Goal: Task Accomplishment & Management: Use online tool/utility

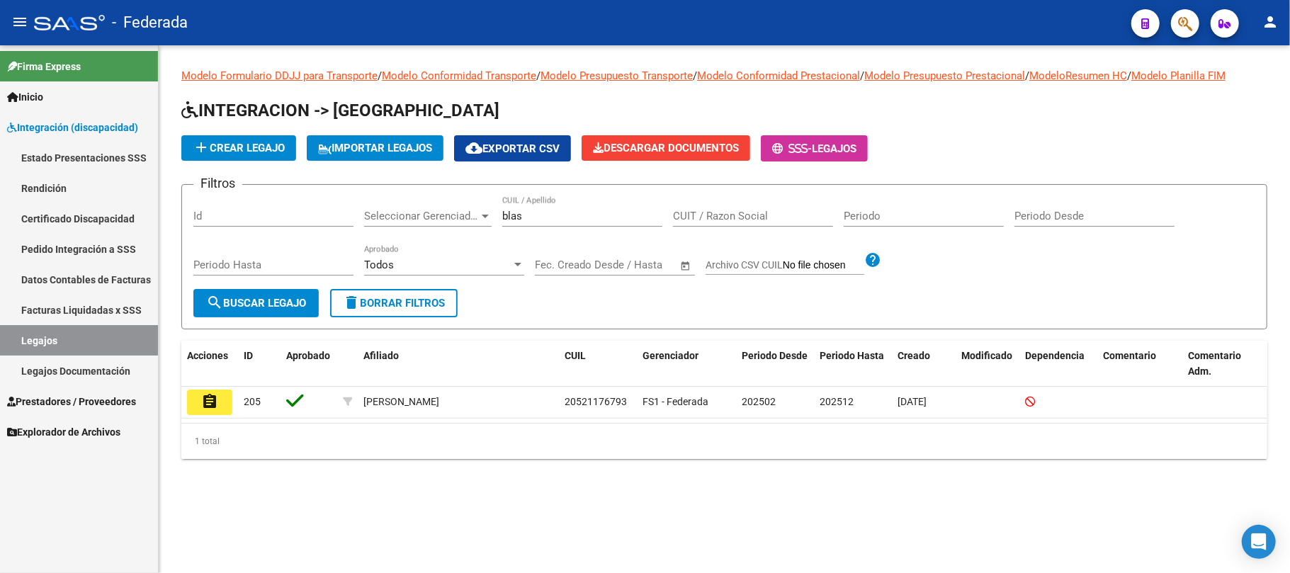
click at [527, 215] on input "blas" at bounding box center [582, 216] width 160 height 13
paste input "20532671281"
click at [287, 305] on span "search Buscar Legajo" at bounding box center [256, 303] width 100 height 13
click at [530, 216] on input "20532671281" at bounding box center [582, 216] width 160 height 13
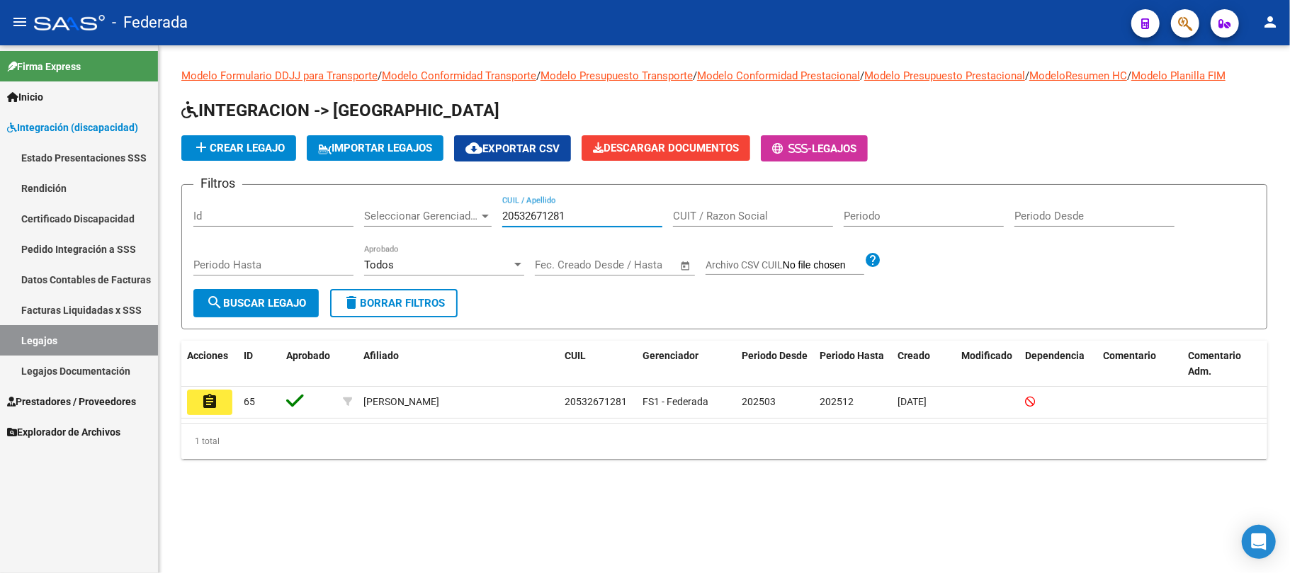
click at [530, 216] on input "20532671281" at bounding box center [582, 216] width 160 height 13
paste input "85550990"
click at [245, 312] on button "search Buscar Legajo" at bounding box center [255, 303] width 125 height 28
click at [514, 210] on input "20585550990" at bounding box center [582, 216] width 160 height 13
click at [516, 210] on input "20585550990" at bounding box center [582, 216] width 160 height 13
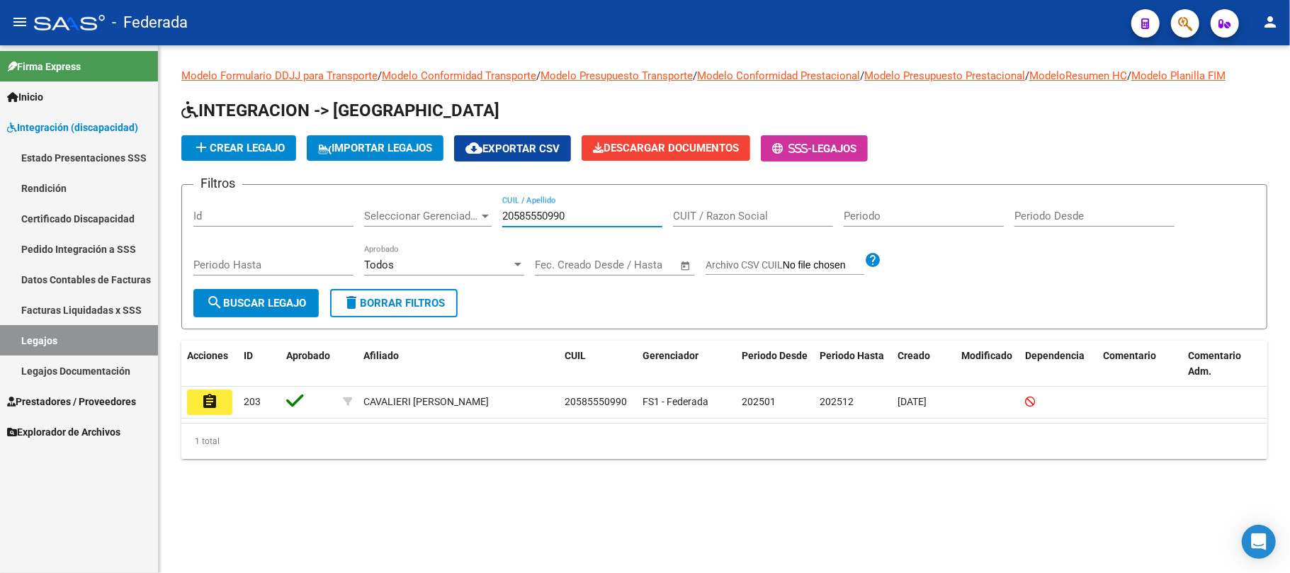
paste input "7479149734"
click at [286, 306] on span "search Buscar Legajo" at bounding box center [256, 303] width 100 height 13
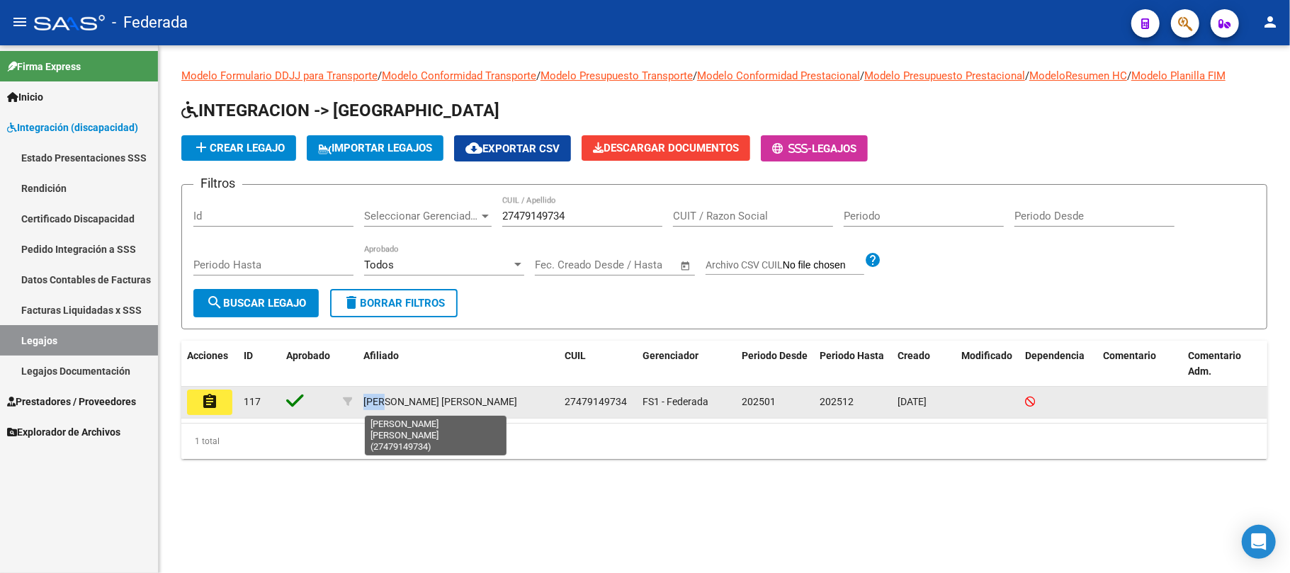
drag, startPoint x: 365, startPoint y: 402, endPoint x: 387, endPoint y: 402, distance: 21.2
click at [387, 402] on div "SAEZ LOPEZ ANTONELLA AYLIN" at bounding box center [440, 402] width 154 height 16
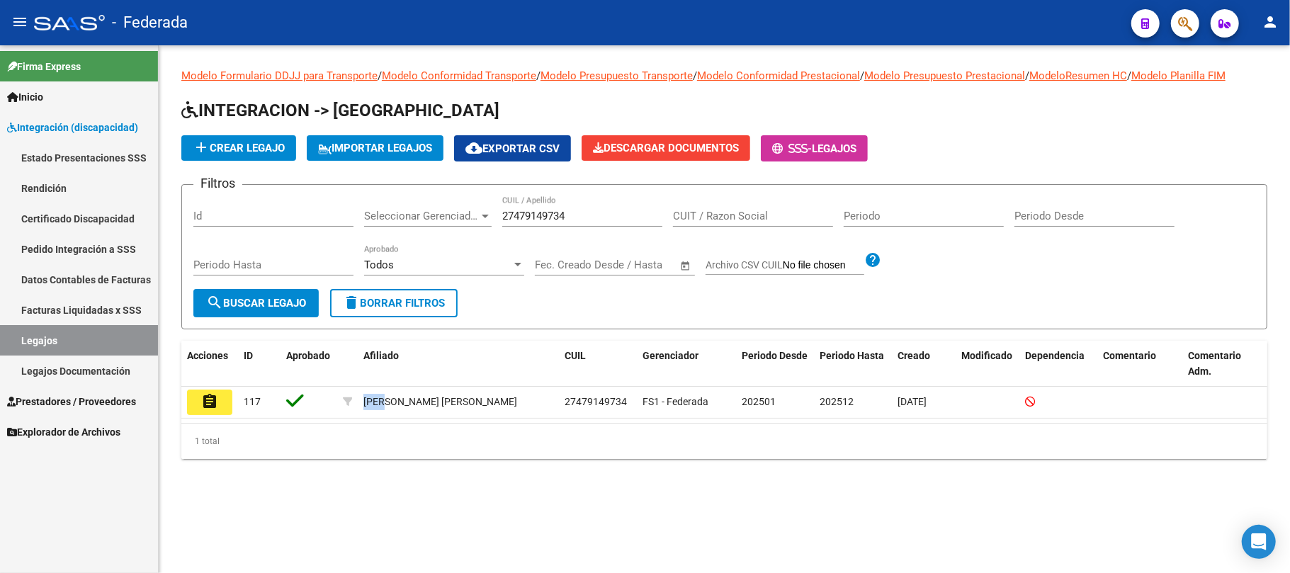
copy div "SAEZ"
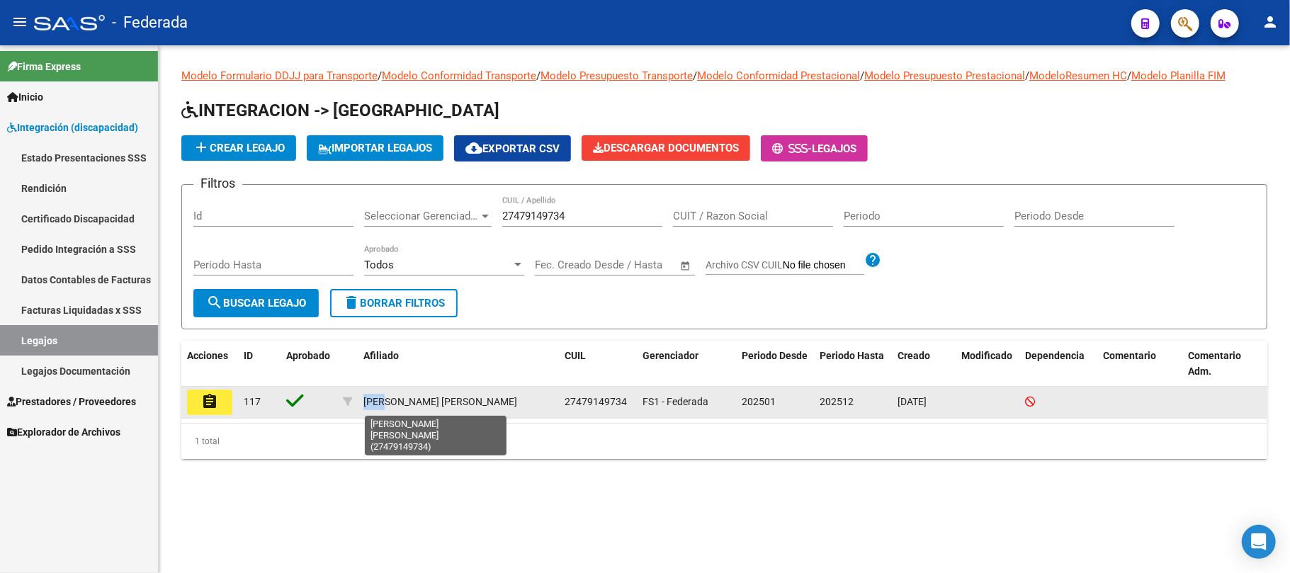
click at [394, 400] on div "SAEZ LOPEZ ANTONELLA AYLIN" at bounding box center [440, 402] width 154 height 16
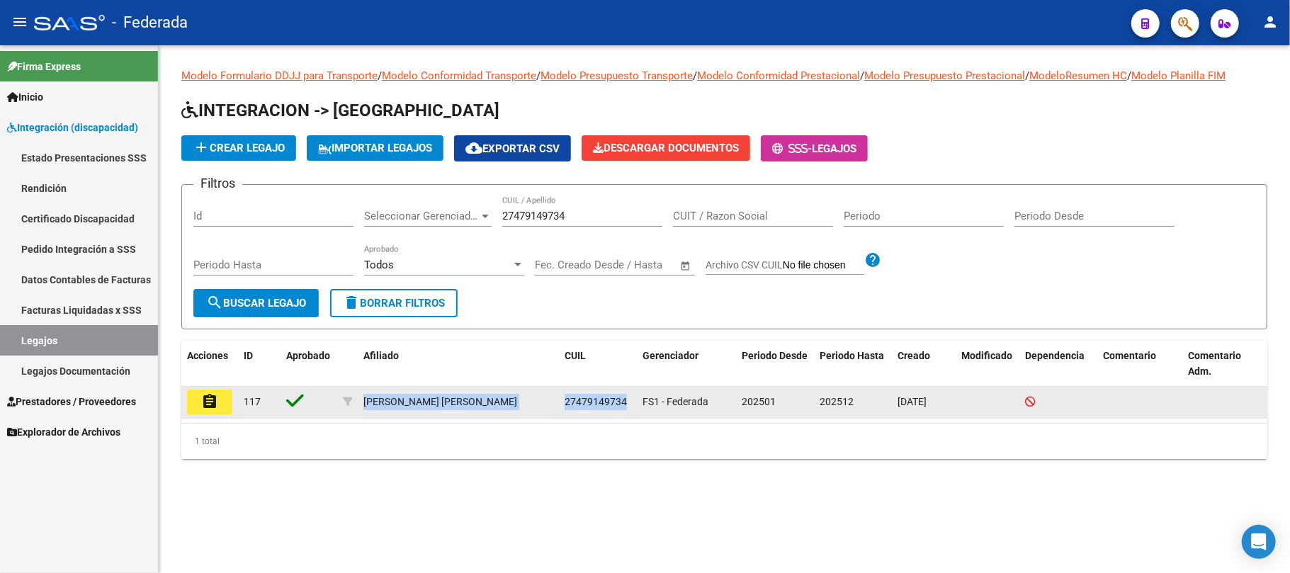
drag, startPoint x: 363, startPoint y: 403, endPoint x: 632, endPoint y: 403, distance: 269.1
click at [632, 403] on div "assignment 117 SAEZ LOPEZ ANTONELLA AYLIN 27479149734 FS1 - Federada 202501 202…" at bounding box center [724, 403] width 1086 height 32
copy div "SAEZ LOPEZ ANTONELLA AYLIN 27479149734"
click at [603, 407] on span "27479149734" at bounding box center [595, 401] width 62 height 11
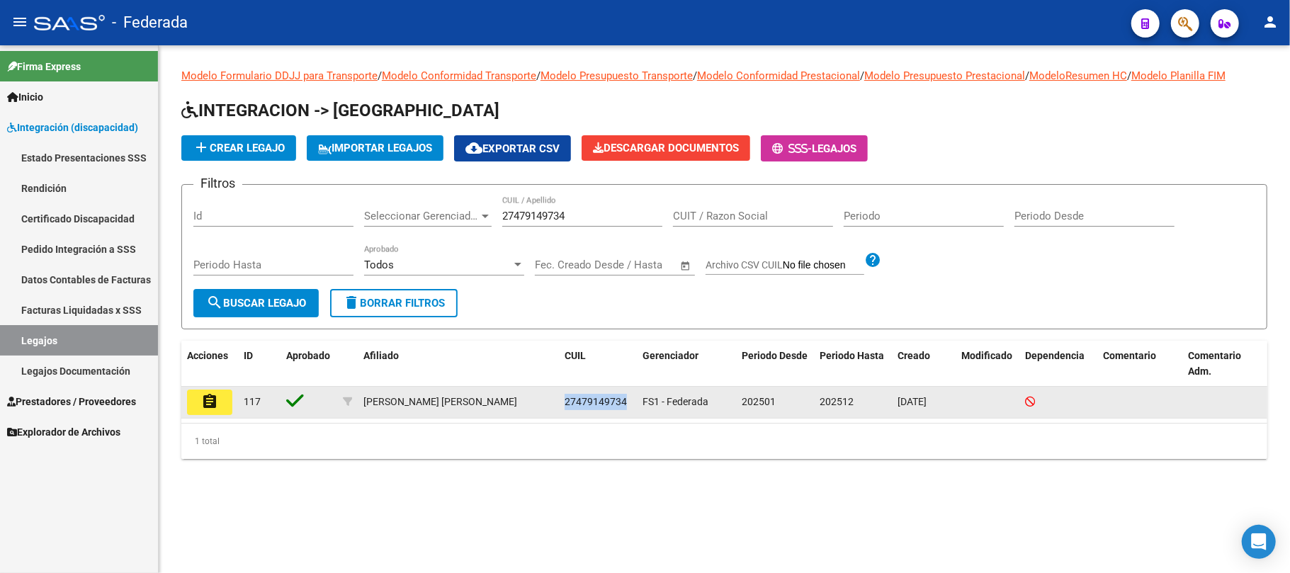
click at [588, 401] on span "27479149734" at bounding box center [595, 401] width 62 height 11
click at [589, 401] on span "27479149734" at bounding box center [595, 401] width 62 height 11
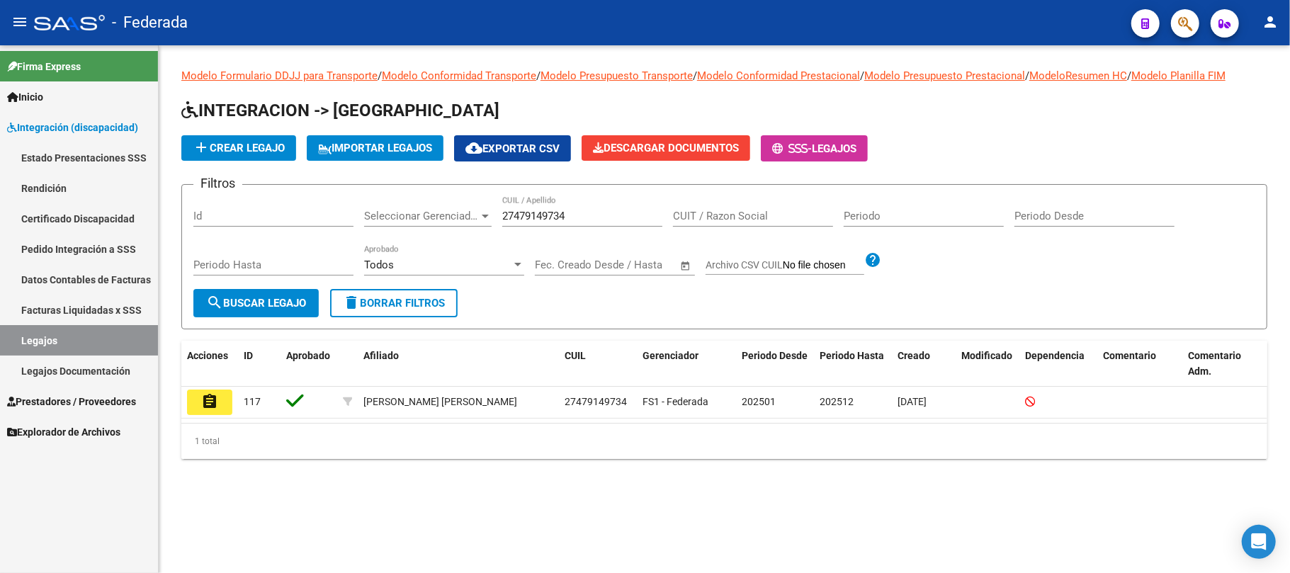
click at [528, 214] on input "27479149734" at bounding box center [582, 216] width 160 height 13
paste input "88728569"
click at [293, 307] on span "search Buscar Legajo" at bounding box center [256, 303] width 100 height 13
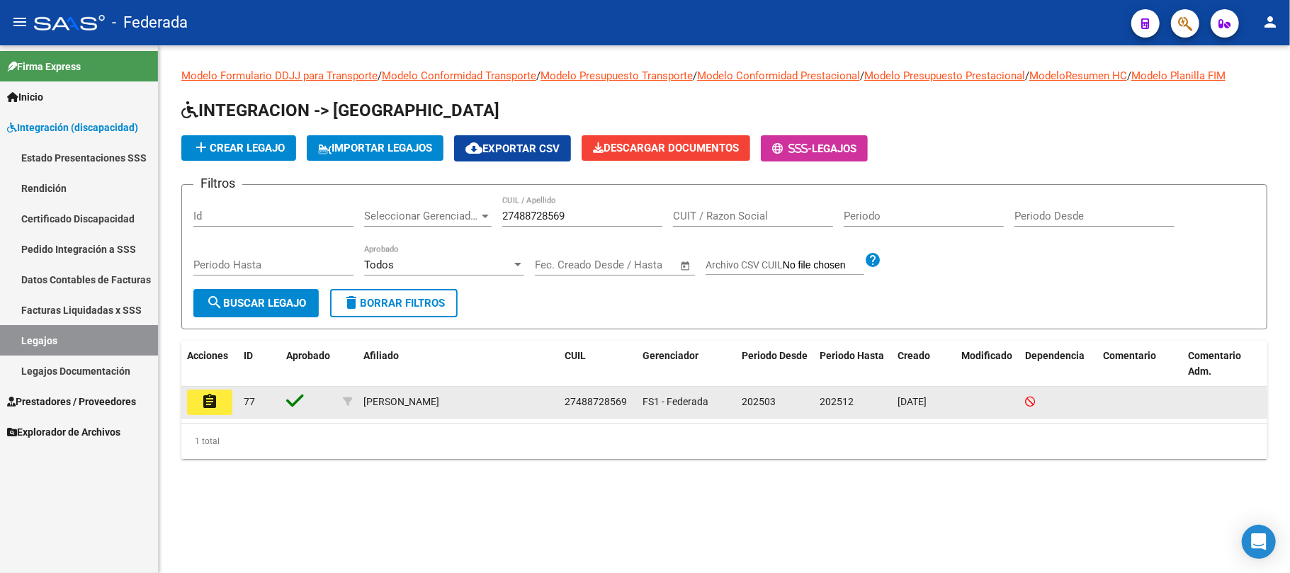
drag, startPoint x: 363, startPoint y: 399, endPoint x: 520, endPoint y: 402, distance: 156.5
click at [520, 402] on div "LANDABURU DELFINA MILAGROS" at bounding box center [458, 402] width 190 height 16
copy div "LANDABURU DELFINA MILAGROS"
click at [593, 394] on div "27488728569" at bounding box center [597, 402] width 67 height 16
click at [596, 404] on span "27488728569" at bounding box center [595, 401] width 62 height 11
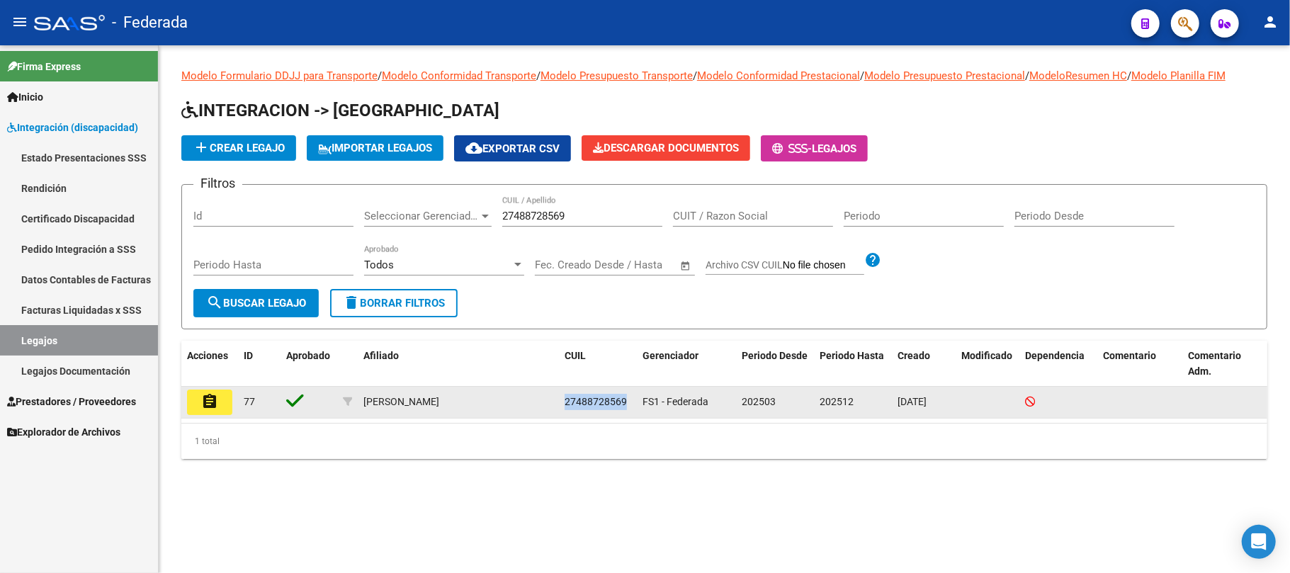
click at [596, 404] on span "27488728569" at bounding box center [595, 401] width 62 height 11
copy span "27488728569"
click at [383, 395] on div "LANDABURU DELFINA MILAGROS" at bounding box center [401, 402] width 76 height 16
click at [385, 395] on div "LANDABURU DELFINA MILAGROS" at bounding box center [401, 402] width 76 height 16
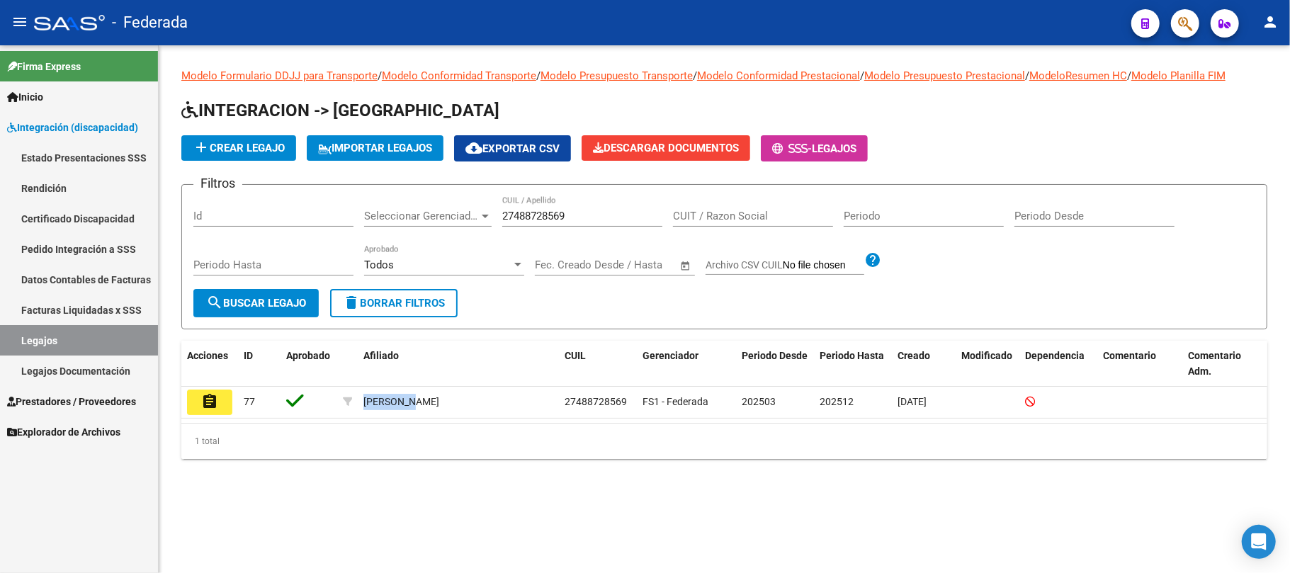
copy div "LANDABURU"
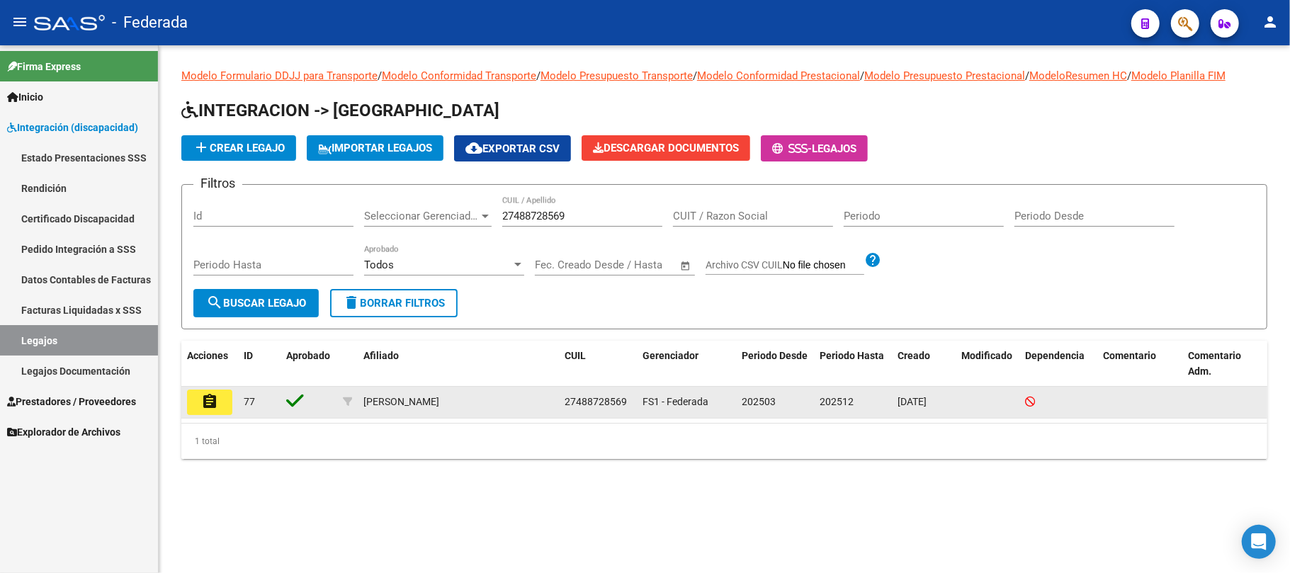
click at [595, 401] on span "27488728569" at bounding box center [595, 401] width 62 height 11
copy span "27488728569"
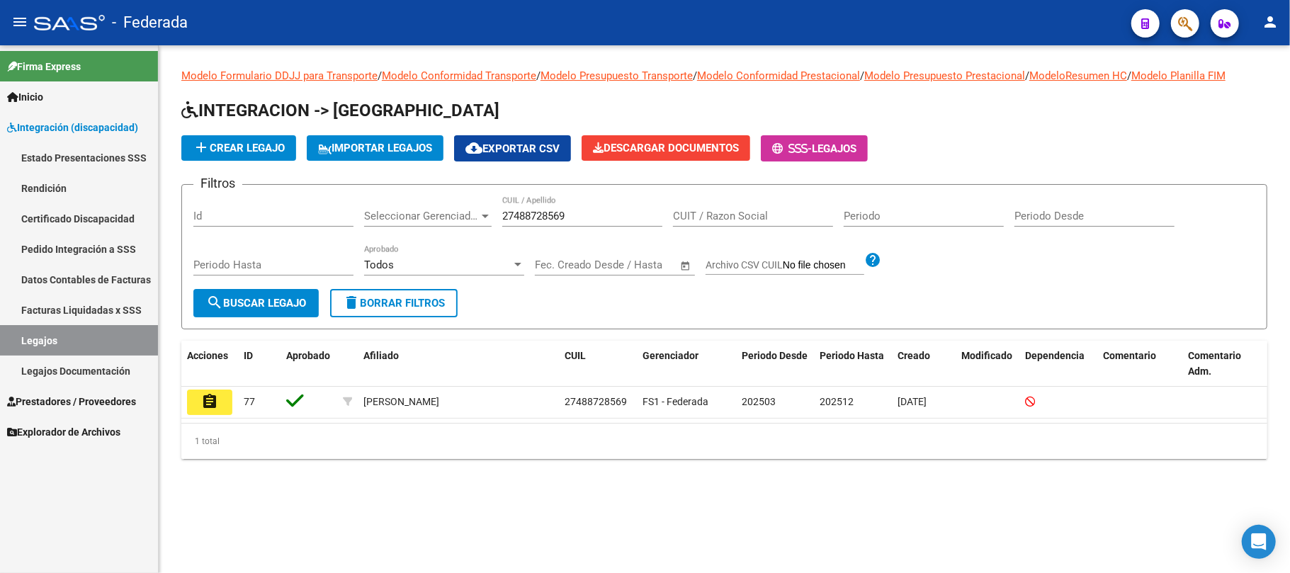
click at [540, 217] on input "27488728569" at bounding box center [582, 216] width 160 height 13
paste input "90401518"
click at [297, 303] on span "search Buscar Legajo" at bounding box center [256, 303] width 100 height 13
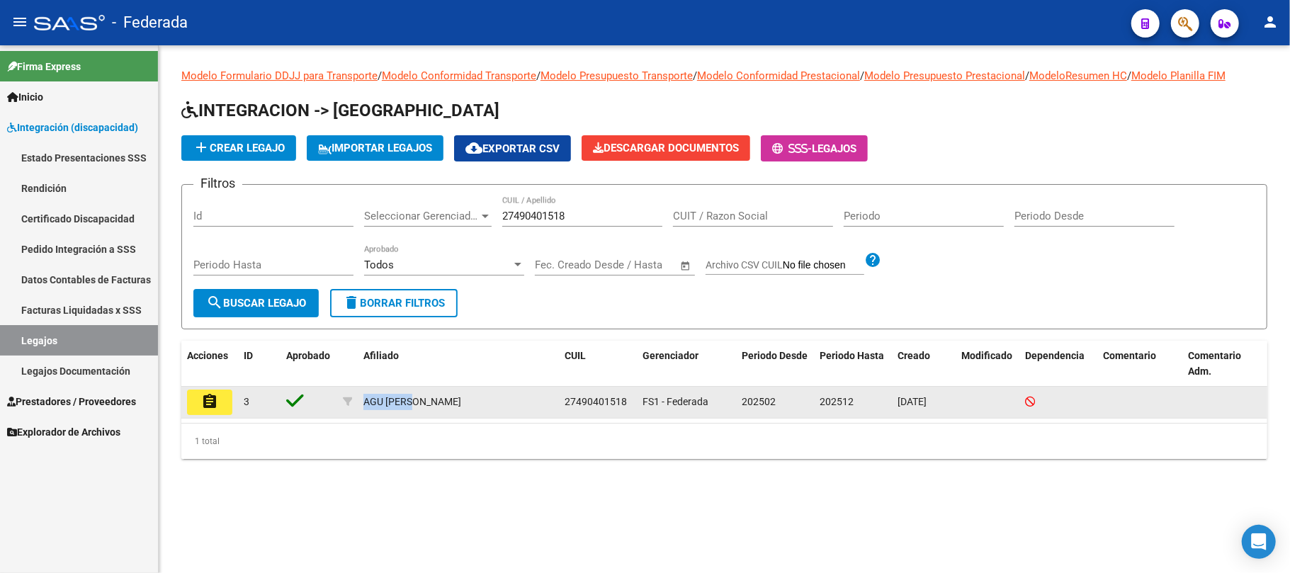
drag, startPoint x: 364, startPoint y: 399, endPoint x: 435, endPoint y: 397, distance: 70.9
click at [435, 397] on div "AGU JUANA" at bounding box center [458, 402] width 190 height 16
copy div "AGU JUANA"
click at [601, 406] on span "27490401518" at bounding box center [595, 401] width 62 height 11
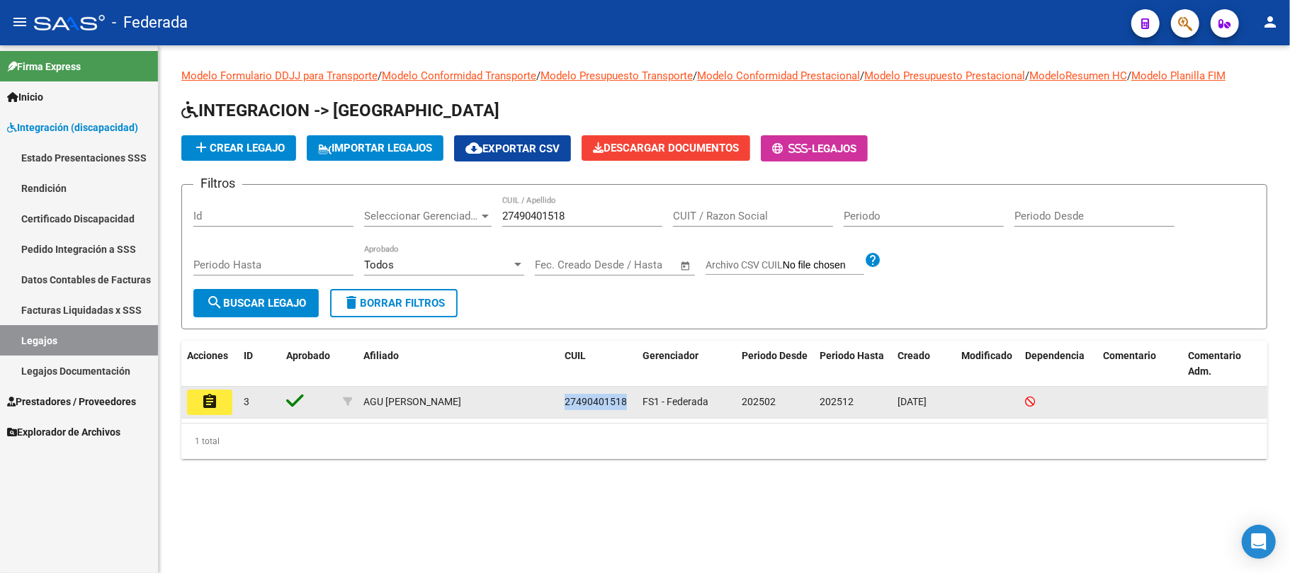
copy span "27490401518"
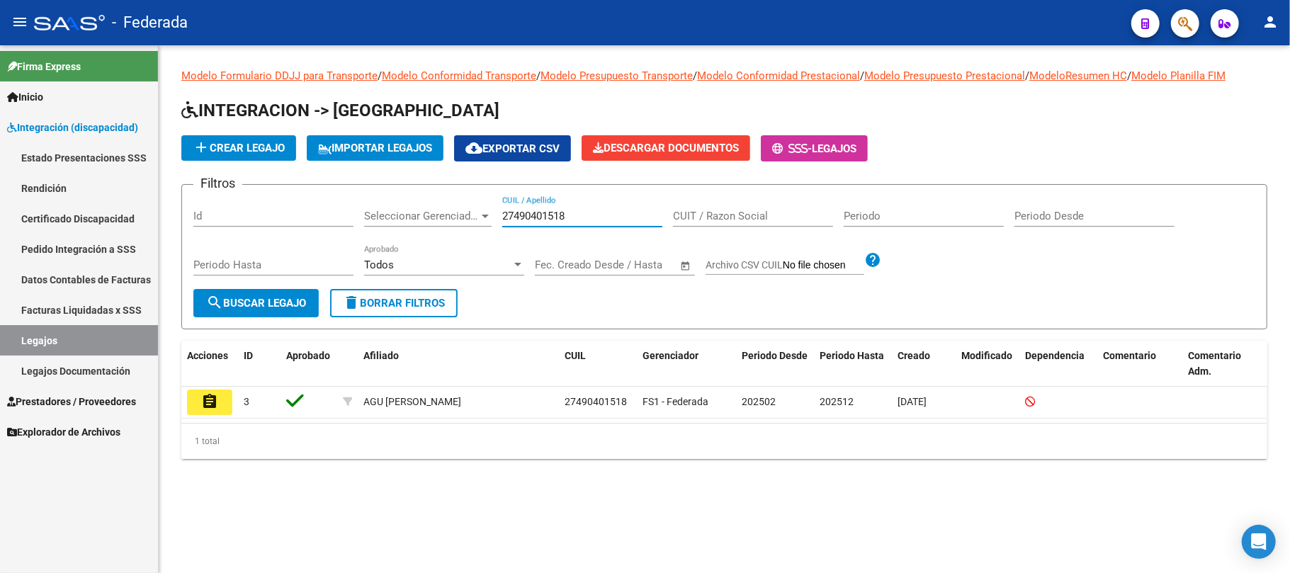
click at [518, 210] on input "27490401518" at bounding box center [582, 216] width 160 height 13
click at [273, 297] on span "search Buscar Legajo" at bounding box center [256, 303] width 100 height 13
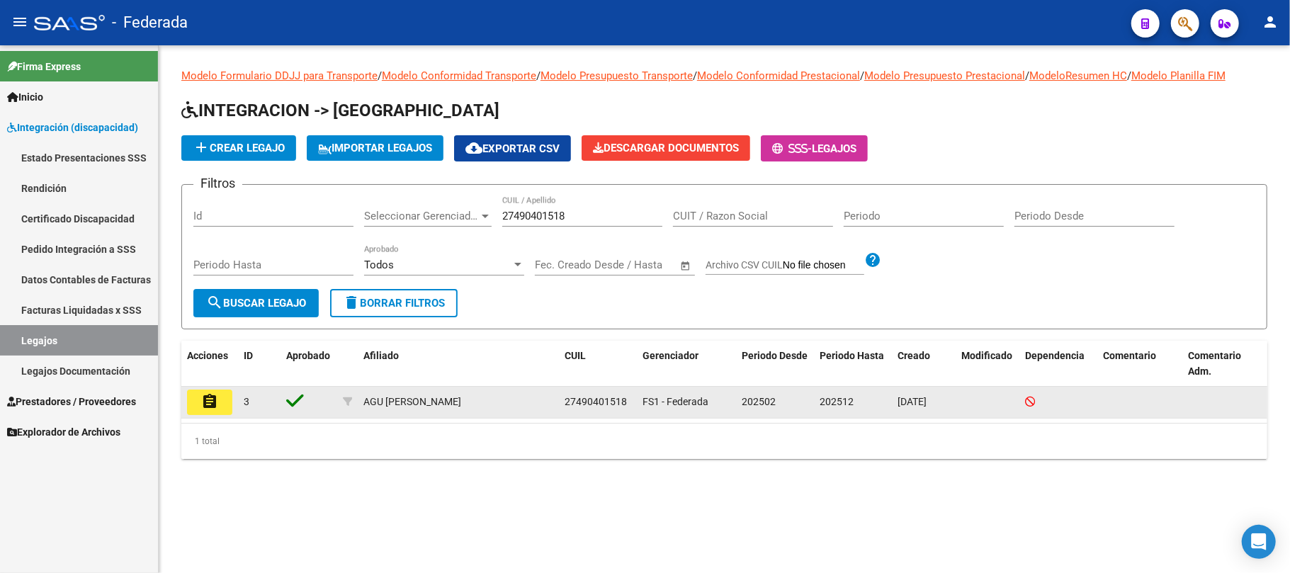
click at [598, 398] on span "27490401518" at bounding box center [595, 401] width 62 height 11
copy span "27490401518"
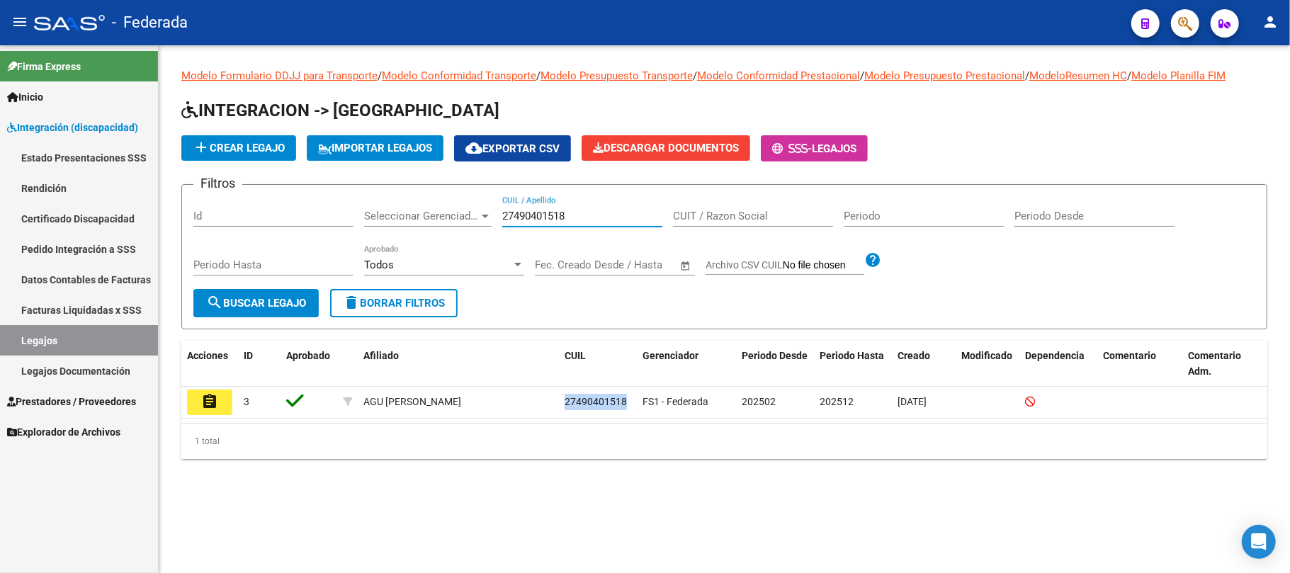
click at [508, 219] on input "27490401518" at bounding box center [582, 216] width 160 height 13
click at [510, 219] on input "27490401518" at bounding box center [582, 216] width 160 height 13
paste input "50263275"
click at [289, 299] on span "search Buscar Legajo" at bounding box center [256, 303] width 100 height 13
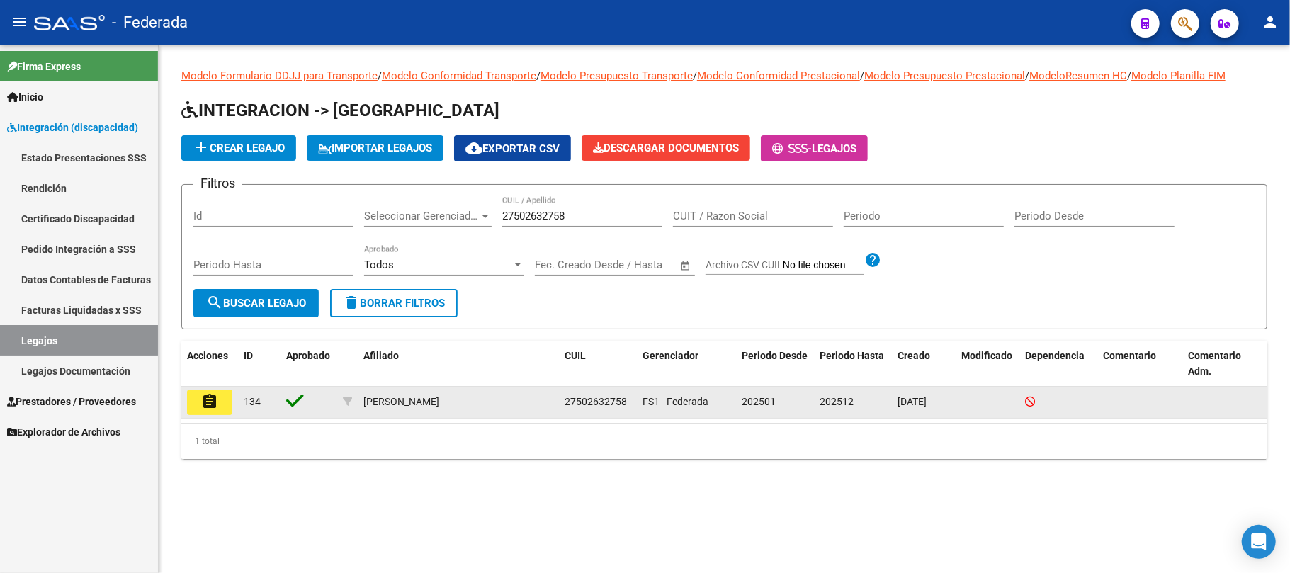
drag, startPoint x: 366, startPoint y: 403, endPoint x: 462, endPoint y: 399, distance: 95.7
click at [462, 399] on div "TISSERA SOLANGE" at bounding box center [458, 402] width 190 height 16
click at [398, 395] on div "TISSERA SOLANGE" at bounding box center [401, 402] width 76 height 16
drag, startPoint x: 363, startPoint y: 400, endPoint x: 465, endPoint y: 401, distance: 102.0
click at [465, 401] on div "TISSERA SOLANGE" at bounding box center [458, 402] width 190 height 16
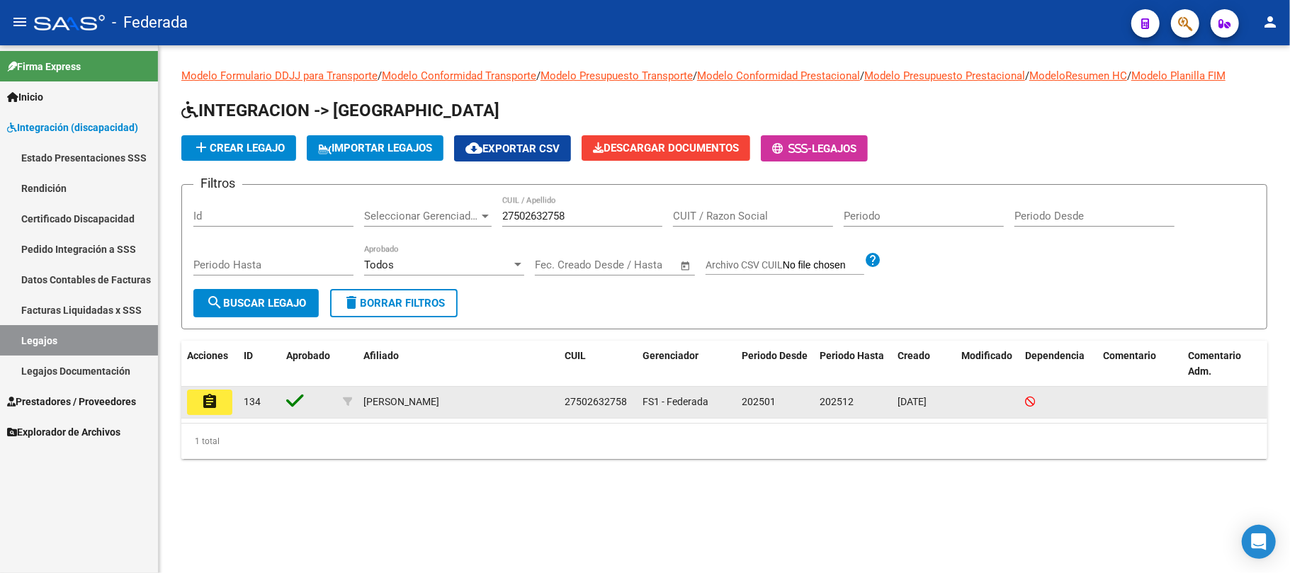
copy div "TISSERA SOLANGE"
click at [598, 406] on span "27502632758" at bounding box center [595, 401] width 62 height 11
click at [582, 399] on span "27502632758" at bounding box center [595, 401] width 62 height 11
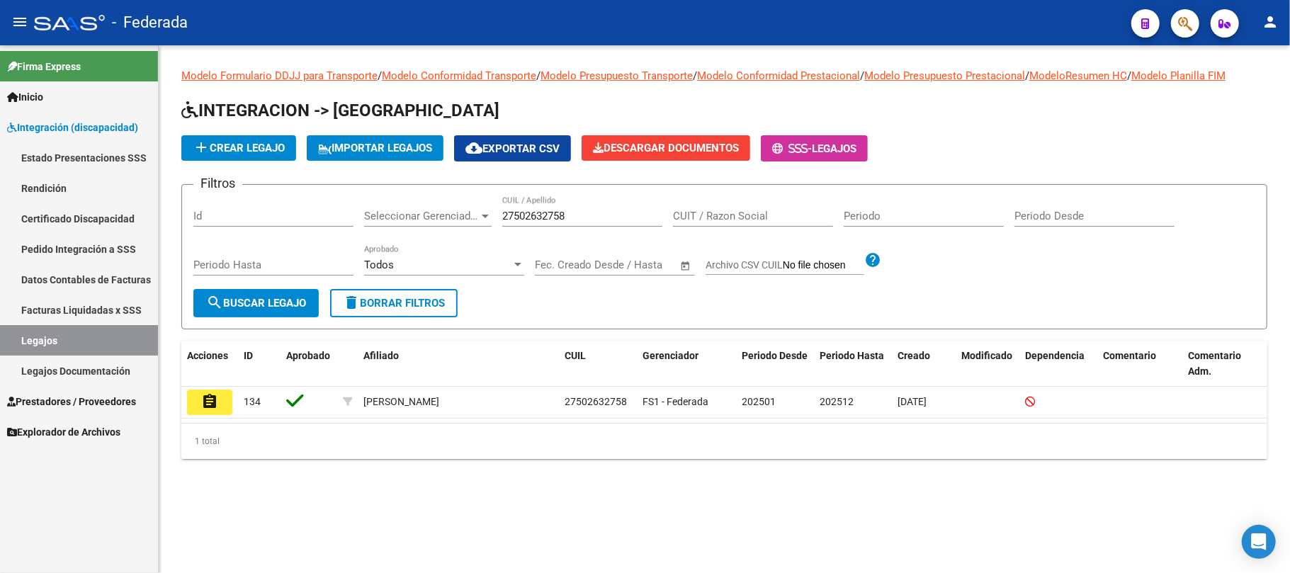
click at [531, 210] on input "27502632758" at bounding box center [582, 216] width 160 height 13
click at [535, 210] on input "27502632758" at bounding box center [582, 216] width 160 height 13
paste input "10184306"
click at [309, 298] on button "search Buscar Legajo" at bounding box center [255, 303] width 125 height 28
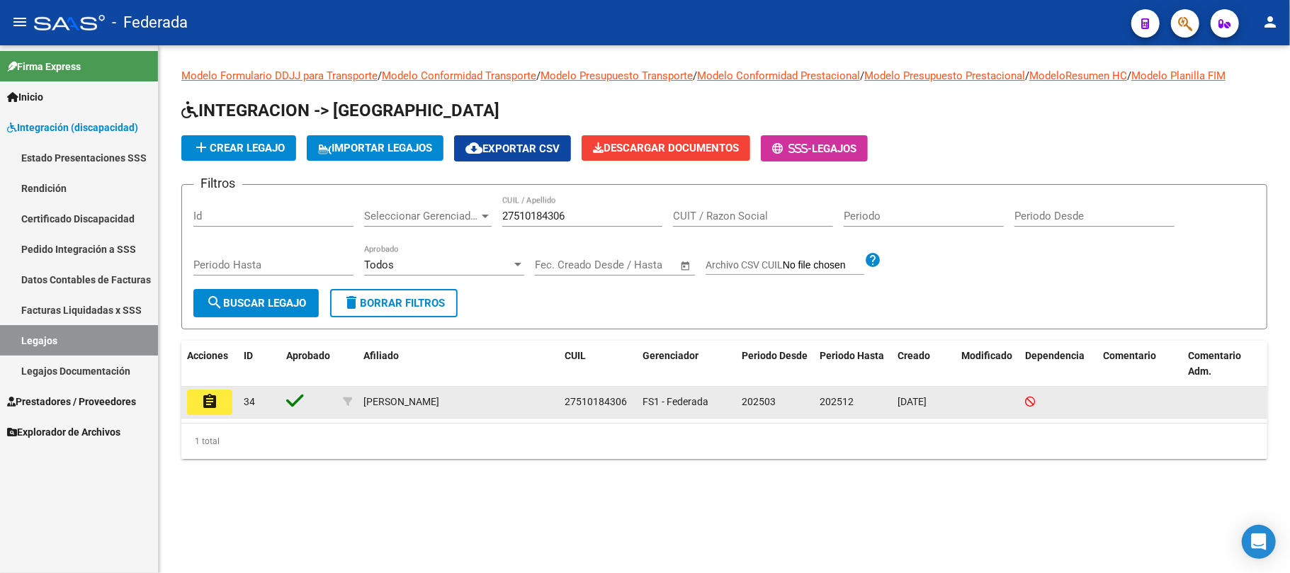
drag, startPoint x: 364, startPoint y: 401, endPoint x: 490, endPoint y: 401, distance: 126.1
click at [490, 401] on div "DEMARCHI BRUNELLA" at bounding box center [458, 402] width 190 height 16
click at [584, 405] on span "27510184306" at bounding box center [595, 401] width 62 height 11
click at [370, 403] on div "DEMARCHI BRUNELLA" at bounding box center [401, 402] width 76 height 16
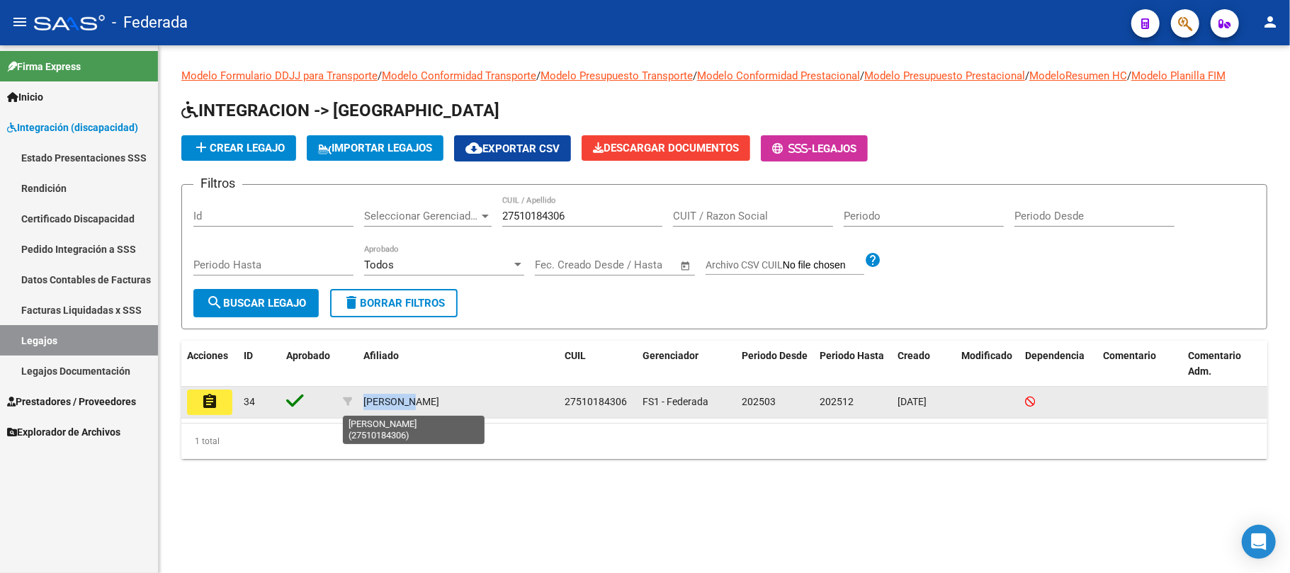
click at [370, 403] on div "DEMARCHI BRUNELLA" at bounding box center [401, 402] width 76 height 16
click at [584, 407] on span "27510184306" at bounding box center [595, 401] width 62 height 11
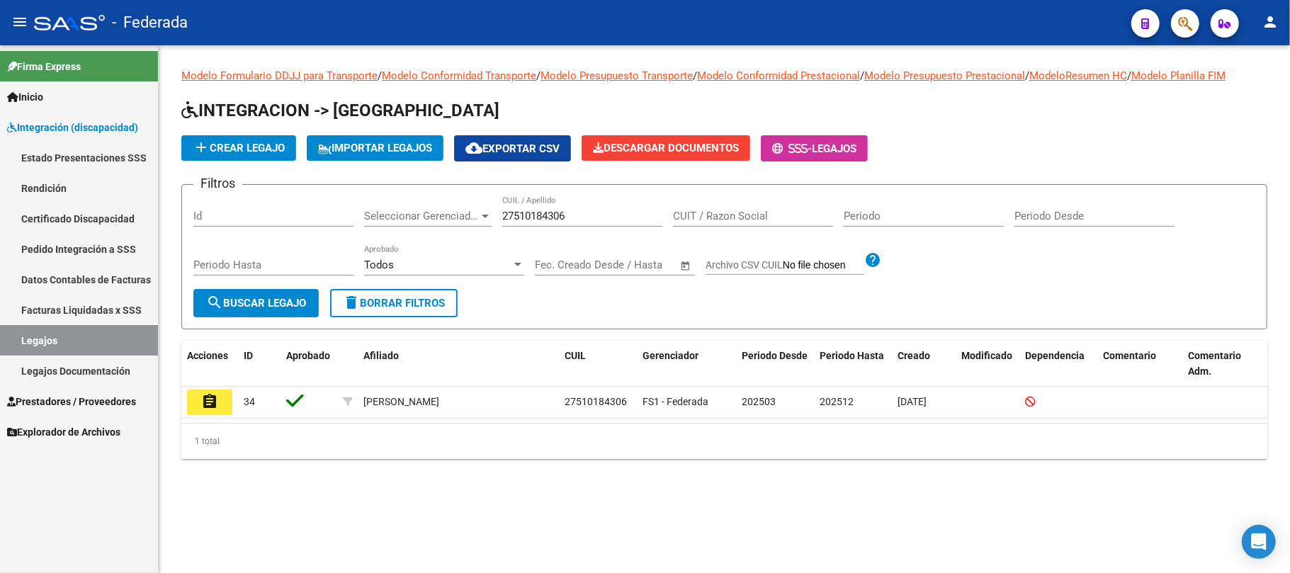
click at [521, 218] on input "27510184306" at bounding box center [582, 216] width 160 height 13
paste input "24712747"
click at [288, 301] on span "search Buscar Legajo" at bounding box center [256, 303] width 100 height 13
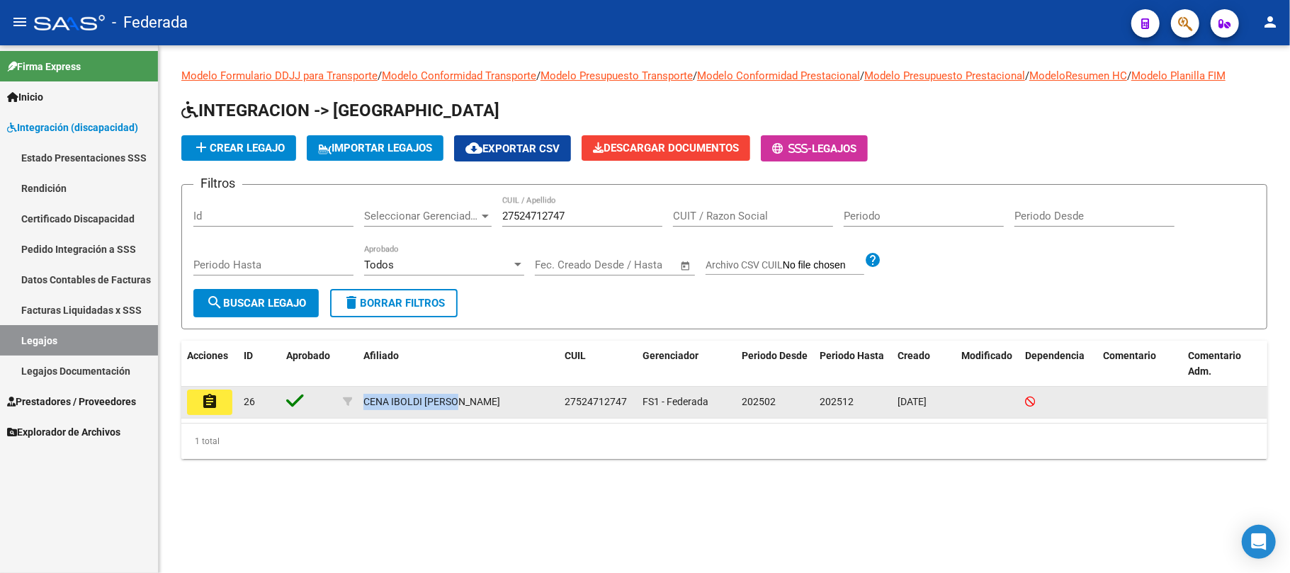
drag, startPoint x: 363, startPoint y: 400, endPoint x: 460, endPoint y: 407, distance: 96.5
click at [460, 407] on div "CENA IBOLDI OLIVIA" at bounding box center [458, 402] width 190 height 16
click at [598, 398] on span "27524712747" at bounding box center [595, 401] width 62 height 11
drag, startPoint x: 361, startPoint y: 402, endPoint x: 423, endPoint y: 401, distance: 61.6
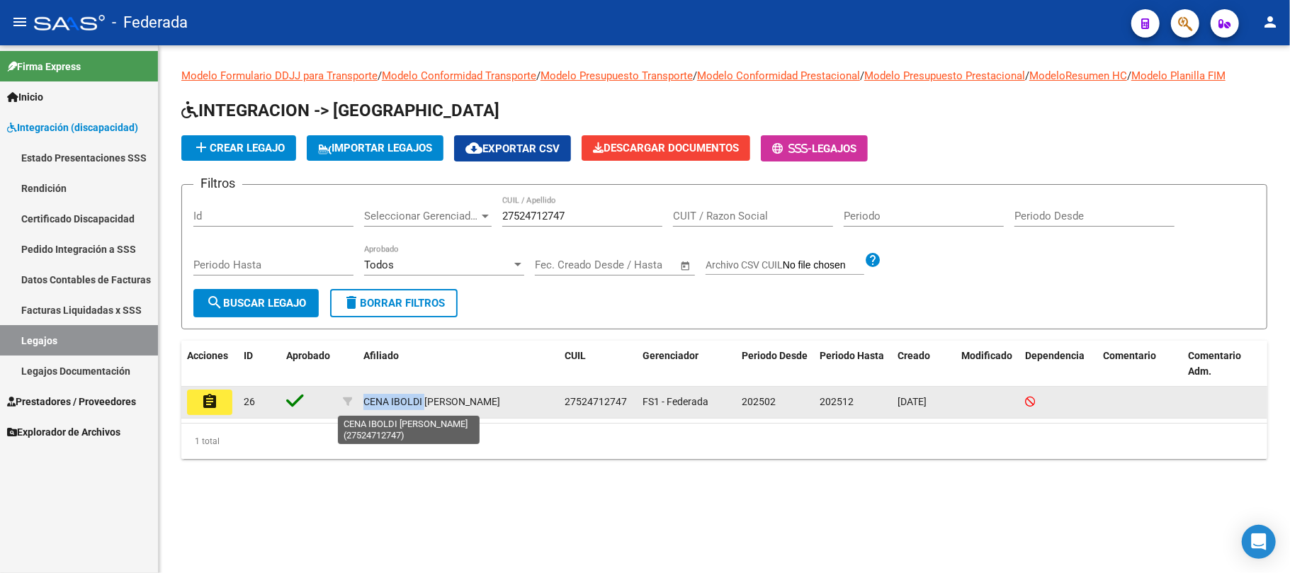
click at [423, 401] on datatable-body-cell "CENA IBOLDI OLIVIA" at bounding box center [458, 402] width 201 height 31
click at [584, 396] on span "27524712747" at bounding box center [595, 401] width 62 height 11
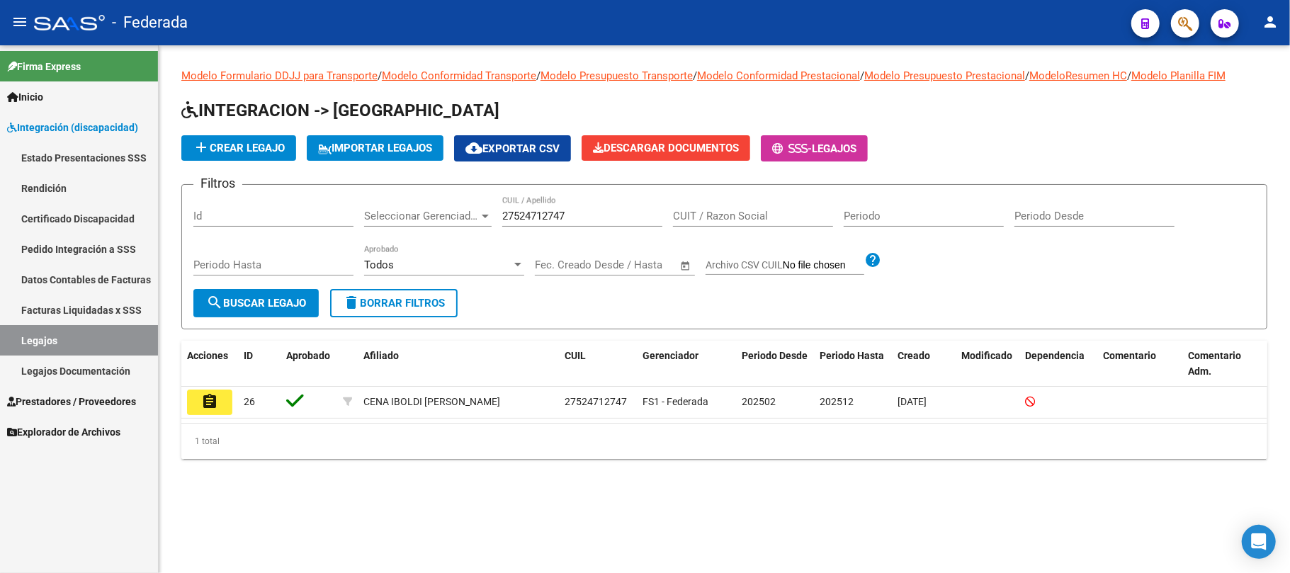
click at [507, 213] on input "27524712747" at bounding box center [582, 216] width 160 height 13
paste input "60520"
click at [221, 295] on mat-icon "search" at bounding box center [214, 302] width 17 height 17
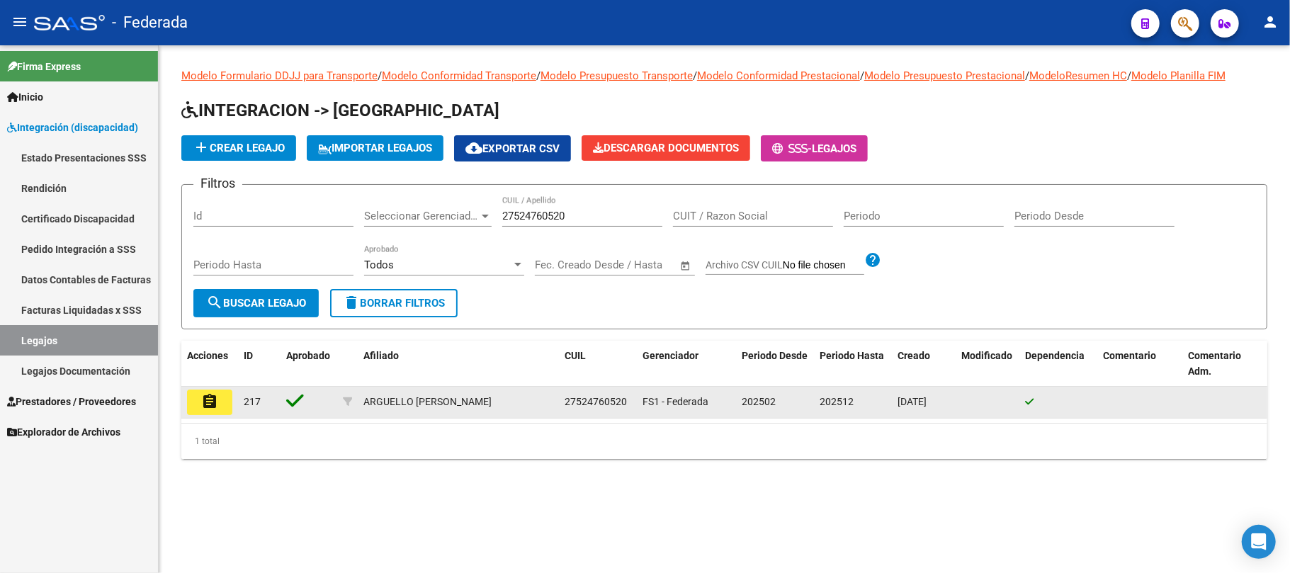
drag, startPoint x: 363, startPoint y: 401, endPoint x: 501, endPoint y: 402, distance: 138.1
click at [501, 402] on div "ARGUELLO PETROCHI INARA" at bounding box center [458, 402] width 190 height 16
click at [605, 403] on span "27524760520" at bounding box center [595, 401] width 62 height 11
click at [384, 397] on div "ARGUELLO PETROCHI INARA" at bounding box center [427, 402] width 128 height 16
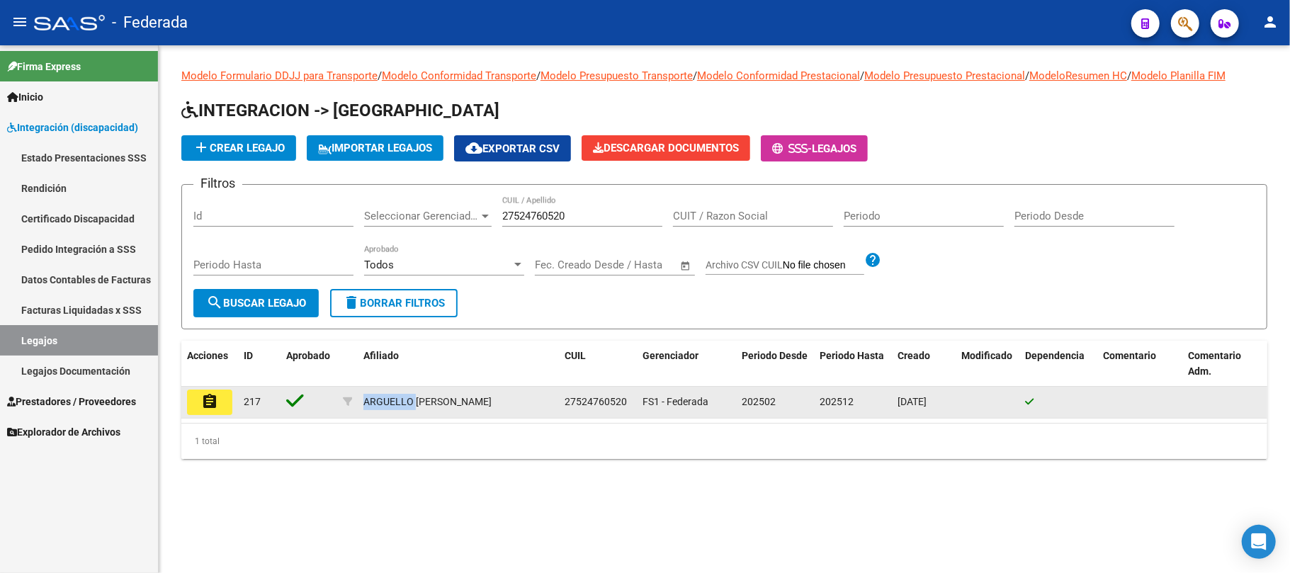
click at [384, 397] on div "ARGUELLO PETROCHI INARA" at bounding box center [427, 402] width 128 height 16
click at [596, 407] on span "27524760520" at bounding box center [595, 401] width 62 height 11
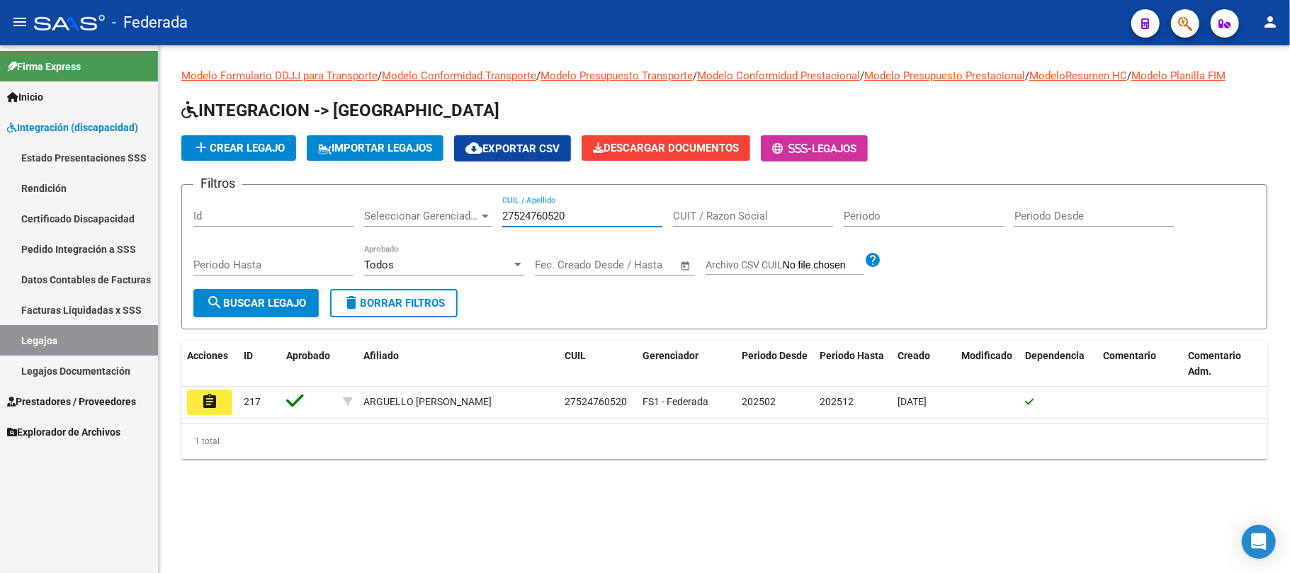
click at [528, 214] on input "27524760520" at bounding box center [582, 216] width 160 height 13
paste input "565779"
click at [306, 299] on span "search Buscar Legajo" at bounding box center [256, 303] width 100 height 13
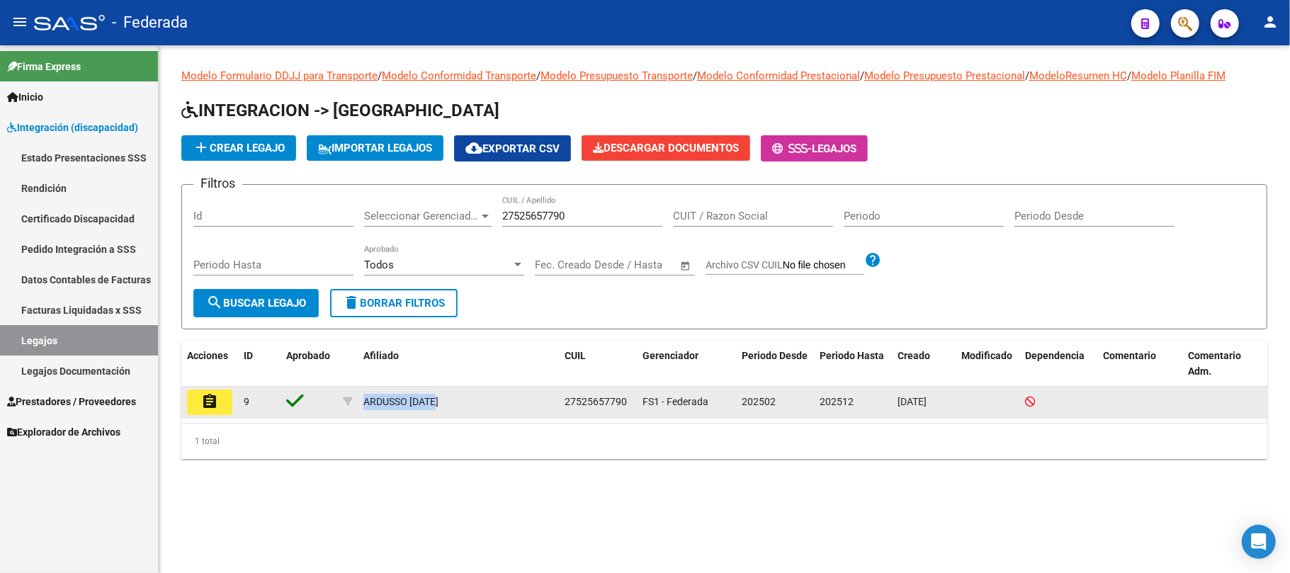
drag, startPoint x: 363, startPoint y: 399, endPoint x: 438, endPoint y: 402, distance: 75.1
click at [438, 402] on div "ARDUSSO LUCIA" at bounding box center [458, 402] width 190 height 16
click at [593, 404] on span "27525657790" at bounding box center [595, 401] width 62 height 11
drag, startPoint x: 363, startPoint y: 400, endPoint x: 465, endPoint y: 399, distance: 102.0
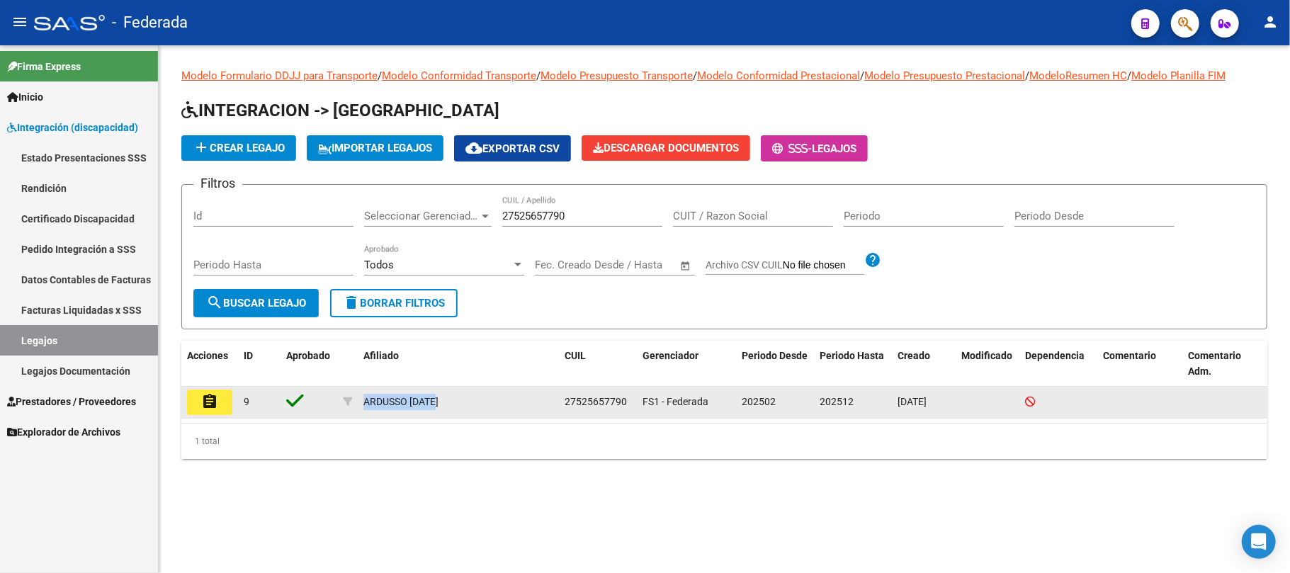
click at [465, 399] on div "ARDUSSO LUCIA" at bounding box center [458, 402] width 190 height 16
click at [604, 402] on span "27525657790" at bounding box center [595, 401] width 62 height 11
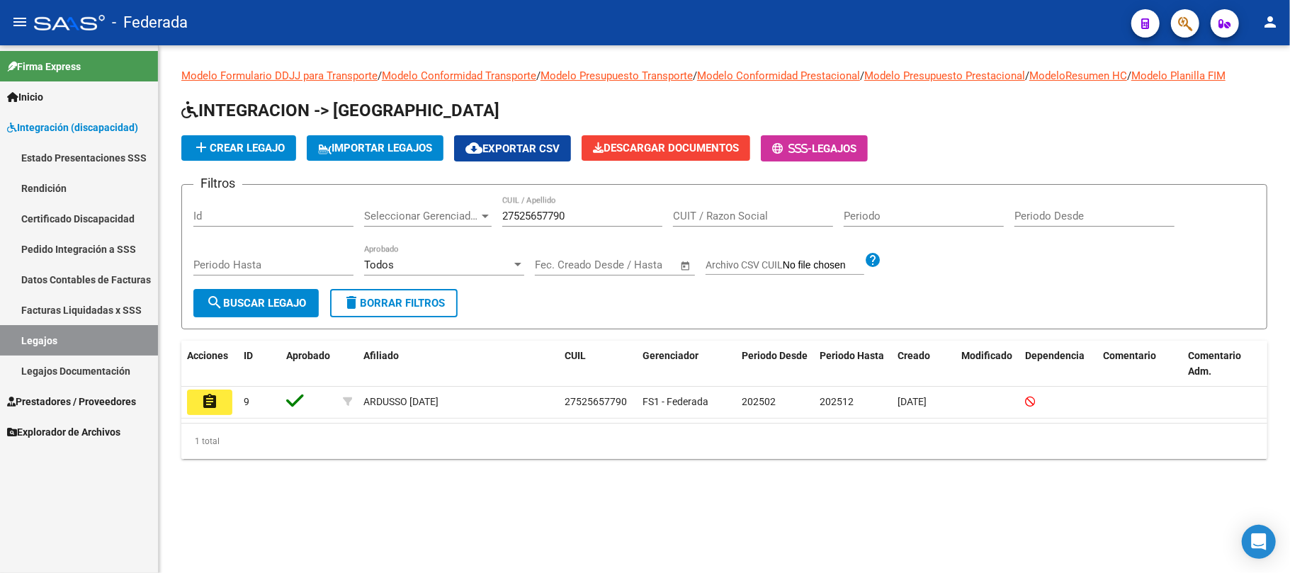
click at [531, 211] on input "27525657790" at bounding box center [582, 216] width 160 height 13
click at [533, 211] on input "27525657790" at bounding box center [582, 216] width 160 height 13
paste input "804"
click at [289, 292] on button "search Buscar Legajo" at bounding box center [255, 303] width 125 height 28
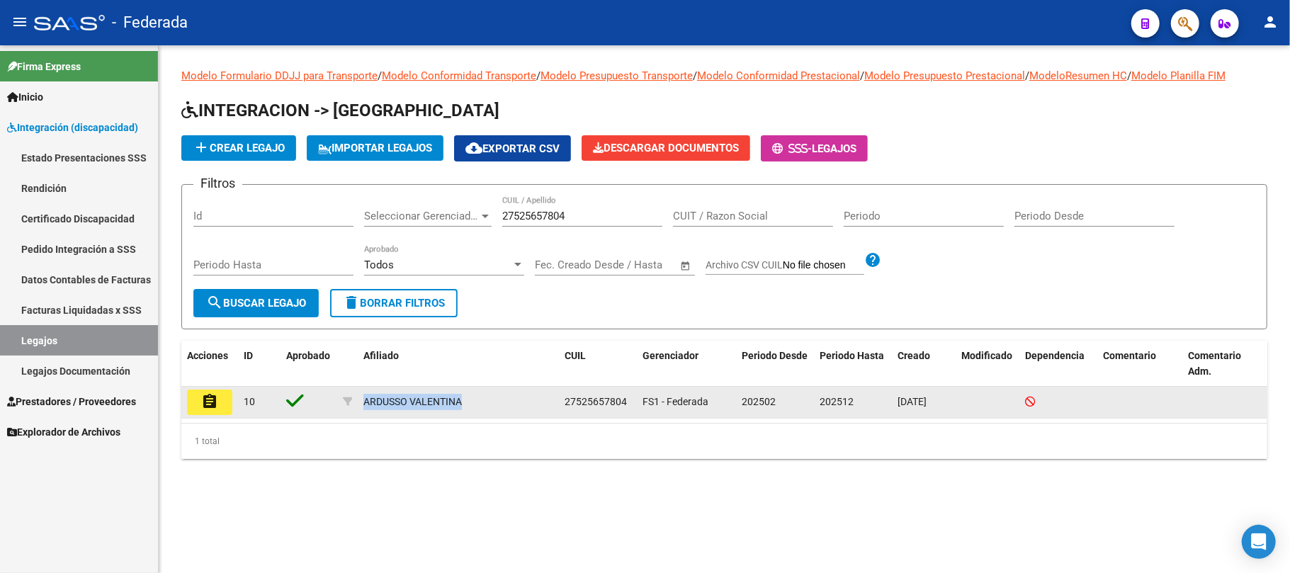
drag, startPoint x: 404, startPoint y: 399, endPoint x: 469, endPoint y: 395, distance: 65.3
click at [469, 395] on div "ARDUSSO VALENTINA" at bounding box center [458, 402] width 190 height 16
click at [599, 404] on span "27525657804" at bounding box center [595, 401] width 62 height 11
click at [601, 404] on span "27525657804" at bounding box center [595, 401] width 62 height 11
drag, startPoint x: 363, startPoint y: 402, endPoint x: 485, endPoint y: 403, distance: 122.5
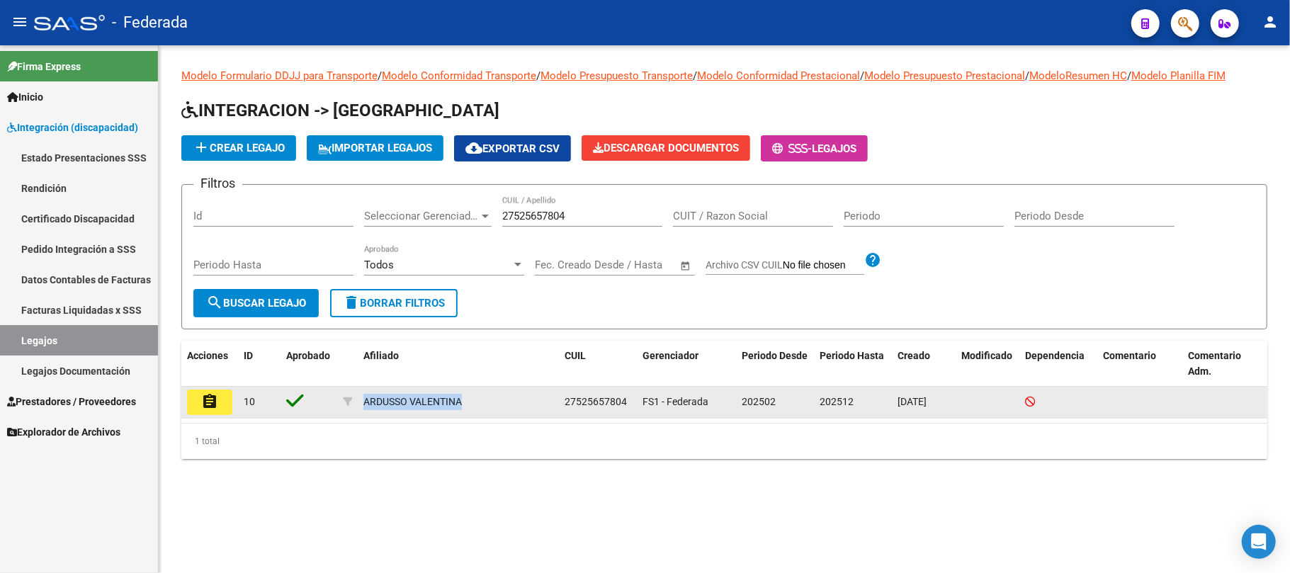
click at [485, 403] on div "ARDUSSO VALENTINA" at bounding box center [458, 402] width 190 height 16
click at [588, 397] on span "27525657804" at bounding box center [595, 401] width 62 height 11
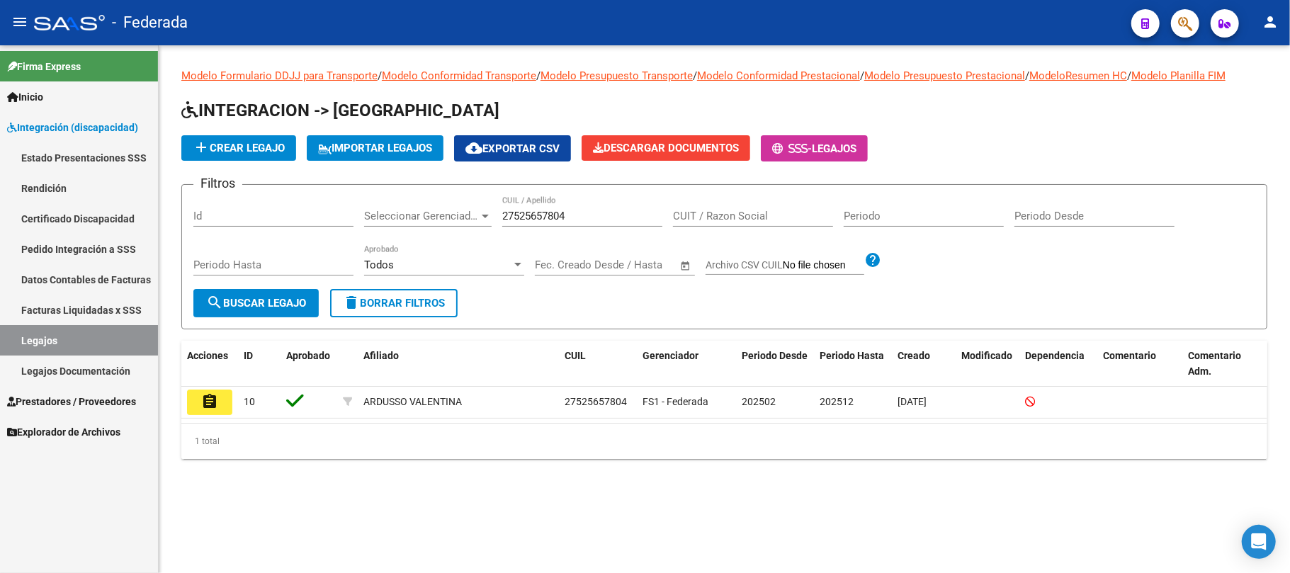
click at [554, 218] on input "27525657804" at bounding box center [582, 216] width 160 height 13
paste input "6596523"
click at [251, 297] on span "search Buscar Legajo" at bounding box center [256, 303] width 100 height 13
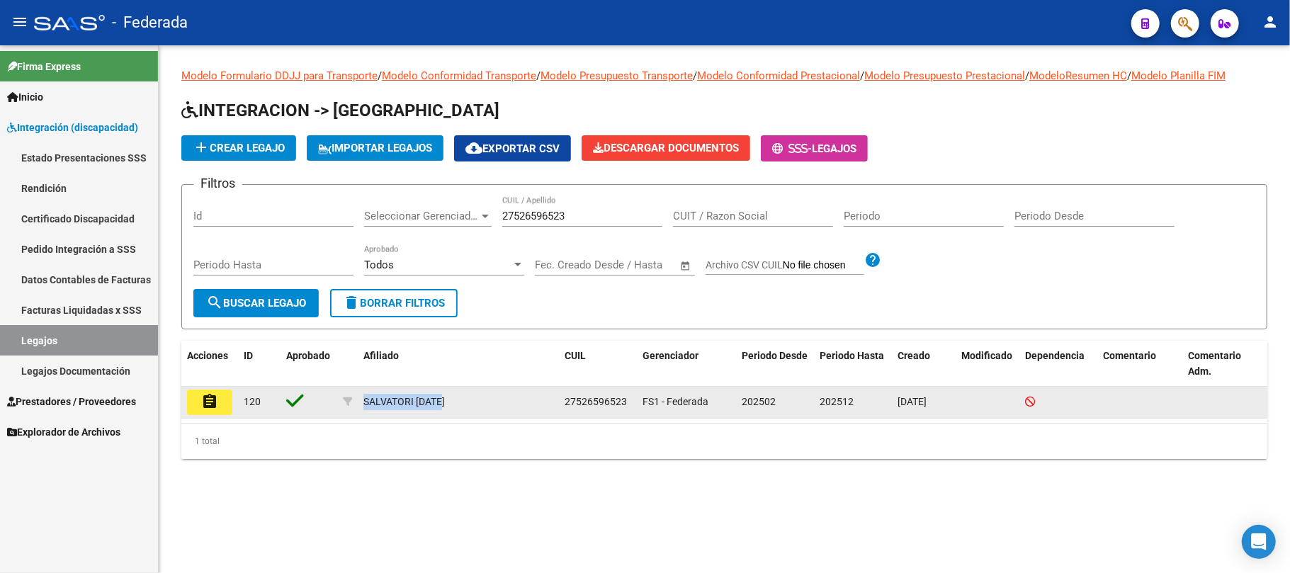
drag, startPoint x: 360, startPoint y: 404, endPoint x: 450, endPoint y: 403, distance: 89.9
click at [450, 403] on datatable-body-cell "SALVATORI LUCIA" at bounding box center [458, 402] width 201 height 31
click at [586, 396] on span "27526596523" at bounding box center [595, 401] width 62 height 11
click at [587, 396] on span "27526596523" at bounding box center [595, 401] width 62 height 11
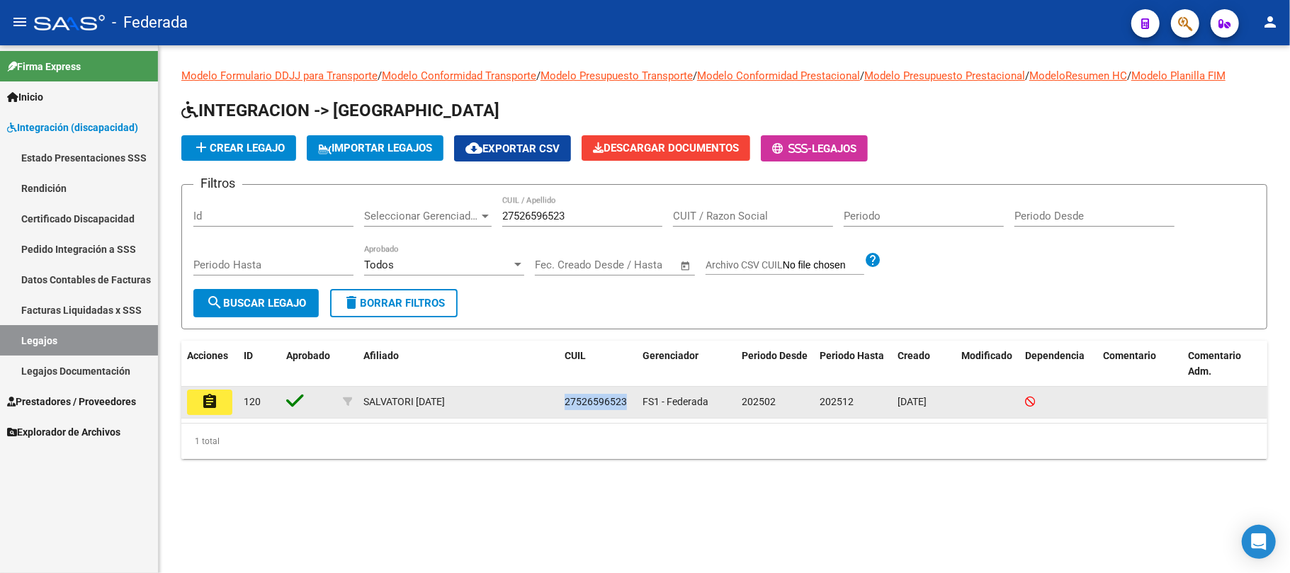
click at [587, 396] on span "27526596523" at bounding box center [595, 401] width 62 height 11
drag, startPoint x: 363, startPoint y: 402, endPoint x: 530, endPoint y: 399, distance: 167.2
click at [530, 399] on div "SALVATORI LUCIA" at bounding box center [458, 402] width 190 height 16
click at [607, 399] on span "27526596523" at bounding box center [595, 401] width 62 height 11
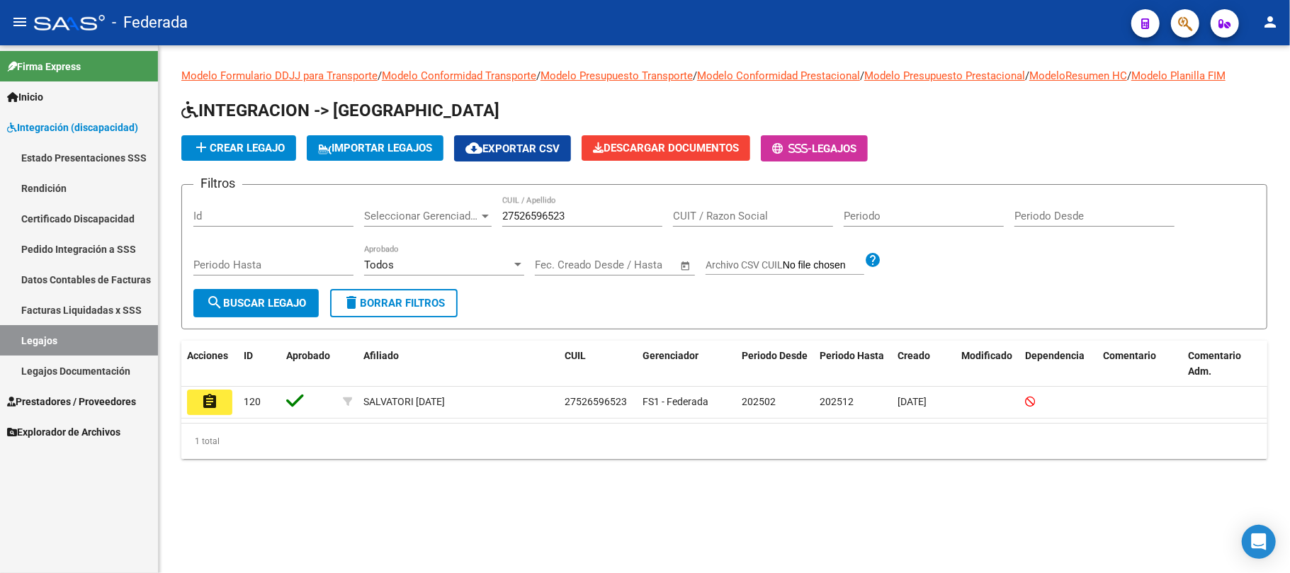
click at [521, 212] on input "27526596523" at bounding box center [582, 216] width 160 height 13
paste input "33721945"
click at [289, 297] on span "search Buscar Legajo" at bounding box center [256, 303] width 100 height 13
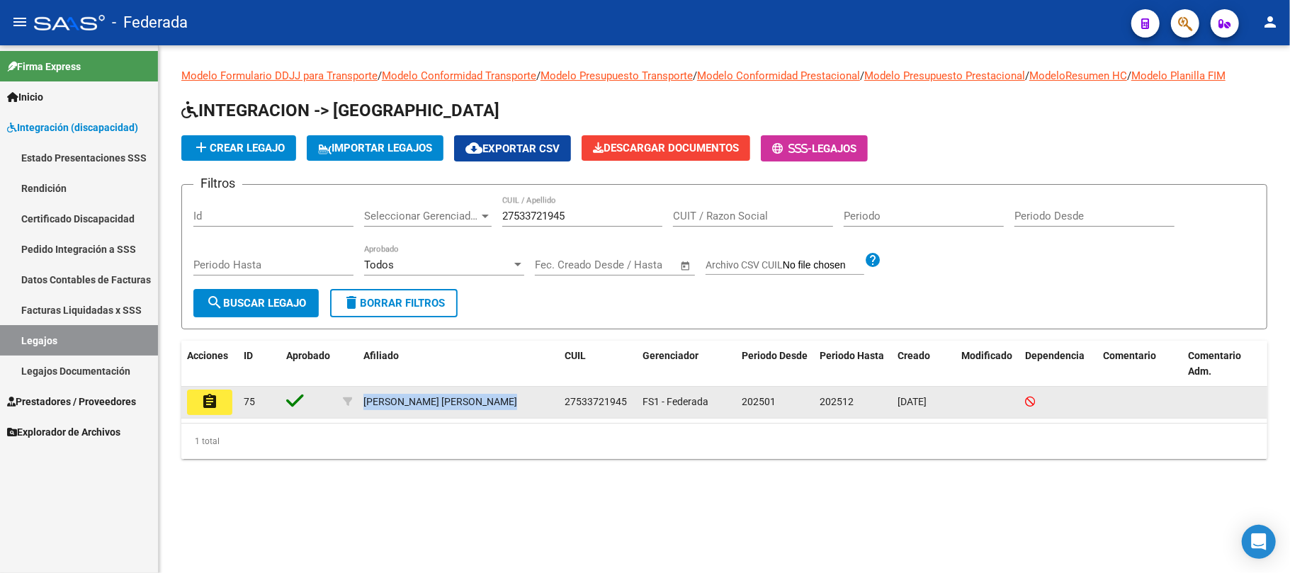
drag, startPoint x: 363, startPoint y: 400, endPoint x: 564, endPoint y: 397, distance: 201.2
click at [564, 397] on div "assignment 75 KUHN HERNANDEZ NAHIARA ELIZABETH 27533721945 FS1 - Federada 20250…" at bounding box center [724, 403] width 1086 height 32
click at [595, 396] on span "27533721945" at bounding box center [595, 401] width 62 height 11
click at [595, 401] on span "27533721945" at bounding box center [595, 401] width 62 height 11
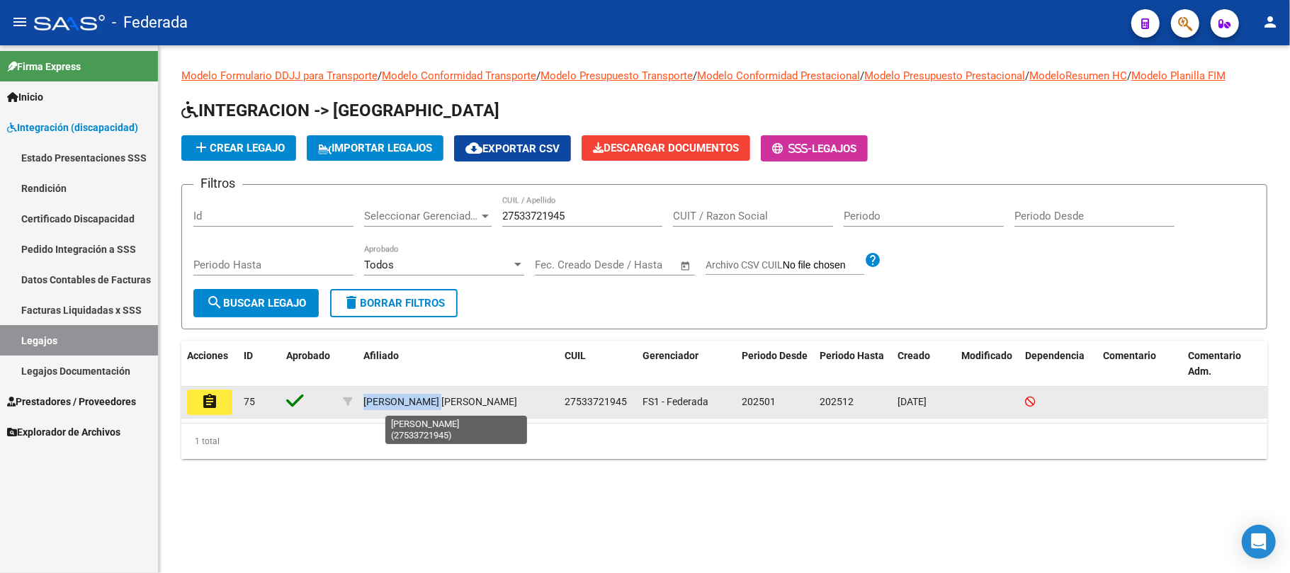
drag, startPoint x: 361, startPoint y: 403, endPoint x: 450, endPoint y: 402, distance: 89.2
click at [450, 402] on datatable-body-cell "KUHN HERNANDEZ NAHIARA ELIZABETH" at bounding box center [458, 402] width 201 height 31
click at [606, 397] on span "27533721945" at bounding box center [595, 401] width 62 height 11
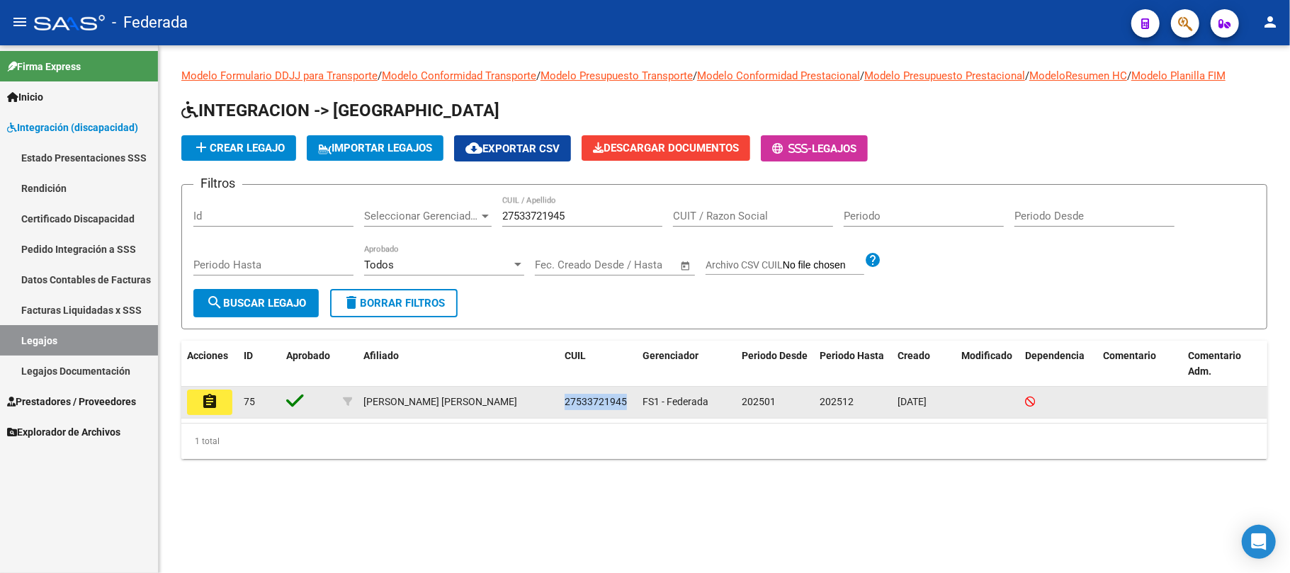
click at [606, 397] on span "27533721945" at bounding box center [595, 401] width 62 height 11
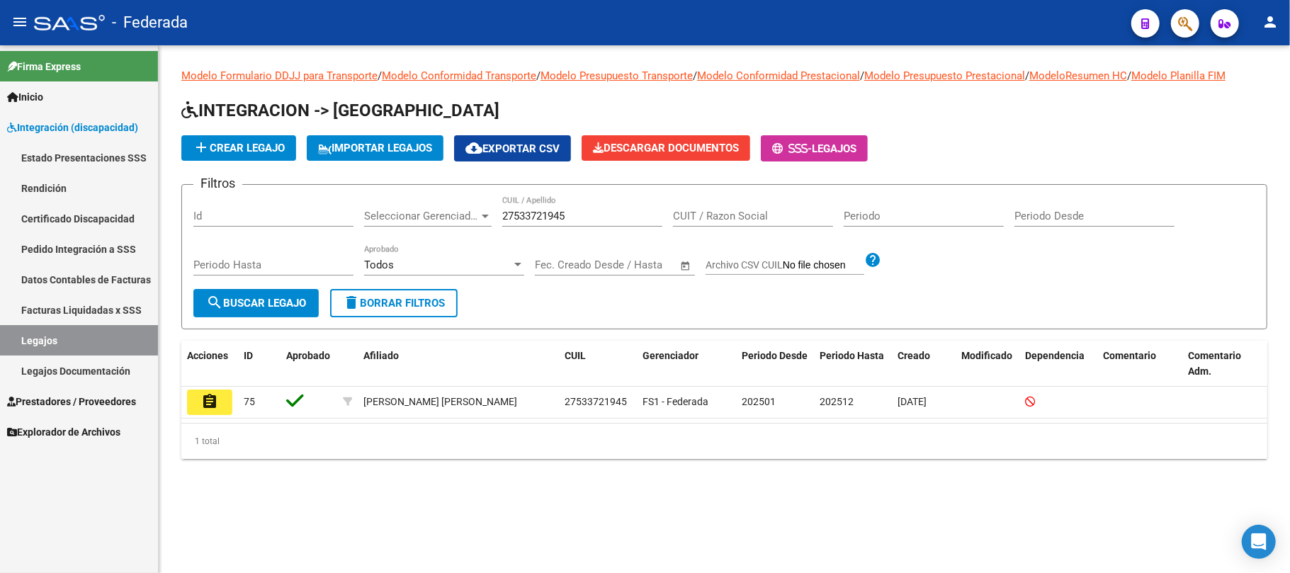
click at [533, 214] on input "27533721945" at bounding box center [582, 216] width 160 height 13
paste input "528363"
click at [300, 305] on span "search Buscar Legajo" at bounding box center [256, 303] width 100 height 13
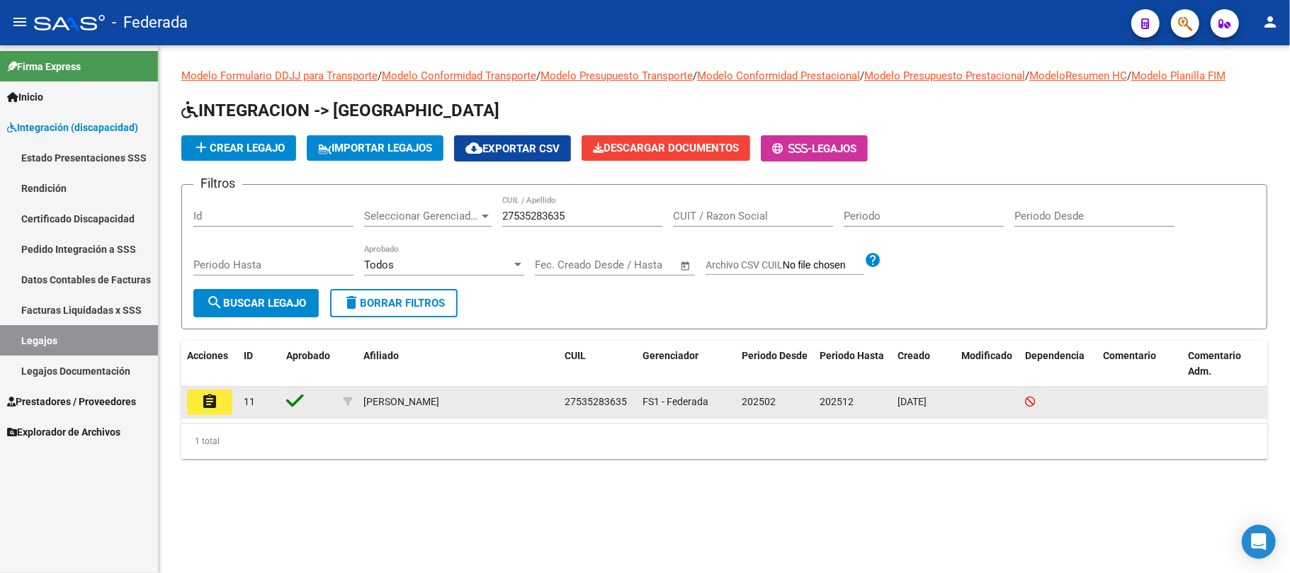
drag, startPoint x: 361, startPoint y: 400, endPoint x: 502, endPoint y: 400, distance: 140.9
click at [502, 400] on datatable-body-cell "ARGUELLO GATTONE SARA" at bounding box center [458, 402] width 201 height 31
click at [592, 402] on span "27535283635" at bounding box center [595, 401] width 62 height 11
drag, startPoint x: 360, startPoint y: 398, endPoint x: 491, endPoint y: 398, distance: 130.3
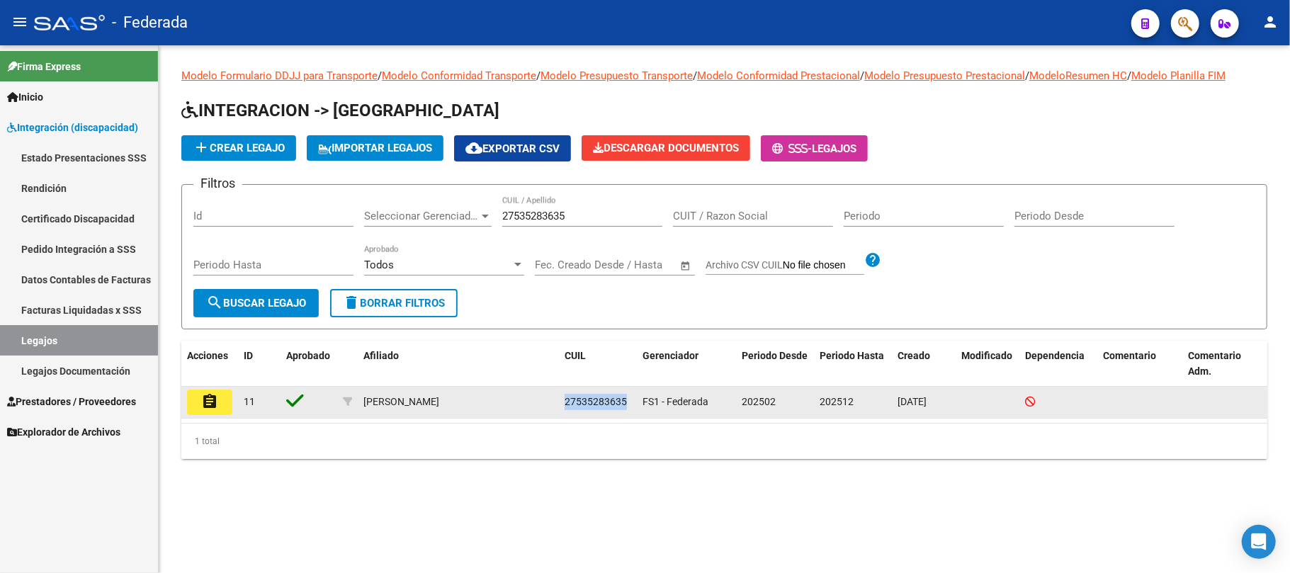
click at [491, 398] on datatable-body-cell "ARGUELLO GATTONE SARA" at bounding box center [458, 402] width 201 height 31
click at [590, 404] on span "27535283635" at bounding box center [595, 401] width 62 height 11
click at [589, 398] on span "27535283635" at bounding box center [595, 401] width 62 height 11
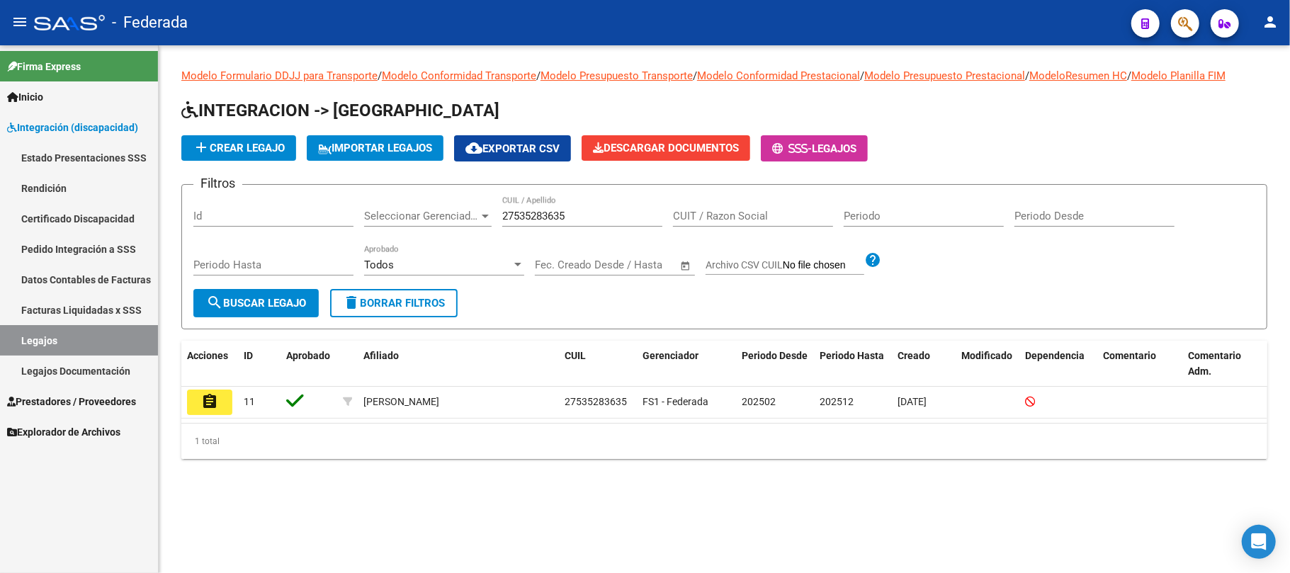
click at [541, 222] on input "27535283635" at bounding box center [582, 216] width 160 height 13
click at [543, 222] on input "27535283635" at bounding box center [582, 216] width 160 height 13
paste input "6167337"
click at [302, 307] on span "search Buscar Legajo" at bounding box center [256, 303] width 100 height 13
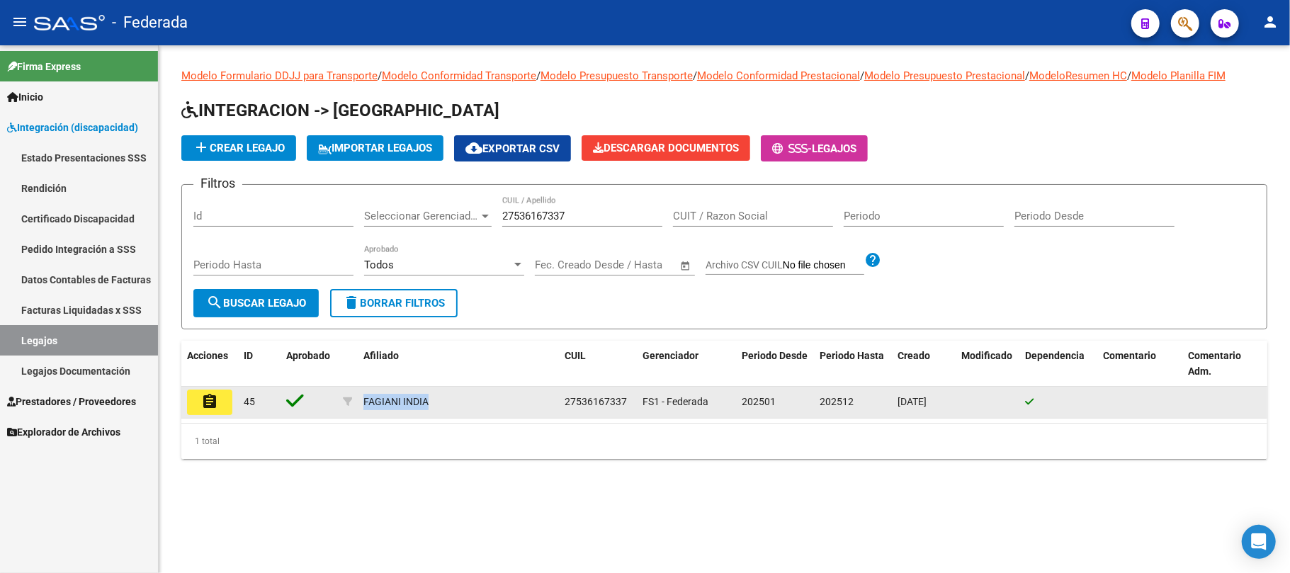
drag, startPoint x: 363, startPoint y: 404, endPoint x: 433, endPoint y: 402, distance: 70.1
click at [433, 402] on div "FAGIANI INDIA" at bounding box center [458, 402] width 190 height 16
click at [609, 398] on span "27536167337" at bounding box center [595, 401] width 62 height 11
click at [386, 399] on div "FAGIANI INDIA" at bounding box center [395, 402] width 65 height 16
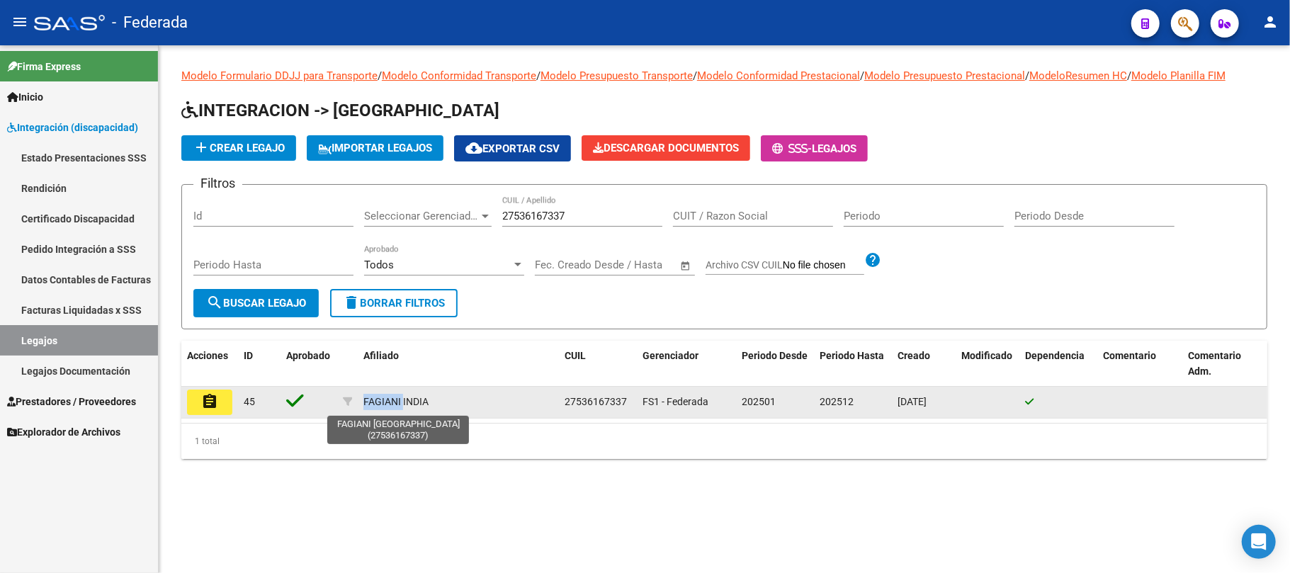
click at [386, 399] on div "FAGIANI INDIA" at bounding box center [395, 402] width 65 height 16
click at [460, 404] on div "FAGIANI INDIA" at bounding box center [458, 402] width 190 height 16
drag, startPoint x: 462, startPoint y: 403, endPoint x: 357, endPoint y: 402, distance: 104.8
click at [358, 402] on datatable-body-cell "FAGIANI INDIA" at bounding box center [458, 402] width 201 height 31
click at [599, 402] on span "27536167337" at bounding box center [595, 401] width 62 height 11
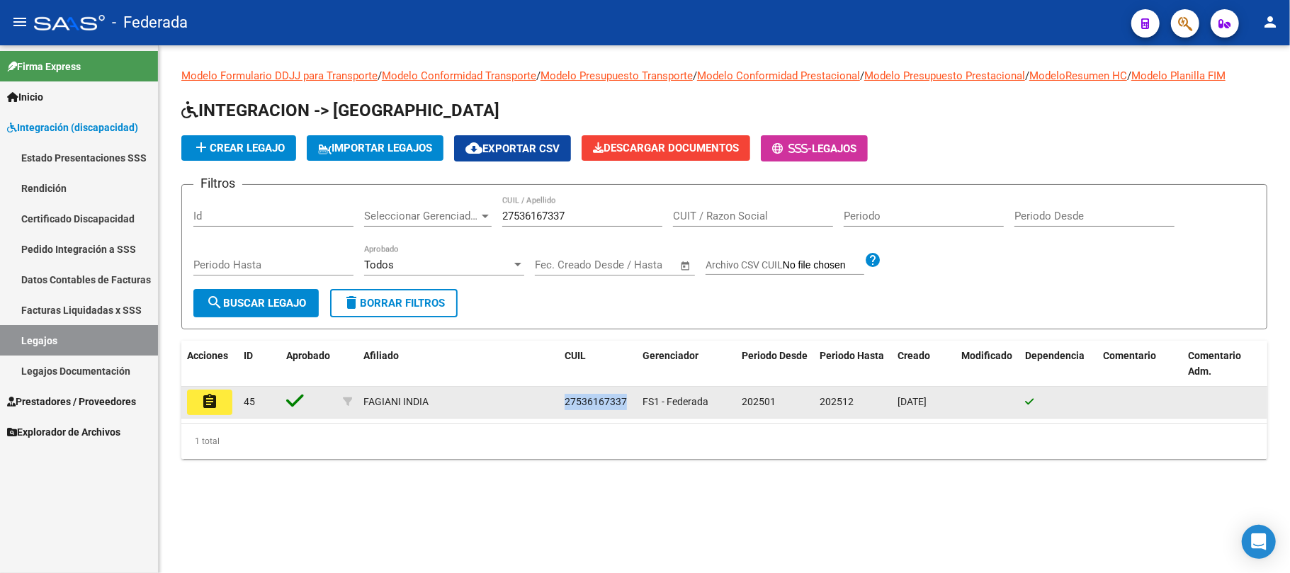
click at [599, 402] on span "27536167337" at bounding box center [595, 401] width 62 height 11
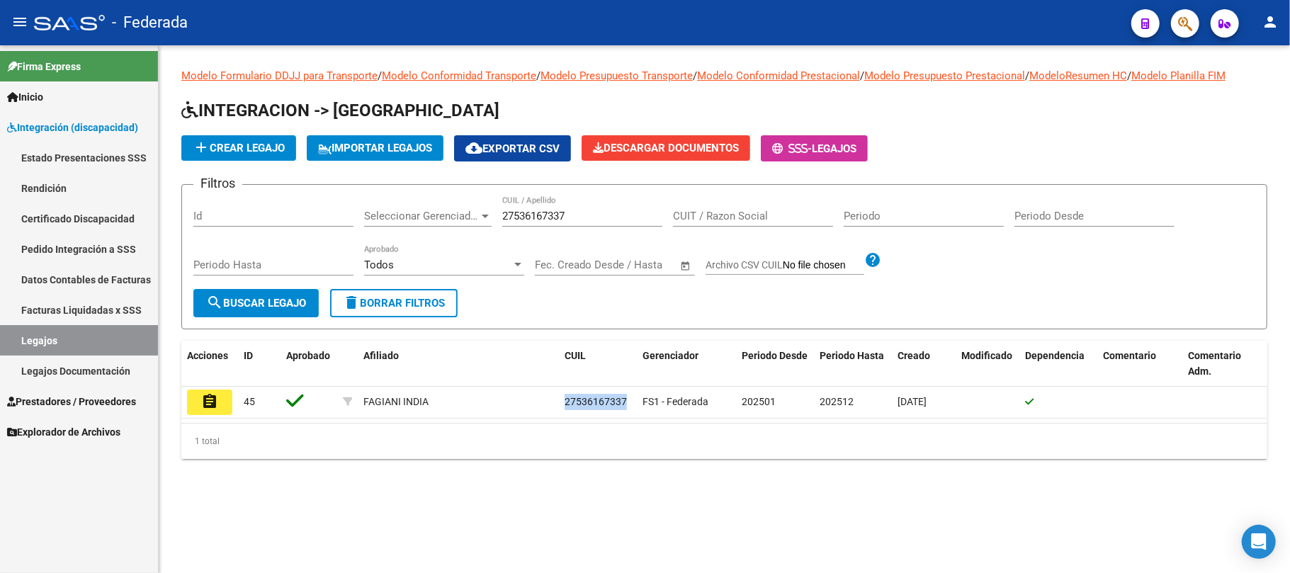
click at [519, 222] on input "27536167337" at bounding box center [582, 216] width 160 height 13
click at [519, 221] on input "27536167337" at bounding box center [582, 216] width 160 height 13
paste input "429195"
type input "27542919537"
click at [276, 305] on span "search Buscar Legajo" at bounding box center [256, 303] width 100 height 13
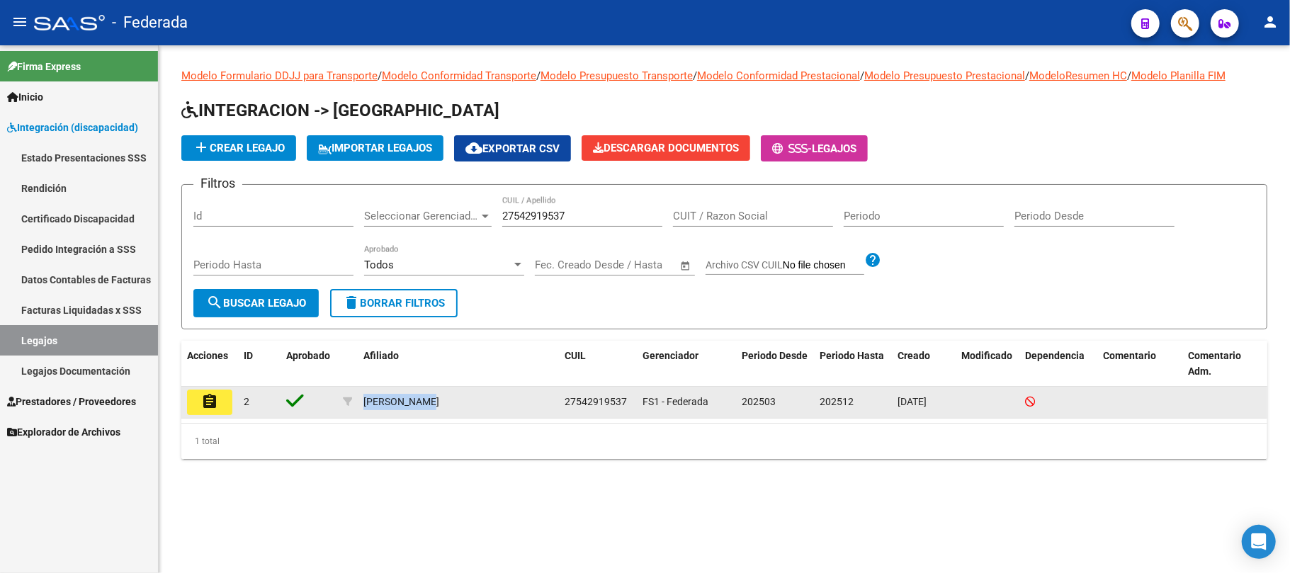
drag, startPoint x: 363, startPoint y: 401, endPoint x: 439, endPoint y: 401, distance: 76.5
click at [439, 401] on div "AFONSO PILAR" at bounding box center [458, 402] width 190 height 16
click at [576, 396] on span "27542919537" at bounding box center [595, 401] width 62 height 11
click at [579, 397] on span "27542919537" at bounding box center [595, 401] width 62 height 11
click at [579, 403] on span "27542919537" at bounding box center [595, 401] width 62 height 11
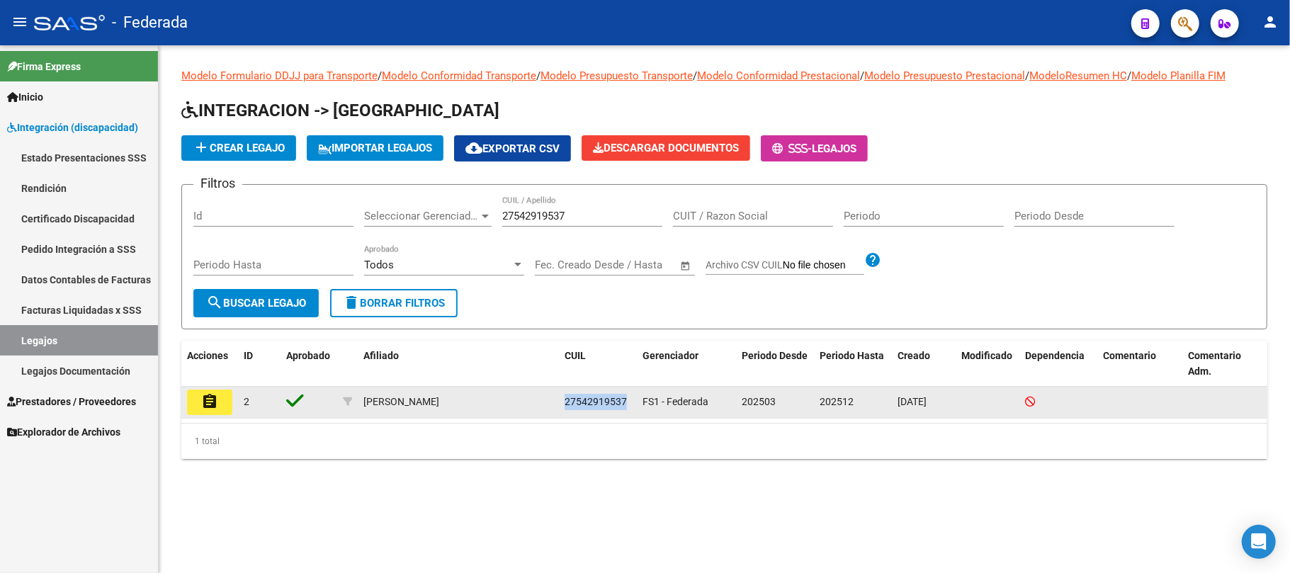
click at [579, 403] on span "27542919537" at bounding box center [595, 401] width 62 height 11
drag, startPoint x: 360, startPoint y: 400, endPoint x: 491, endPoint y: 400, distance: 130.3
click at [491, 400] on datatable-body-cell "AFONSO PILAR" at bounding box center [458, 402] width 201 height 31
click at [586, 400] on span "27542919537" at bounding box center [595, 401] width 62 height 11
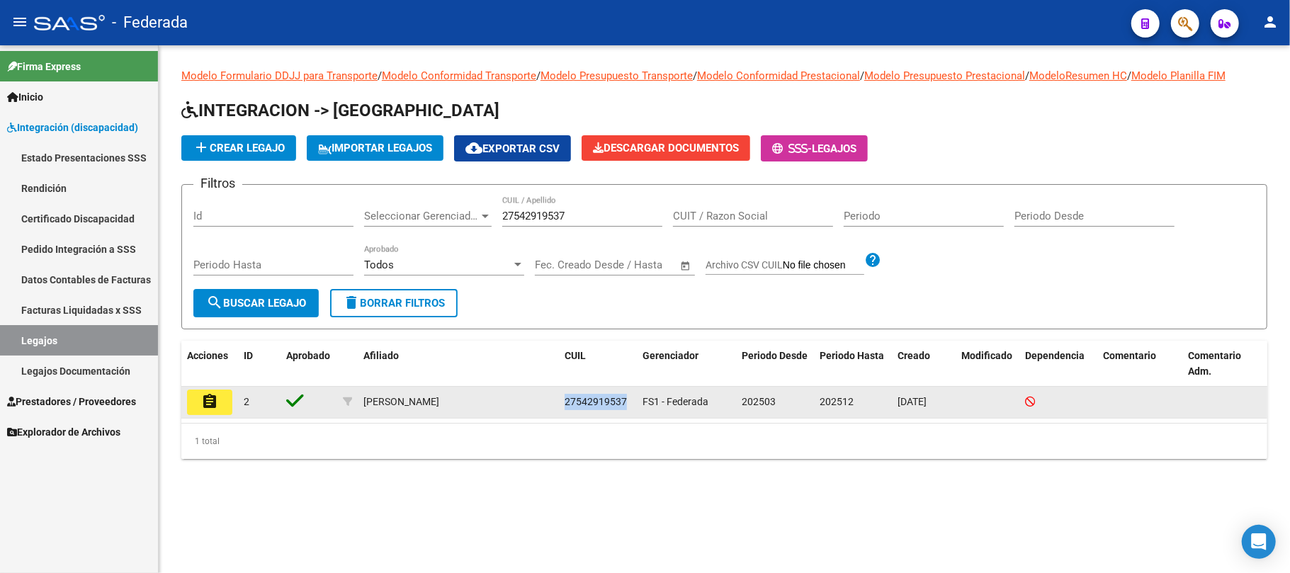
click at [586, 400] on span "27542919537" at bounding box center [595, 401] width 62 height 11
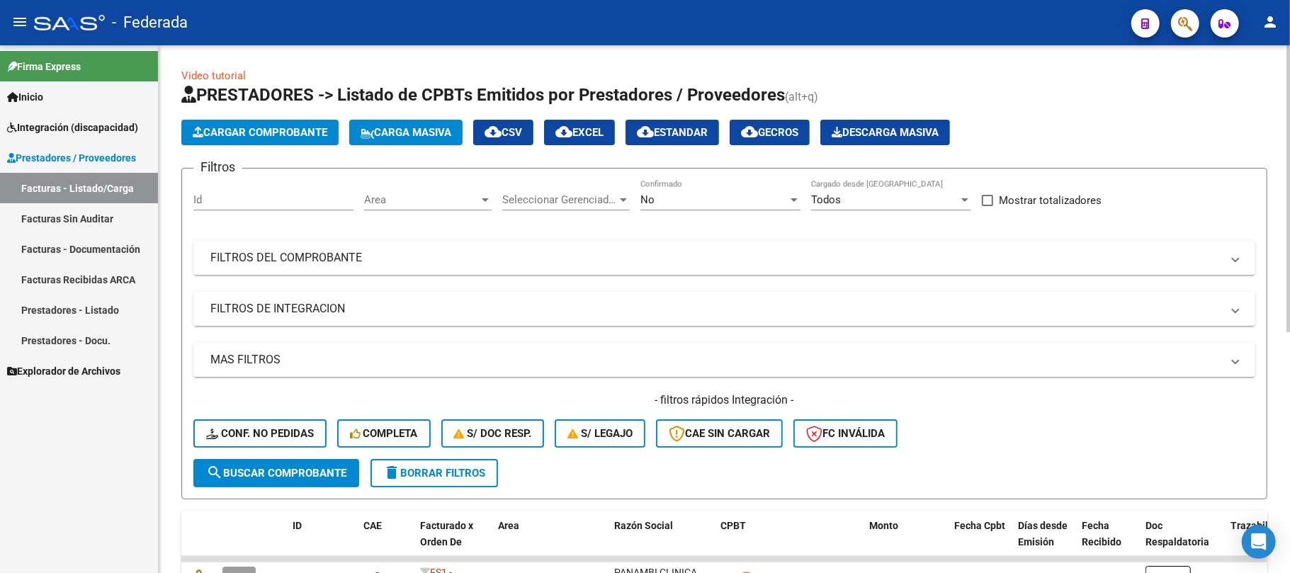
click at [428, 135] on span "Carga Masiva" at bounding box center [405, 132] width 91 height 13
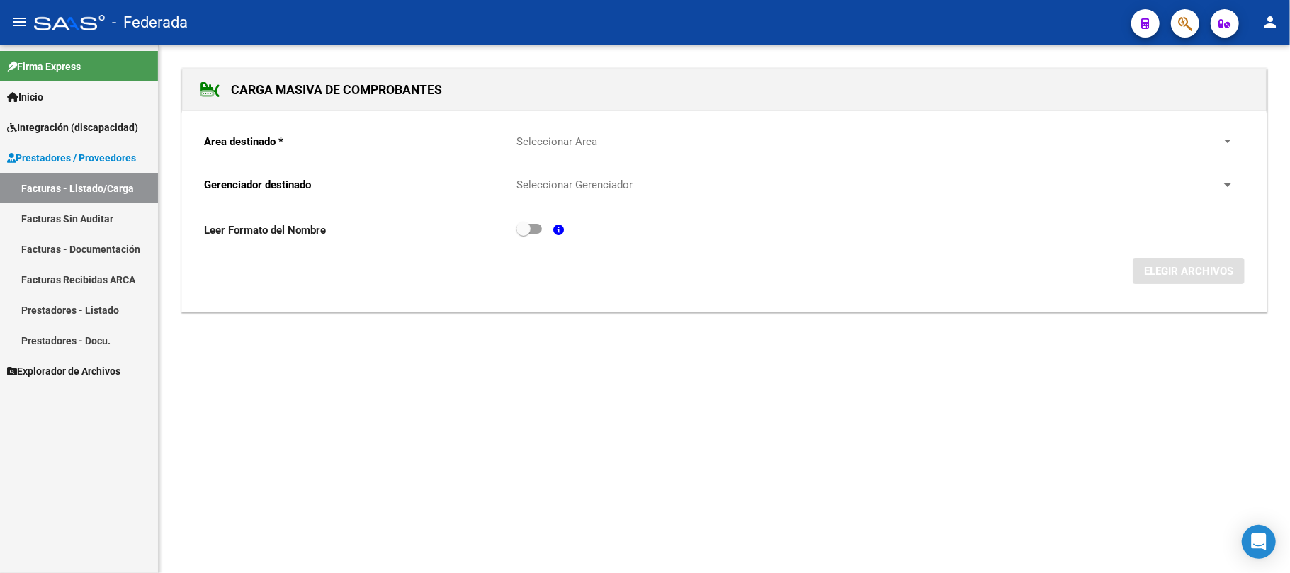
click at [585, 143] on span "Seleccionar Area" at bounding box center [868, 141] width 705 height 13
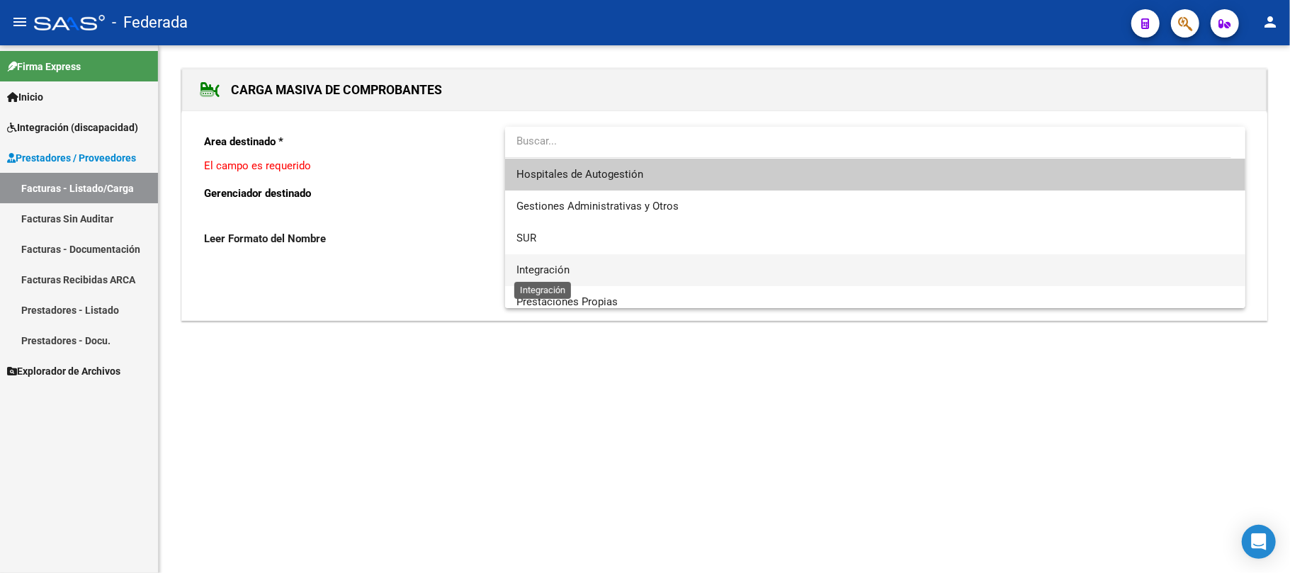
click at [562, 267] on span "Integración" at bounding box center [542, 269] width 53 height 13
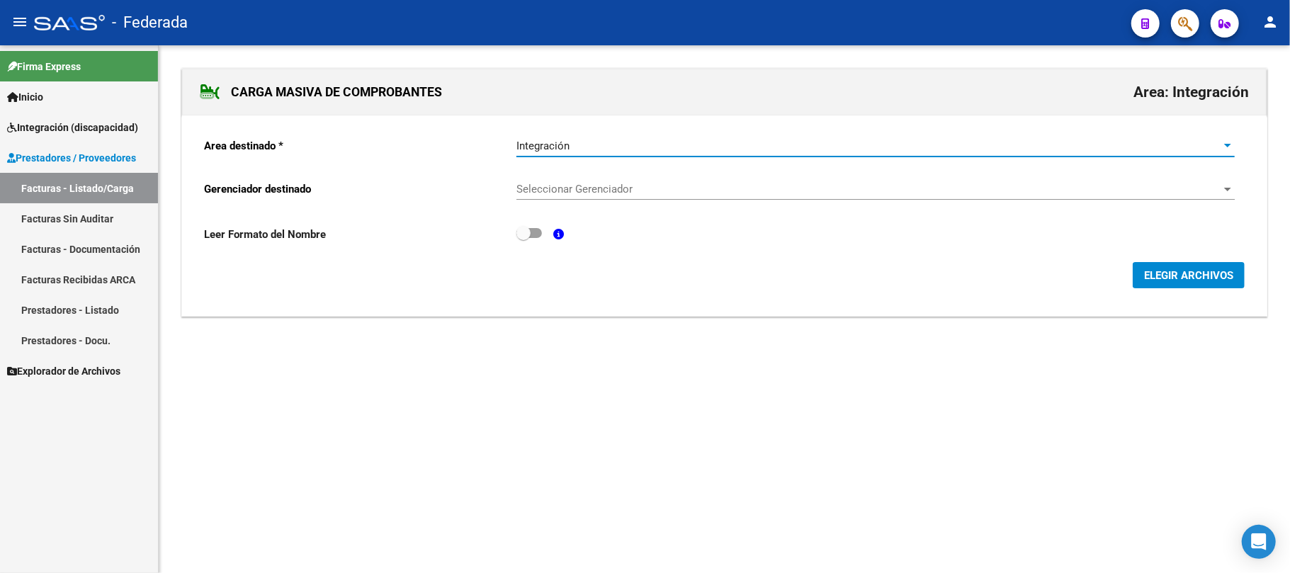
click at [584, 195] on span "Seleccionar Gerenciador" at bounding box center [868, 189] width 705 height 13
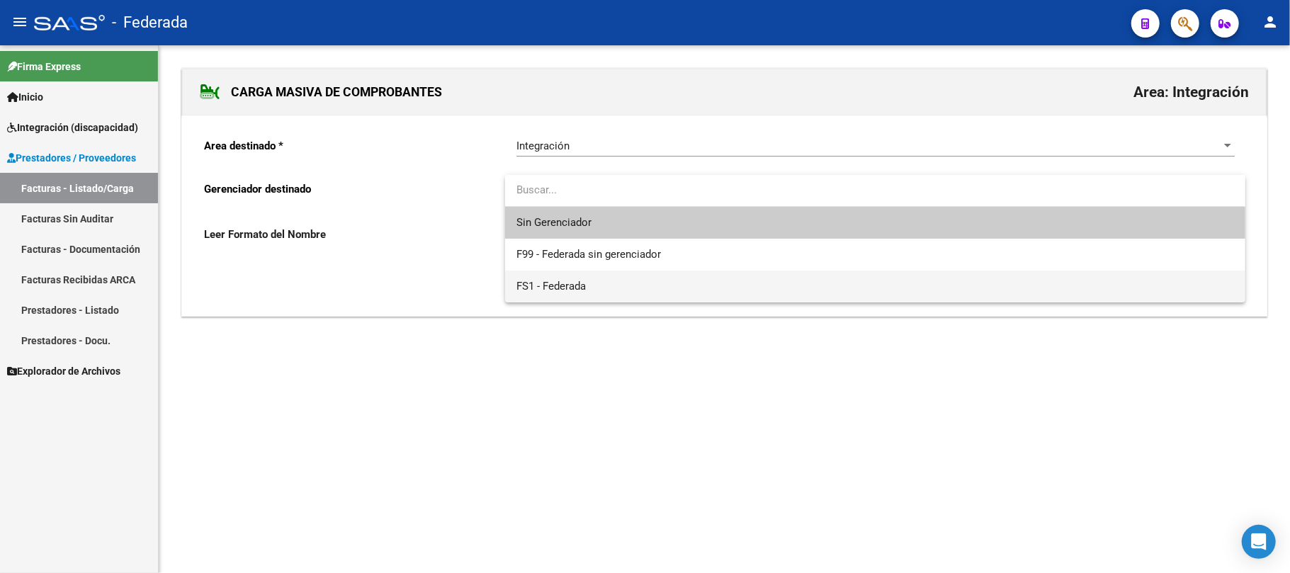
click at [573, 276] on span "FS1 - Federada" at bounding box center [874, 287] width 717 height 32
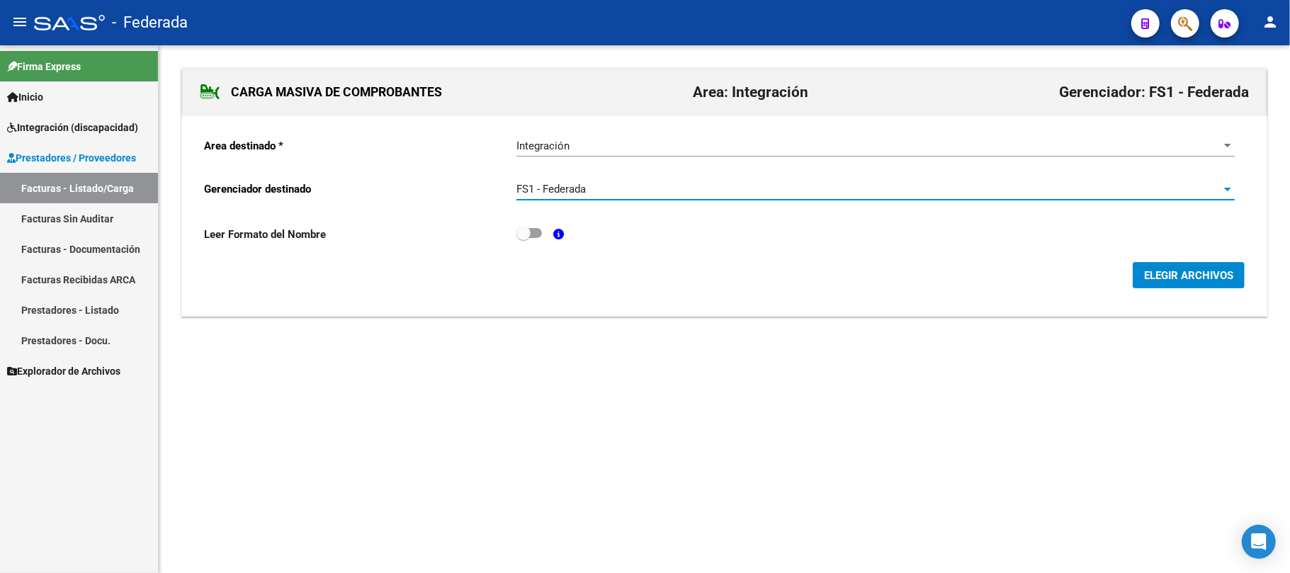
click at [1168, 275] on span "ELEGIR ARCHIVOS" at bounding box center [1188, 275] width 89 height 13
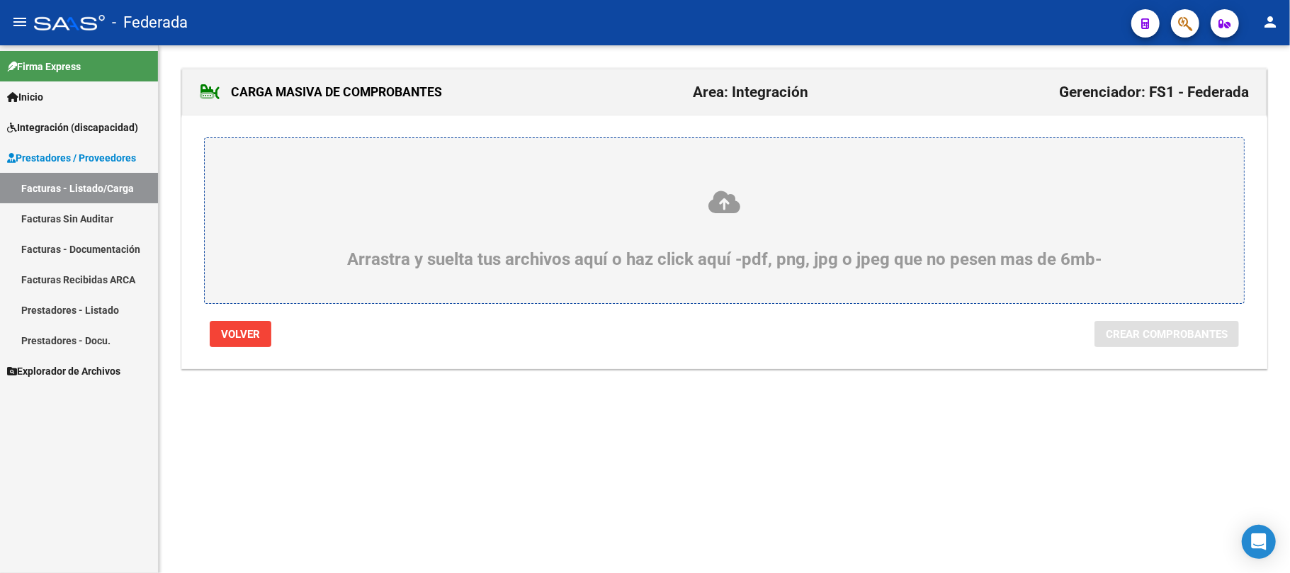
click at [715, 208] on icon at bounding box center [724, 202] width 971 height 26
click at [0, 0] on input "Arrastra y suelta tus archivos aquí o haz click aquí -pdf, png, jpg o jpeg que …" at bounding box center [0, 0] width 0 height 0
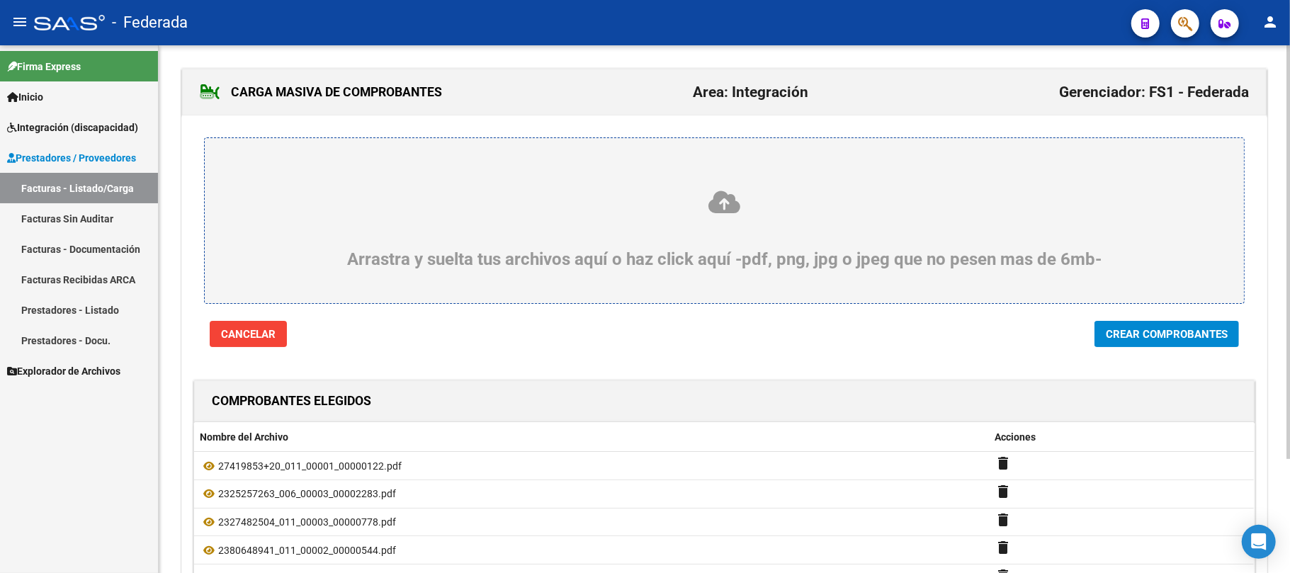
scroll to position [145, 0]
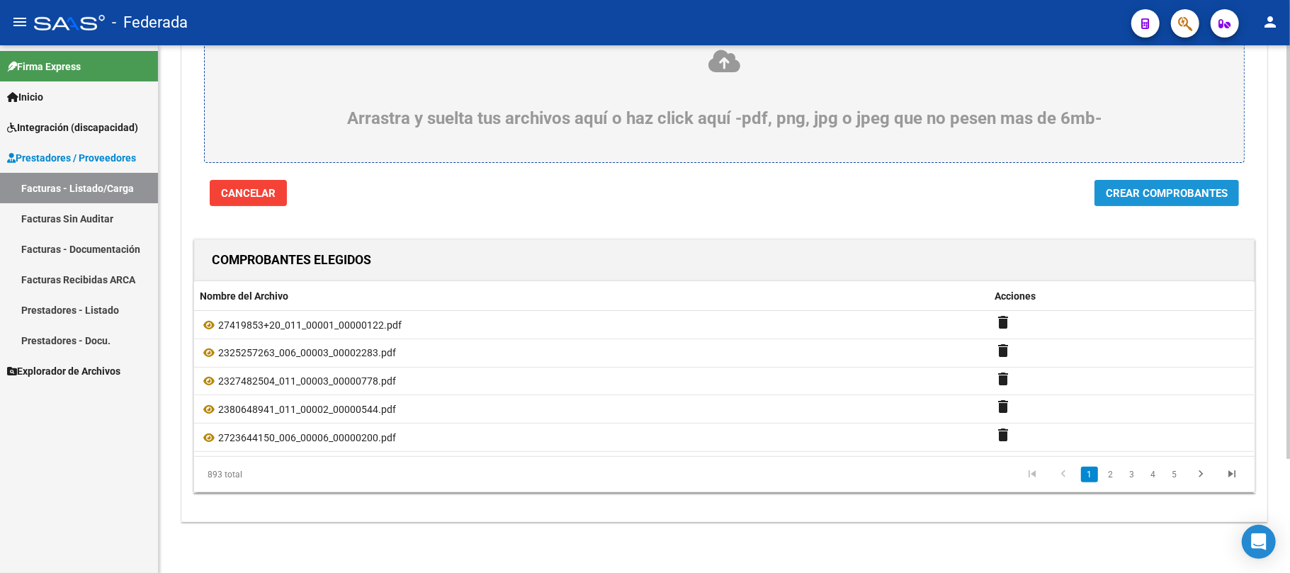
click at [1108, 193] on span "Crear Comprobantes" at bounding box center [1167, 193] width 122 height 13
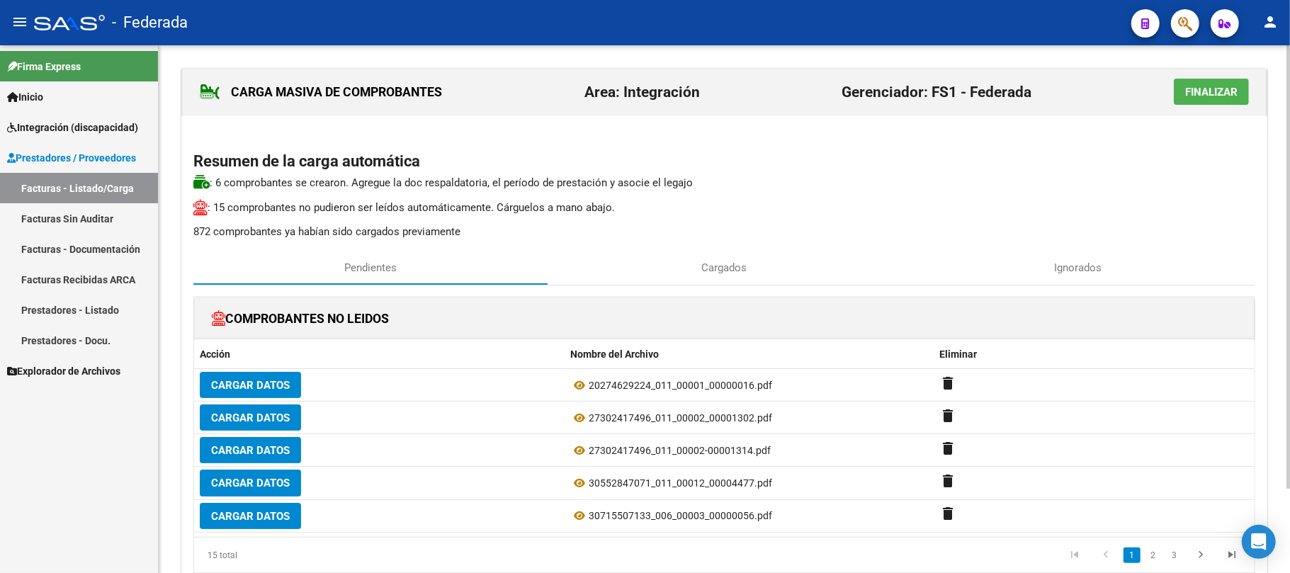
scroll to position [94, 0]
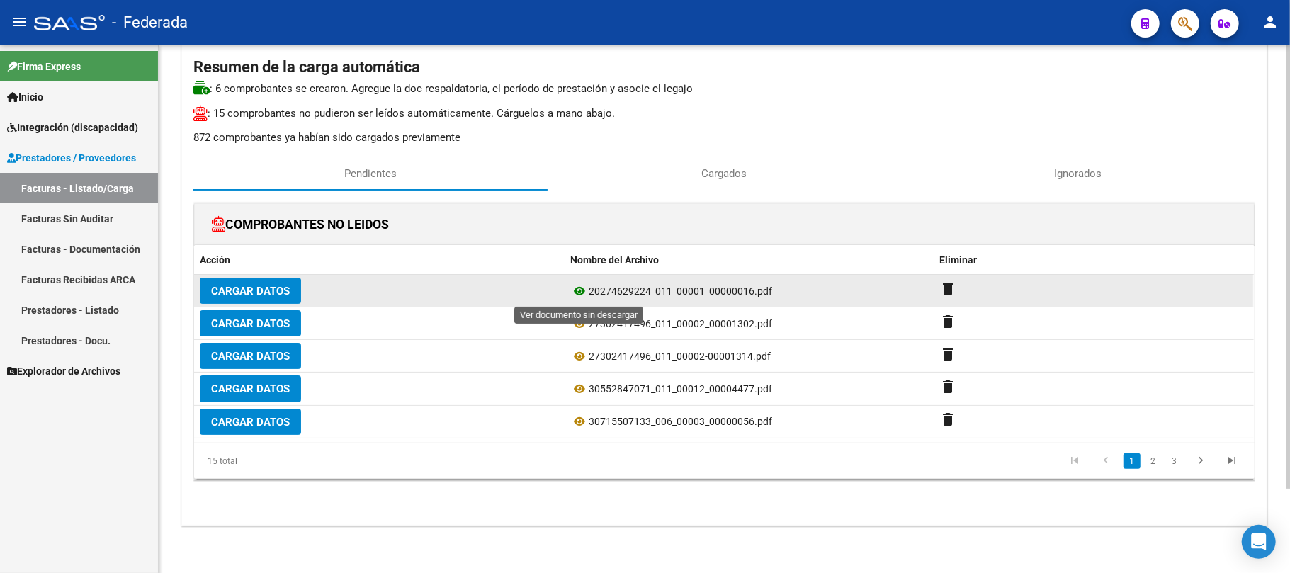
click at [579, 287] on icon at bounding box center [579, 291] width 18 height 17
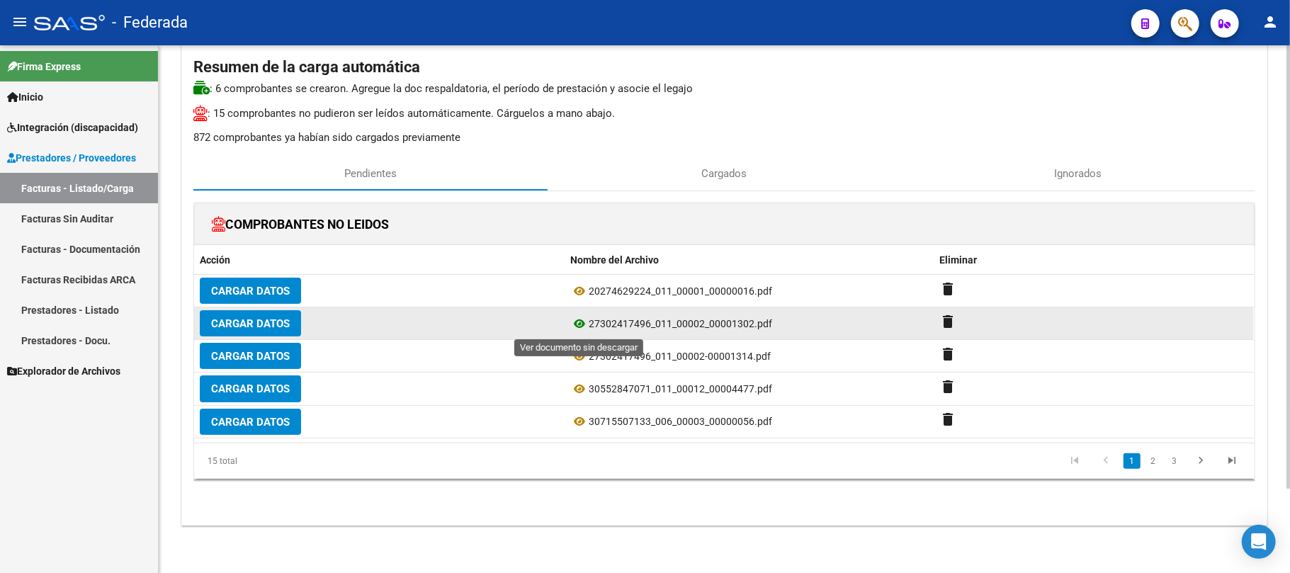
click at [581, 324] on icon at bounding box center [579, 323] width 18 height 17
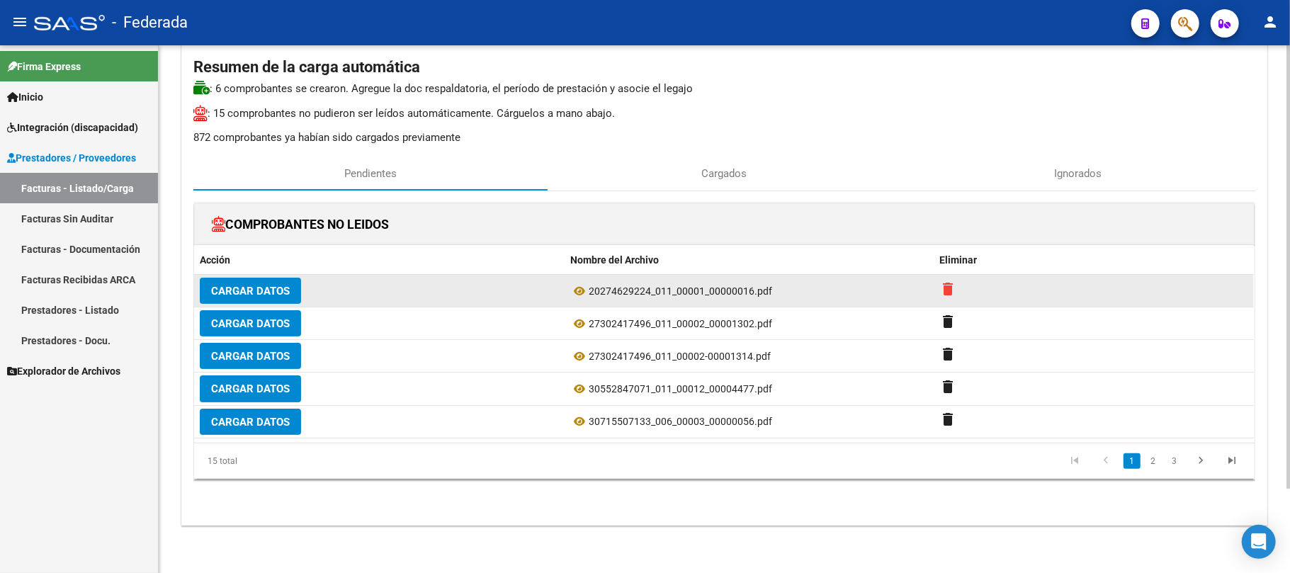
click at [941, 289] on mat-icon "delete" at bounding box center [948, 288] width 17 height 17
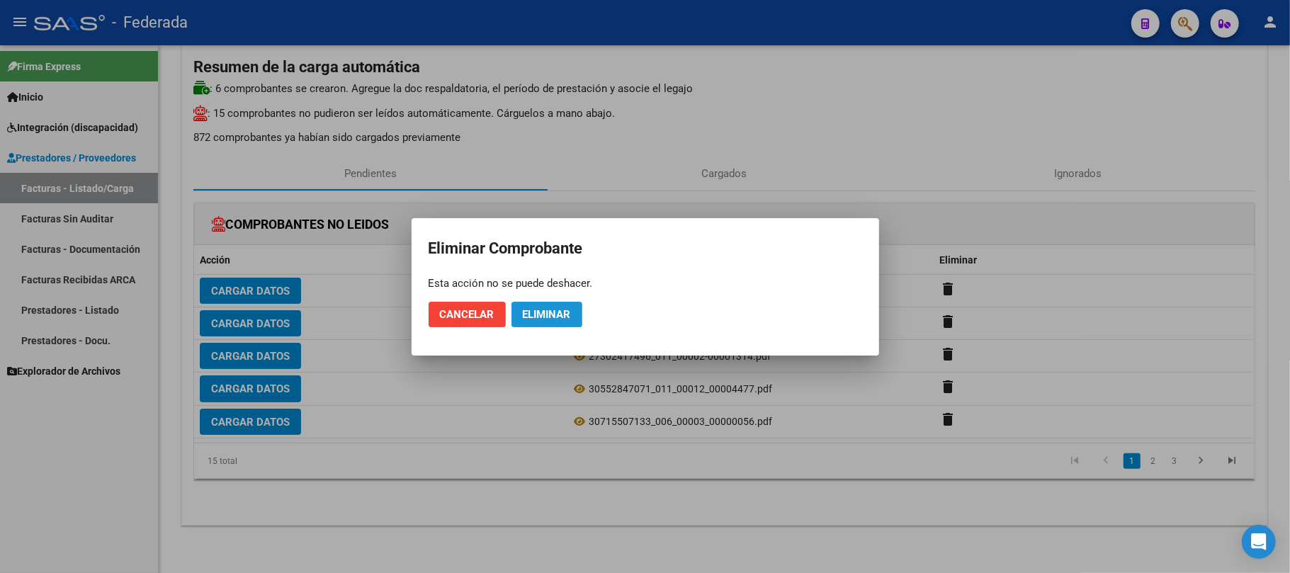
click at [578, 310] on button "Eliminar" at bounding box center [546, 314] width 71 height 25
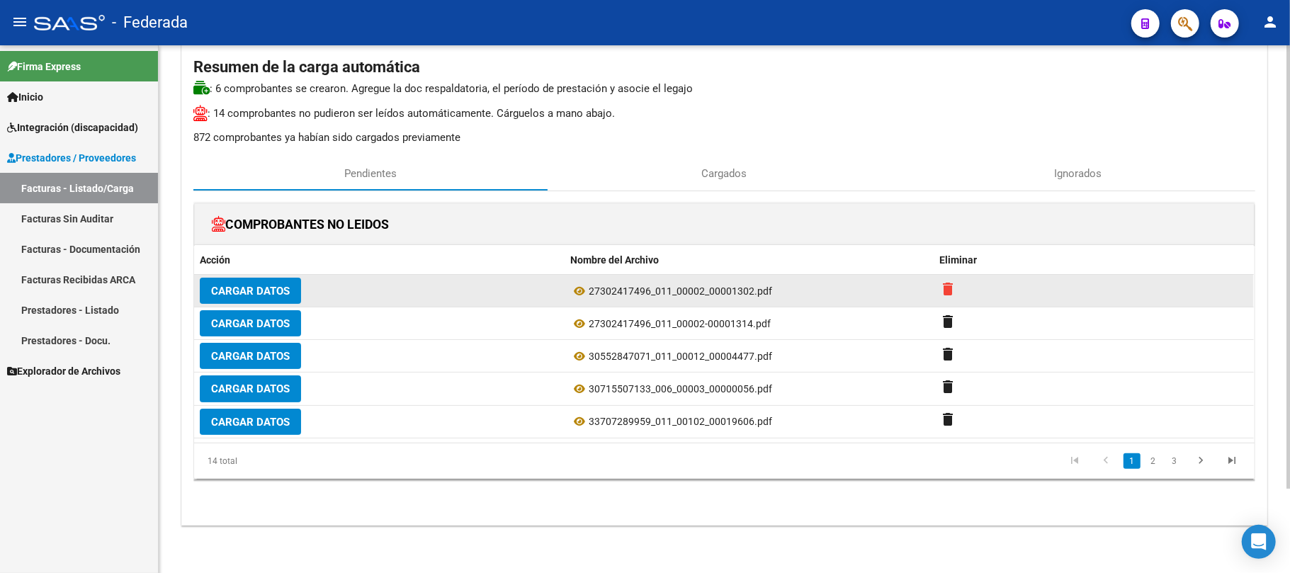
click at [944, 295] on mat-icon "delete" at bounding box center [948, 288] width 17 height 17
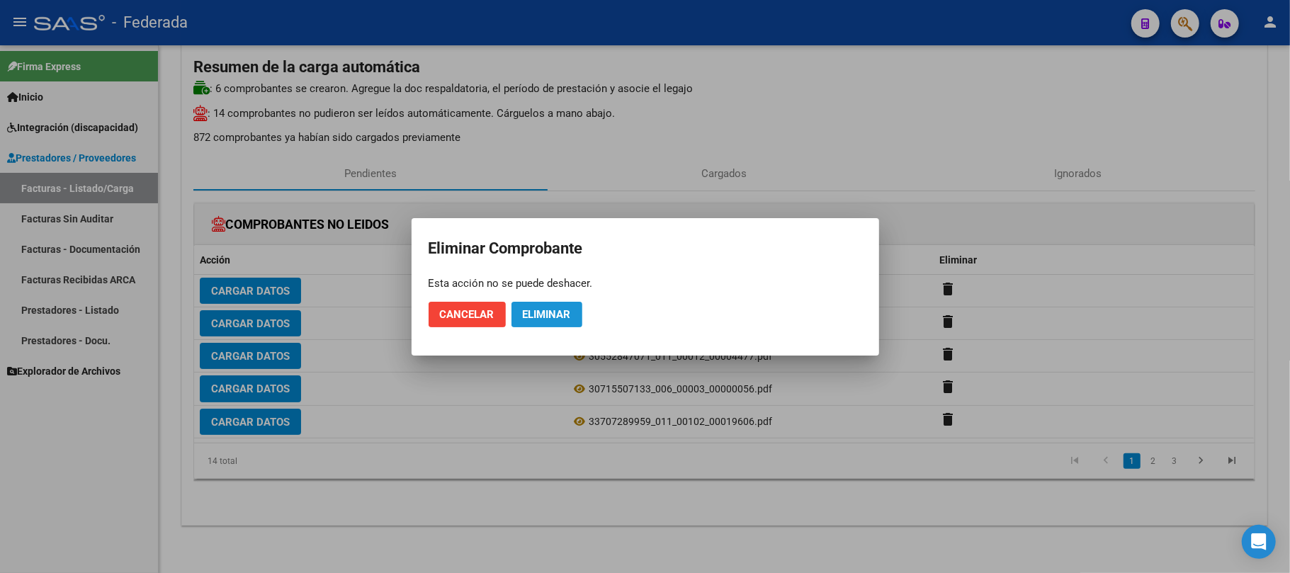
click at [567, 303] on button "Eliminar" at bounding box center [546, 314] width 71 height 25
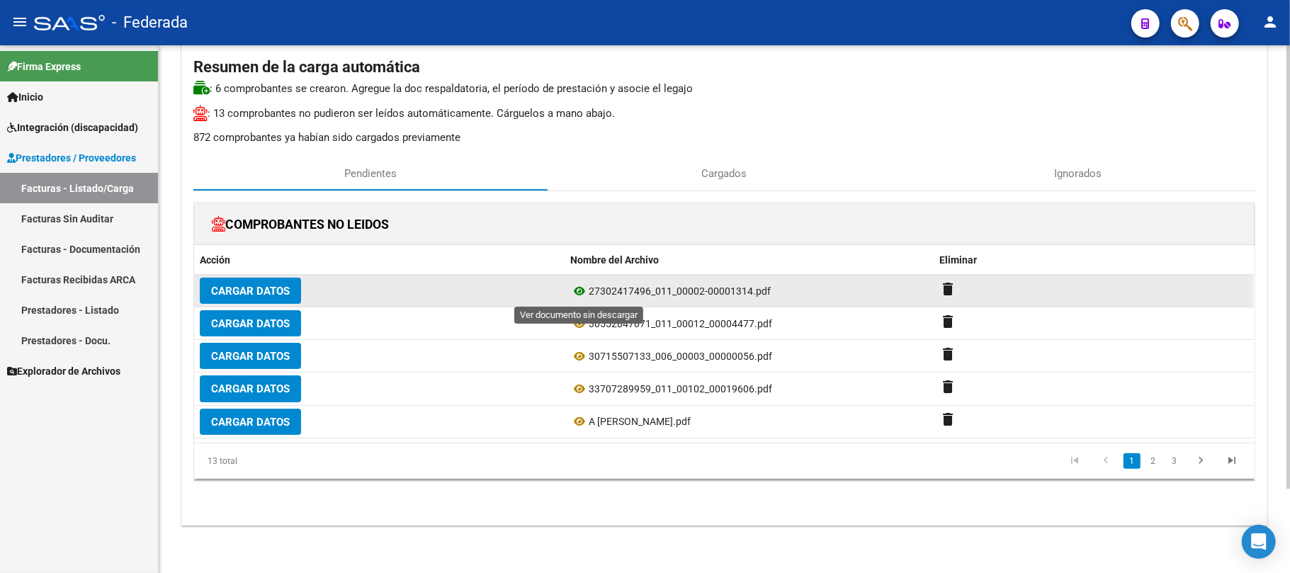
click at [581, 290] on icon at bounding box center [579, 291] width 18 height 17
click at [941, 285] on mat-icon "delete" at bounding box center [948, 288] width 17 height 17
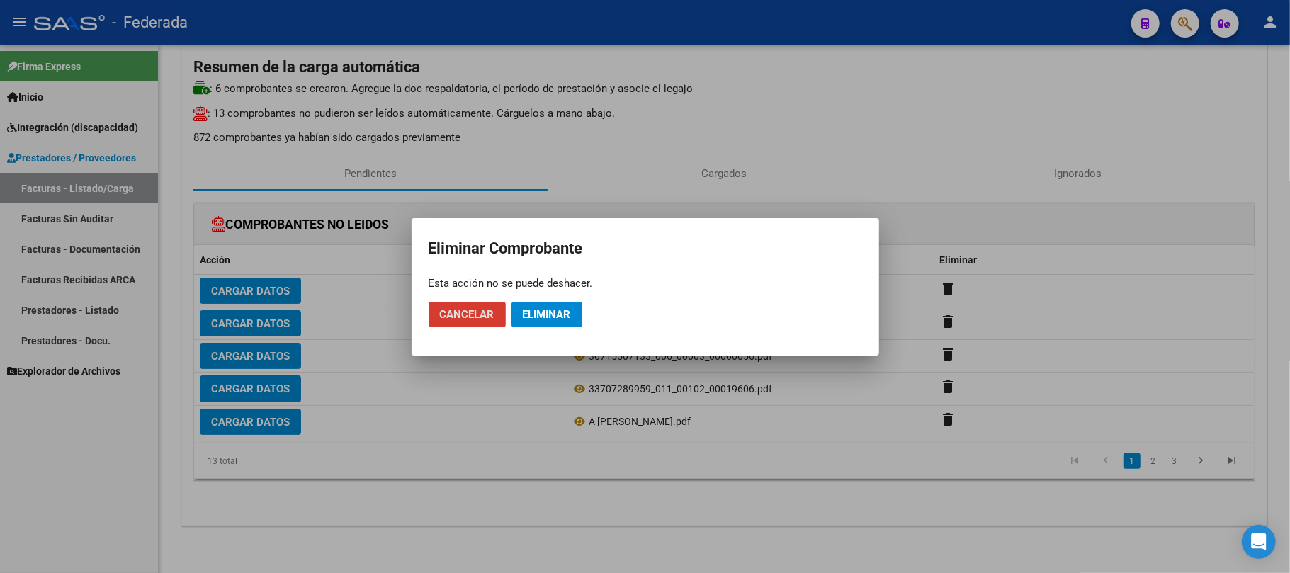
click at [558, 316] on span "Eliminar" at bounding box center [547, 314] width 48 height 13
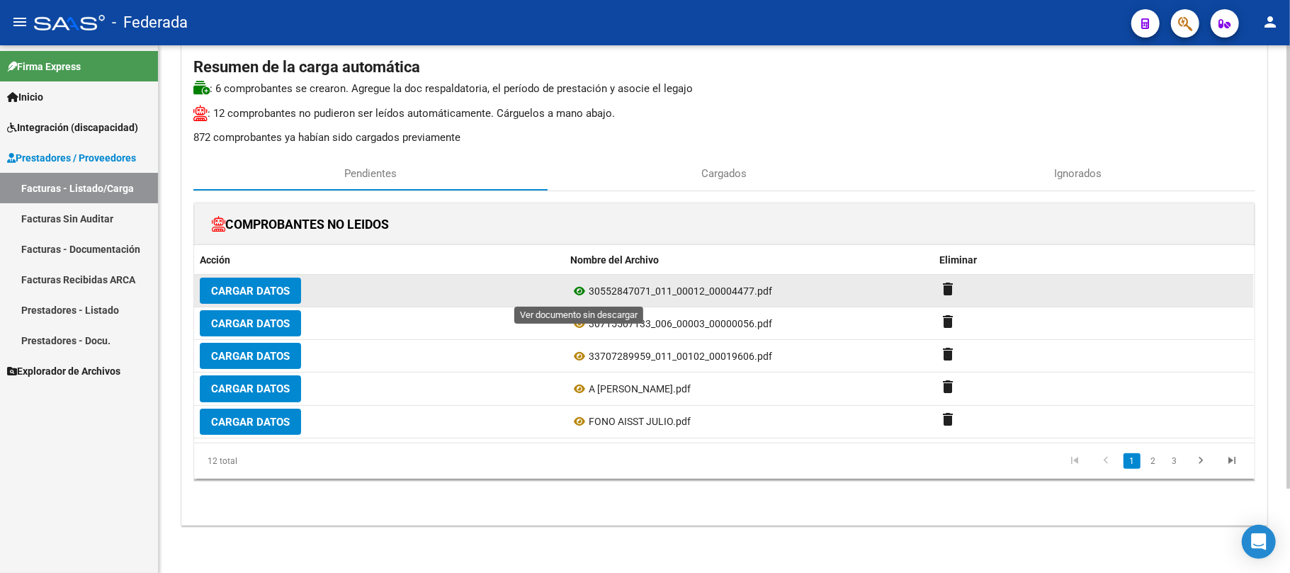
click at [579, 292] on icon at bounding box center [579, 291] width 18 height 17
click at [266, 290] on span "Cargar Datos" at bounding box center [250, 291] width 79 height 13
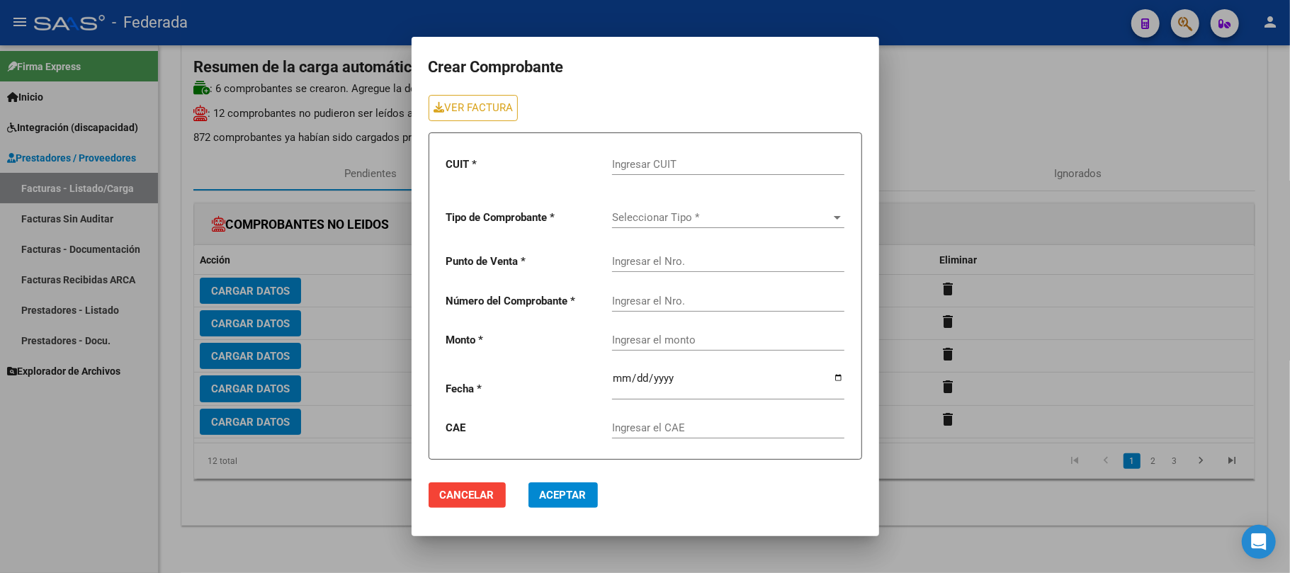
click at [644, 163] on input "Ingresar CUIT" at bounding box center [728, 164] width 232 height 13
paste input "30-55284707-1"
type input "30-55284707-1"
click at [647, 214] on span "Seleccionar Tipo *" at bounding box center [722, 217] width 220 height 13
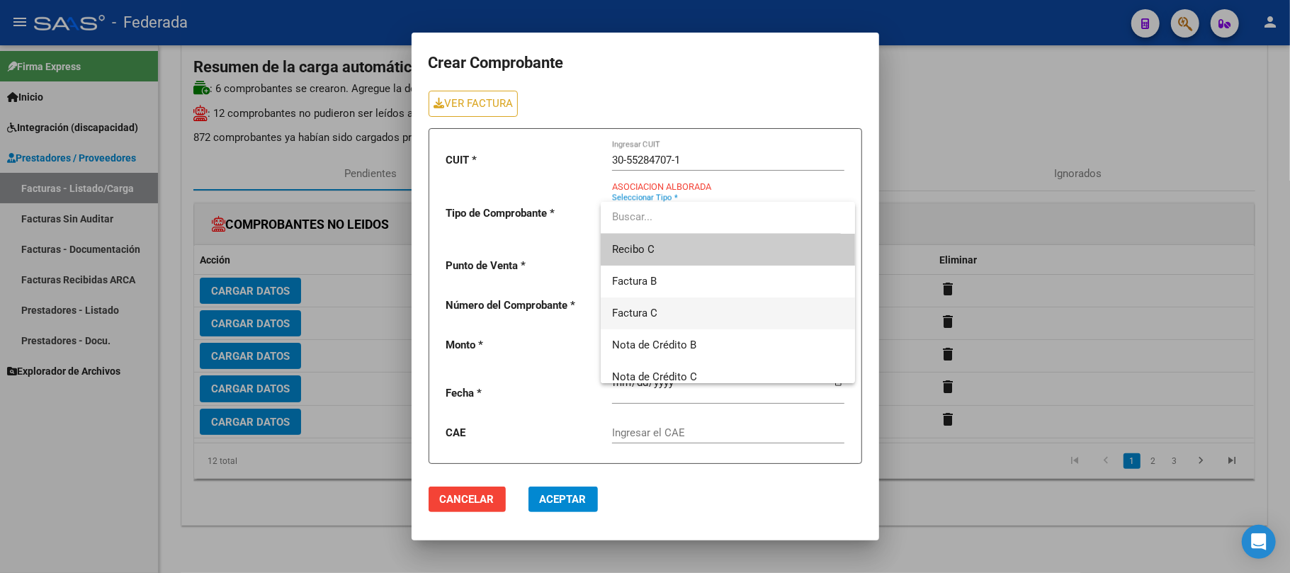
click at [669, 309] on span "Factura C" at bounding box center [728, 313] width 232 height 32
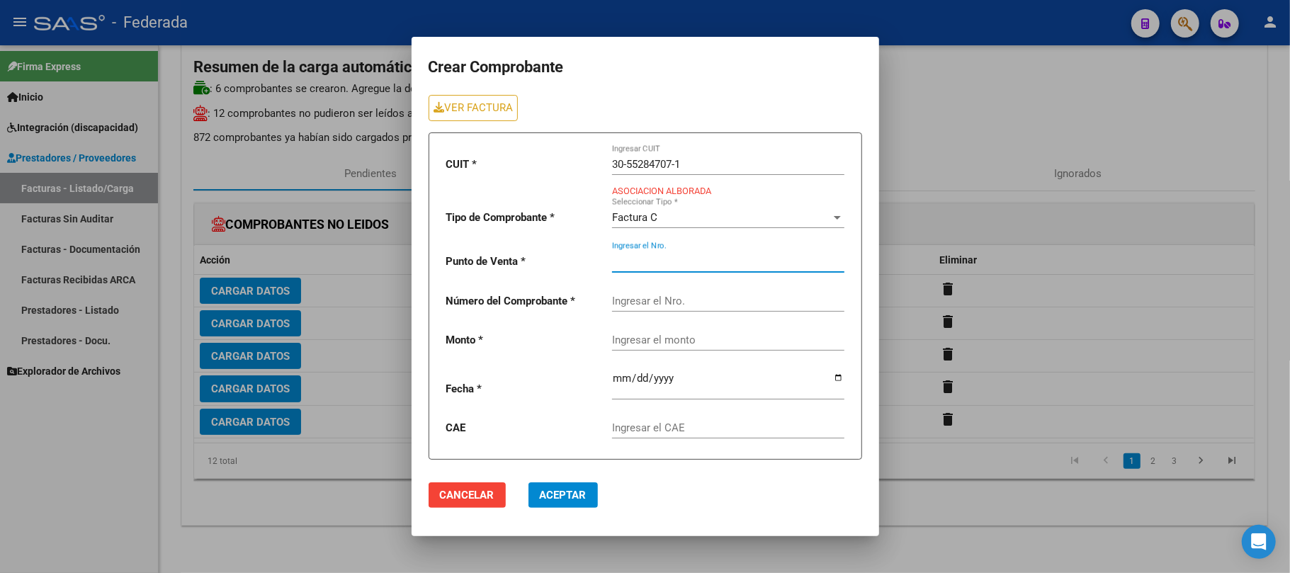
click at [666, 261] on input "Ingresar el Nro." at bounding box center [728, 261] width 232 height 13
paste input "0012"
type input "0012"
click at [654, 307] on div "Ingresar el Nro." at bounding box center [728, 296] width 232 height 30
paste input "00004477"
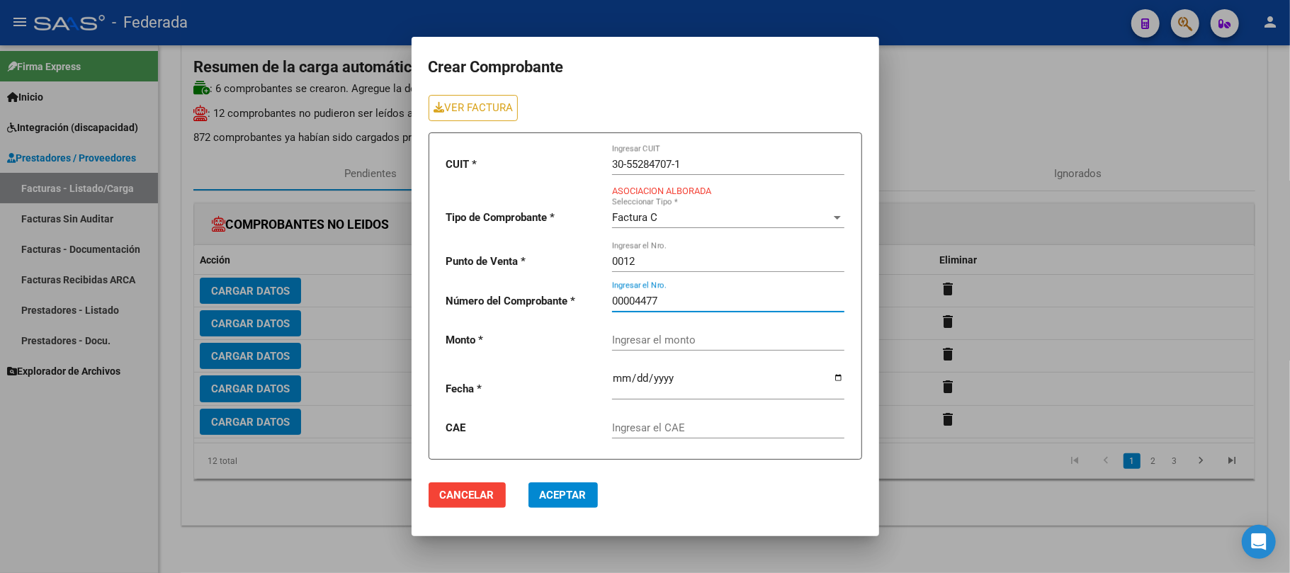
type input "00004477"
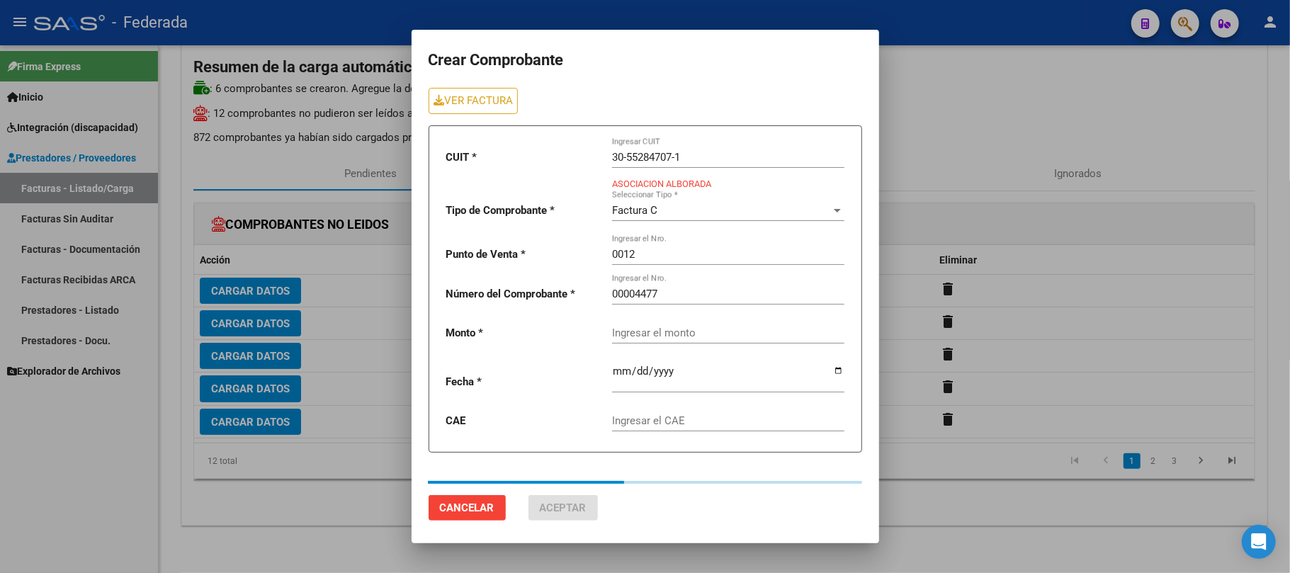
click at [724, 497] on mat-dialog-actions "Cancelar Aceptar" at bounding box center [644, 495] width 433 height 62
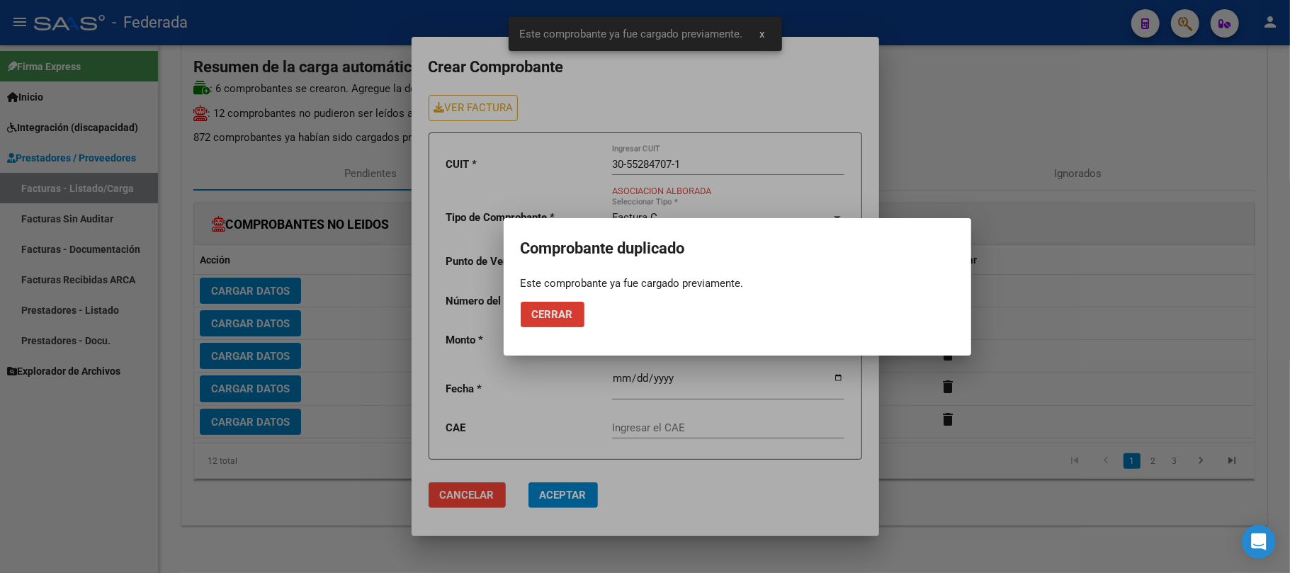
click at [530, 318] on button "Cerrar" at bounding box center [553, 314] width 64 height 25
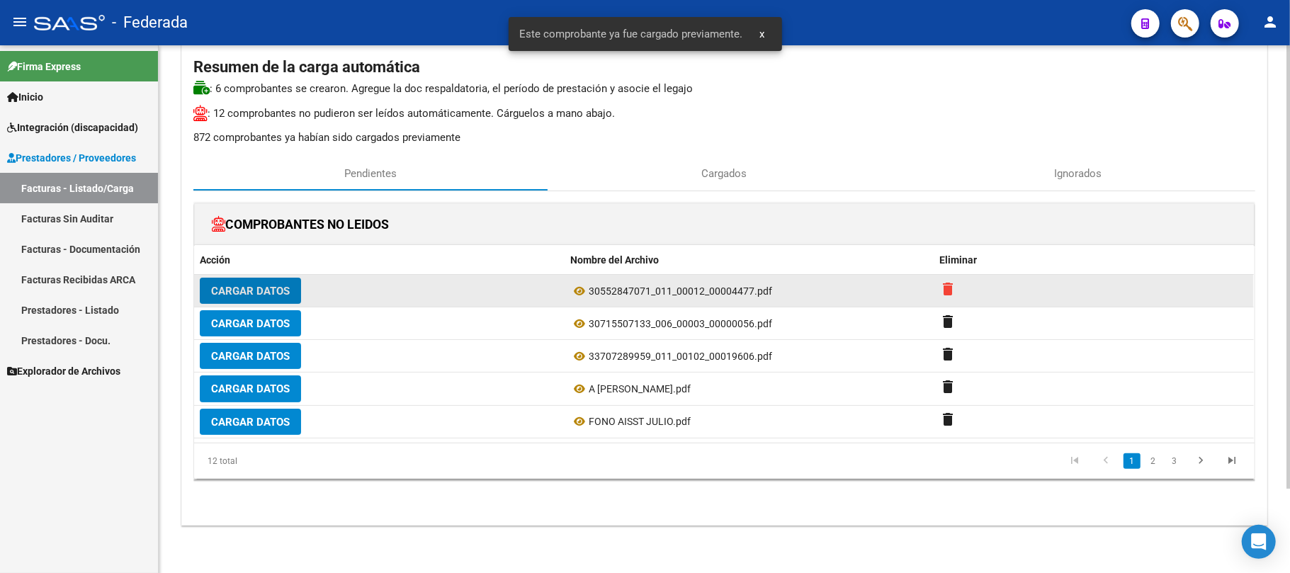
click at [952, 292] on mat-icon "delete" at bounding box center [948, 288] width 17 height 17
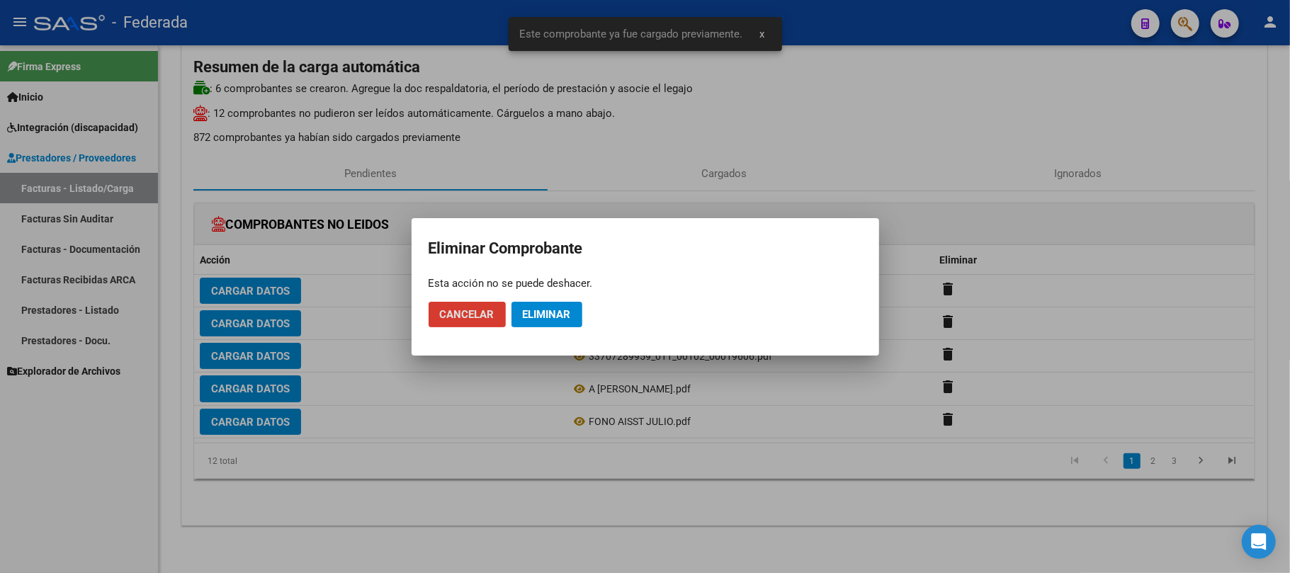
click at [579, 318] on button "Eliminar" at bounding box center [546, 314] width 71 height 25
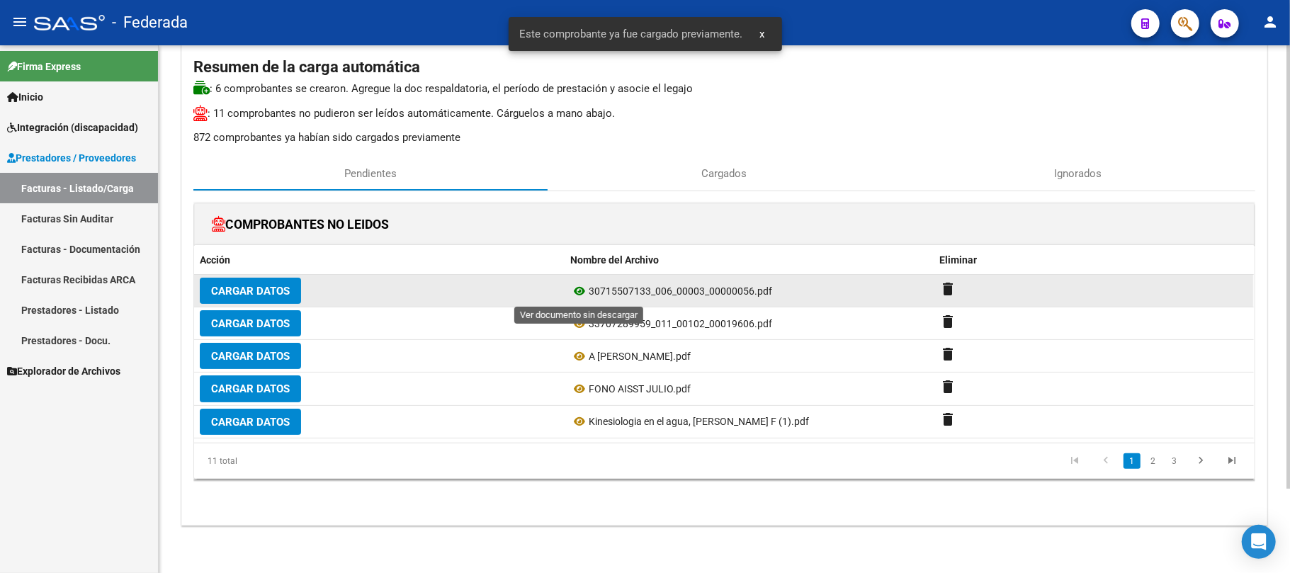
click at [579, 289] on icon at bounding box center [579, 291] width 18 height 17
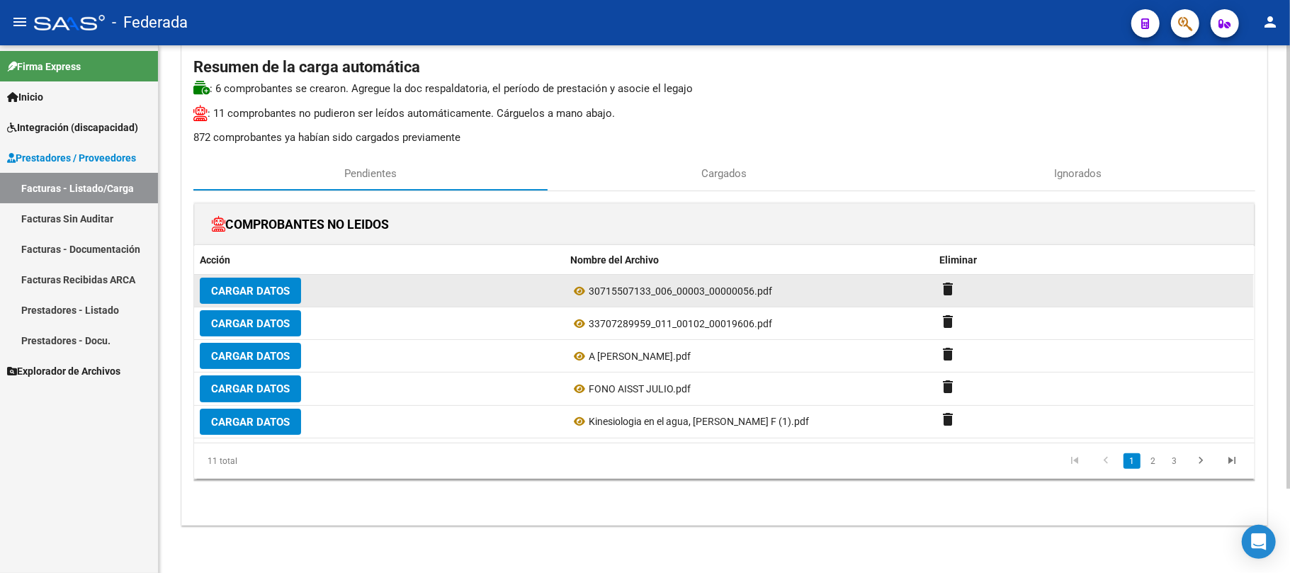
click at [253, 290] on span "Cargar Datos" at bounding box center [250, 291] width 79 height 13
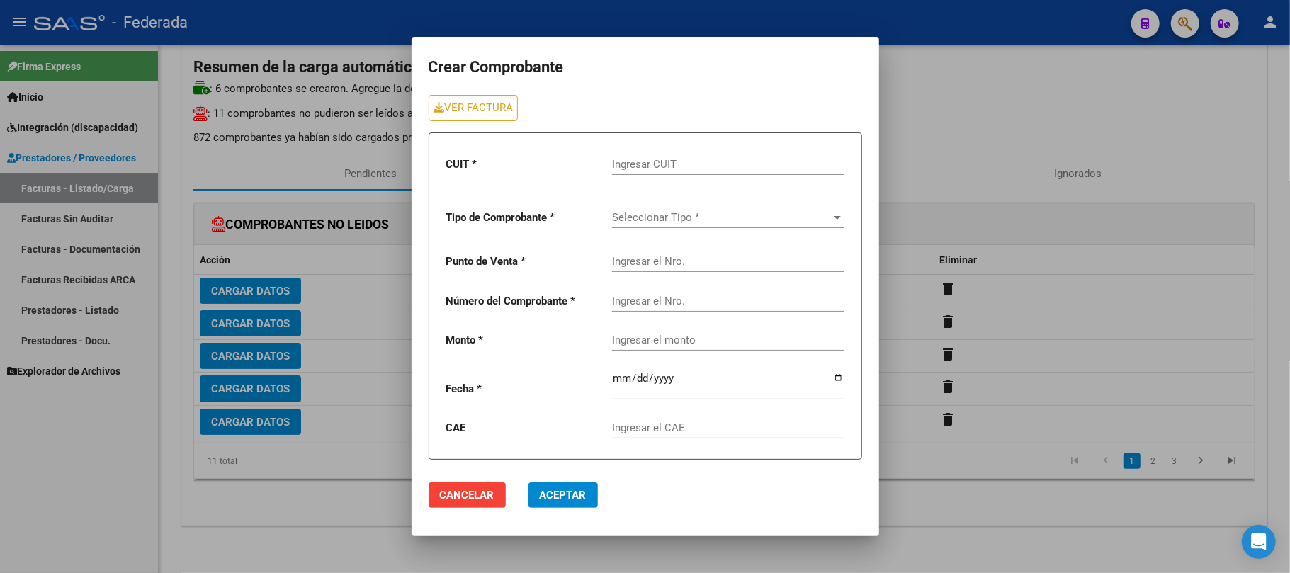
click at [664, 163] on input "Ingresar CUIT" at bounding box center [728, 164] width 232 height 13
paste input "30-71550713-3"
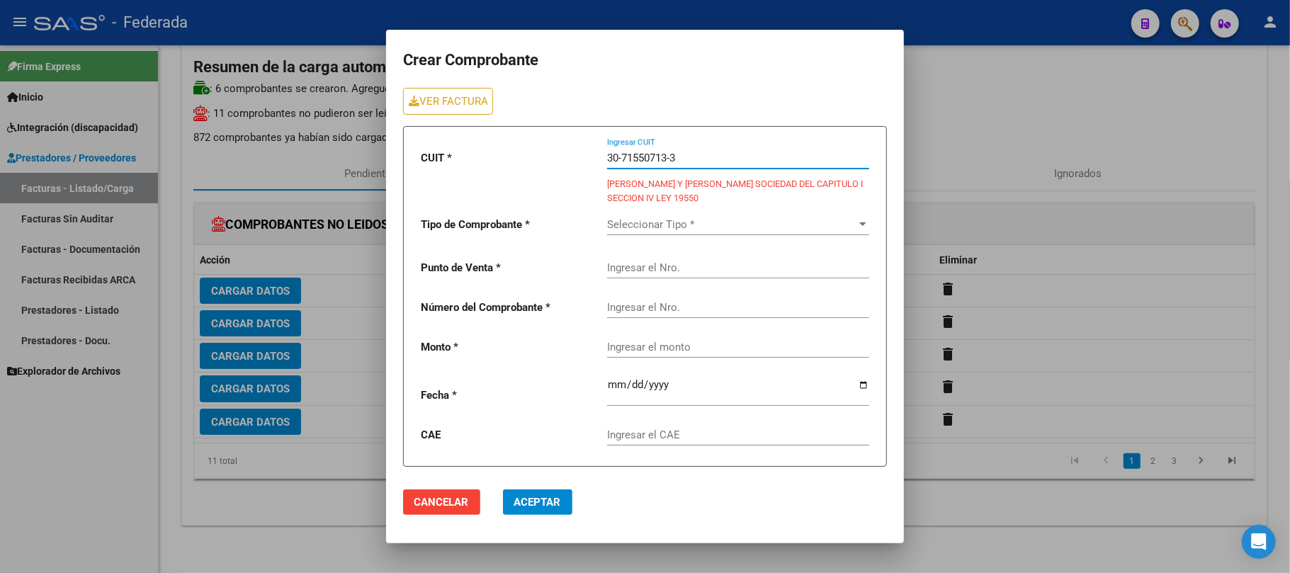
type input "30-71550713-3"
click at [660, 221] on span "Seleccionar Tipo *" at bounding box center [731, 224] width 249 height 13
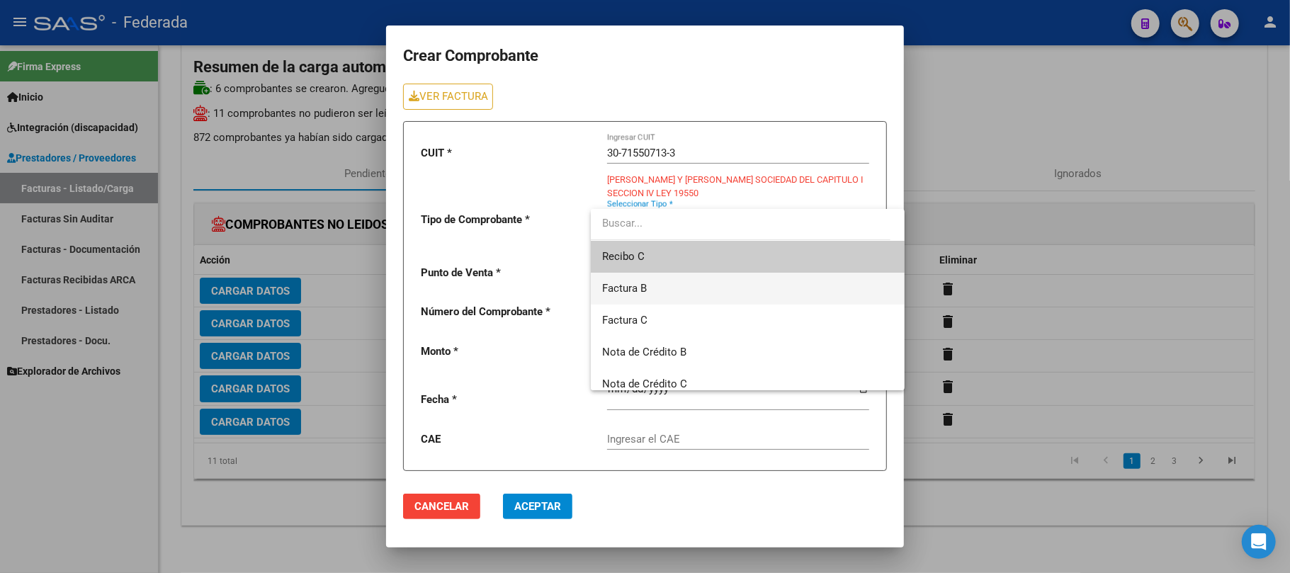
click at [660, 285] on span "Factura B" at bounding box center [747, 289] width 291 height 32
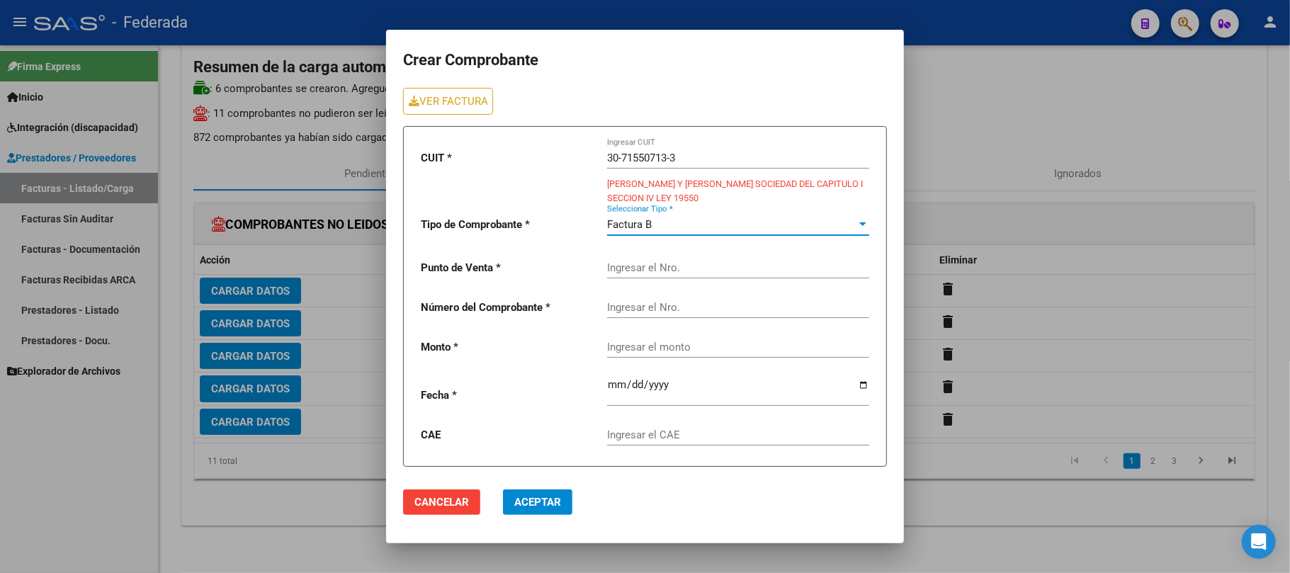
click at [641, 263] on input "Ingresar el Nro." at bounding box center [738, 267] width 262 height 13
paste input "00003"
type input "00003"
click at [684, 315] on div "Ingresar el Nro." at bounding box center [738, 303] width 262 height 30
paste input "00000056"
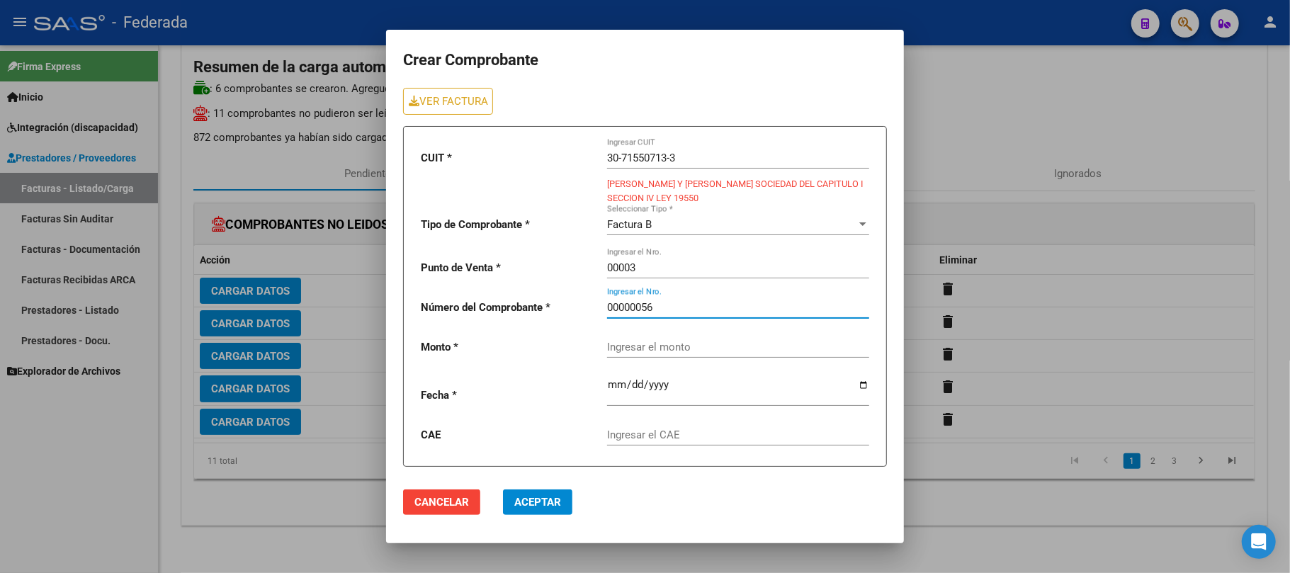
type input "00000056"
click at [620, 494] on mat-dialog-actions "Cancelar Aceptar" at bounding box center [644, 502] width 483 height 48
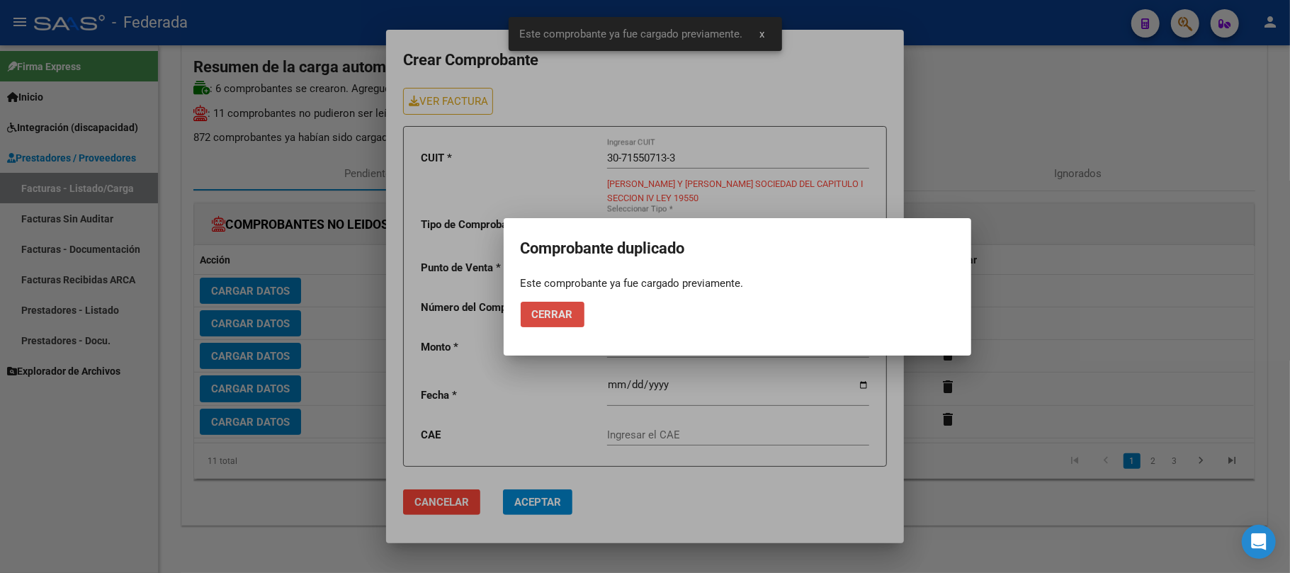
click at [568, 312] on span "Cerrar" at bounding box center [552, 314] width 41 height 13
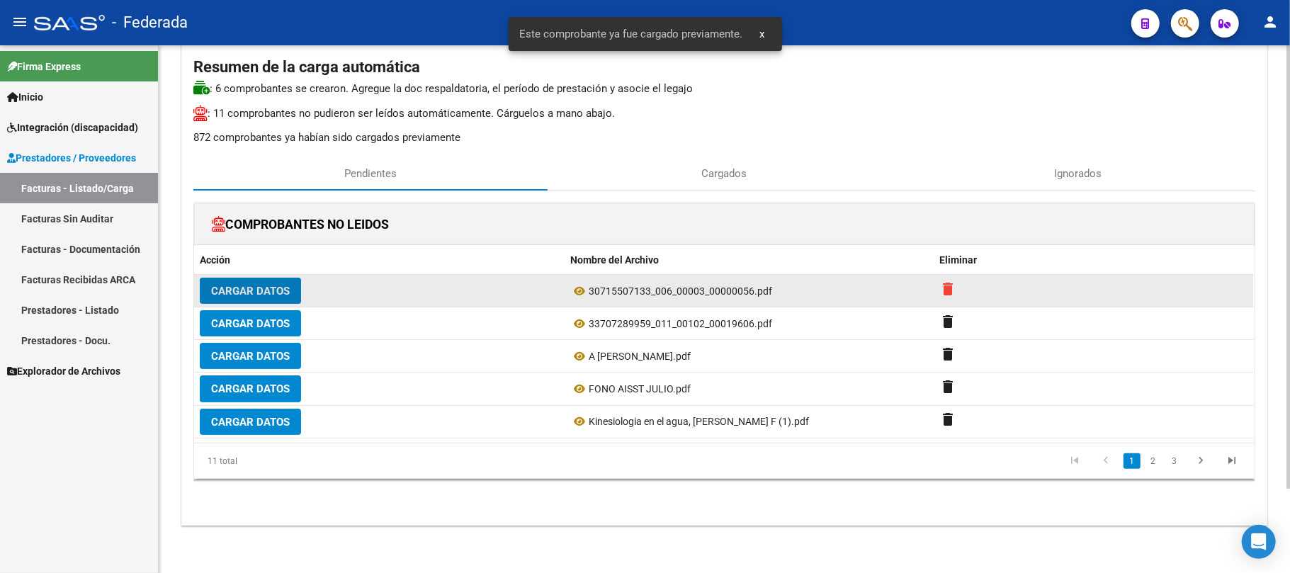
click at [950, 288] on mat-icon "delete" at bounding box center [948, 288] width 17 height 17
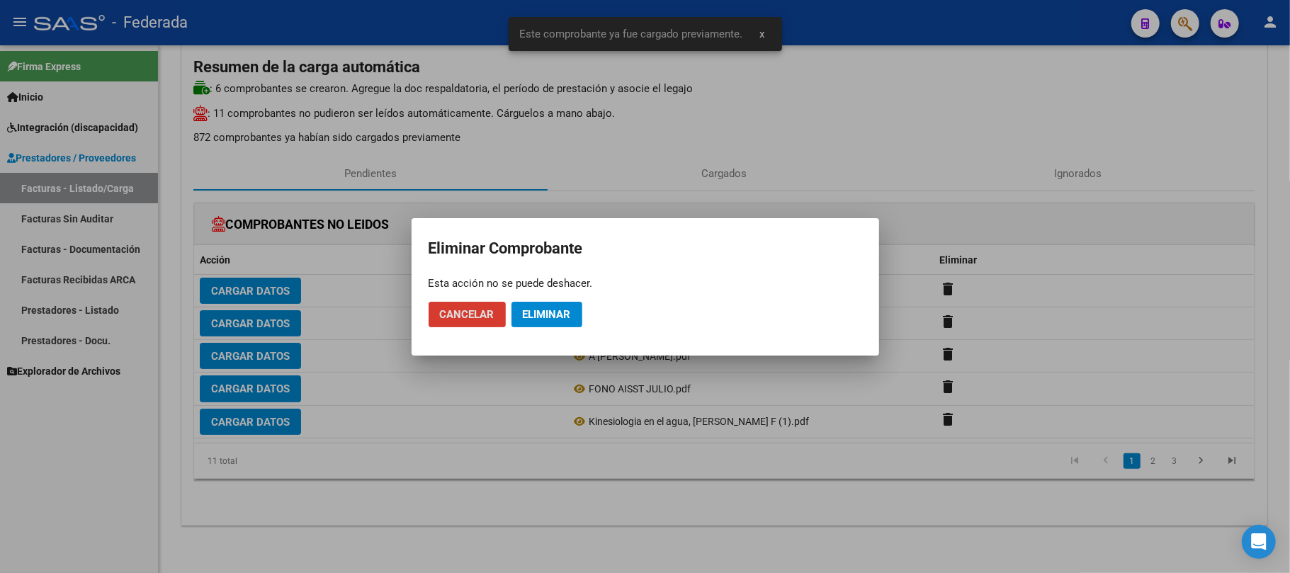
click at [544, 305] on button "Eliminar" at bounding box center [546, 314] width 71 height 25
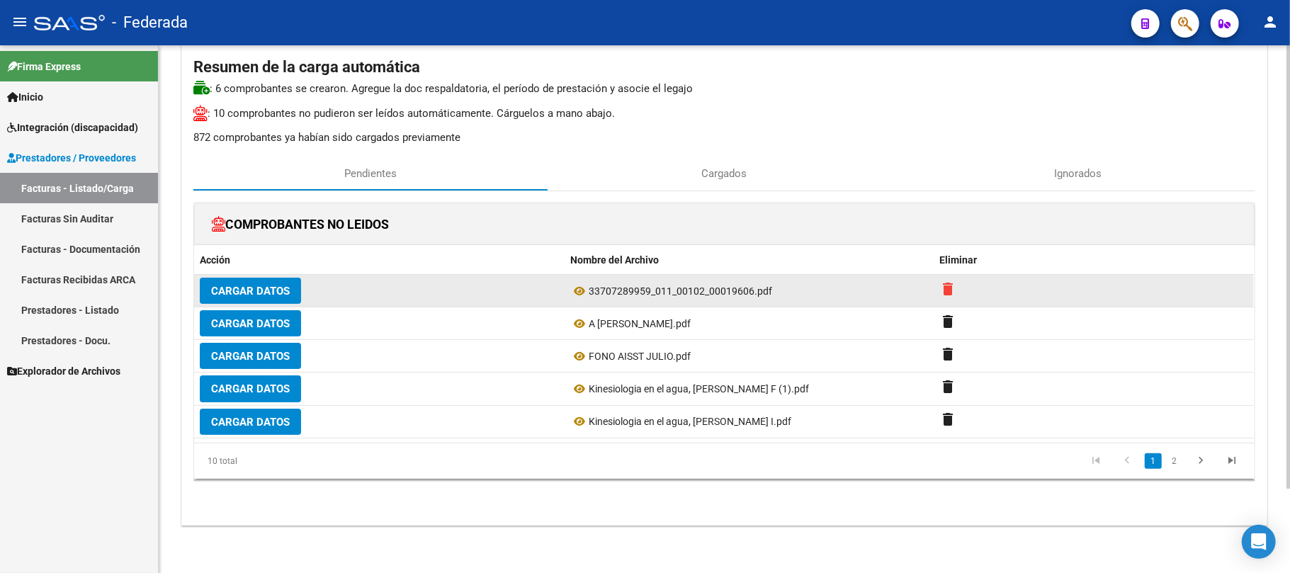
click at [940, 288] on mat-icon "delete" at bounding box center [948, 288] width 17 height 17
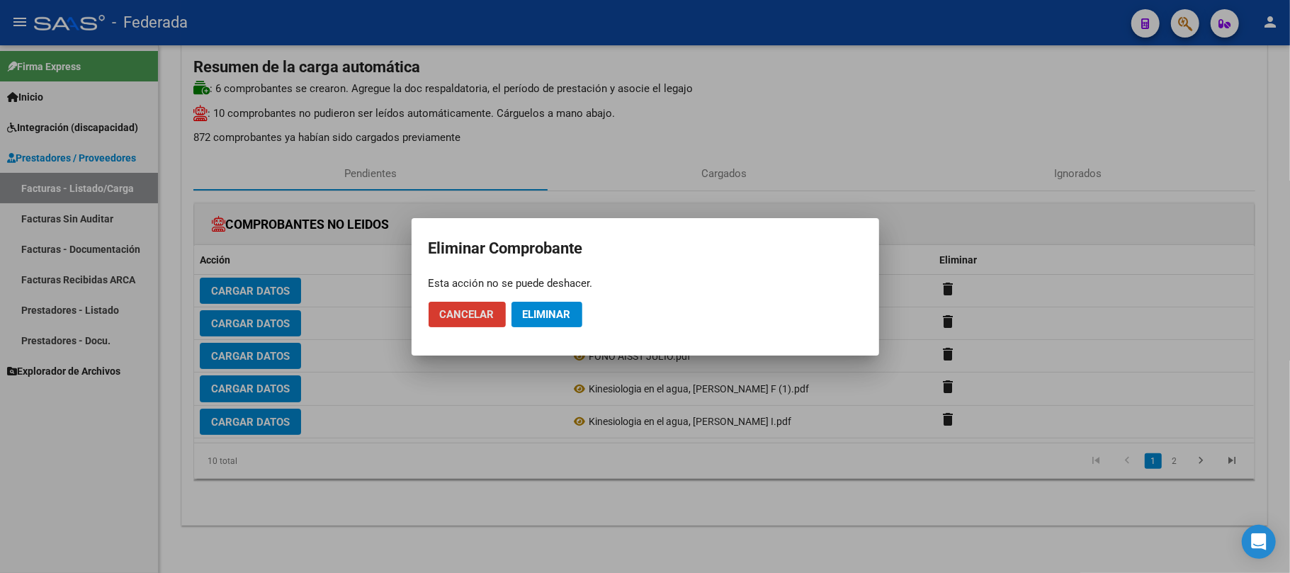
click at [550, 324] on button "Eliminar" at bounding box center [546, 314] width 71 height 25
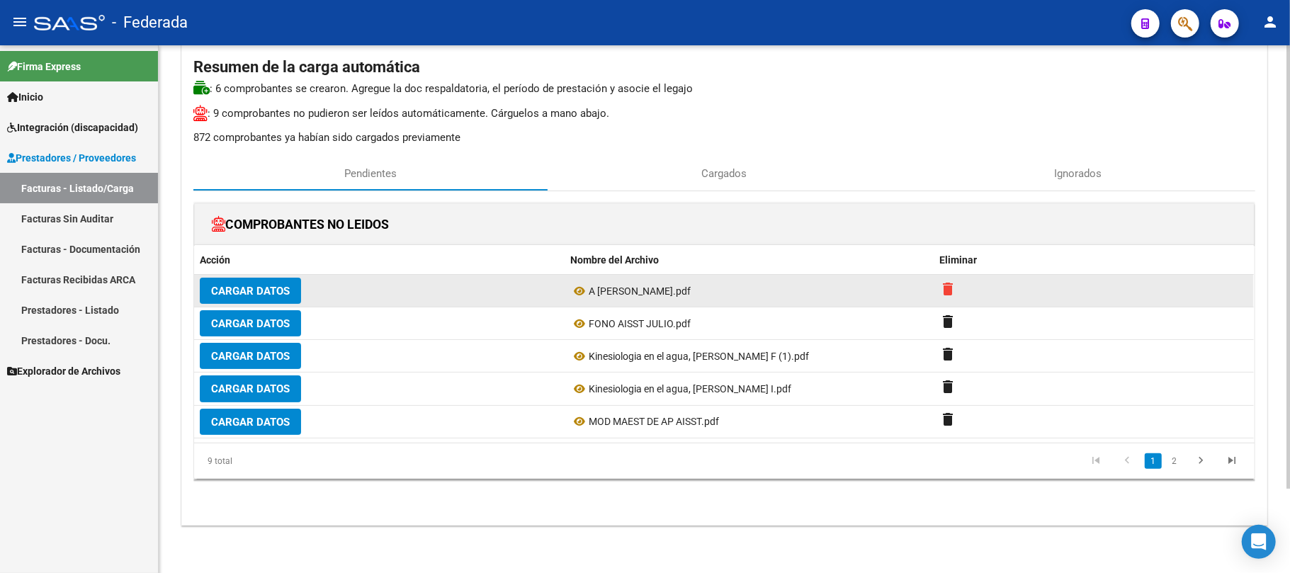
click at [948, 289] on mat-icon "delete" at bounding box center [948, 288] width 17 height 17
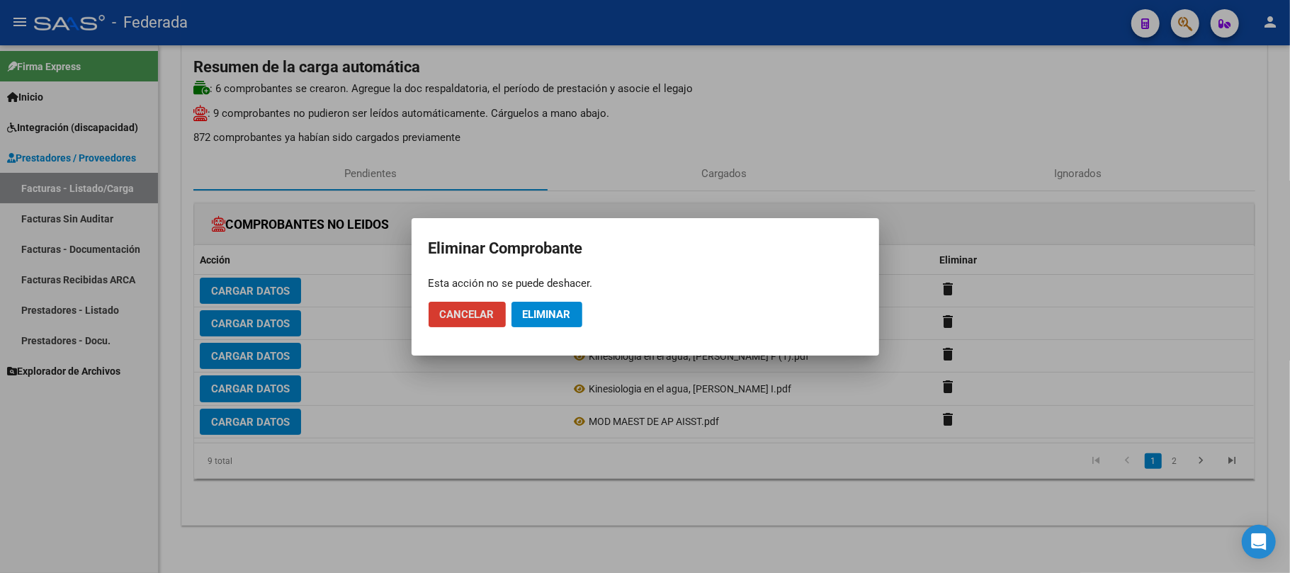
click at [538, 315] on span "Eliminar" at bounding box center [547, 314] width 48 height 13
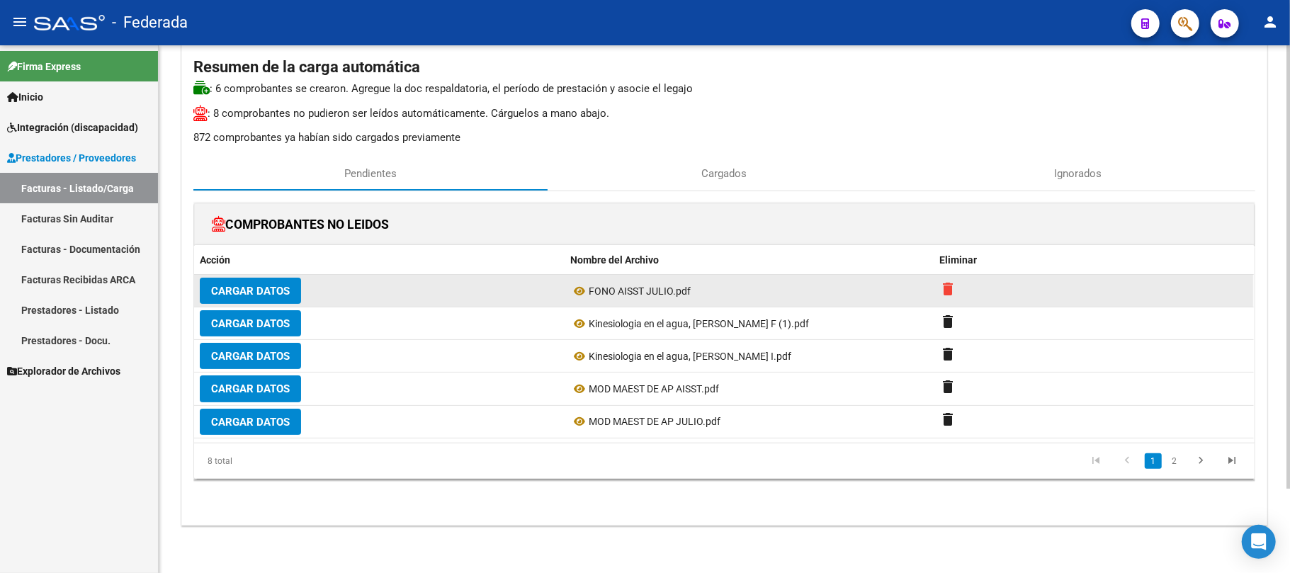
click at [949, 287] on mat-icon "delete" at bounding box center [948, 288] width 17 height 17
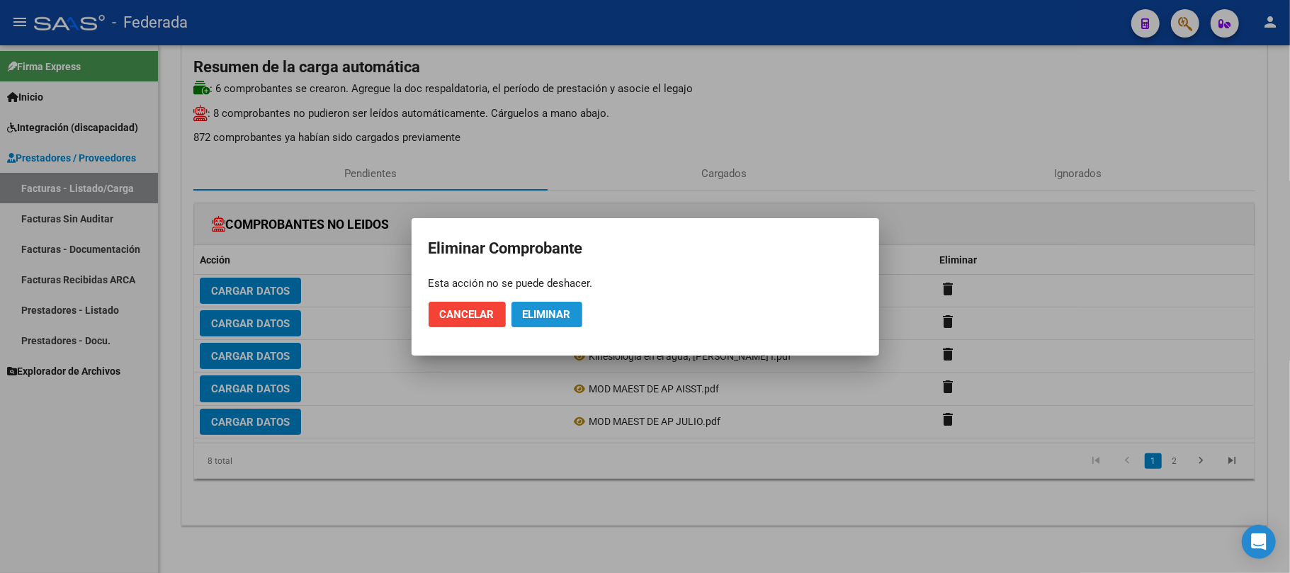
click at [528, 312] on span "Eliminar" at bounding box center [547, 314] width 48 height 13
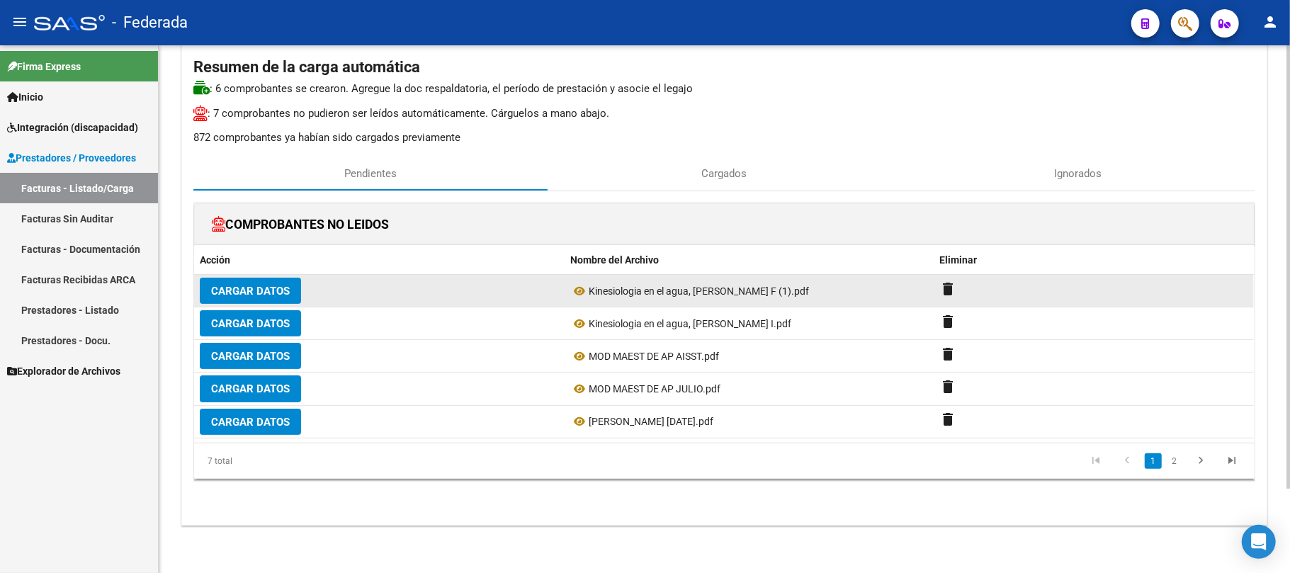
click at [958, 290] on div "delete" at bounding box center [1094, 291] width 308 height 22
click at [948, 288] on mat-icon "delete" at bounding box center [948, 288] width 17 height 17
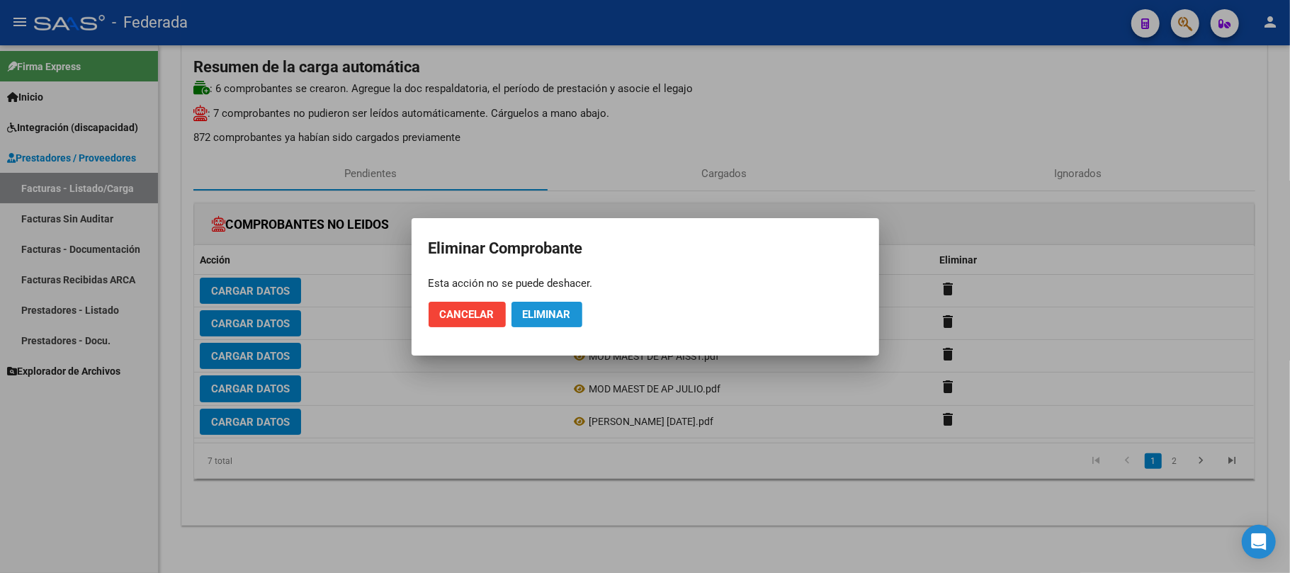
click at [545, 312] on span "Eliminar" at bounding box center [547, 314] width 48 height 13
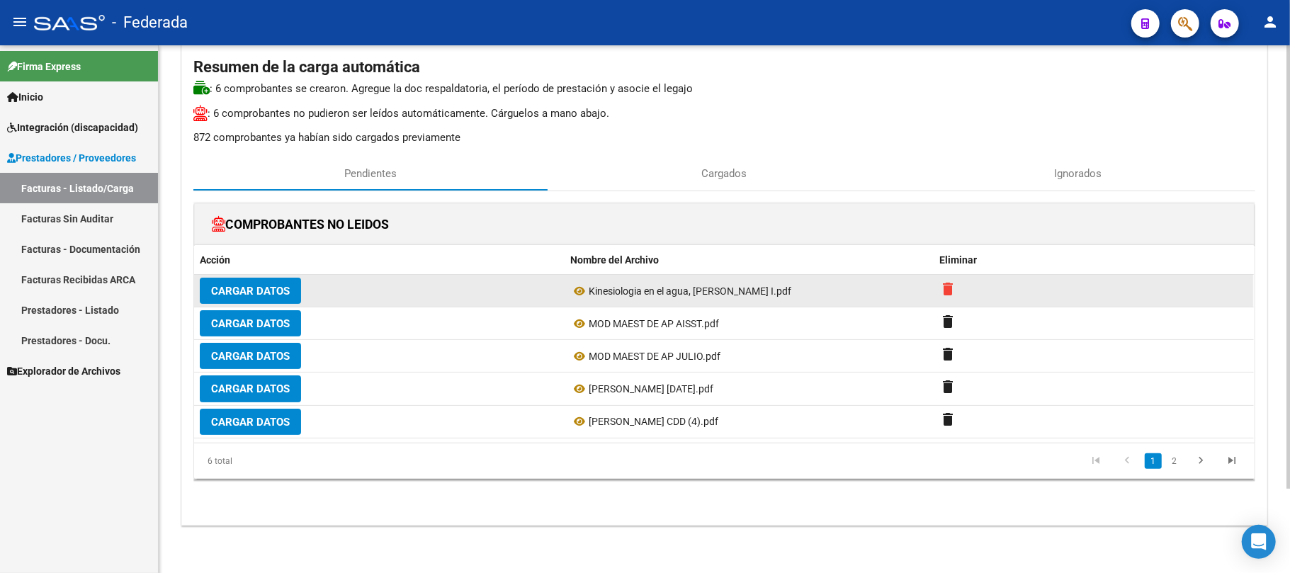
click at [952, 295] on mat-icon "delete" at bounding box center [948, 288] width 17 height 17
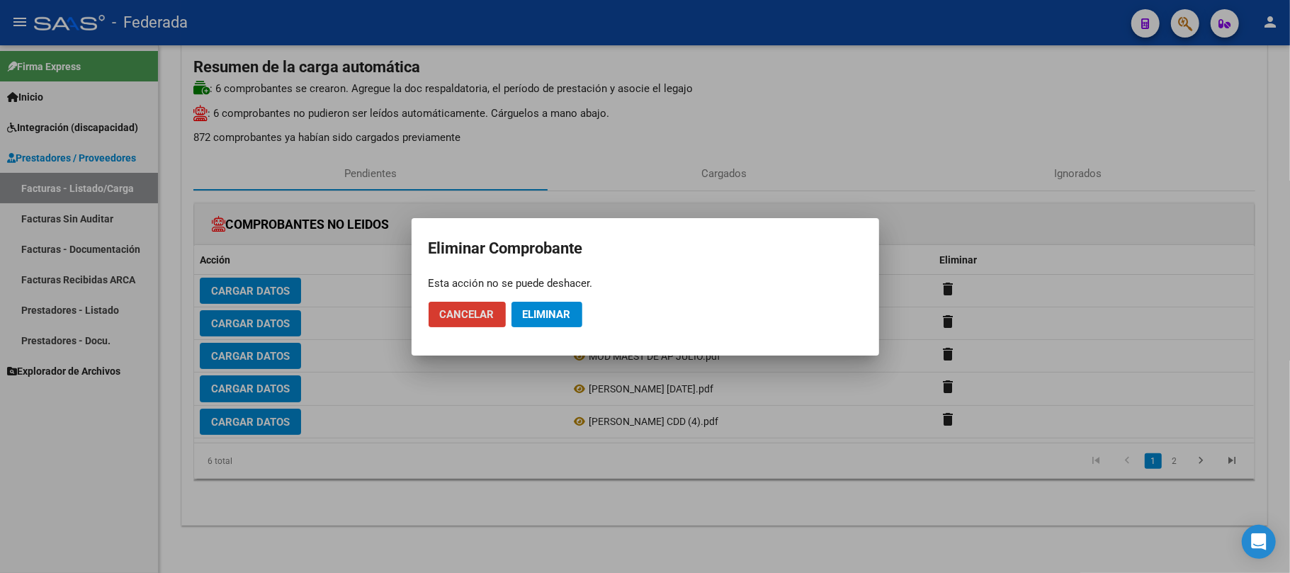
click at [567, 309] on span "Eliminar" at bounding box center [547, 314] width 48 height 13
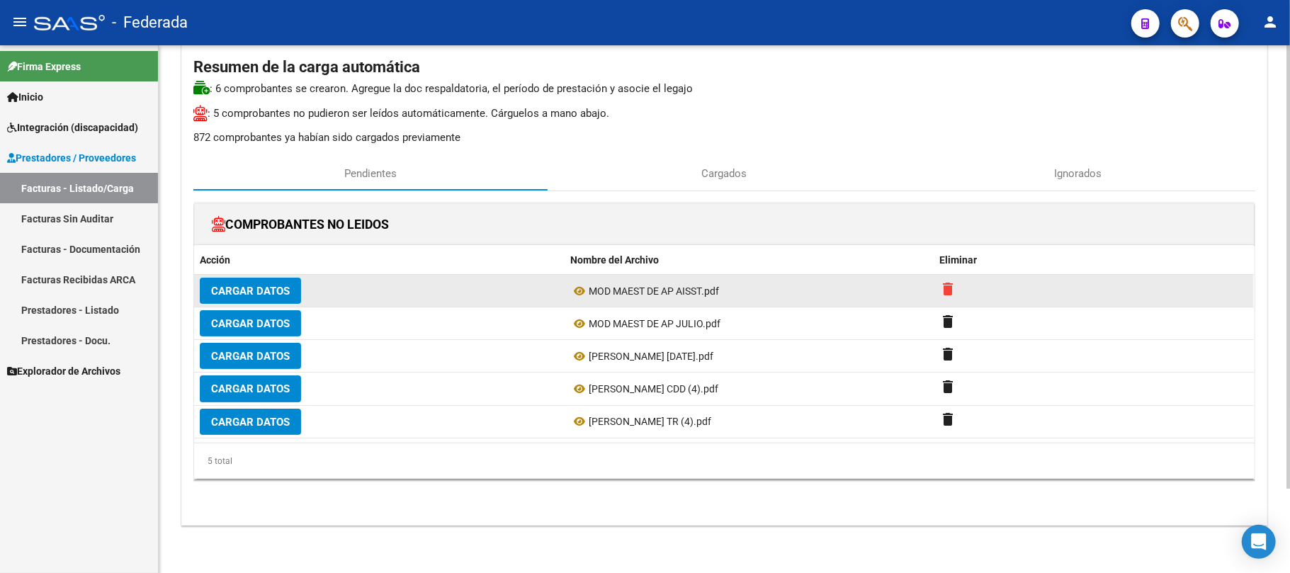
click at [949, 295] on mat-icon "delete" at bounding box center [948, 288] width 17 height 17
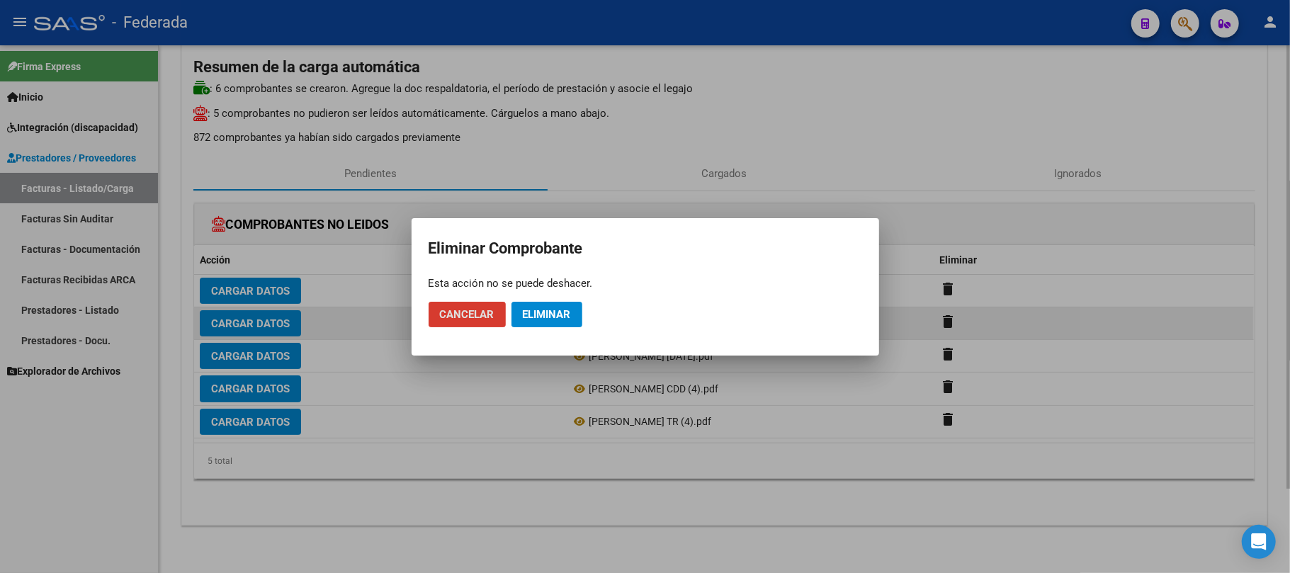
click at [561, 309] on span "Eliminar" at bounding box center [547, 314] width 48 height 13
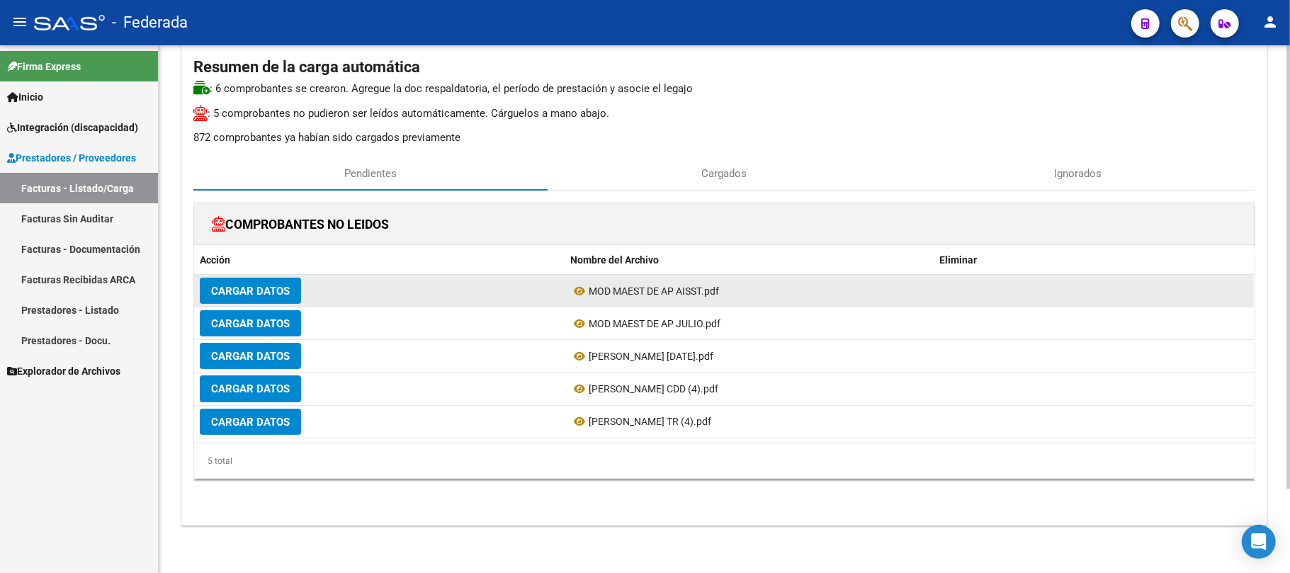
scroll to position [67, 0]
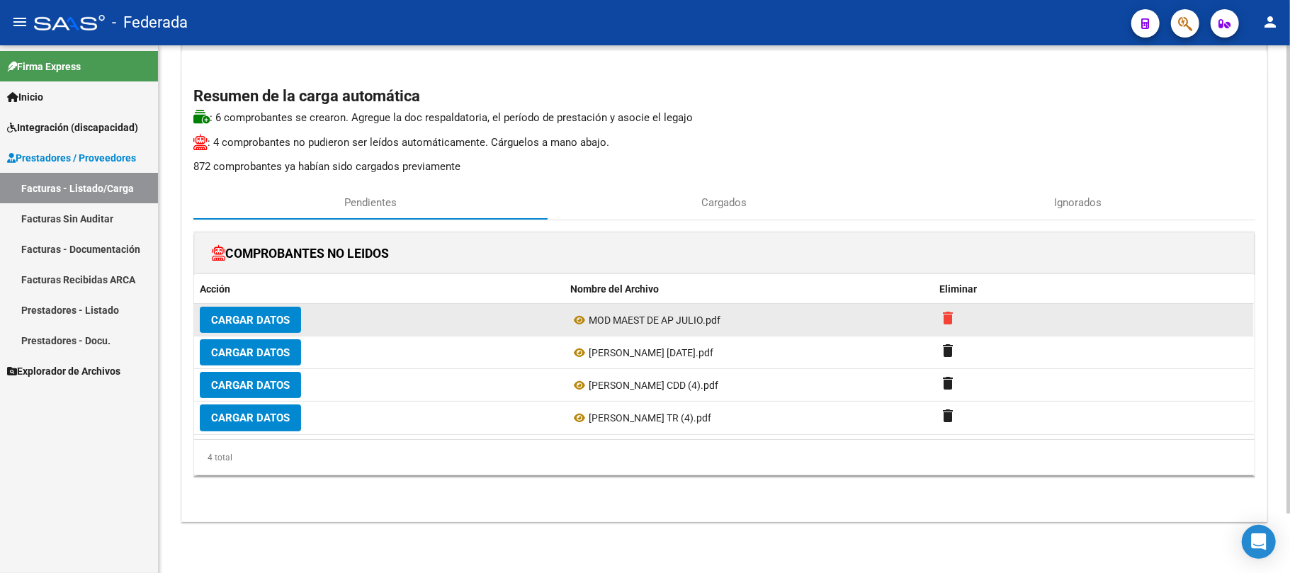
click at [945, 319] on mat-icon "delete" at bounding box center [948, 317] width 17 height 17
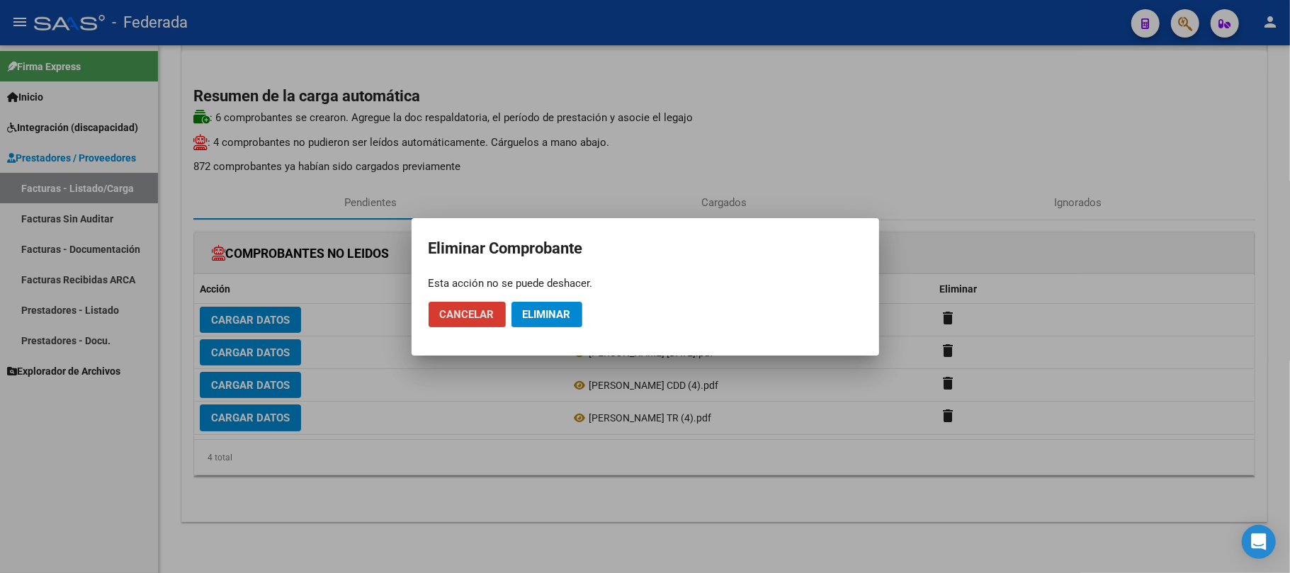
click at [568, 318] on span "Eliminar" at bounding box center [547, 314] width 48 height 13
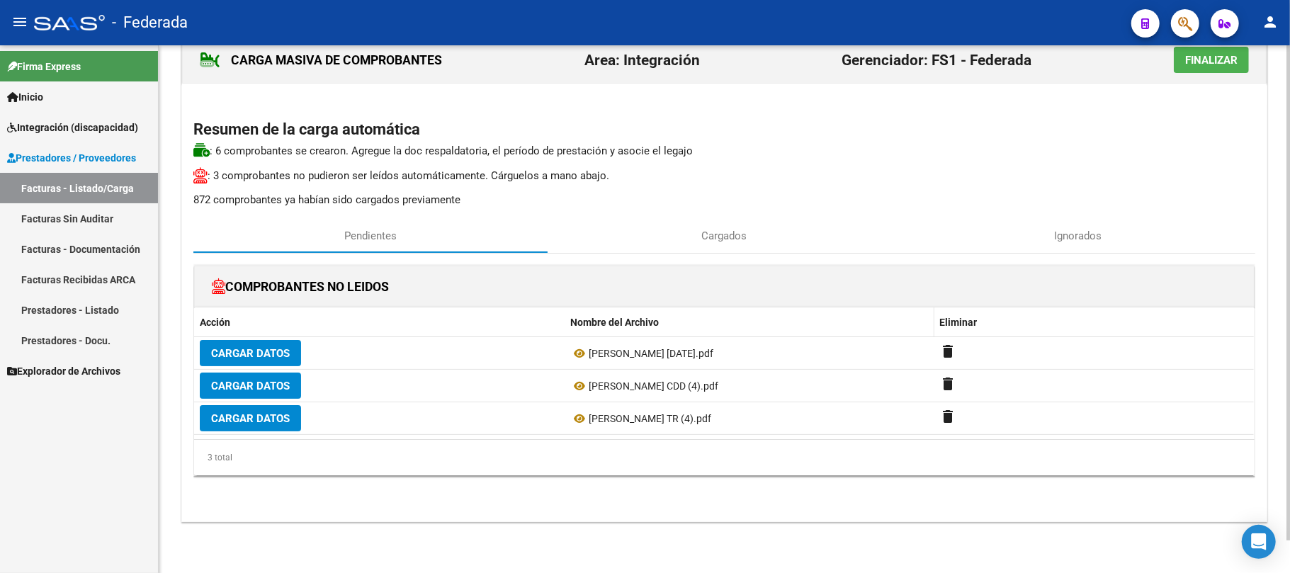
scroll to position [34, 0]
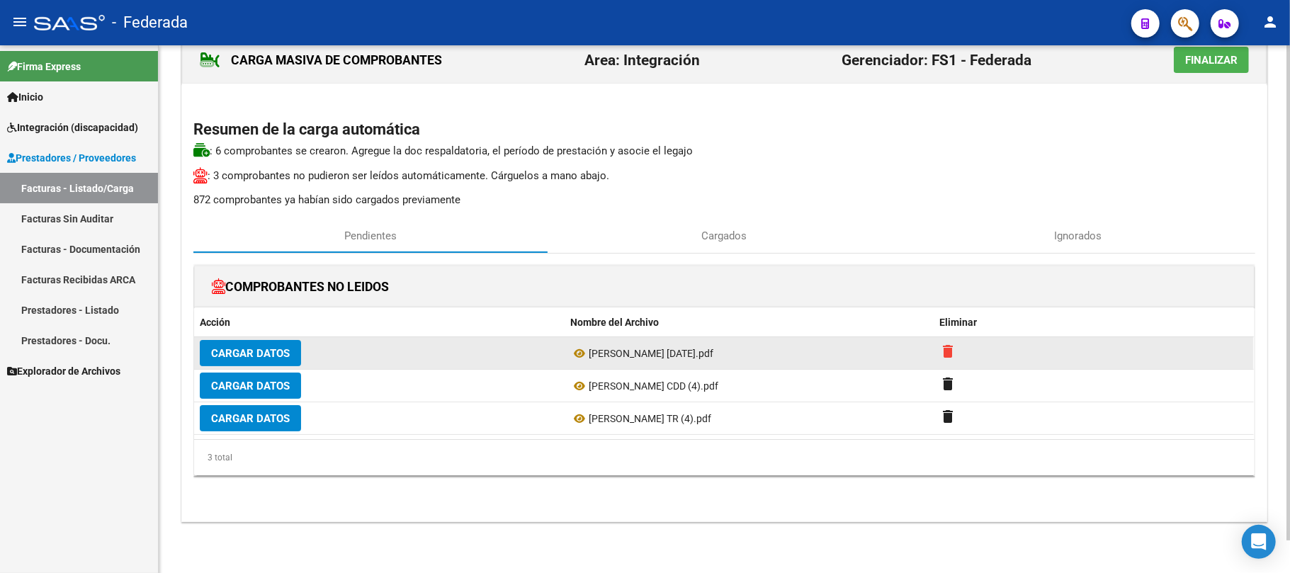
click at [941, 352] on mat-icon "delete" at bounding box center [948, 351] width 17 height 17
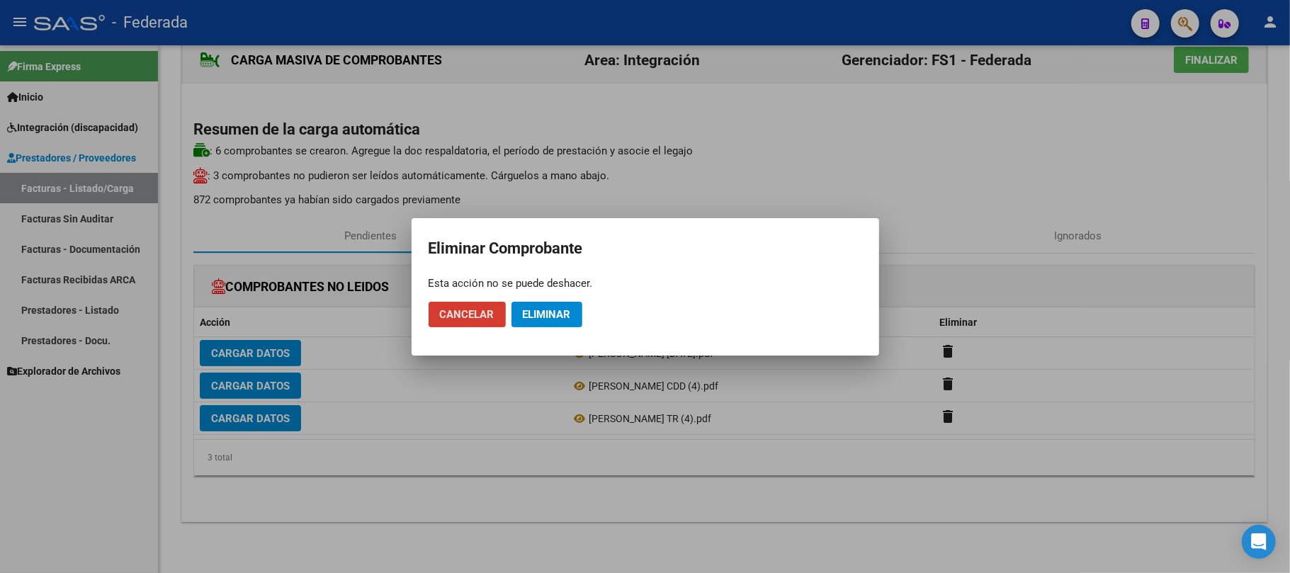
click at [547, 317] on span "Eliminar" at bounding box center [547, 314] width 48 height 13
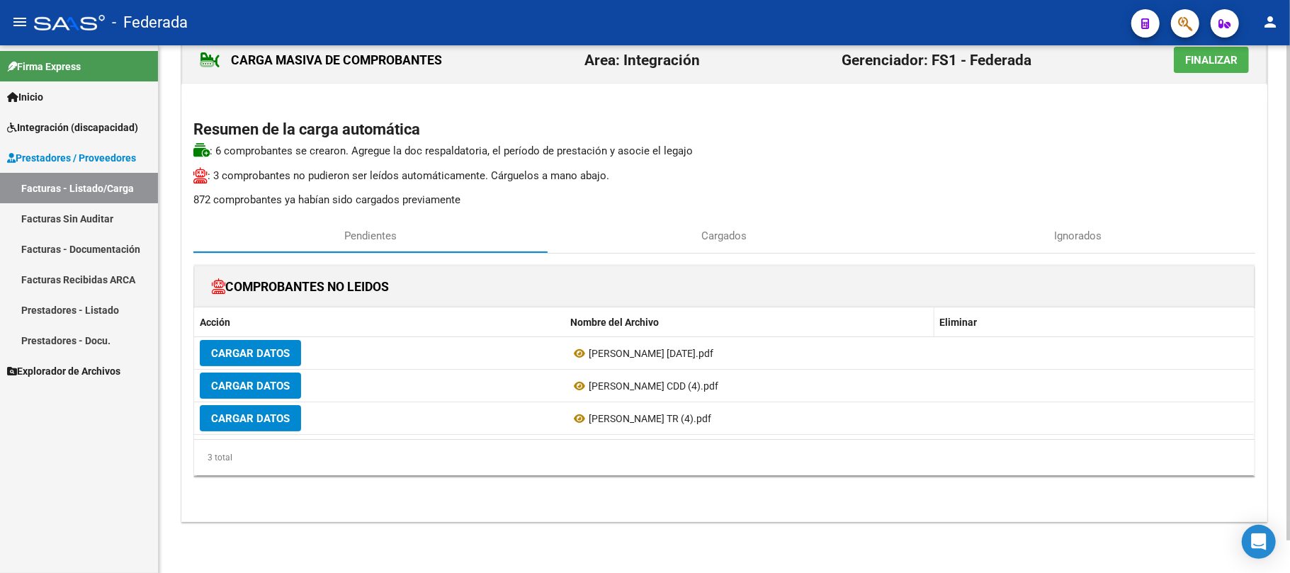
scroll to position [1, 0]
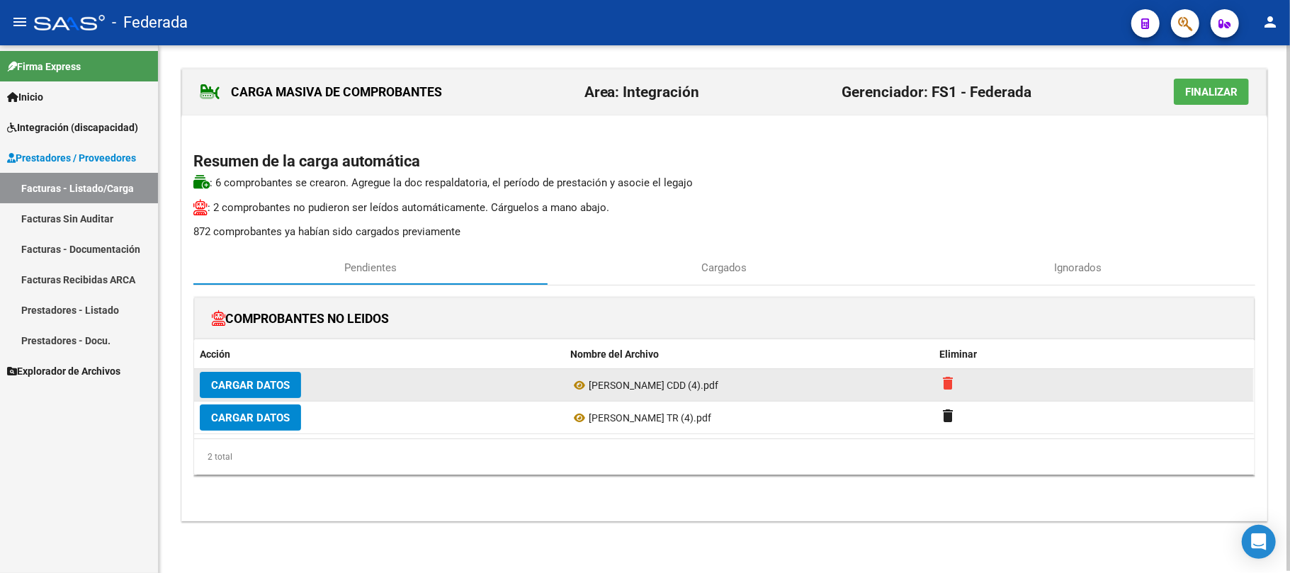
click at [952, 375] on mat-icon "delete" at bounding box center [948, 383] width 17 height 17
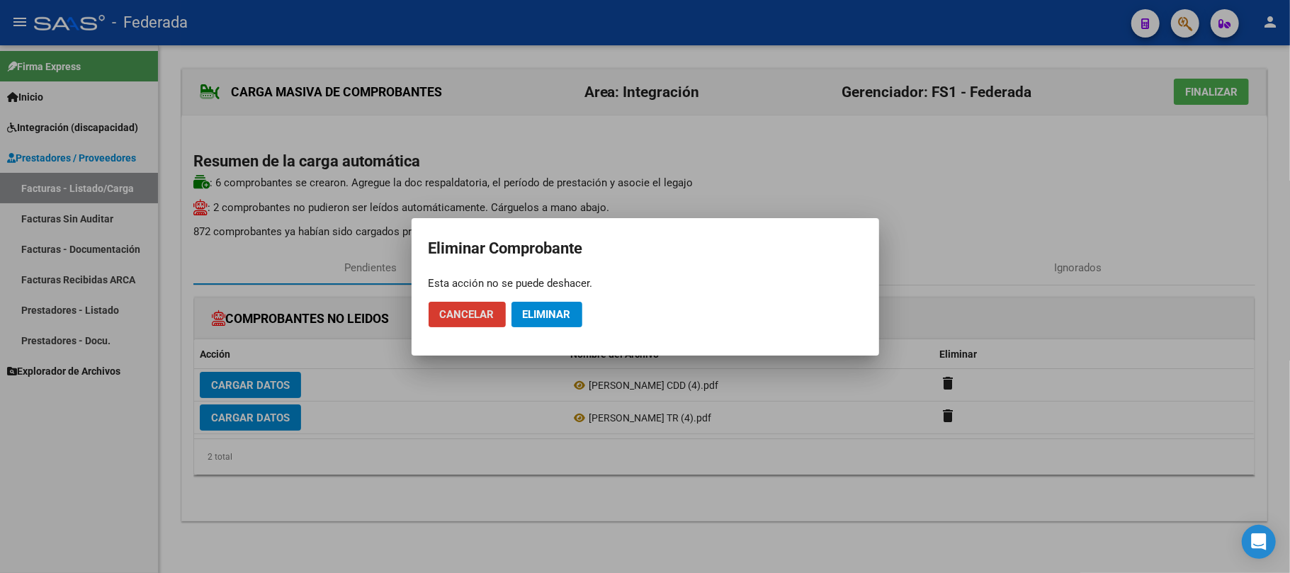
click at [568, 318] on span "Eliminar" at bounding box center [547, 314] width 48 height 13
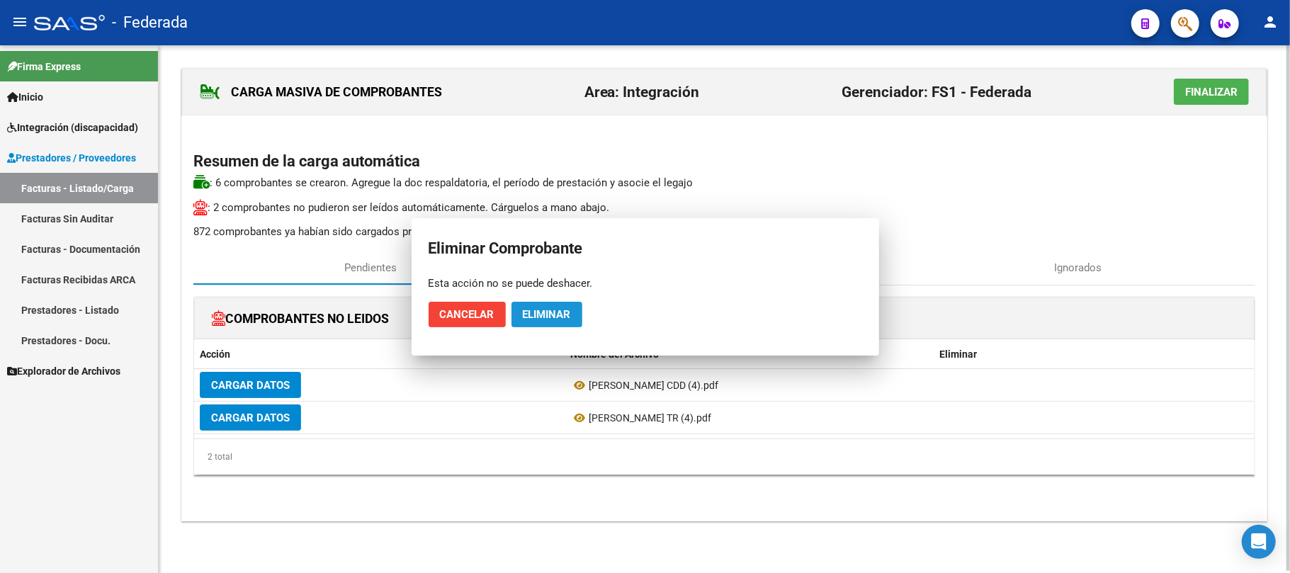
scroll to position [0, 0]
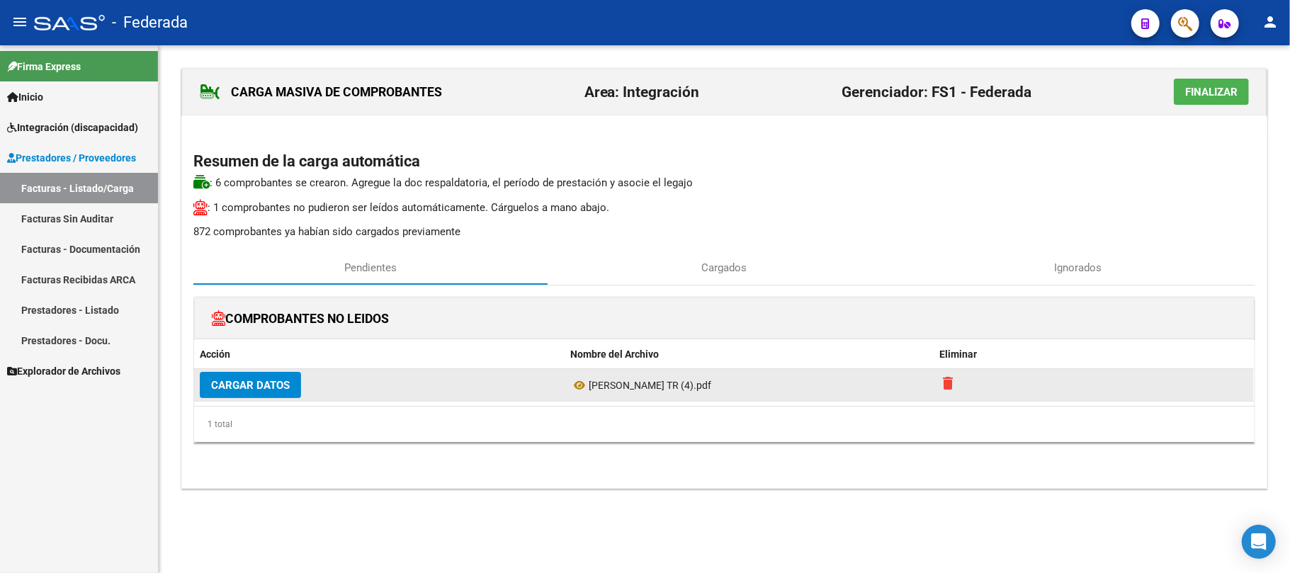
click at [942, 390] on mat-icon "delete" at bounding box center [948, 383] width 17 height 17
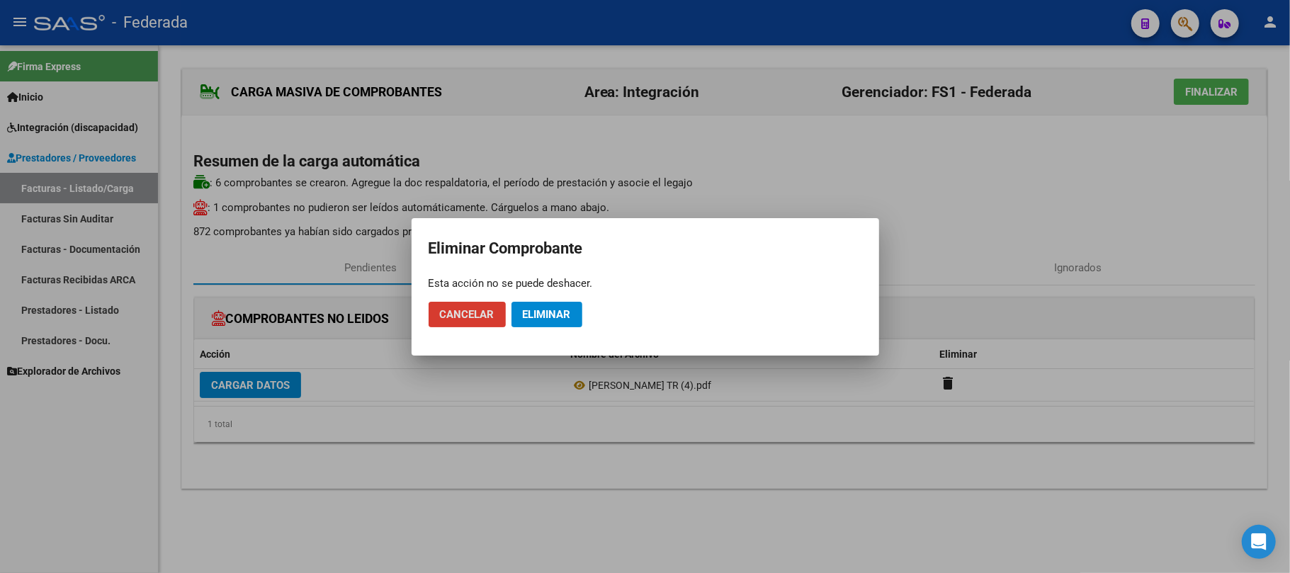
click at [561, 315] on span "Eliminar" at bounding box center [547, 314] width 48 height 13
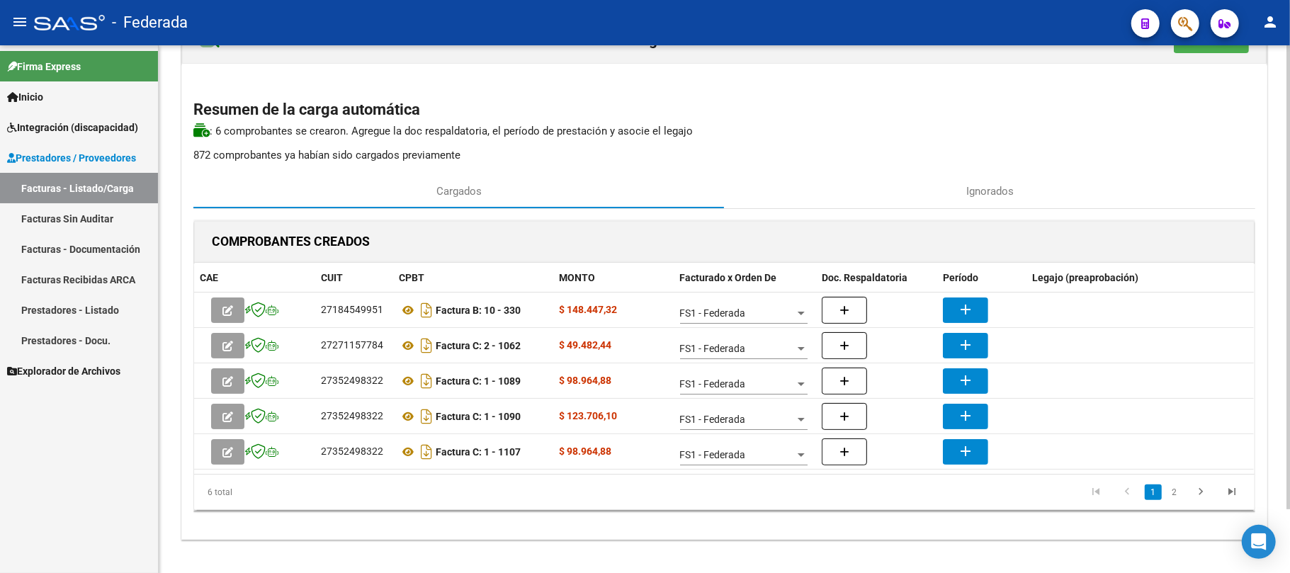
scroll to position [72, 0]
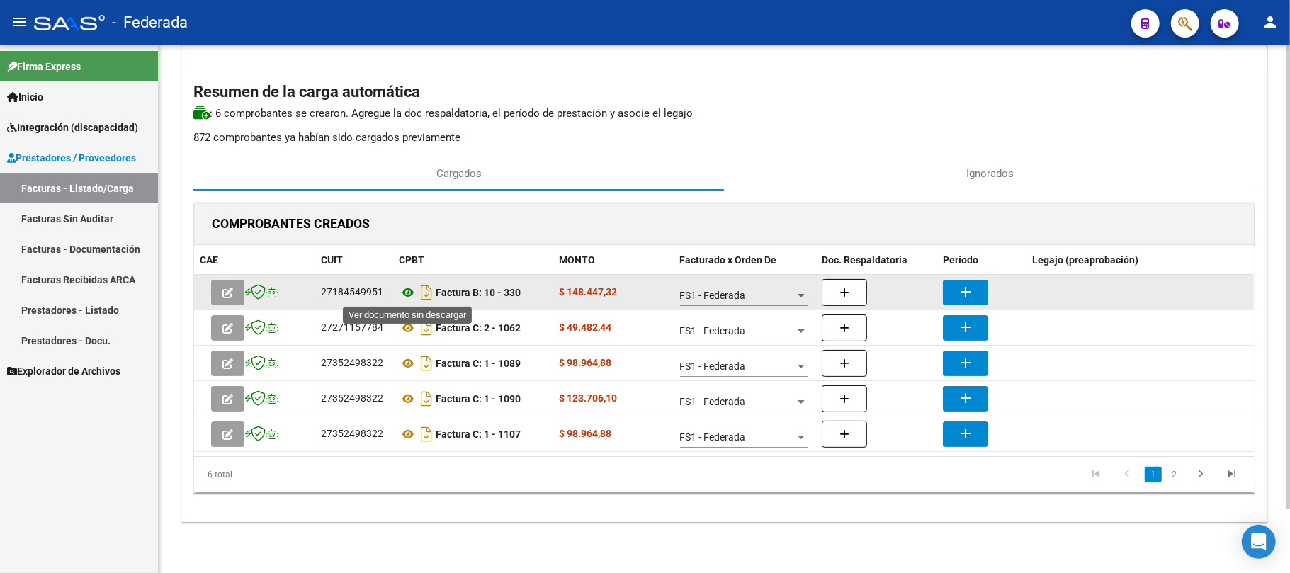
click at [406, 290] on icon at bounding box center [408, 292] width 18 height 17
click at [970, 296] on mat-icon "add" at bounding box center [965, 291] width 17 height 17
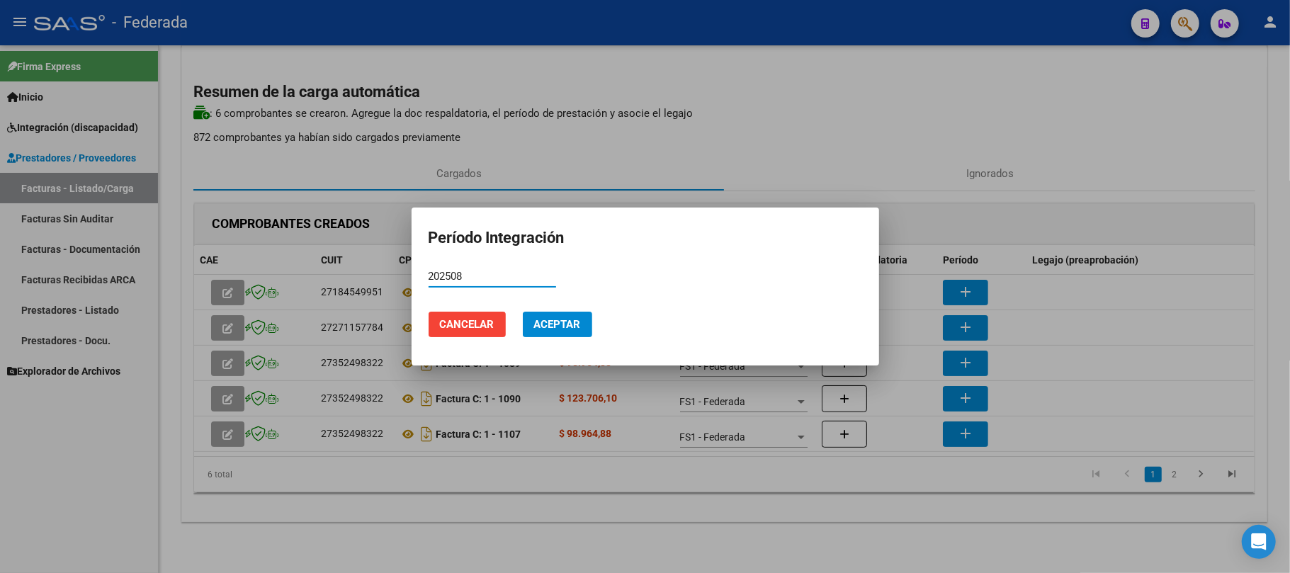
type input "202508"
click at [567, 318] on span "Aceptar" at bounding box center [557, 324] width 47 height 13
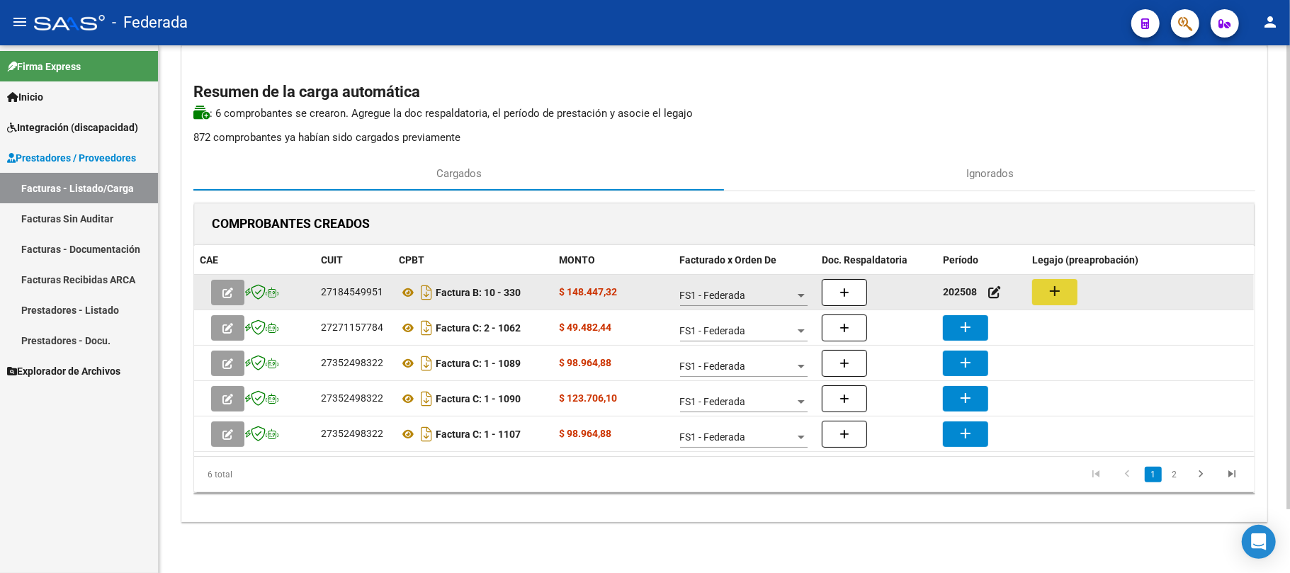
click at [1055, 293] on mat-icon "add" at bounding box center [1054, 291] width 17 height 17
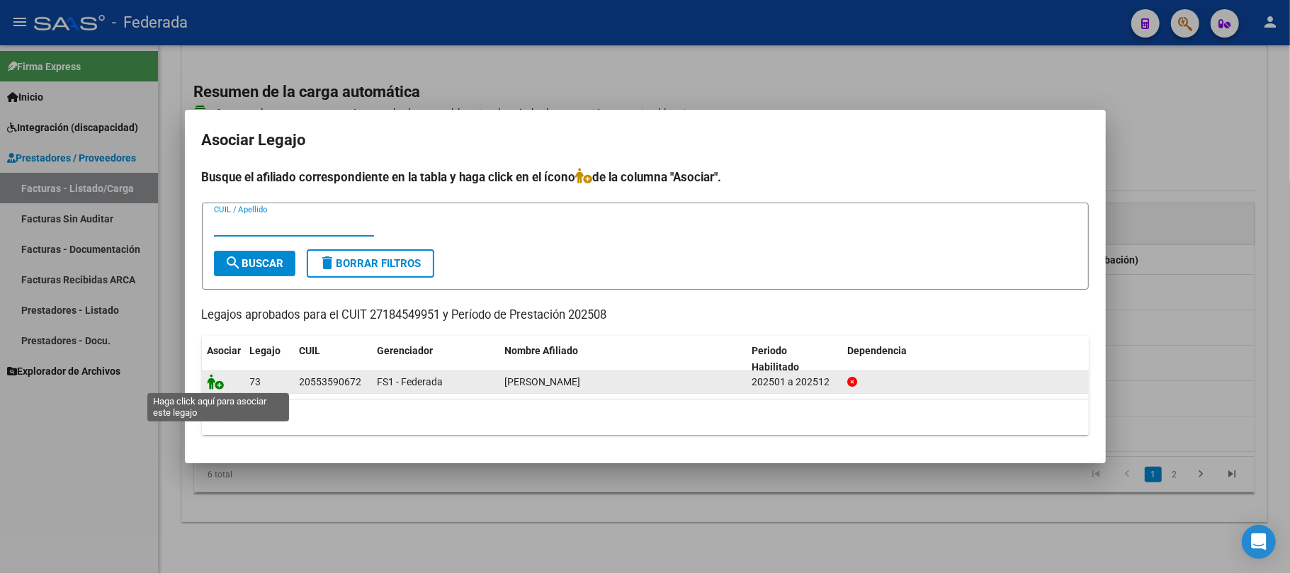
click at [213, 385] on icon at bounding box center [216, 382] width 17 height 16
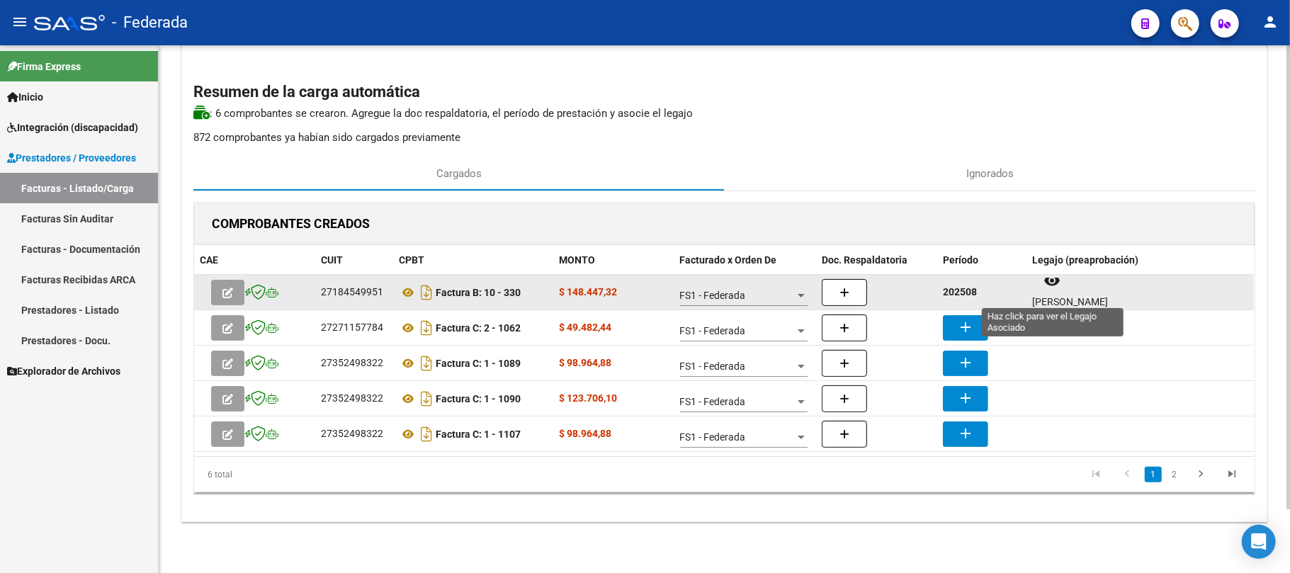
scroll to position [11, 0]
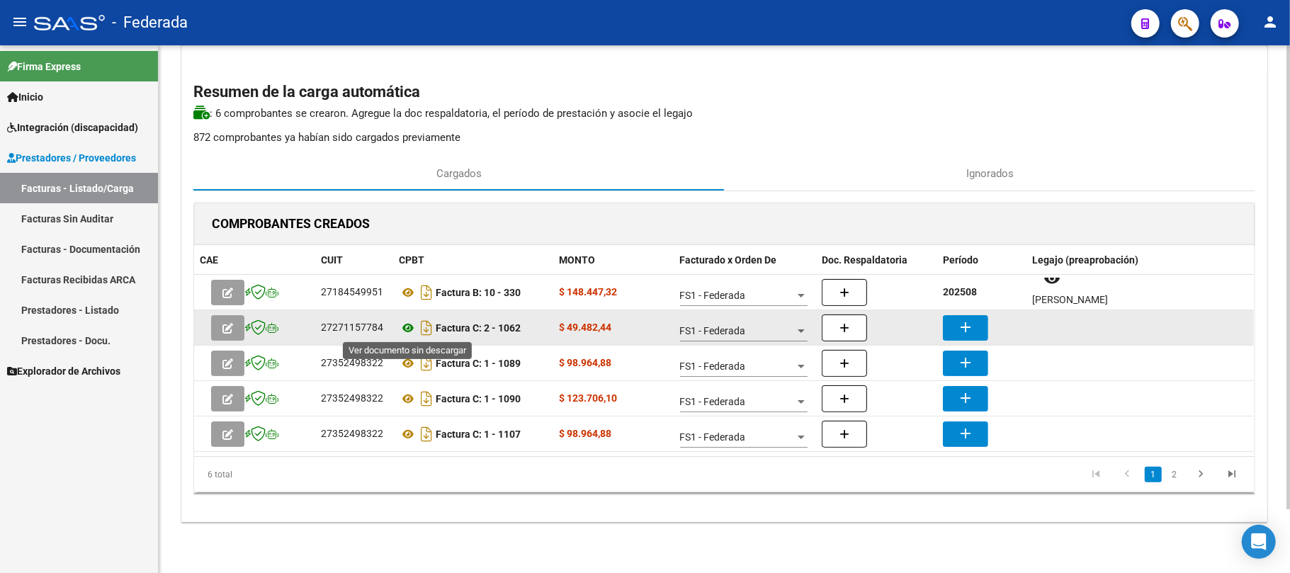
click at [411, 330] on icon at bounding box center [408, 327] width 18 height 17
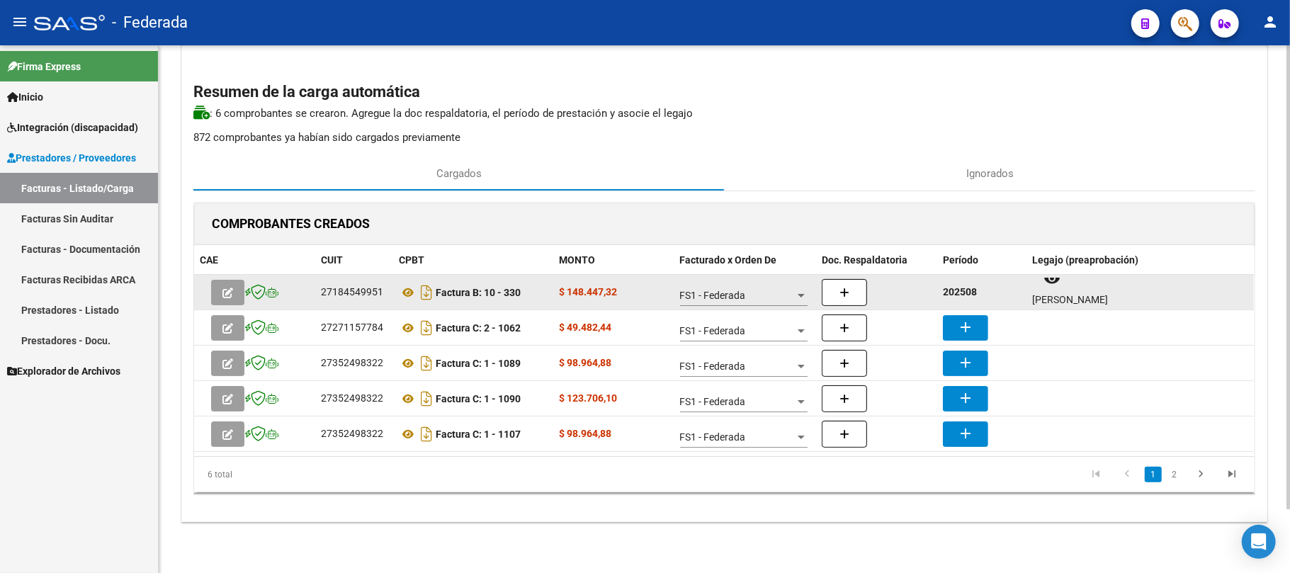
click at [975, 292] on strong "202508" at bounding box center [960, 291] width 34 height 11
copy strong "202508"
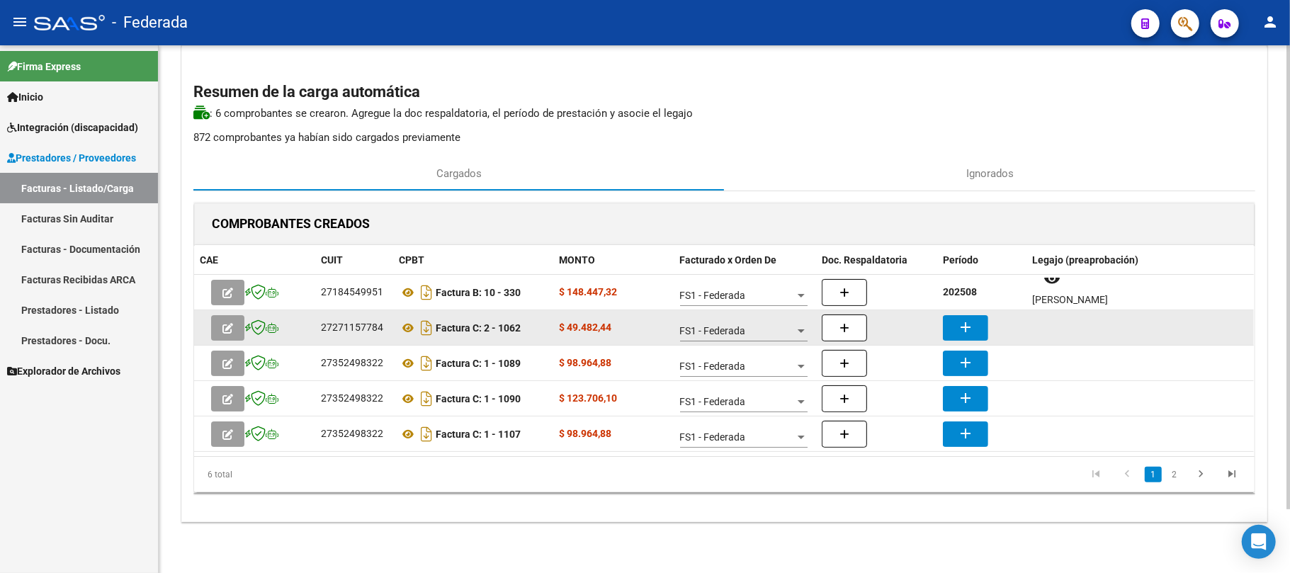
click at [976, 322] on button "add" at bounding box center [965, 327] width 45 height 25
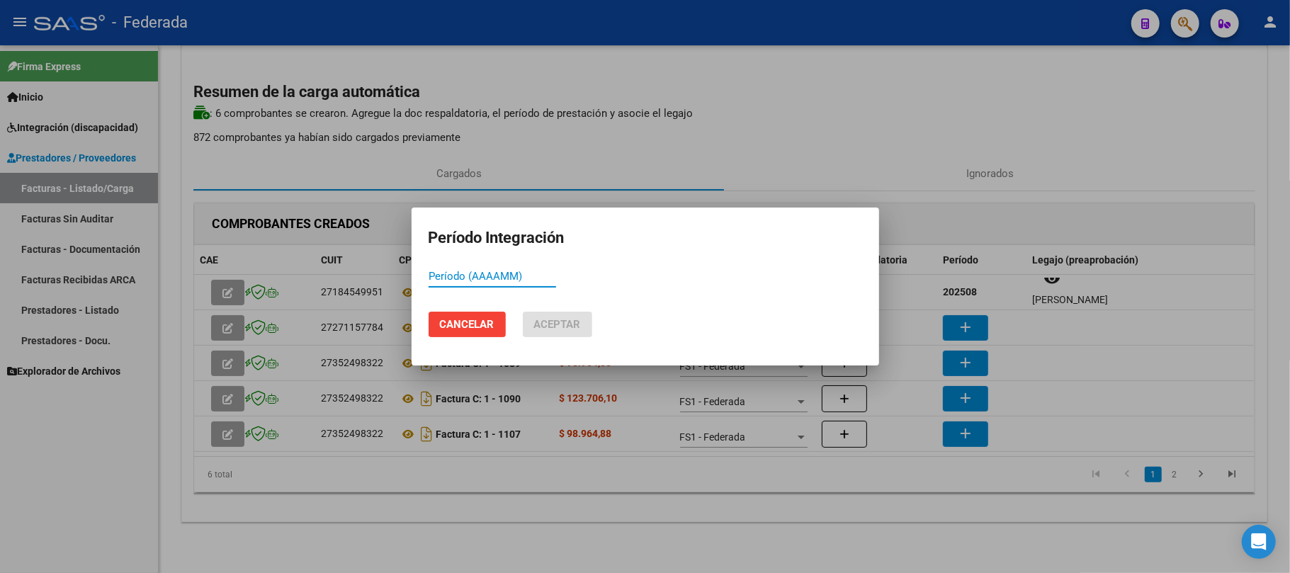
paste input "202508"
type input "202508"
click at [542, 329] on span "Aceptar" at bounding box center [557, 324] width 47 height 13
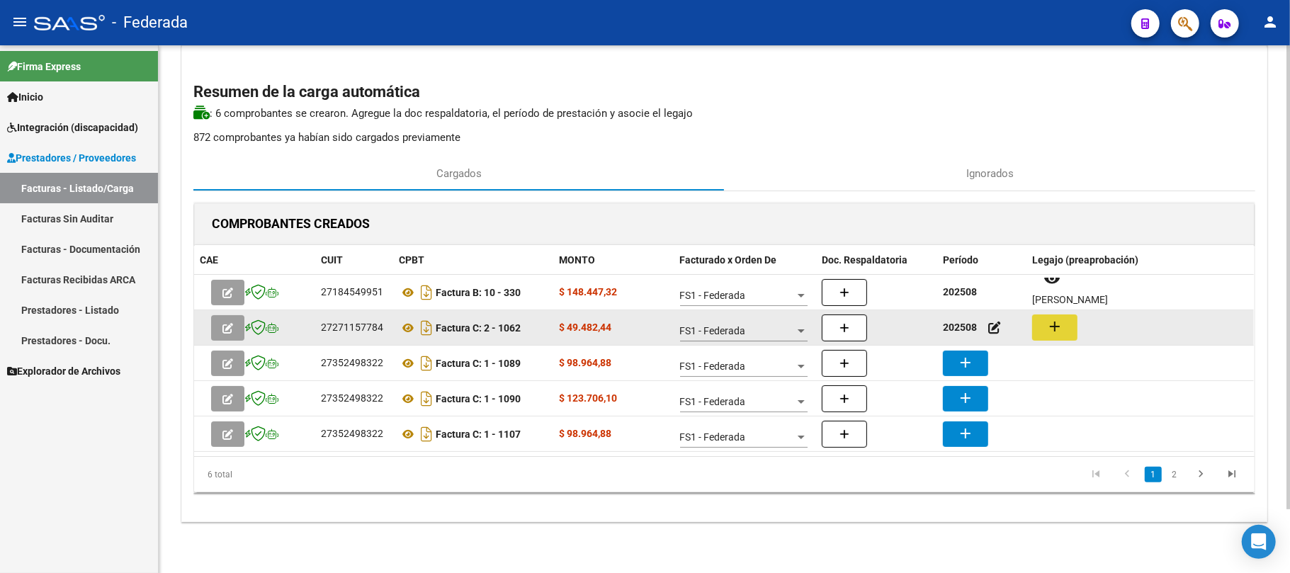
click at [1067, 338] on button "add" at bounding box center [1054, 327] width 45 height 26
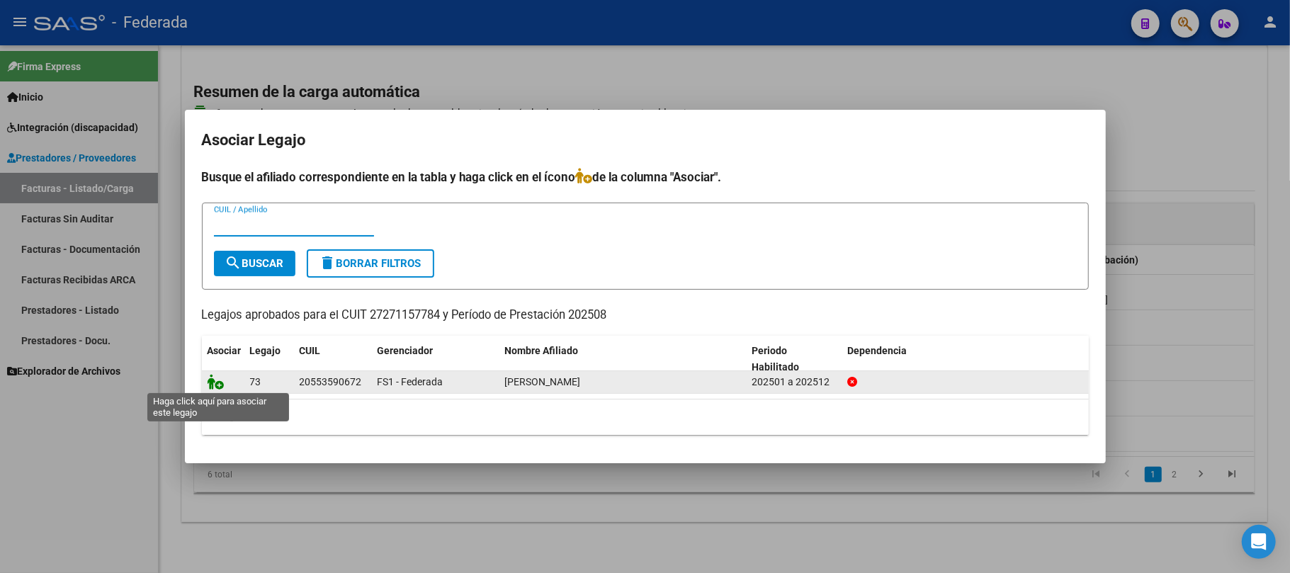
click at [208, 385] on icon at bounding box center [216, 382] width 17 height 16
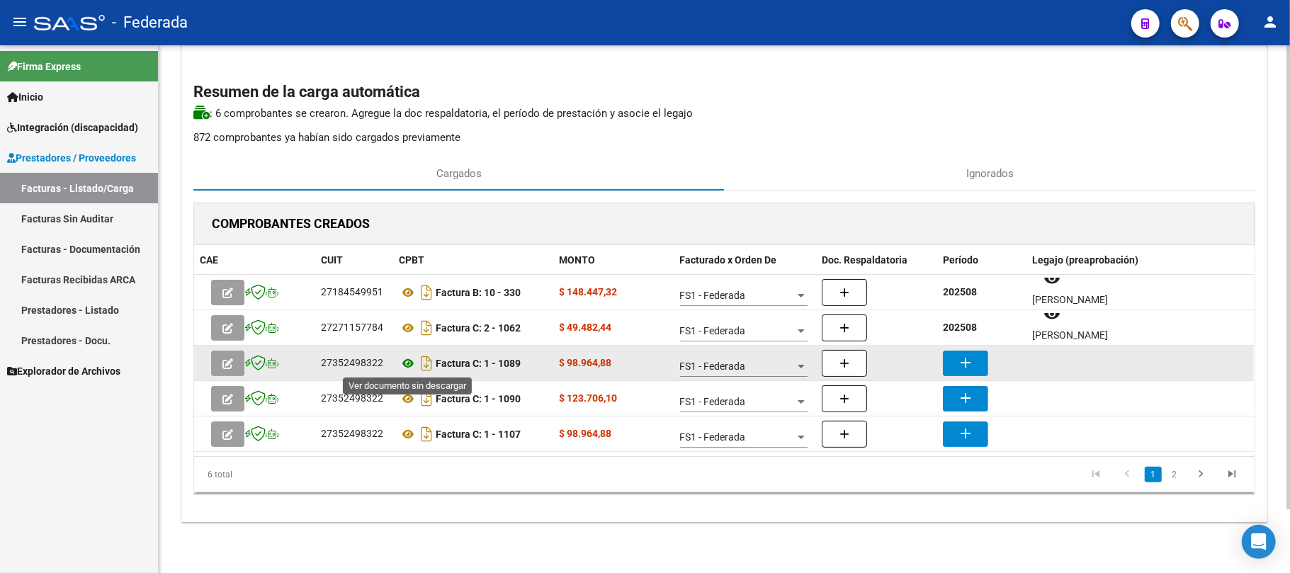
click at [411, 365] on icon at bounding box center [408, 363] width 18 height 17
click at [964, 363] on mat-icon "add" at bounding box center [965, 362] width 17 height 17
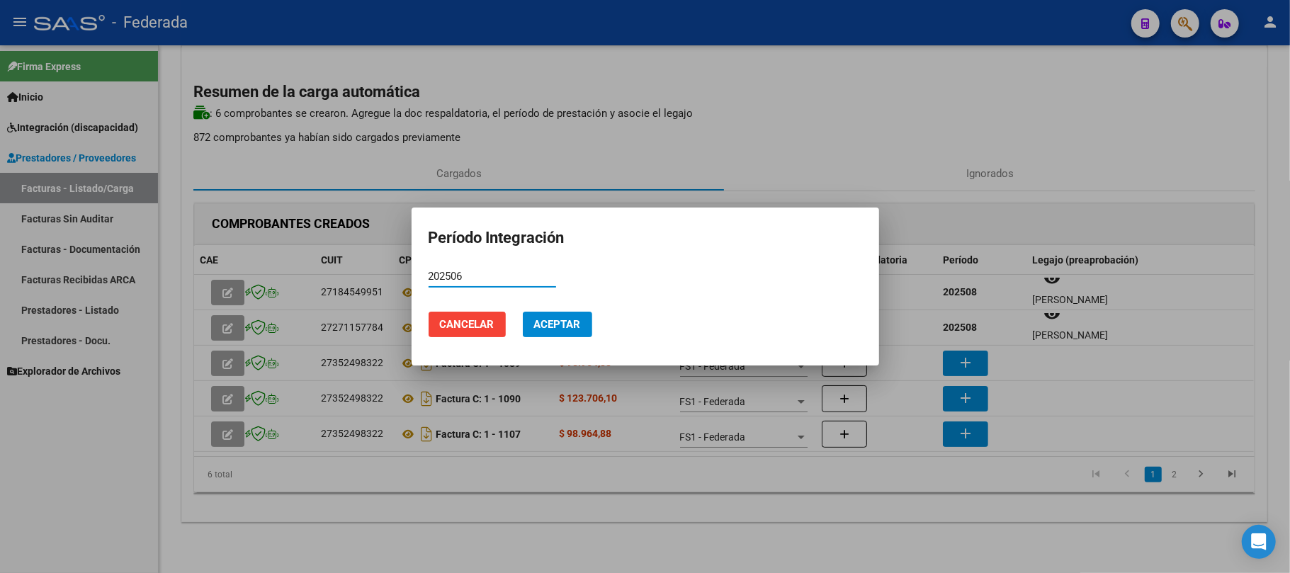
type input "202506"
click at [573, 324] on span "Aceptar" at bounding box center [557, 324] width 47 height 13
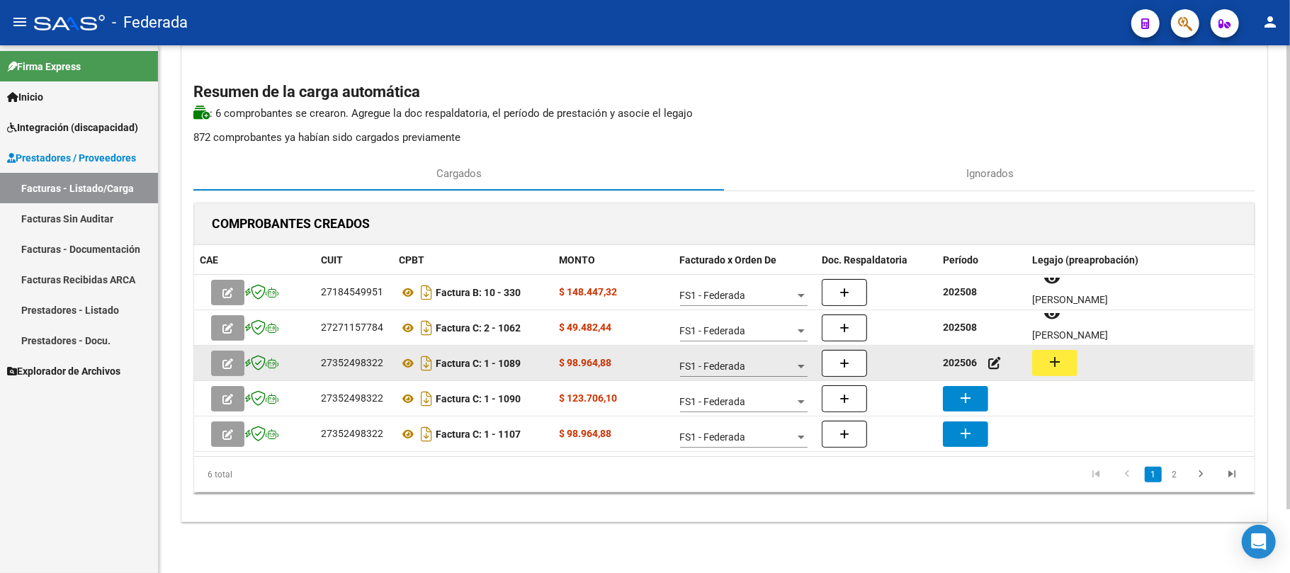
click at [1058, 368] on mat-icon "add" at bounding box center [1054, 361] width 17 height 17
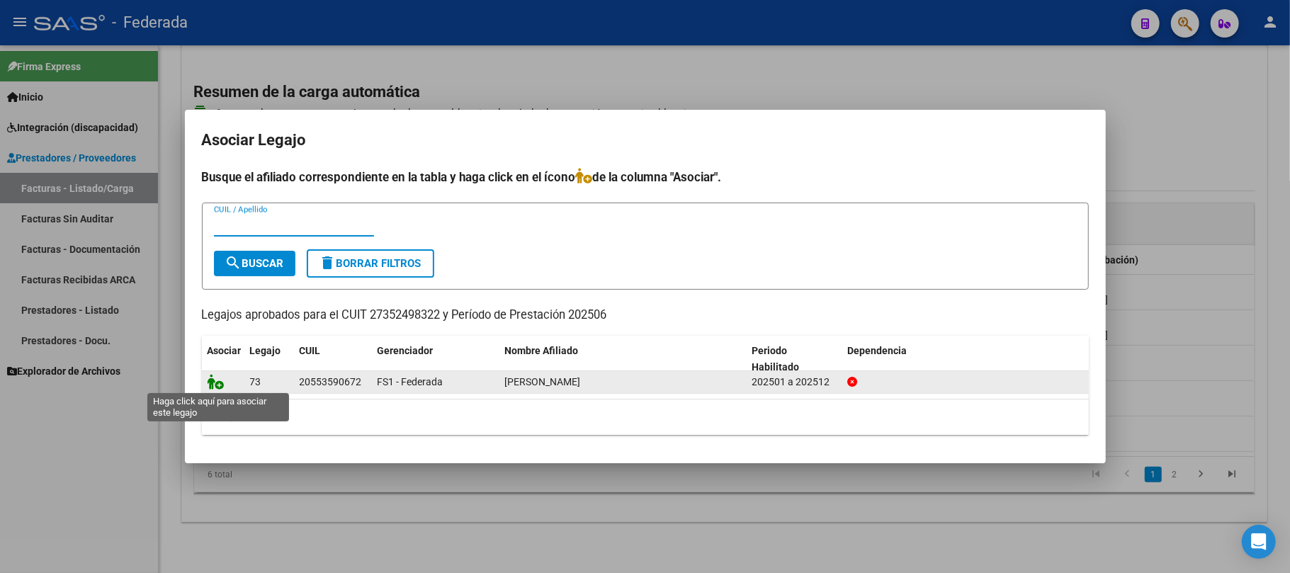
click at [220, 384] on icon at bounding box center [216, 382] width 17 height 16
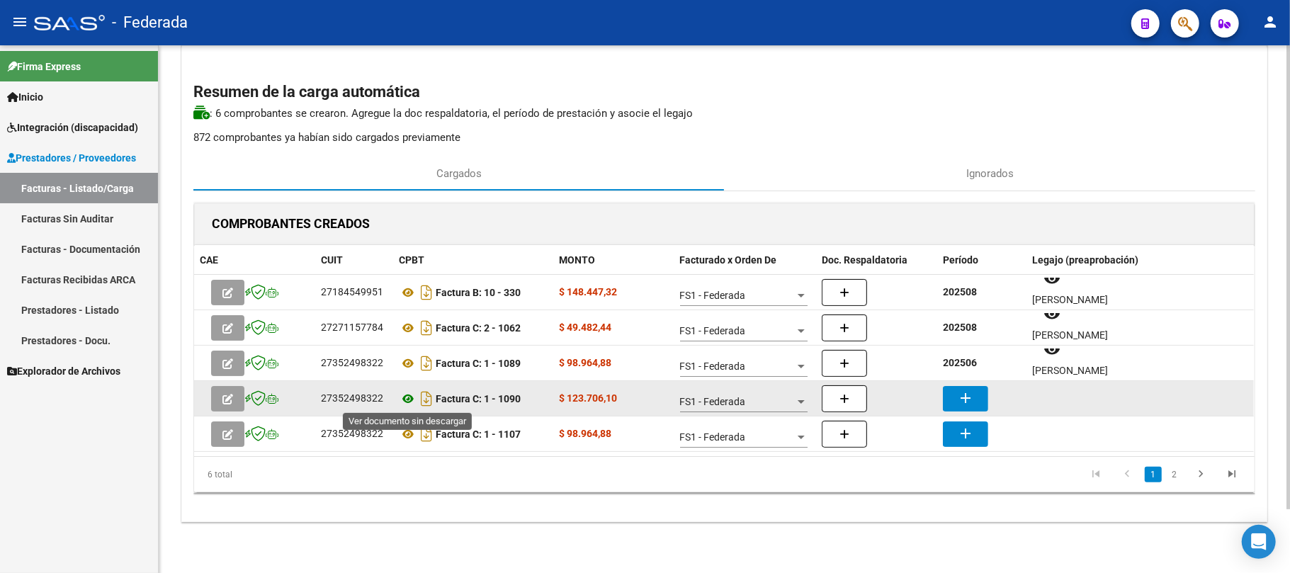
click at [407, 400] on icon at bounding box center [408, 398] width 18 height 17
click at [953, 392] on button "add" at bounding box center [965, 398] width 45 height 25
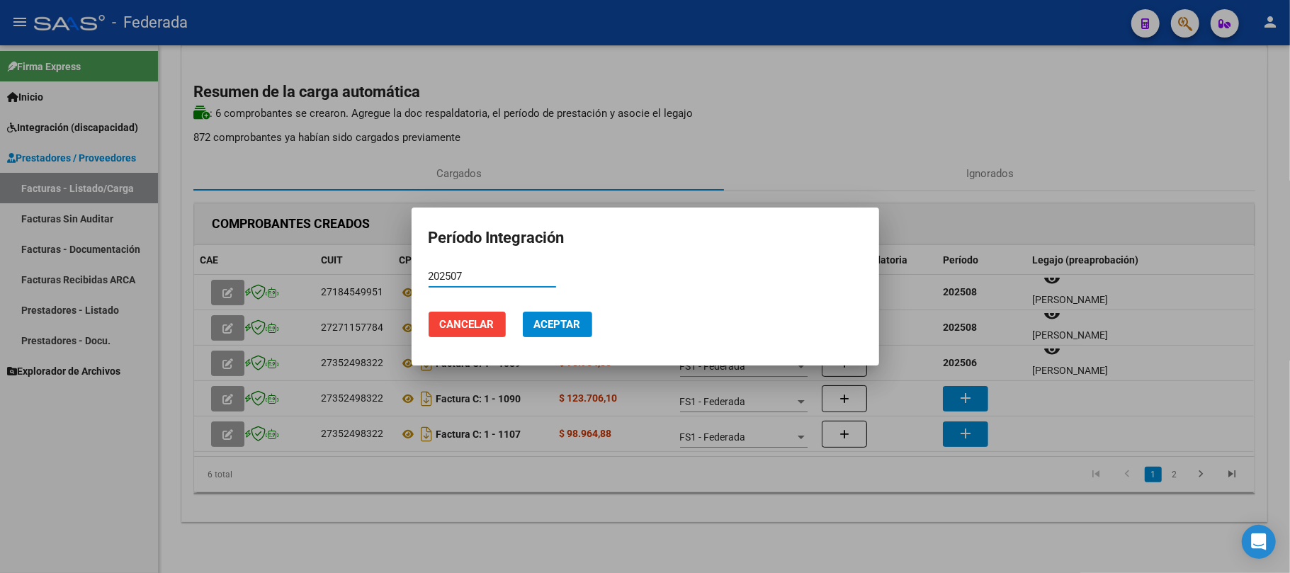
type input "202507"
click at [555, 313] on button "Aceptar" at bounding box center [557, 324] width 69 height 25
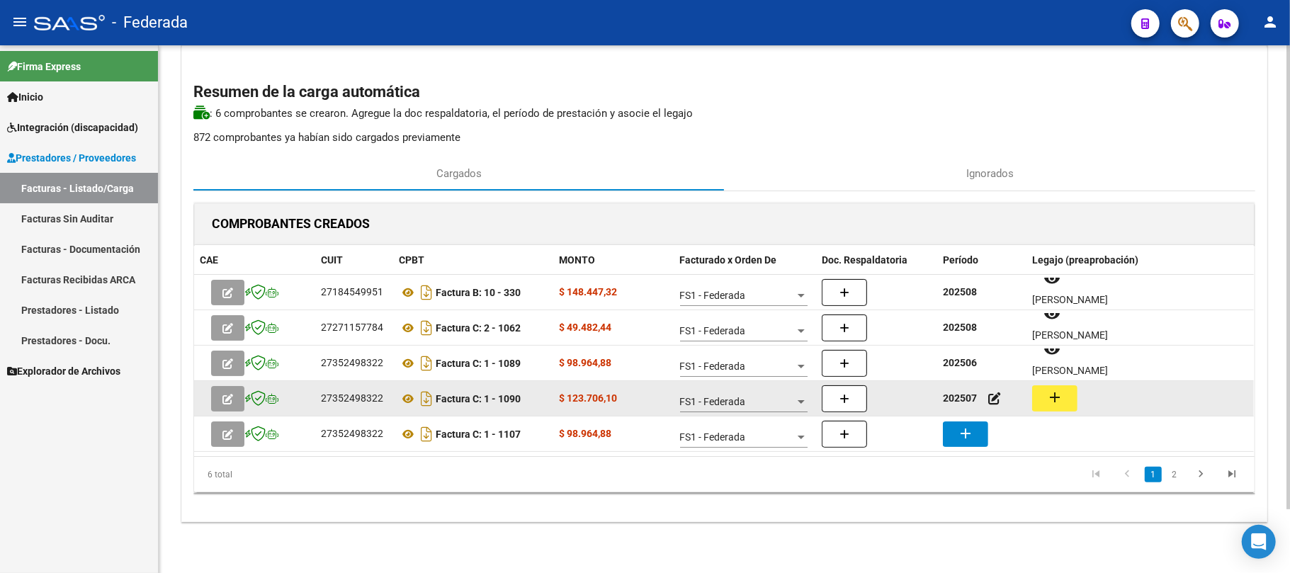
click at [1069, 397] on button "add" at bounding box center [1054, 398] width 45 height 26
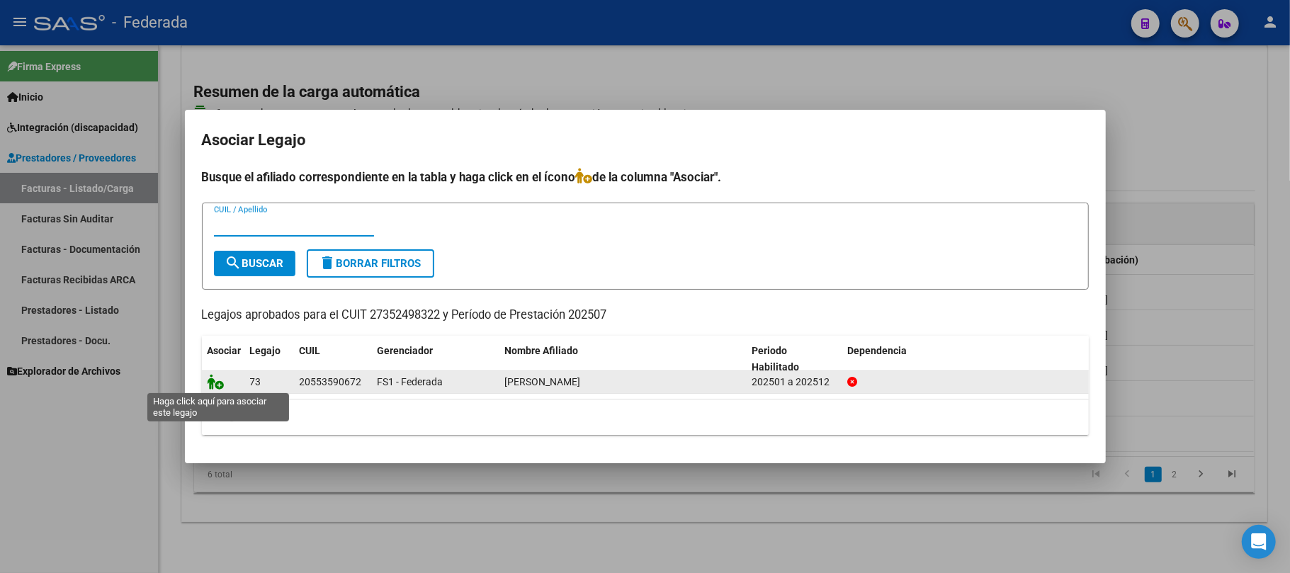
click at [221, 387] on icon at bounding box center [216, 382] width 17 height 16
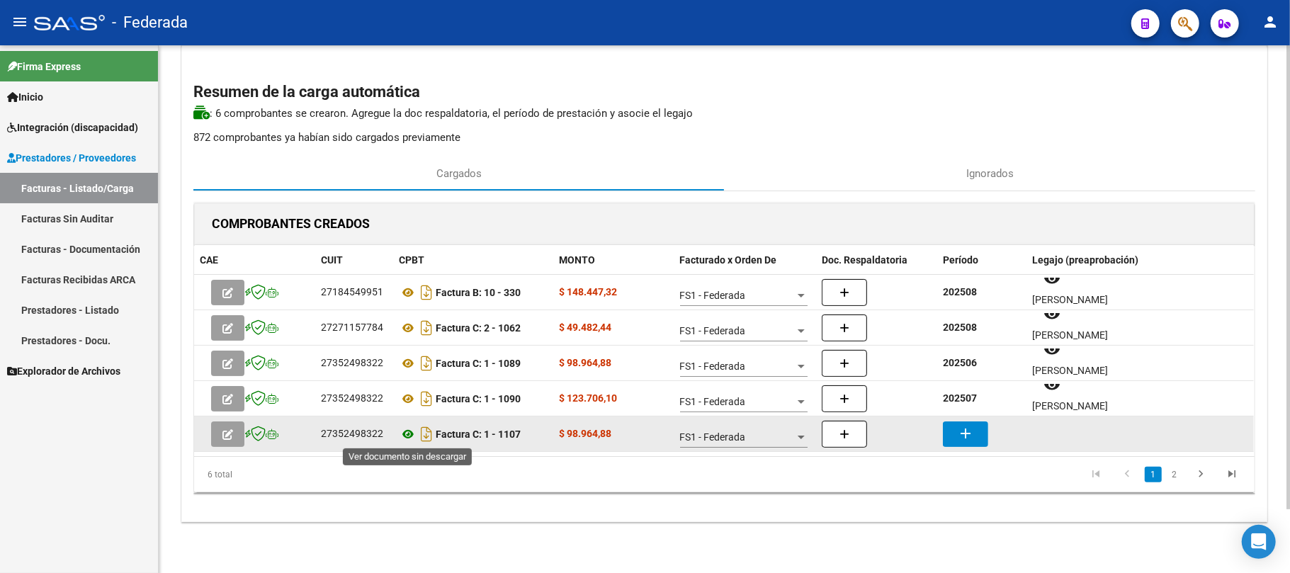
click at [412, 433] on icon at bounding box center [408, 434] width 18 height 17
click at [958, 434] on mat-icon "add" at bounding box center [965, 433] width 17 height 17
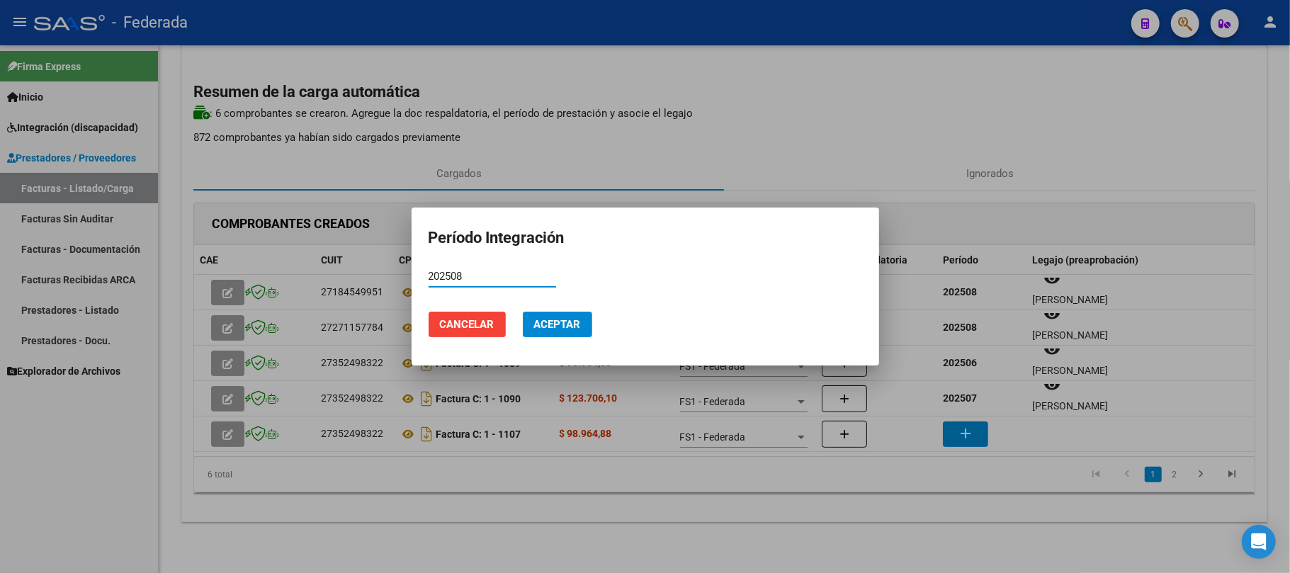
type input "202508"
click at [527, 313] on button "Aceptar" at bounding box center [557, 324] width 69 height 25
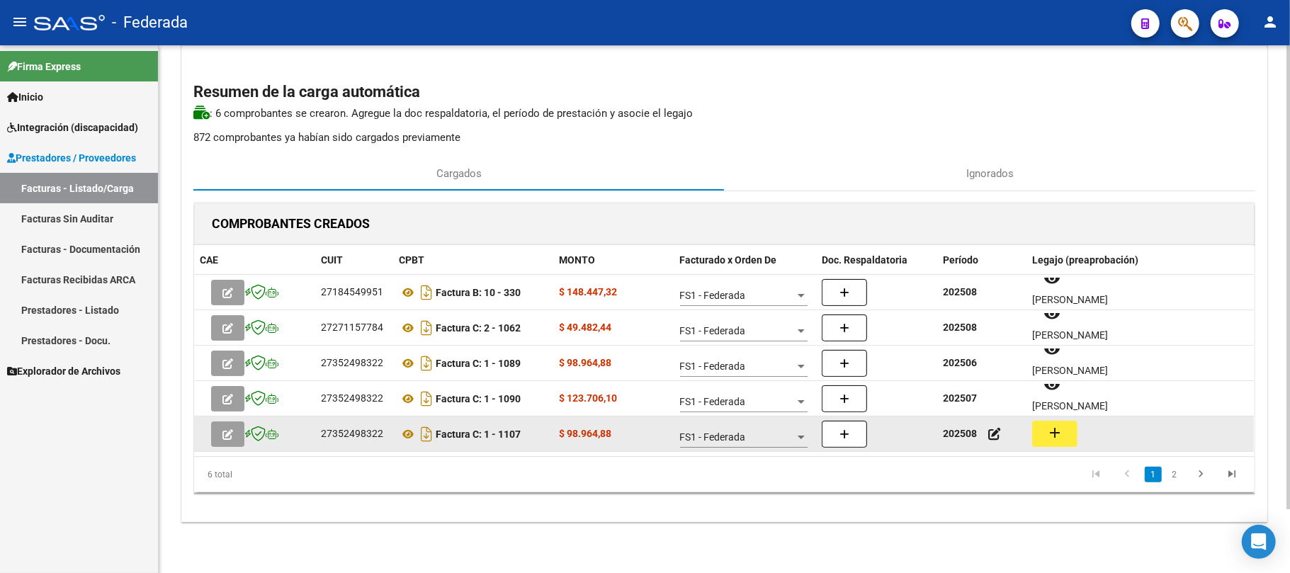
click at [1055, 439] on mat-icon "add" at bounding box center [1054, 432] width 17 height 17
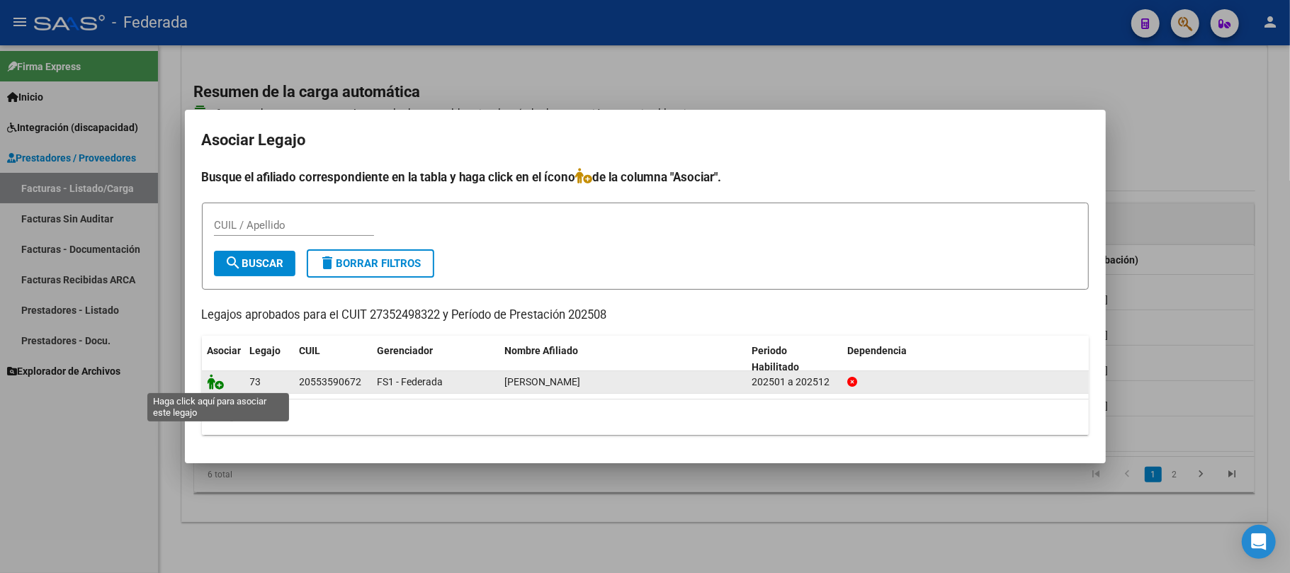
click at [221, 383] on icon at bounding box center [216, 382] width 17 height 16
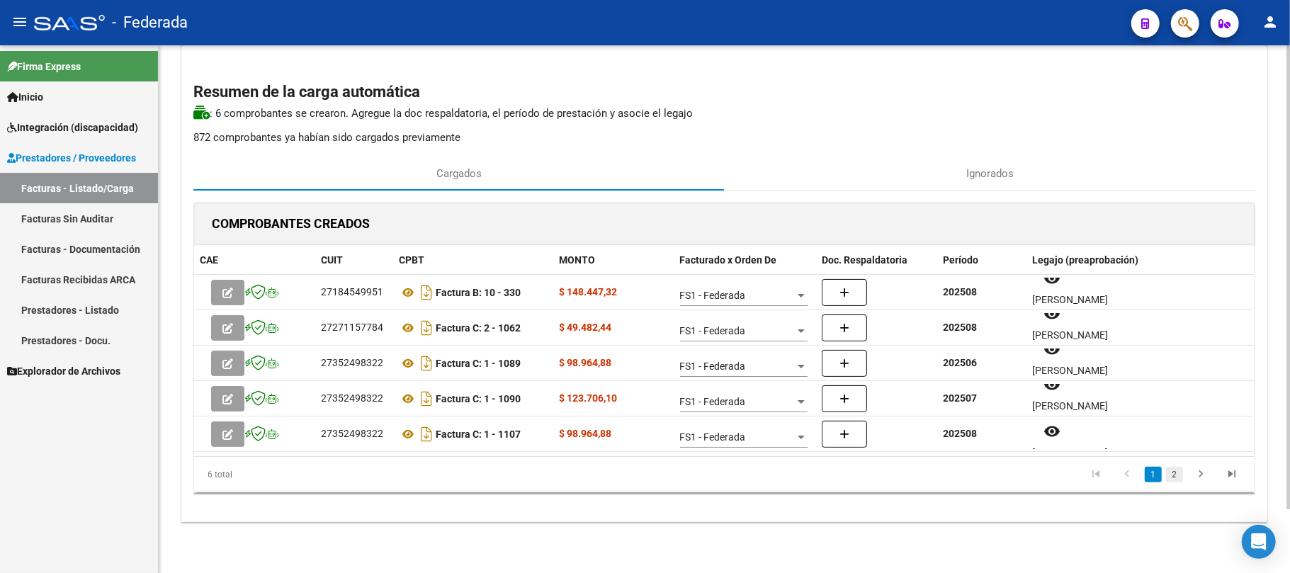
click at [1176, 471] on link "2" at bounding box center [1174, 475] width 17 height 16
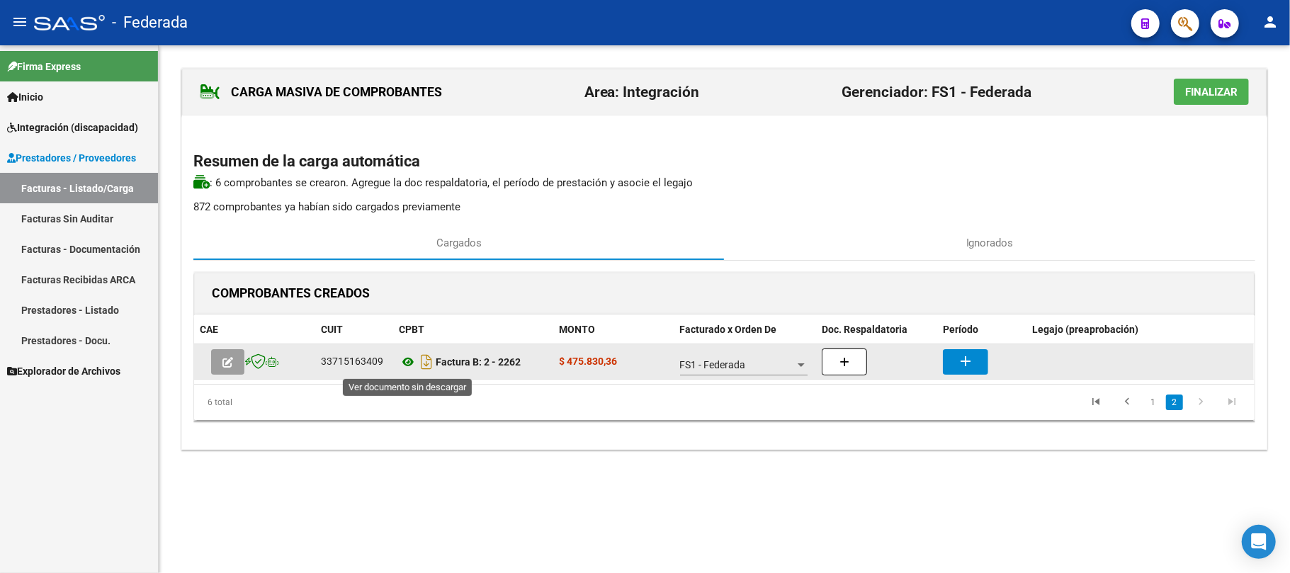
click at [407, 365] on icon at bounding box center [408, 361] width 18 height 17
click at [972, 355] on mat-icon "add" at bounding box center [965, 361] width 17 height 17
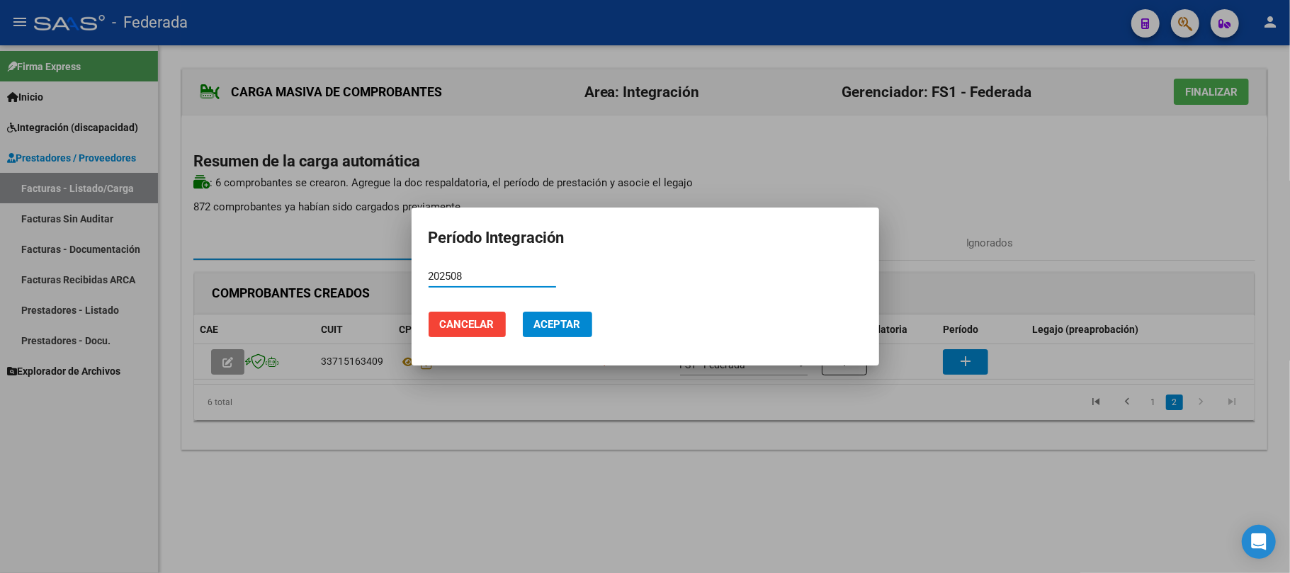
type input "202508"
click at [550, 326] on span "Aceptar" at bounding box center [557, 324] width 47 height 13
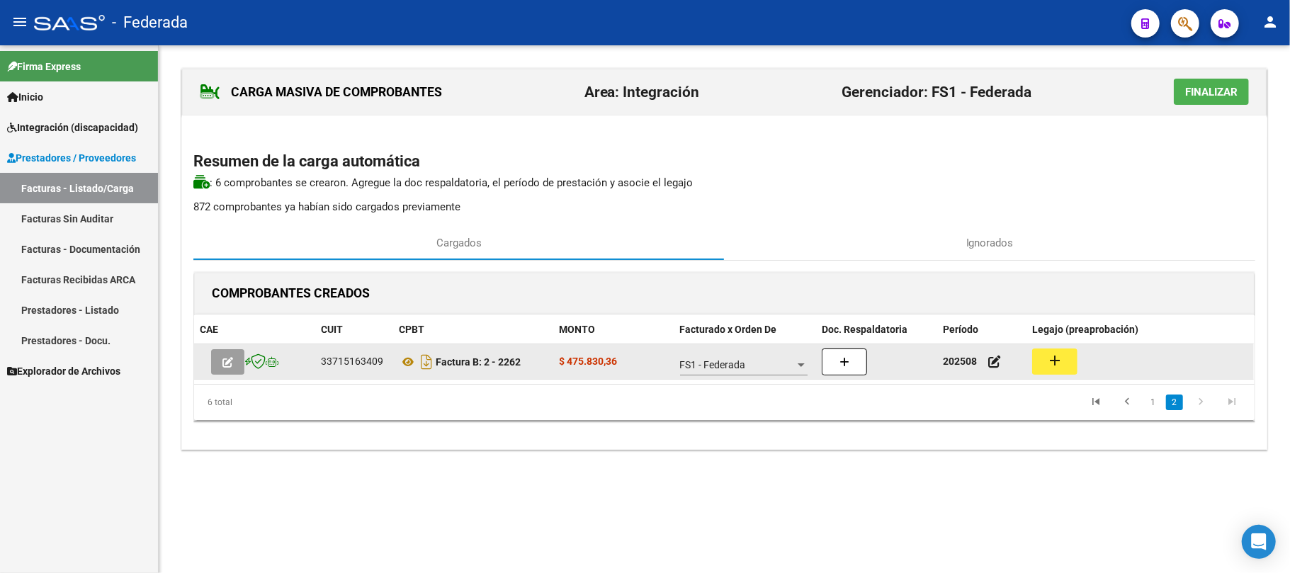
click at [1055, 368] on mat-icon "add" at bounding box center [1054, 360] width 17 height 17
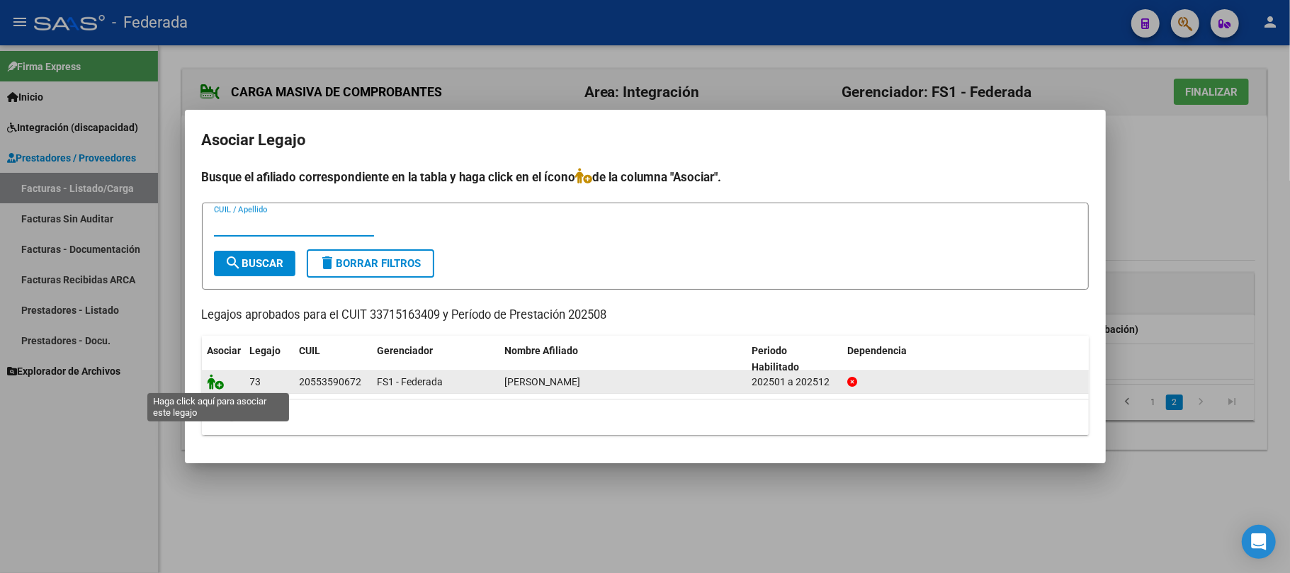
click at [210, 384] on icon at bounding box center [216, 382] width 17 height 16
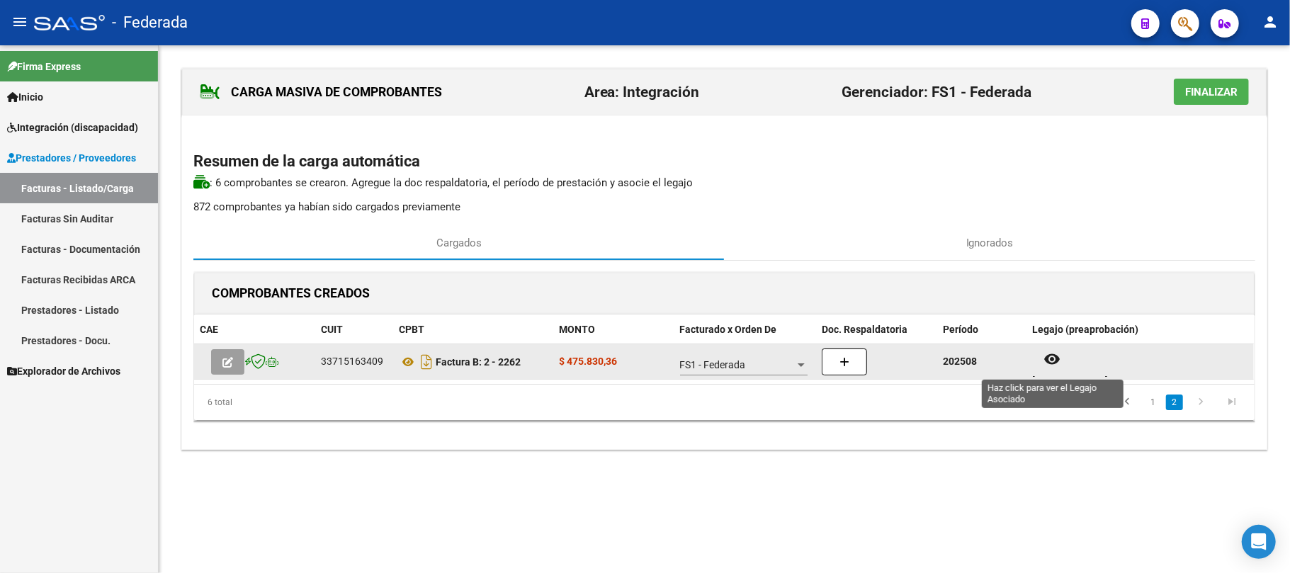
scroll to position [11, 0]
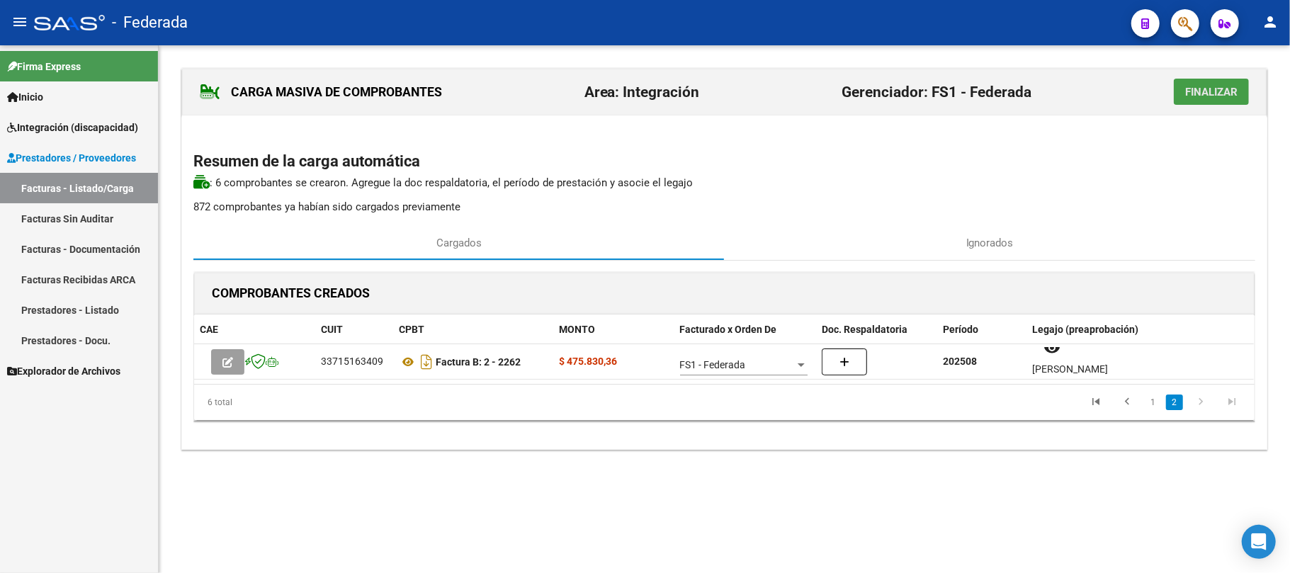
click at [1185, 92] on span "Finalizar" at bounding box center [1211, 92] width 52 height 13
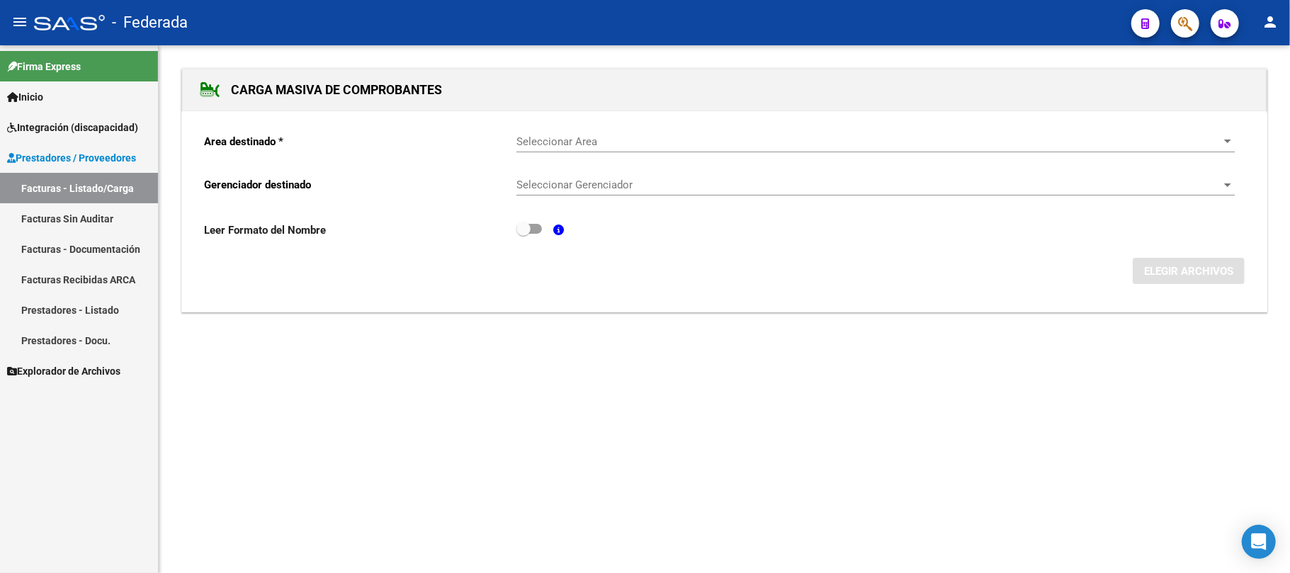
click at [109, 186] on link "Facturas - Listado/Carga" at bounding box center [79, 188] width 158 height 30
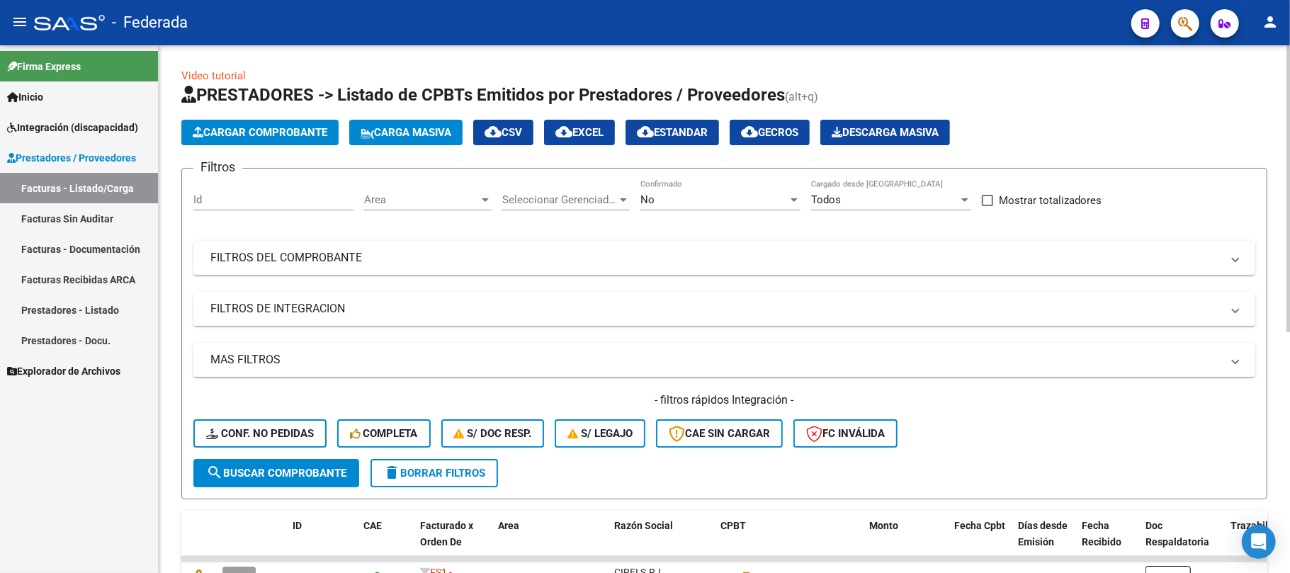
click at [398, 140] on button "Carga Masiva" at bounding box center [405, 132] width 113 height 25
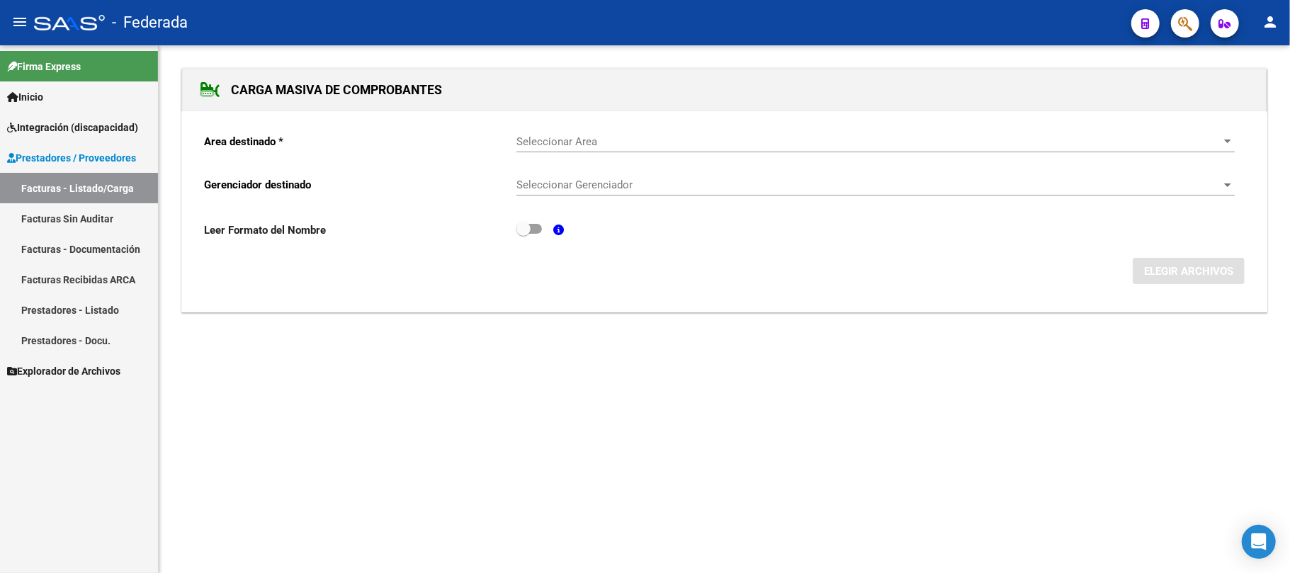
click at [570, 144] on span "Seleccionar Area" at bounding box center [868, 141] width 705 height 13
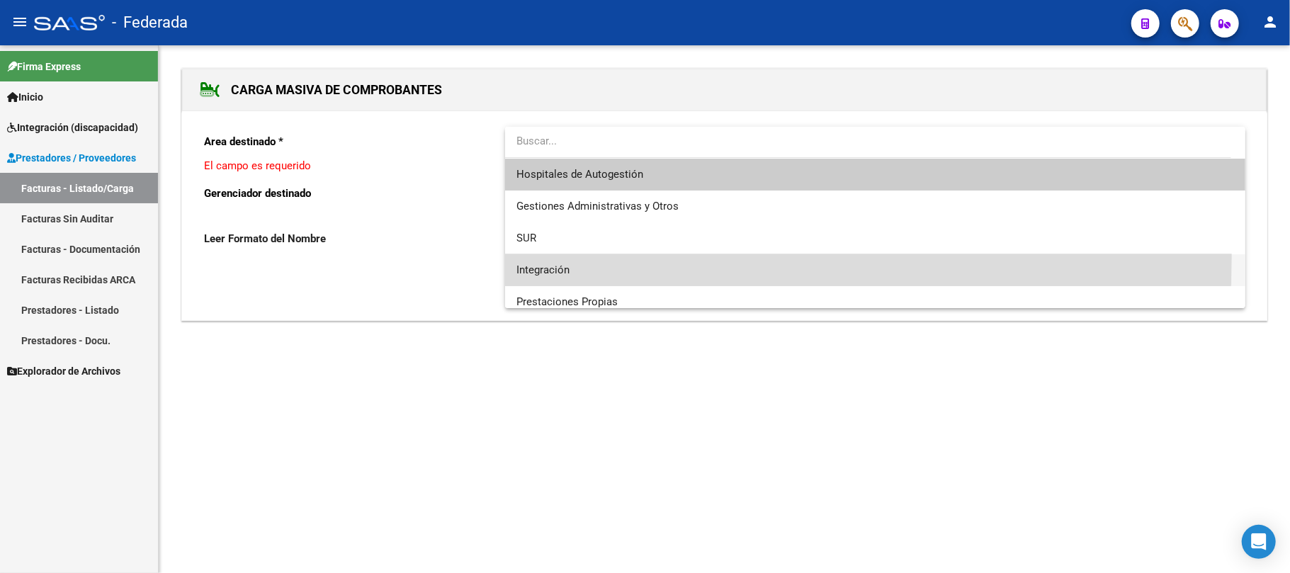
click at [564, 256] on span "Integración" at bounding box center [874, 270] width 717 height 32
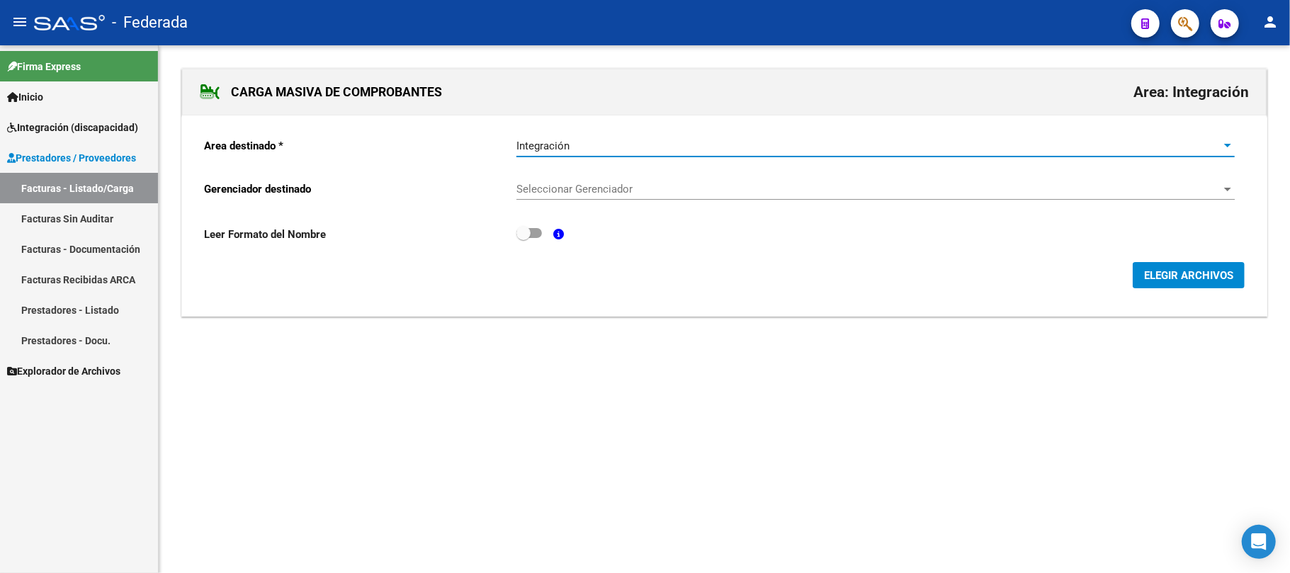
click at [573, 199] on div "Seleccionar Gerenciador Seleccionar Gerenciador" at bounding box center [875, 184] width 718 height 30
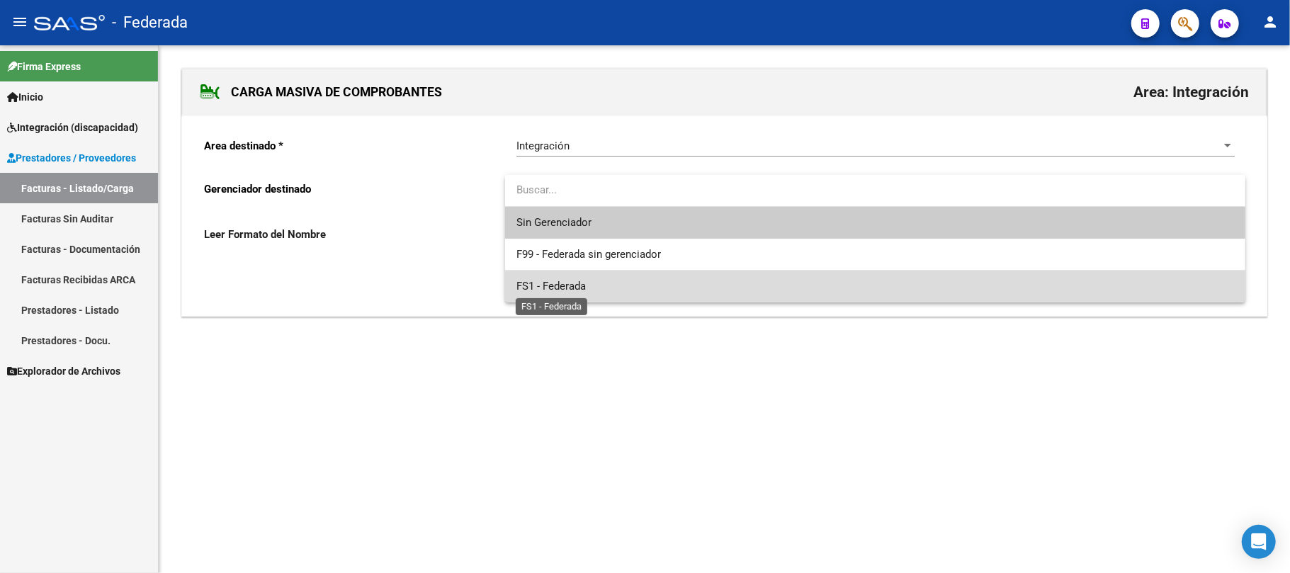
click at [561, 287] on span "FS1 - Federada" at bounding box center [550, 286] width 69 height 13
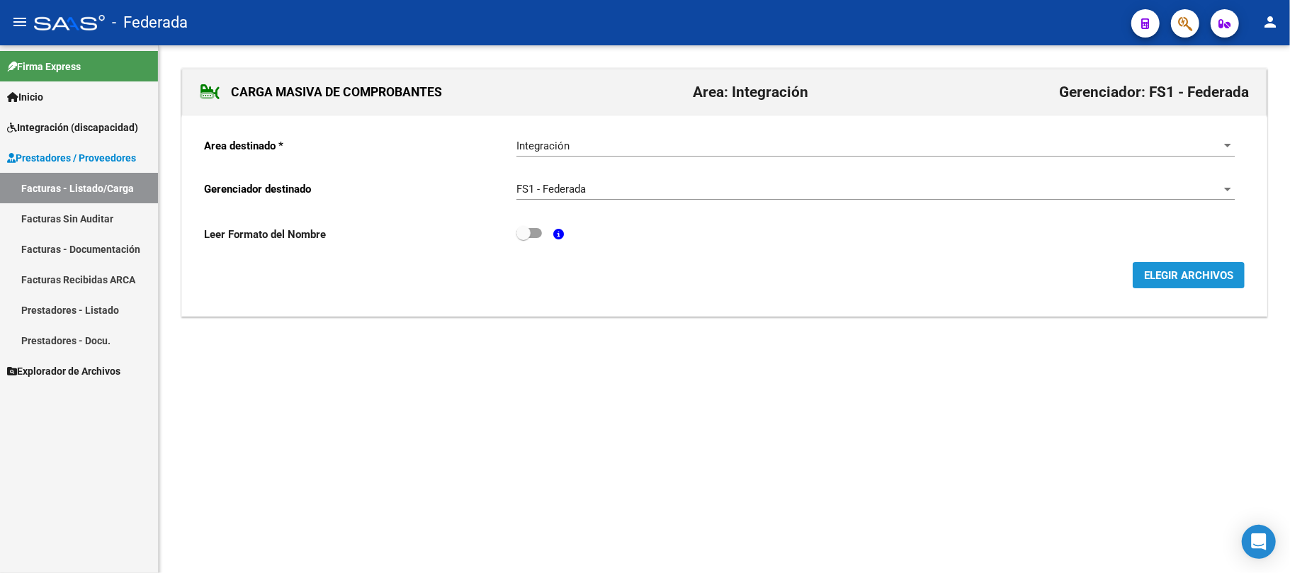
click at [1150, 280] on span "ELEGIR ARCHIVOS" at bounding box center [1188, 275] width 89 height 13
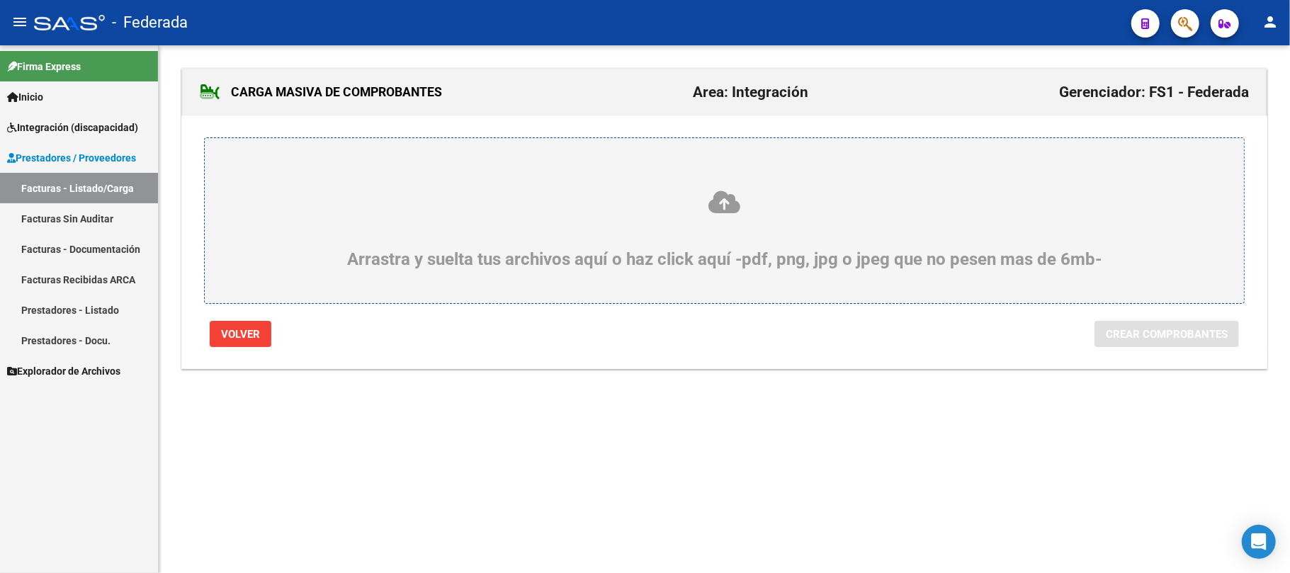
click at [715, 207] on icon at bounding box center [724, 202] width 971 height 26
click at [0, 0] on input "Arrastra y suelta tus archivos aquí o haz click aquí -pdf, png, jpg o jpeg que …" at bounding box center [0, 0] width 0 height 0
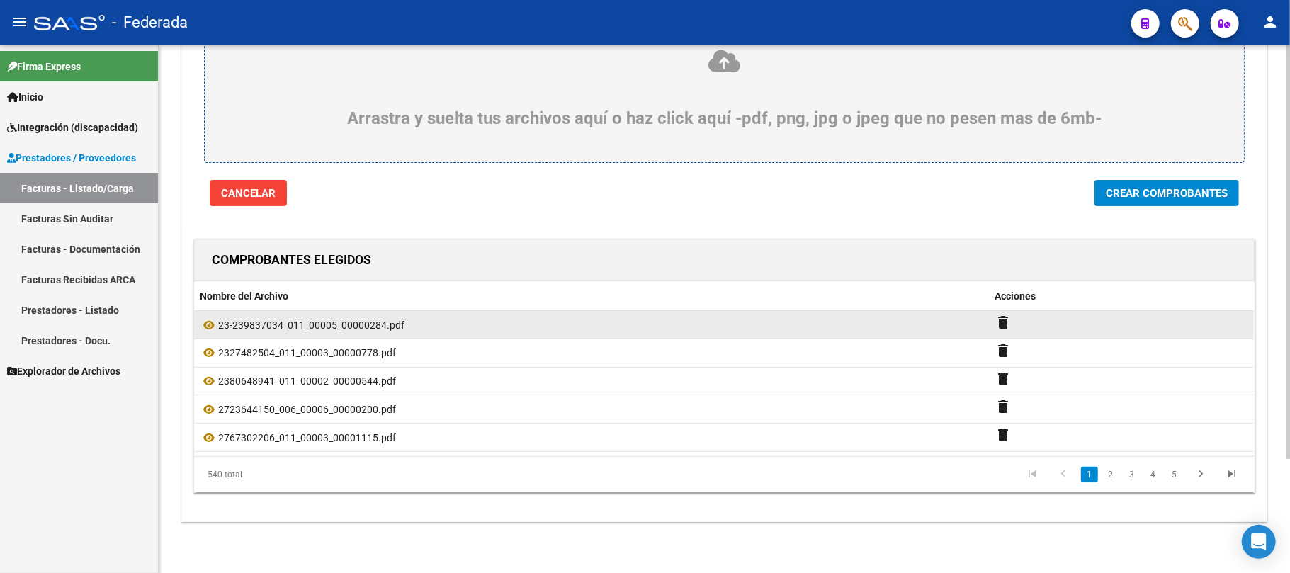
scroll to position [51, 0]
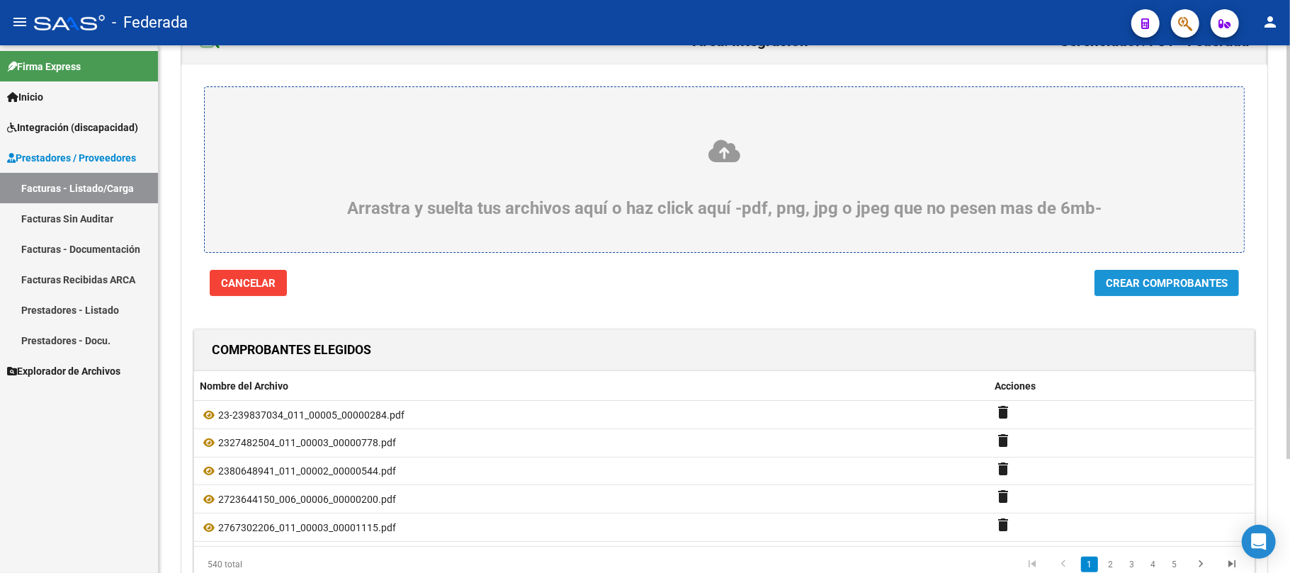
click at [1108, 284] on span "Crear Comprobantes" at bounding box center [1167, 283] width 122 height 13
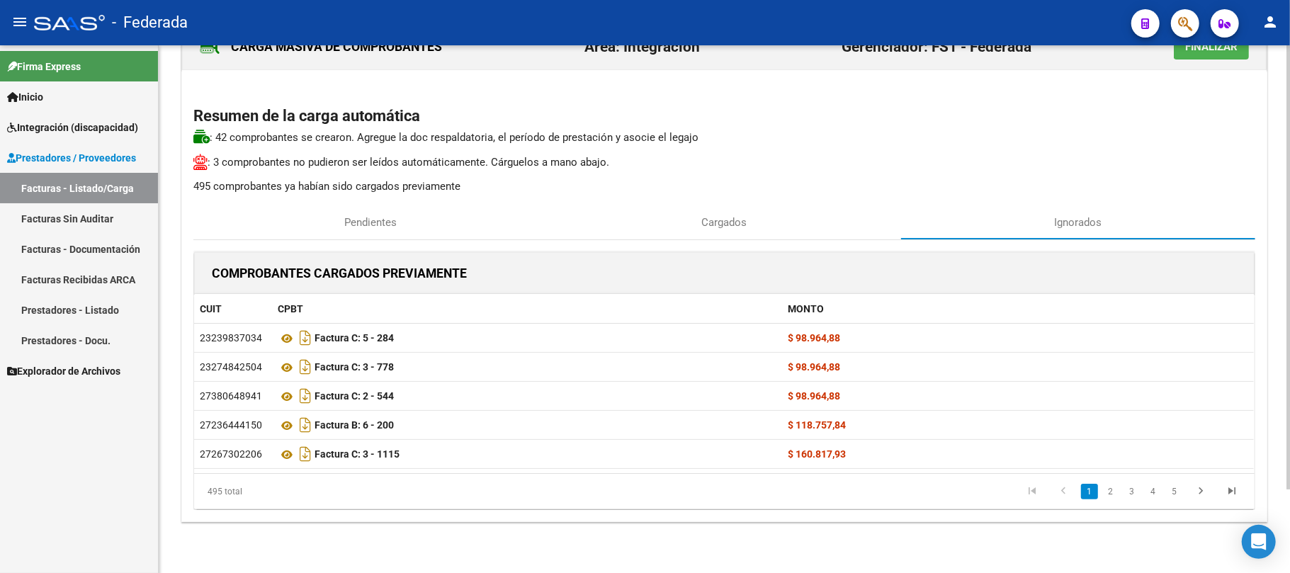
scroll to position [0, 0]
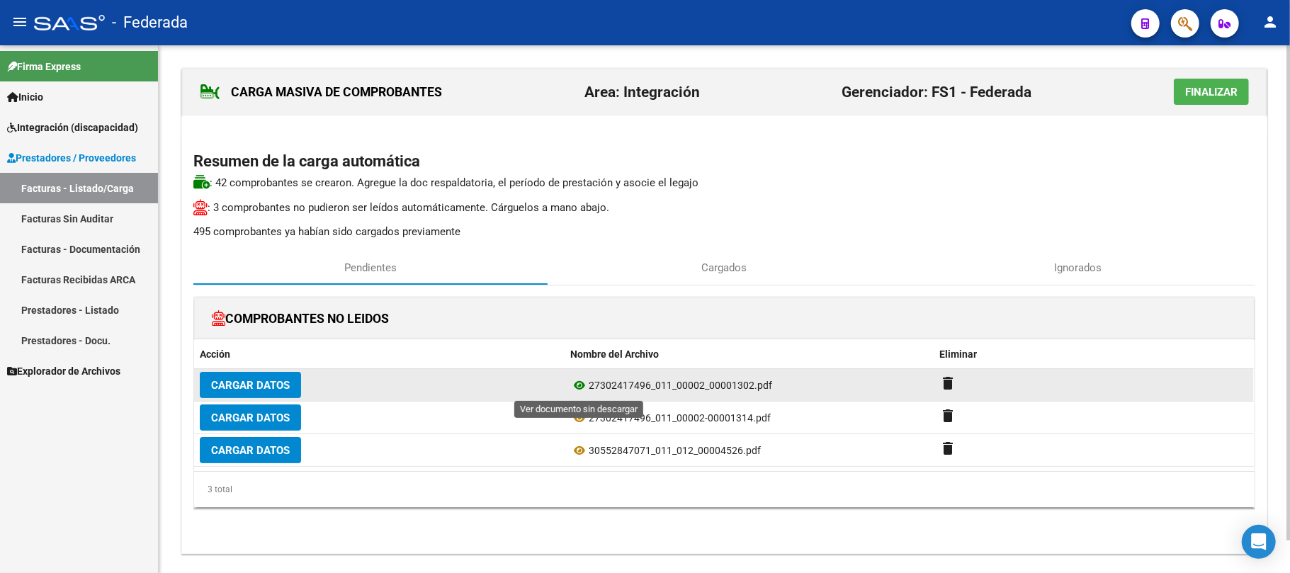
click at [579, 382] on icon at bounding box center [579, 385] width 18 height 17
click at [946, 380] on mat-icon "delete" at bounding box center [948, 383] width 17 height 17
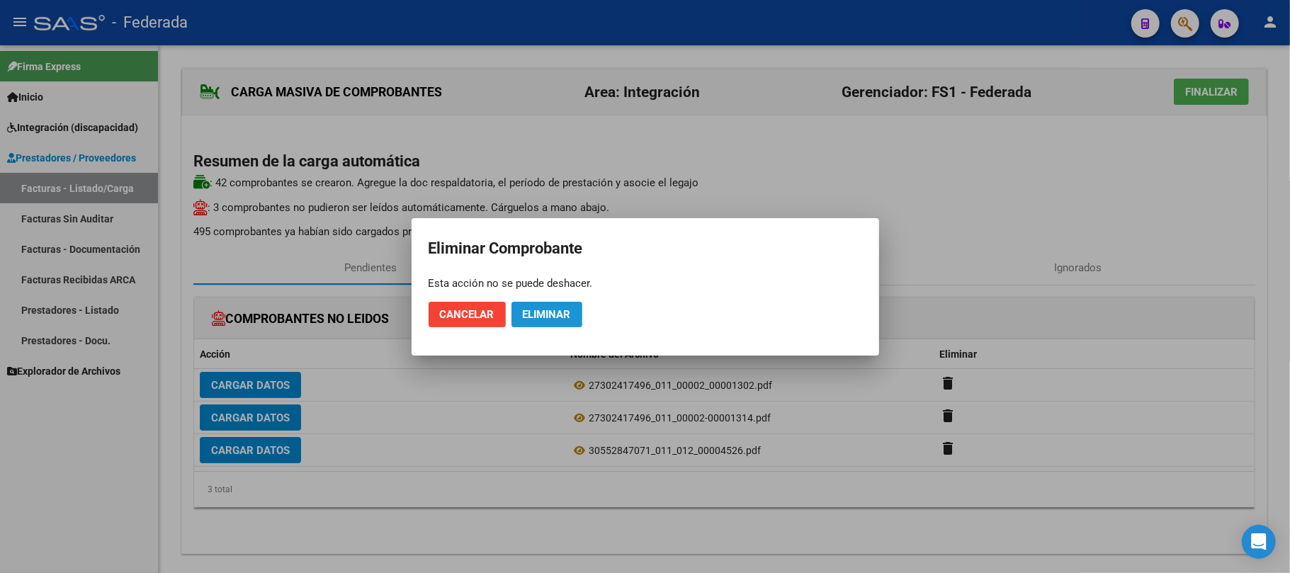
click at [567, 319] on span "Eliminar" at bounding box center [547, 314] width 48 height 13
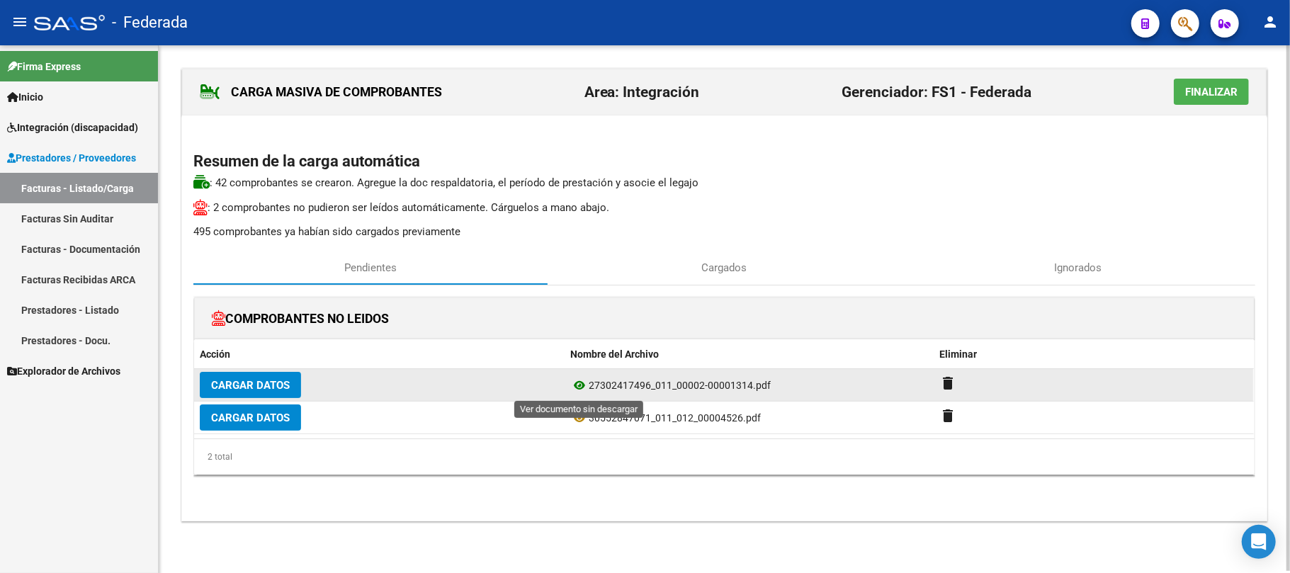
click at [579, 385] on icon at bounding box center [579, 385] width 18 height 17
click at [944, 383] on mat-icon "delete" at bounding box center [948, 383] width 17 height 17
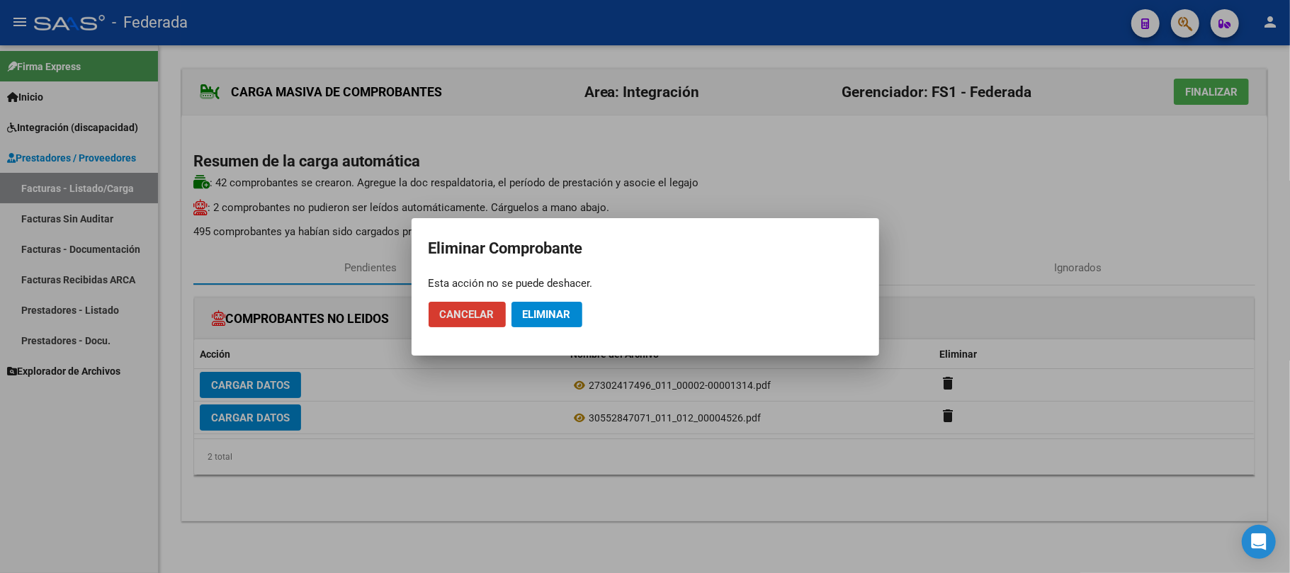
click at [487, 316] on span "Cancelar" at bounding box center [467, 314] width 55 height 13
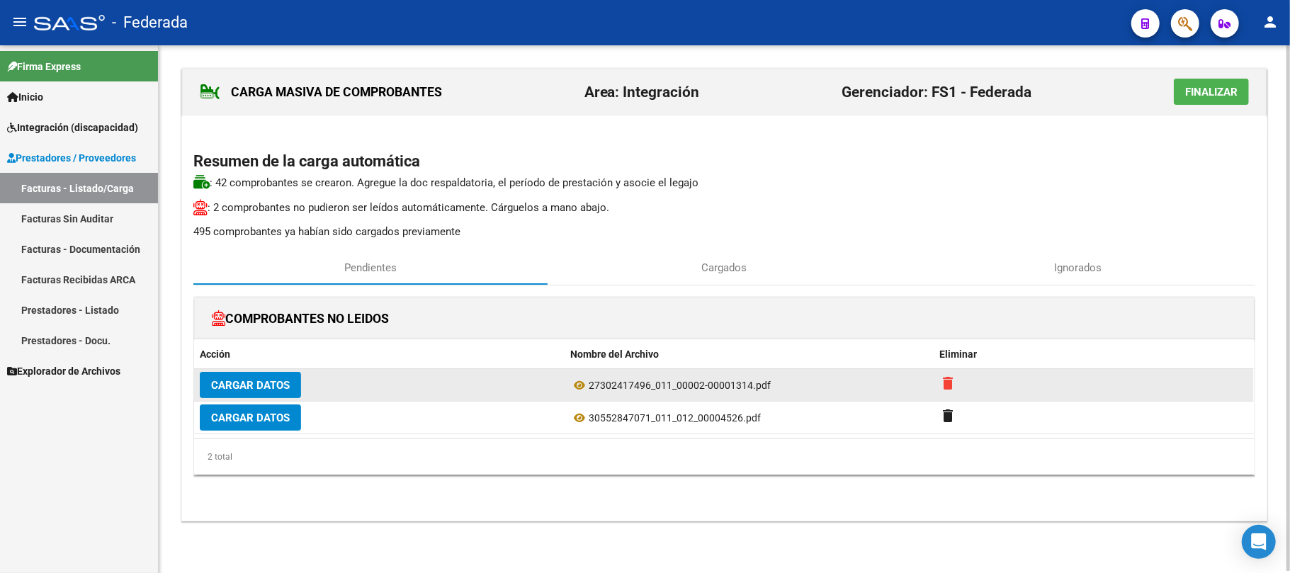
click at [949, 384] on mat-icon "delete" at bounding box center [948, 383] width 17 height 17
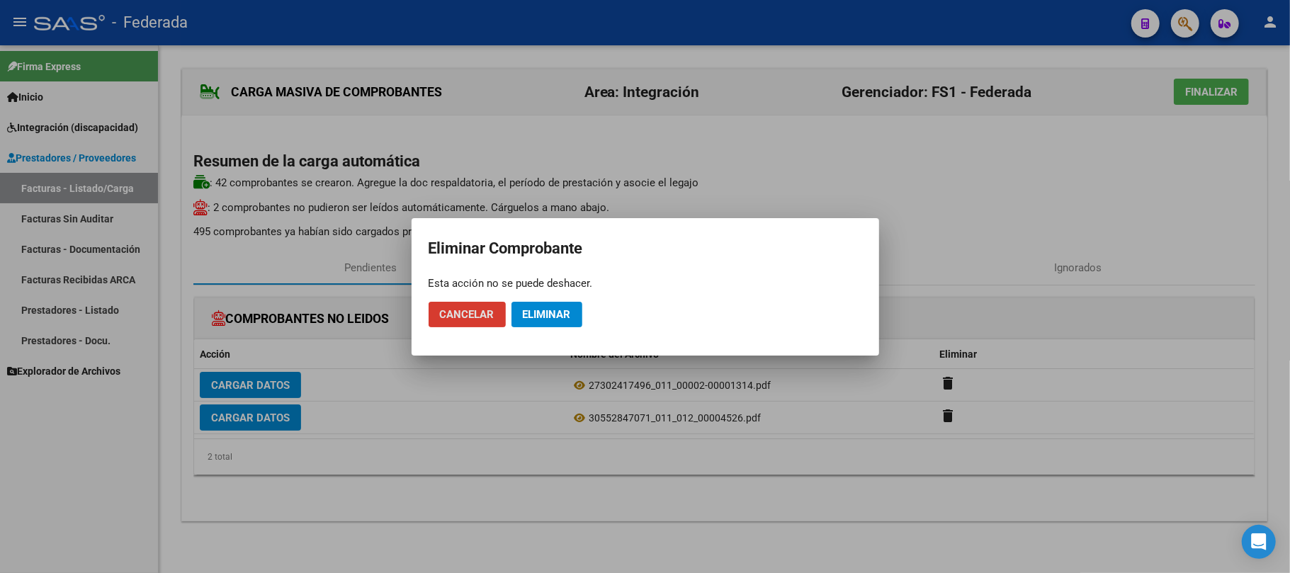
click at [550, 313] on span "Eliminar" at bounding box center [547, 314] width 48 height 13
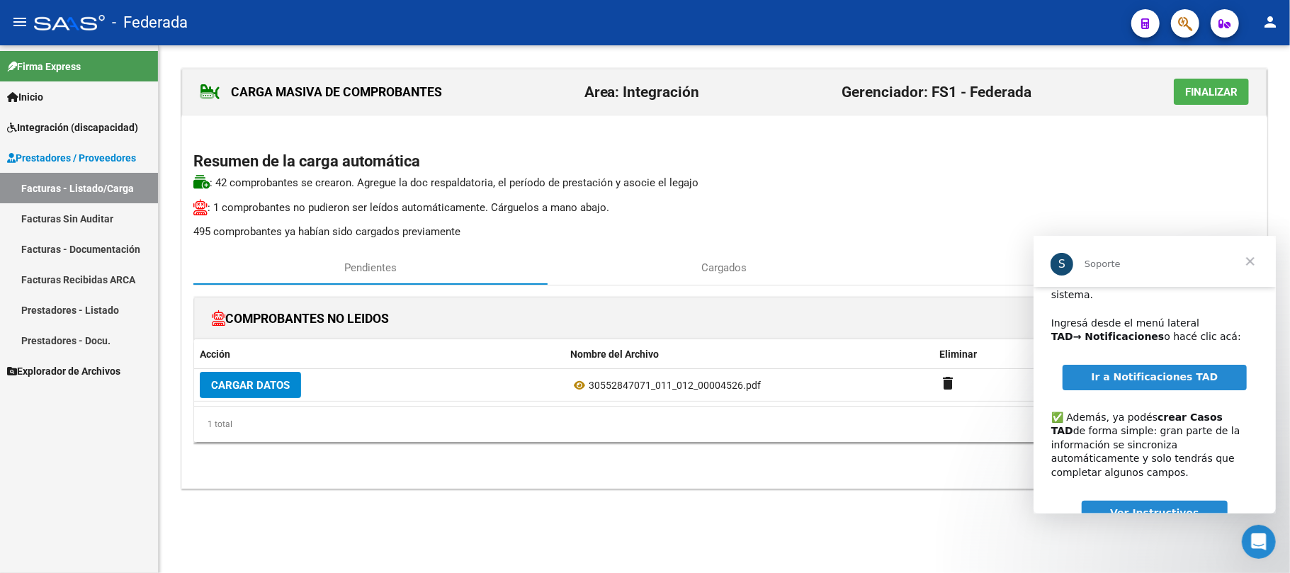
scroll to position [94, 0]
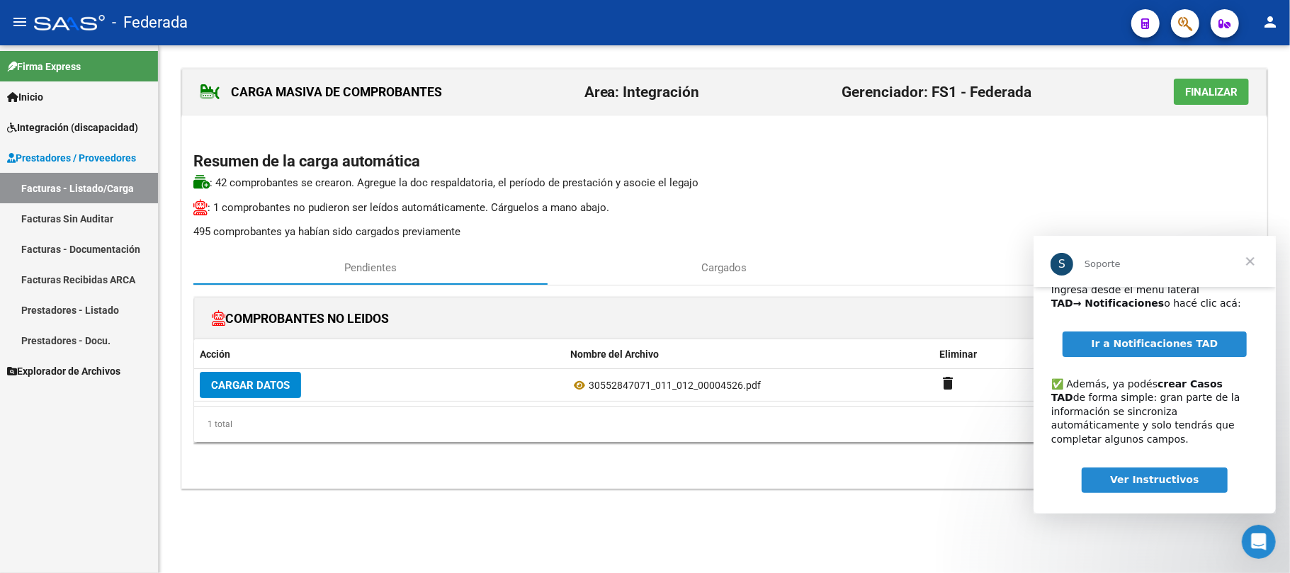
click at [1174, 338] on span "Ir a Notificaciones TAD" at bounding box center [1153, 342] width 127 height 11
click at [1256, 258] on span "Cerrar" at bounding box center [1249, 260] width 51 height 51
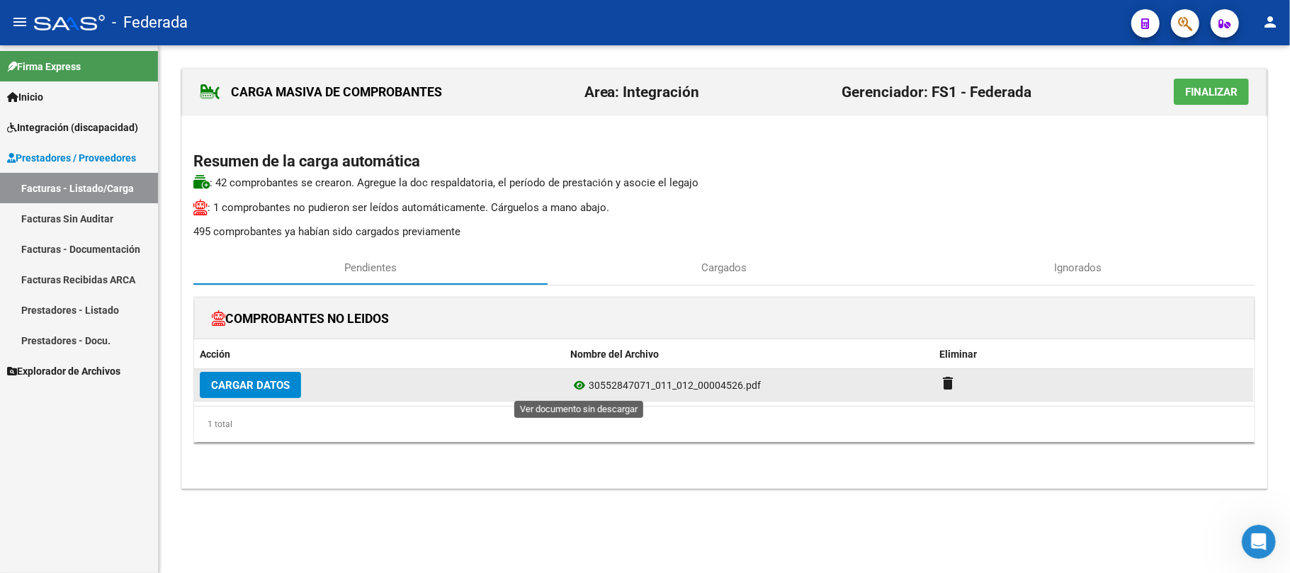
click at [581, 383] on icon at bounding box center [579, 385] width 18 height 17
click at [256, 387] on span "Cargar Datos" at bounding box center [250, 385] width 79 height 13
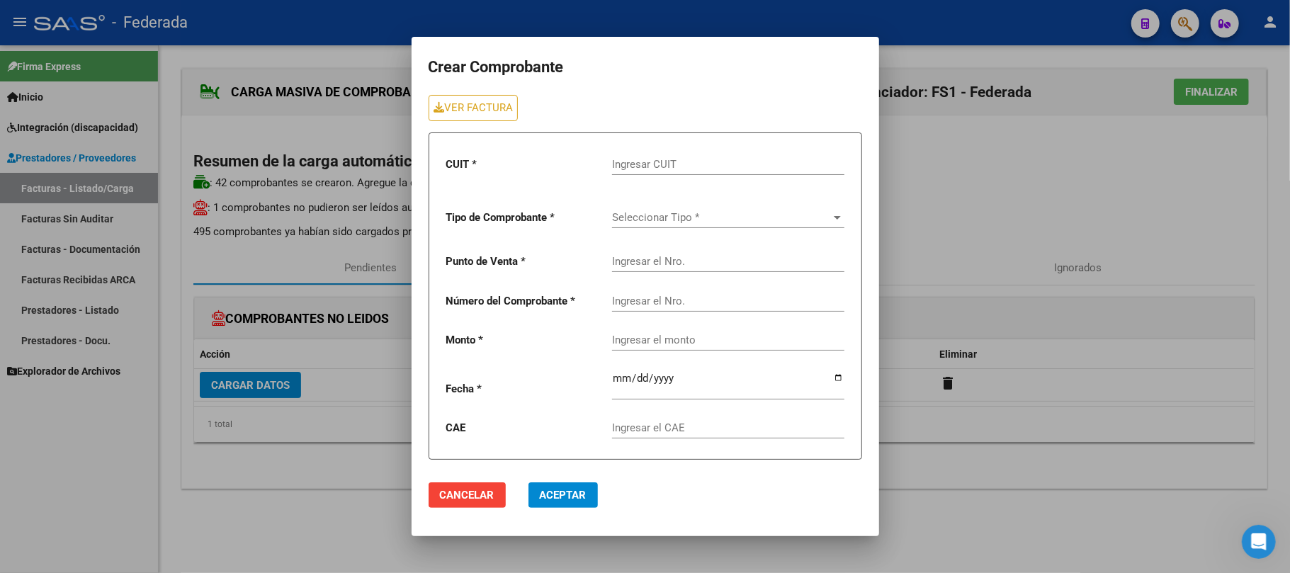
click at [649, 164] on input "Ingresar CUIT" at bounding box center [728, 164] width 232 height 13
paste input "30-55284707-1"
type input "30-55284707-1"
click at [652, 222] on span "Seleccionar Tipo *" at bounding box center [722, 217] width 220 height 13
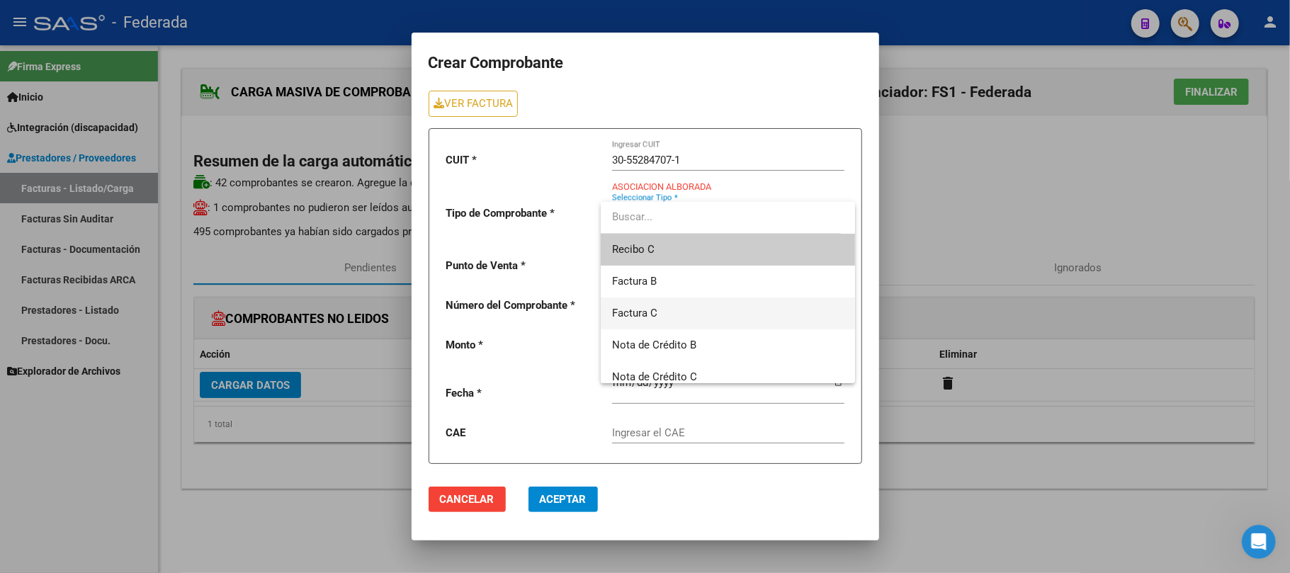
click at [639, 312] on span "Factura C" at bounding box center [634, 313] width 45 height 13
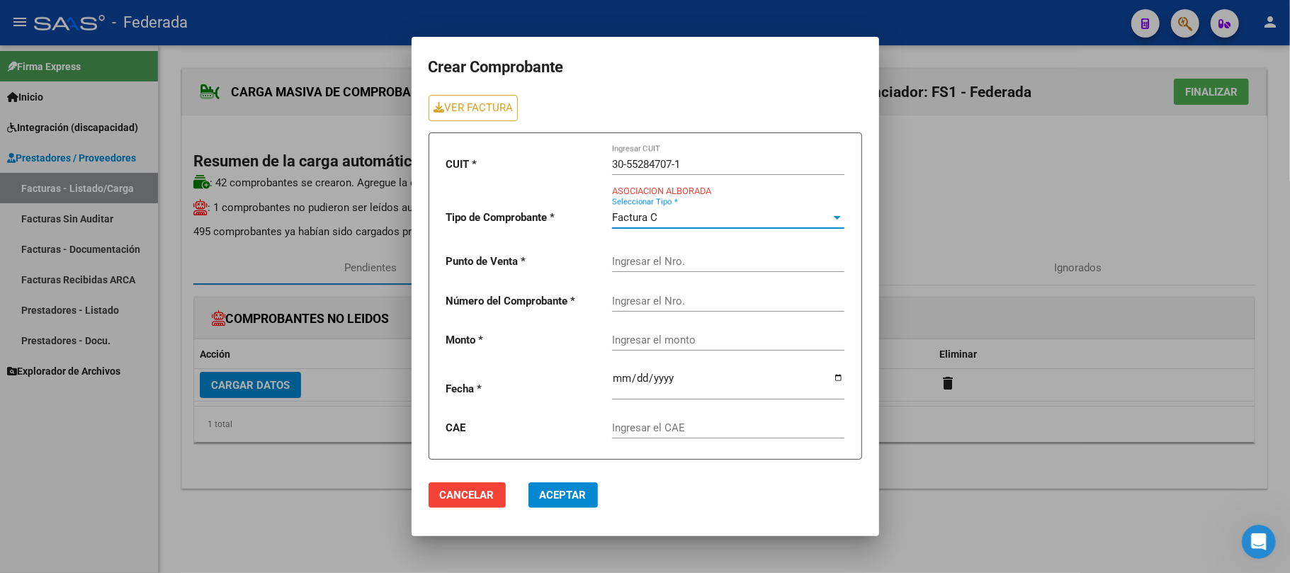
click at [661, 263] on input "Ingresar el Nro." at bounding box center [728, 261] width 232 height 13
paste input "0012"
type input "0012"
click at [638, 302] on input "Ingresar el Nro." at bounding box center [728, 301] width 232 height 13
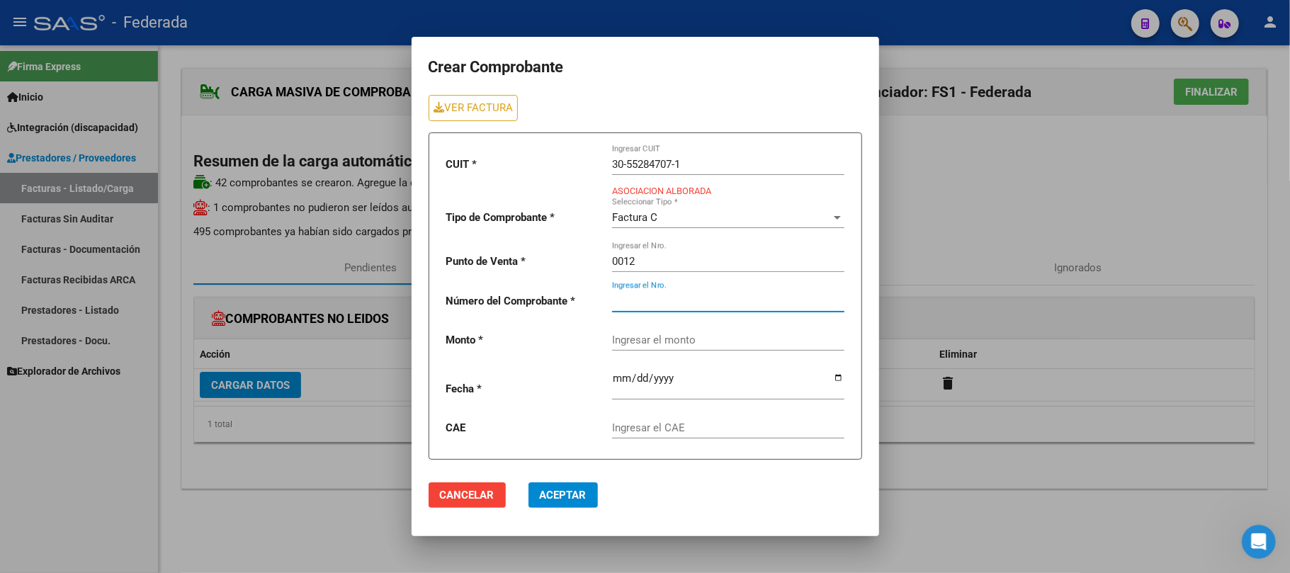
paste input "00004526"
type input "00004526"
click at [729, 517] on mat-dialog-actions "Cancelar Aceptar" at bounding box center [644, 495] width 433 height 48
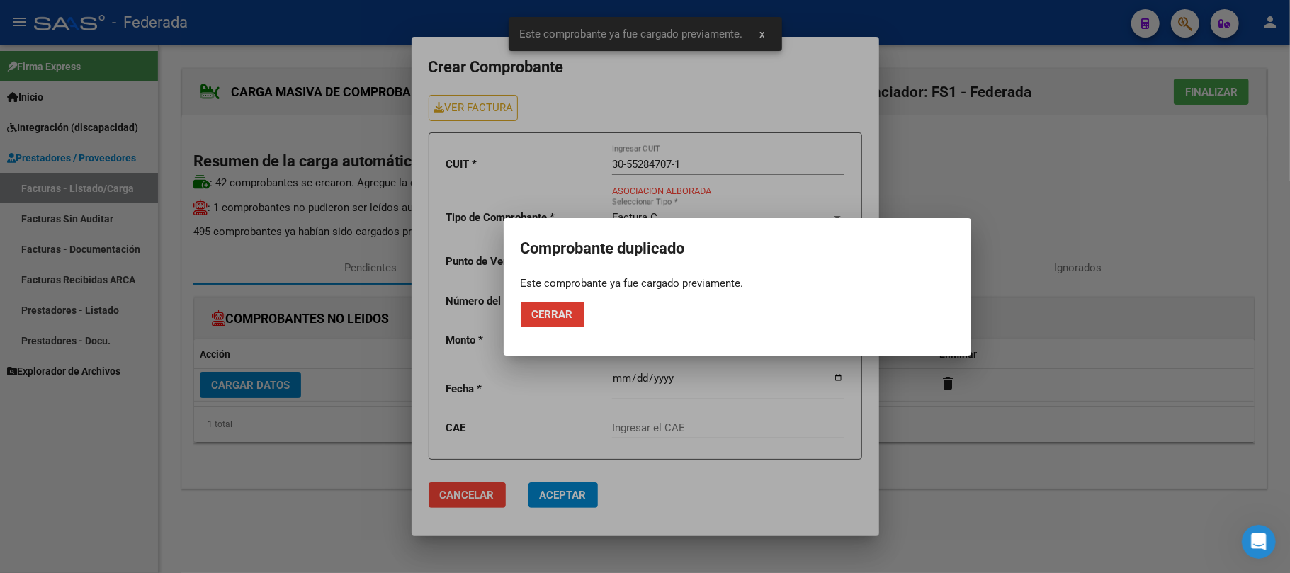
click at [560, 321] on button "Cerrar" at bounding box center [553, 314] width 64 height 25
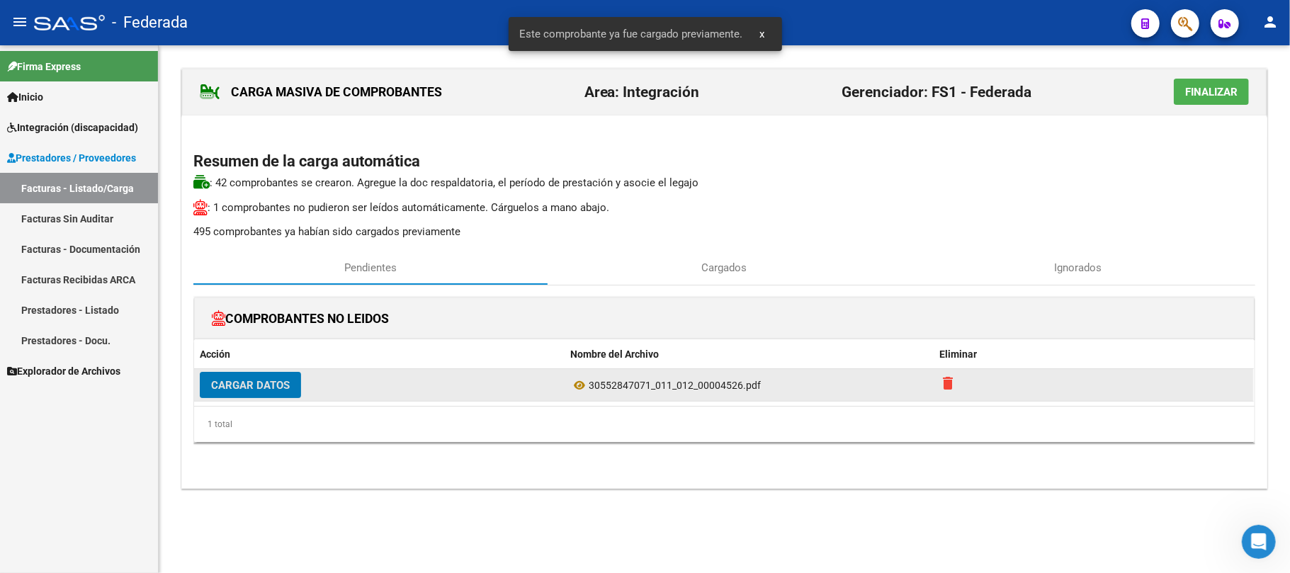
click at [949, 381] on mat-icon "delete" at bounding box center [948, 383] width 17 height 17
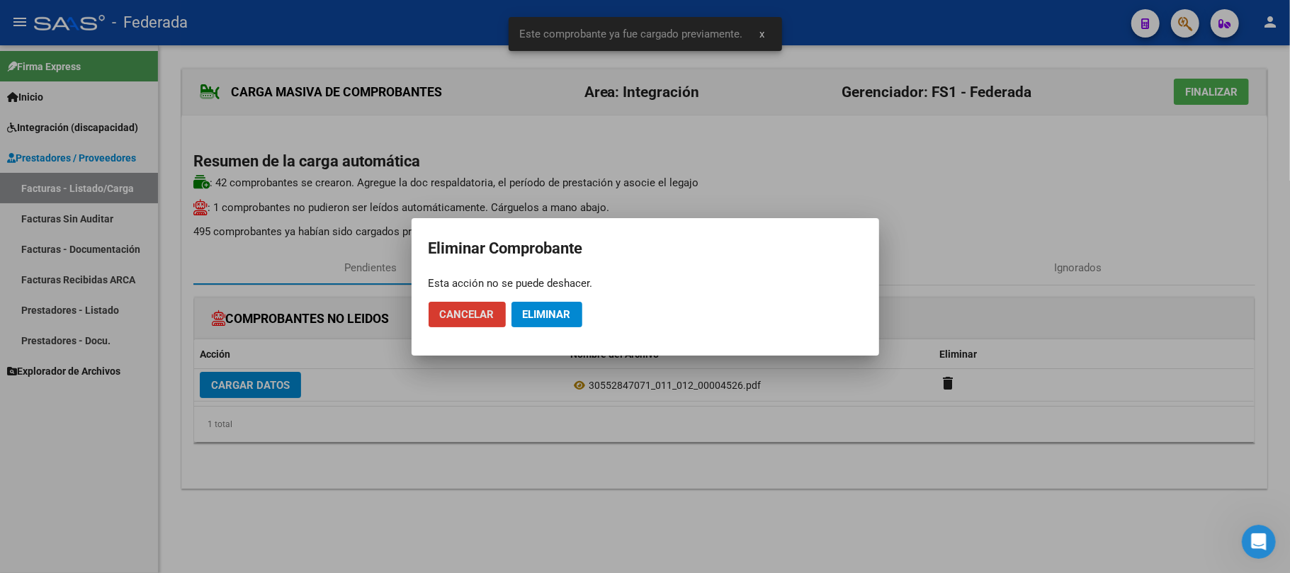
click at [572, 305] on button "Eliminar" at bounding box center [546, 314] width 71 height 25
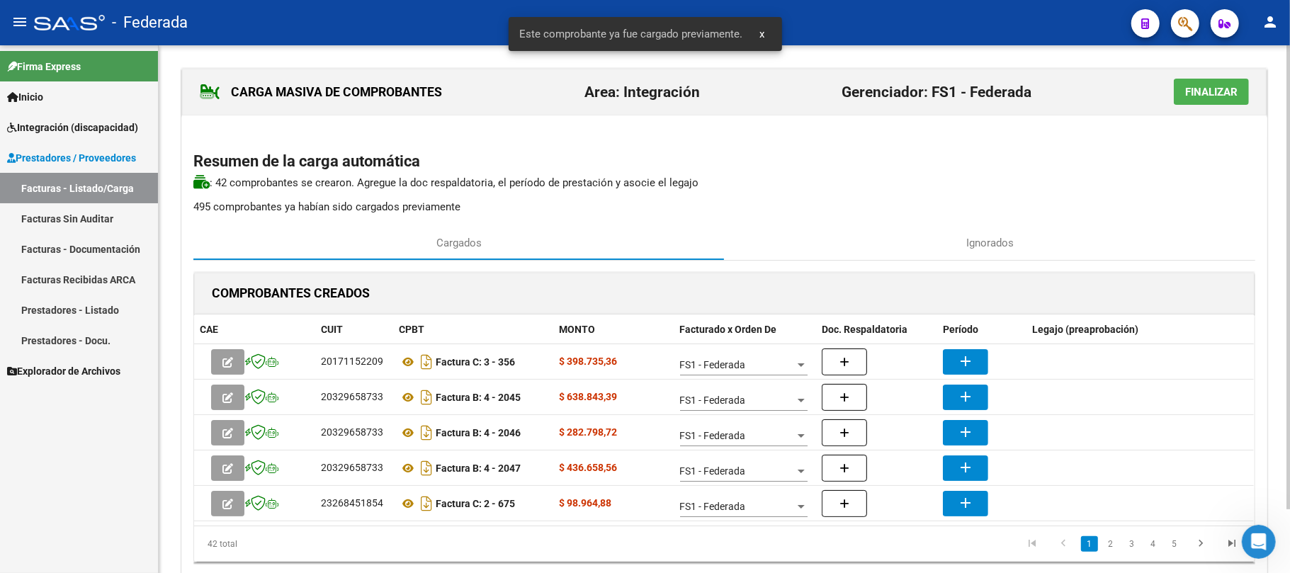
scroll to position [72, 0]
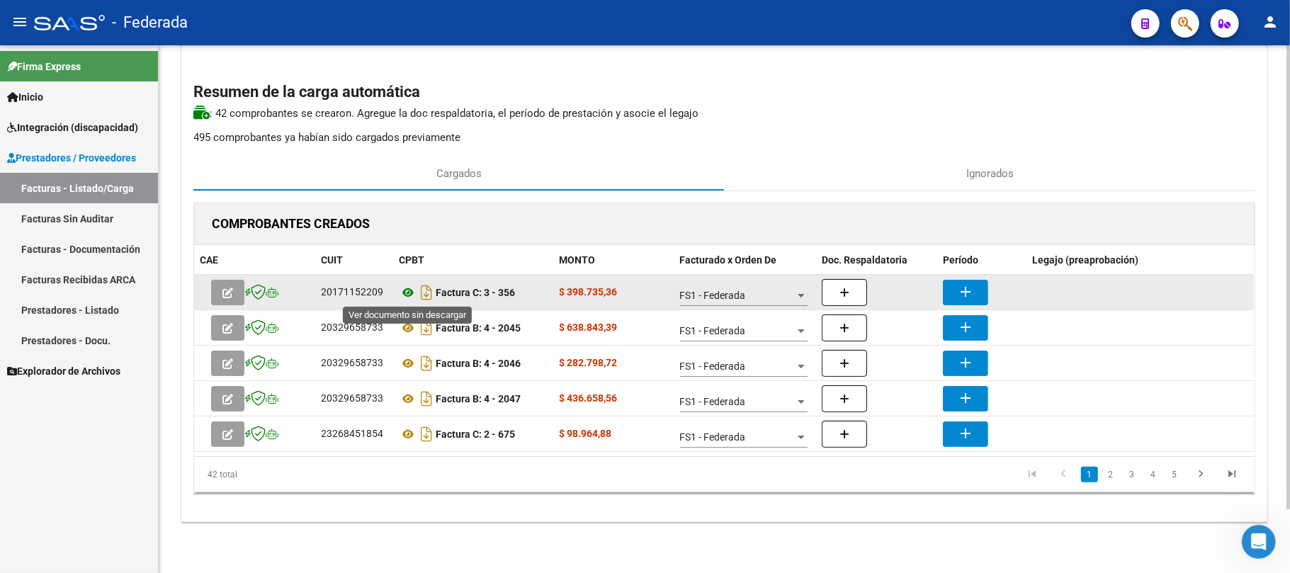
click at [408, 295] on icon at bounding box center [408, 292] width 18 height 17
click at [950, 293] on button "add" at bounding box center [965, 292] width 45 height 25
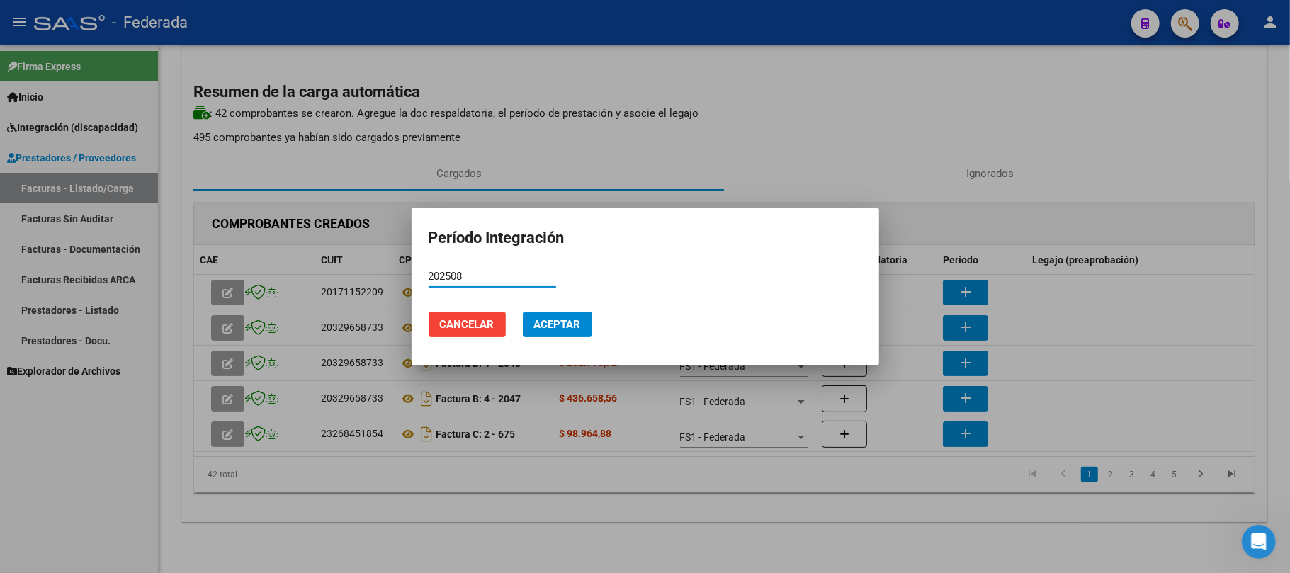
type input "202508"
click at [578, 314] on button "Aceptar" at bounding box center [557, 324] width 69 height 25
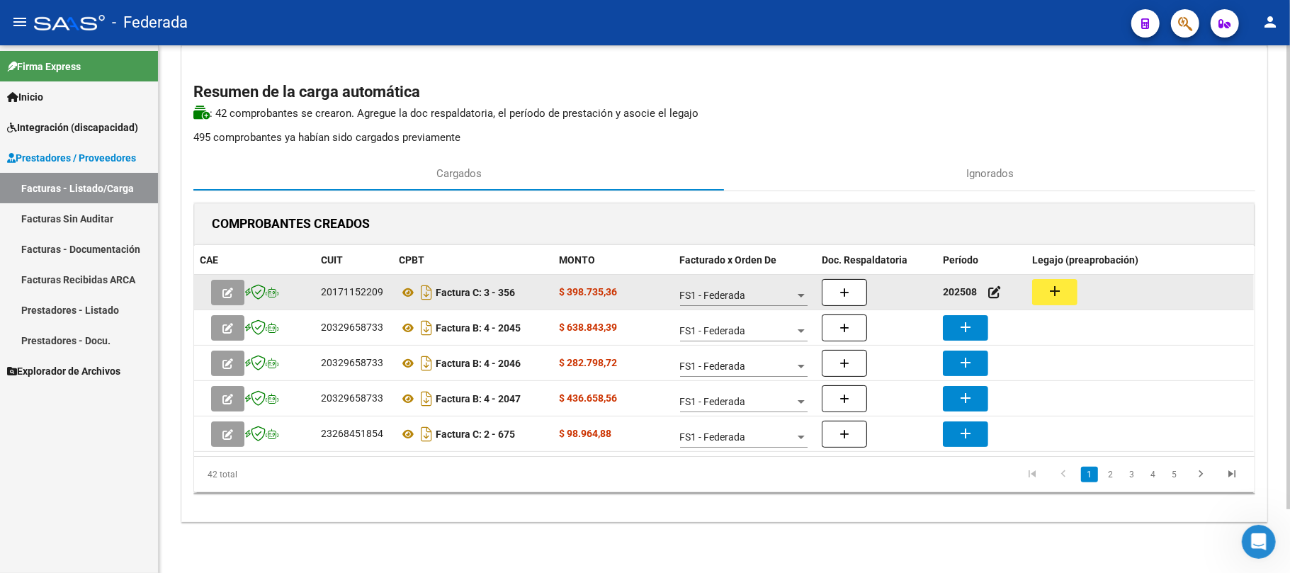
click at [1024, 297] on datatable-body-cell "202508" at bounding box center [981, 292] width 89 height 35
click at [1044, 296] on button "add" at bounding box center [1054, 292] width 45 height 26
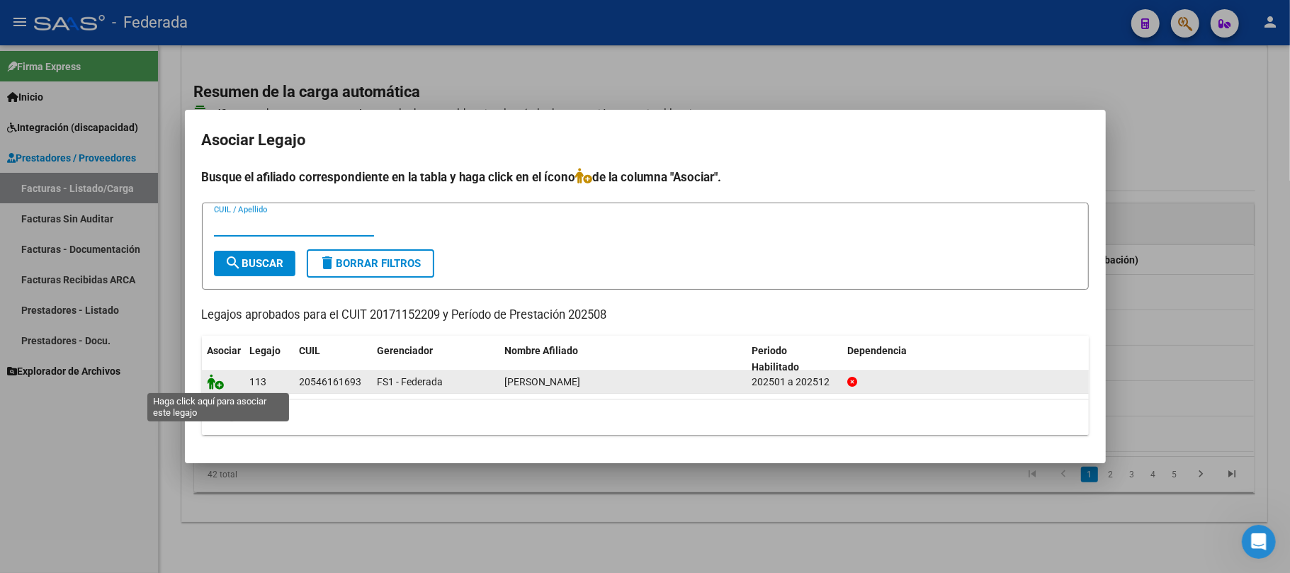
click at [215, 384] on icon at bounding box center [216, 382] width 17 height 16
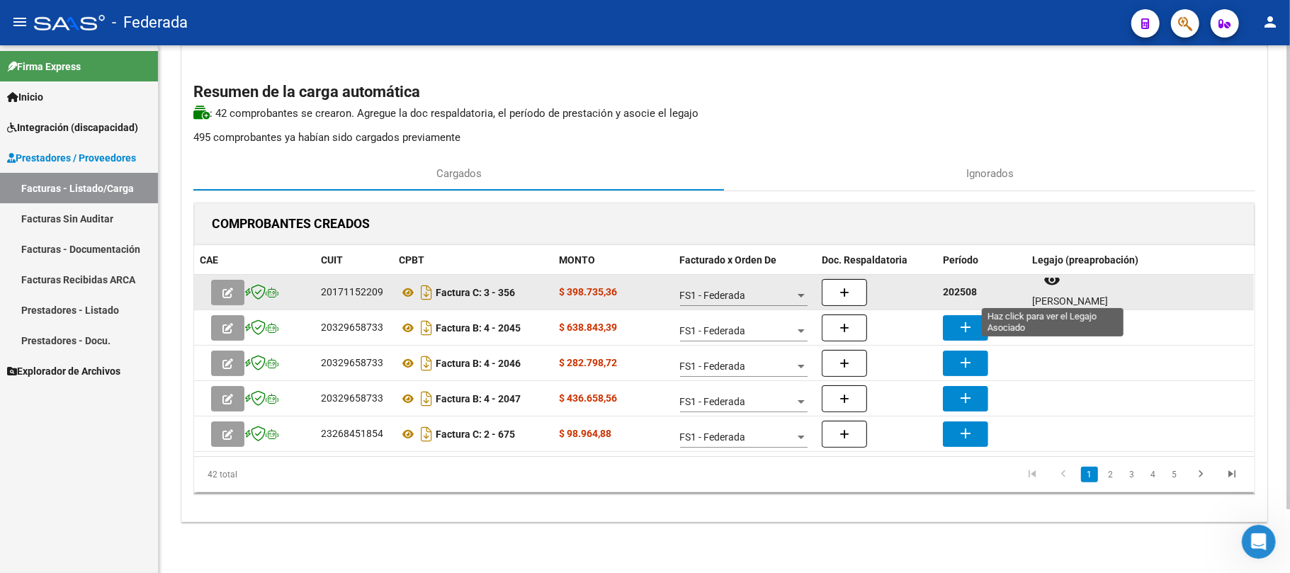
scroll to position [11, 0]
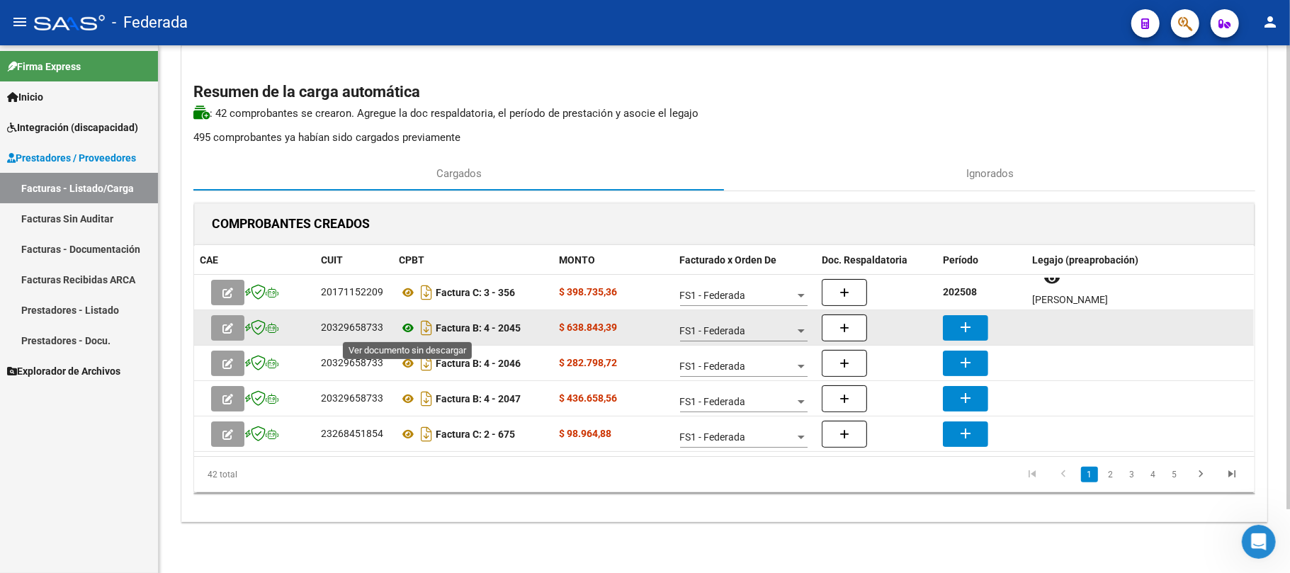
click at [409, 329] on icon at bounding box center [408, 327] width 18 height 17
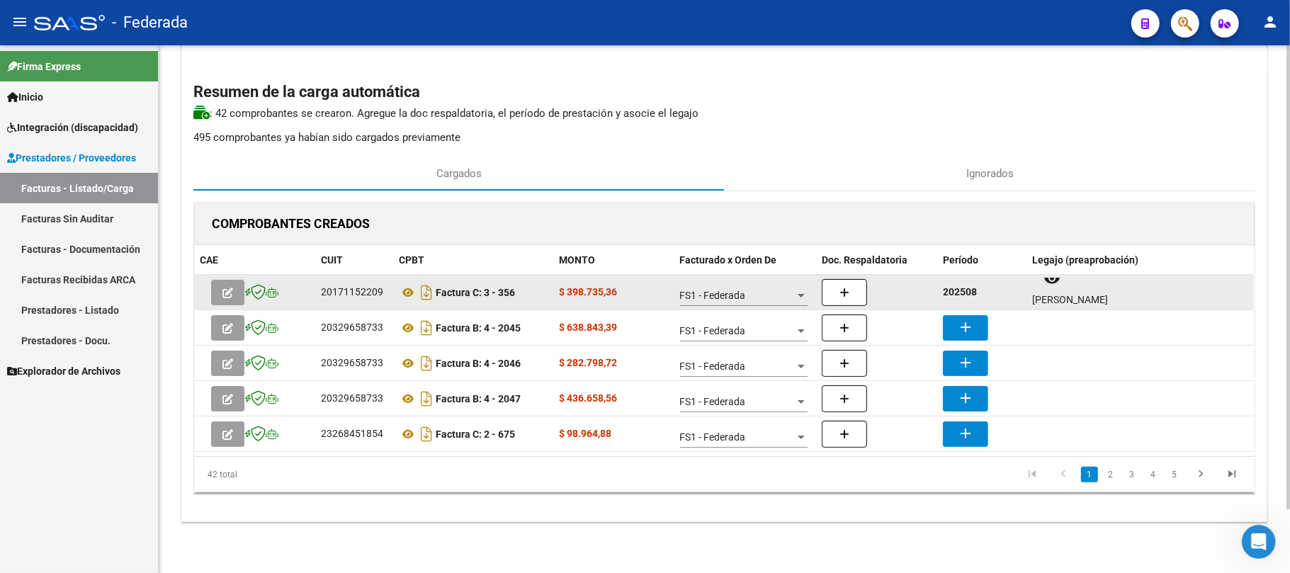
click at [961, 288] on strong "202508" at bounding box center [960, 291] width 34 height 11
copy strong "202508"
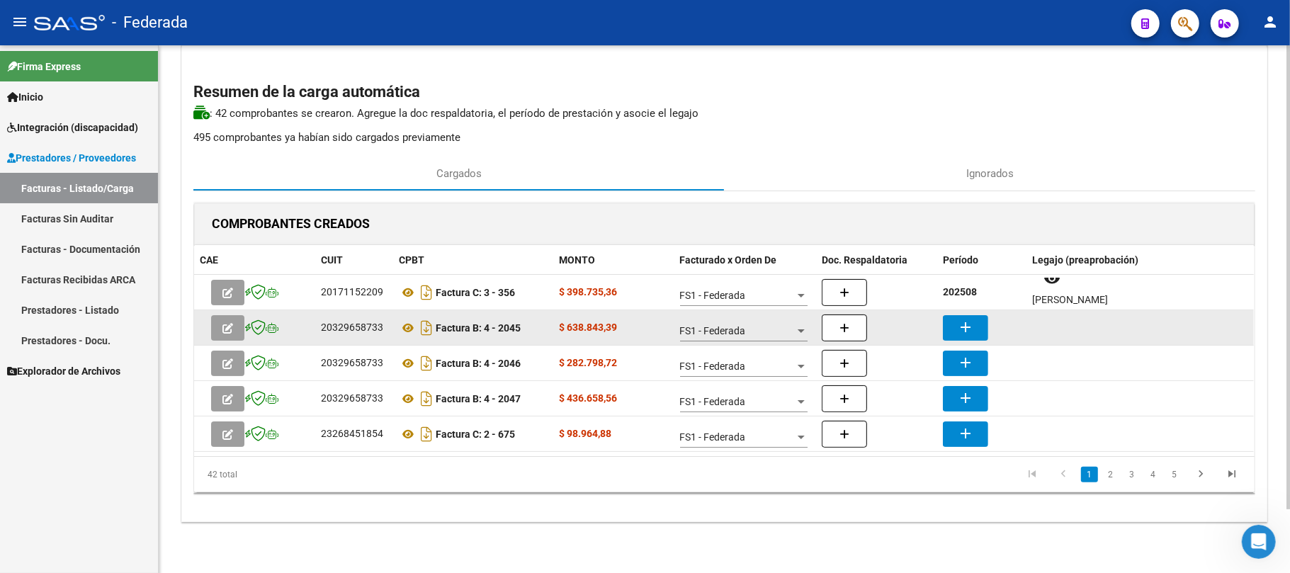
click at [972, 319] on mat-icon "add" at bounding box center [965, 327] width 17 height 17
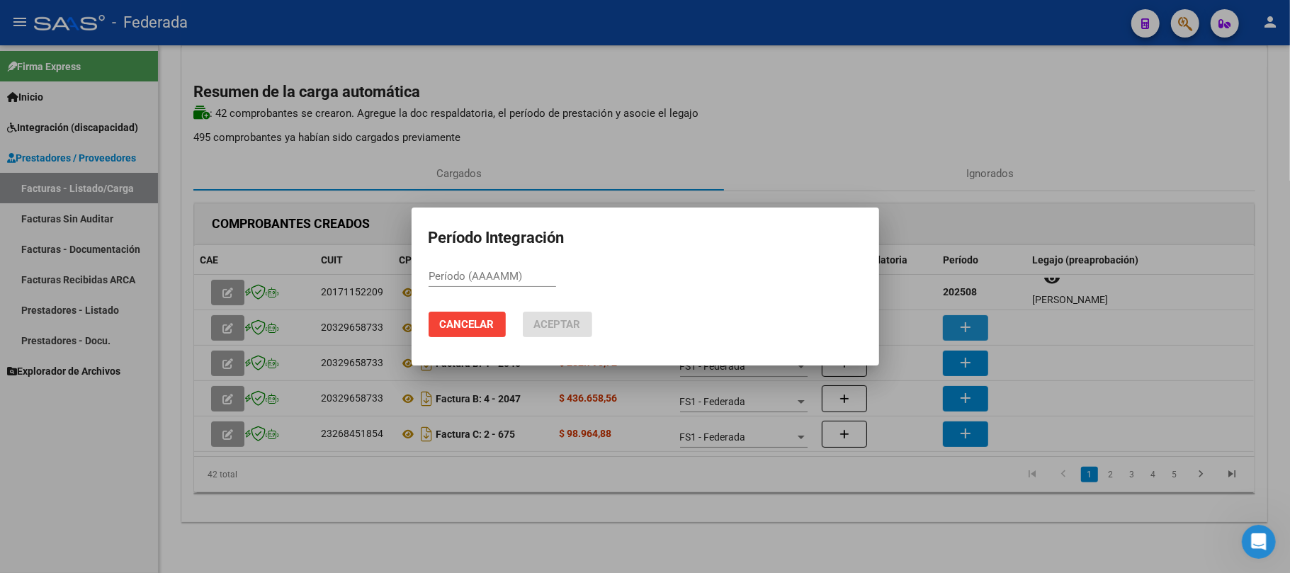
paste input "202508"
type input "202508"
click at [565, 324] on span "Aceptar" at bounding box center [557, 324] width 47 height 13
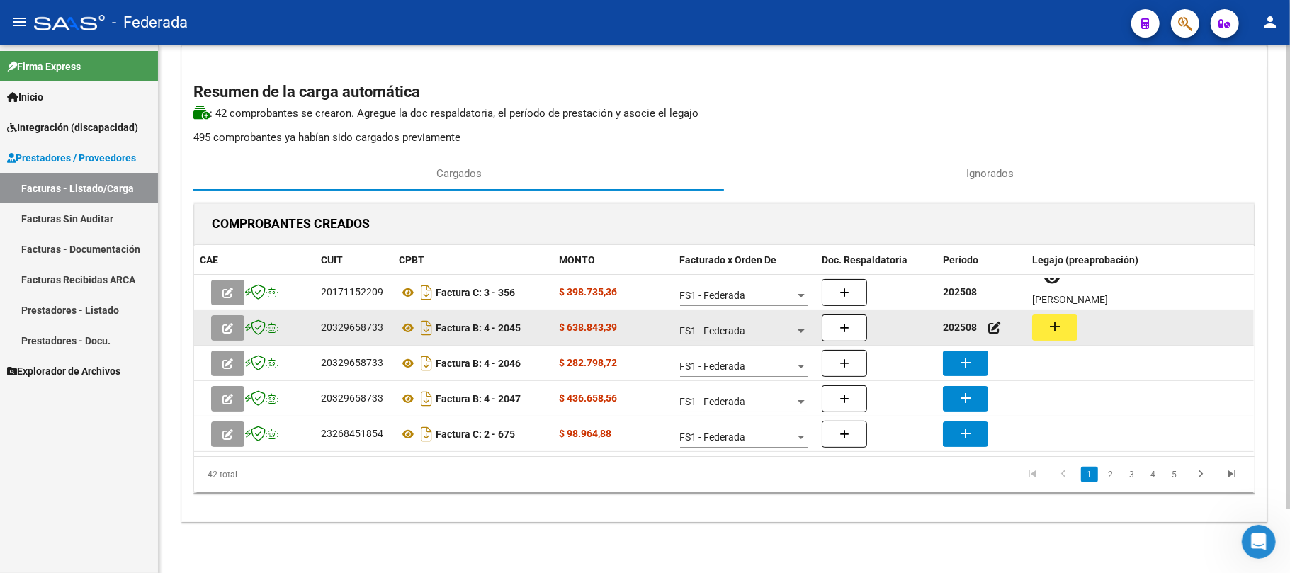
click at [1071, 324] on button "add" at bounding box center [1054, 327] width 45 height 26
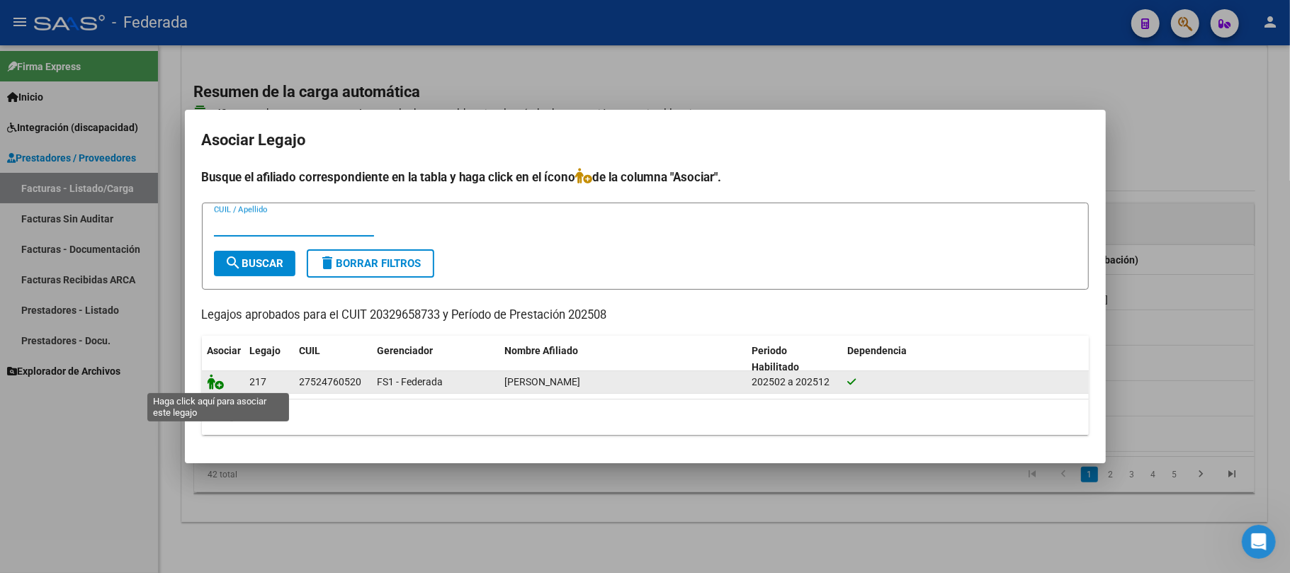
click at [221, 374] on icon at bounding box center [216, 382] width 17 height 16
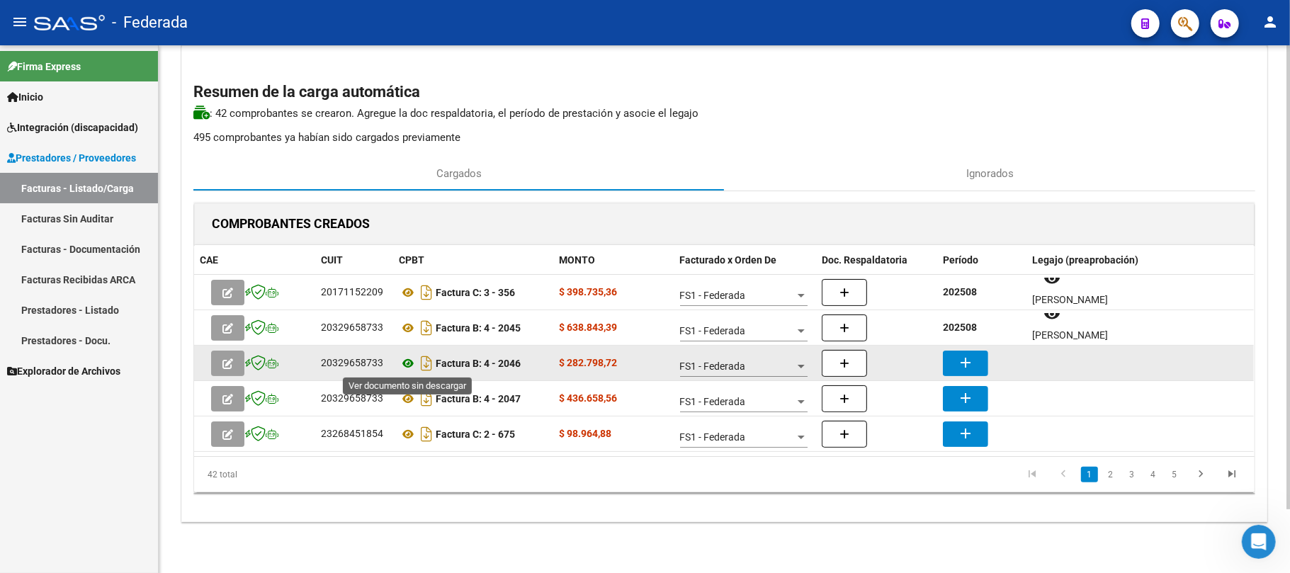
click at [405, 366] on icon at bounding box center [408, 363] width 18 height 17
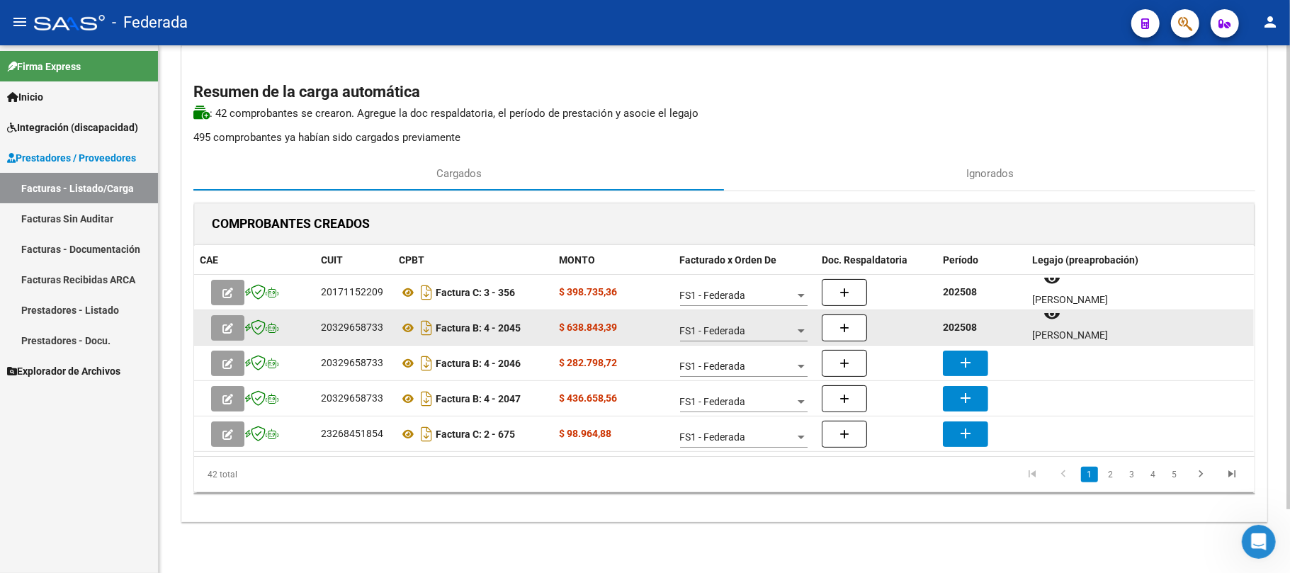
click at [953, 329] on strong "202508" at bounding box center [960, 327] width 34 height 11
copy strong "202508"
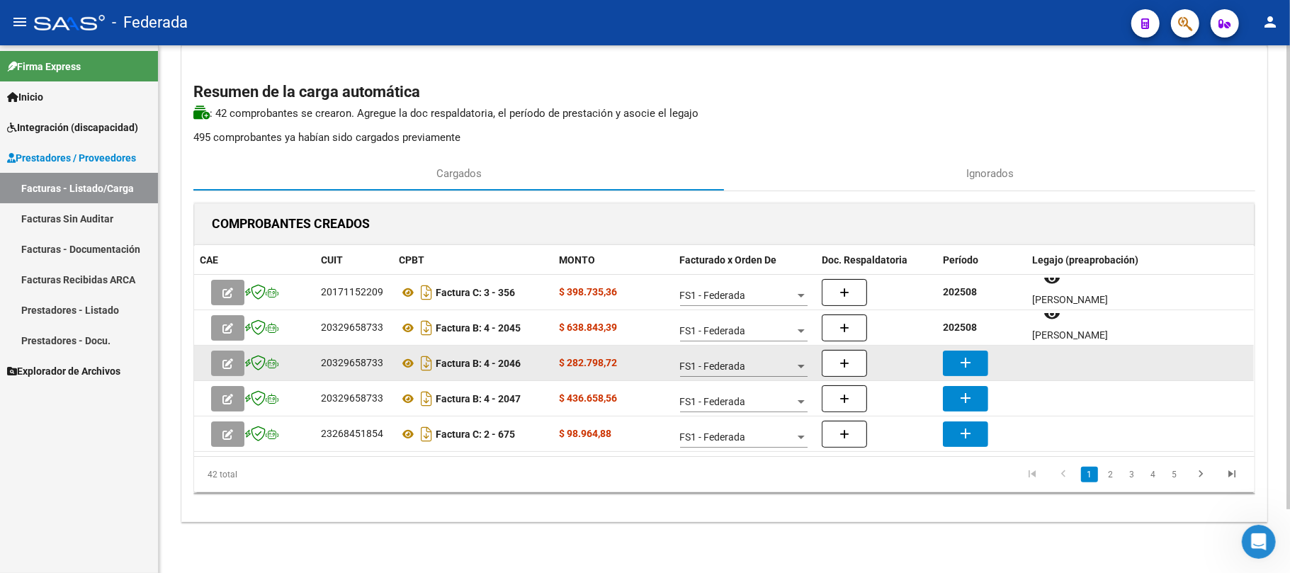
click at [967, 354] on mat-icon "add" at bounding box center [965, 362] width 17 height 17
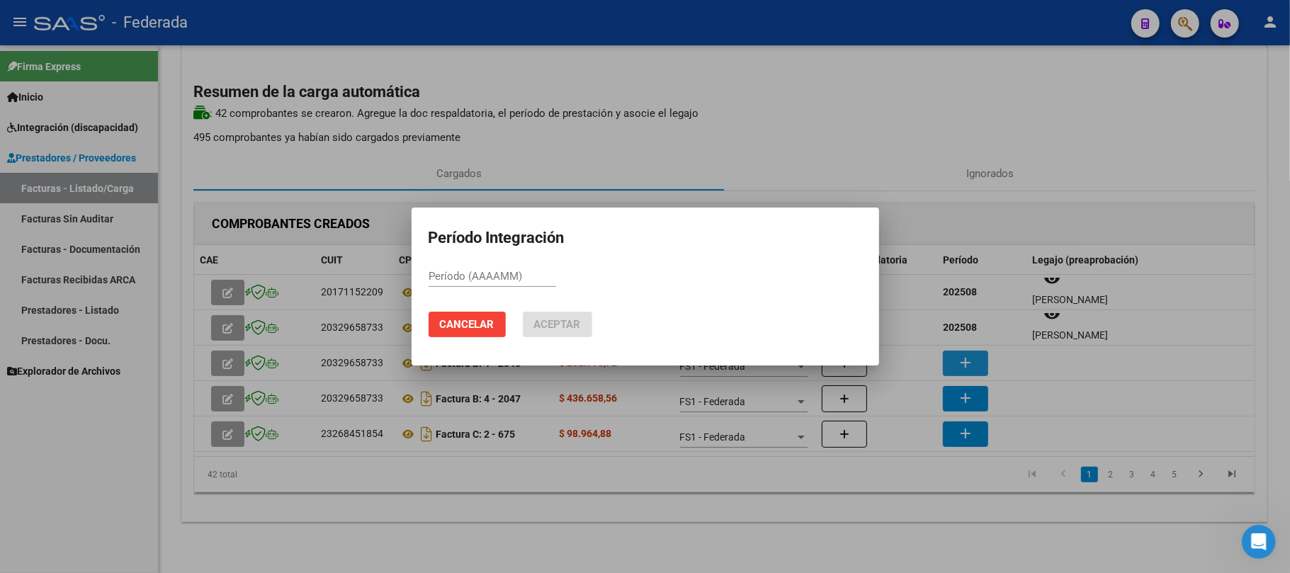
paste input "202508"
type input "202508"
click at [575, 338] on mat-dialog-actions "Cancelar Aceptar" at bounding box center [644, 324] width 433 height 48
click at [571, 329] on span "Aceptar" at bounding box center [557, 324] width 47 height 13
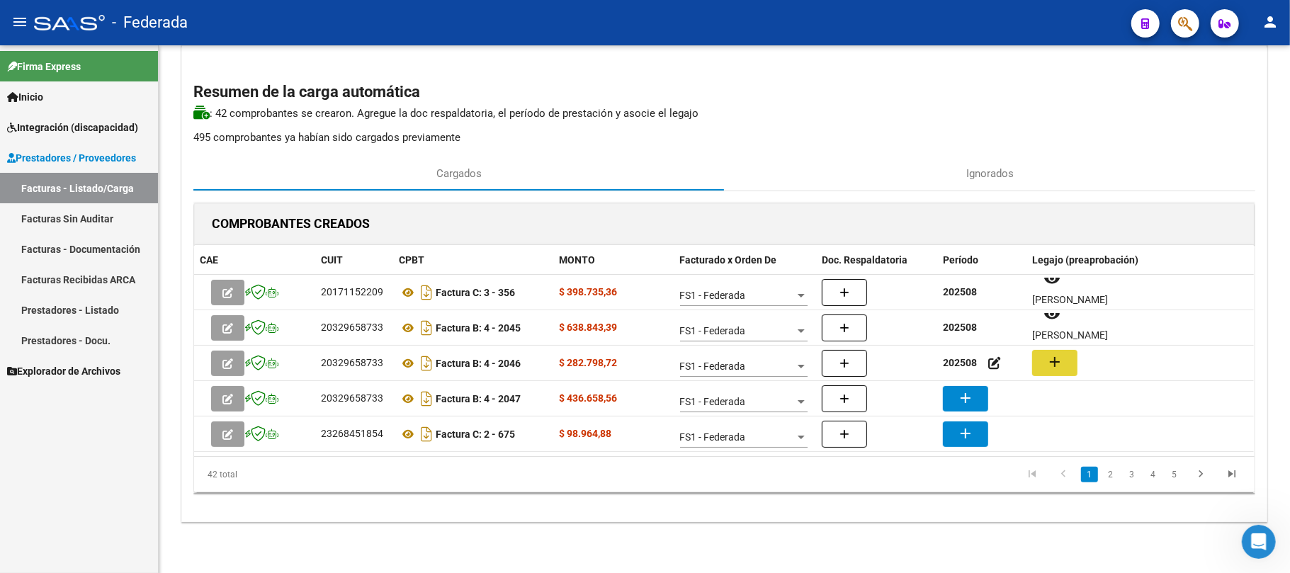
click at [1055, 363] on mat-icon "add" at bounding box center [1054, 361] width 17 height 17
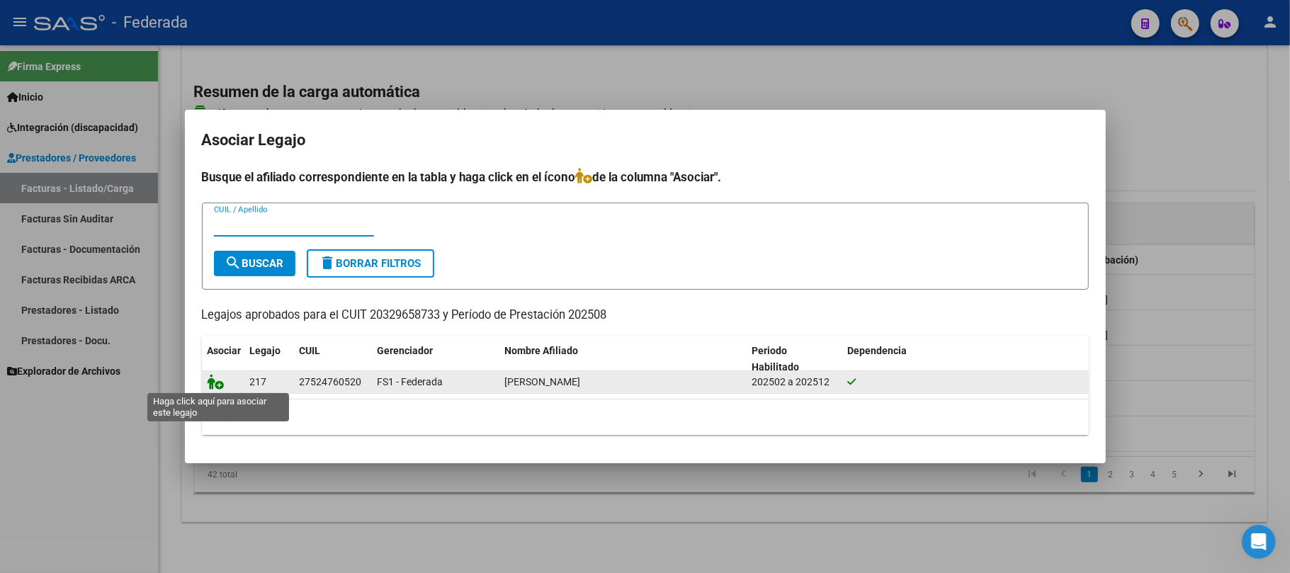
click at [214, 380] on icon at bounding box center [216, 382] width 17 height 16
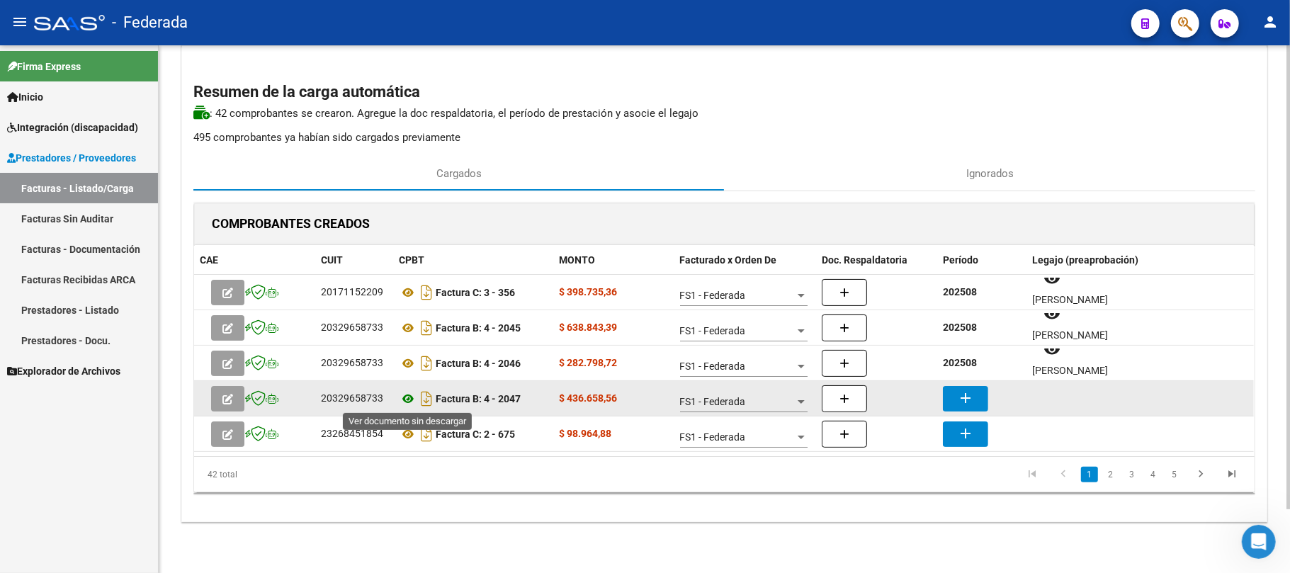
click at [411, 398] on icon at bounding box center [408, 398] width 18 height 17
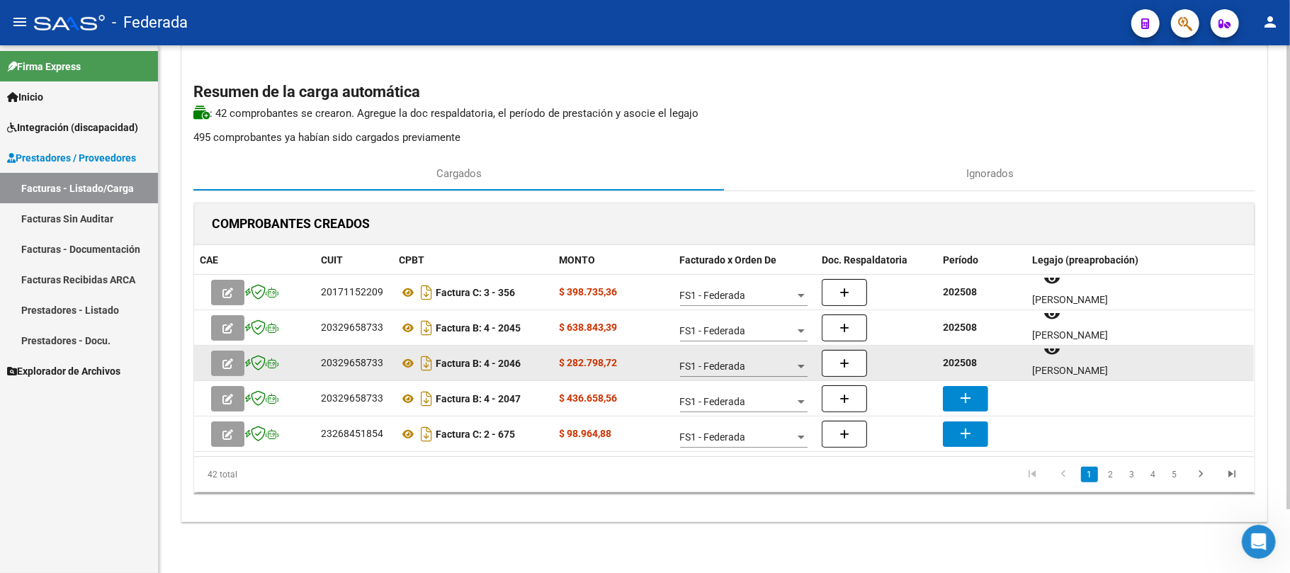
click at [953, 360] on strong "202508" at bounding box center [960, 362] width 34 height 11
copy strong "202508"
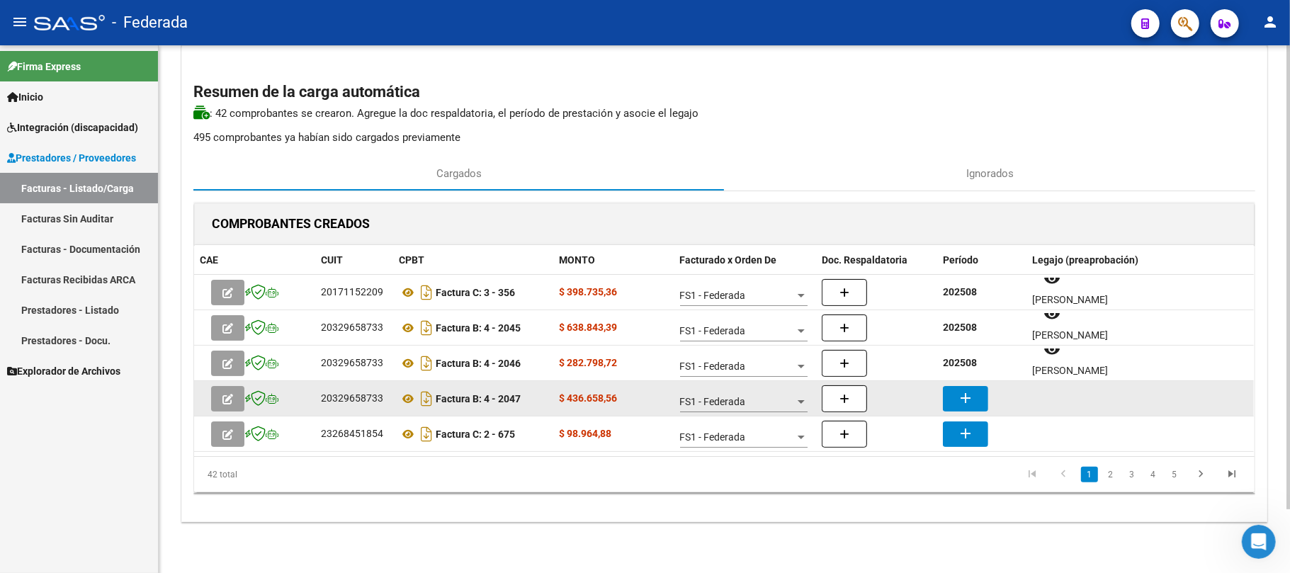
click at [958, 395] on mat-icon "add" at bounding box center [965, 398] width 17 height 17
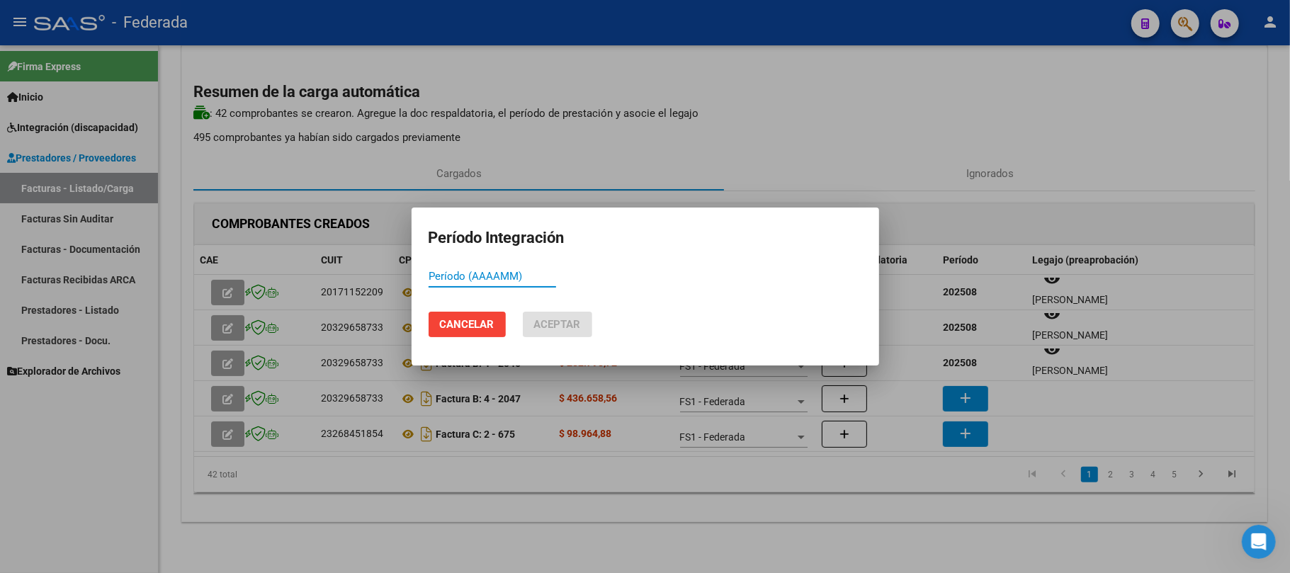
paste input "202508"
type input "202508"
click at [528, 332] on button "Aceptar" at bounding box center [557, 324] width 69 height 25
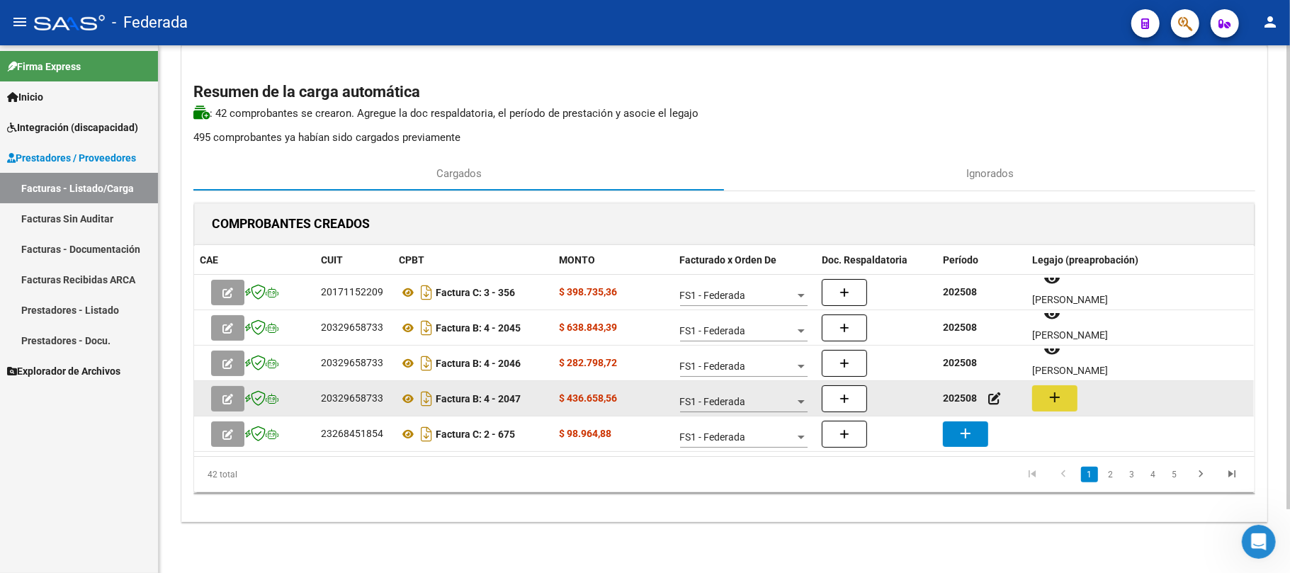
click at [1052, 397] on mat-icon "add" at bounding box center [1054, 397] width 17 height 17
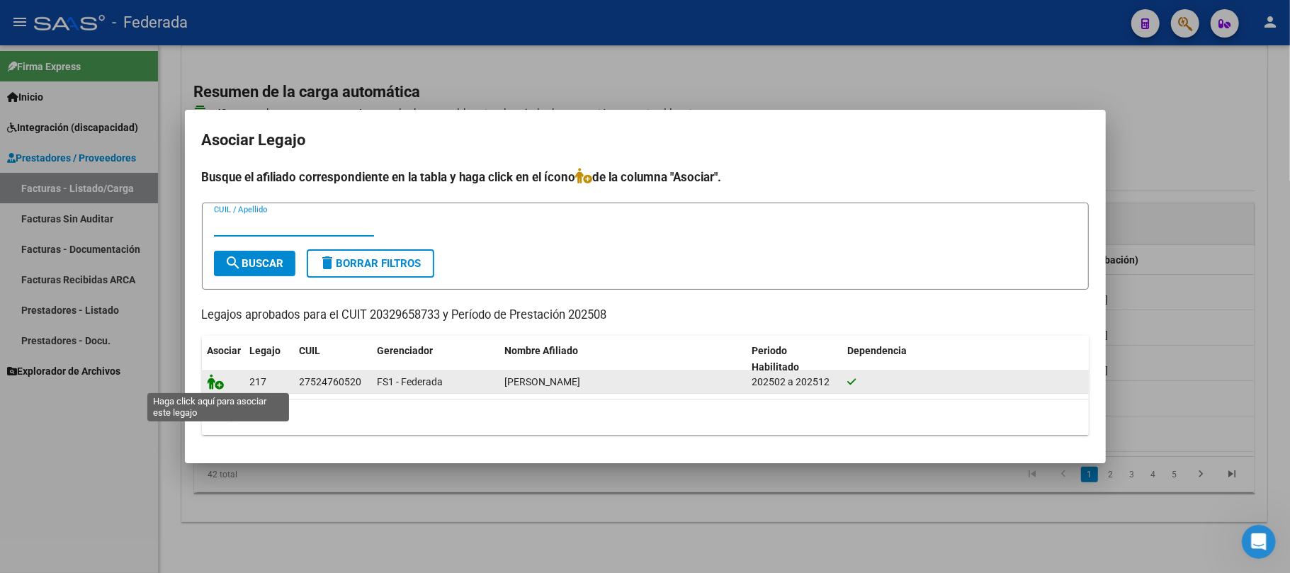
click at [217, 382] on icon at bounding box center [216, 382] width 17 height 16
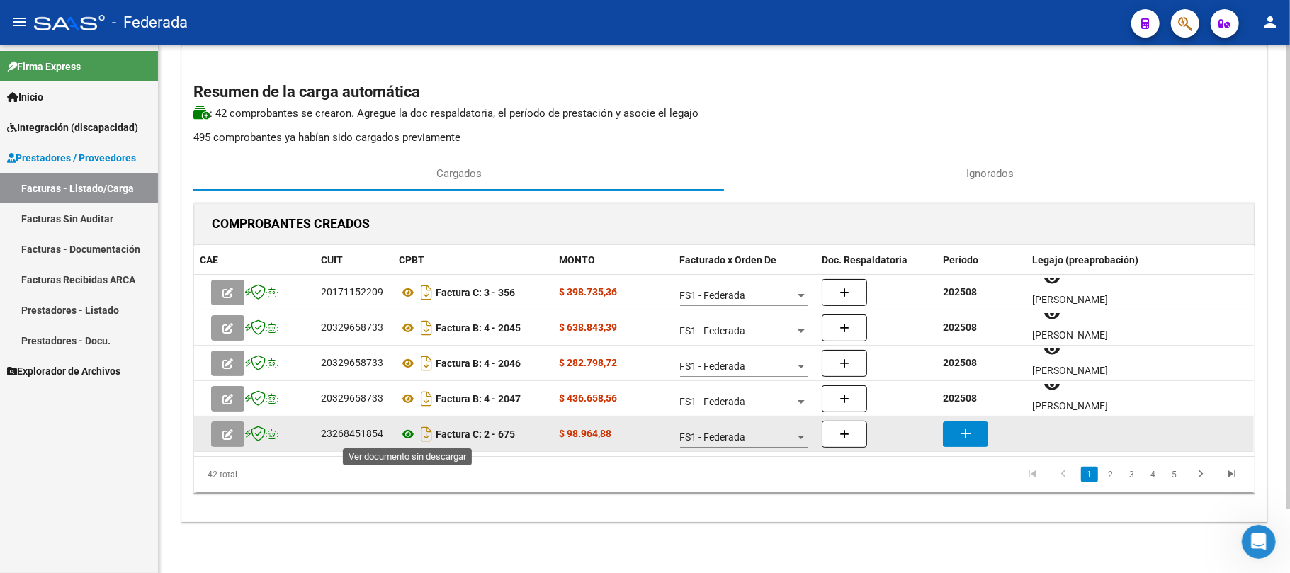
click at [411, 432] on icon at bounding box center [408, 434] width 18 height 17
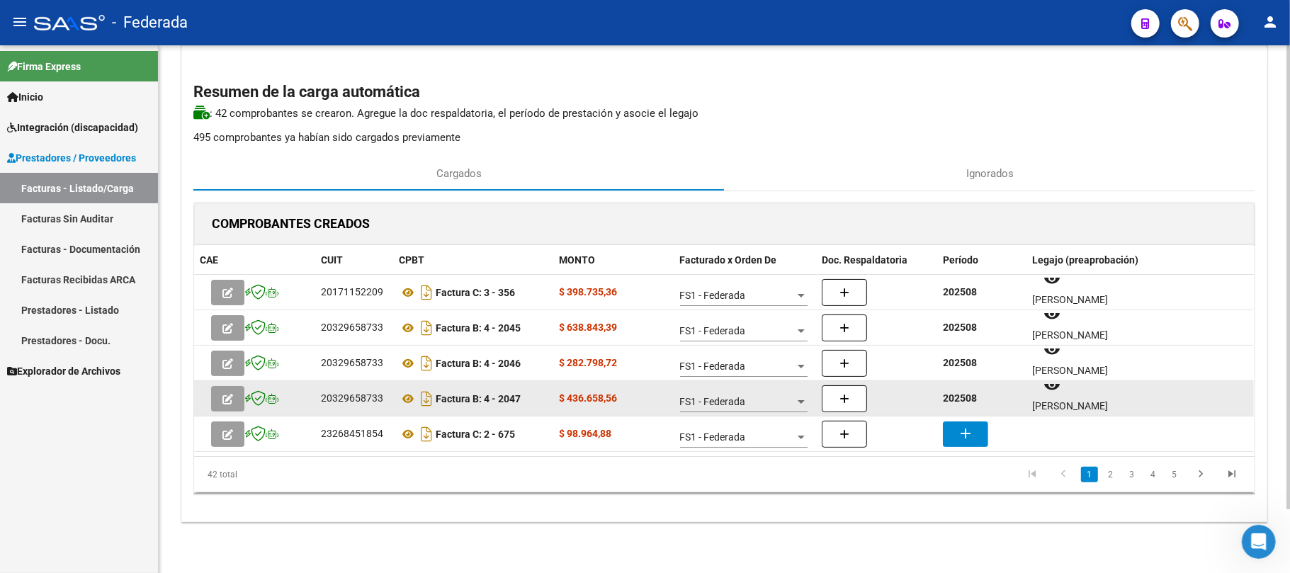
click at [969, 395] on strong "202508" at bounding box center [960, 397] width 34 height 11
copy strong "202508"
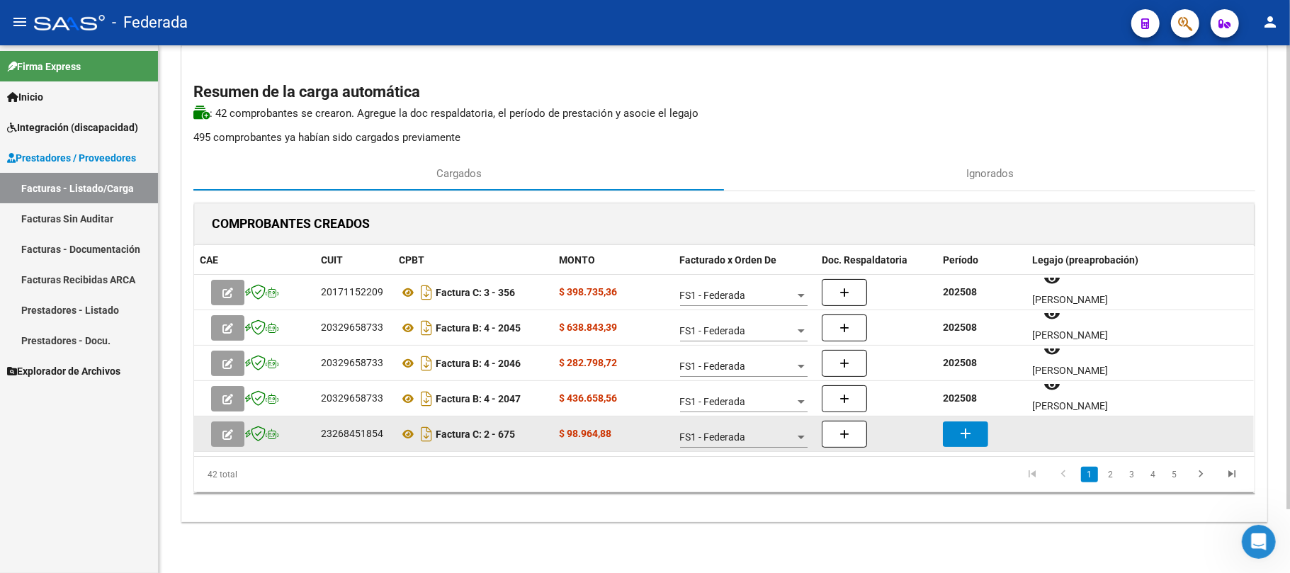
click at [964, 417] on datatable-body-cell "add" at bounding box center [981, 433] width 89 height 35
click at [964, 431] on mat-icon "add" at bounding box center [965, 433] width 17 height 17
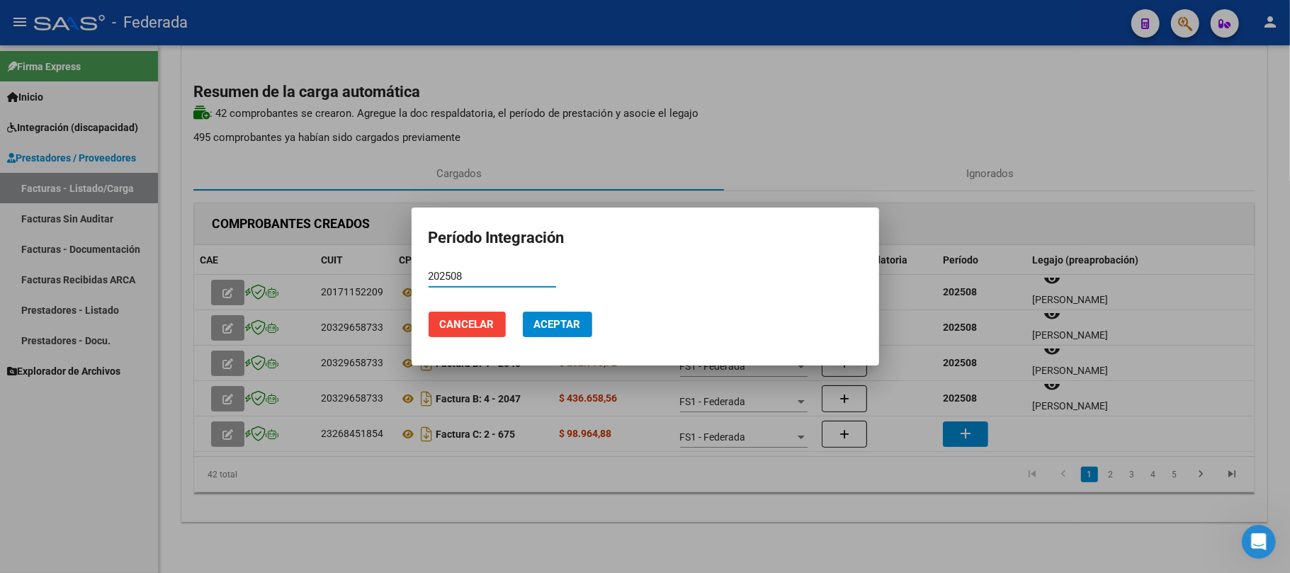
type input "202508"
click at [526, 326] on button "Aceptar" at bounding box center [557, 324] width 69 height 25
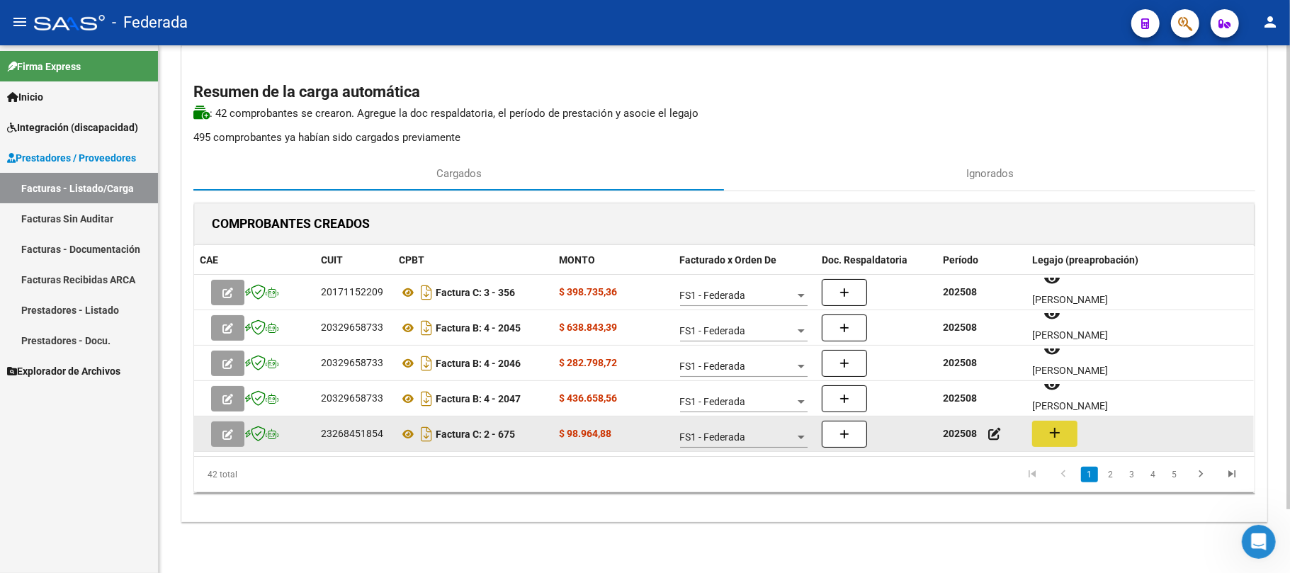
click at [1074, 441] on button "add" at bounding box center [1054, 434] width 45 height 26
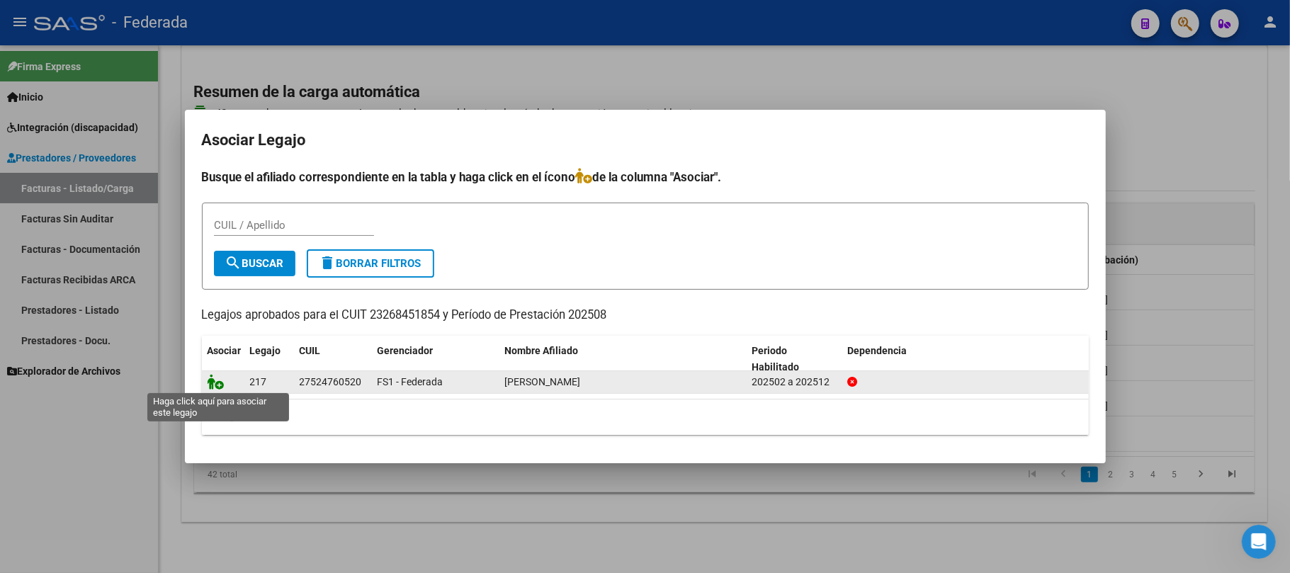
click at [218, 384] on icon at bounding box center [216, 382] width 17 height 16
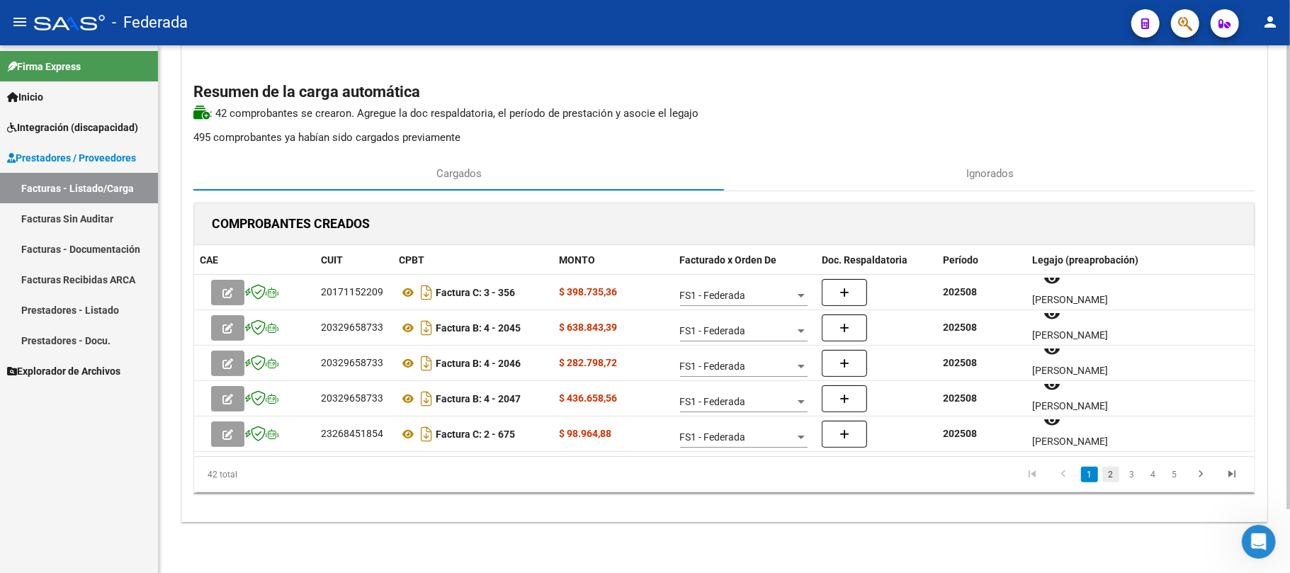
click at [1108, 477] on link "2" at bounding box center [1110, 475] width 17 height 16
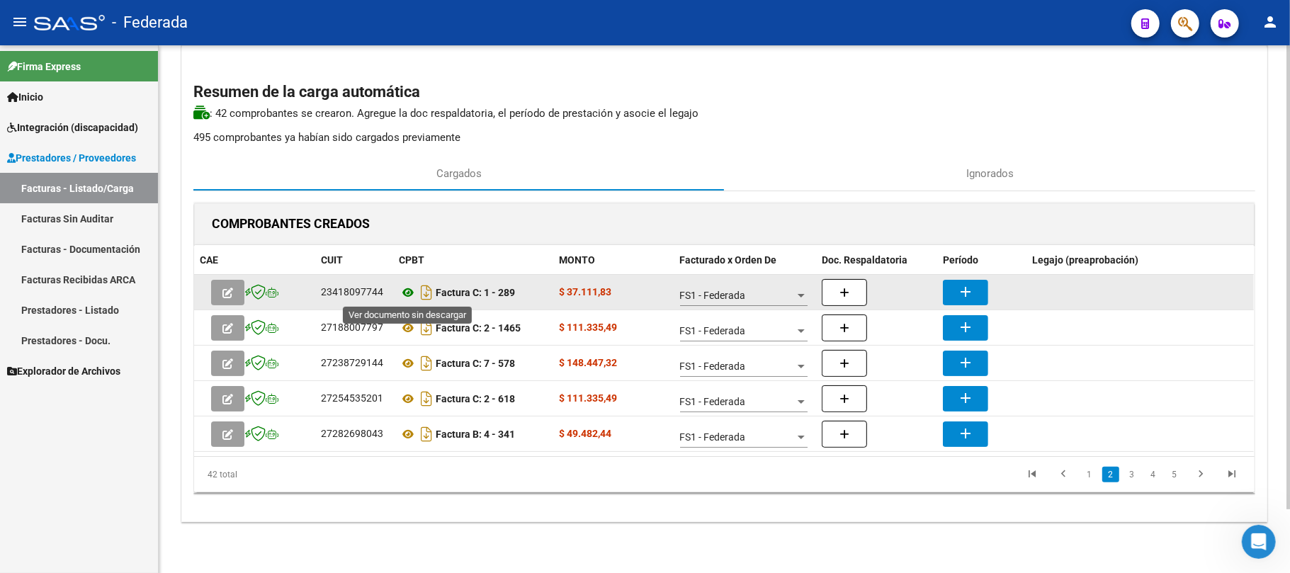
click at [409, 289] on icon at bounding box center [408, 292] width 18 height 17
click at [964, 289] on mat-icon "add" at bounding box center [965, 291] width 17 height 17
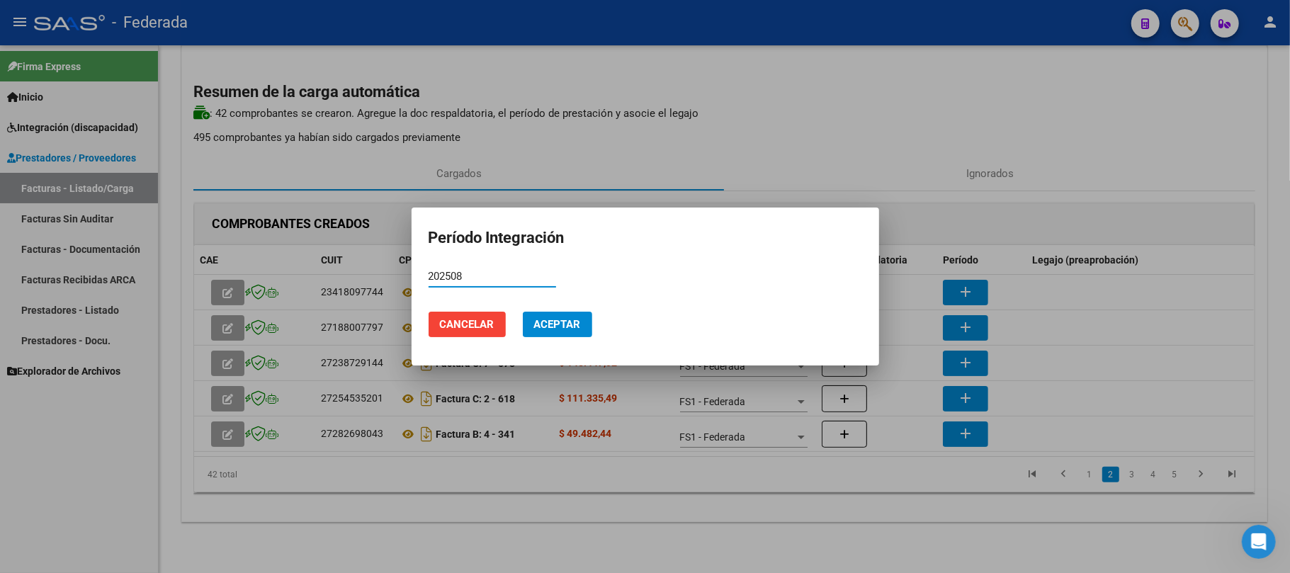
type input "202508"
click at [567, 330] on span "Aceptar" at bounding box center [557, 324] width 47 height 13
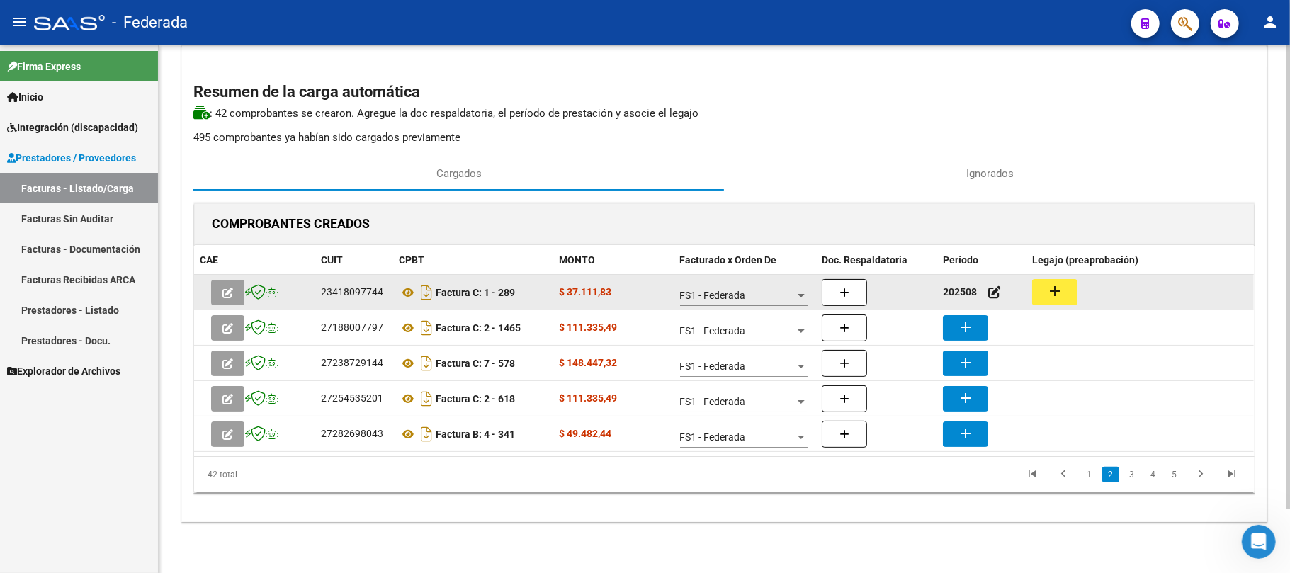
click at [1061, 296] on mat-icon "add" at bounding box center [1054, 291] width 17 height 17
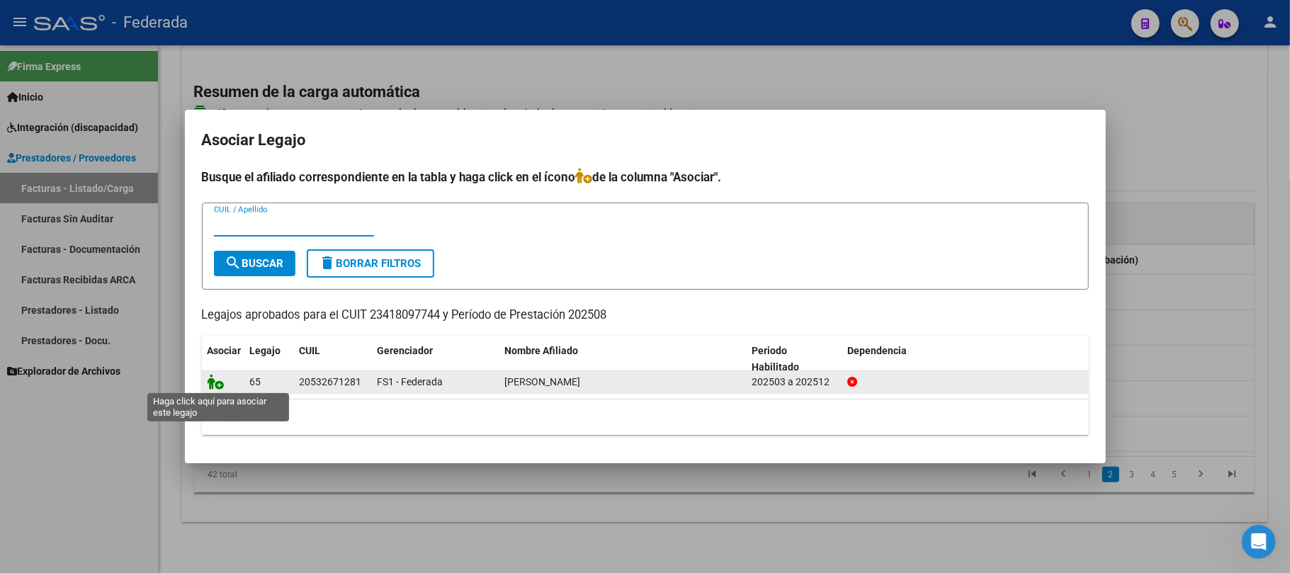
click at [212, 383] on icon at bounding box center [216, 382] width 17 height 16
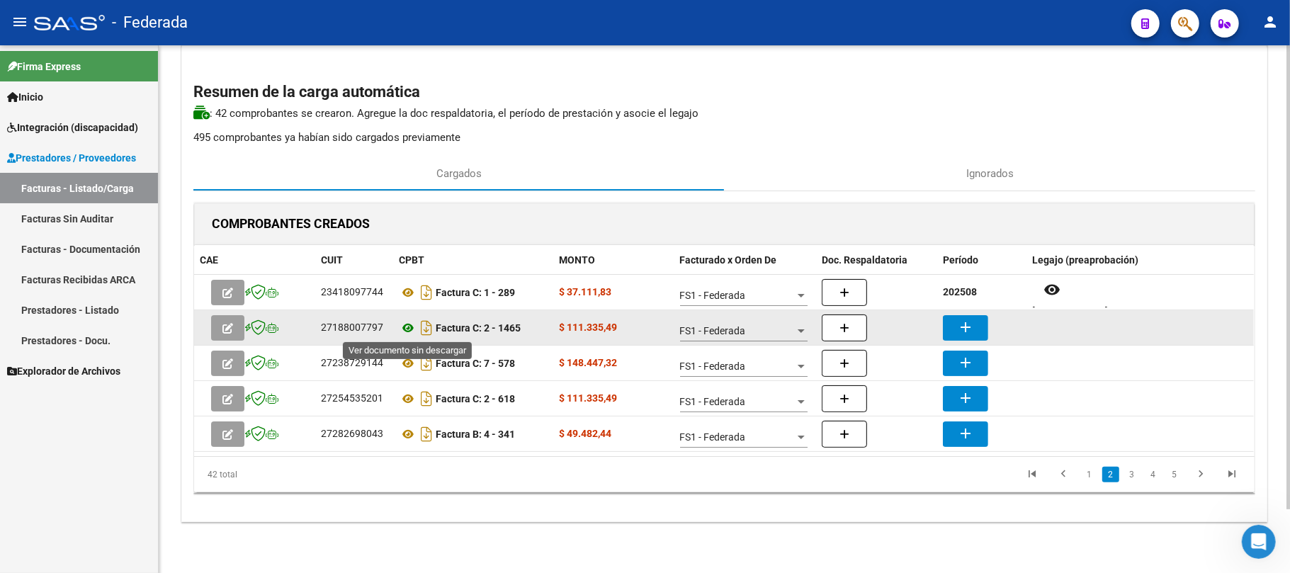
click at [405, 327] on icon at bounding box center [408, 327] width 18 height 17
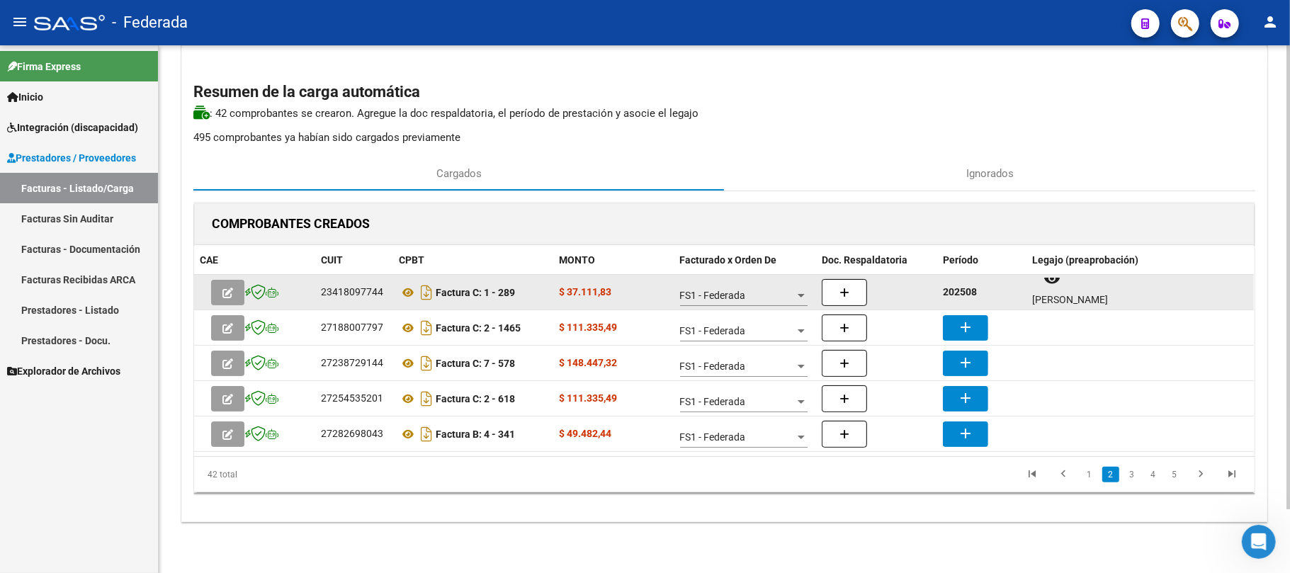
click at [959, 292] on strong "202508" at bounding box center [960, 291] width 34 height 11
copy strong "202508"
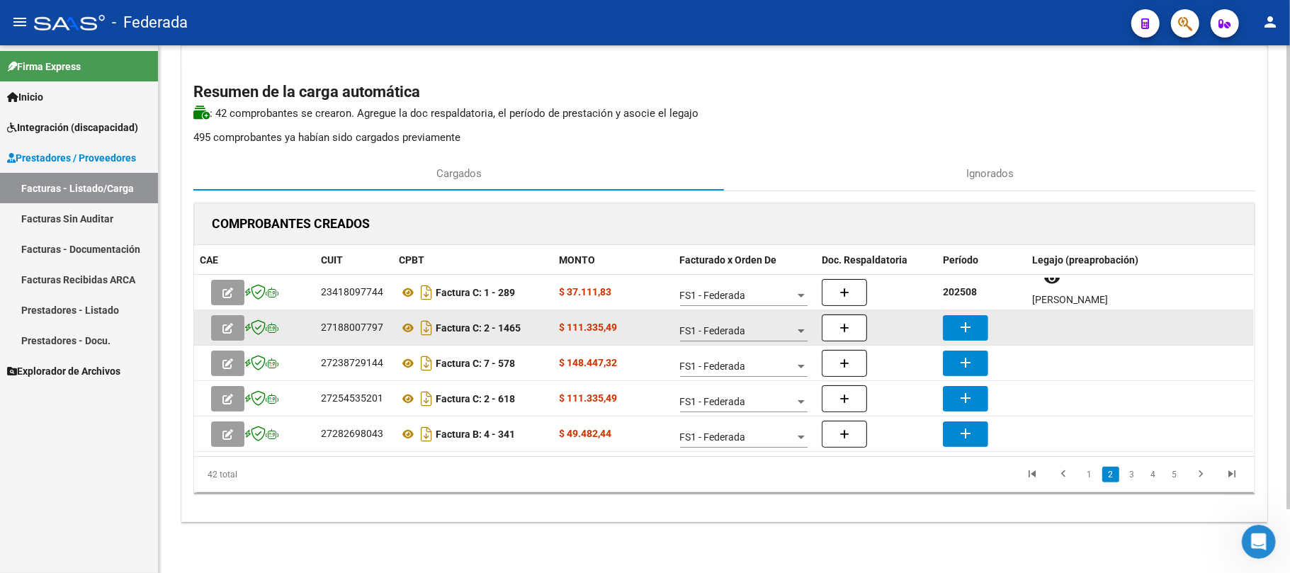
click at [960, 312] on datatable-body-cell "add" at bounding box center [981, 327] width 89 height 35
click at [958, 332] on mat-icon "add" at bounding box center [965, 327] width 17 height 17
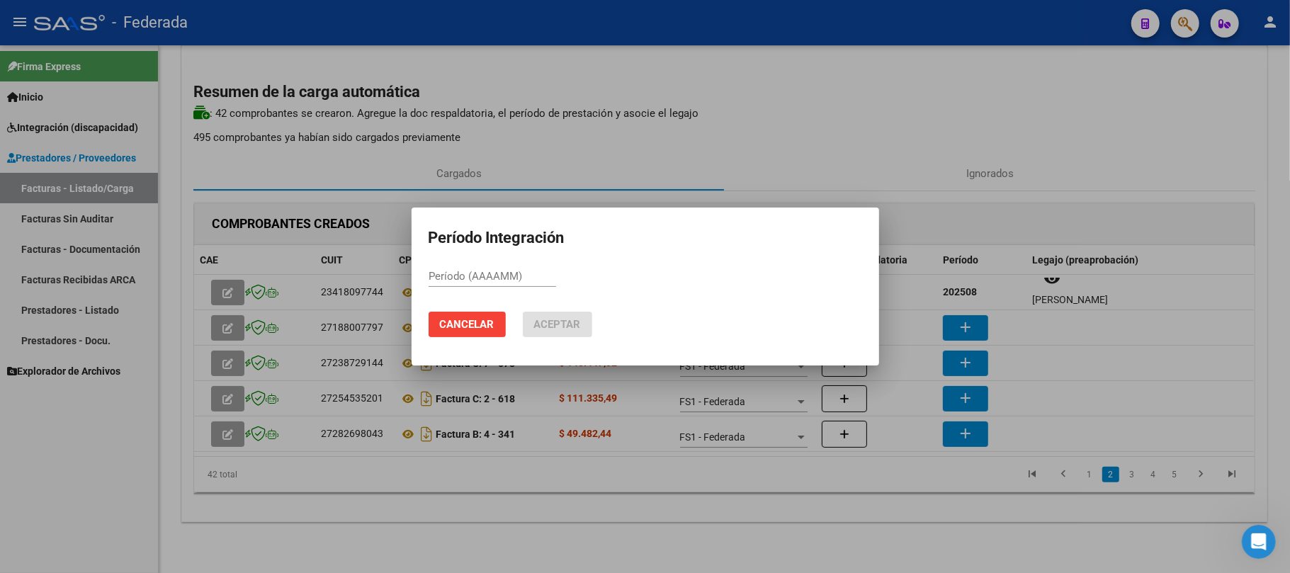
paste input "202508"
type input "202508"
click at [579, 329] on span "Aceptar" at bounding box center [557, 324] width 47 height 13
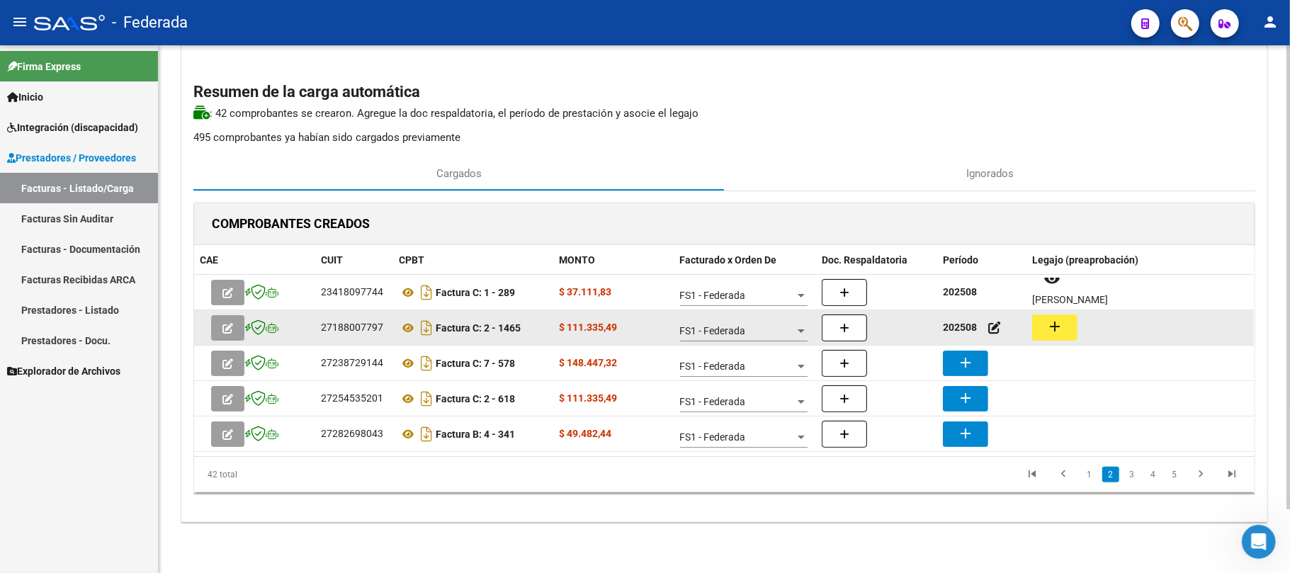
click at [1057, 326] on mat-icon "add" at bounding box center [1054, 326] width 17 height 17
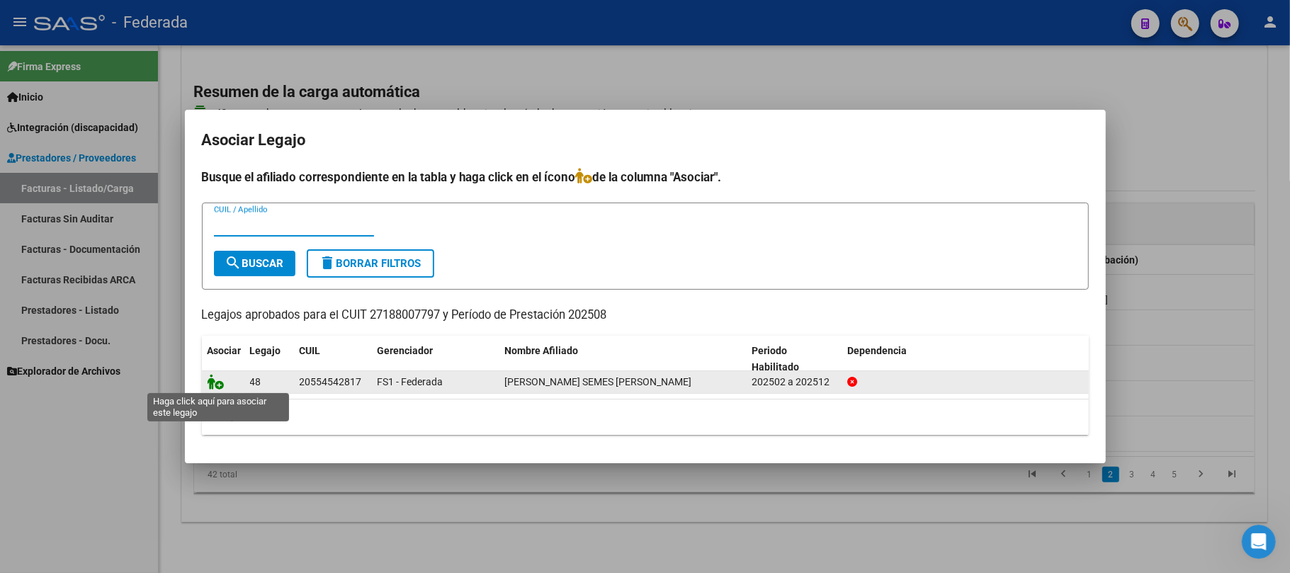
click at [220, 380] on icon at bounding box center [216, 382] width 17 height 16
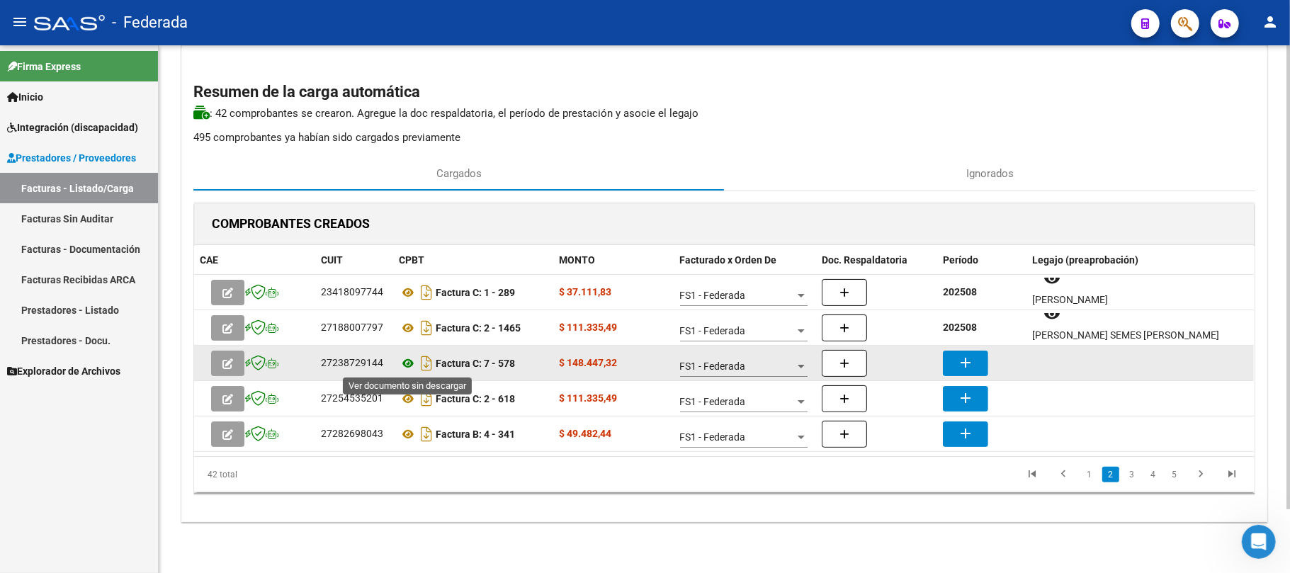
click at [406, 363] on icon at bounding box center [408, 363] width 18 height 17
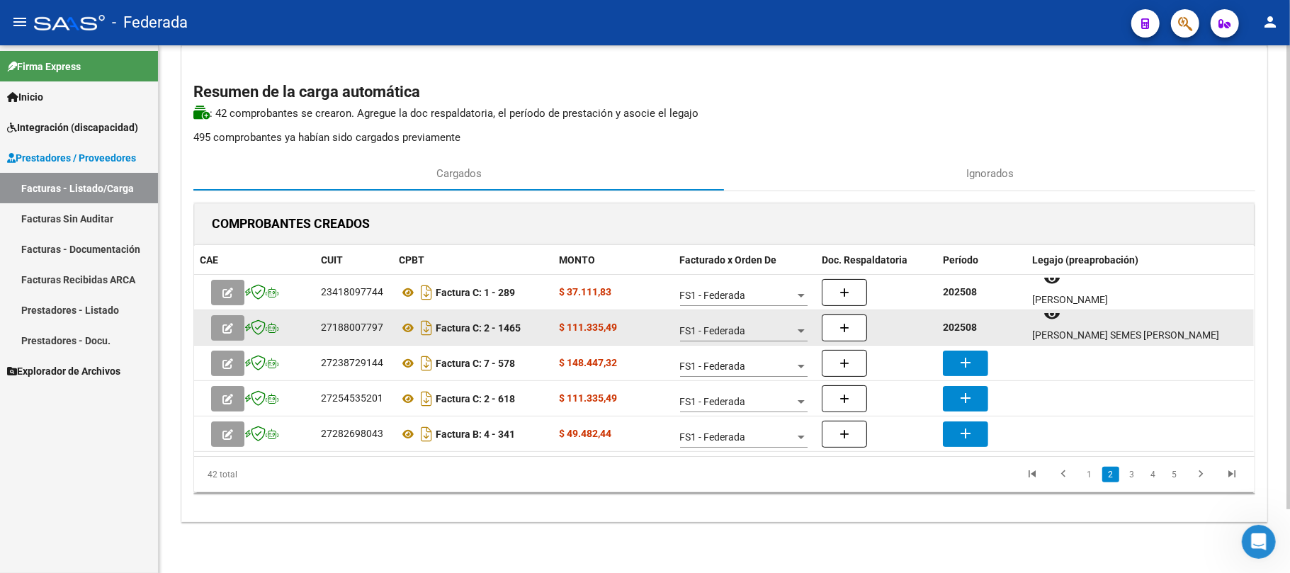
click at [950, 323] on strong "202508" at bounding box center [960, 327] width 34 height 11
copy strong "202508"
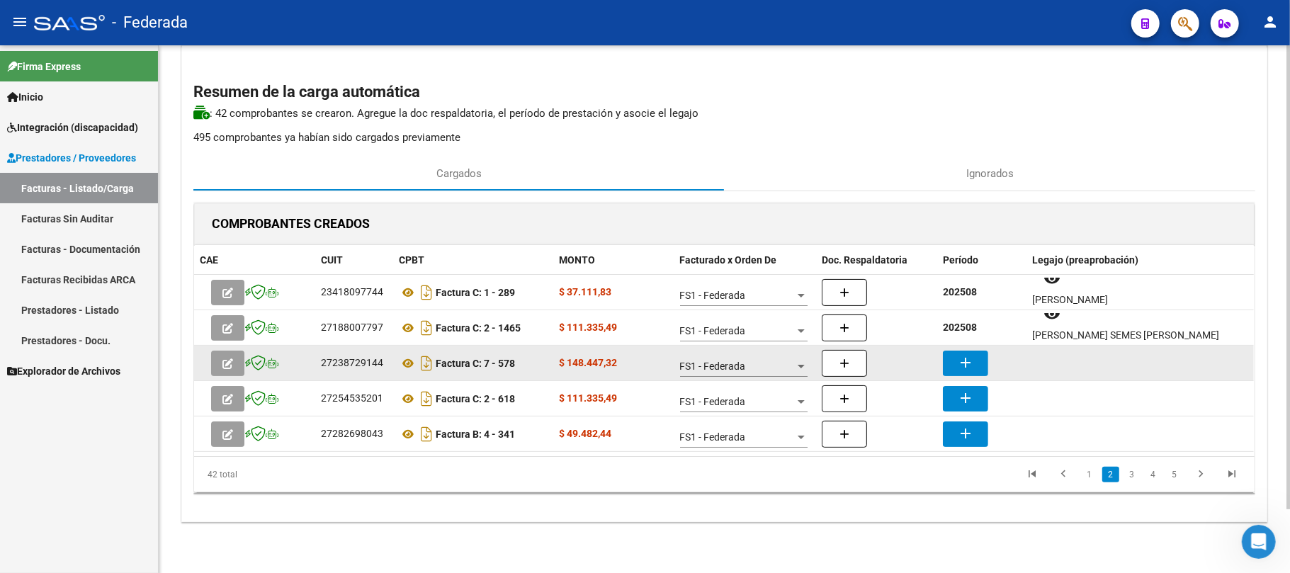
click at [967, 364] on mat-icon "add" at bounding box center [965, 362] width 17 height 17
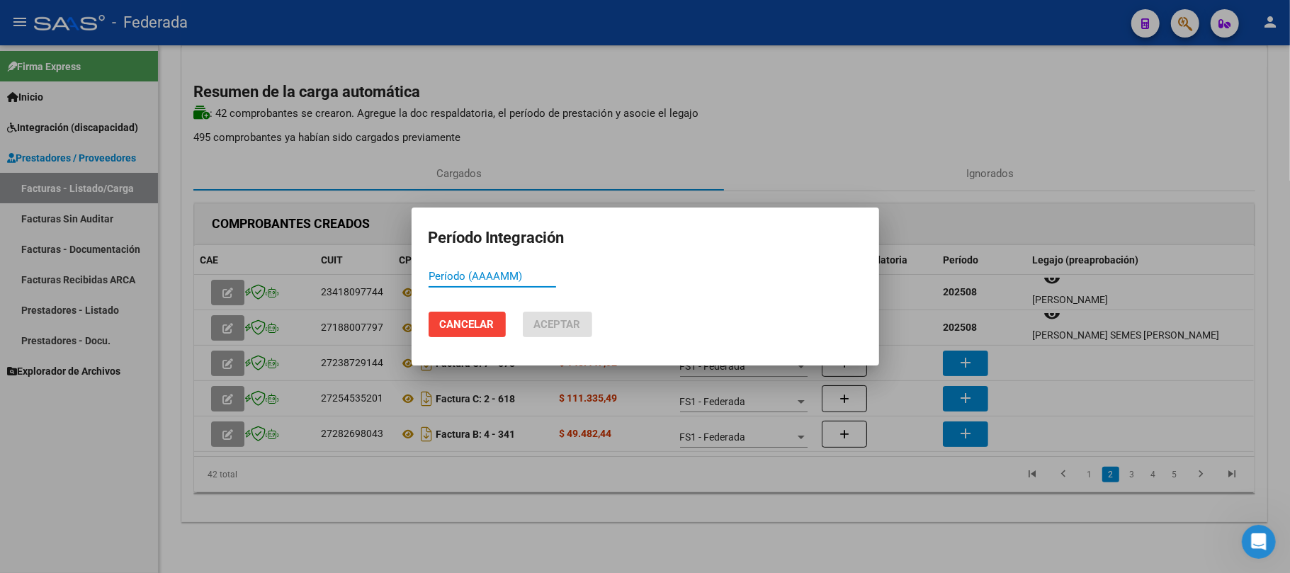
paste input "202508"
type input "202508"
click at [584, 317] on button "Aceptar" at bounding box center [557, 324] width 69 height 25
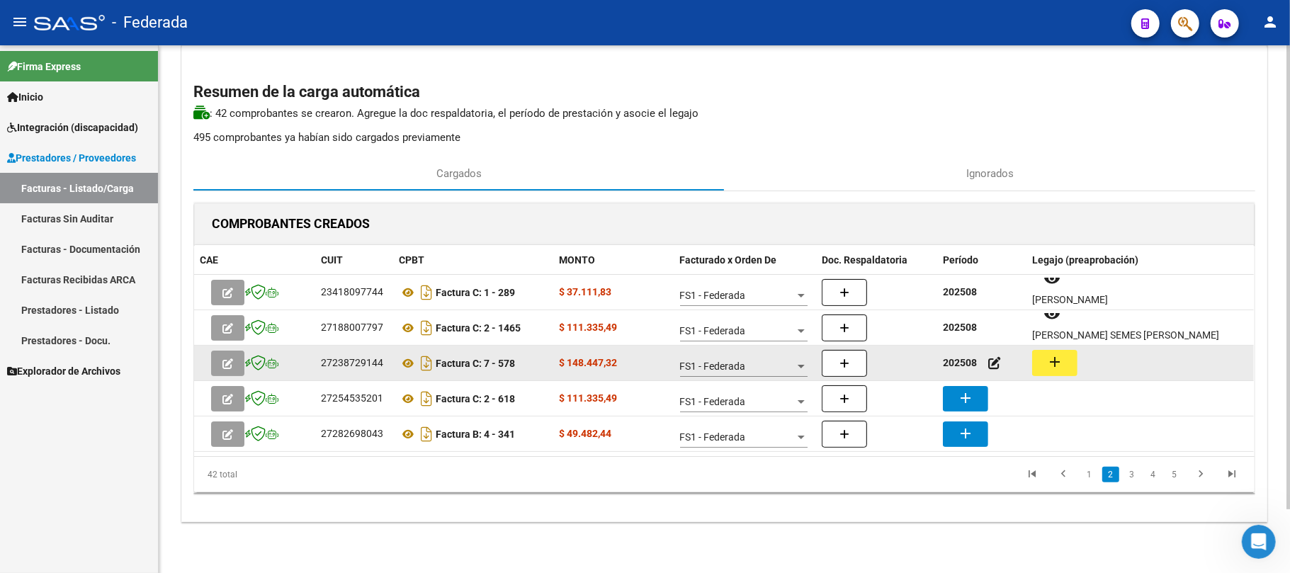
click at [1048, 363] on mat-icon "add" at bounding box center [1054, 361] width 17 height 17
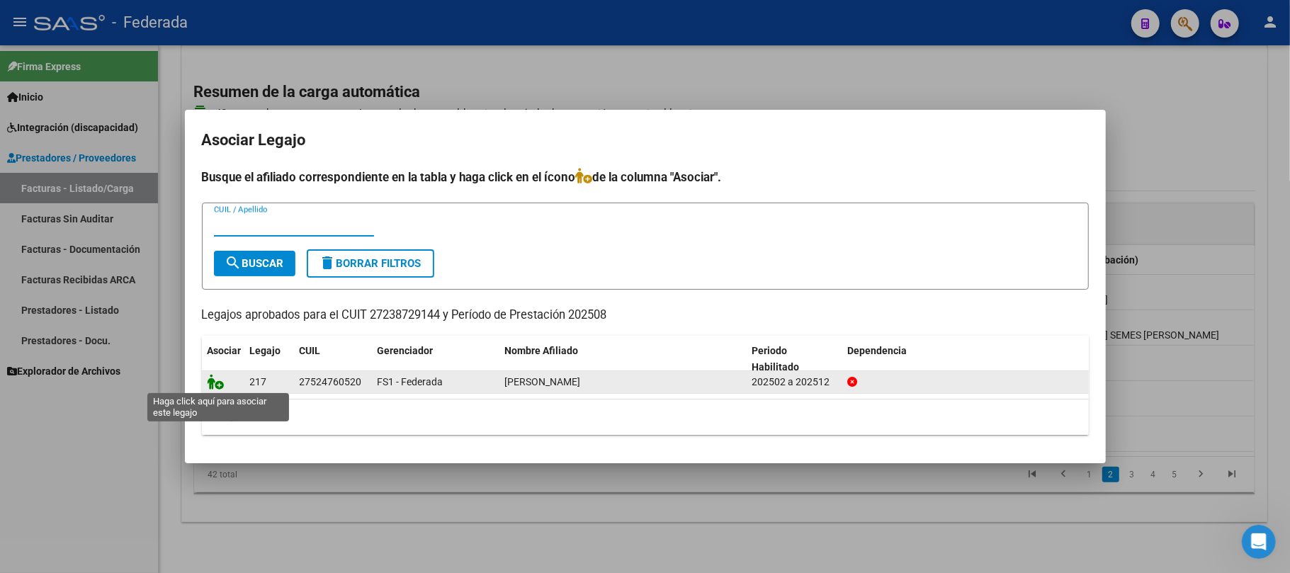
click at [217, 384] on icon at bounding box center [216, 382] width 17 height 16
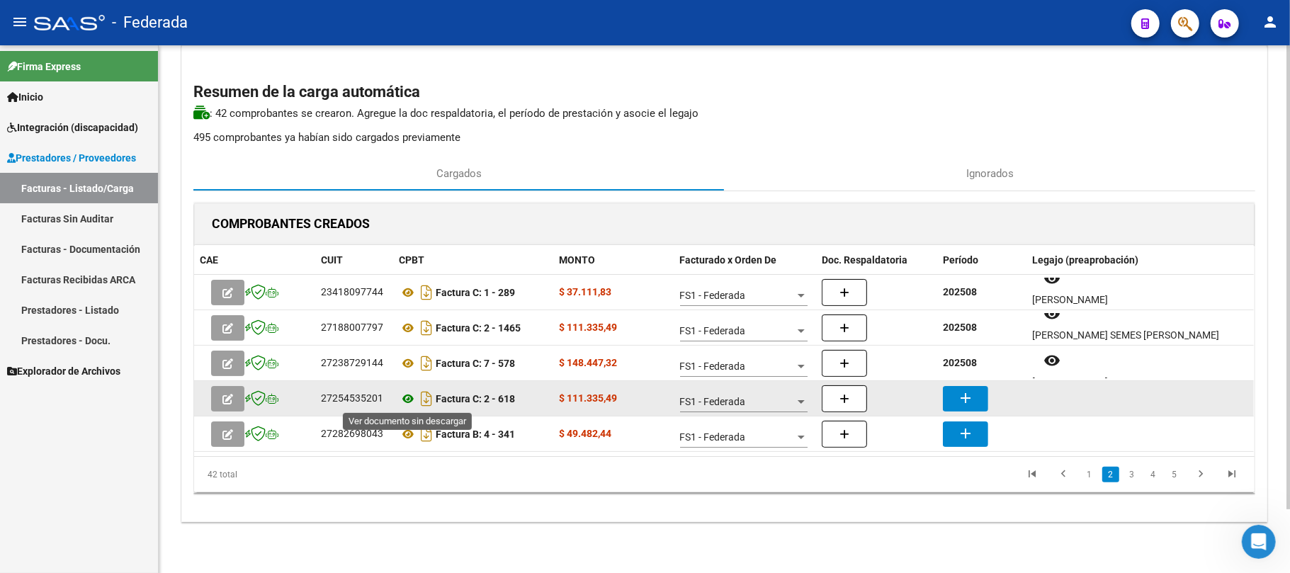
click at [407, 392] on icon at bounding box center [408, 398] width 18 height 17
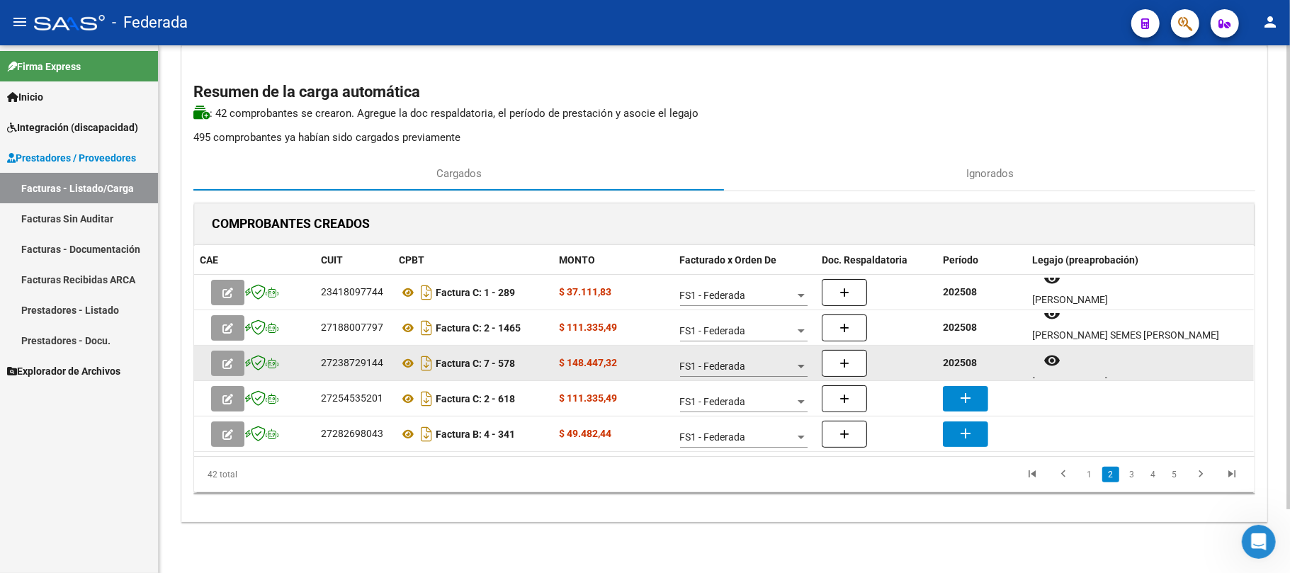
click at [967, 367] on strong "202508" at bounding box center [960, 362] width 34 height 11
click at [967, 363] on strong "202508" at bounding box center [960, 362] width 34 height 11
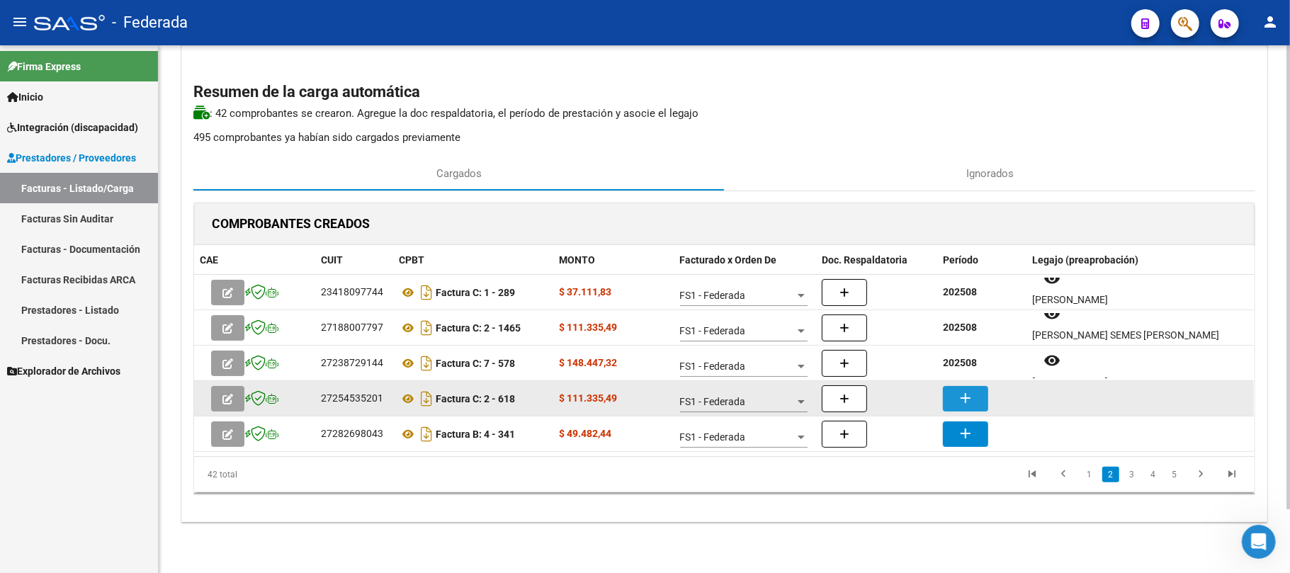
click at [967, 392] on mat-icon "add" at bounding box center [965, 398] width 17 height 17
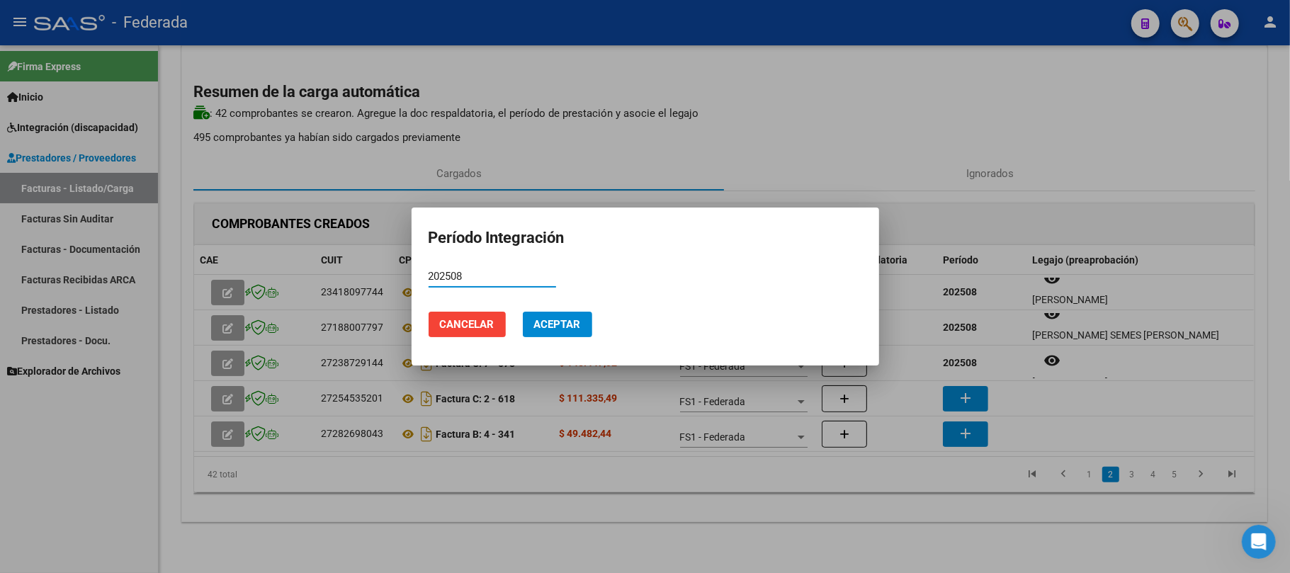
type input "202508"
click at [570, 324] on span "Aceptar" at bounding box center [557, 324] width 47 height 13
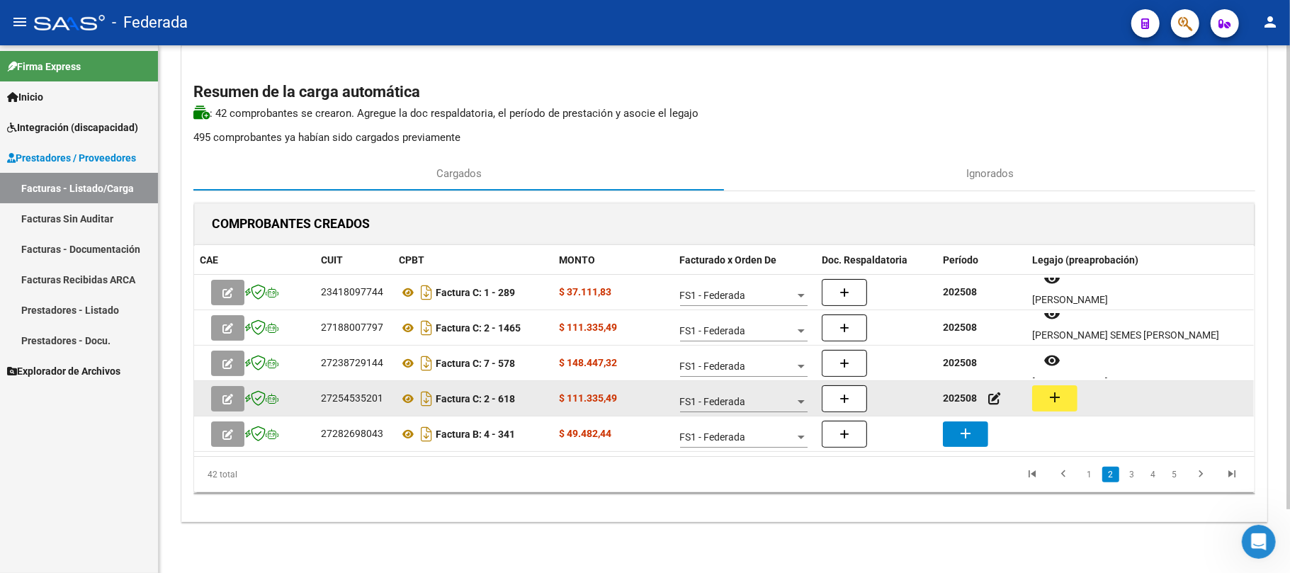
click at [1060, 389] on mat-icon "add" at bounding box center [1054, 397] width 17 height 17
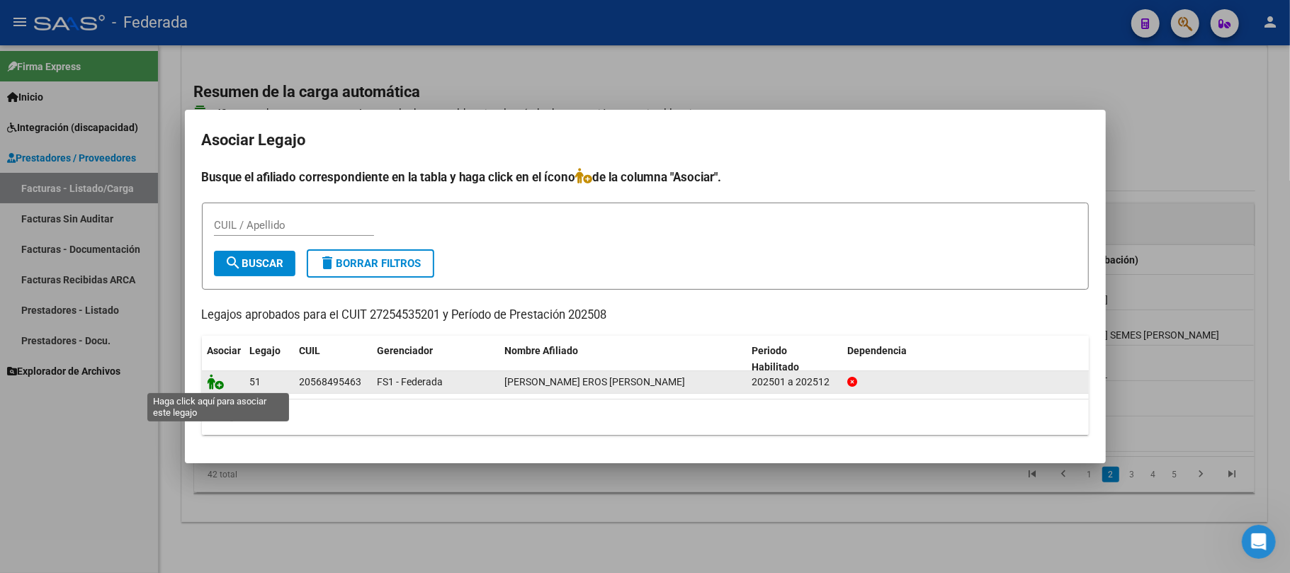
click at [214, 375] on icon at bounding box center [216, 382] width 17 height 16
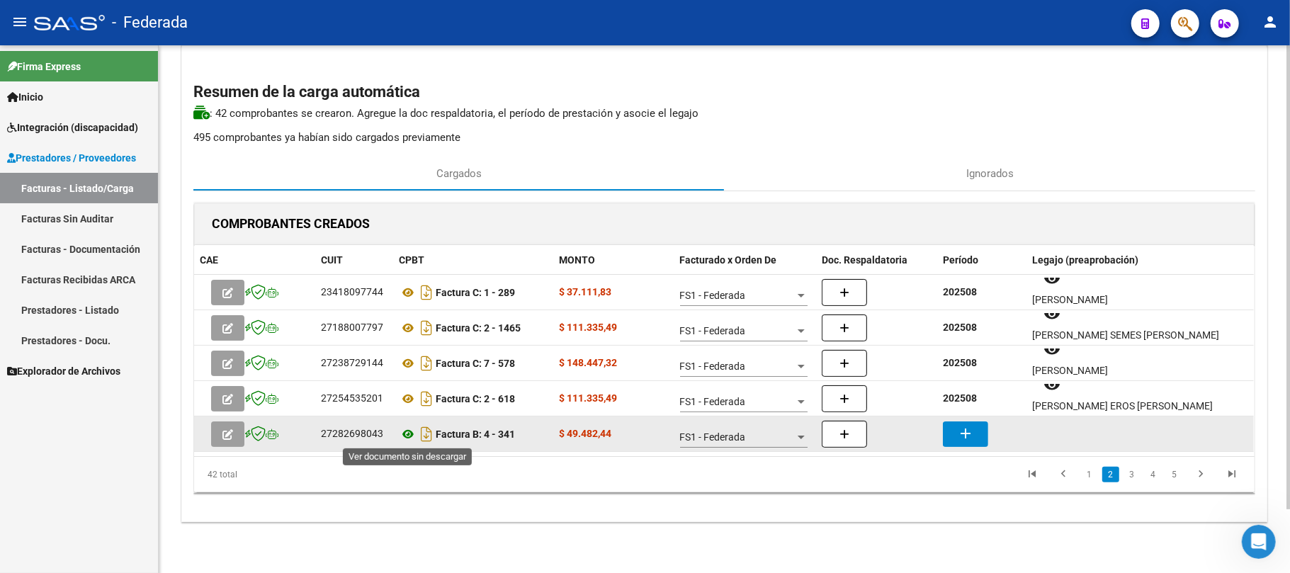
click at [408, 438] on icon at bounding box center [408, 434] width 18 height 17
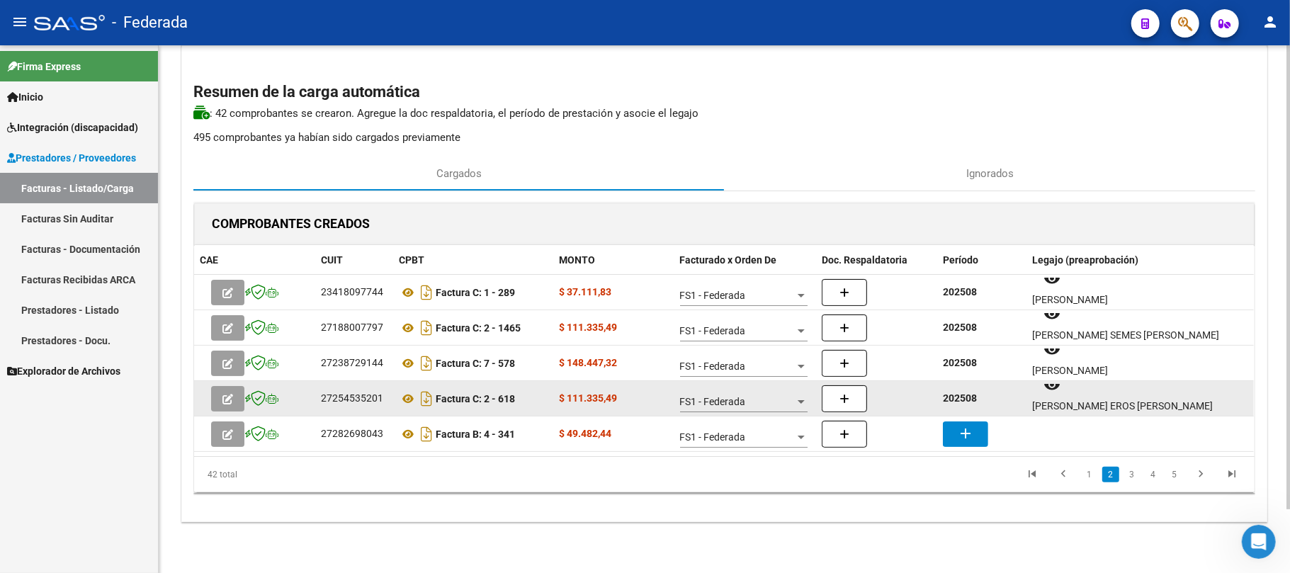
click at [965, 397] on strong "202508" at bounding box center [960, 397] width 34 height 11
copy strong "202508"
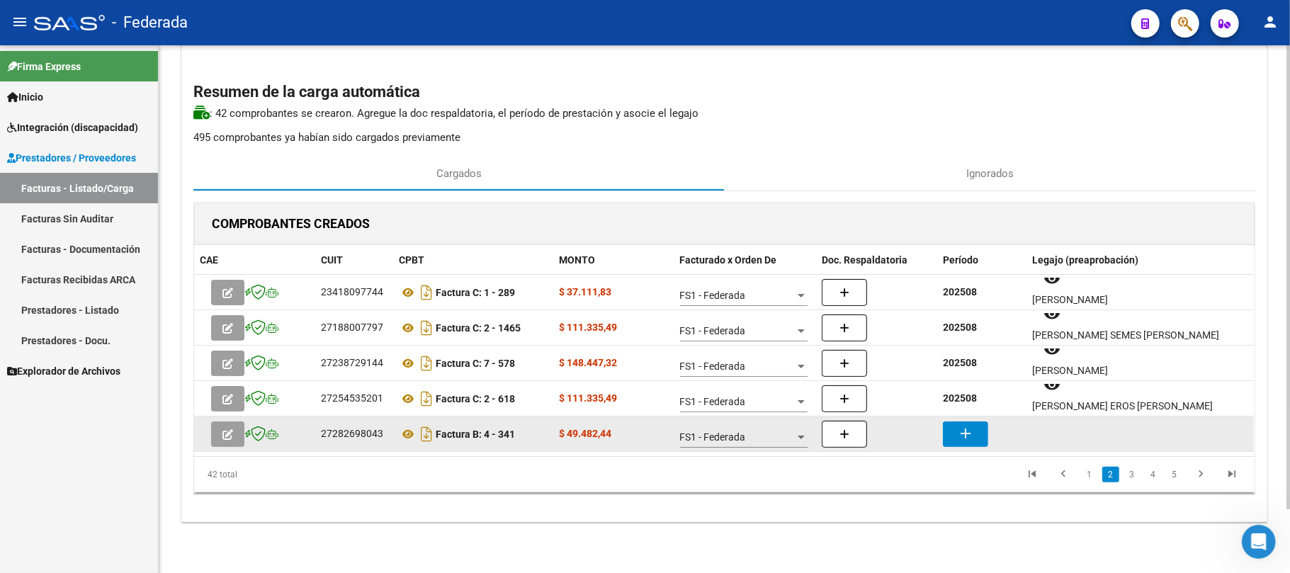
click at [966, 432] on mat-icon "add" at bounding box center [965, 433] width 17 height 17
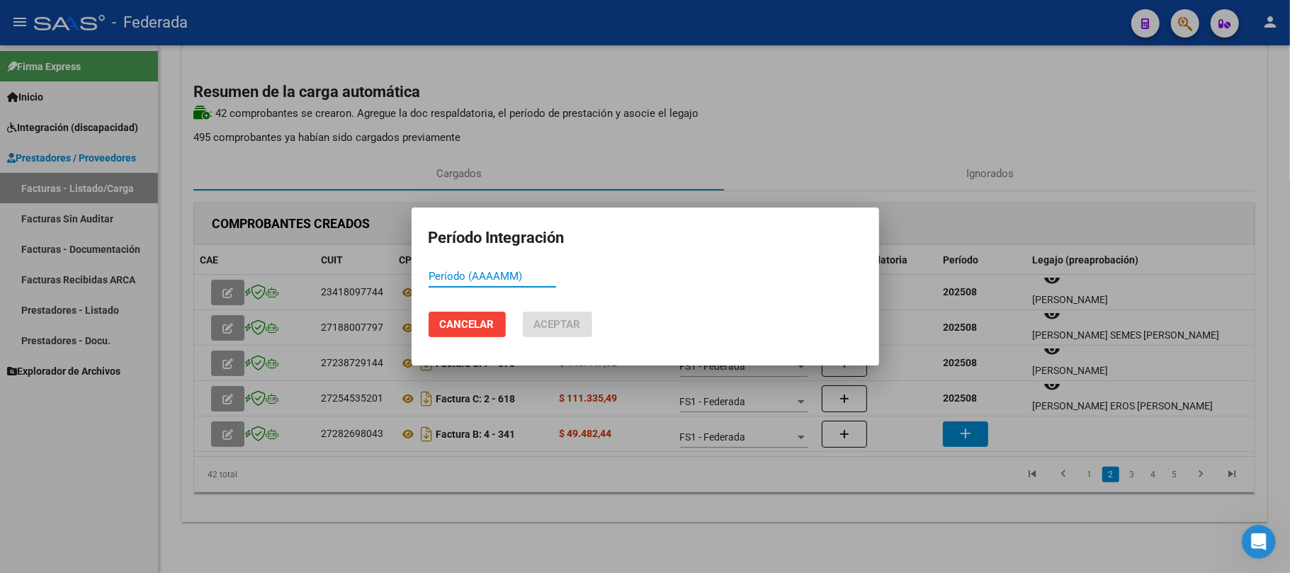
paste input "202508"
type input "202508"
click at [553, 324] on span "Aceptar" at bounding box center [557, 324] width 47 height 13
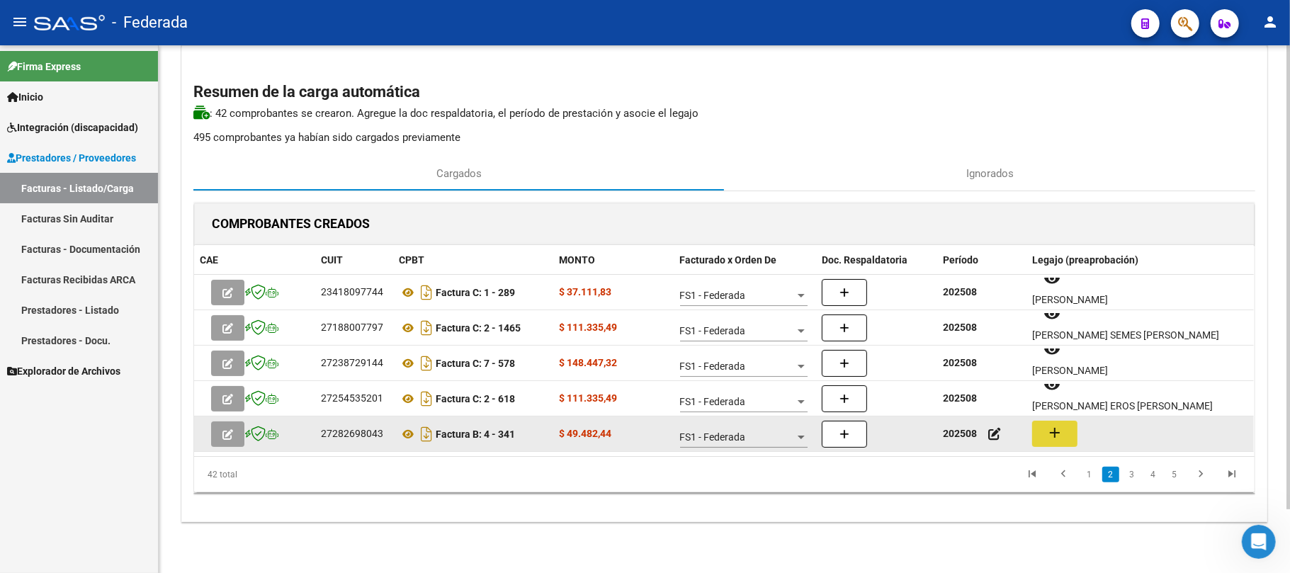
click at [1063, 432] on mat-icon "add" at bounding box center [1054, 432] width 17 height 17
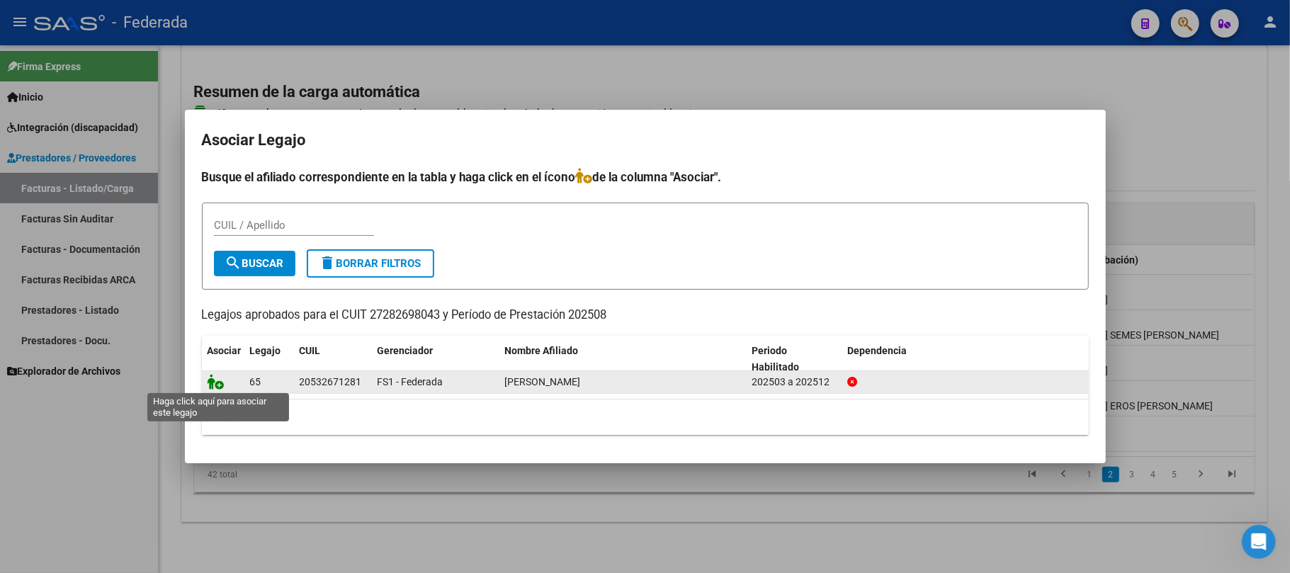
click at [220, 378] on icon at bounding box center [216, 382] width 17 height 16
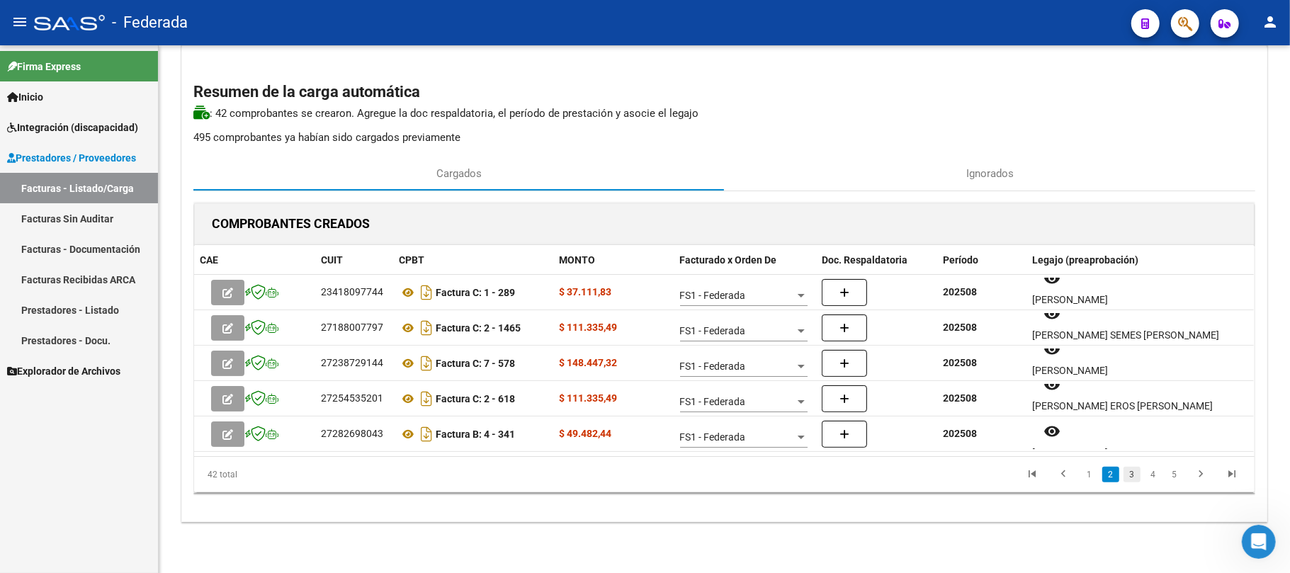
click at [1134, 468] on link "3" at bounding box center [1131, 475] width 17 height 16
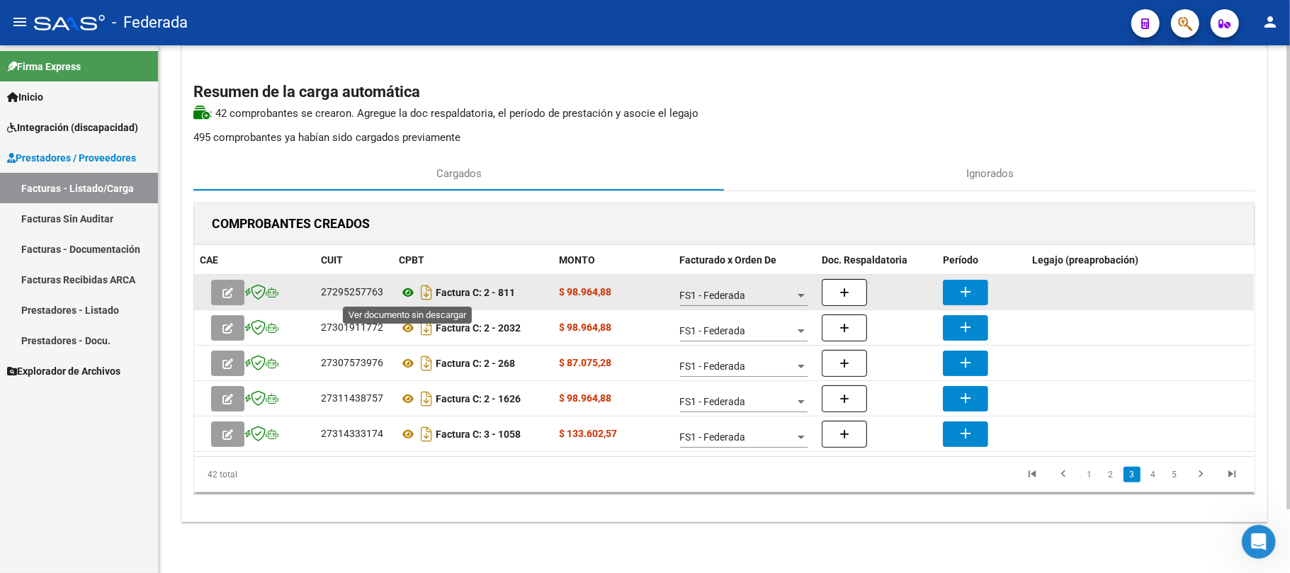
click at [407, 296] on icon at bounding box center [408, 292] width 18 height 17
click at [962, 284] on mat-icon "add" at bounding box center [965, 291] width 17 height 17
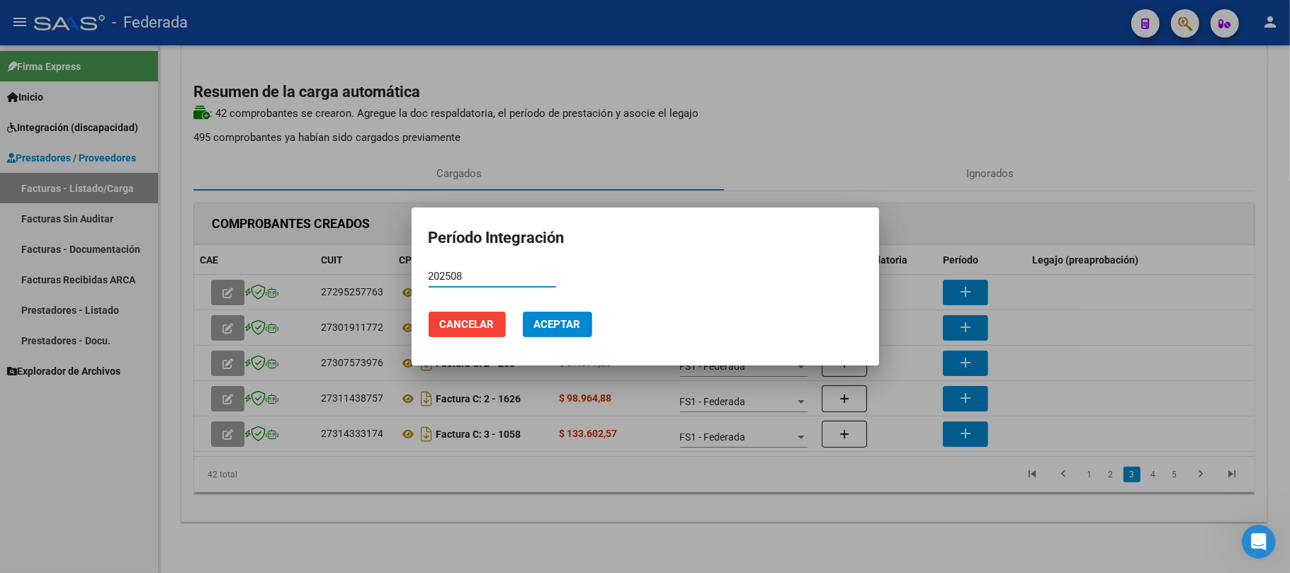
type input "202508"
click at [554, 323] on span "Aceptar" at bounding box center [557, 324] width 47 height 13
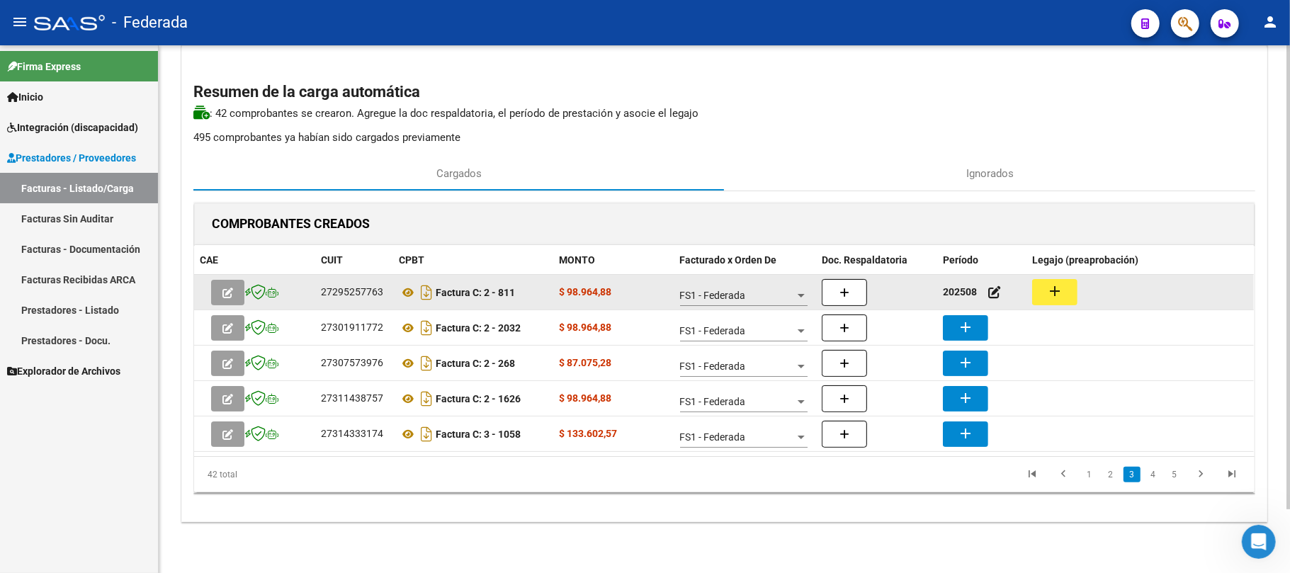
click at [1058, 290] on mat-icon "add" at bounding box center [1054, 291] width 17 height 17
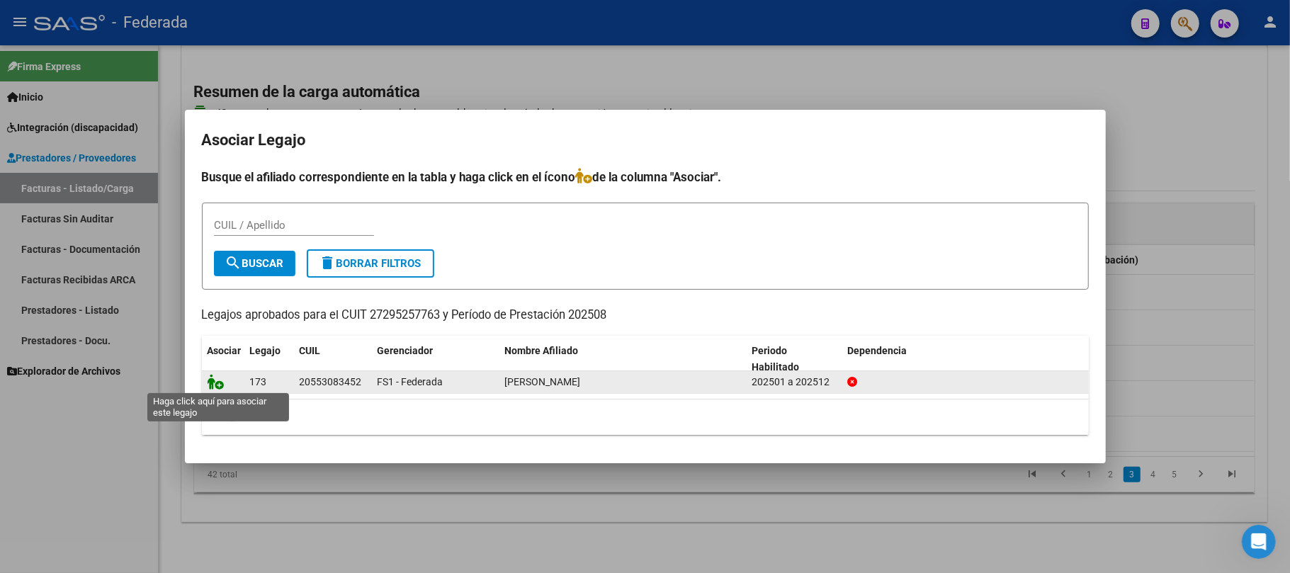
click at [211, 386] on icon at bounding box center [216, 382] width 17 height 16
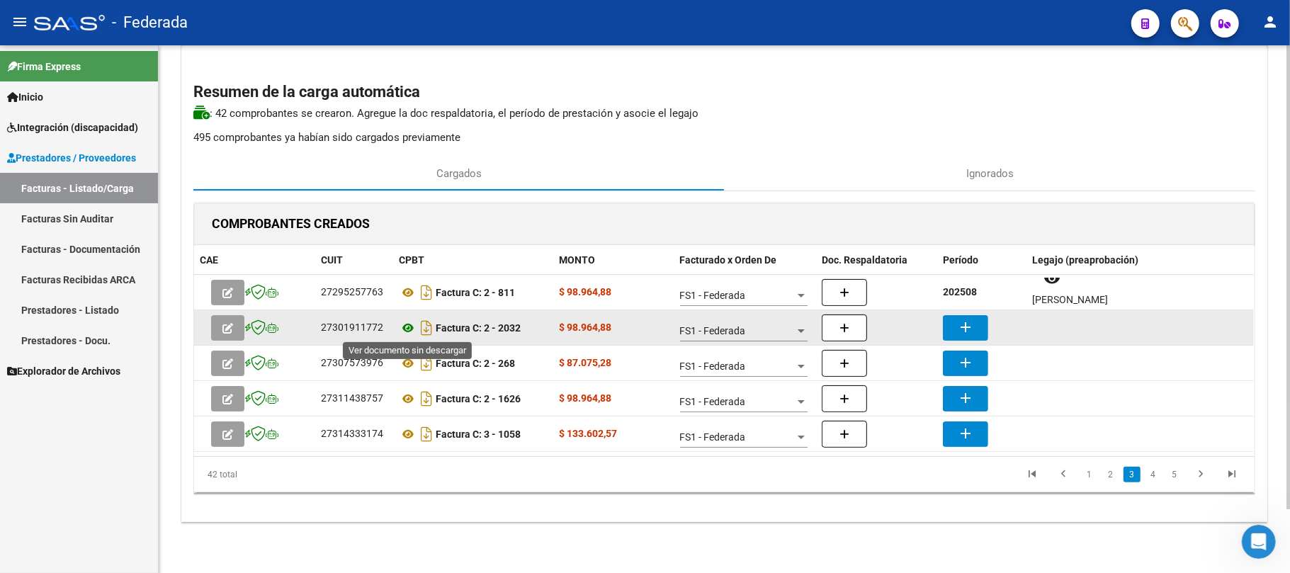
click at [403, 326] on icon at bounding box center [408, 327] width 18 height 17
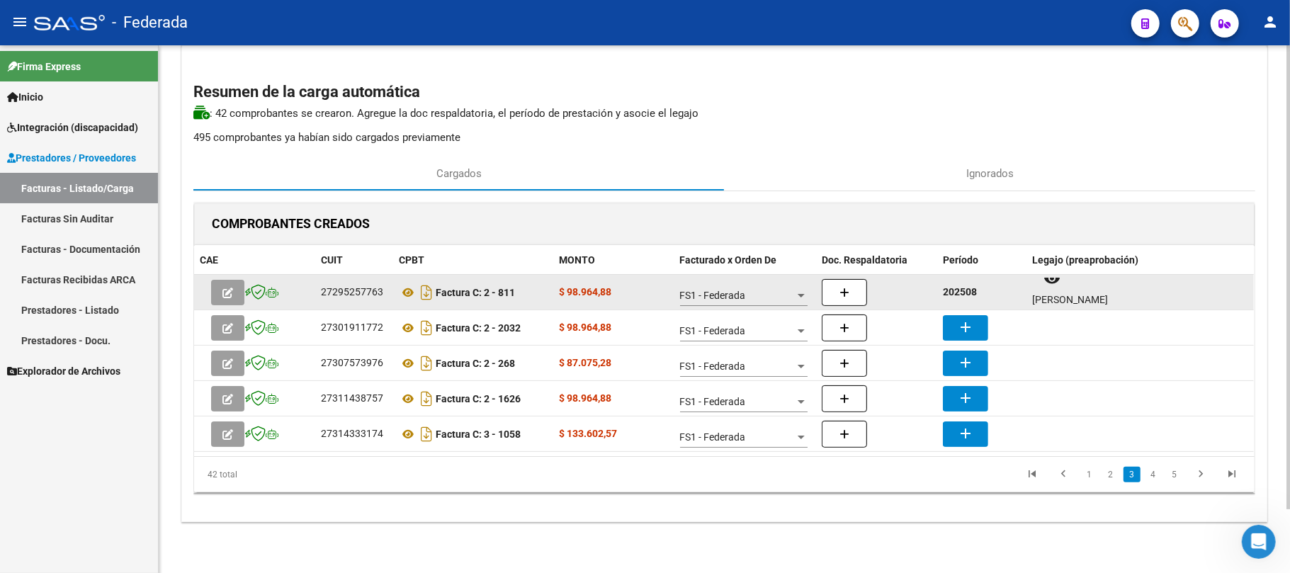
click at [963, 290] on strong "202508" at bounding box center [960, 291] width 34 height 11
copy strong "202508"
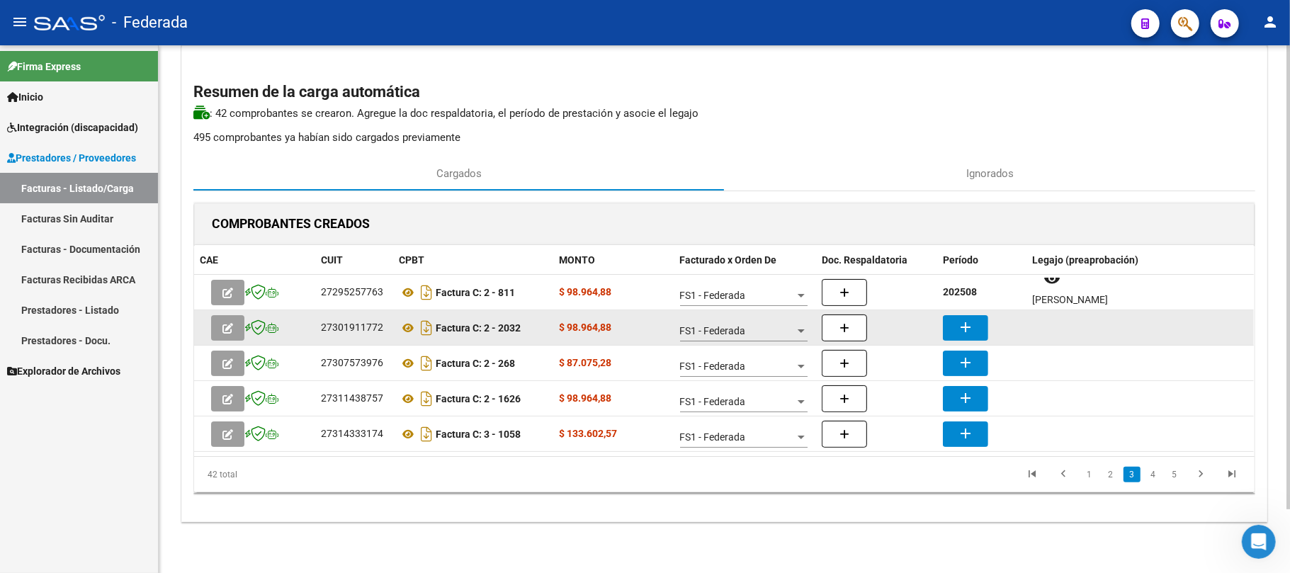
click at [963, 324] on mat-icon "add" at bounding box center [965, 327] width 17 height 17
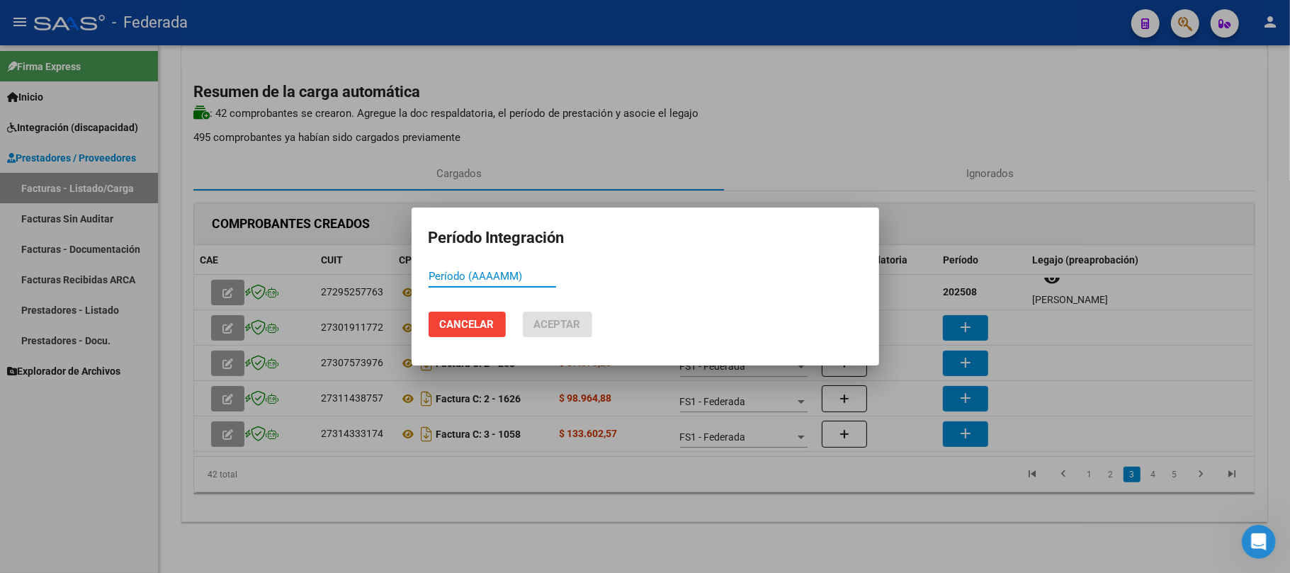
paste input "202508"
type input "202508"
click at [579, 326] on span "Aceptar" at bounding box center [557, 324] width 47 height 13
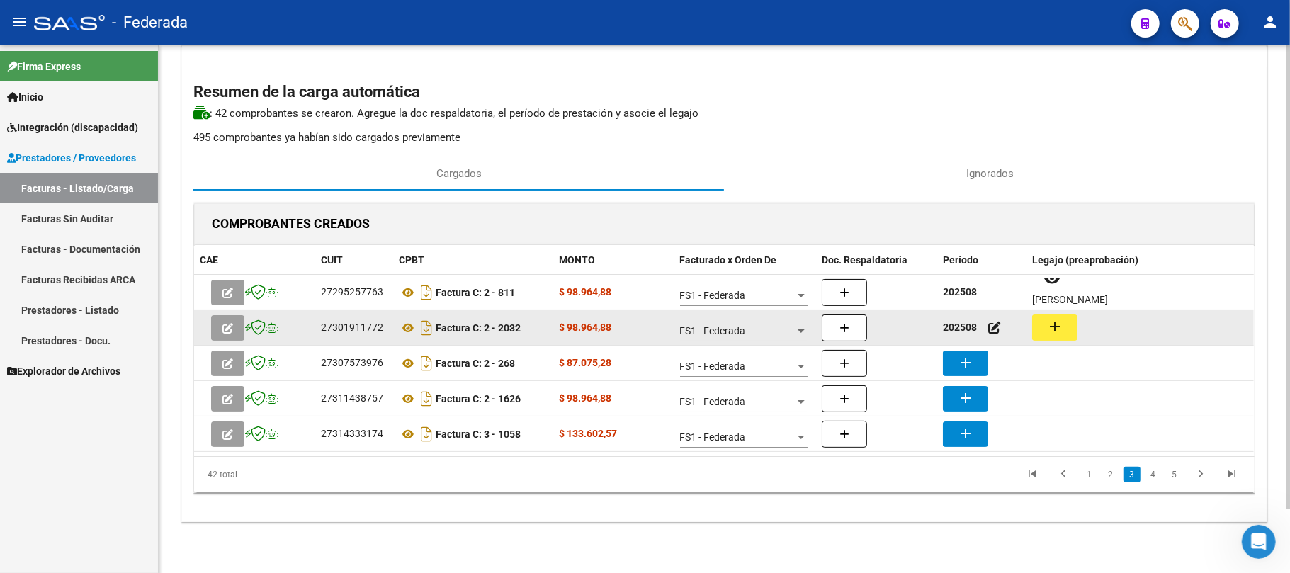
click at [1057, 331] on mat-icon "add" at bounding box center [1054, 326] width 17 height 17
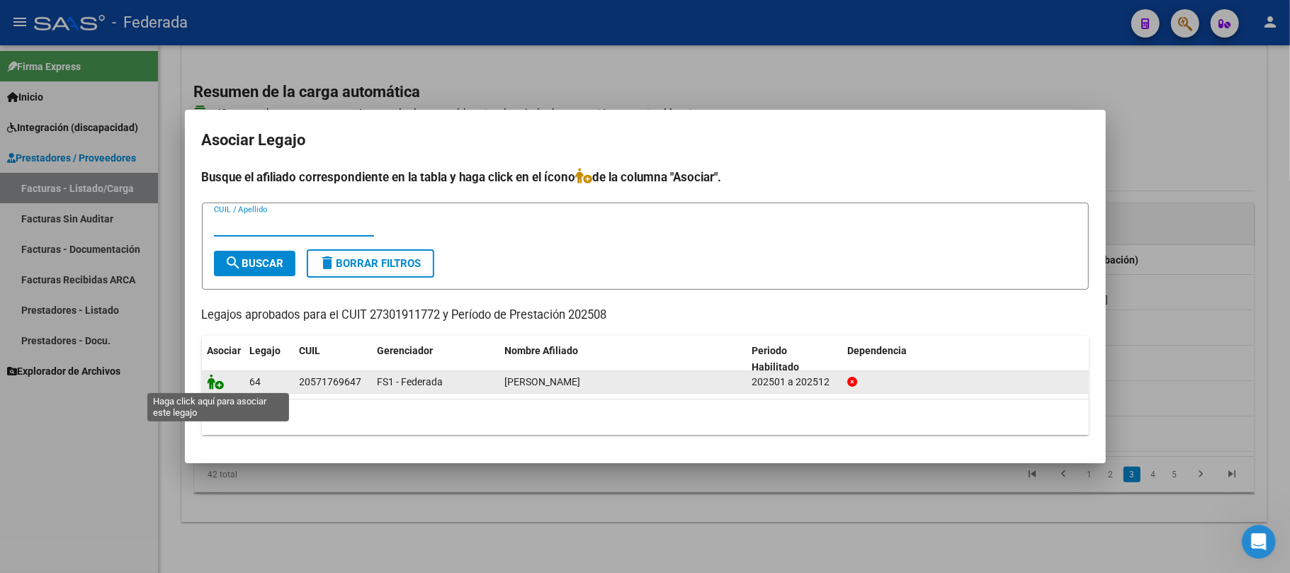
click at [213, 381] on icon at bounding box center [216, 382] width 17 height 16
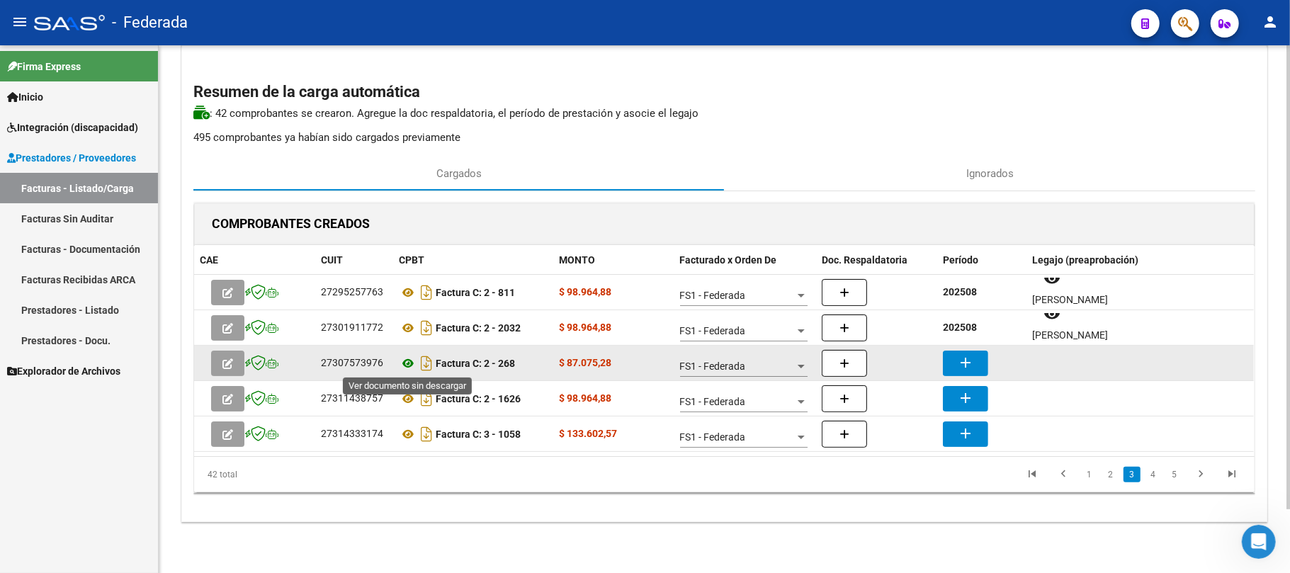
click at [409, 358] on icon at bounding box center [408, 363] width 18 height 17
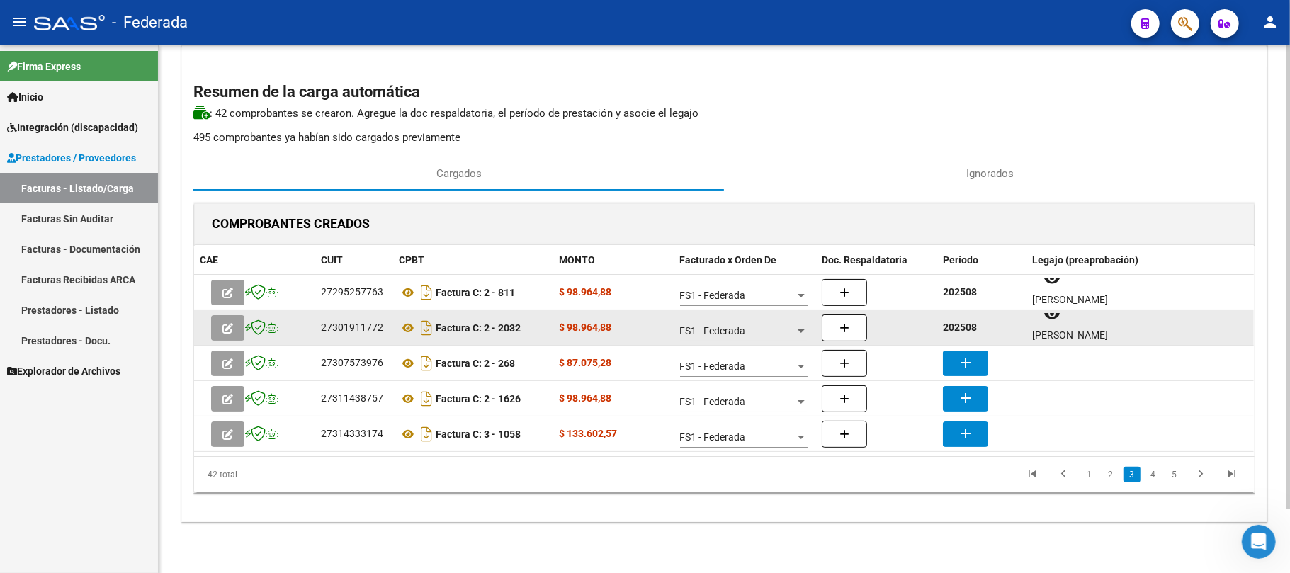
click at [958, 326] on strong "202508" at bounding box center [960, 327] width 34 height 11
copy strong "202508"
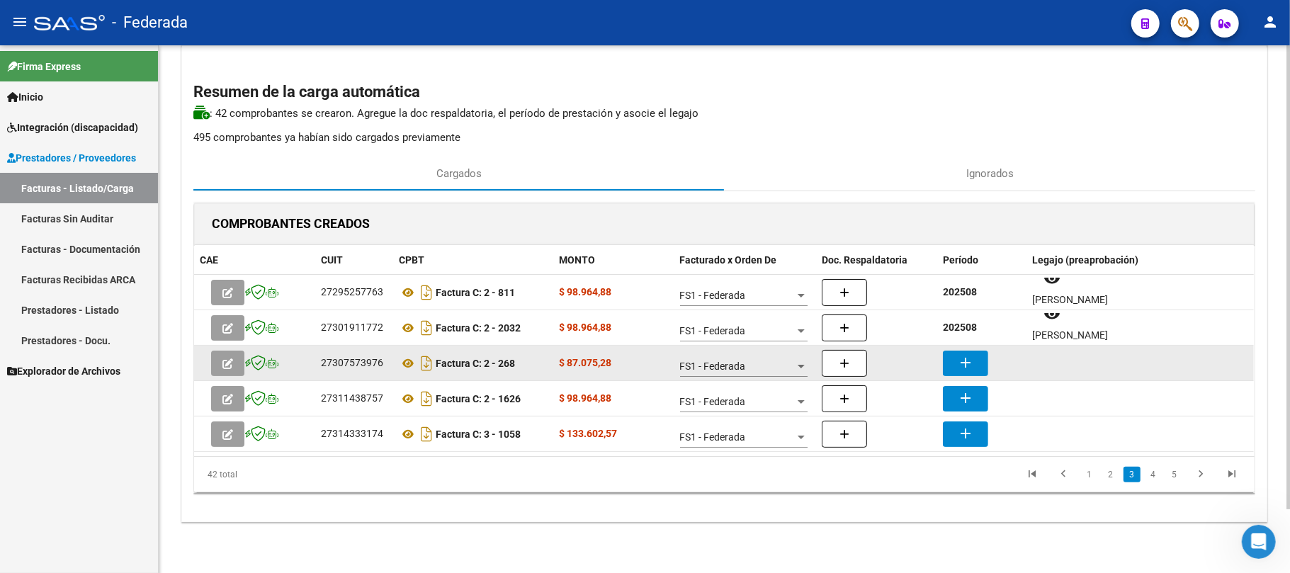
click at [966, 354] on mat-icon "add" at bounding box center [965, 362] width 17 height 17
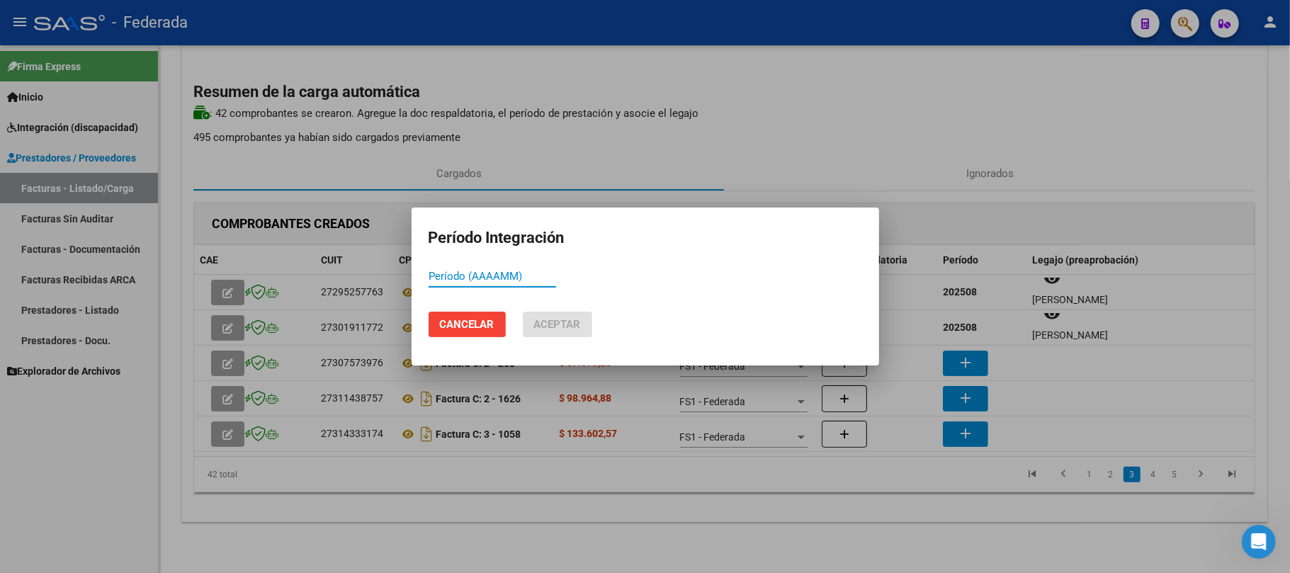
paste input "202508"
type input "202508"
click at [533, 326] on button "Aceptar" at bounding box center [557, 324] width 69 height 25
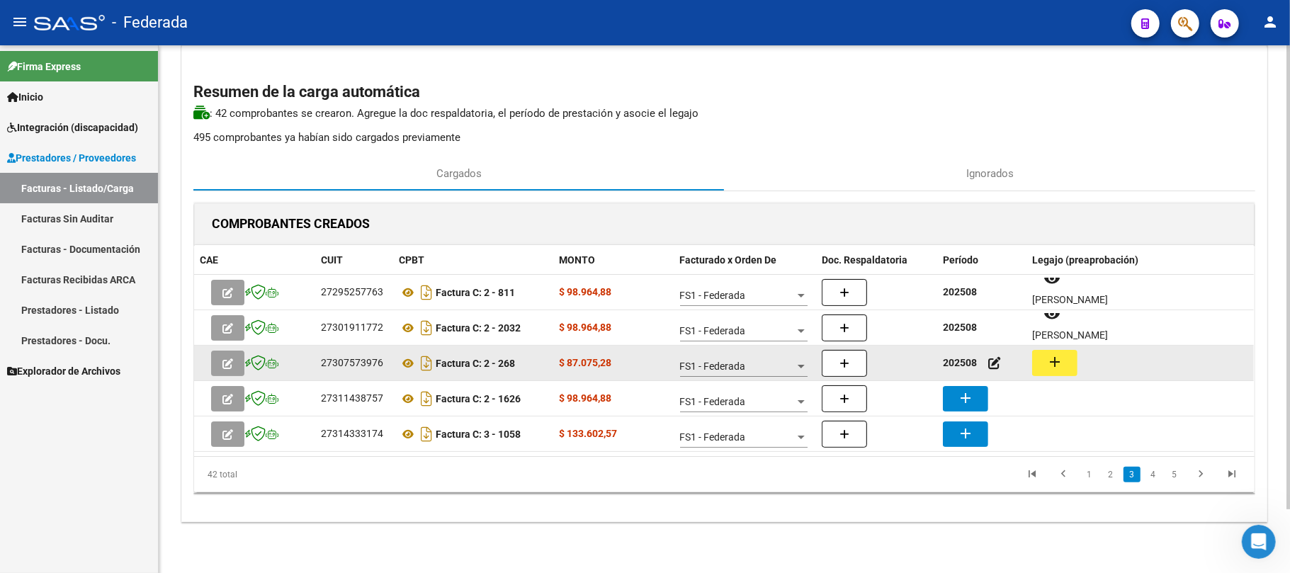
click at [1045, 357] on button "add" at bounding box center [1054, 363] width 45 height 26
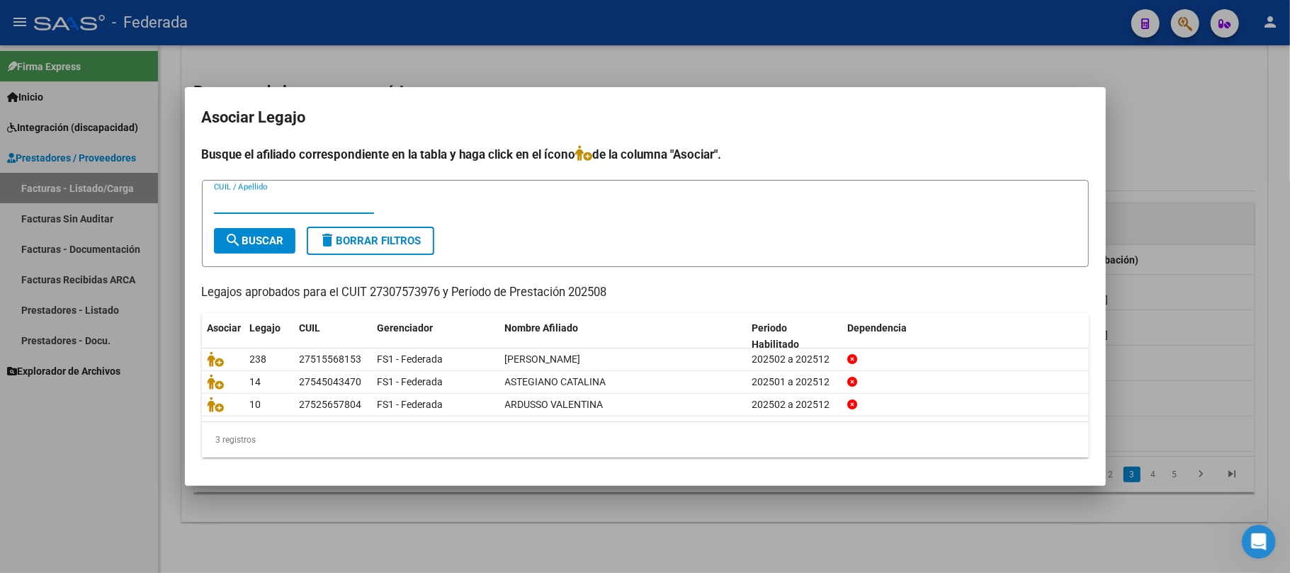
click at [562, 471] on mat-dialog-container "Asociar Legajo Busque el afiliado correspondiente en la tabla y haga click en e…" at bounding box center [645, 286] width 921 height 399
click at [568, 513] on div at bounding box center [645, 286] width 1290 height 573
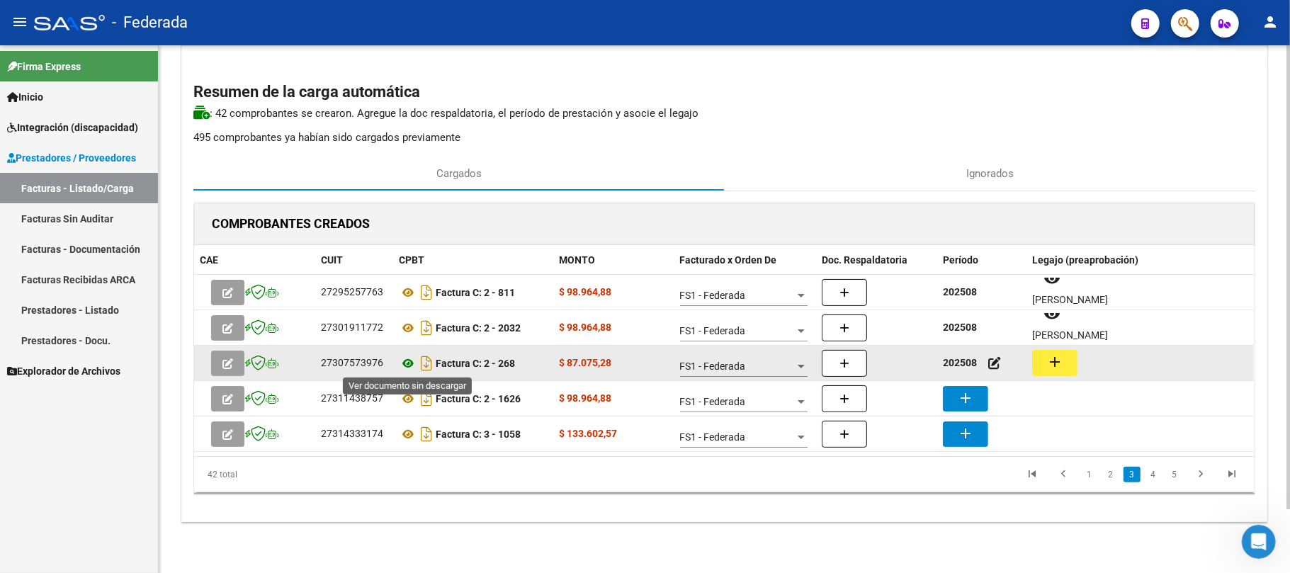
click at [409, 358] on icon at bounding box center [408, 363] width 18 height 17
click at [1048, 356] on mat-icon "add" at bounding box center [1054, 361] width 17 height 17
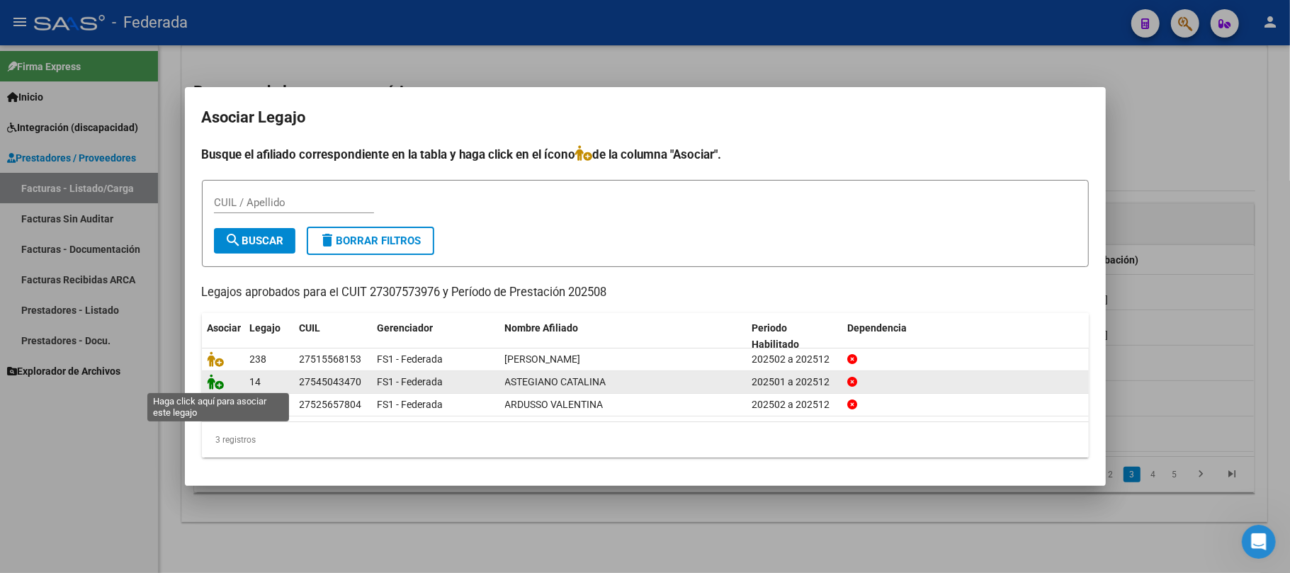
click at [210, 380] on icon at bounding box center [216, 382] width 17 height 16
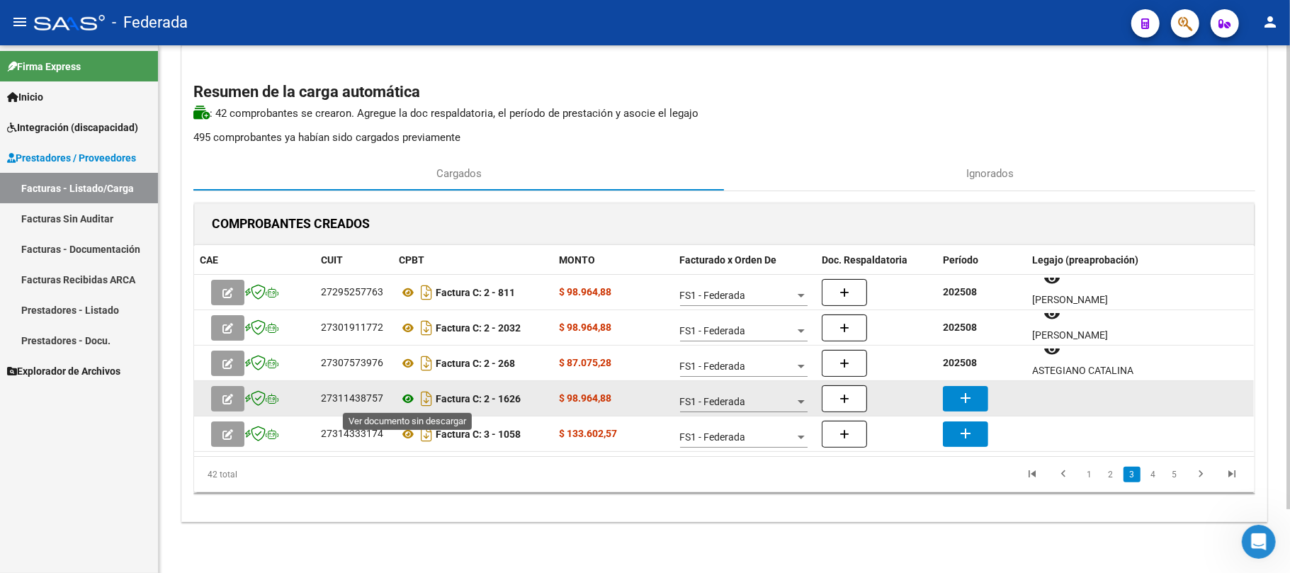
click at [409, 397] on icon at bounding box center [408, 398] width 18 height 17
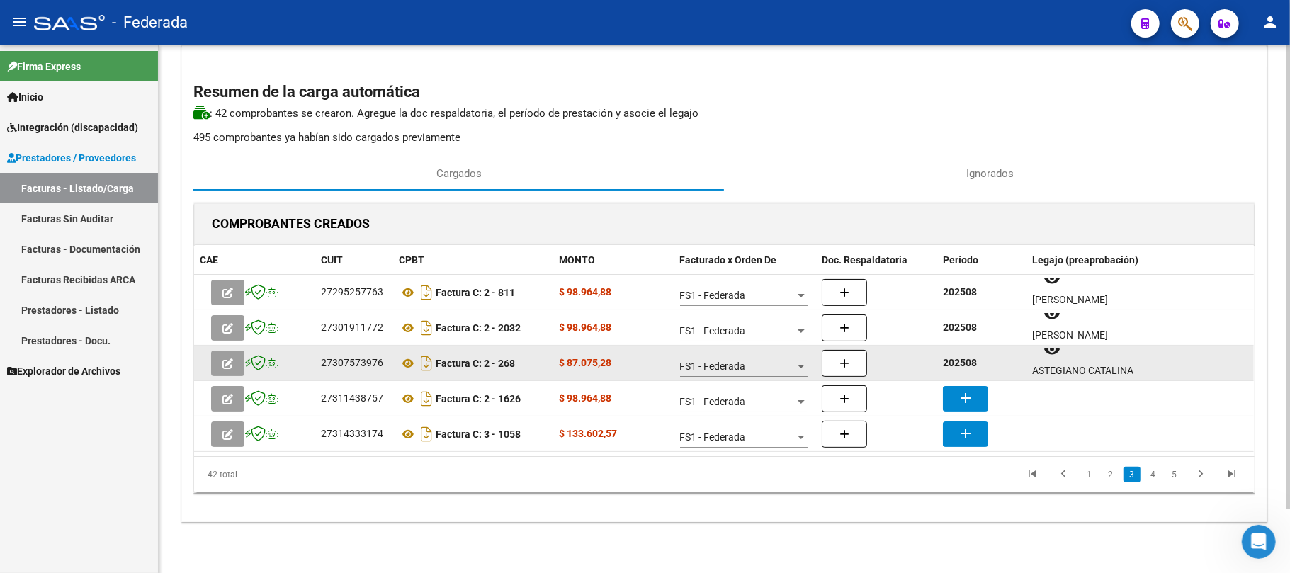
click at [963, 364] on strong "202508" at bounding box center [960, 362] width 34 height 11
click at [964, 364] on strong "202508" at bounding box center [960, 362] width 34 height 11
copy strong "202508"
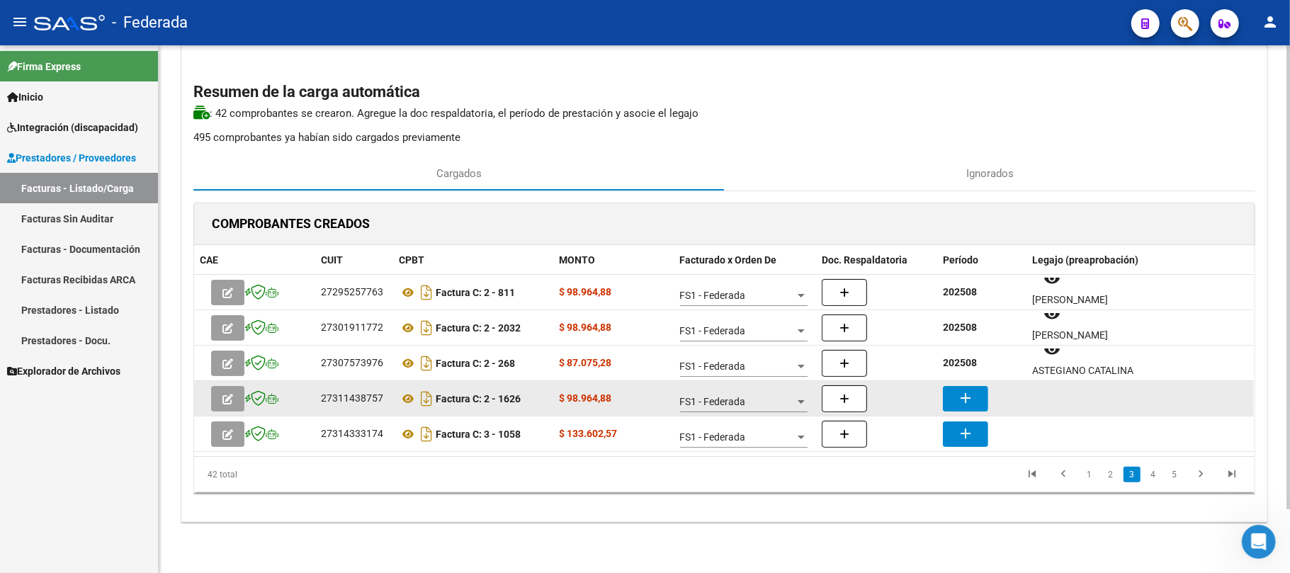
click at [967, 394] on mat-icon "add" at bounding box center [965, 398] width 17 height 17
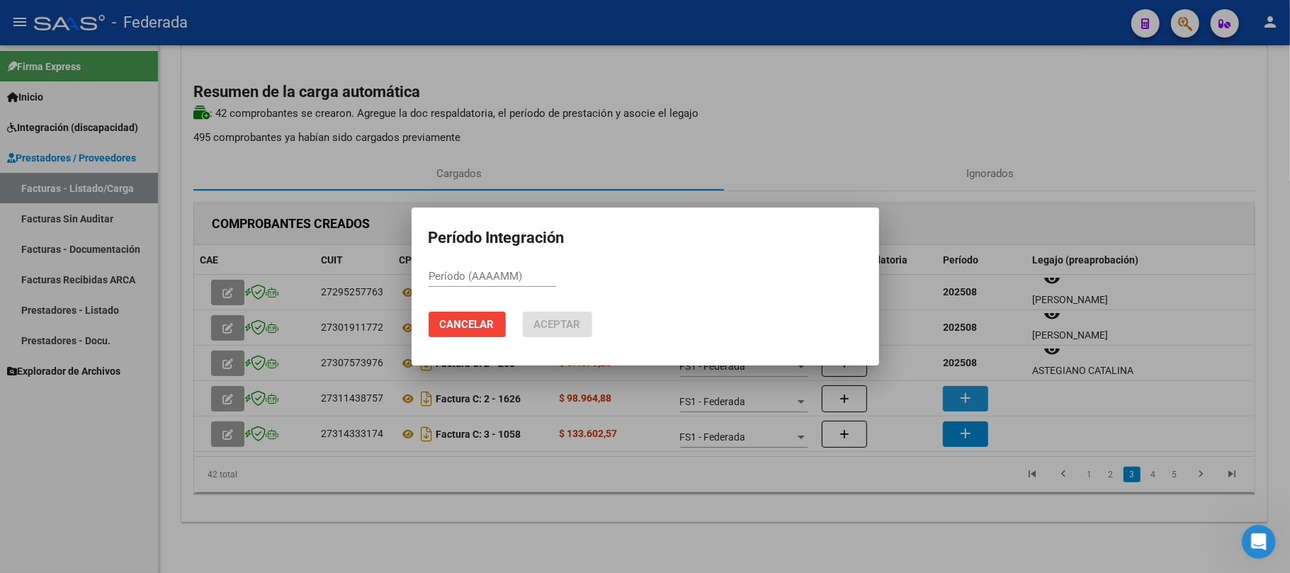
paste input "202508"
type input "202508"
click at [540, 321] on span "Aceptar" at bounding box center [557, 324] width 47 height 13
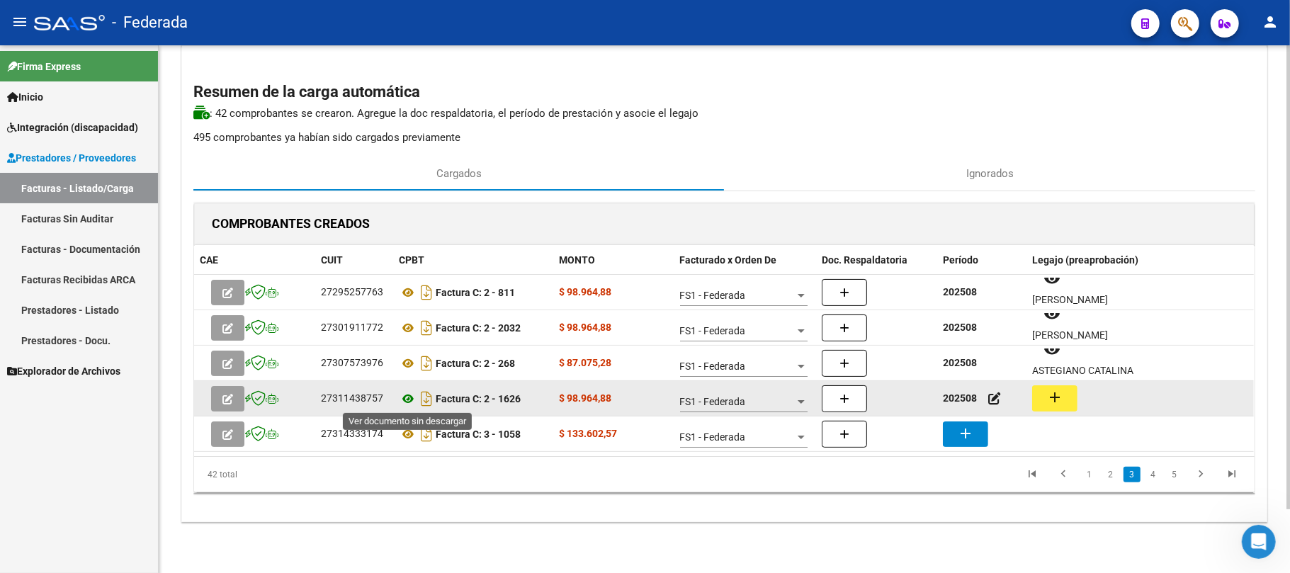
click at [404, 394] on icon at bounding box center [408, 398] width 18 height 17
click at [1055, 392] on mat-icon "add" at bounding box center [1054, 397] width 17 height 17
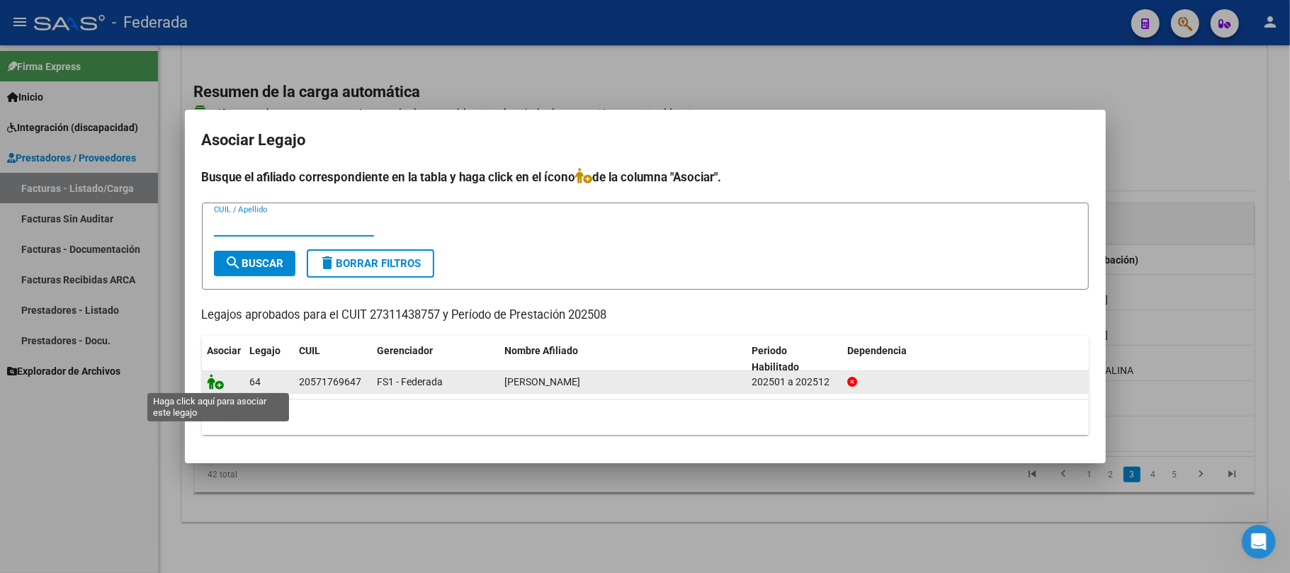
click at [216, 381] on icon at bounding box center [216, 382] width 17 height 16
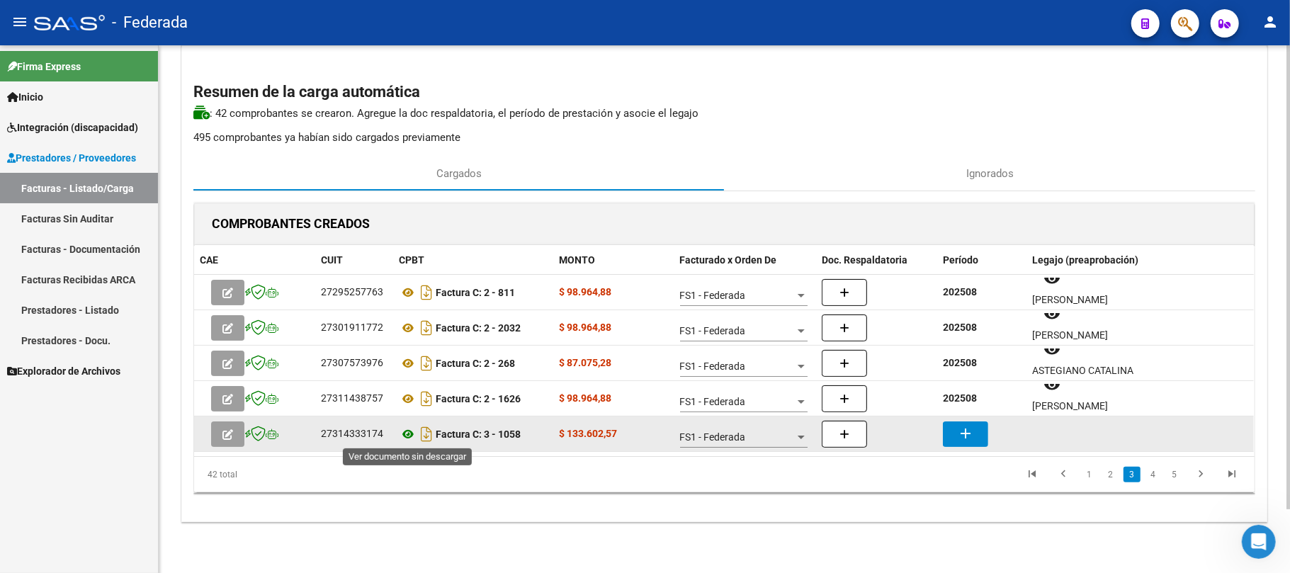
click at [414, 433] on icon at bounding box center [408, 434] width 18 height 17
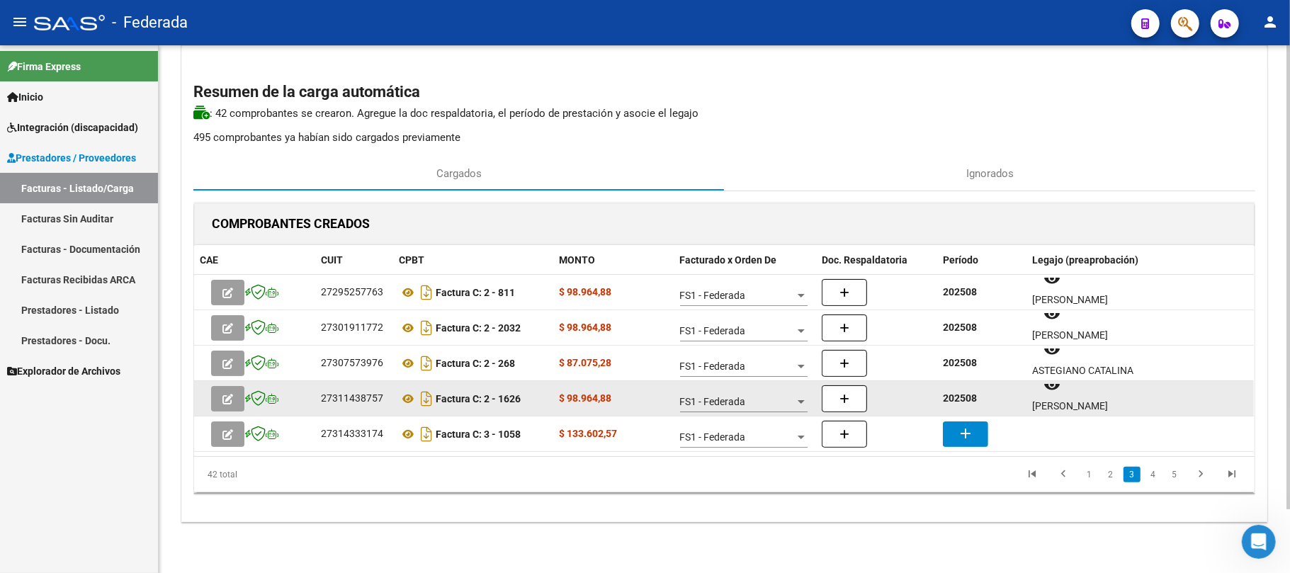
click at [966, 394] on strong "202508" at bounding box center [960, 397] width 34 height 11
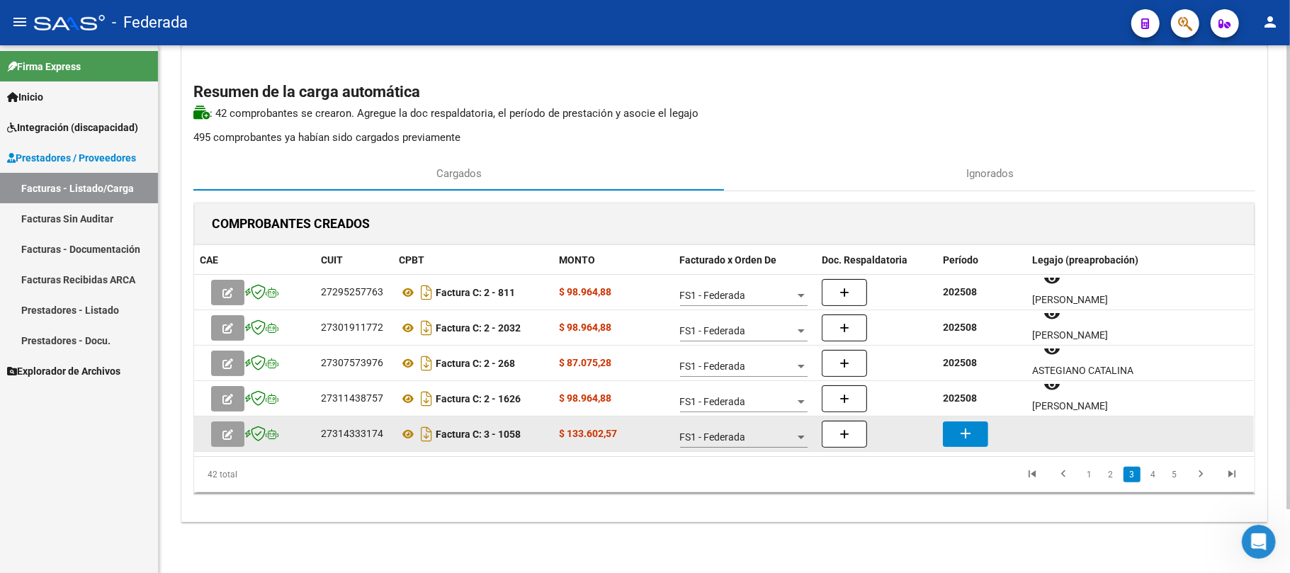
click at [975, 420] on datatable-body-cell "add" at bounding box center [981, 433] width 89 height 35
click at [973, 429] on mat-icon "add" at bounding box center [965, 433] width 17 height 17
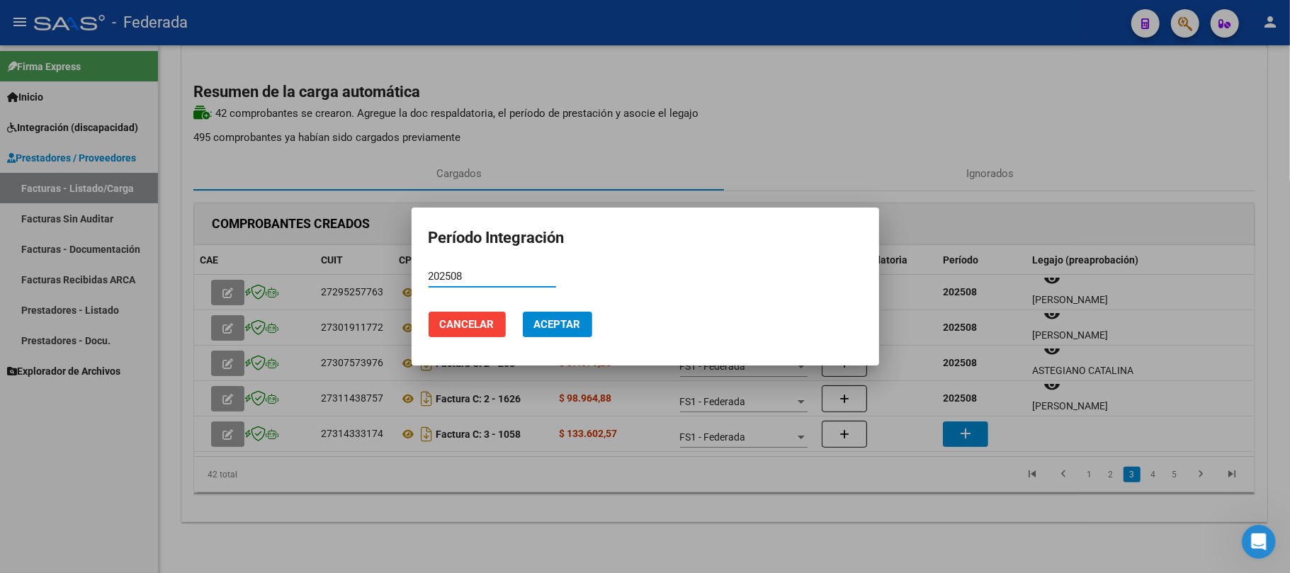
type input "202508"
click at [558, 319] on span "Aceptar" at bounding box center [557, 324] width 47 height 13
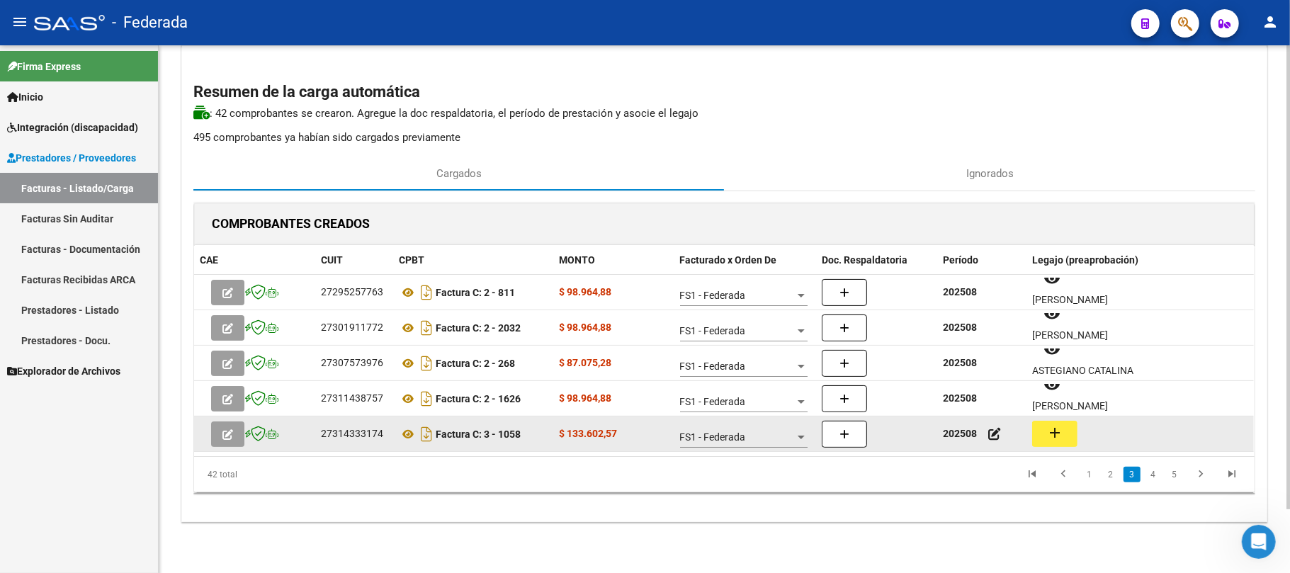
click at [1063, 438] on mat-icon "add" at bounding box center [1054, 432] width 17 height 17
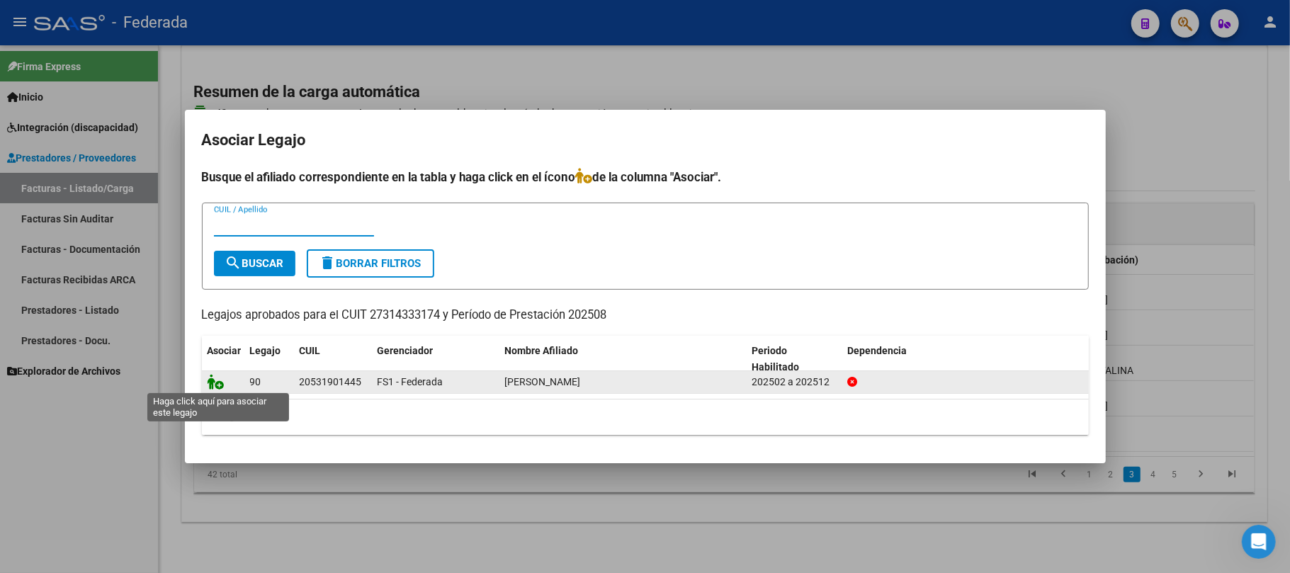
click at [215, 386] on icon at bounding box center [216, 382] width 17 height 16
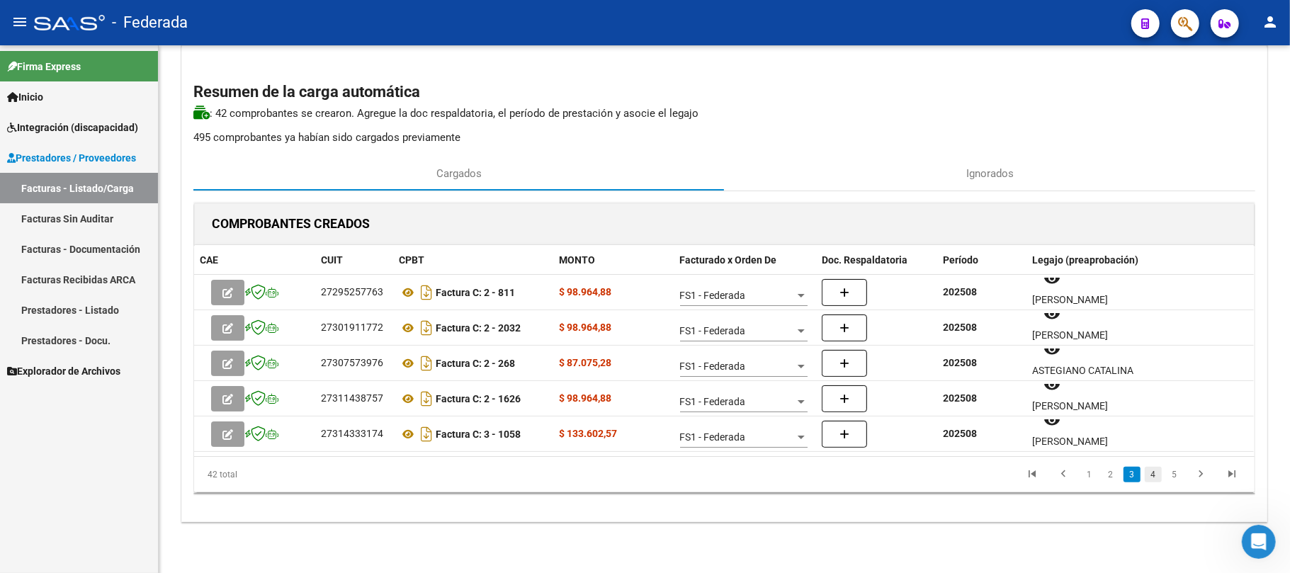
click at [1156, 479] on link "4" at bounding box center [1152, 475] width 17 height 16
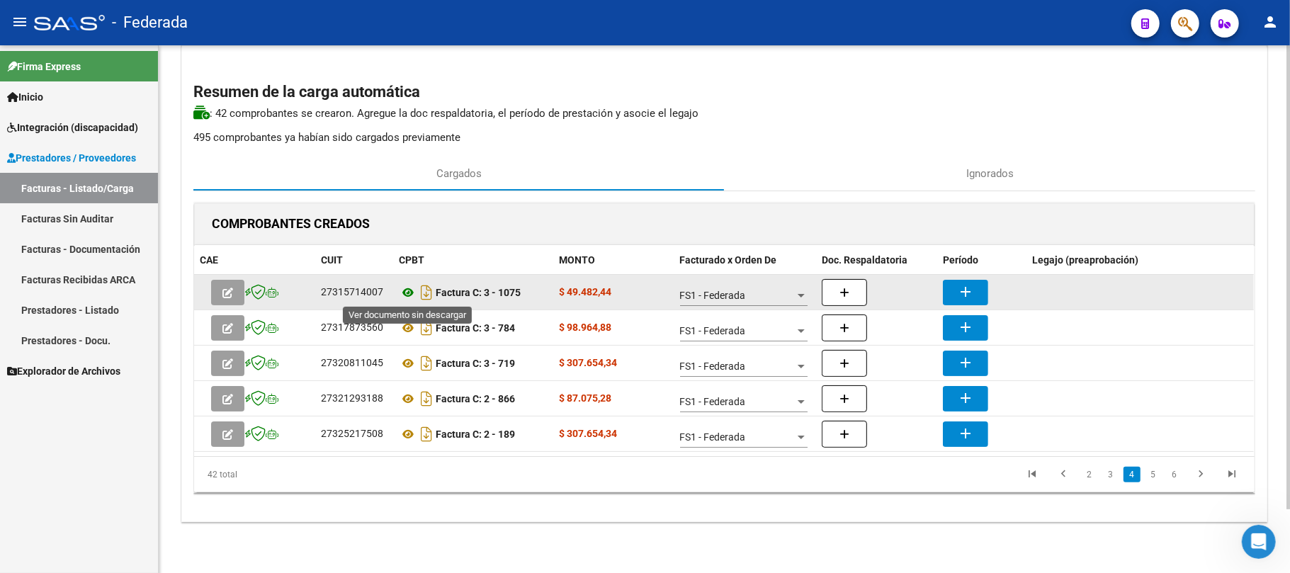
click at [406, 292] on icon at bounding box center [408, 292] width 18 height 17
click at [947, 289] on button "add" at bounding box center [965, 292] width 45 height 25
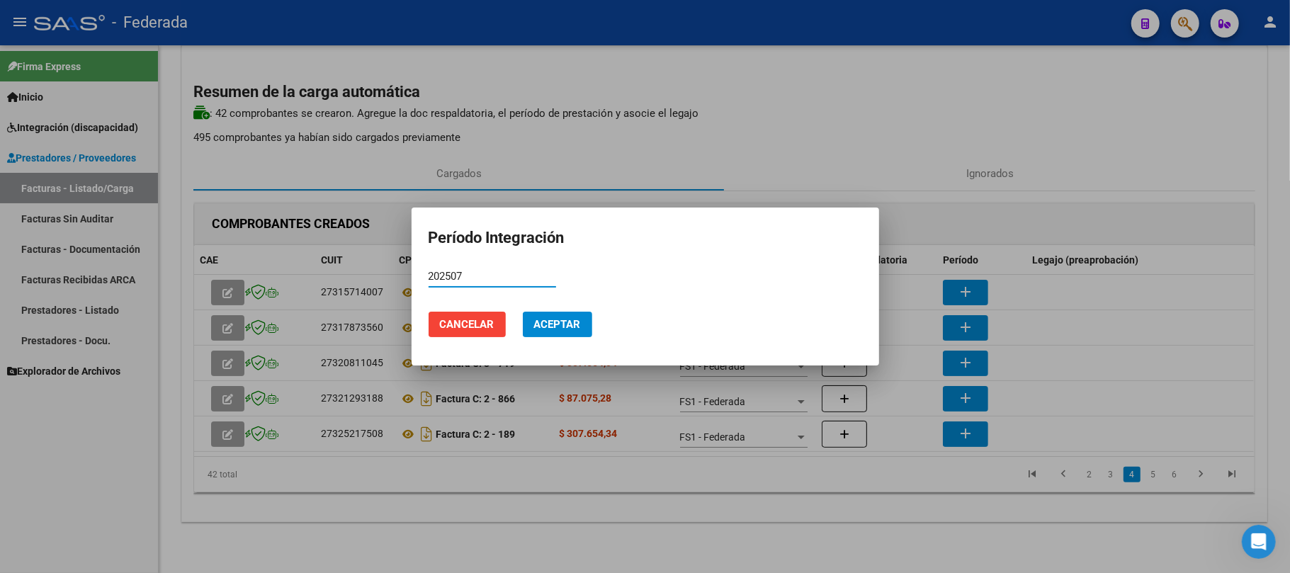
type input "202507"
click at [578, 326] on span "Aceptar" at bounding box center [557, 324] width 47 height 13
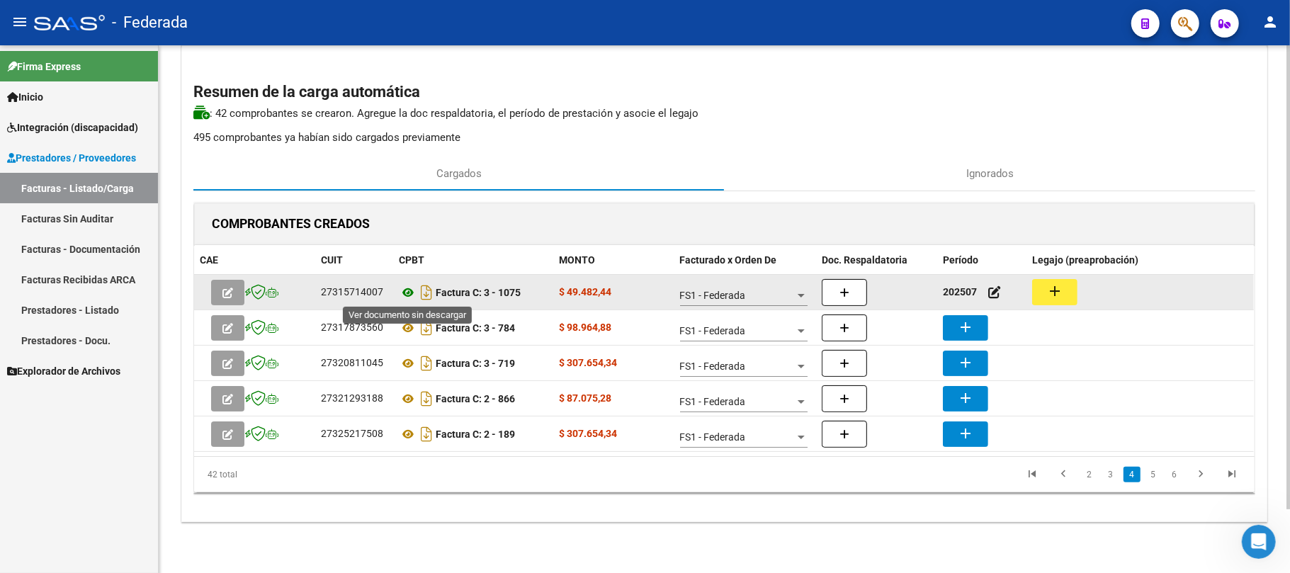
click at [401, 286] on icon at bounding box center [408, 292] width 18 height 17
click at [1057, 290] on mat-icon "add" at bounding box center [1054, 291] width 17 height 17
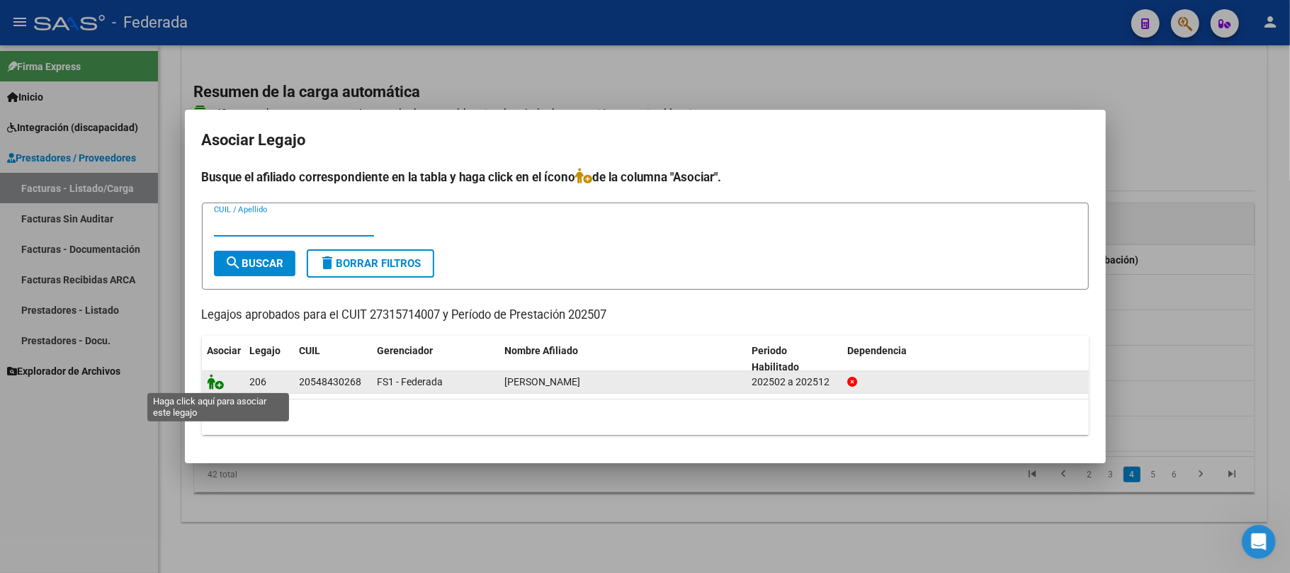
click at [219, 382] on icon at bounding box center [216, 382] width 17 height 16
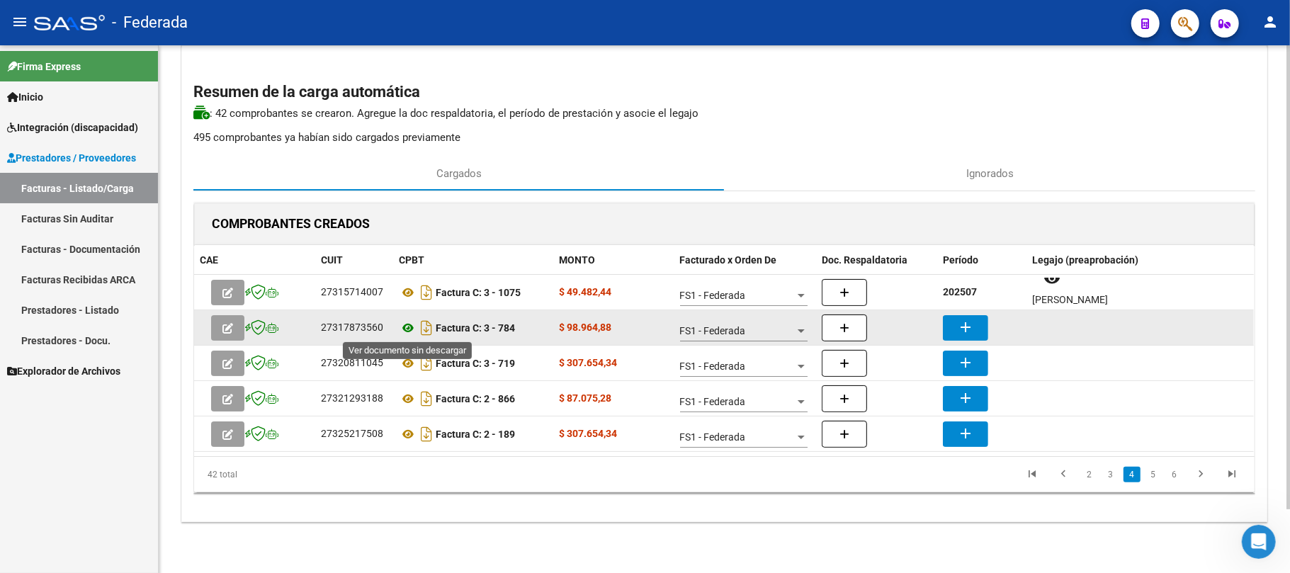
click at [409, 327] on icon at bounding box center [408, 327] width 18 height 17
click at [982, 322] on button "add" at bounding box center [965, 327] width 45 height 25
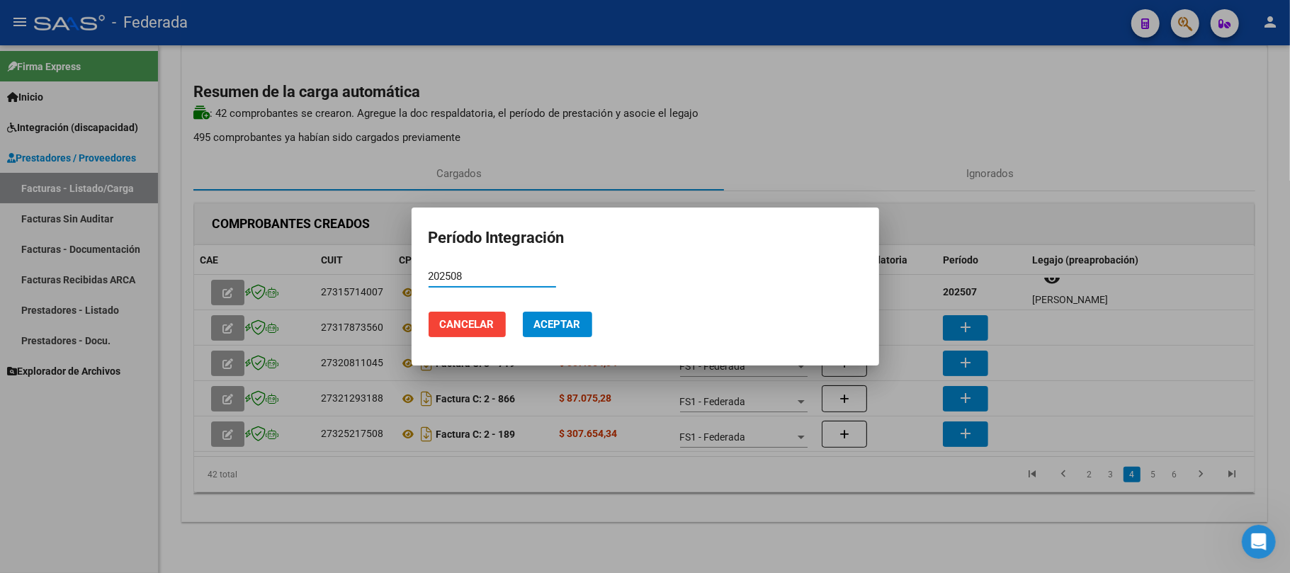
type input "202508"
click at [586, 319] on button "Aceptar" at bounding box center [557, 324] width 69 height 25
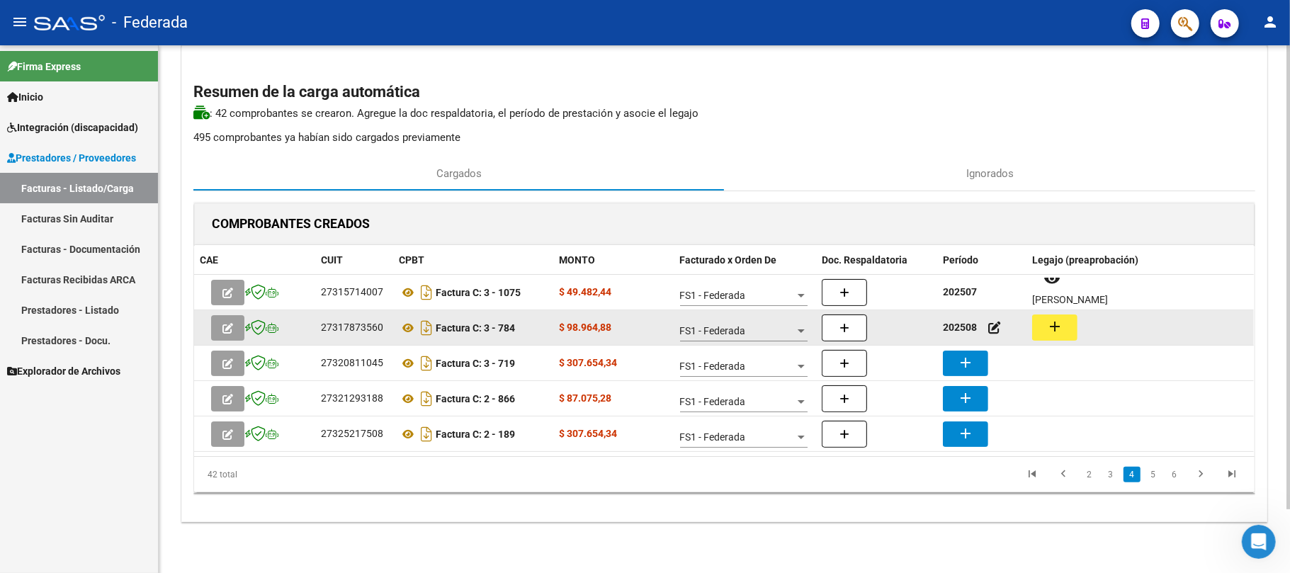
click at [1040, 329] on button "add" at bounding box center [1054, 327] width 45 height 26
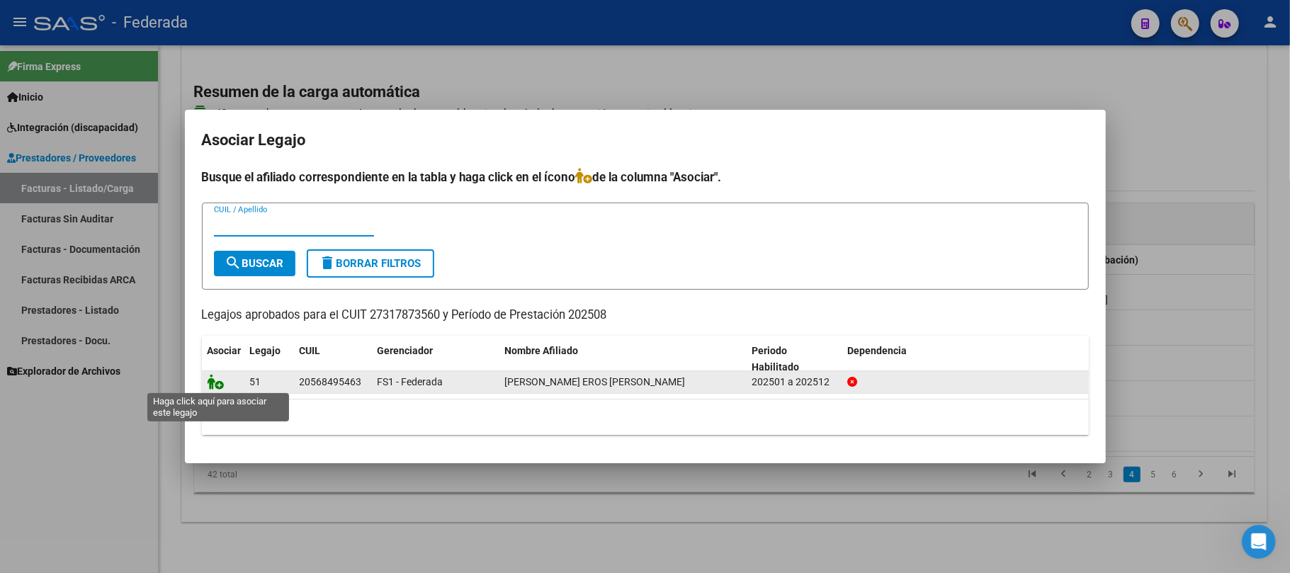
click at [214, 385] on icon at bounding box center [216, 382] width 17 height 16
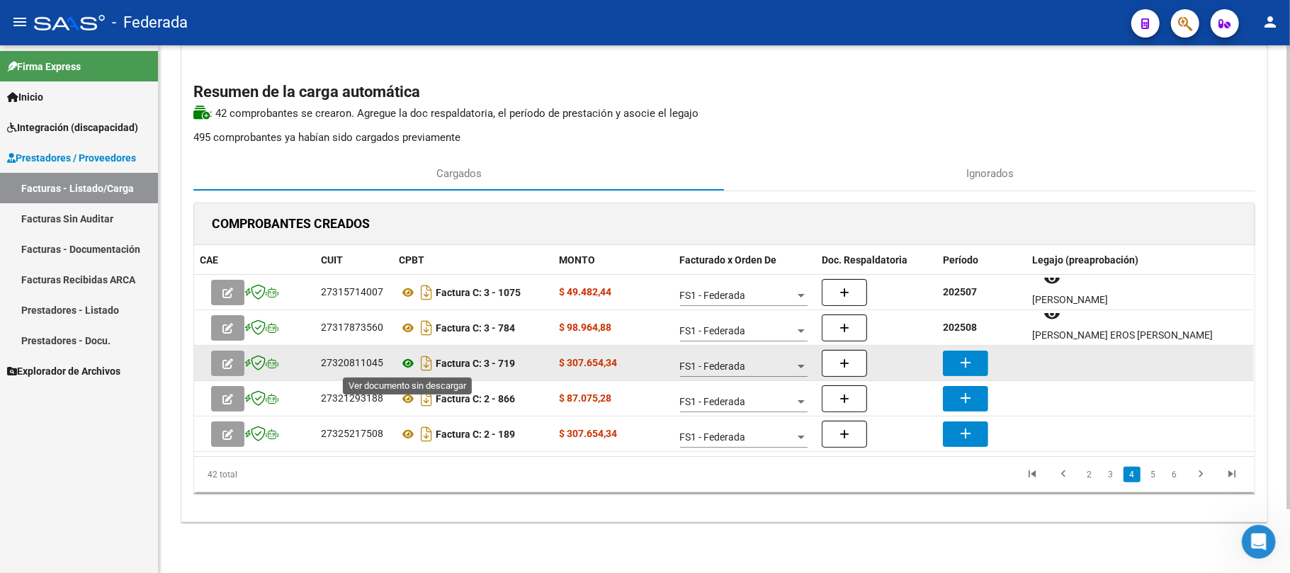
click at [411, 364] on icon at bounding box center [408, 363] width 18 height 17
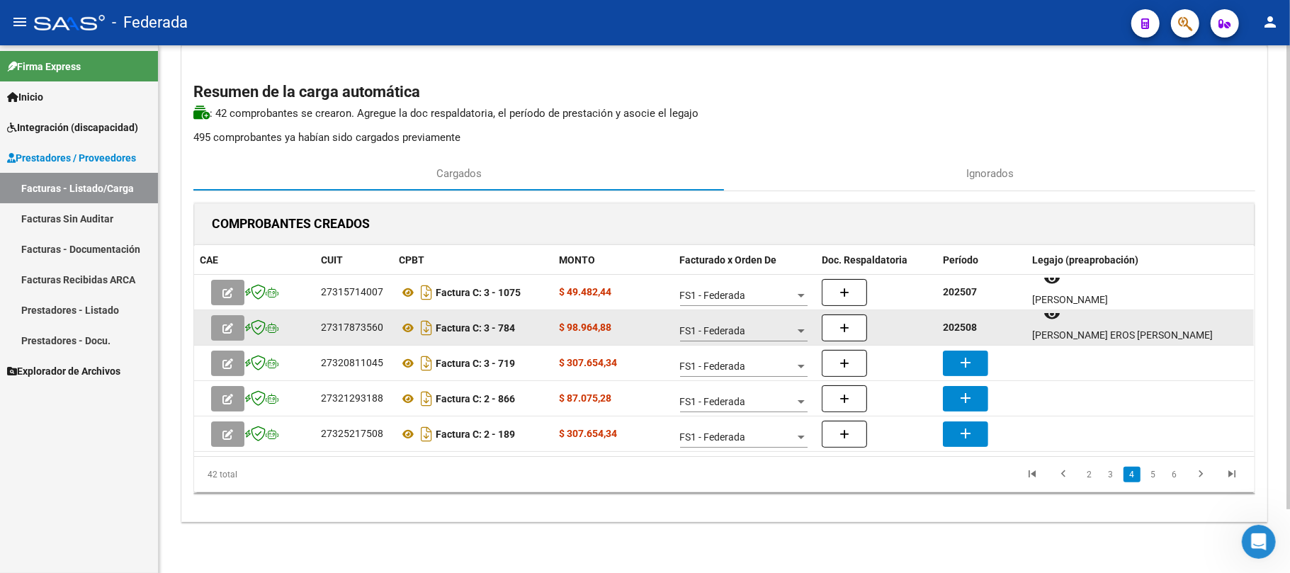
click at [956, 322] on strong "202508" at bounding box center [960, 327] width 34 height 11
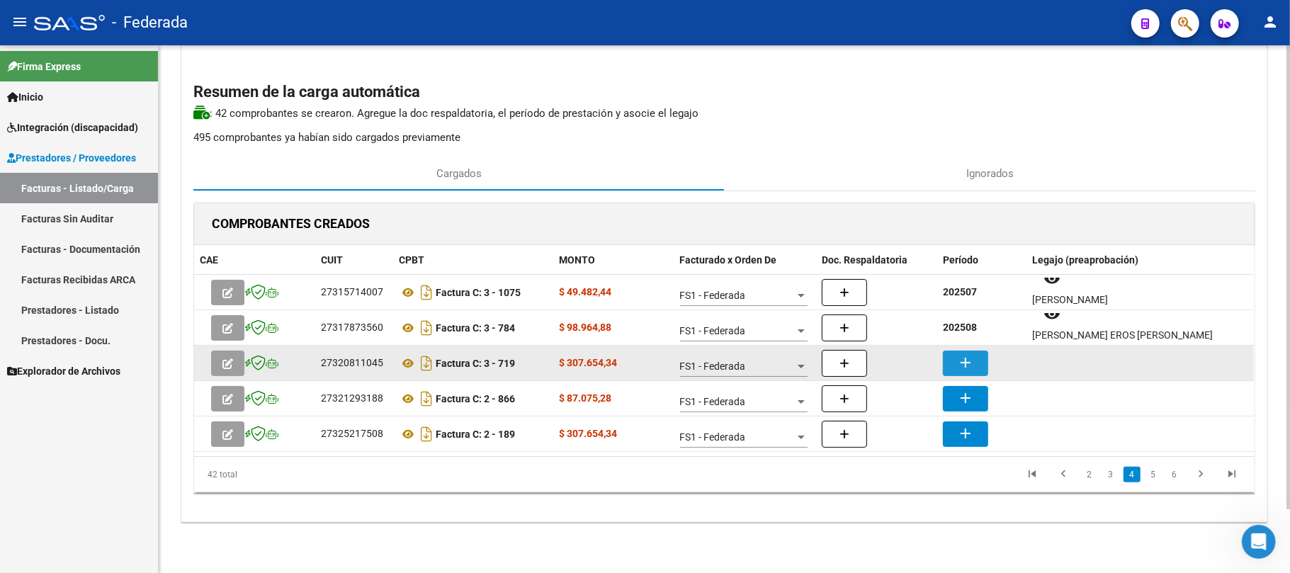
click at [966, 356] on mat-icon "add" at bounding box center [965, 362] width 17 height 17
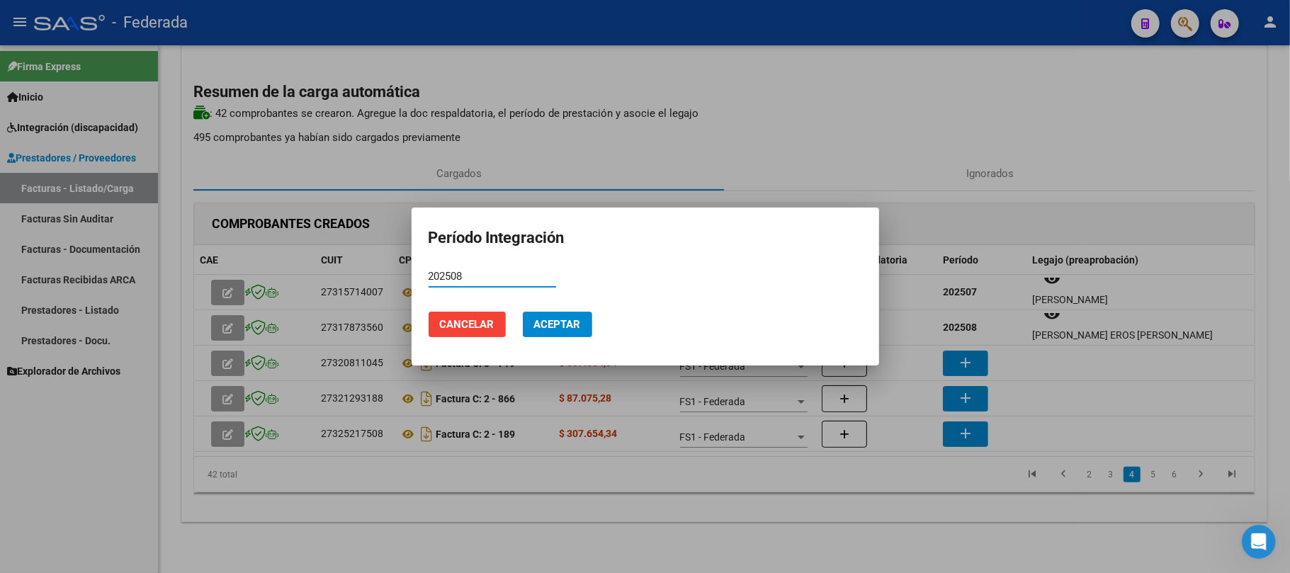
type input "202508"
click at [579, 320] on span "Aceptar" at bounding box center [557, 324] width 47 height 13
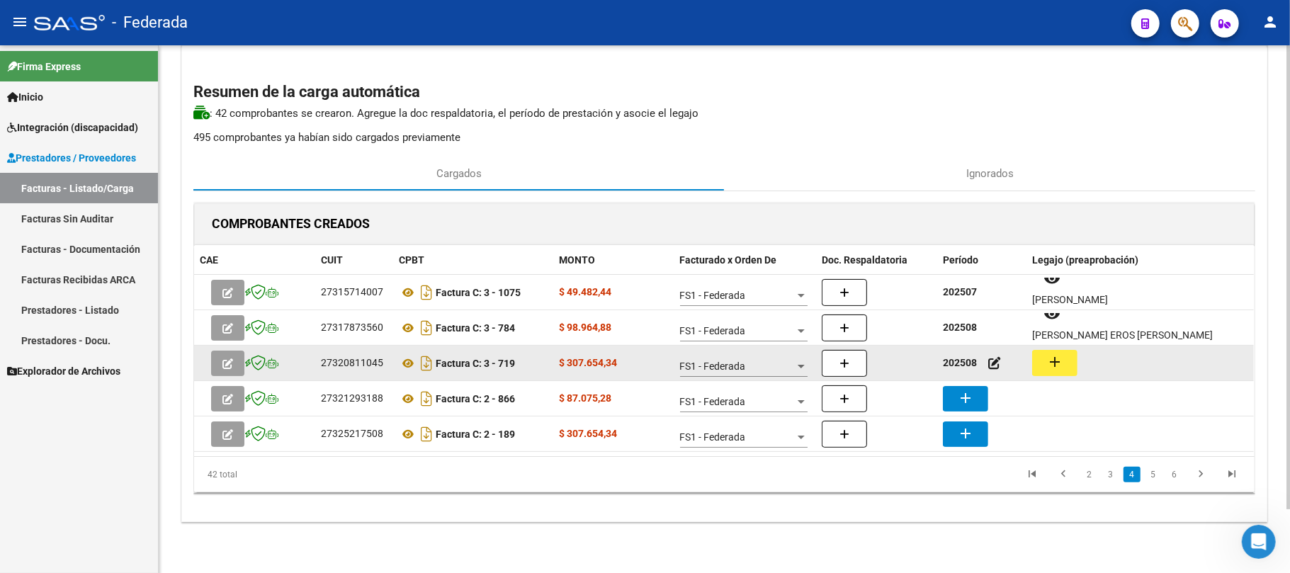
click at [1072, 358] on button "add" at bounding box center [1054, 363] width 45 height 26
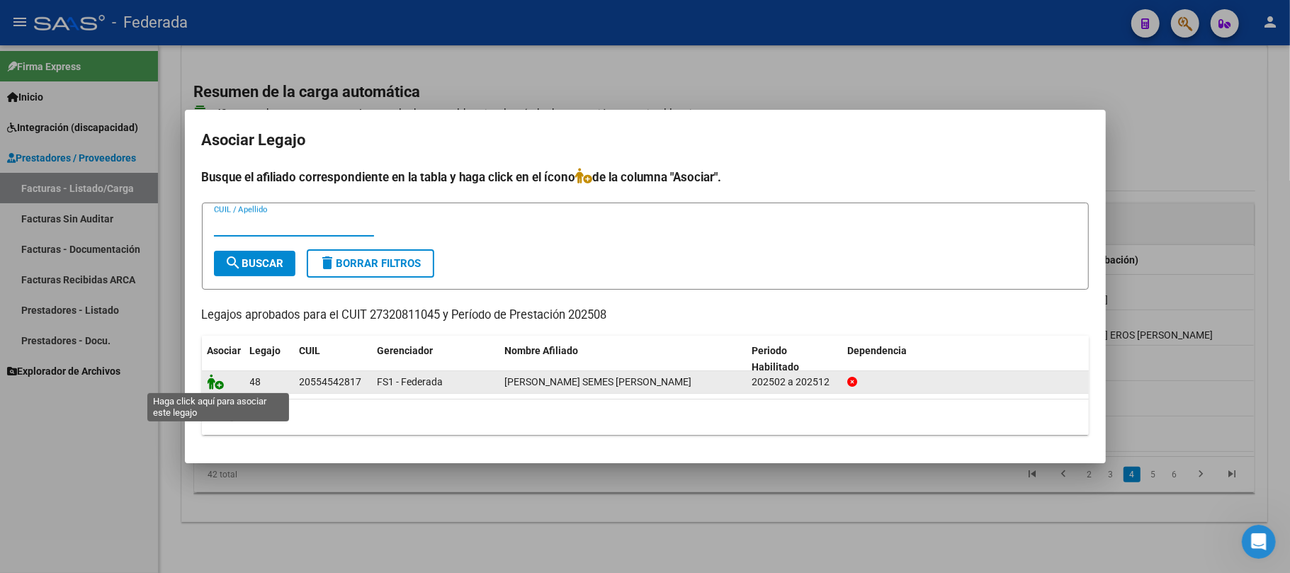
click at [211, 386] on icon at bounding box center [216, 382] width 17 height 16
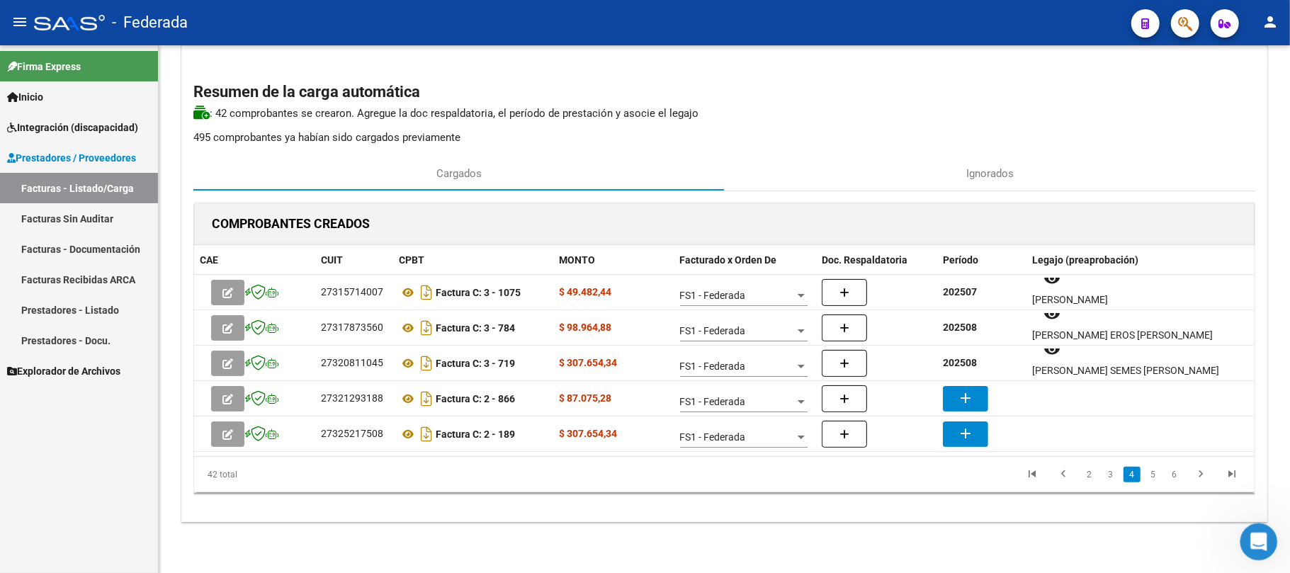
click at [1252, 535] on icon "Abrir Intercom Messenger" at bounding box center [1256, 539] width 23 height 23
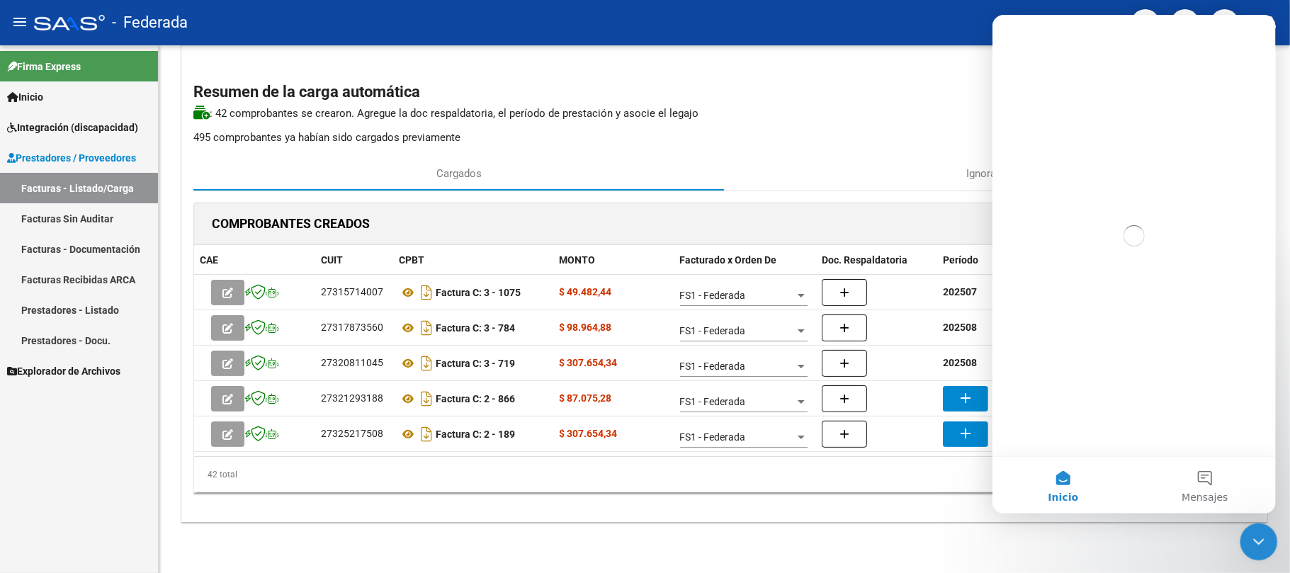
scroll to position [0, 0]
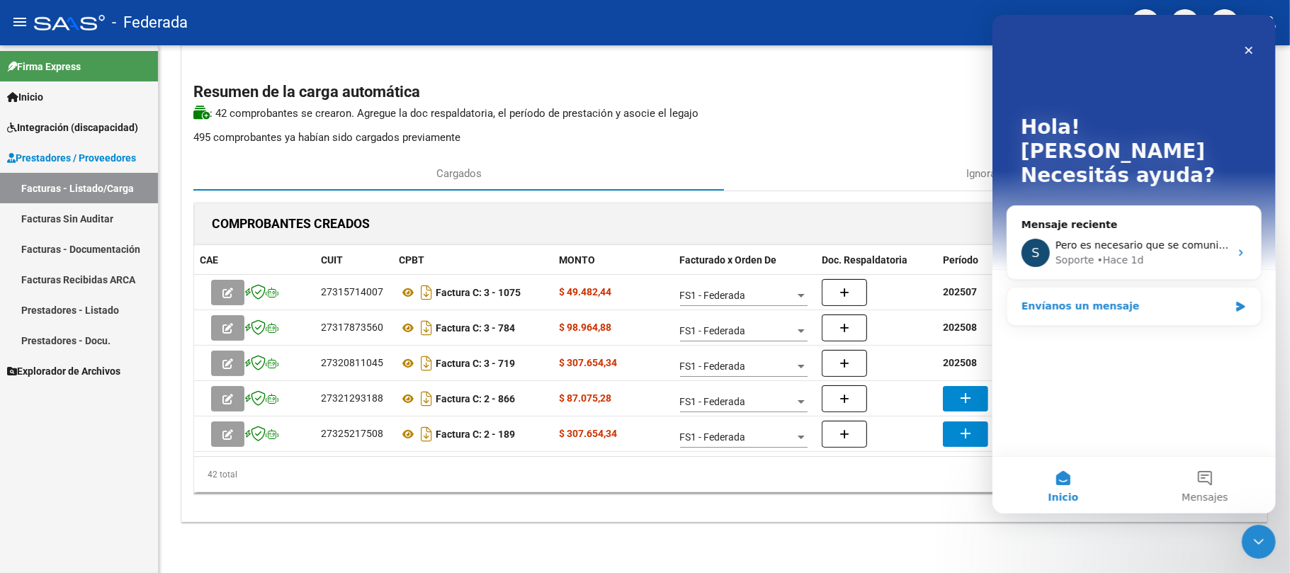
click at [1119, 290] on div "Envíanos un mensaje" at bounding box center [1133, 307] width 254 height 38
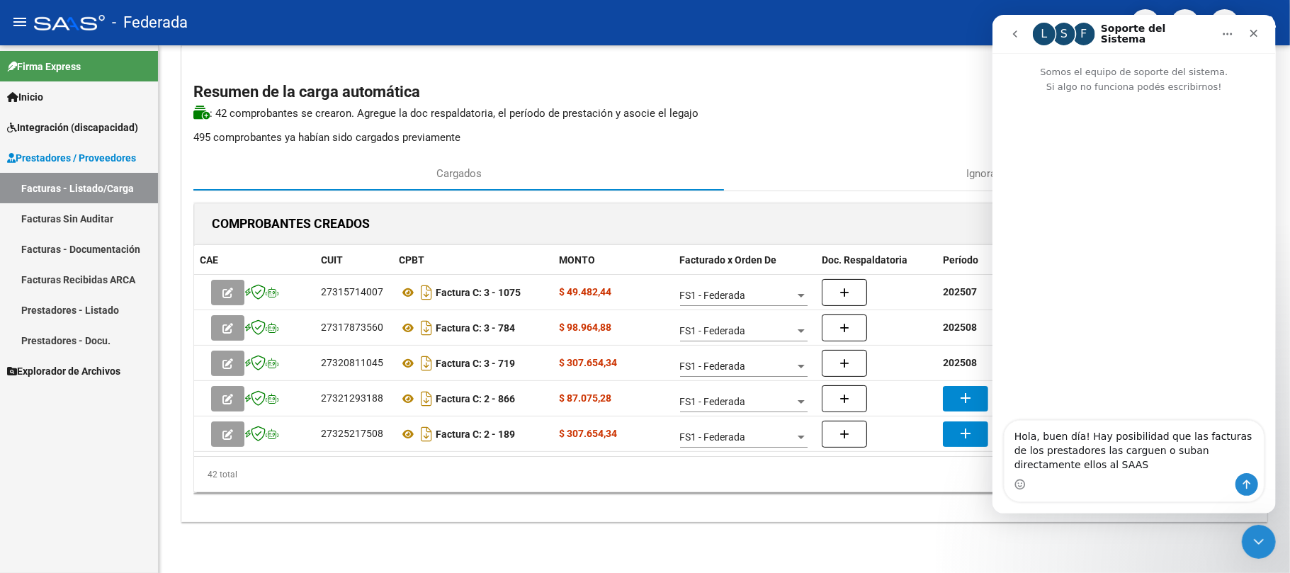
type textarea "Hola, buen día! Hay posibilidad que las facturas de los prestadores las carguen…"
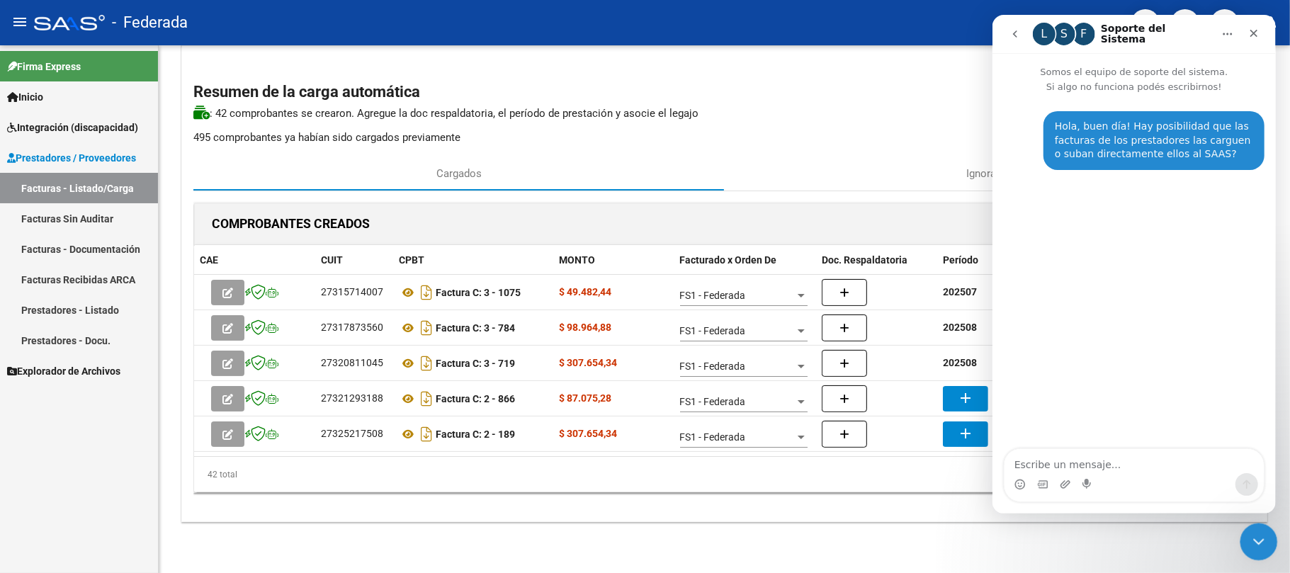
click at [1270, 529] on div "Cerrar Intercom Messenger" at bounding box center [1256, 540] width 34 height 34
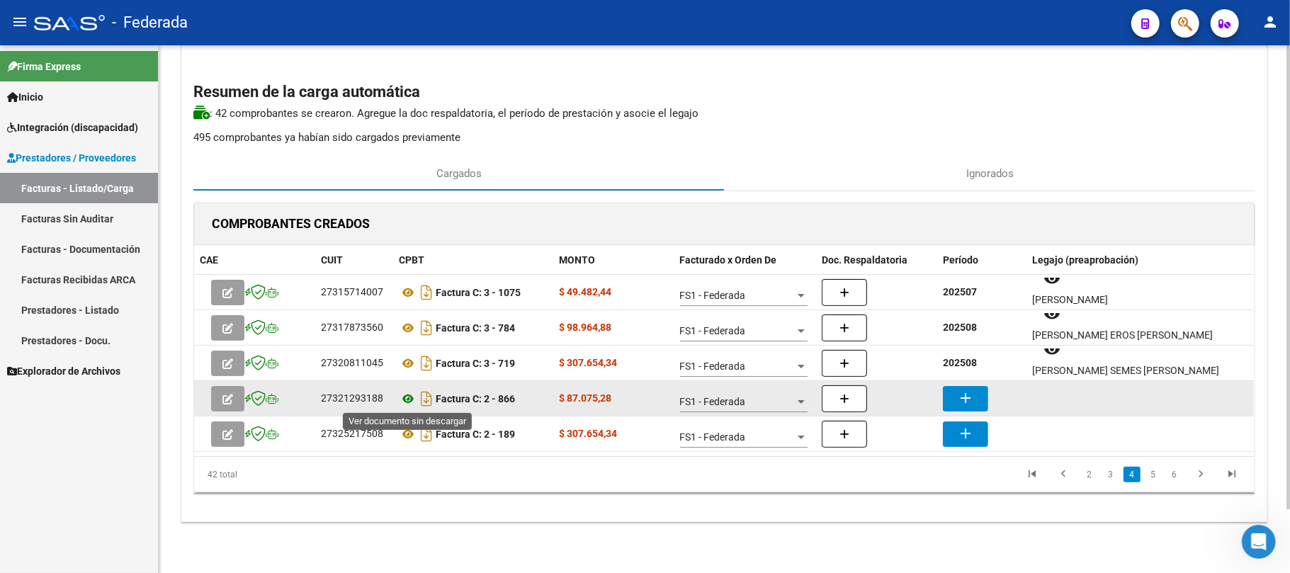
click at [411, 397] on icon at bounding box center [408, 398] width 18 height 17
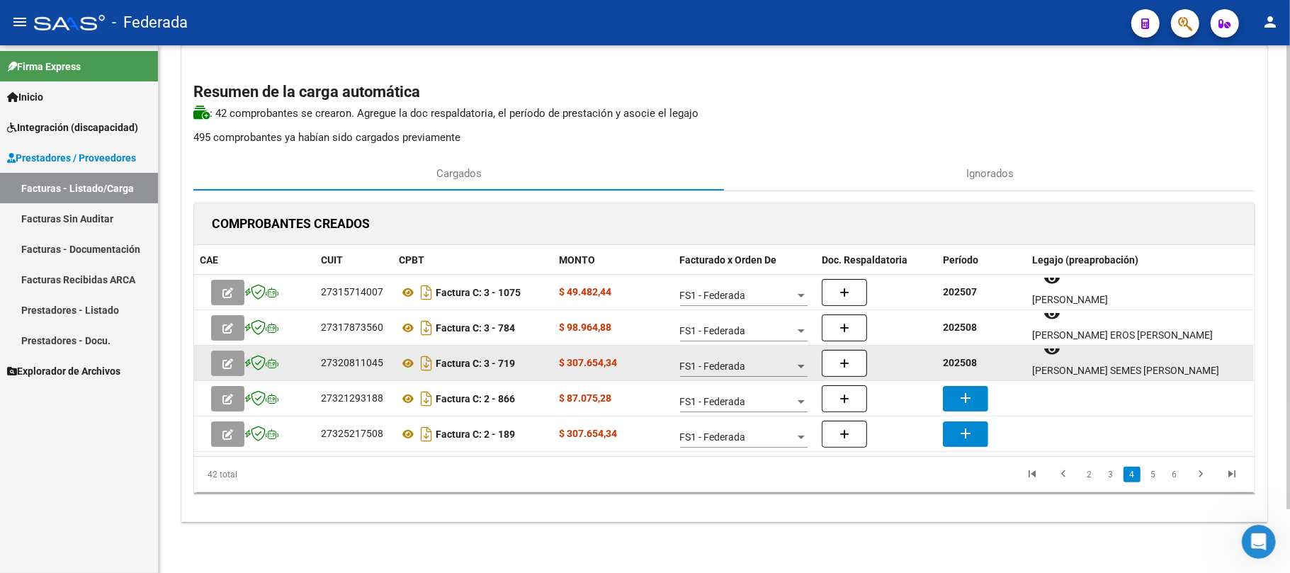
click at [952, 360] on strong "202508" at bounding box center [960, 362] width 34 height 11
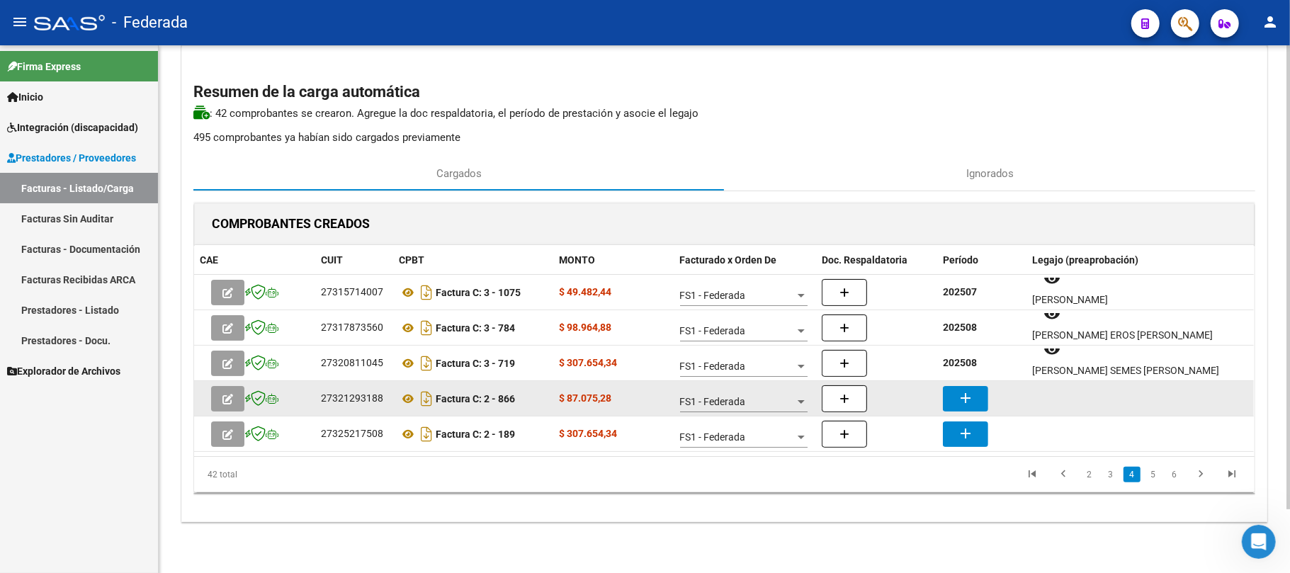
click at [963, 394] on mat-icon "add" at bounding box center [965, 398] width 17 height 17
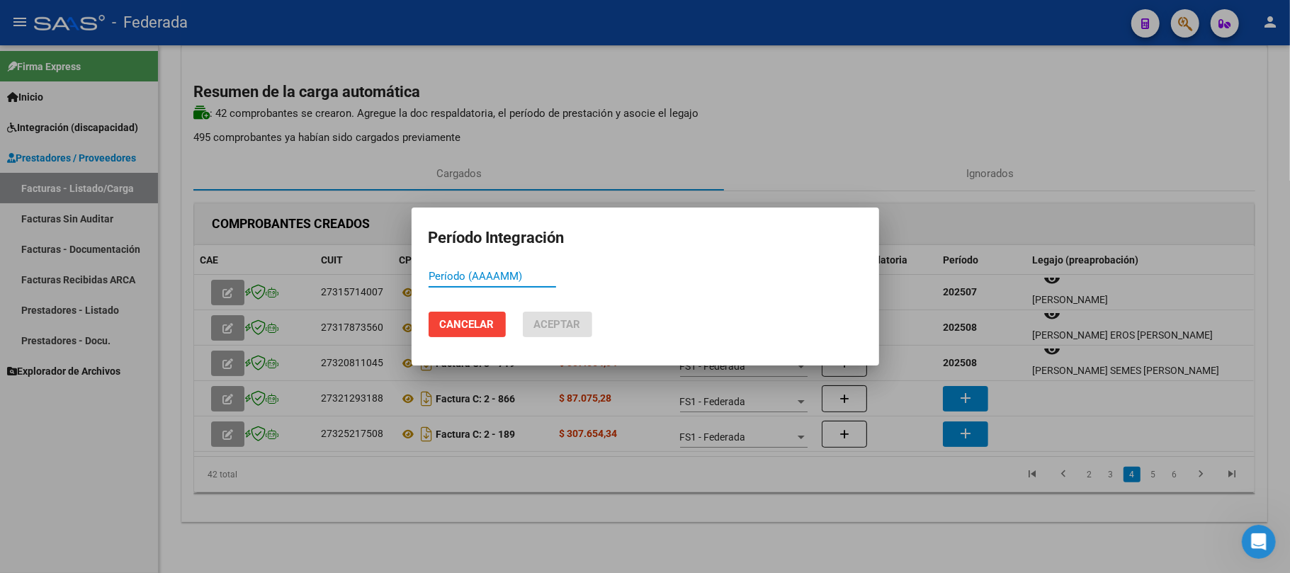
paste input "202508"
type input "202508"
click at [567, 314] on button "Aceptar" at bounding box center [557, 324] width 69 height 25
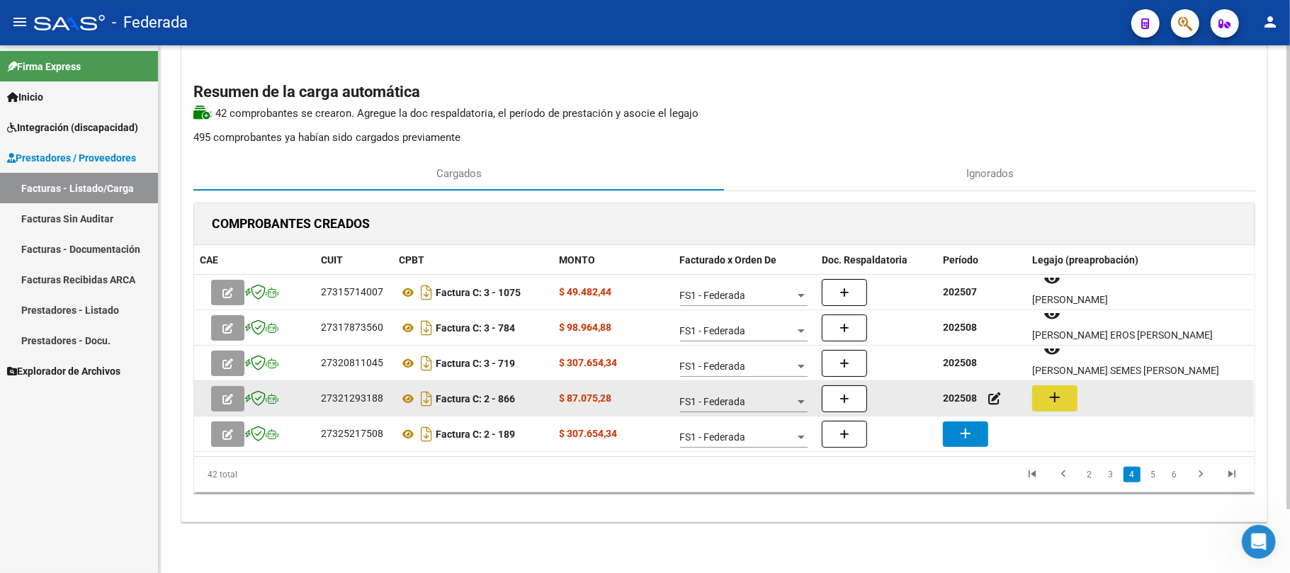
click at [1048, 400] on mat-icon "add" at bounding box center [1054, 397] width 17 height 17
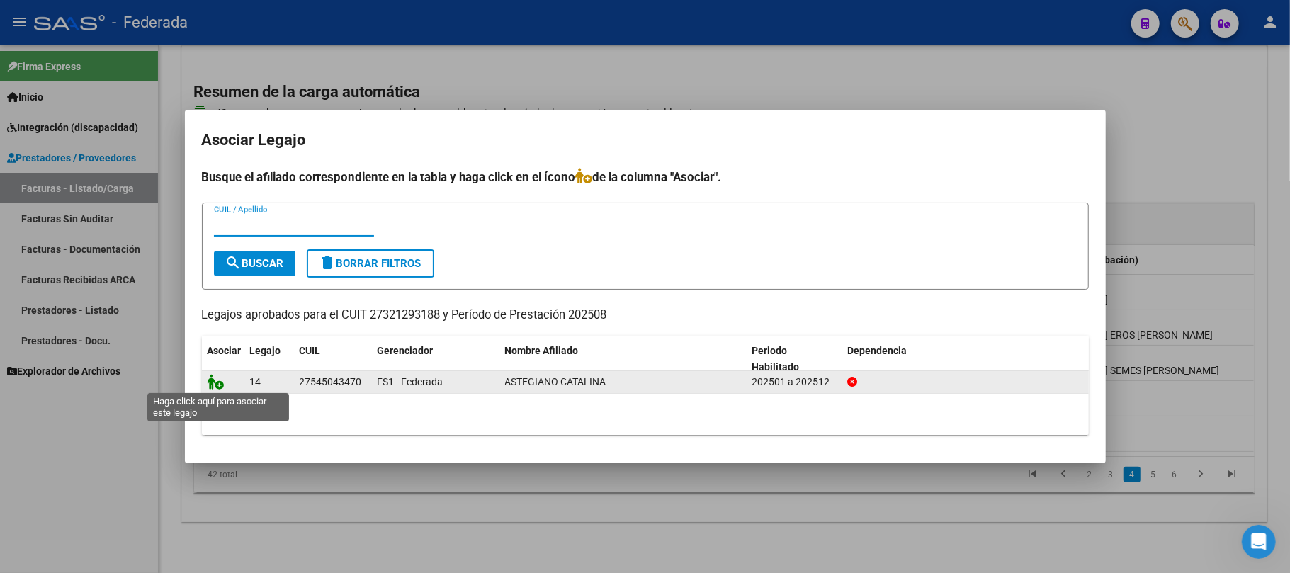
click at [214, 385] on icon at bounding box center [216, 382] width 17 height 16
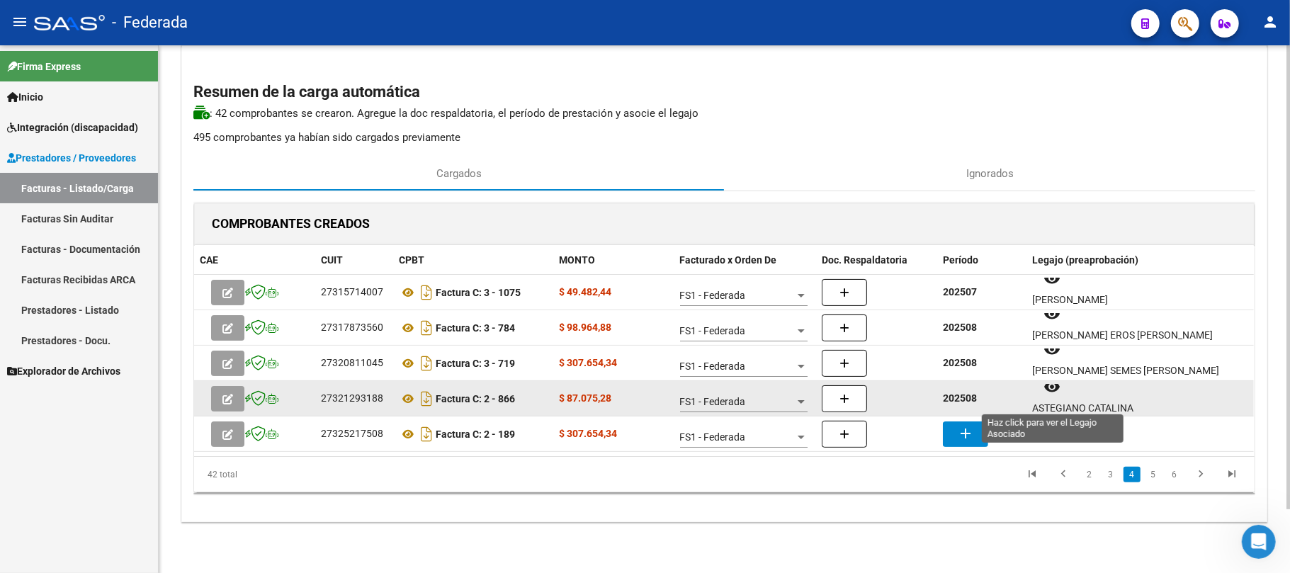
scroll to position [11, 0]
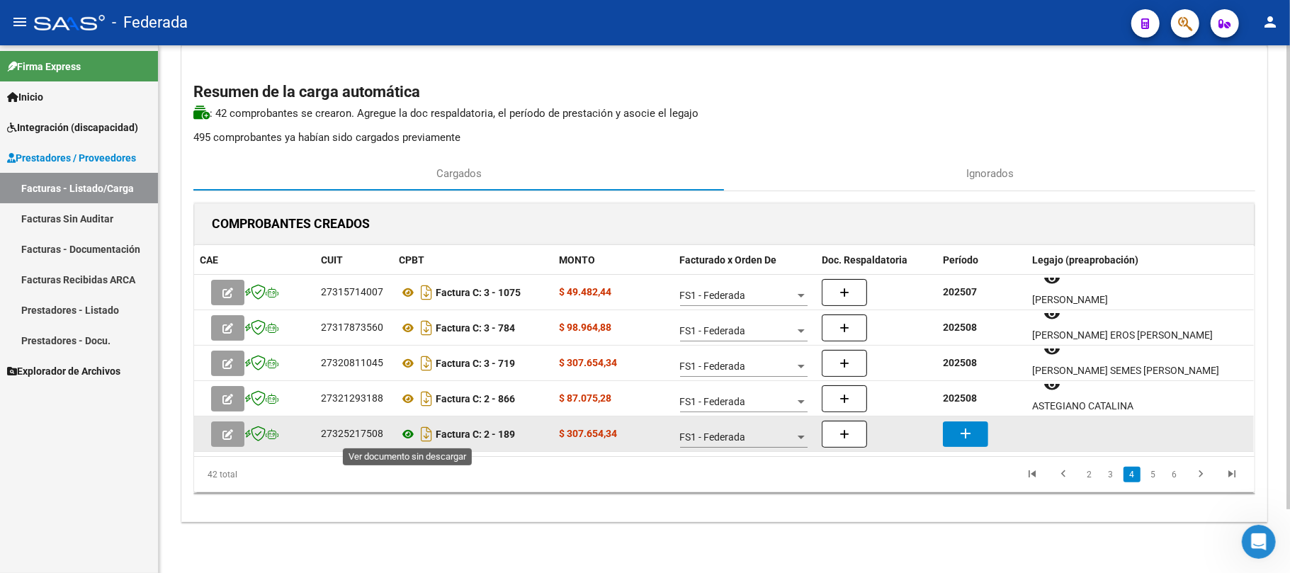
click at [408, 432] on icon at bounding box center [408, 434] width 18 height 17
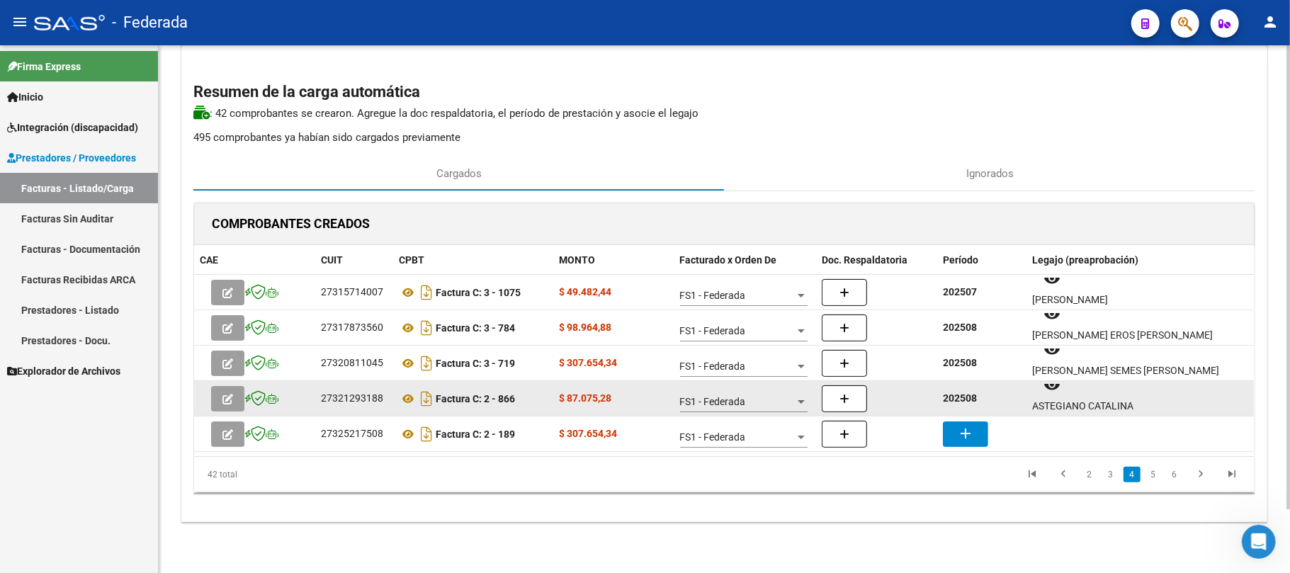
click at [946, 398] on strong "202508" at bounding box center [960, 397] width 34 height 11
click at [947, 398] on strong "202508" at bounding box center [960, 397] width 34 height 11
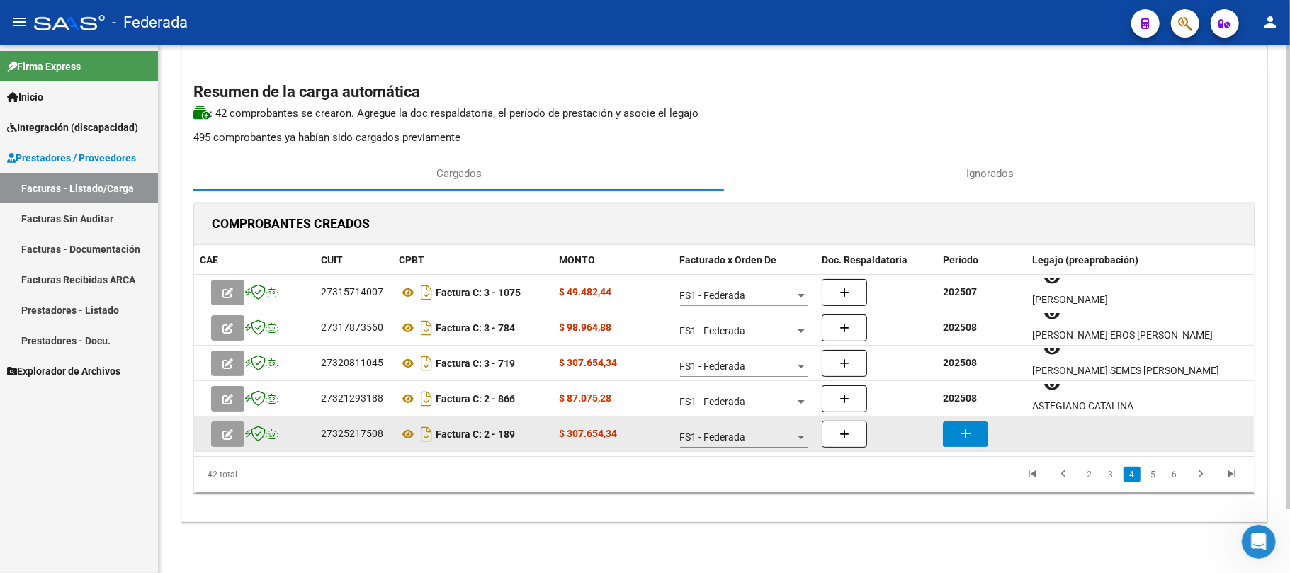
click at [975, 424] on button "add" at bounding box center [965, 433] width 45 height 25
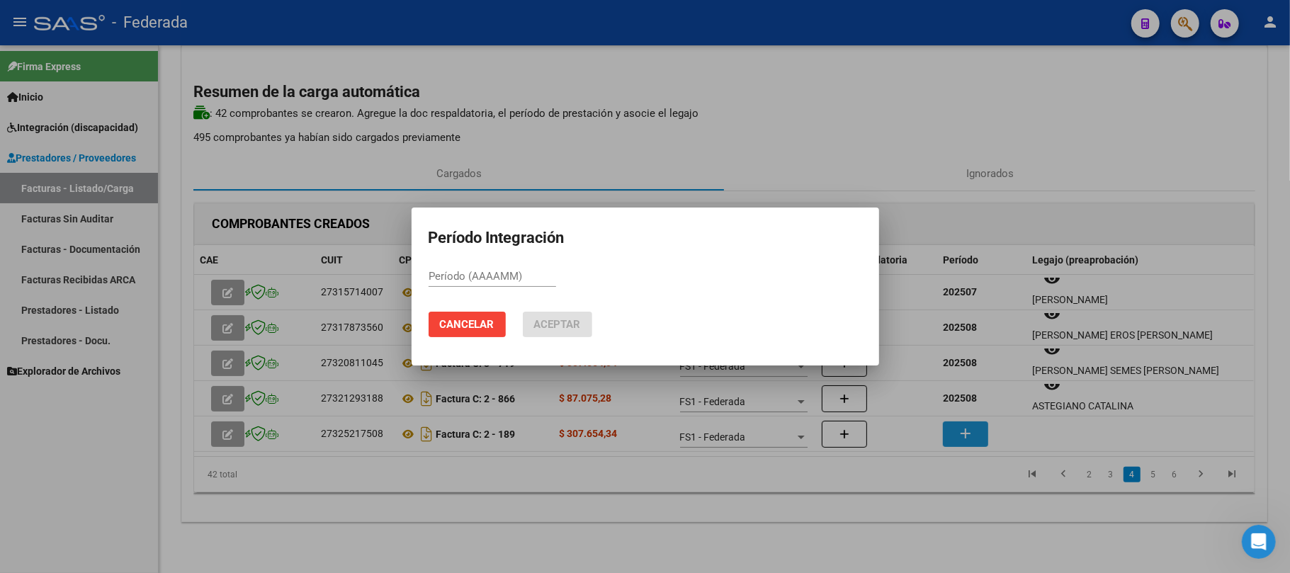
paste input "202508"
type input "202508"
click at [559, 326] on span "Aceptar" at bounding box center [557, 324] width 47 height 13
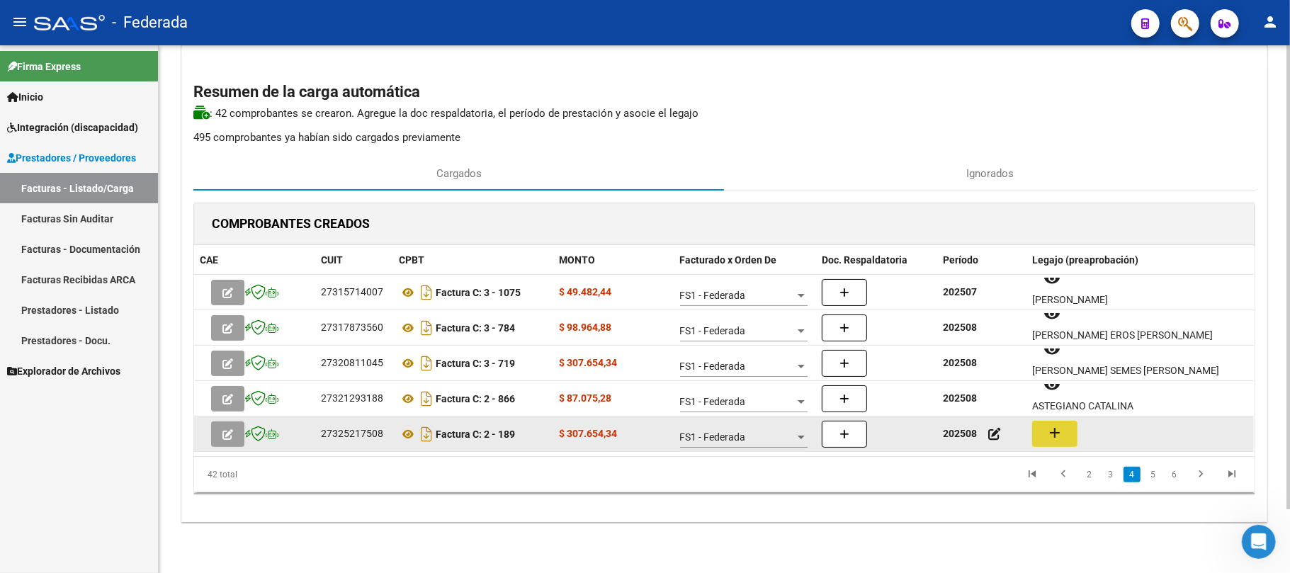
click at [1066, 431] on button "add" at bounding box center [1054, 434] width 45 height 26
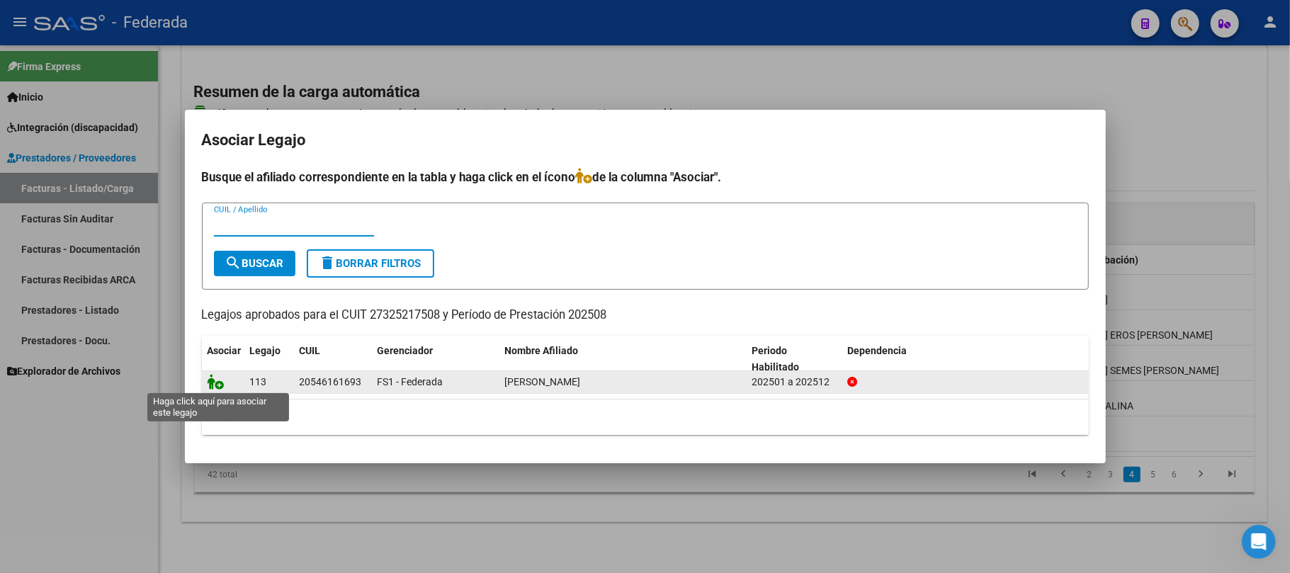
click at [222, 384] on icon at bounding box center [216, 382] width 17 height 16
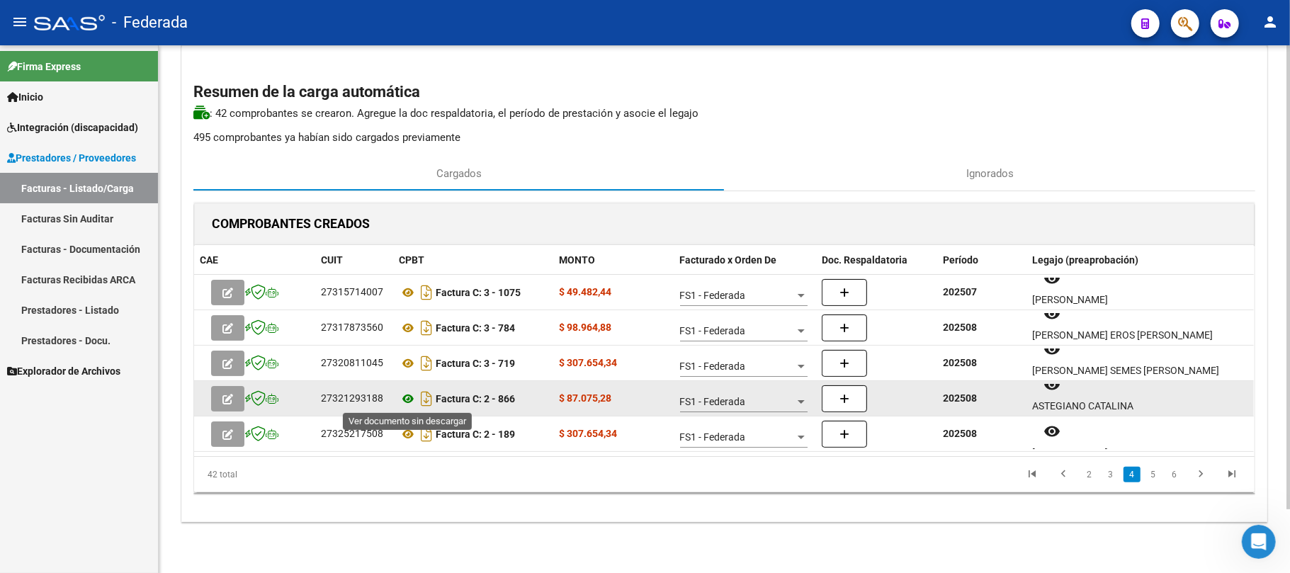
click at [409, 398] on icon at bounding box center [408, 398] width 18 height 17
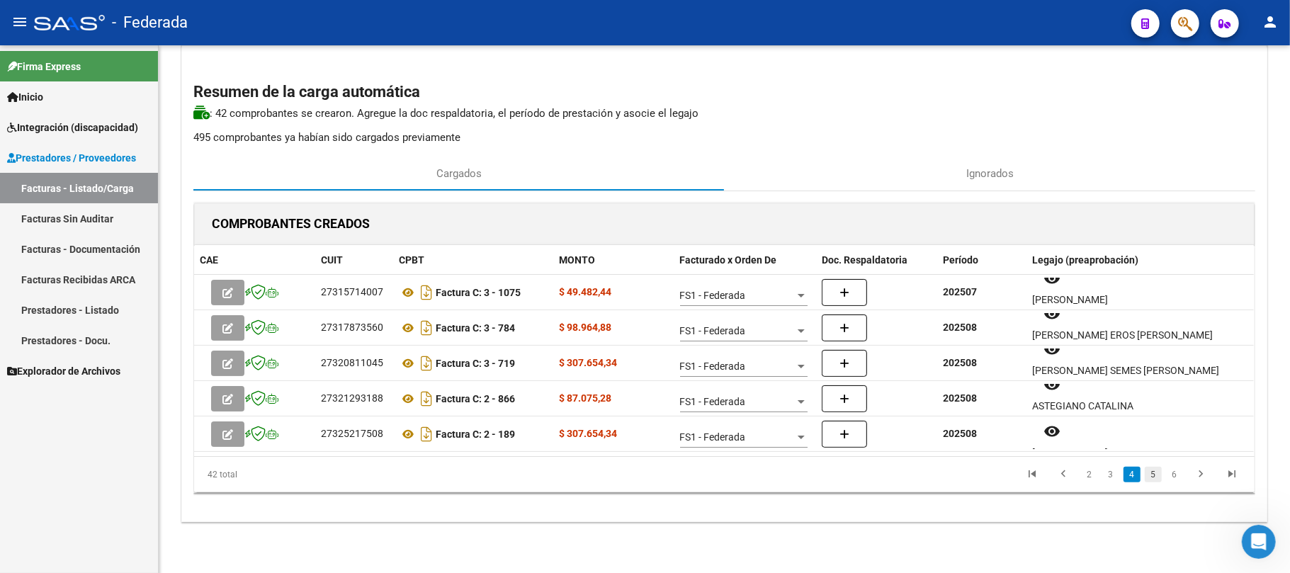
click at [1157, 471] on link "5" at bounding box center [1152, 475] width 17 height 16
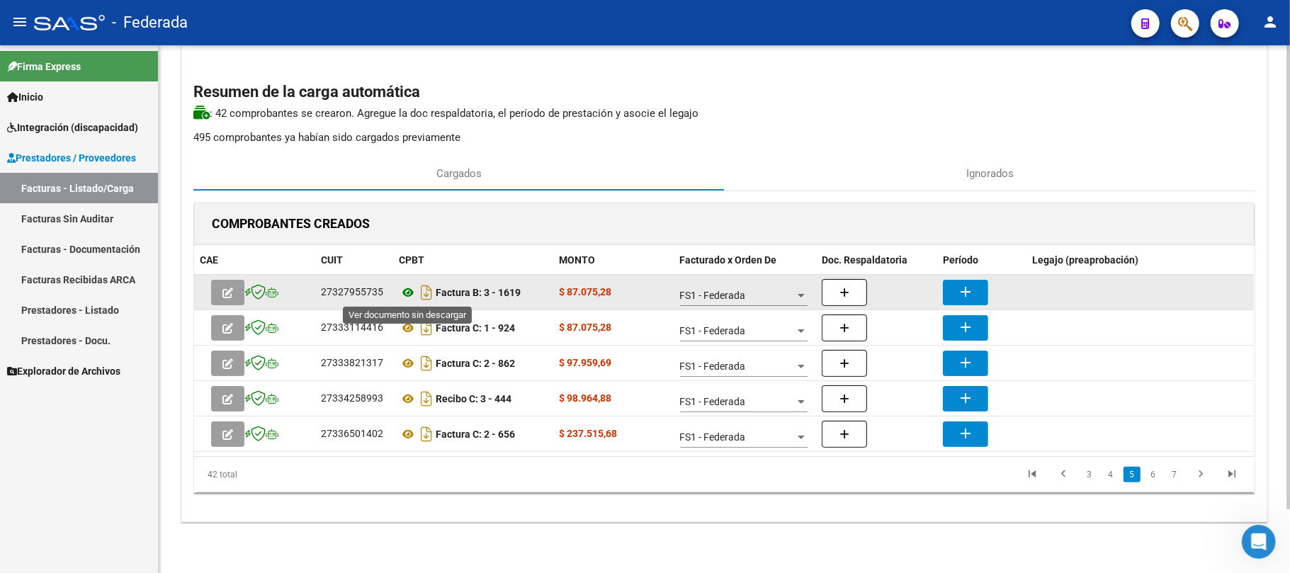
click at [401, 293] on icon at bounding box center [408, 292] width 18 height 17
click at [960, 288] on mat-icon "add" at bounding box center [965, 291] width 17 height 17
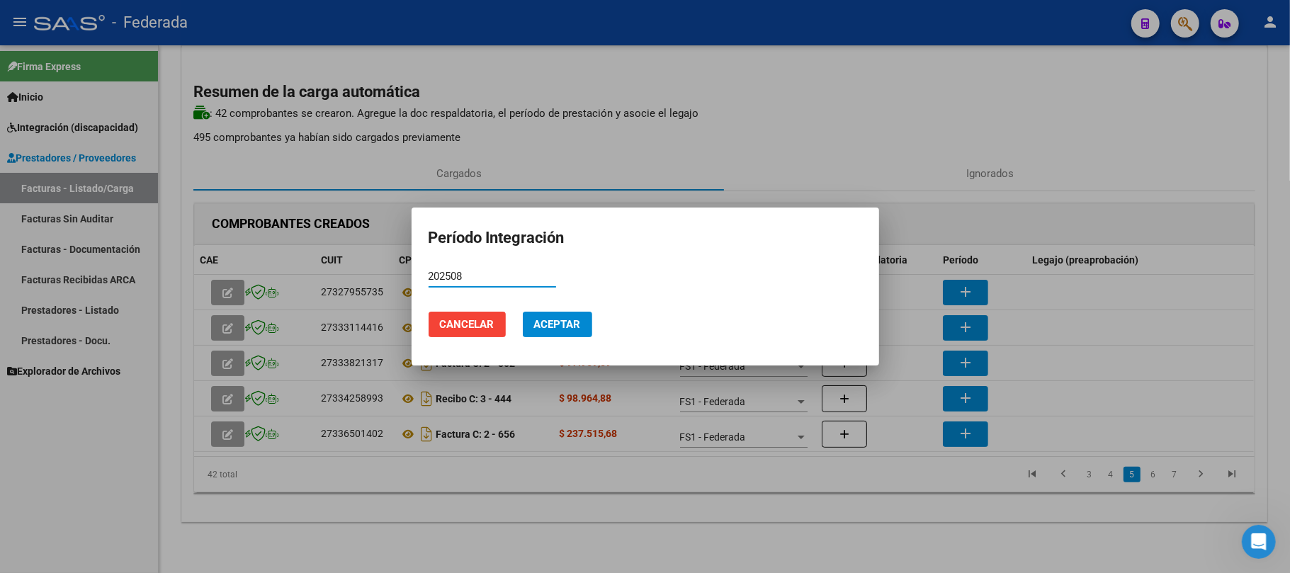
type input "202508"
click at [564, 320] on span "Aceptar" at bounding box center [557, 324] width 47 height 13
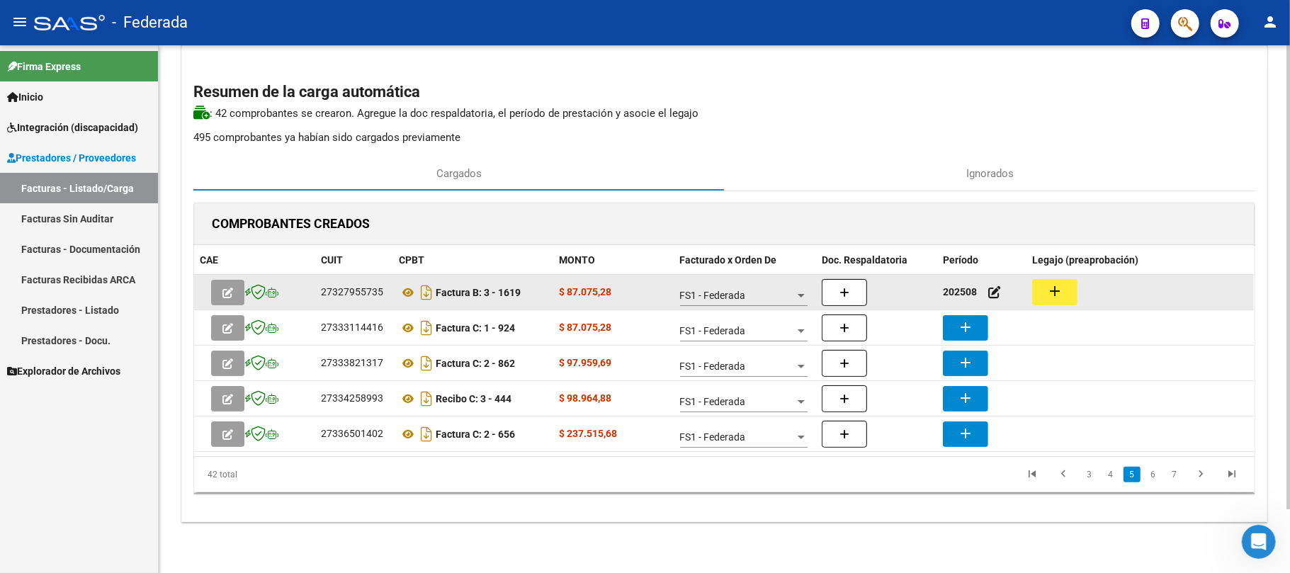
click at [1052, 290] on mat-icon "add" at bounding box center [1054, 291] width 17 height 17
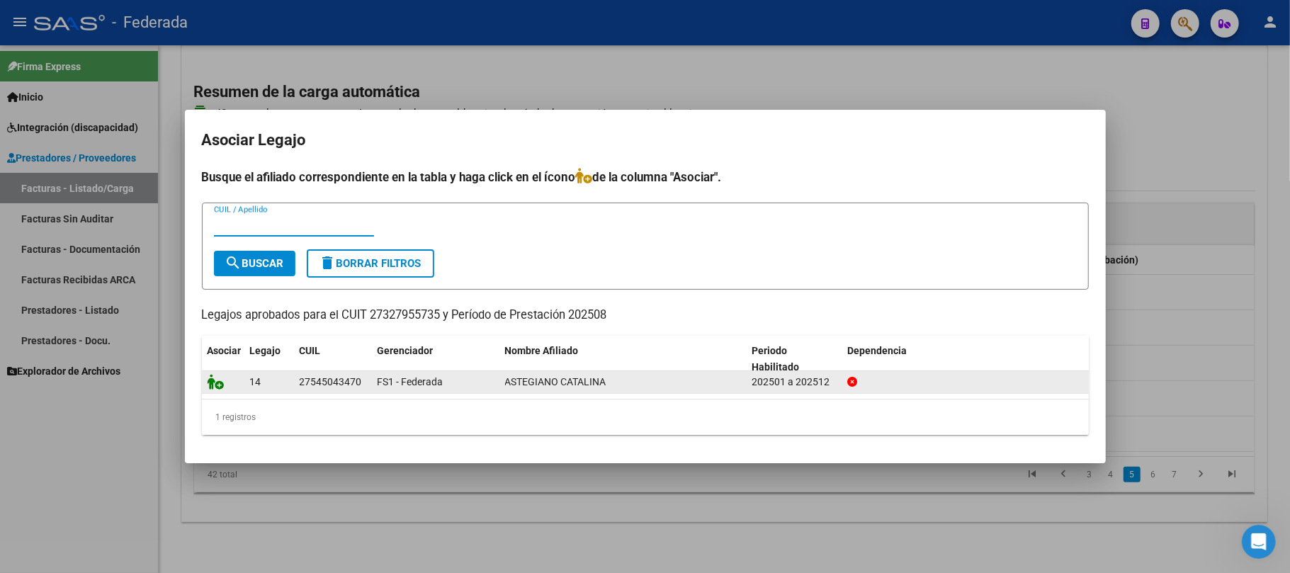
click at [210, 387] on icon at bounding box center [216, 382] width 17 height 16
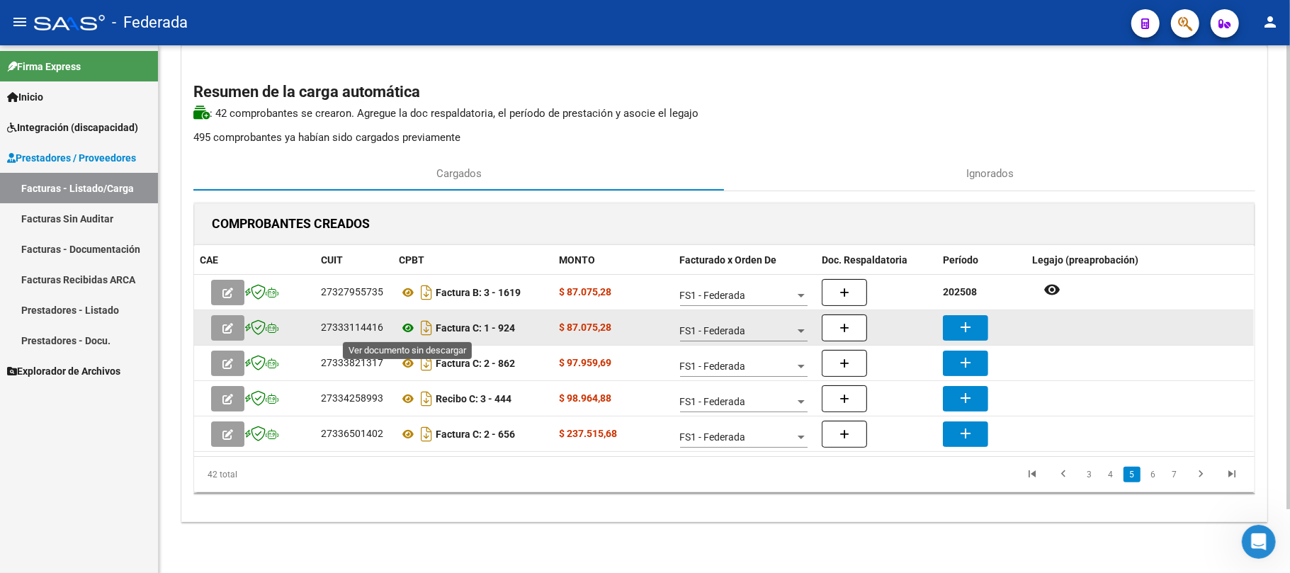
click at [408, 324] on icon at bounding box center [408, 327] width 18 height 17
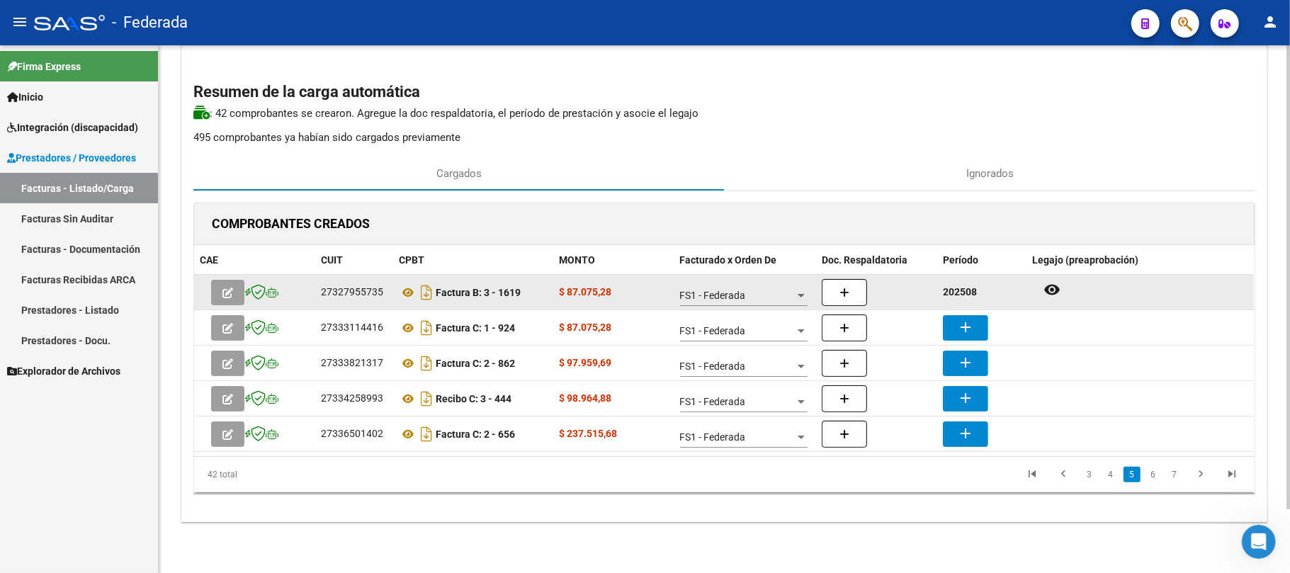
click at [958, 297] on strong "202508" at bounding box center [960, 291] width 34 height 11
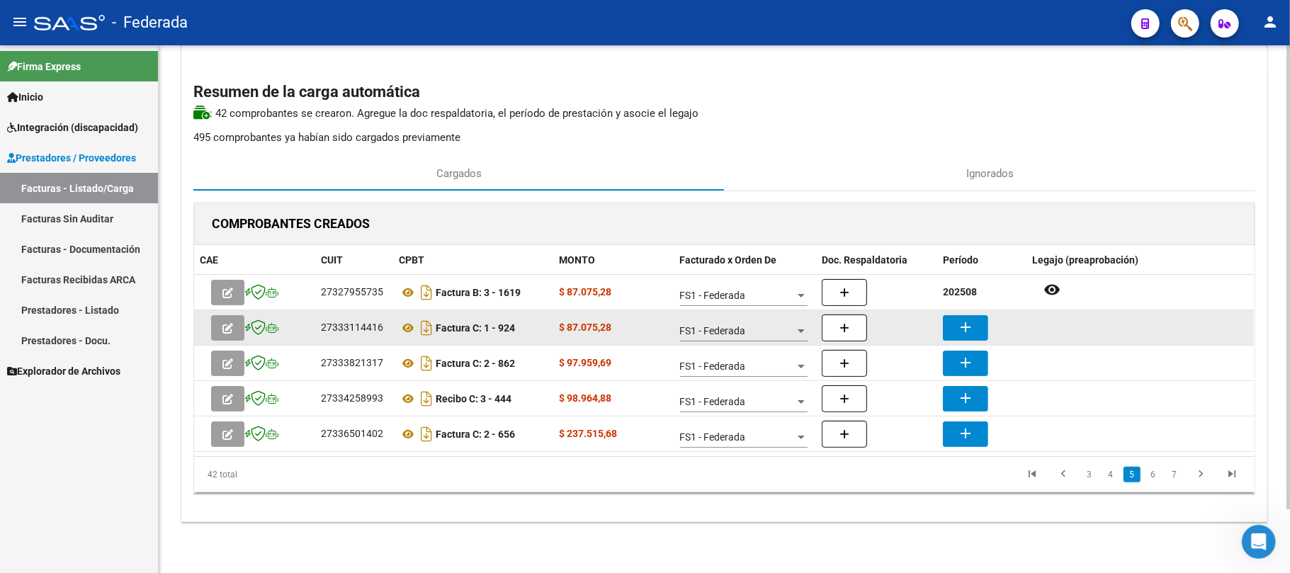
click at [969, 332] on mat-icon "add" at bounding box center [965, 327] width 17 height 17
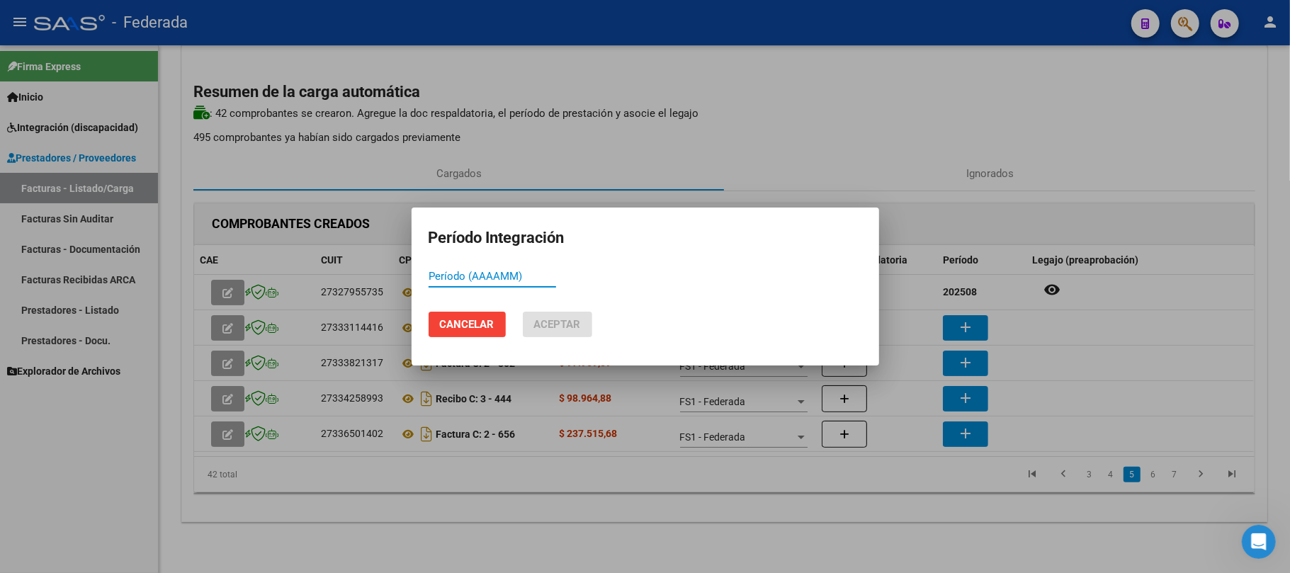
paste input "202508"
type input "202508"
click at [576, 324] on span "Aceptar" at bounding box center [557, 324] width 47 height 13
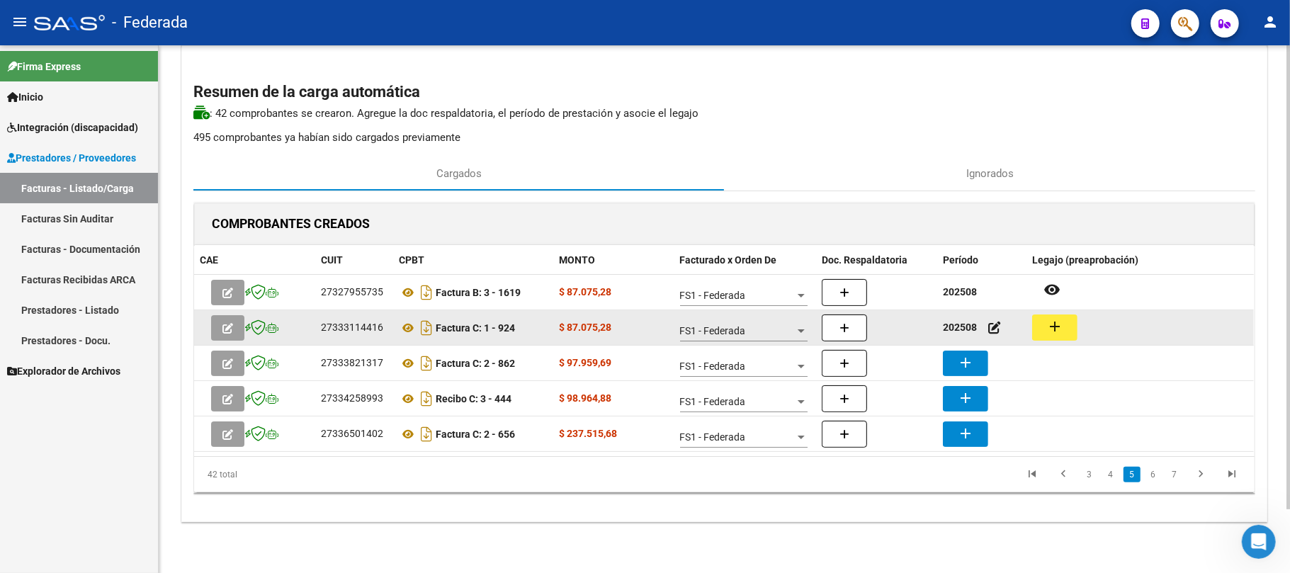
click at [1052, 326] on mat-icon "add" at bounding box center [1054, 326] width 17 height 17
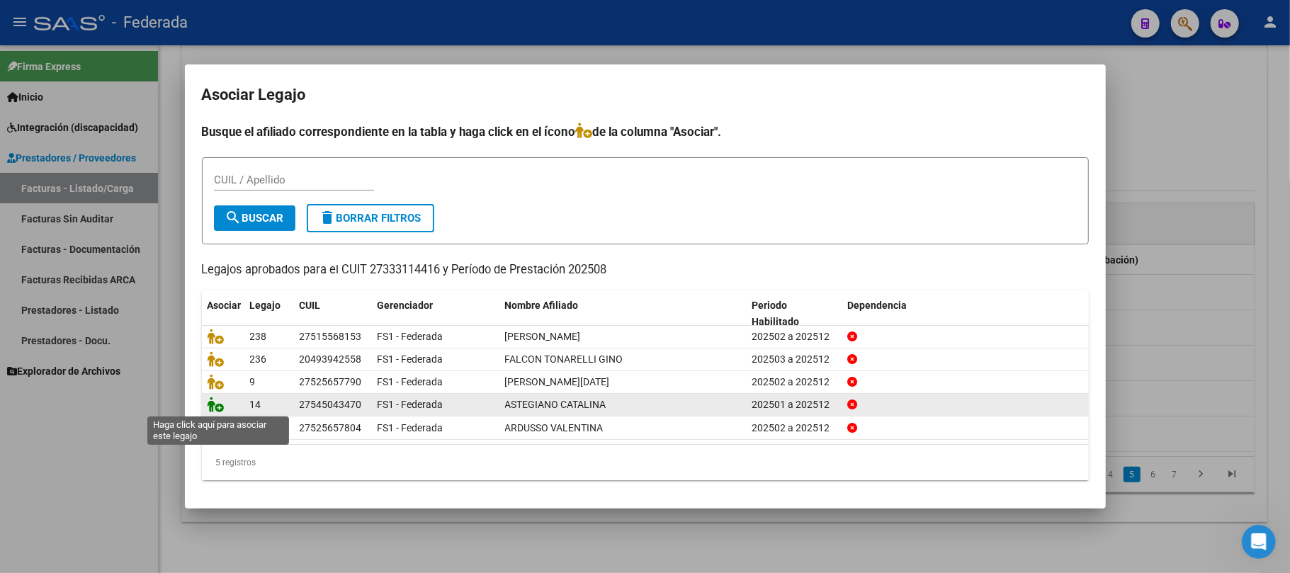
click at [222, 403] on icon at bounding box center [216, 405] width 17 height 16
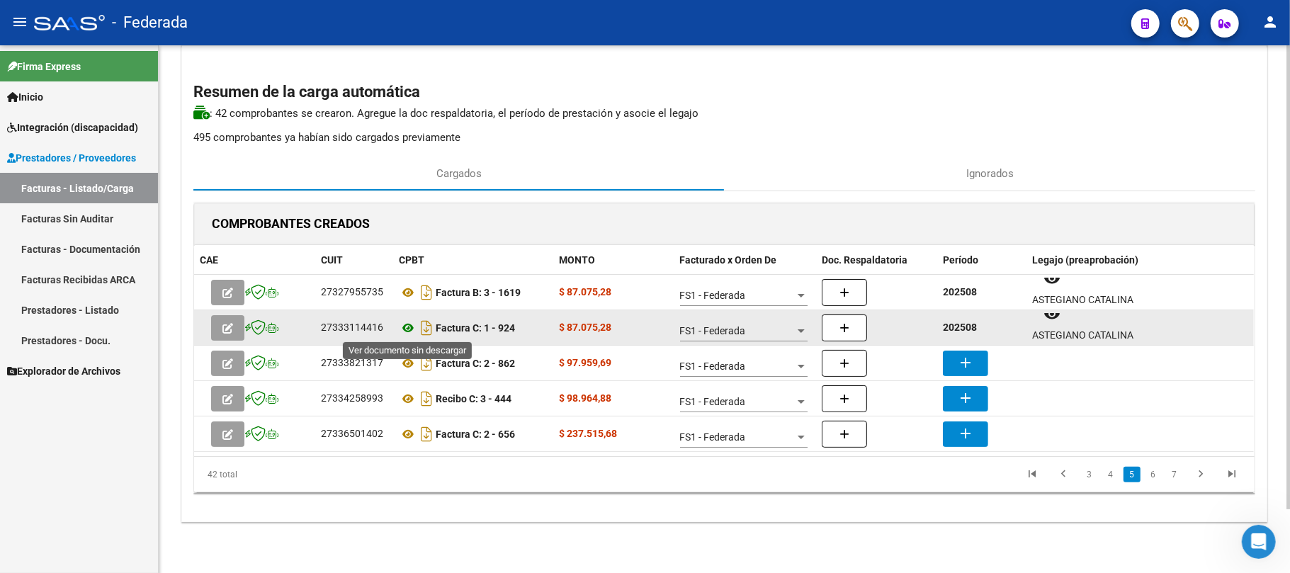
click at [402, 326] on icon at bounding box center [408, 327] width 18 height 17
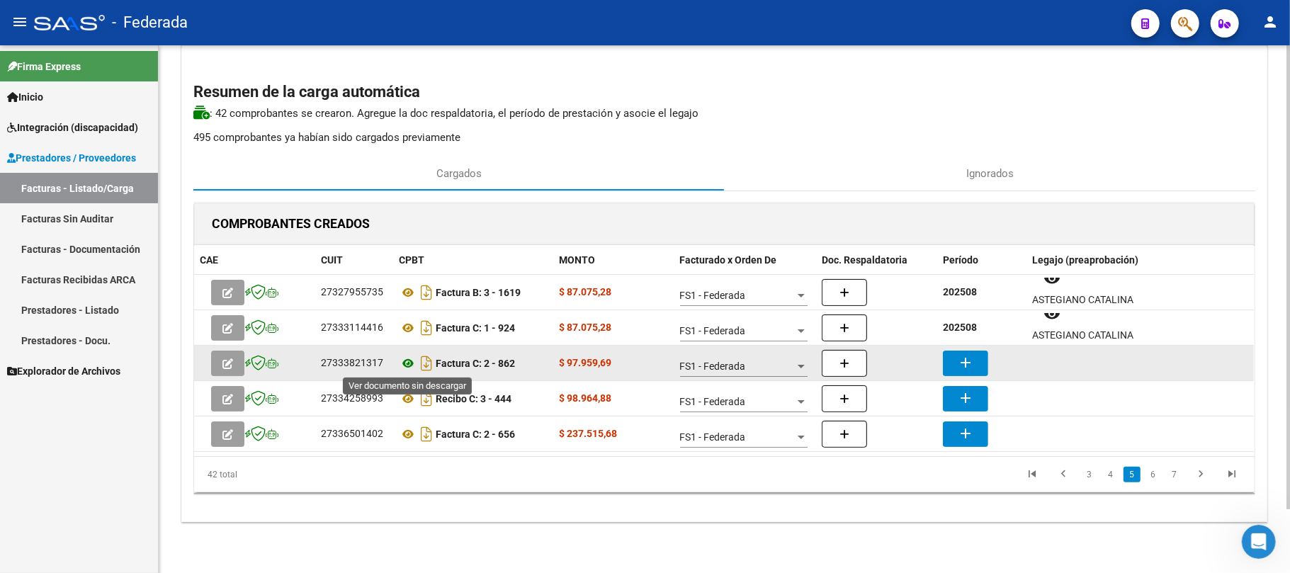
click at [408, 358] on icon at bounding box center [408, 363] width 18 height 17
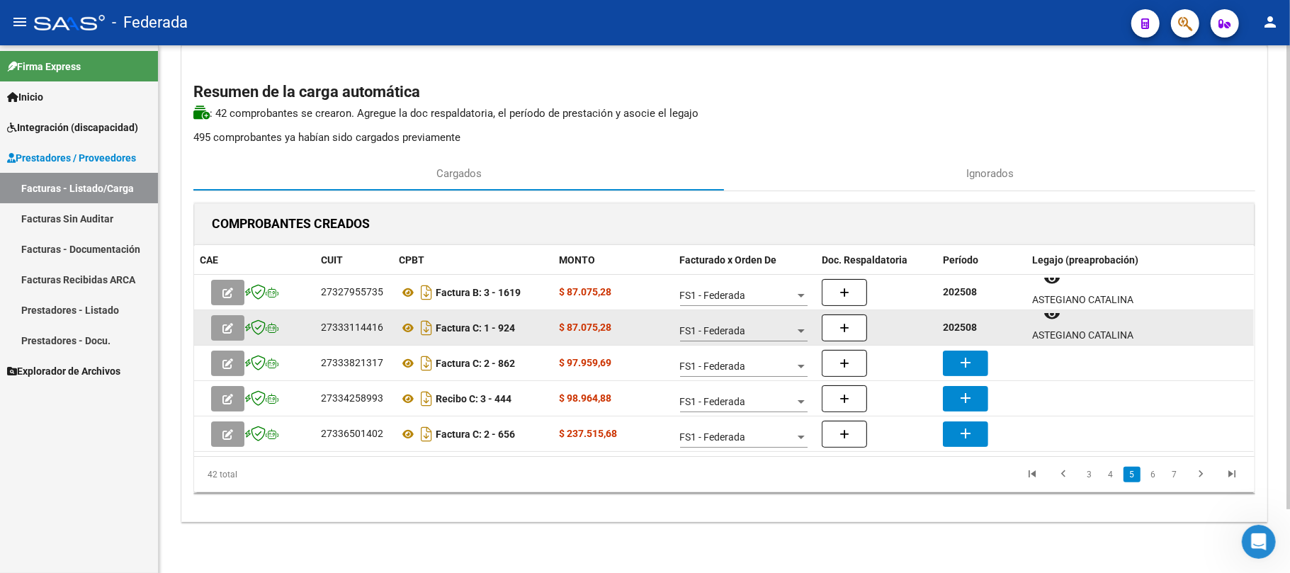
click at [949, 334] on div "202508" at bounding box center [982, 327] width 78 height 16
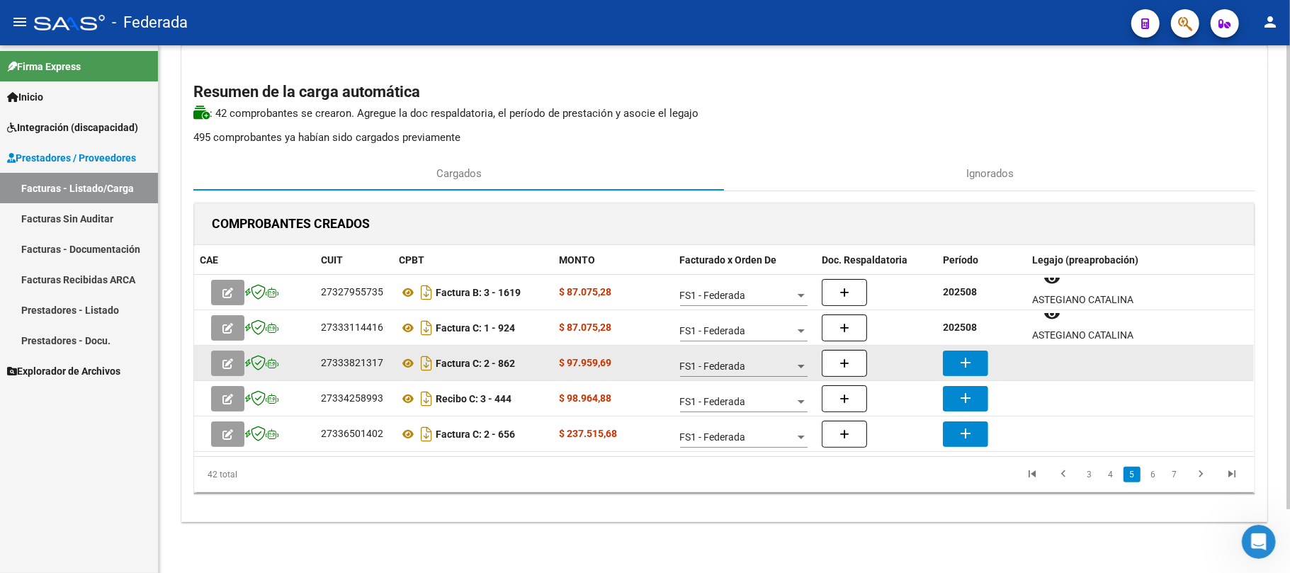
click at [962, 354] on mat-icon "add" at bounding box center [965, 362] width 17 height 17
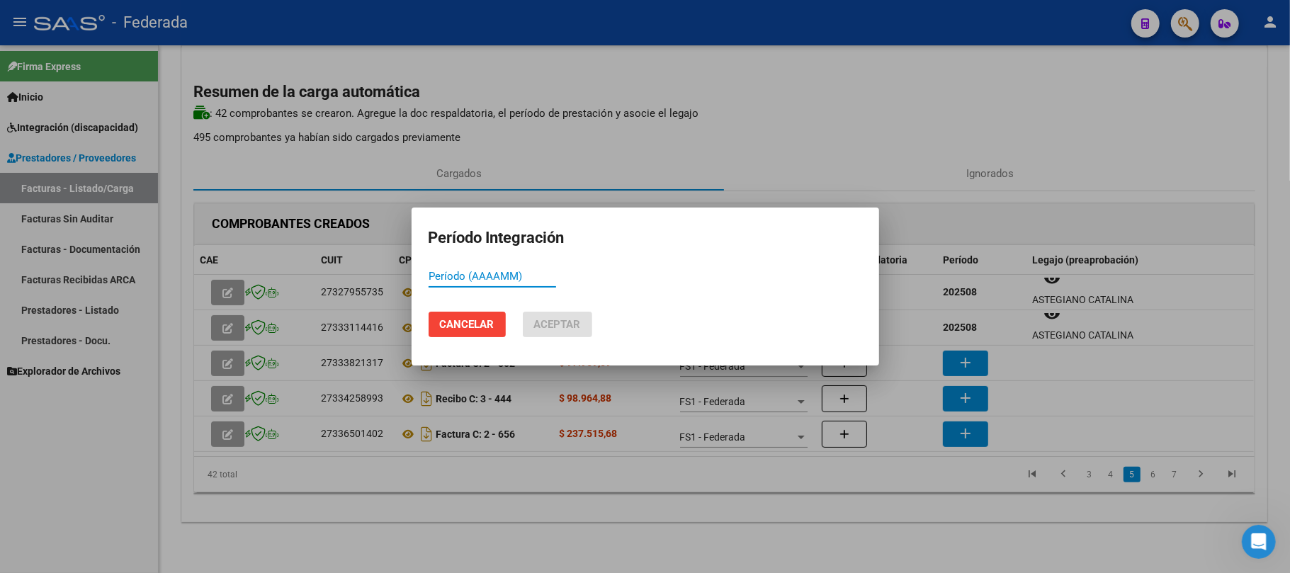
paste input "202508"
type input "202508"
click at [558, 326] on span "Aceptar" at bounding box center [557, 324] width 47 height 13
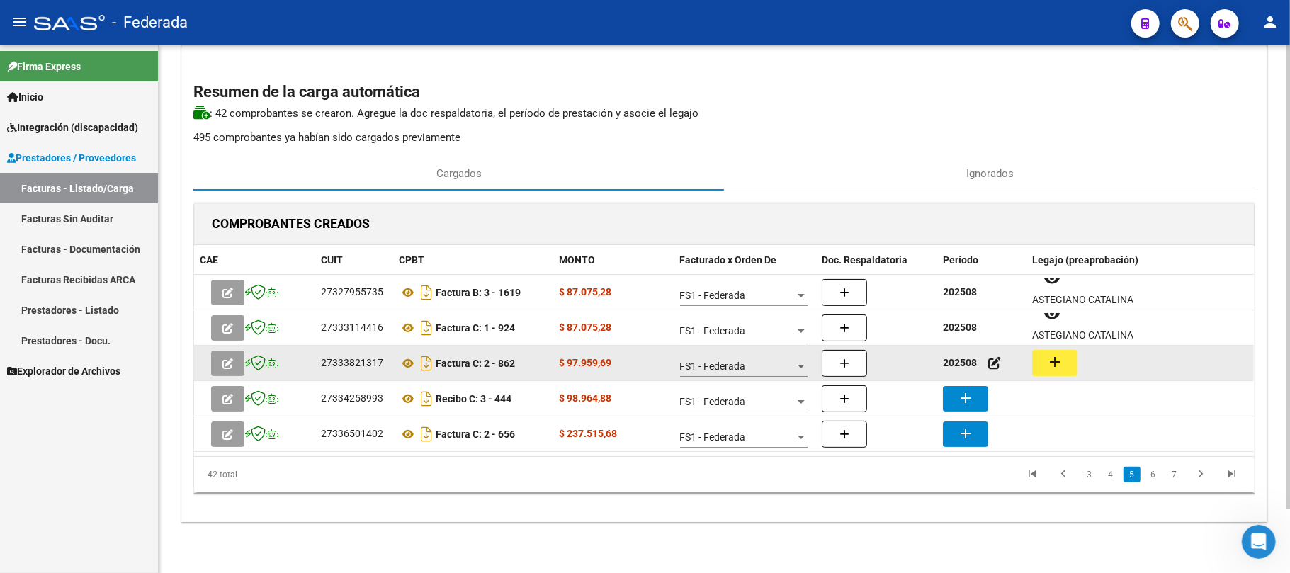
click at [1055, 368] on mat-icon "add" at bounding box center [1054, 361] width 17 height 17
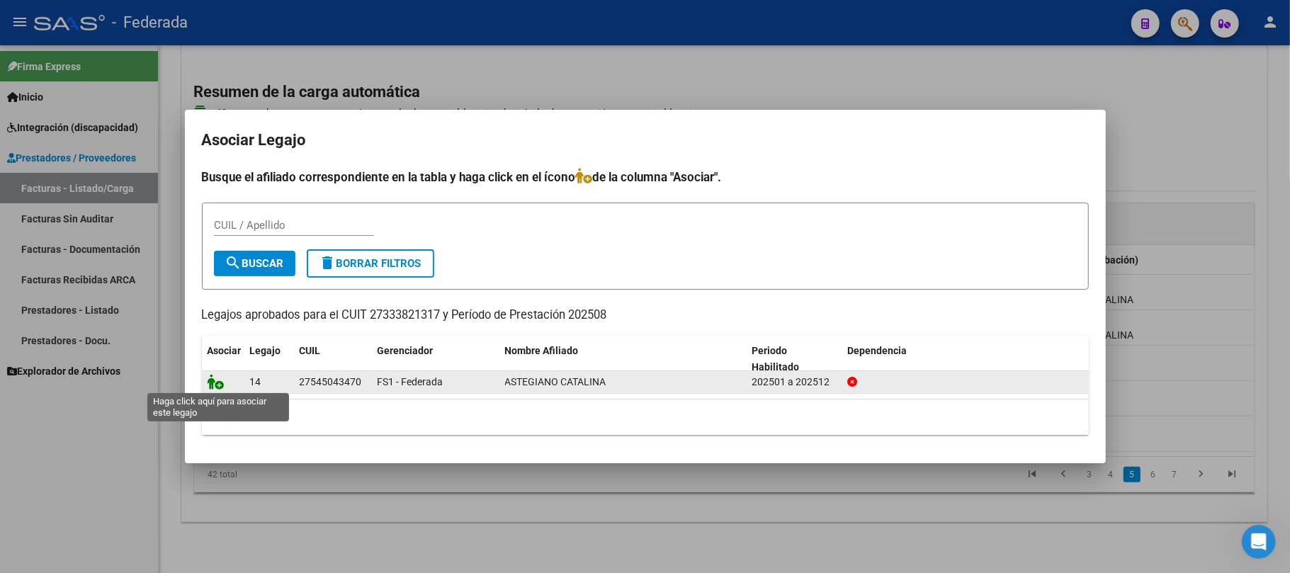
click at [217, 385] on icon at bounding box center [216, 382] width 17 height 16
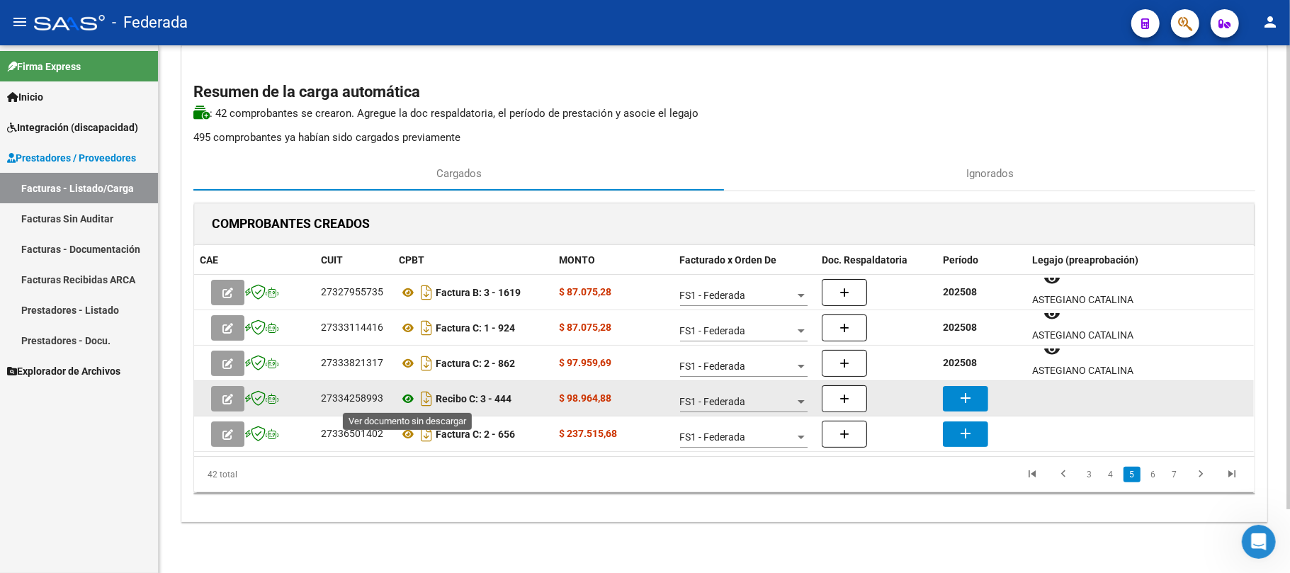
click at [411, 397] on icon at bounding box center [408, 398] width 18 height 17
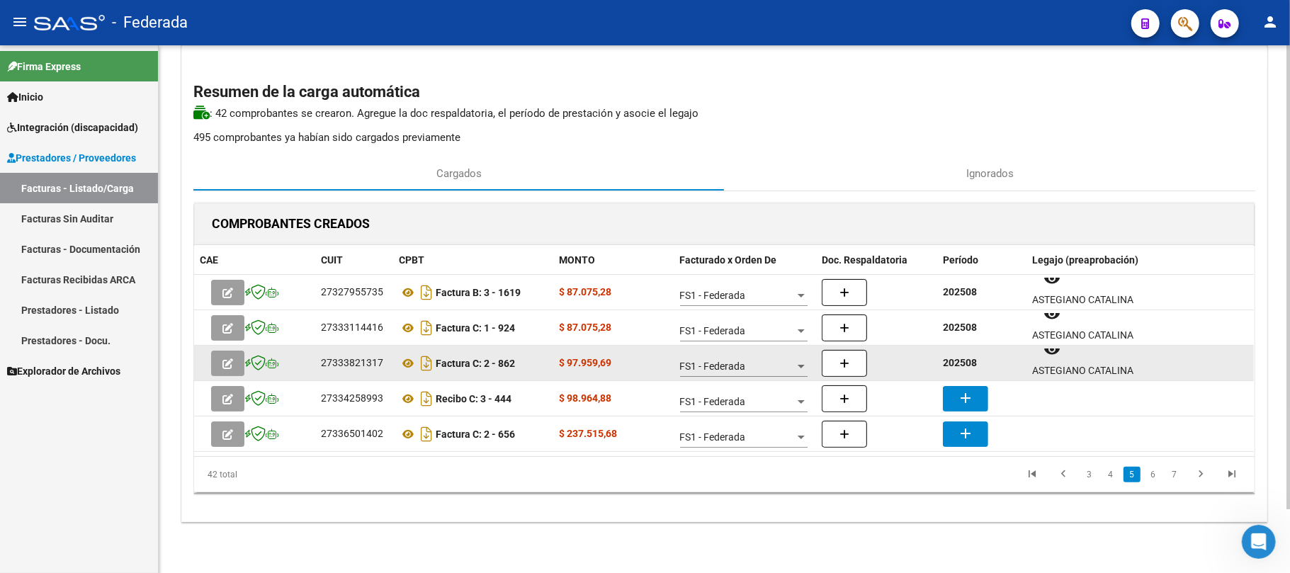
click at [973, 367] on strong "202508" at bounding box center [960, 362] width 34 height 11
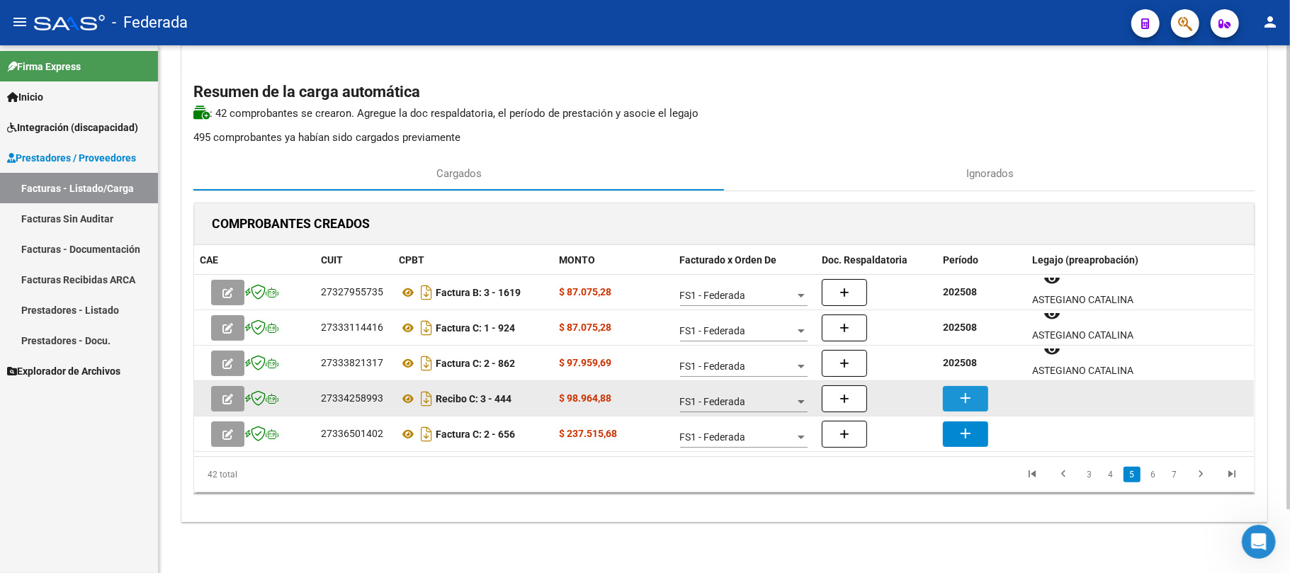
click at [969, 392] on mat-icon "add" at bounding box center [965, 398] width 17 height 17
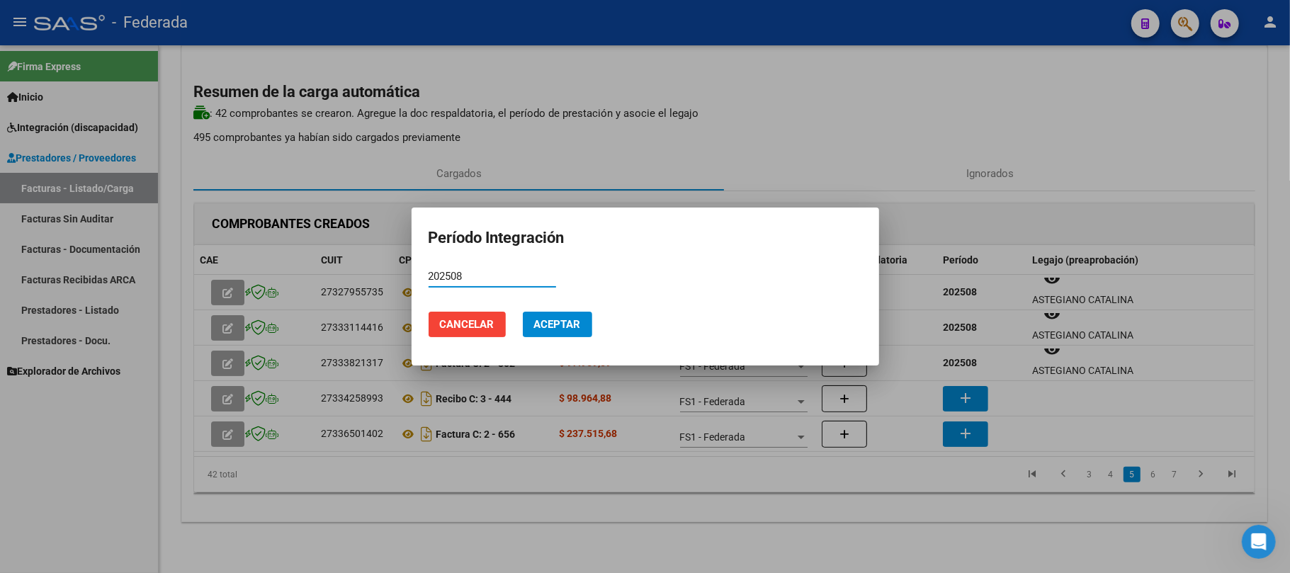
type input "202508"
click at [571, 322] on span "Aceptar" at bounding box center [557, 324] width 47 height 13
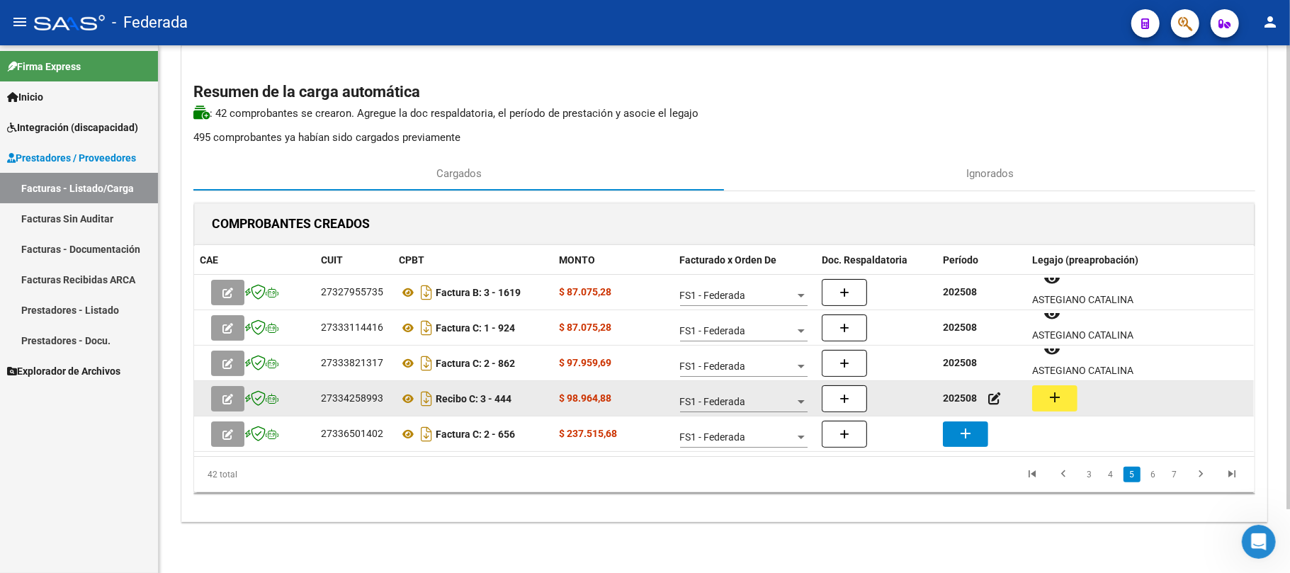
click at [1055, 404] on mat-icon "add" at bounding box center [1054, 397] width 17 height 17
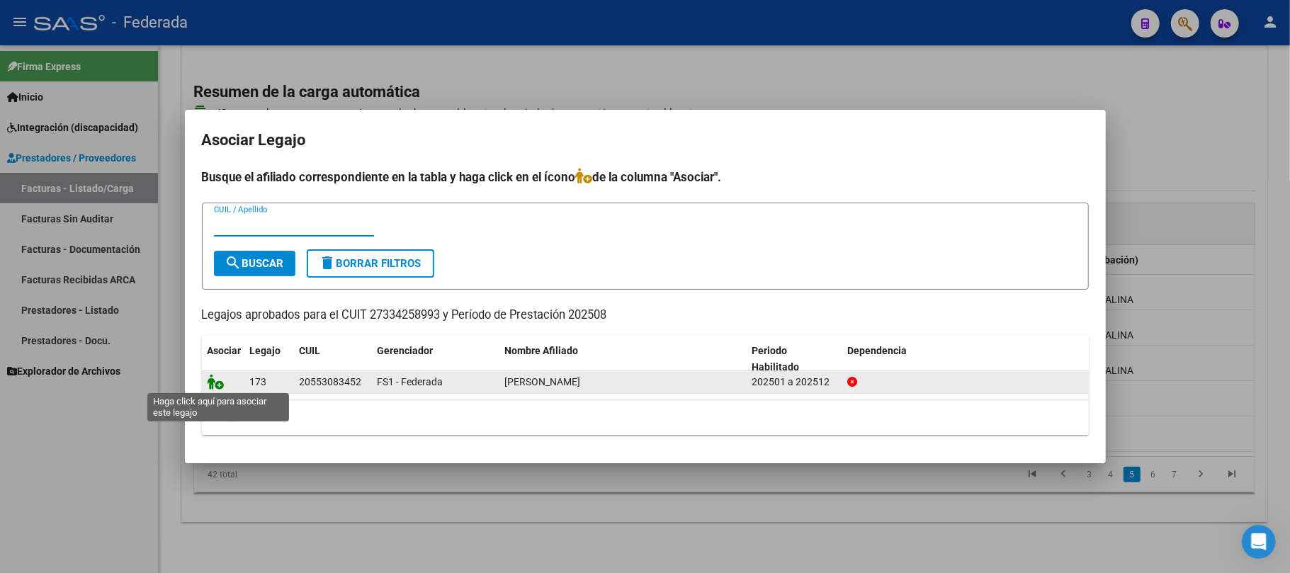
click at [221, 384] on icon at bounding box center [216, 382] width 17 height 16
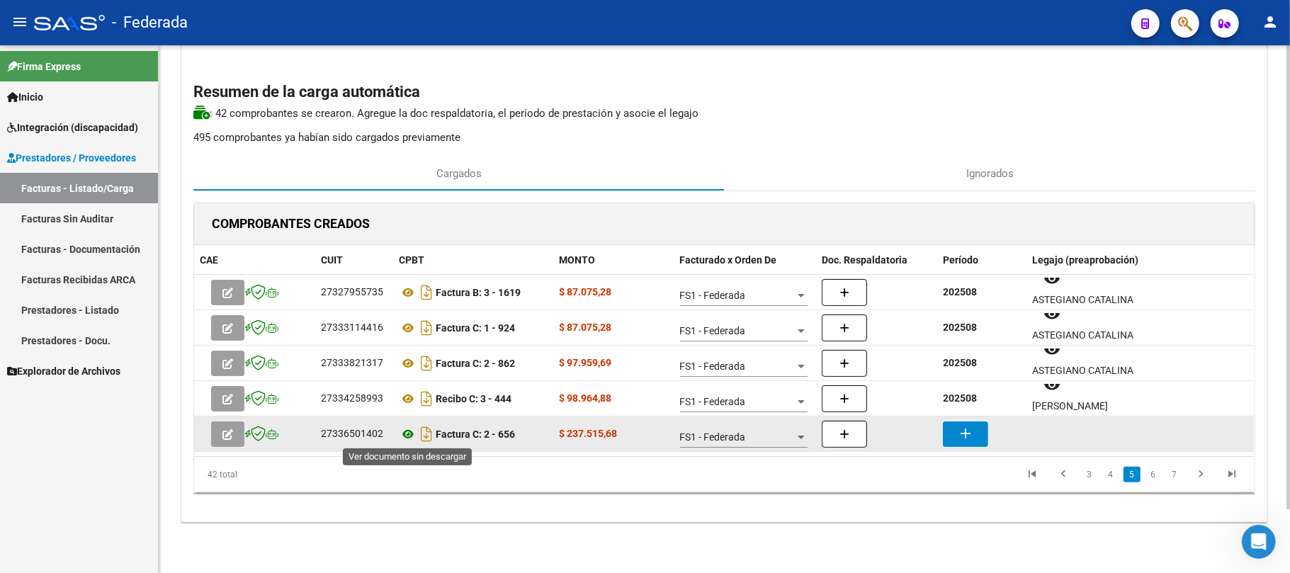
click at [404, 432] on icon at bounding box center [408, 434] width 18 height 17
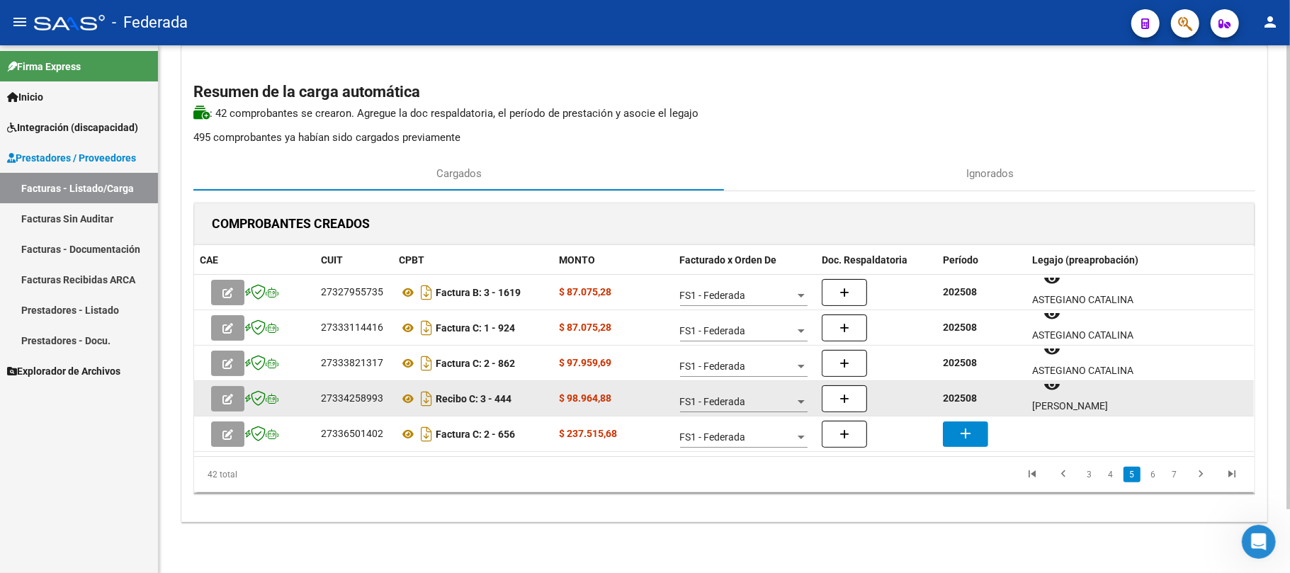
click at [959, 398] on strong "202508" at bounding box center [960, 397] width 34 height 11
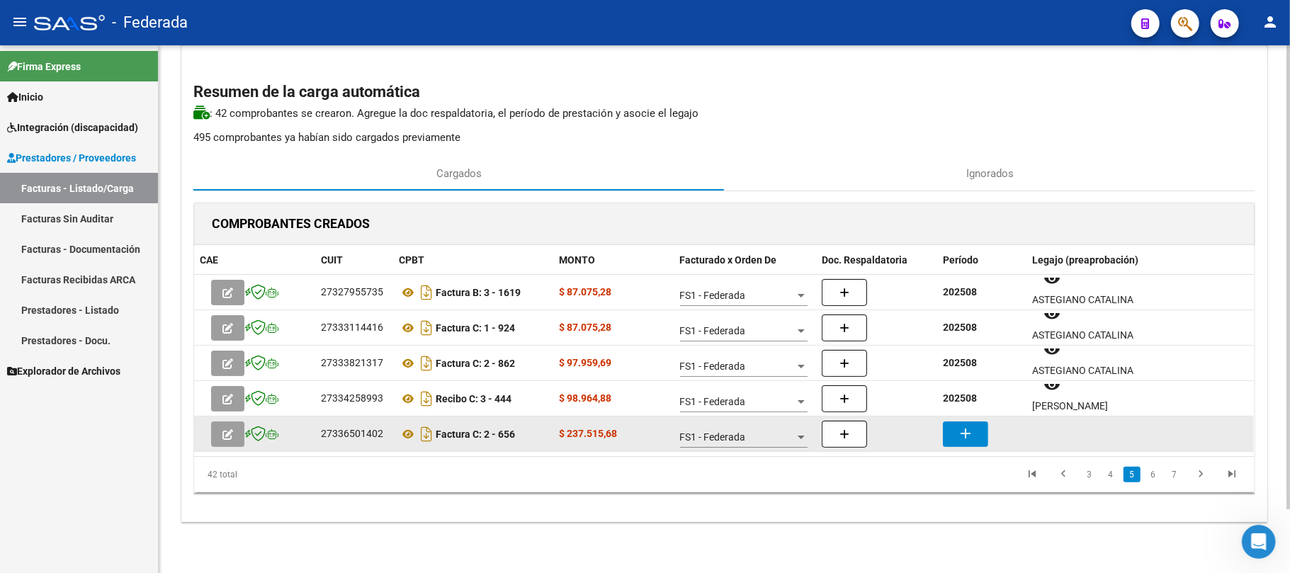
click at [970, 422] on button "add" at bounding box center [965, 433] width 45 height 25
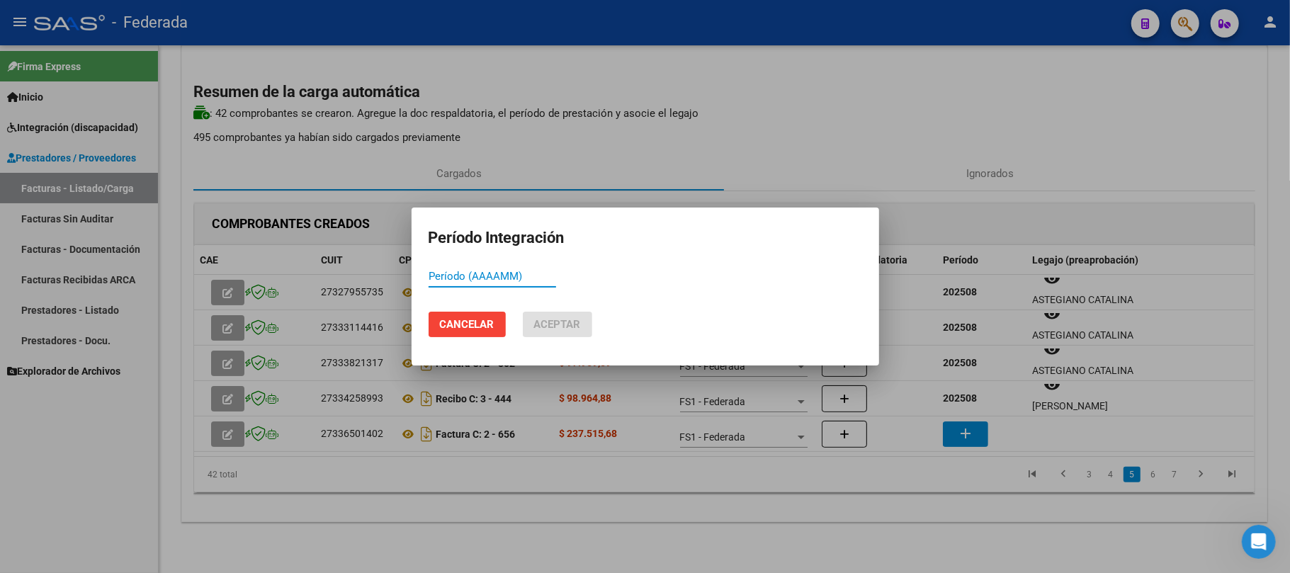
paste input "202508"
type input "202508"
click at [568, 315] on button "Aceptar" at bounding box center [557, 324] width 69 height 25
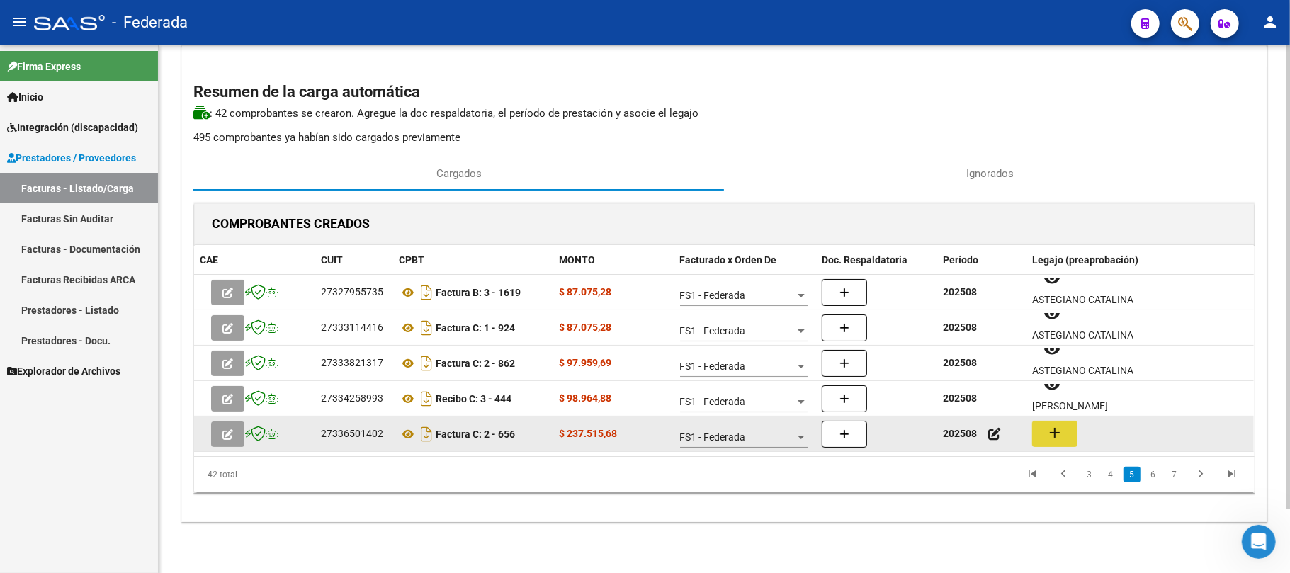
click at [1047, 426] on mat-icon "add" at bounding box center [1054, 432] width 17 height 17
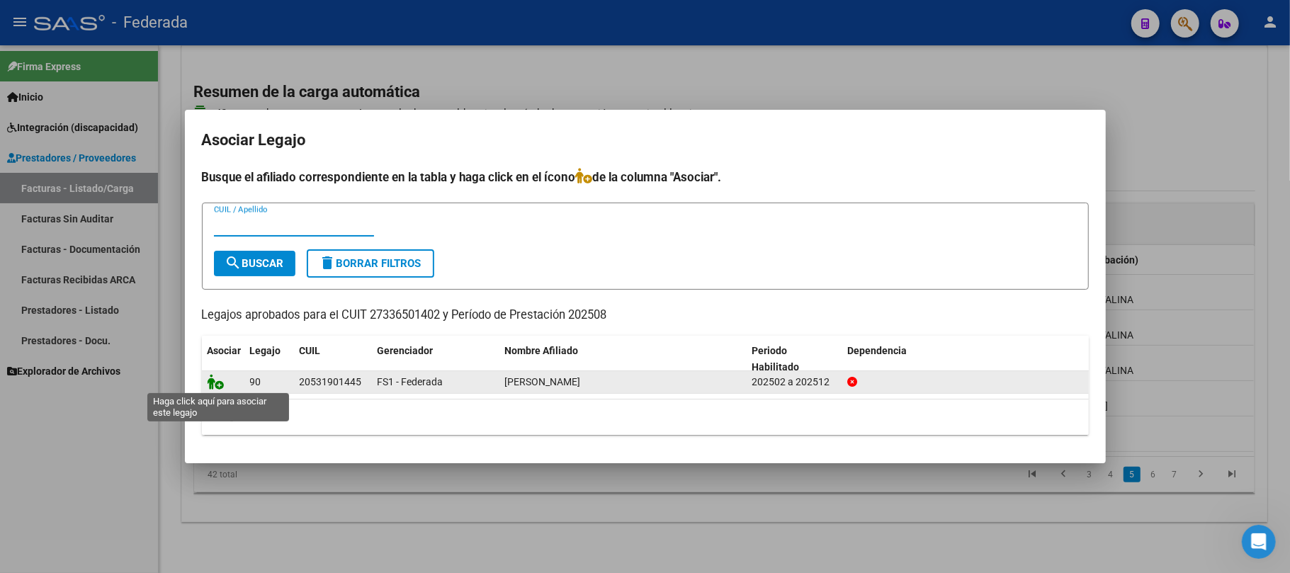
click at [220, 384] on icon at bounding box center [216, 382] width 17 height 16
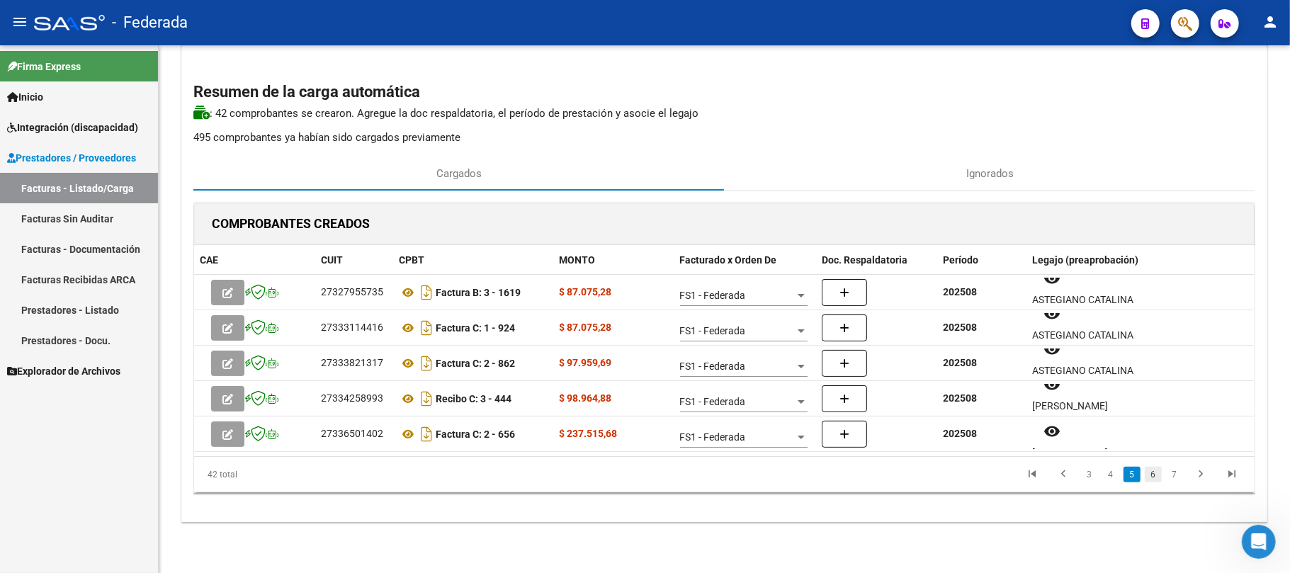
click at [1156, 472] on link "6" at bounding box center [1152, 475] width 17 height 16
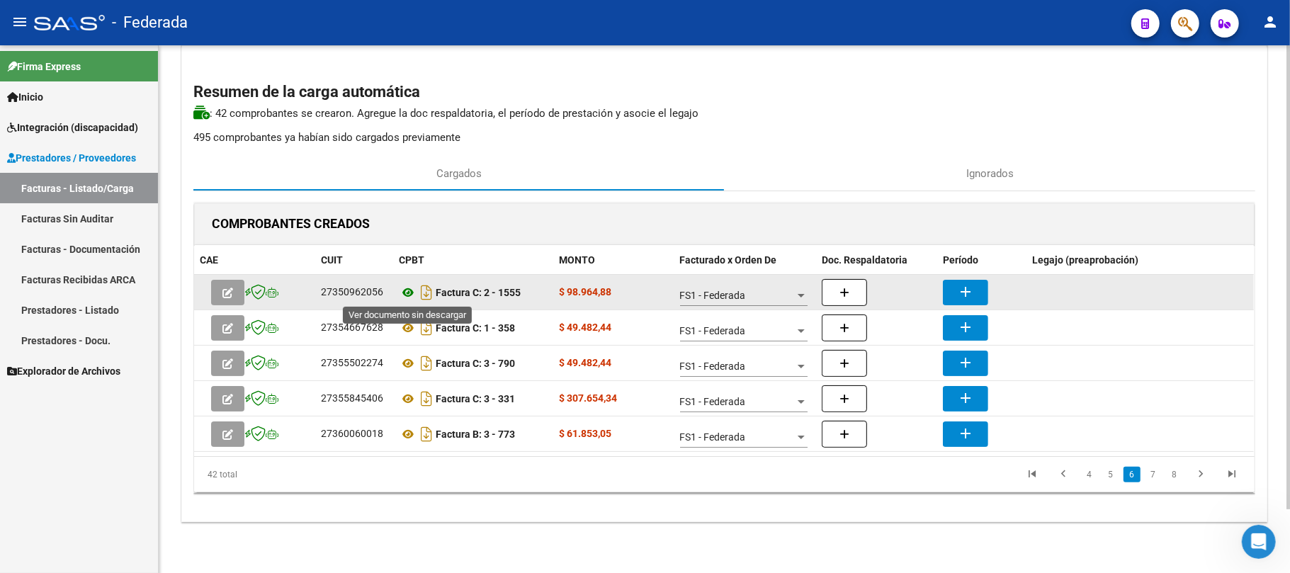
click at [409, 293] on icon at bounding box center [408, 292] width 18 height 17
click at [953, 283] on button "add" at bounding box center [965, 292] width 45 height 25
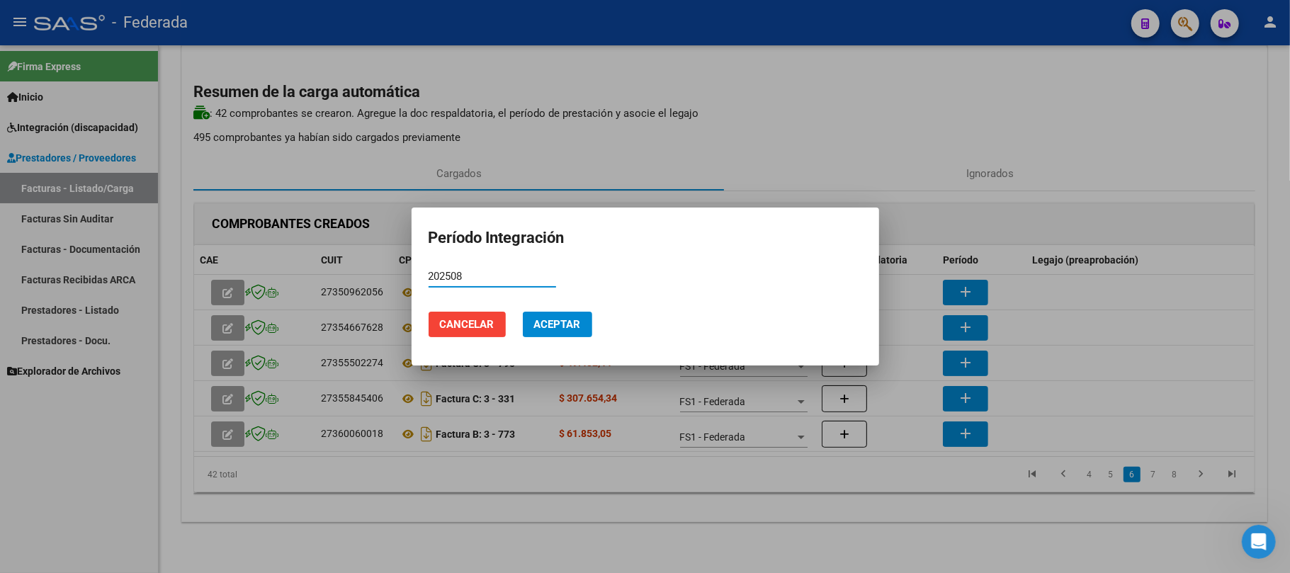
type input "202508"
click at [561, 329] on span "Aceptar" at bounding box center [557, 324] width 47 height 13
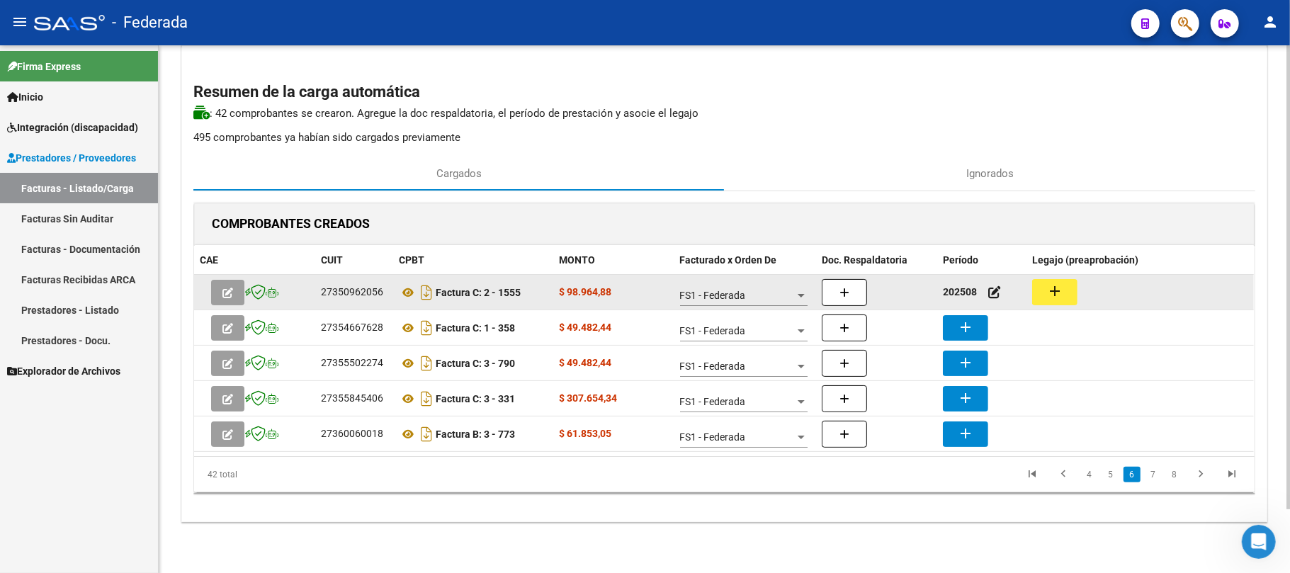
click at [1071, 289] on button "add" at bounding box center [1054, 292] width 45 height 26
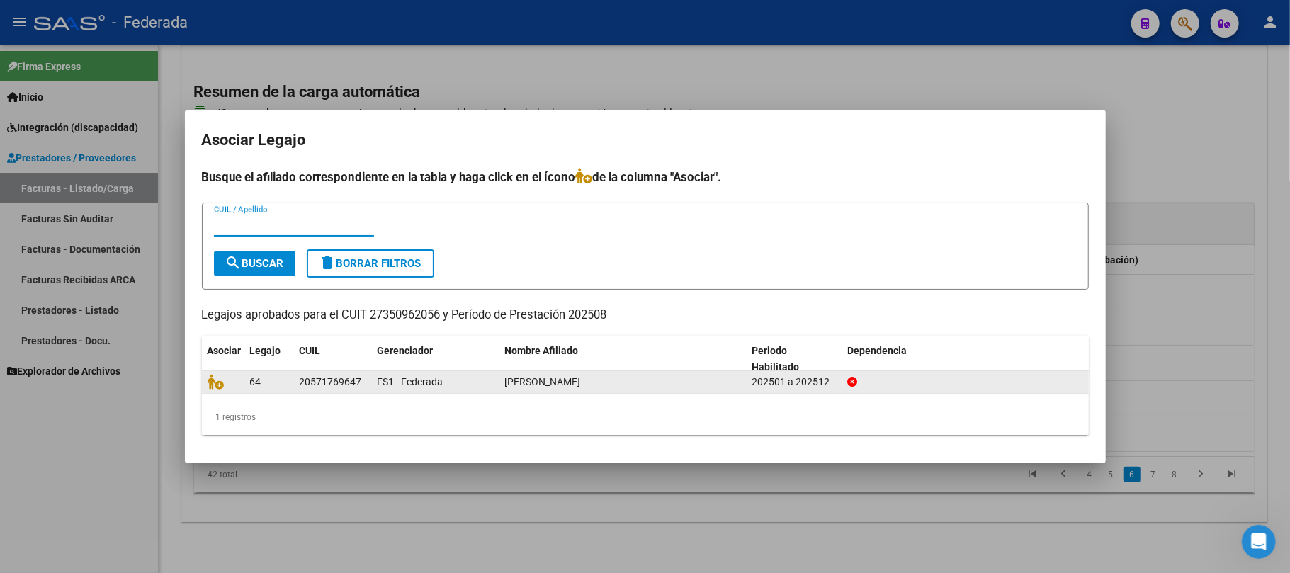
click at [210, 390] on datatable-body-cell at bounding box center [223, 382] width 42 height 22
click at [213, 385] on icon at bounding box center [216, 382] width 17 height 16
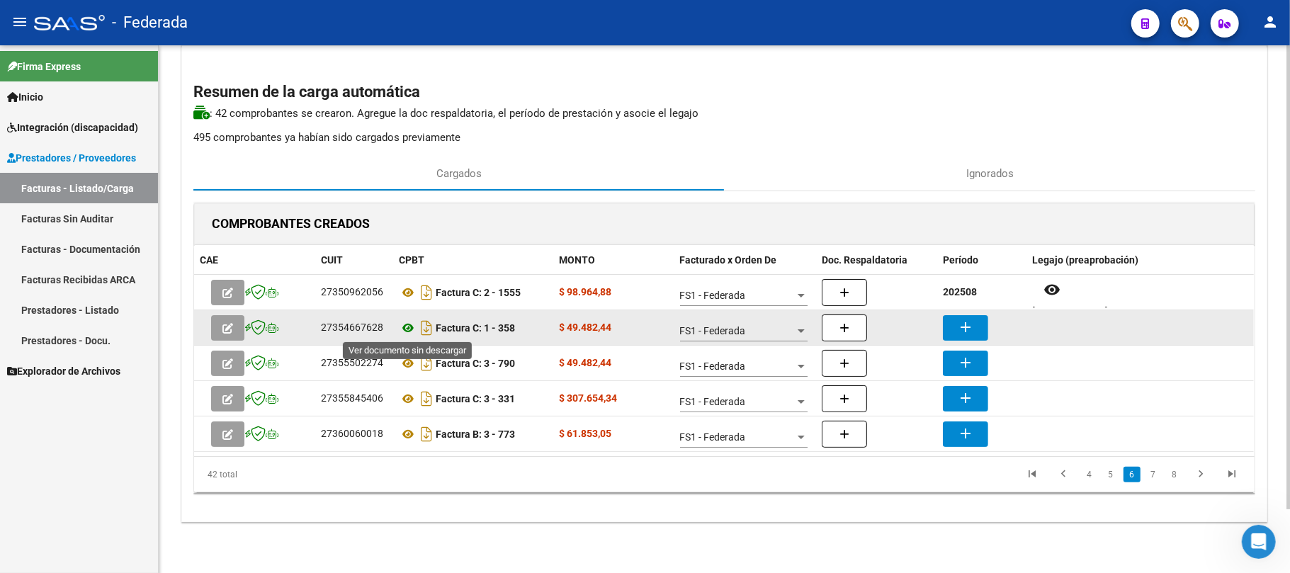
click at [405, 330] on icon at bounding box center [408, 327] width 18 height 17
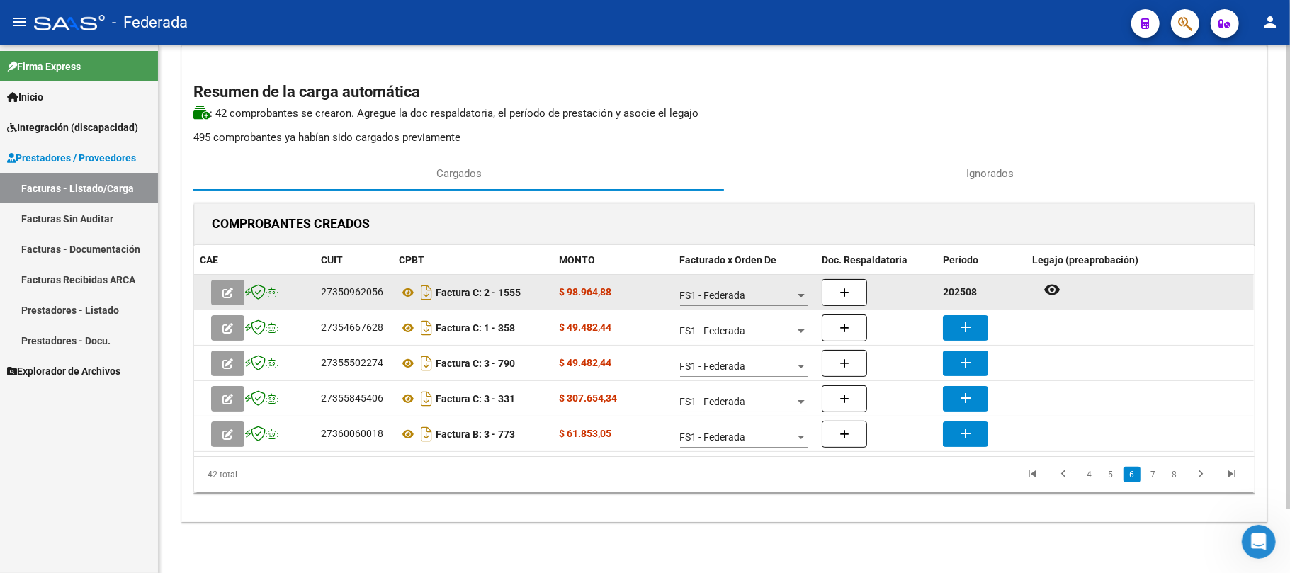
click at [961, 296] on strong "202508" at bounding box center [960, 291] width 34 height 11
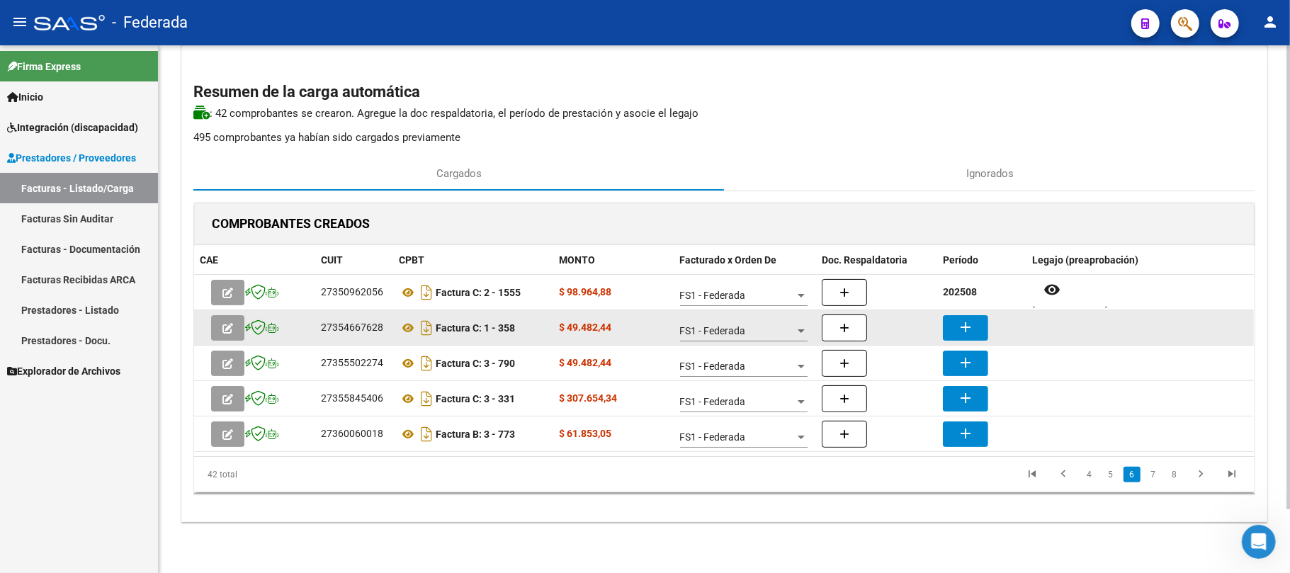
click at [966, 326] on mat-icon "add" at bounding box center [965, 327] width 17 height 17
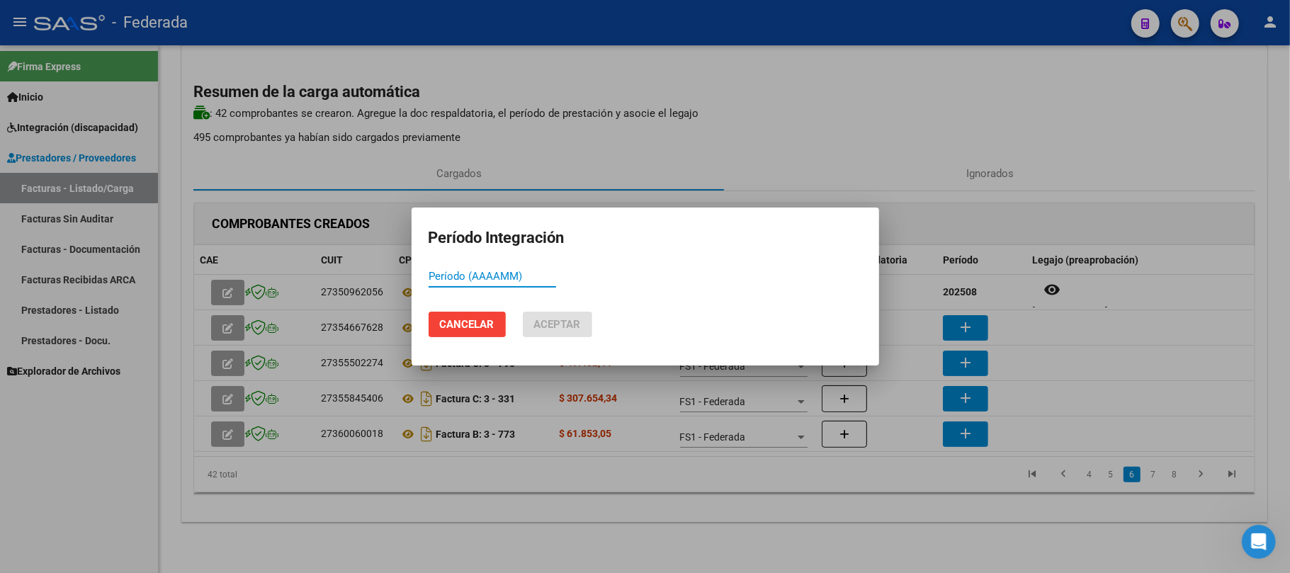
paste input "202508"
type input "202508"
click at [564, 326] on span "Aceptar" at bounding box center [557, 324] width 47 height 13
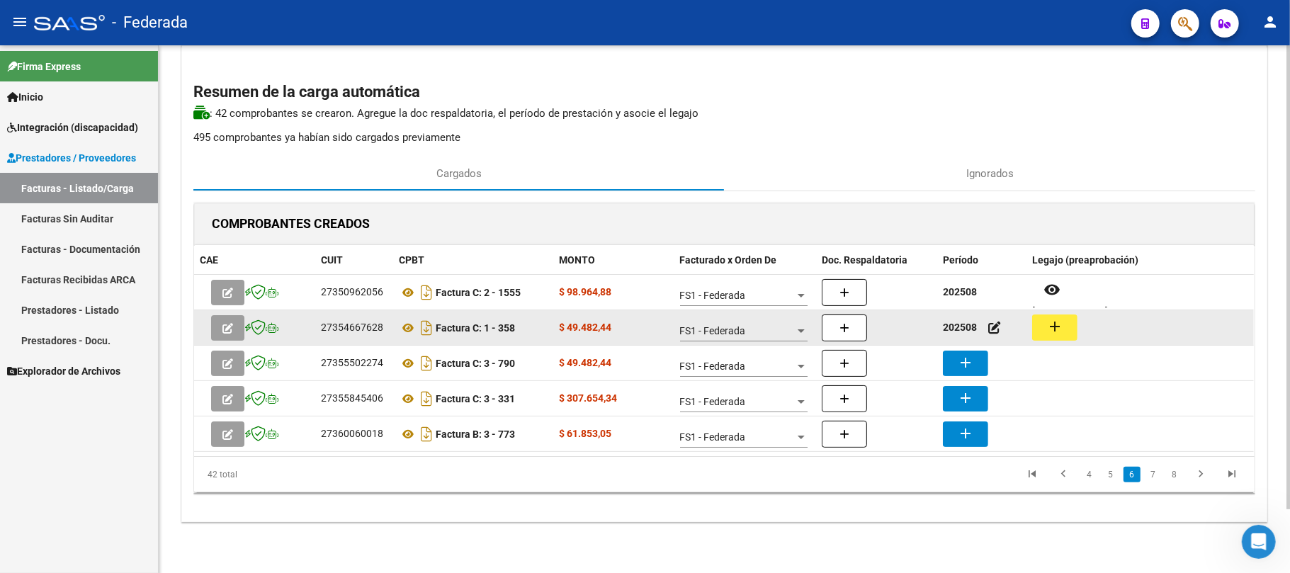
click at [1060, 330] on mat-icon "add" at bounding box center [1054, 326] width 17 height 17
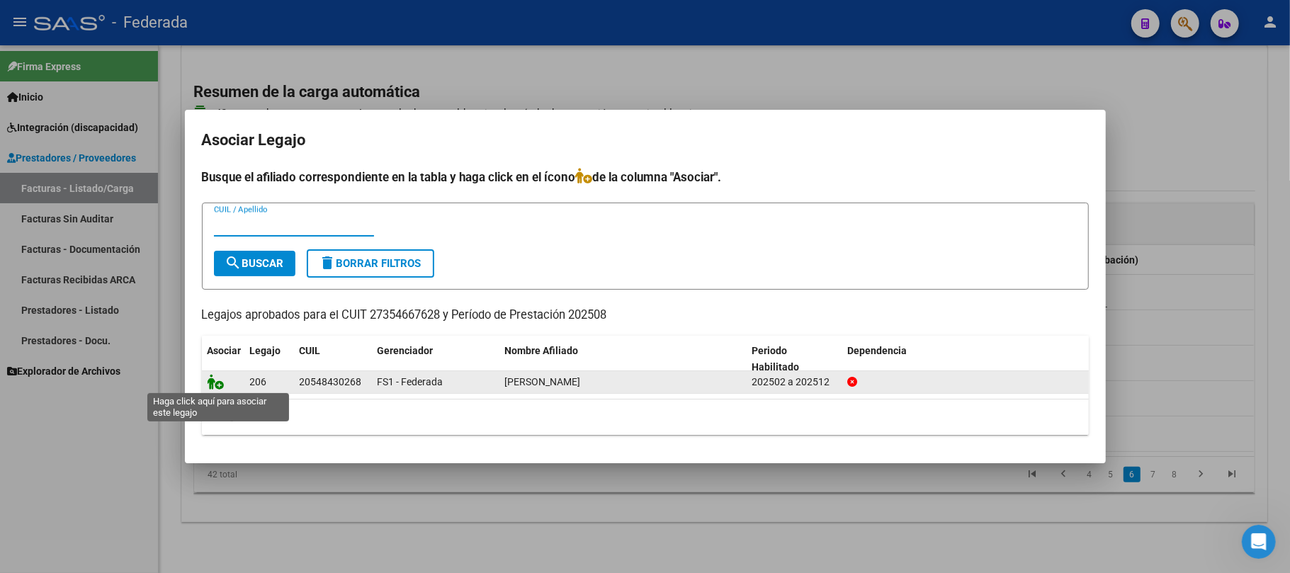
click at [212, 386] on icon at bounding box center [216, 382] width 17 height 16
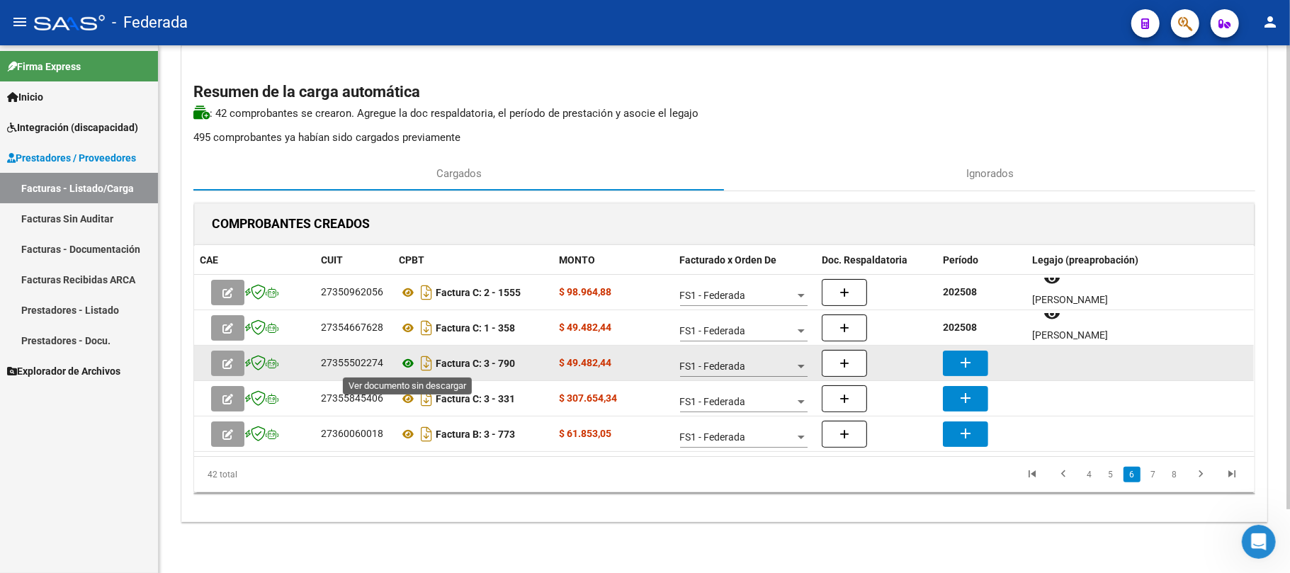
click at [405, 364] on icon at bounding box center [408, 363] width 18 height 17
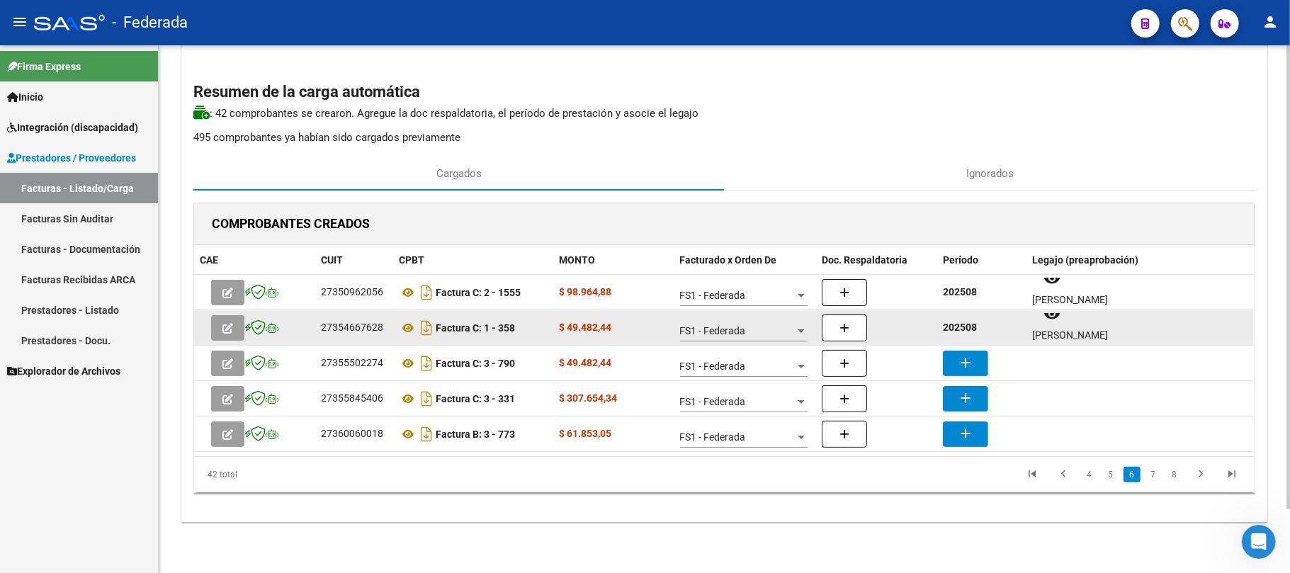
click at [958, 326] on strong "202508" at bounding box center [960, 327] width 34 height 11
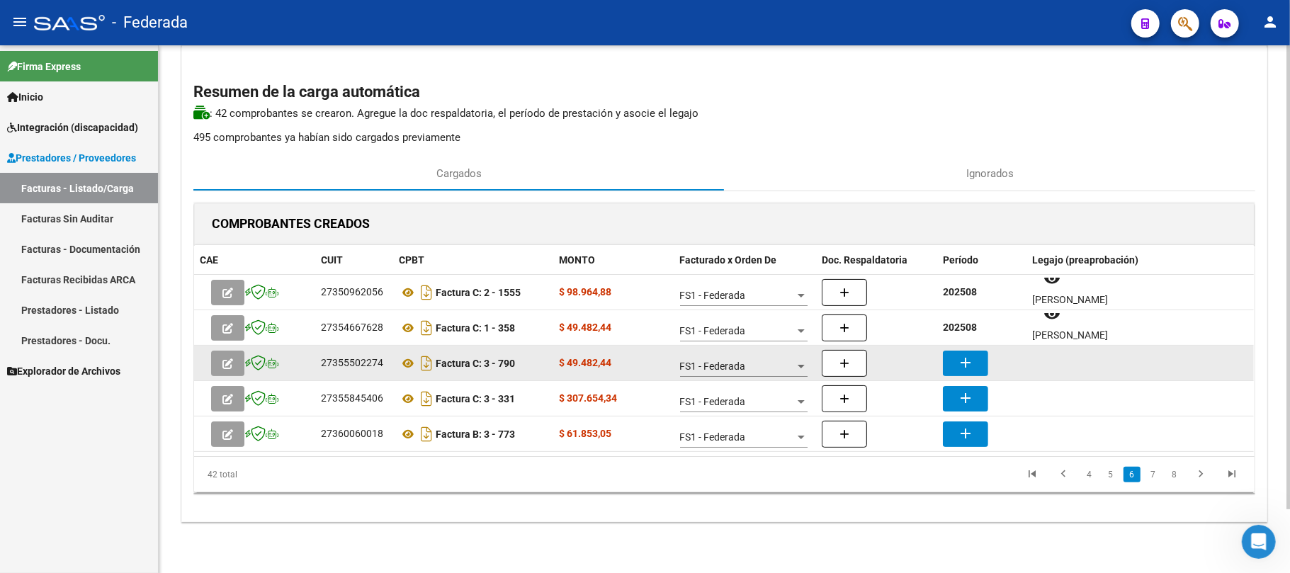
click at [958, 368] on mat-icon "add" at bounding box center [965, 362] width 17 height 17
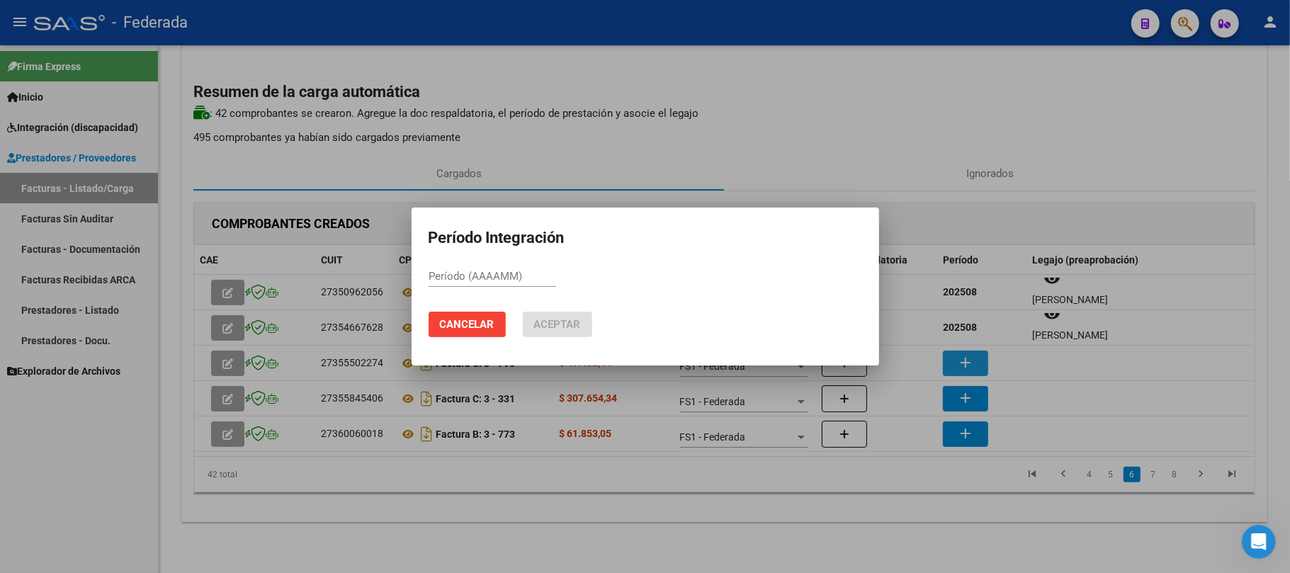
paste input "202508"
type input "202508"
click at [541, 322] on span "Aceptar" at bounding box center [557, 324] width 47 height 13
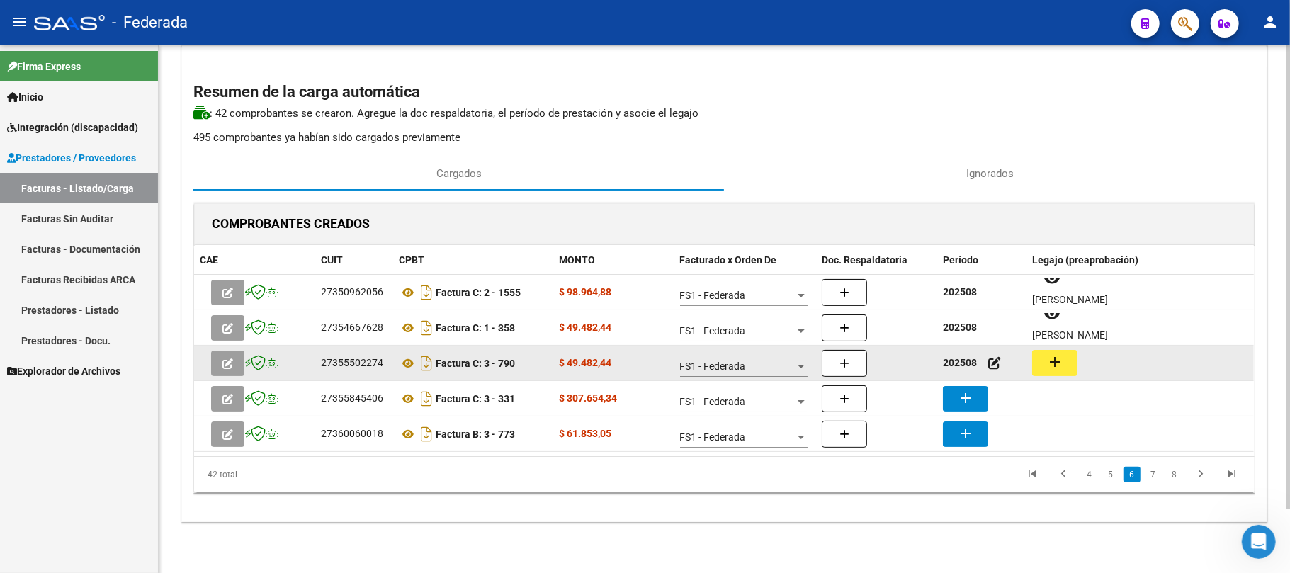
click at [1060, 366] on mat-icon "add" at bounding box center [1054, 361] width 17 height 17
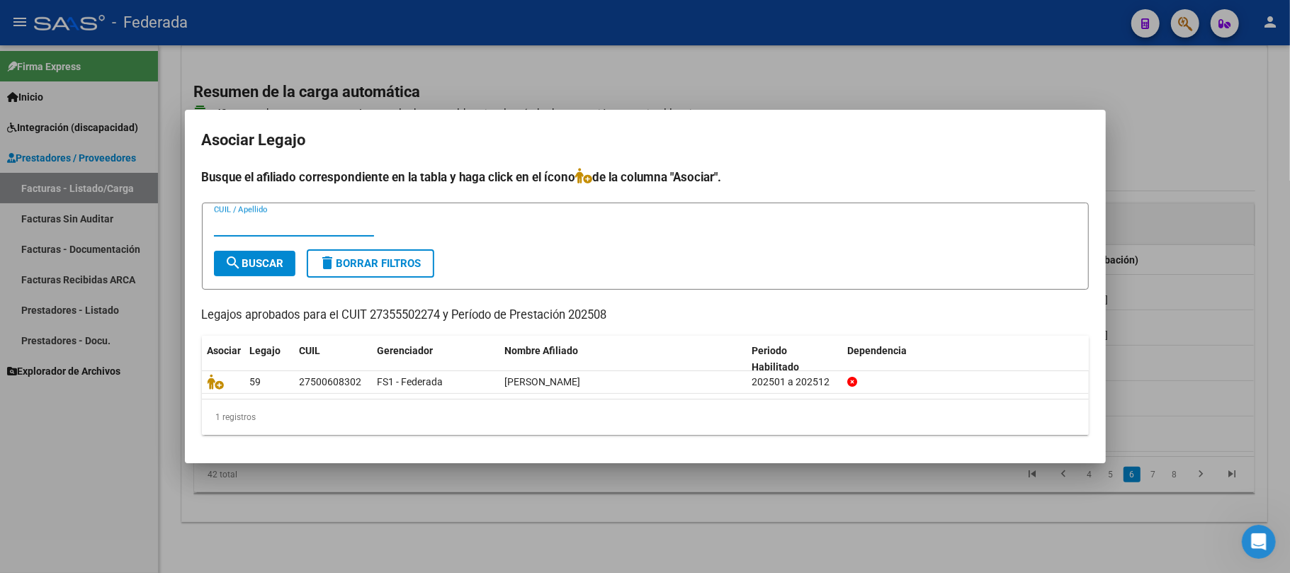
click at [778, 485] on div at bounding box center [645, 286] width 1290 height 573
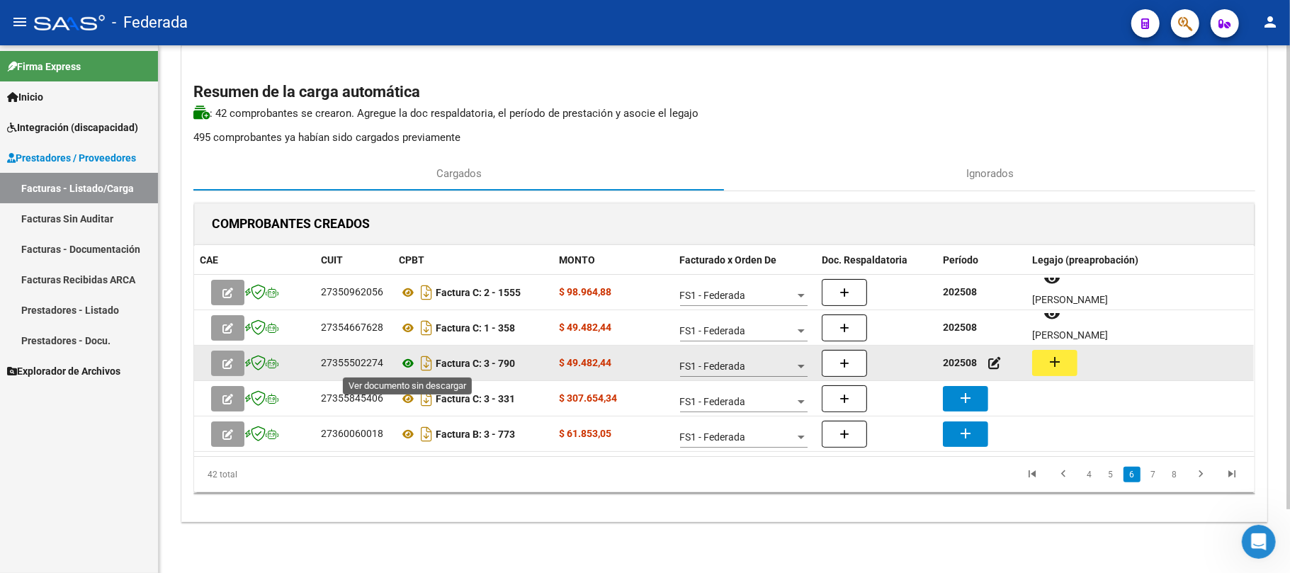
click at [409, 364] on icon at bounding box center [408, 363] width 18 height 17
click at [1048, 361] on mat-icon "add" at bounding box center [1054, 361] width 17 height 17
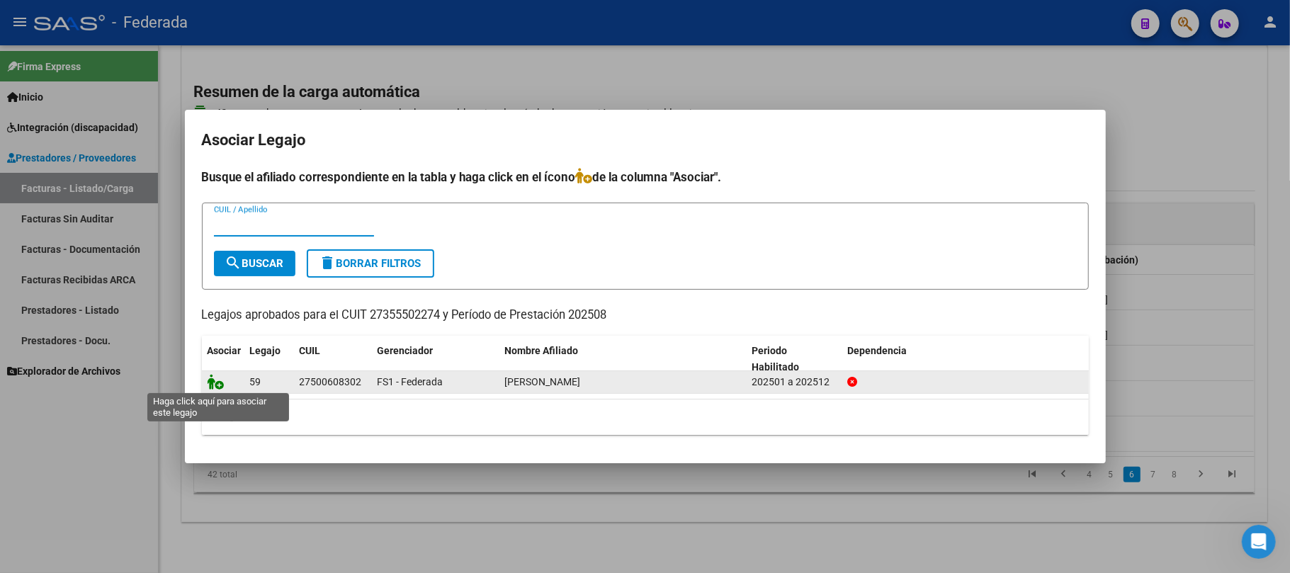
click at [217, 386] on icon at bounding box center [216, 382] width 17 height 16
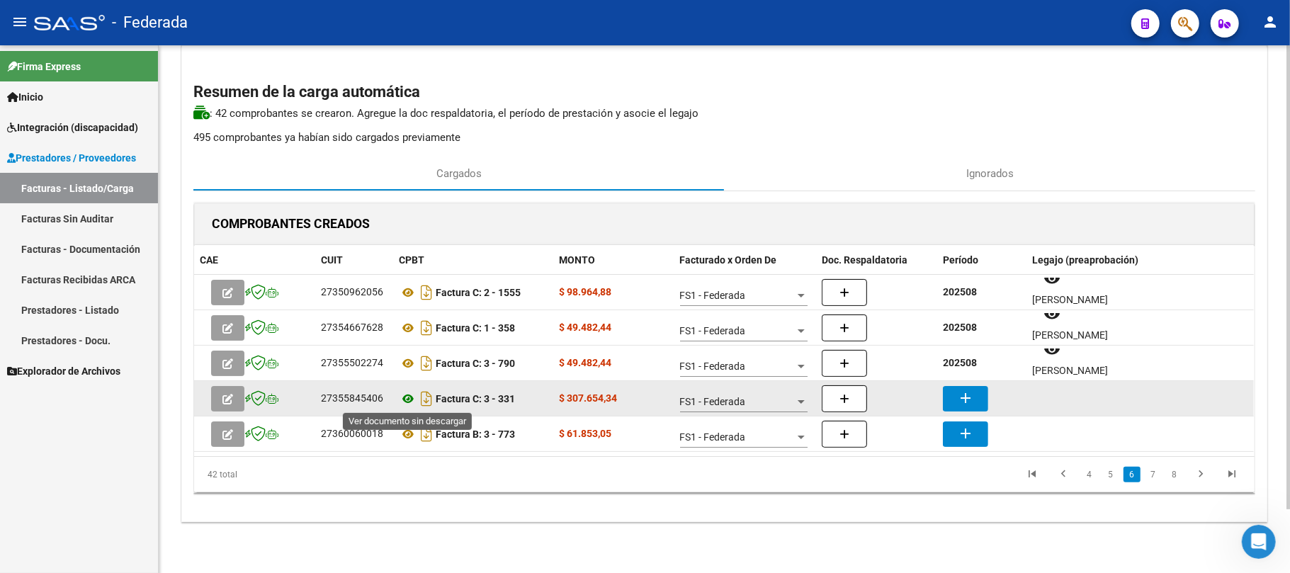
click at [409, 395] on icon at bounding box center [408, 398] width 18 height 17
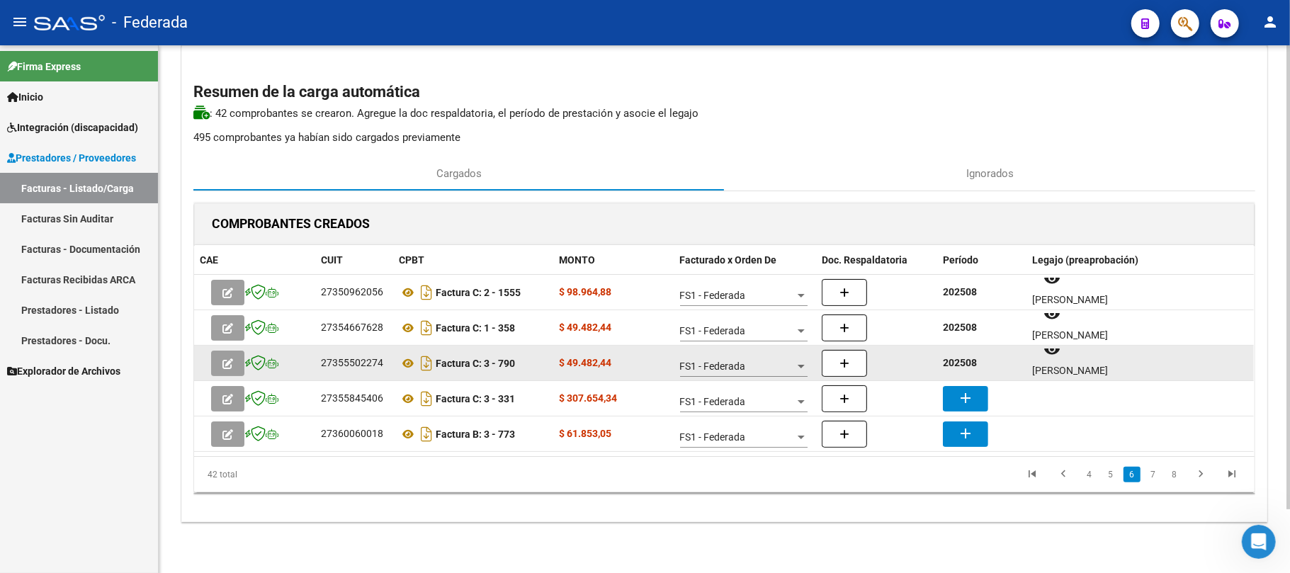
click at [956, 357] on strong "202508" at bounding box center [960, 362] width 34 height 11
click at [958, 357] on strong "202508" at bounding box center [960, 362] width 34 height 11
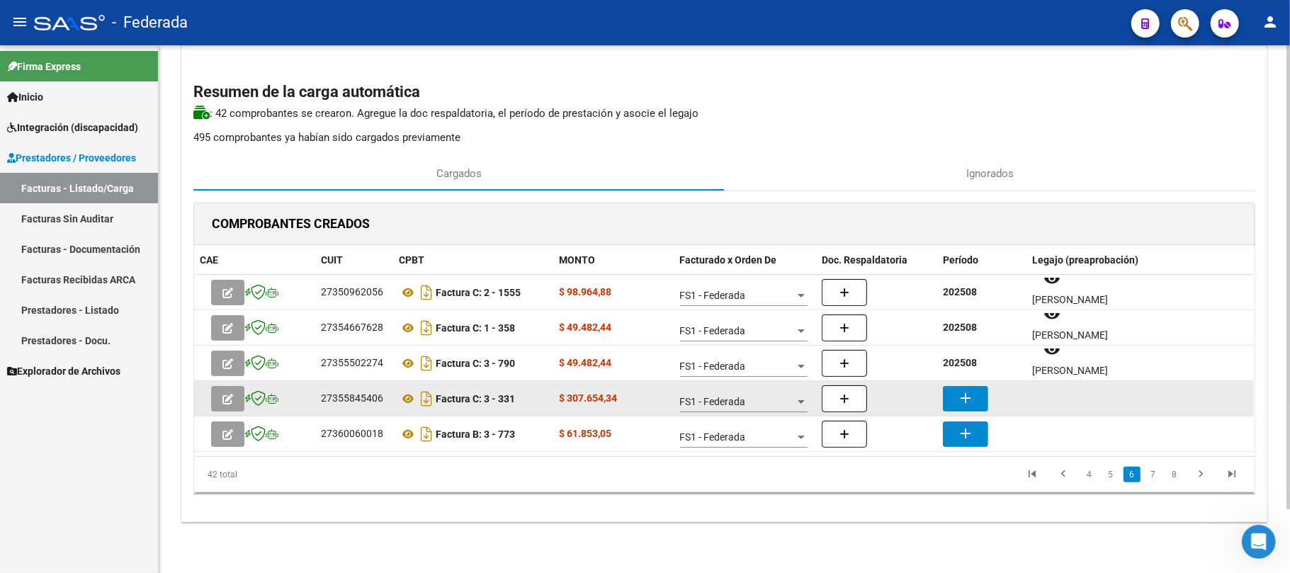
click at [962, 386] on button "add" at bounding box center [965, 398] width 45 height 25
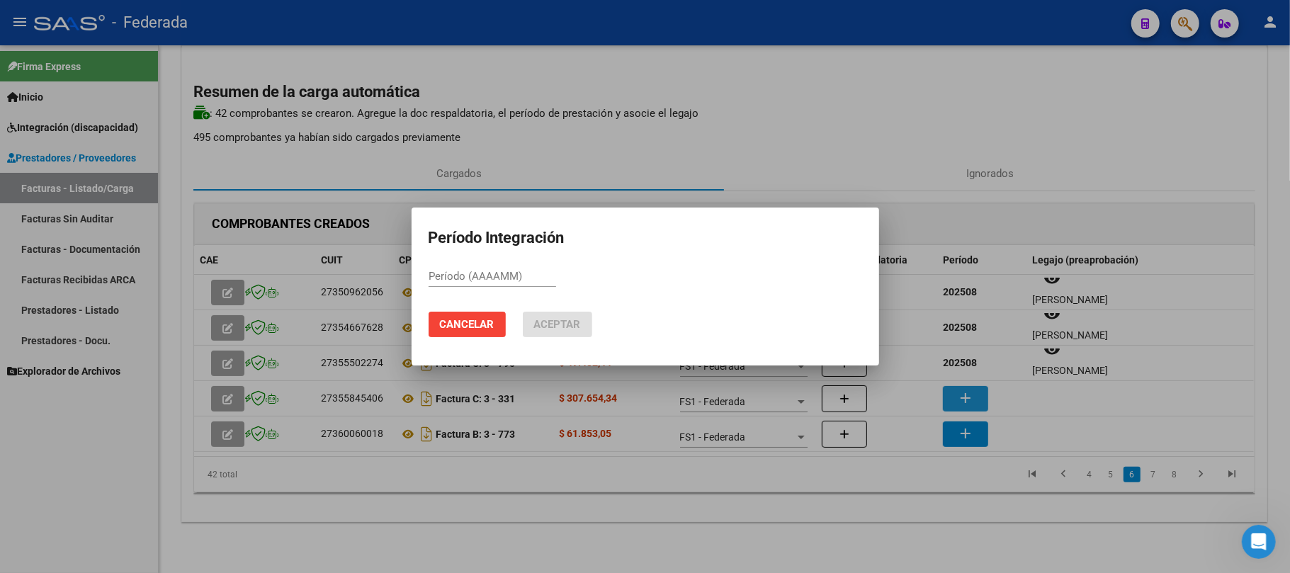
paste input "202508"
type input "202508"
click at [576, 324] on span "Aceptar" at bounding box center [557, 324] width 47 height 13
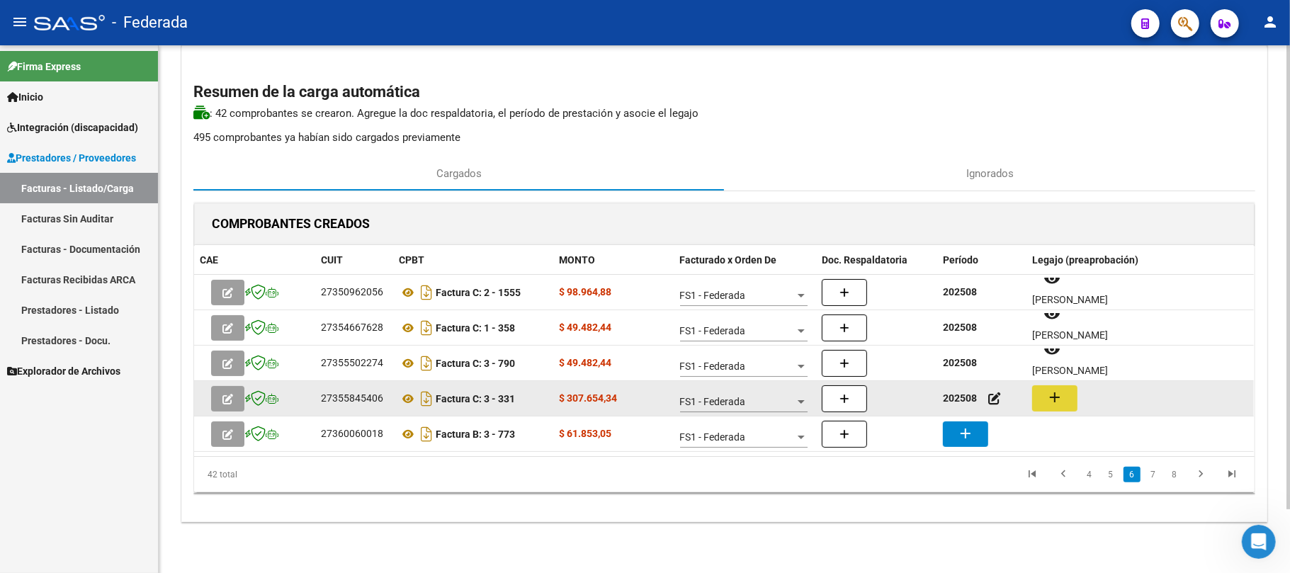
click at [1055, 391] on mat-icon "add" at bounding box center [1054, 397] width 17 height 17
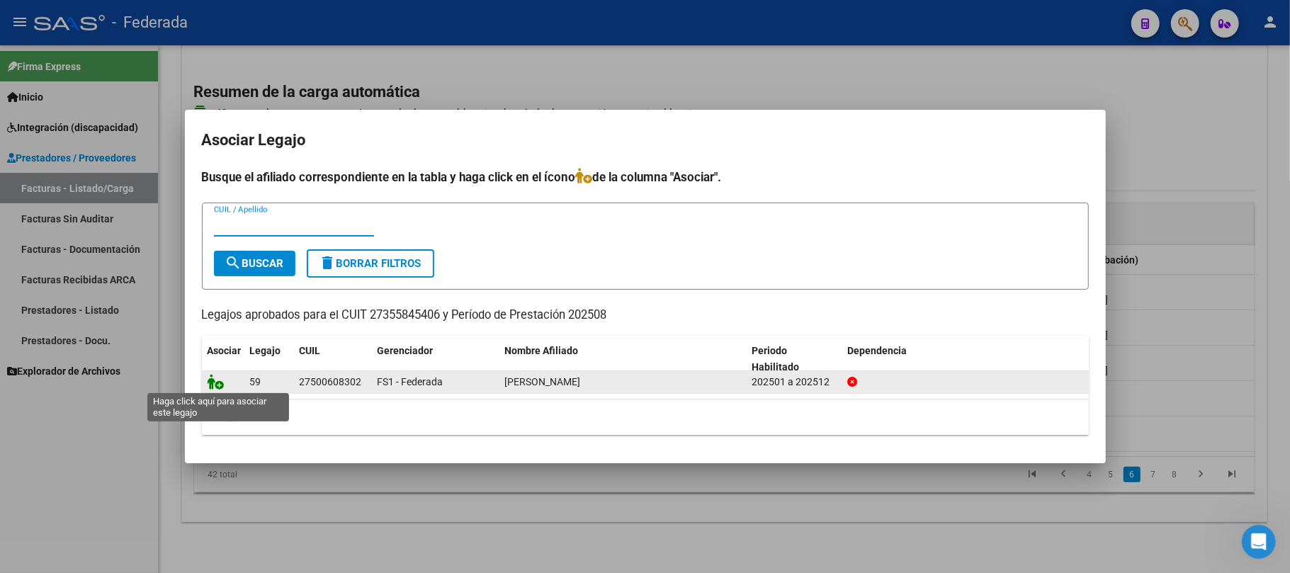
click at [220, 378] on icon at bounding box center [216, 382] width 17 height 16
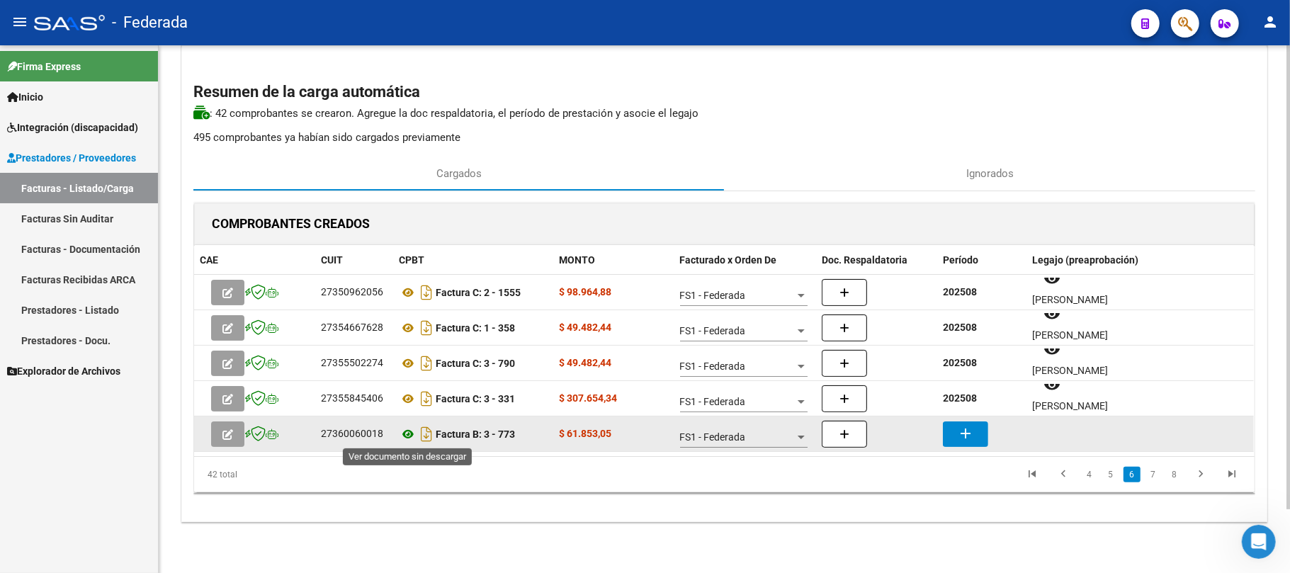
click at [405, 432] on icon at bounding box center [408, 434] width 18 height 17
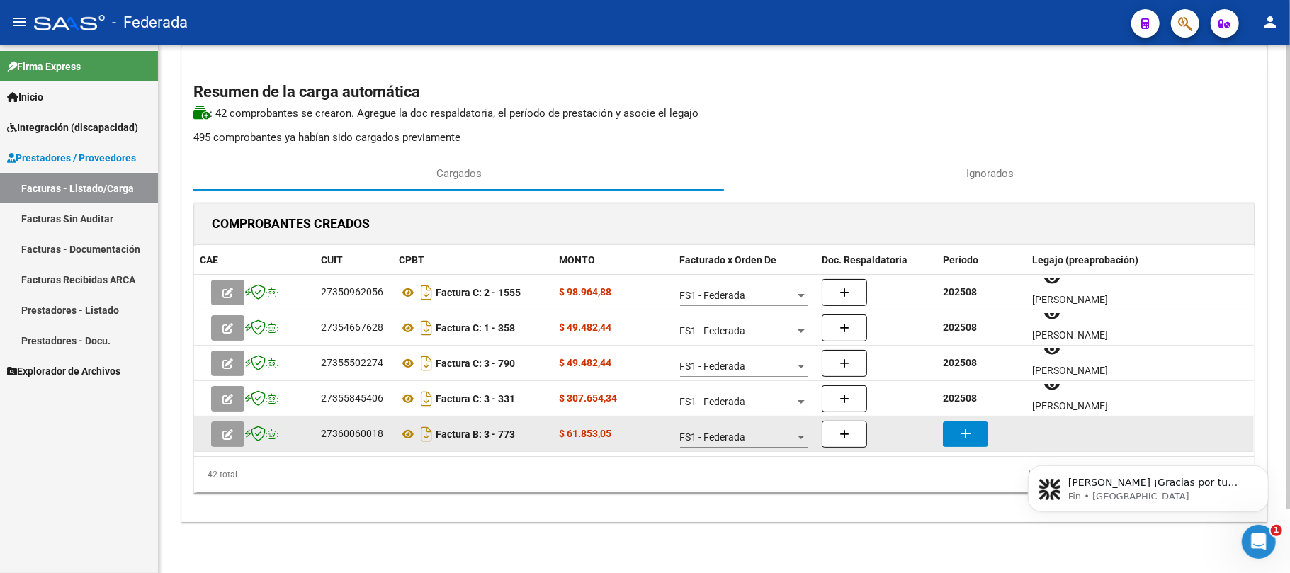
scroll to position [0, 0]
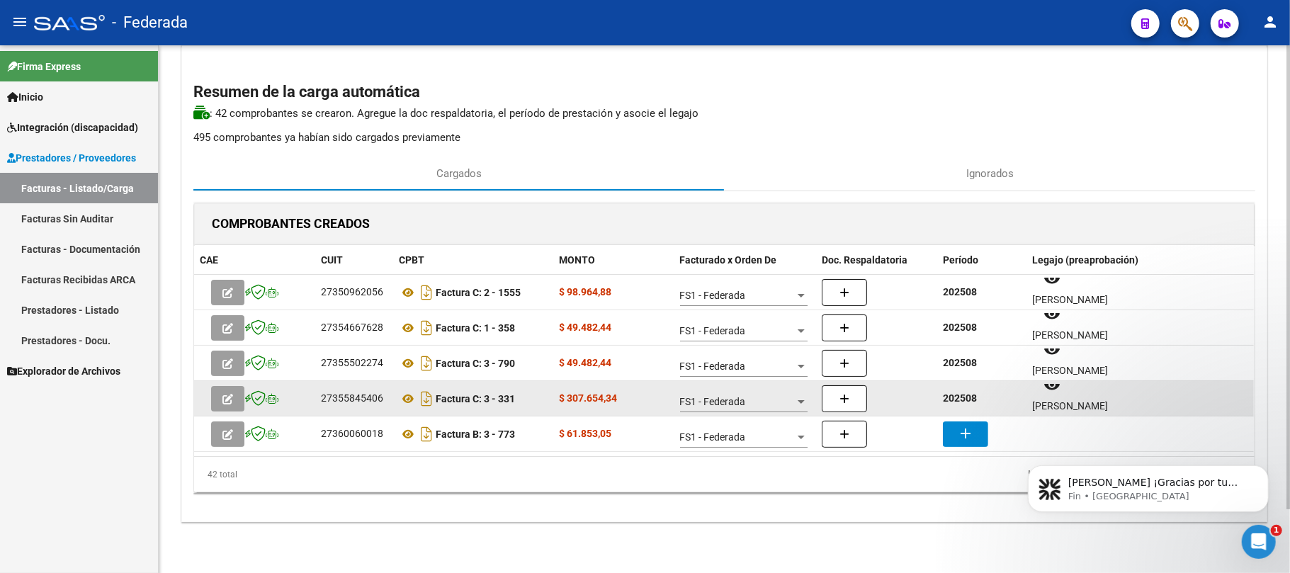
click at [962, 402] on strong "202508" at bounding box center [960, 397] width 34 height 11
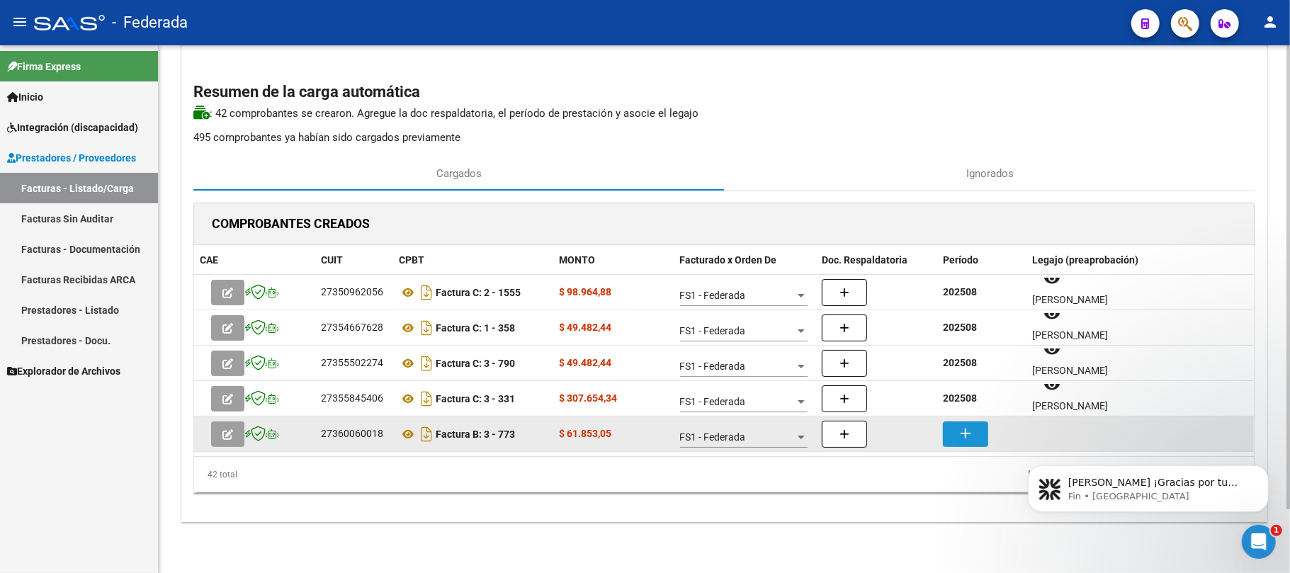
click at [966, 428] on mat-icon "add" at bounding box center [965, 433] width 17 height 17
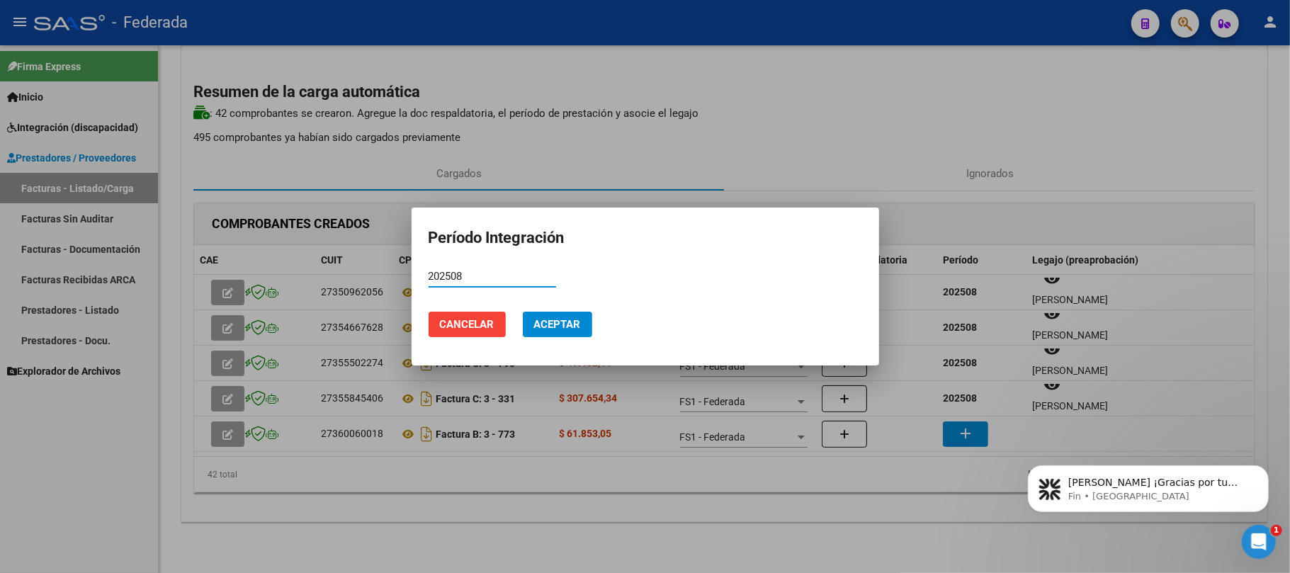
type input "202508"
click at [547, 323] on span "Aceptar" at bounding box center [557, 324] width 47 height 13
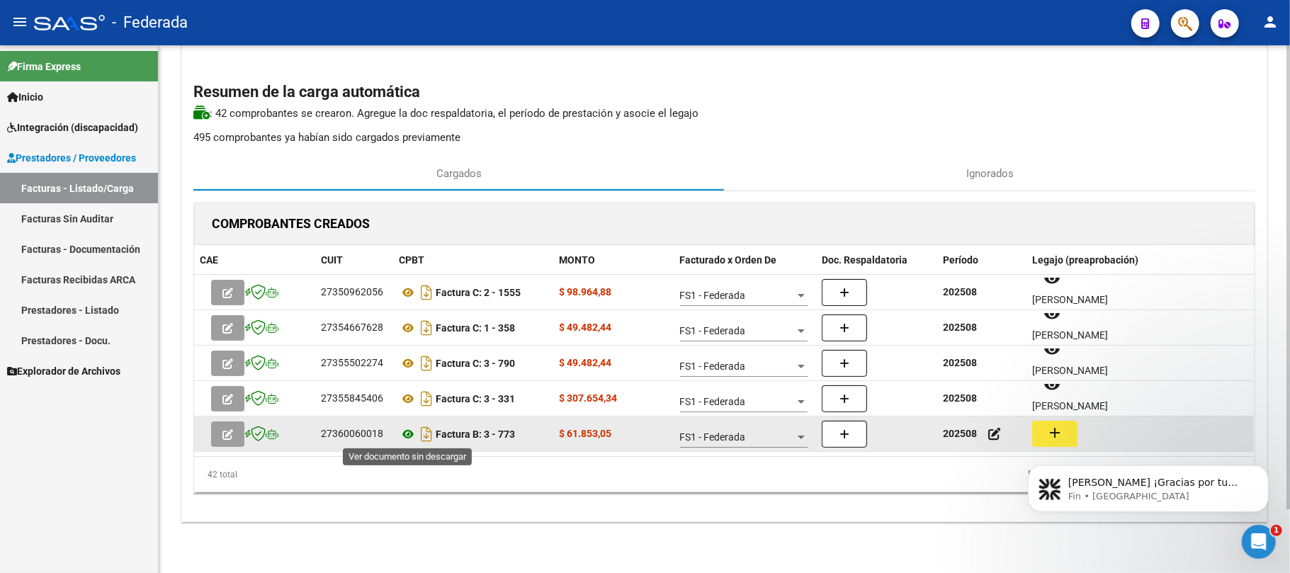
click at [411, 428] on icon at bounding box center [408, 434] width 18 height 17
click at [409, 432] on icon at bounding box center [408, 434] width 18 height 17
click at [1066, 433] on button "add" at bounding box center [1054, 434] width 45 height 26
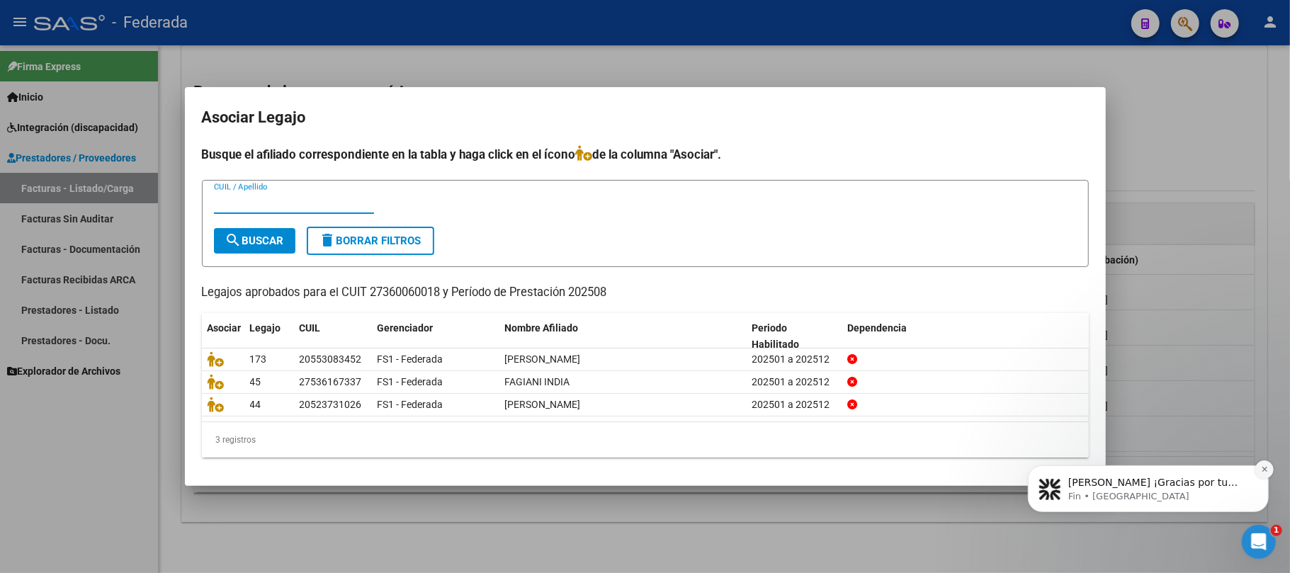
click at [1265, 467] on icon "Dismiss notification" at bounding box center [1263, 468] width 5 height 5
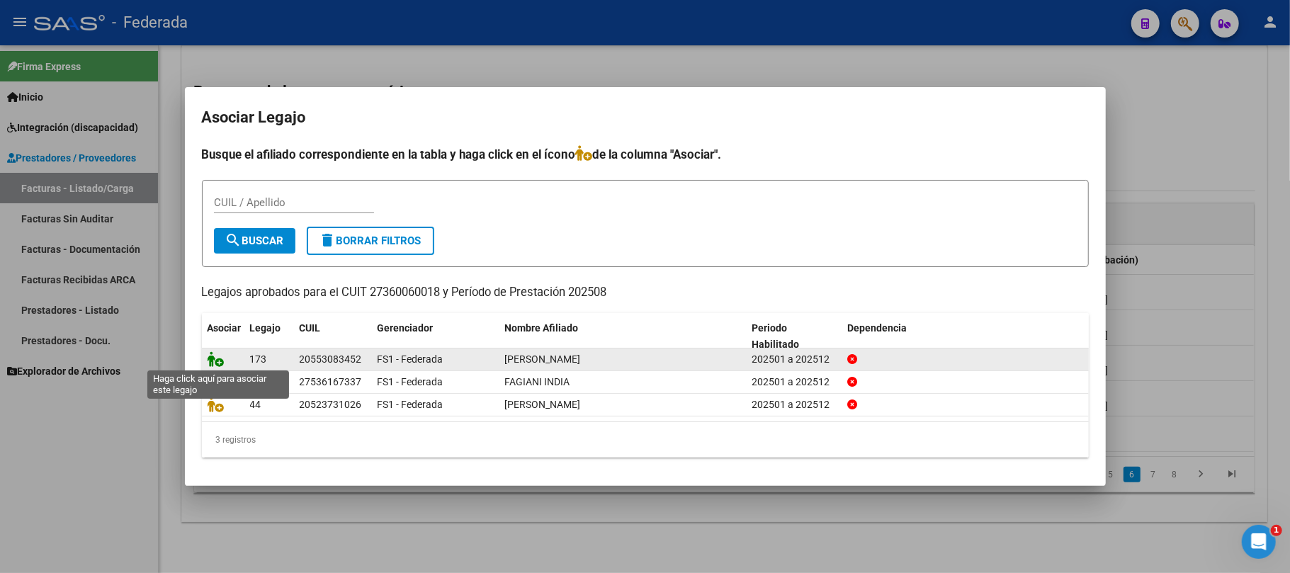
click at [217, 358] on icon at bounding box center [216, 359] width 17 height 16
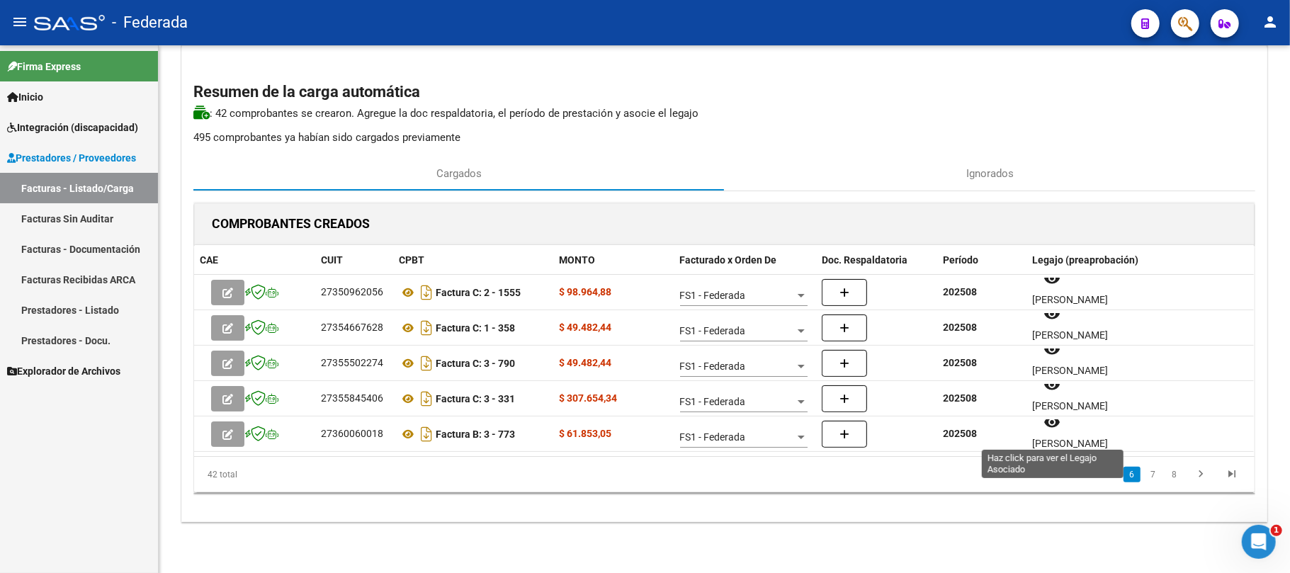
scroll to position [11, 0]
click at [1157, 469] on link "7" at bounding box center [1152, 475] width 17 height 16
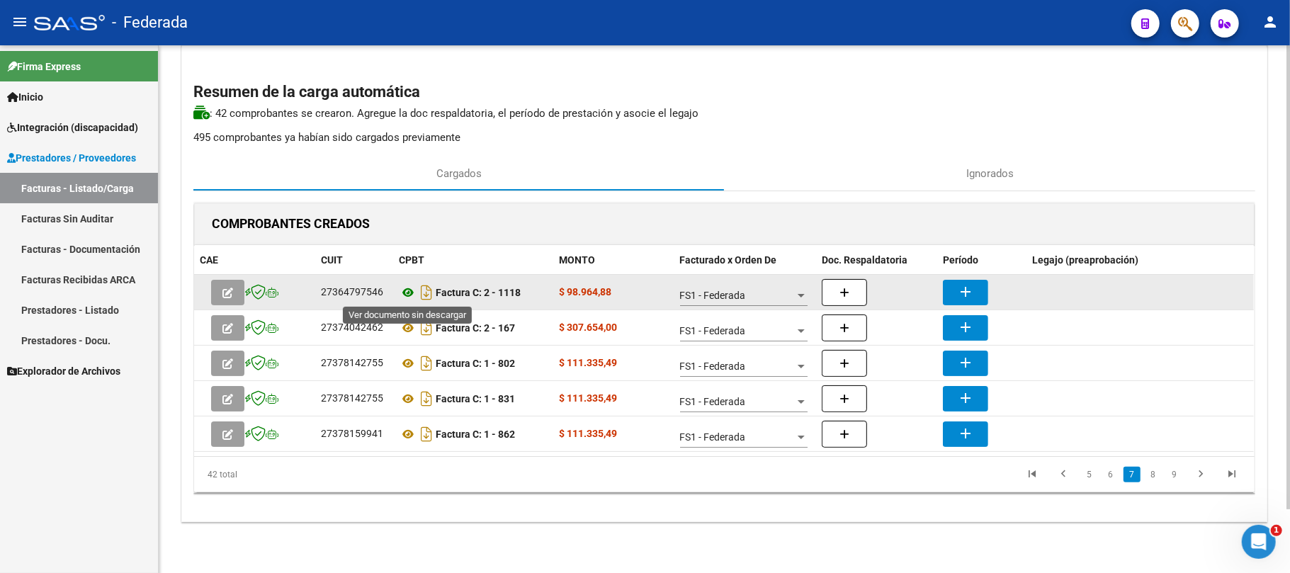
click at [406, 292] on icon at bounding box center [408, 292] width 18 height 17
click at [967, 288] on mat-icon "add" at bounding box center [965, 291] width 17 height 17
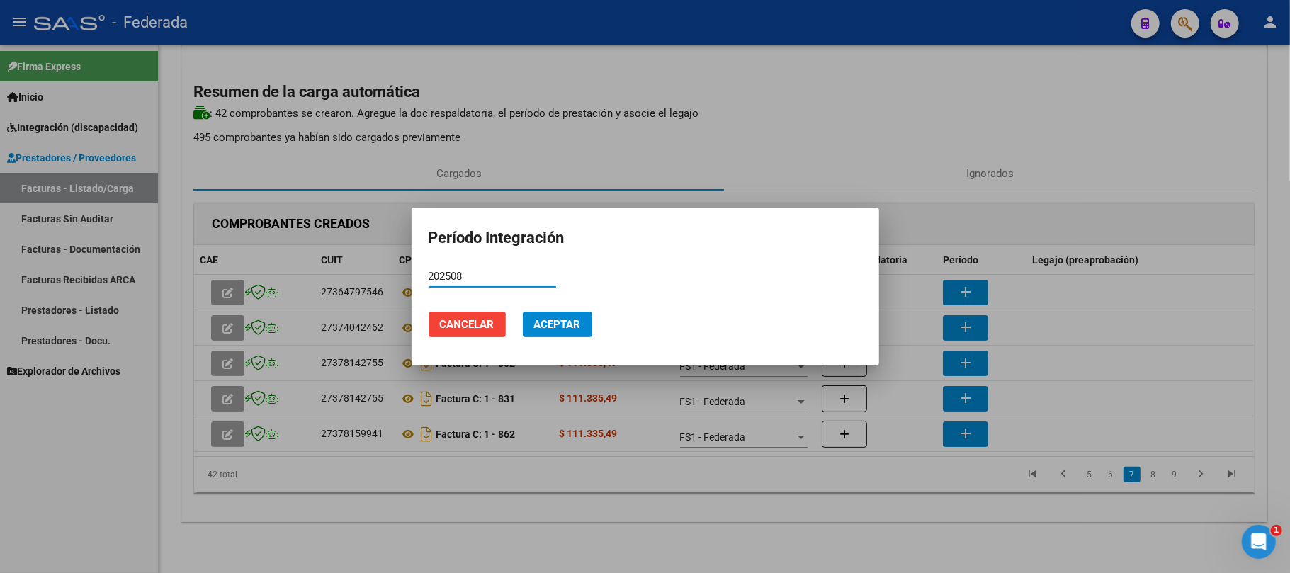
type input "202508"
click at [564, 322] on span "Aceptar" at bounding box center [557, 324] width 47 height 13
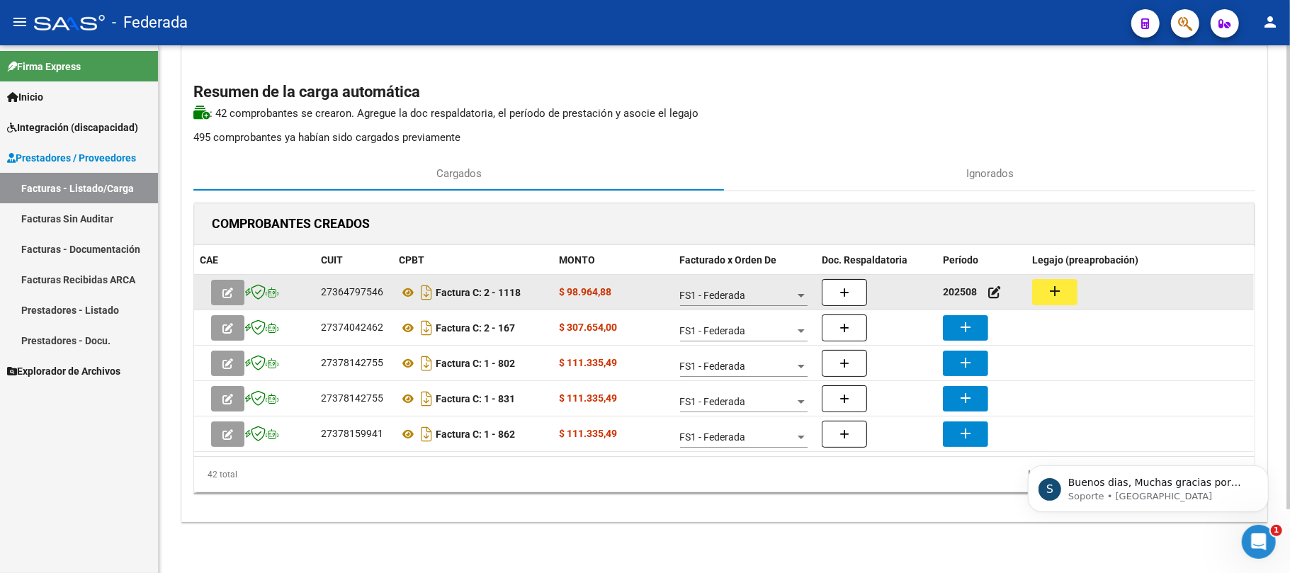
scroll to position [0, 0]
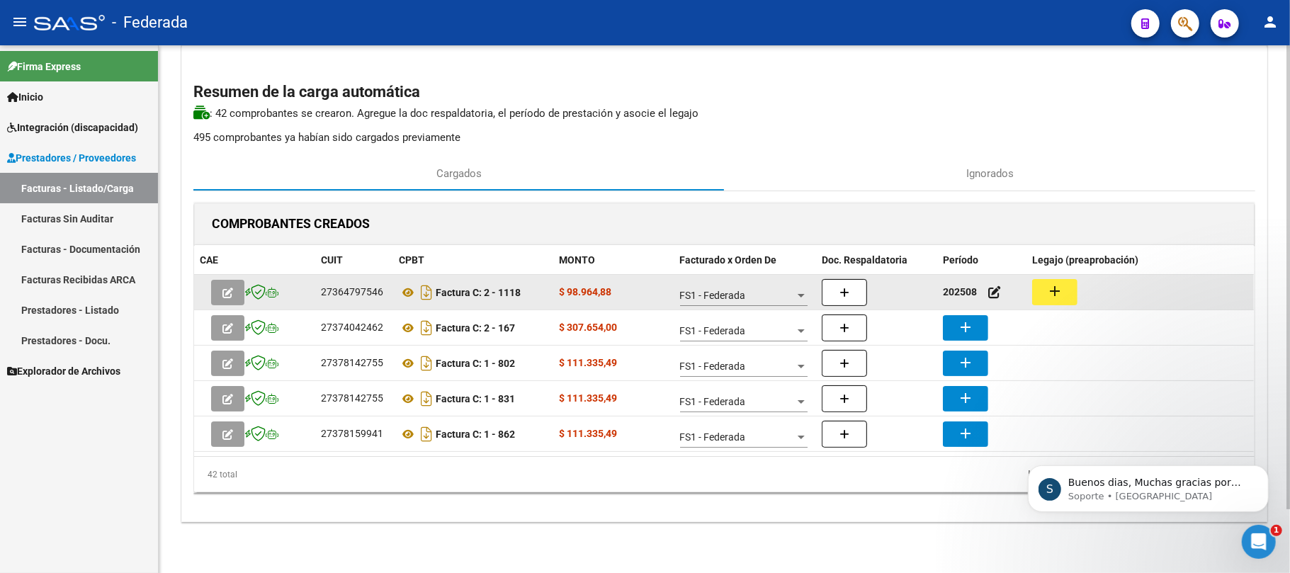
click at [1065, 284] on button "add" at bounding box center [1054, 292] width 45 height 26
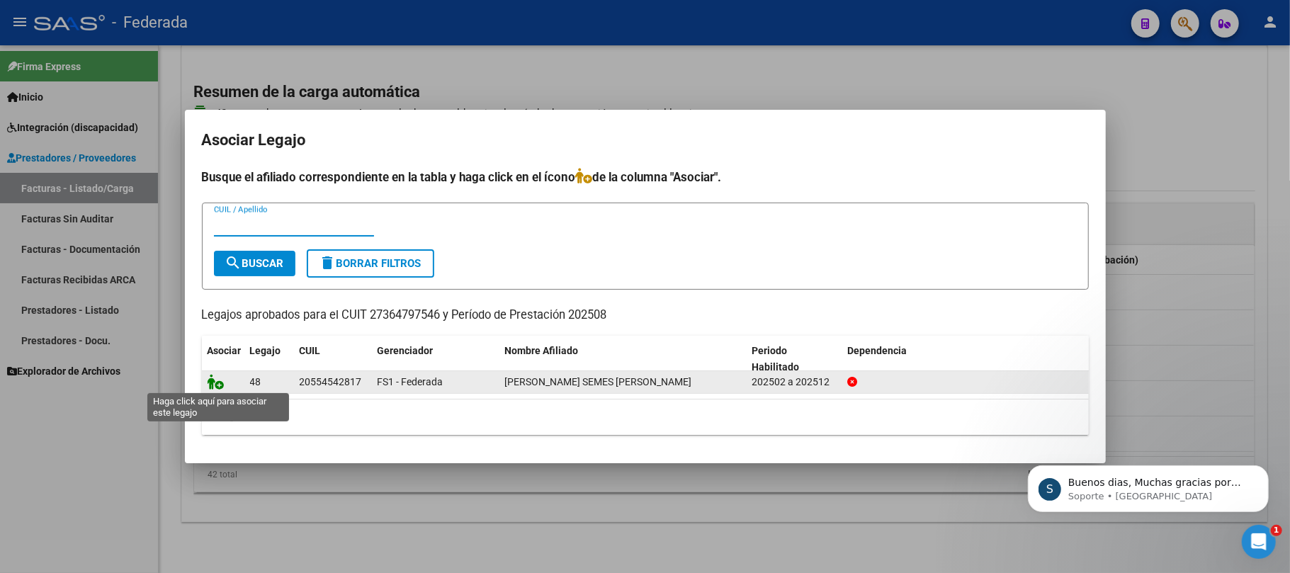
click at [211, 381] on icon at bounding box center [216, 382] width 17 height 16
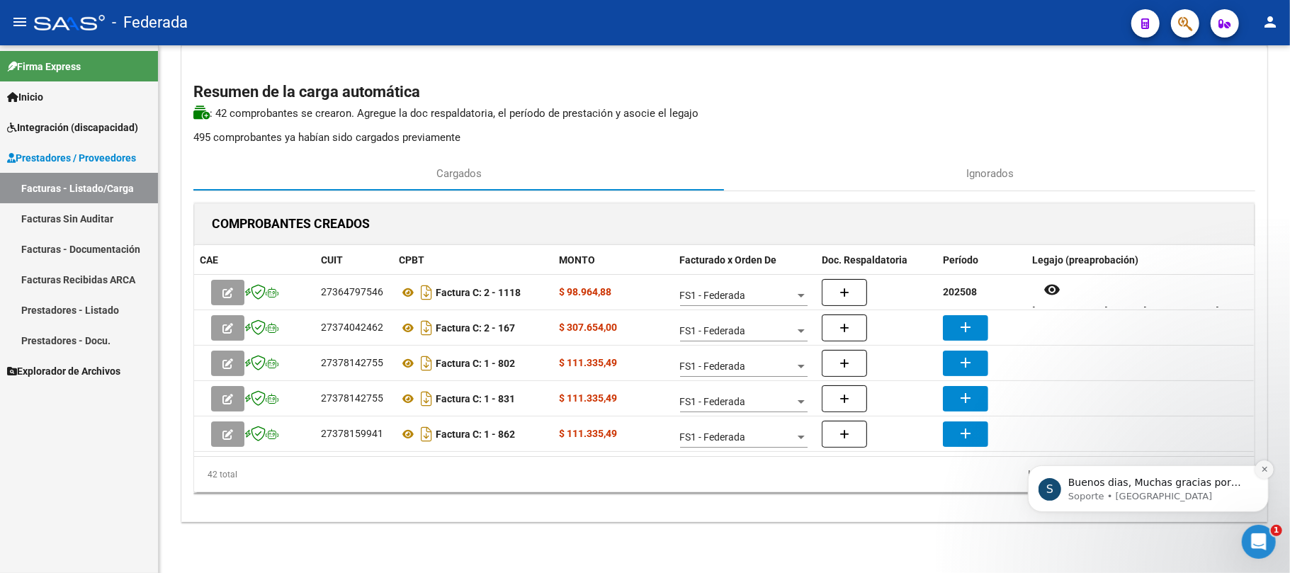
click at [1260, 470] on icon "Dismiss notification" at bounding box center [1264, 469] width 8 height 8
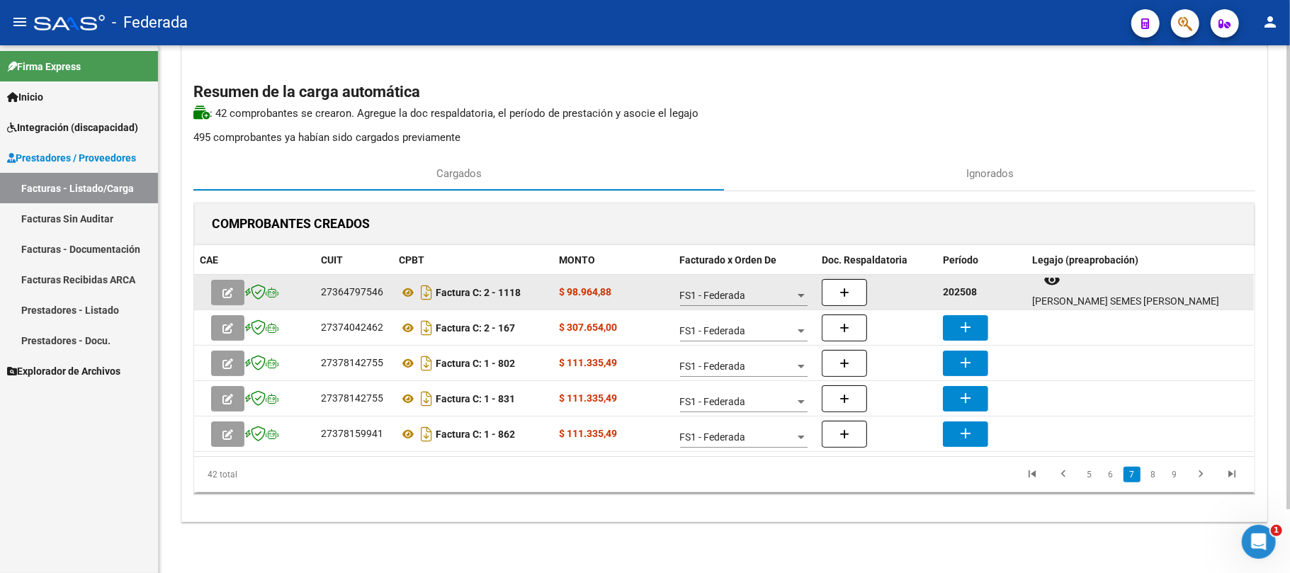
scroll to position [11, 0]
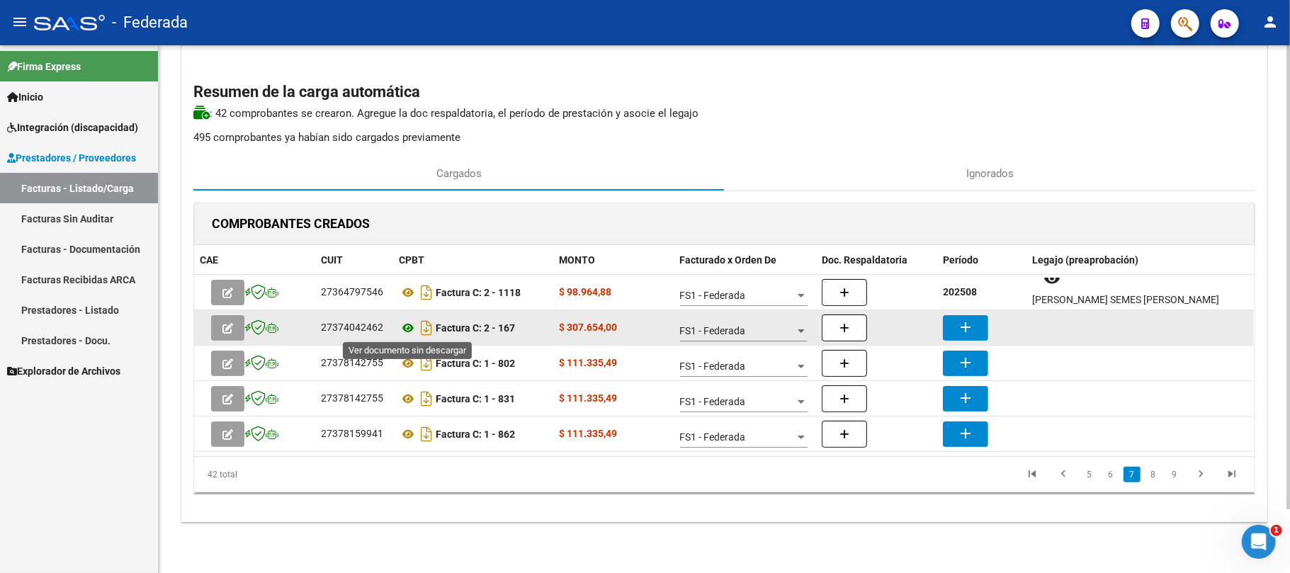
click at [407, 326] on icon at bounding box center [408, 327] width 18 height 17
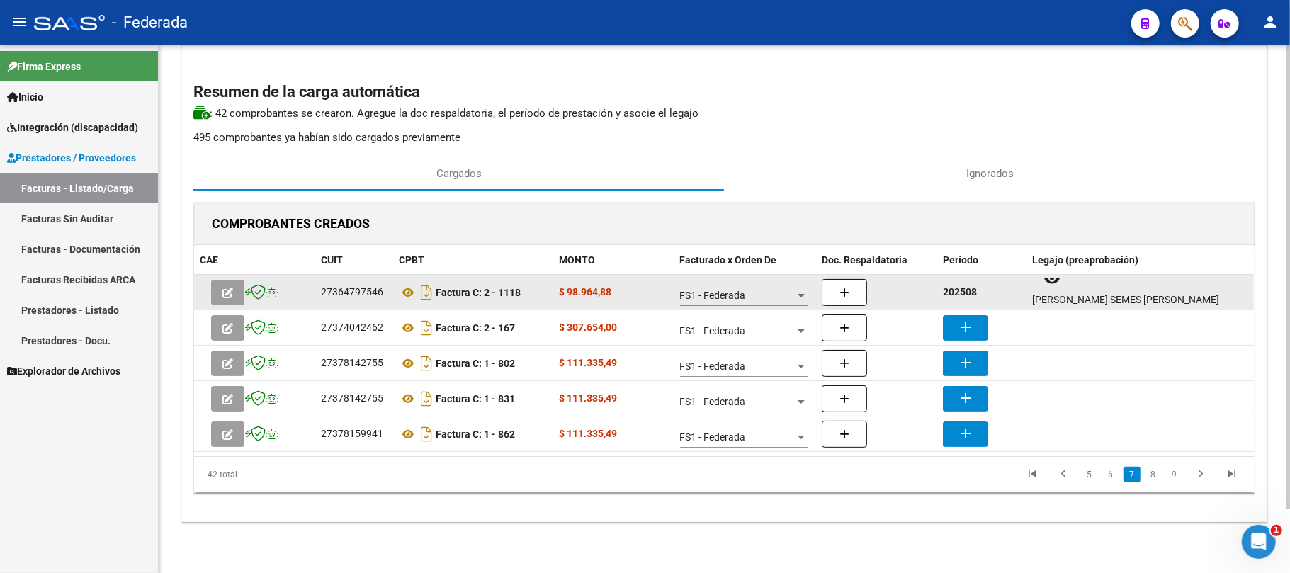
click at [965, 286] on strong "202508" at bounding box center [960, 291] width 34 height 11
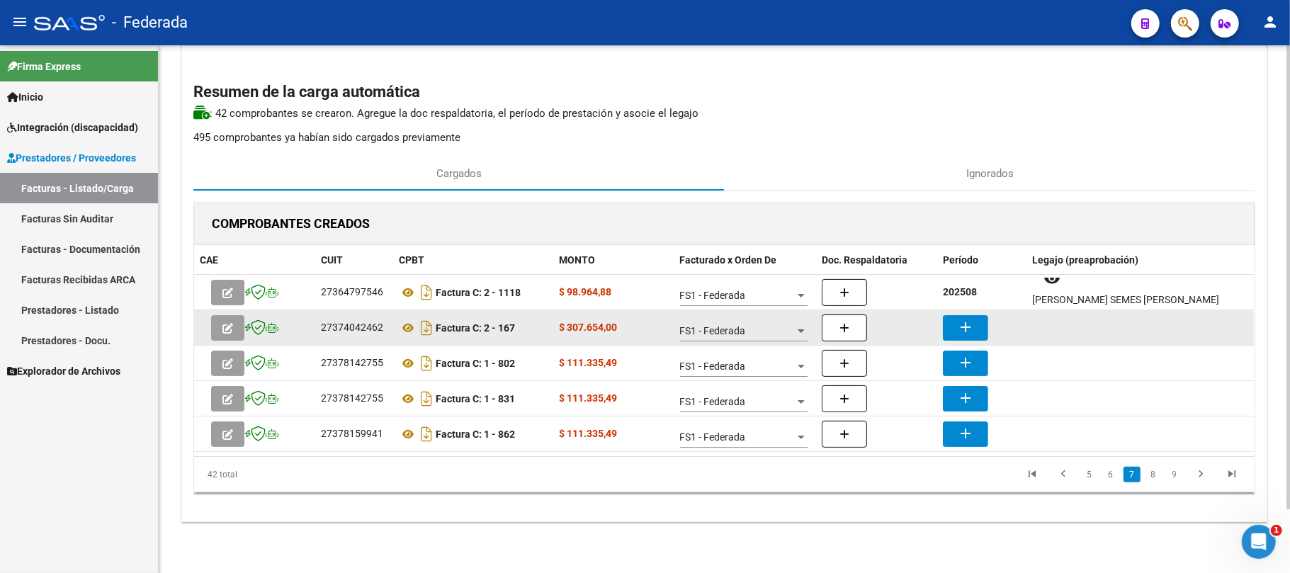
click at [959, 326] on mat-icon "add" at bounding box center [965, 327] width 17 height 17
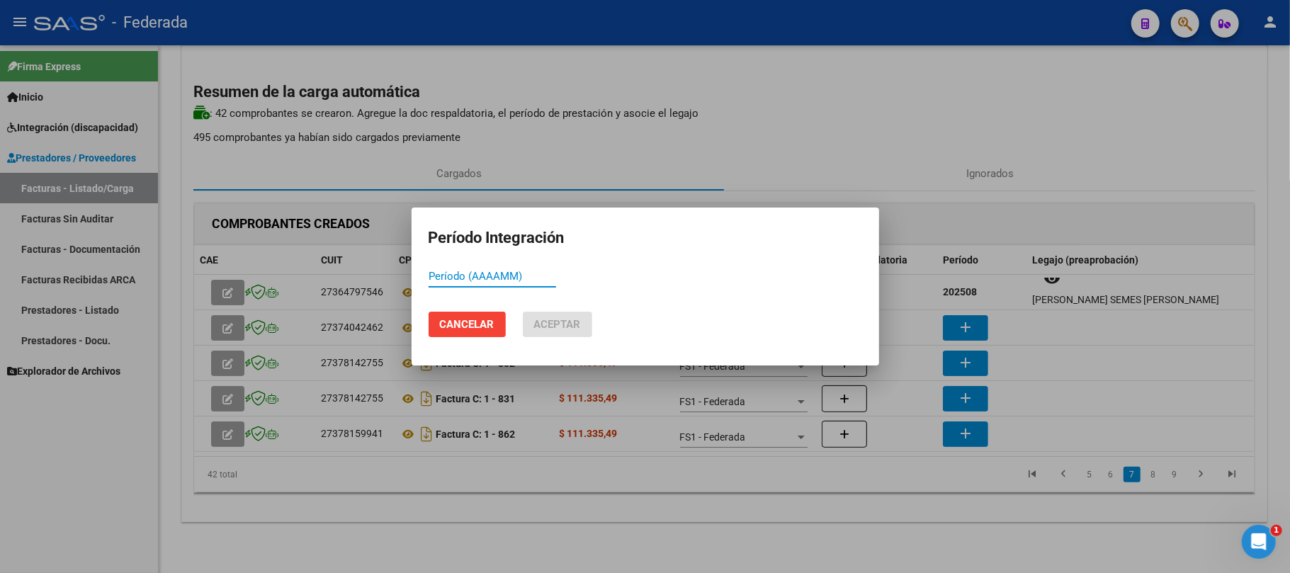
paste input "202508"
type input "202508"
click at [579, 323] on span "Aceptar" at bounding box center [557, 324] width 47 height 13
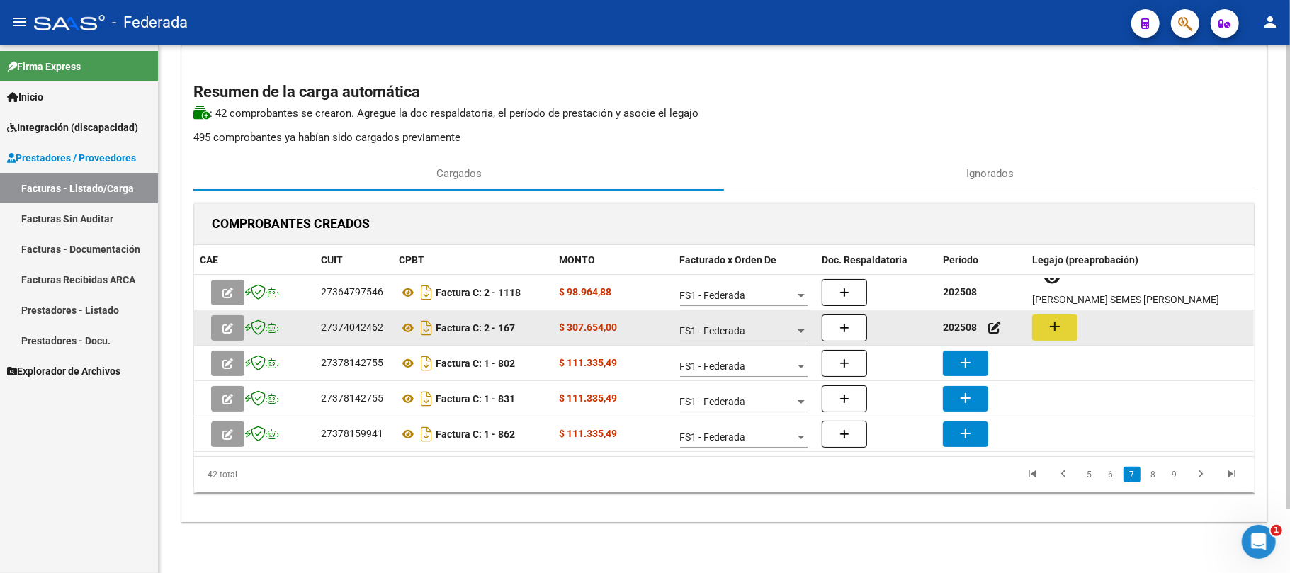
click at [1063, 326] on mat-icon "add" at bounding box center [1054, 326] width 17 height 17
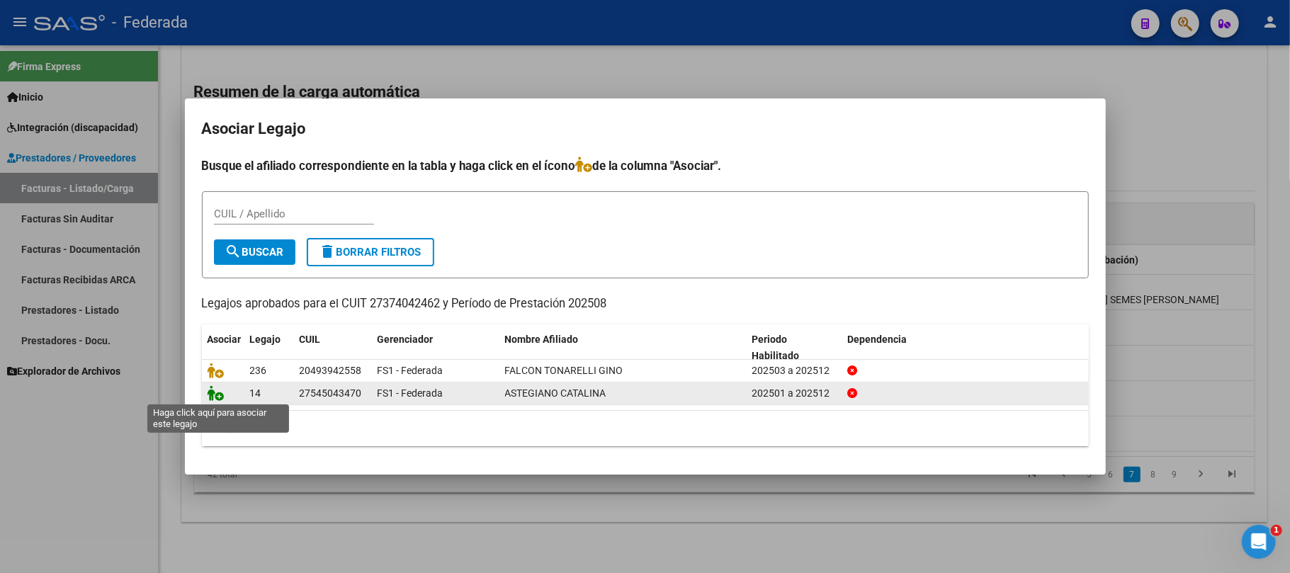
click at [211, 395] on icon at bounding box center [216, 393] width 17 height 16
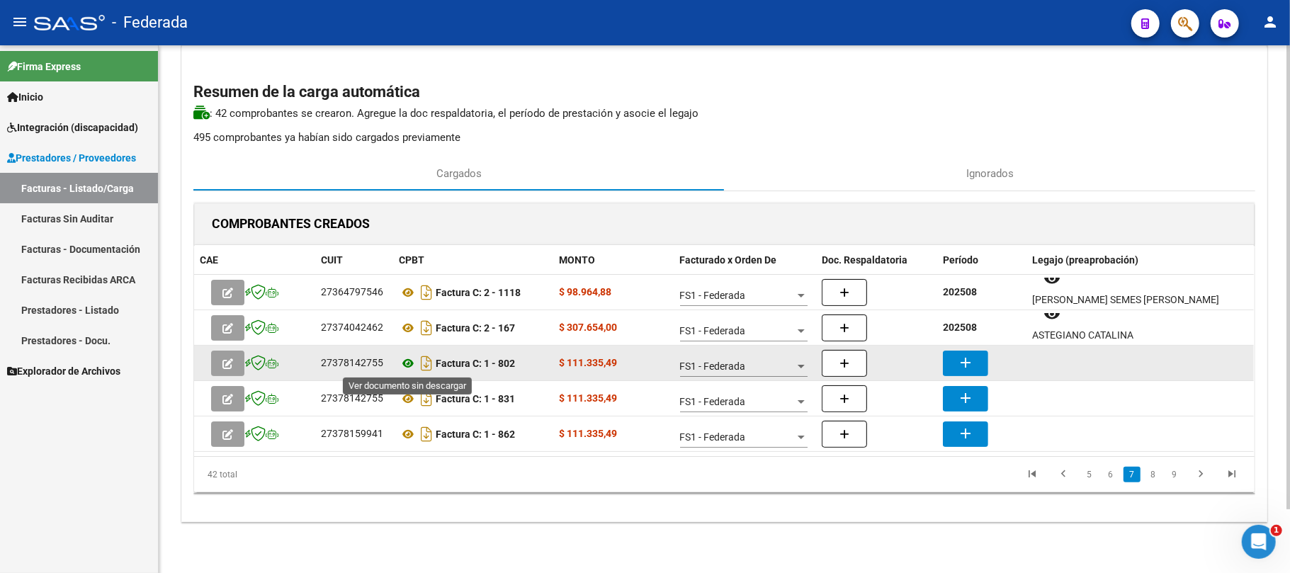
click at [411, 361] on icon at bounding box center [408, 363] width 18 height 17
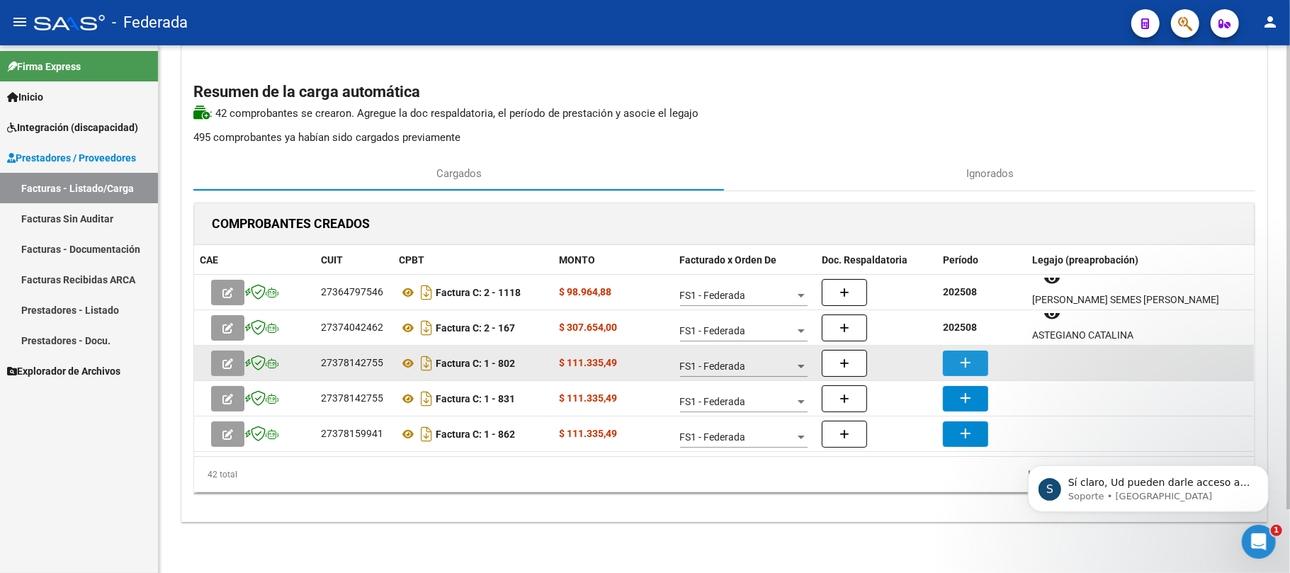
click at [964, 363] on mat-icon "add" at bounding box center [965, 362] width 17 height 17
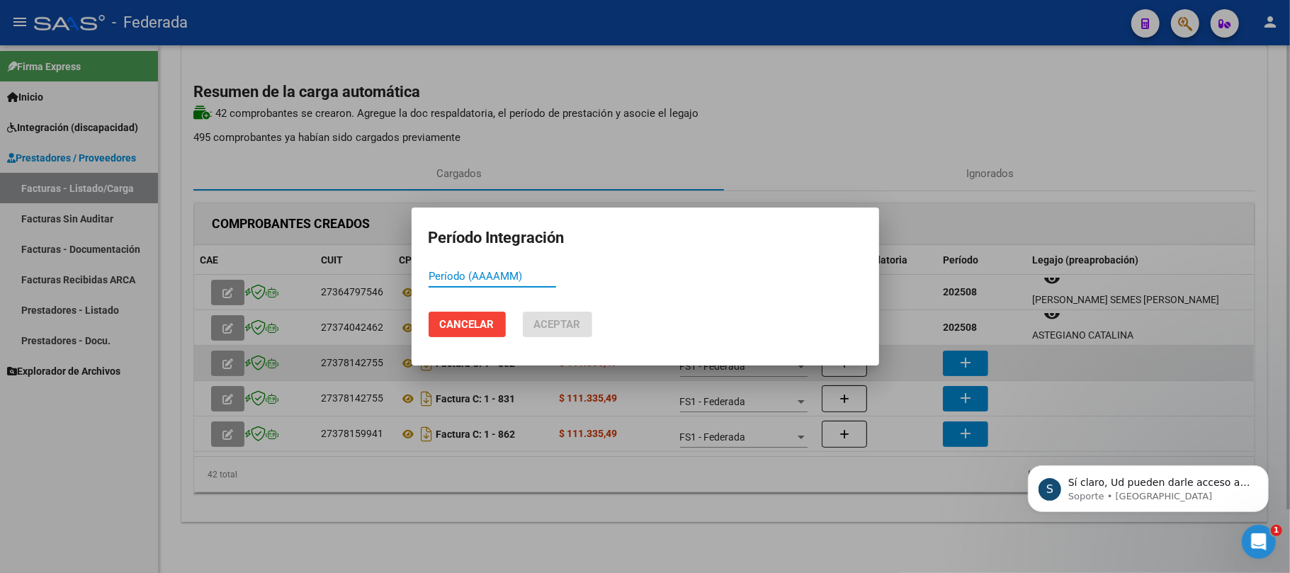
scroll to position [51, 0]
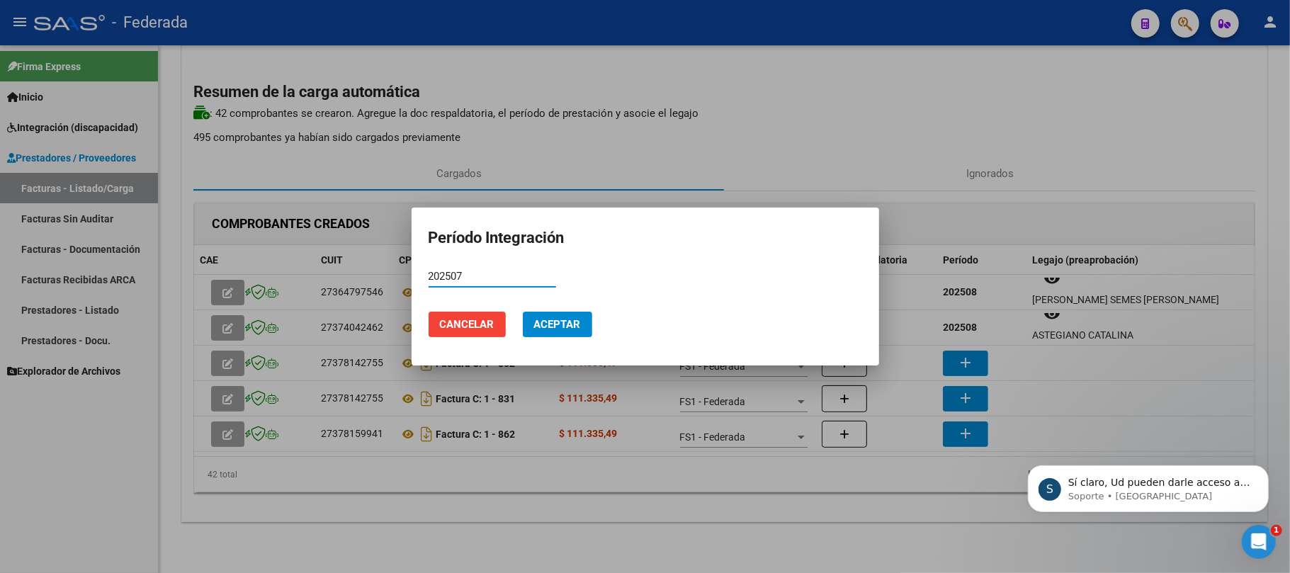
type input "202507"
click at [572, 327] on span "Aceptar" at bounding box center [557, 324] width 47 height 13
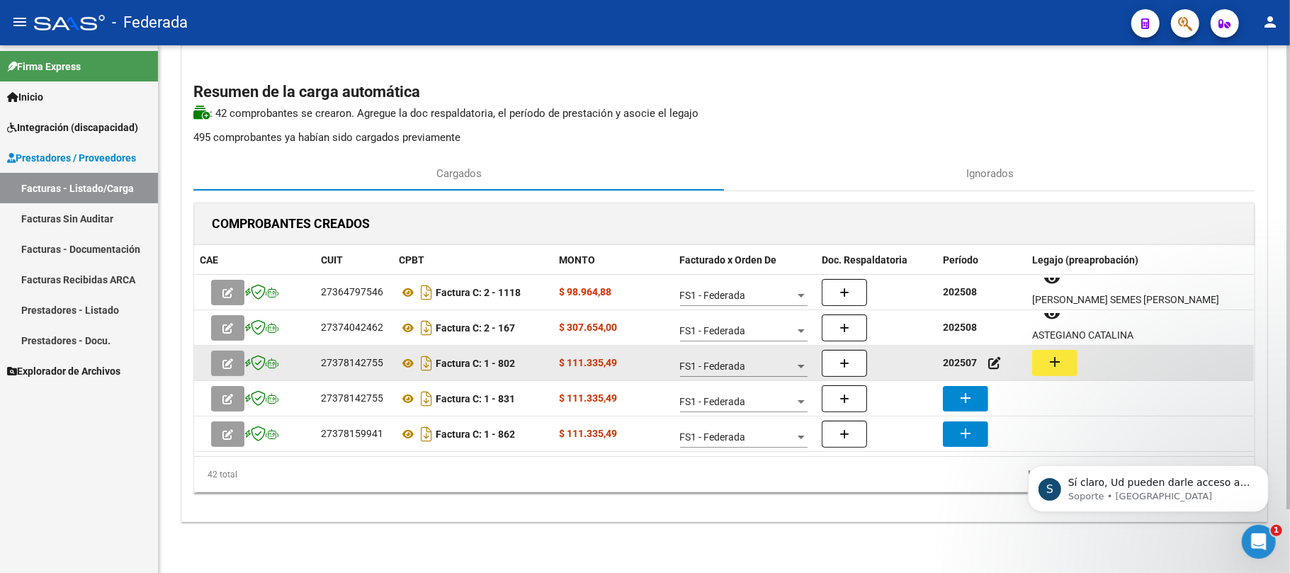
click at [1048, 363] on mat-icon "add" at bounding box center [1054, 361] width 17 height 17
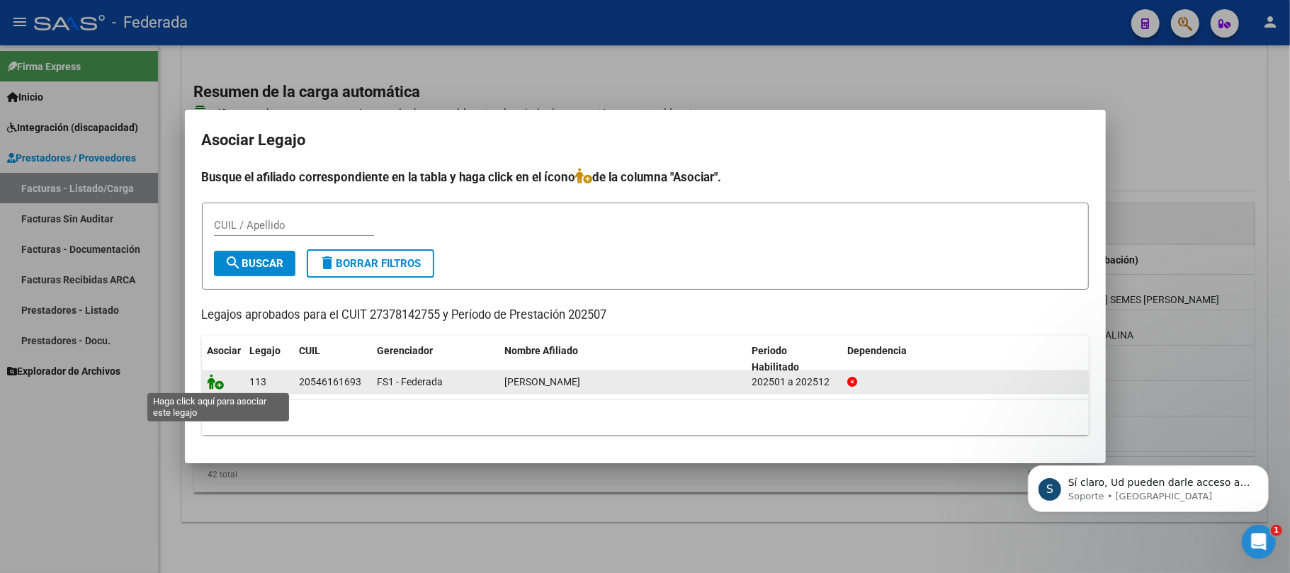
click at [213, 380] on icon at bounding box center [216, 382] width 17 height 16
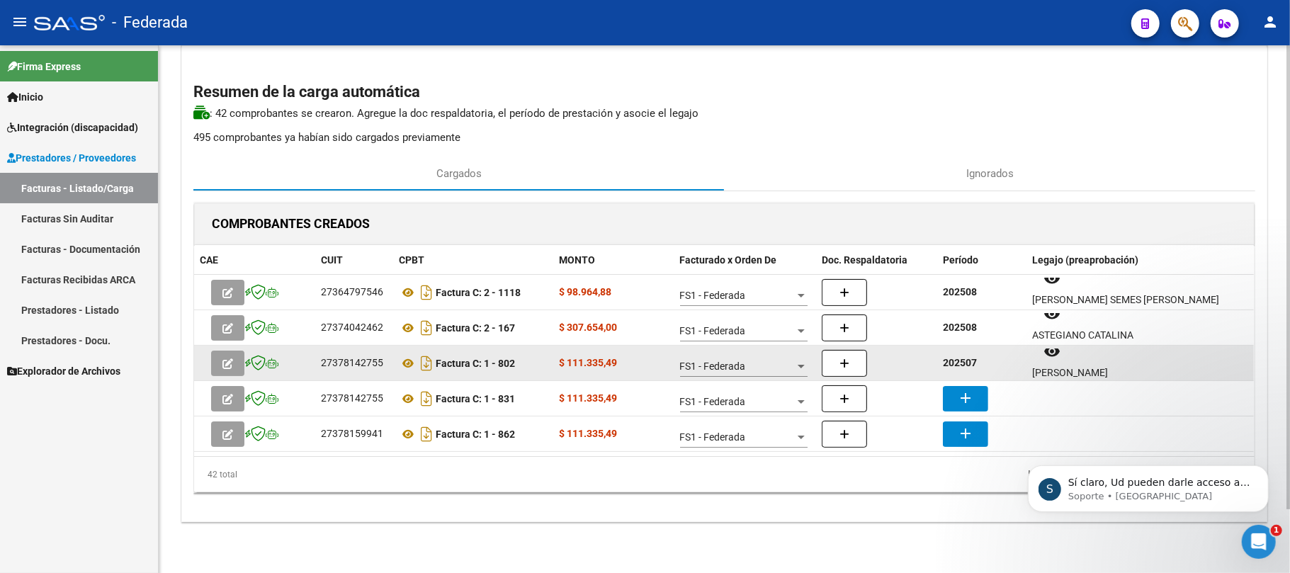
scroll to position [11, 0]
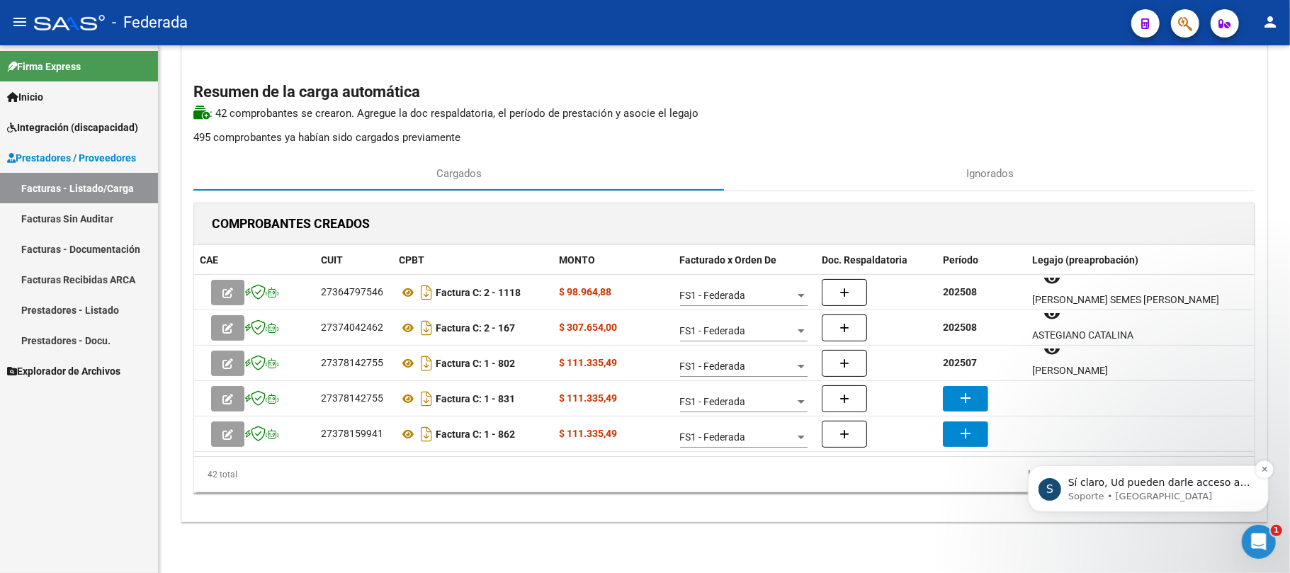
click at [1111, 480] on p "Sí claro, Ud pueden darle acceso a los prestadores a que ingresen a la platafor…" at bounding box center [1158, 482] width 183 height 14
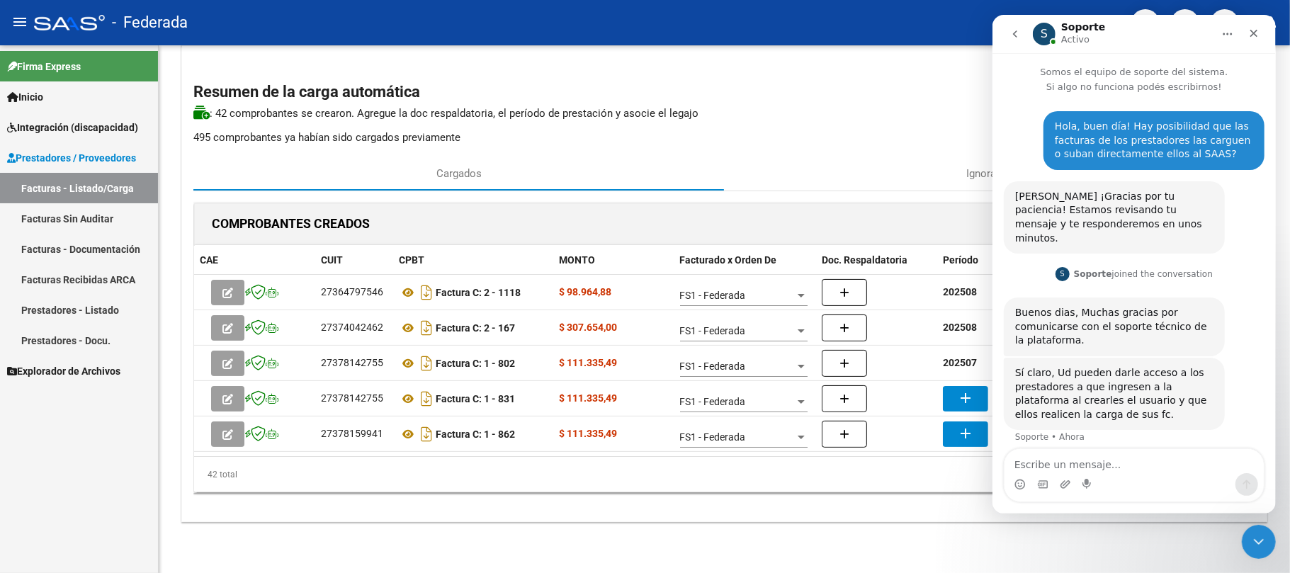
scroll to position [52, 0]
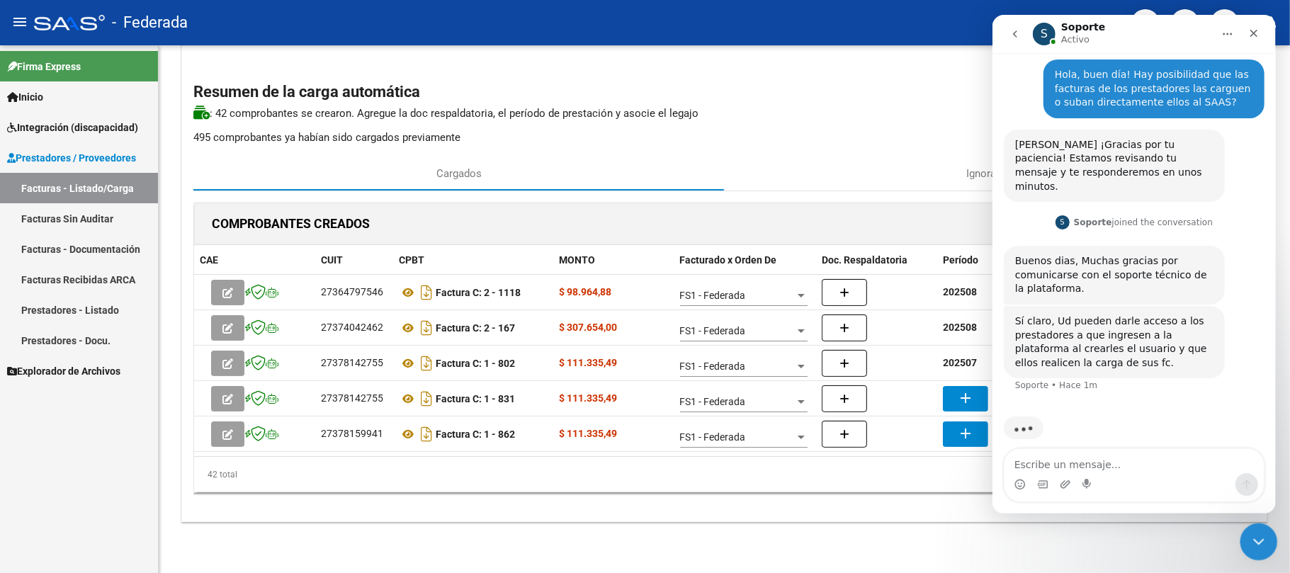
click at [1255, 539] on icon "Cerrar Intercom Messenger" at bounding box center [1256, 539] width 17 height 17
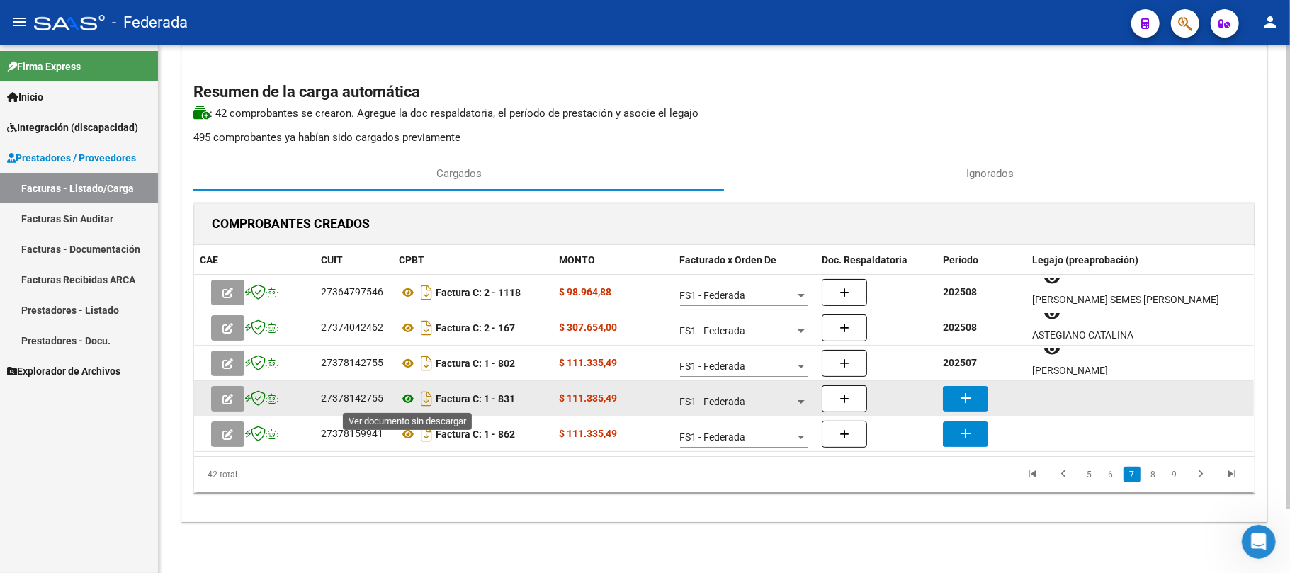
click at [409, 397] on icon at bounding box center [408, 398] width 18 height 17
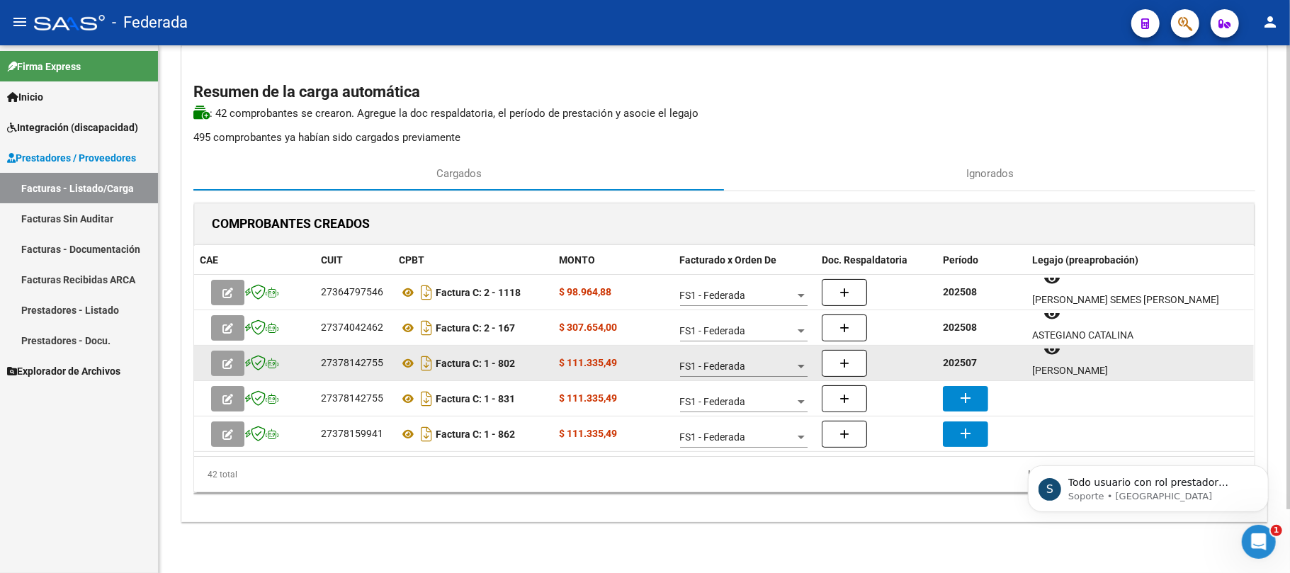
scroll to position [139, 0]
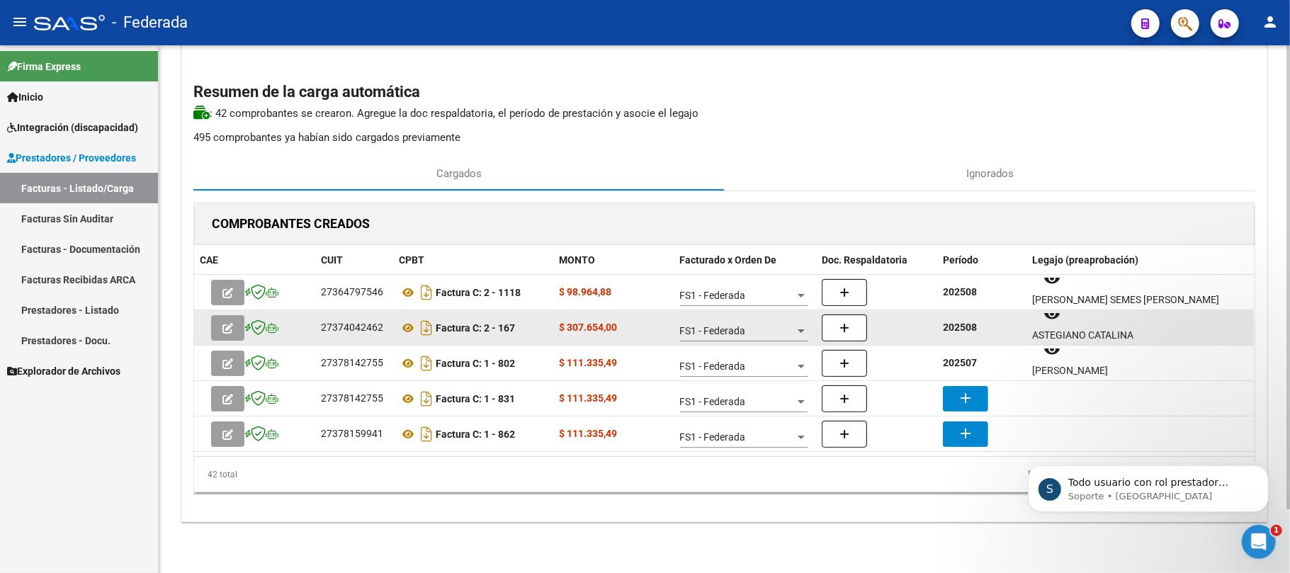
click at [967, 335] on datatable-body-cell "202508" at bounding box center [981, 327] width 89 height 35
click at [967, 331] on strong "202508" at bounding box center [960, 327] width 34 height 11
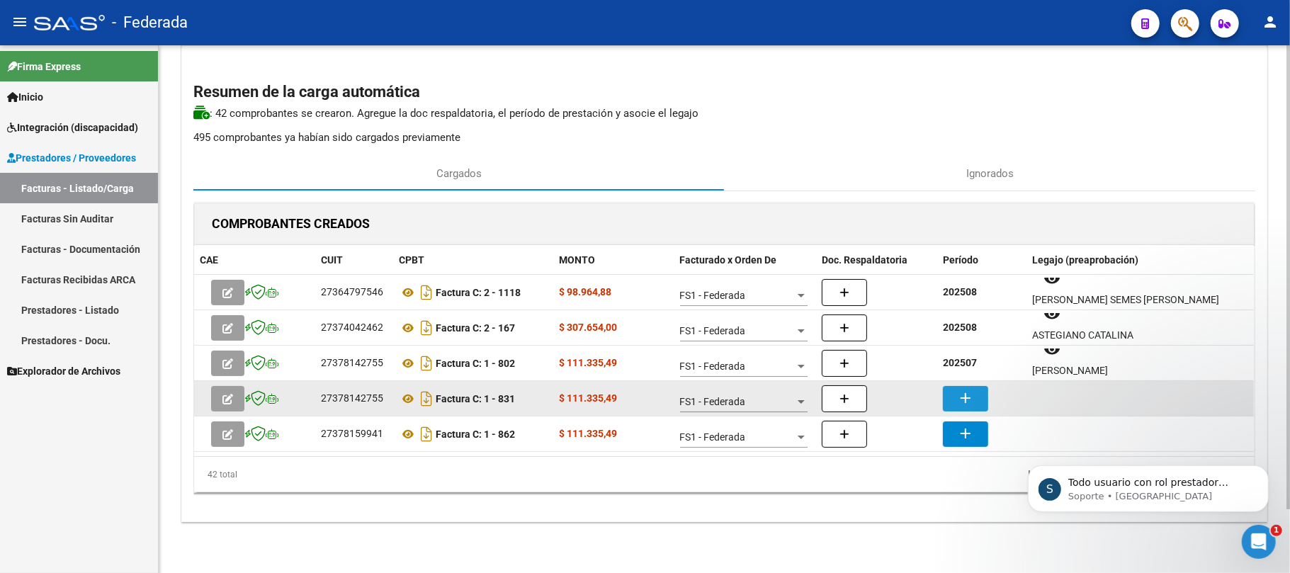
click at [973, 394] on mat-icon "add" at bounding box center [965, 398] width 17 height 17
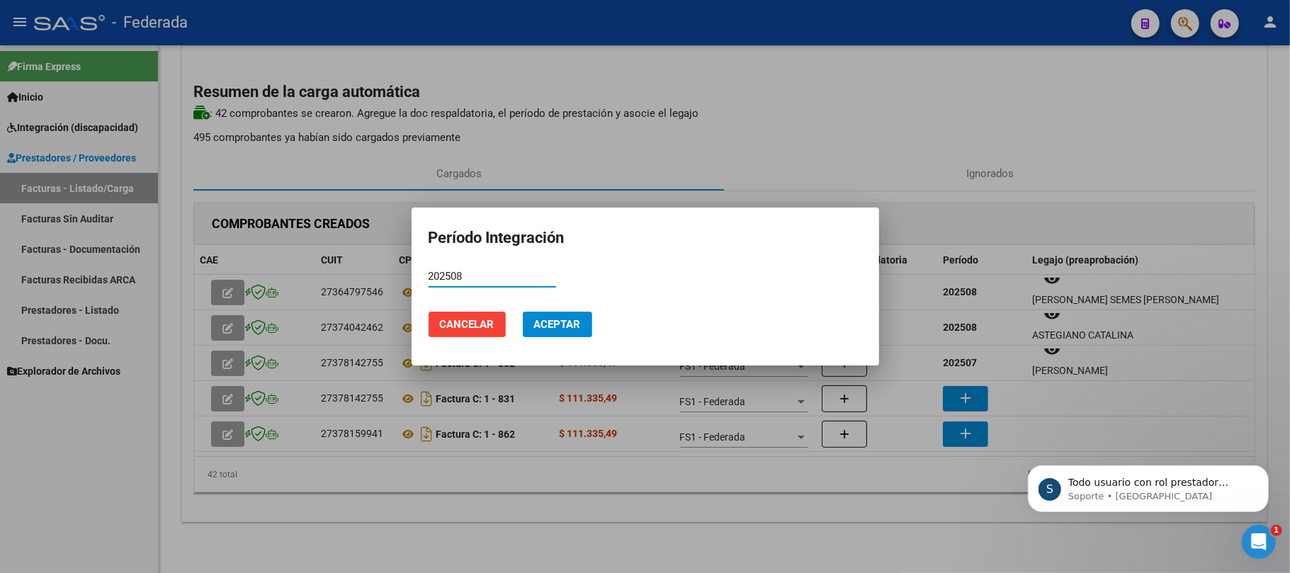
type input "202508"
click at [574, 332] on button "Aceptar" at bounding box center [557, 324] width 69 height 25
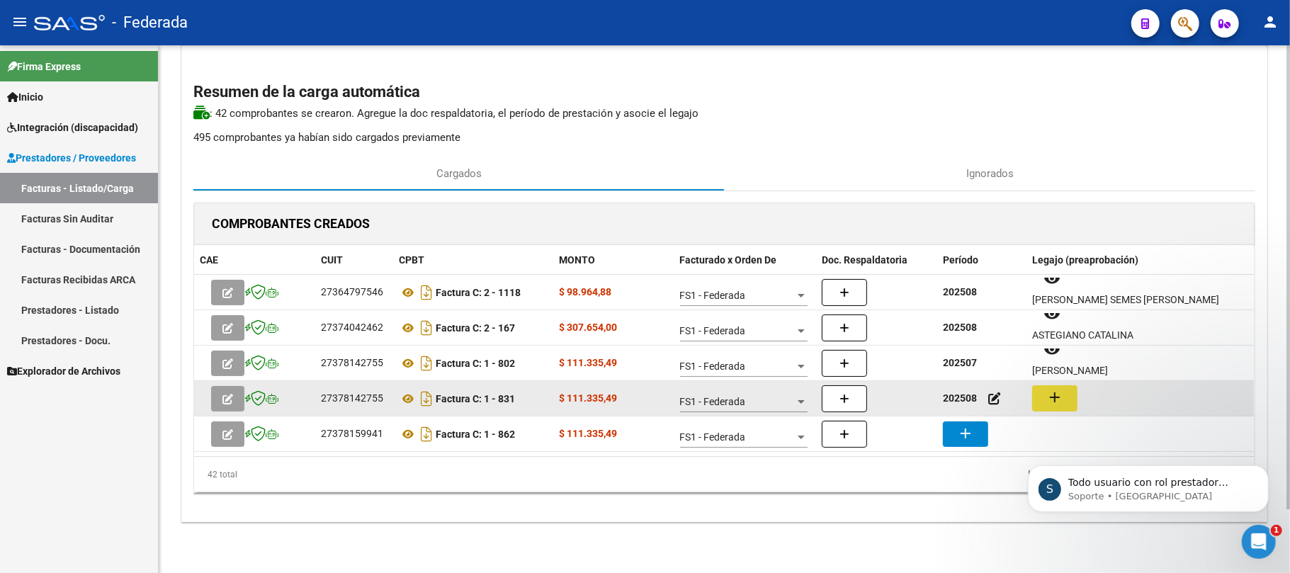
click at [1057, 400] on mat-icon "add" at bounding box center [1054, 397] width 17 height 17
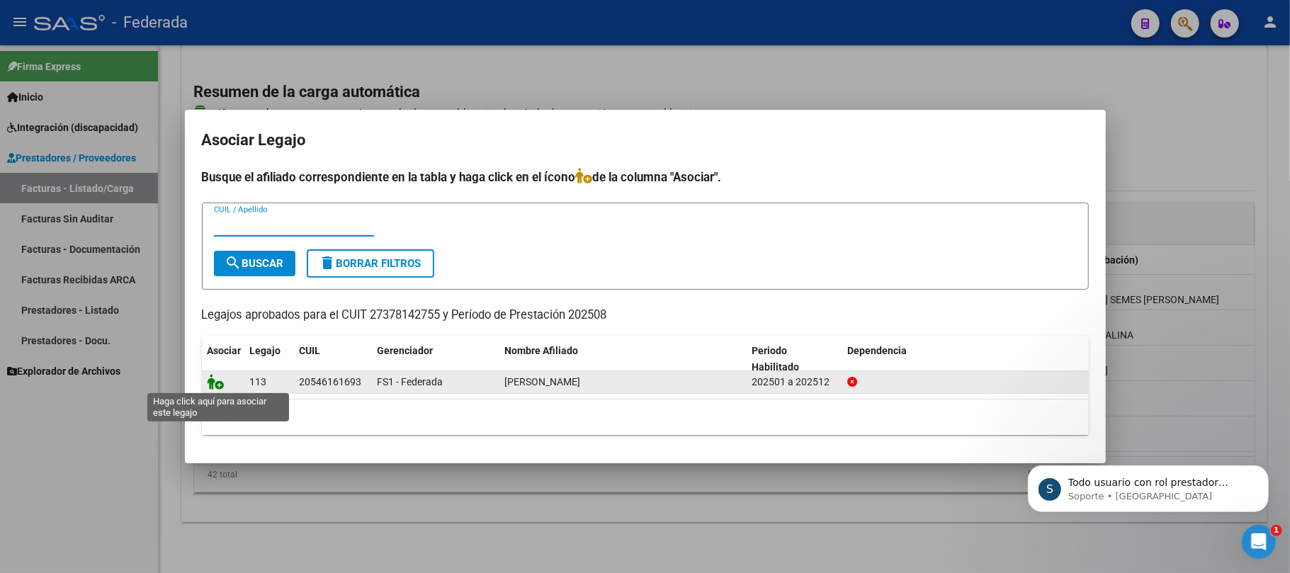
click at [215, 377] on icon at bounding box center [216, 382] width 17 height 16
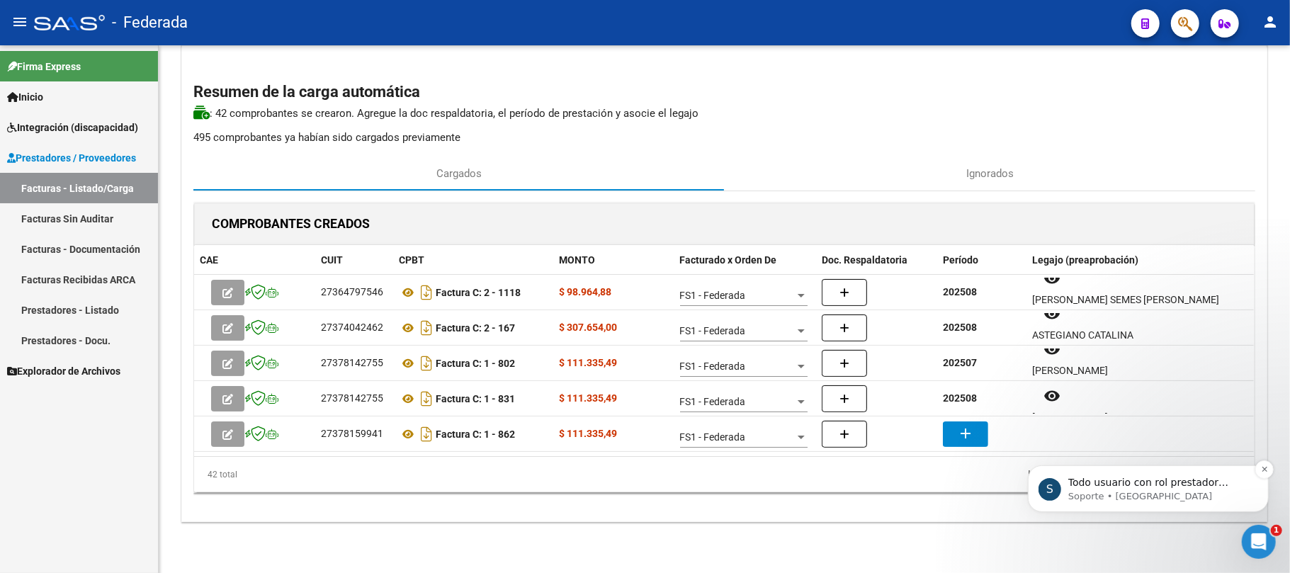
click at [1126, 499] on p "Soporte • [GEOGRAPHIC_DATA]" at bounding box center [1158, 495] width 183 height 13
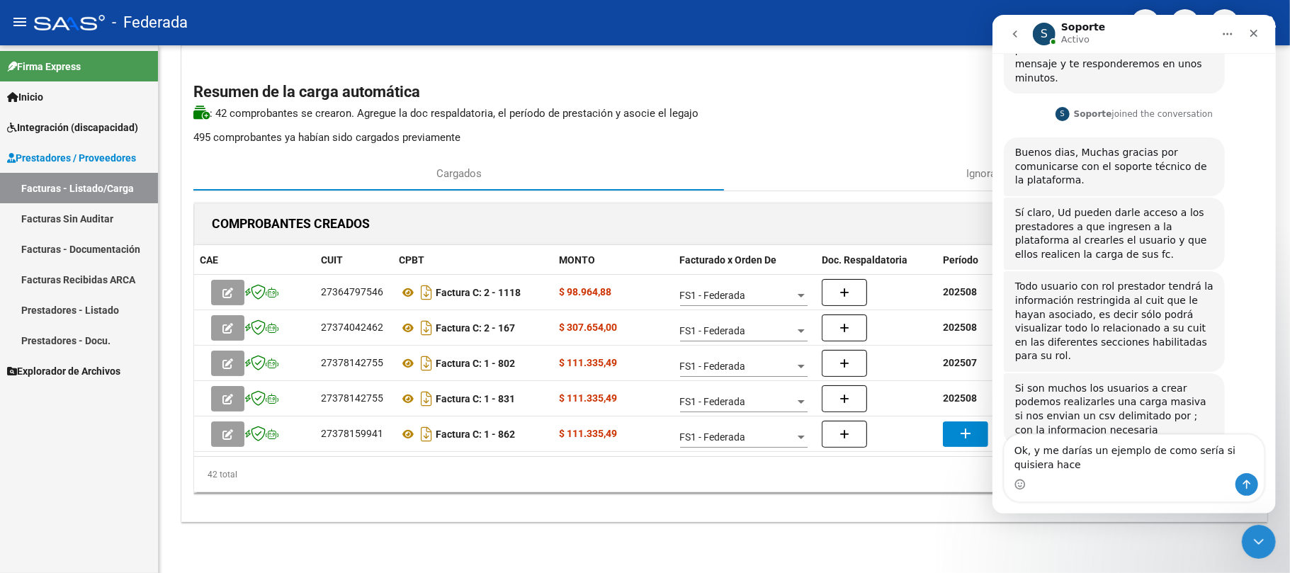
scroll to position [163, 0]
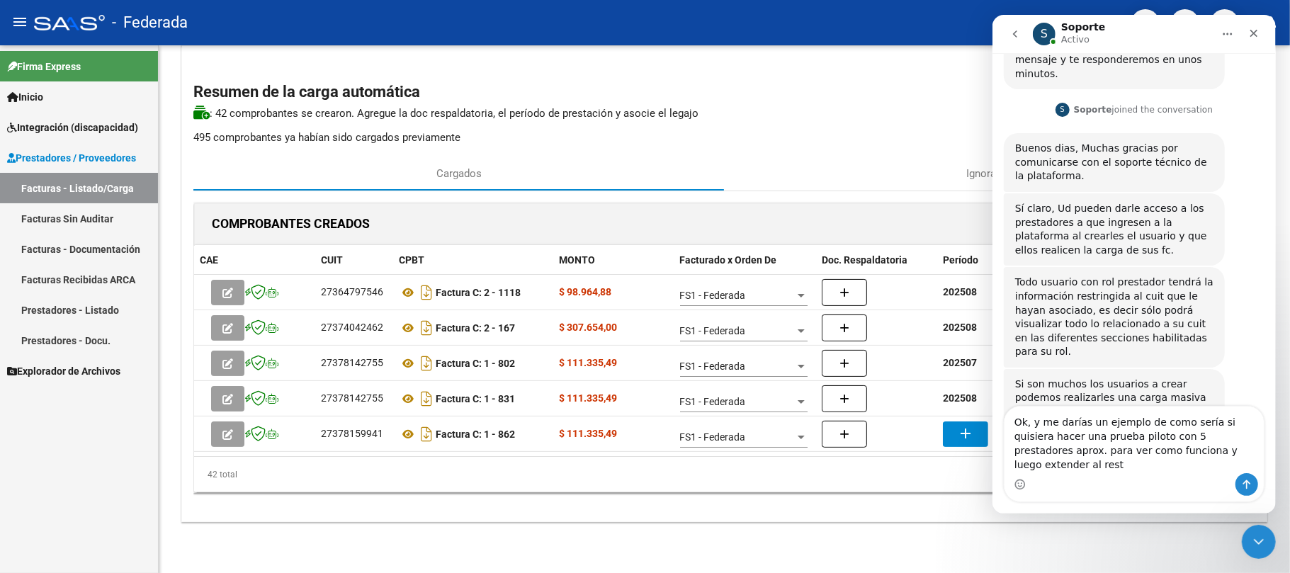
type textarea "Ok, y me darías un ejemplo de como sería si quisiera hacer una prueba piloto co…"
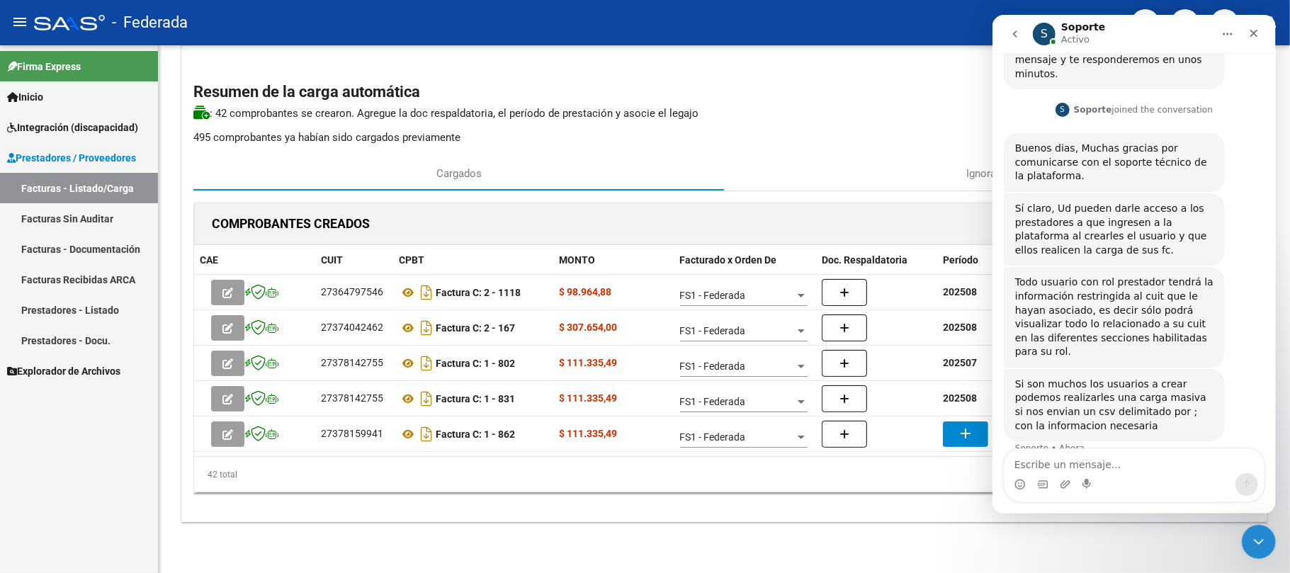
scroll to position [242, 0]
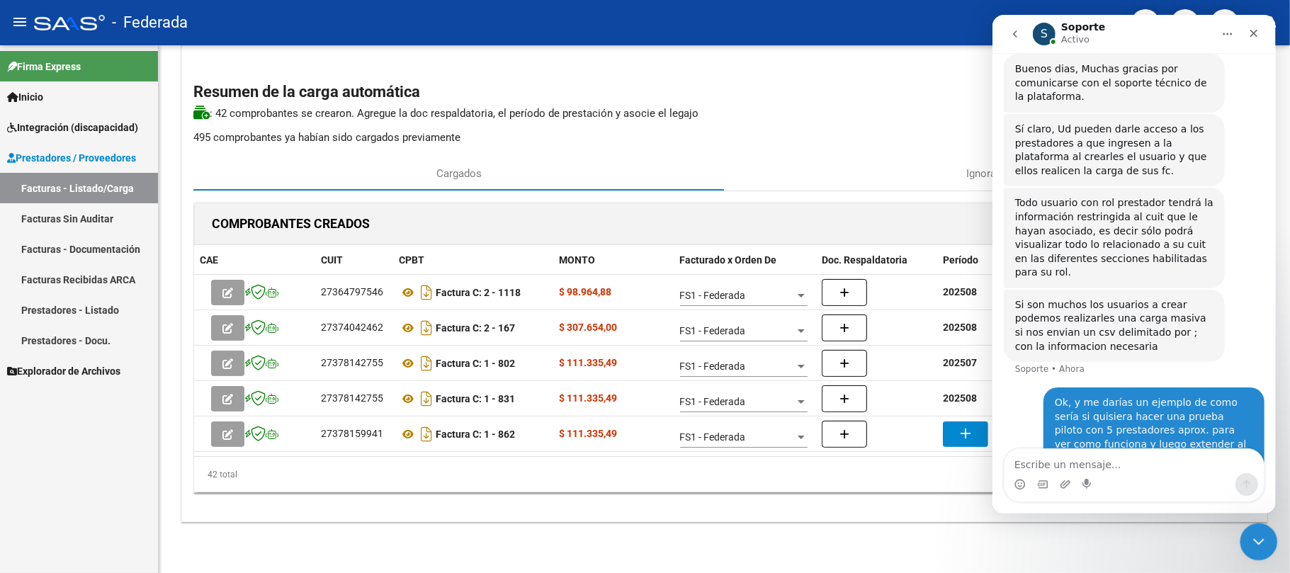
click at [1262, 532] on icon "Cerrar Intercom Messenger" at bounding box center [1256, 539] width 17 height 17
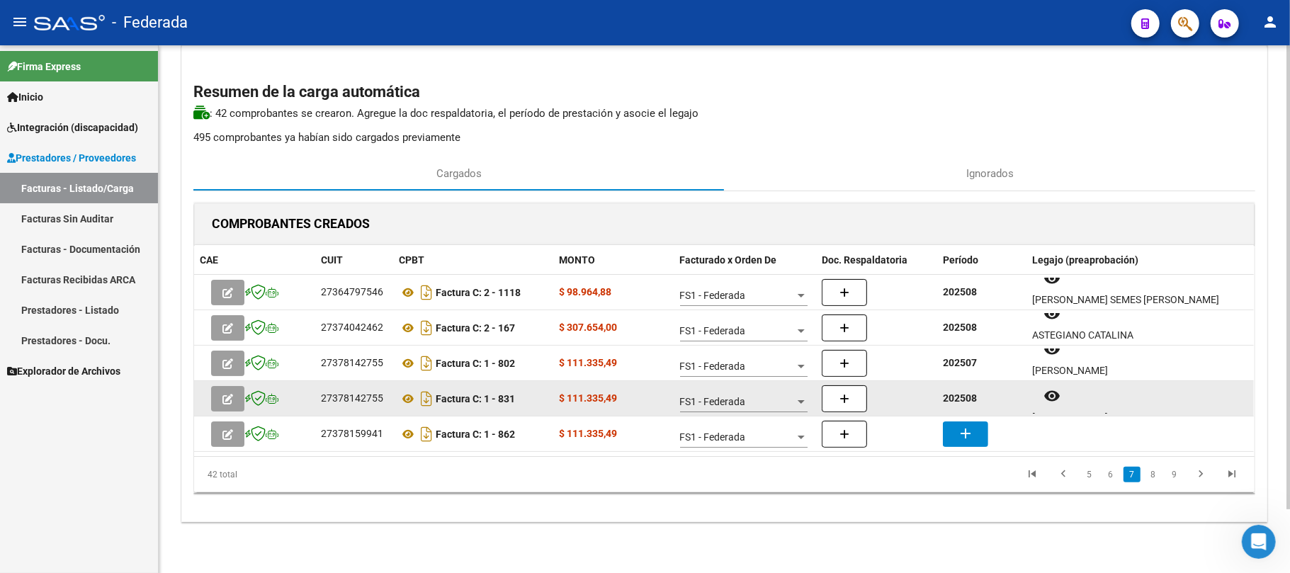
scroll to position [11, 0]
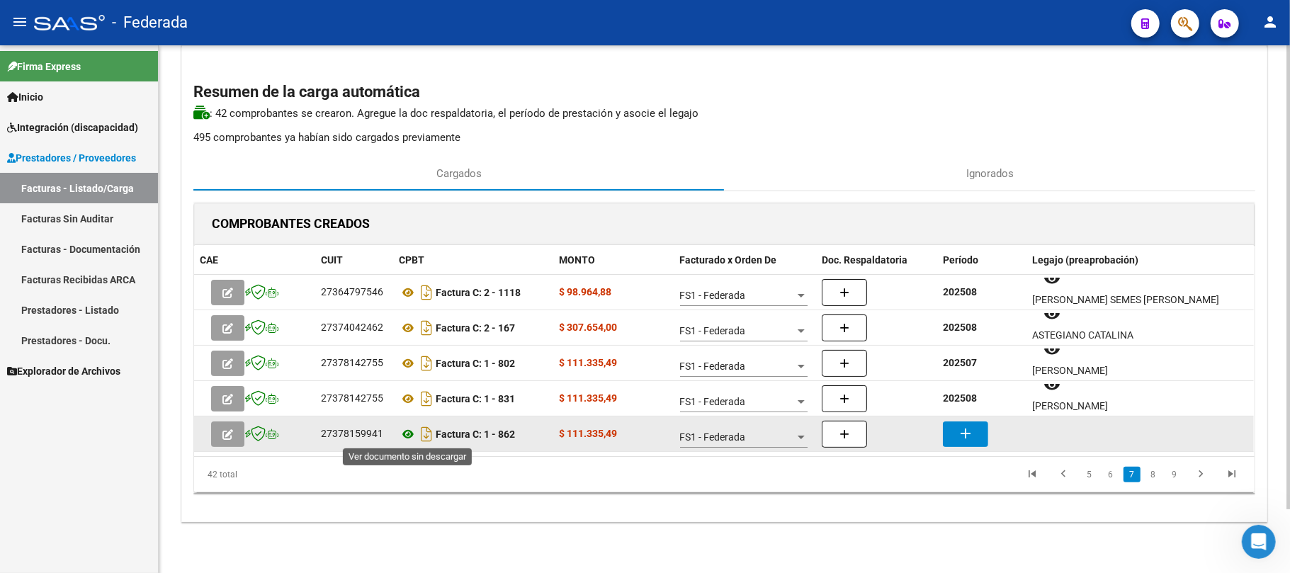
click at [408, 431] on icon at bounding box center [408, 434] width 18 height 17
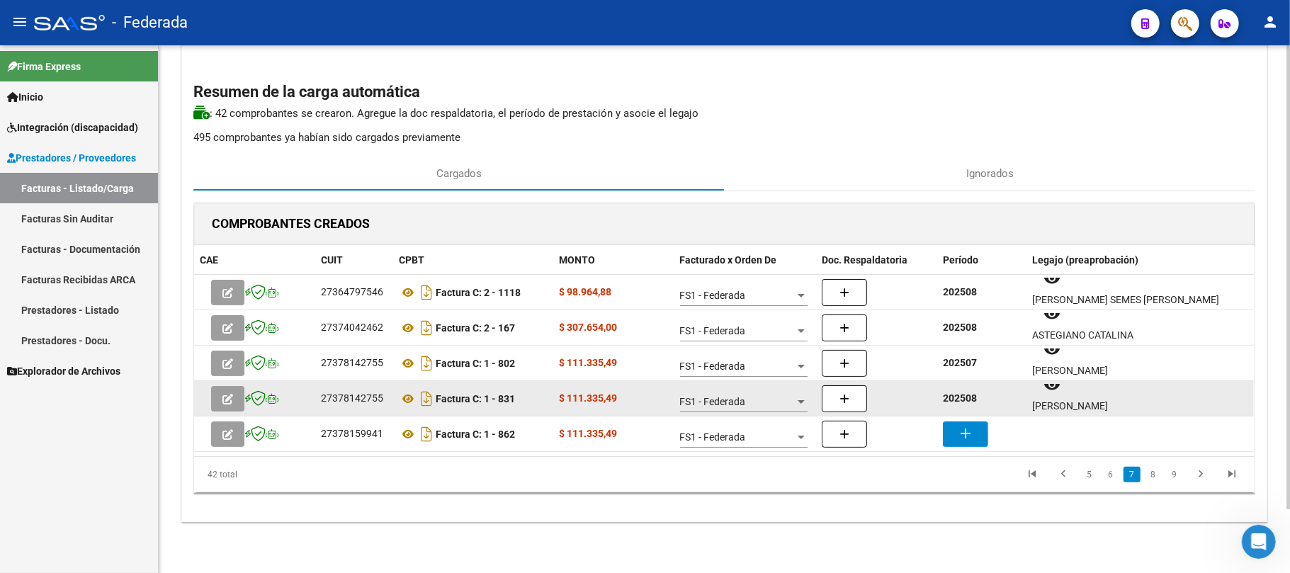
click at [967, 398] on strong "202508" at bounding box center [960, 397] width 34 height 11
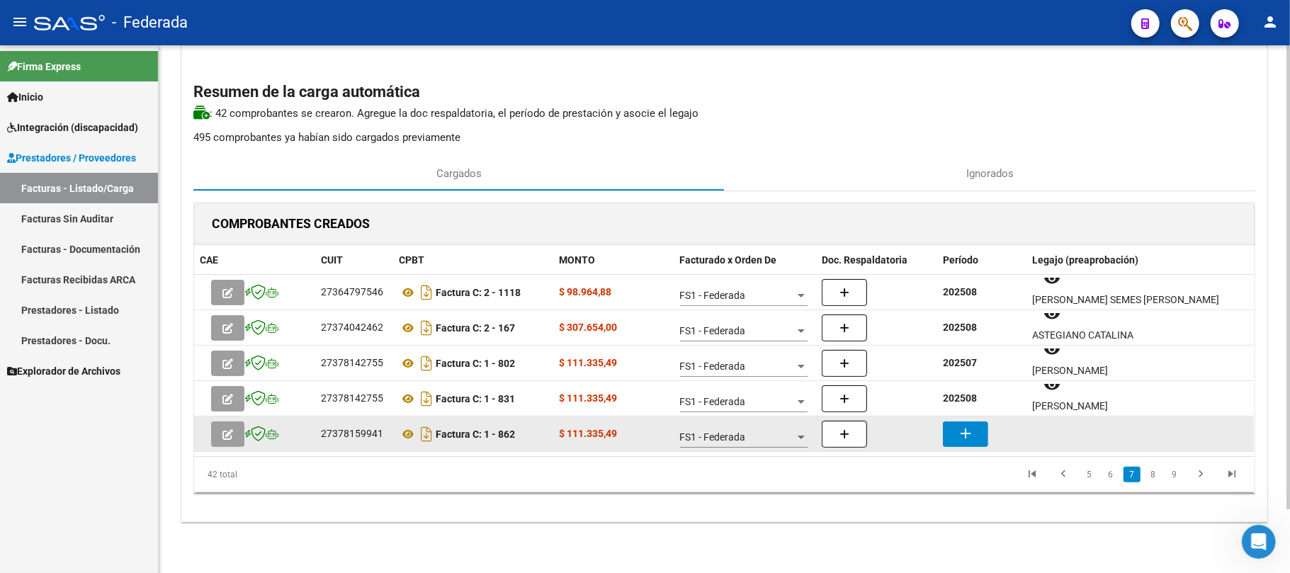
click at [970, 433] on mat-icon "add" at bounding box center [965, 433] width 17 height 17
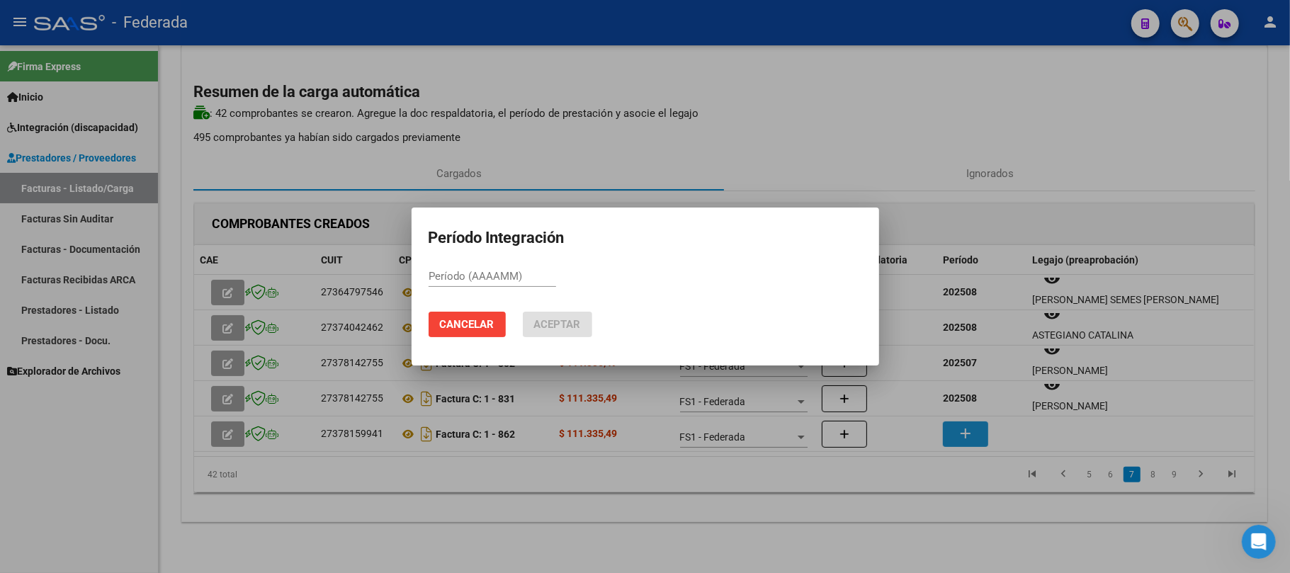
paste input "202508"
type input "202508"
click at [558, 324] on span "Aceptar" at bounding box center [557, 324] width 47 height 13
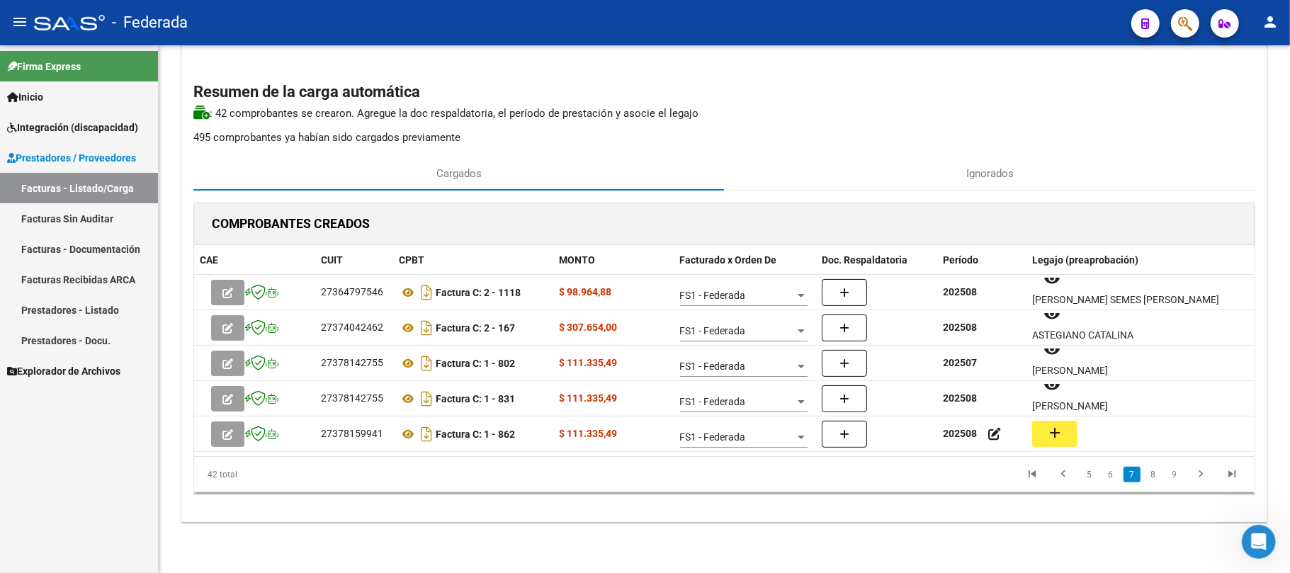
click at [1057, 431] on mat-icon "add" at bounding box center [1054, 432] width 17 height 17
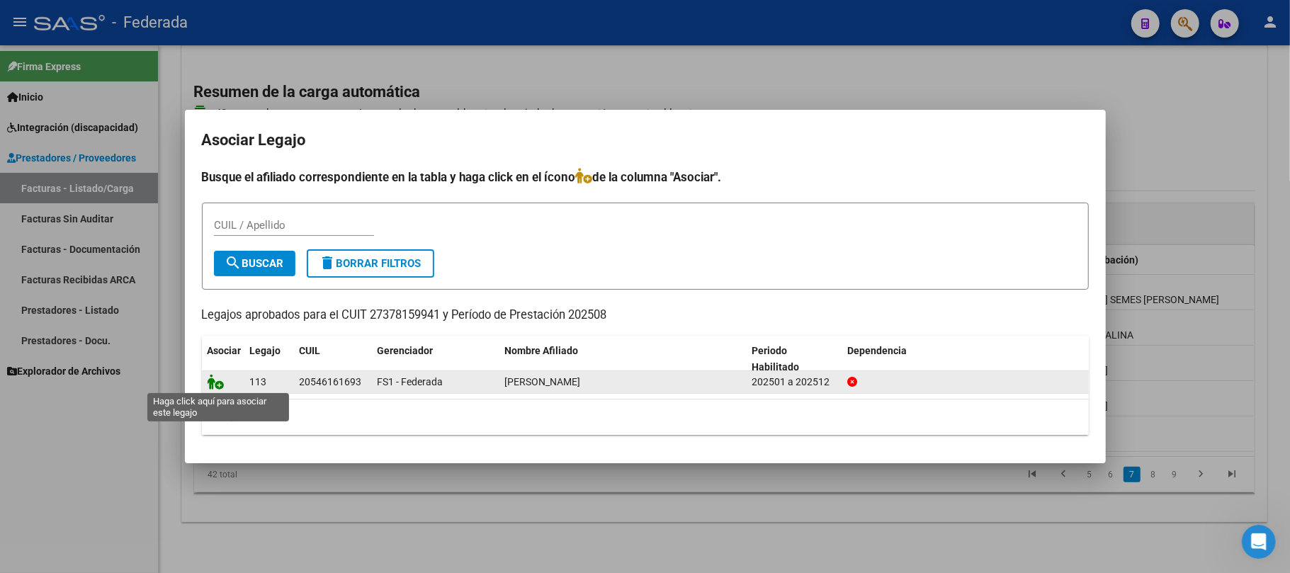
click at [221, 378] on icon at bounding box center [216, 382] width 17 height 16
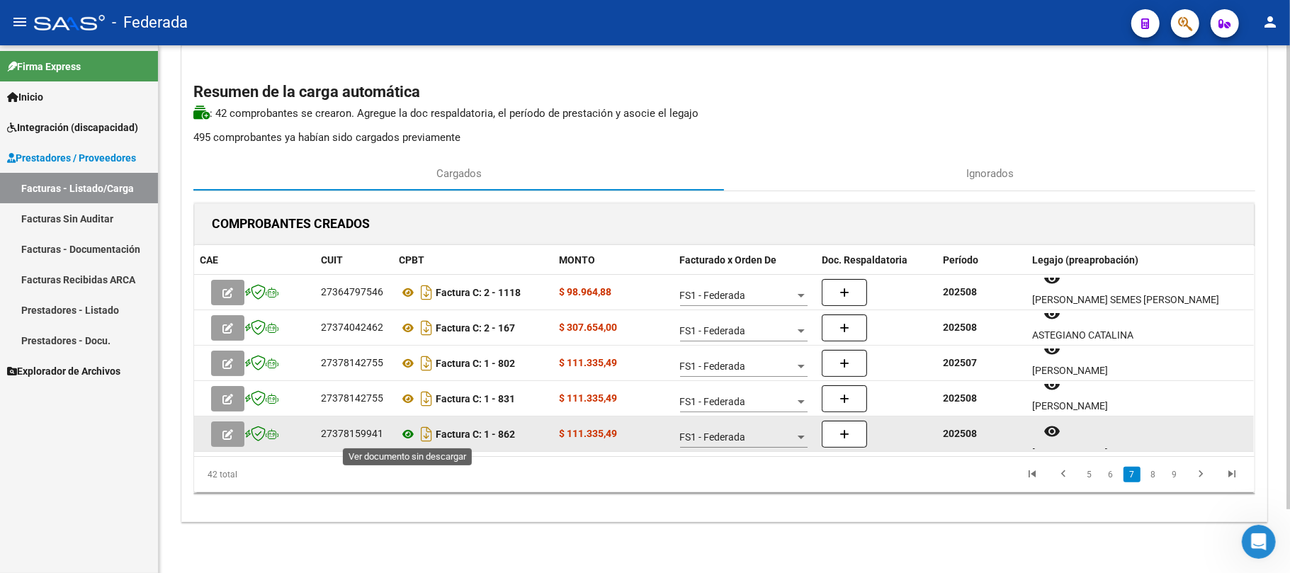
click at [408, 436] on icon at bounding box center [408, 434] width 18 height 17
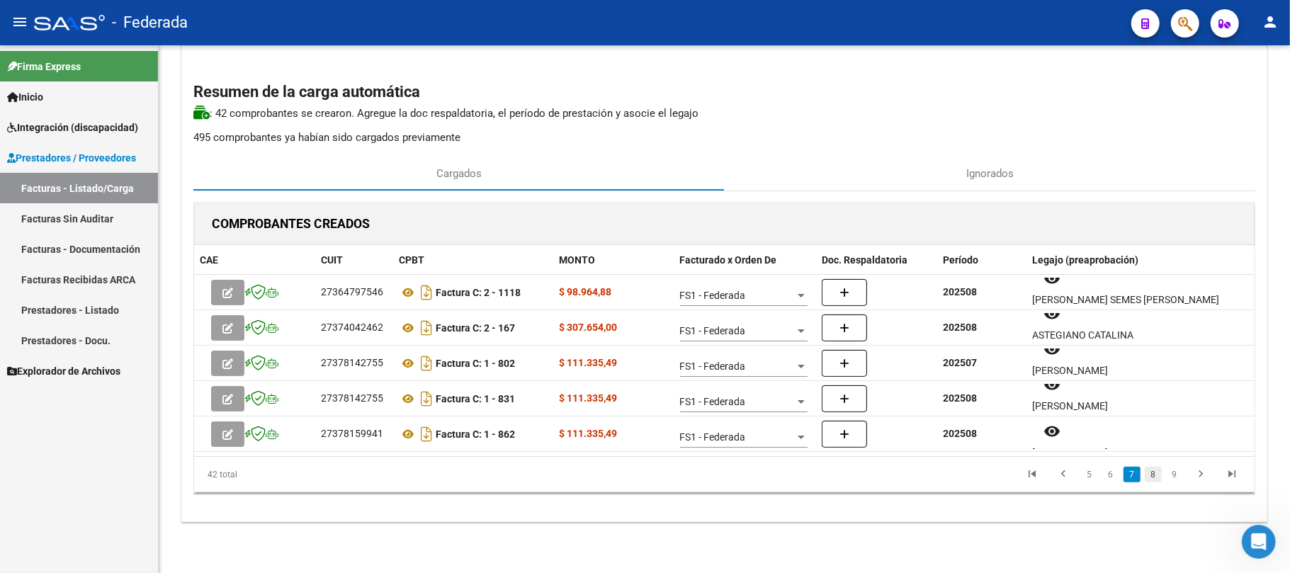
click at [1151, 471] on link "8" at bounding box center [1152, 475] width 17 height 16
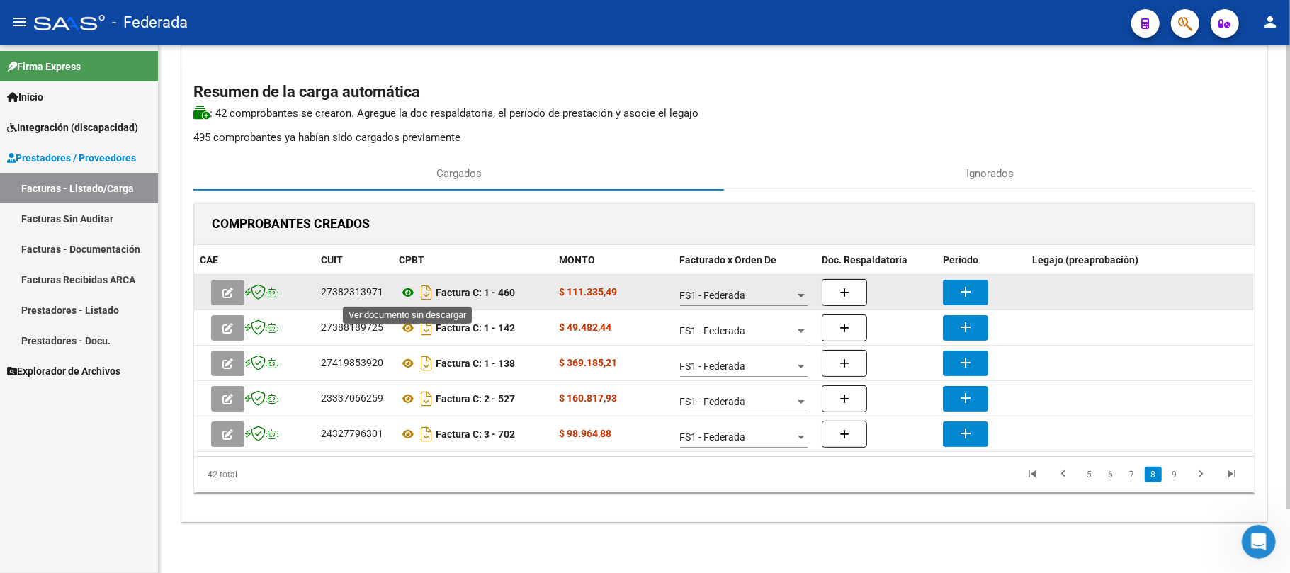
click at [403, 290] on icon at bounding box center [408, 292] width 18 height 17
click at [970, 293] on mat-icon "add" at bounding box center [965, 291] width 17 height 17
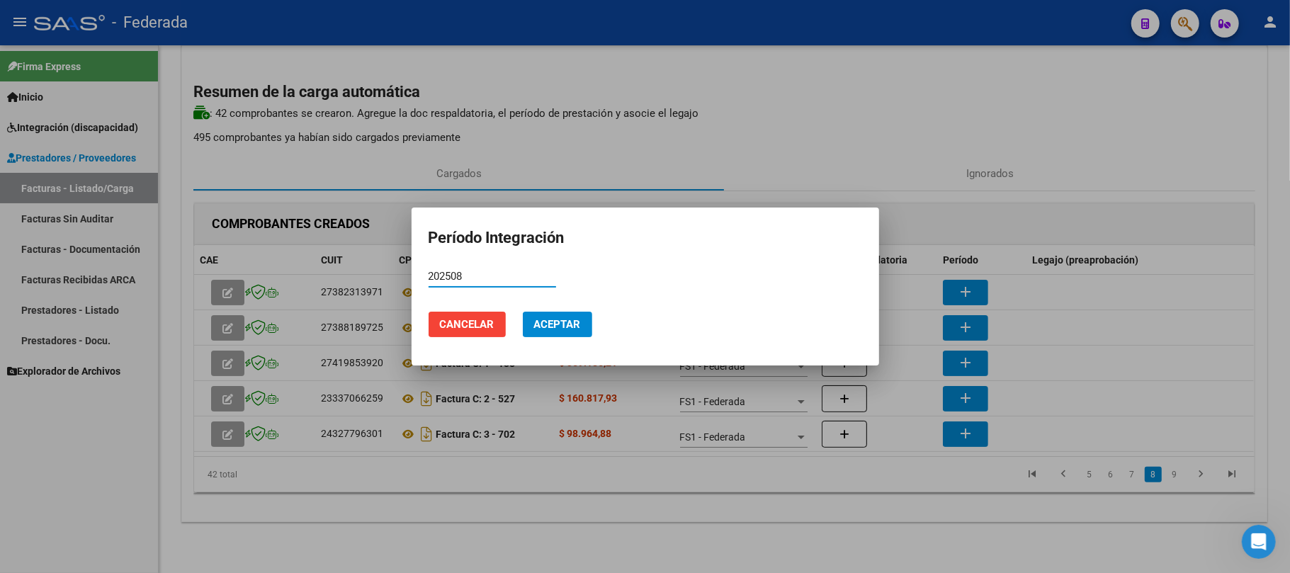
type input "202508"
click at [539, 318] on span "Aceptar" at bounding box center [557, 324] width 47 height 13
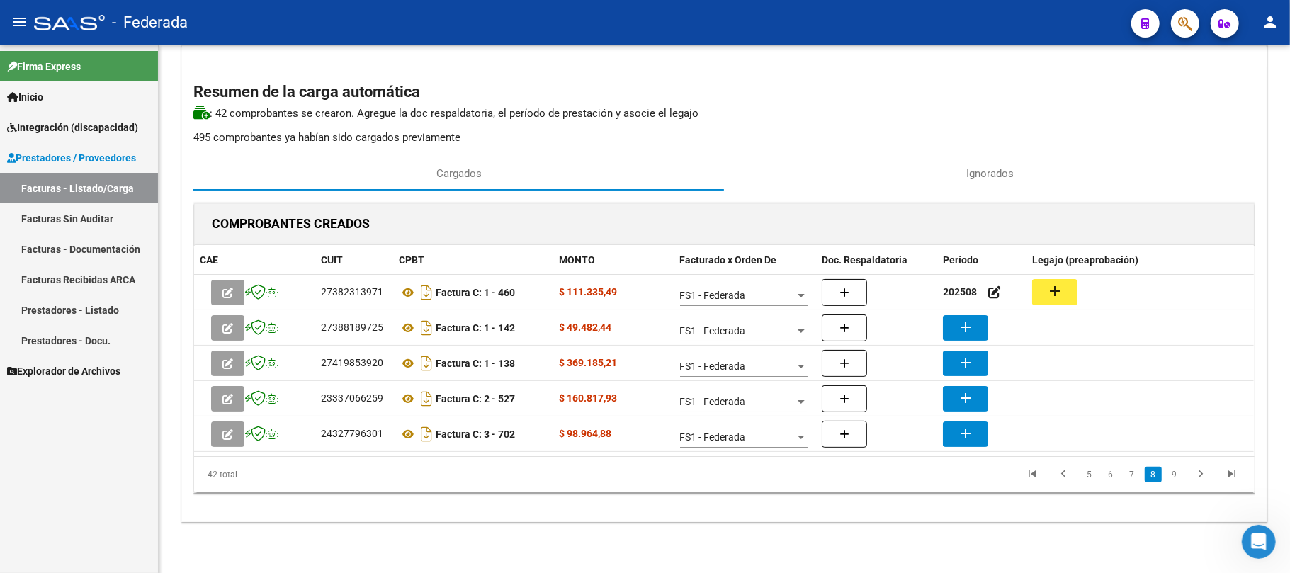
click at [1043, 293] on button "add" at bounding box center [1054, 292] width 45 height 26
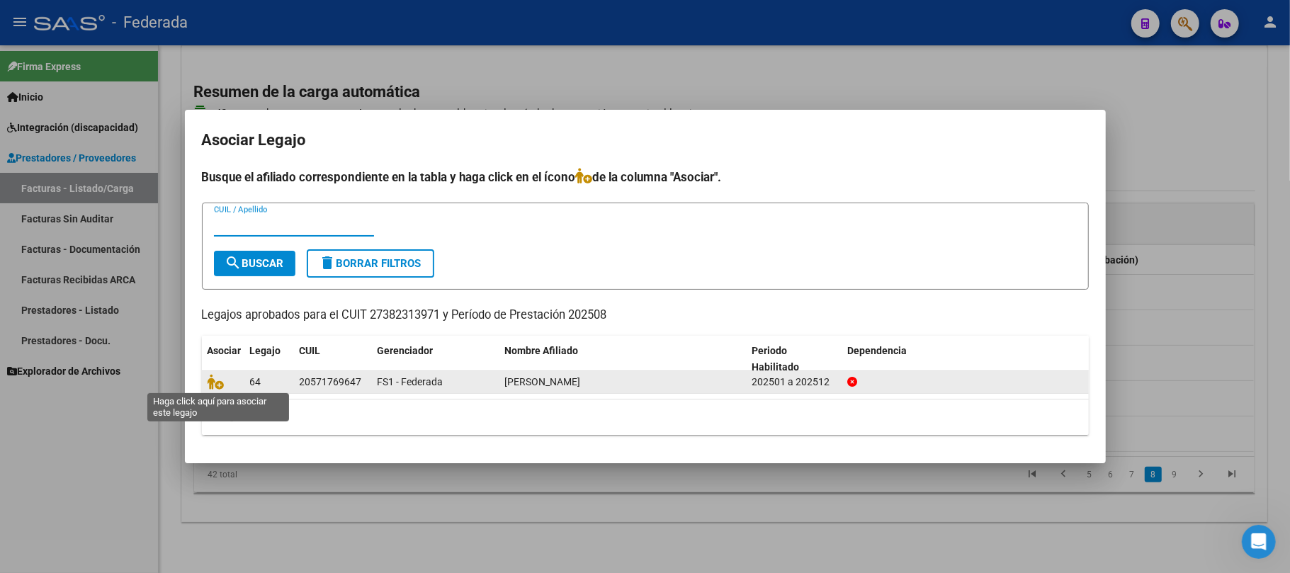
click at [227, 385] on span at bounding box center [218, 382] width 21 height 11
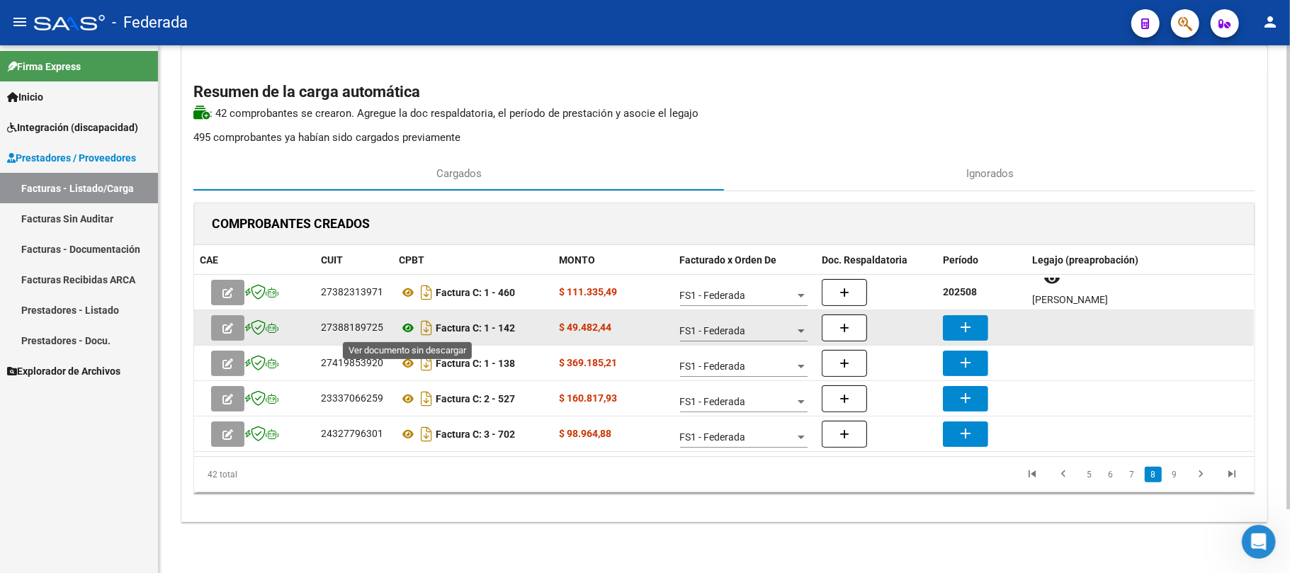
click at [403, 324] on icon at bounding box center [408, 327] width 18 height 17
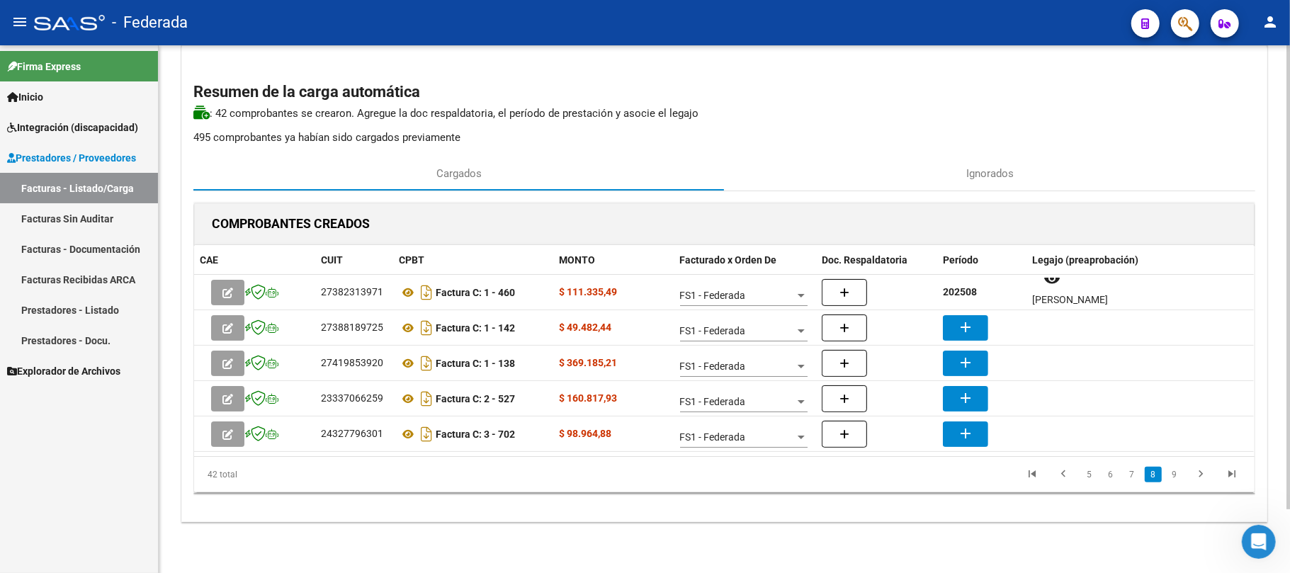
scroll to position [296, 0]
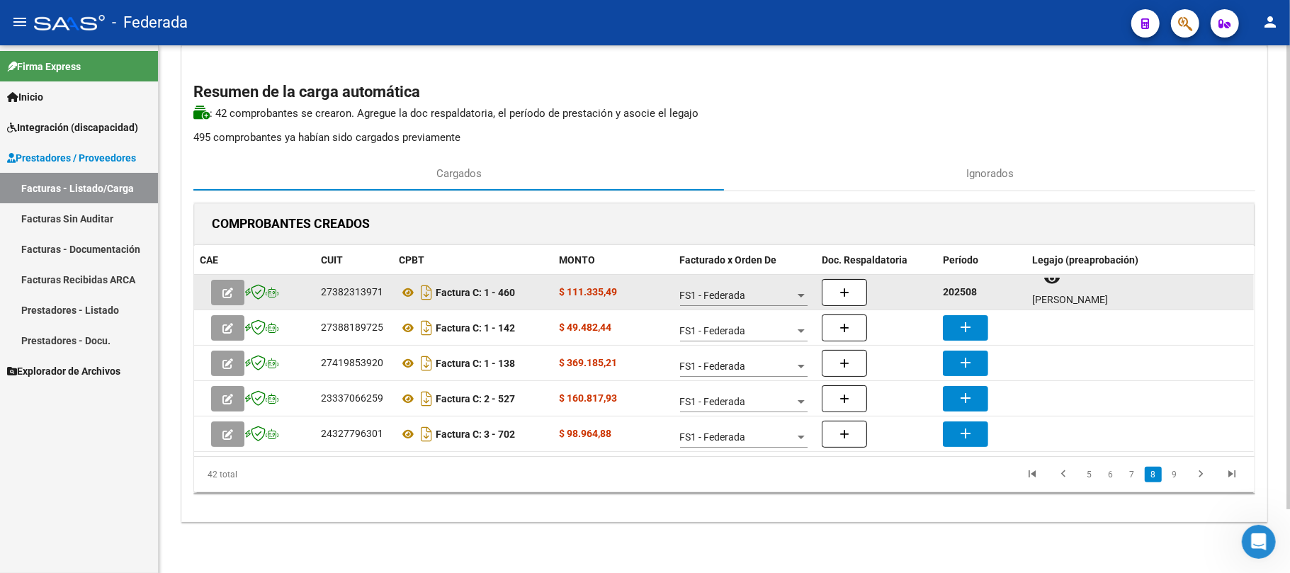
click at [970, 295] on strong "202508" at bounding box center [960, 291] width 34 height 11
click at [967, 295] on strong "202508" at bounding box center [960, 291] width 34 height 11
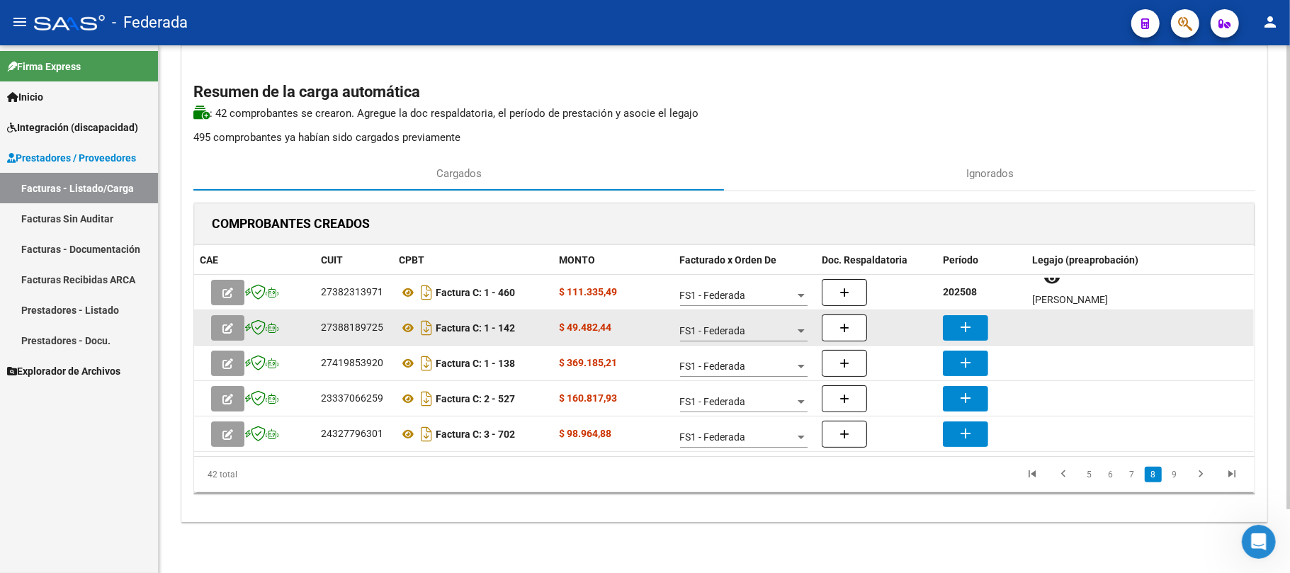
click at [970, 319] on mat-icon "add" at bounding box center [965, 327] width 17 height 17
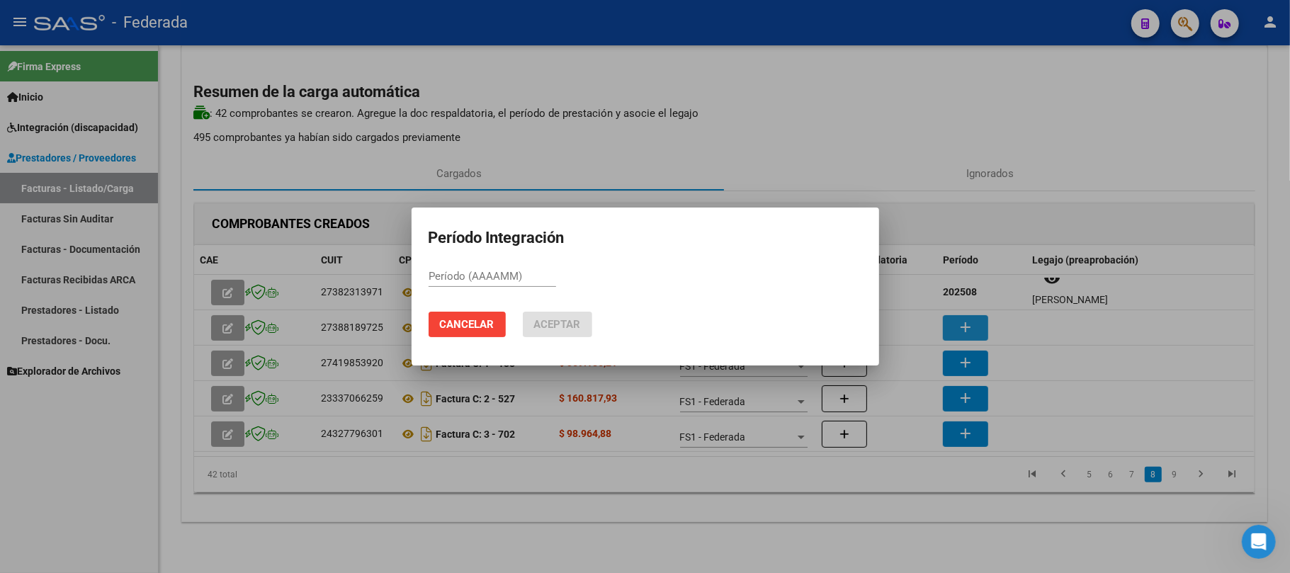
paste input "202508"
type input "202508"
click at [562, 309] on mat-dialog-actions "Cancelar Aceptar" at bounding box center [644, 324] width 433 height 48
click at [562, 314] on button "Aceptar" at bounding box center [557, 324] width 69 height 25
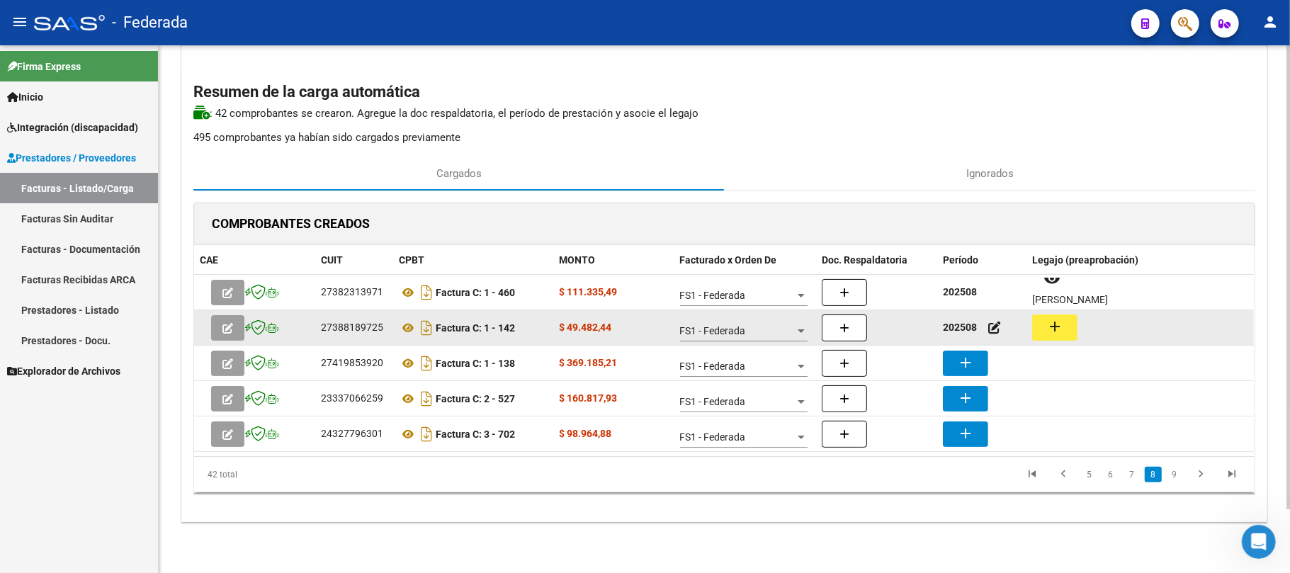
click at [1064, 319] on button "add" at bounding box center [1054, 327] width 45 height 26
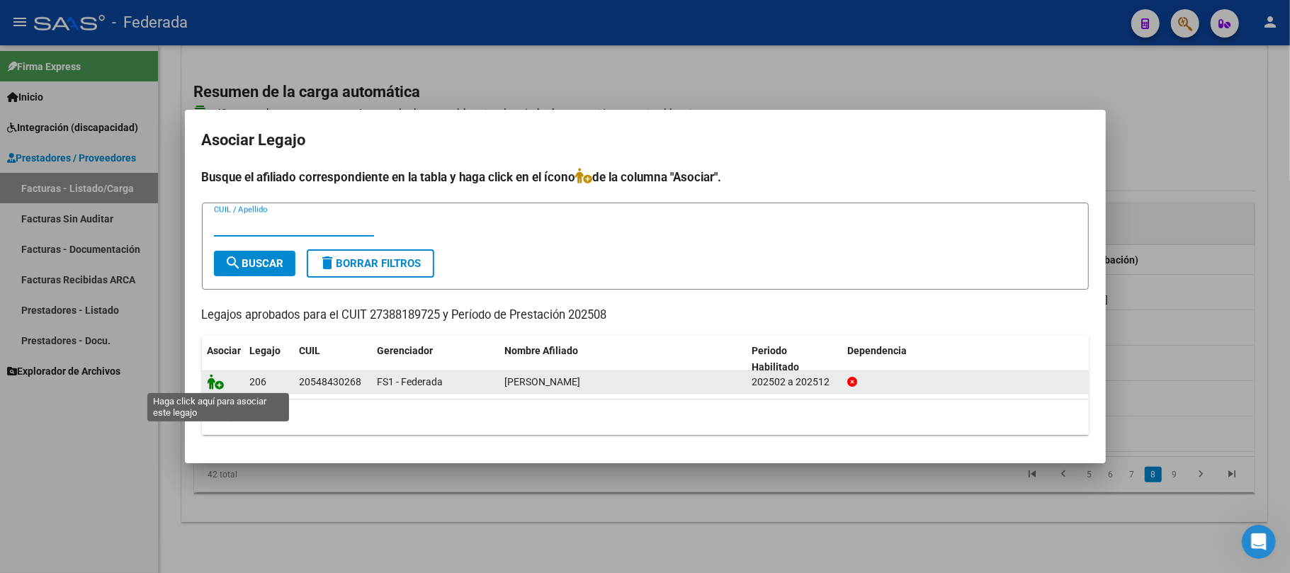
click at [216, 380] on icon at bounding box center [216, 382] width 17 height 16
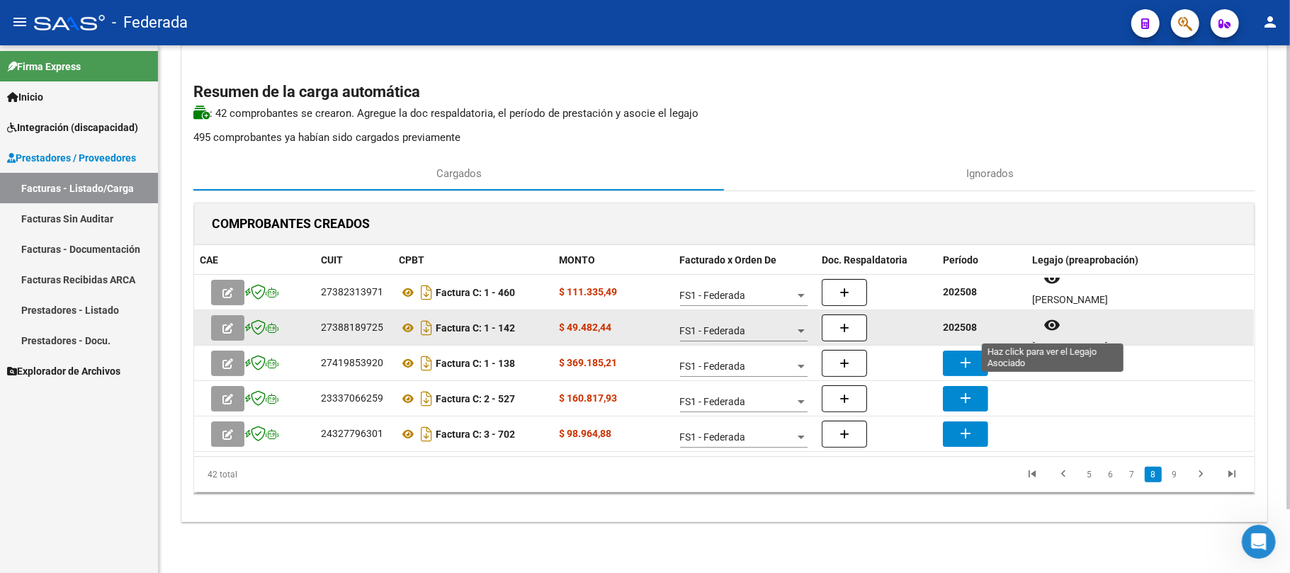
scroll to position [11, 0]
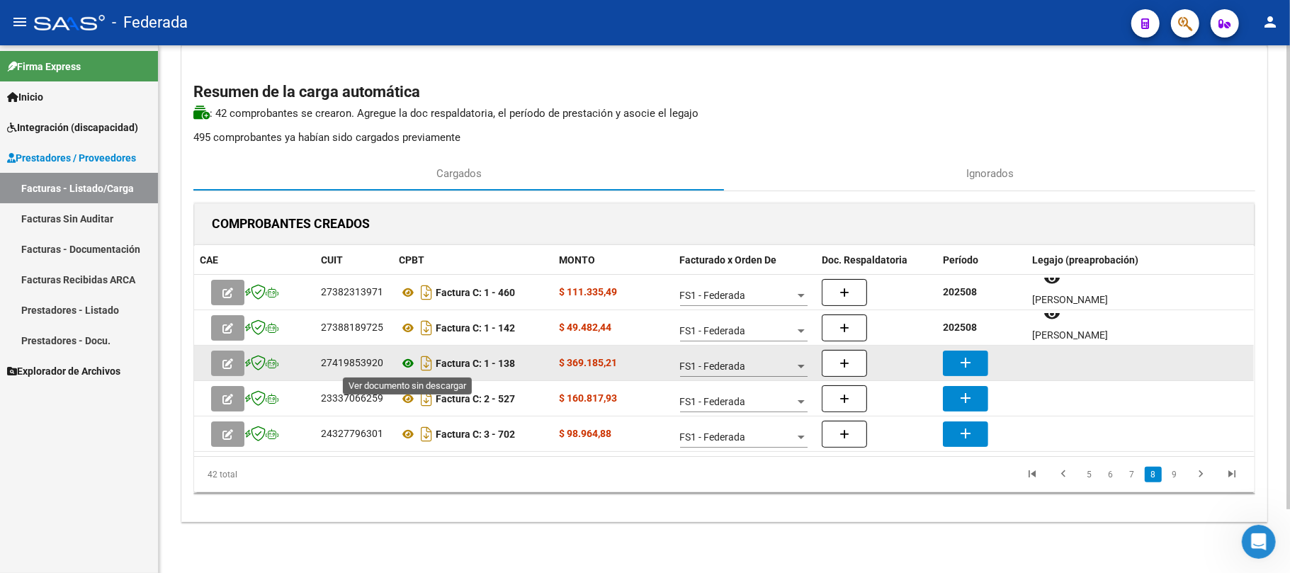
click at [409, 366] on icon at bounding box center [408, 363] width 18 height 17
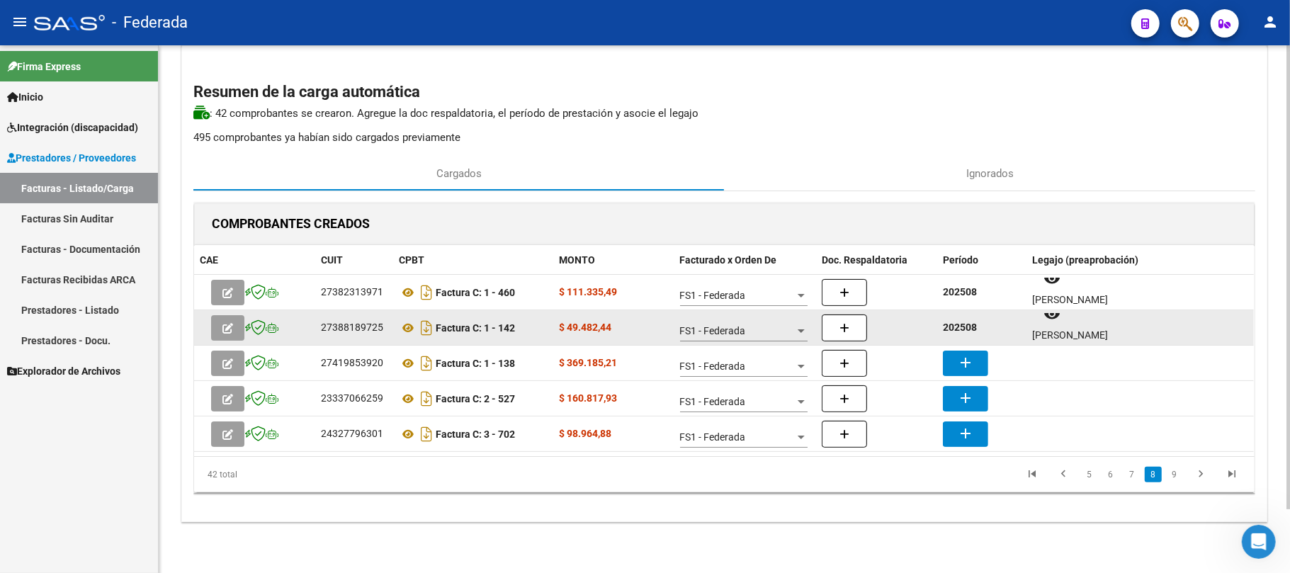
click at [967, 329] on strong "202508" at bounding box center [960, 327] width 34 height 11
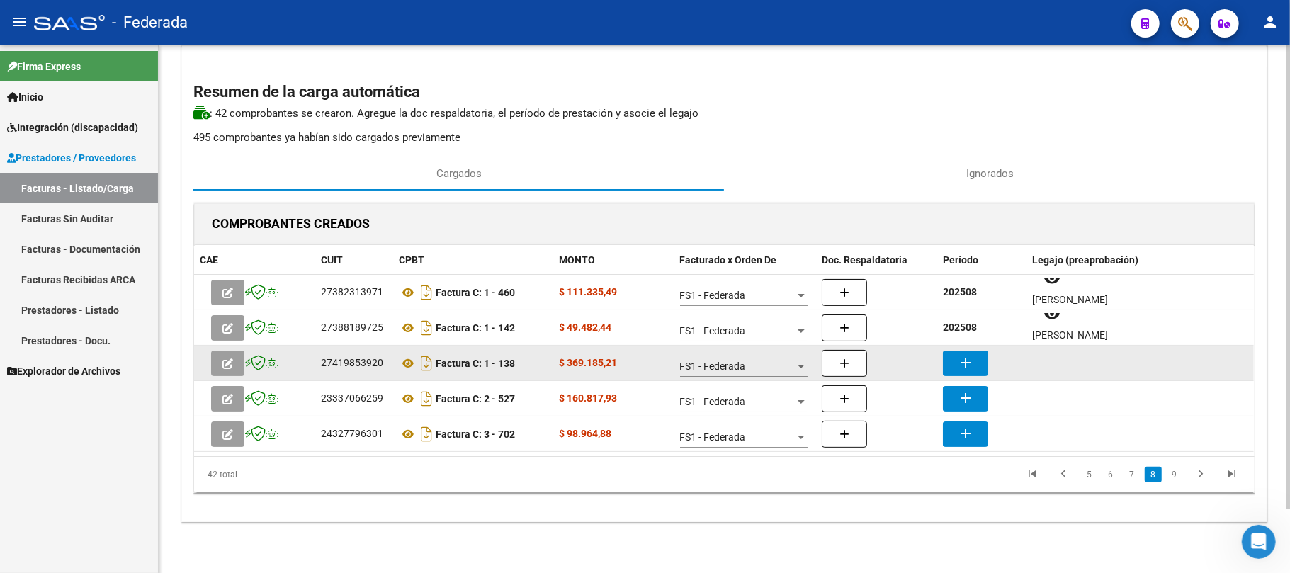
click at [977, 374] on button "add" at bounding box center [965, 363] width 45 height 25
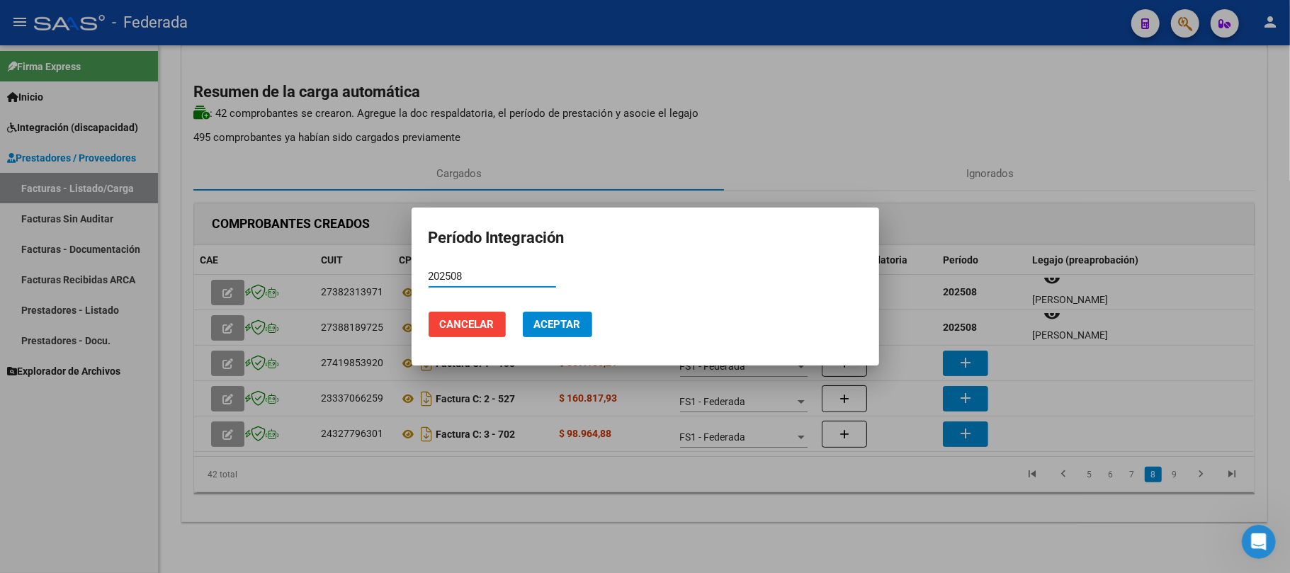
type input "202508"
click at [564, 329] on span "Aceptar" at bounding box center [557, 324] width 47 height 13
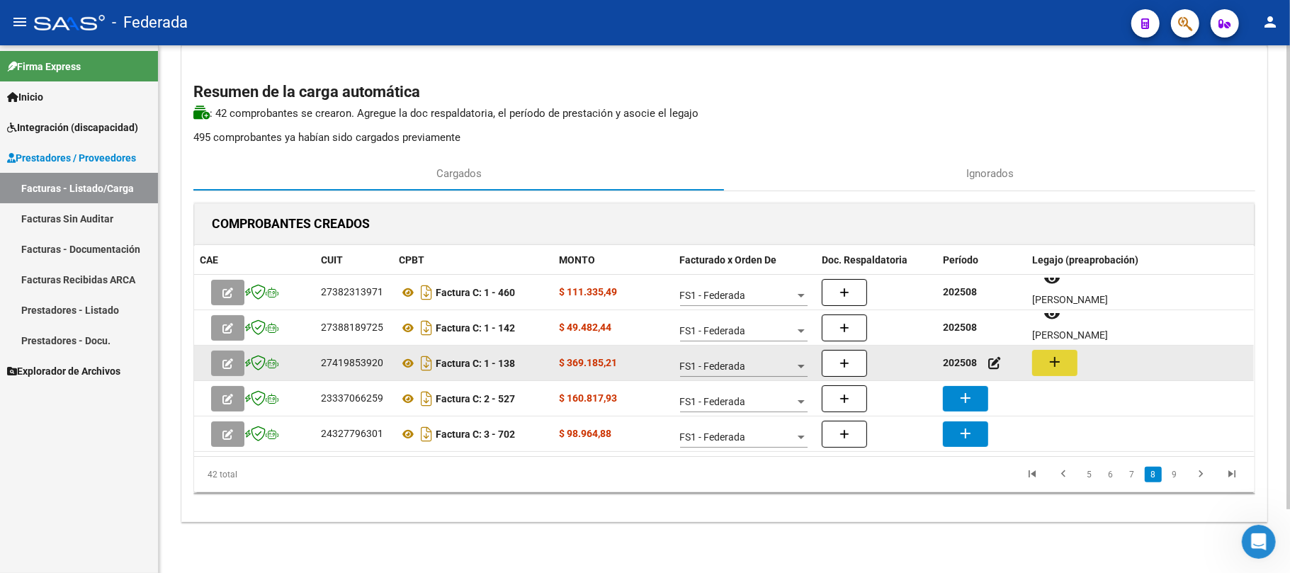
click at [1072, 365] on button "add" at bounding box center [1054, 363] width 45 height 26
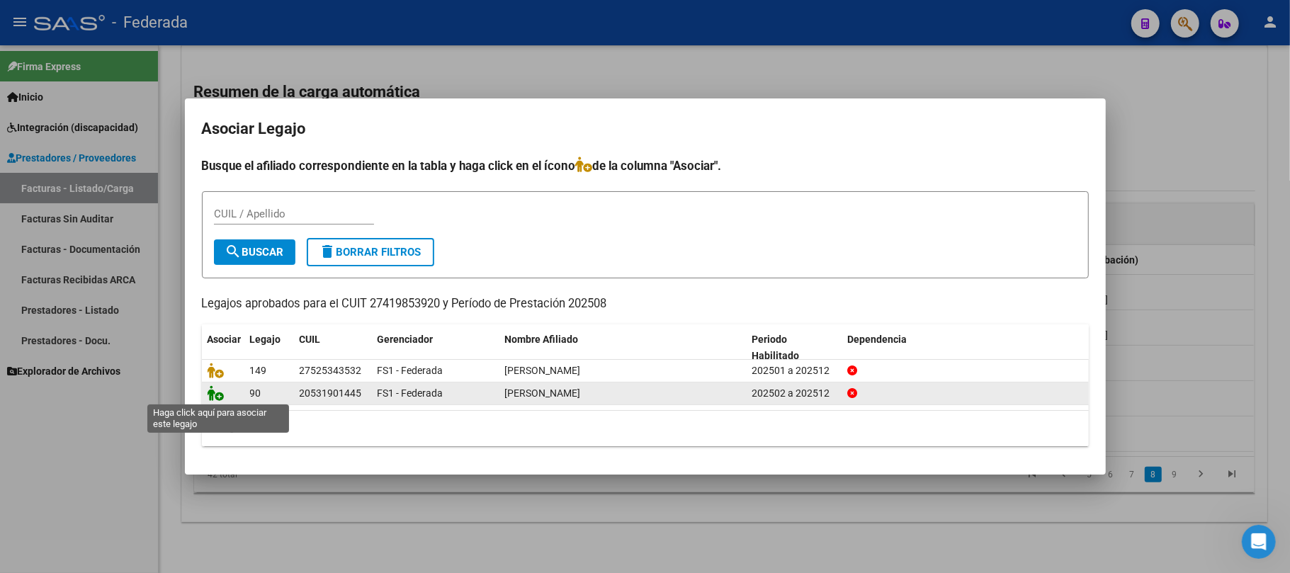
click at [210, 397] on icon at bounding box center [216, 393] width 17 height 16
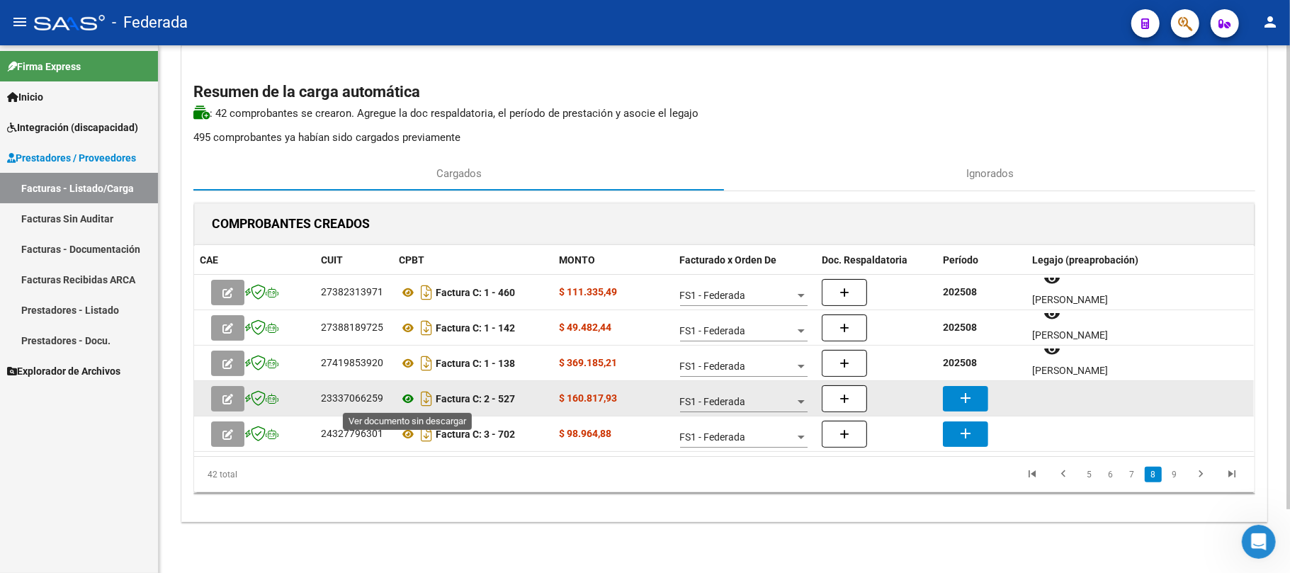
click at [411, 400] on icon at bounding box center [408, 398] width 18 height 17
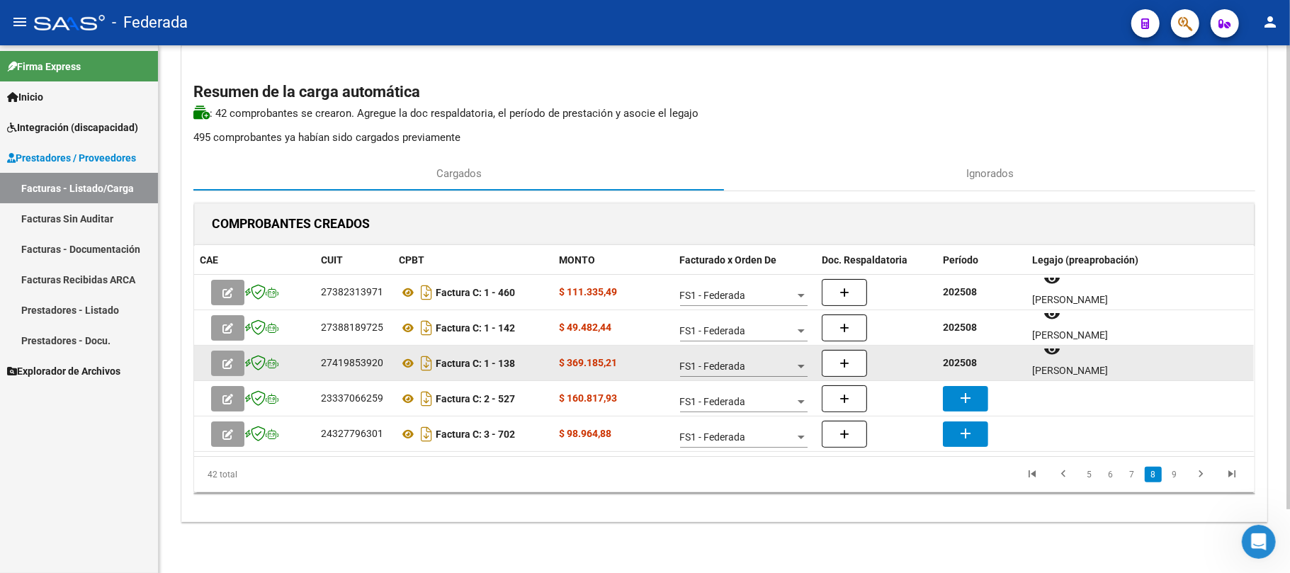
click at [961, 363] on strong "202508" at bounding box center [960, 362] width 34 height 11
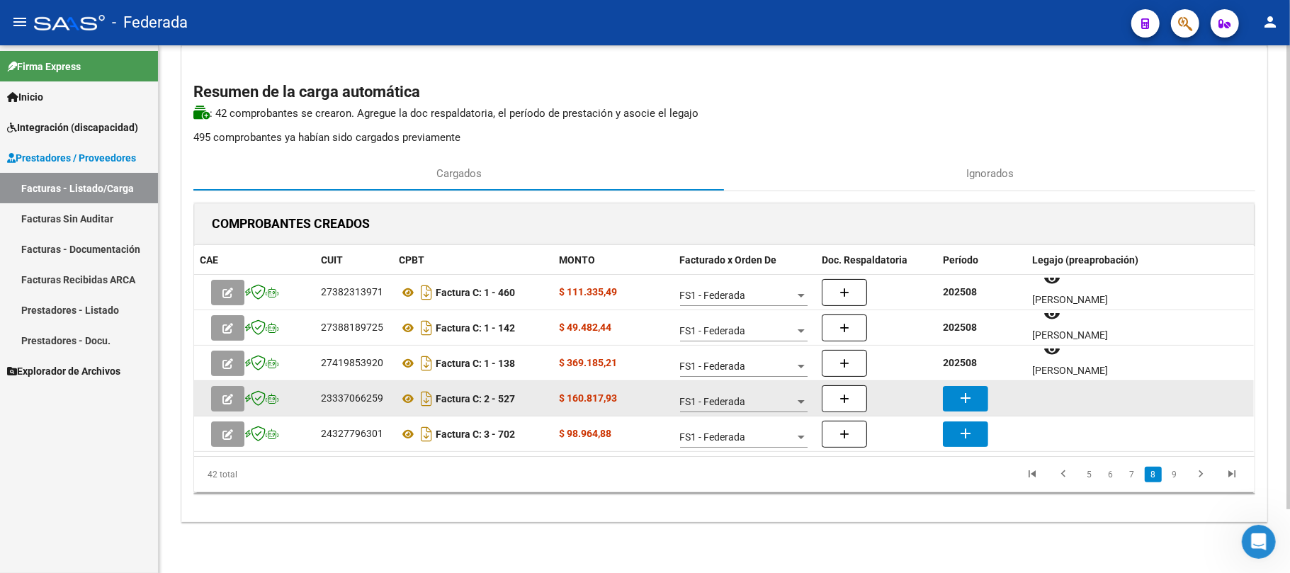
click at [958, 400] on mat-icon "add" at bounding box center [965, 398] width 17 height 17
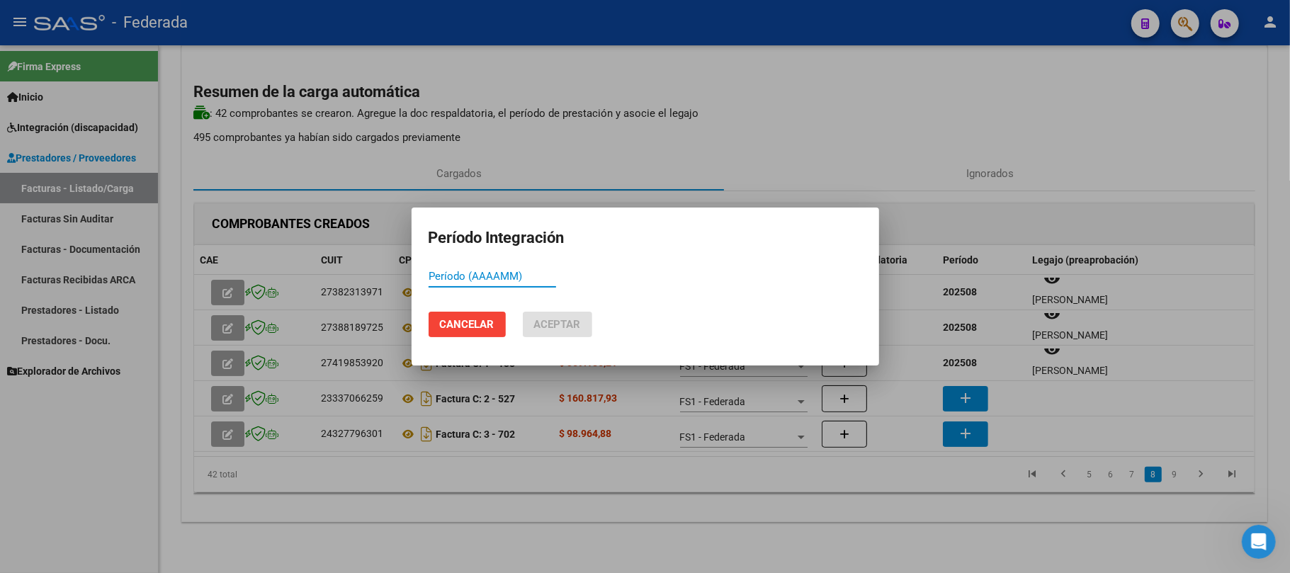
paste input "202508"
type input "202508"
click at [589, 332] on button "Aceptar" at bounding box center [557, 324] width 69 height 25
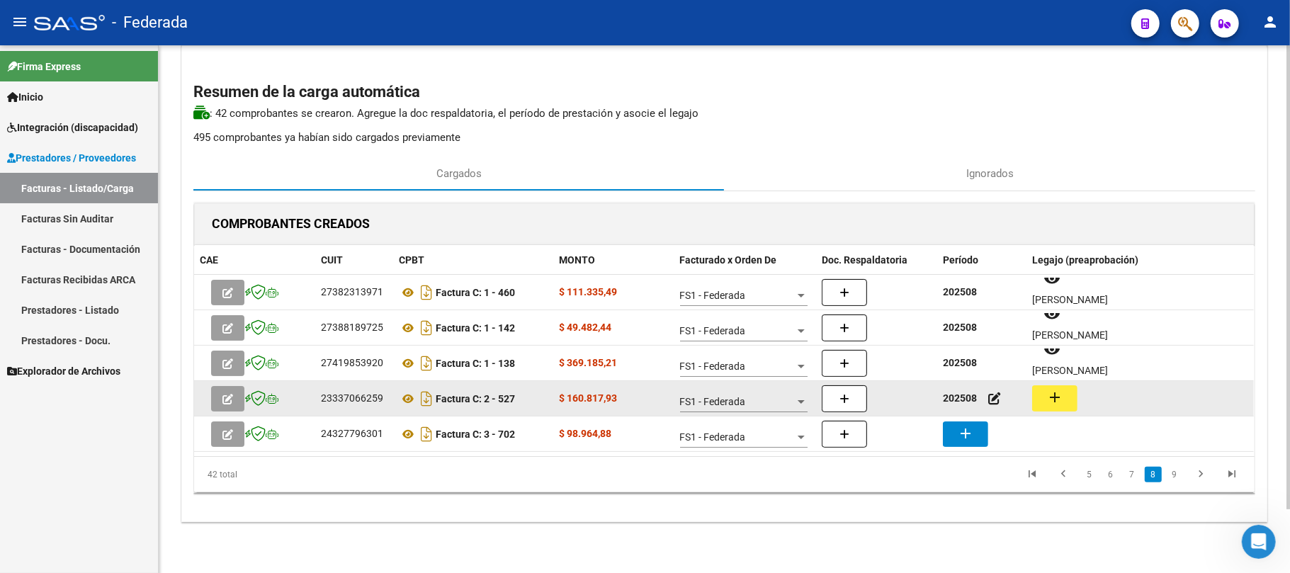
click at [1058, 395] on mat-icon "add" at bounding box center [1054, 397] width 17 height 17
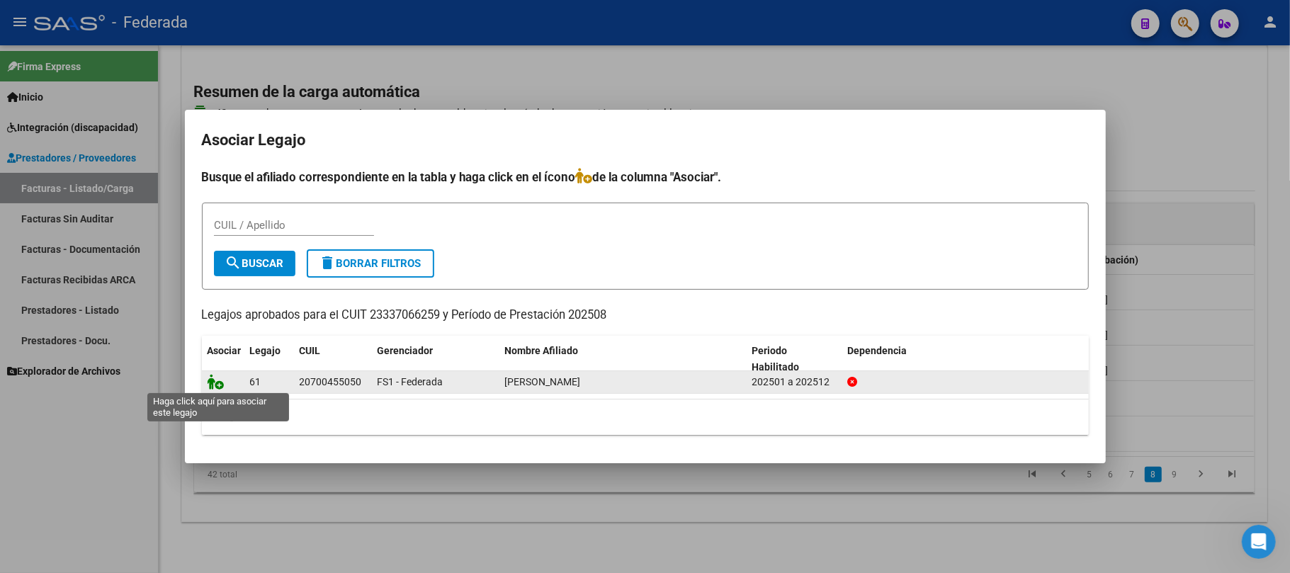
click at [213, 380] on icon at bounding box center [216, 382] width 17 height 16
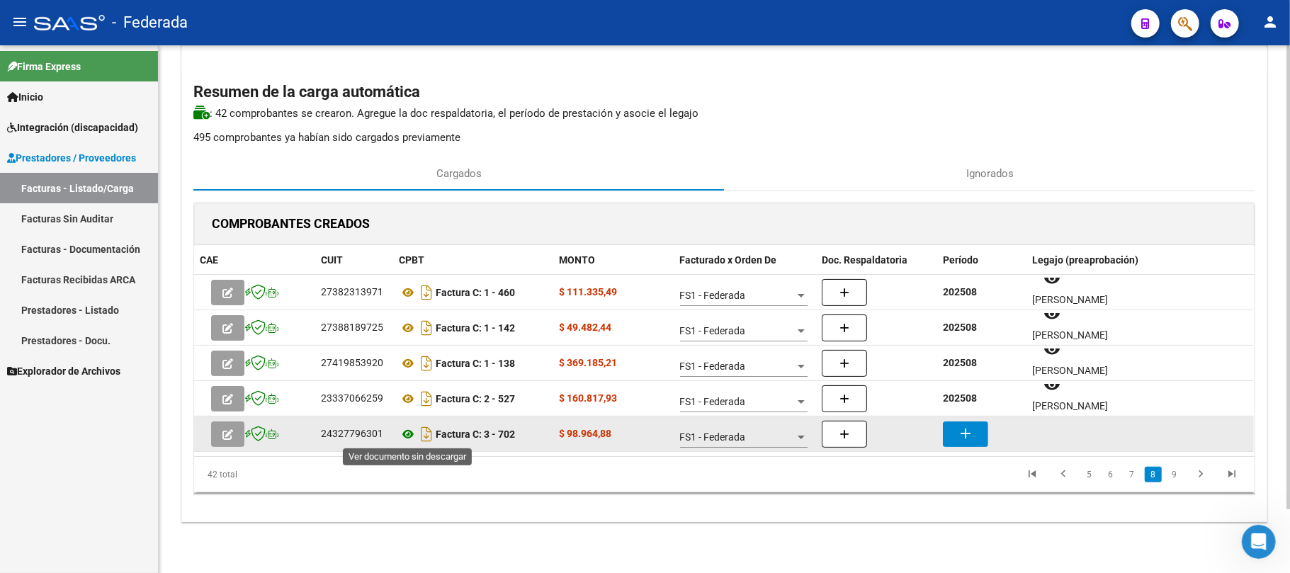
click at [404, 436] on icon at bounding box center [408, 434] width 18 height 17
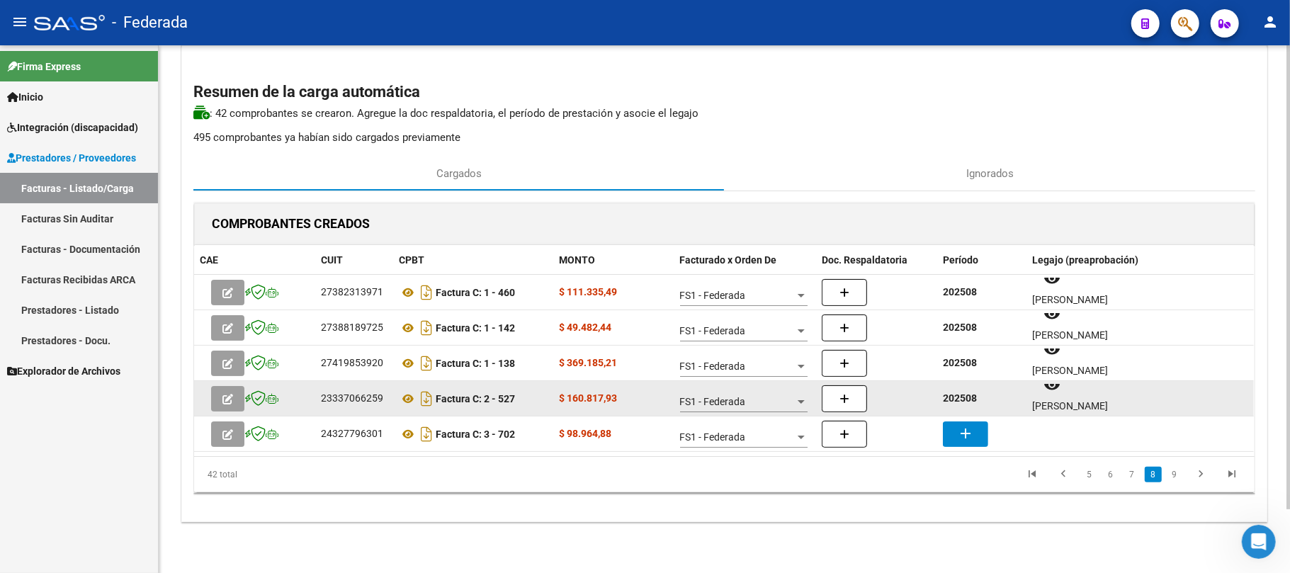
click at [958, 392] on strong "202508" at bounding box center [960, 397] width 34 height 11
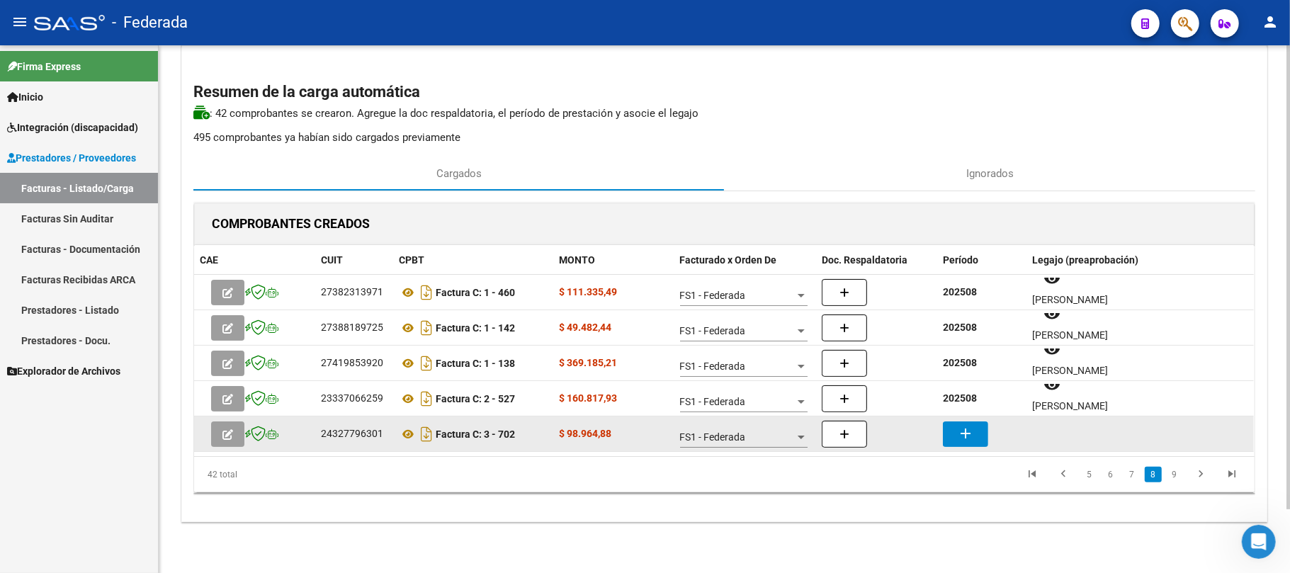
click at [961, 419] on datatable-body-cell "add" at bounding box center [981, 433] width 89 height 35
click at [962, 422] on button "add" at bounding box center [965, 433] width 45 height 25
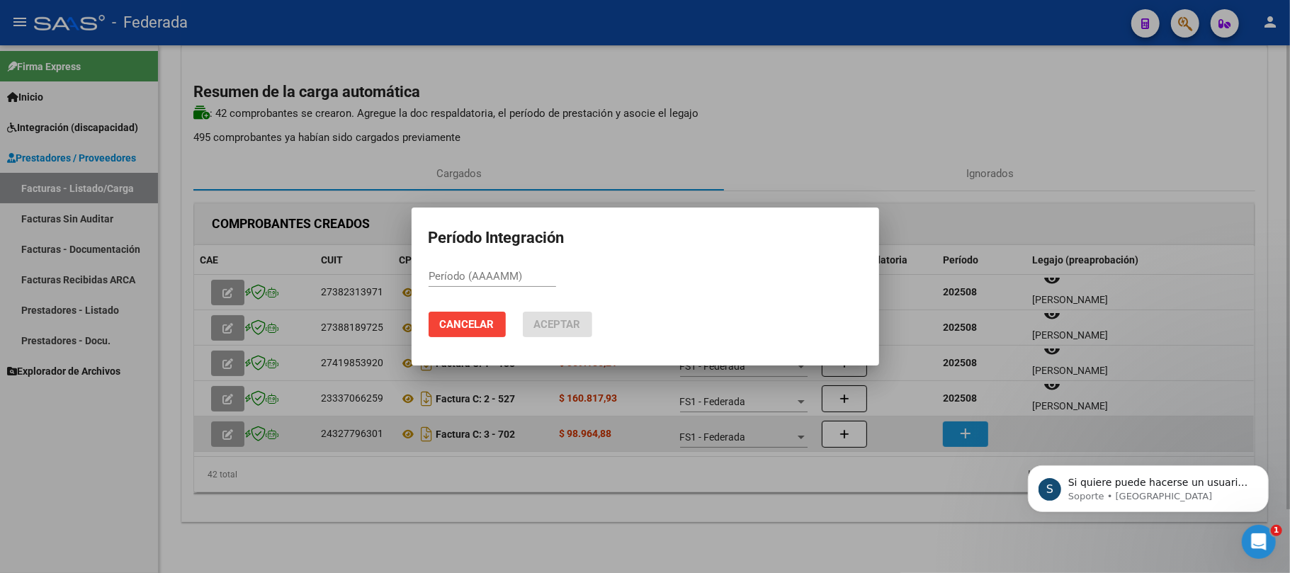
scroll to position [340, 0]
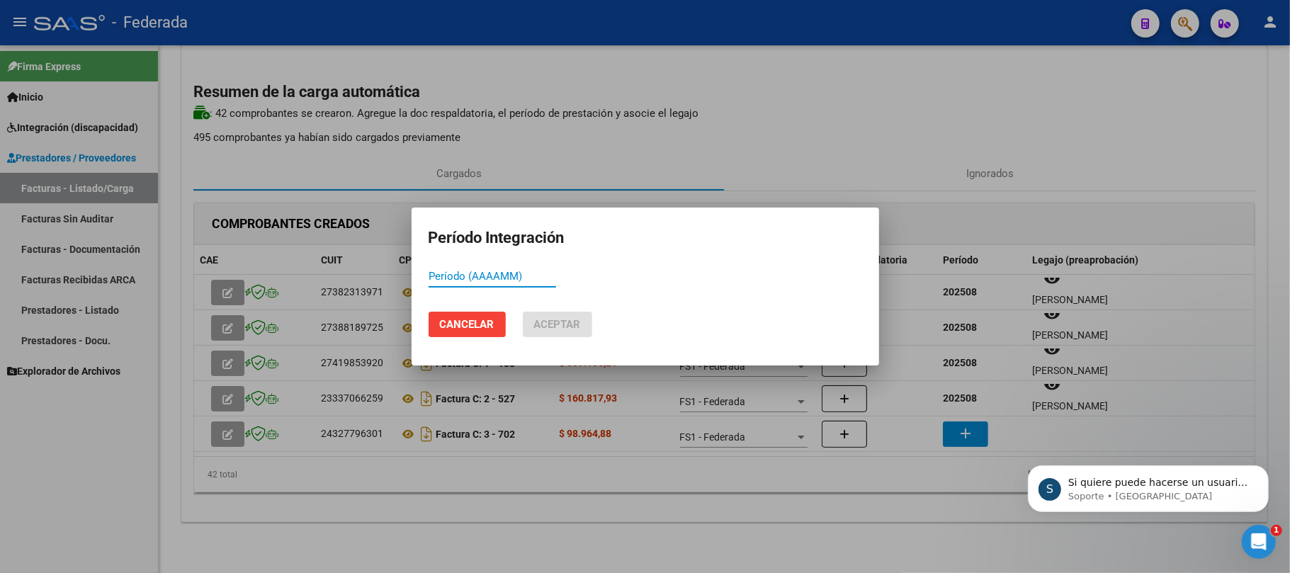
paste input "202508"
type input "202508"
click at [554, 327] on span "Aceptar" at bounding box center [557, 324] width 47 height 13
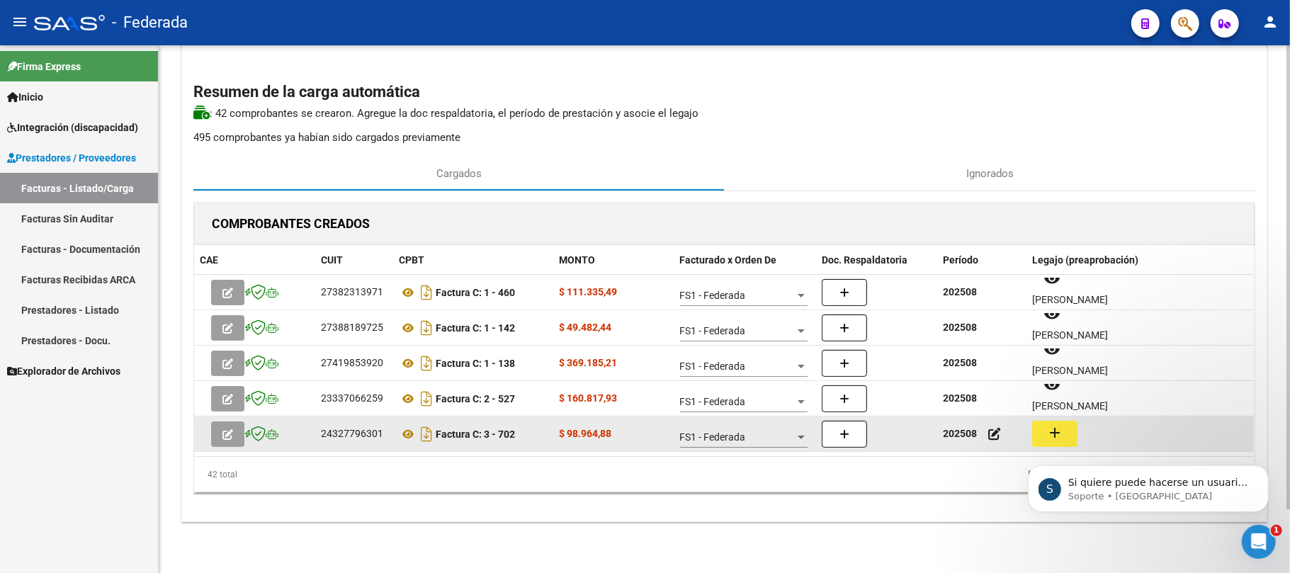
click at [1060, 433] on mat-icon "add" at bounding box center [1054, 432] width 17 height 17
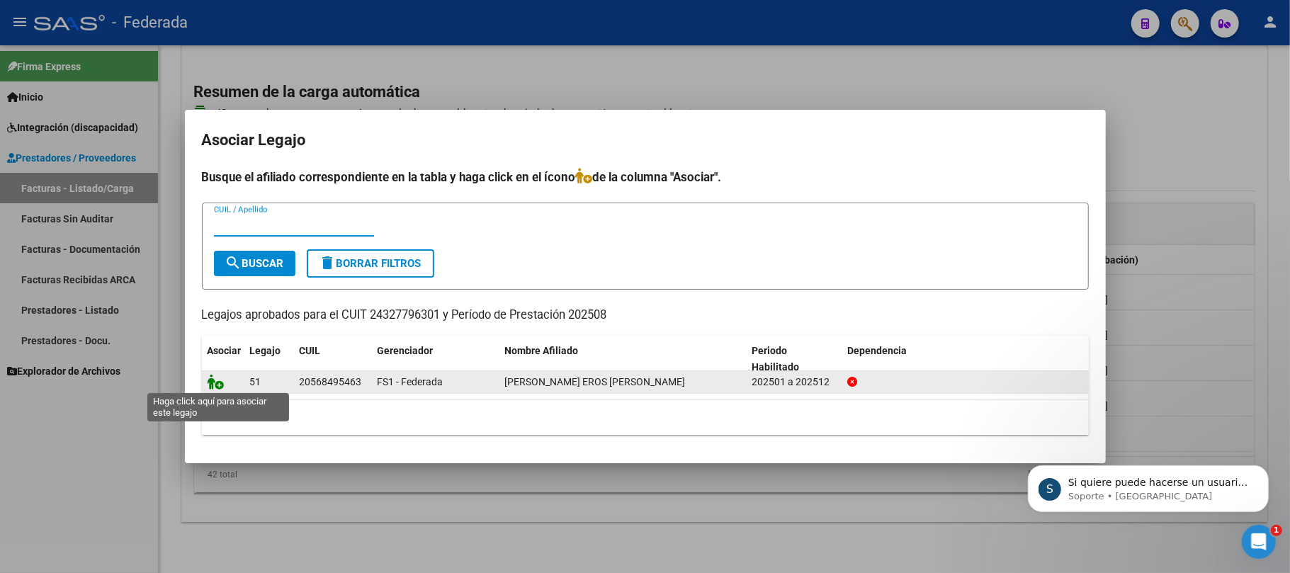
click at [211, 381] on icon at bounding box center [216, 382] width 17 height 16
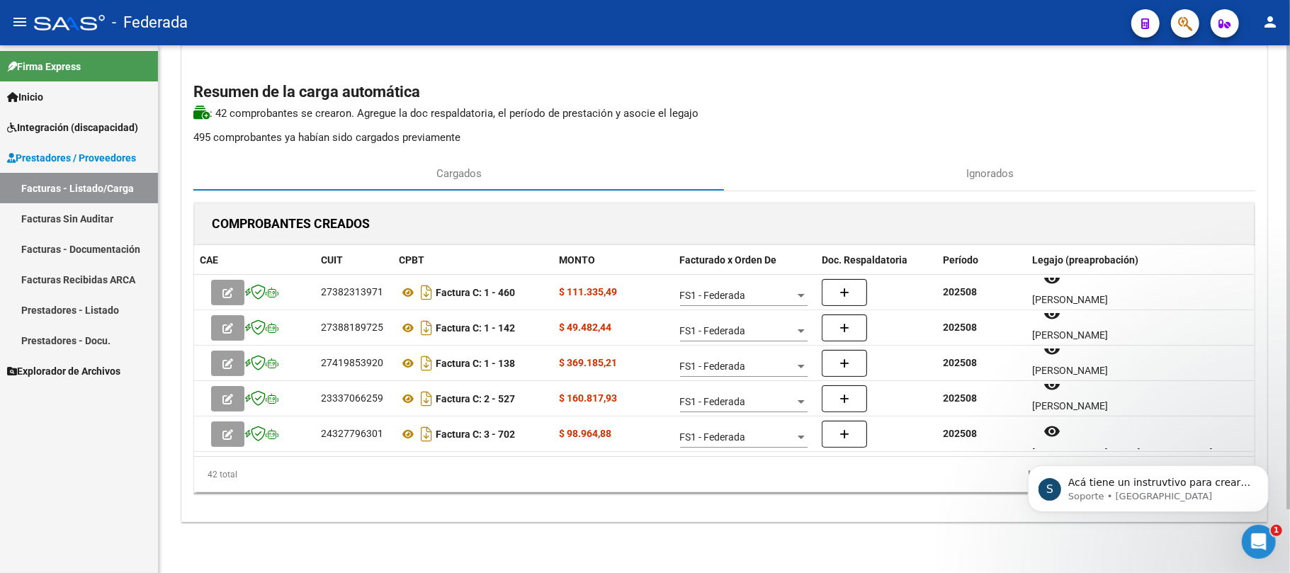
scroll to position [454, 0]
click at [1149, 484] on p "Acá tiene un instruvtivo para crear usuarios y roles" at bounding box center [1158, 482] width 183 height 14
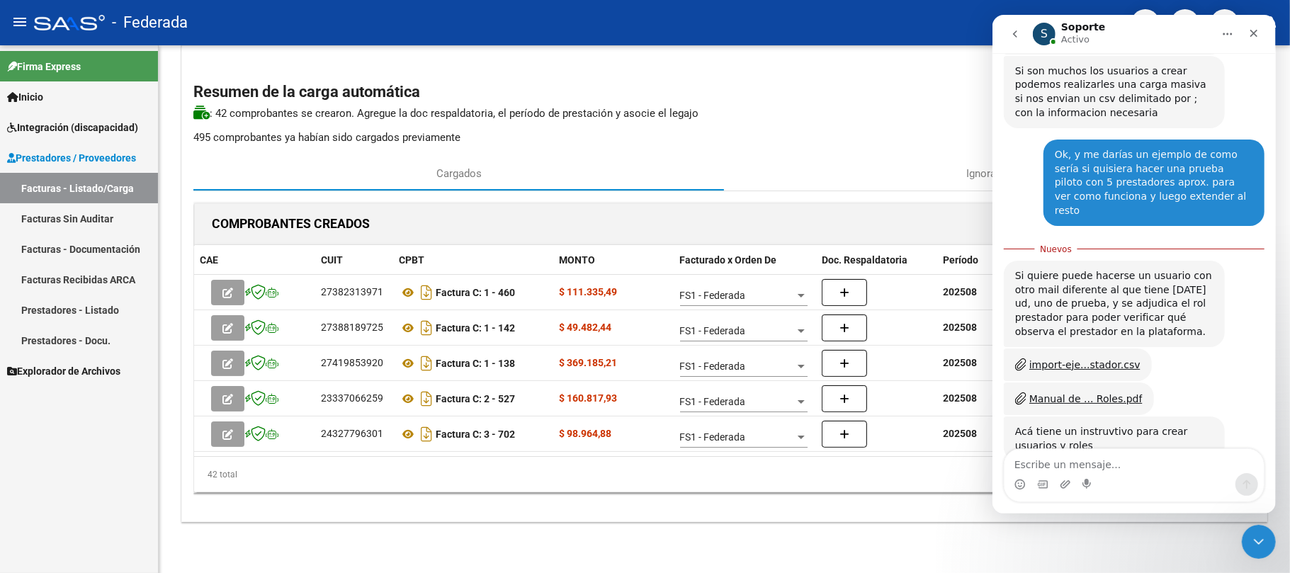
scroll to position [477, 0]
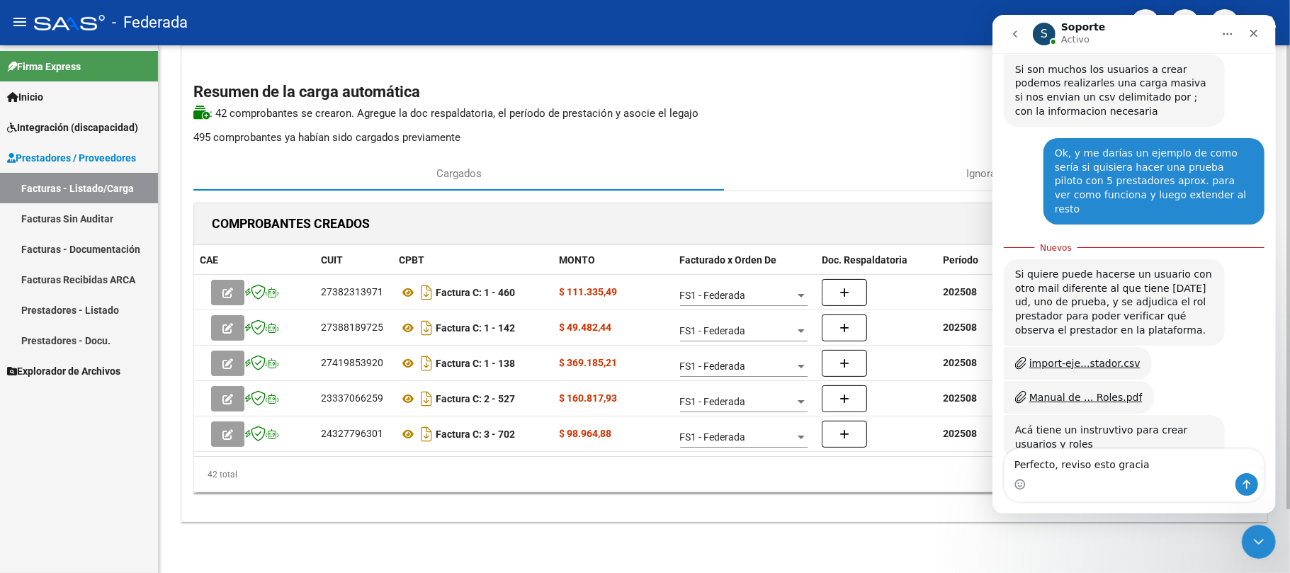
type textarea "Perfecto, reviso esto gracias"
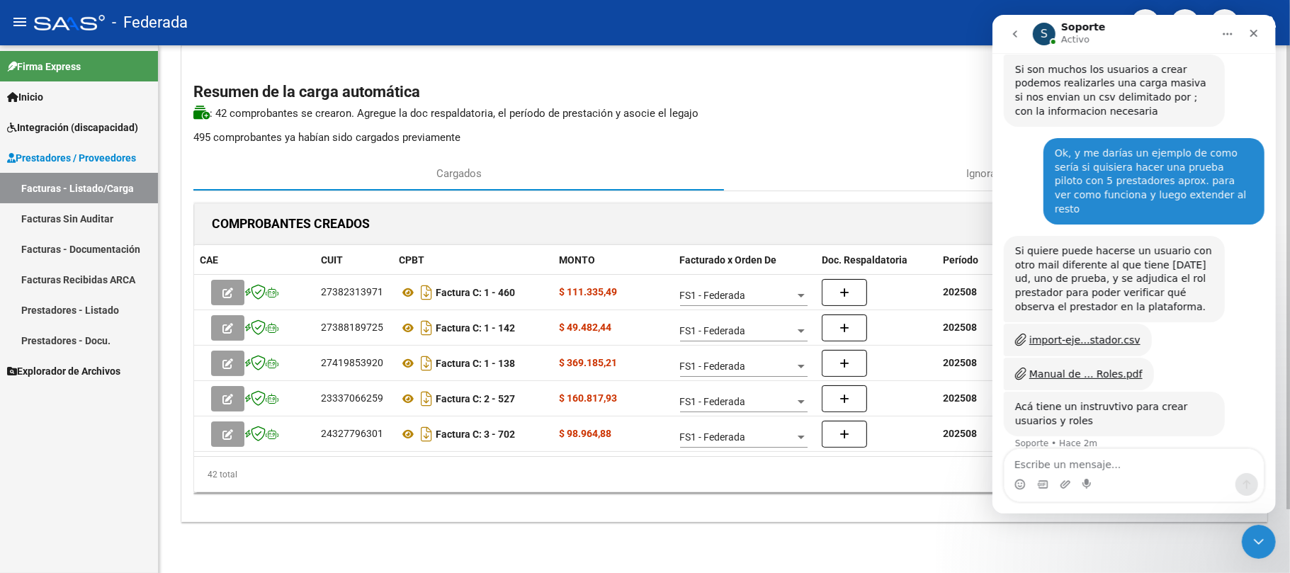
scroll to position [496, 0]
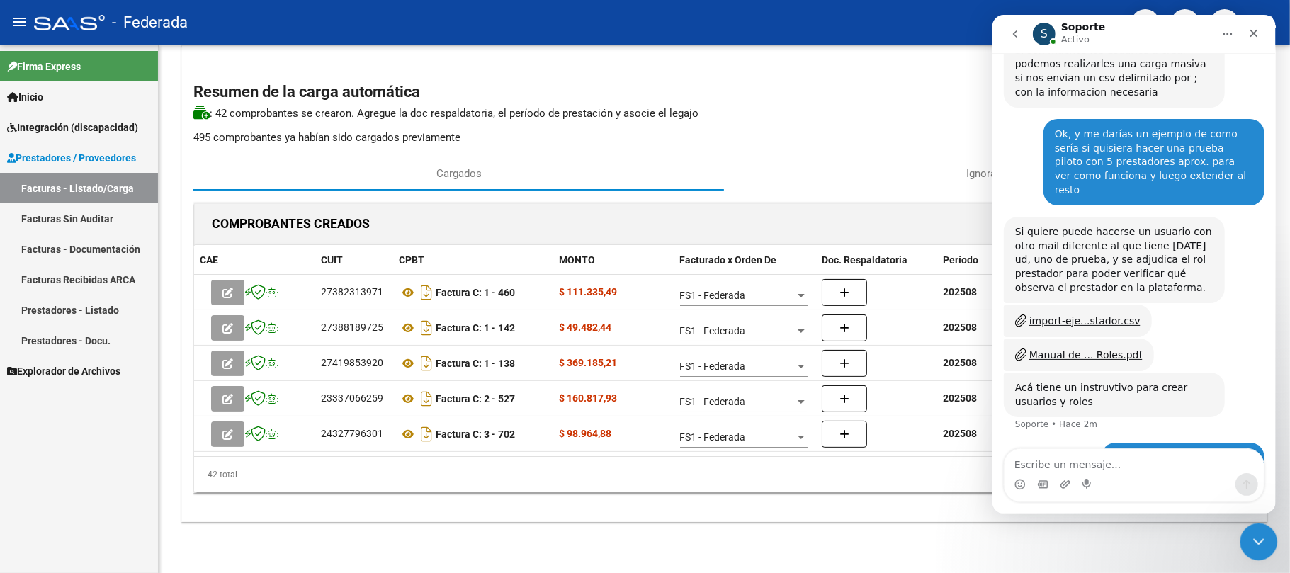
click at [1259, 536] on icon "Cerrar Intercom Messenger" at bounding box center [1256, 539] width 17 height 17
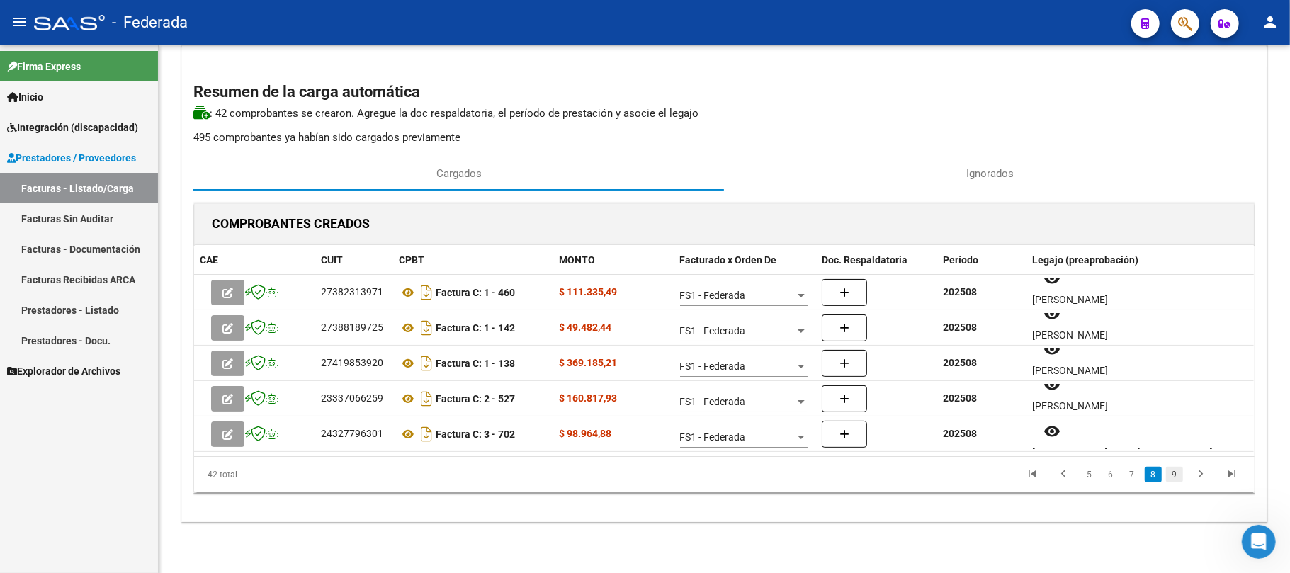
click at [1170, 479] on link "9" at bounding box center [1174, 475] width 17 height 16
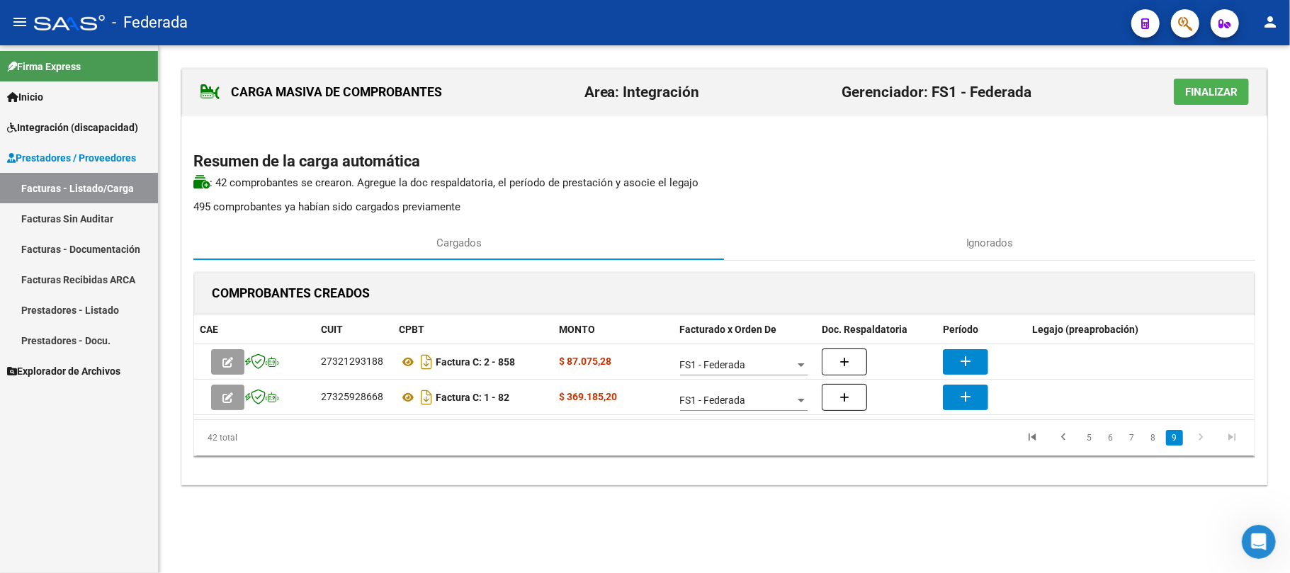
scroll to position [0, 0]
click at [1149, 438] on link "8" at bounding box center [1152, 438] width 17 height 16
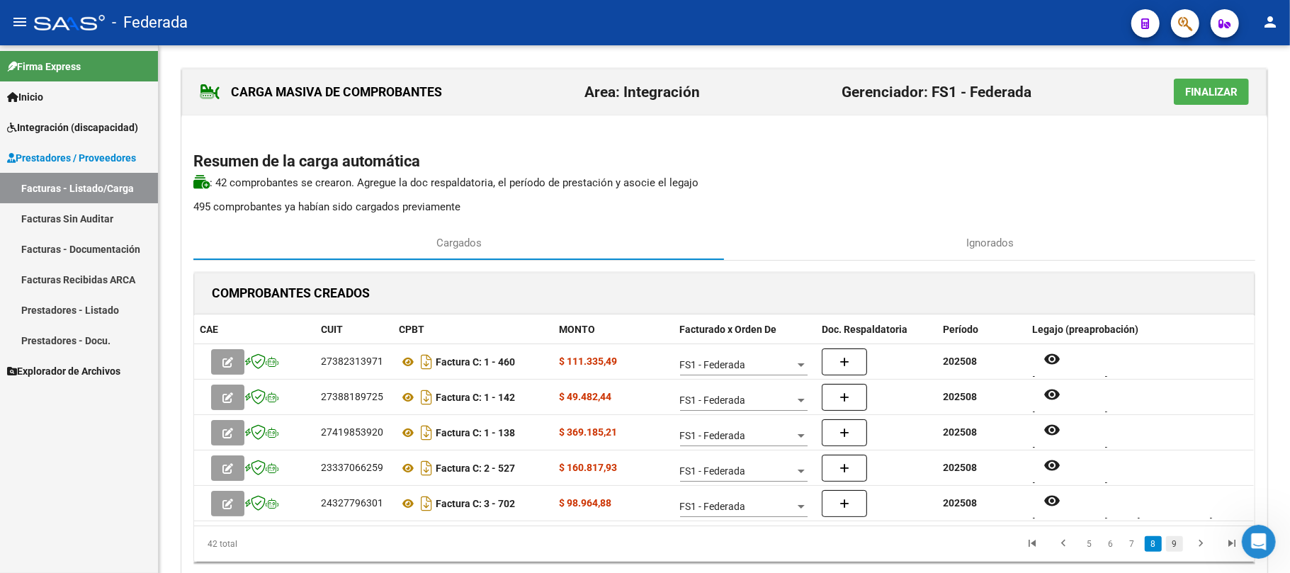
click at [1173, 540] on link "9" at bounding box center [1174, 544] width 17 height 16
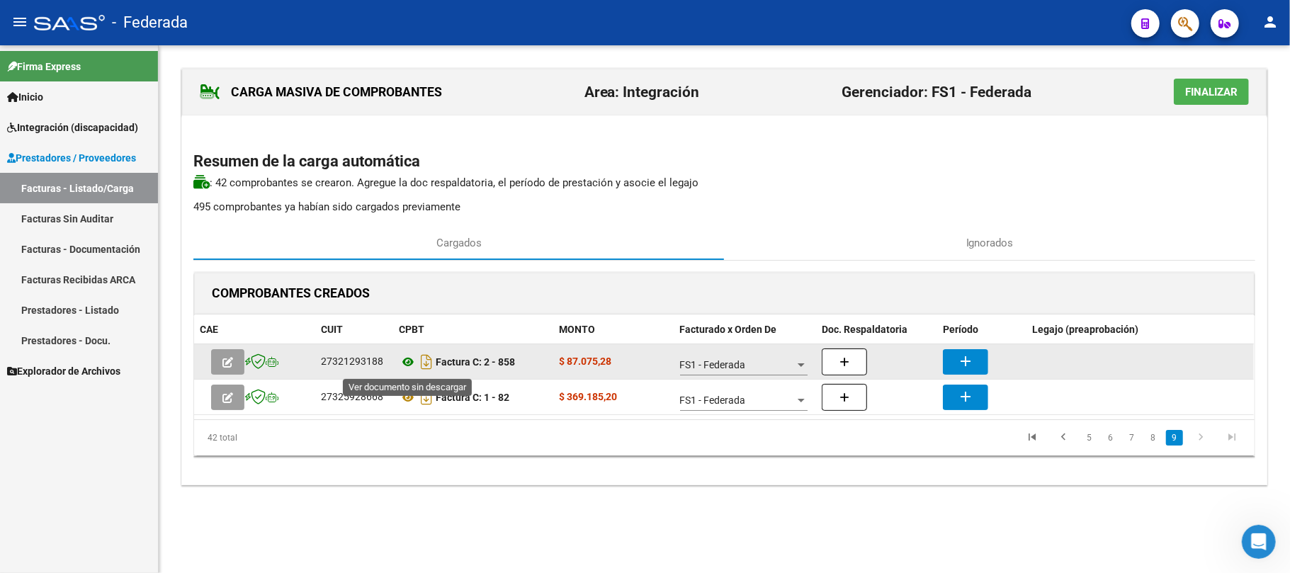
click at [411, 363] on icon at bounding box center [408, 361] width 18 height 17
click at [970, 358] on mat-icon "add" at bounding box center [965, 361] width 17 height 17
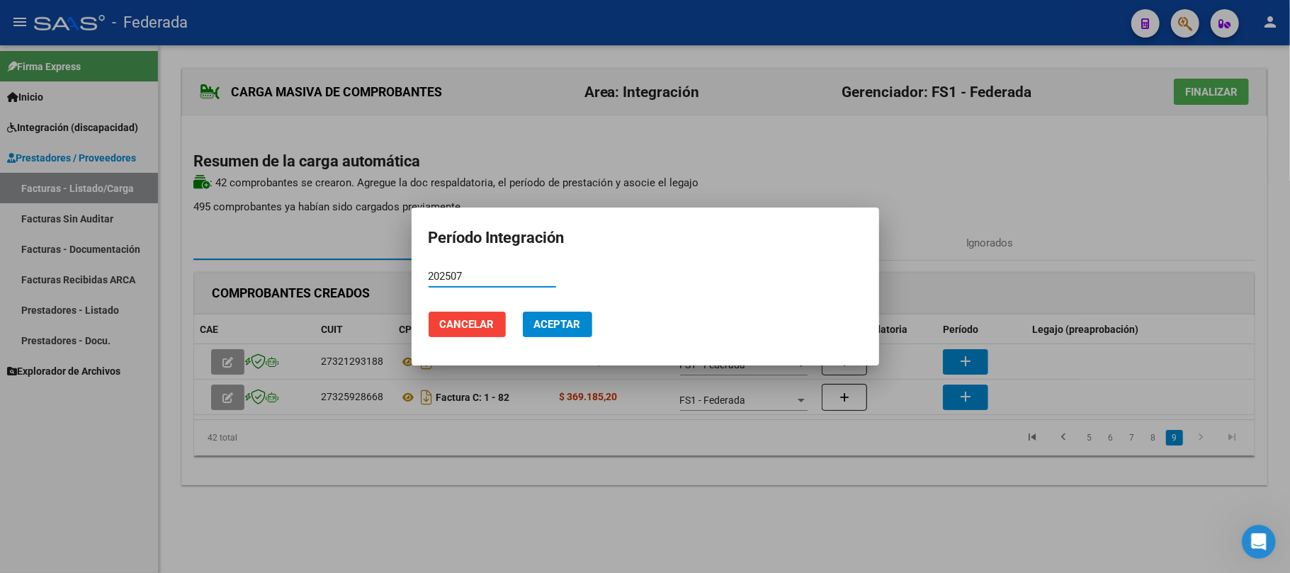
type input "202507"
click at [542, 326] on span "Aceptar" at bounding box center [557, 324] width 47 height 13
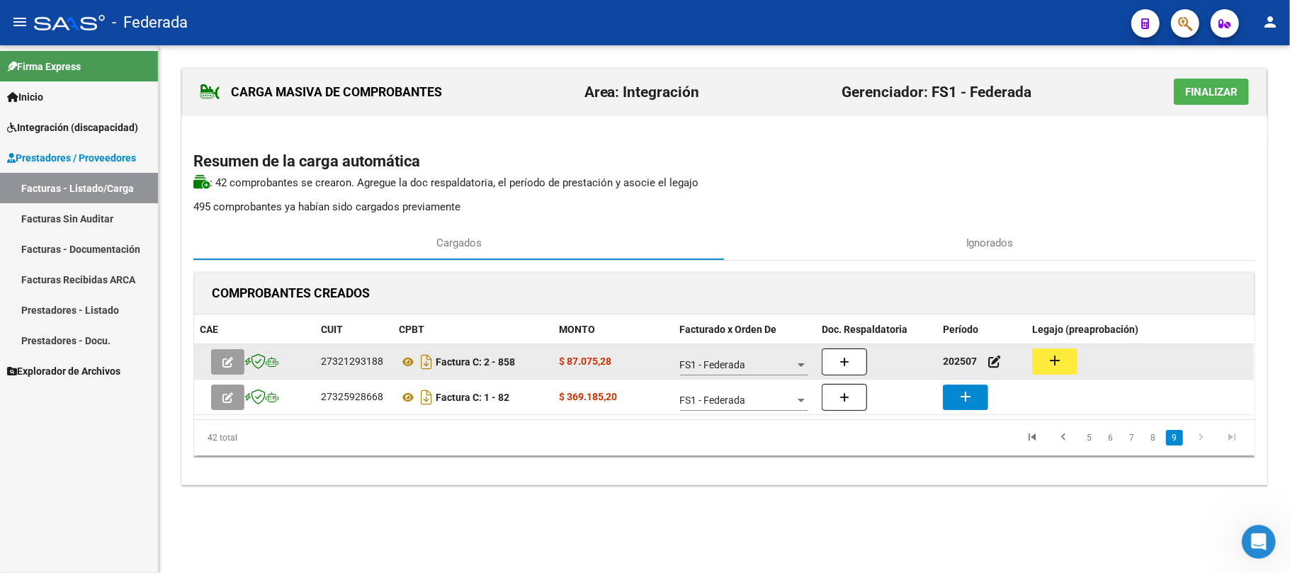
click at [1050, 363] on mat-icon "add" at bounding box center [1054, 360] width 17 height 17
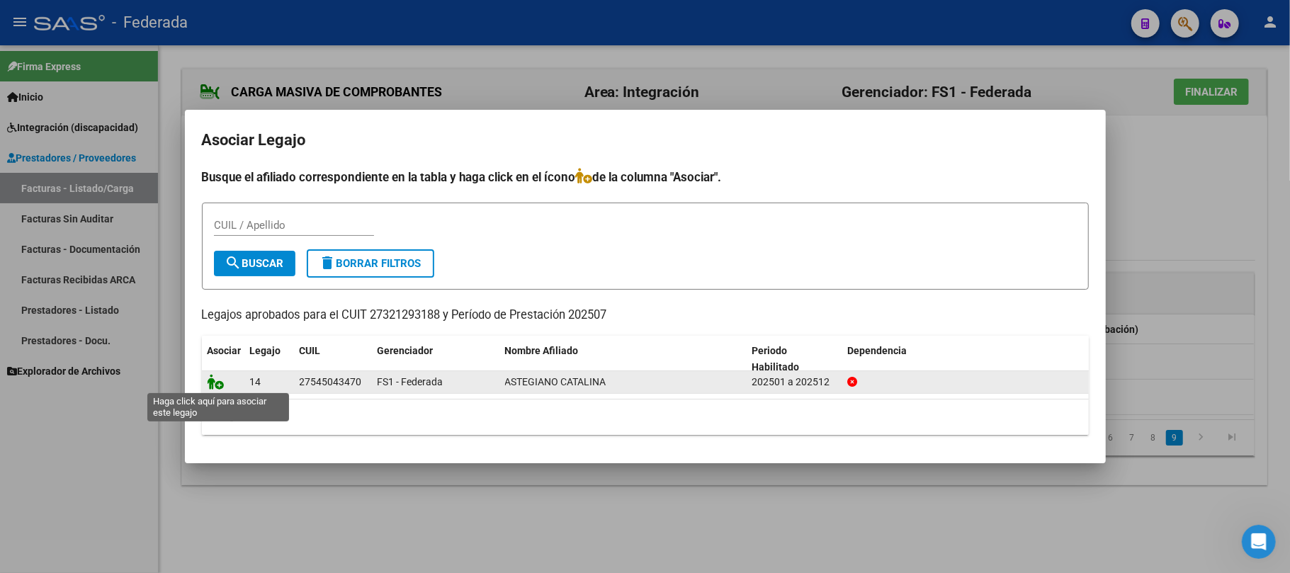
click at [222, 384] on icon at bounding box center [216, 382] width 17 height 16
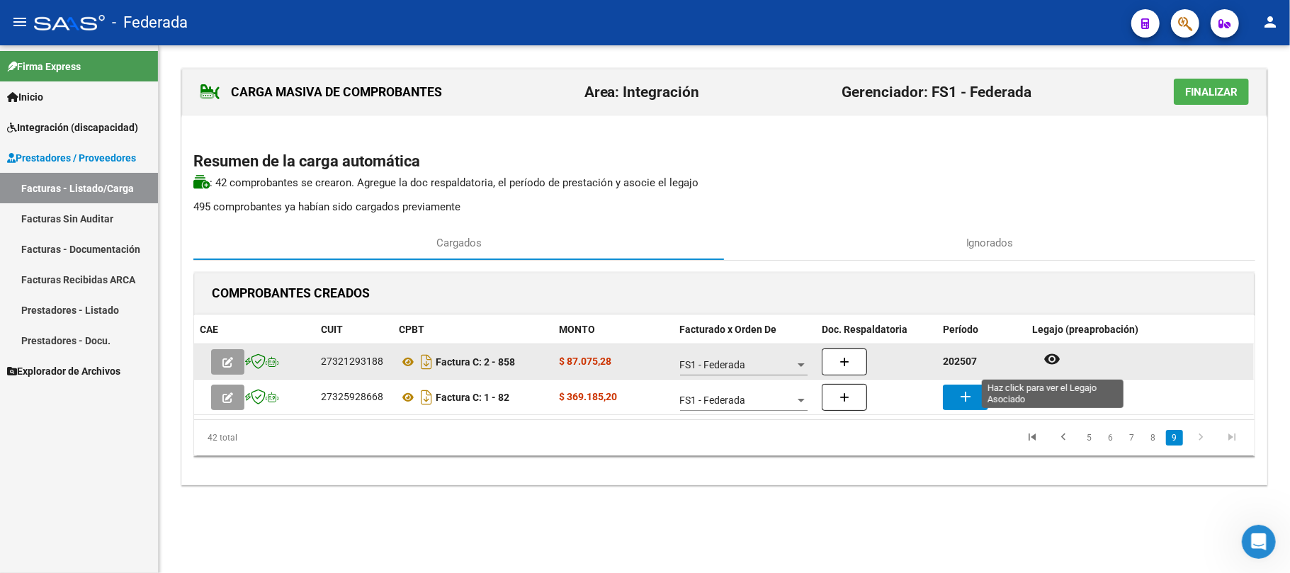
scroll to position [11, 0]
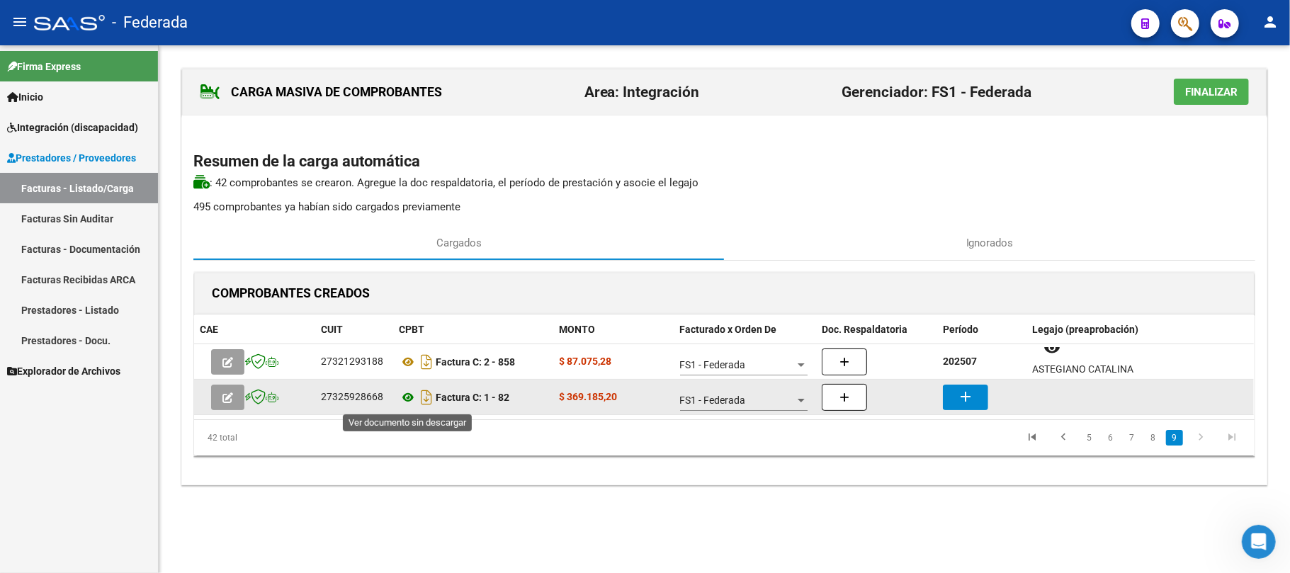
click at [407, 404] on icon at bounding box center [408, 397] width 18 height 17
click at [966, 394] on mat-icon "add" at bounding box center [965, 396] width 17 height 17
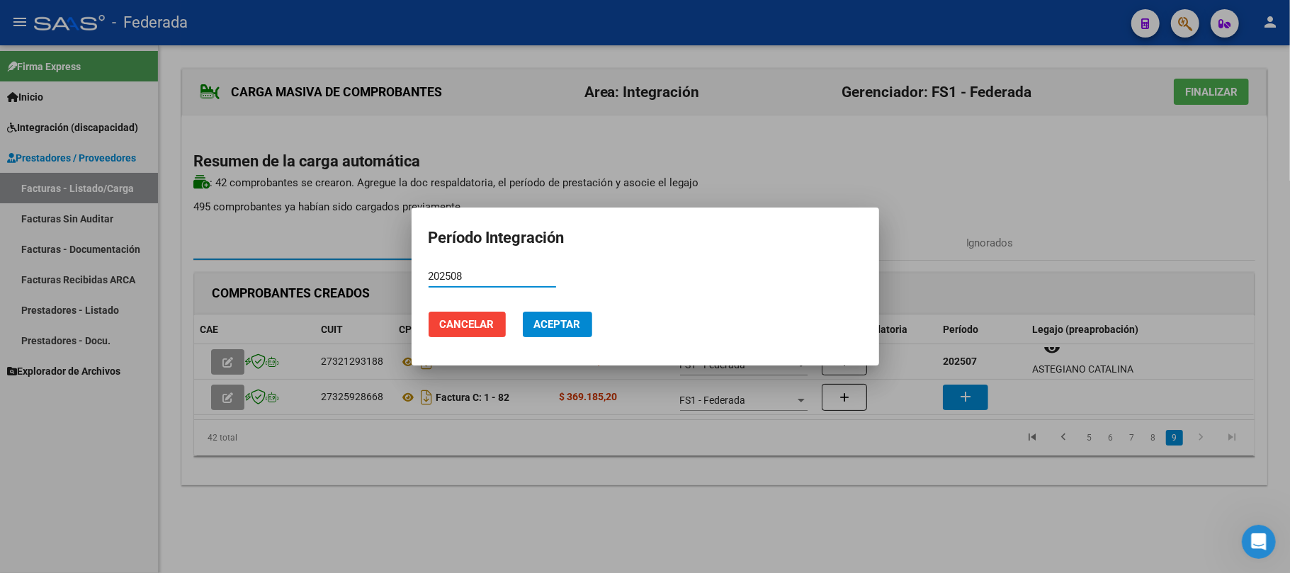
type input "202508"
click at [569, 329] on span "Aceptar" at bounding box center [557, 324] width 47 height 13
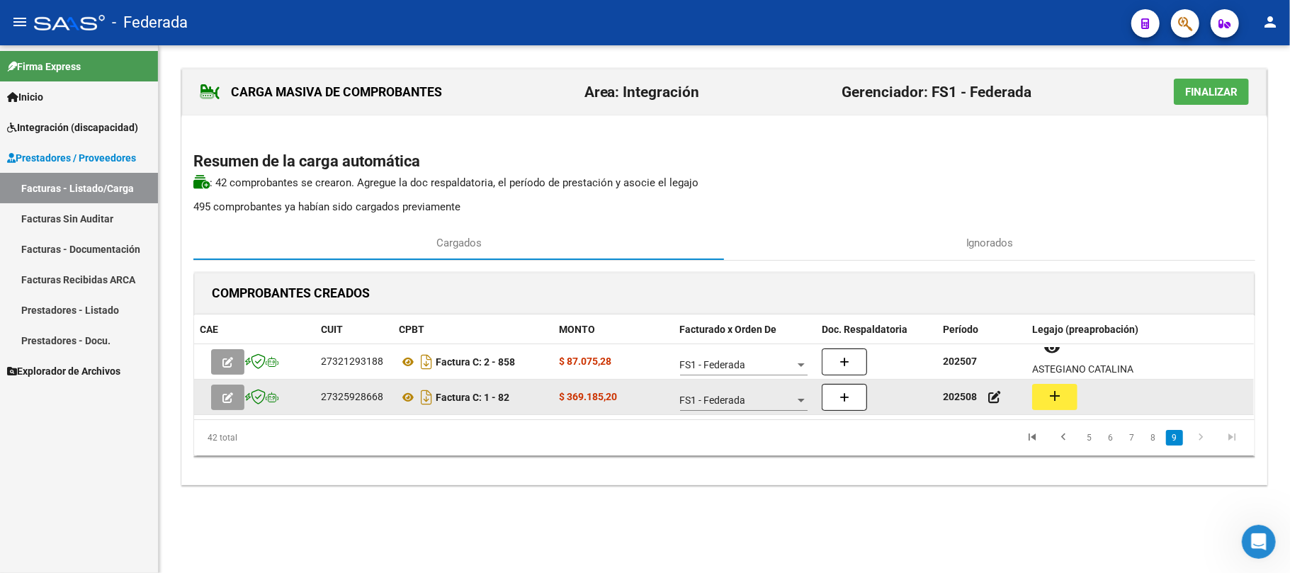
click at [1069, 390] on button "add" at bounding box center [1054, 397] width 45 height 26
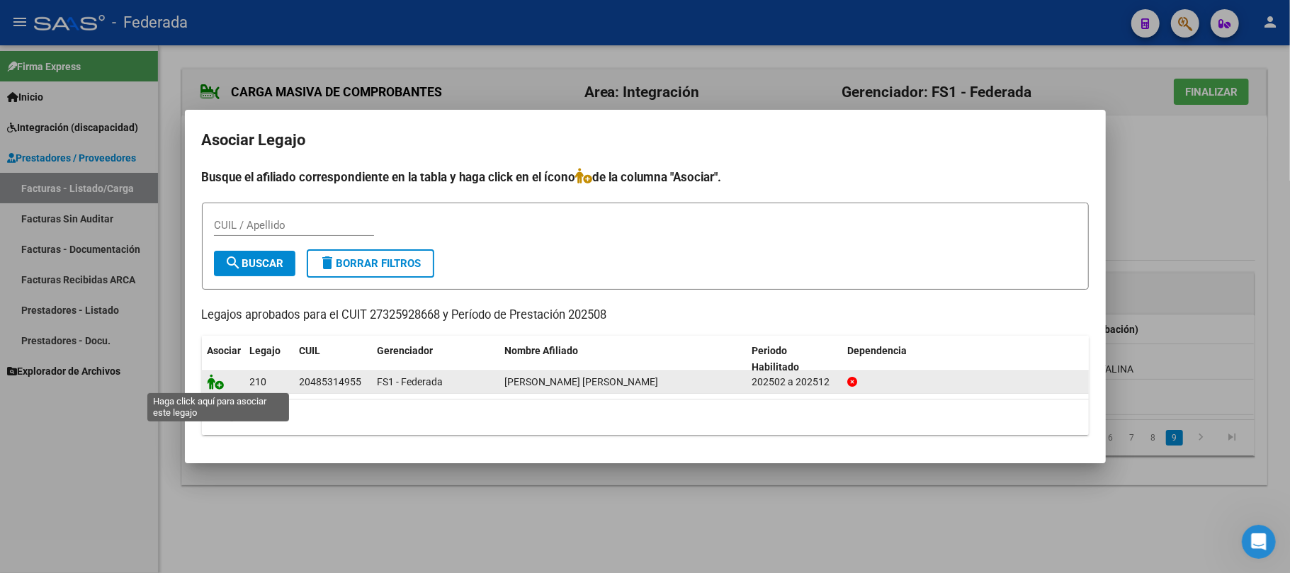
click at [212, 384] on icon at bounding box center [216, 382] width 17 height 16
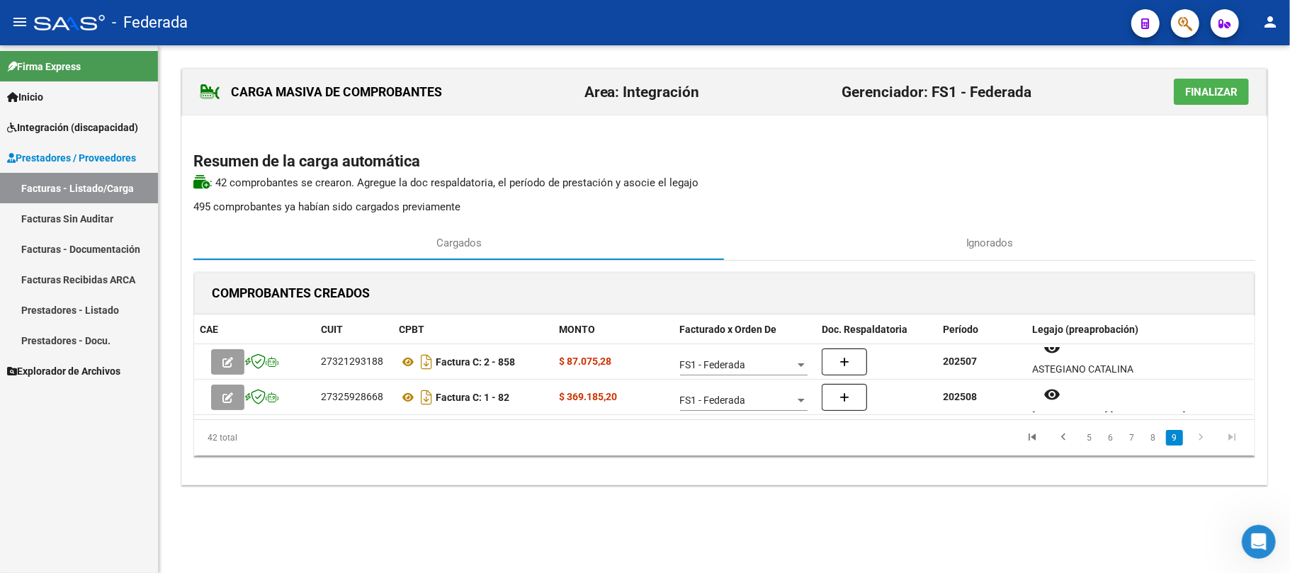
click at [1235, 91] on span "Finalizar" at bounding box center [1211, 92] width 52 height 13
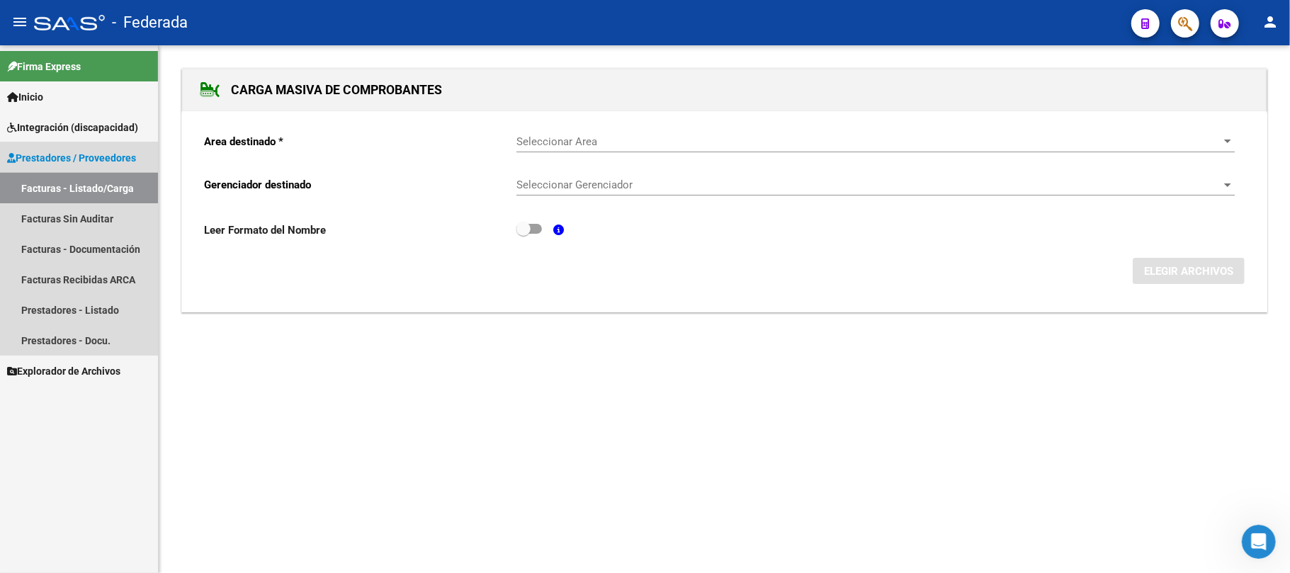
click at [89, 186] on link "Facturas - Listado/Carga" at bounding box center [79, 188] width 158 height 30
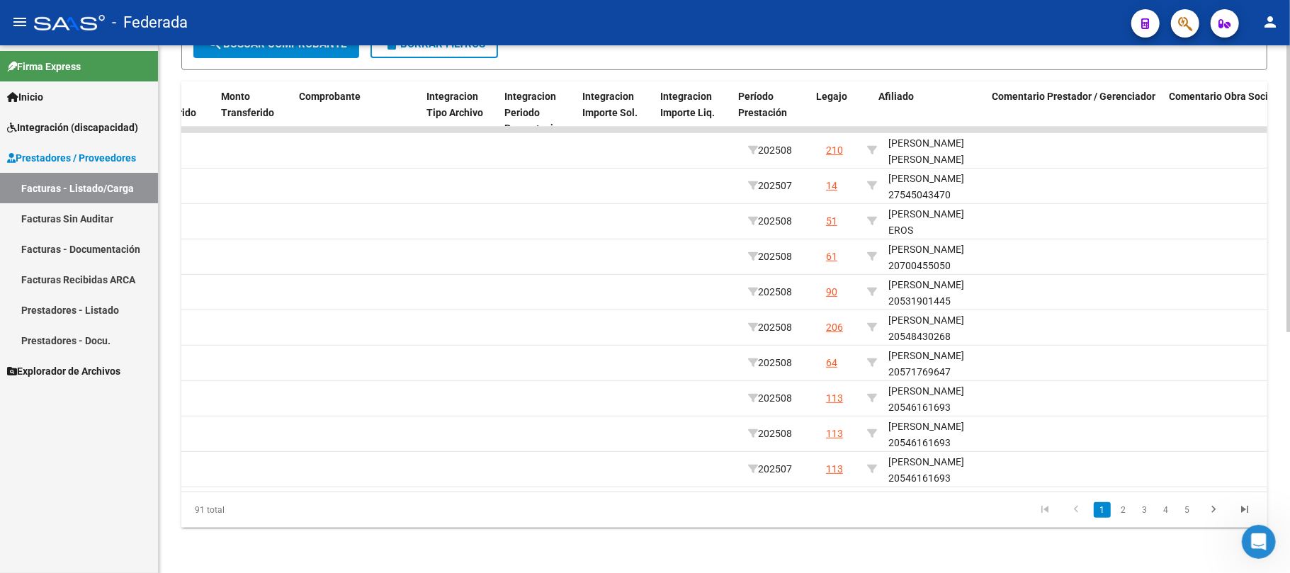
scroll to position [0, 1487]
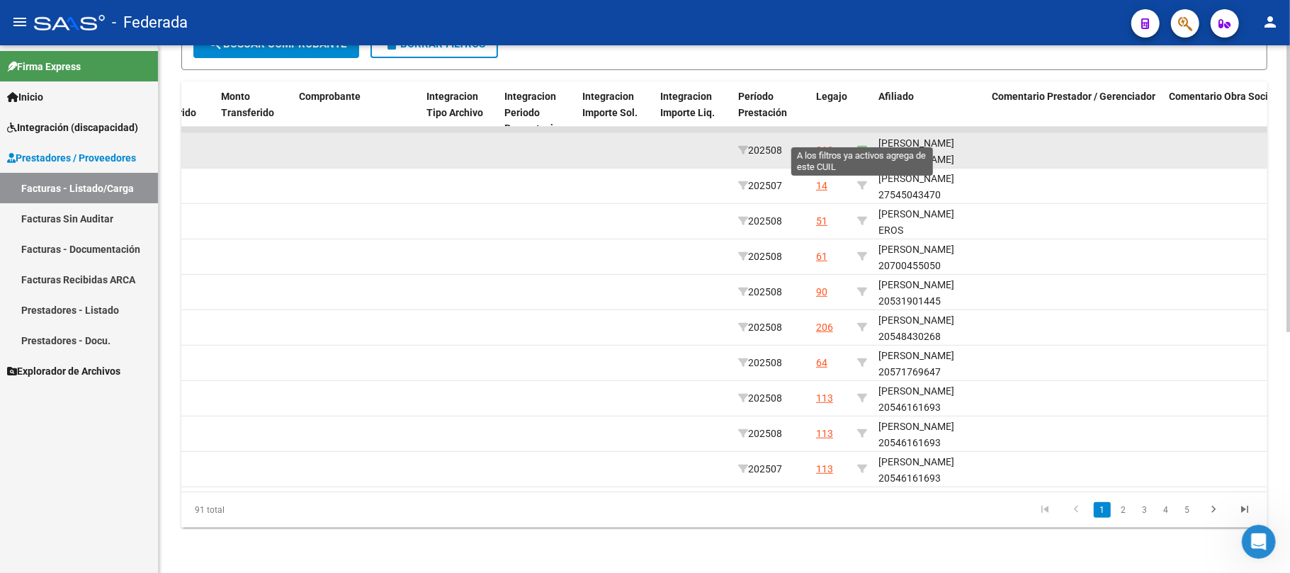
click at [865, 145] on icon at bounding box center [862, 150] width 10 height 10
type input "20485314955"
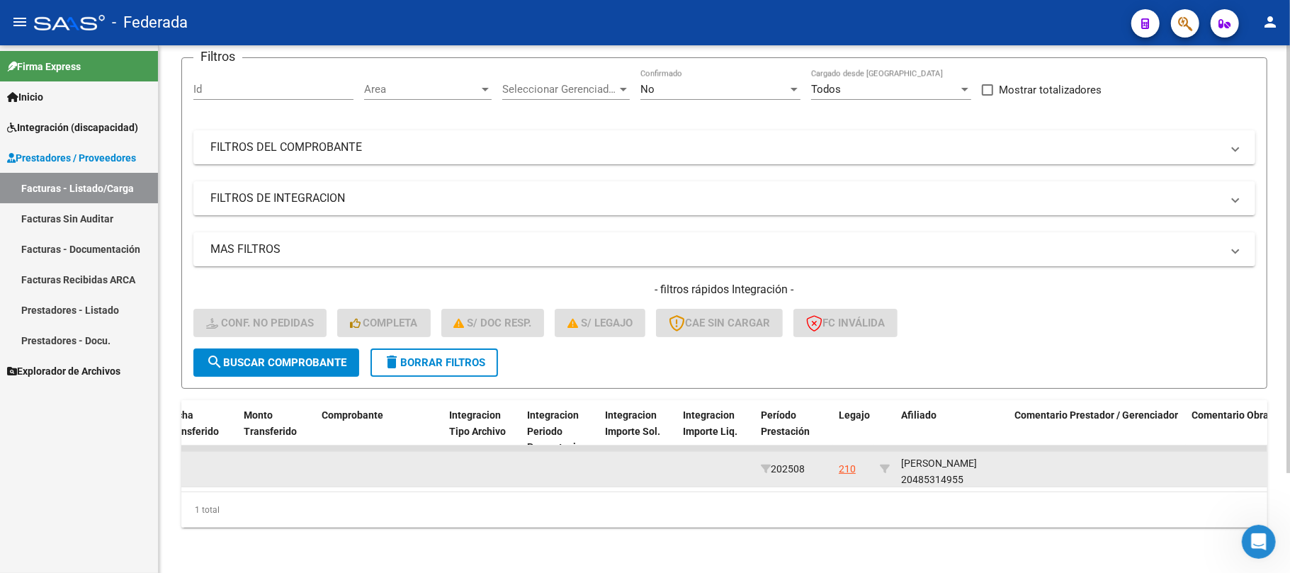
scroll to position [18, 0]
click at [941, 462] on div "HUENCHUPAN URIBE LUCAS EXEQUIEL 20485314955" at bounding box center [952, 460] width 102 height 48
click at [925, 454] on div "HUENCHUPAN URIBE LUCAS EXEQUIEL 20485314955" at bounding box center [952, 478] width 102 height 48
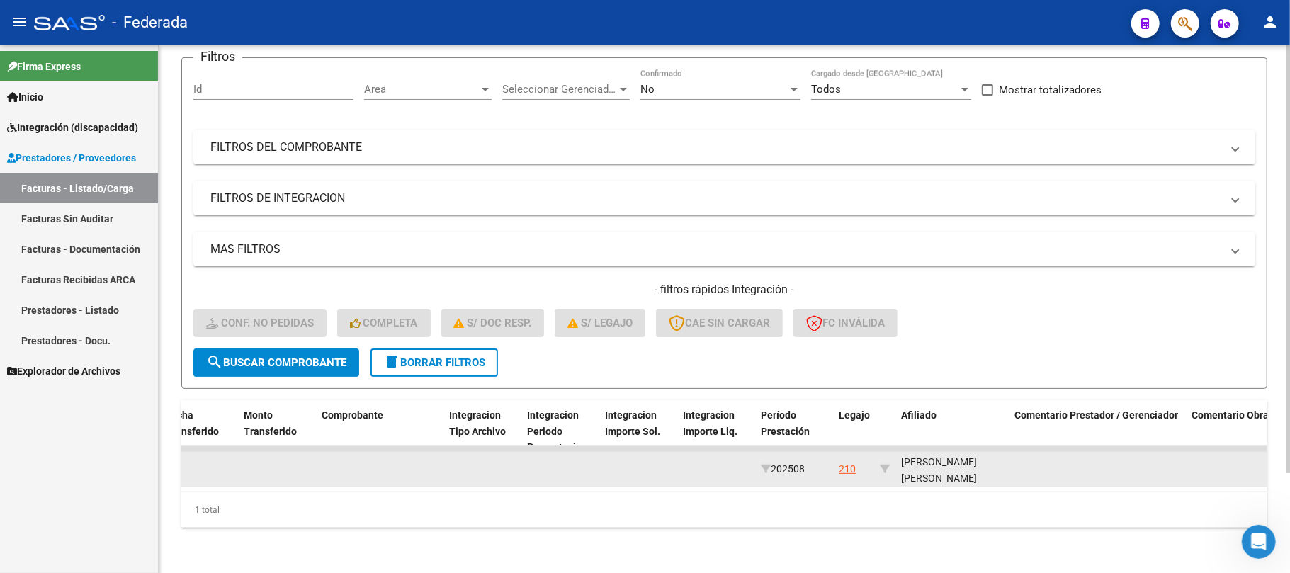
click at [925, 454] on div "HUENCHUPAN URIBE LUCAS EXEQUIEL 20485314955" at bounding box center [952, 478] width 102 height 48
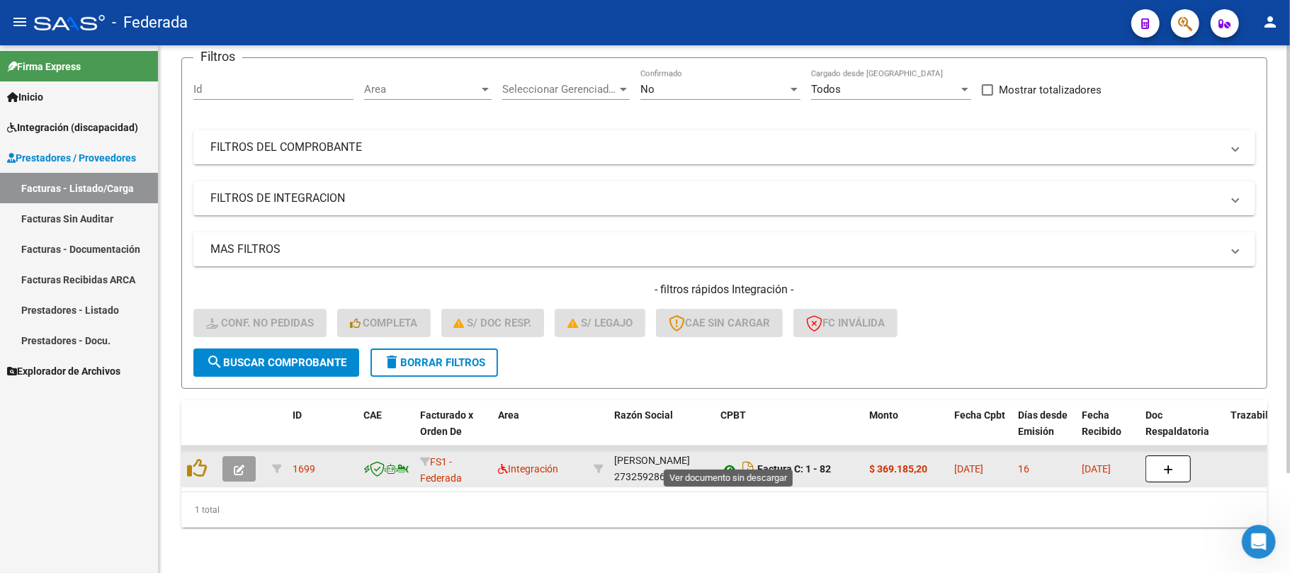
click at [728, 461] on icon at bounding box center [729, 469] width 18 height 17
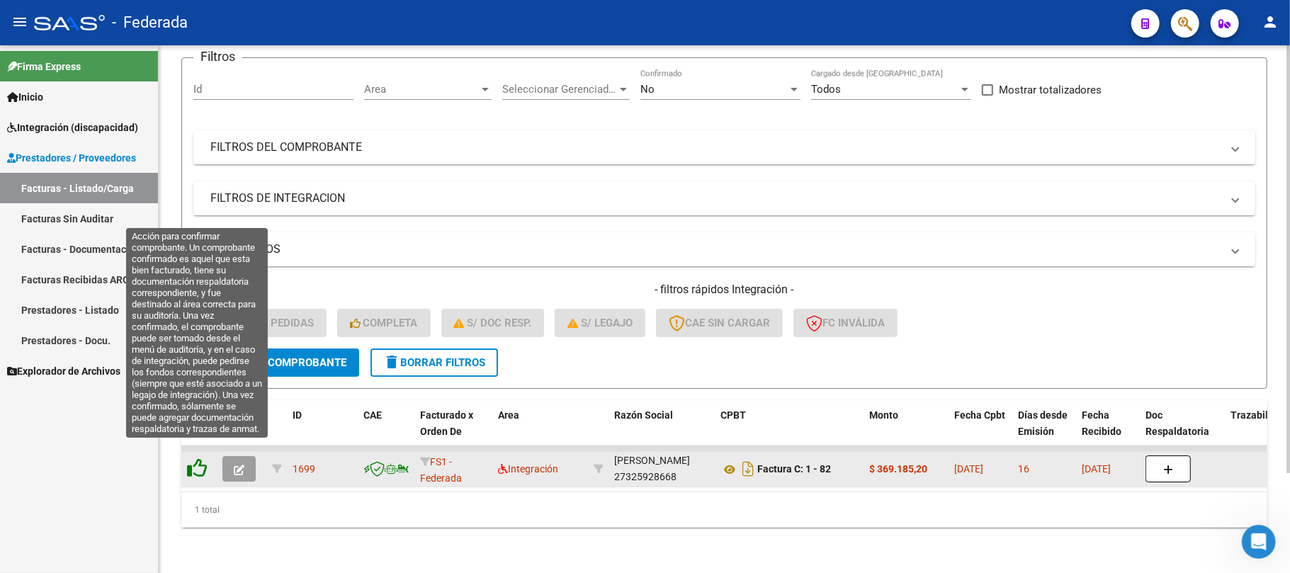
click at [194, 458] on icon at bounding box center [197, 468] width 20 height 20
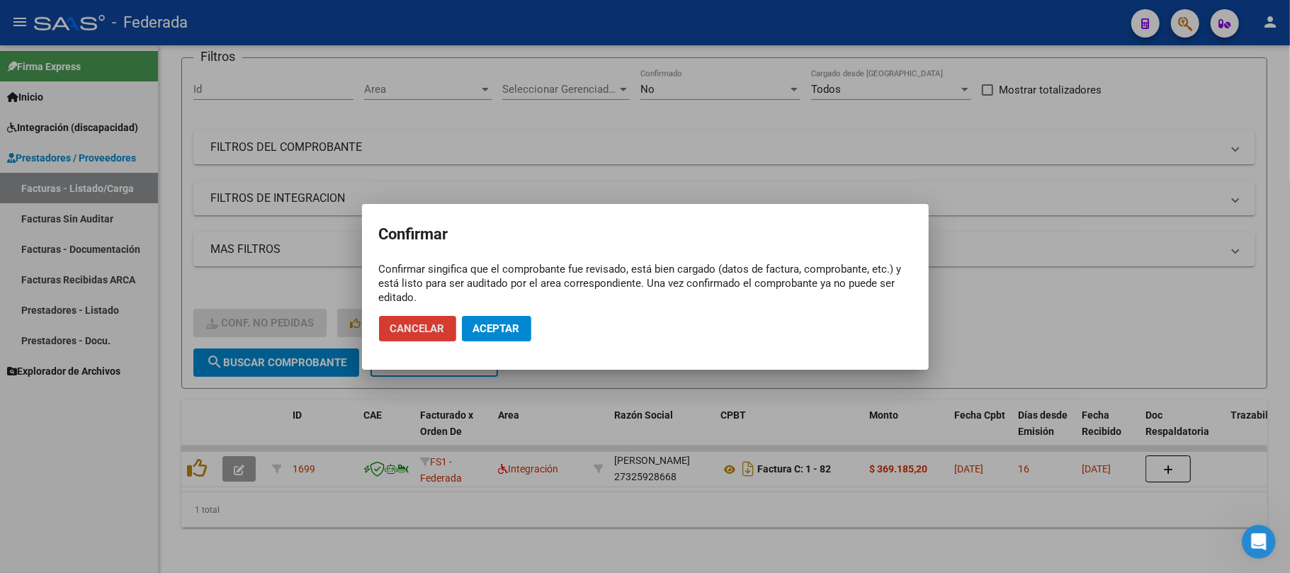
click at [490, 338] on button "Aceptar" at bounding box center [496, 328] width 69 height 25
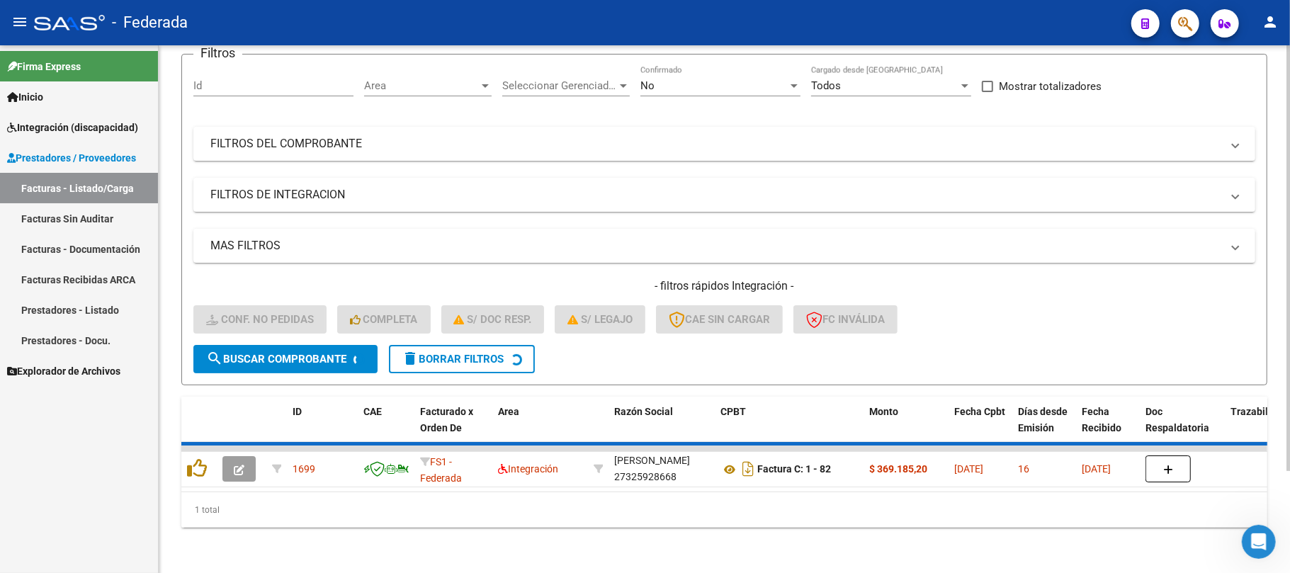
scroll to position [98, 0]
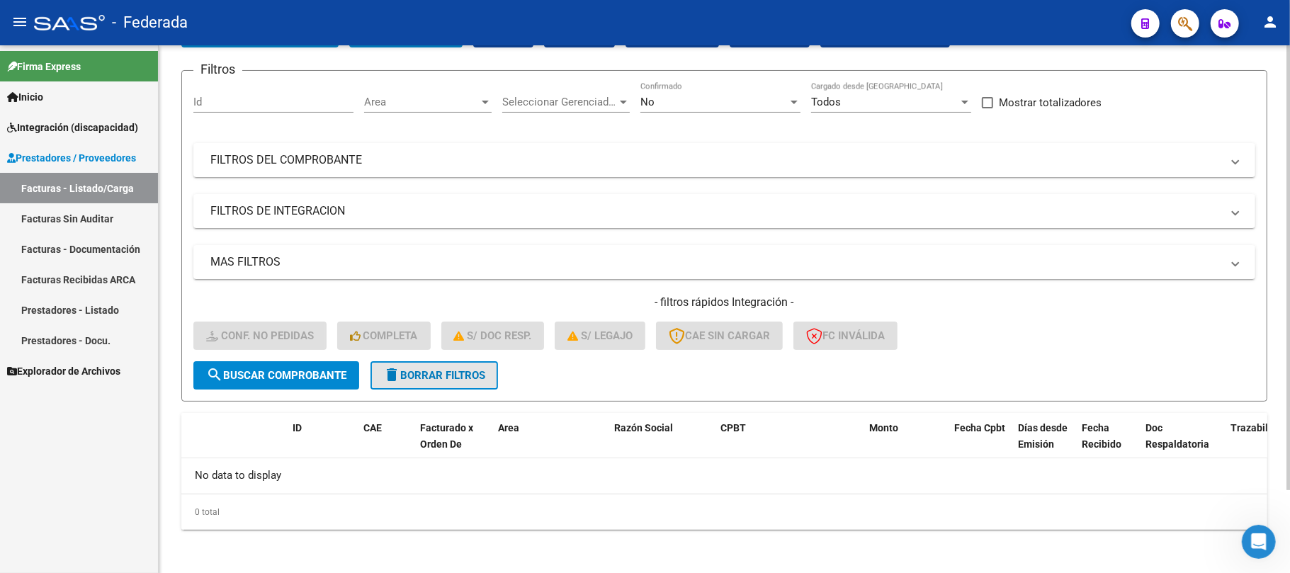
click at [485, 371] on span "delete Borrar Filtros" at bounding box center [434, 375] width 102 height 13
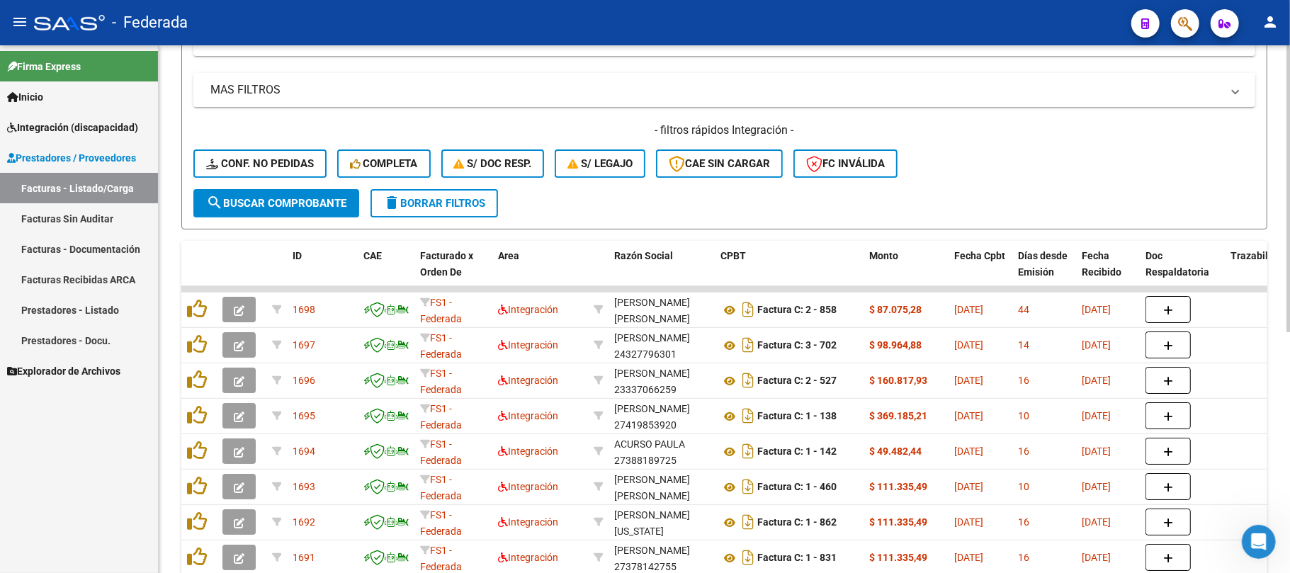
scroll to position [287, 0]
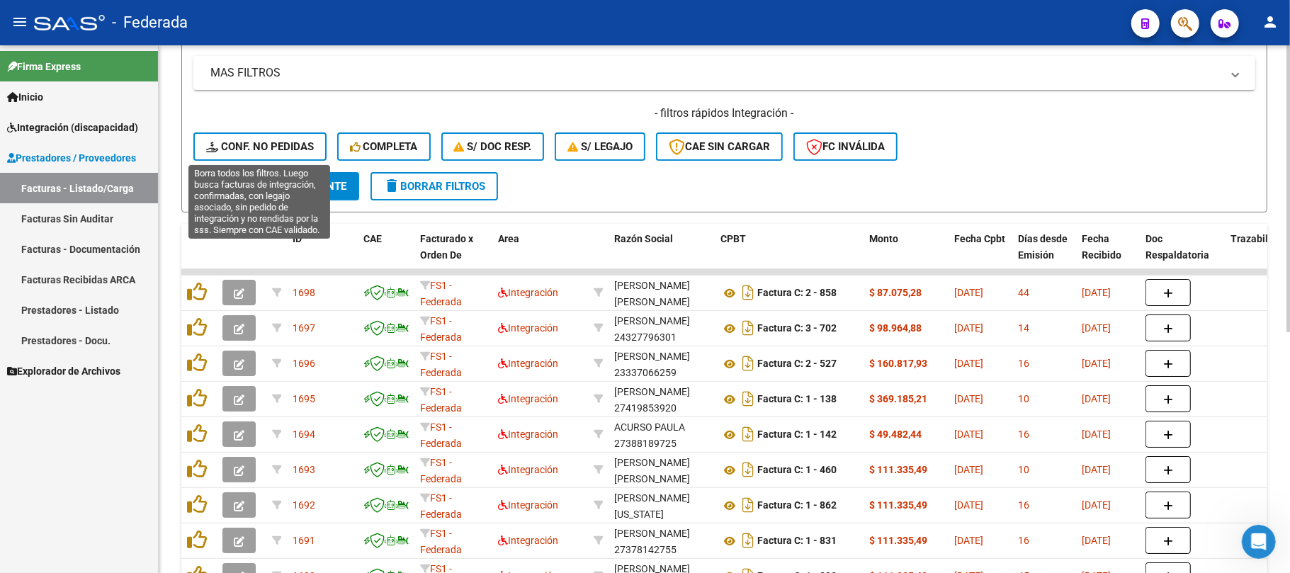
click at [278, 136] on button "Conf. no pedidas" at bounding box center [259, 146] width 133 height 28
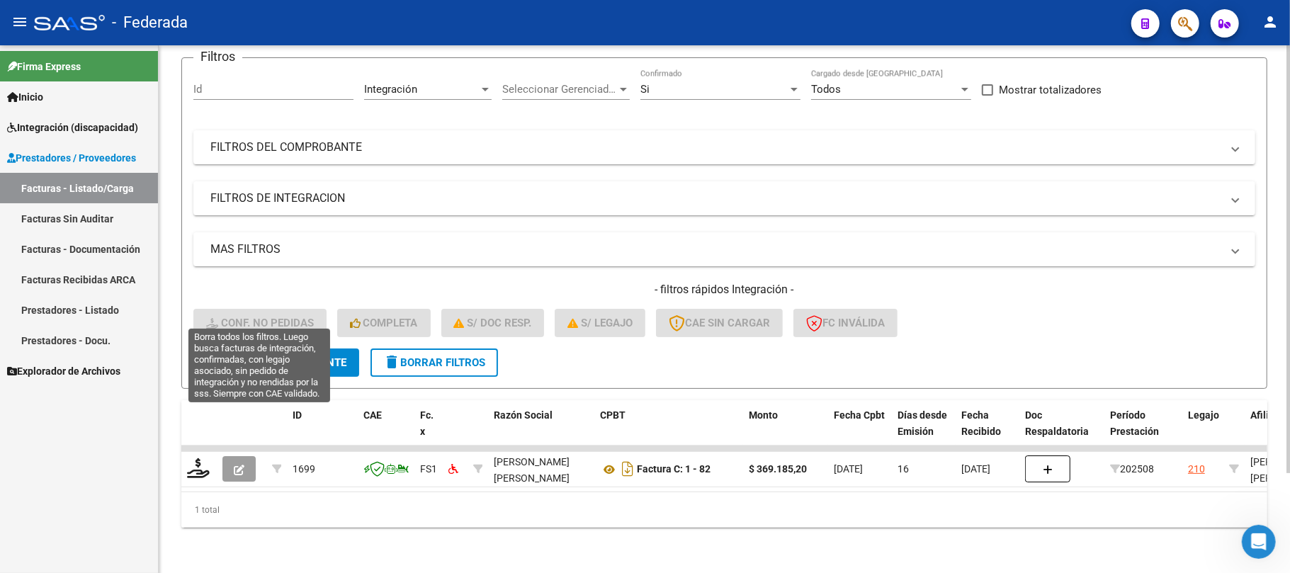
scroll to position [123, 0]
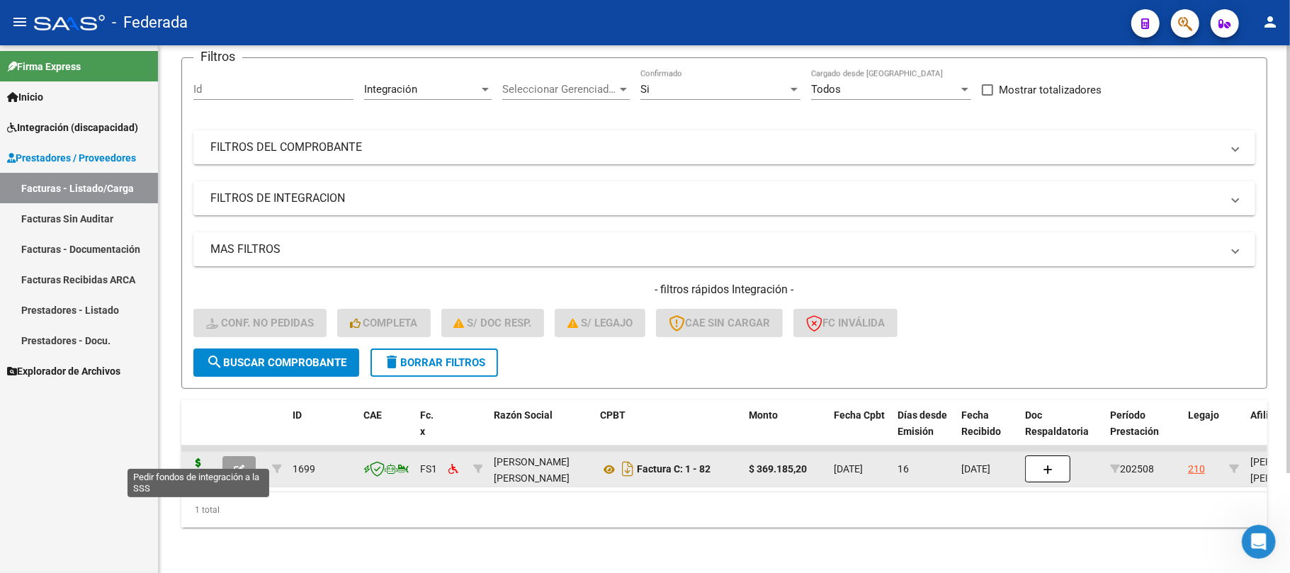
click at [203, 459] on icon at bounding box center [198, 468] width 23 height 20
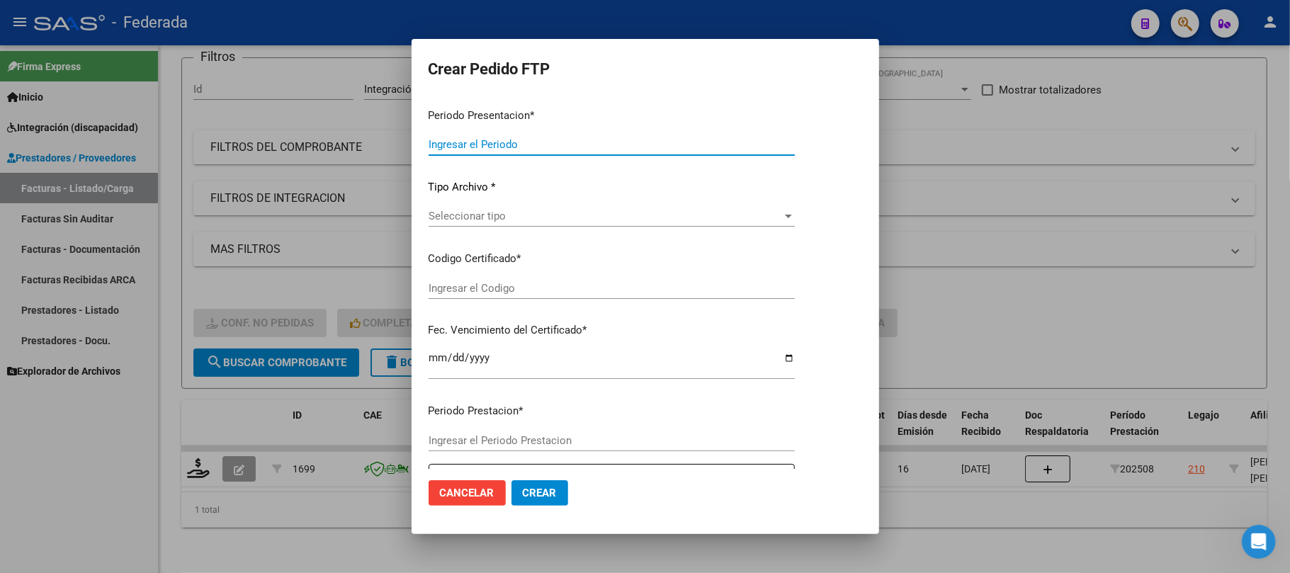
type input "202508"
type input "$ 369.185,20"
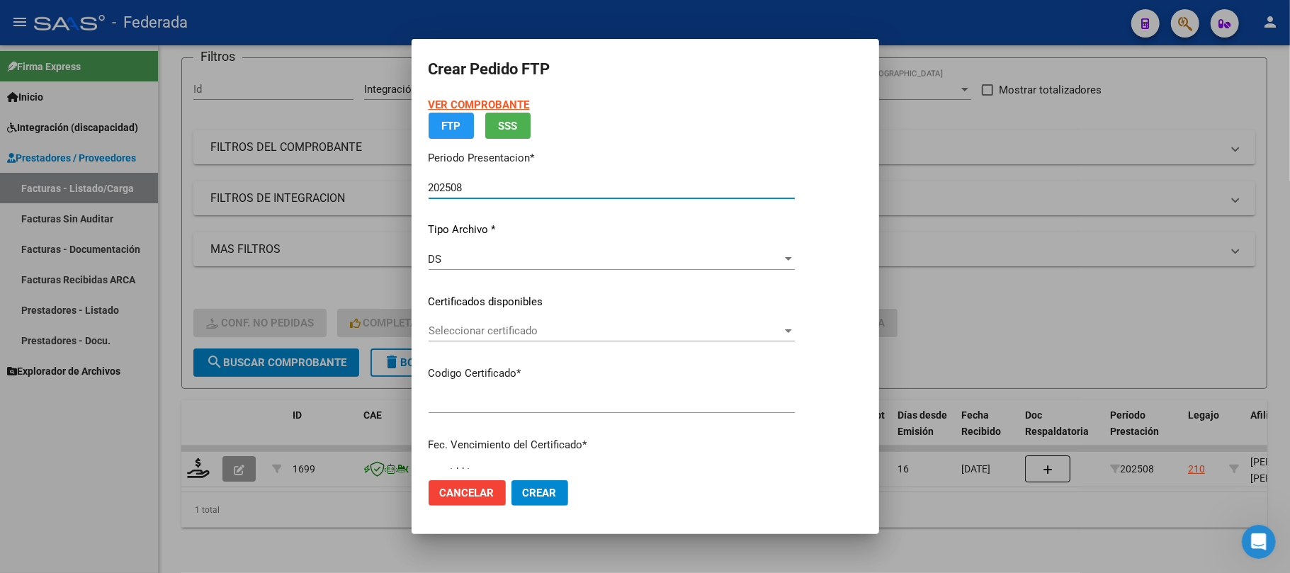
type input "ARG02000485314952017022220270222RIO143"
type input "2027-02-22"
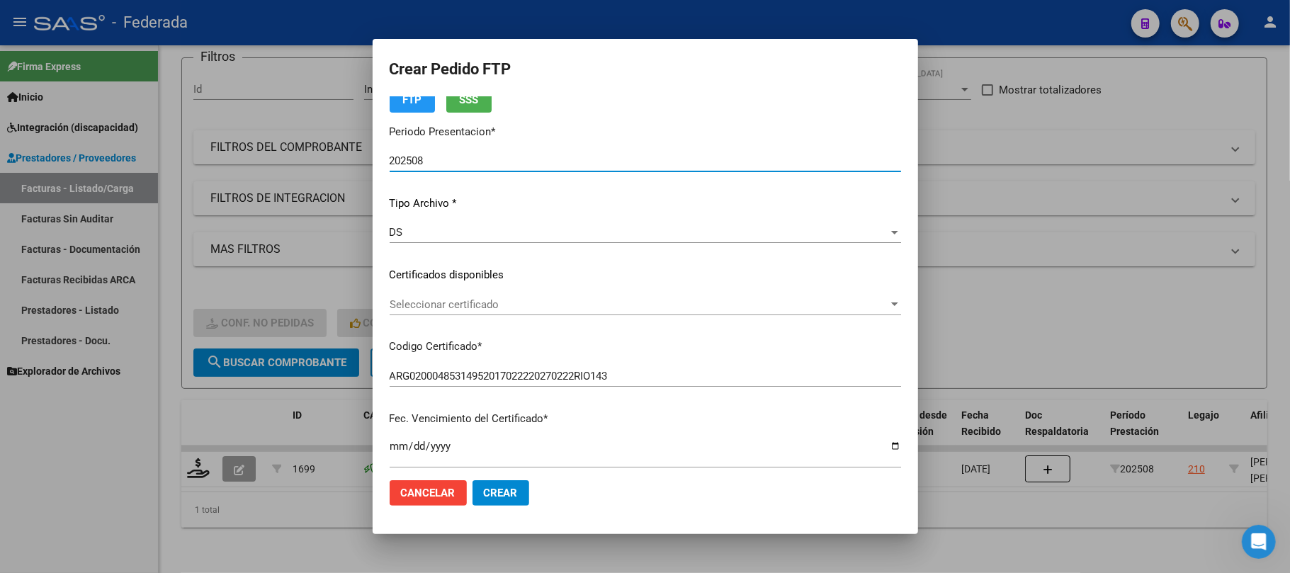
scroll to position [94, 0]
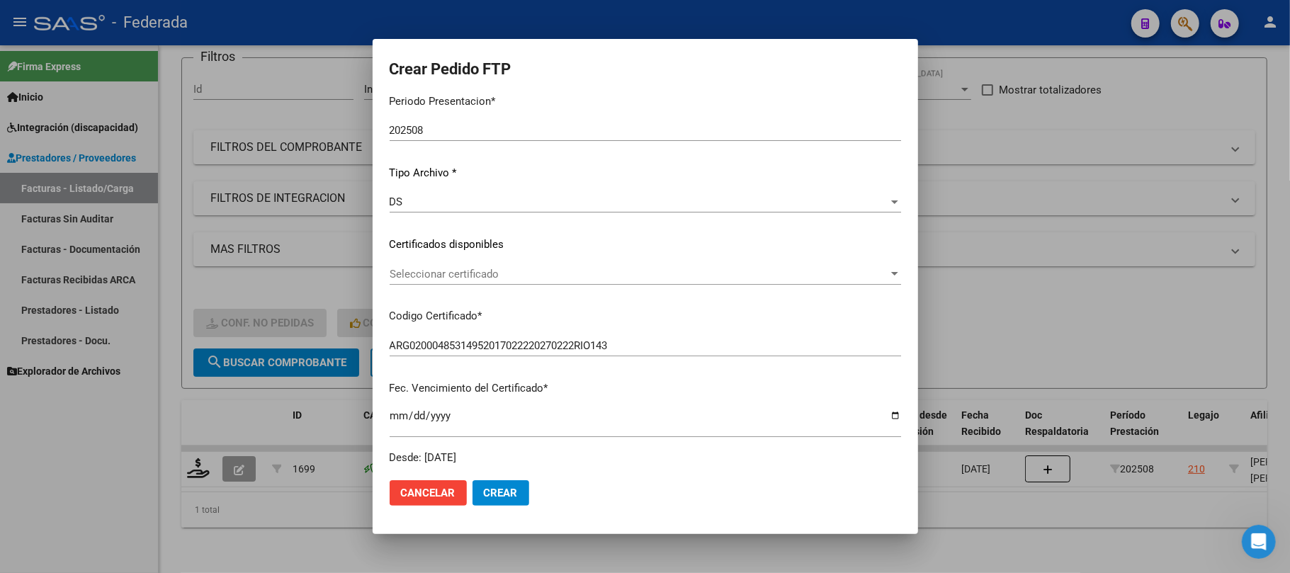
click at [483, 280] on div "Seleccionar certificado Seleccionar certificado" at bounding box center [645, 273] width 511 height 21
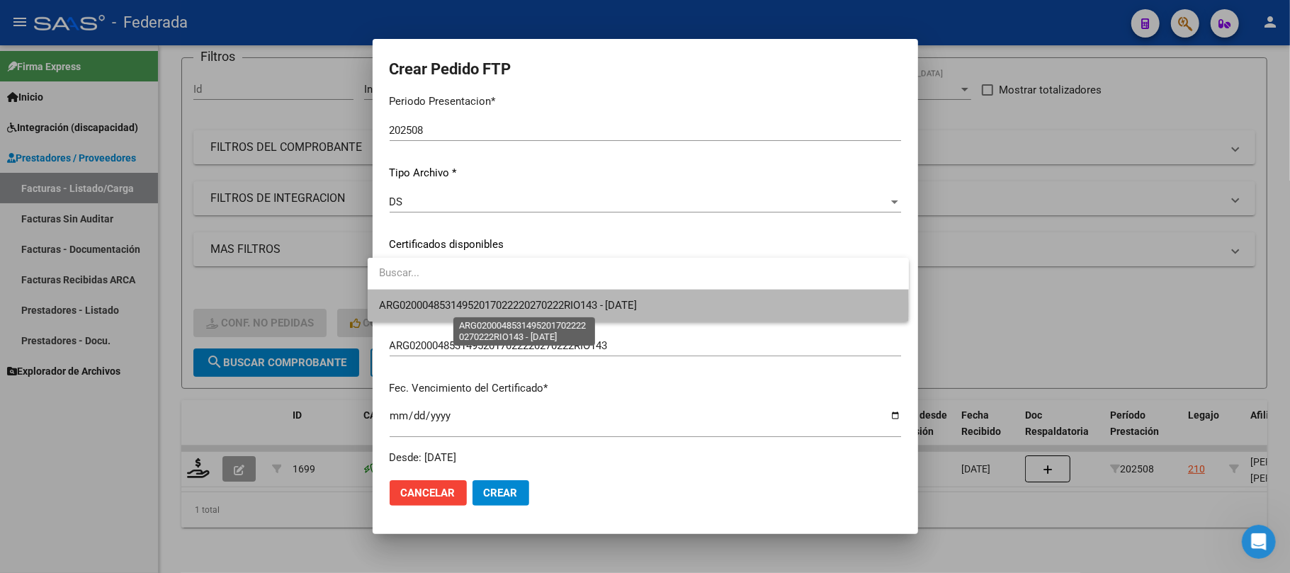
click at [476, 307] on span "ARG02000485314952017022220270222RIO143 - 2027-02-22" at bounding box center [508, 305] width 259 height 13
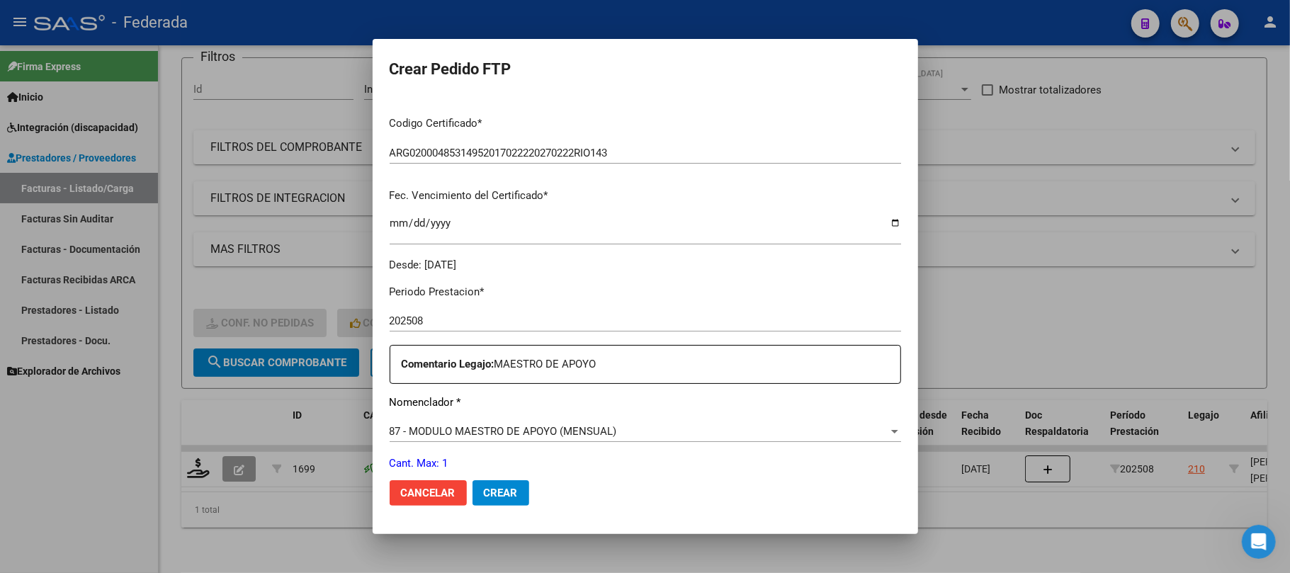
scroll to position [472, 0]
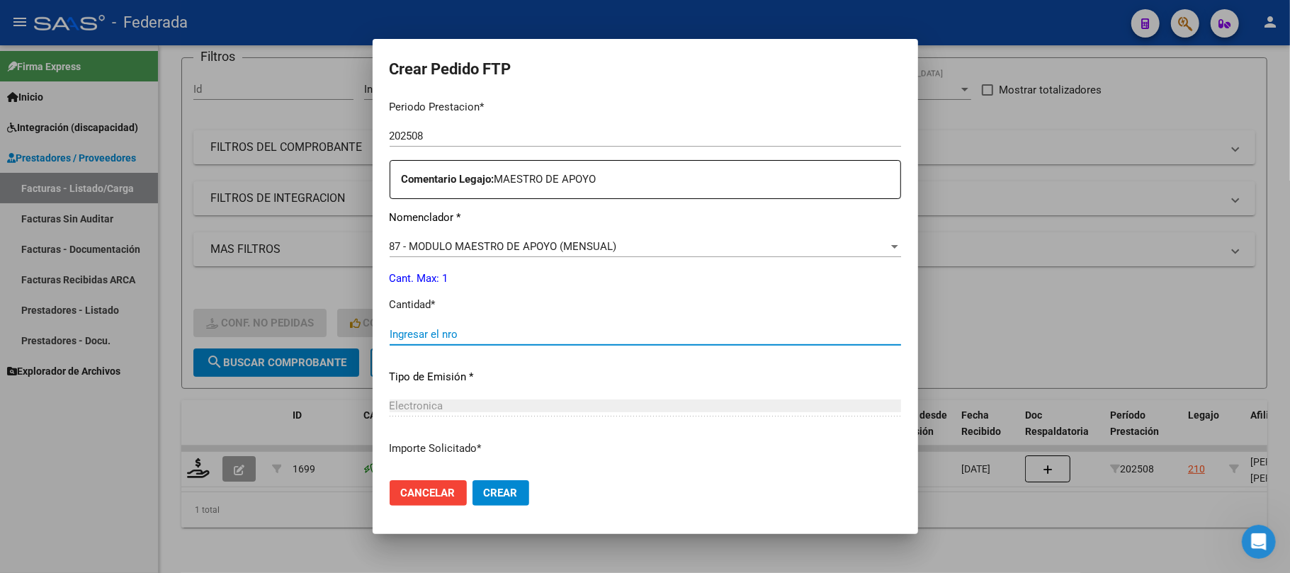
click at [459, 332] on input "Ingresar el nro" at bounding box center [645, 334] width 511 height 13
type input "1"
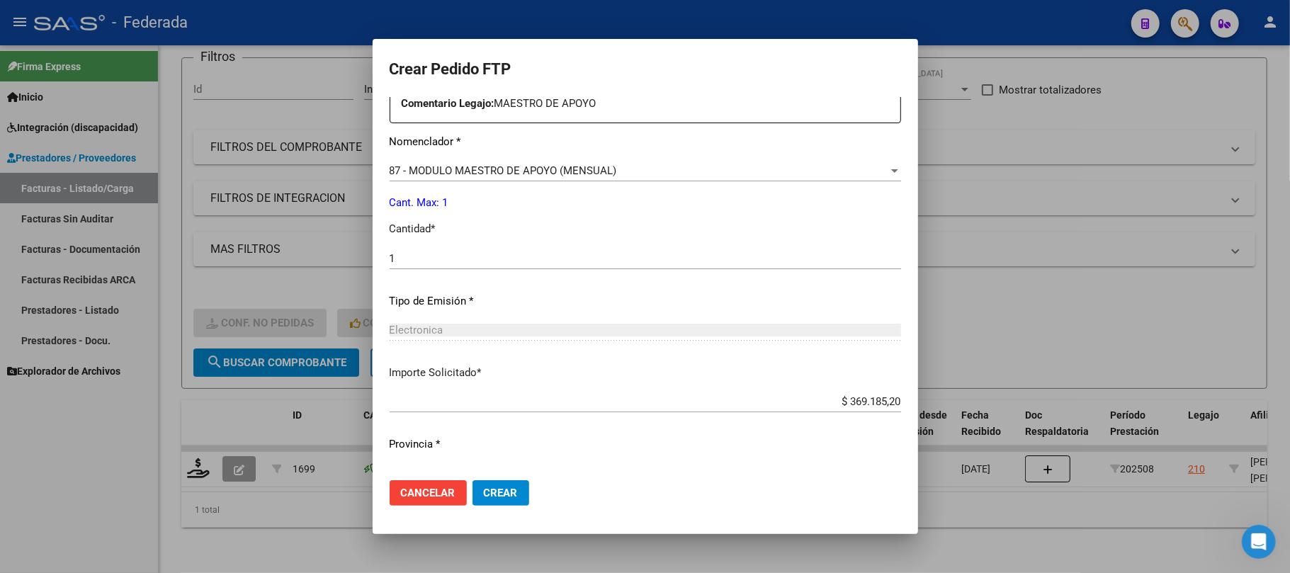
scroll to position [575, 0]
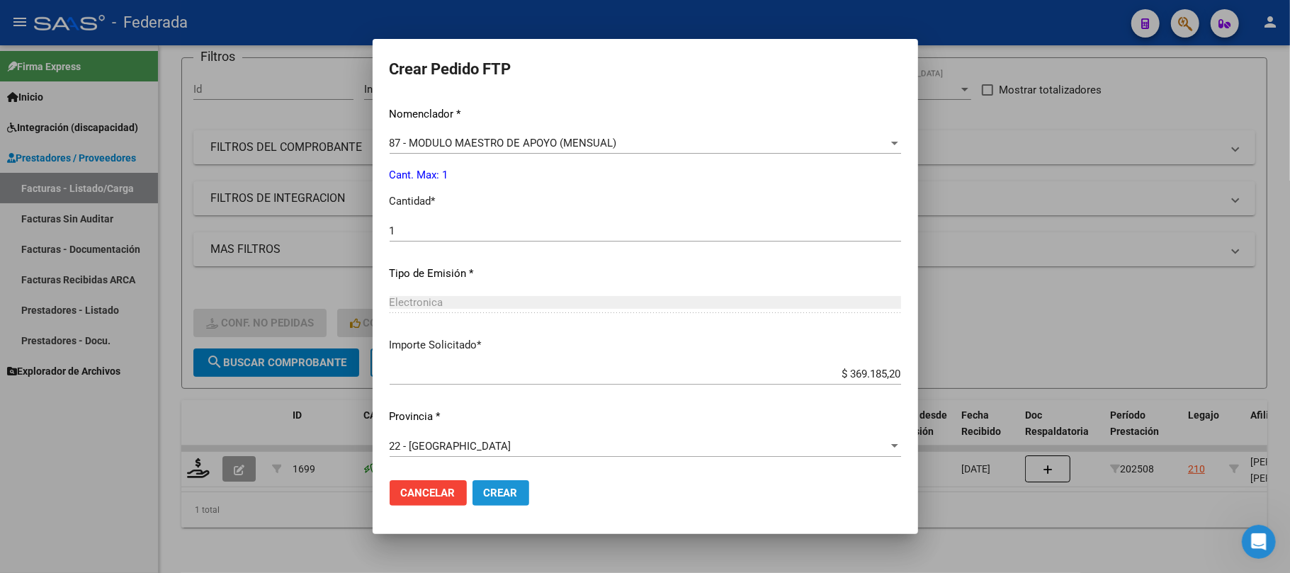
click at [484, 487] on span "Crear" at bounding box center [501, 493] width 34 height 13
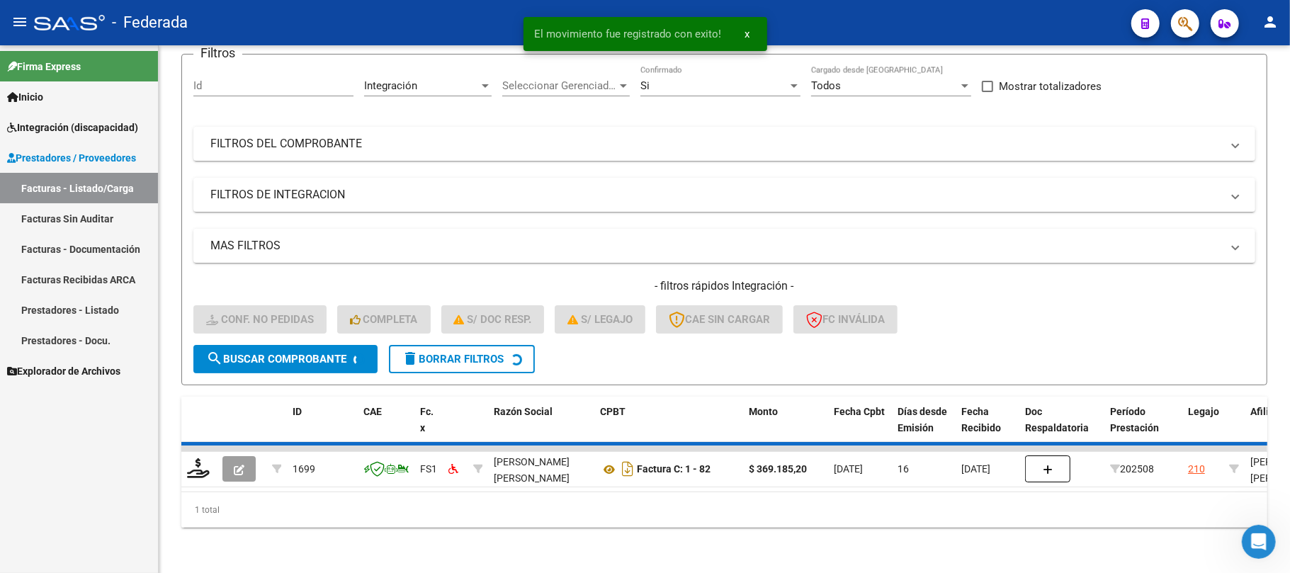
scroll to position [98, 0]
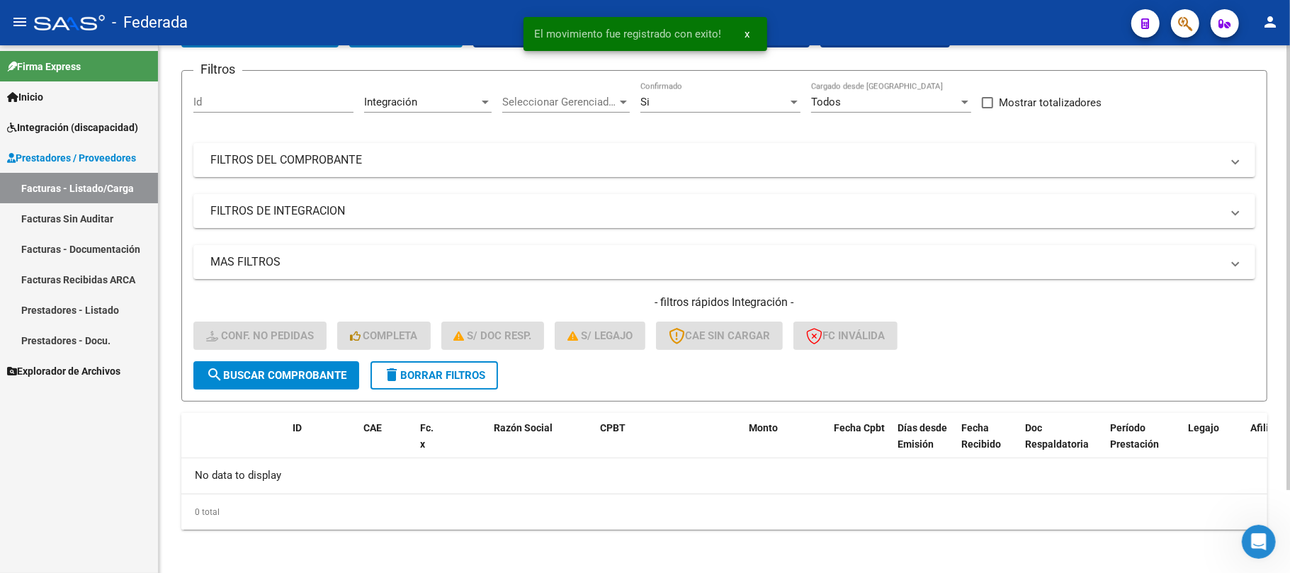
click at [469, 391] on form "Filtros Id Integración Area Seleccionar Gerenciador Seleccionar Gerenciador Si …" at bounding box center [724, 235] width 1086 height 331
click at [469, 380] on span "delete Borrar Filtros" at bounding box center [434, 375] width 102 height 13
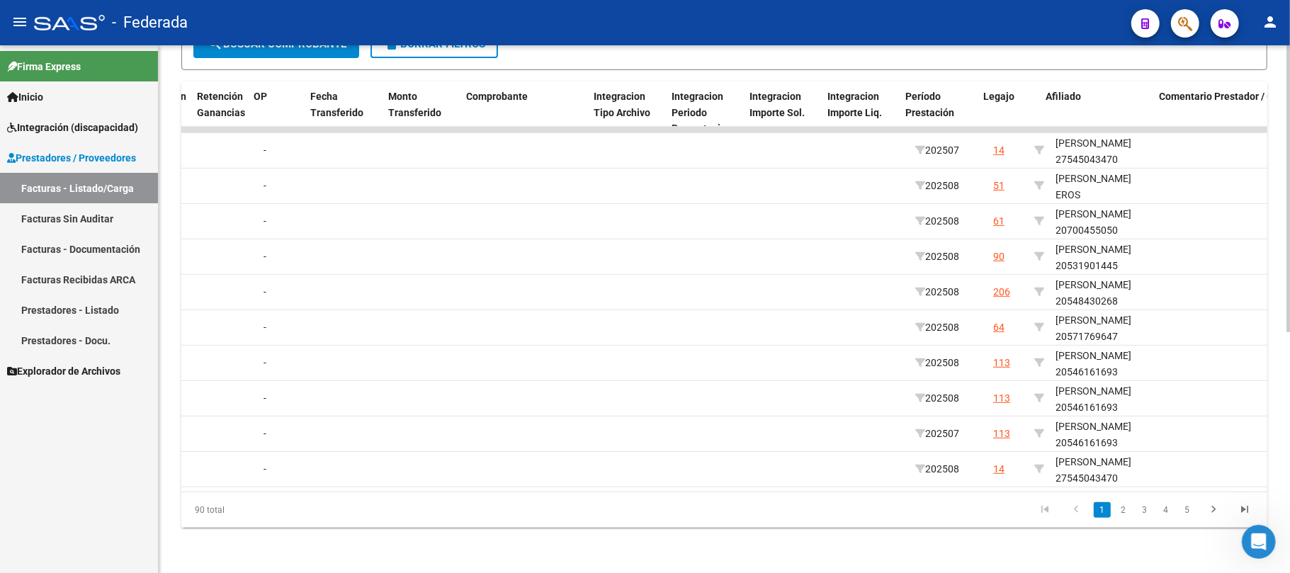
scroll to position [0, 1357]
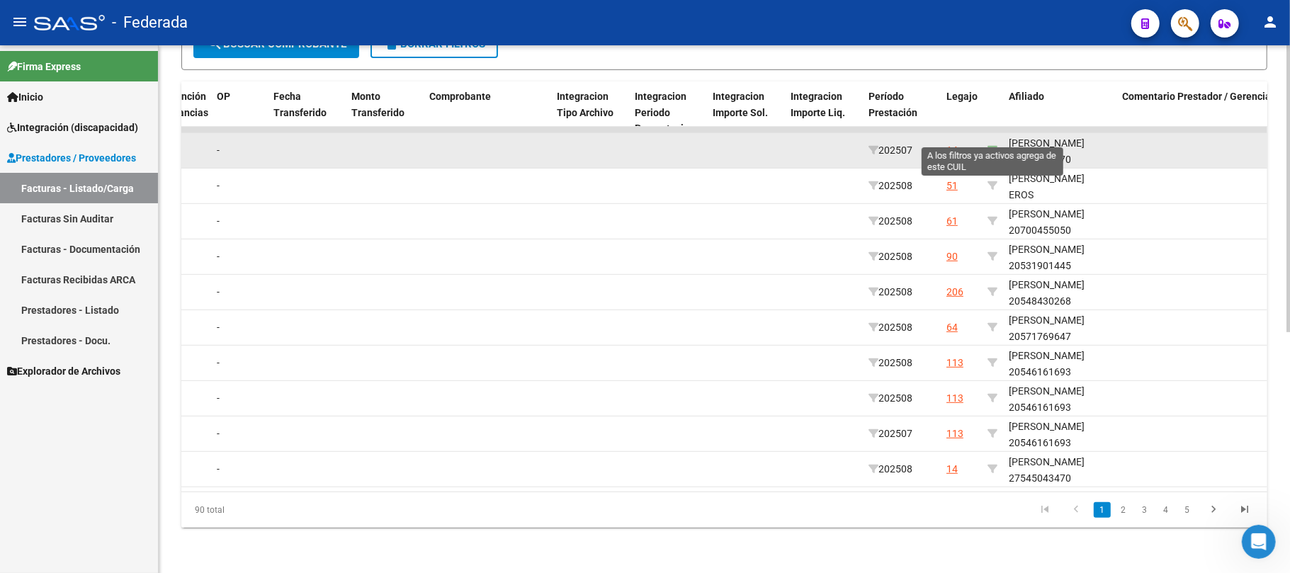
click at [992, 145] on icon at bounding box center [992, 150] width 10 height 10
type input "27545043470"
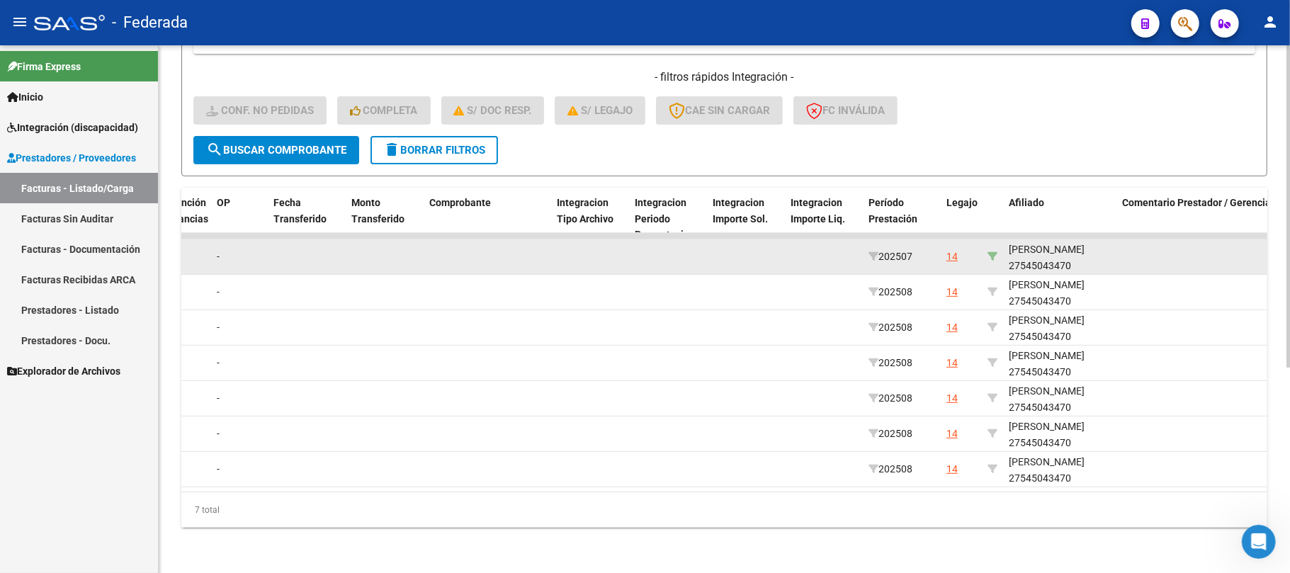
scroll to position [336, 0]
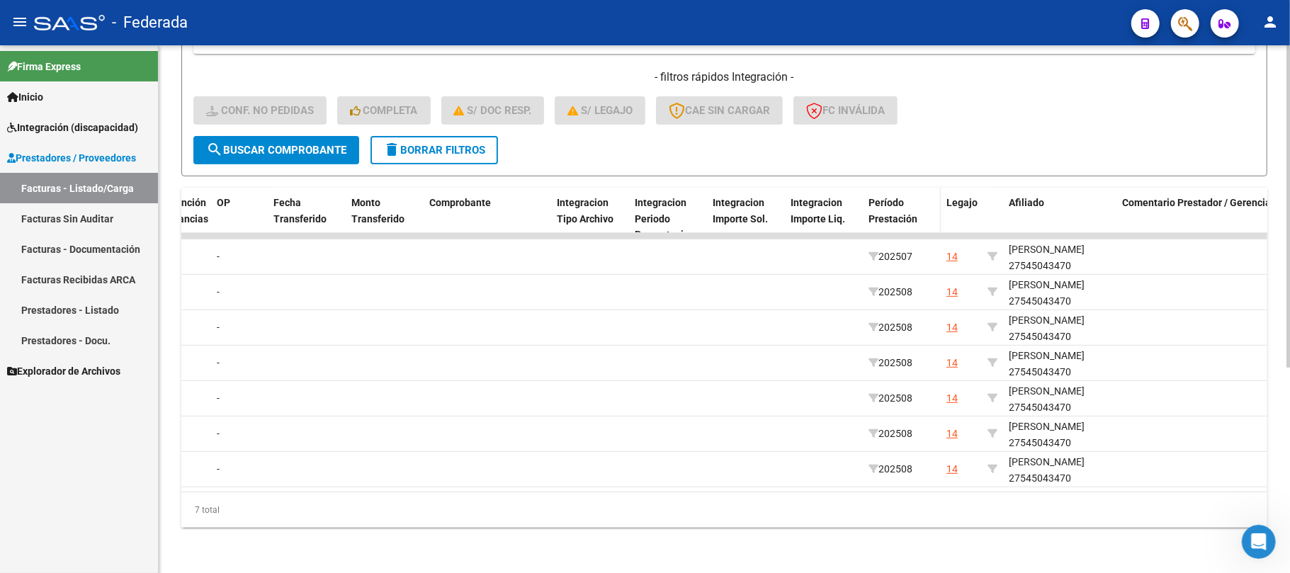
click at [898, 195] on div "Período Prestación" at bounding box center [901, 211] width 67 height 33
click at [899, 200] on span "Período Prestación" at bounding box center [892, 211] width 49 height 28
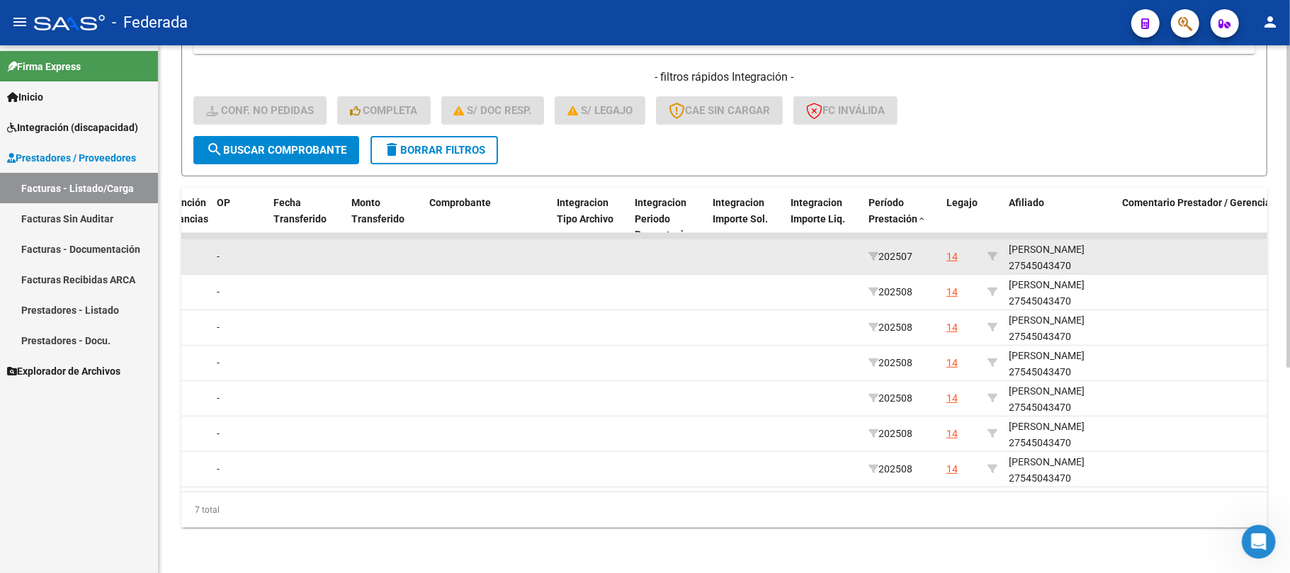
scroll to position [18, 0]
click at [1040, 253] on div "ASTEGIANO CATALINA 27545043470" at bounding box center [1060, 255] width 102 height 33
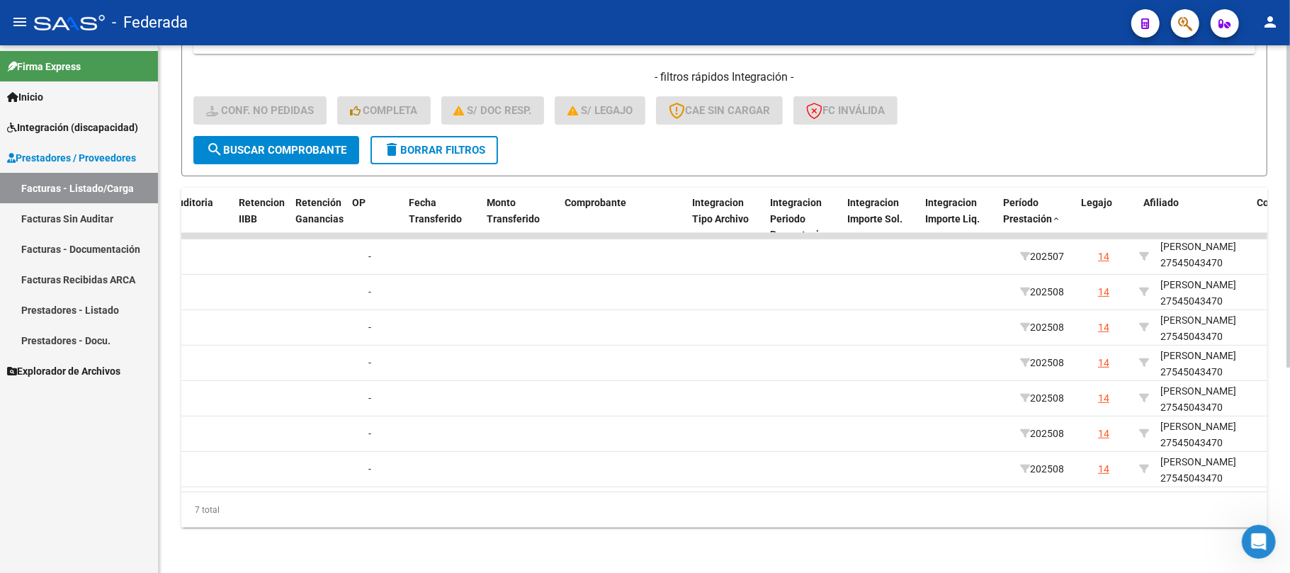
scroll to position [0, 1222]
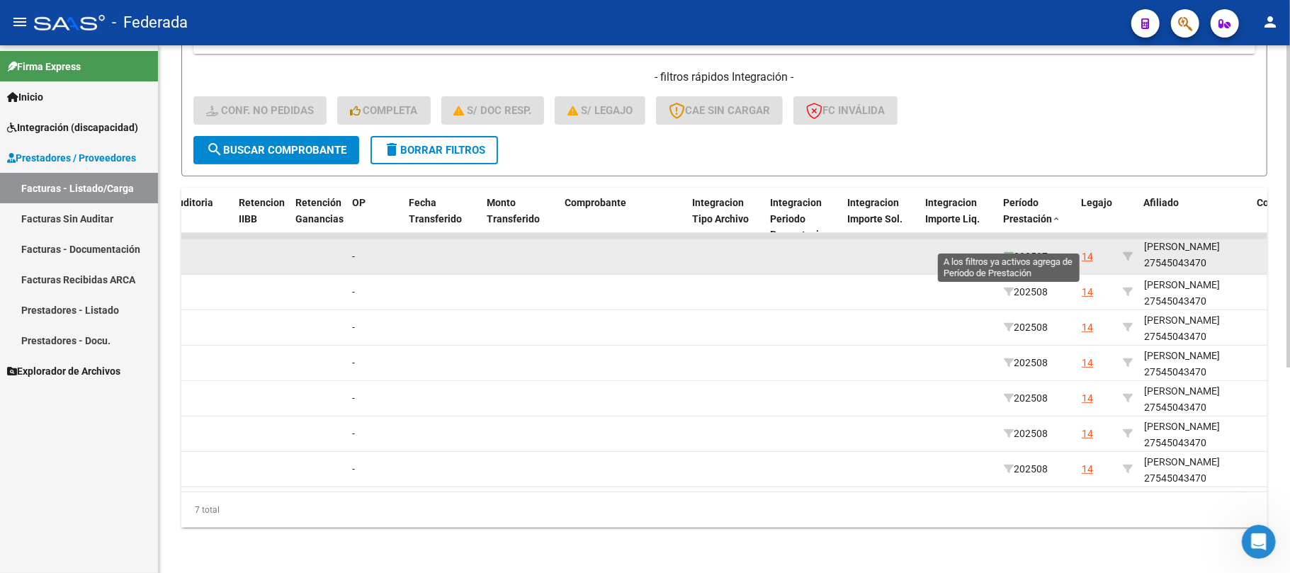
click at [1007, 251] on icon at bounding box center [1009, 256] width 10 height 10
type input "202507"
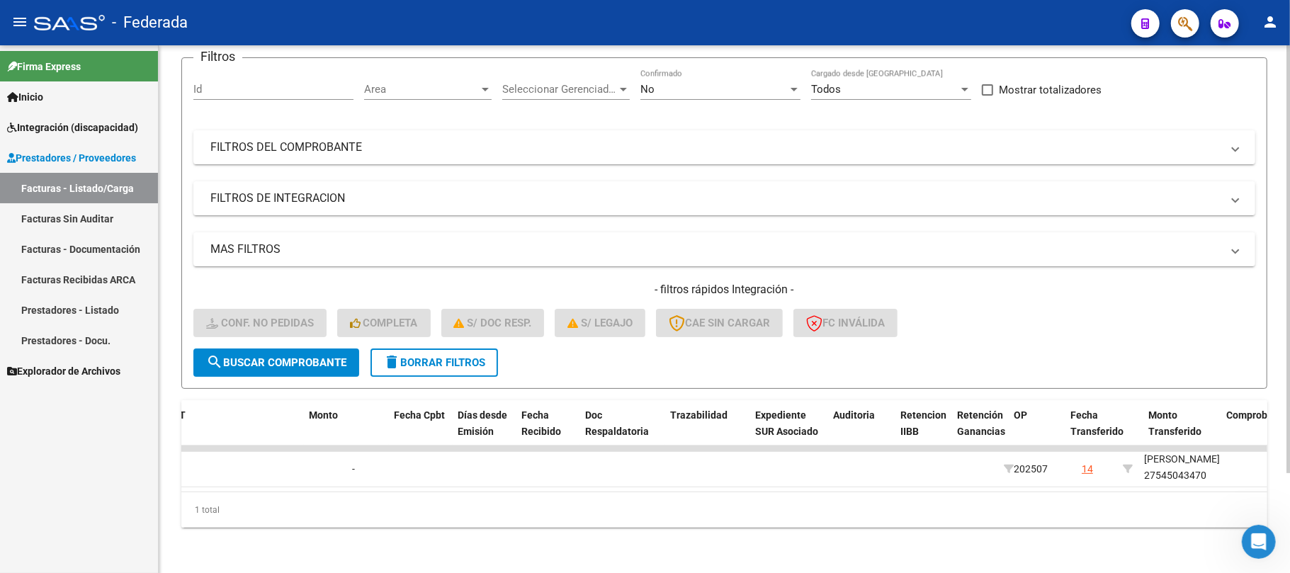
scroll to position [0, 0]
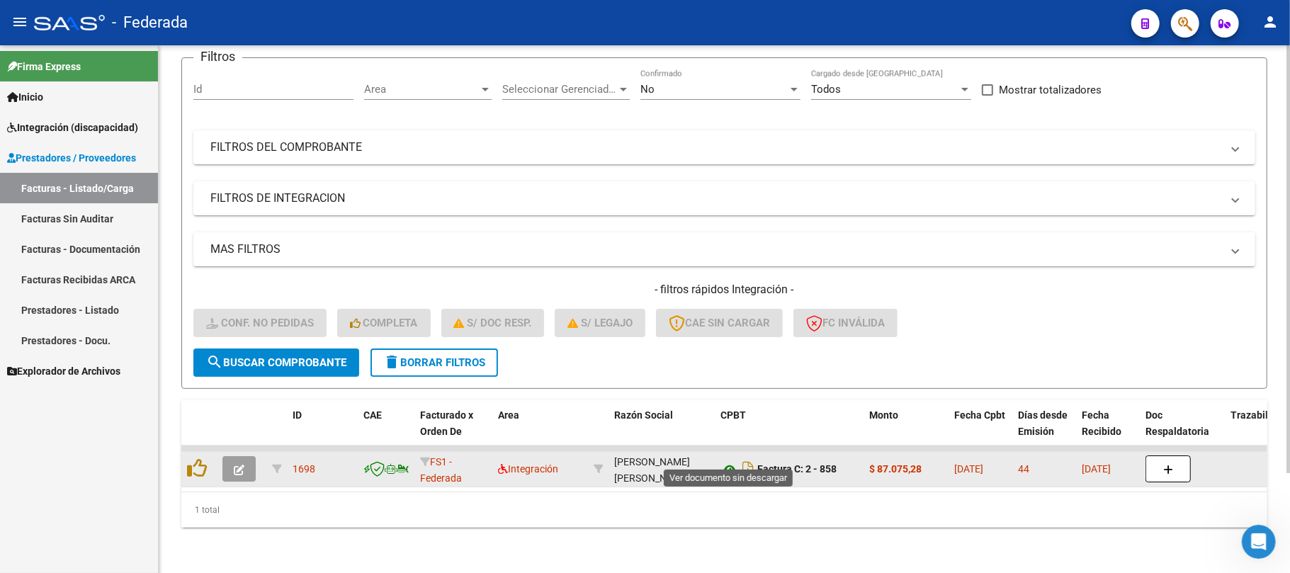
click at [724, 461] on icon at bounding box center [729, 469] width 18 height 17
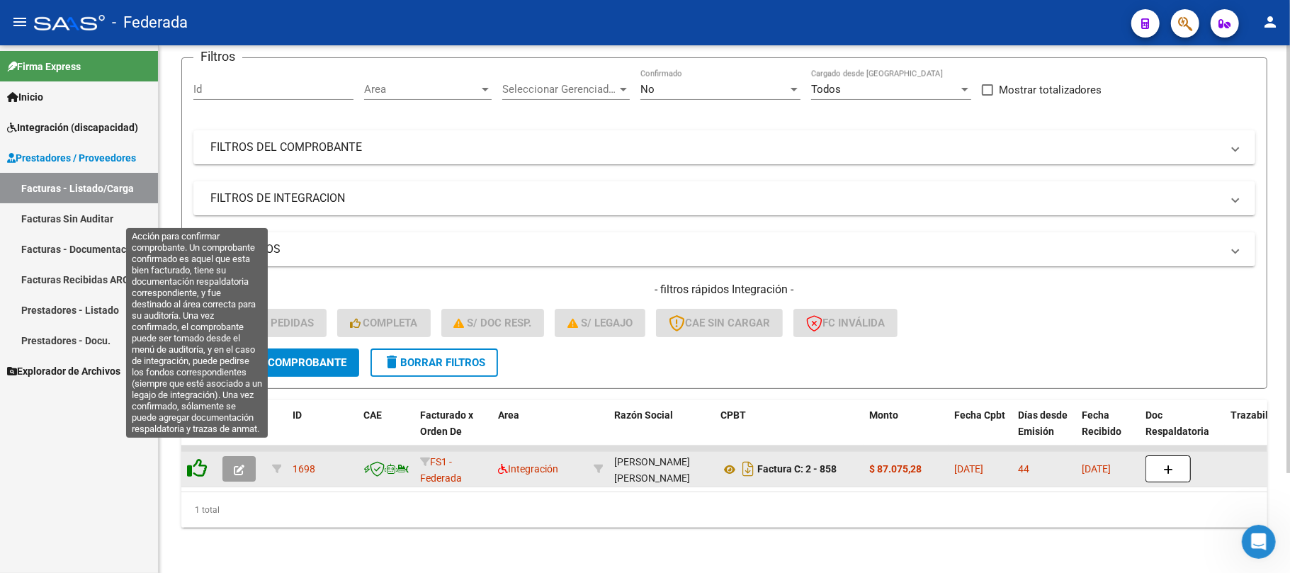
click at [191, 458] on icon at bounding box center [197, 468] width 20 height 20
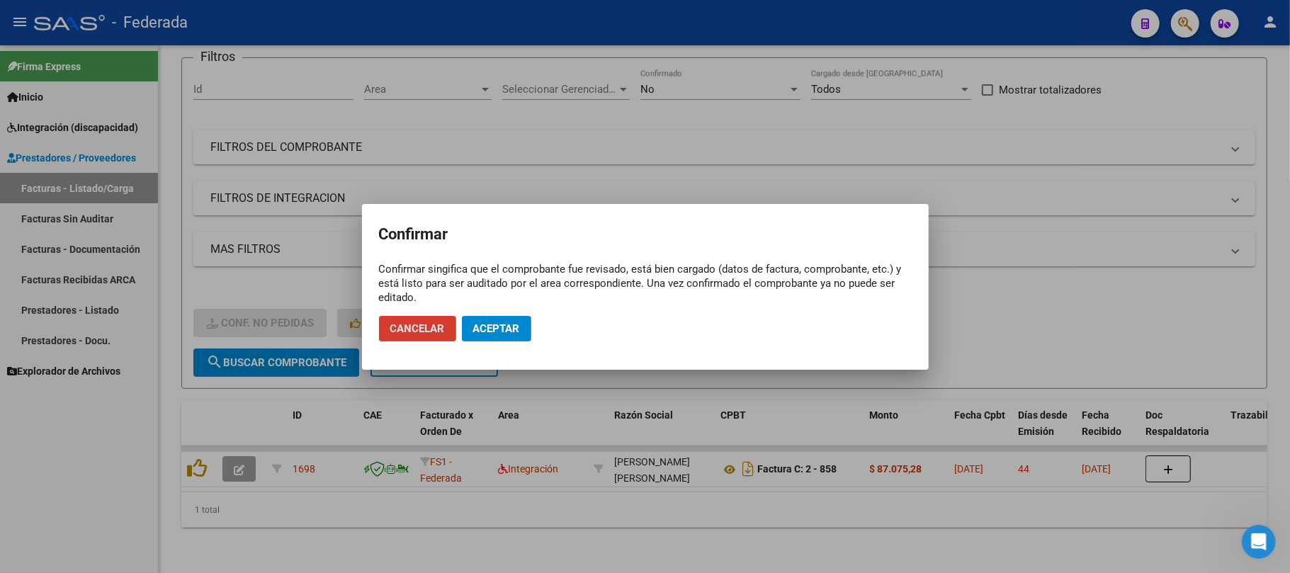
click at [479, 318] on button "Aceptar" at bounding box center [496, 328] width 69 height 25
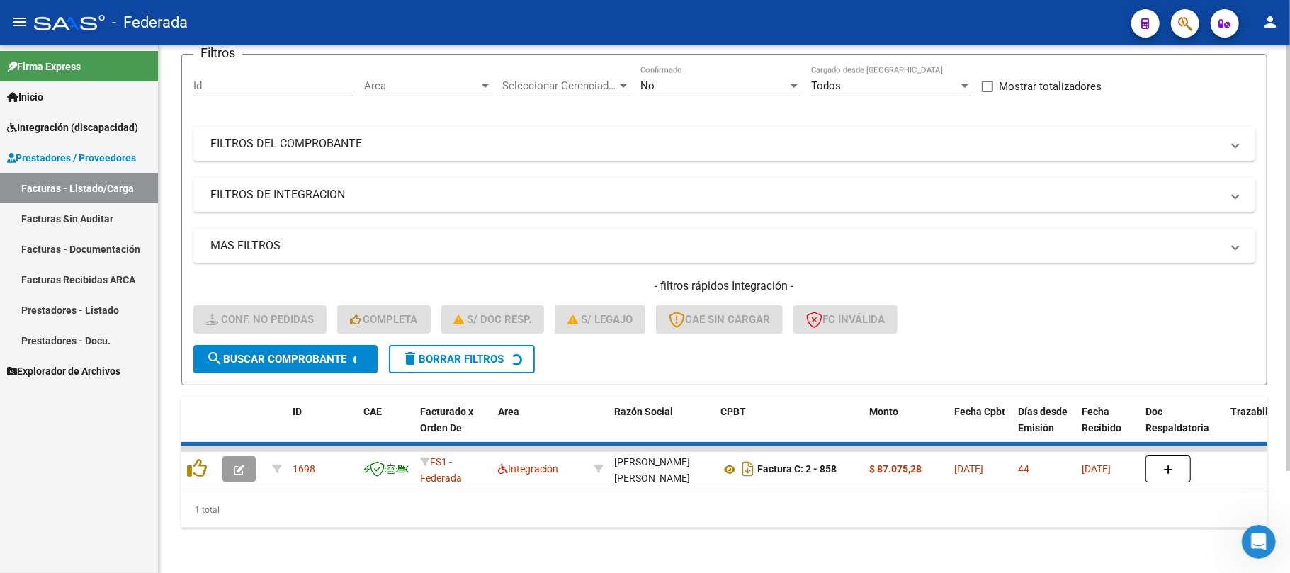
scroll to position [98, 0]
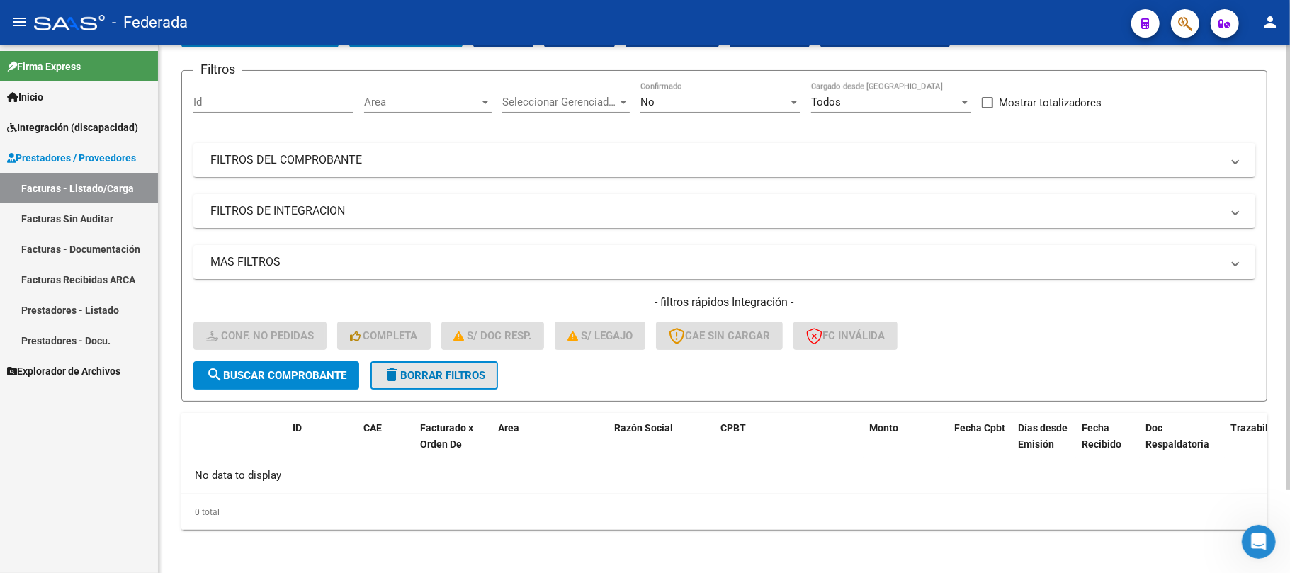
click at [412, 378] on span "delete Borrar Filtros" at bounding box center [434, 375] width 102 height 13
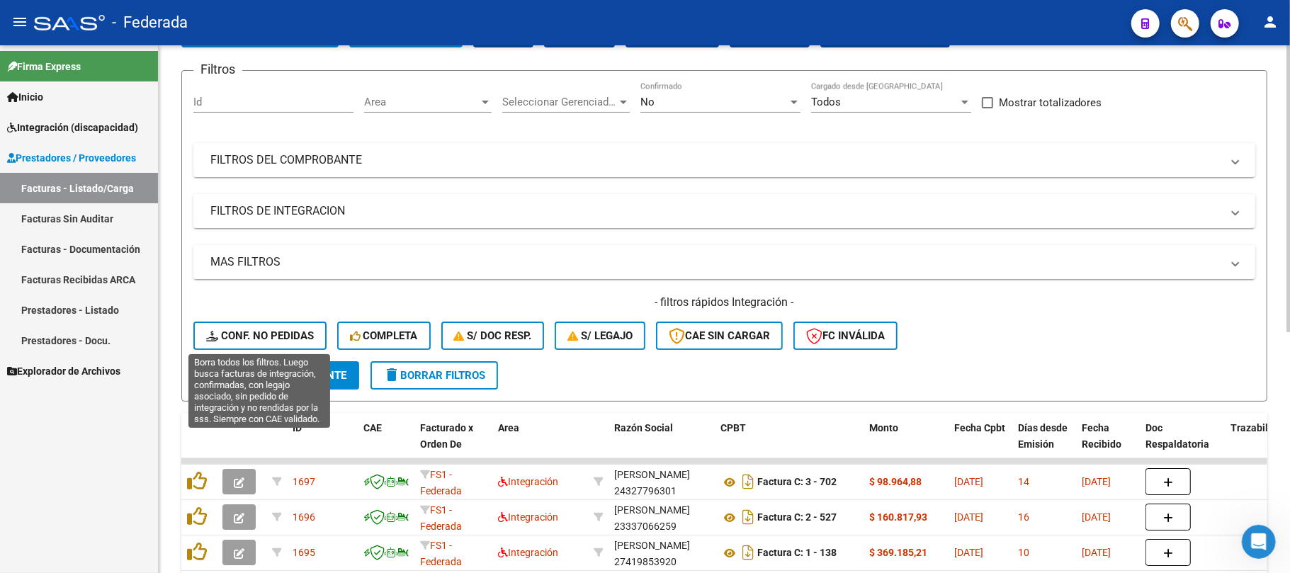
click at [282, 336] on span "Conf. no pedidas" at bounding box center [260, 335] width 108 height 13
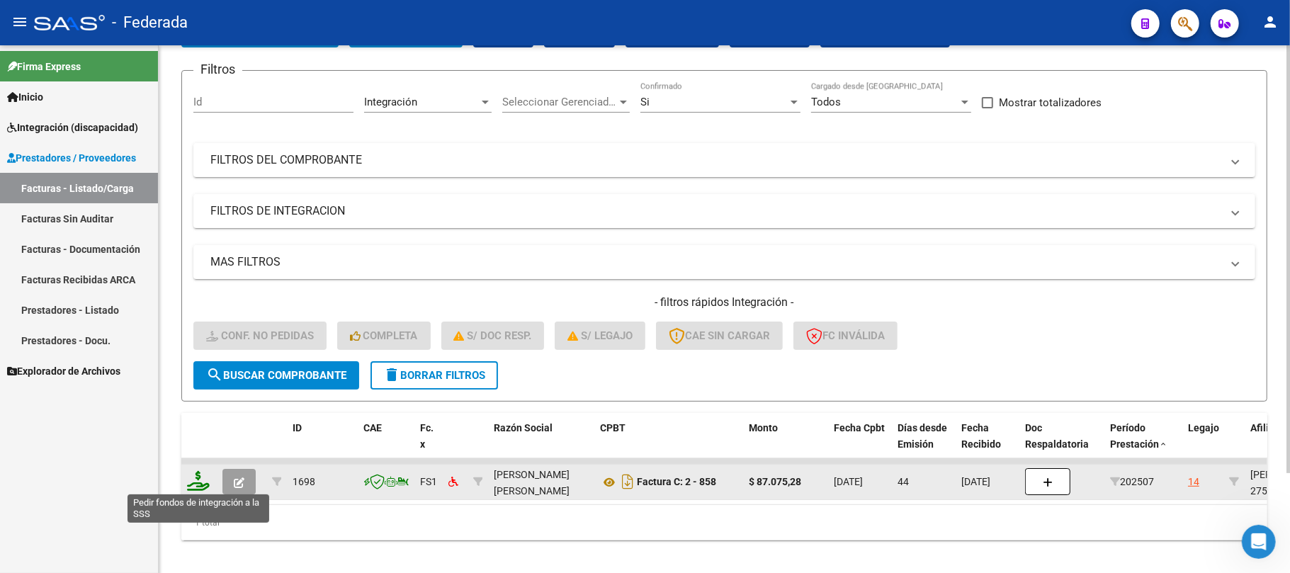
click at [204, 483] on icon at bounding box center [198, 481] width 23 height 20
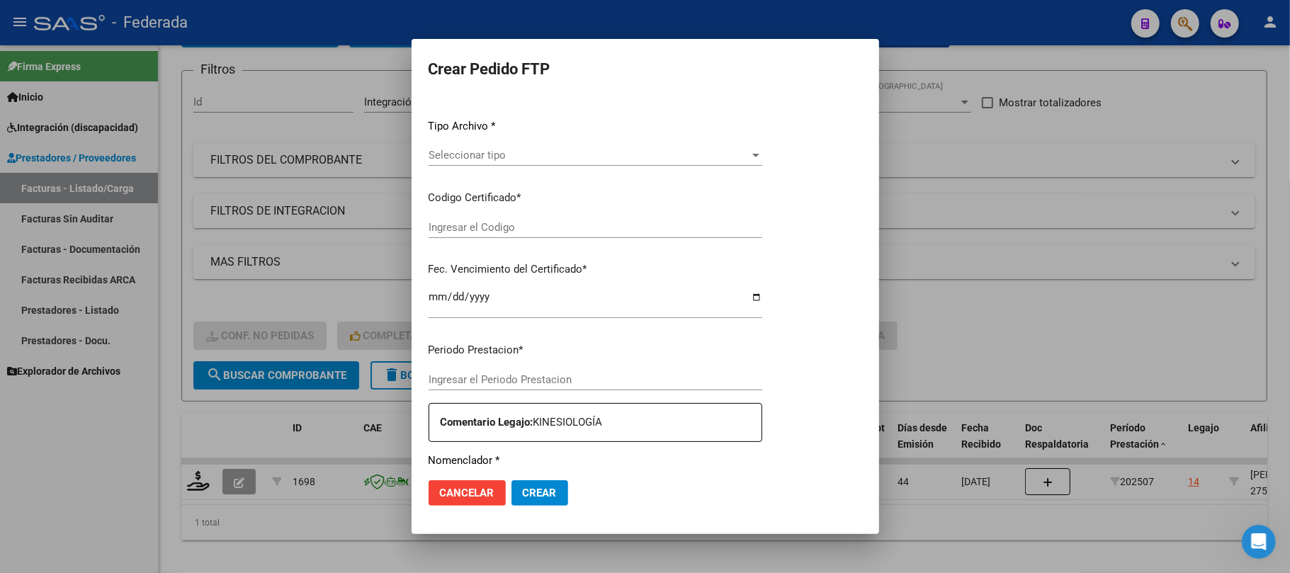
type input "202508"
type input "202507"
type input "$ 87.075,28"
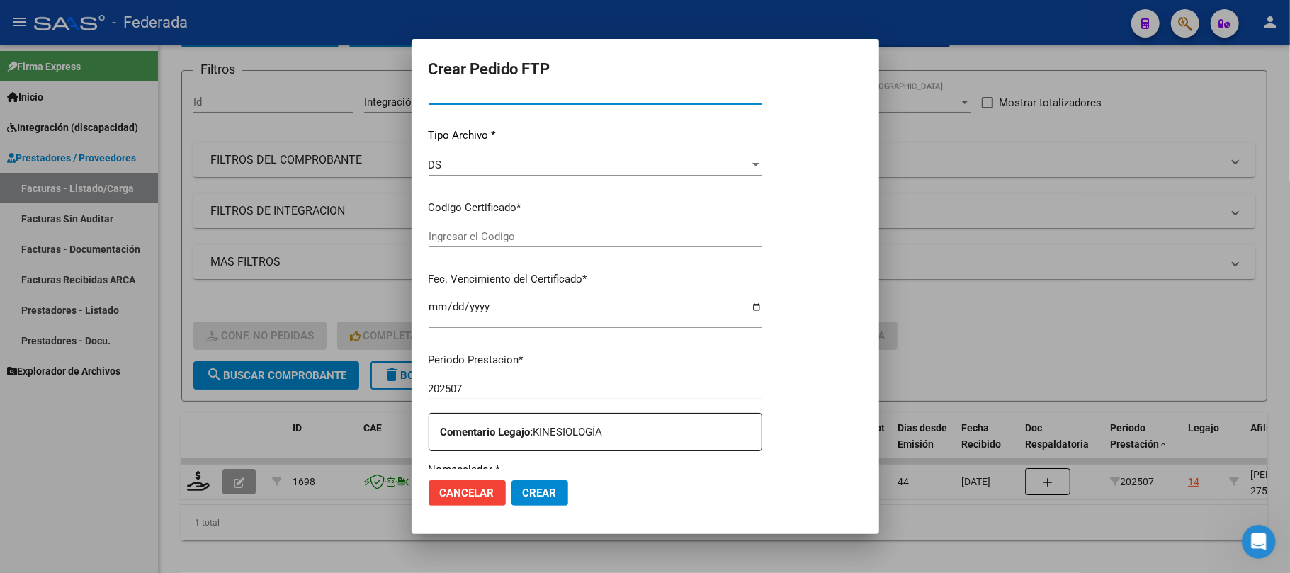
type input "ARG01000545043472018092720230927SFE214"
type input "2023-09-27"
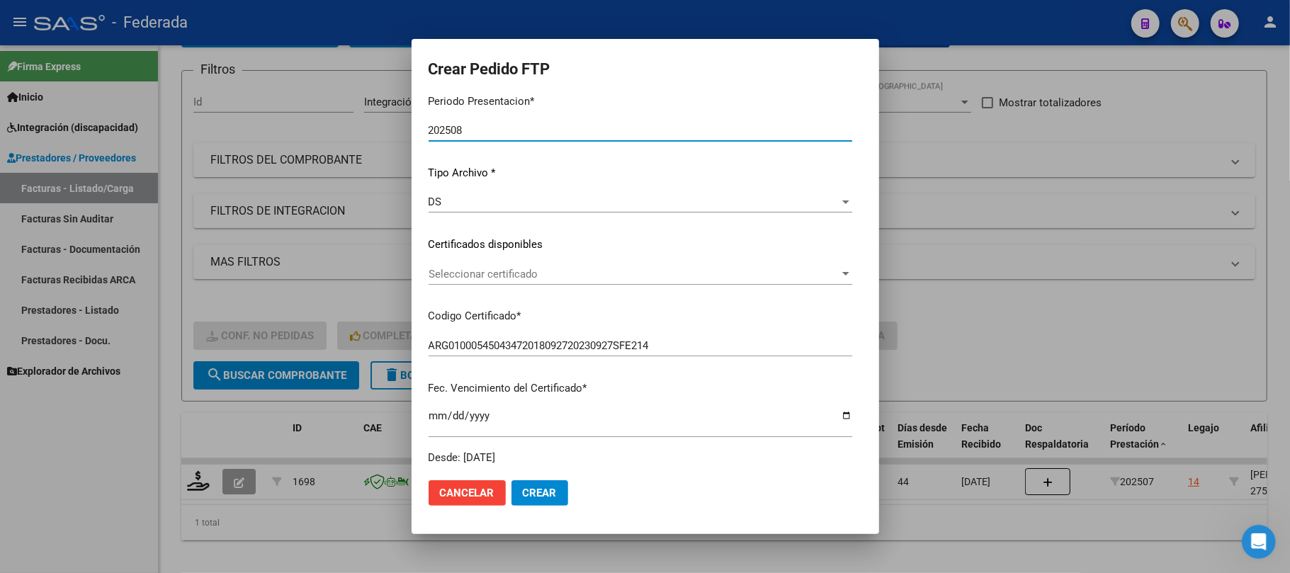
scroll to position [131, 0]
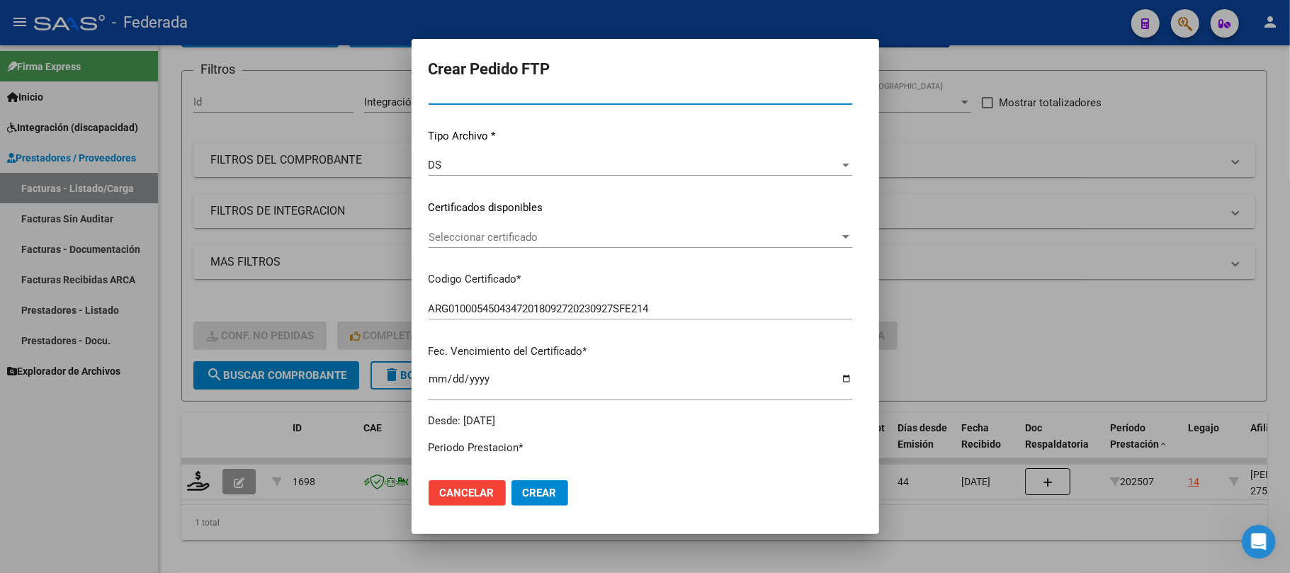
click at [496, 245] on div "Seleccionar certificado Seleccionar certificado" at bounding box center [640, 237] width 424 height 21
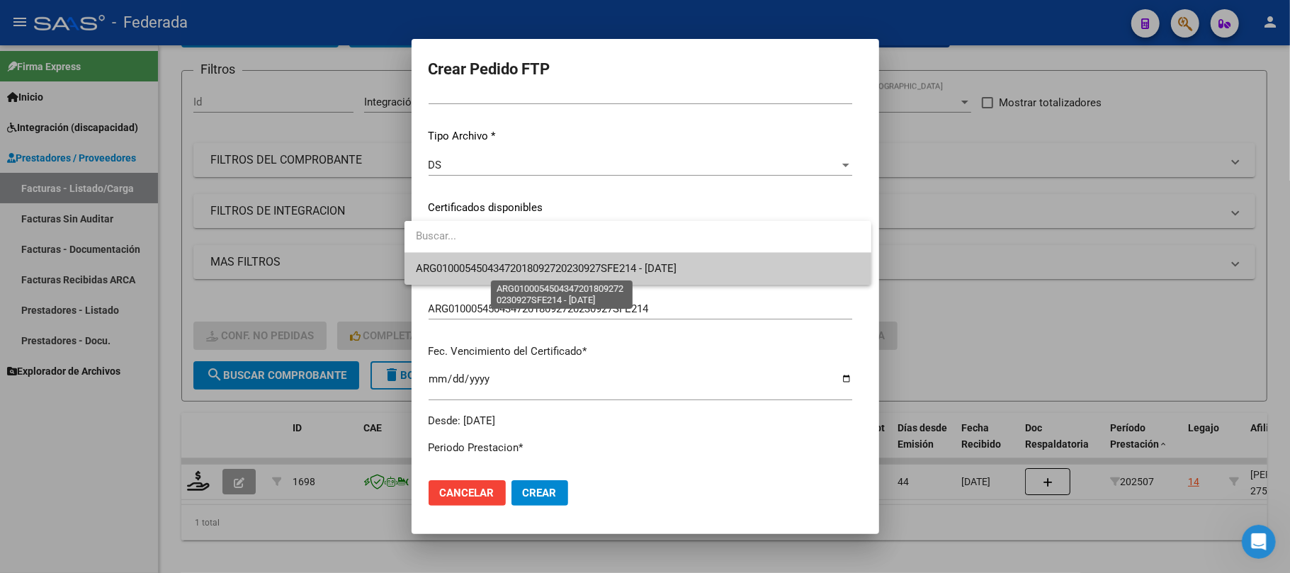
click at [494, 271] on span "ARG01000545043472018092720230927SFE214 - 2023-09-27" at bounding box center [546, 268] width 261 height 13
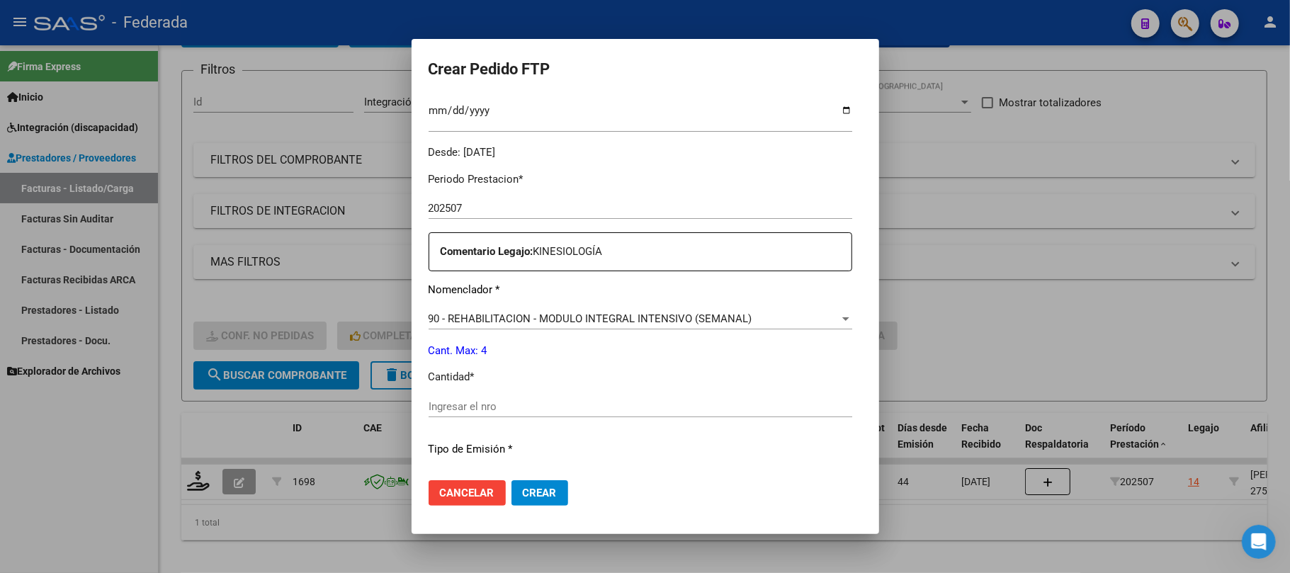
scroll to position [414, 0]
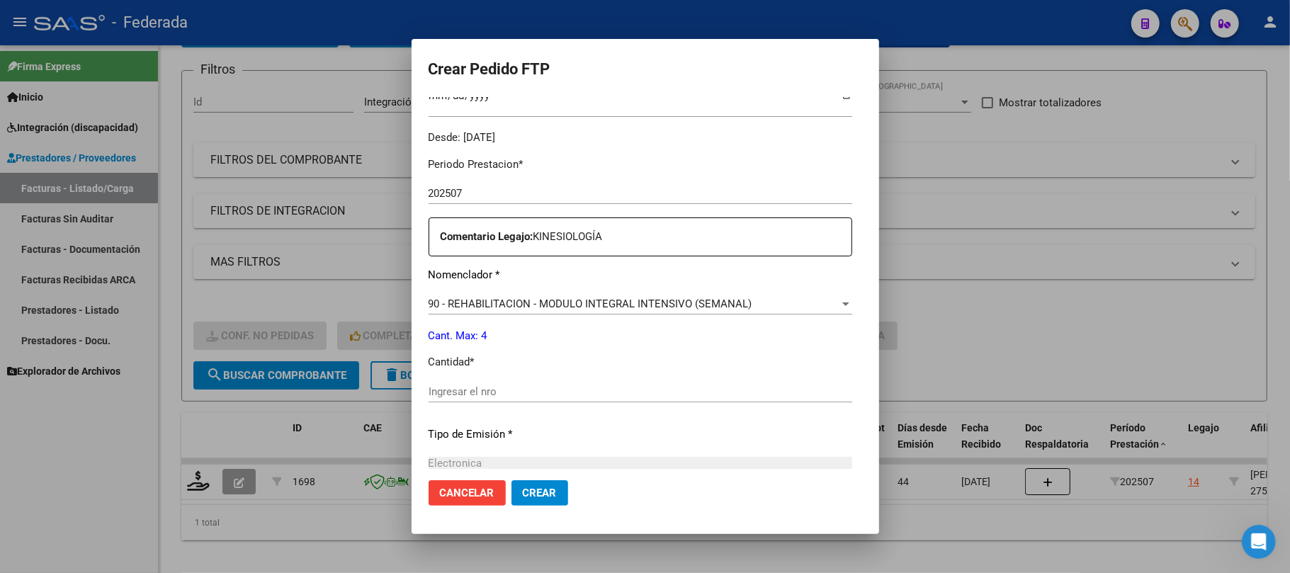
click at [472, 385] on input "Ingresar el nro" at bounding box center [640, 391] width 424 height 13
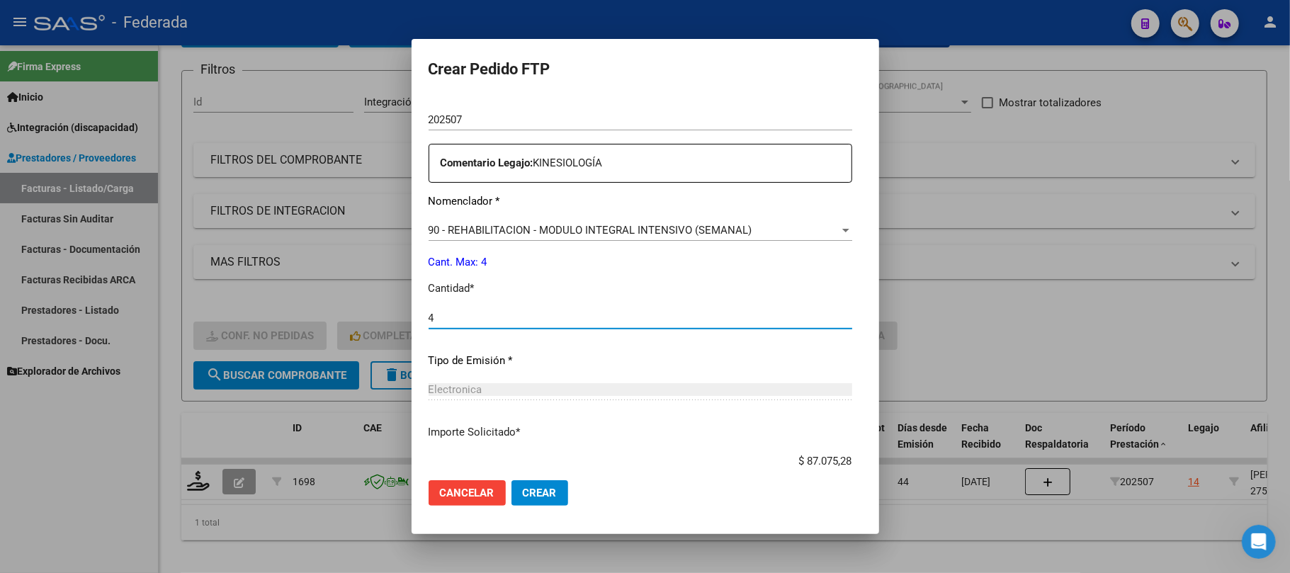
scroll to position [575, 0]
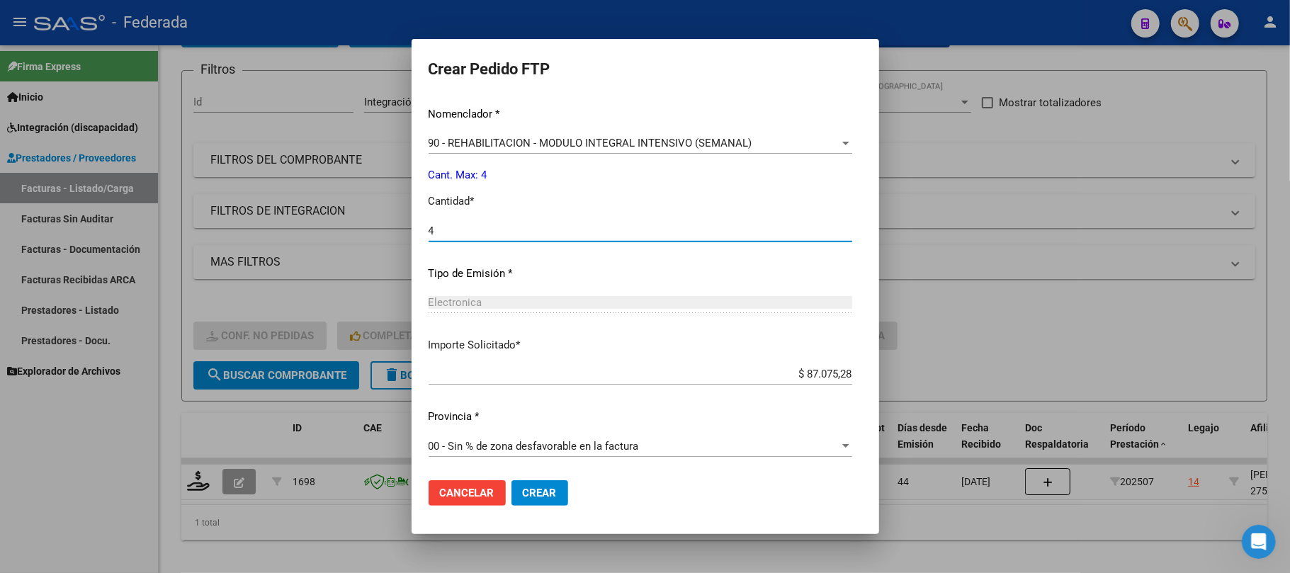
type input "4"
click at [533, 494] on span "Crear" at bounding box center [540, 493] width 34 height 13
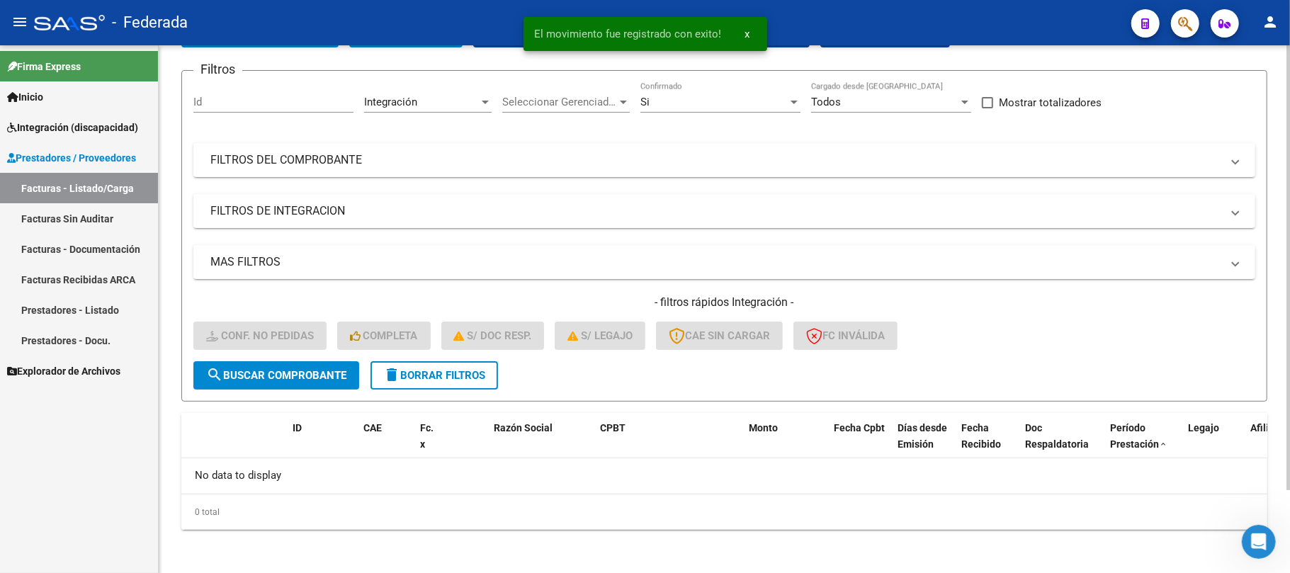
click at [473, 377] on span "delete Borrar Filtros" at bounding box center [434, 375] width 102 height 13
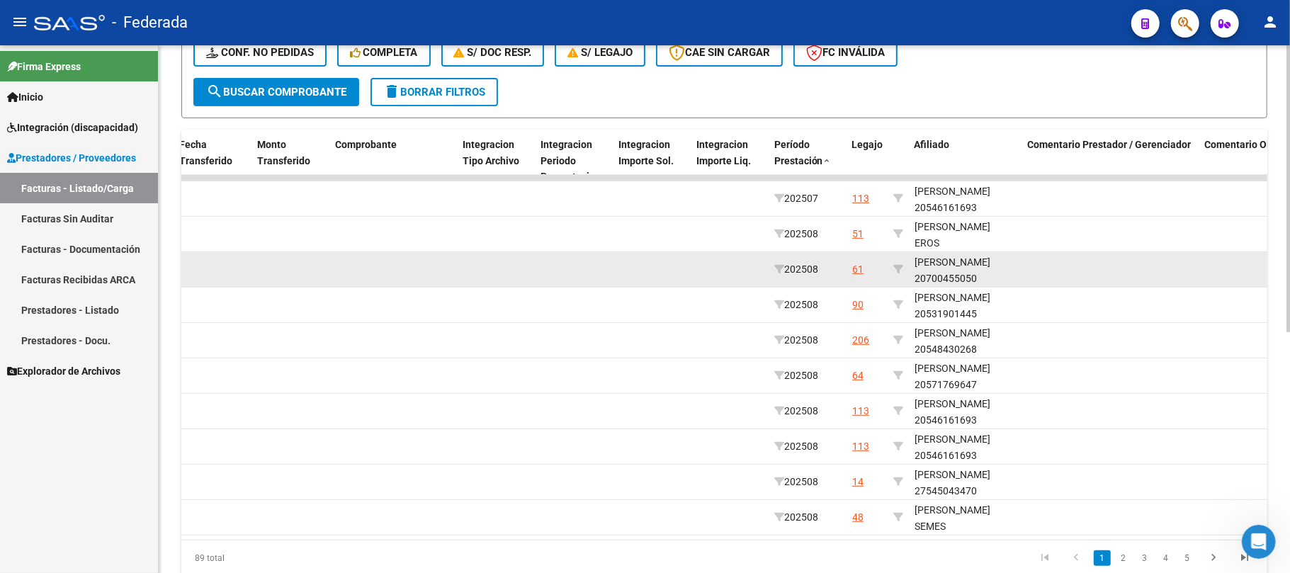
scroll to position [1, 0]
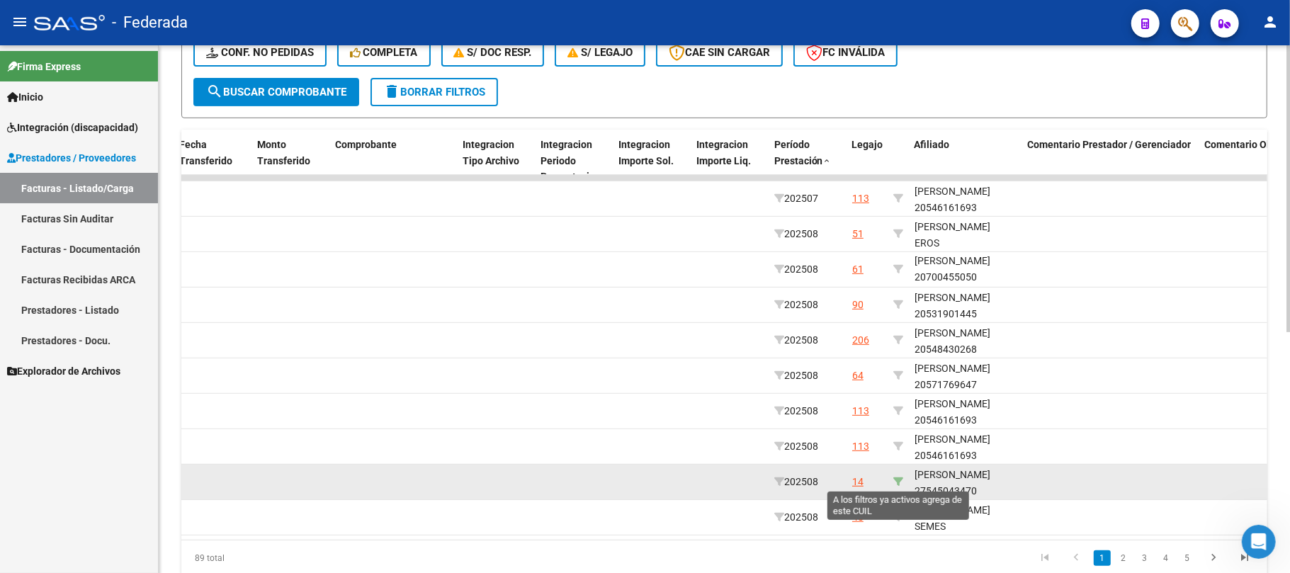
click at [898, 479] on icon at bounding box center [898, 482] width 10 height 10
type input "27545043470"
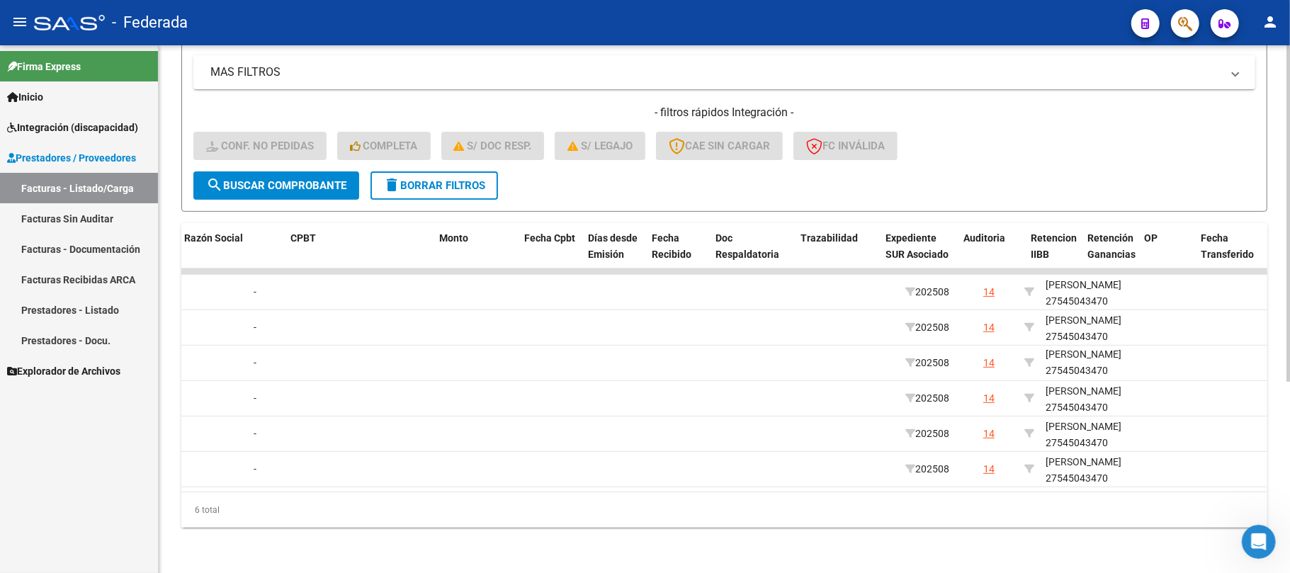
scroll to position [0, 0]
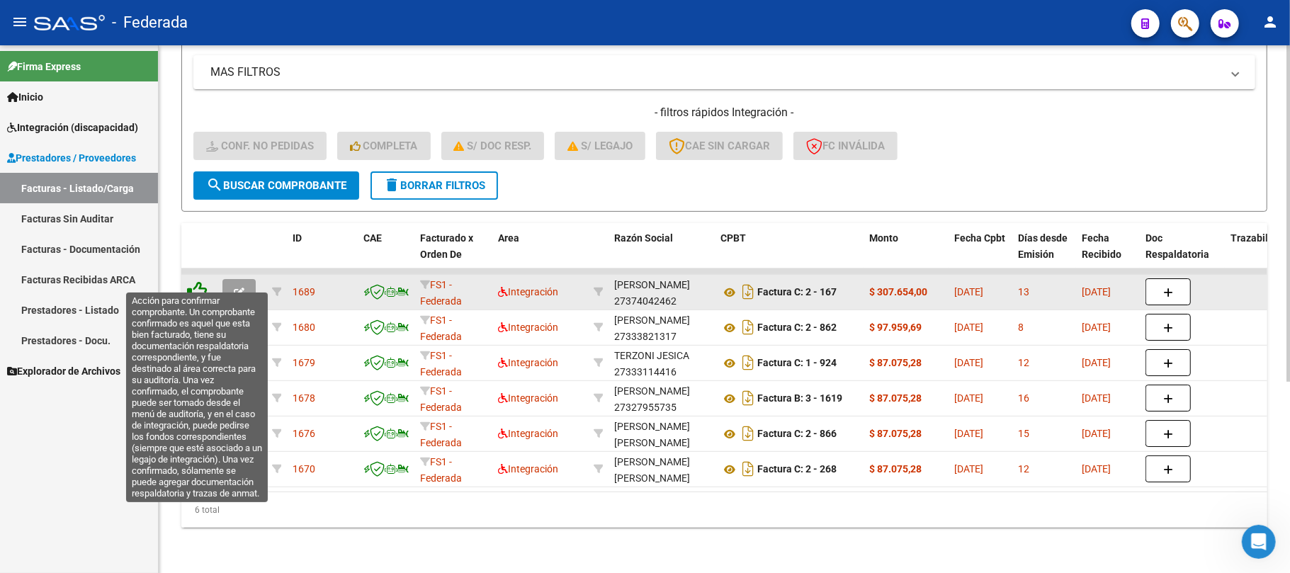
click at [196, 283] on icon at bounding box center [197, 291] width 20 height 20
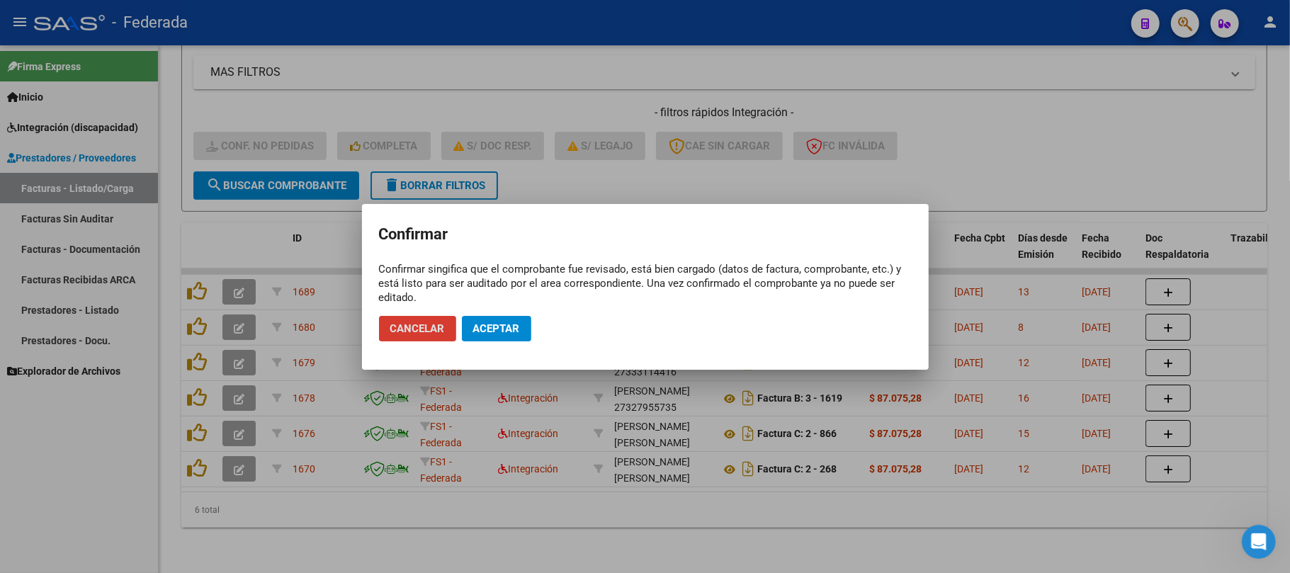
click at [486, 322] on span "Aceptar" at bounding box center [496, 328] width 47 height 13
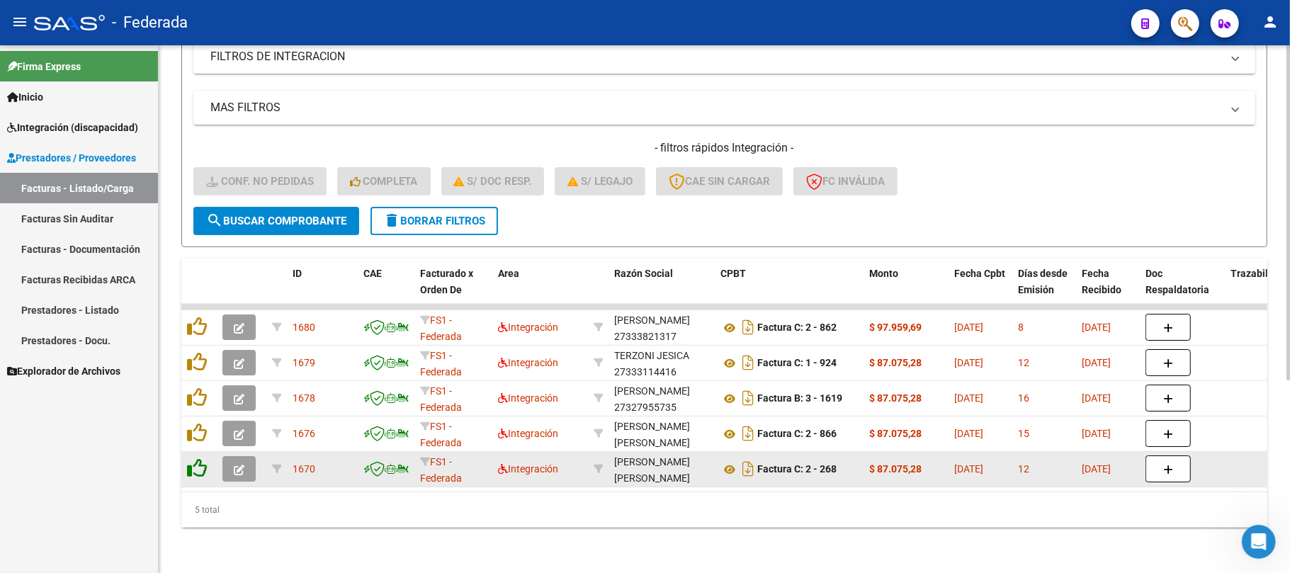
scroll to position [265, 0]
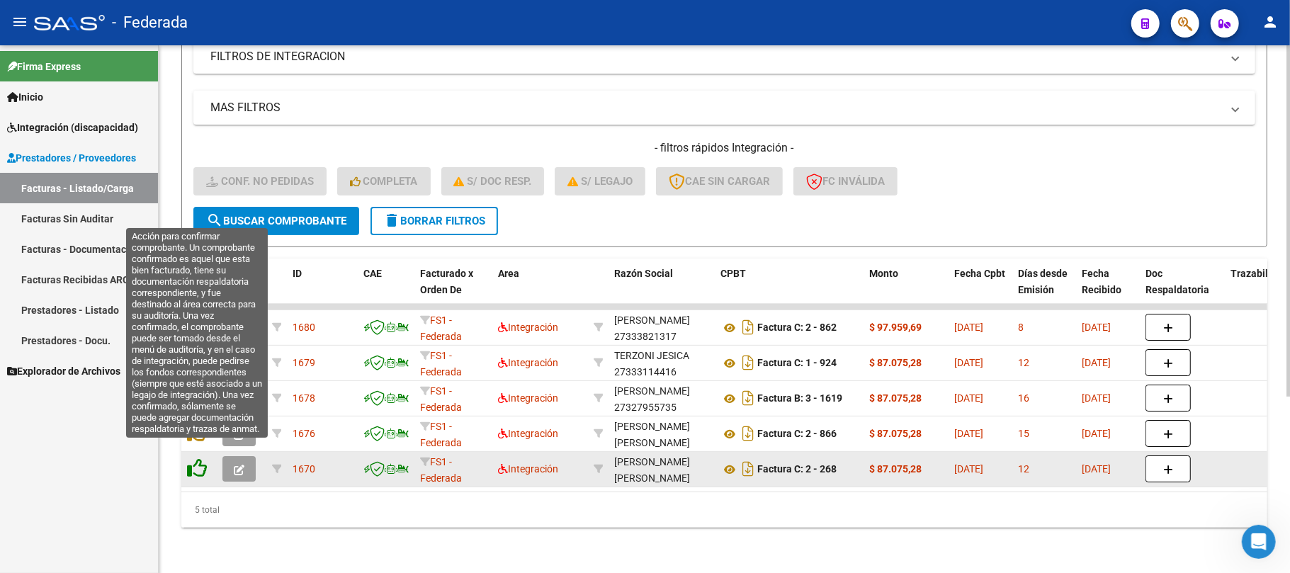
click at [201, 458] on icon at bounding box center [197, 468] width 20 height 20
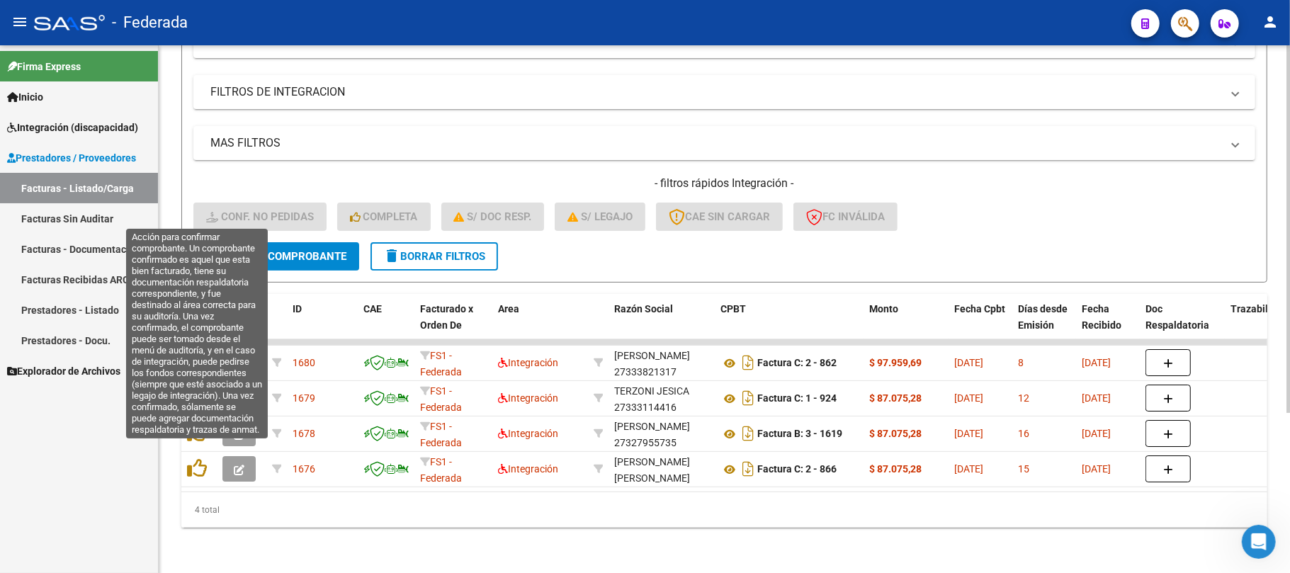
scroll to position [229, 0]
click at [201, 458] on icon at bounding box center [197, 468] width 20 height 20
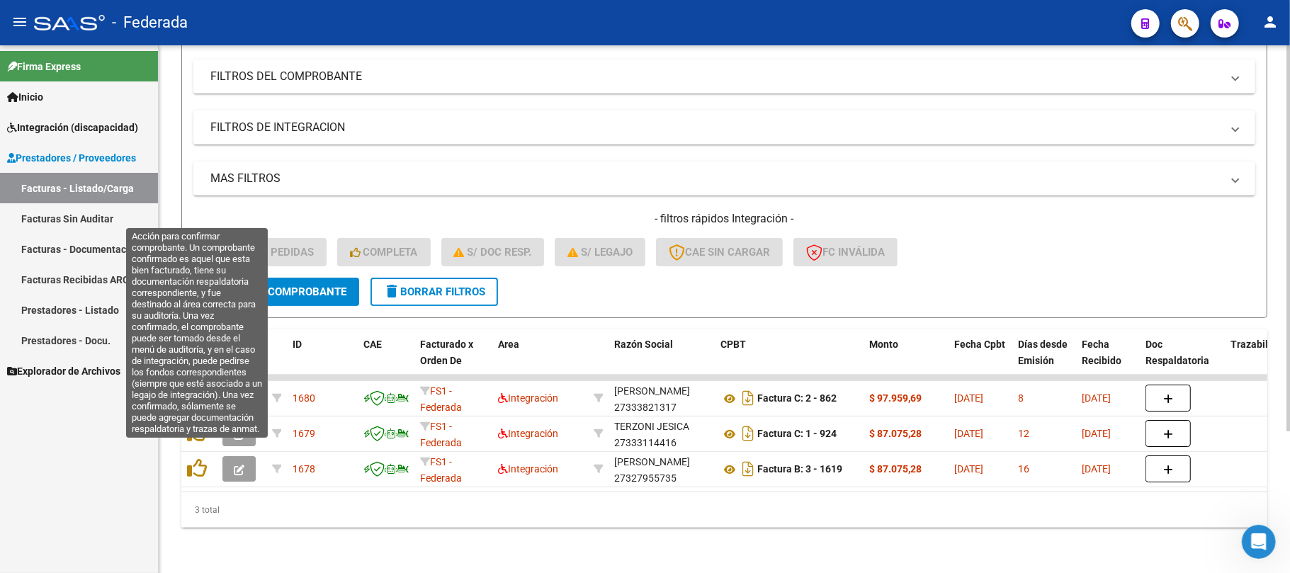
scroll to position [194, 0]
click at [201, 458] on icon at bounding box center [197, 468] width 20 height 20
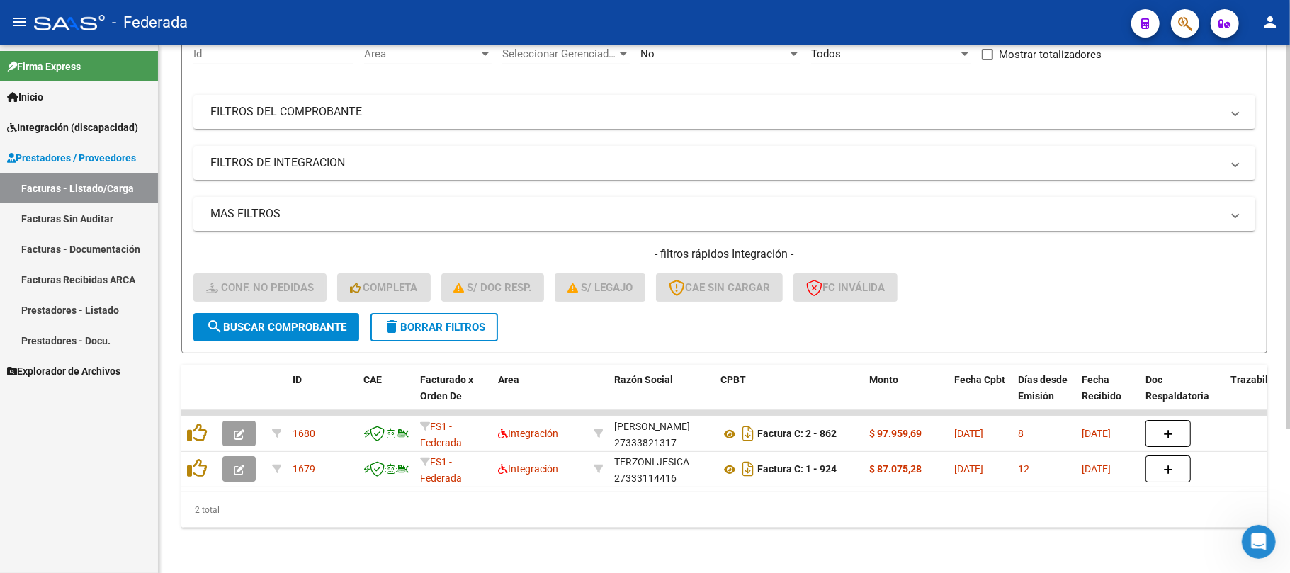
click at [201, 458] on icon at bounding box center [197, 468] width 20 height 20
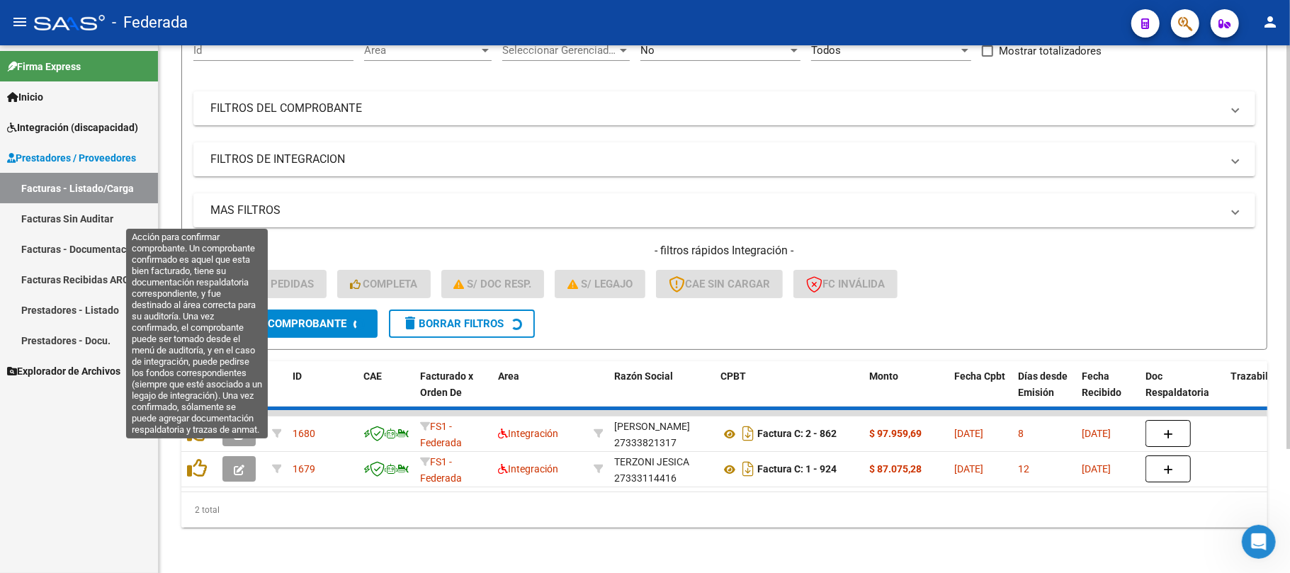
scroll to position [123, 0]
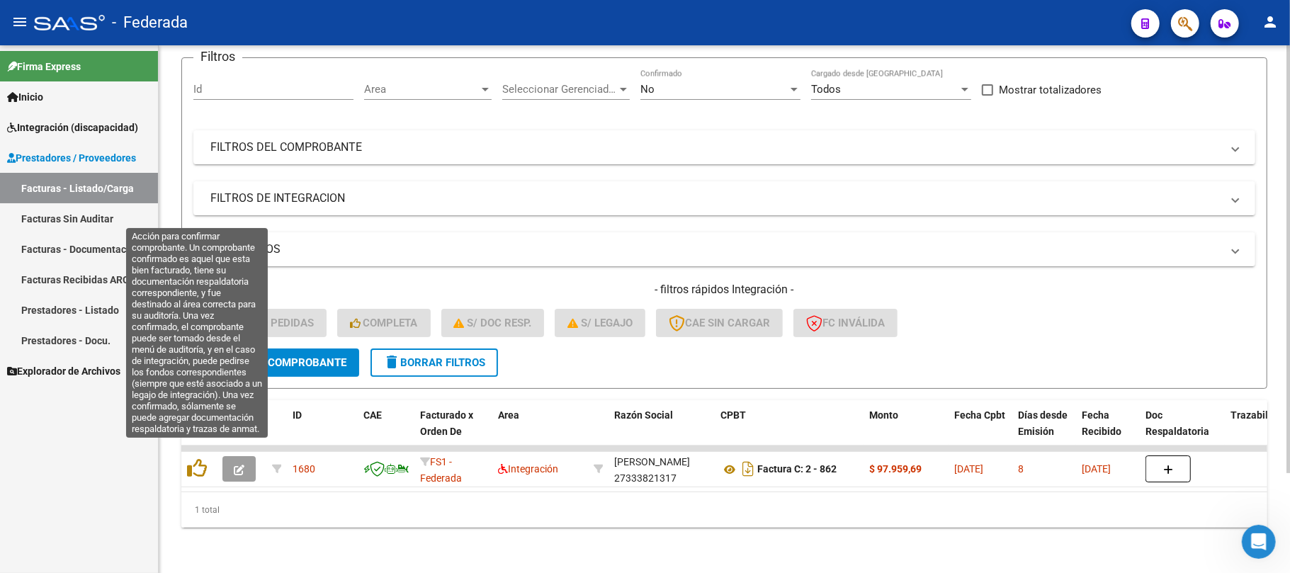
click at [201, 458] on icon at bounding box center [197, 468] width 20 height 20
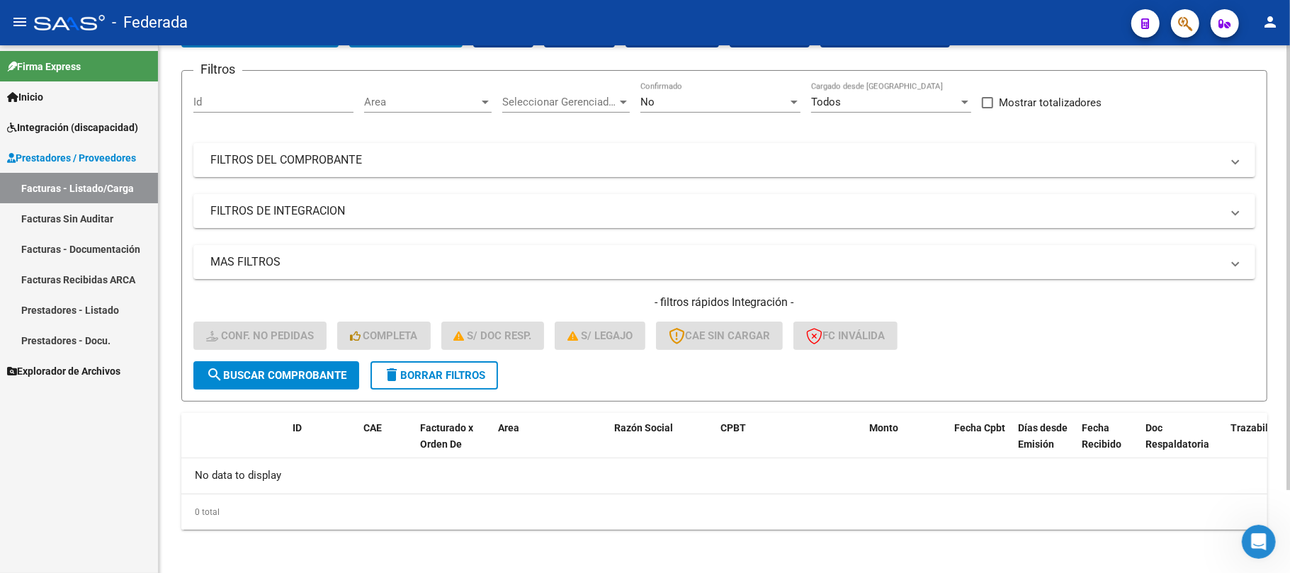
click at [407, 366] on button "delete Borrar Filtros" at bounding box center [433, 375] width 127 height 28
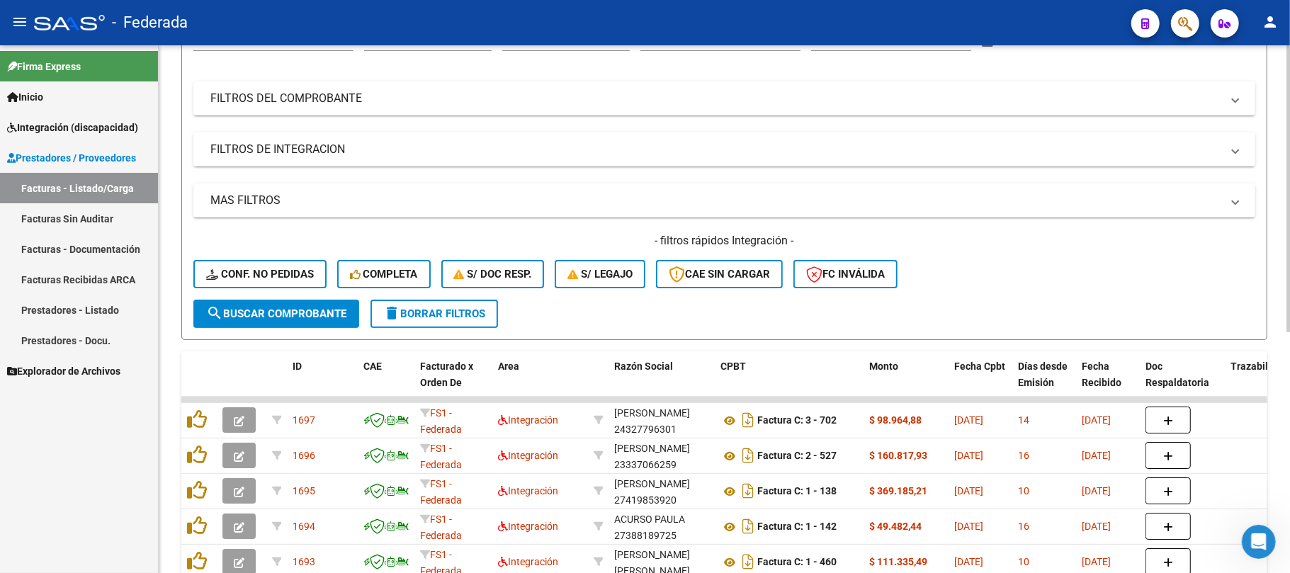
scroll to position [193, 0]
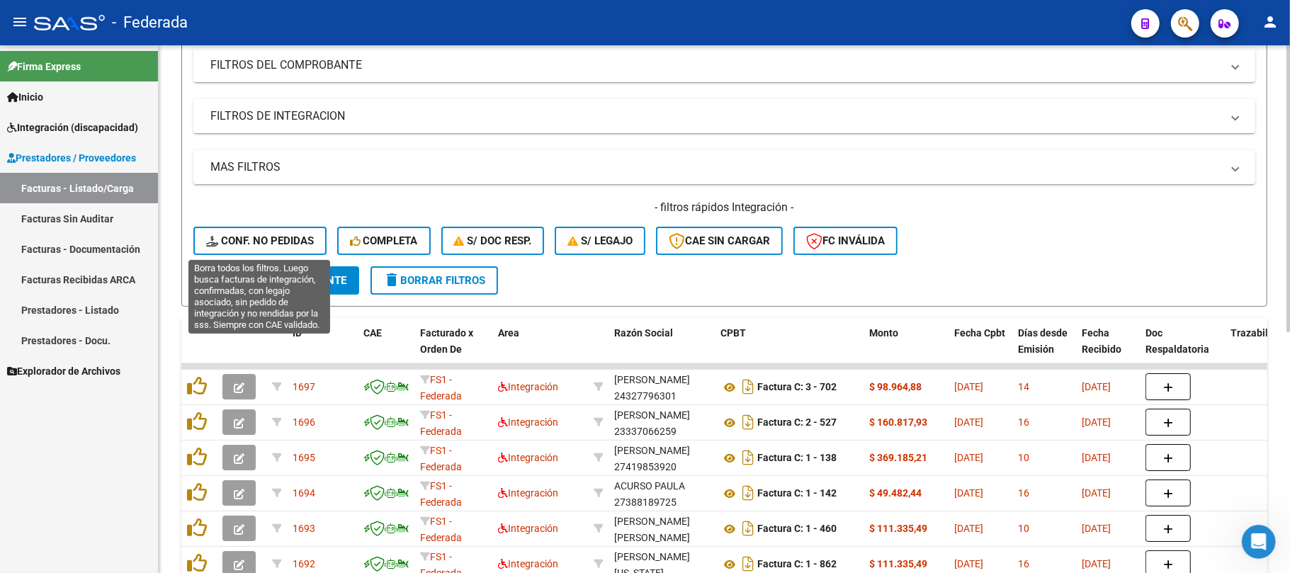
click at [314, 246] on button "Conf. no pedidas" at bounding box center [259, 241] width 133 height 28
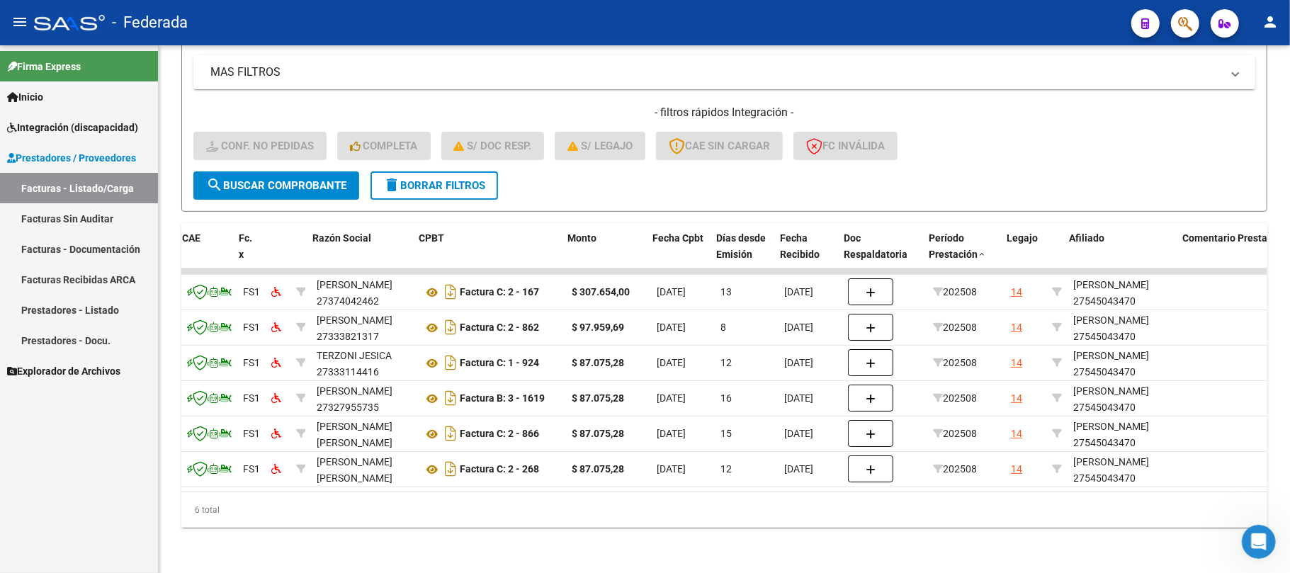
scroll to position [0, 0]
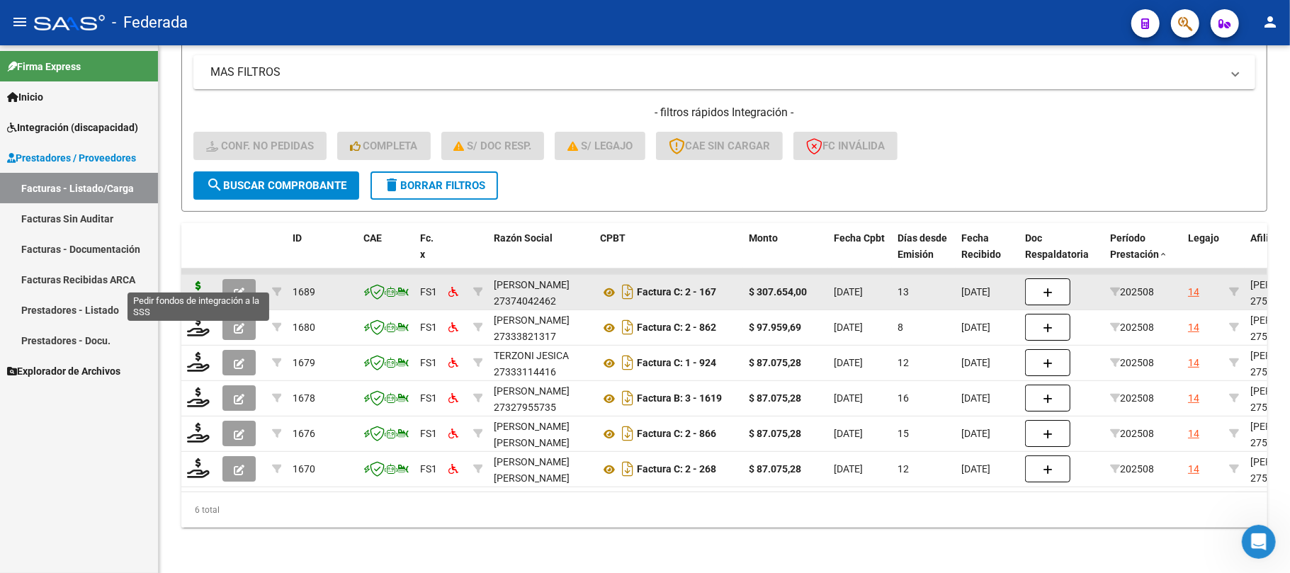
click at [200, 281] on icon at bounding box center [198, 291] width 23 height 20
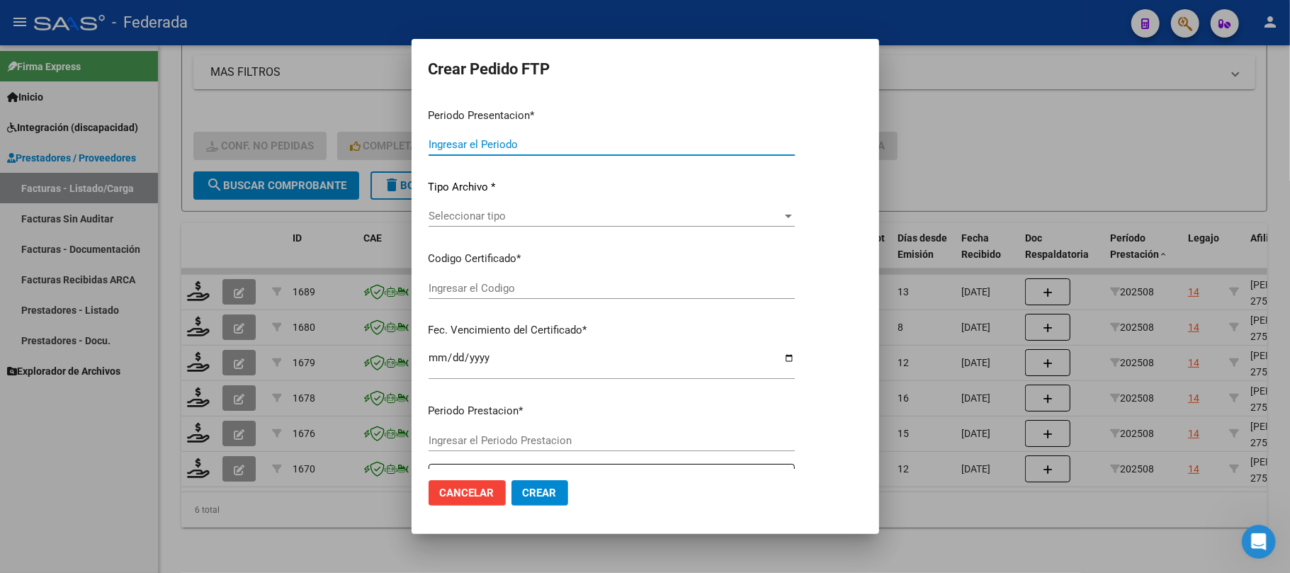
type input "202508"
type input "$ 307.654,00"
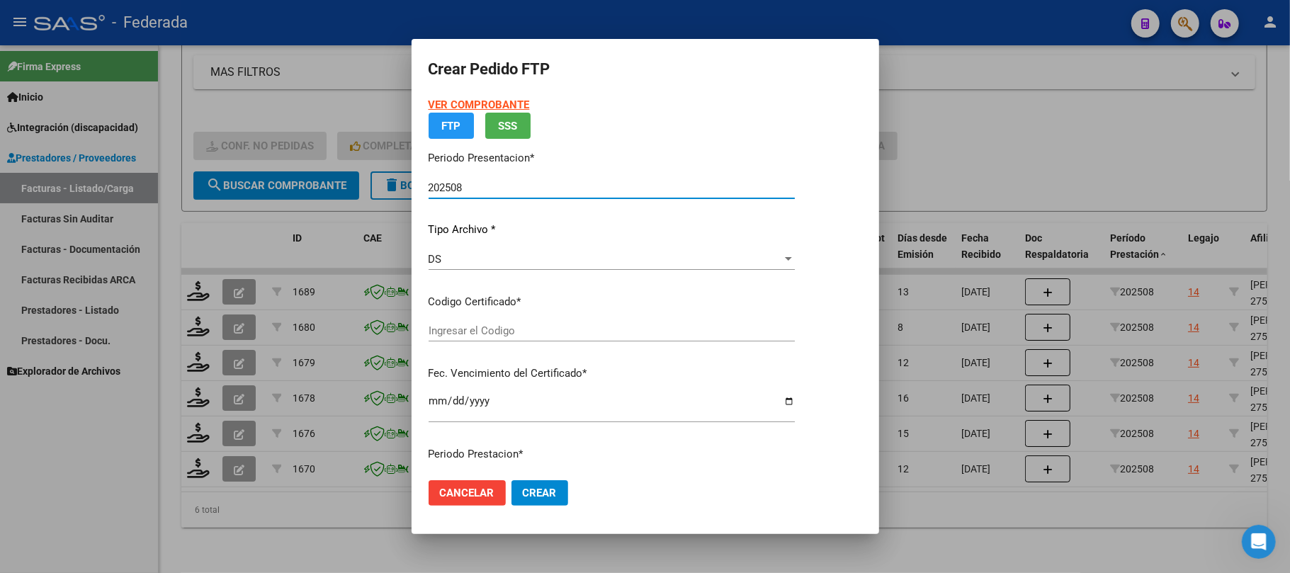
type input "ARG01000545043472018092720230927SFE214"
type input "2023-09-27"
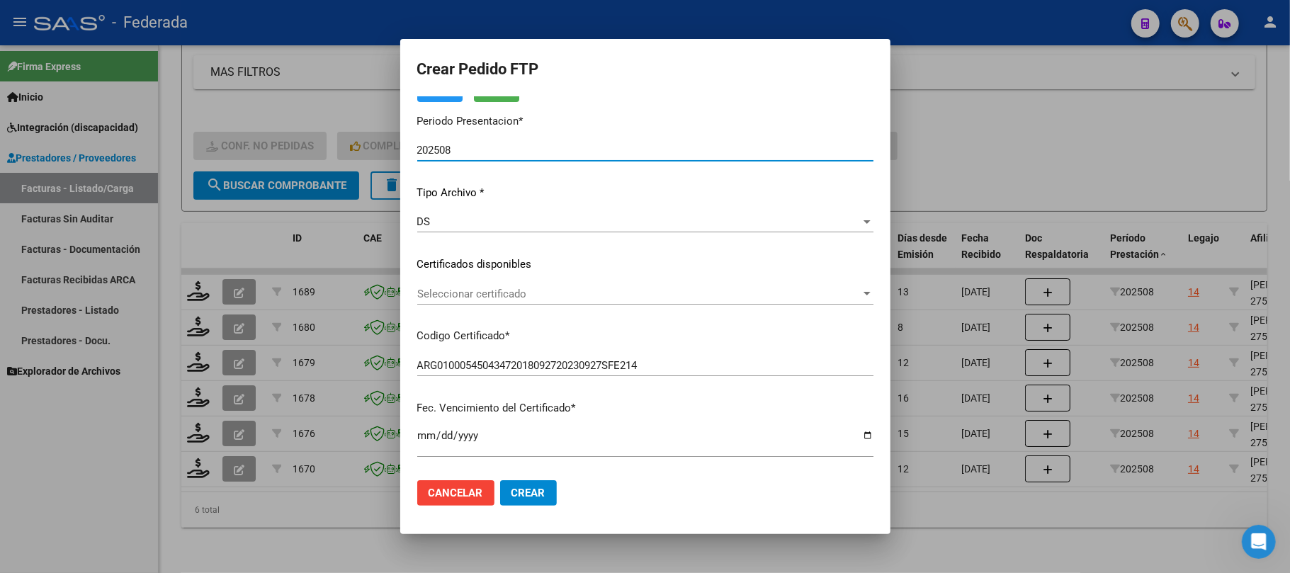
scroll to position [94, 0]
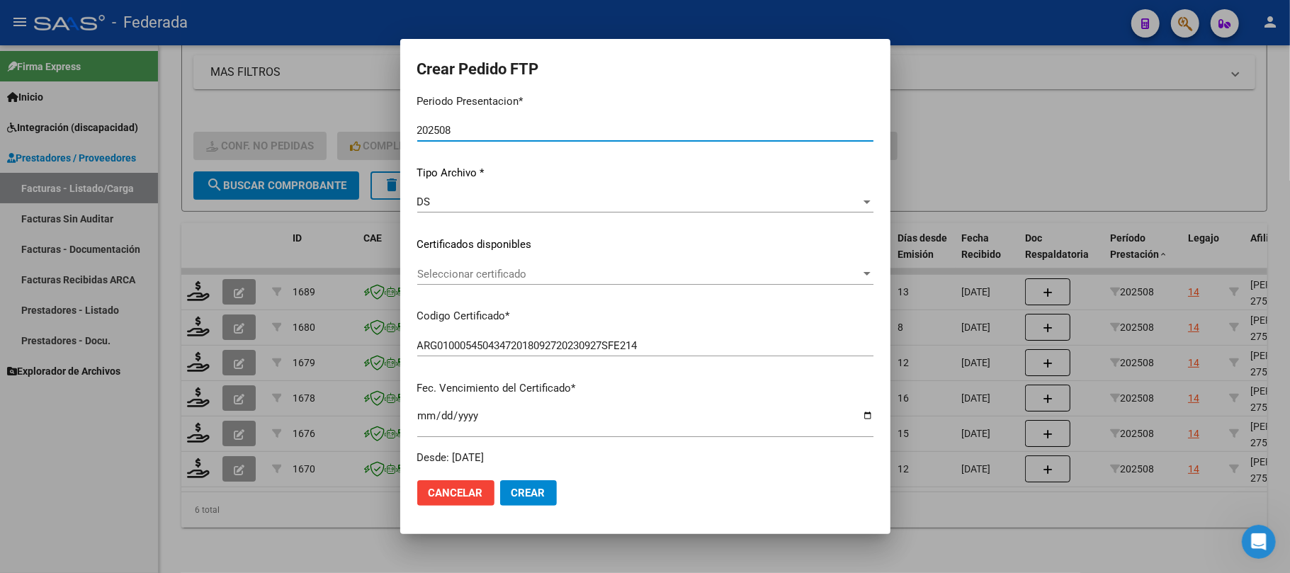
click at [477, 271] on span "Seleccionar certificado" at bounding box center [638, 274] width 443 height 13
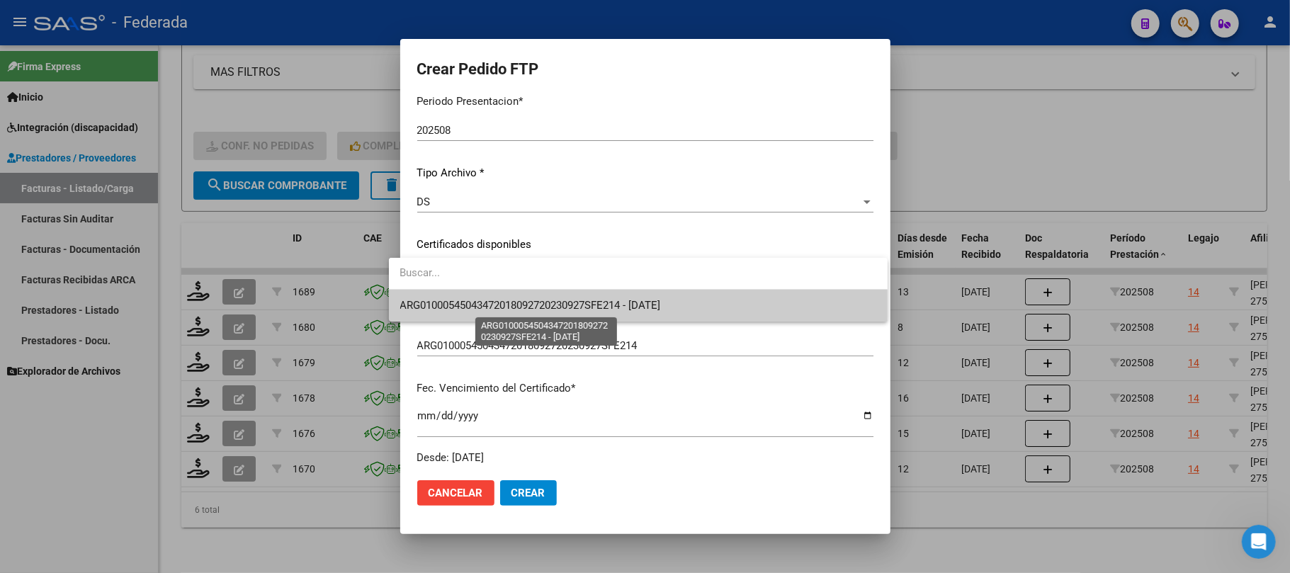
click at [486, 307] on span "ARG01000545043472018092720230927SFE214 - 2023-09-27" at bounding box center [530, 305] width 261 height 13
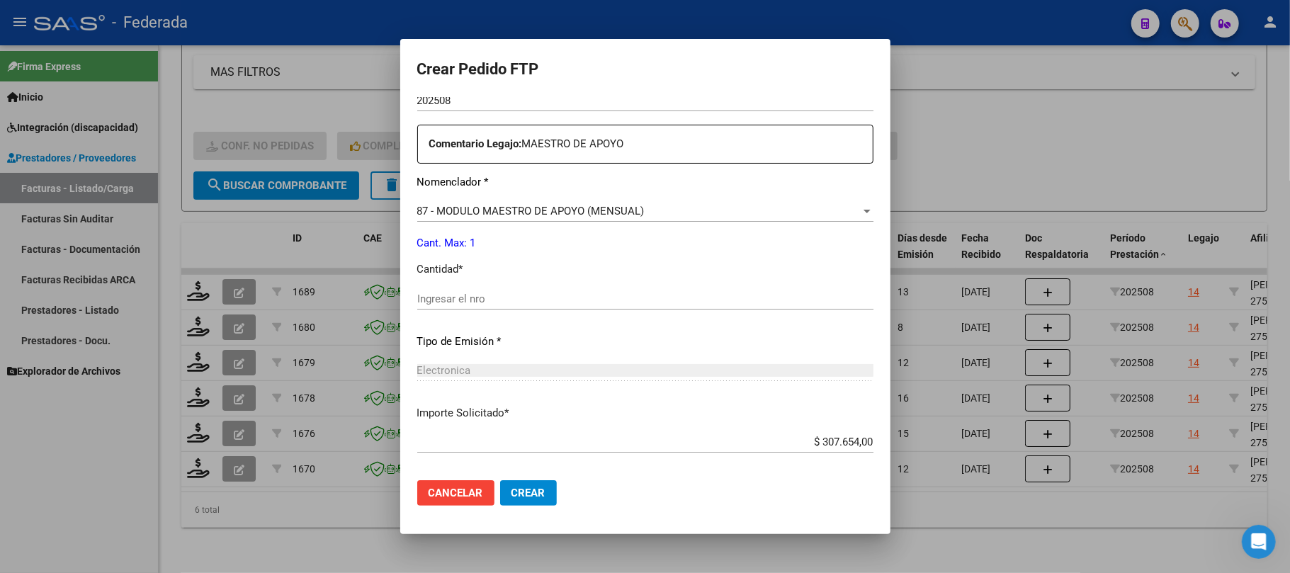
scroll to position [567, 0]
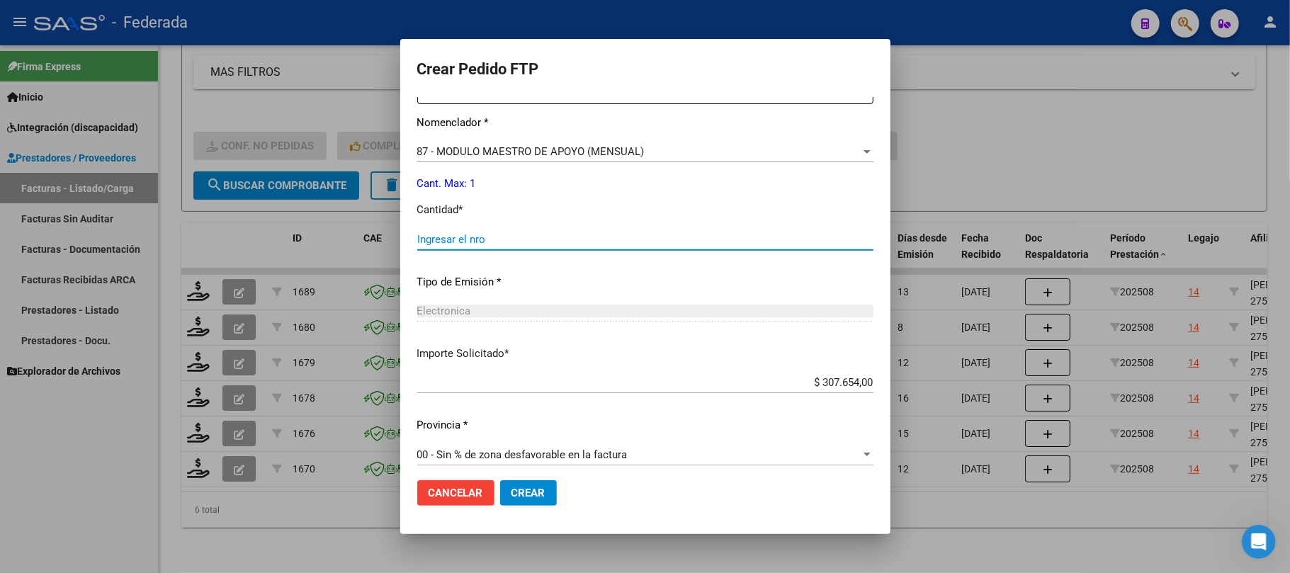
click at [477, 241] on input "Ingresar el nro" at bounding box center [645, 239] width 456 height 13
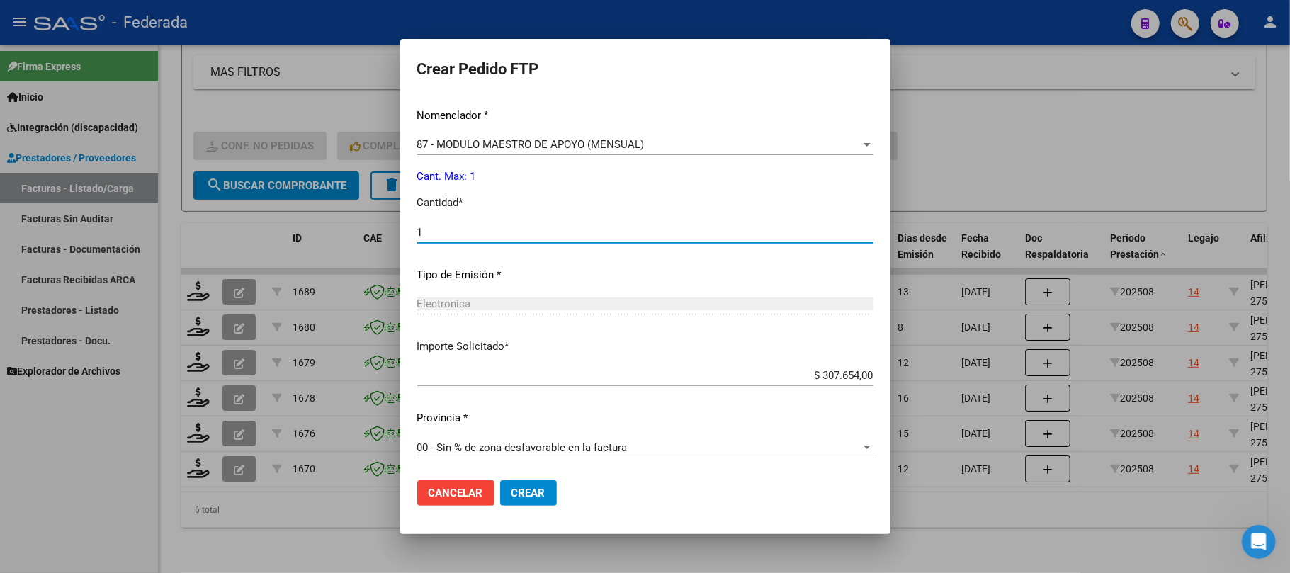
scroll to position [575, 0]
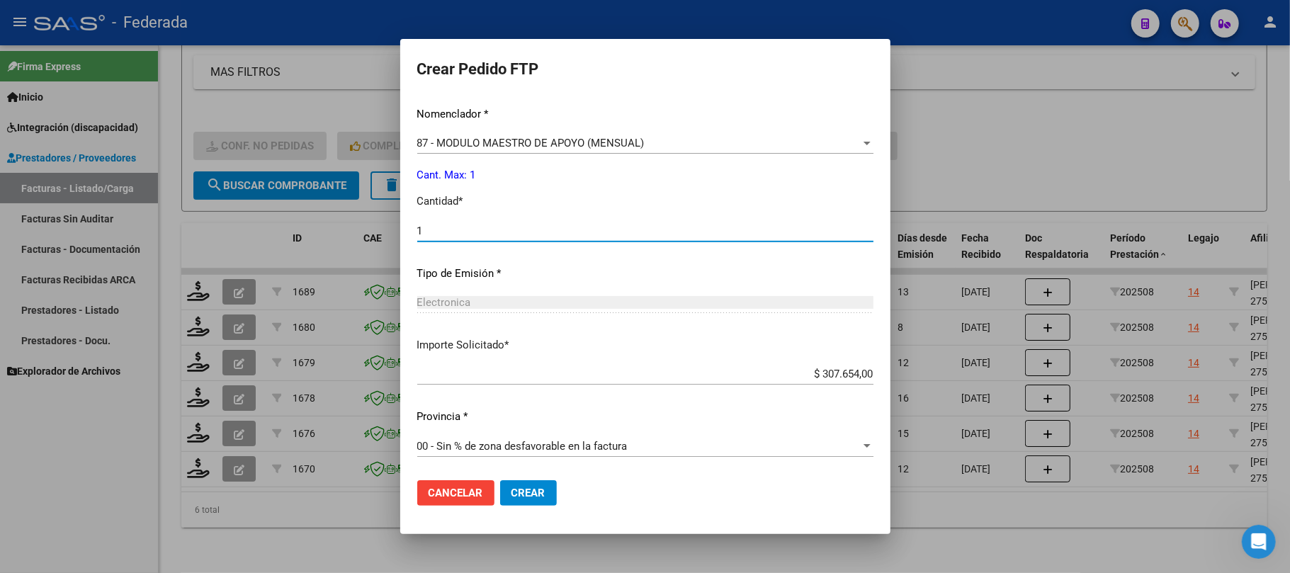
type input "1"
click at [519, 499] on span "Crear" at bounding box center [528, 493] width 34 height 13
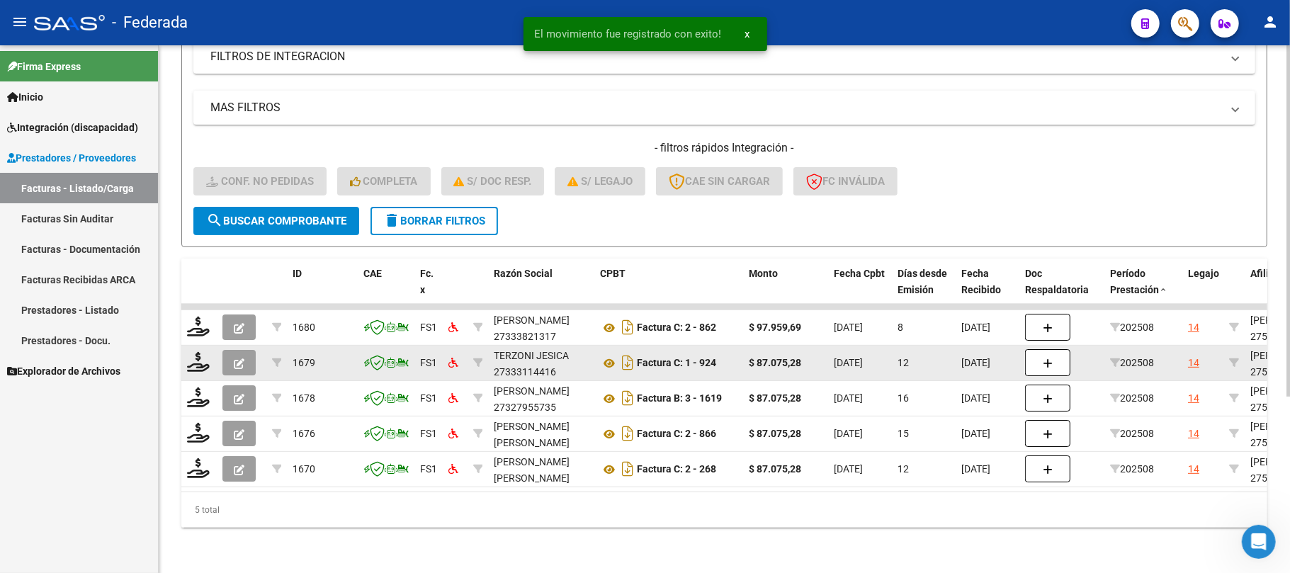
scroll to position [265, 0]
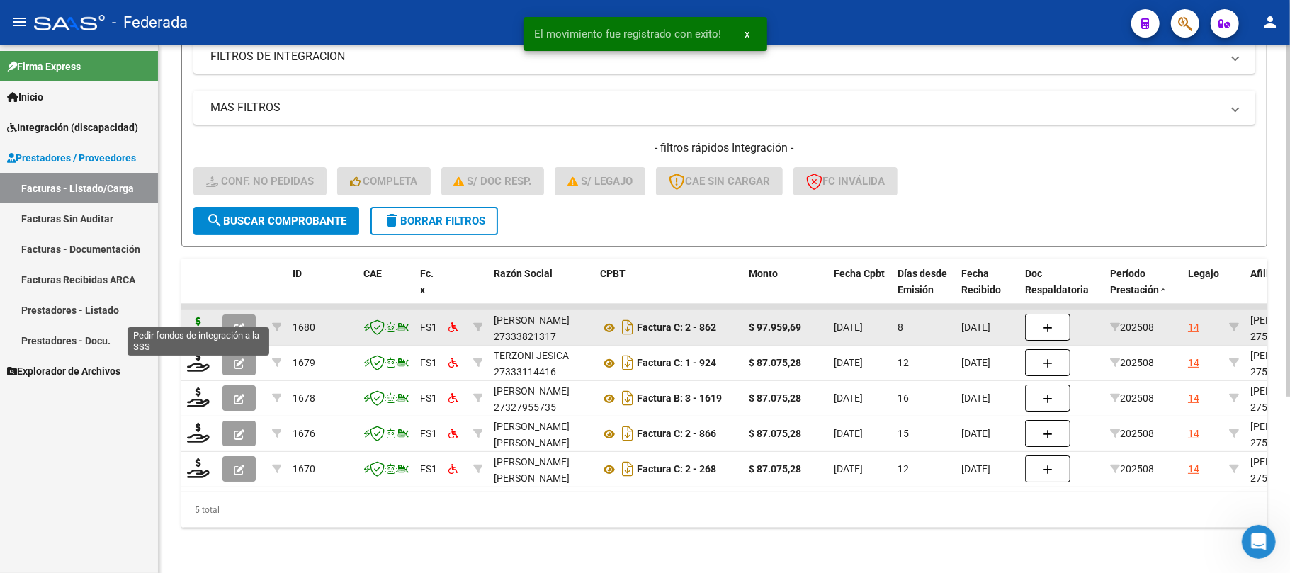
click at [197, 317] on icon at bounding box center [198, 327] width 23 height 20
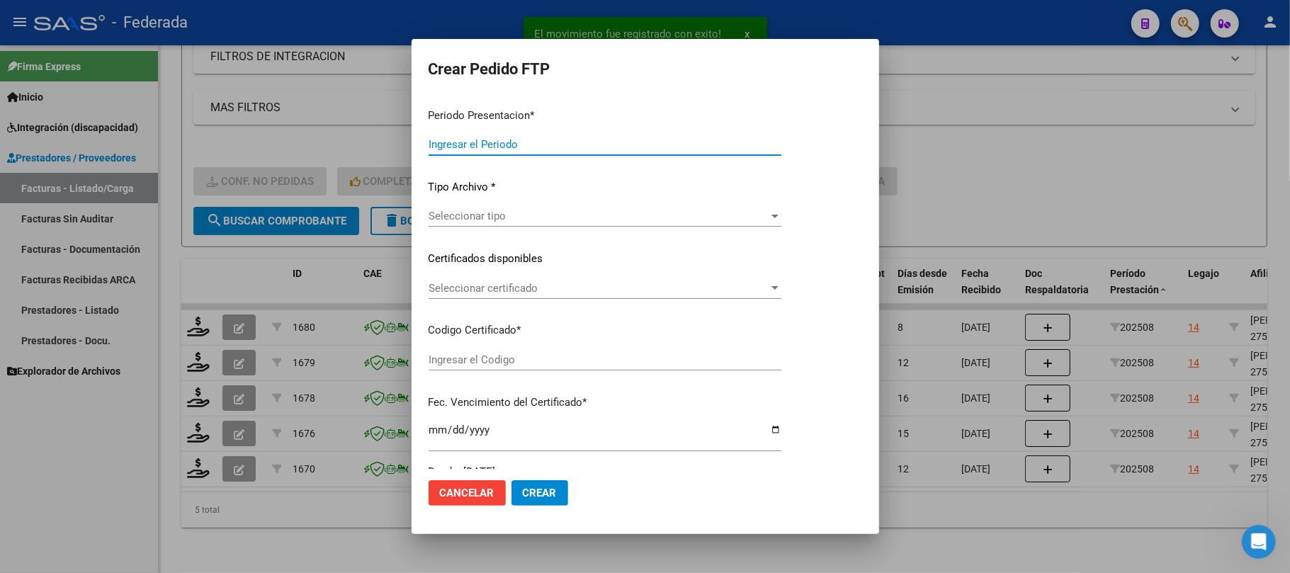
type input "202508"
type input "$ 97.959,69"
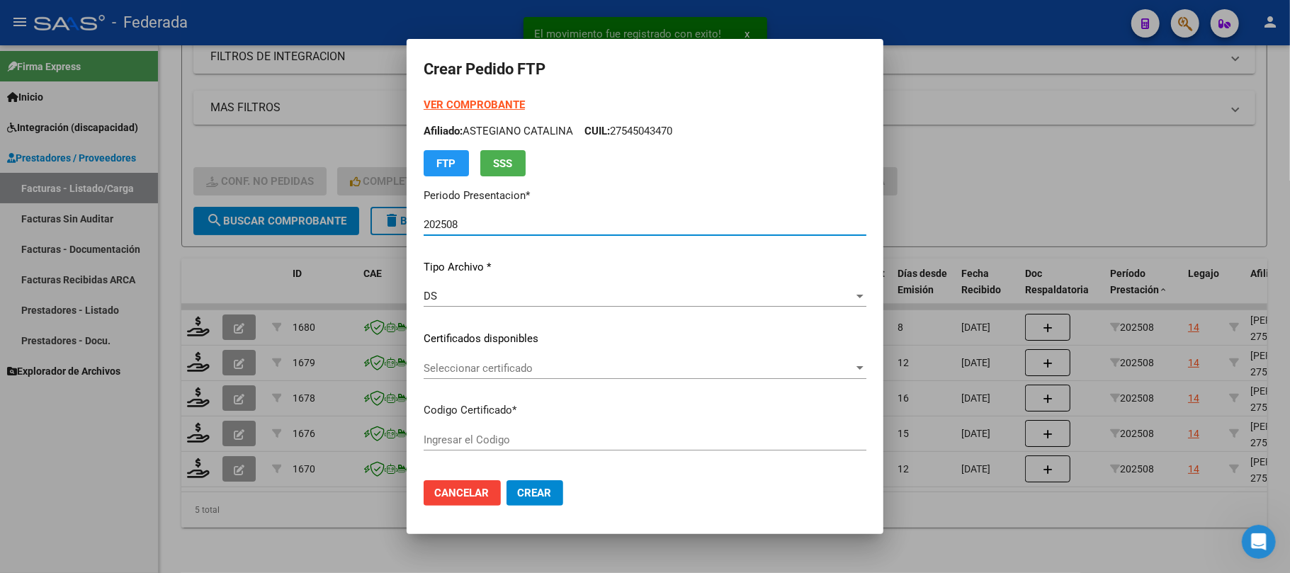
type input "ARG01000545043472018092720230927SFE214"
type input "2023-09-27"
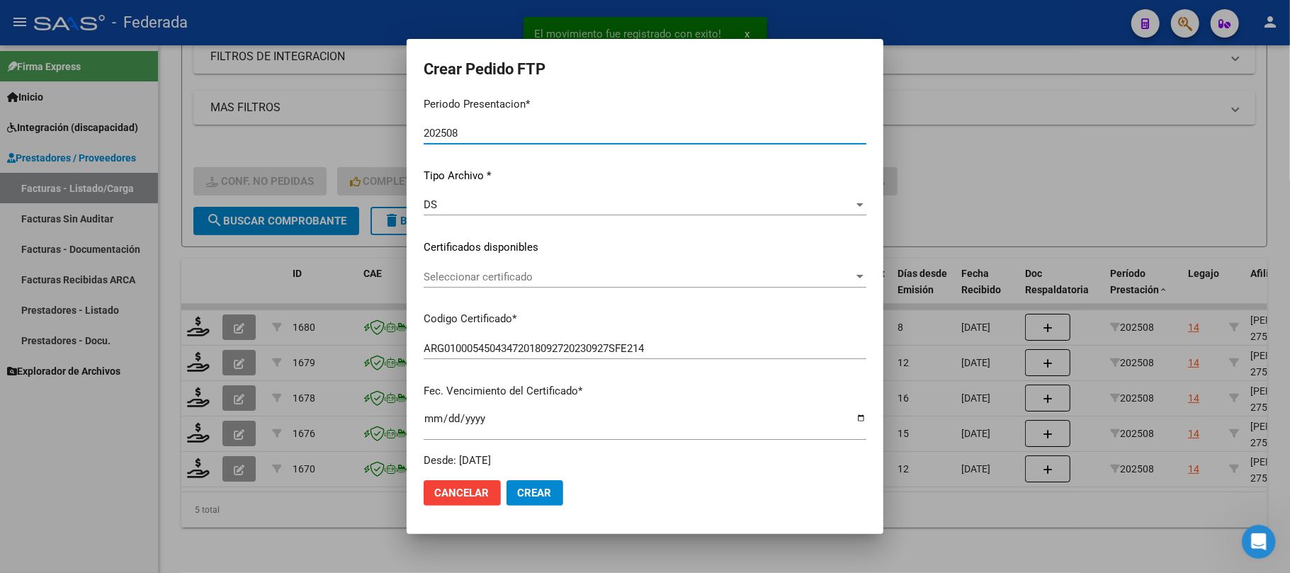
scroll to position [94, 0]
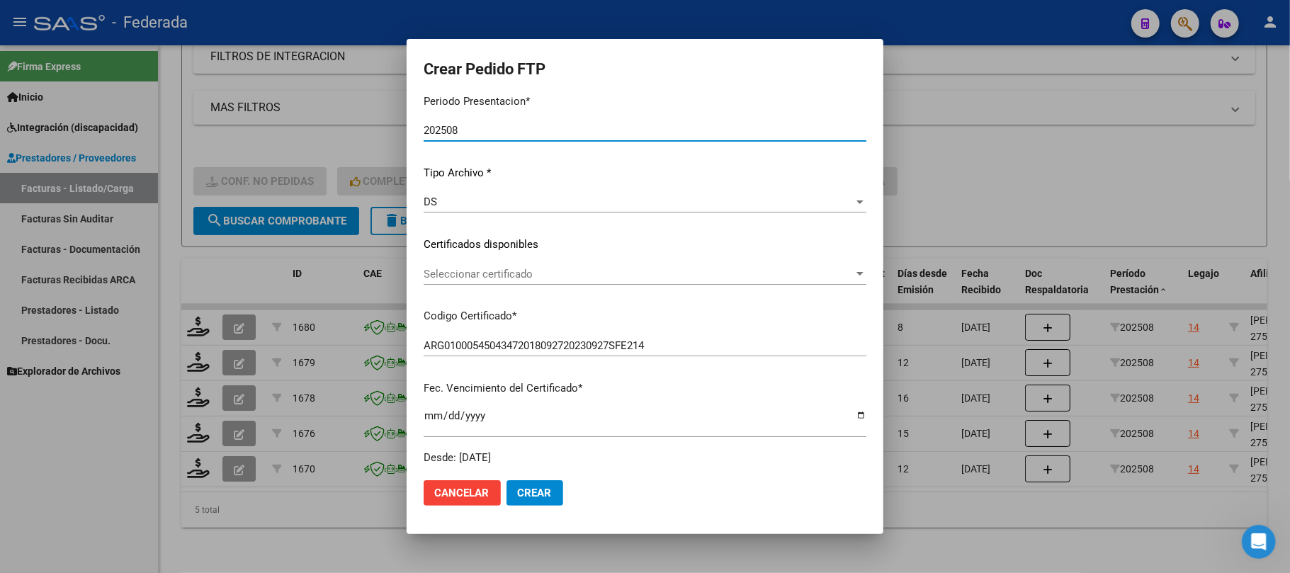
click at [460, 279] on span "Seleccionar certificado" at bounding box center [639, 274] width 430 height 13
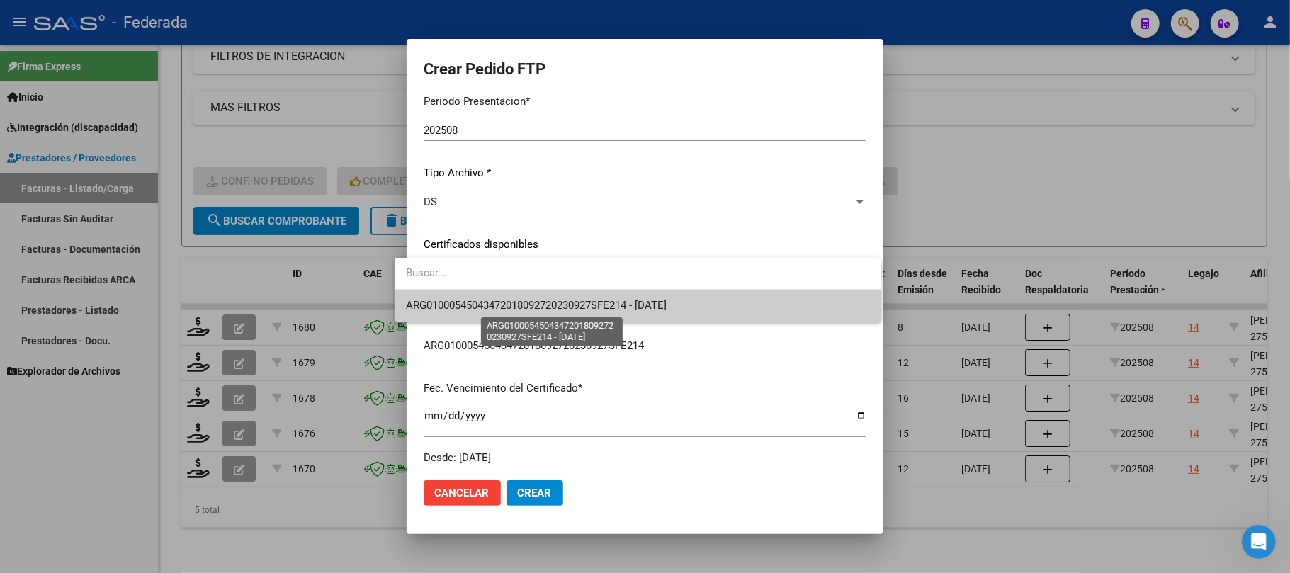
click at [458, 306] on span "ARG01000545043472018092720230927SFE214 - 2023-09-27" at bounding box center [536, 305] width 261 height 13
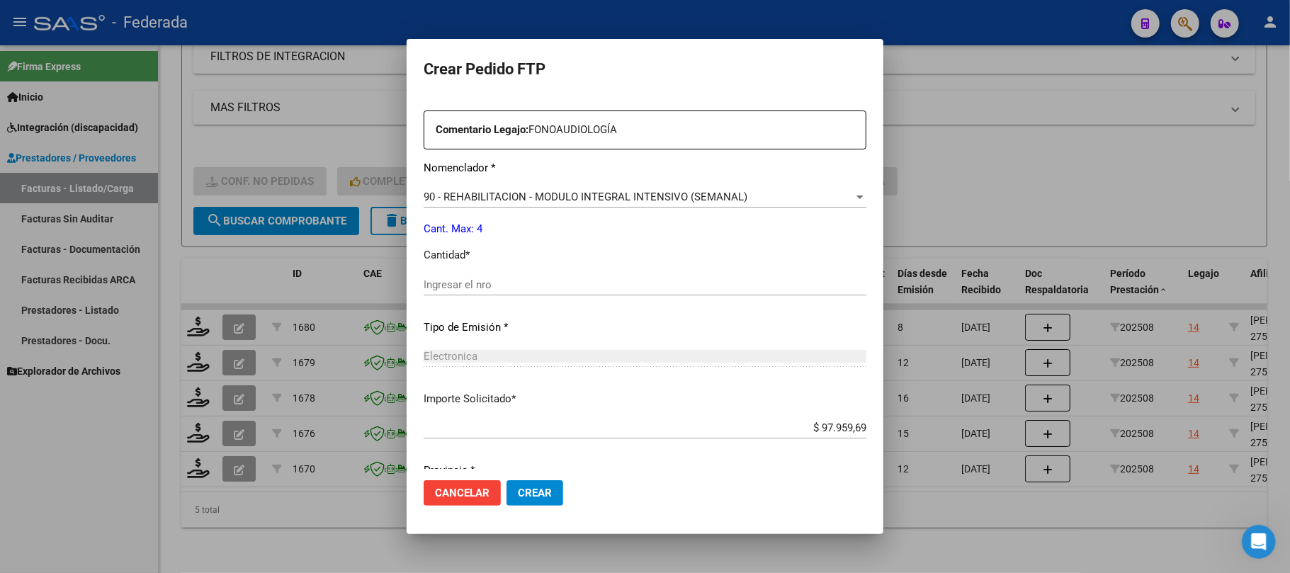
scroll to position [567, 0]
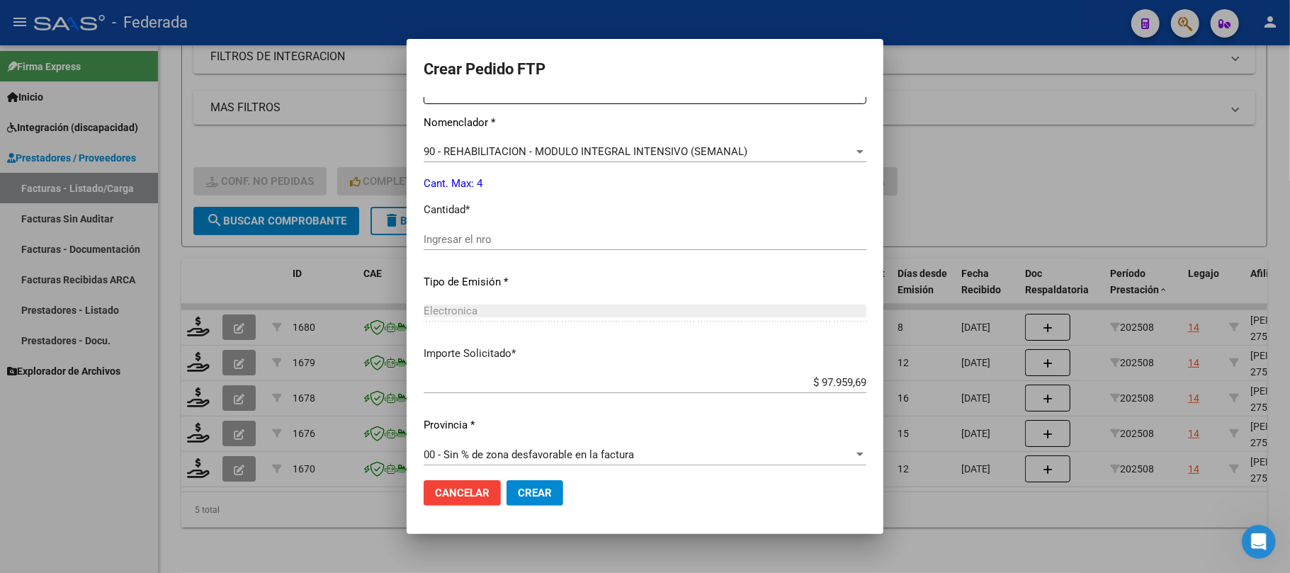
click at [458, 237] on input "Ingresar el nro" at bounding box center [645, 239] width 443 height 13
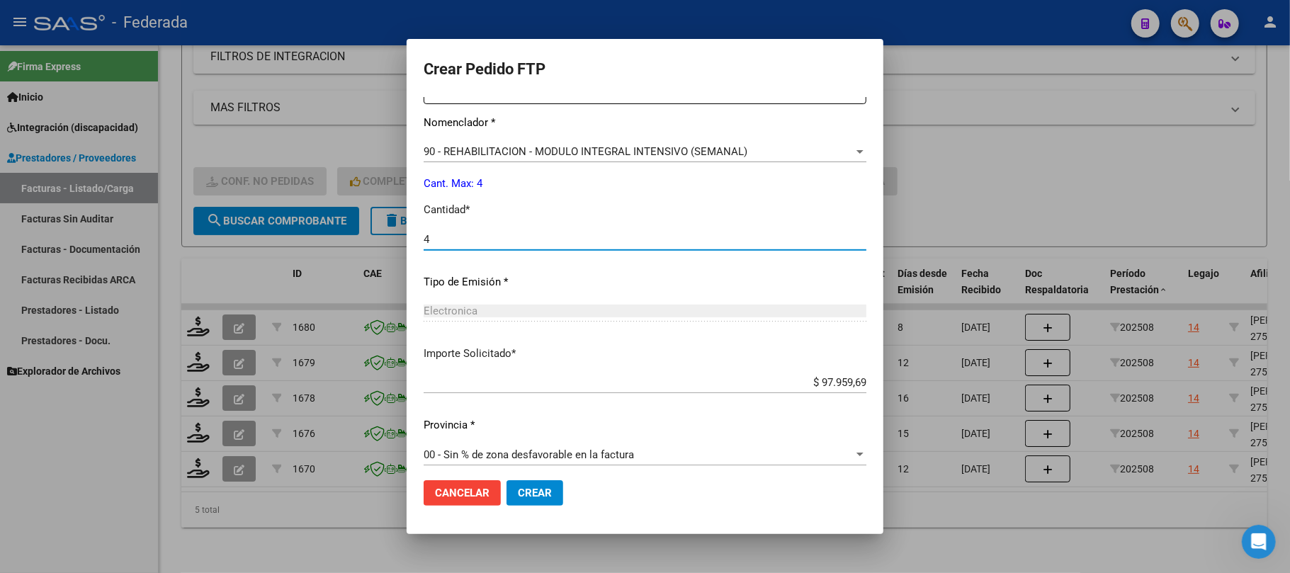
type input "4"
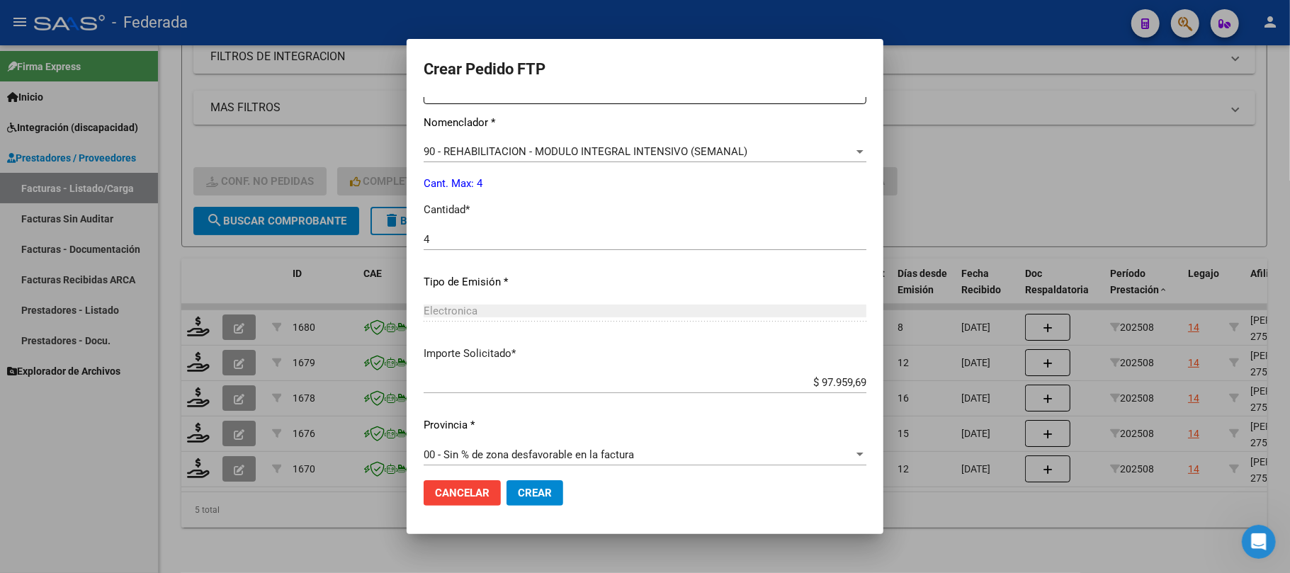
scroll to position [575, 0]
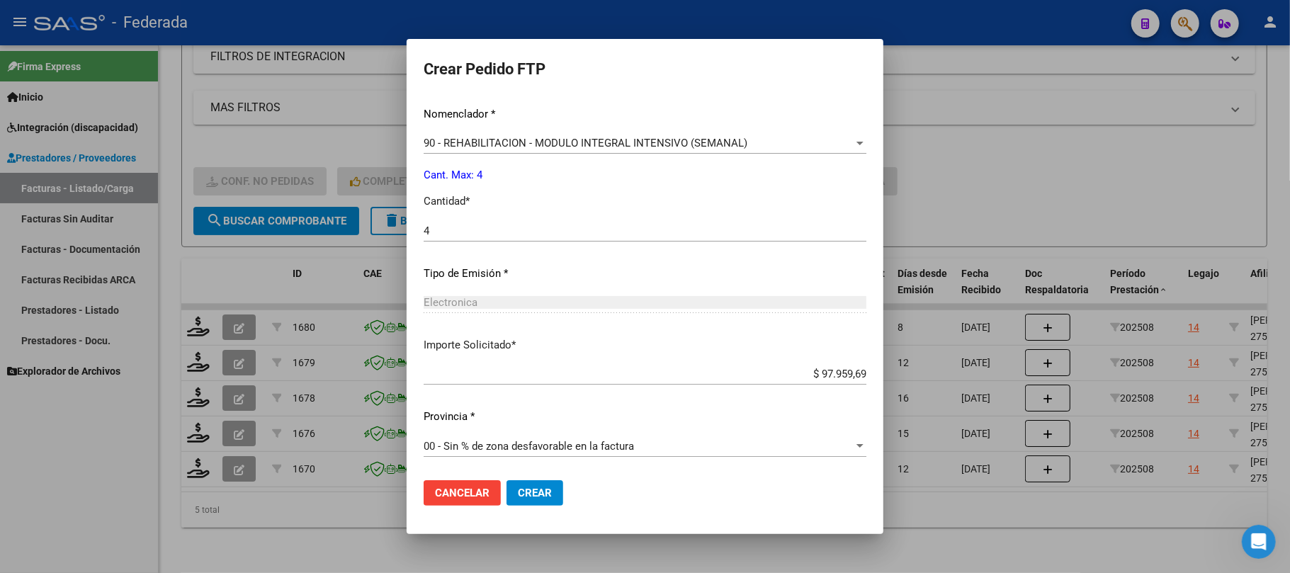
click at [518, 499] on span "Crear" at bounding box center [535, 493] width 34 height 13
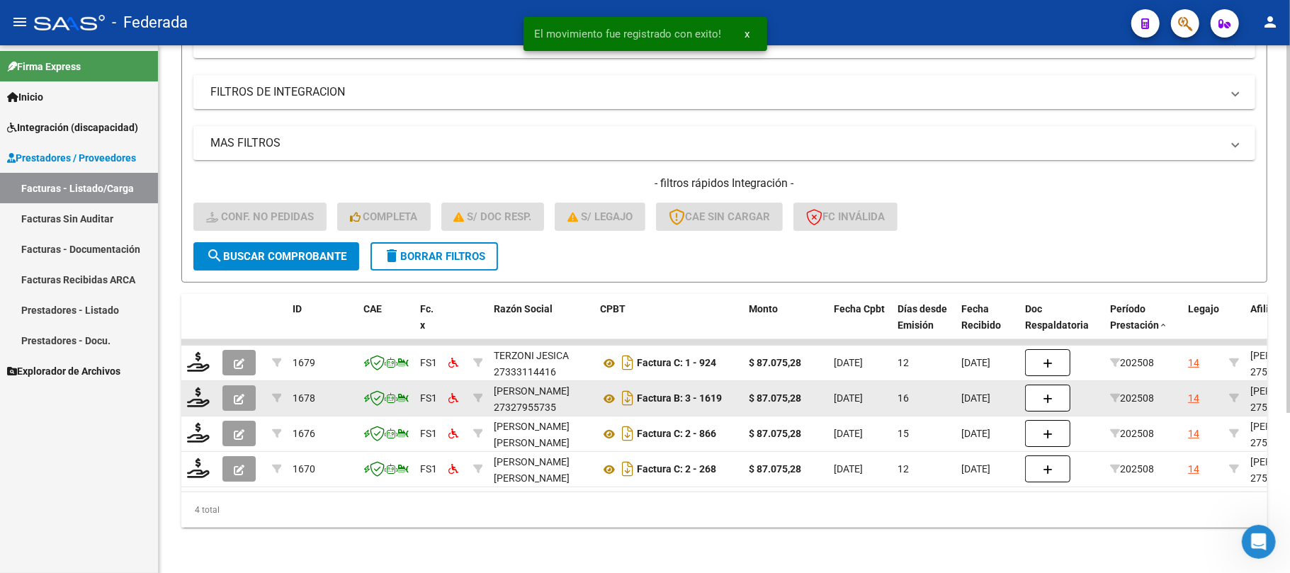
scroll to position [229, 0]
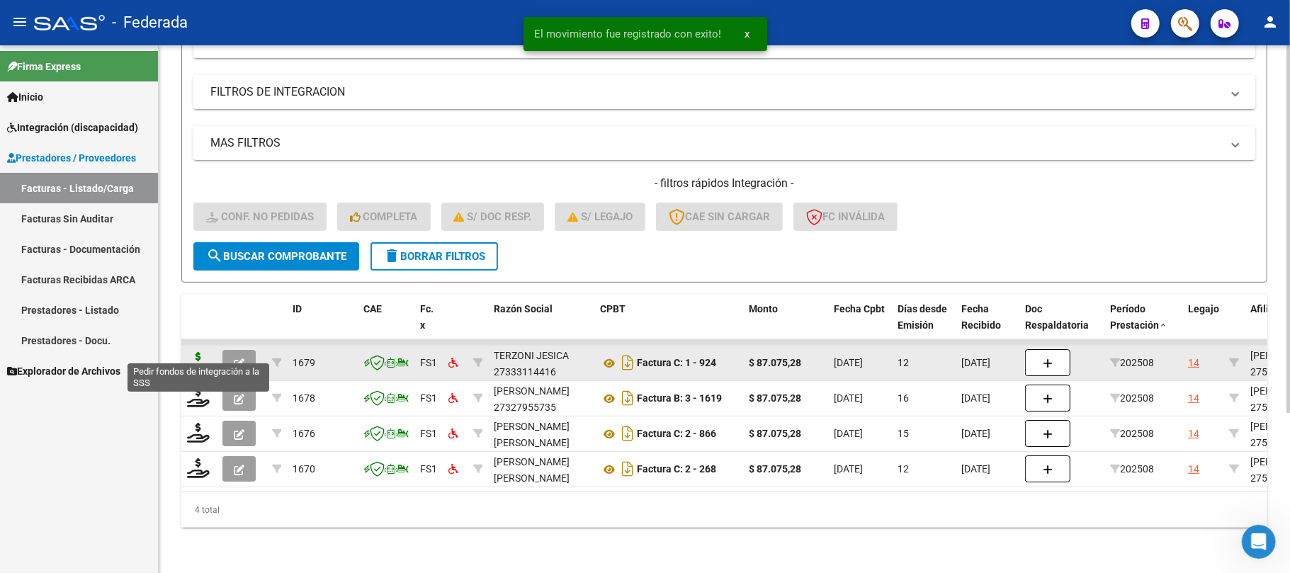
click at [193, 355] on icon at bounding box center [198, 362] width 23 height 20
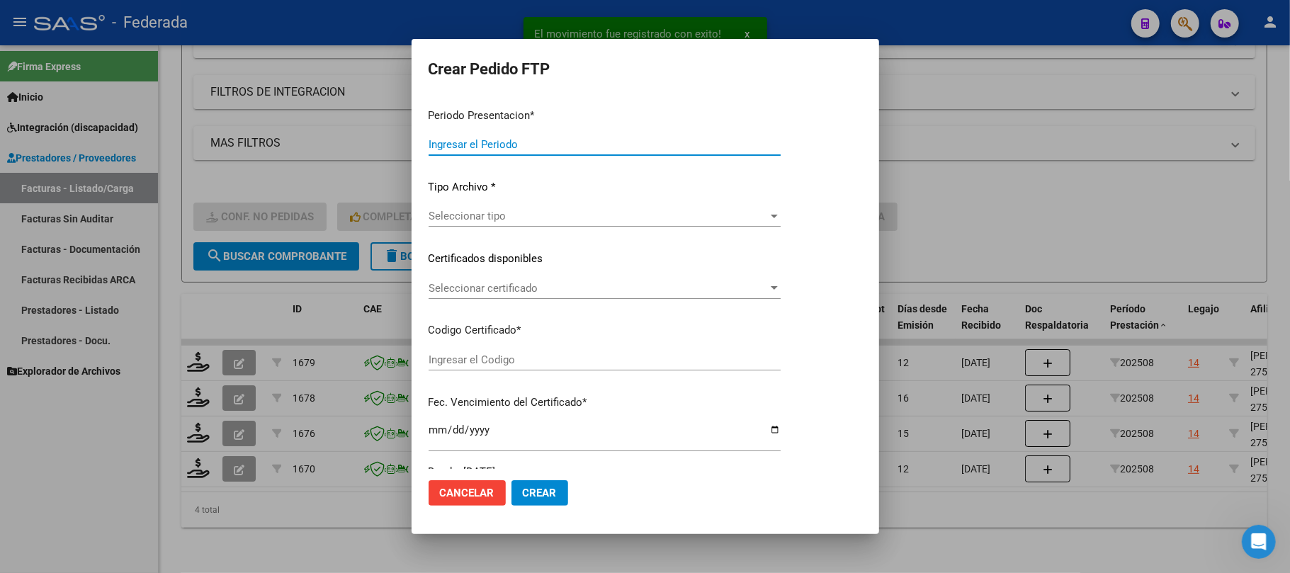
type input "202508"
type input "$ 87.075,28"
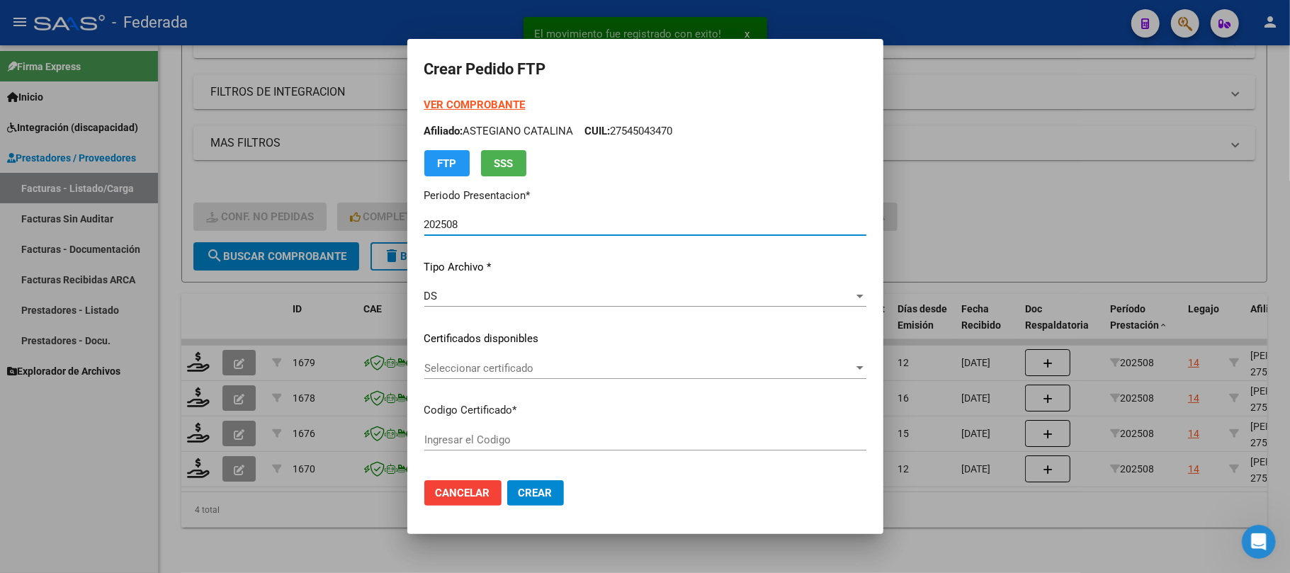
scroll to position [94, 0]
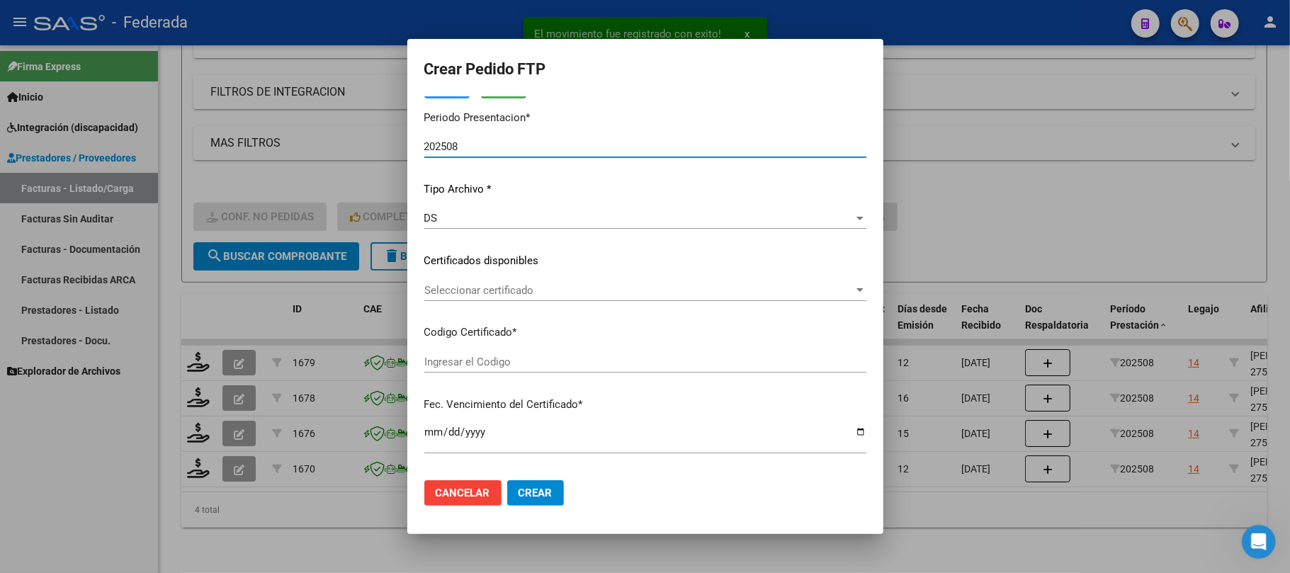
type input "ARG01000545043472018092720230927SFE214"
type input "2023-09-27"
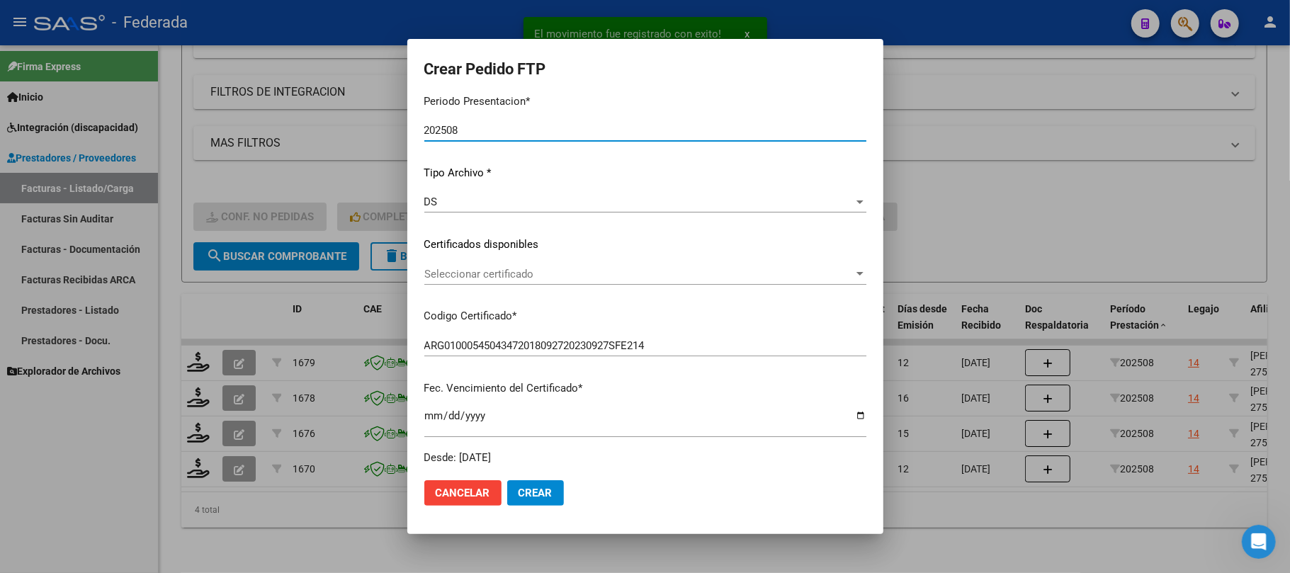
click at [510, 270] on span "Seleccionar certificado" at bounding box center [638, 274] width 429 height 13
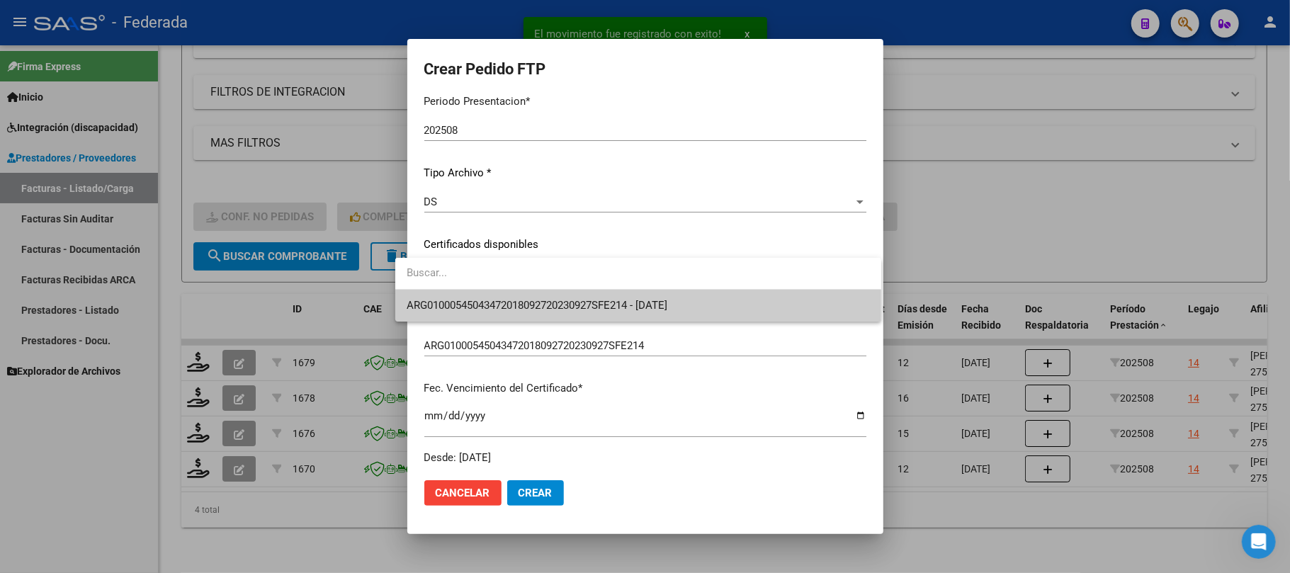
click at [504, 296] on span "ARG01000545043472018092720230927SFE214 - 2023-09-27" at bounding box center [638, 306] width 463 height 32
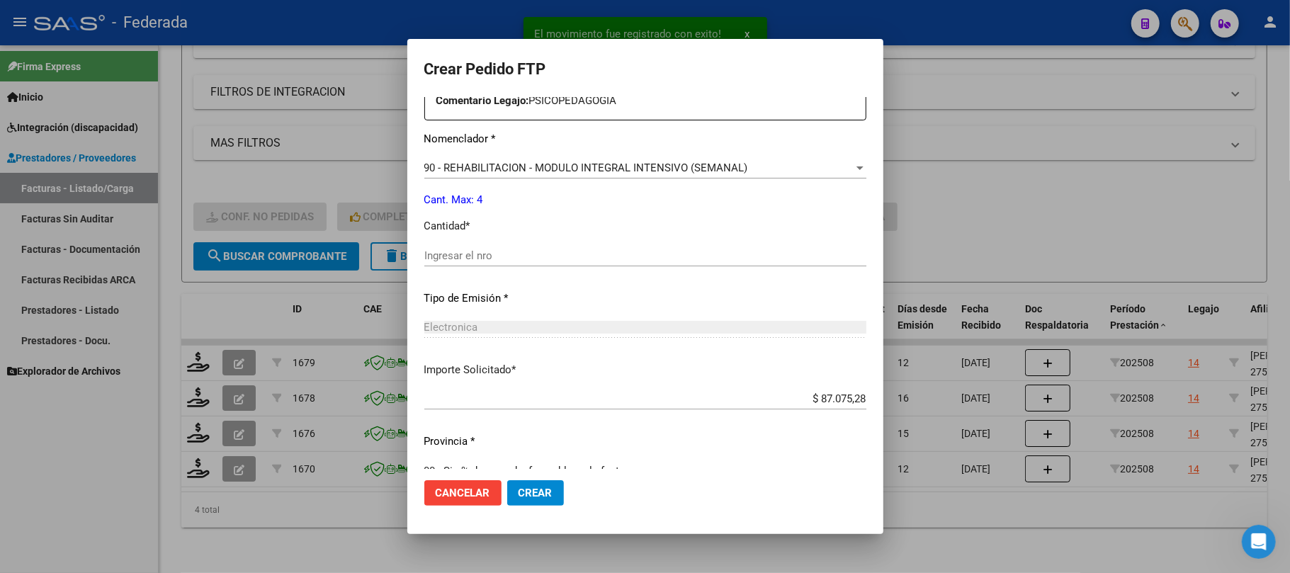
scroll to position [567, 0]
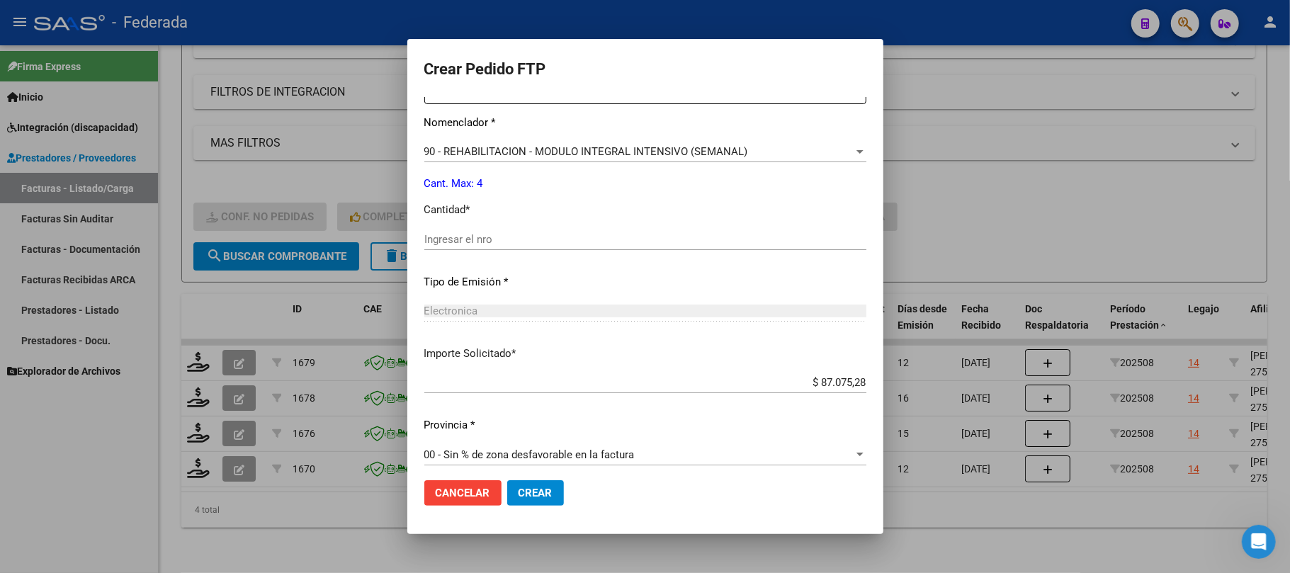
click at [509, 238] on input "Ingresar el nro" at bounding box center [645, 239] width 442 height 13
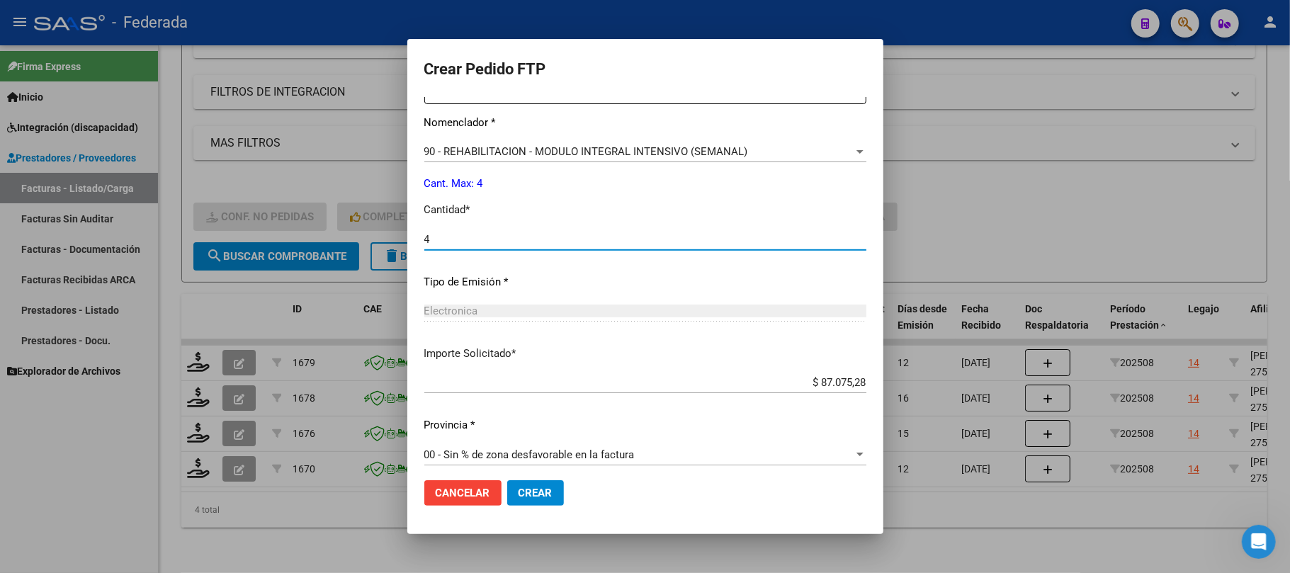
type input "4"
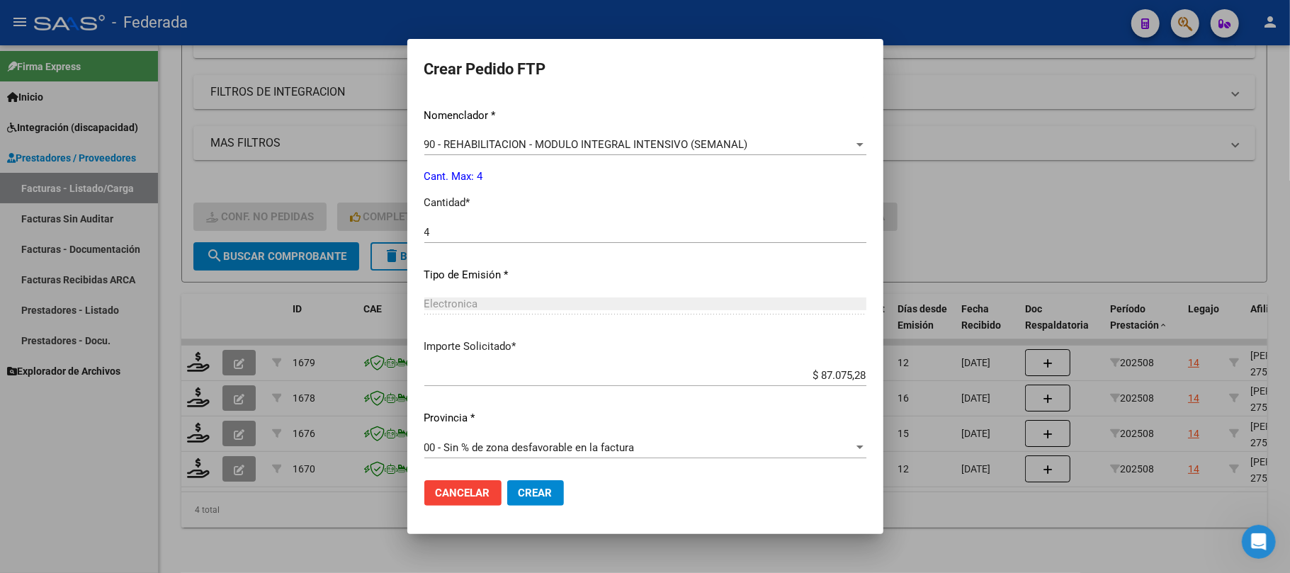
scroll to position [575, 0]
click at [518, 488] on span "Crear" at bounding box center [535, 493] width 34 height 13
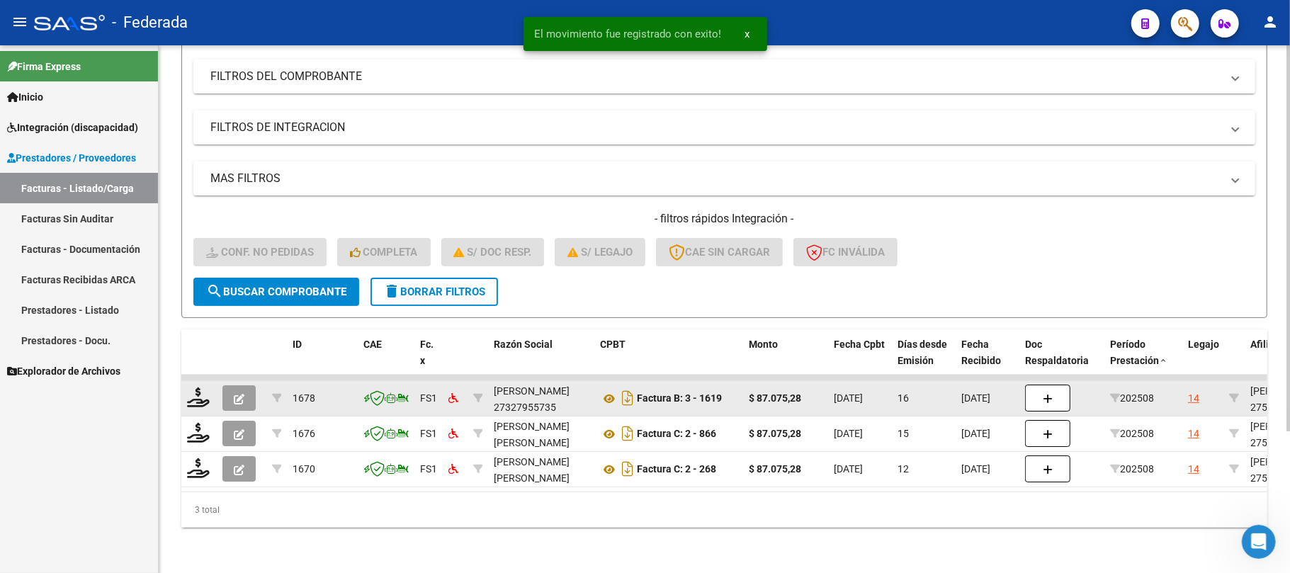
scroll to position [194, 0]
click at [194, 392] on icon at bounding box center [198, 397] width 23 height 20
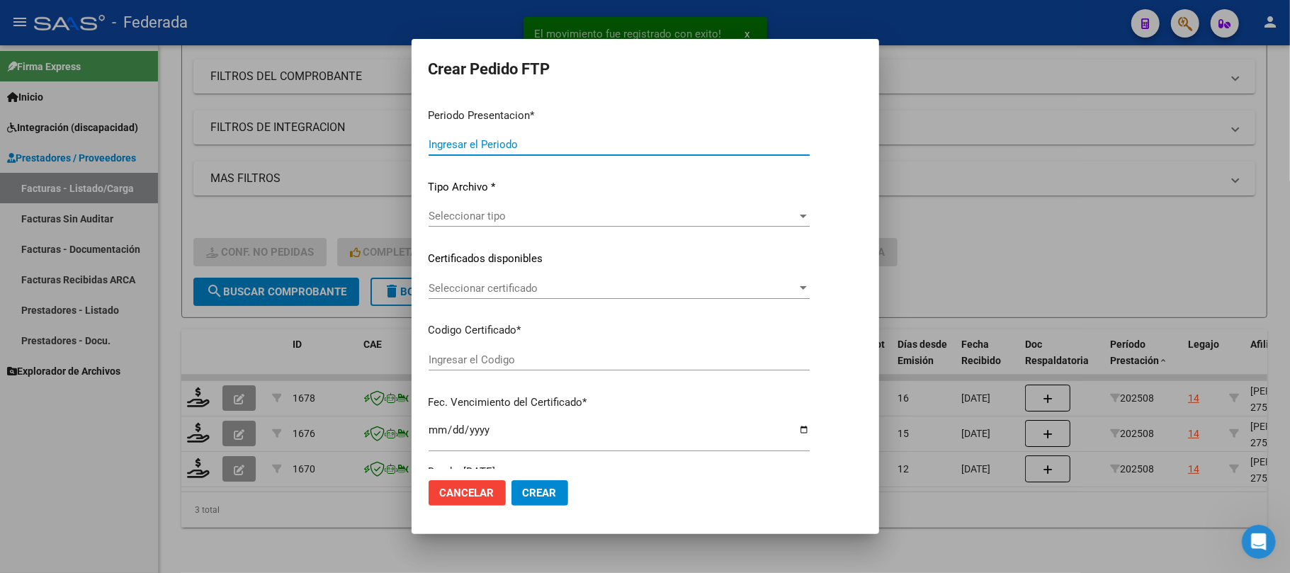
type input "202508"
type input "$ 87.075,28"
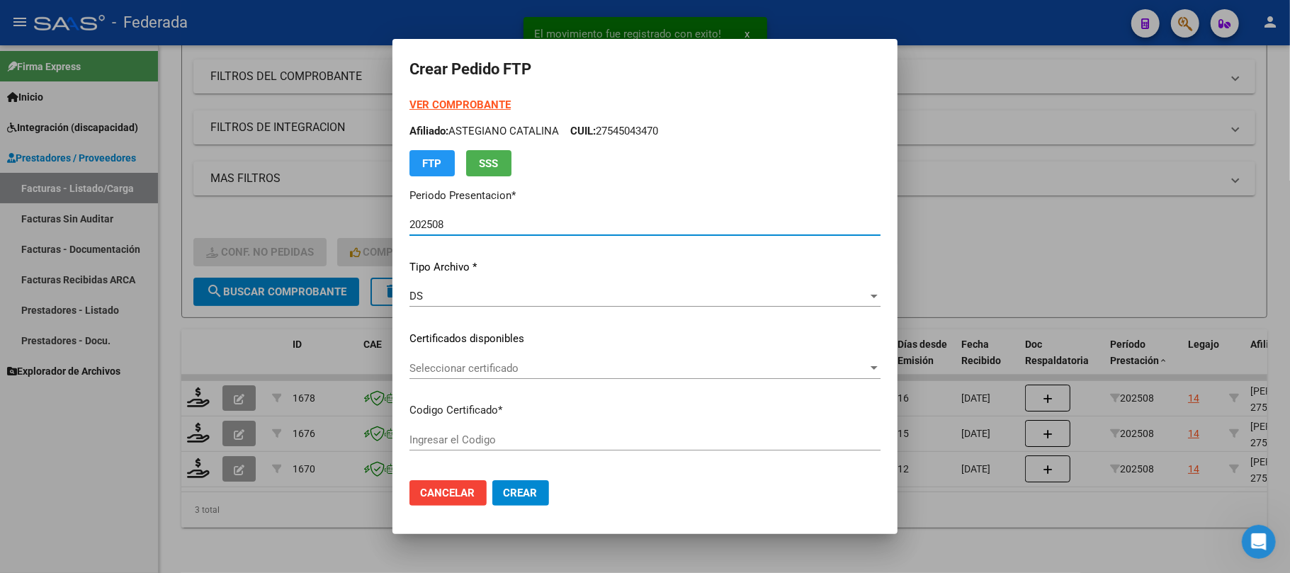
scroll to position [94, 0]
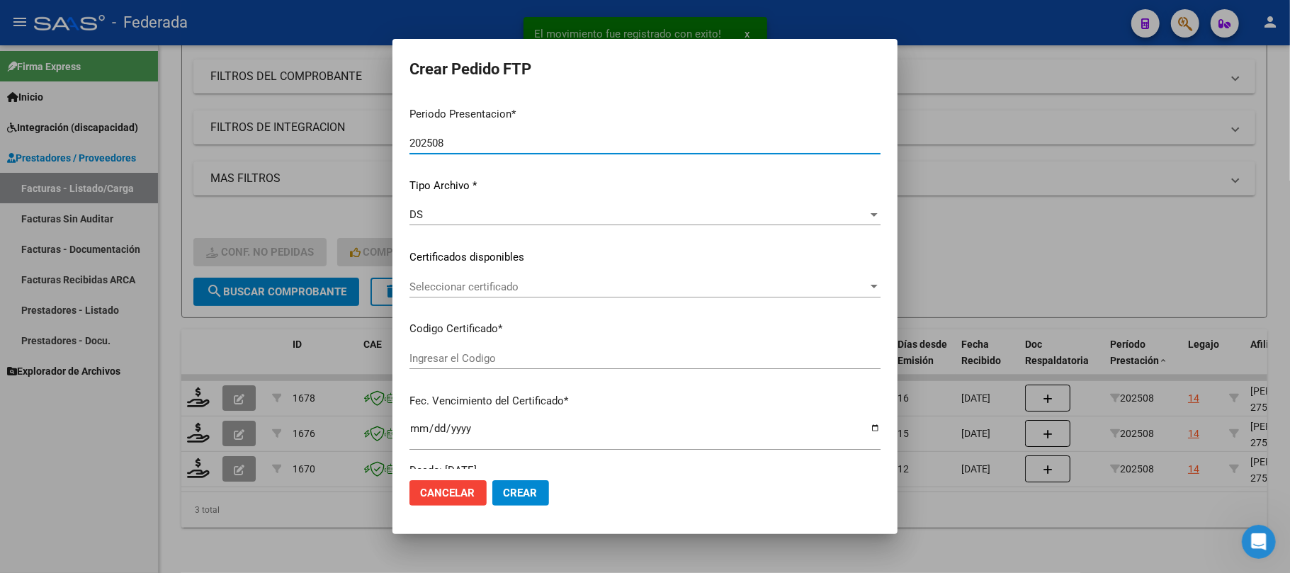
type input "ARG01000545043472018092720230927SFE214"
type input "2023-09-27"
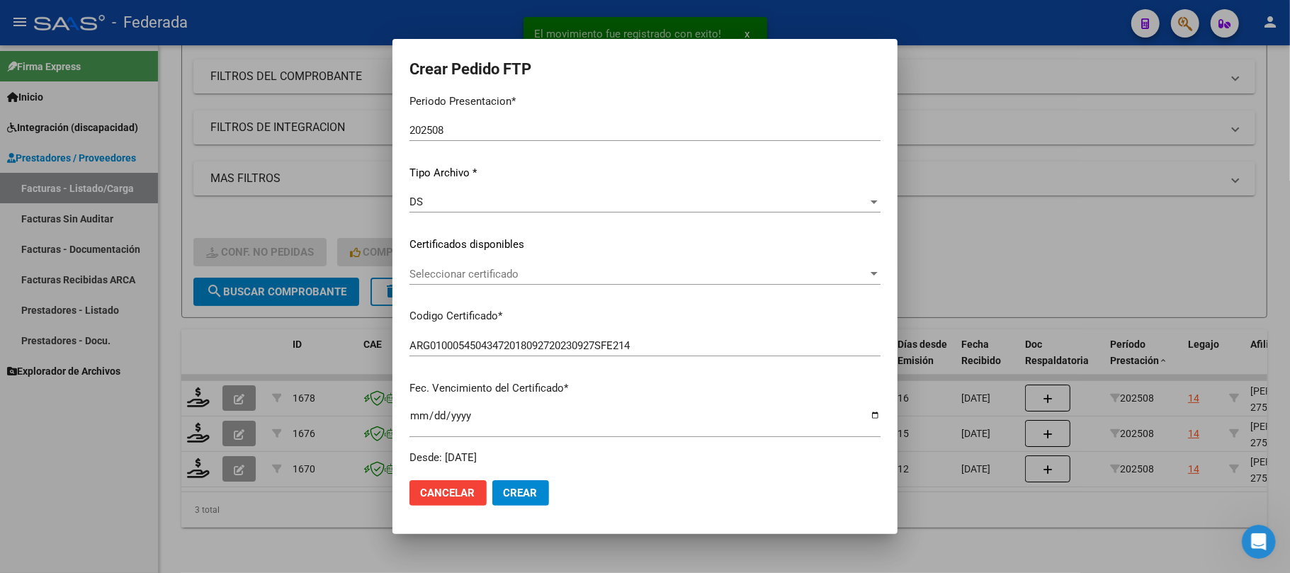
click at [499, 269] on span "Seleccionar certificado" at bounding box center [638, 274] width 458 height 13
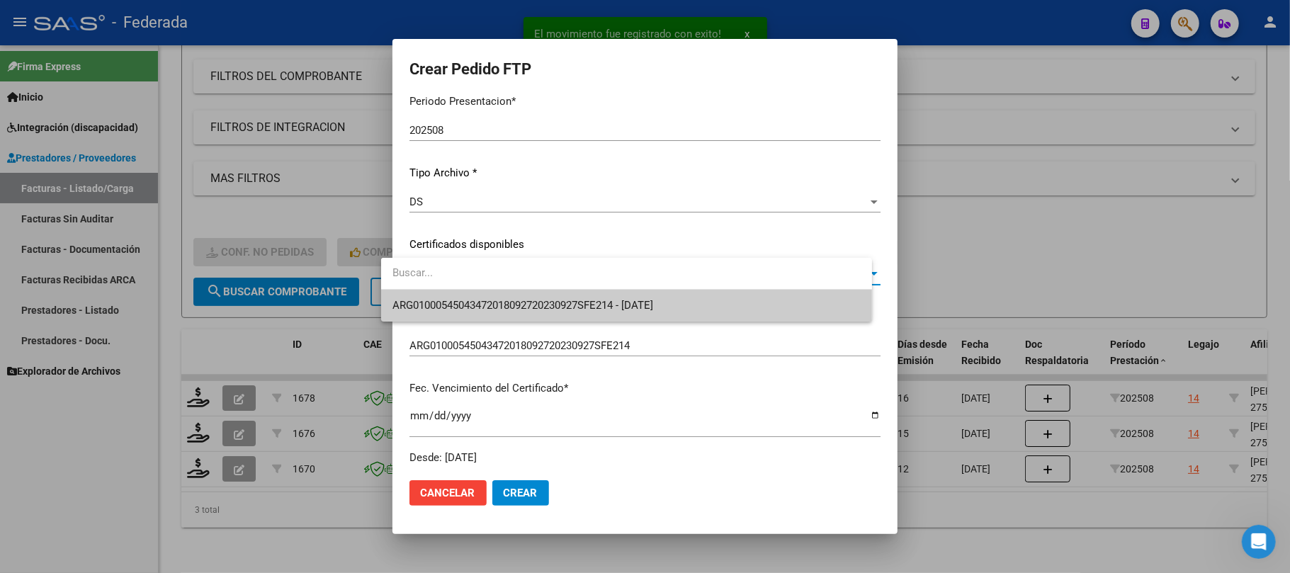
click at [496, 293] on span "ARG01000545043472018092720230927SFE214 - 2023-09-27" at bounding box center [626, 306] width 468 height 32
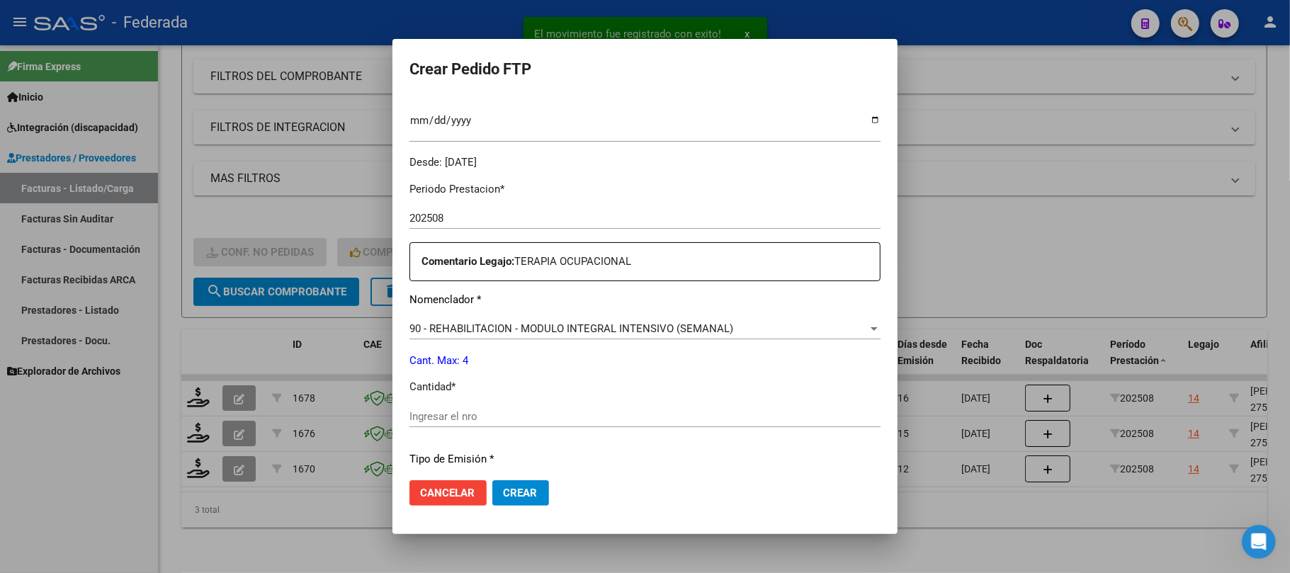
scroll to position [472, 0]
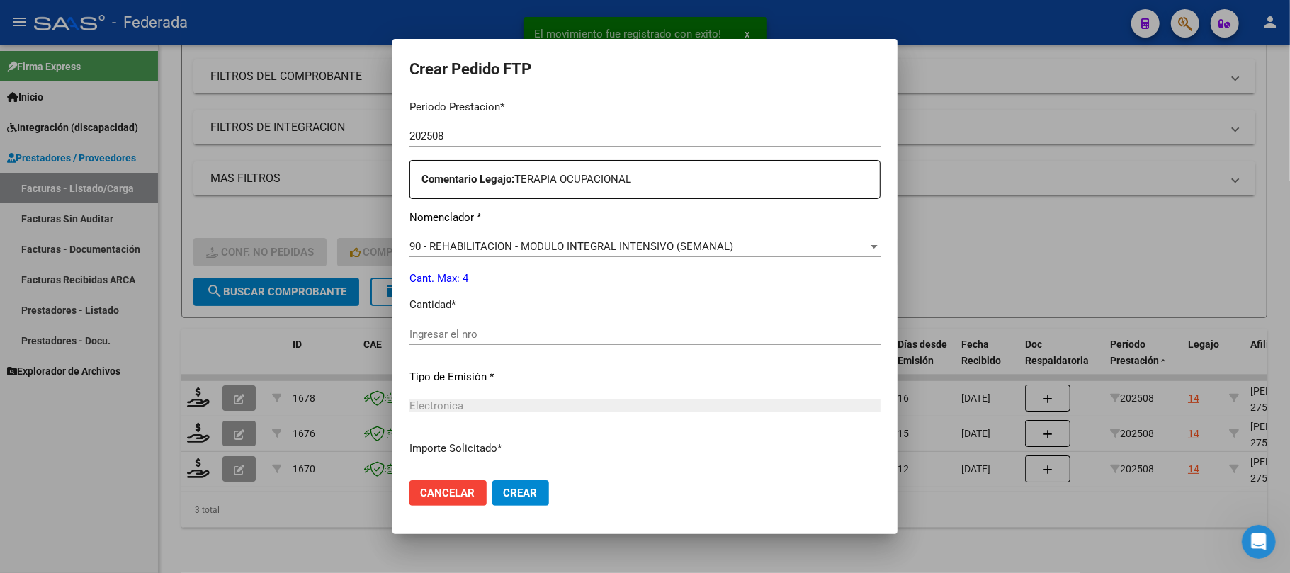
click at [485, 339] on input "Ingresar el nro" at bounding box center [644, 334] width 471 height 13
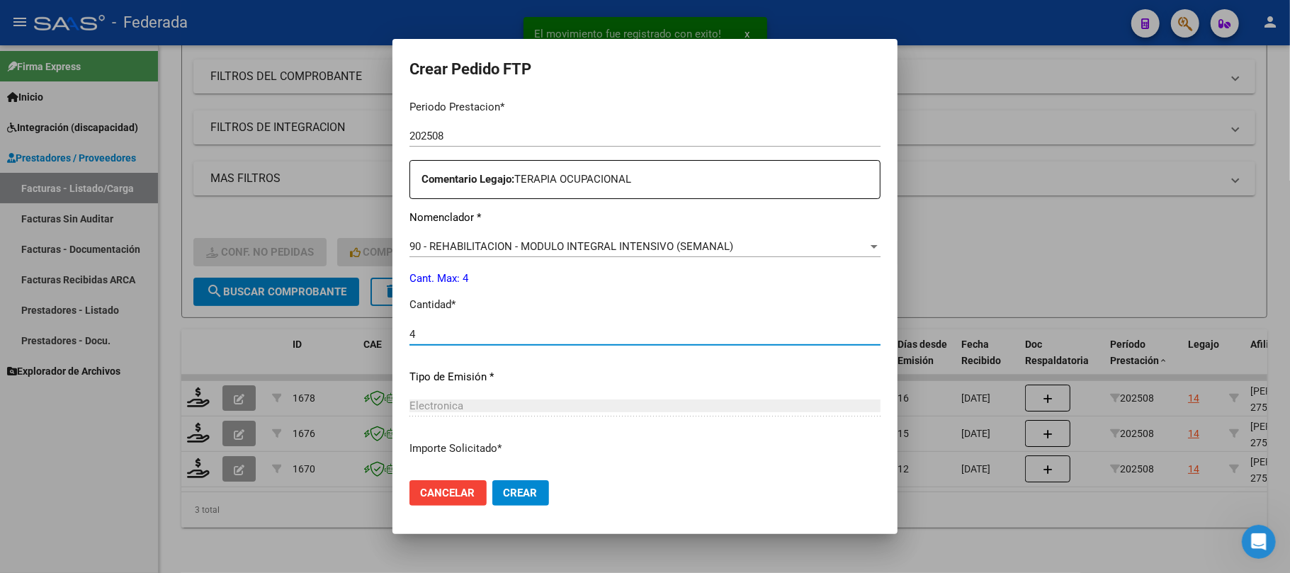
scroll to position [575, 0]
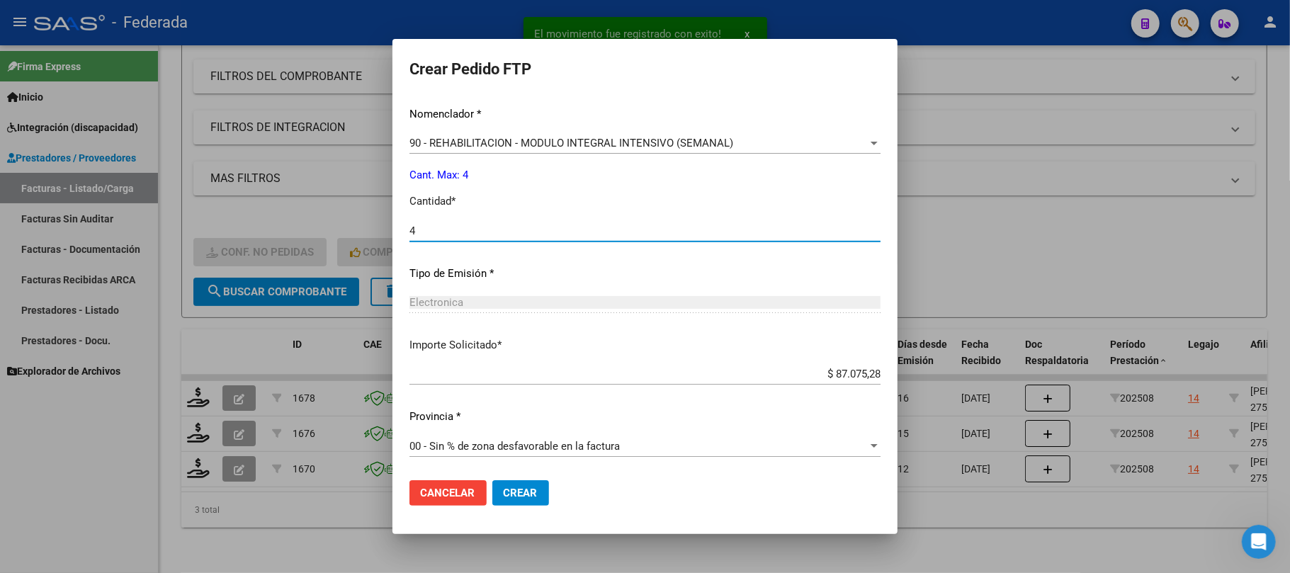
type input "4"
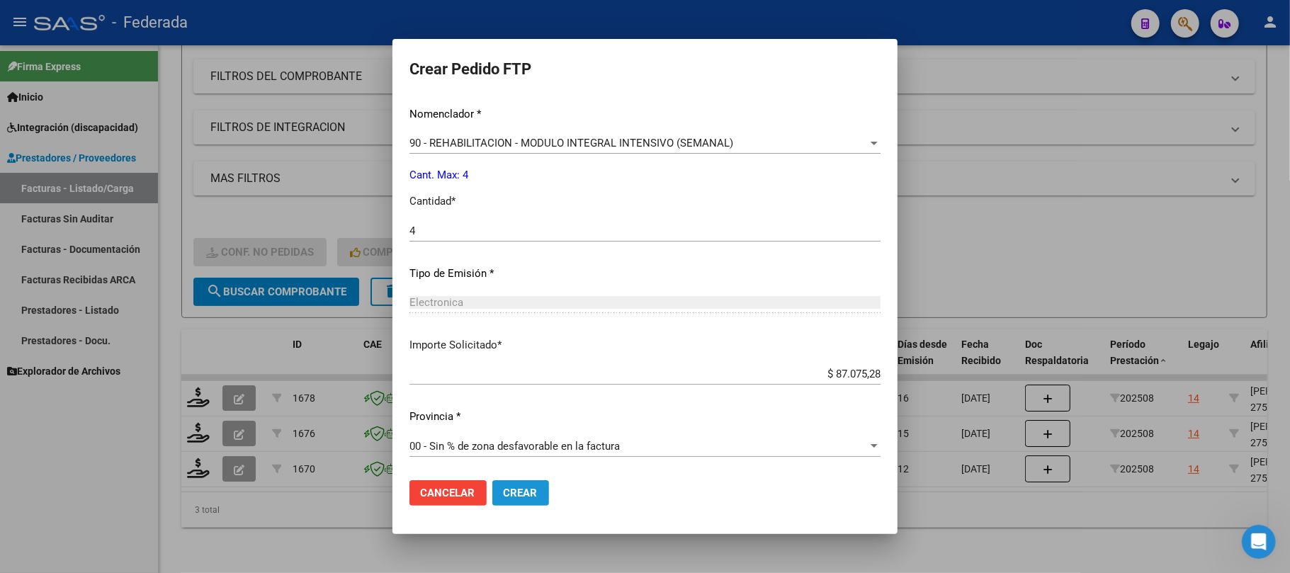
click at [504, 493] on span "Crear" at bounding box center [521, 493] width 34 height 13
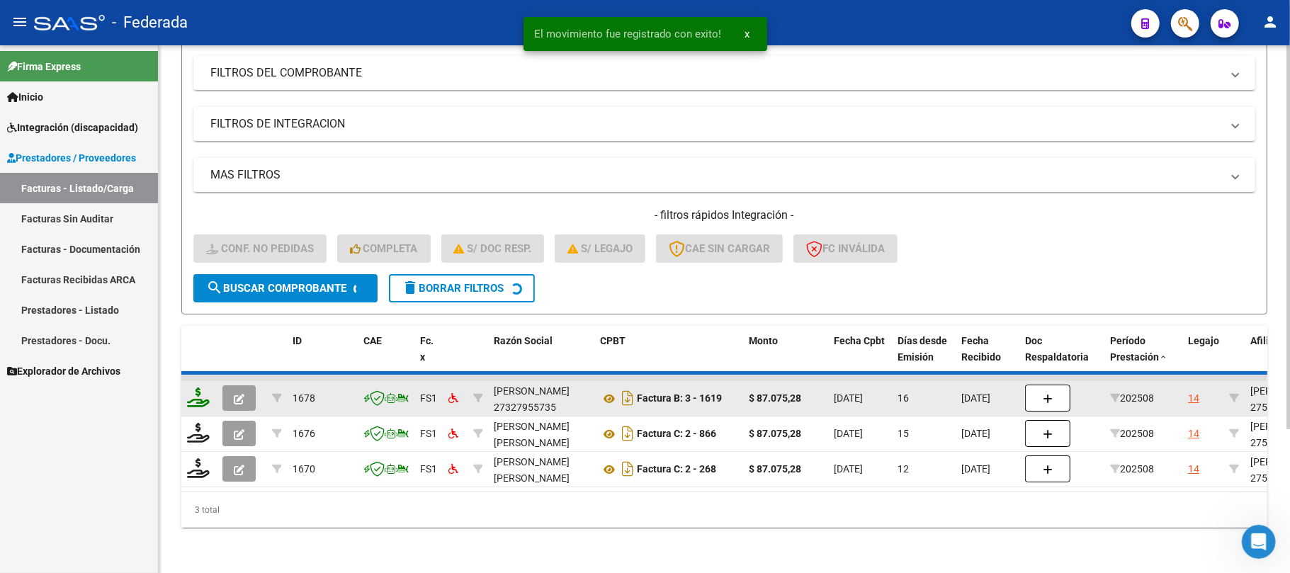
scroll to position [159, 0]
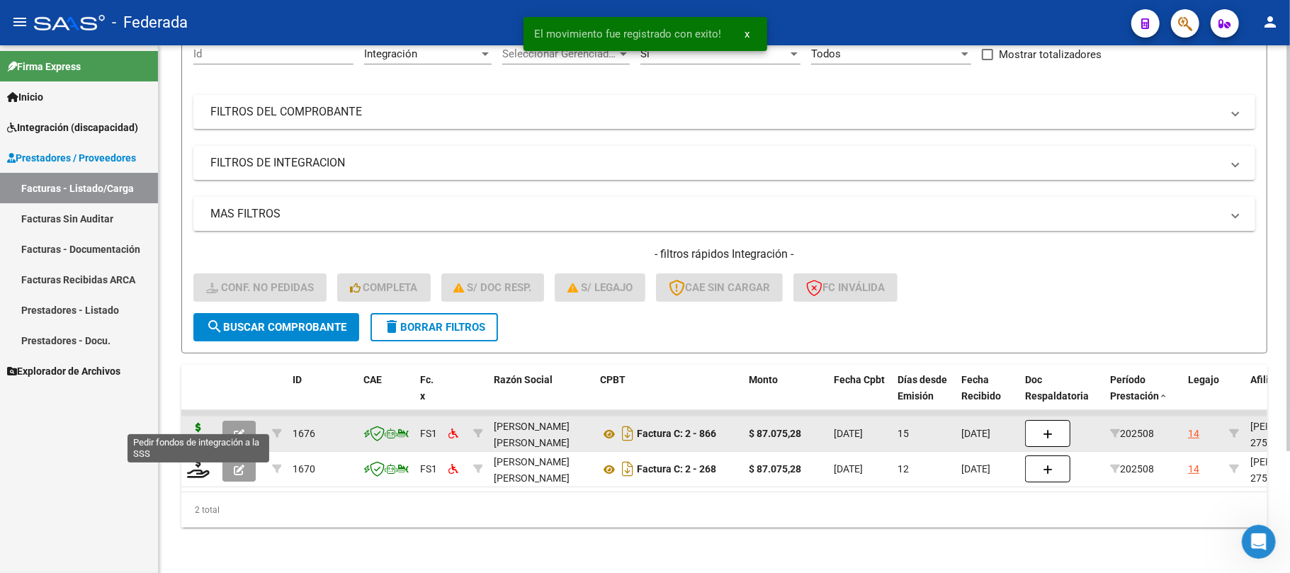
click at [196, 423] on icon at bounding box center [198, 433] width 23 height 20
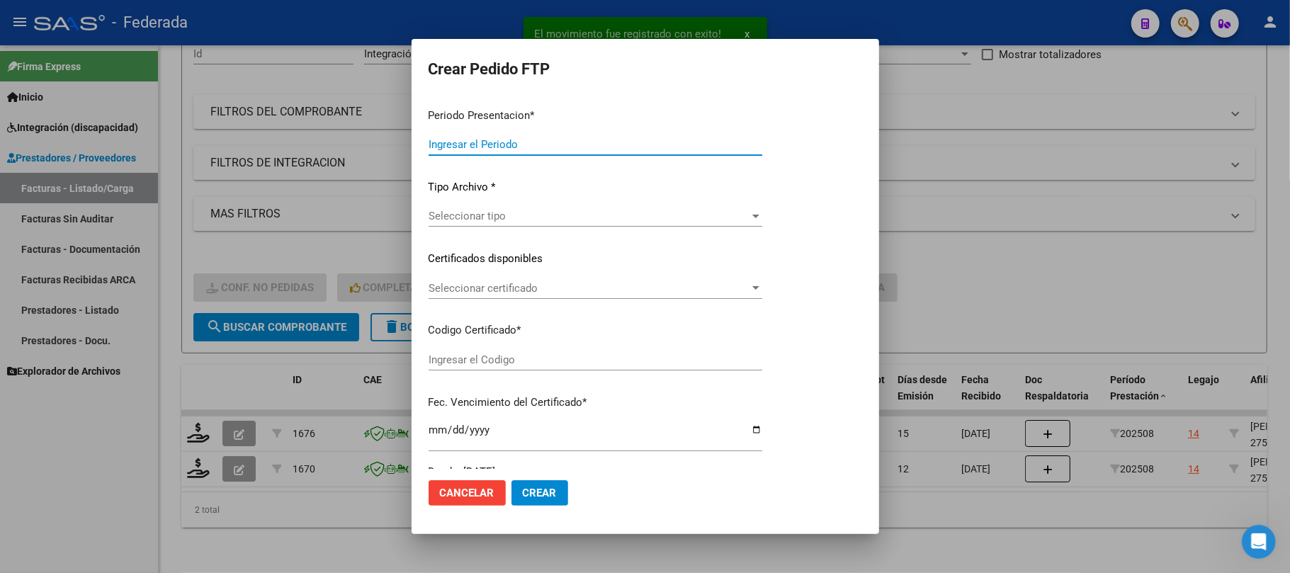
type input "202508"
type input "$ 87.075,28"
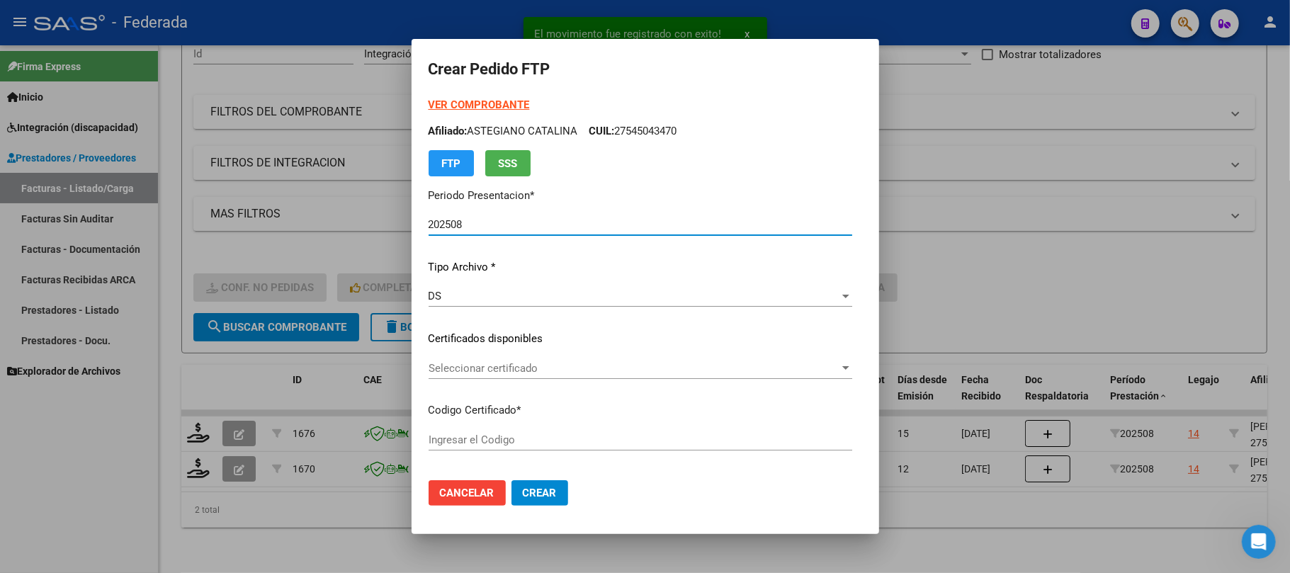
type input "ARG01000545043472018092720230927SFE214"
type input "2023-09-27"
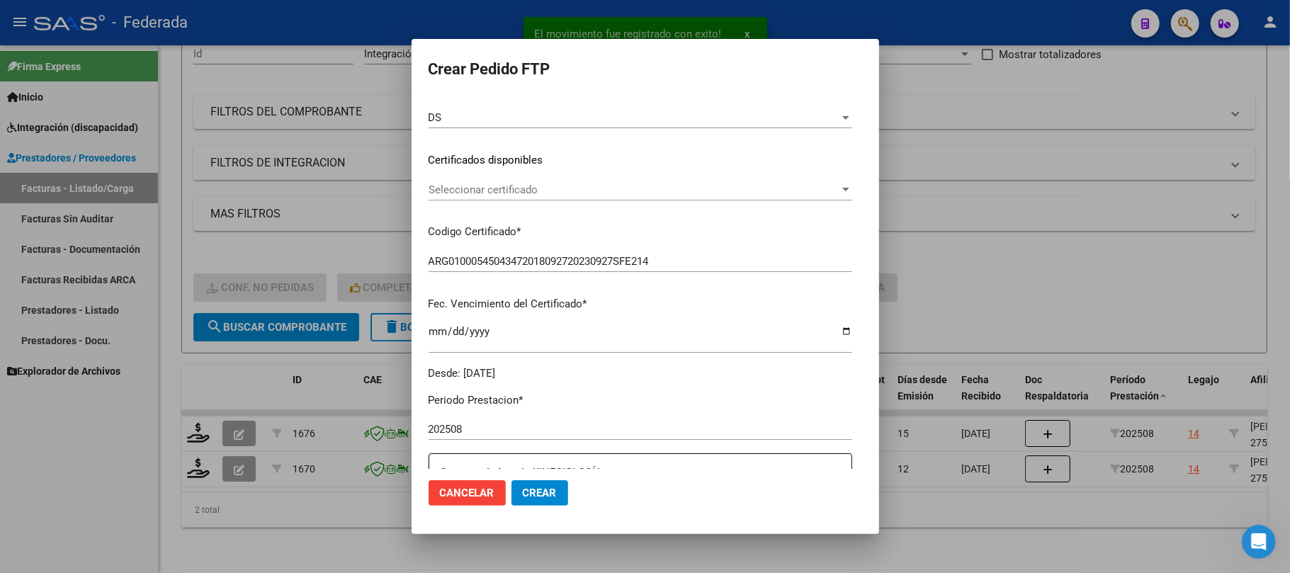
scroll to position [188, 0]
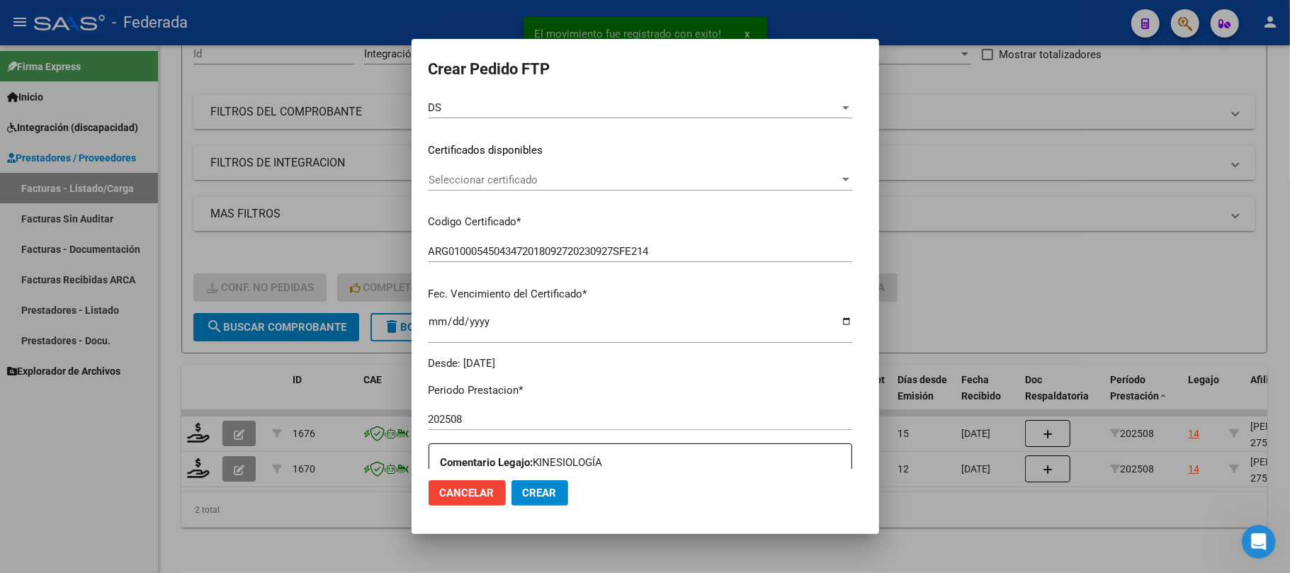
click at [542, 190] on div "Seleccionar certificado Seleccionar certificado" at bounding box center [640, 186] width 424 height 35
click at [530, 184] on span "Seleccionar certificado" at bounding box center [633, 180] width 411 height 13
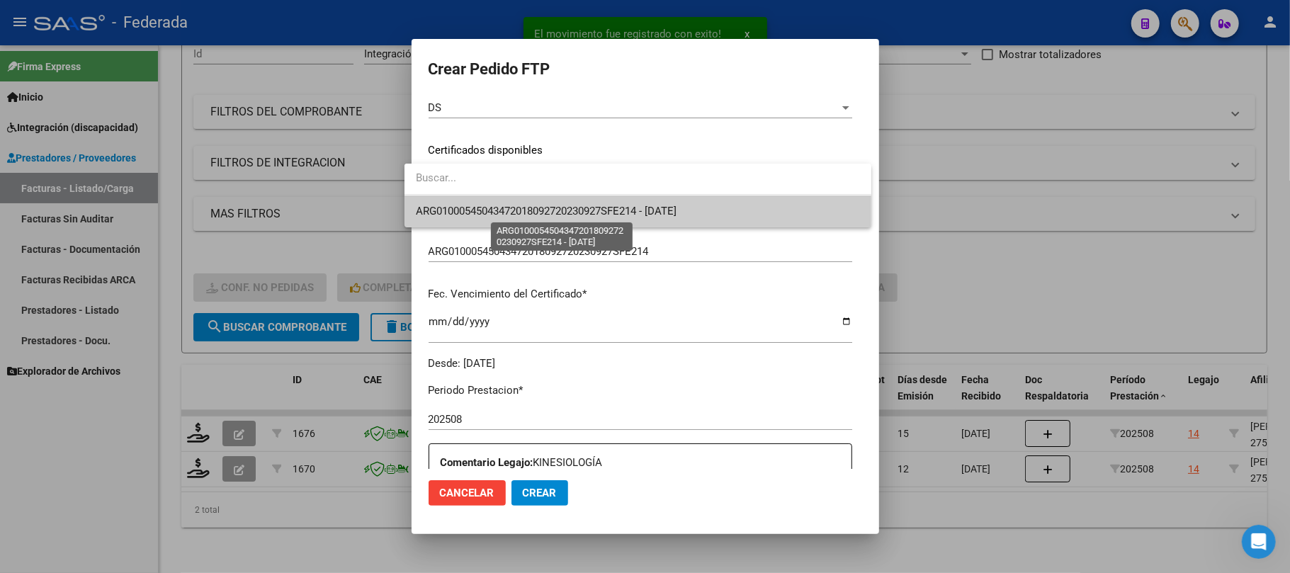
click at [527, 208] on span "ARG01000545043472018092720230927SFE214 - 2023-09-27" at bounding box center [546, 211] width 261 height 13
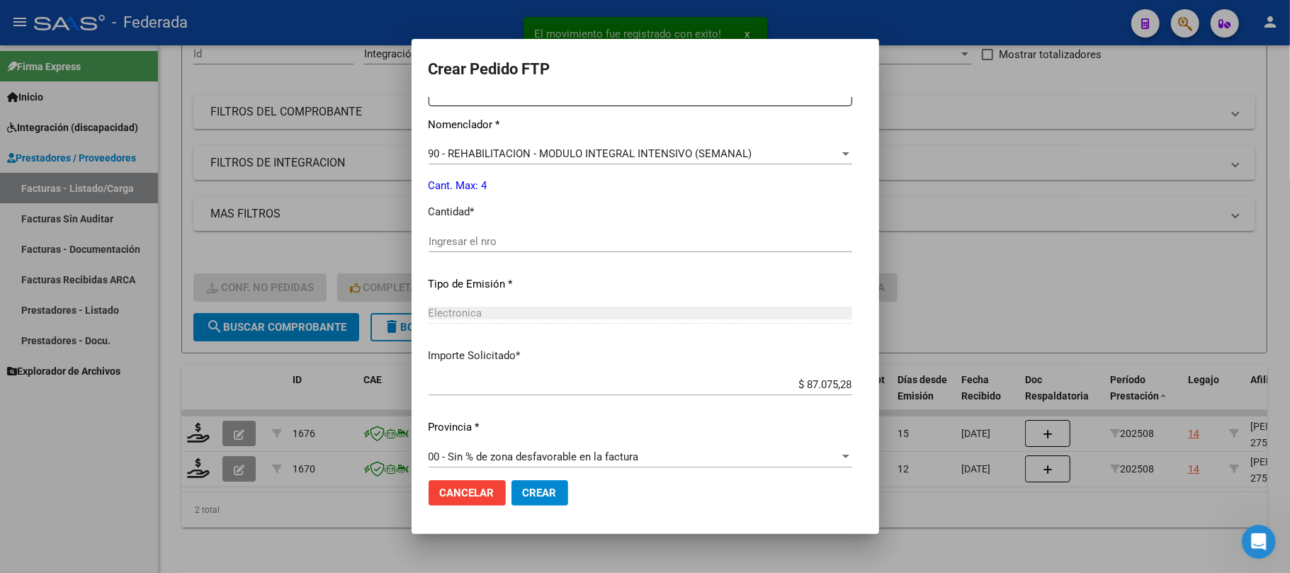
scroll to position [1, 0]
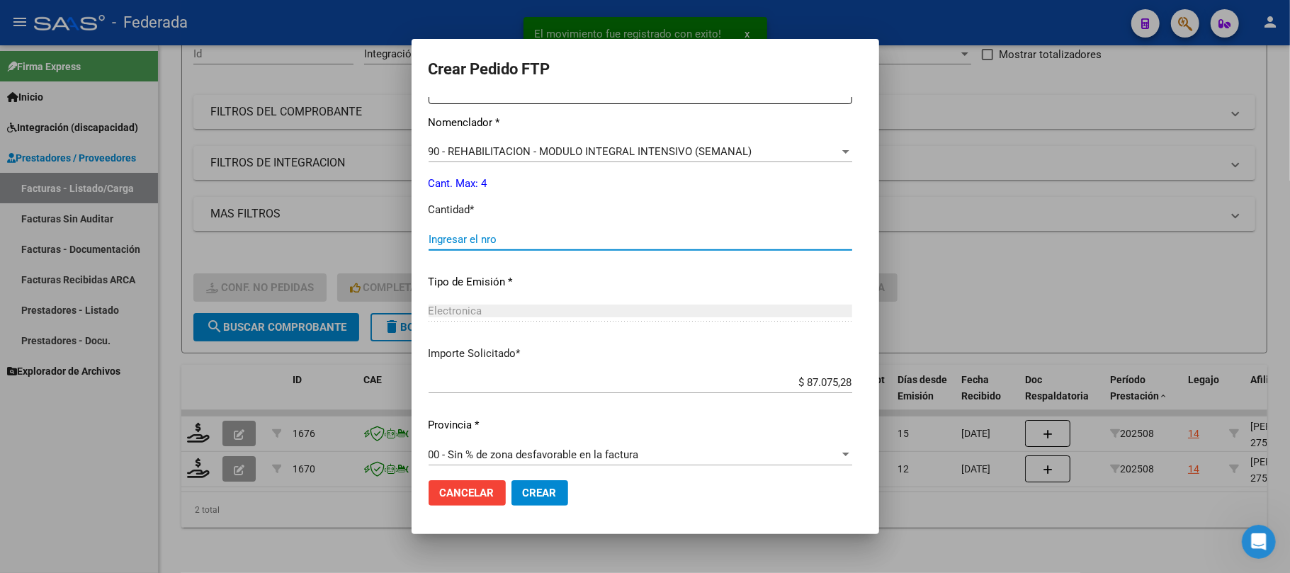
click at [513, 239] on input "Ingresar el nro" at bounding box center [640, 239] width 424 height 13
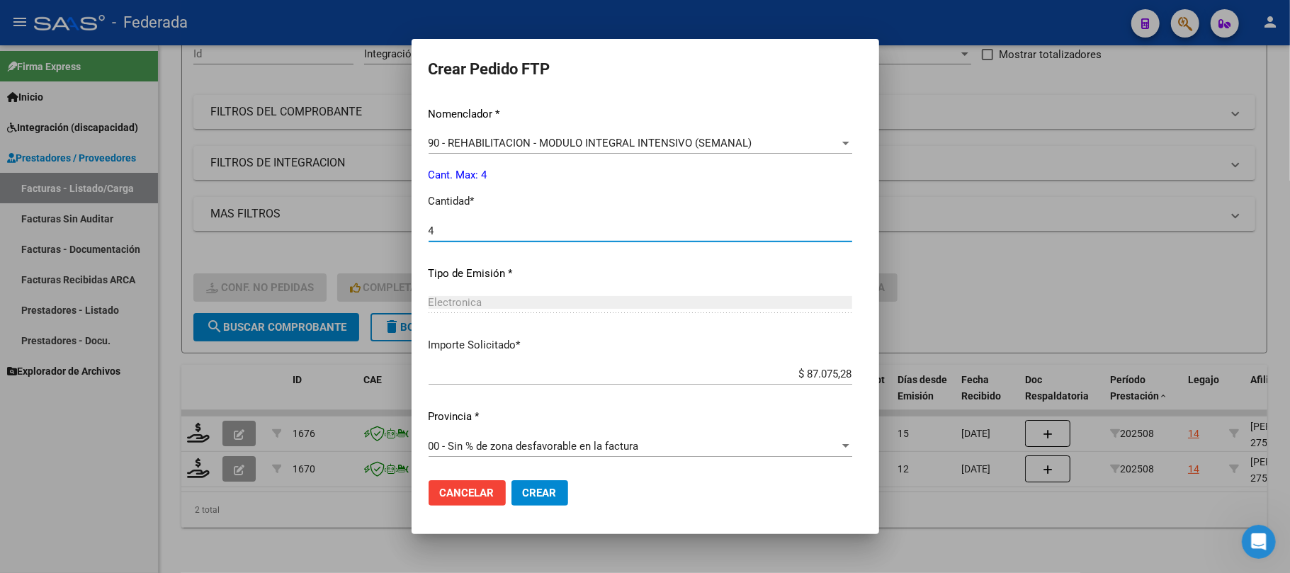
type input "4"
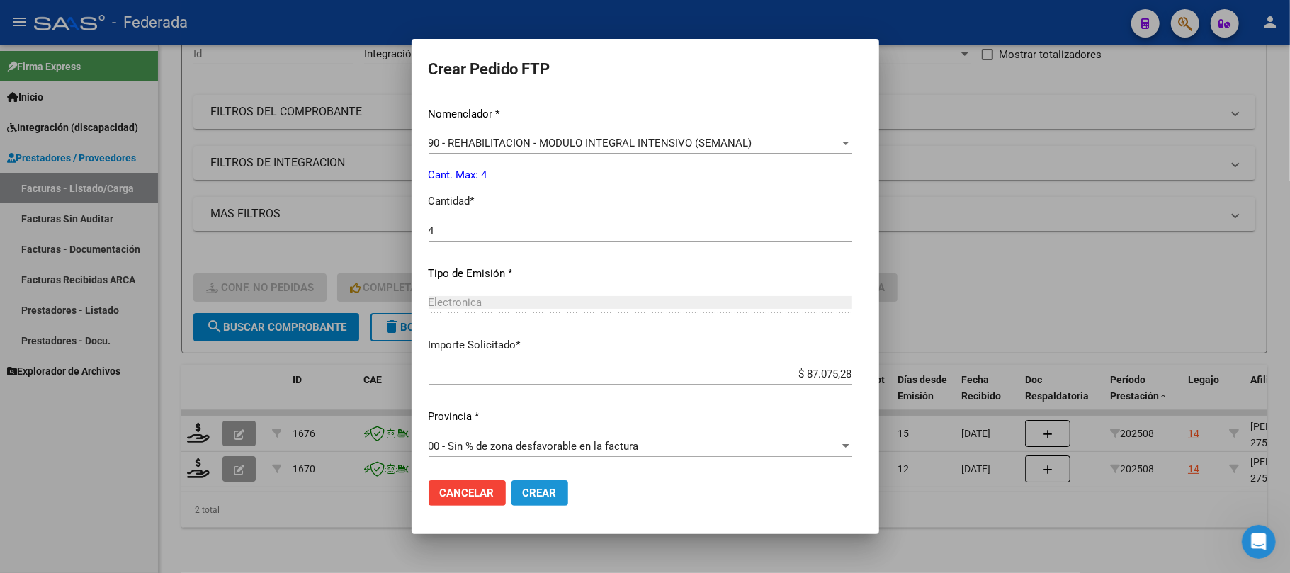
click at [534, 492] on span "Crear" at bounding box center [540, 493] width 34 height 13
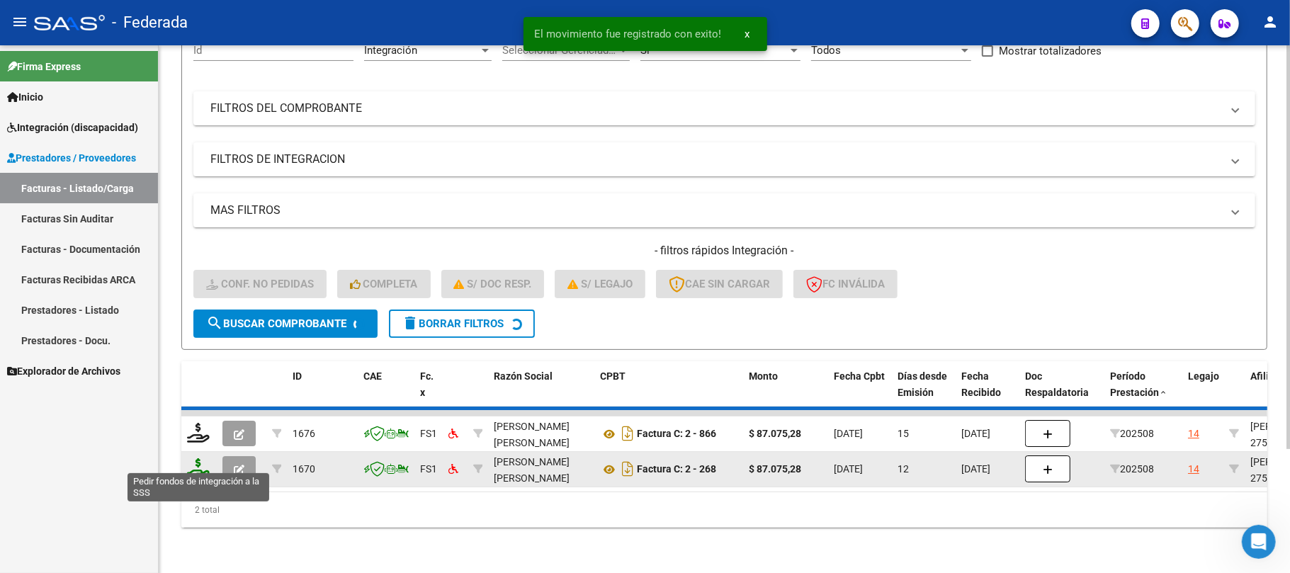
scroll to position [123, 0]
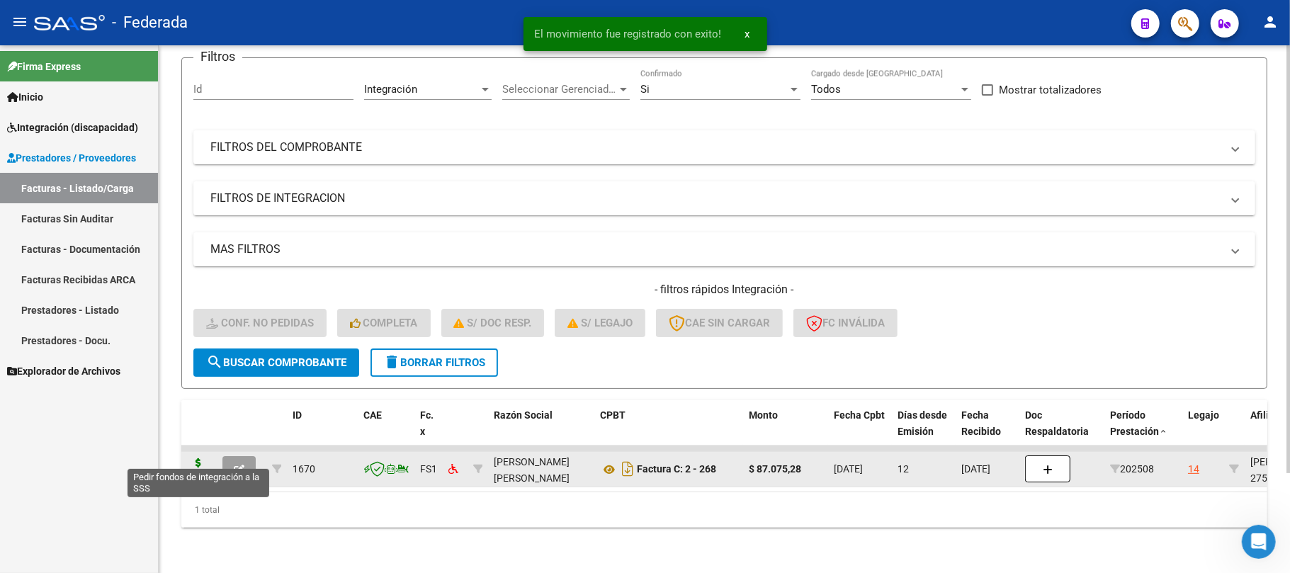
click at [202, 459] on icon at bounding box center [198, 468] width 23 height 20
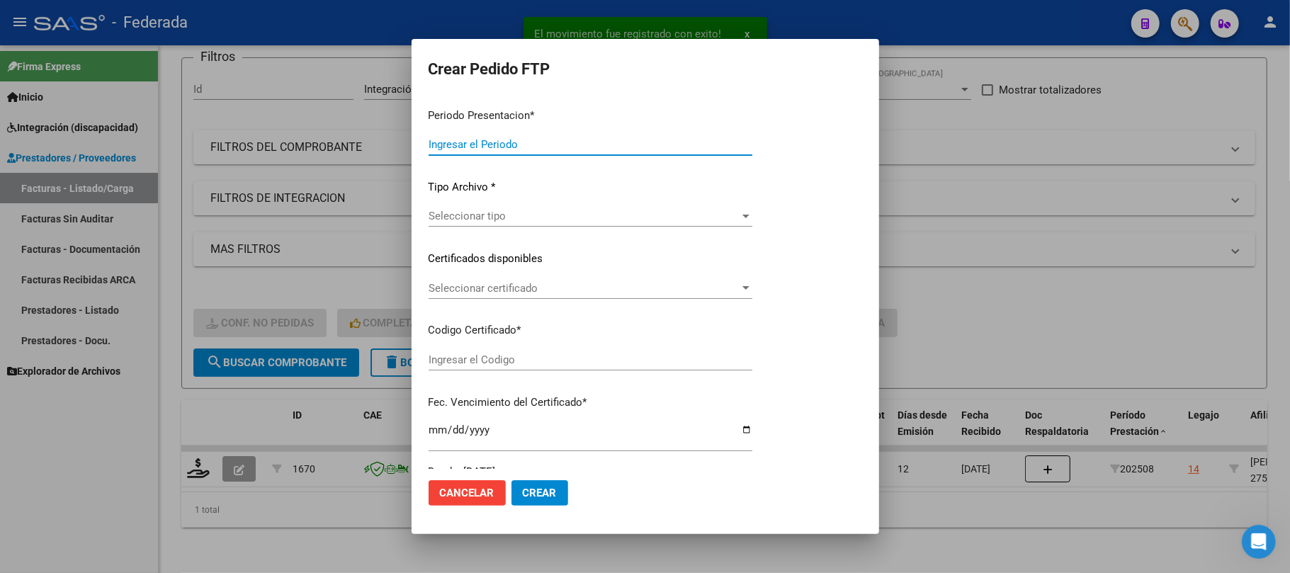
type input "202508"
type input "$ 87.075,28"
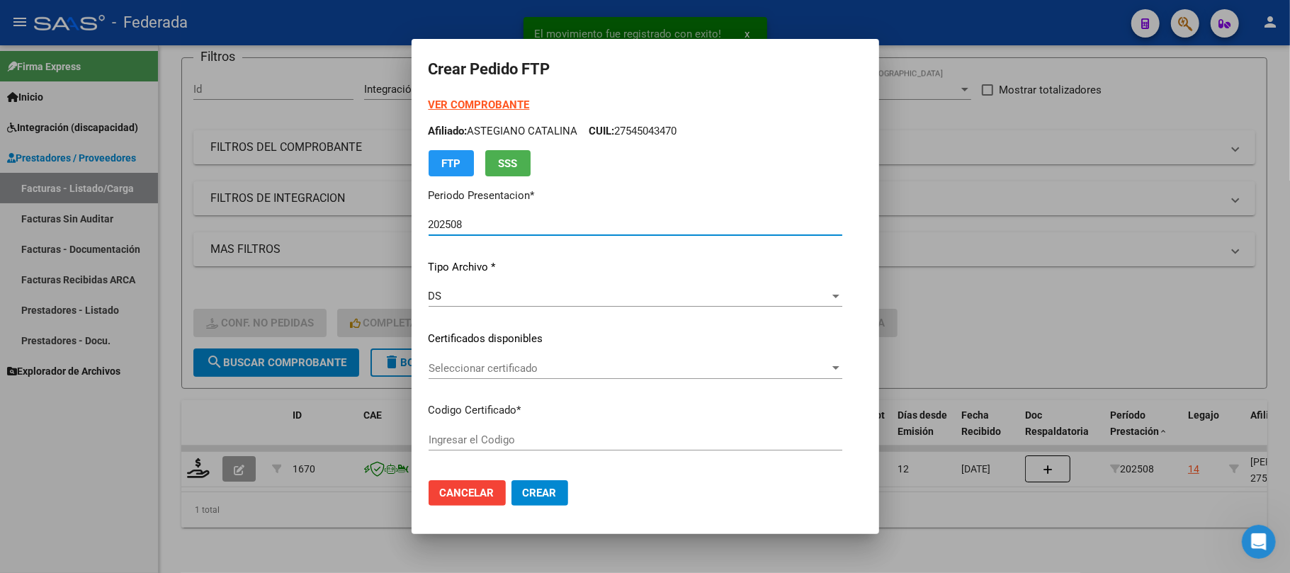
type input "ARG01000545043472018092720230927SFE214"
type input "[DATE]"
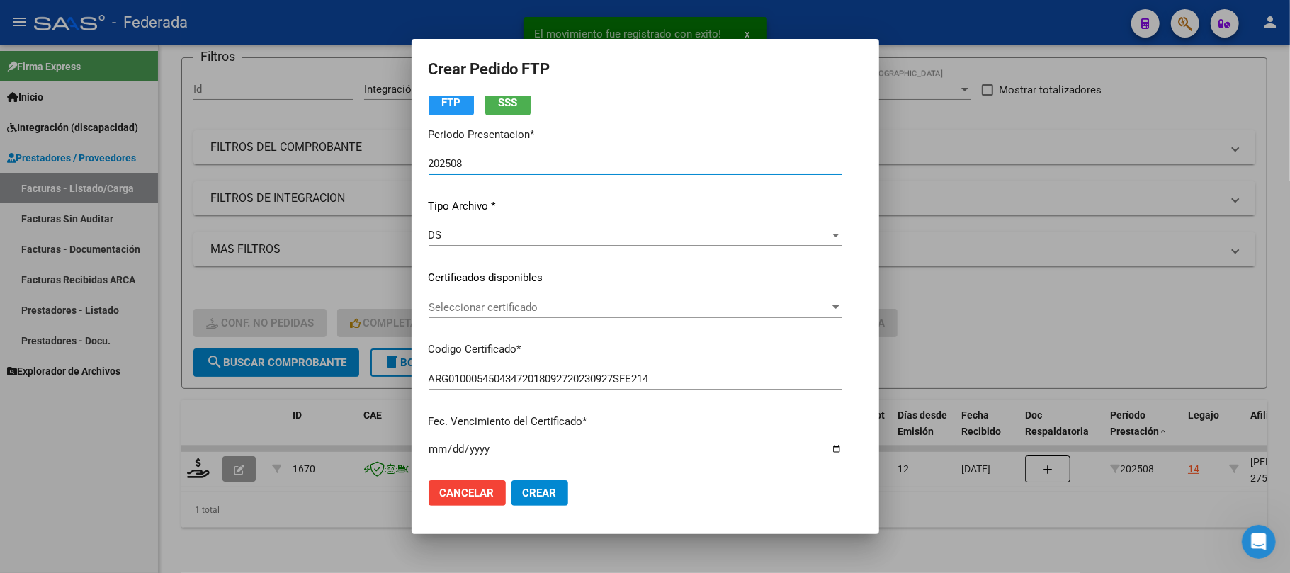
scroll to position [94, 0]
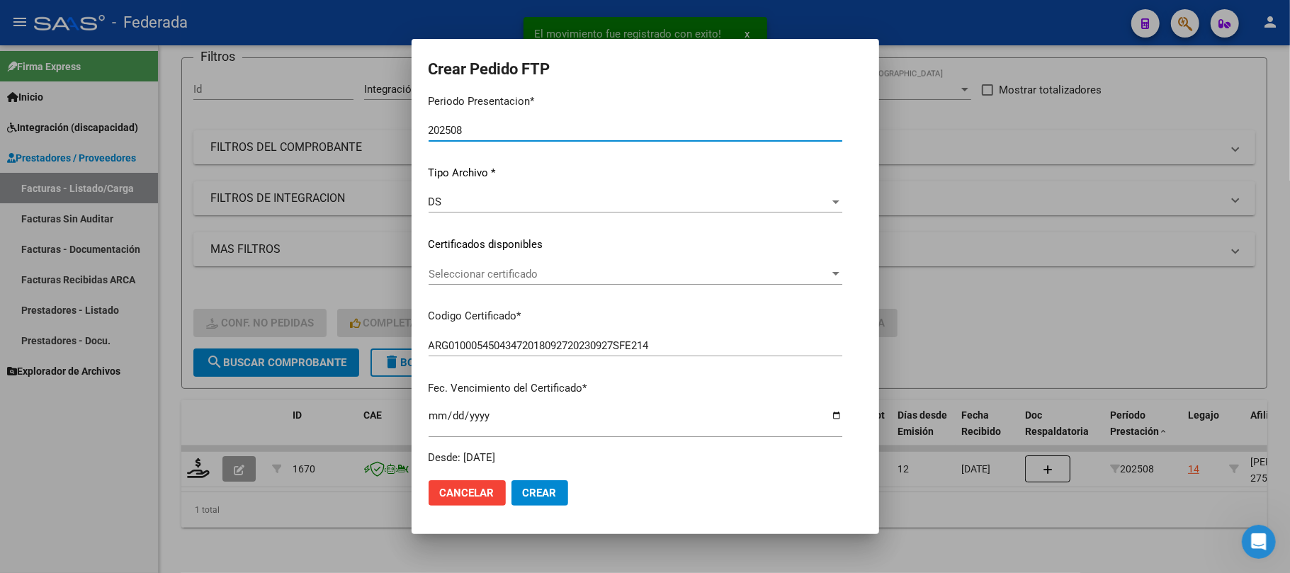
click at [511, 278] on span "Seleccionar certificado" at bounding box center [628, 274] width 401 height 13
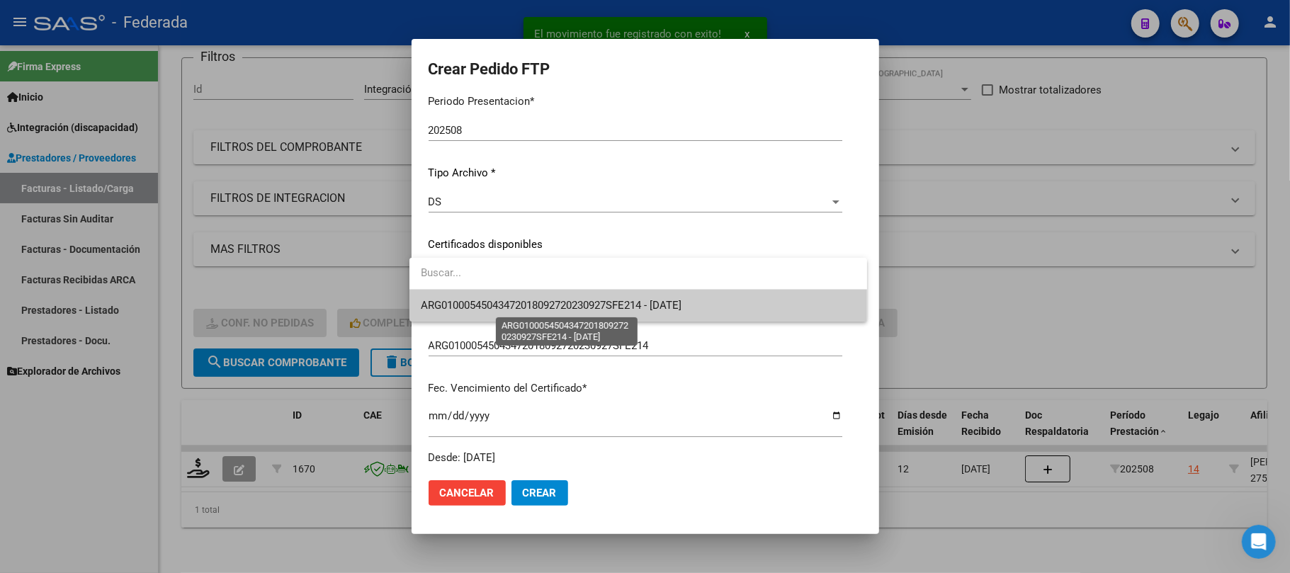
click at [508, 302] on span "ARG01000545043472018092720230927SFE214 - [DATE]" at bounding box center [551, 305] width 261 height 13
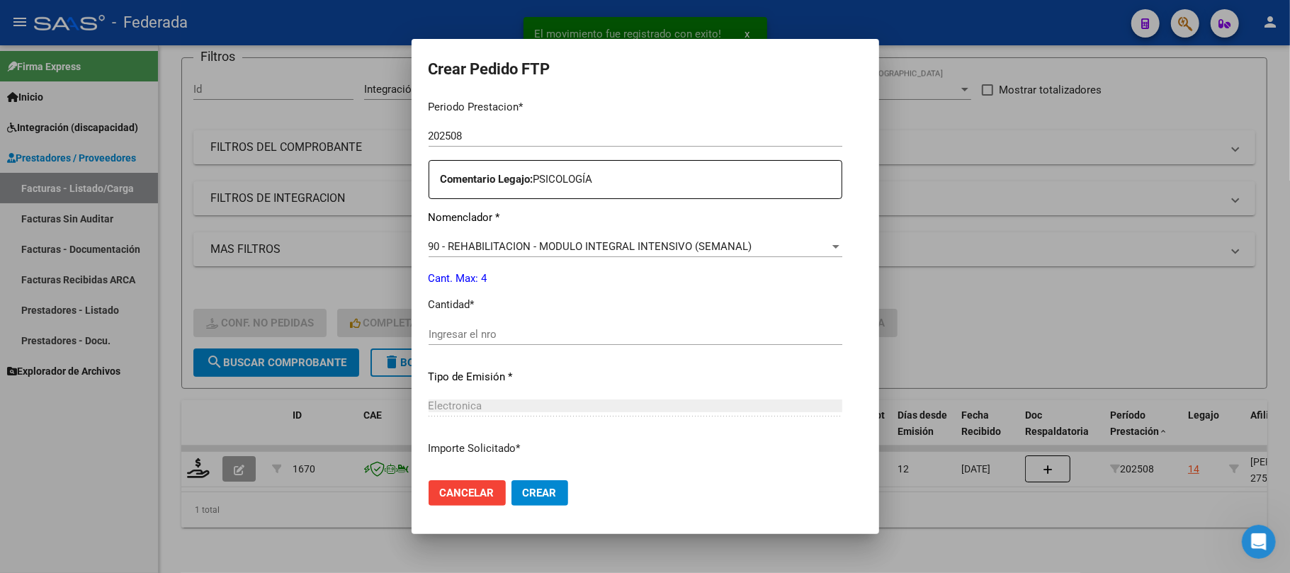
scroll to position [567, 0]
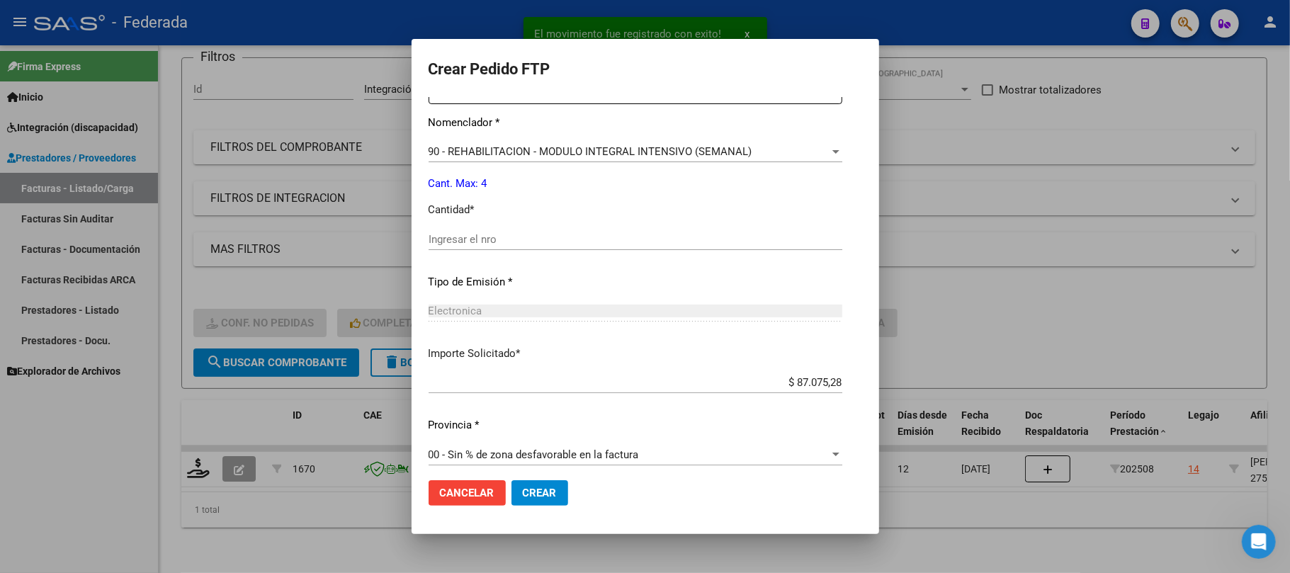
click at [499, 241] on input "Ingresar el nro" at bounding box center [635, 239] width 414 height 13
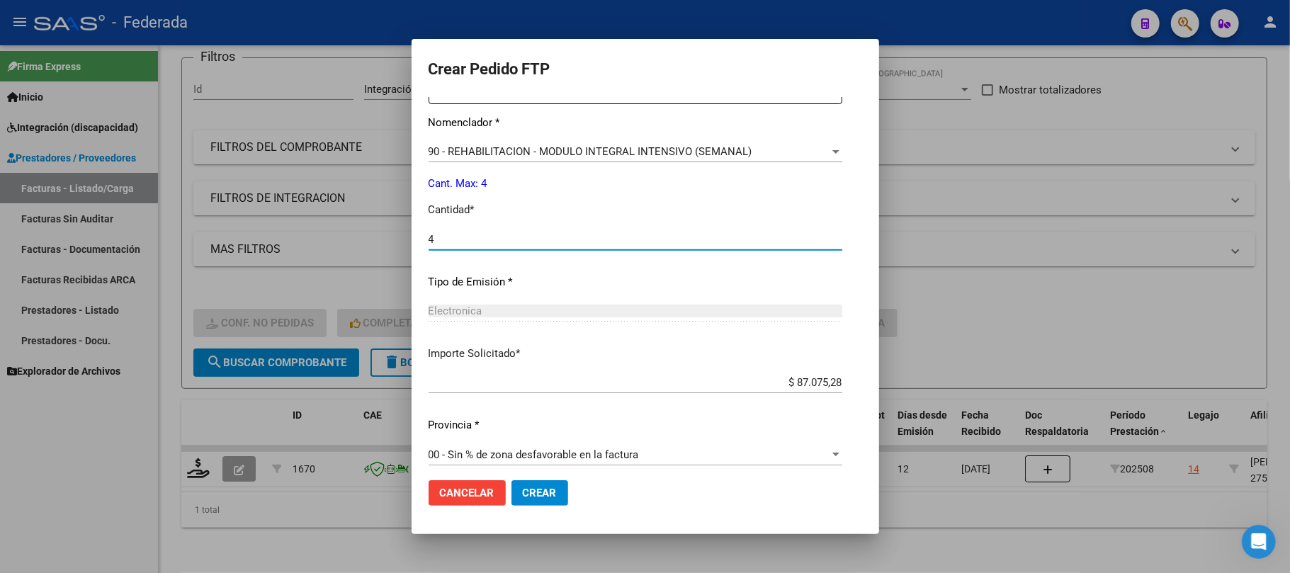
type input "4"
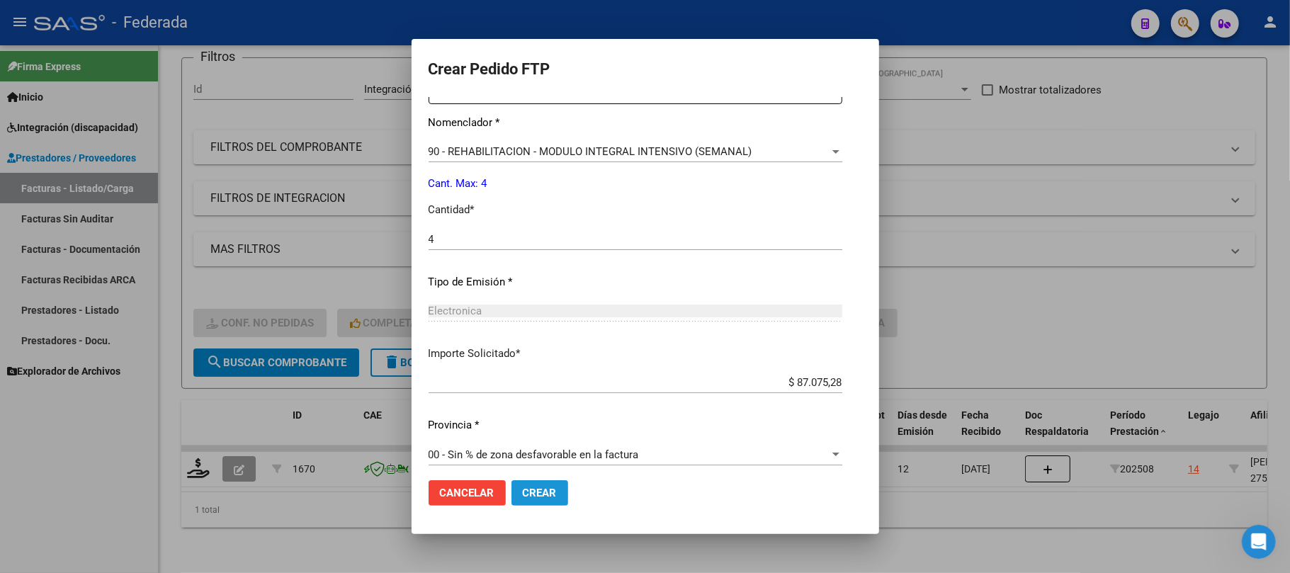
click at [539, 485] on button "Crear" at bounding box center [539, 492] width 57 height 25
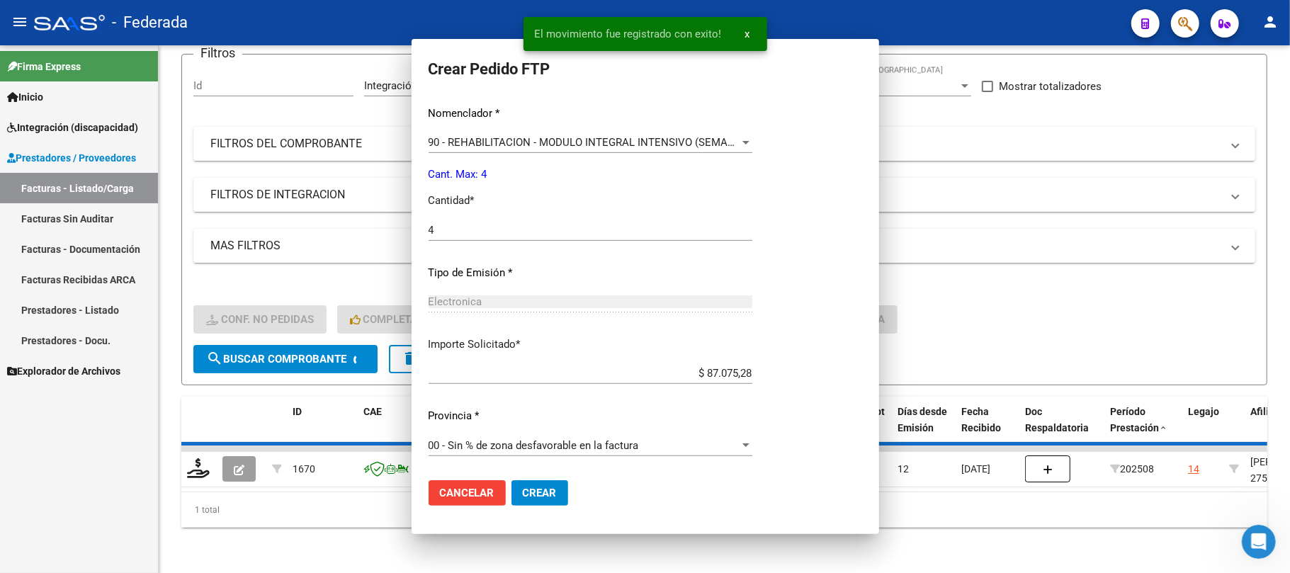
scroll to position [0, 0]
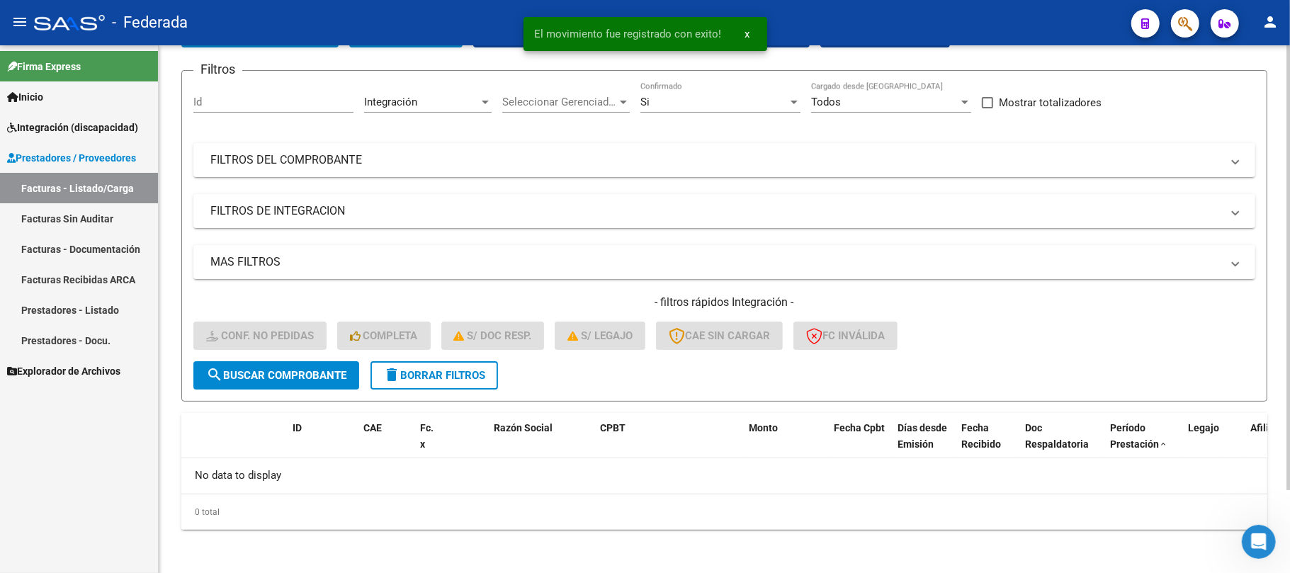
click at [489, 371] on button "delete Borrar Filtros" at bounding box center [433, 375] width 127 height 28
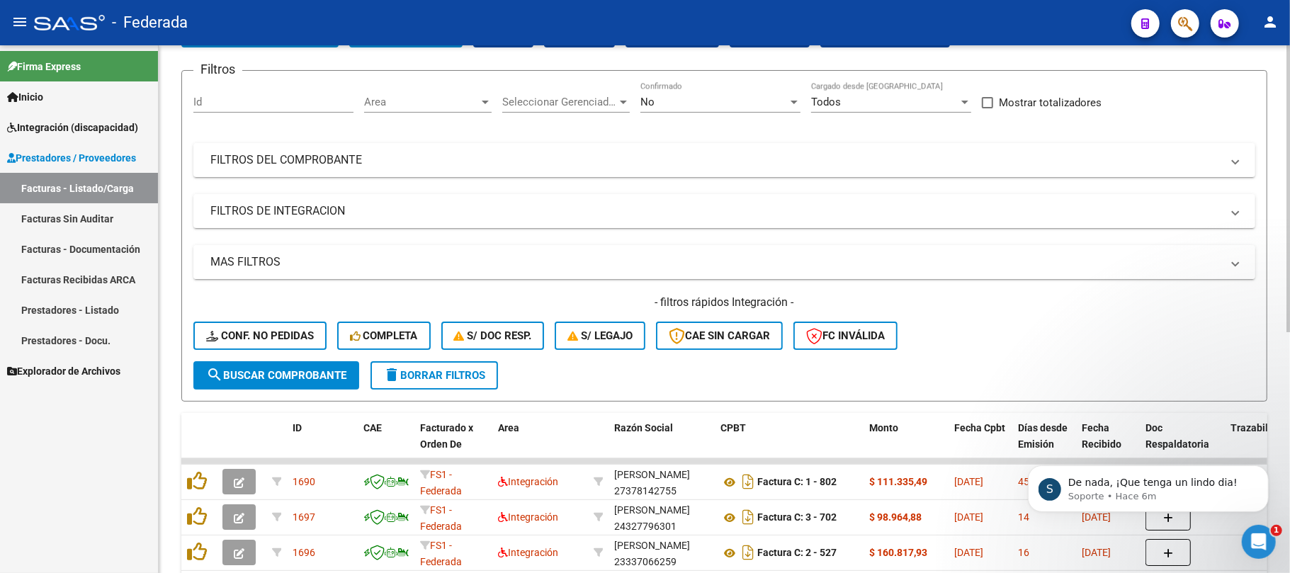
click at [530, 251] on mat-expansion-panel-header "MAS FILTROS" at bounding box center [724, 262] width 1062 height 34
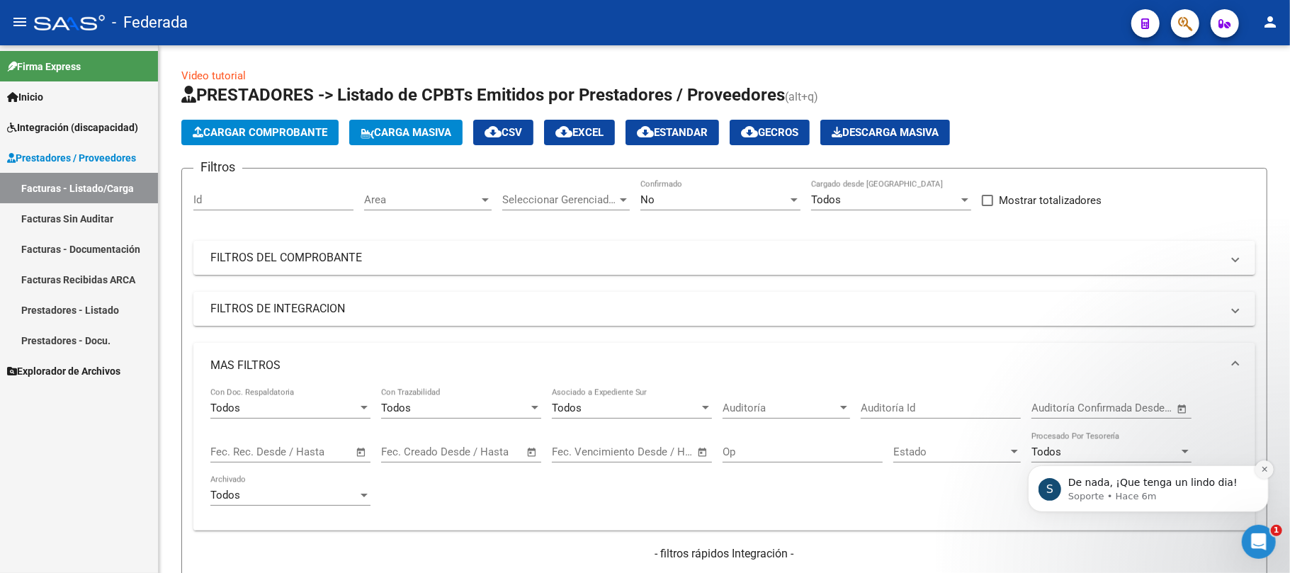
click at [1257, 468] on button "Dismiss notification" at bounding box center [1263, 469] width 18 height 18
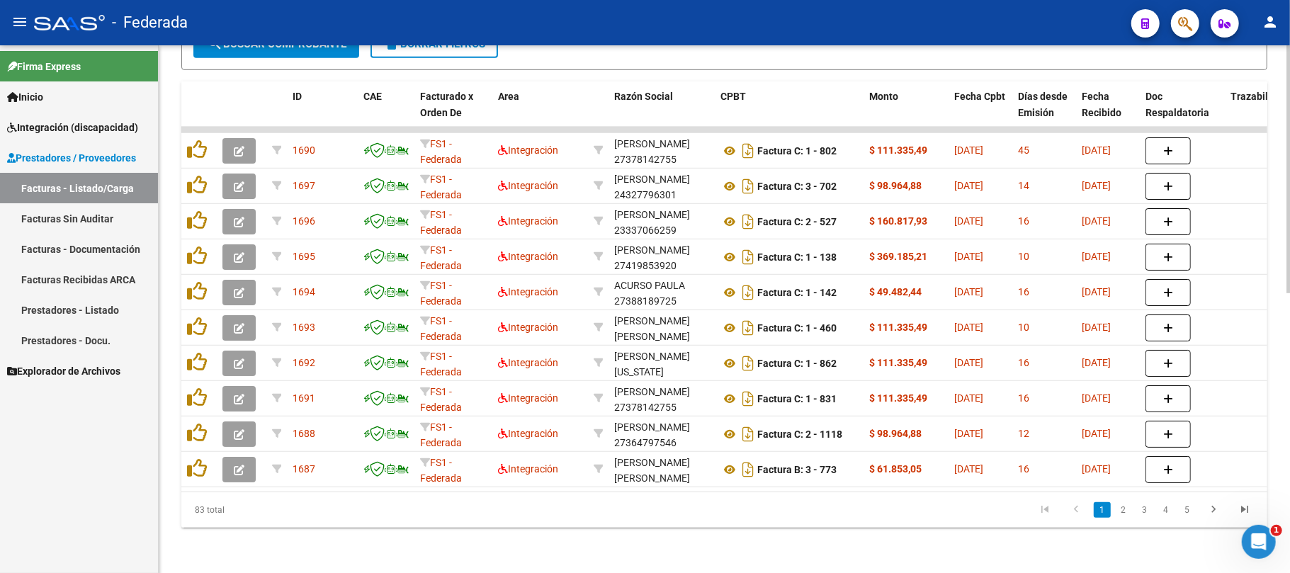
scroll to position [219, 0]
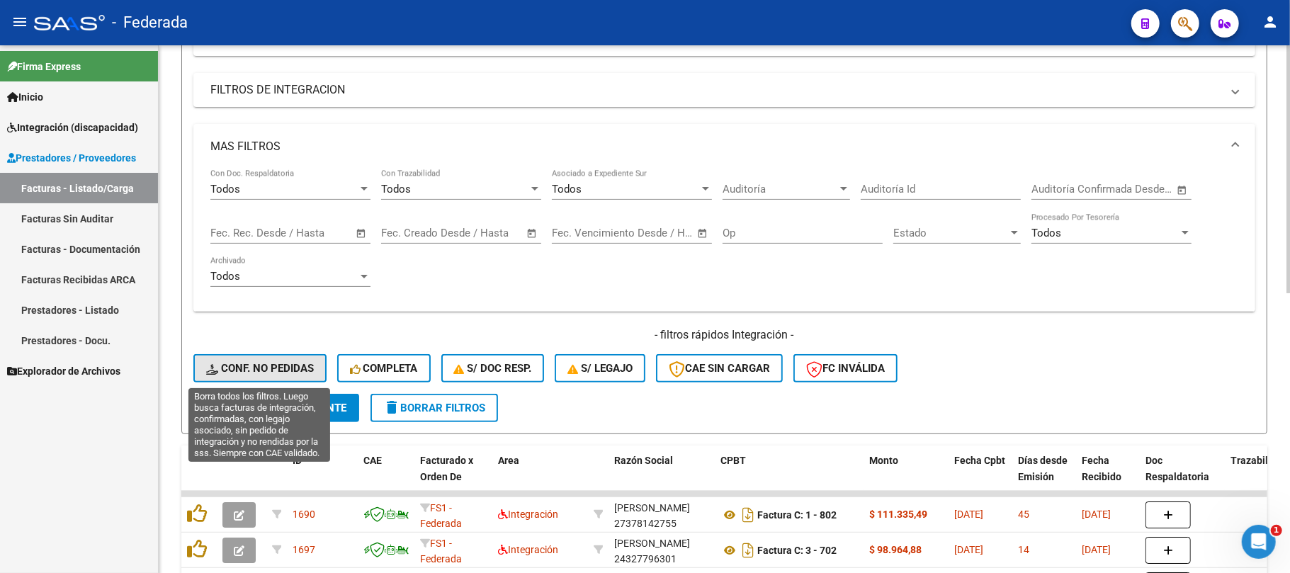
click at [300, 360] on button "Conf. no pedidas" at bounding box center [259, 368] width 133 height 28
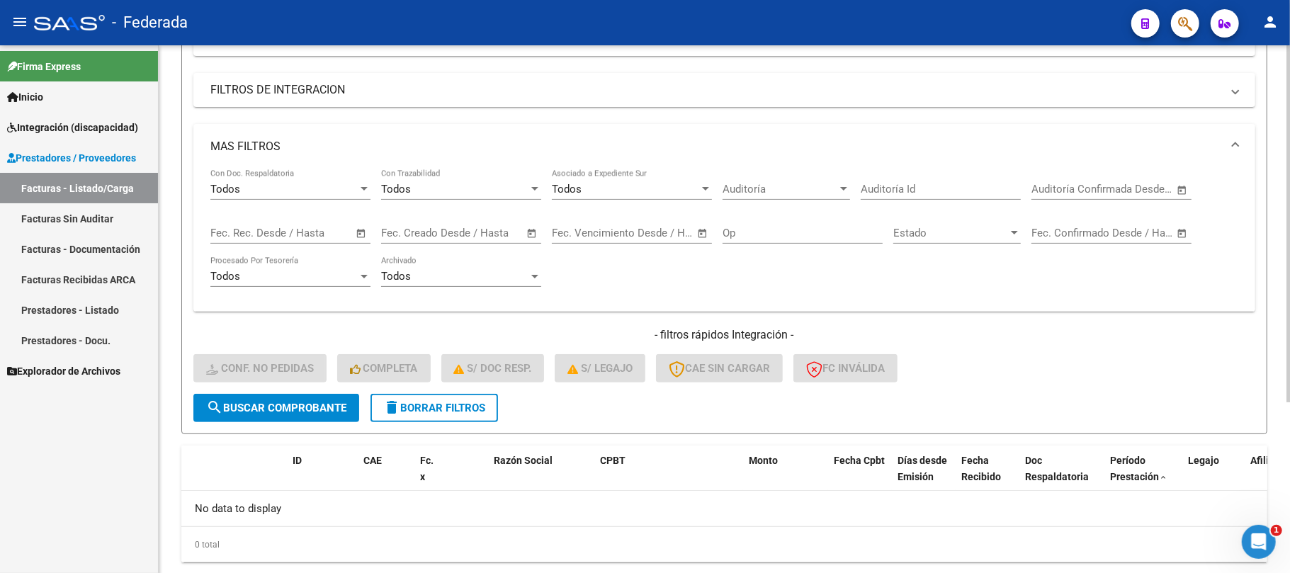
scroll to position [253, 0]
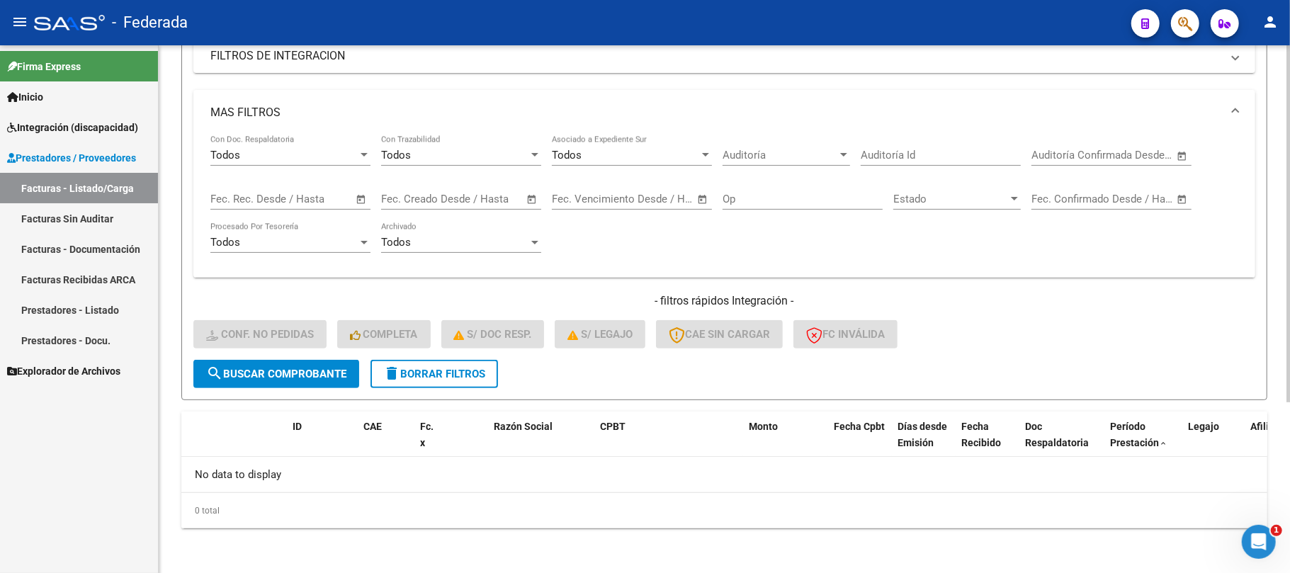
click at [438, 368] on span "delete Borrar Filtros" at bounding box center [434, 374] width 102 height 13
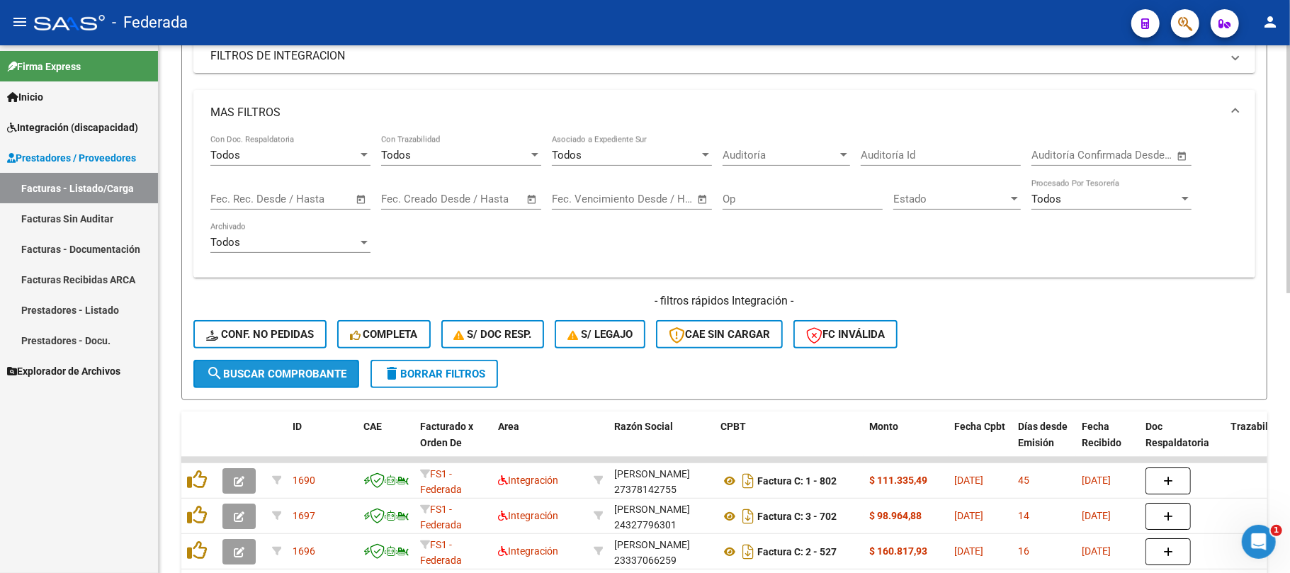
click at [255, 360] on button "search Buscar Comprobante" at bounding box center [276, 374] width 166 height 28
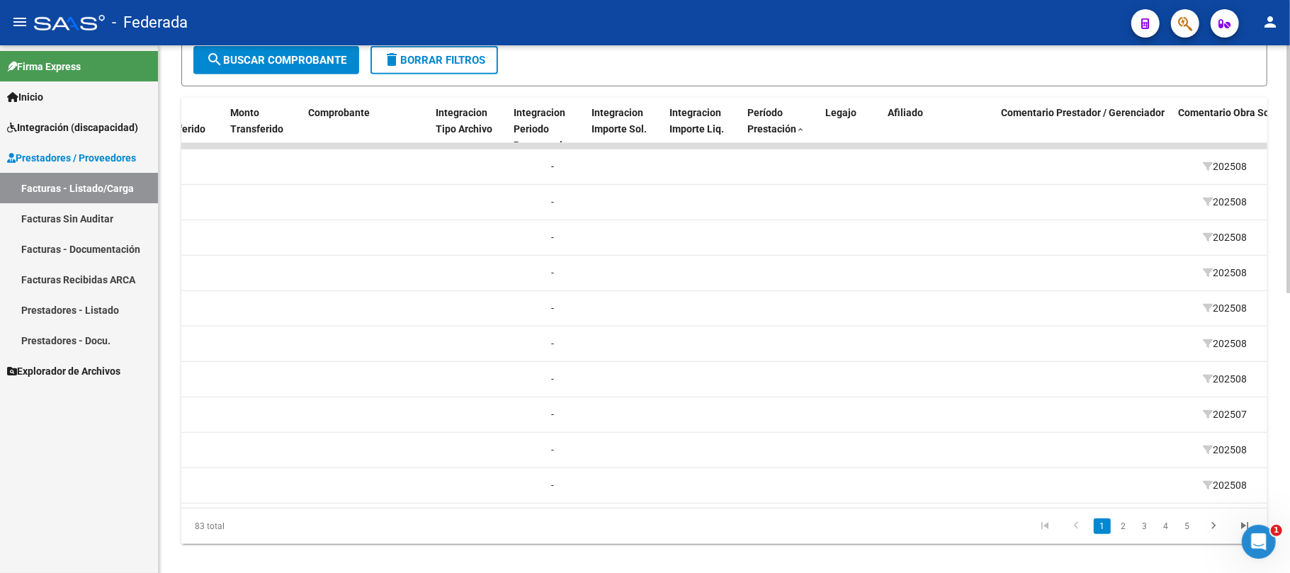
scroll to position [0, 1477]
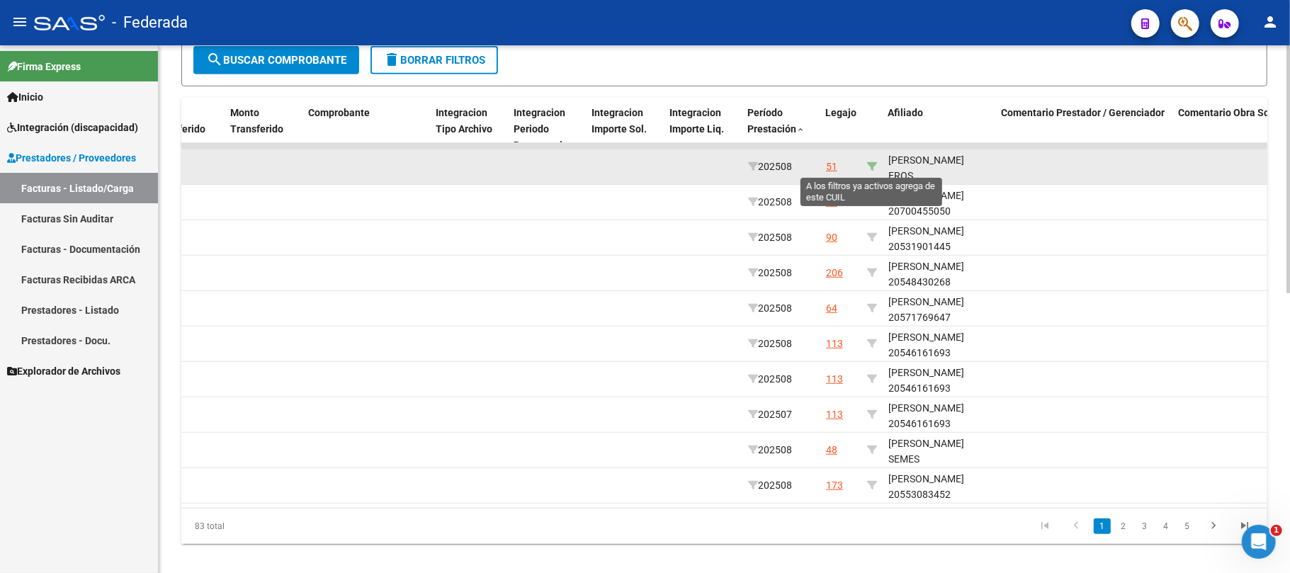
click at [870, 166] on icon at bounding box center [872, 166] width 10 height 10
type input "20568495463"
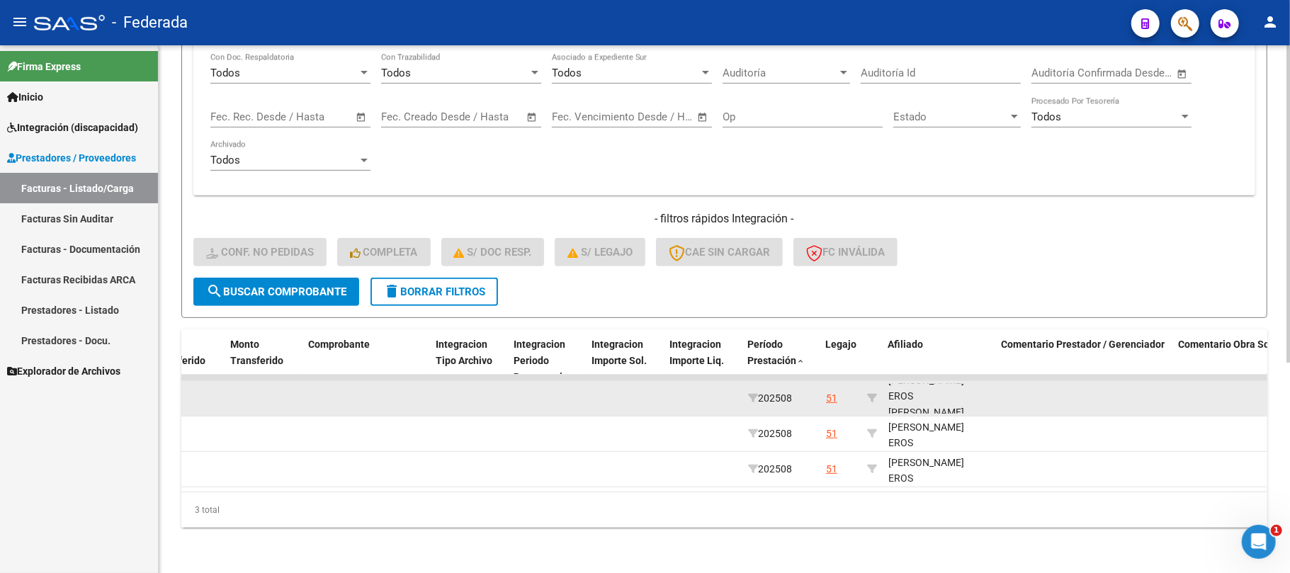
scroll to position [18, 0]
click at [935, 390] on div "[PERSON_NAME] EROS [PERSON_NAME] 20568495463" at bounding box center [939, 398] width 102 height 64
copy div "20568495463"
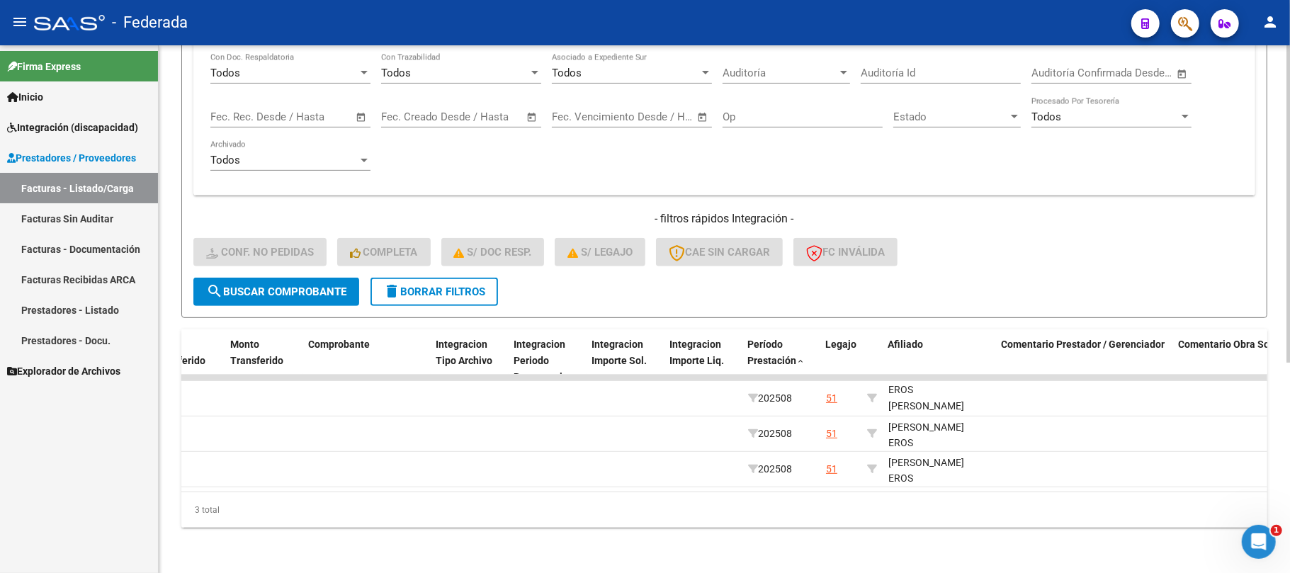
scroll to position [0, 0]
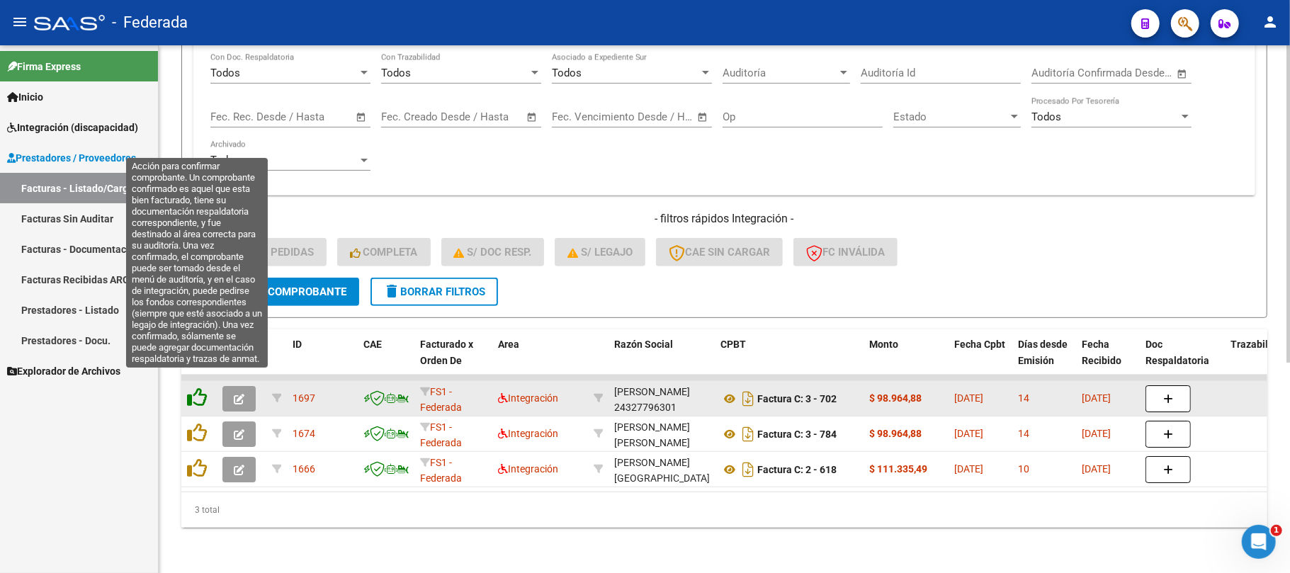
click at [205, 387] on icon at bounding box center [197, 397] width 20 height 20
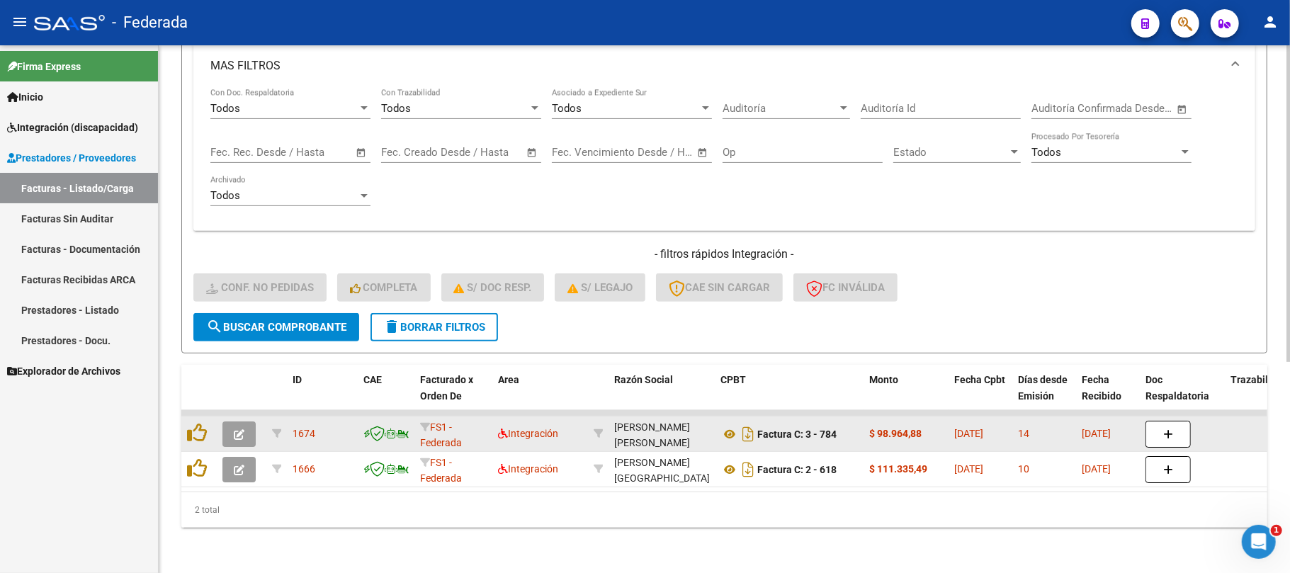
scroll to position [313, 0]
click at [207, 423] on div at bounding box center [199, 434] width 24 height 22
click at [193, 426] on icon at bounding box center [197, 433] width 20 height 20
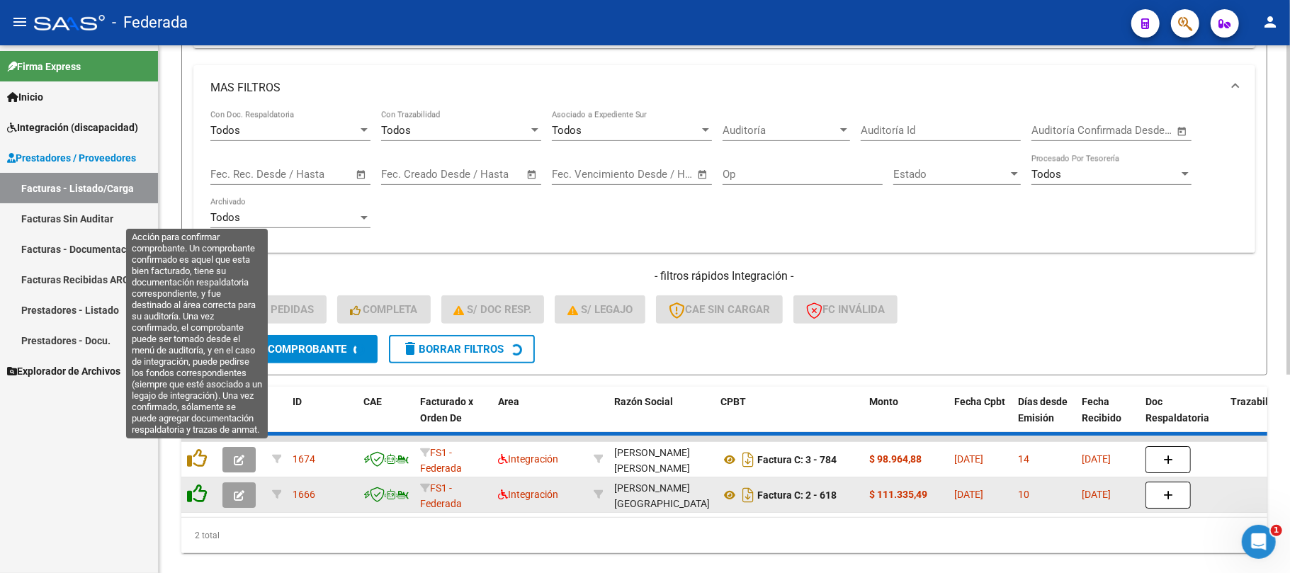
click at [202, 453] on icon at bounding box center [197, 458] width 20 height 20
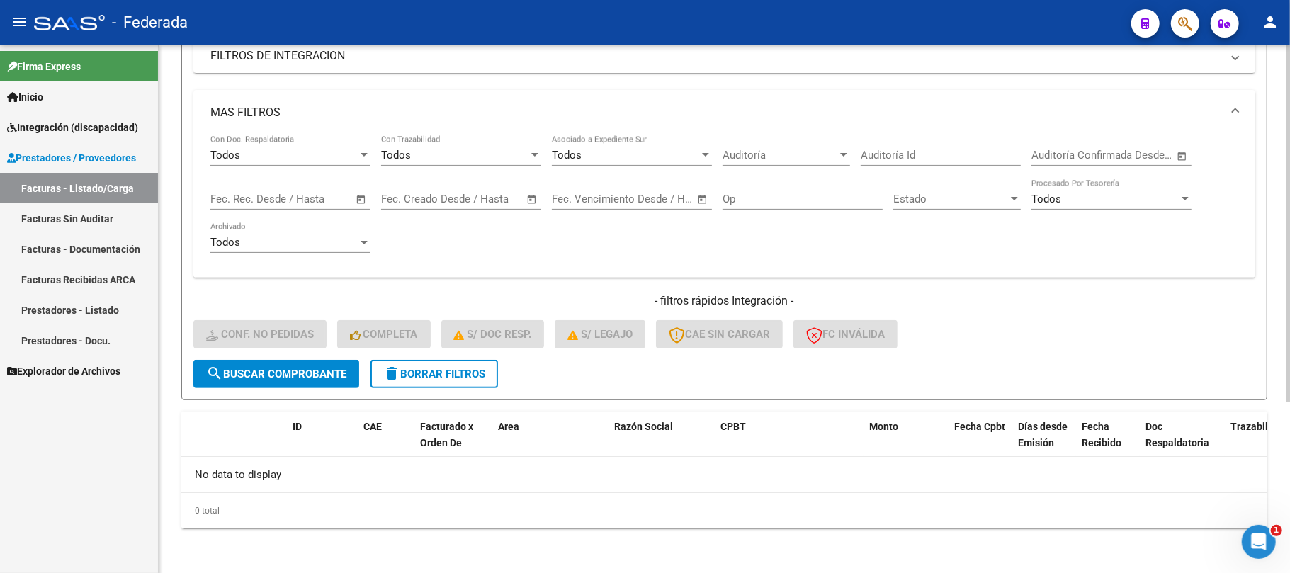
click at [450, 375] on span "delete Borrar Filtros" at bounding box center [434, 374] width 102 height 13
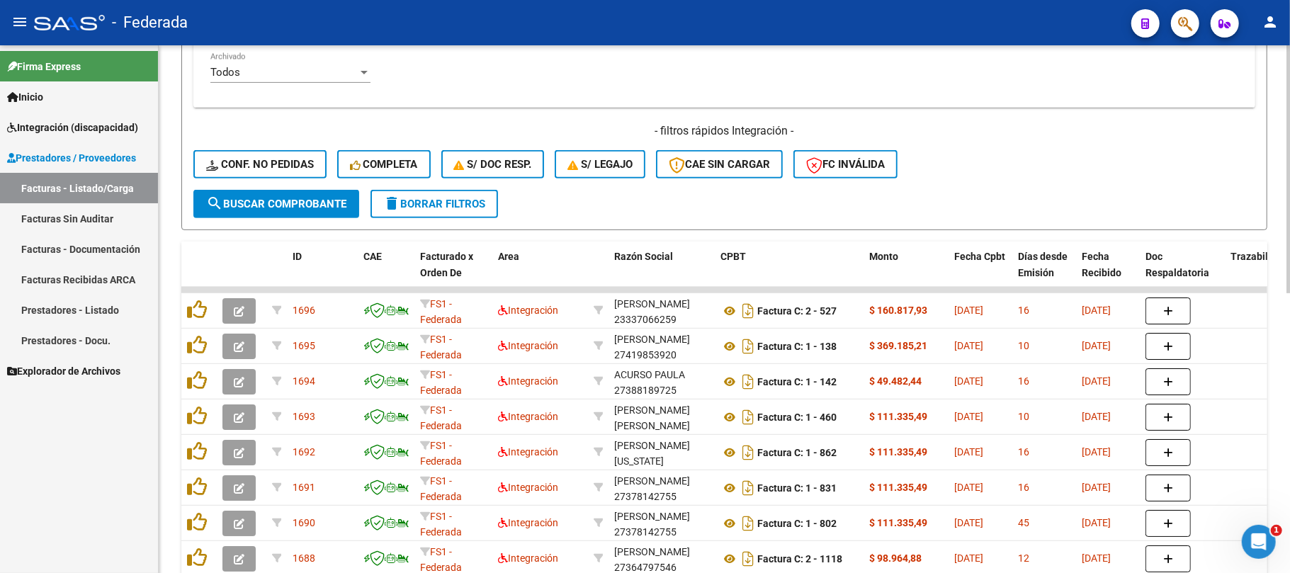
scroll to position [442, 0]
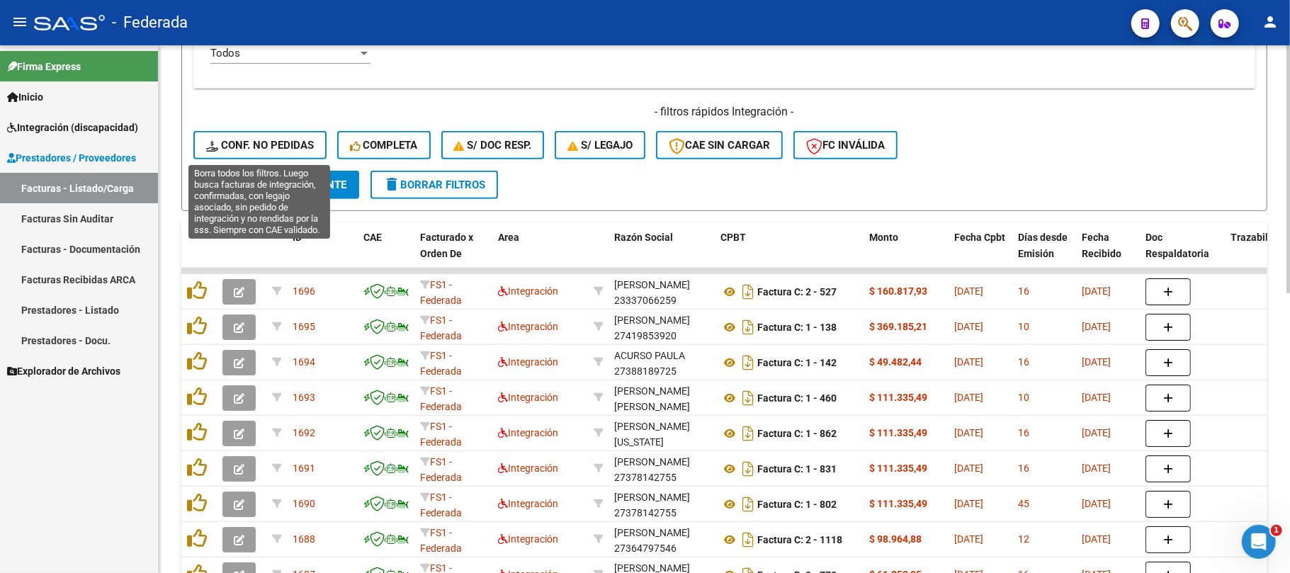
click at [302, 150] on span "Conf. no pedidas" at bounding box center [260, 145] width 108 height 13
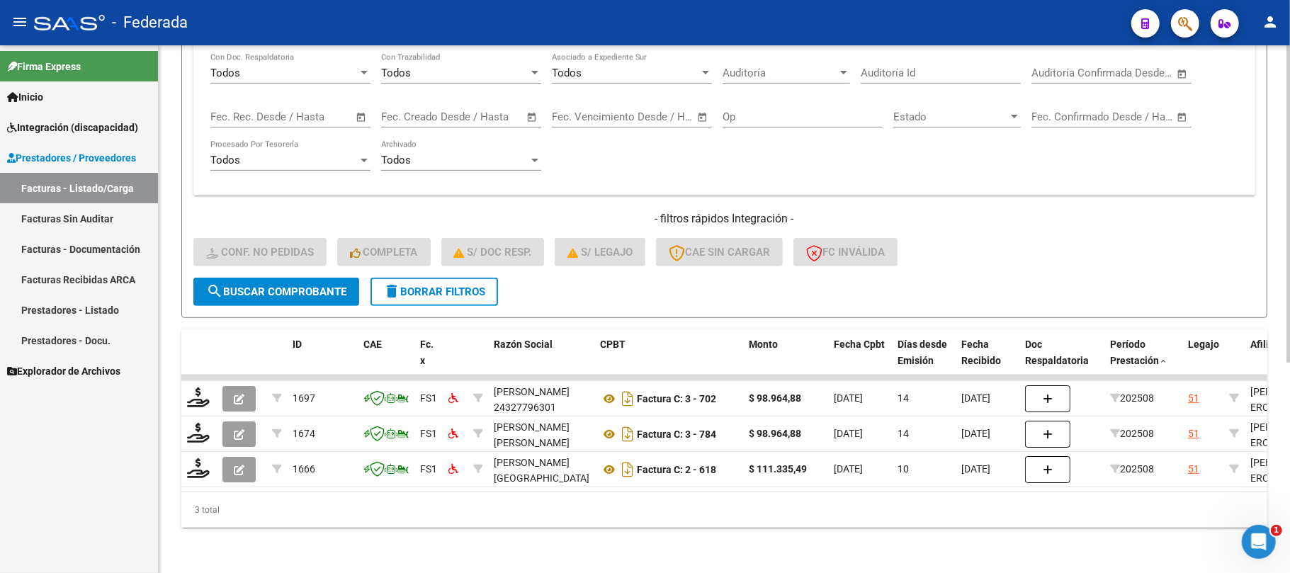
scroll to position [348, 0]
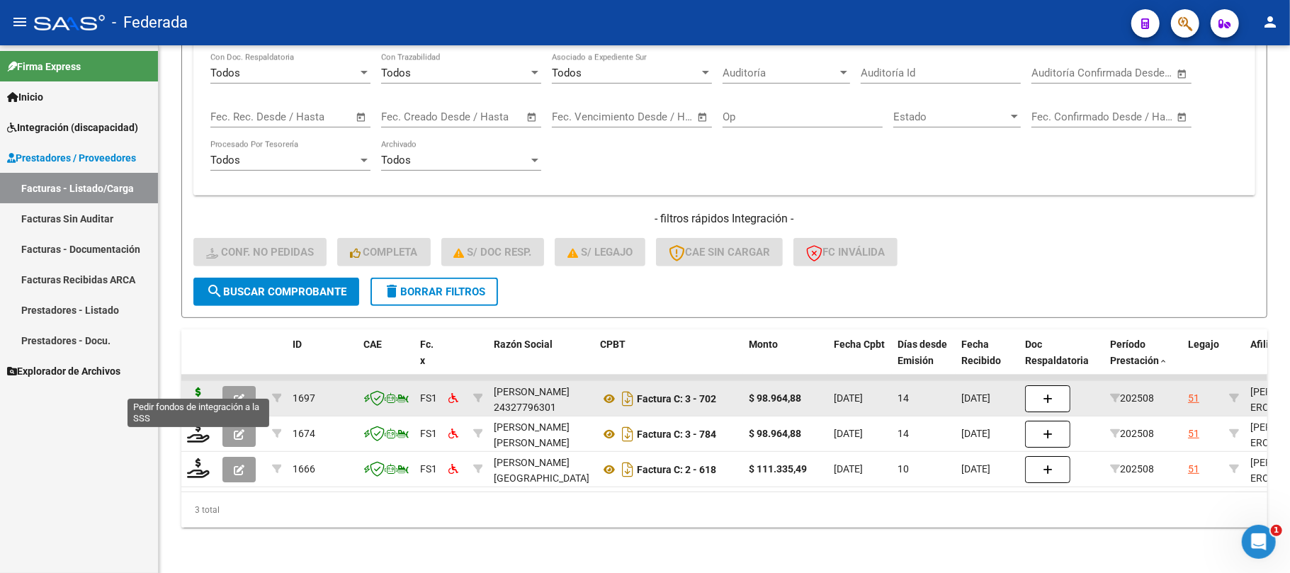
click at [198, 387] on icon at bounding box center [198, 397] width 23 height 20
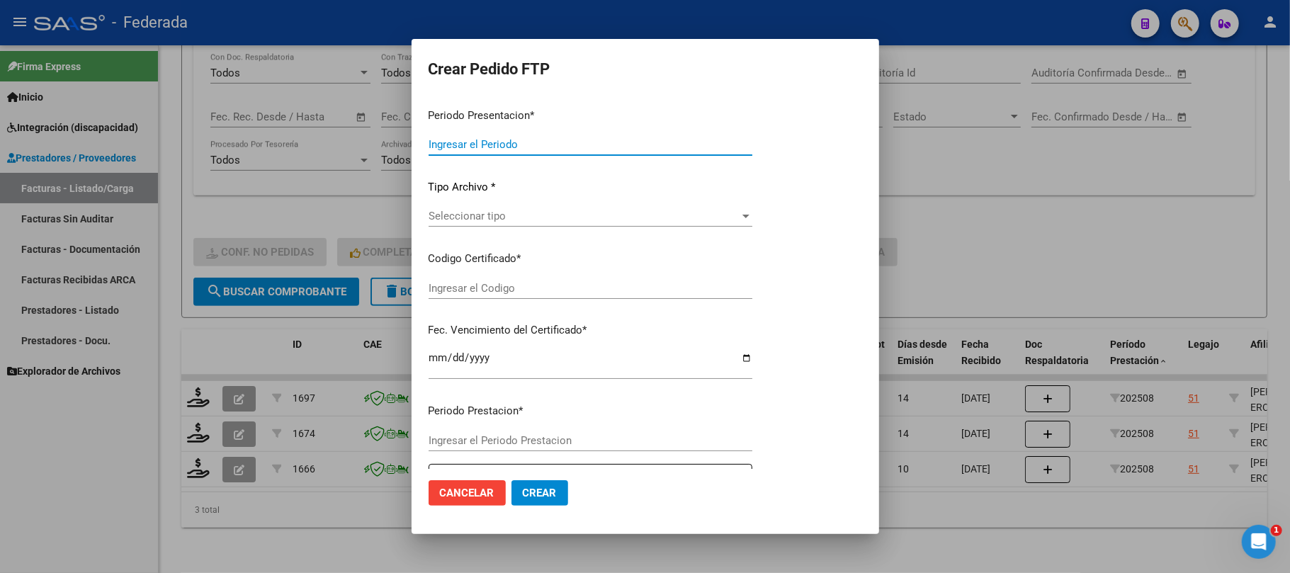
type input "202508"
type input "$ 98.964,88"
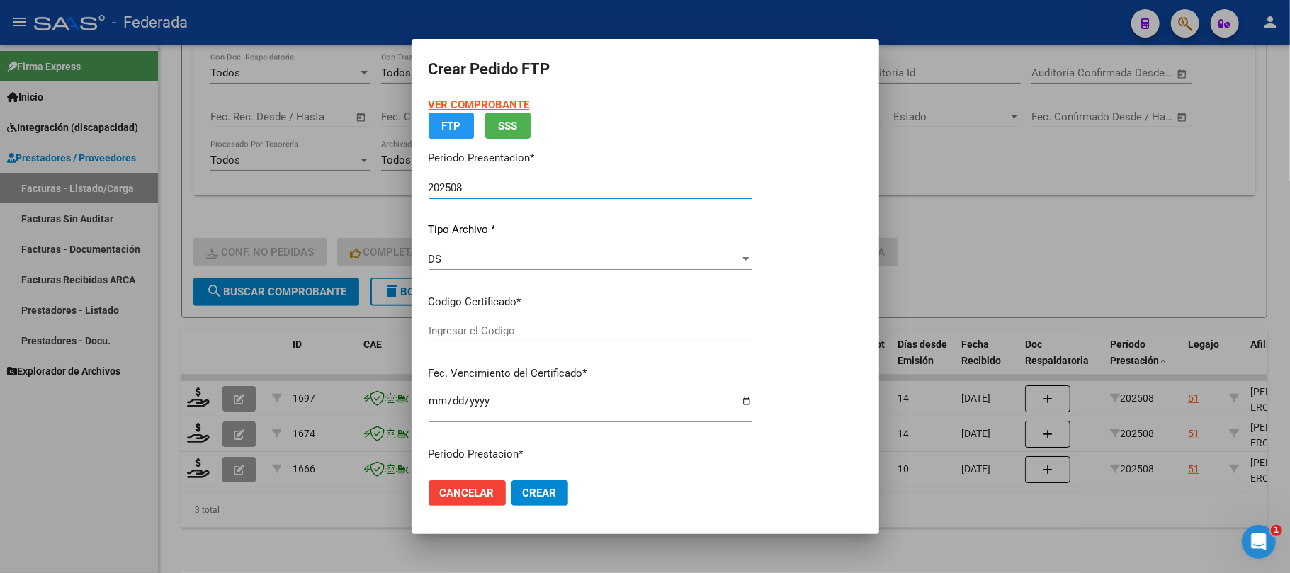
type input "ARG02000568495462022091320270913SAN503"
type input "[DATE]"
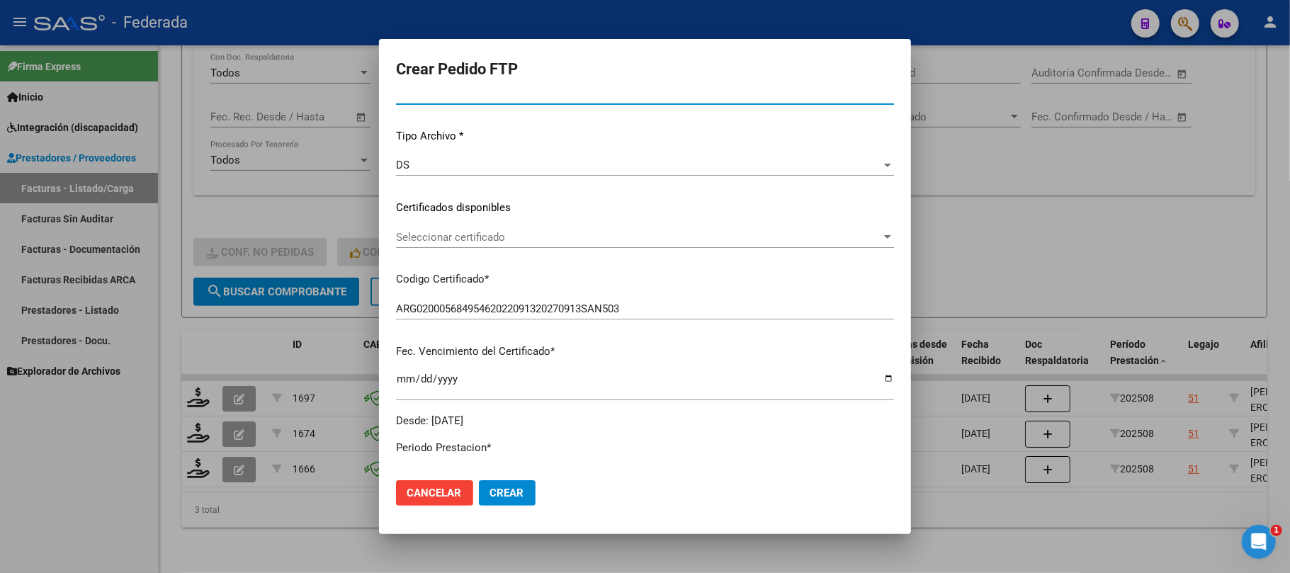
scroll to position [132, 0]
click at [468, 239] on span "Seleccionar certificado" at bounding box center [638, 236] width 485 height 13
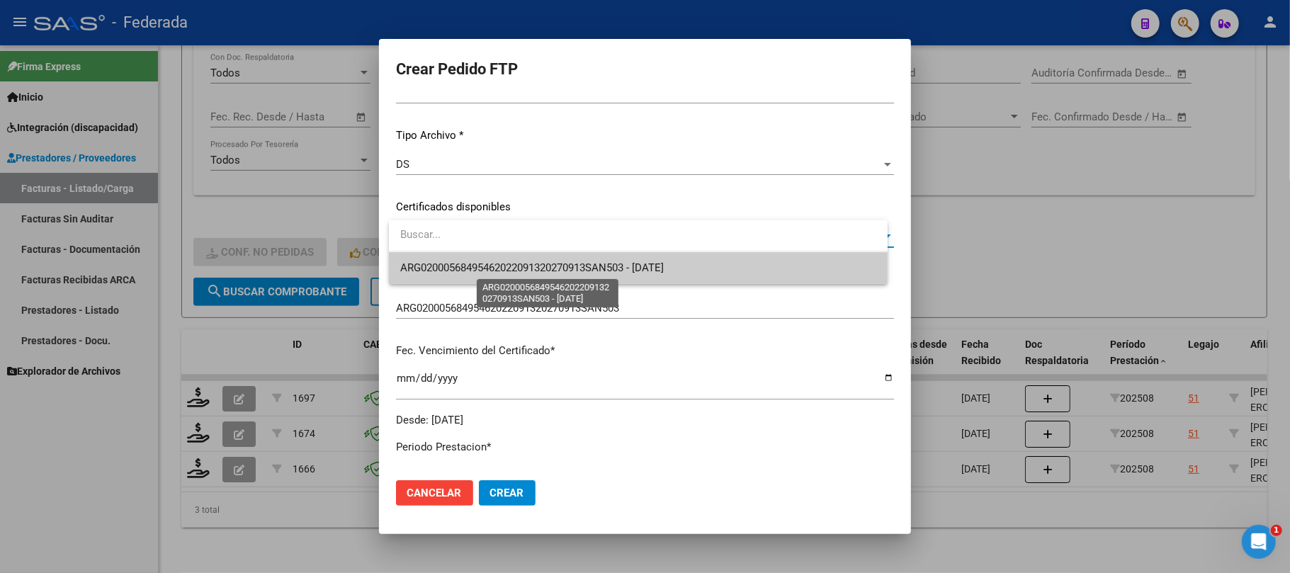
click at [468, 262] on span "ARG02000568495462022091320270913SAN503 - [DATE]" at bounding box center [531, 267] width 263 height 13
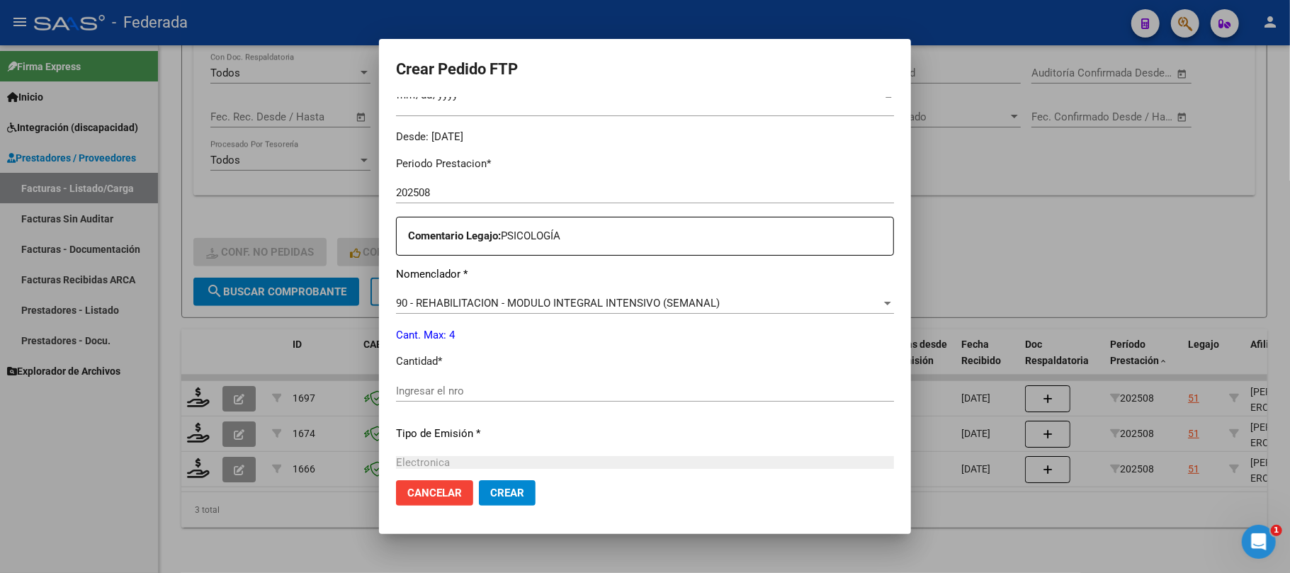
scroll to position [510, 0]
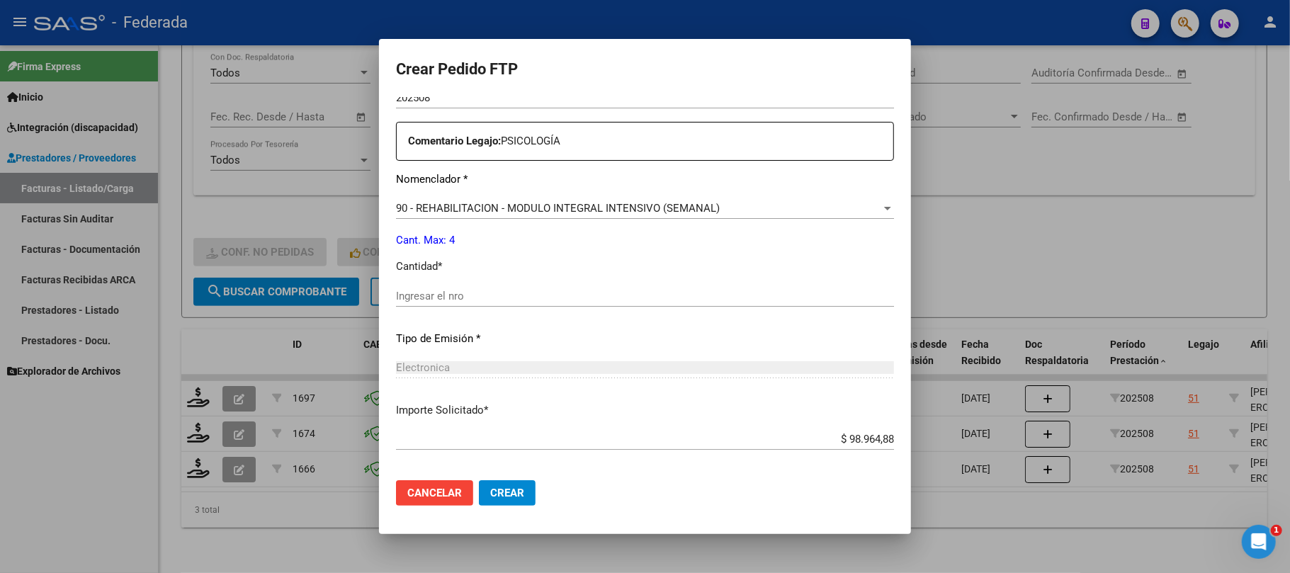
click at [445, 288] on div "Ingresar el nro" at bounding box center [645, 295] width 498 height 21
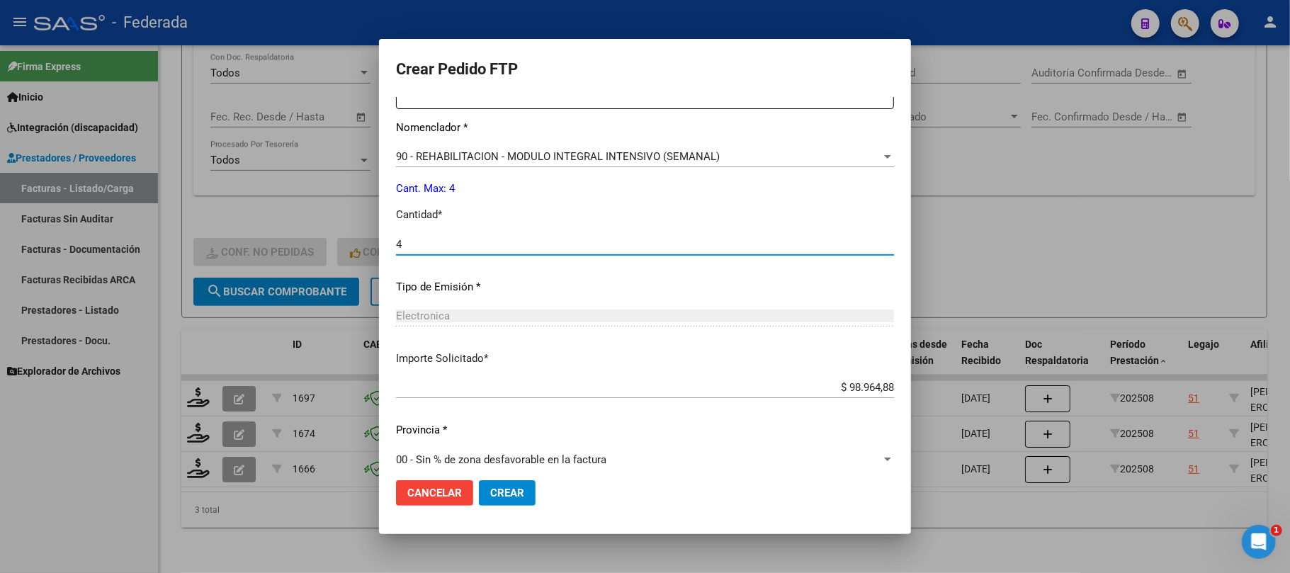
scroll to position [575, 0]
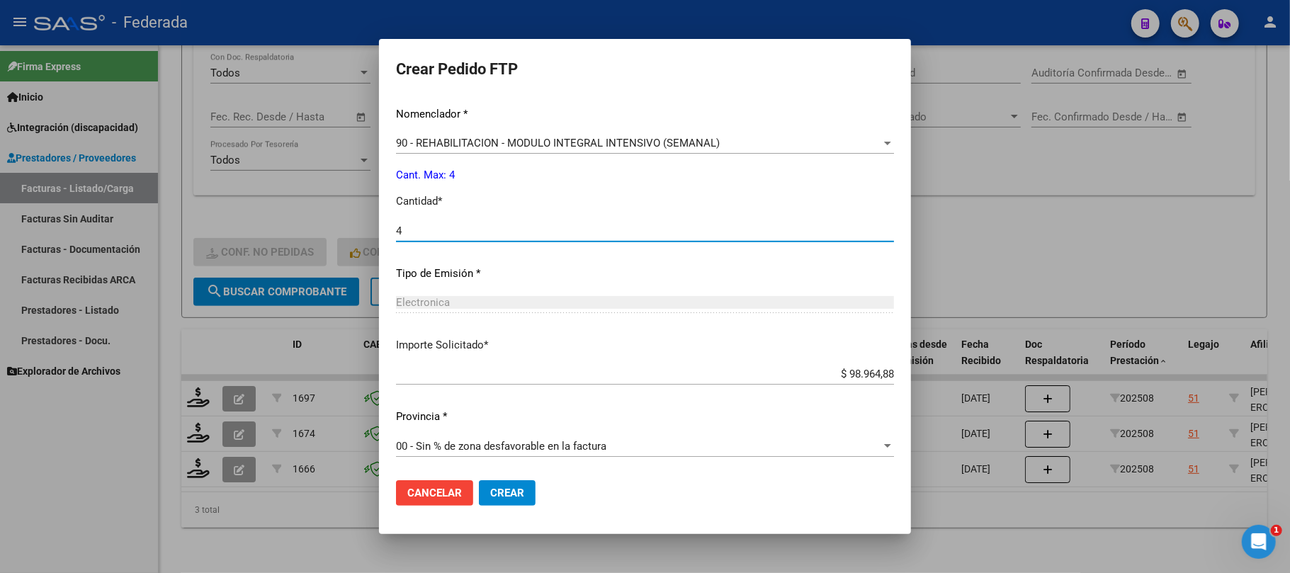
type input "4"
click at [496, 491] on span "Crear" at bounding box center [507, 493] width 34 height 13
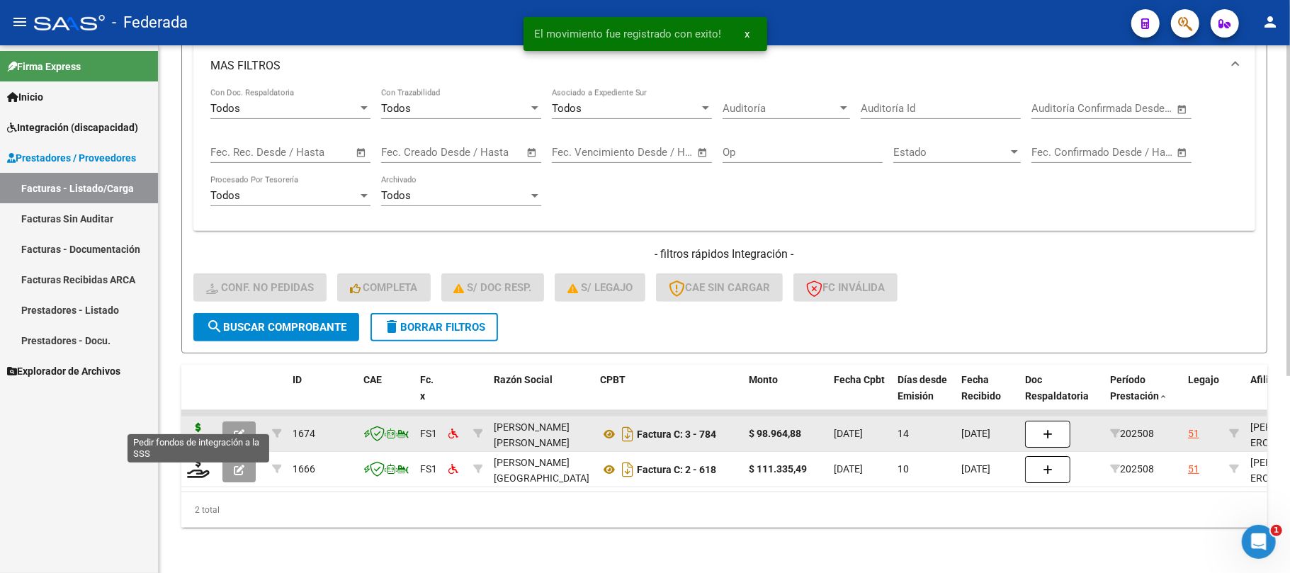
scroll to position [313, 0]
click at [201, 425] on icon at bounding box center [198, 433] width 23 height 20
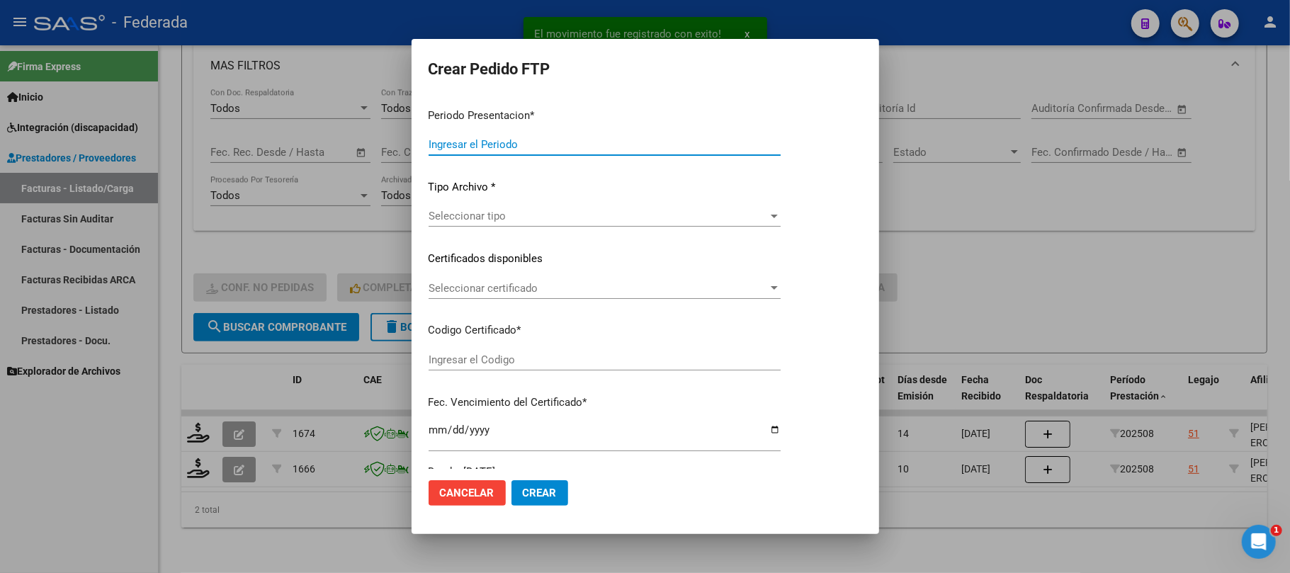
type input "202508"
type input "$ 98.964,88"
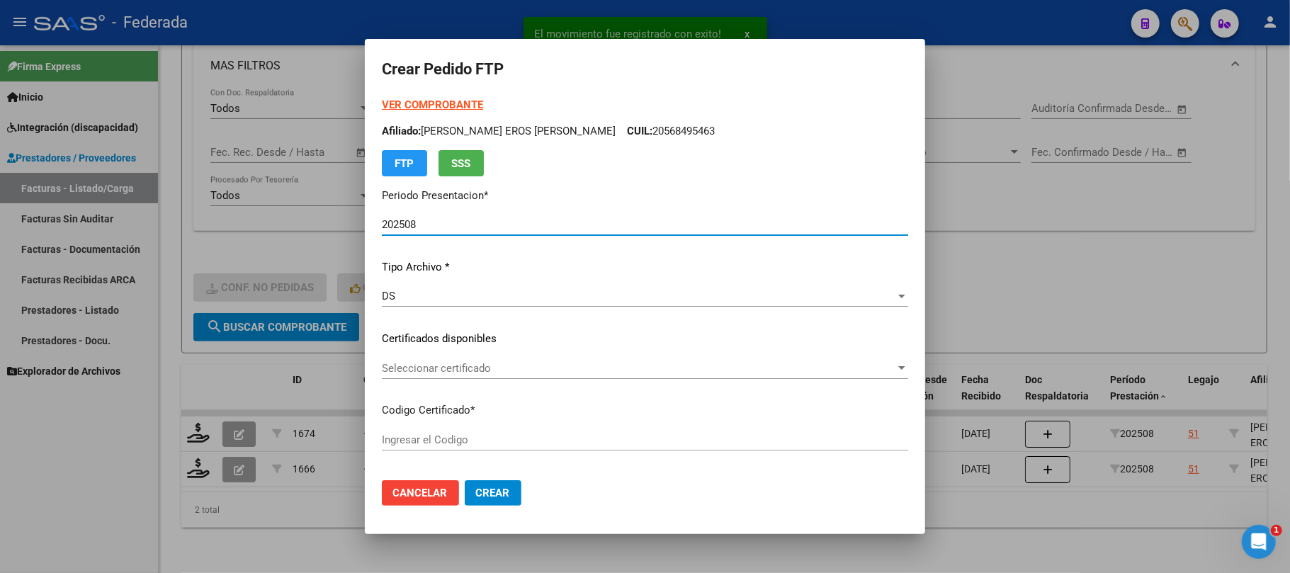
type input "ARG02000568495462022091320270913SAN503"
type input "[DATE]"
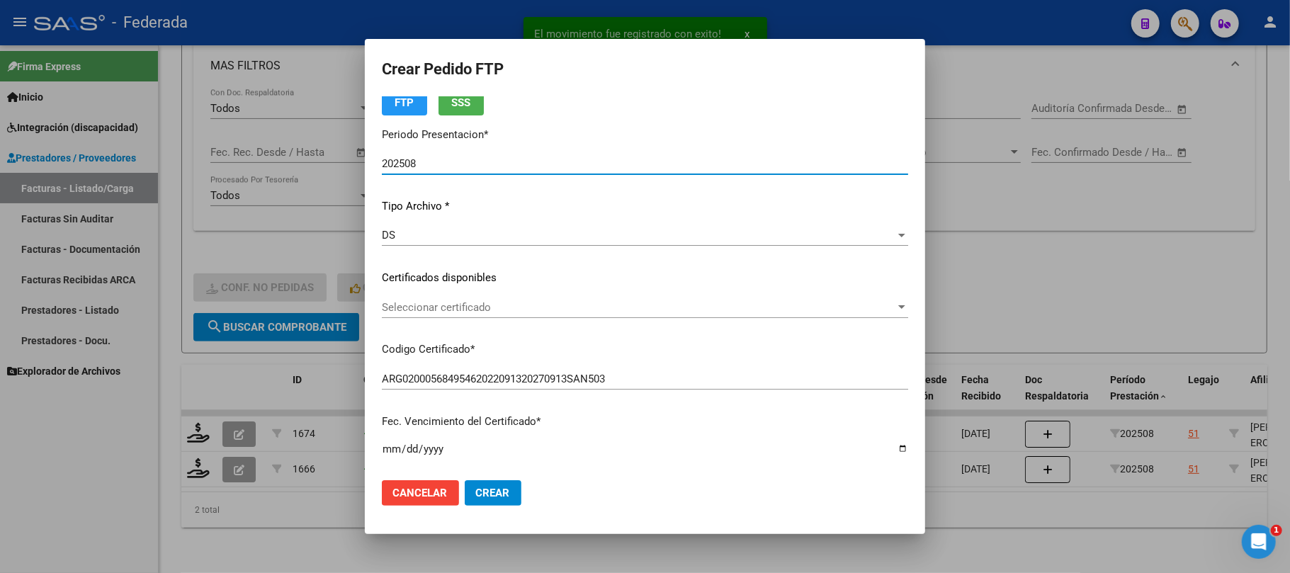
scroll to position [94, 0]
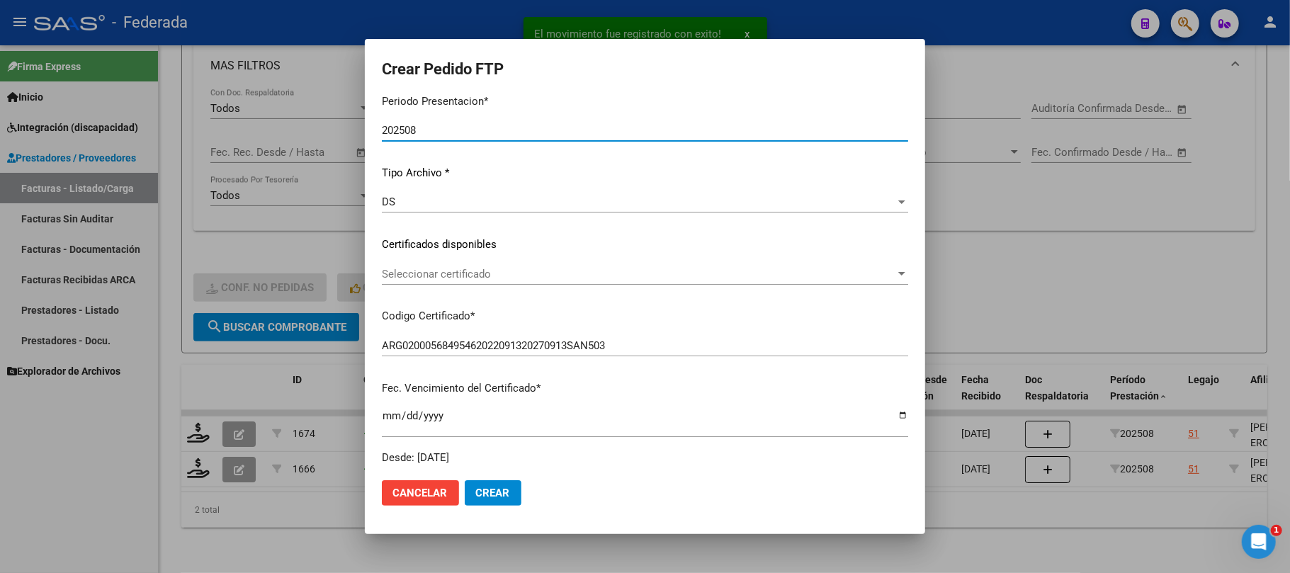
click at [451, 275] on span "Seleccionar certificado" at bounding box center [638, 274] width 513 height 13
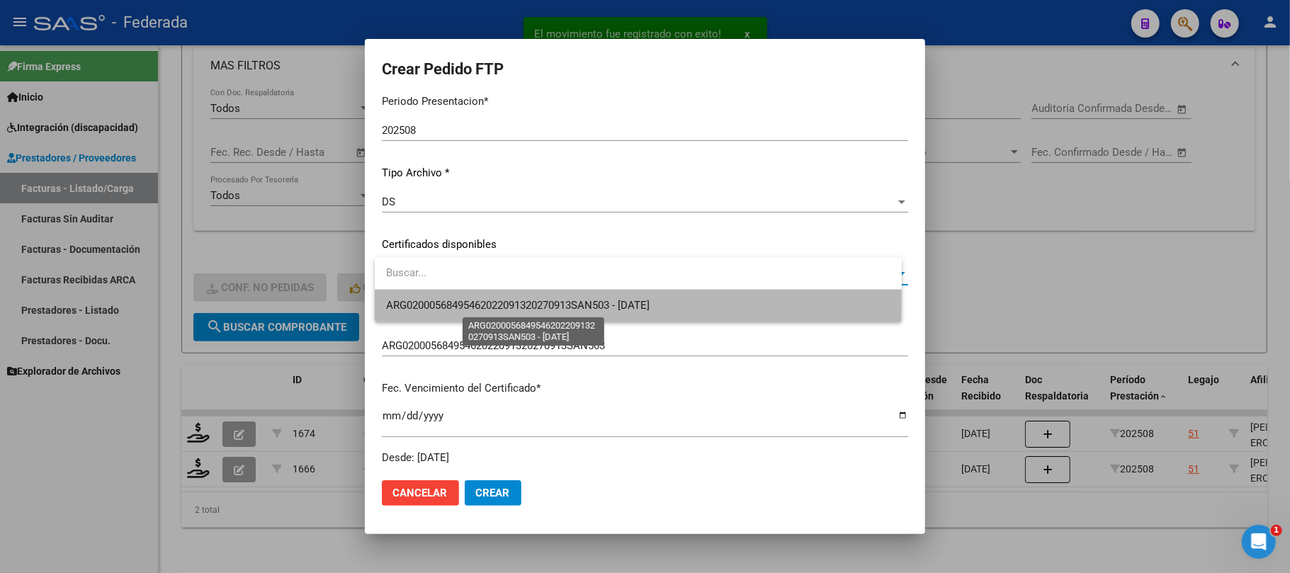
click at [448, 299] on span "ARG02000568495462022091320270913SAN503 - [DATE]" at bounding box center [517, 305] width 263 height 13
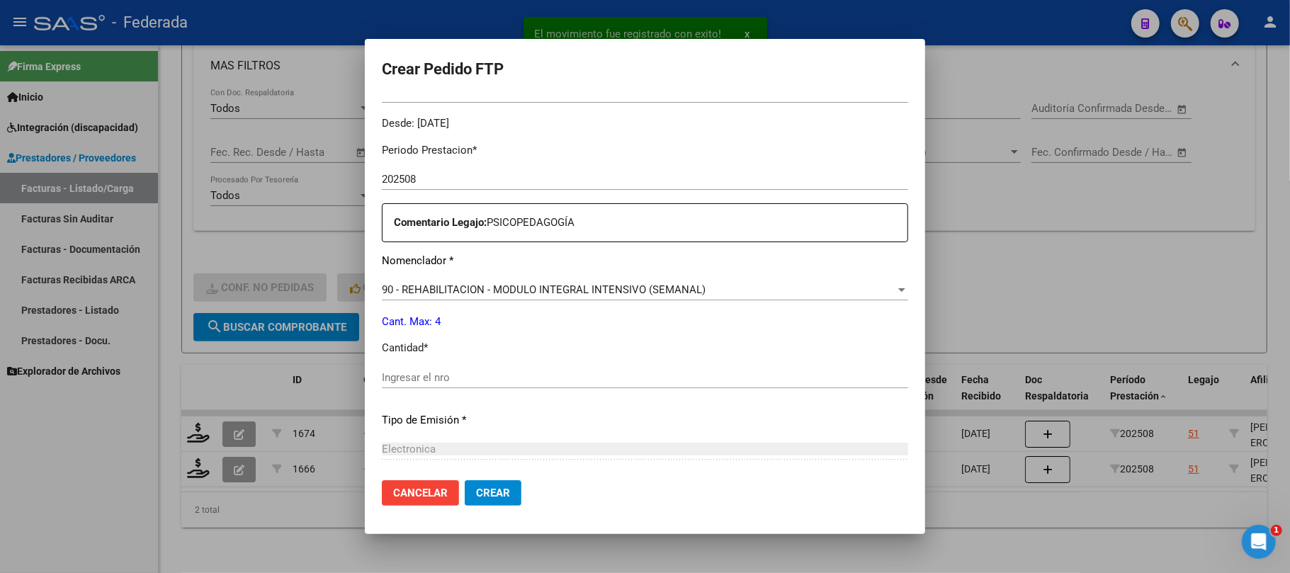
scroll to position [472, 0]
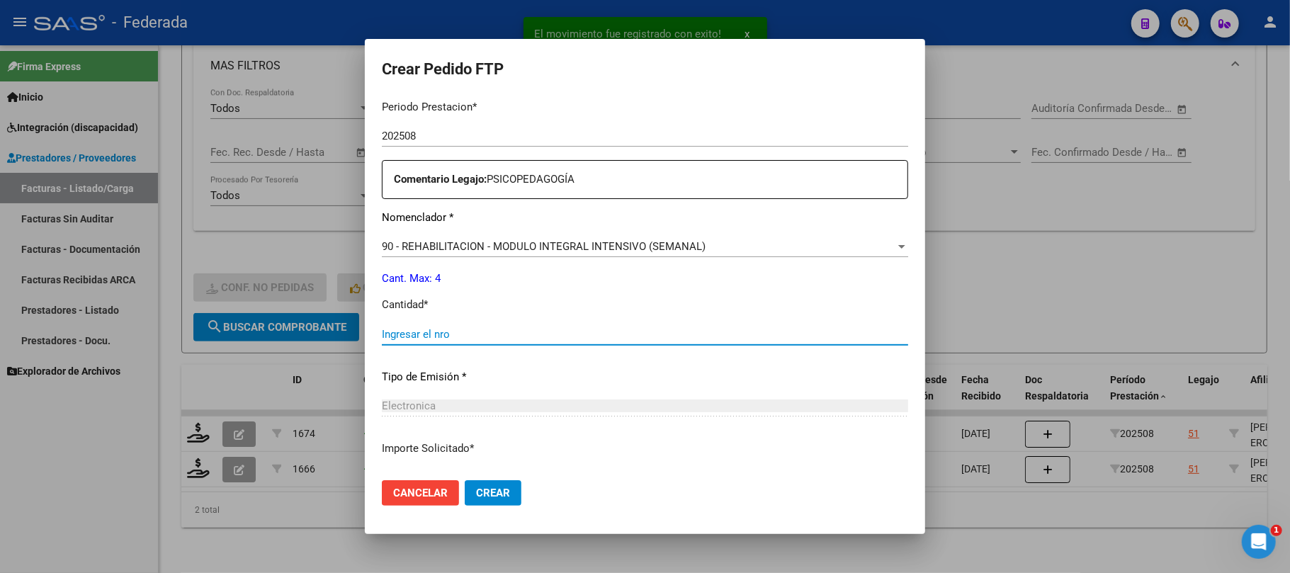
click at [425, 340] on input "Ingresar el nro" at bounding box center [645, 334] width 526 height 13
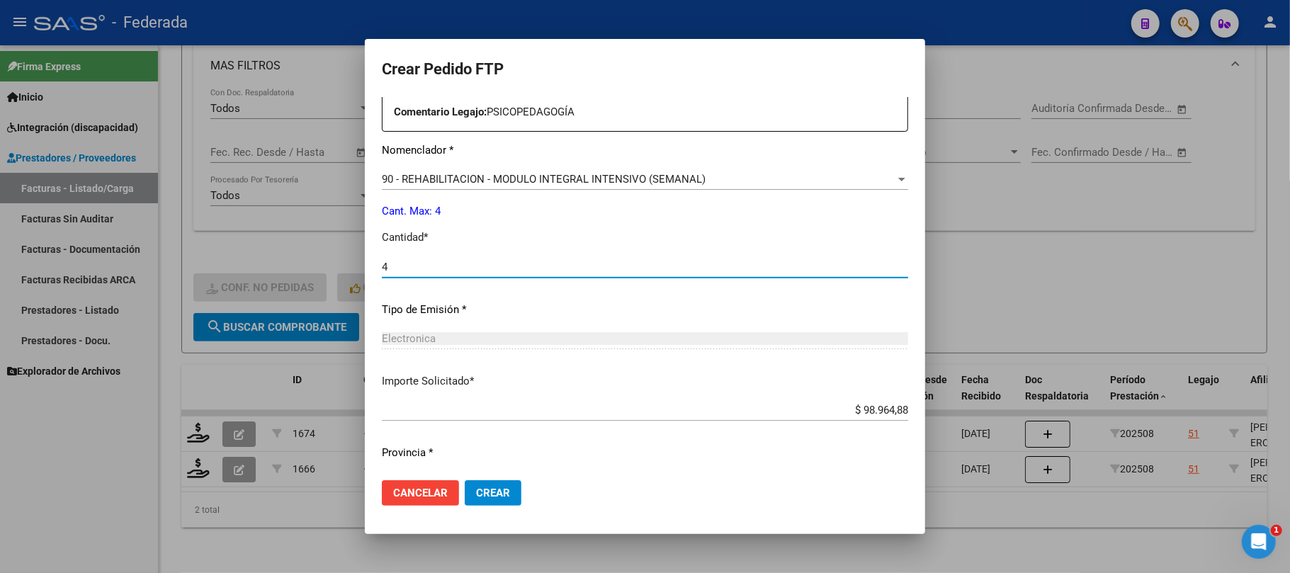
scroll to position [575, 0]
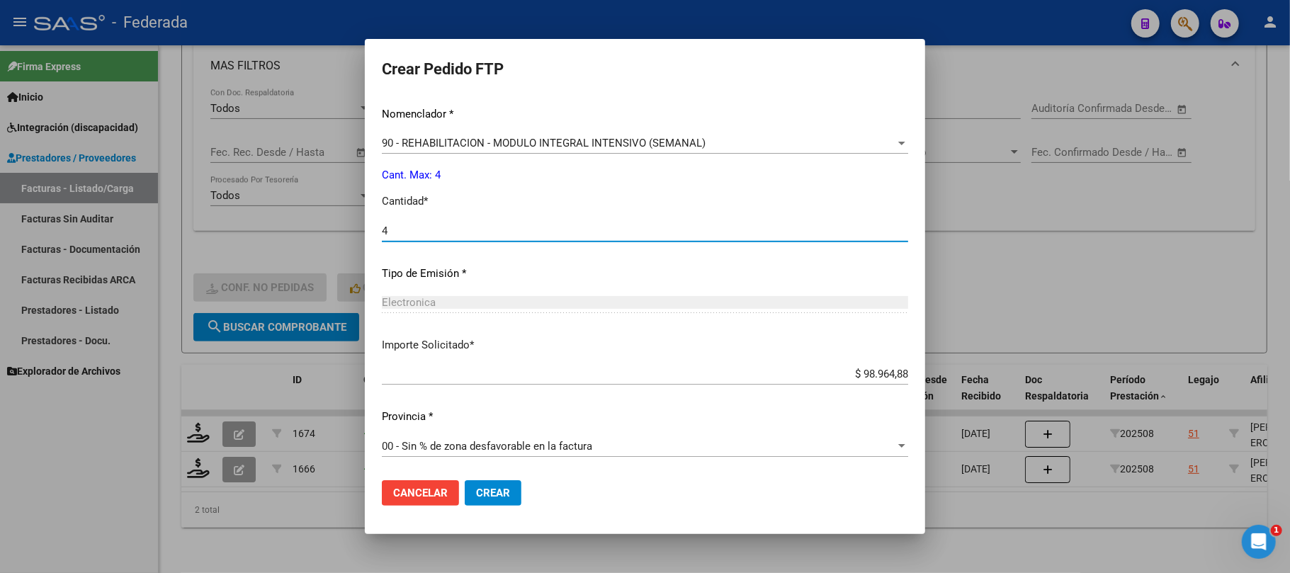
type input "4"
click at [490, 493] on span "Crear" at bounding box center [493, 493] width 34 height 13
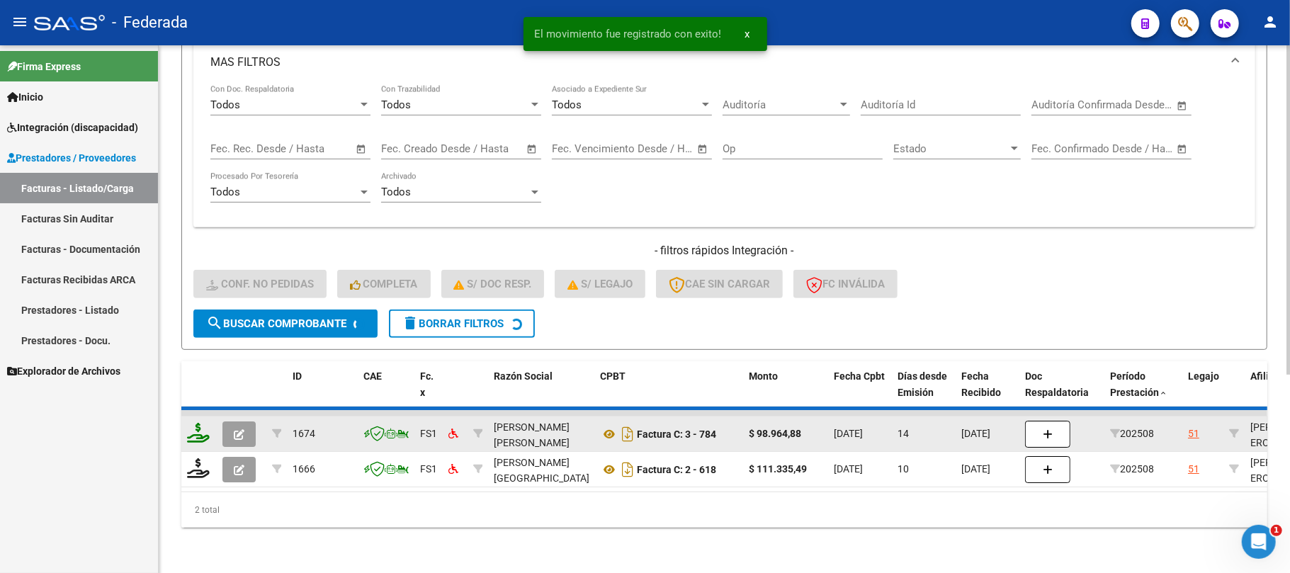
scroll to position [278, 0]
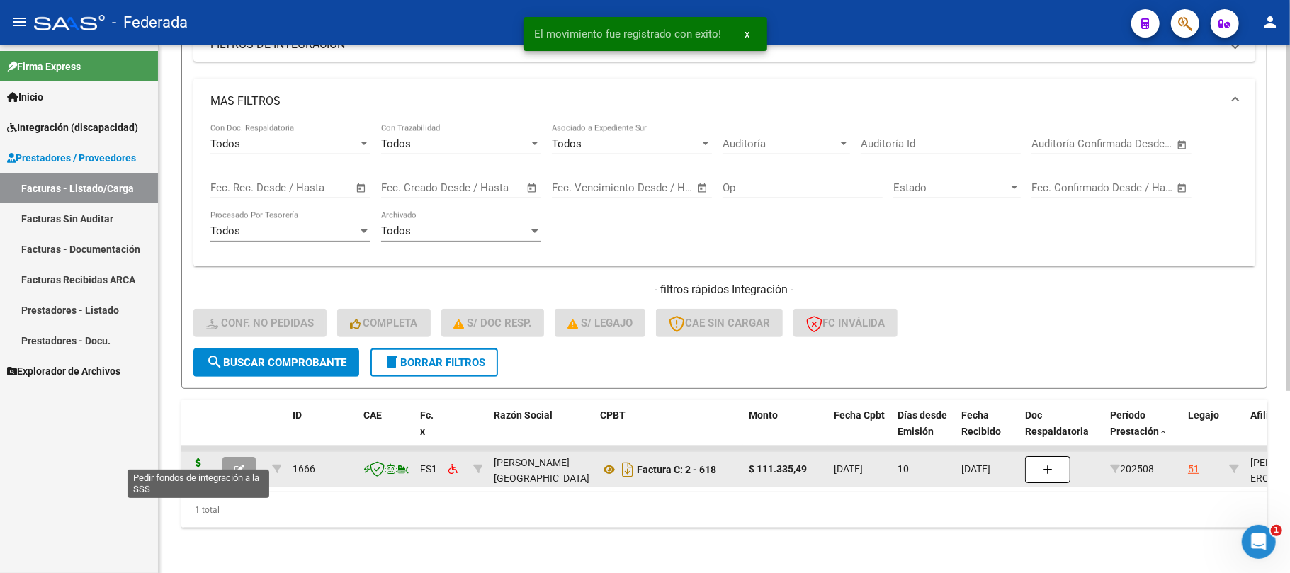
click at [203, 458] on icon at bounding box center [198, 468] width 23 height 20
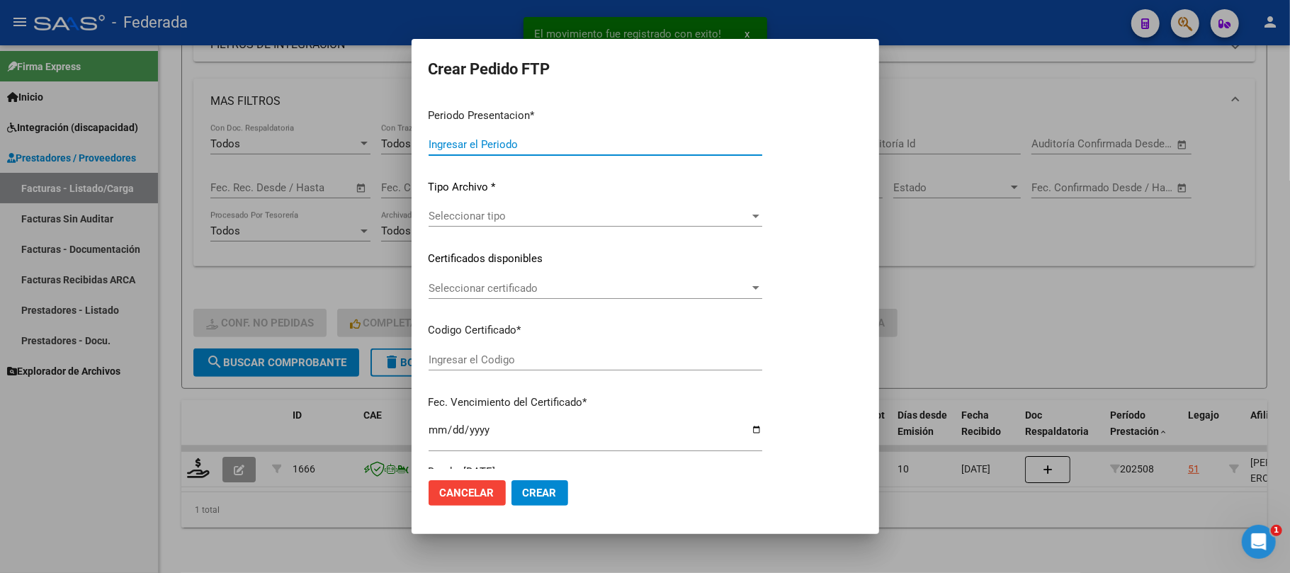
type input "202508"
type input "$ 111.335,49"
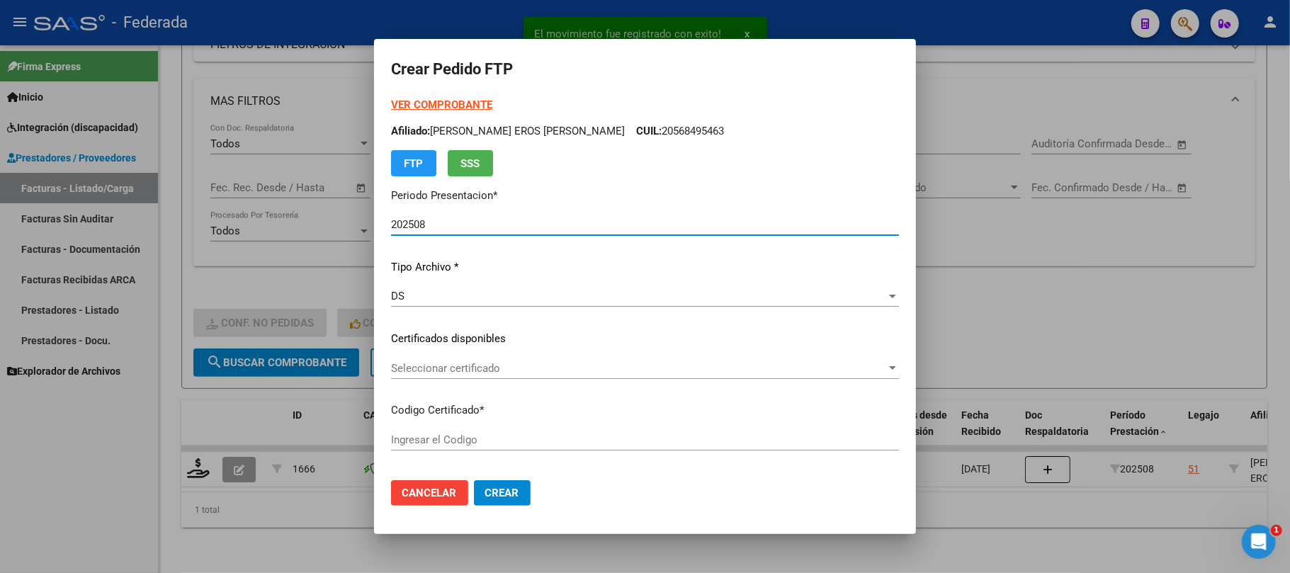
type input "ARG02000568495462022091320270913SAN503"
type input "[DATE]"
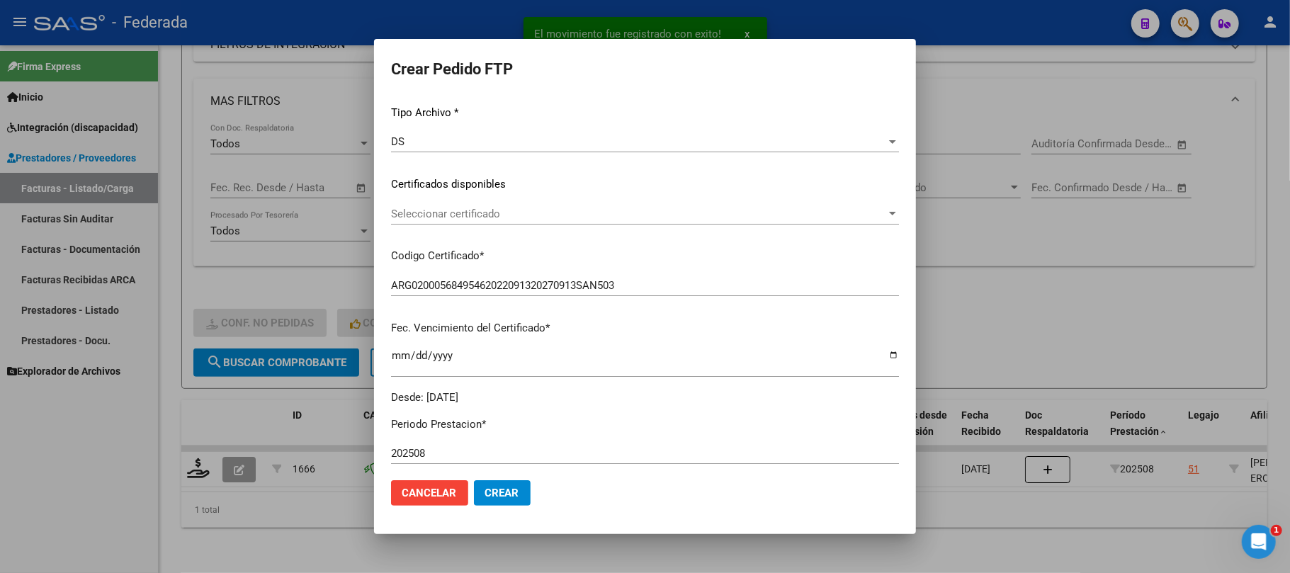
scroll to position [188, 0]
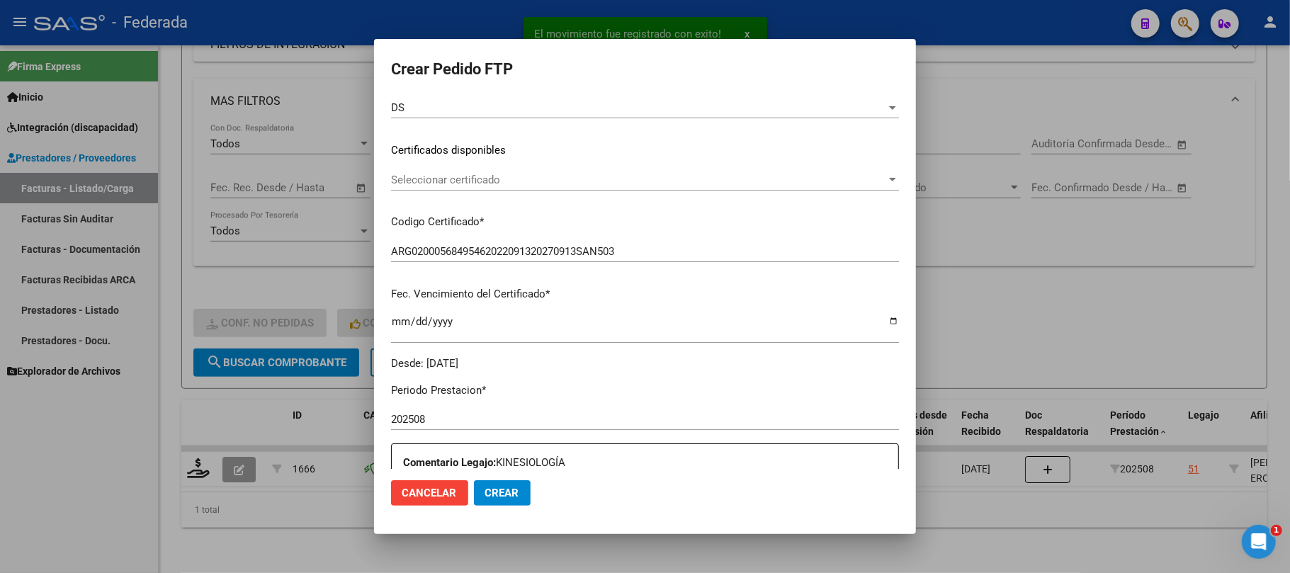
click at [482, 181] on span "Seleccionar certificado" at bounding box center [638, 180] width 495 height 13
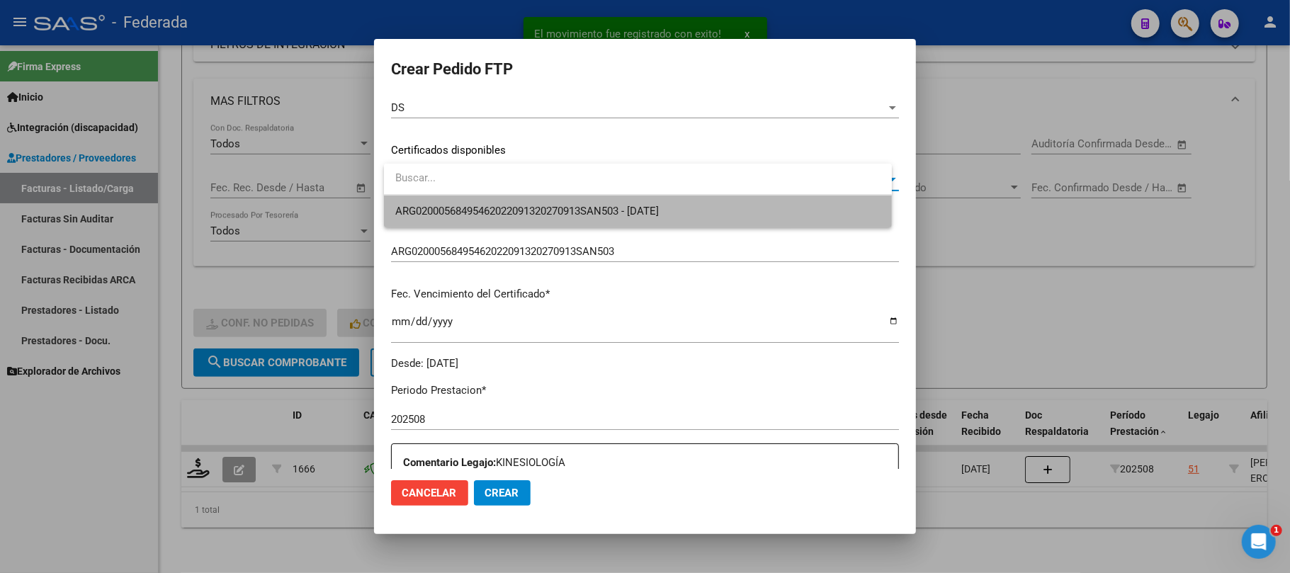
click at [482, 224] on span "ARG02000568495462022091320270913SAN503 - [DATE]" at bounding box center [637, 211] width 485 height 32
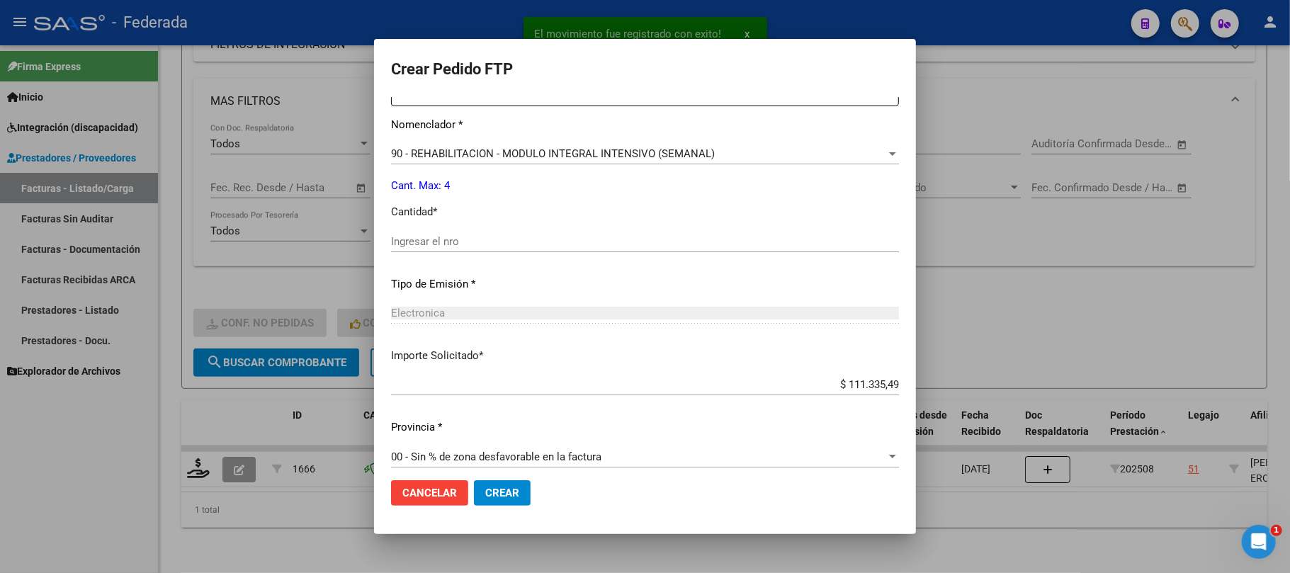
scroll to position [567, 0]
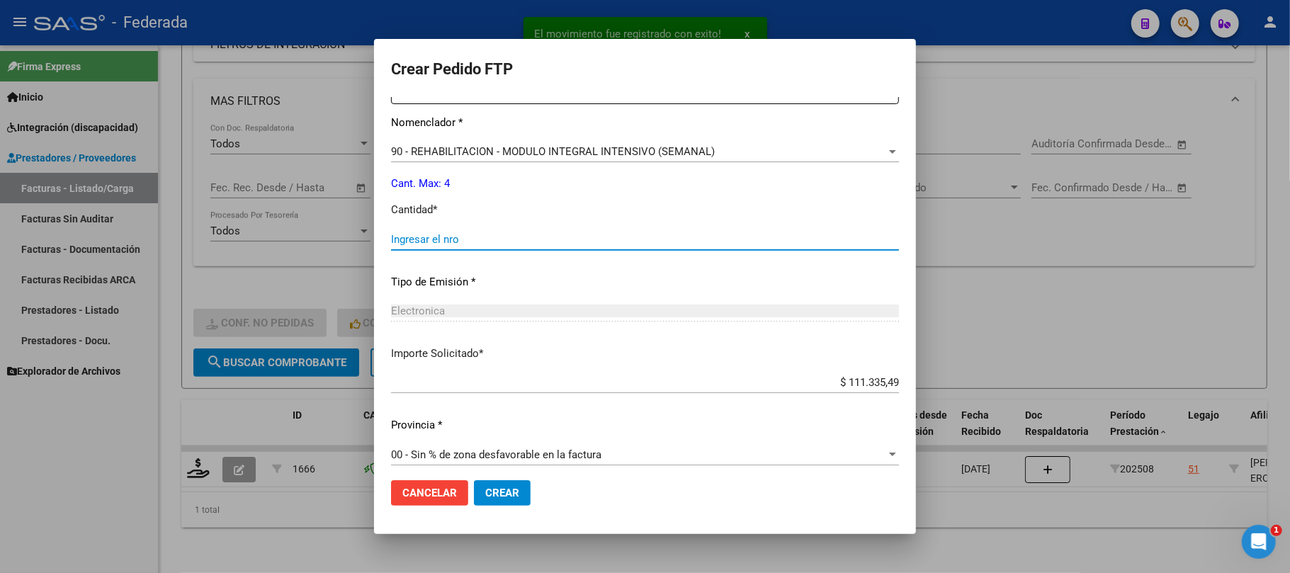
click at [482, 242] on input "Ingresar el nro" at bounding box center [645, 239] width 508 height 13
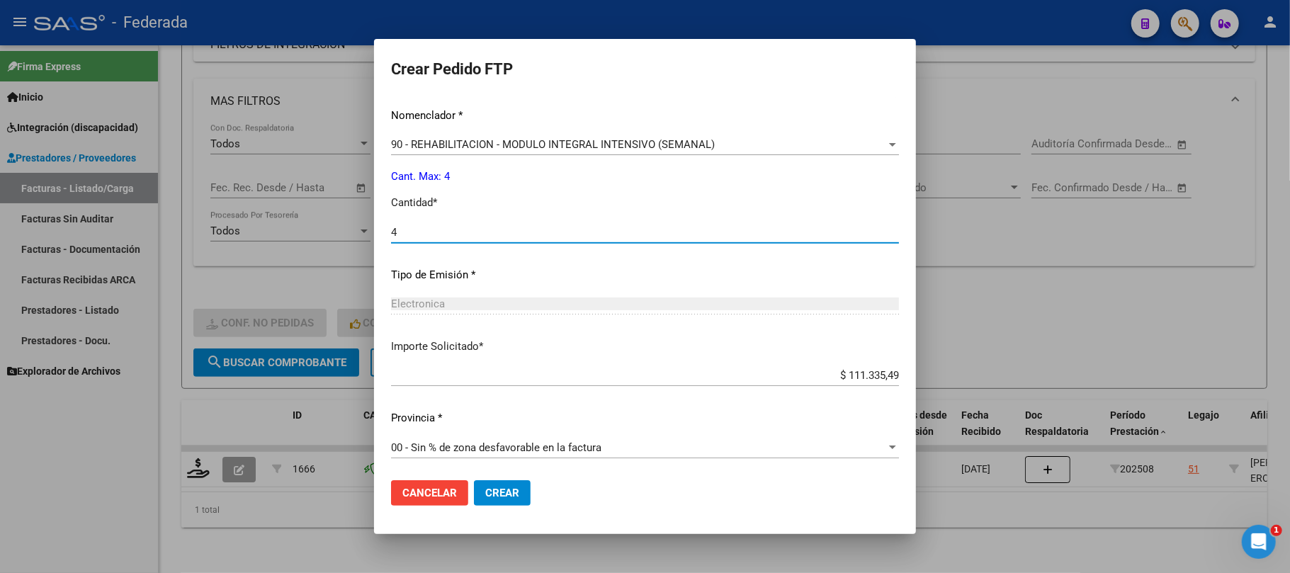
scroll to position [575, 0]
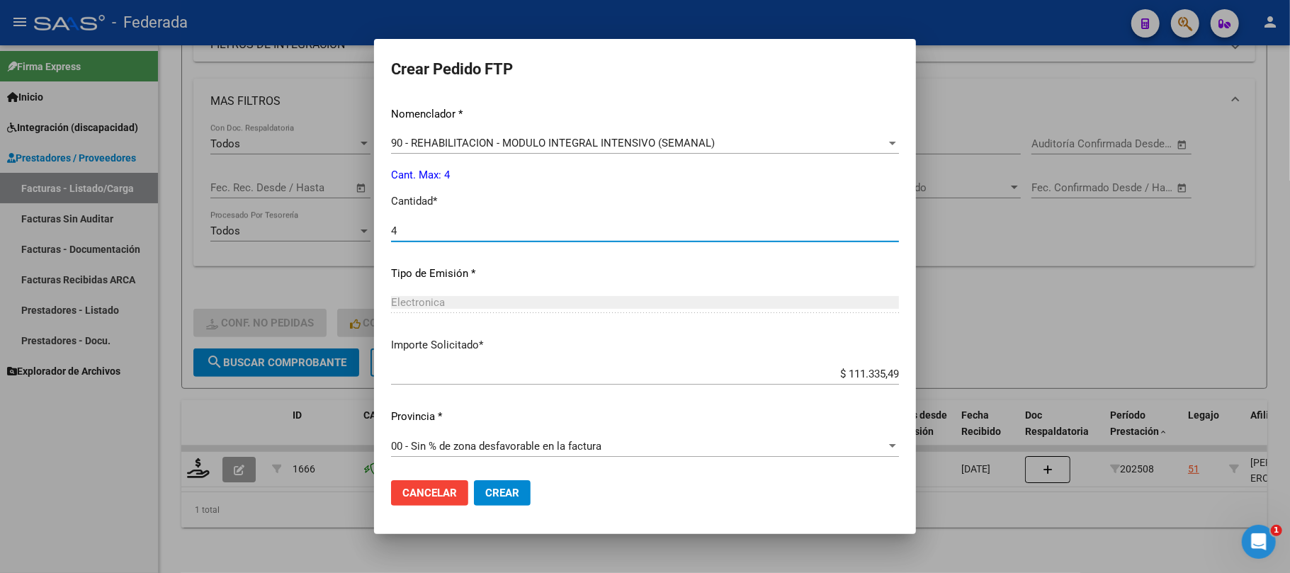
type input "4"
click at [496, 484] on button "Crear" at bounding box center [502, 492] width 57 height 25
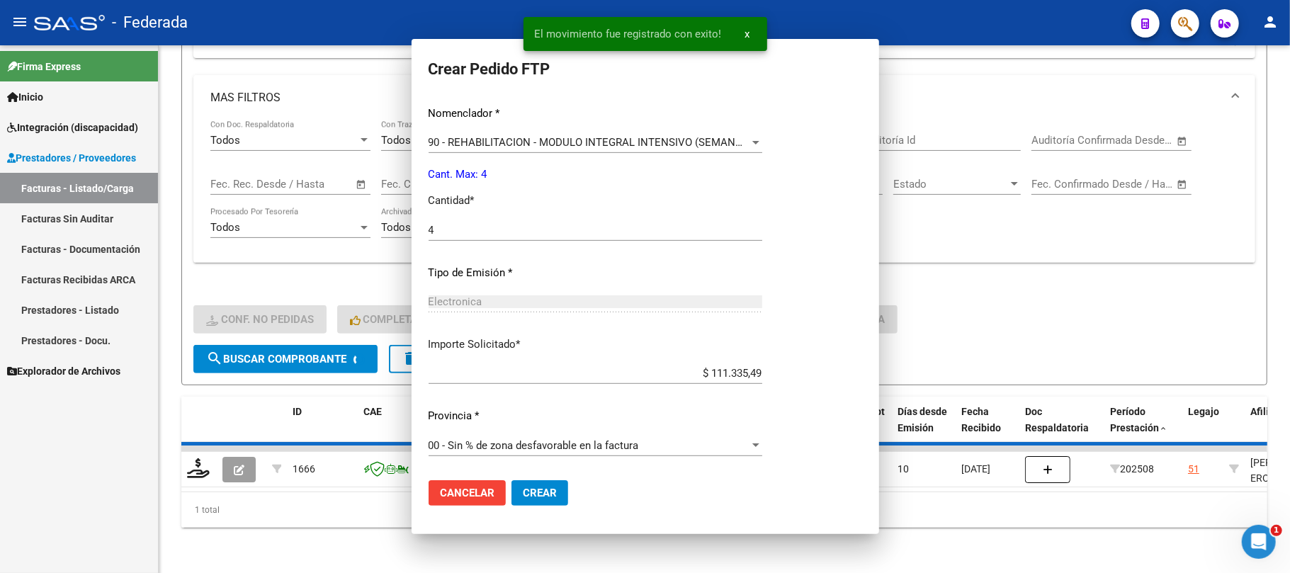
scroll to position [496, 0]
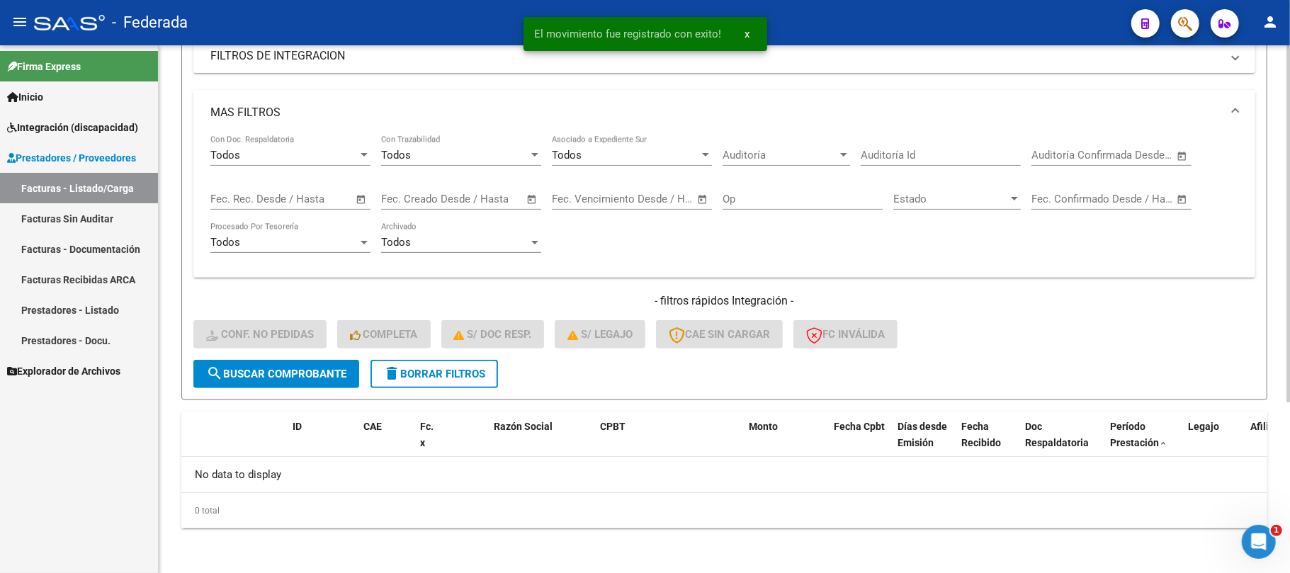
click at [409, 369] on span "delete Borrar Filtros" at bounding box center [434, 374] width 102 height 13
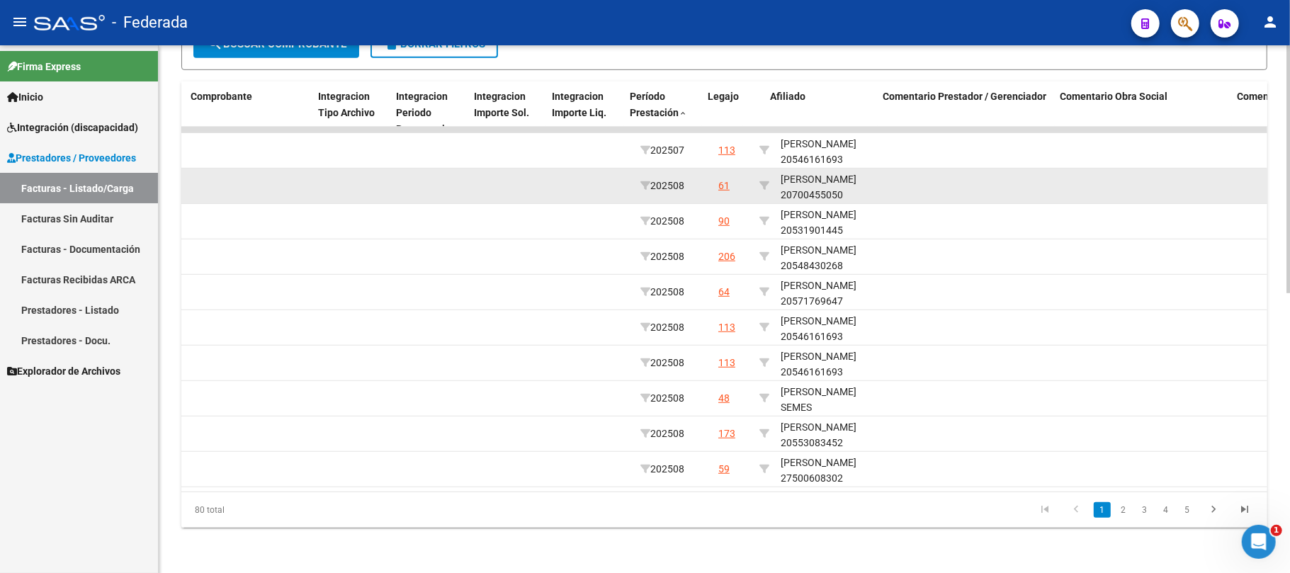
scroll to position [0, 1596]
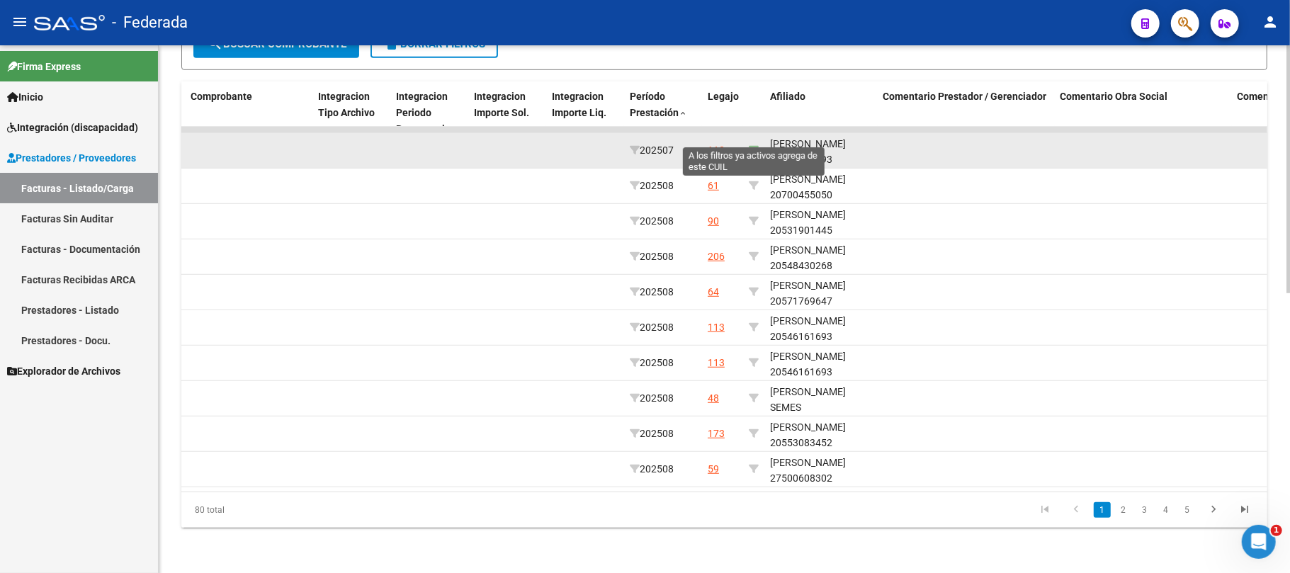
click at [752, 145] on icon at bounding box center [754, 150] width 10 height 10
type input "20546161693"
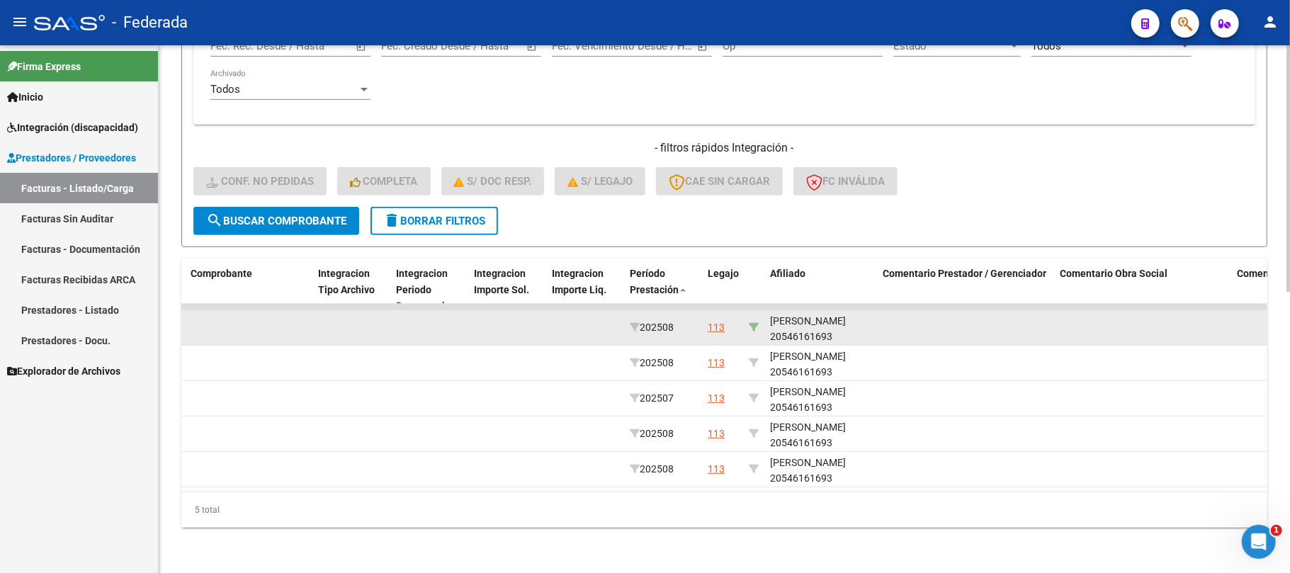
scroll to position [419, 0]
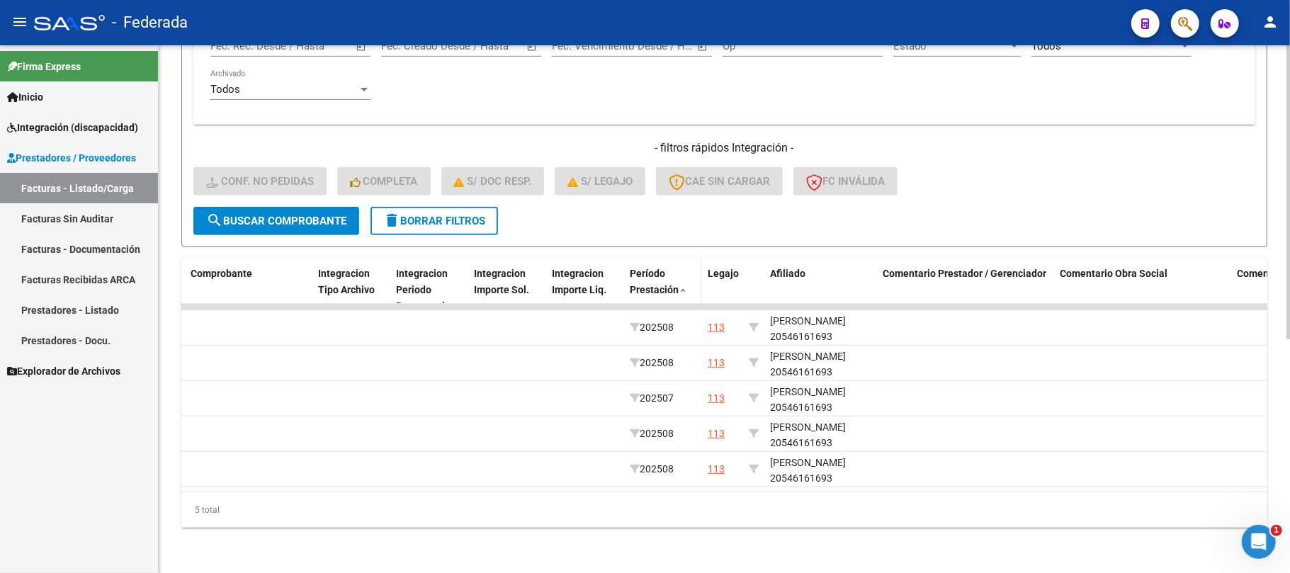
click at [671, 270] on span "Período Prestación" at bounding box center [654, 282] width 49 height 28
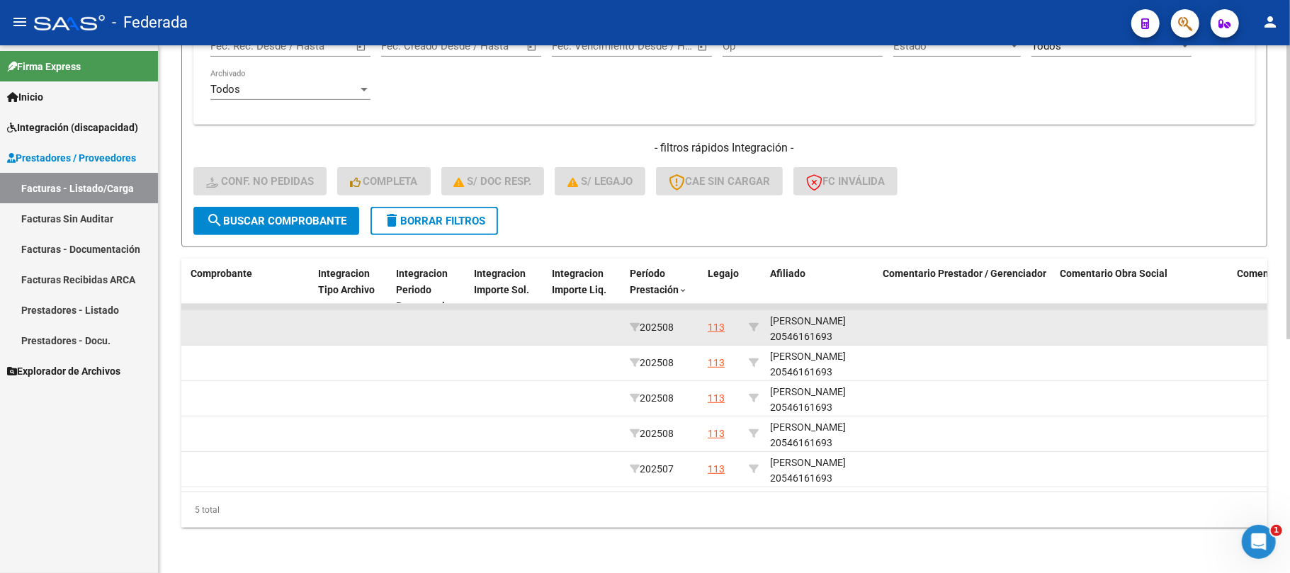
click at [813, 326] on div "[PERSON_NAME] 20546161693" at bounding box center [821, 329] width 102 height 33
copy div "20546161693"
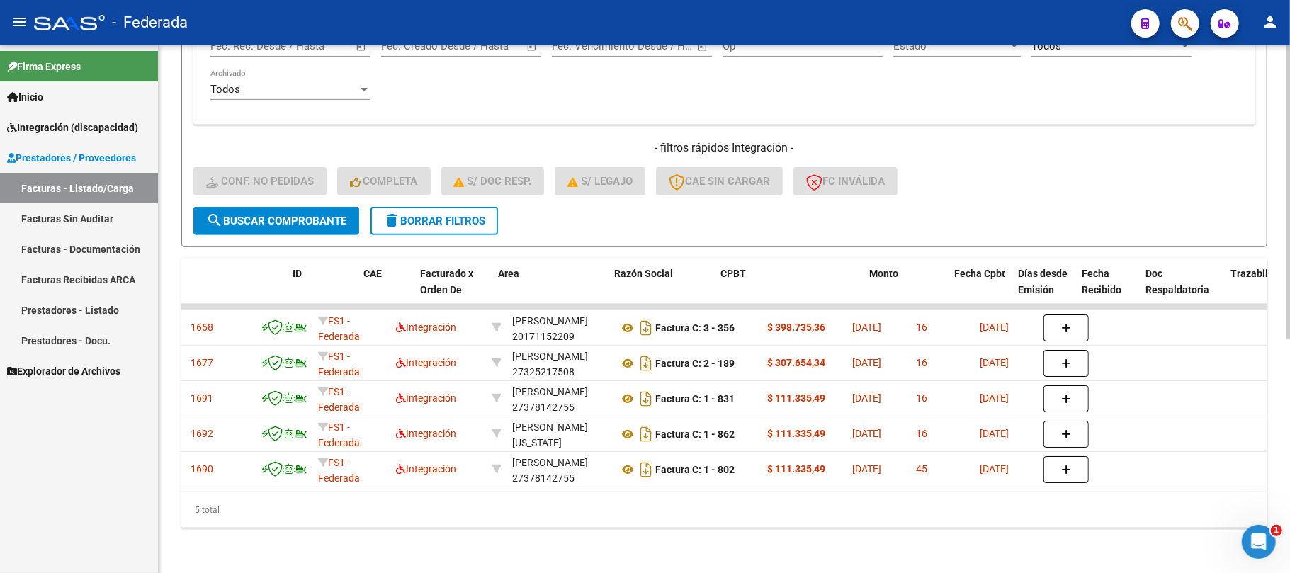
scroll to position [0, 0]
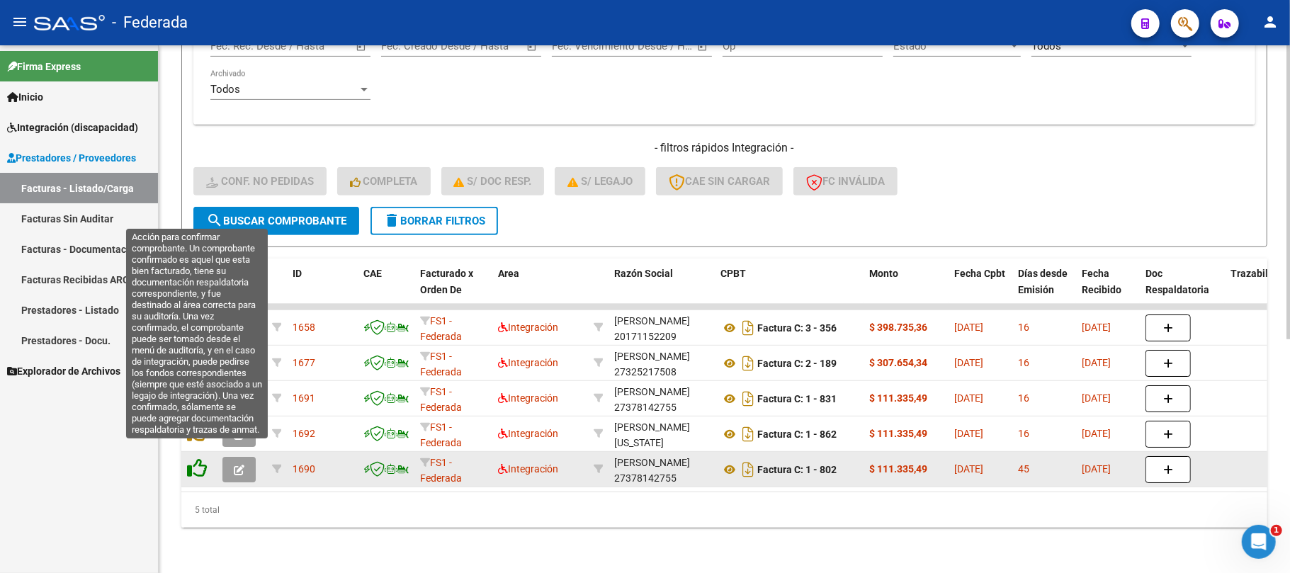
click at [202, 458] on icon at bounding box center [197, 468] width 20 height 20
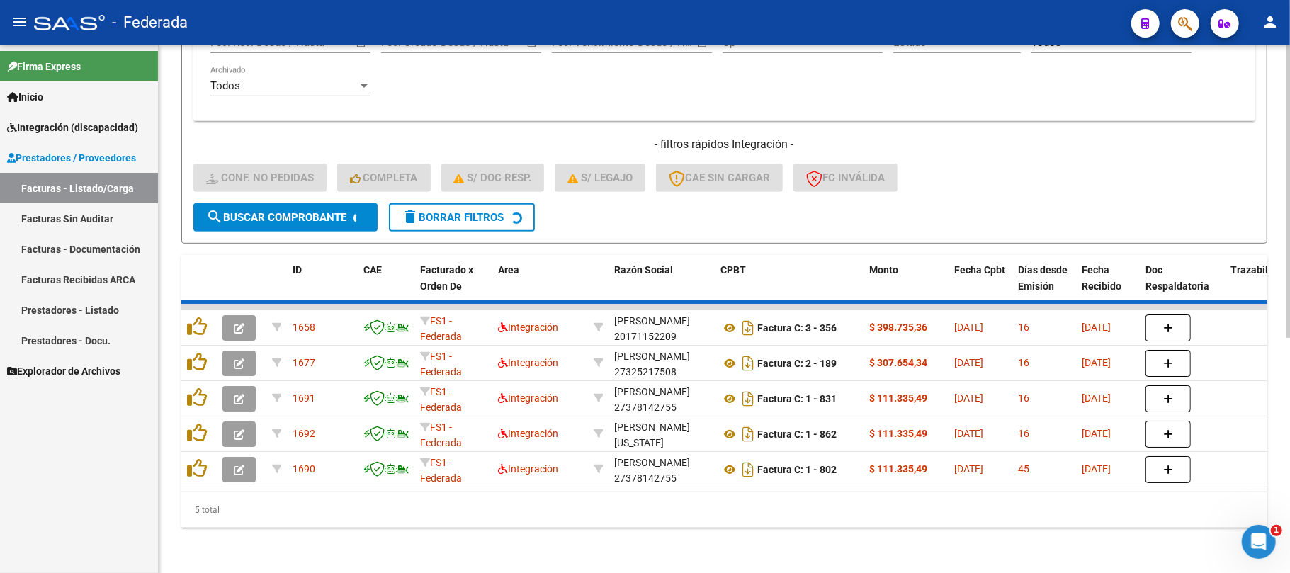
scroll to position [384, 0]
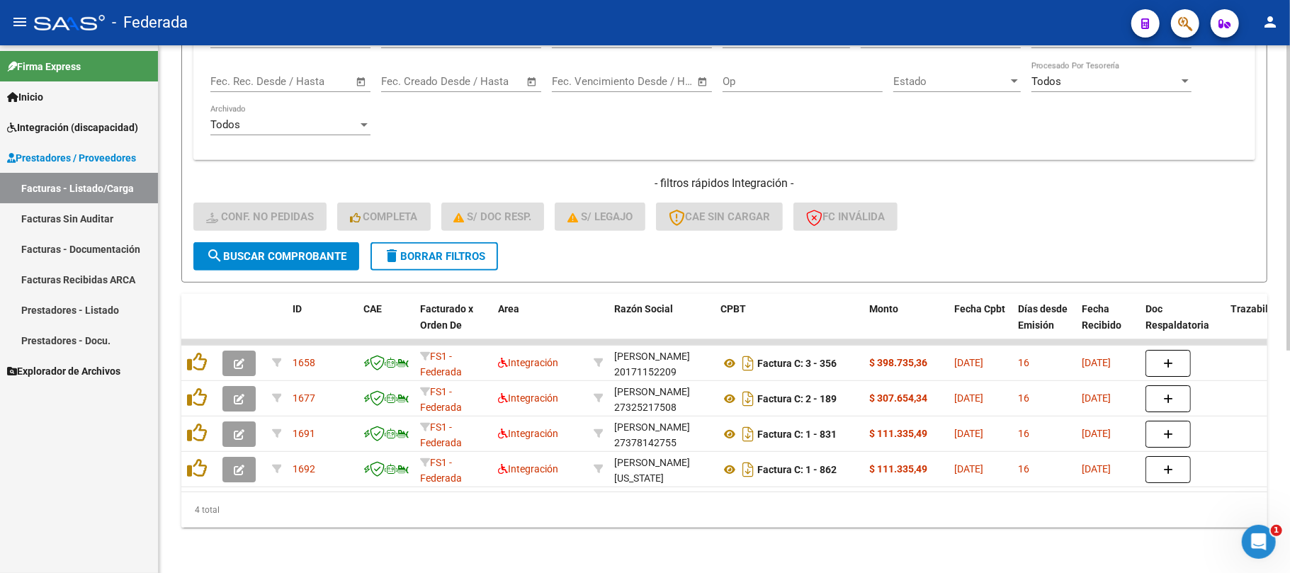
click at [466, 250] on span "delete Borrar Filtros" at bounding box center [434, 256] width 102 height 13
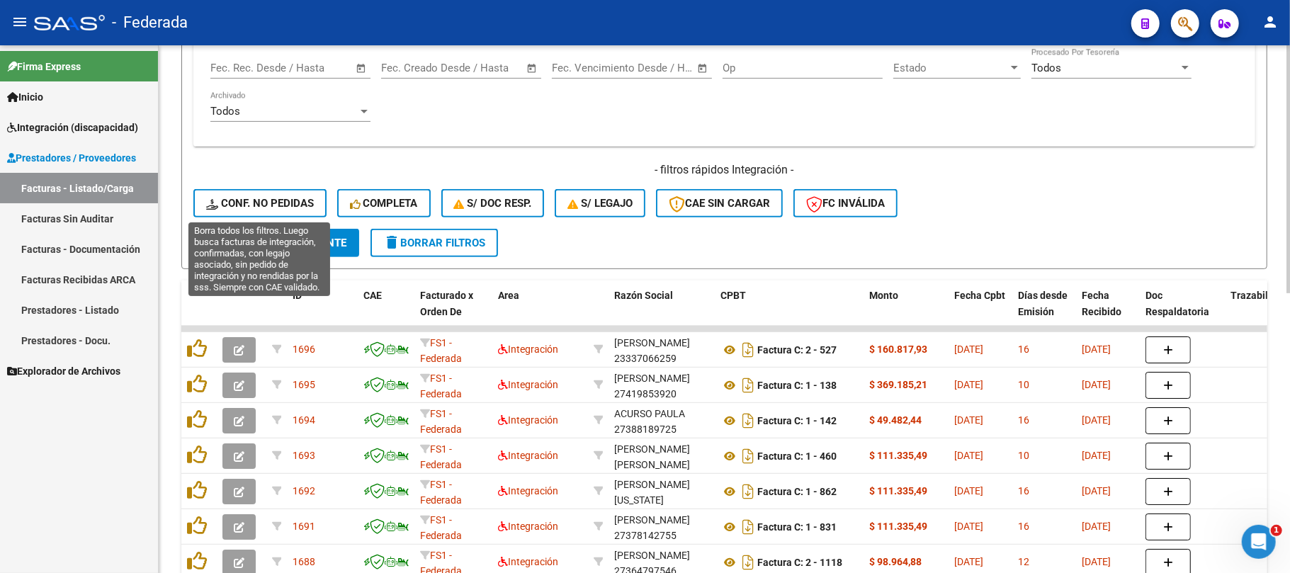
click at [263, 210] on button "Conf. no pedidas" at bounding box center [259, 203] width 133 height 28
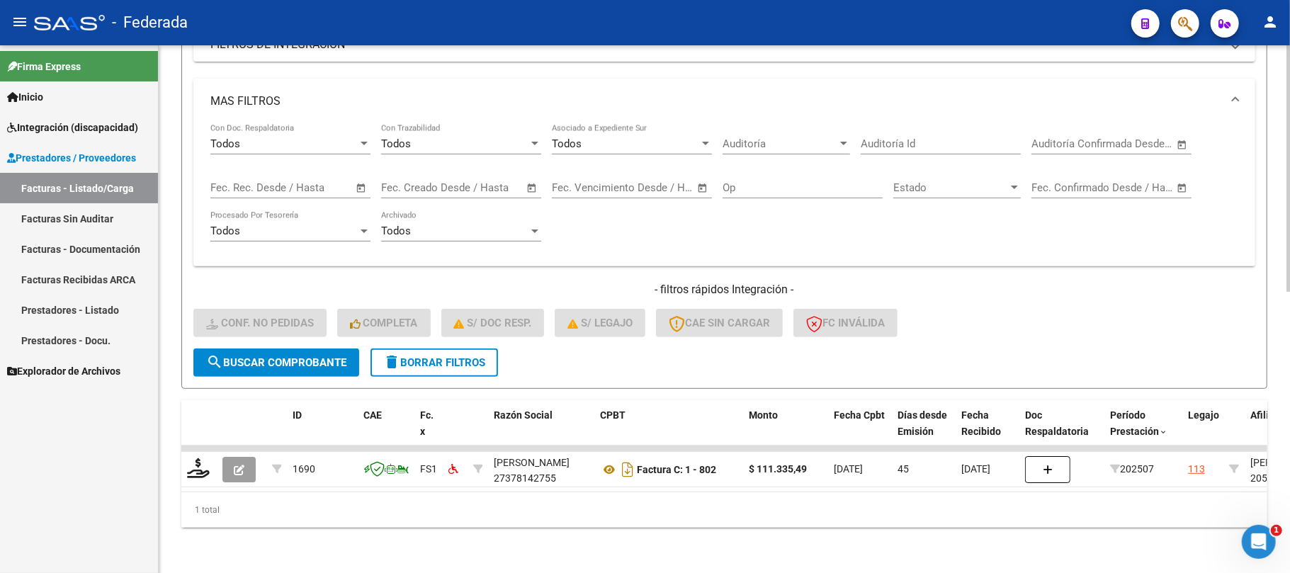
scroll to position [278, 0]
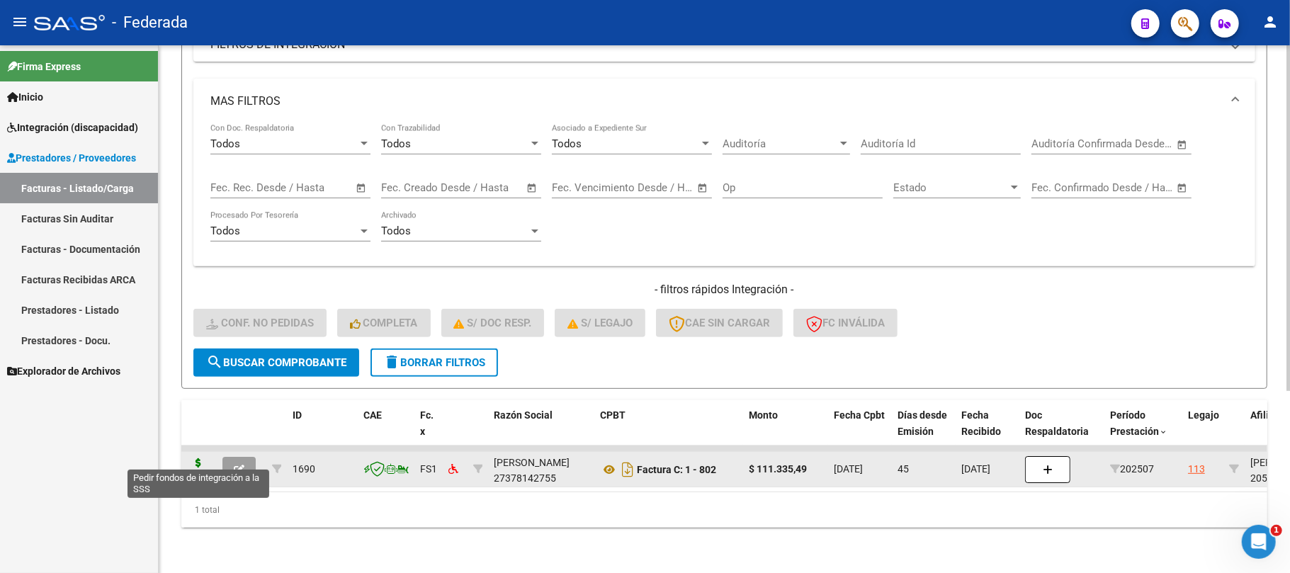
click at [201, 458] on icon at bounding box center [198, 468] width 23 height 20
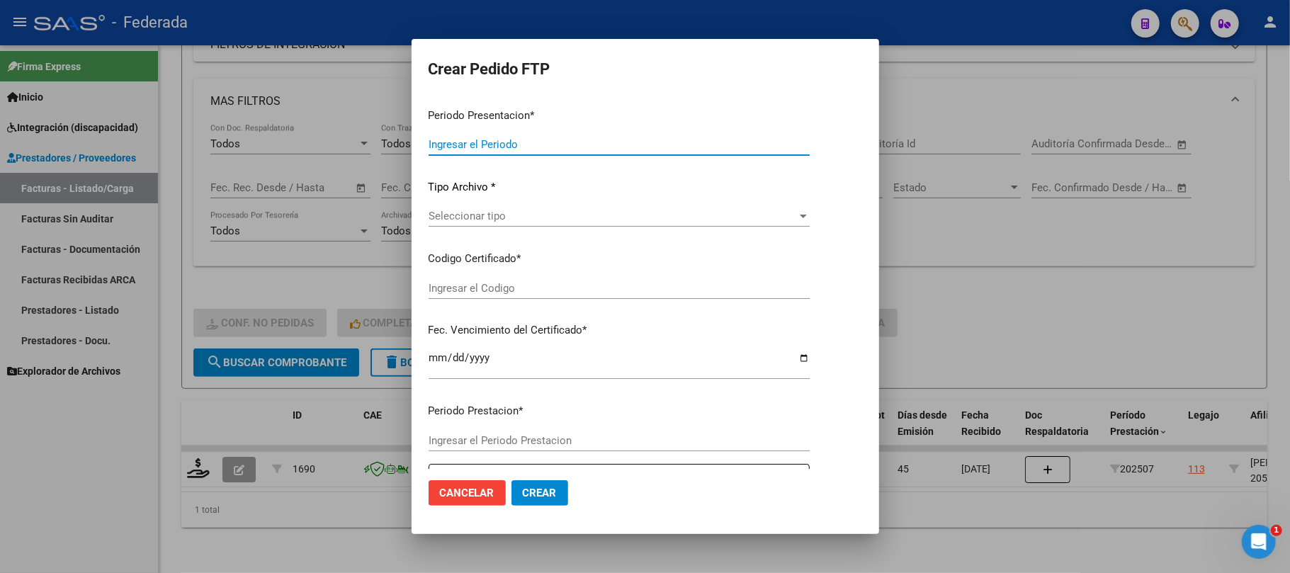
type input "202508"
type input "202507"
type input "$ 111.335,49"
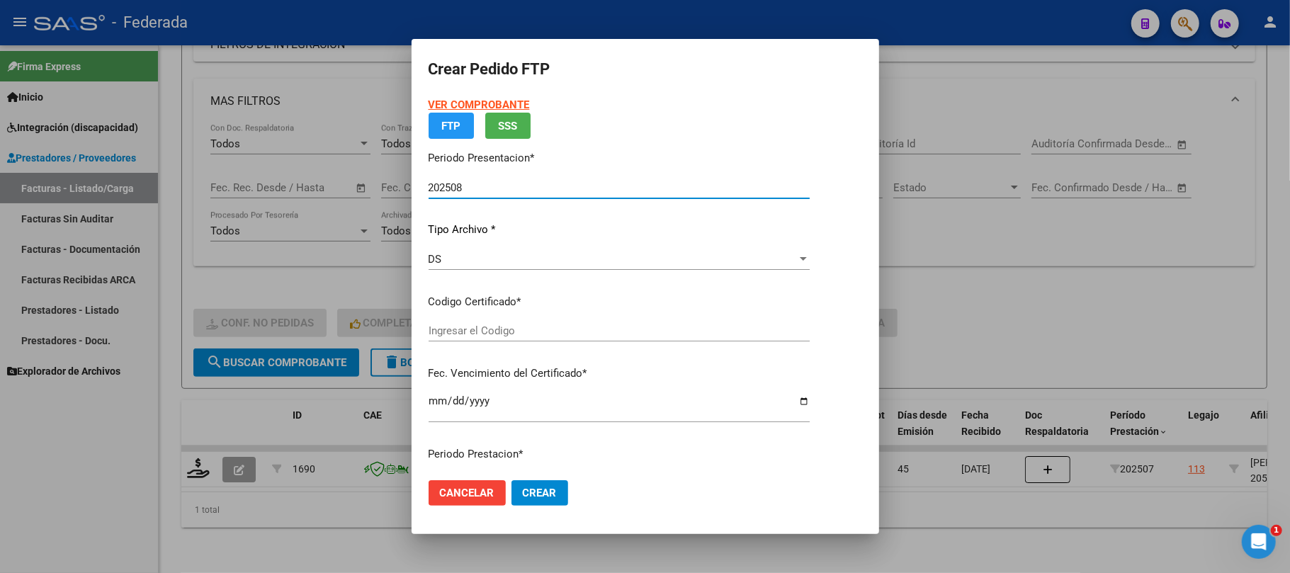
type input "ARG02000546161692025032820300328SAN11764"
type input "[DATE]"
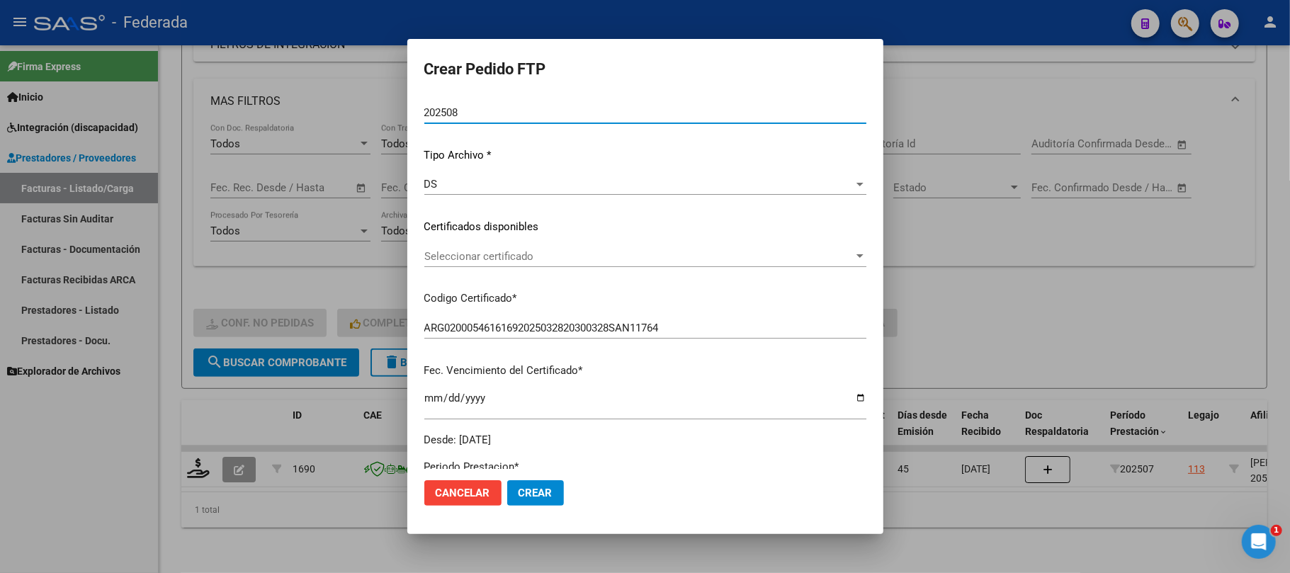
scroll to position [94, 0]
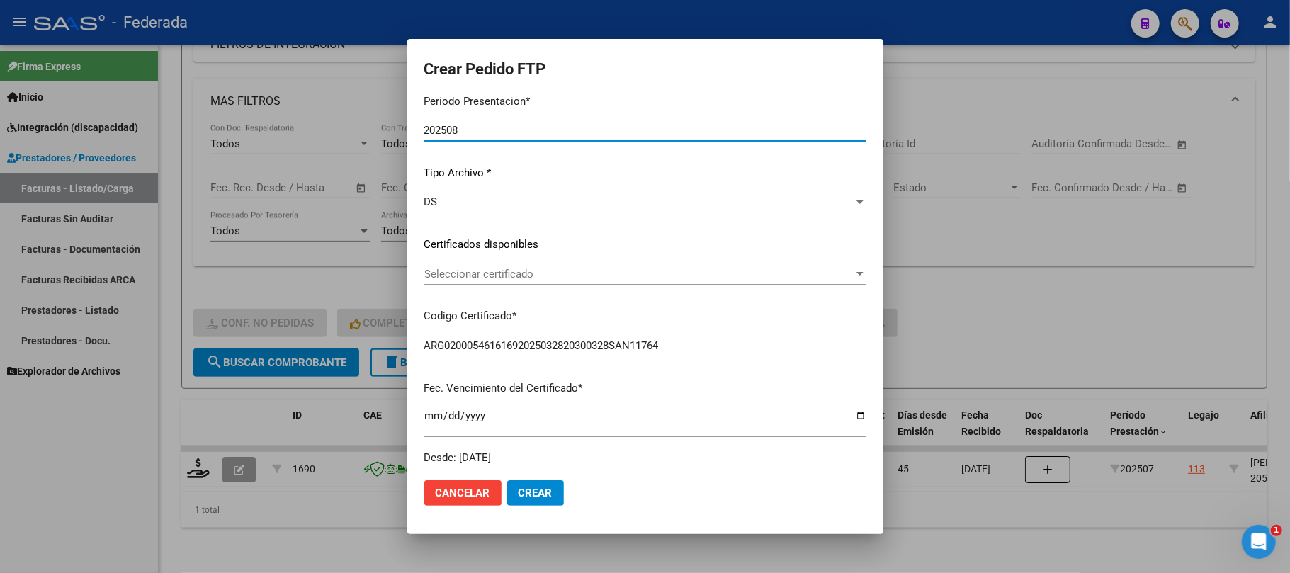
click at [543, 275] on span "Seleccionar certificado" at bounding box center [638, 274] width 429 height 13
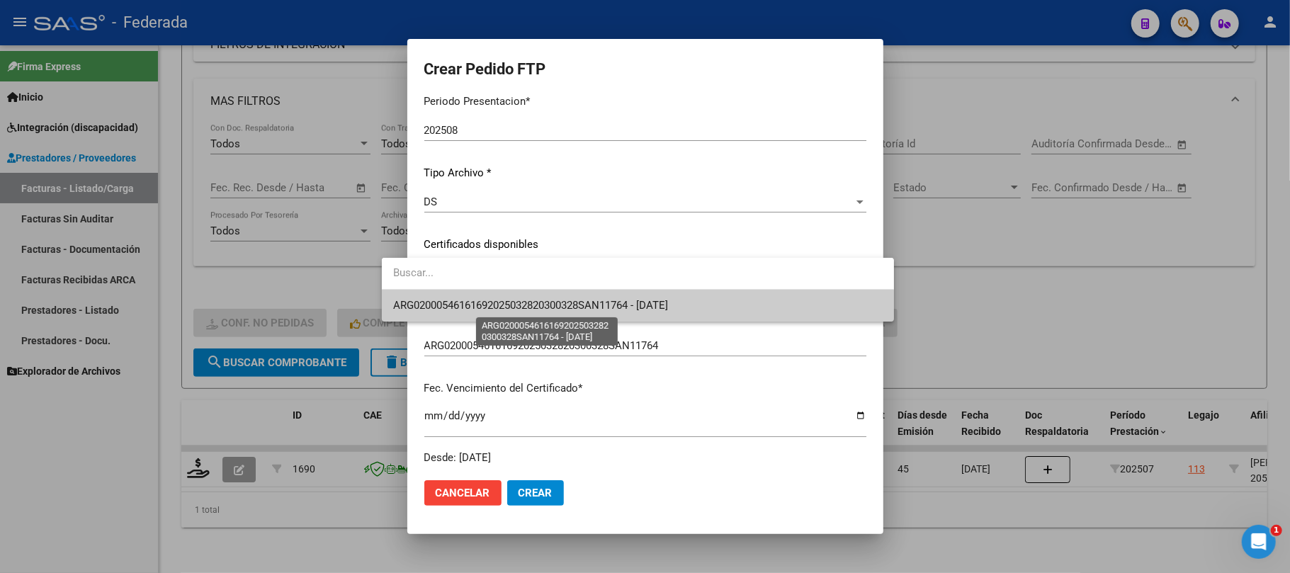
click at [524, 304] on span "ARG02000546161692025032820300328SAN11764 - [DATE]" at bounding box center [530, 305] width 275 height 13
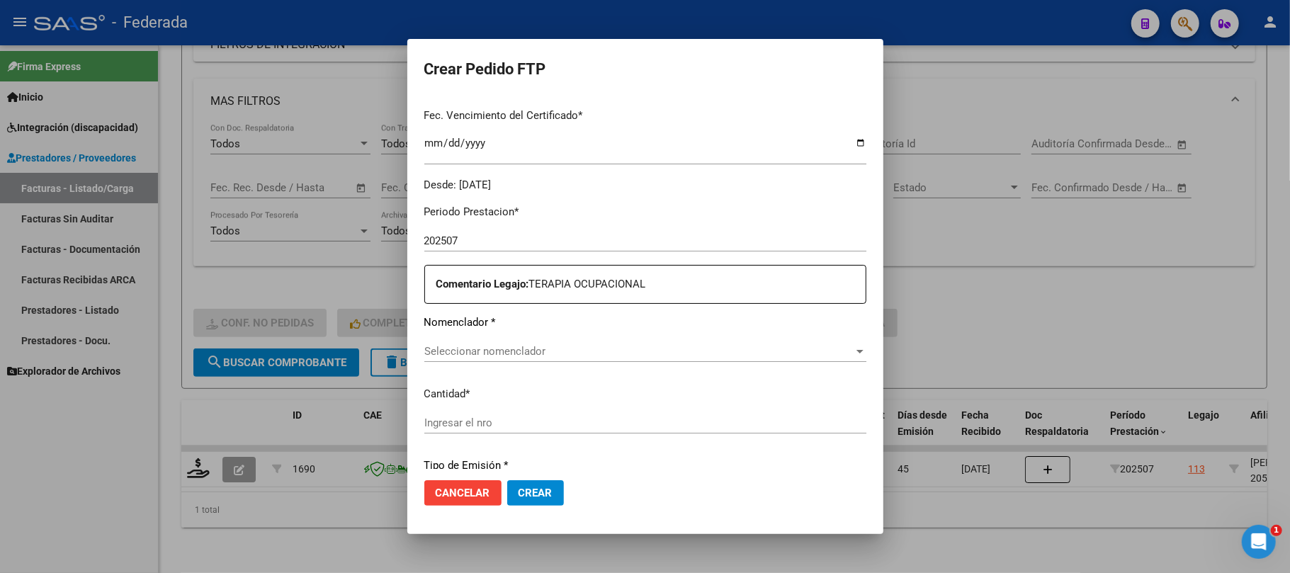
scroll to position [377, 0]
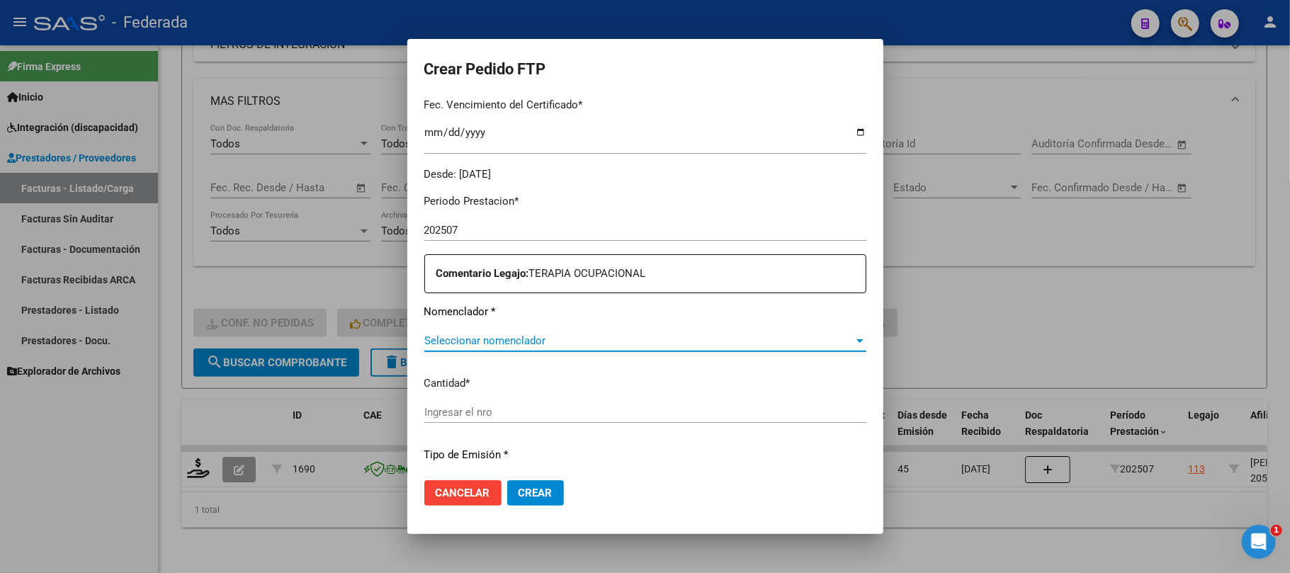
click at [462, 340] on span "Seleccionar nomenclador" at bounding box center [638, 340] width 429 height 13
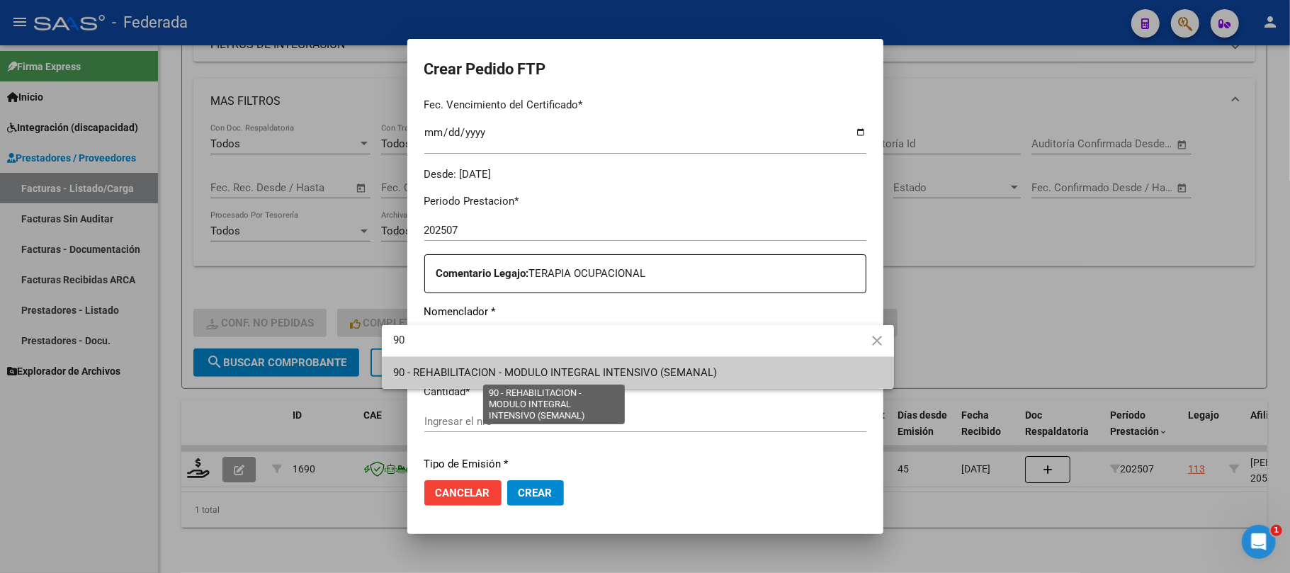
type input "90"
click at [472, 371] on span "90 - REHABILITACION - MODULO INTEGRAL INTENSIVO (SEMANAL)" at bounding box center [555, 372] width 324 height 13
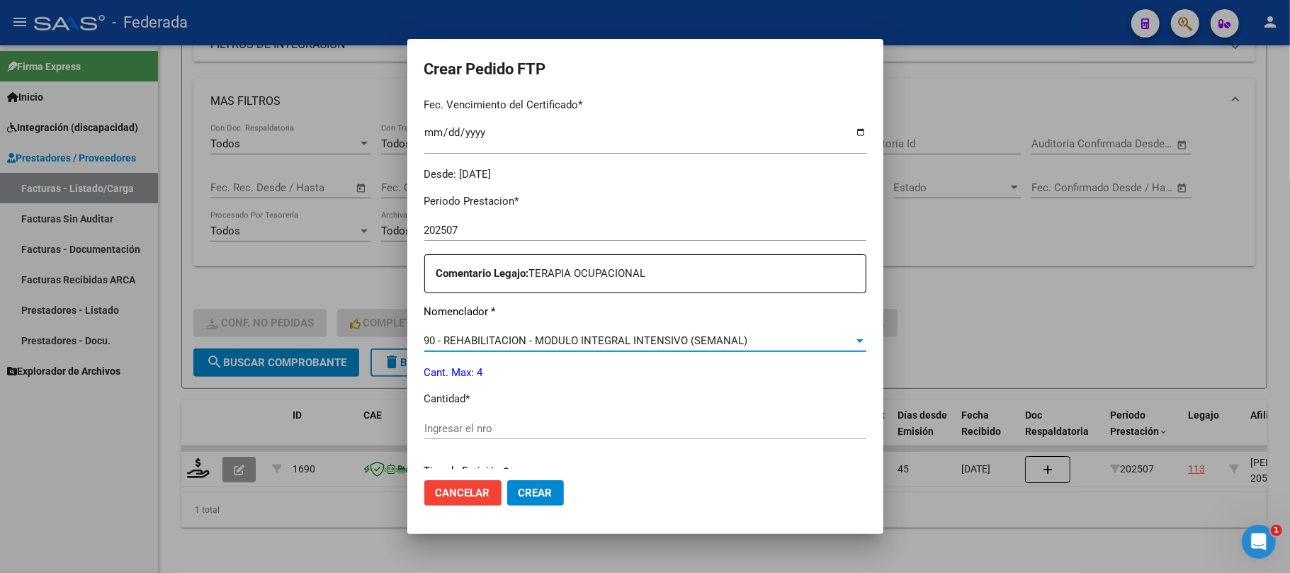
click at [458, 426] on input "Ingresar el nro" at bounding box center [645, 428] width 442 height 13
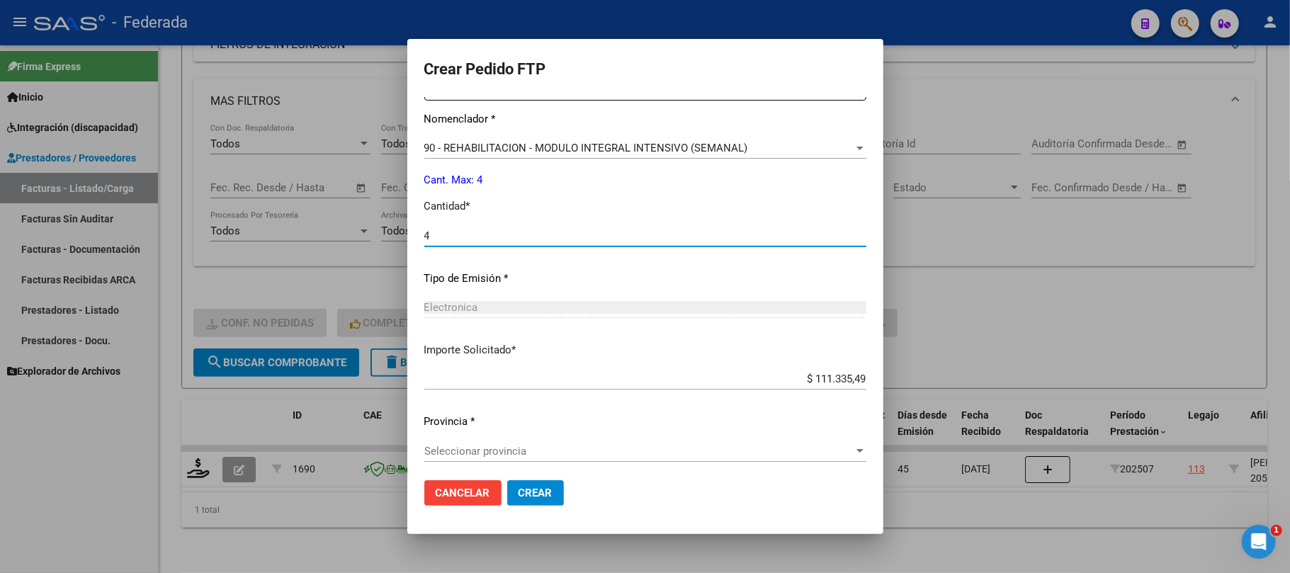
scroll to position [575, 0]
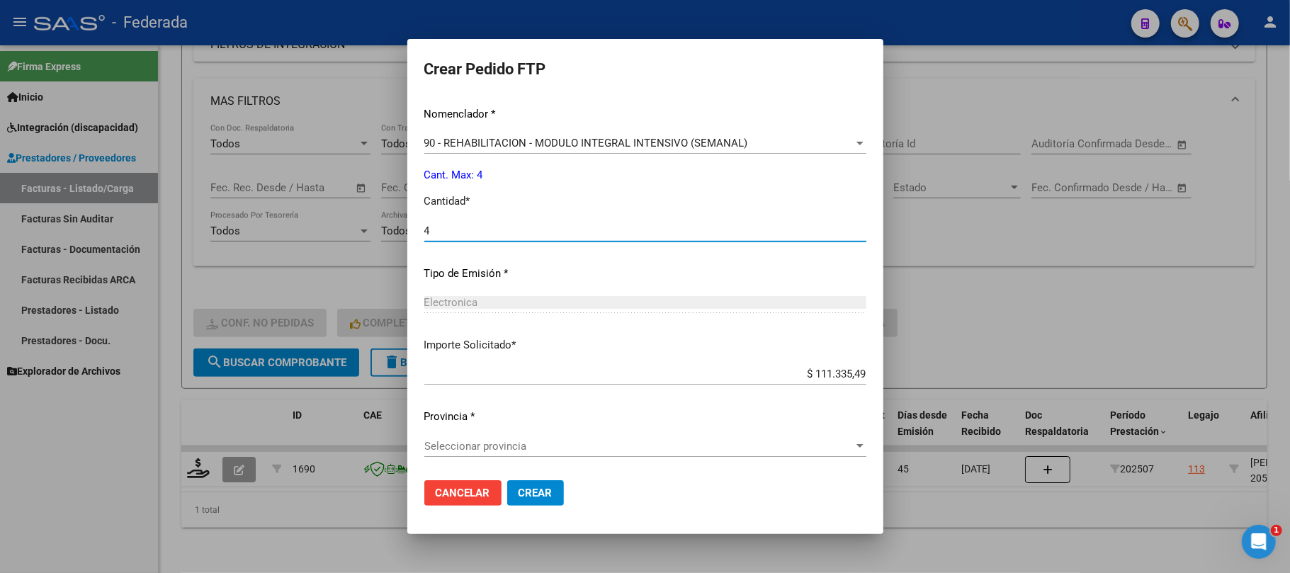
type input "4"
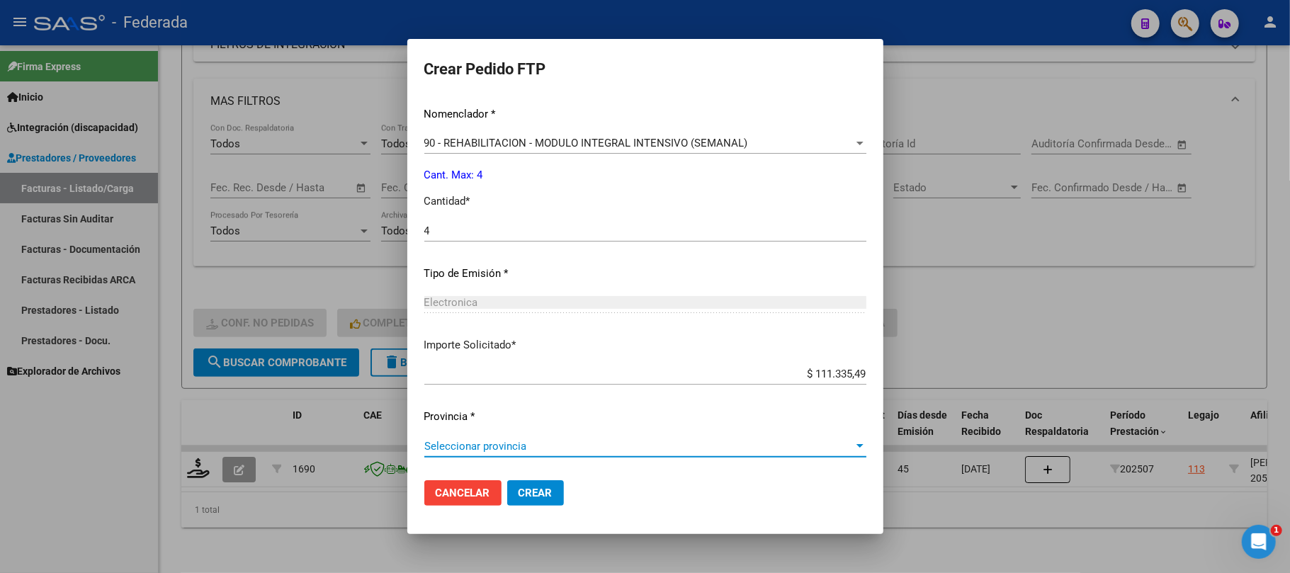
click at [460, 445] on span "Seleccionar provincia" at bounding box center [638, 446] width 429 height 13
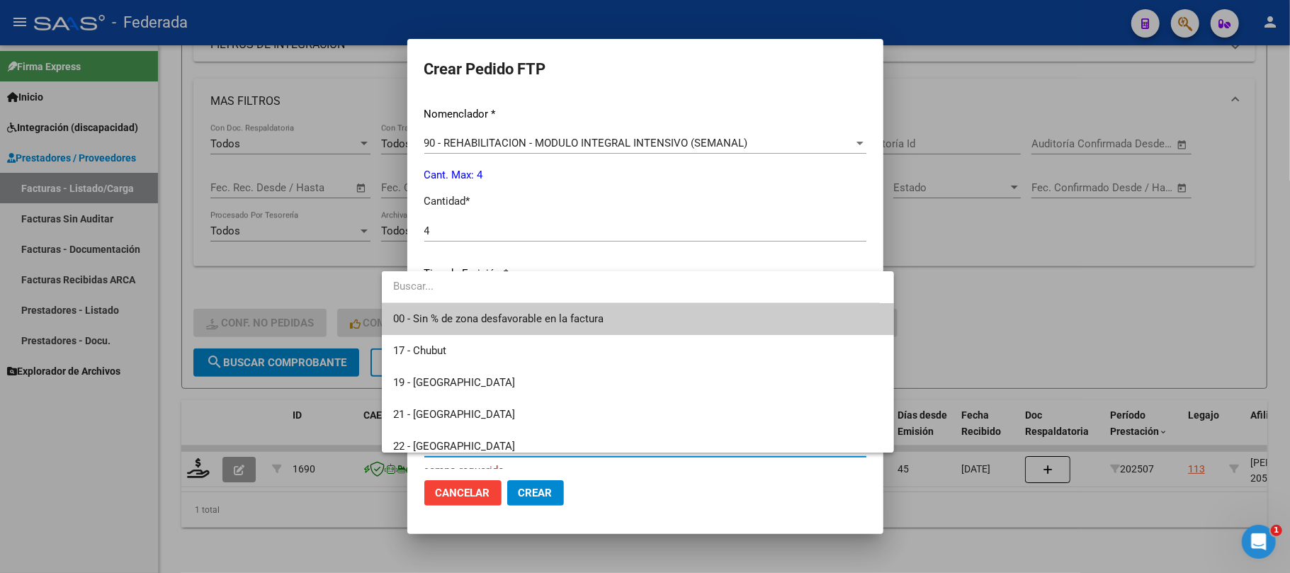
click at [445, 326] on span "00 - Sin % de zona desfavorable en la factura" at bounding box center [637, 319] width 489 height 32
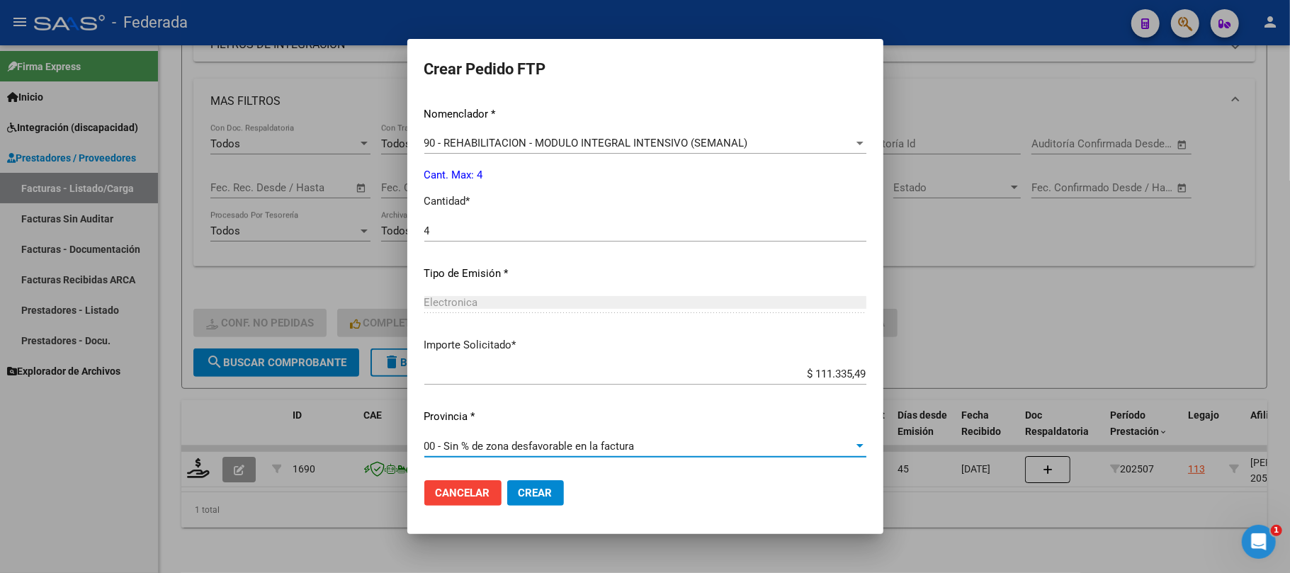
click at [518, 496] on span "Crear" at bounding box center [535, 493] width 34 height 13
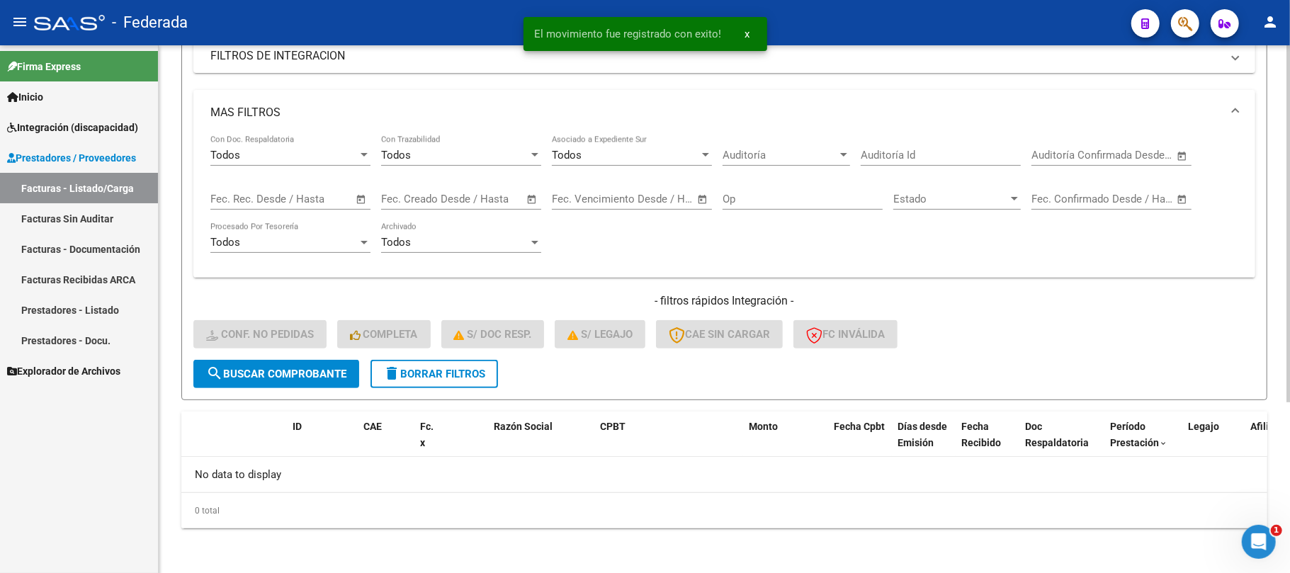
click at [470, 377] on span "delete Borrar Filtros" at bounding box center [434, 374] width 102 height 13
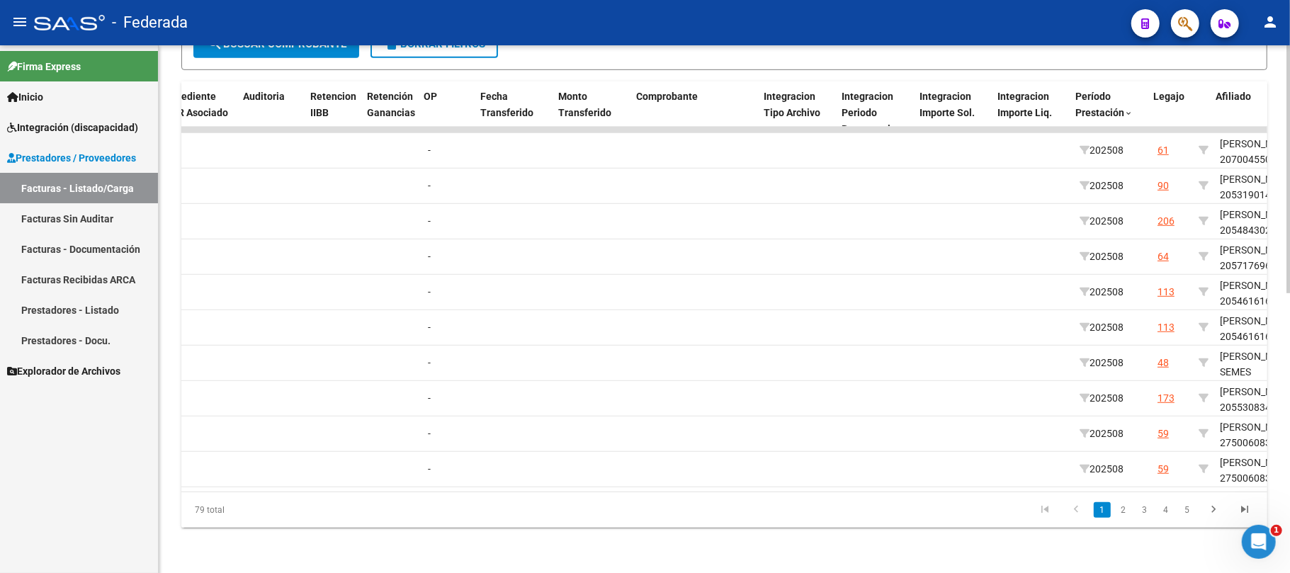
scroll to position [0, 1474]
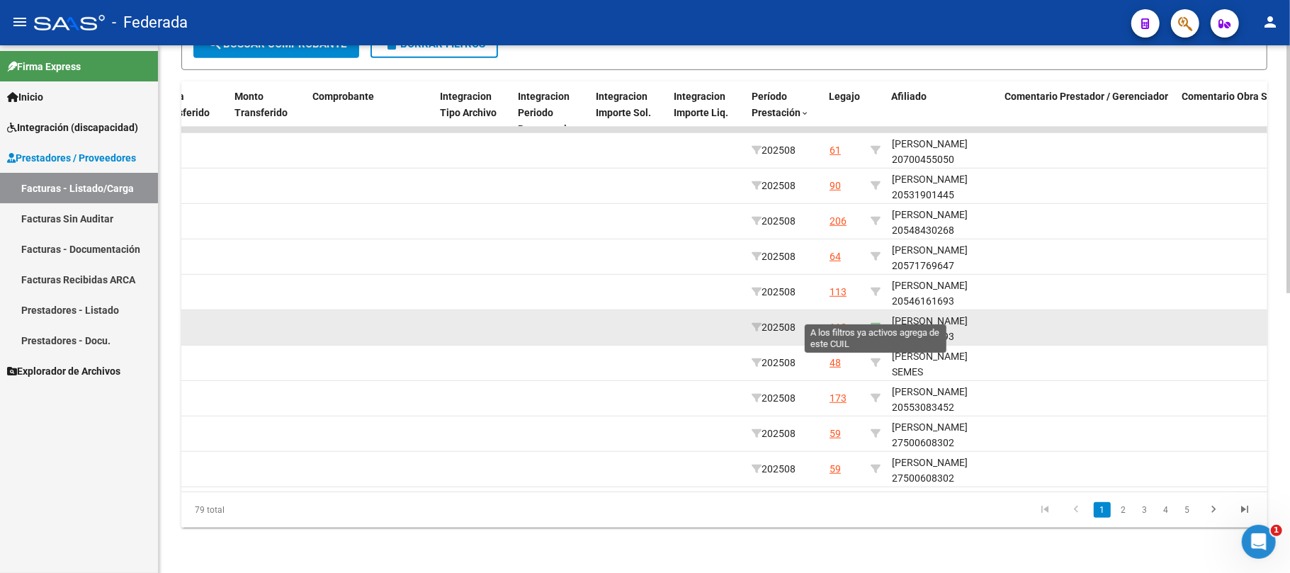
click at [873, 322] on icon at bounding box center [875, 327] width 10 height 10
type input "20546161693"
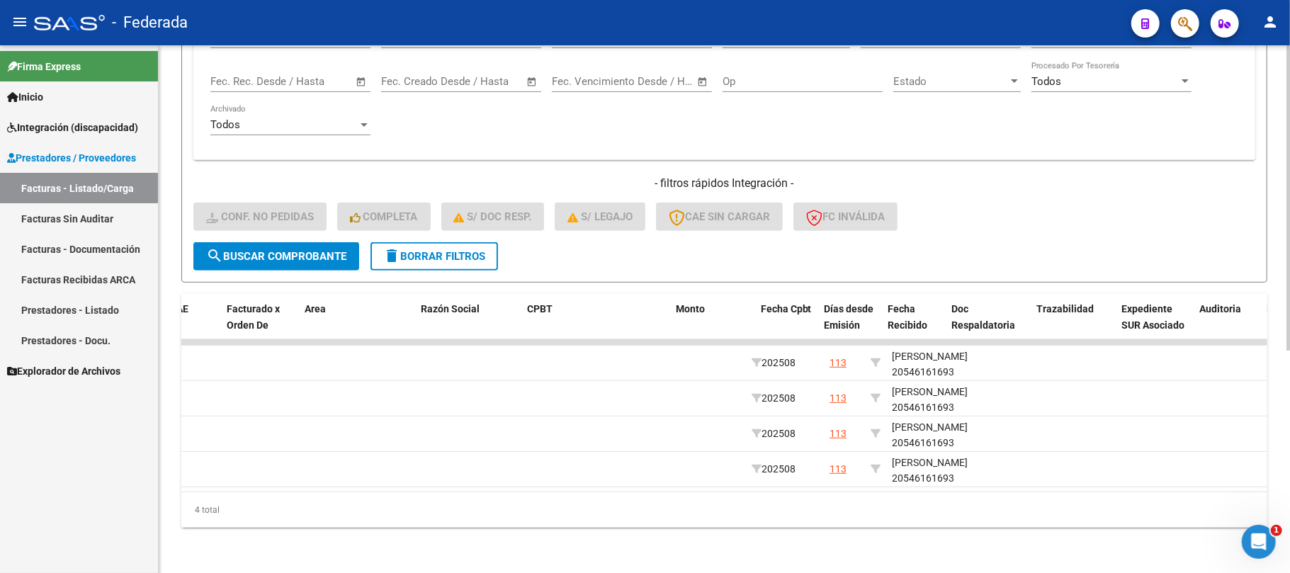
scroll to position [0, 0]
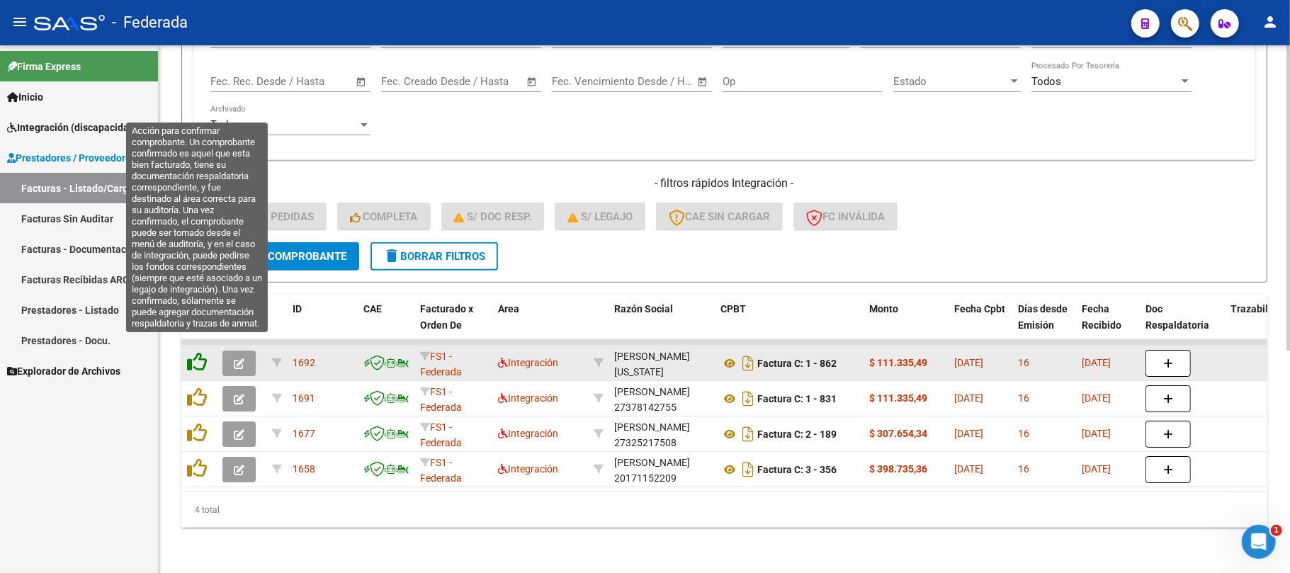
click at [190, 355] on icon at bounding box center [197, 362] width 20 height 20
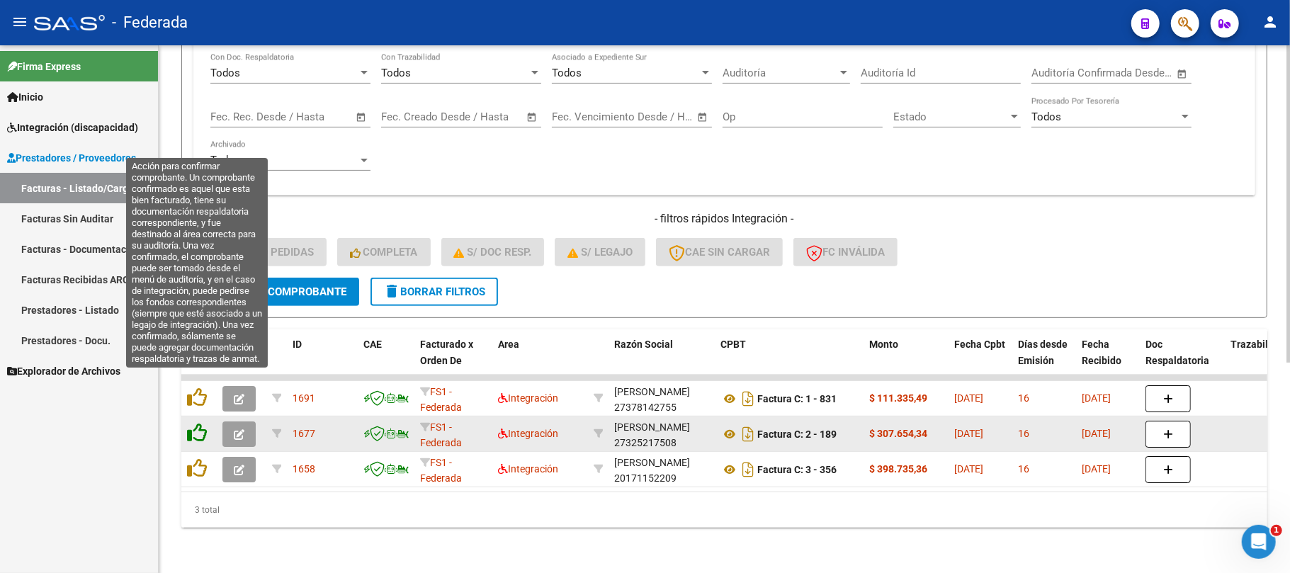
click at [191, 390] on icon at bounding box center [197, 397] width 20 height 20
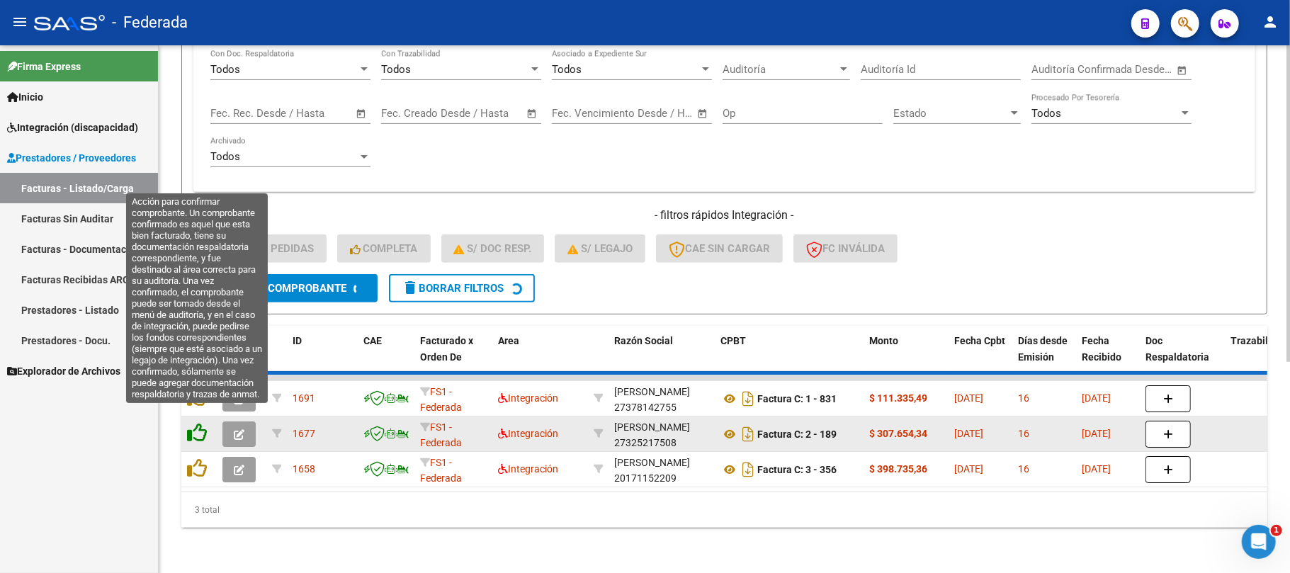
click at [191, 422] on datatable-scroller "1691 FS1 - Federada Integración [PERSON_NAME] 27378142755 Factura C: 1 - 831 $ …" at bounding box center [724, 431] width 1086 height 113
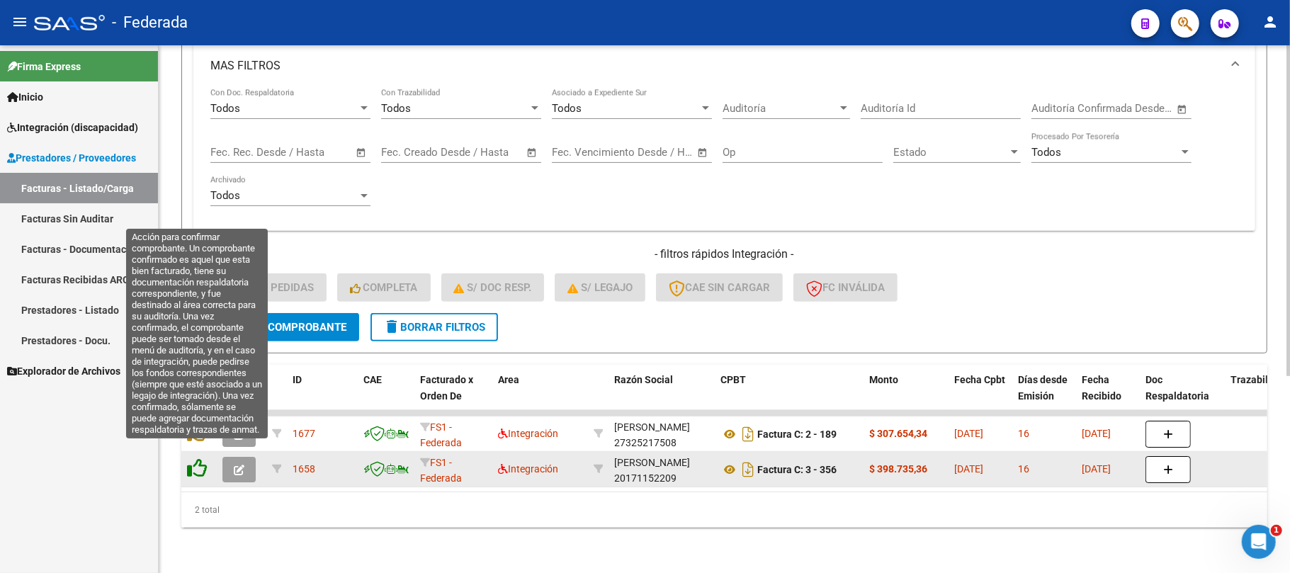
click at [201, 458] on icon at bounding box center [197, 468] width 20 height 20
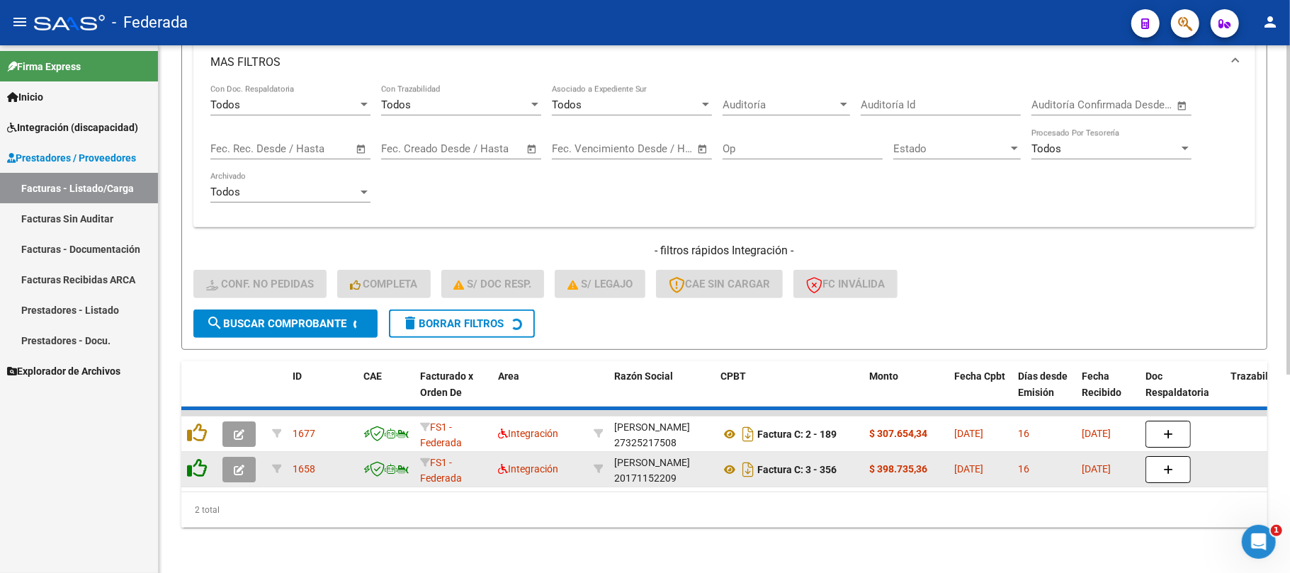
scroll to position [278, 0]
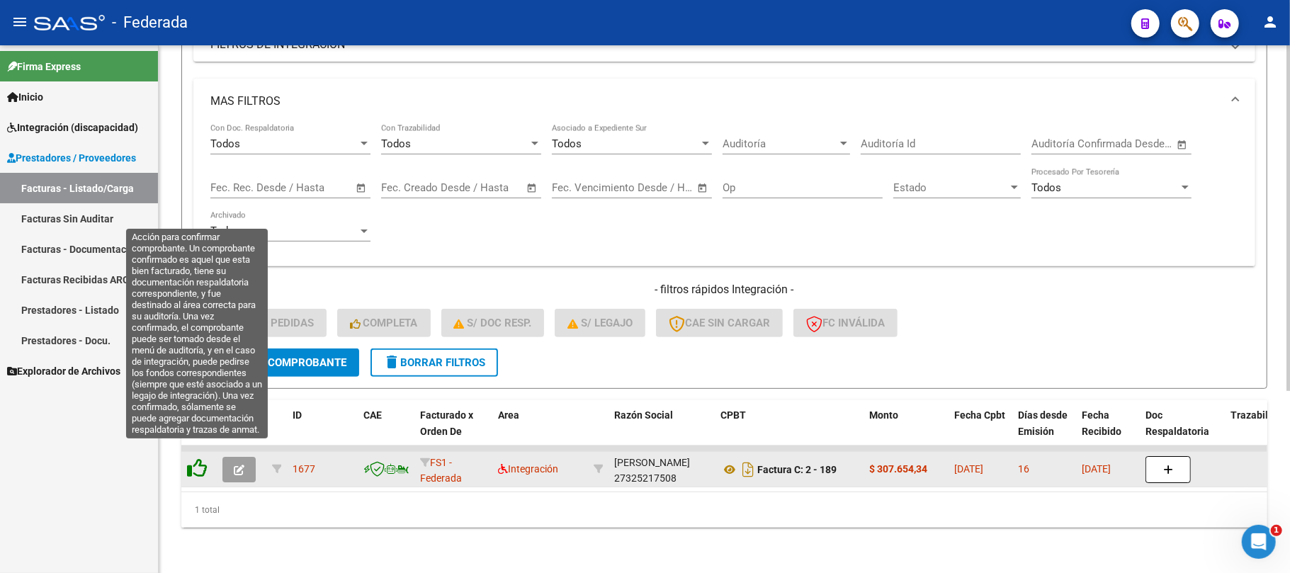
click at [200, 458] on icon at bounding box center [197, 468] width 20 height 20
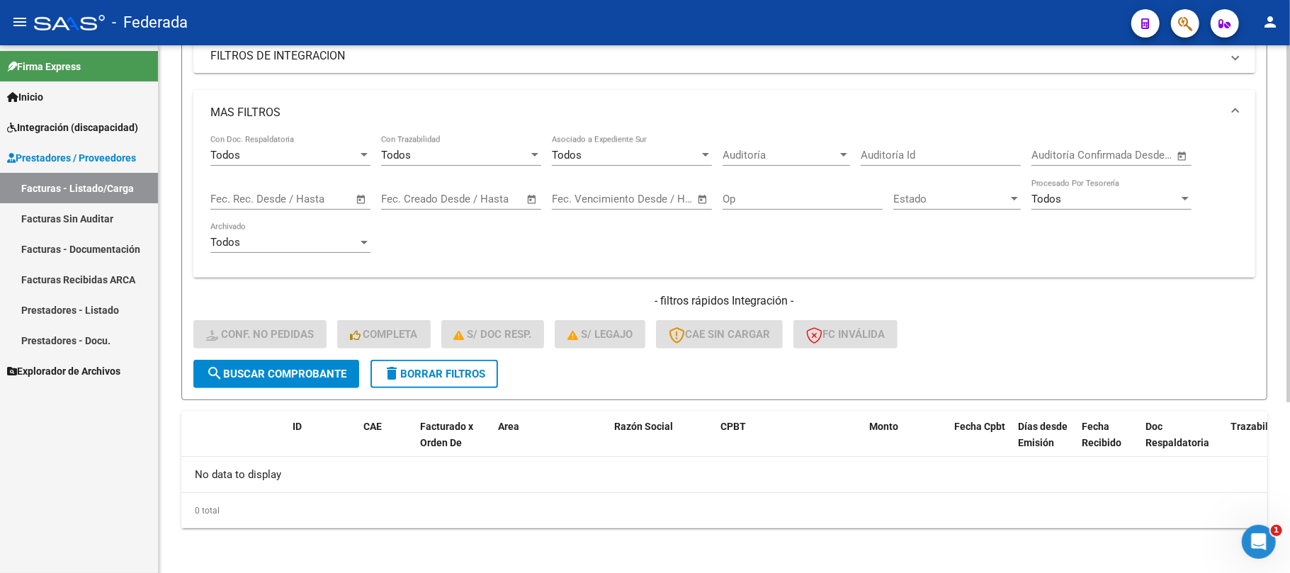
click at [465, 363] on button "delete Borrar Filtros" at bounding box center [433, 374] width 127 height 28
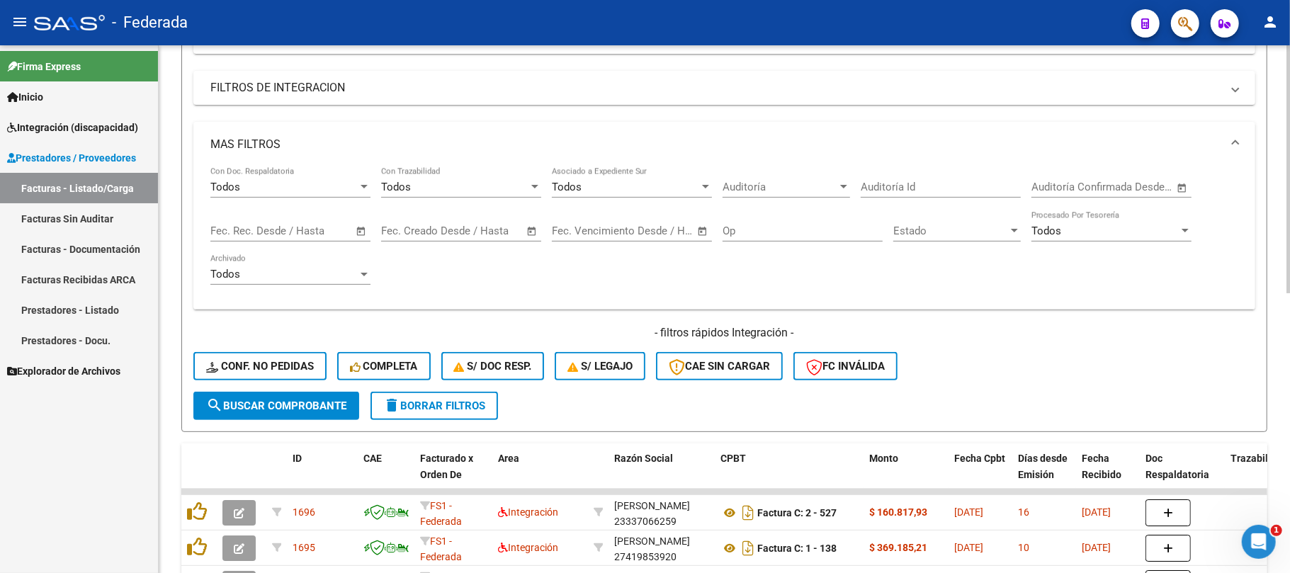
scroll to position [253, 0]
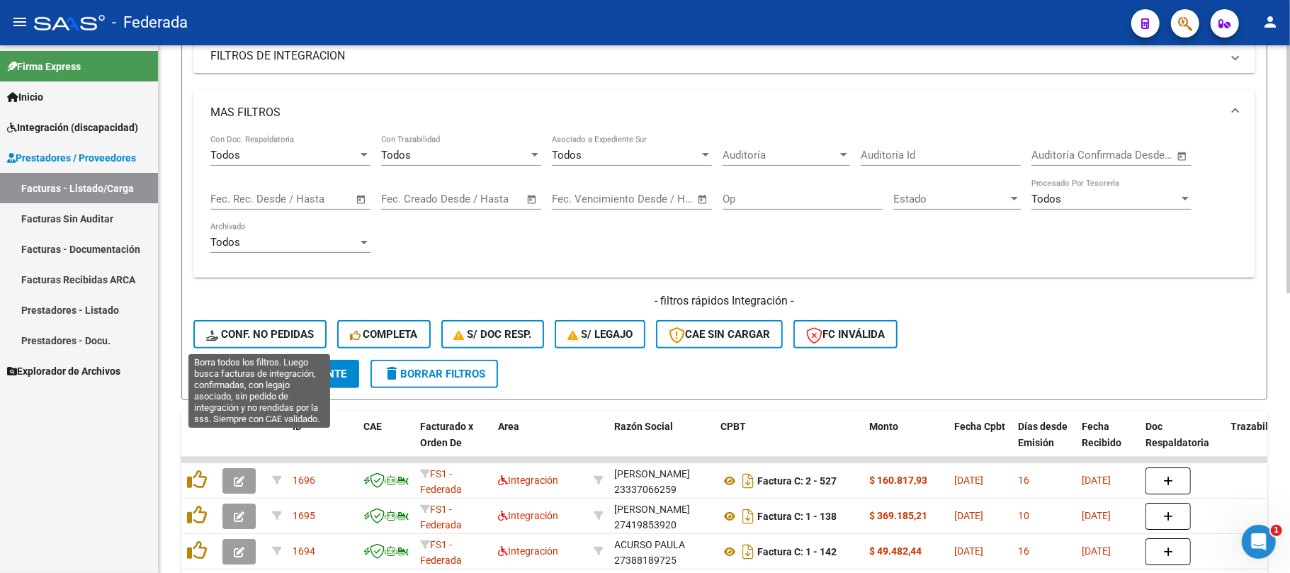
click at [299, 337] on span "Conf. no pedidas" at bounding box center [260, 334] width 108 height 13
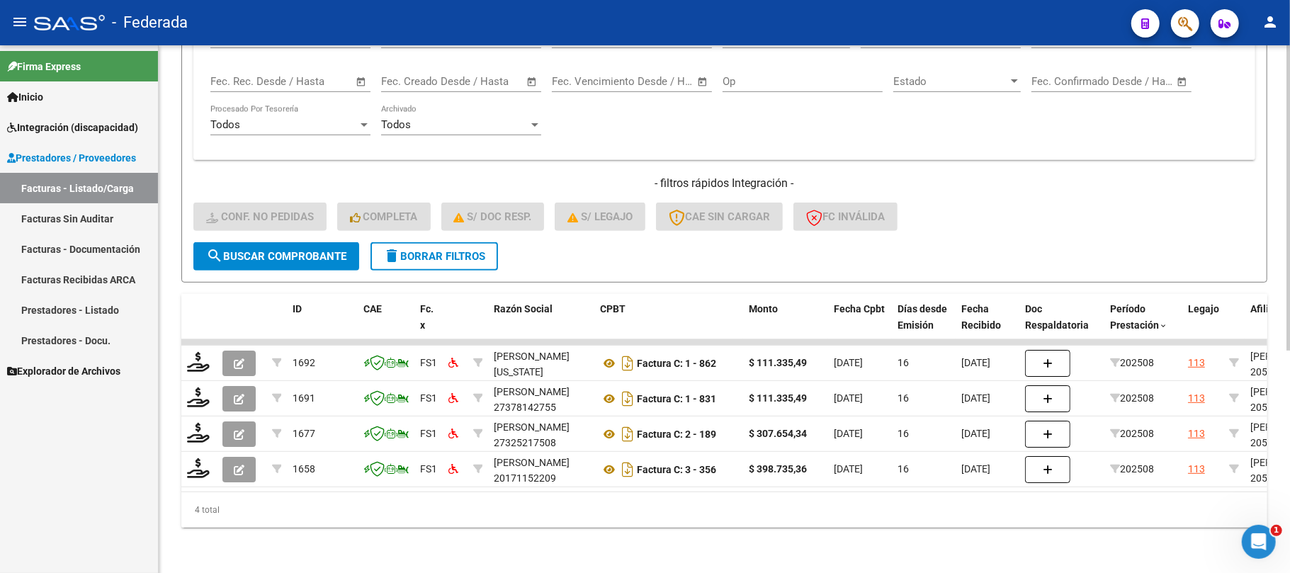
scroll to position [384, 0]
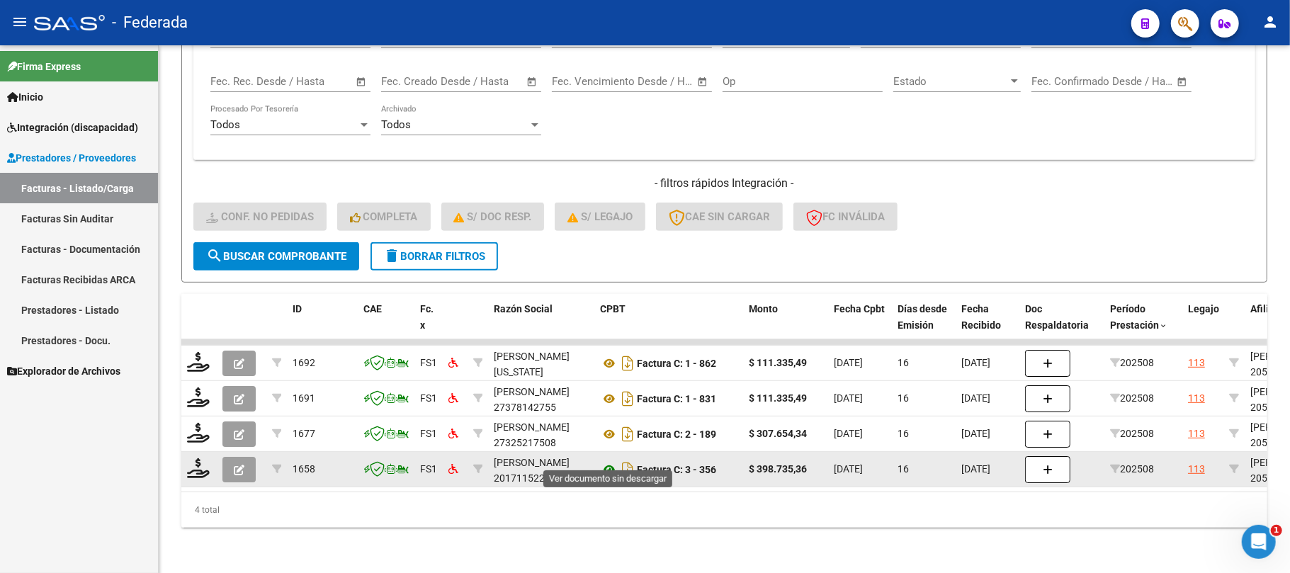
click at [607, 461] on icon at bounding box center [609, 469] width 18 height 17
click at [196, 458] on icon at bounding box center [198, 468] width 23 height 20
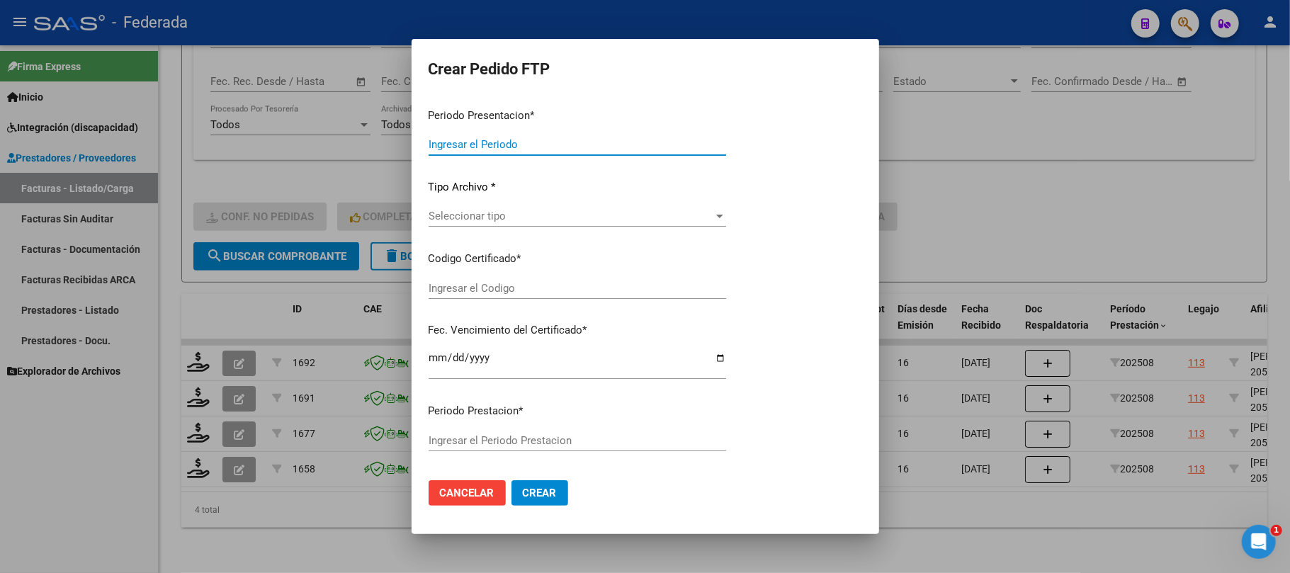
type input "202508"
type input "$ 398.735,36"
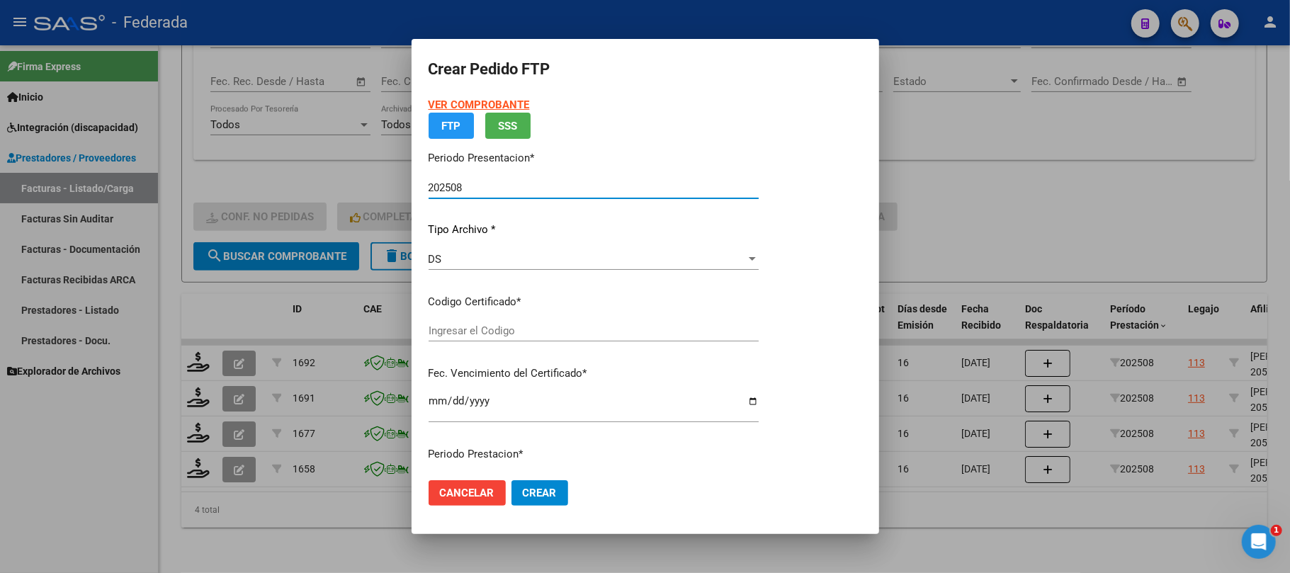
type input "ARG02000546161692025032820300328SAN11764"
type input "2030-03-28"
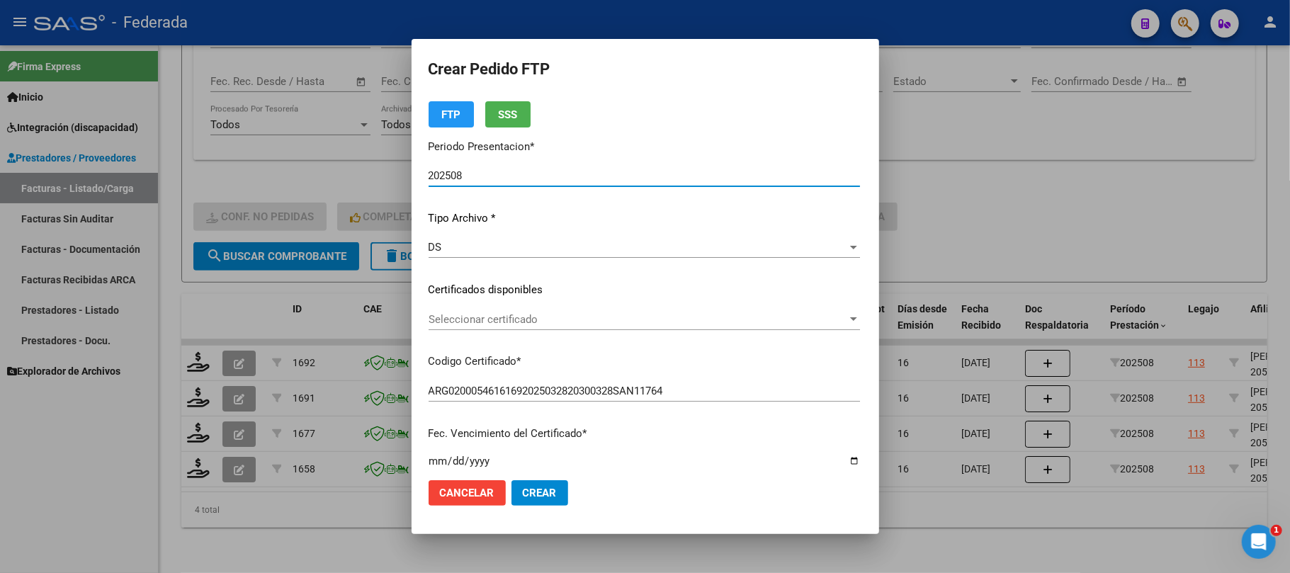
scroll to position [94, 0]
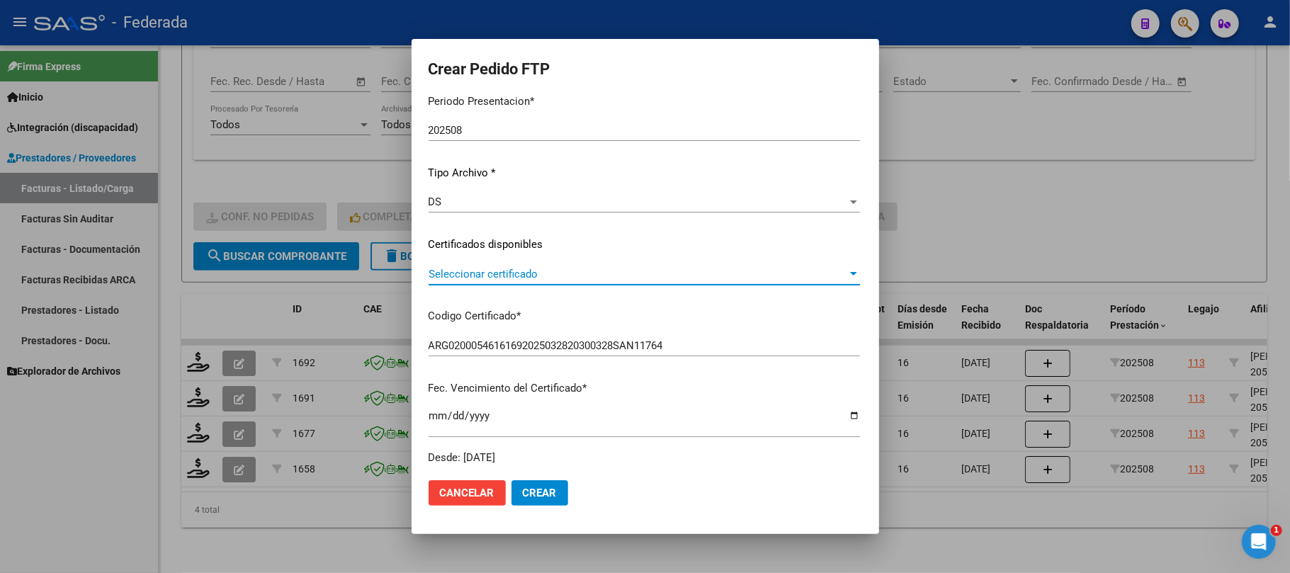
click at [474, 268] on span "Seleccionar certificado" at bounding box center [637, 274] width 419 height 13
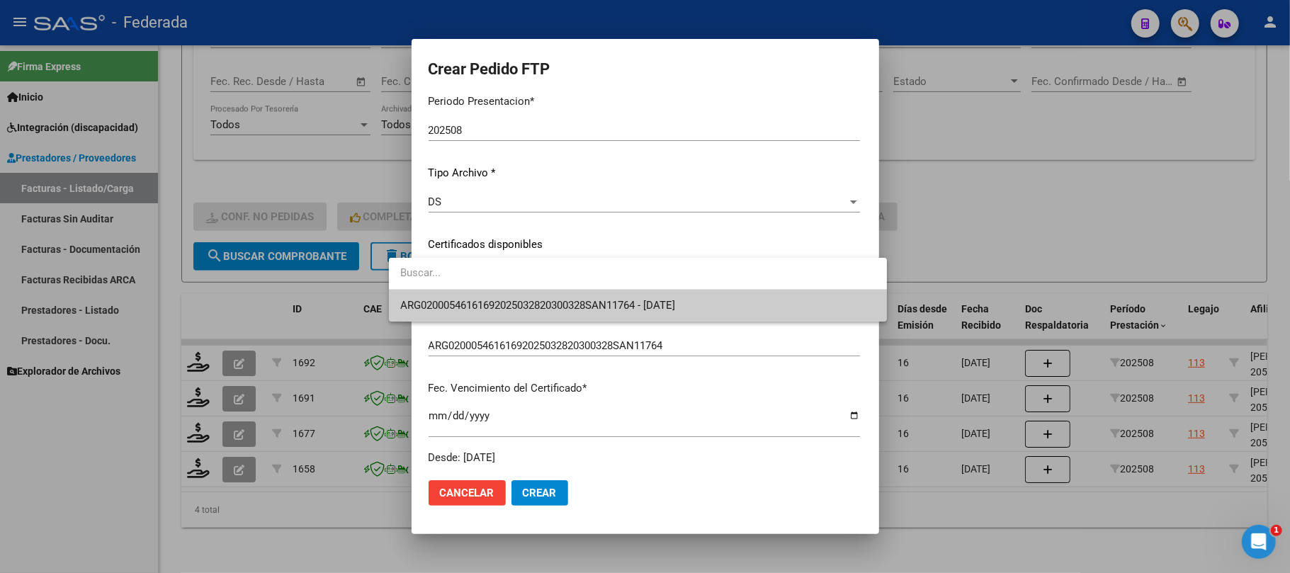
click at [470, 287] on input "dropdown search" at bounding box center [638, 273] width 498 height 32
click at [470, 299] on span "ARG02000546161692025032820300328SAN11764 - 2030-03-28" at bounding box center [537, 305] width 275 height 13
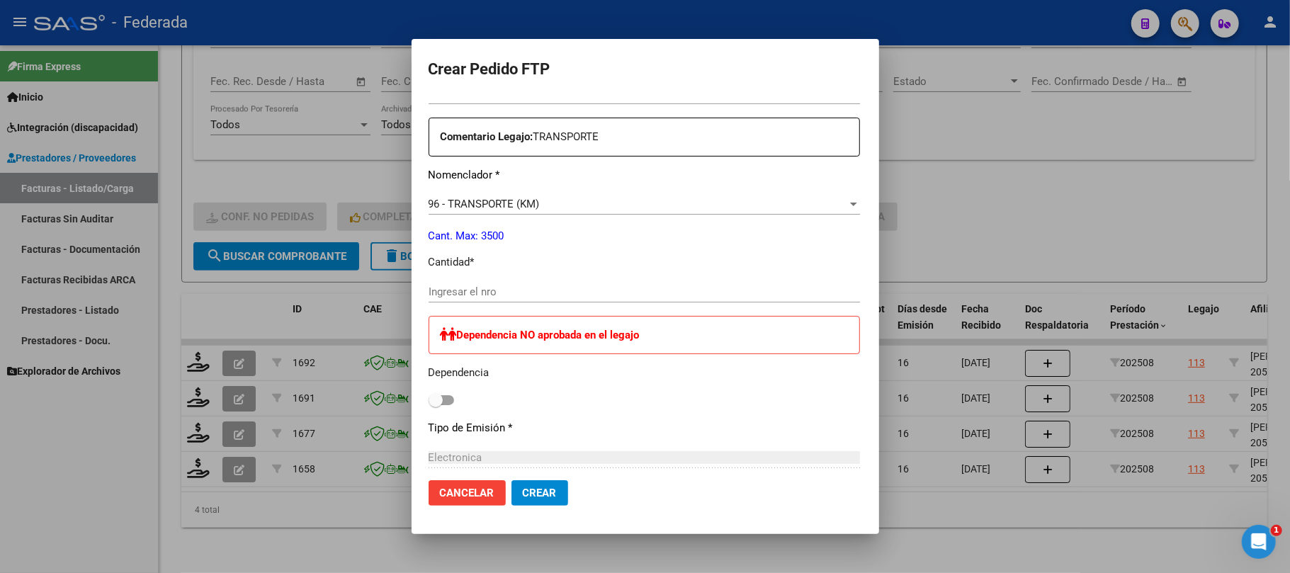
scroll to position [567, 0]
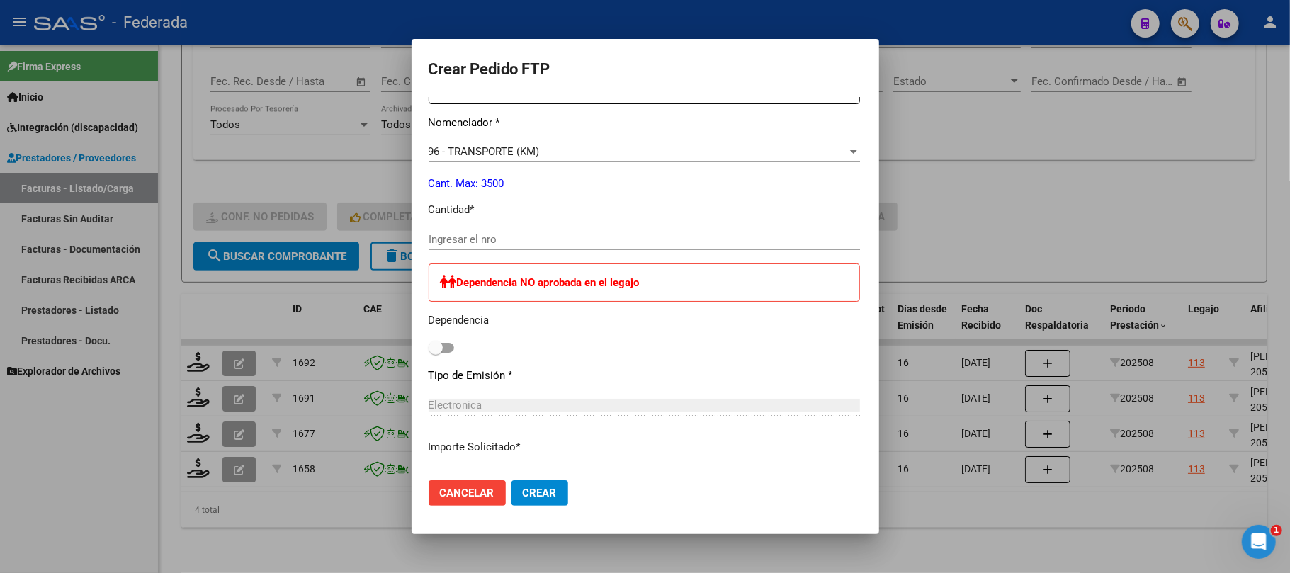
click at [470, 242] on input "Ingresar el nro" at bounding box center [643, 239] width 431 height 13
type input "736"
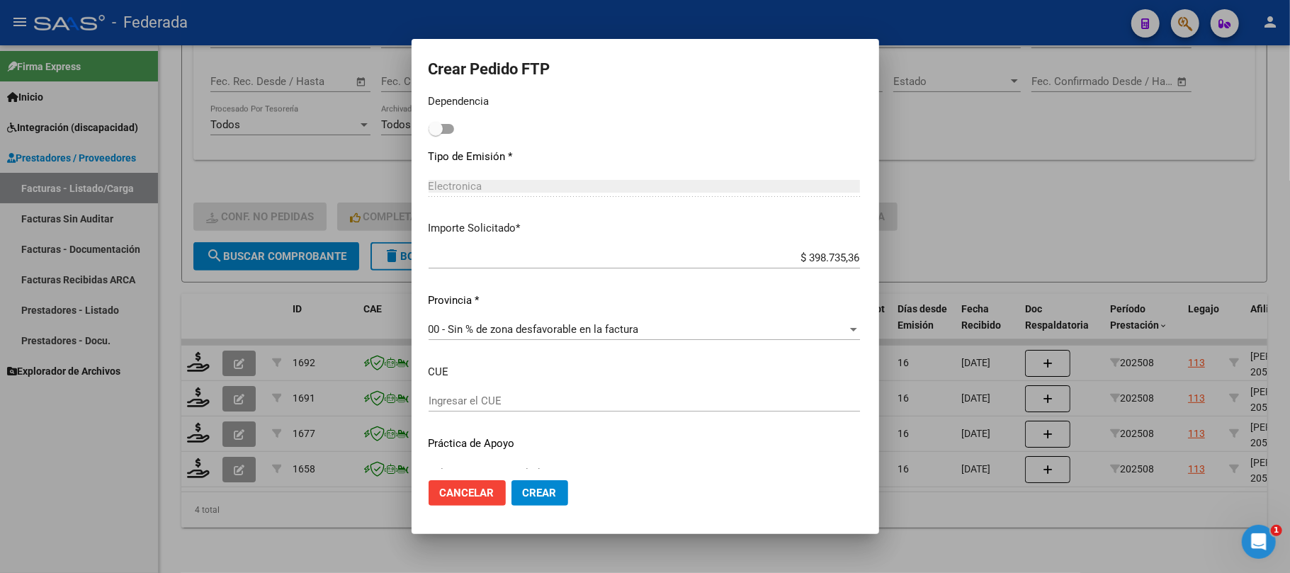
scroll to position [813, 0]
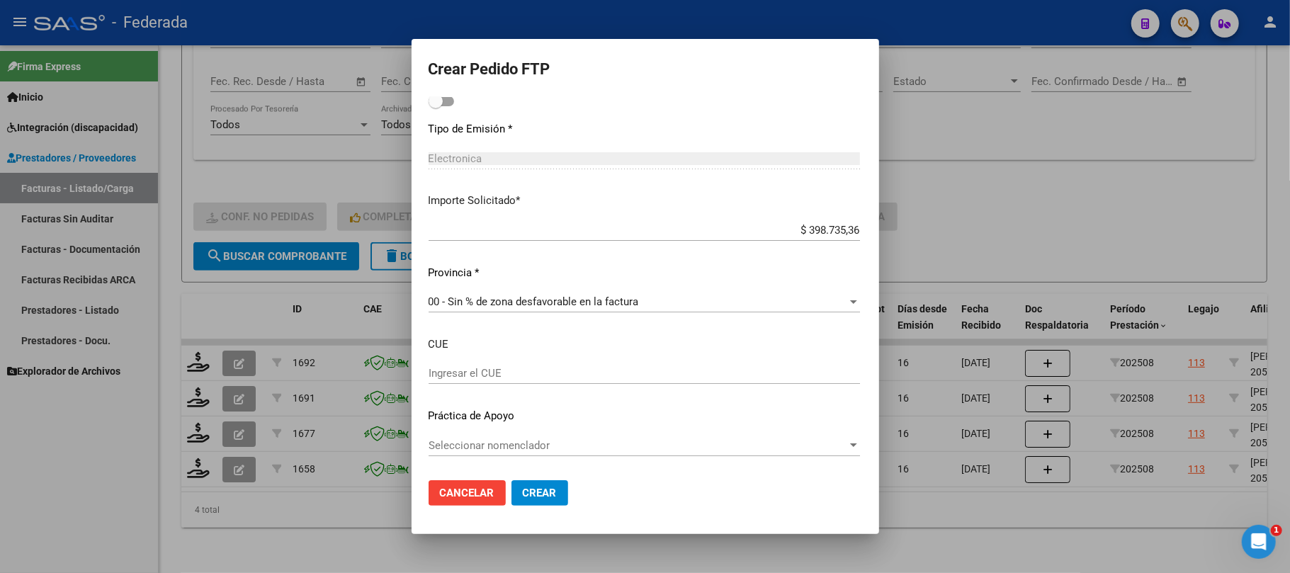
click at [526, 487] on span "Crear" at bounding box center [540, 493] width 34 height 13
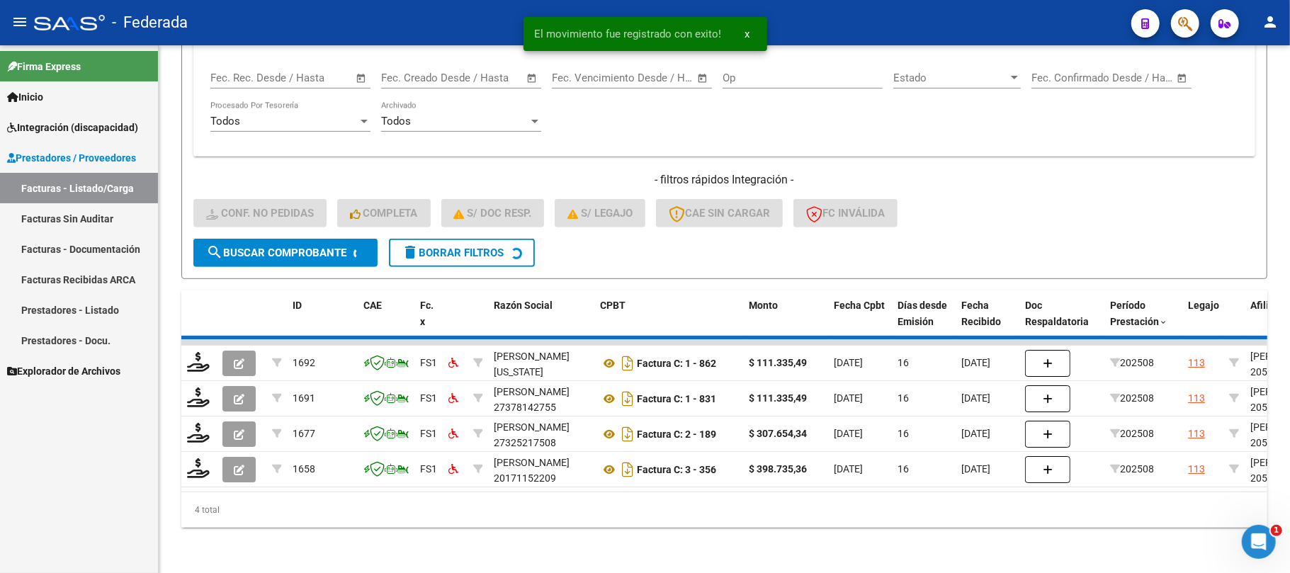
scroll to position [348, 0]
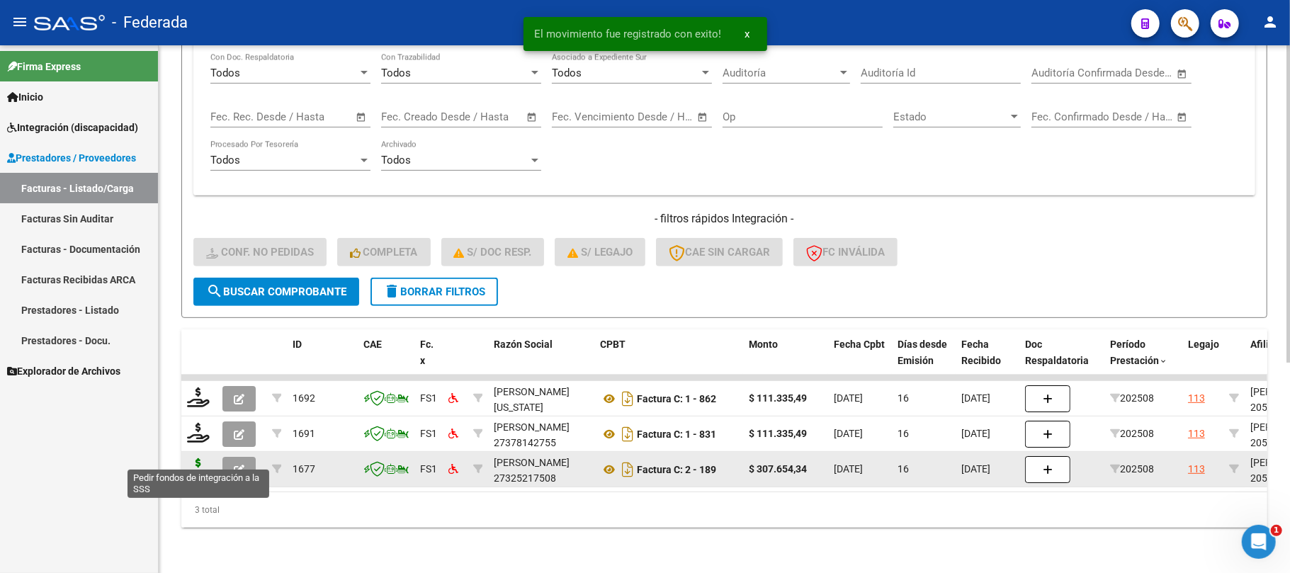
click at [191, 458] on icon at bounding box center [198, 468] width 23 height 20
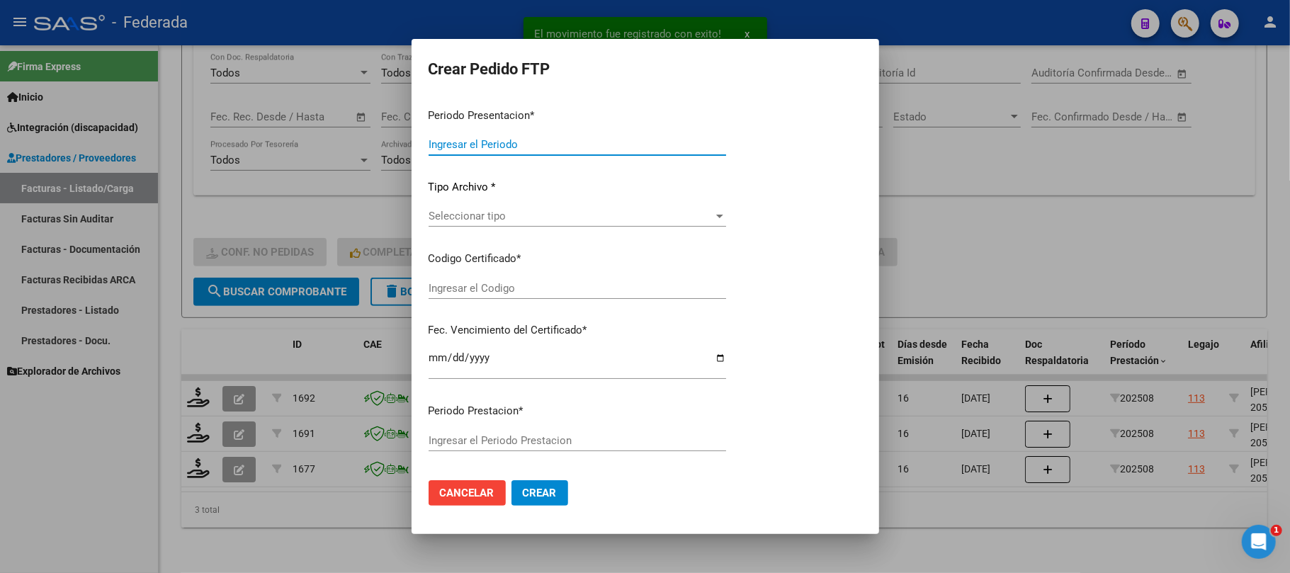
type input "202508"
type input "$ 307.654,34"
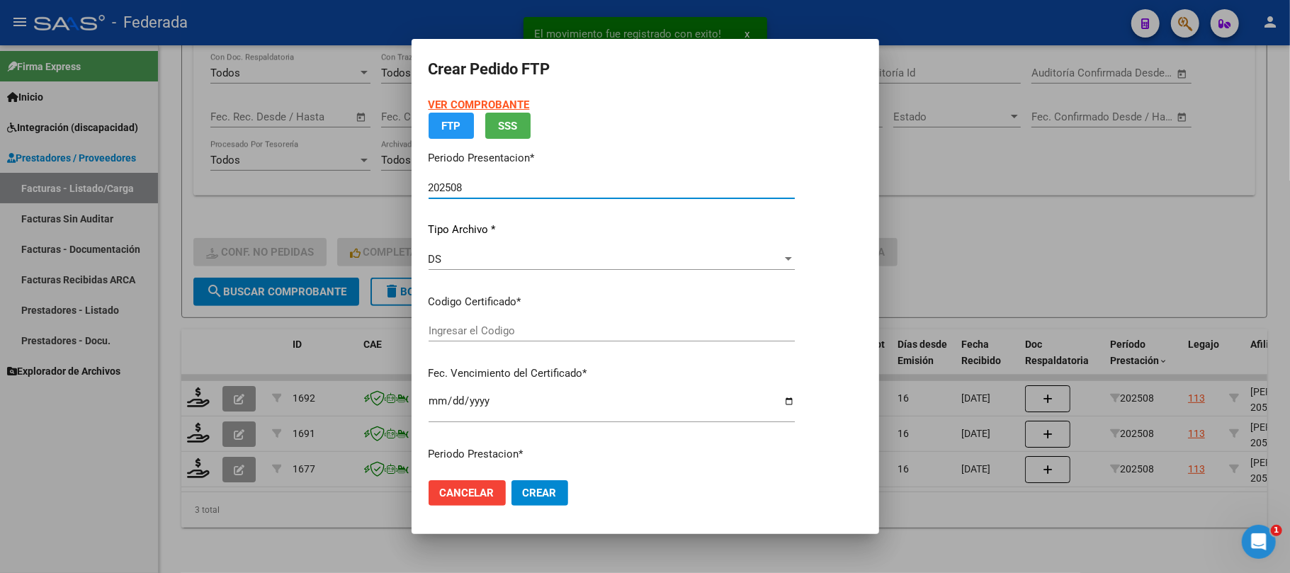
type input "ARG02000546161692025032820300328SAN11764"
type input "2030-03-28"
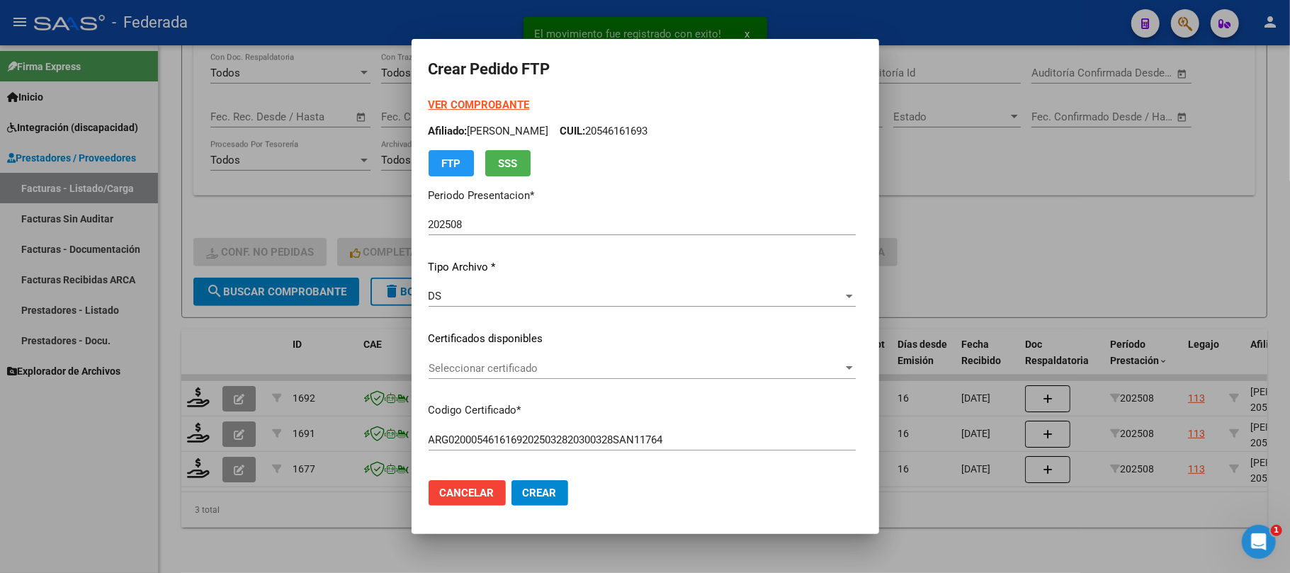
scroll to position [94, 0]
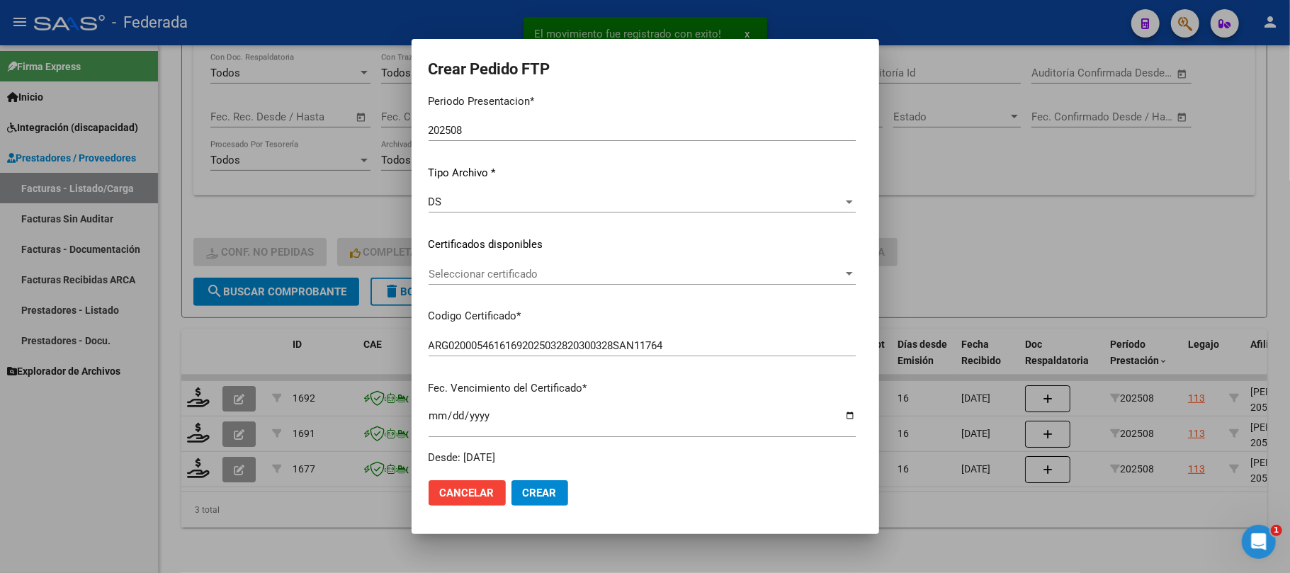
click at [428, 273] on span "Seleccionar certificado" at bounding box center [635, 274] width 414 height 13
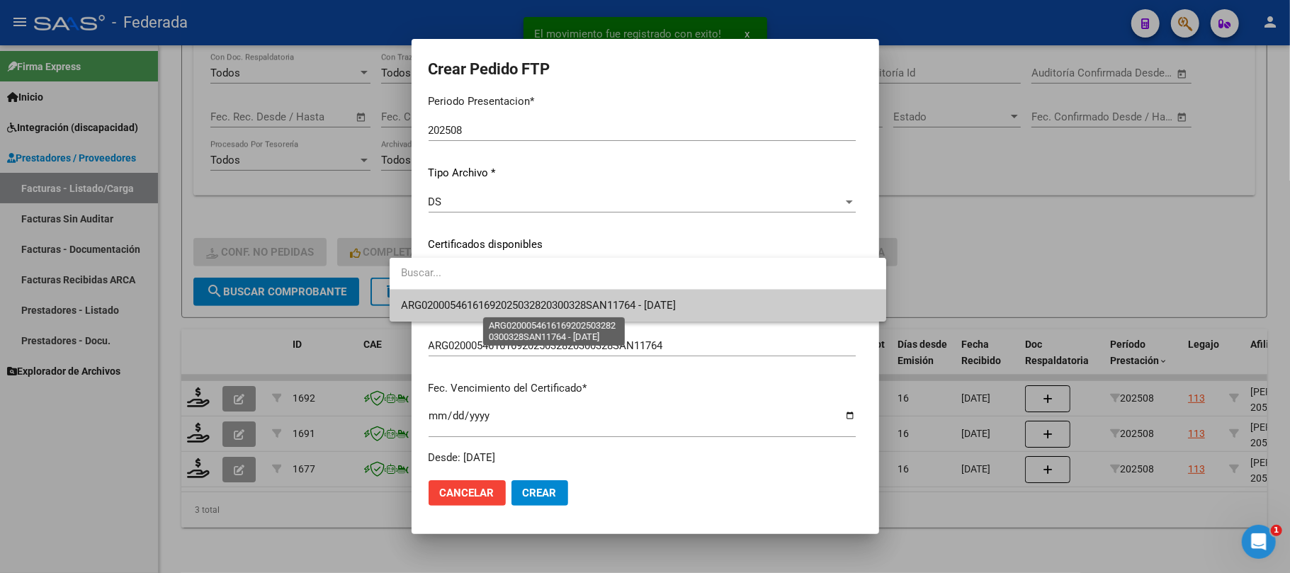
click at [431, 304] on span "ARG02000546161692025032820300328SAN11764 - 2030-03-28" at bounding box center [538, 305] width 275 height 13
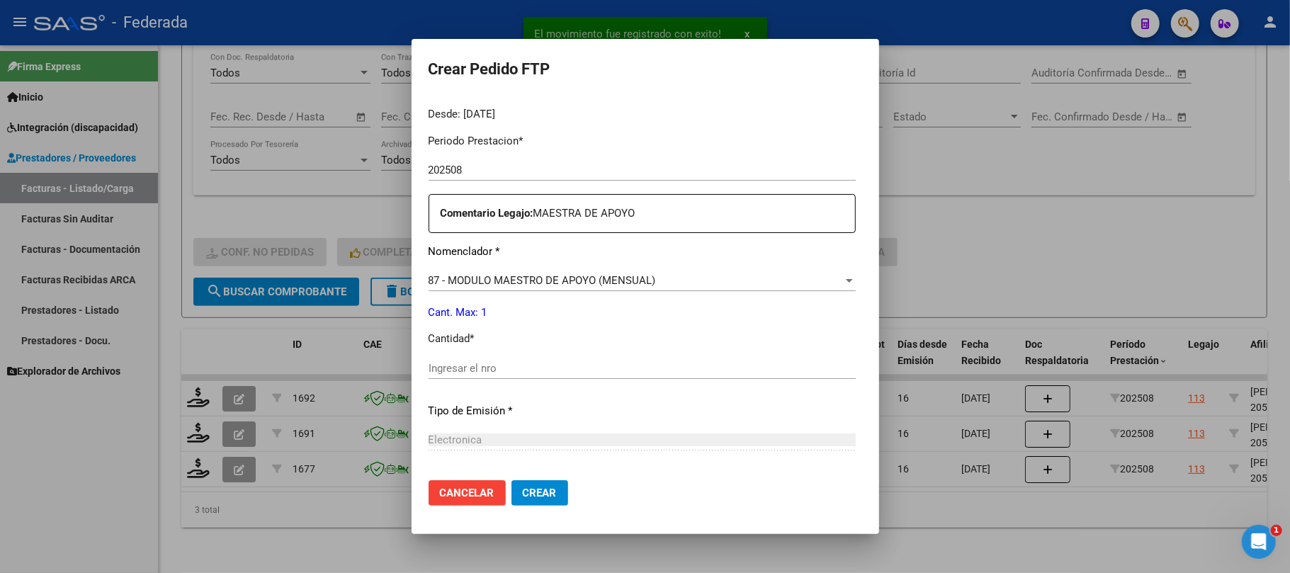
scroll to position [472, 0]
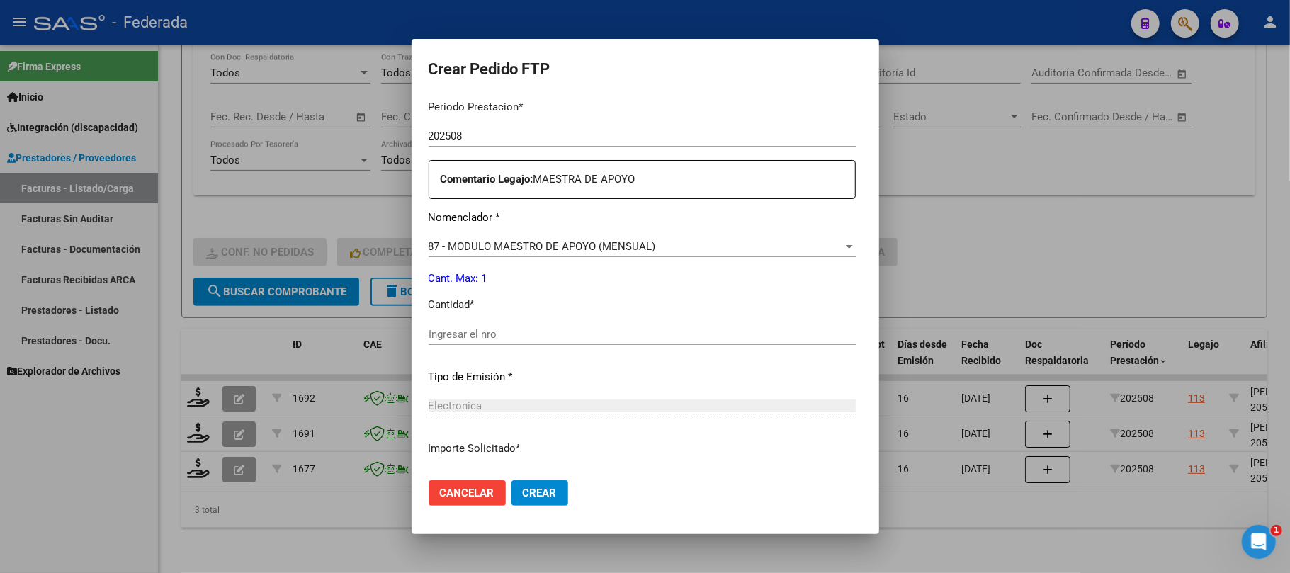
click at [445, 324] on div "Ingresar el nro" at bounding box center [641, 334] width 427 height 21
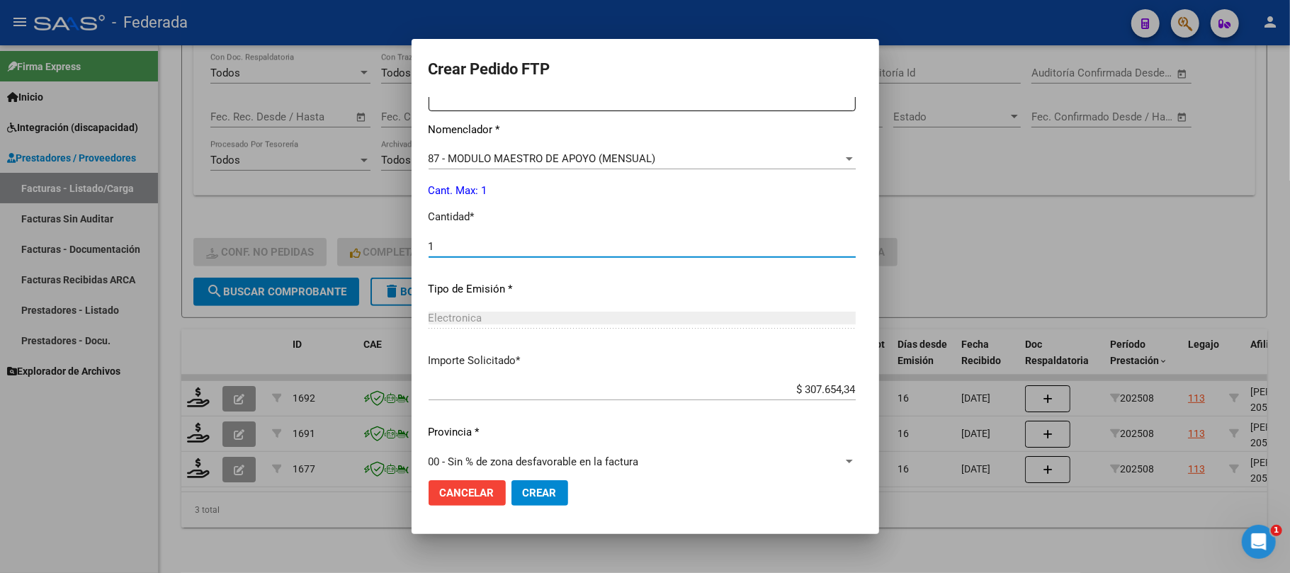
scroll to position [575, 0]
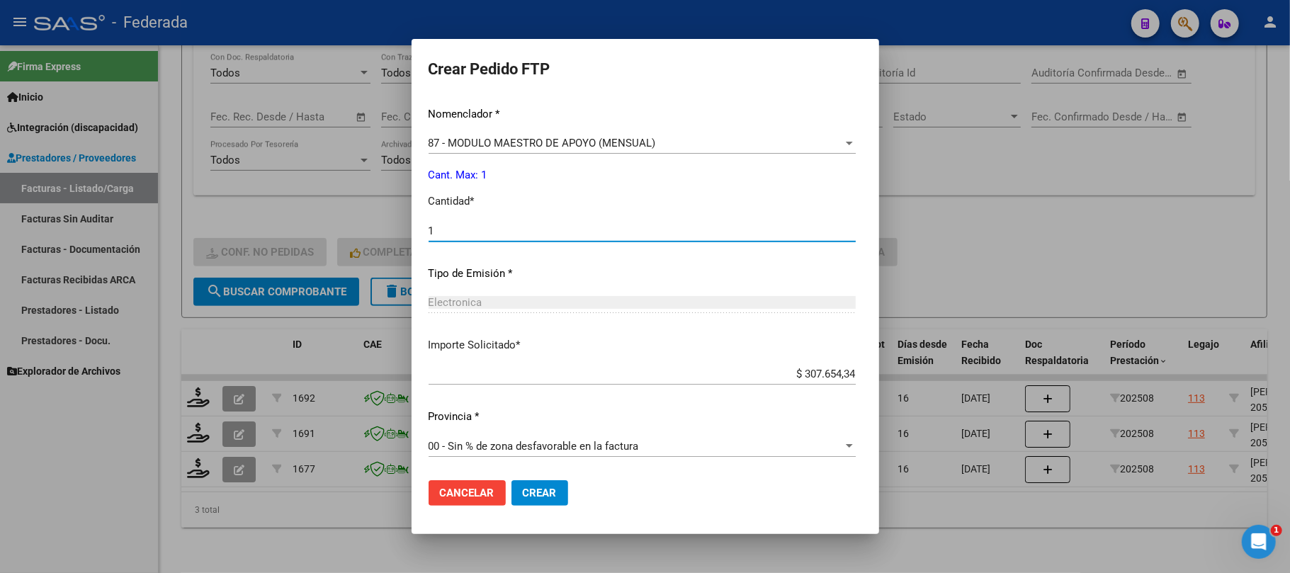
type input "1"
click at [523, 496] on span "Crear" at bounding box center [540, 493] width 34 height 13
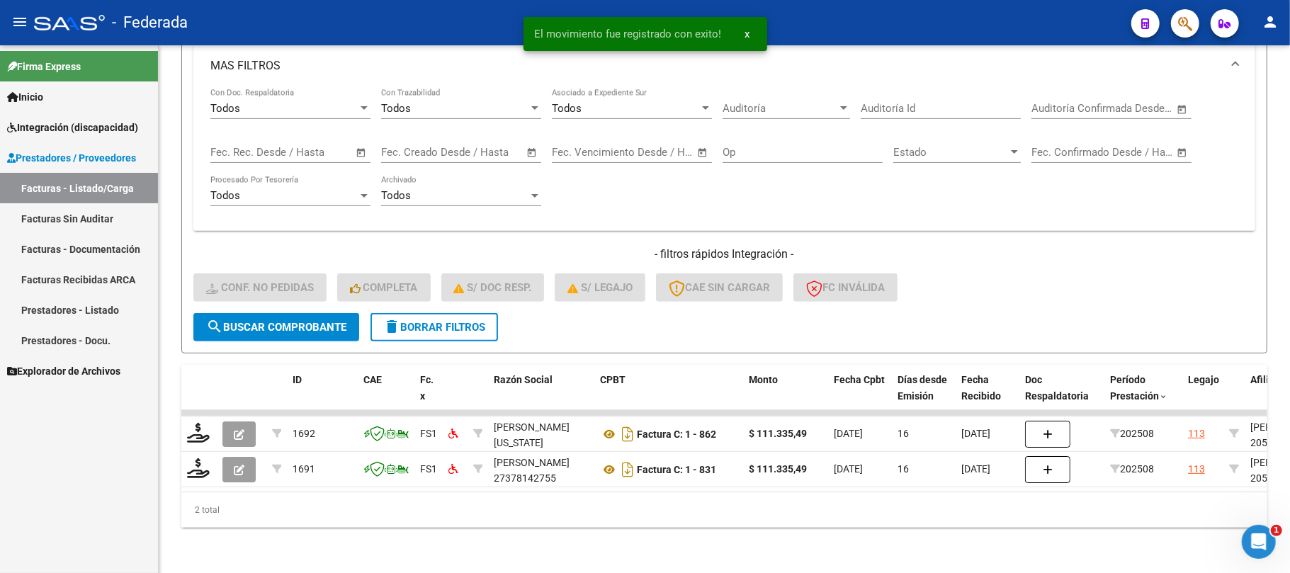
scroll to position [313, 0]
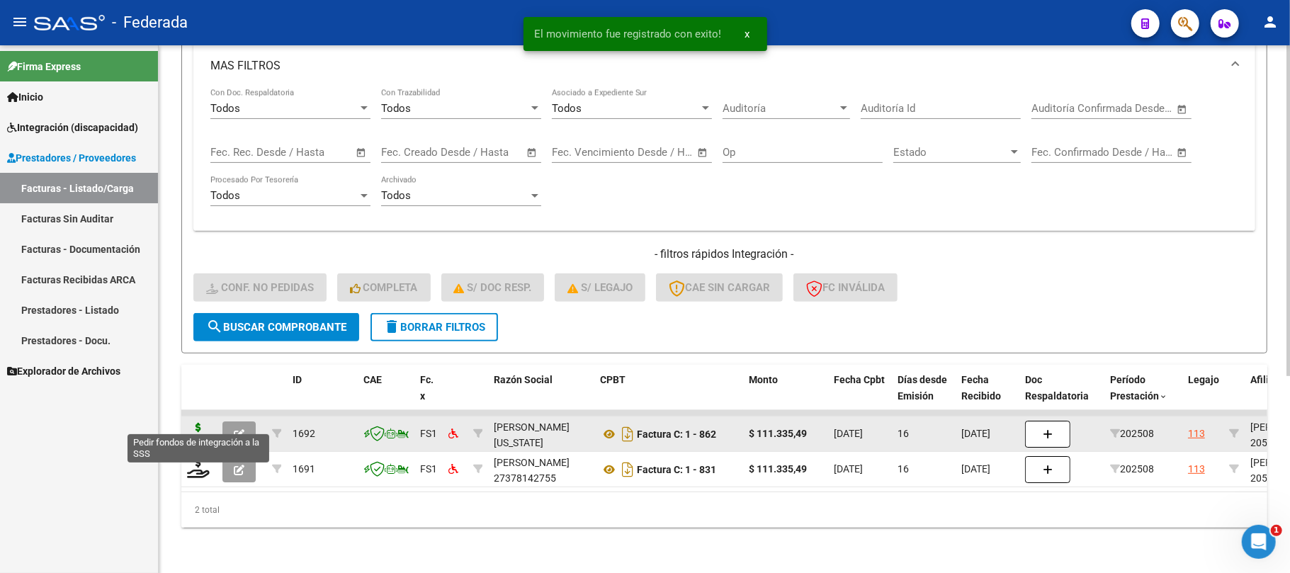
click at [196, 423] on icon at bounding box center [198, 433] width 23 height 20
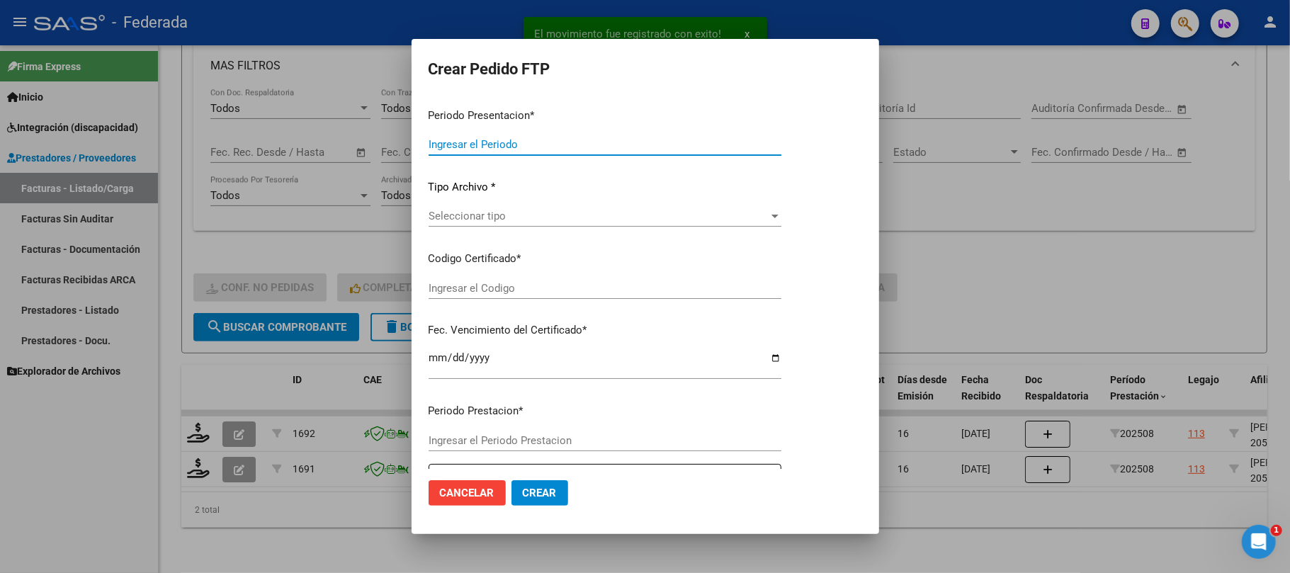
type input "202508"
type input "$ 111.335,49"
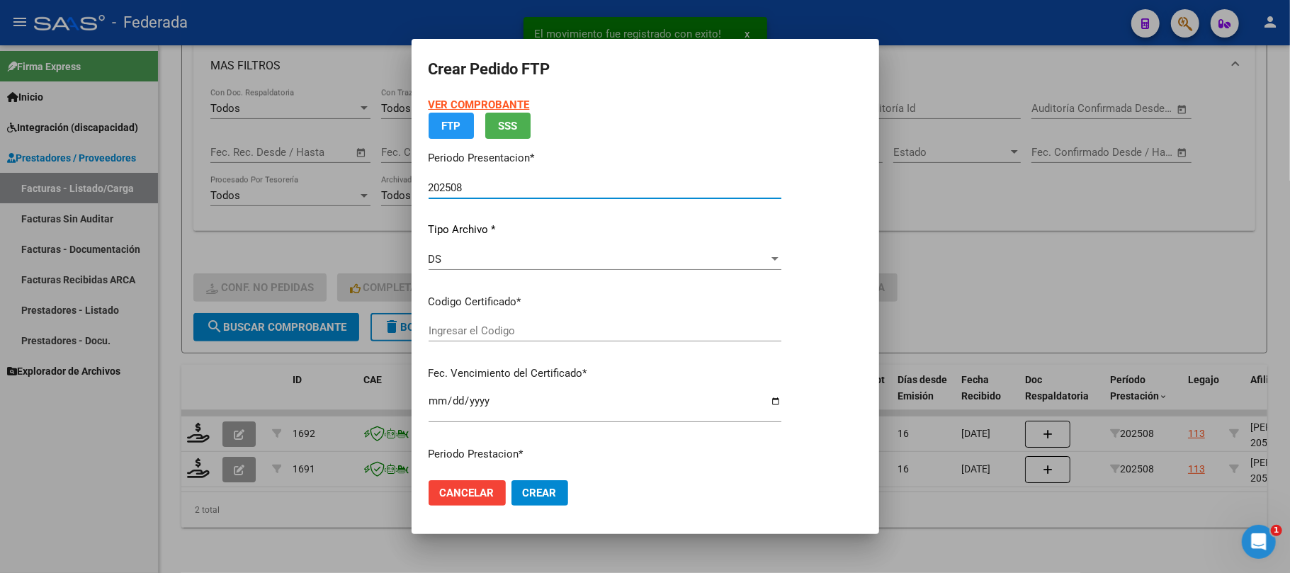
type input "ARG02000546161692025032820300328SAN11764"
type input "2030-03-28"
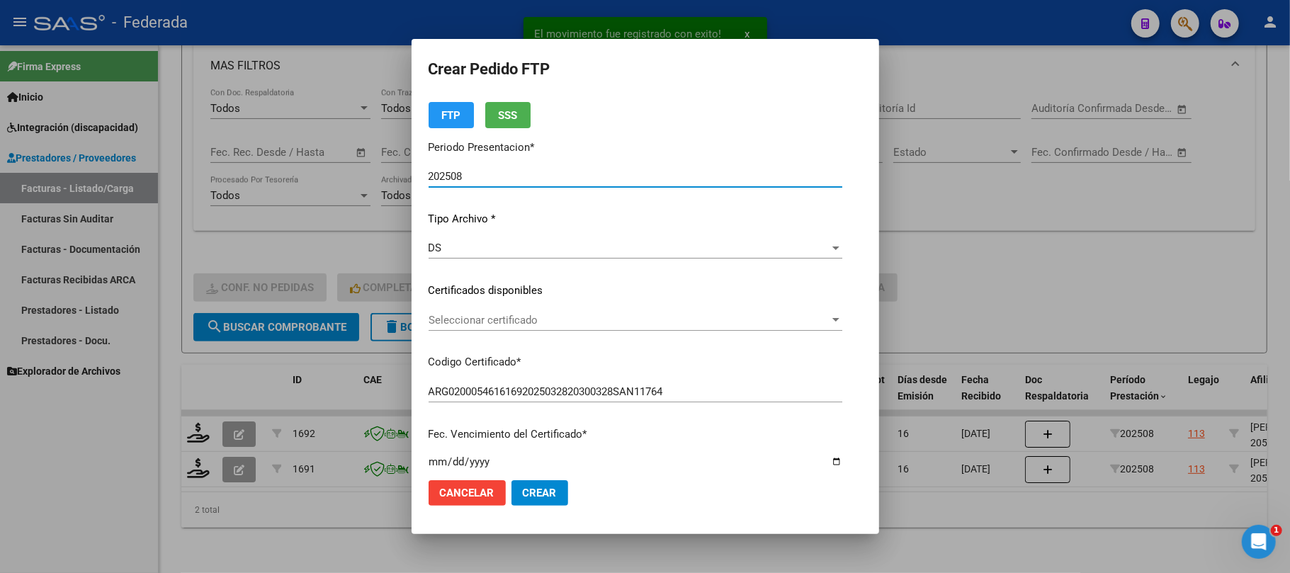
scroll to position [94, 0]
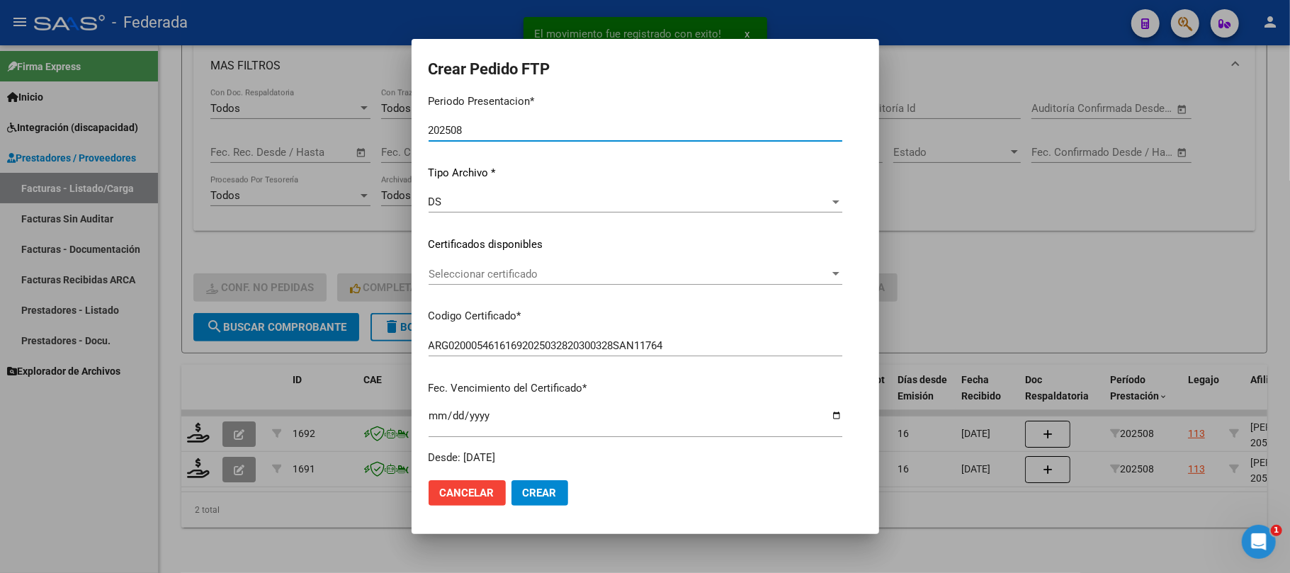
click at [442, 280] on div "Seleccionar certificado Seleccionar certificado" at bounding box center [635, 273] width 414 height 21
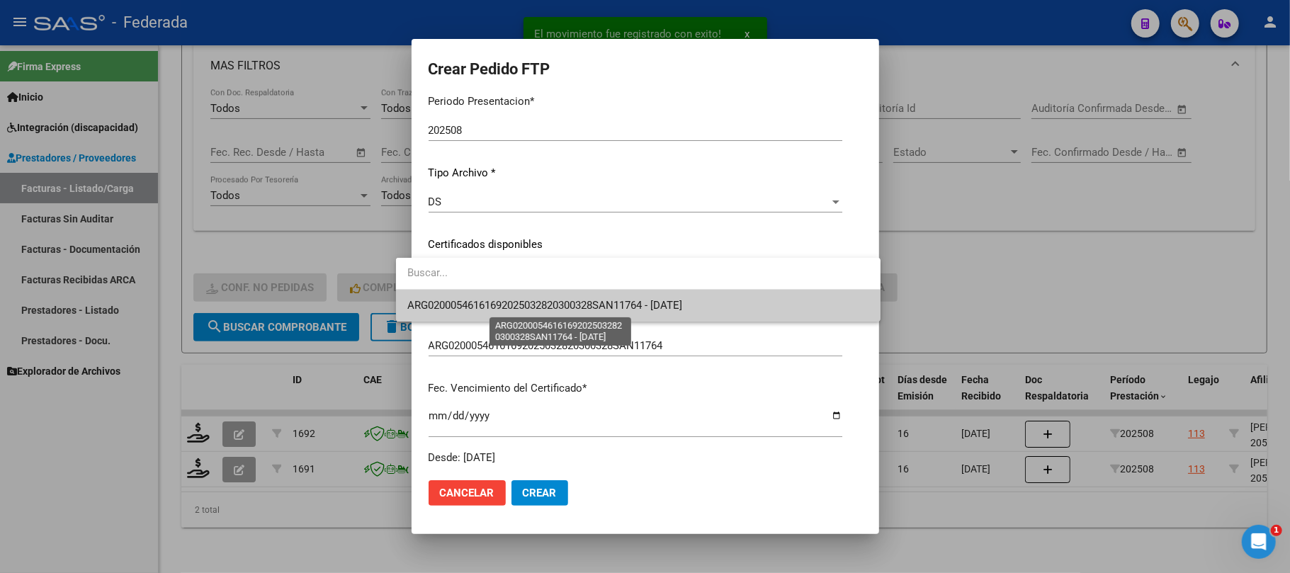
click at [448, 307] on span "ARG02000546161692025032820300328SAN11764 - 2030-03-28" at bounding box center [544, 305] width 275 height 13
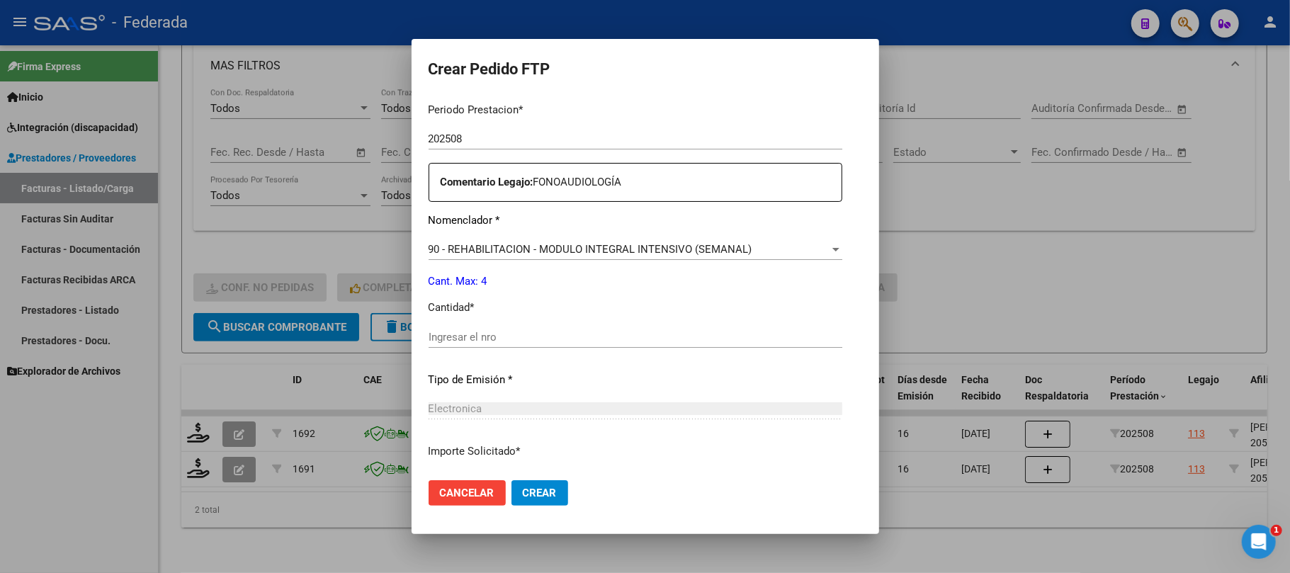
scroll to position [472, 0]
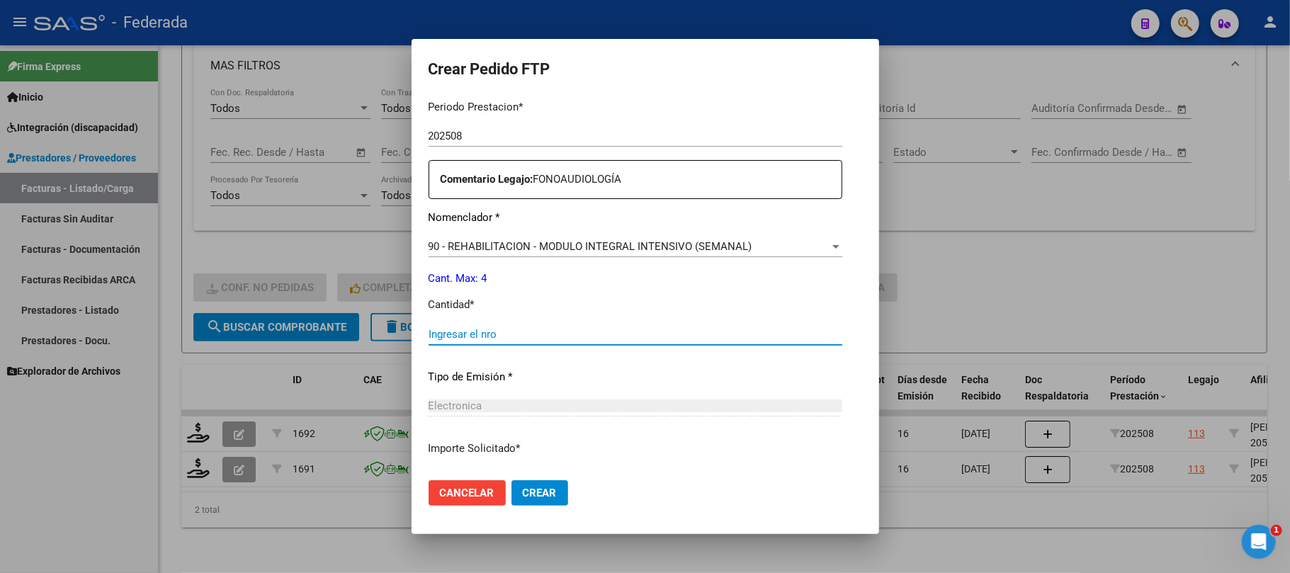
click at [460, 328] on input "Ingresar el nro" at bounding box center [635, 334] width 414 height 13
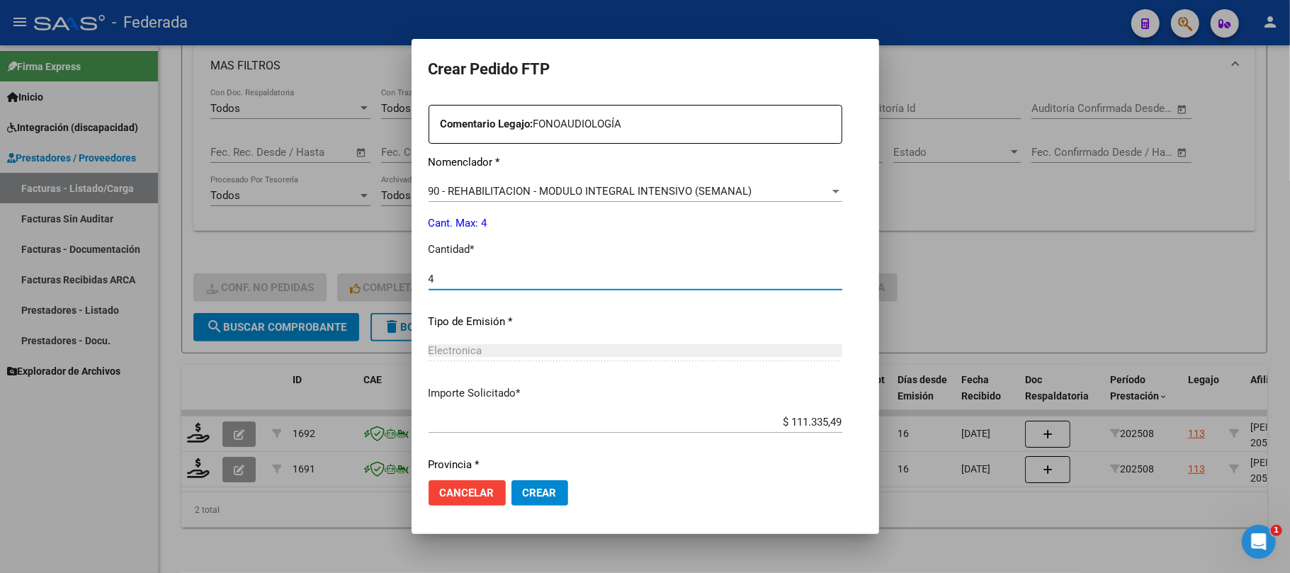
scroll to position [575, 0]
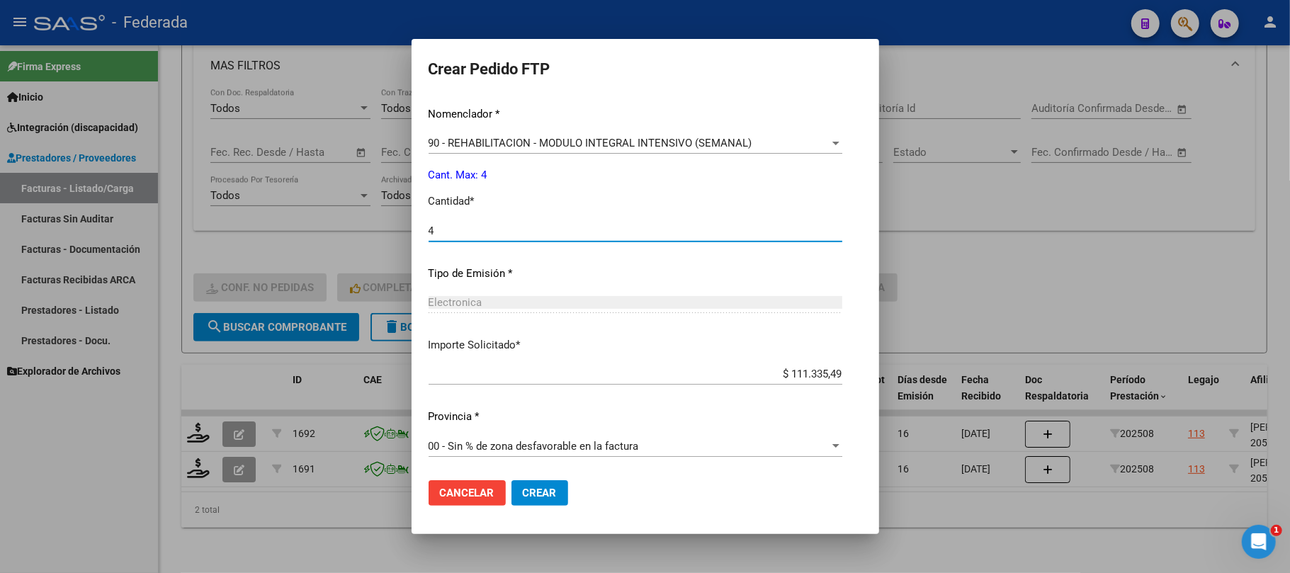
type input "4"
click at [523, 499] on span "Crear" at bounding box center [540, 493] width 34 height 13
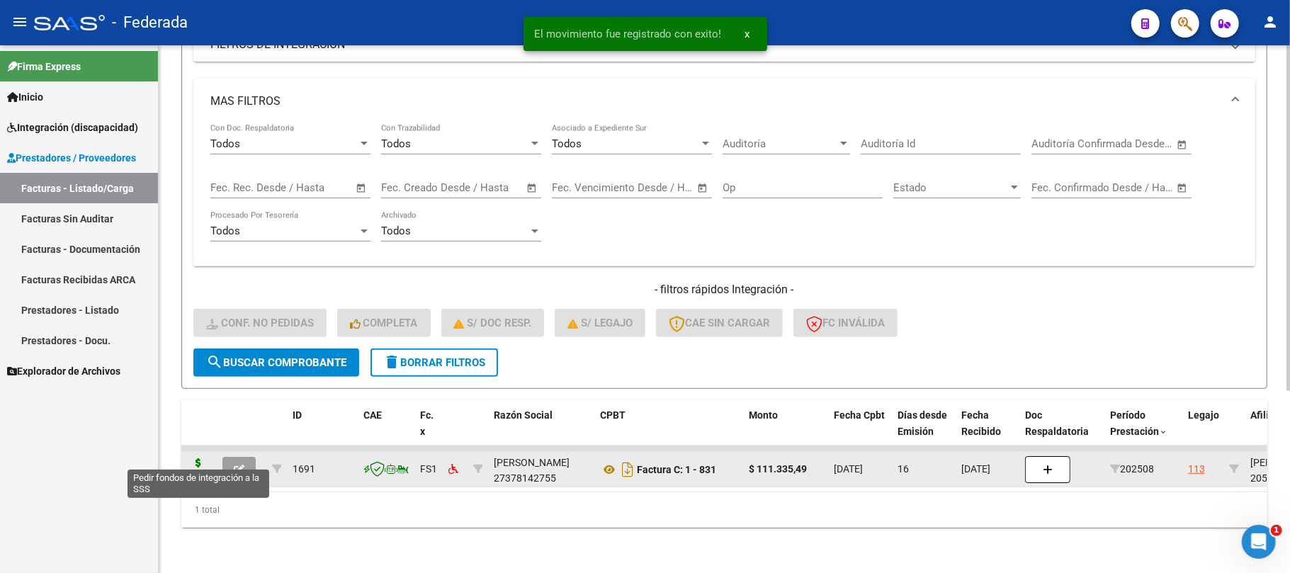
scroll to position [278, 0]
click at [193, 459] on icon at bounding box center [198, 468] width 23 height 20
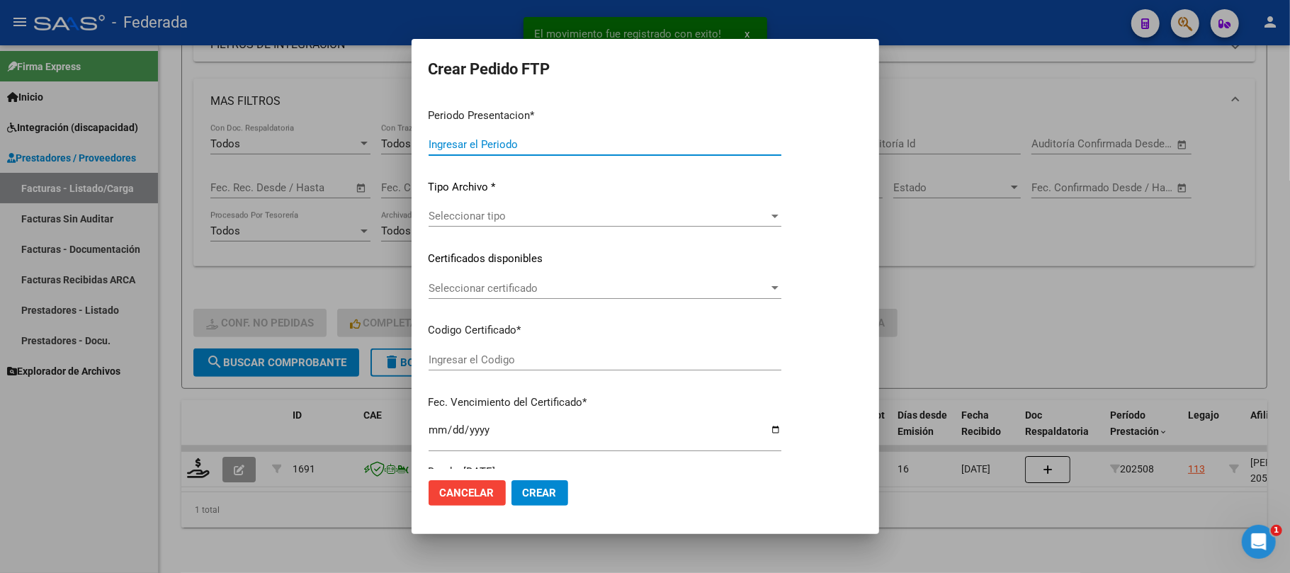
type input "202508"
type input "$ 111.335,49"
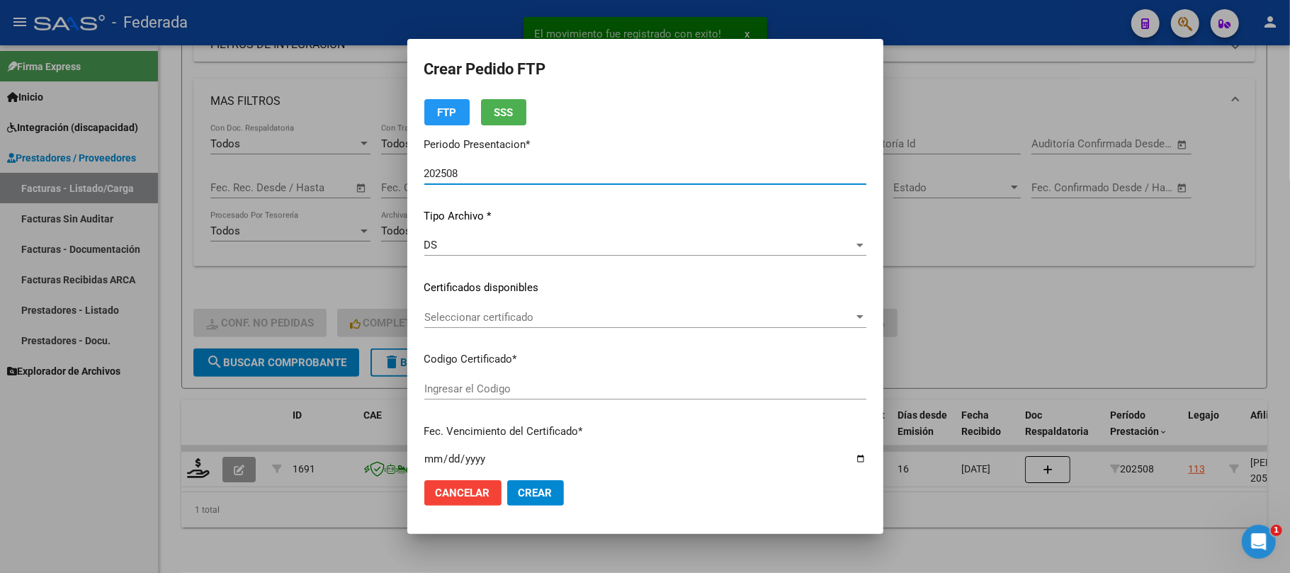
type input "ARG02000546161692025032820300328SAN11764"
type input "2030-03-28"
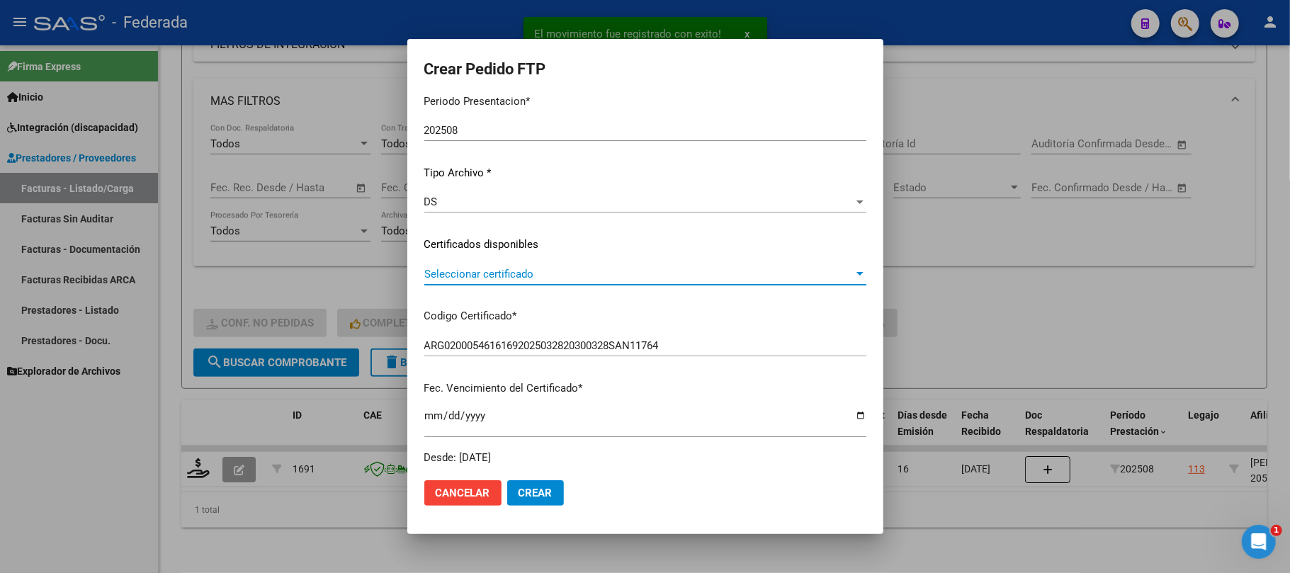
click at [485, 273] on span "Seleccionar certificado" at bounding box center [638, 274] width 429 height 13
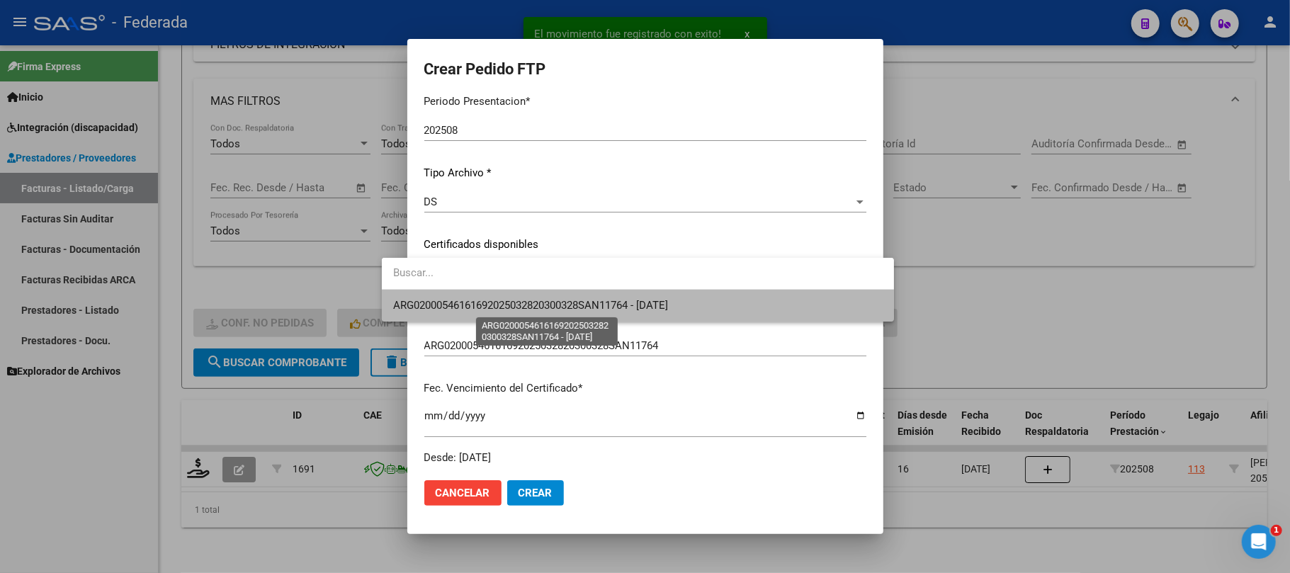
click at [482, 299] on span "ARG02000546161692025032820300328SAN11764 - 2030-03-28" at bounding box center [530, 305] width 275 height 13
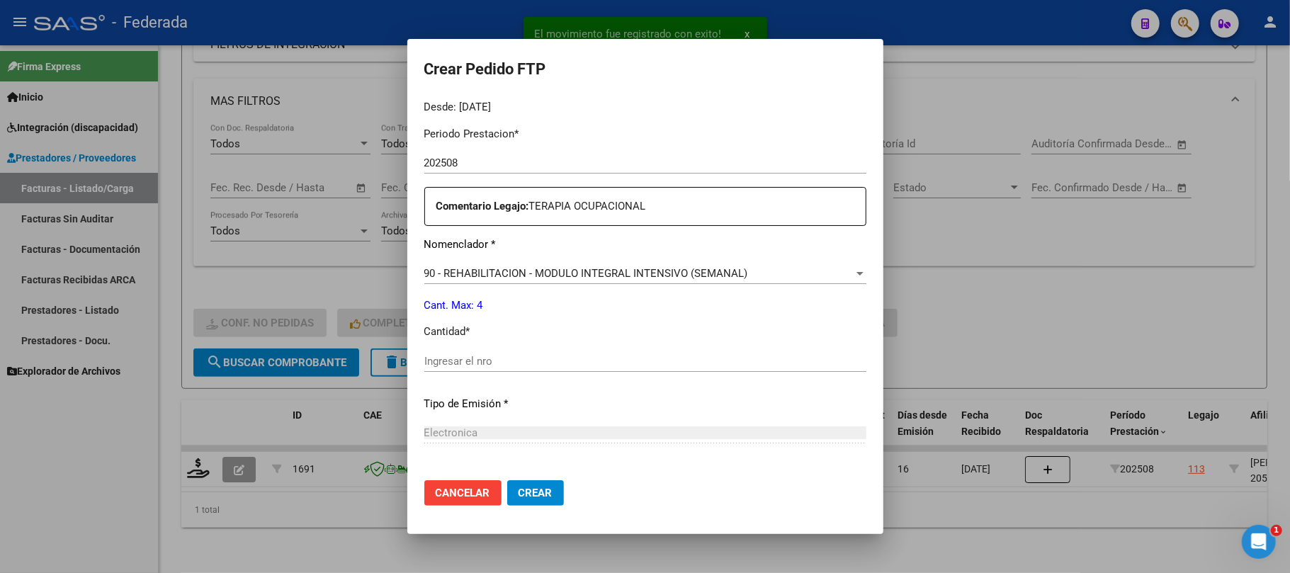
scroll to position [472, 0]
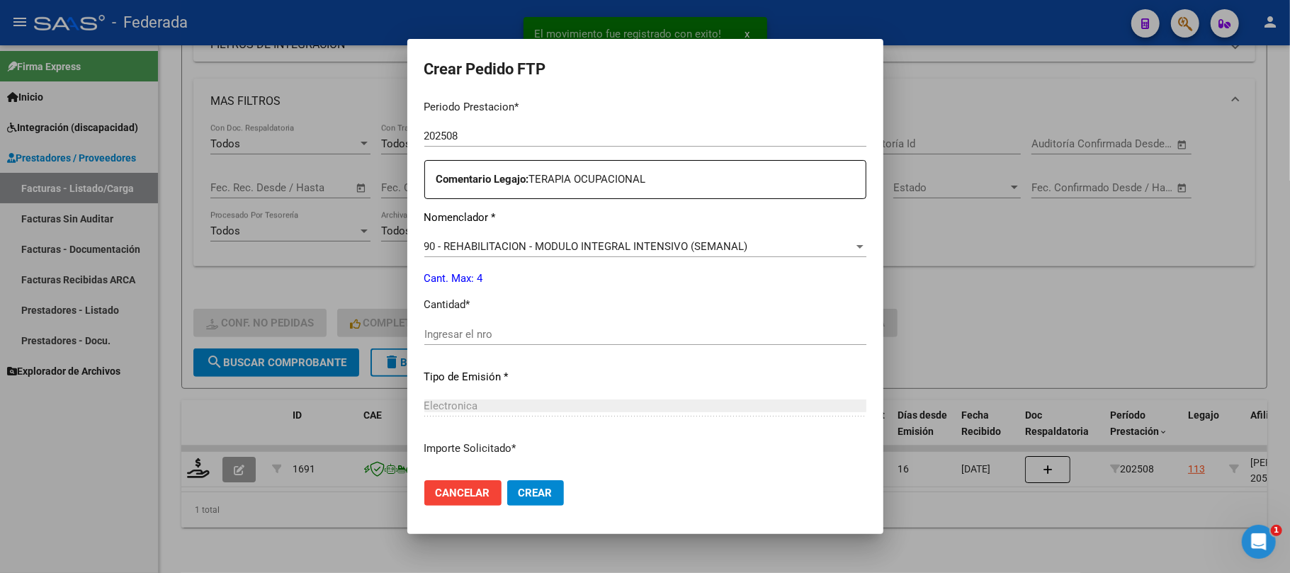
click at [473, 329] on input "Ingresar el nro" at bounding box center [645, 334] width 442 height 13
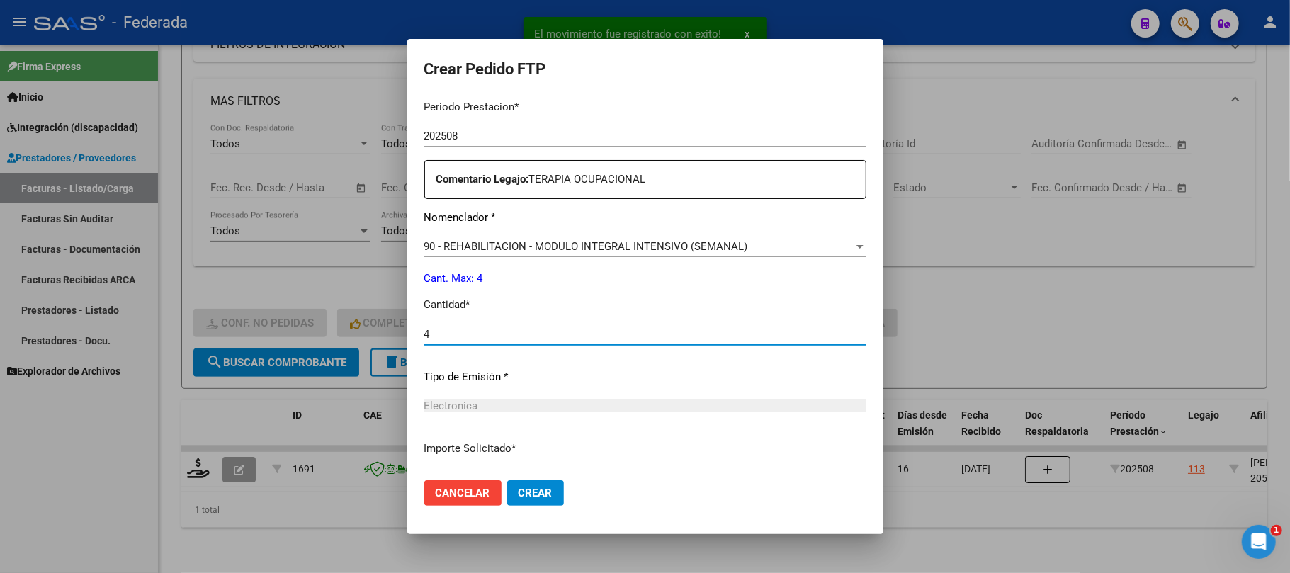
type input "4"
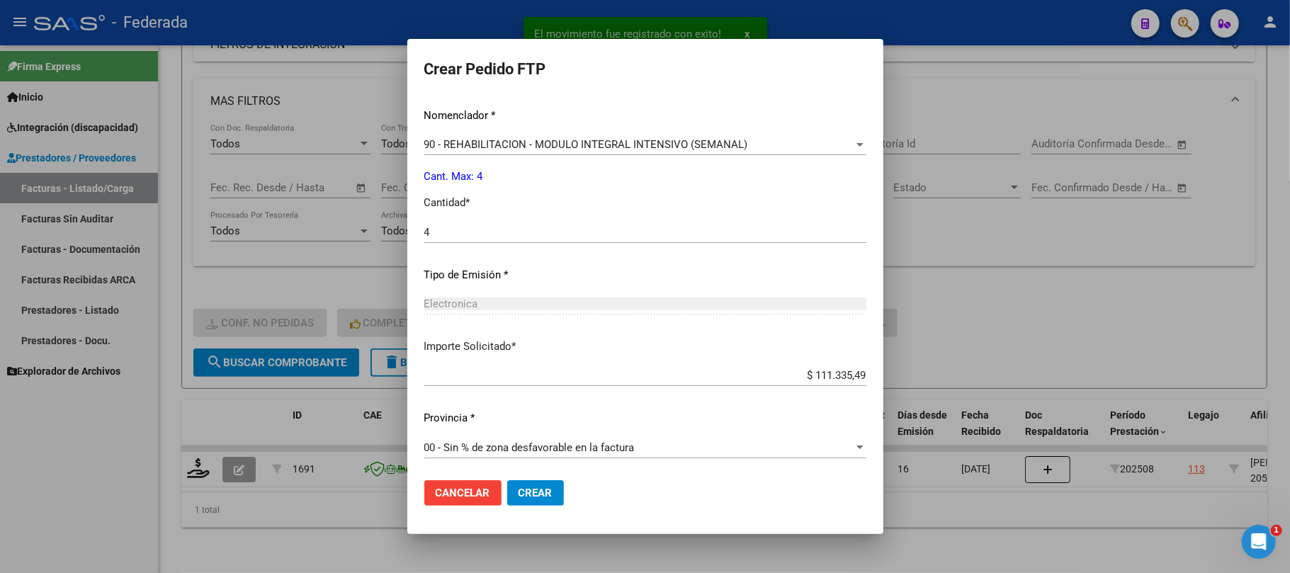
scroll to position [575, 0]
click at [518, 487] on span "Crear" at bounding box center [535, 493] width 34 height 13
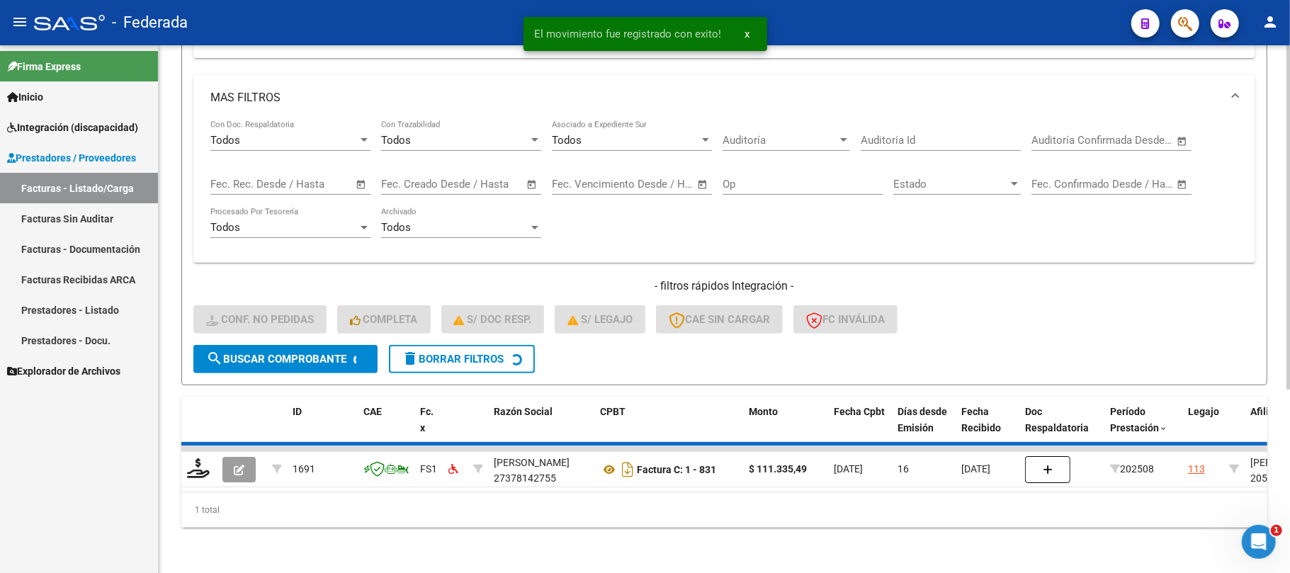
scroll to position [253, 0]
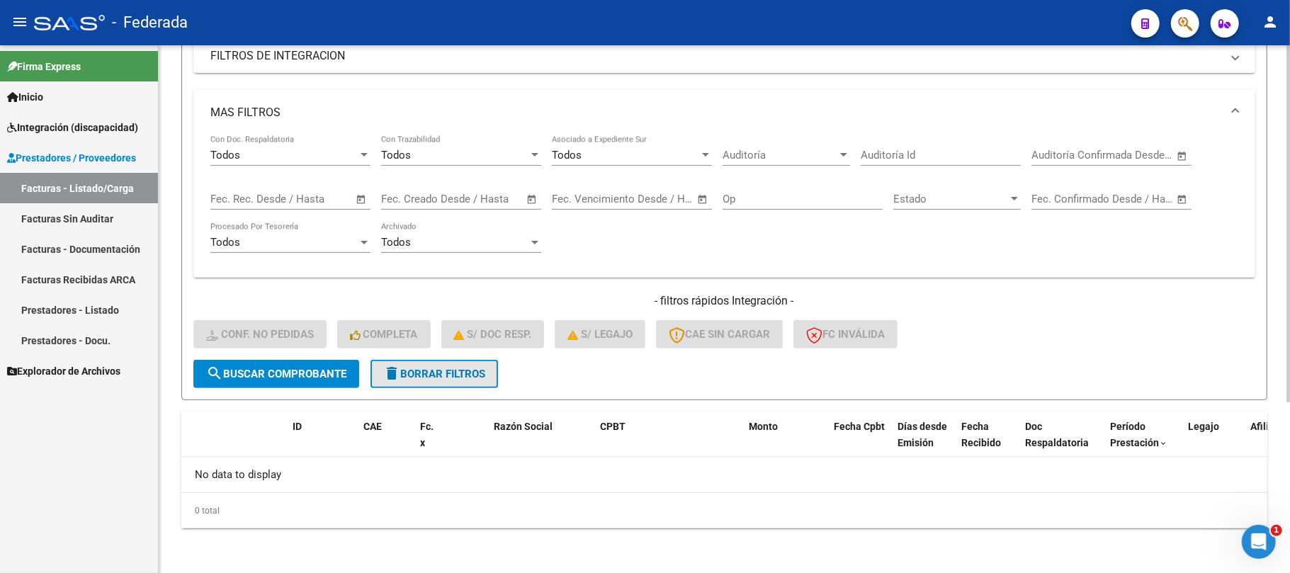
click at [459, 363] on button "delete Borrar Filtros" at bounding box center [433, 374] width 127 height 28
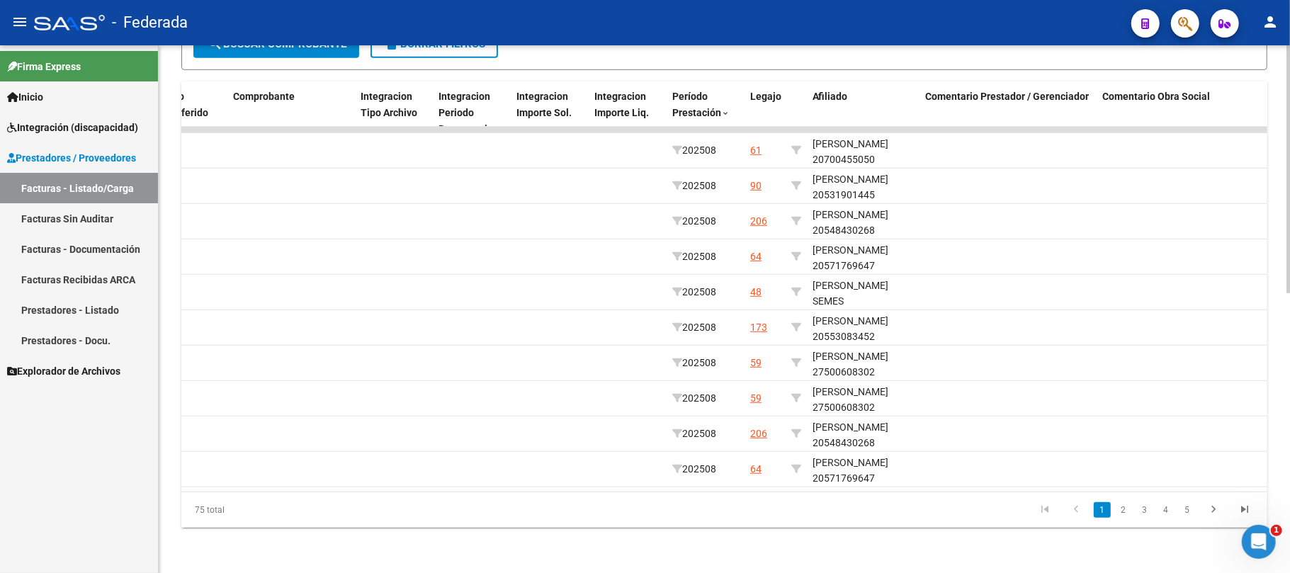
scroll to position [0, 1560]
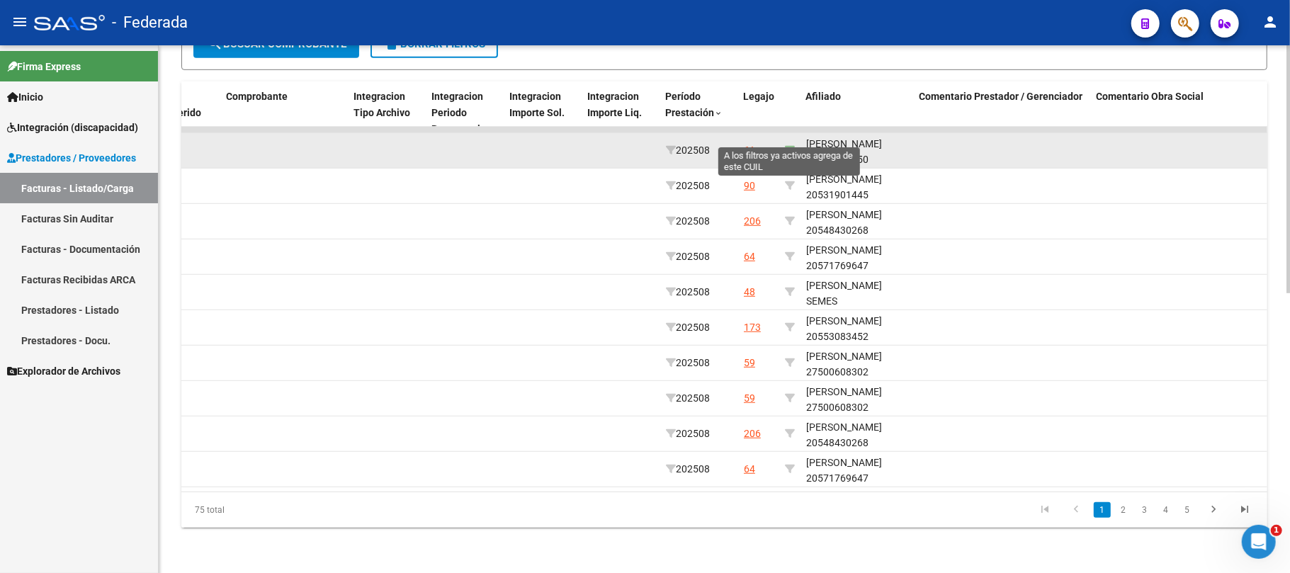
click at [790, 145] on icon at bounding box center [790, 150] width 10 height 10
type input "20700455050"
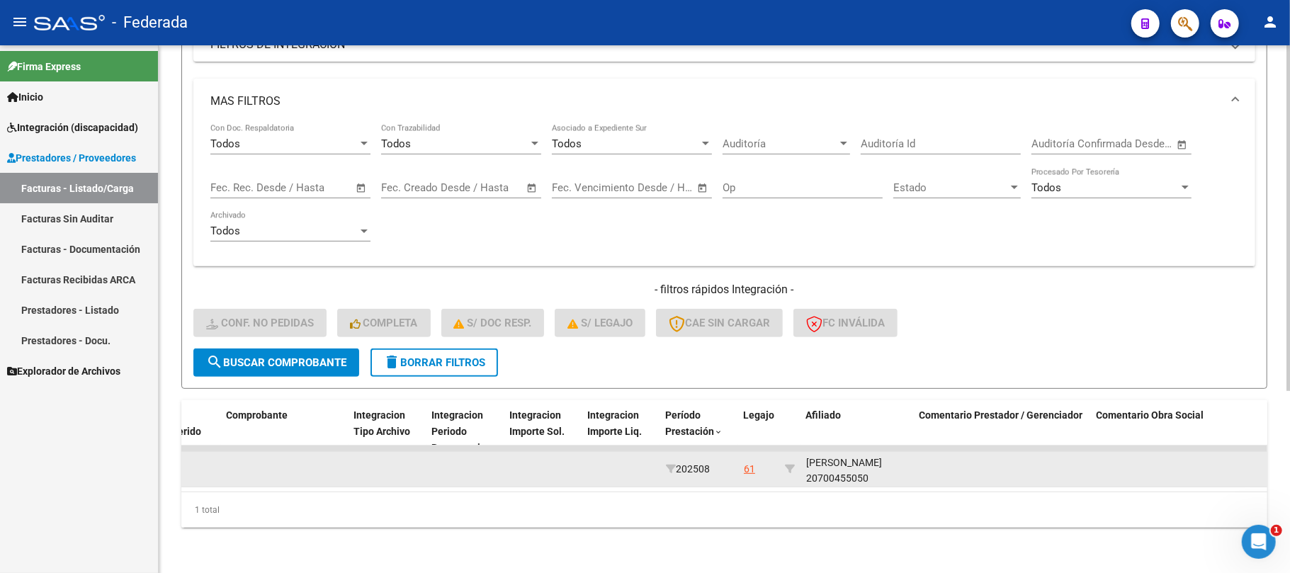
scroll to position [1, 0]
click at [851, 458] on div "GHIRARDI GHIGLIONE LEON 20700455050" at bounding box center [857, 469] width 102 height 33
copy div "20700455050"
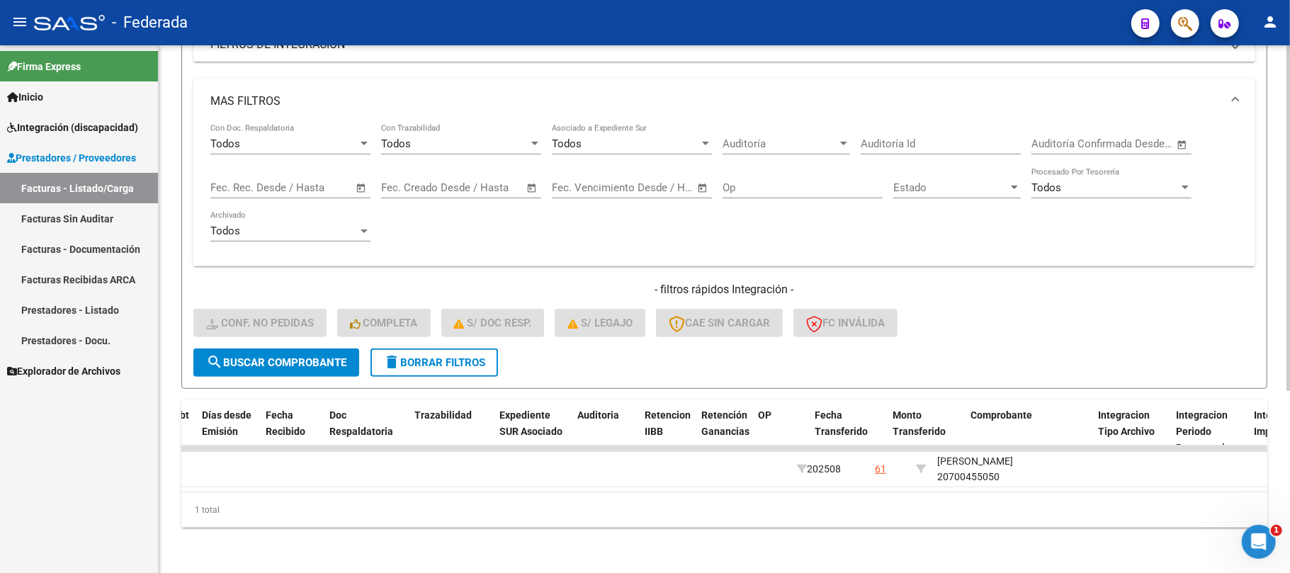
scroll to position [0, 0]
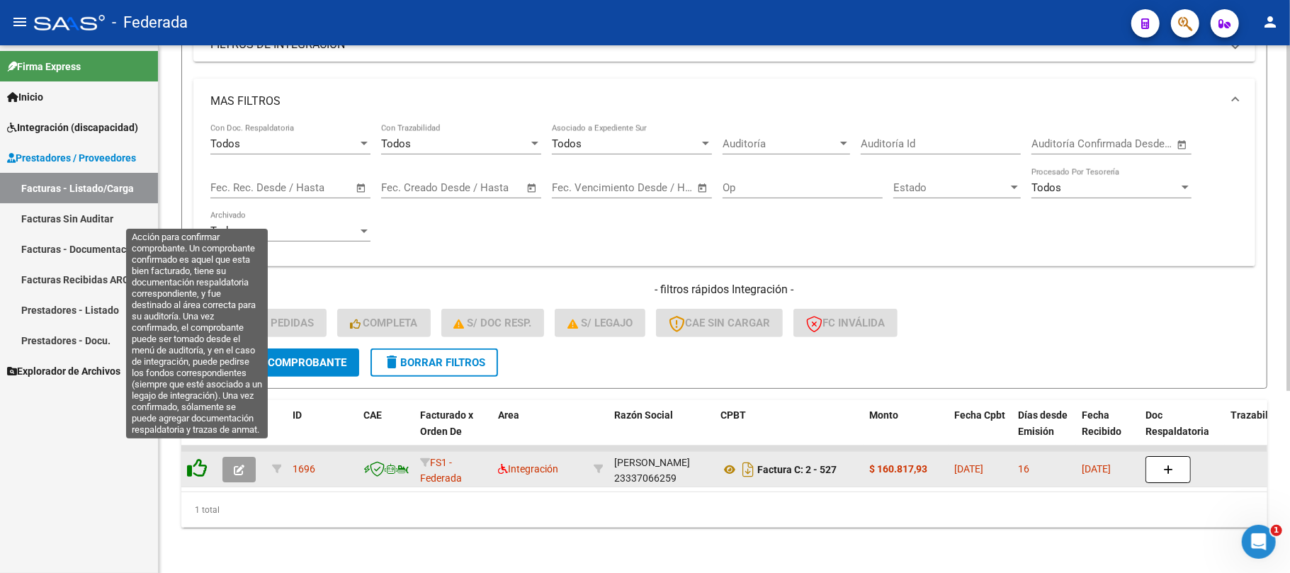
click at [194, 458] on icon at bounding box center [197, 468] width 20 height 20
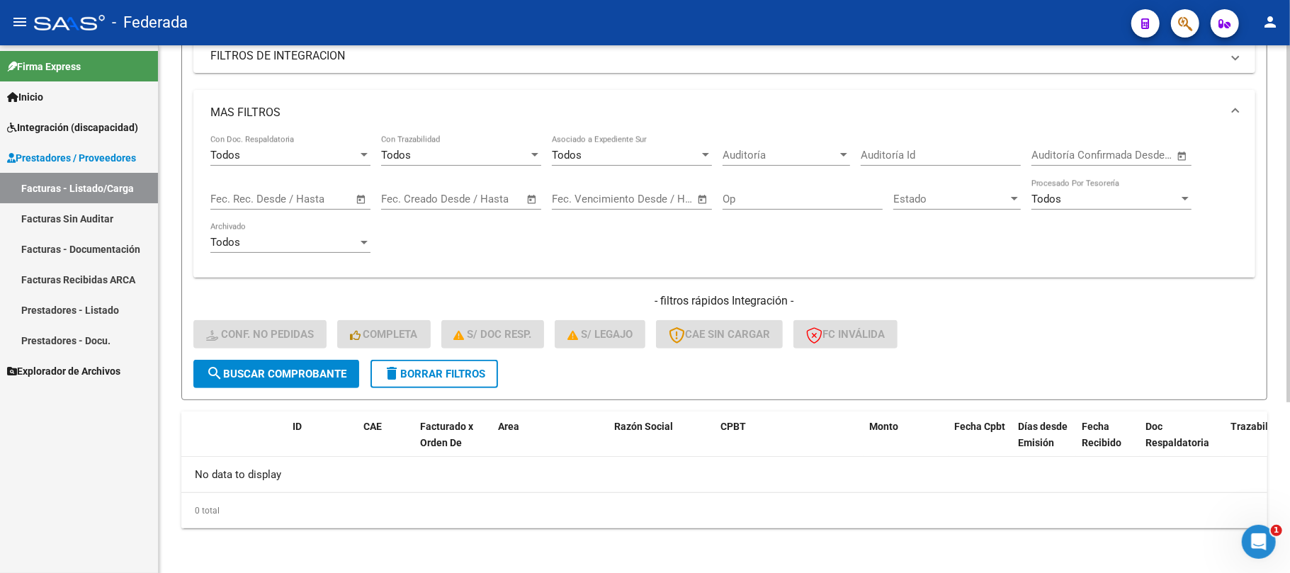
click at [418, 374] on span "delete Borrar Filtros" at bounding box center [434, 374] width 102 height 13
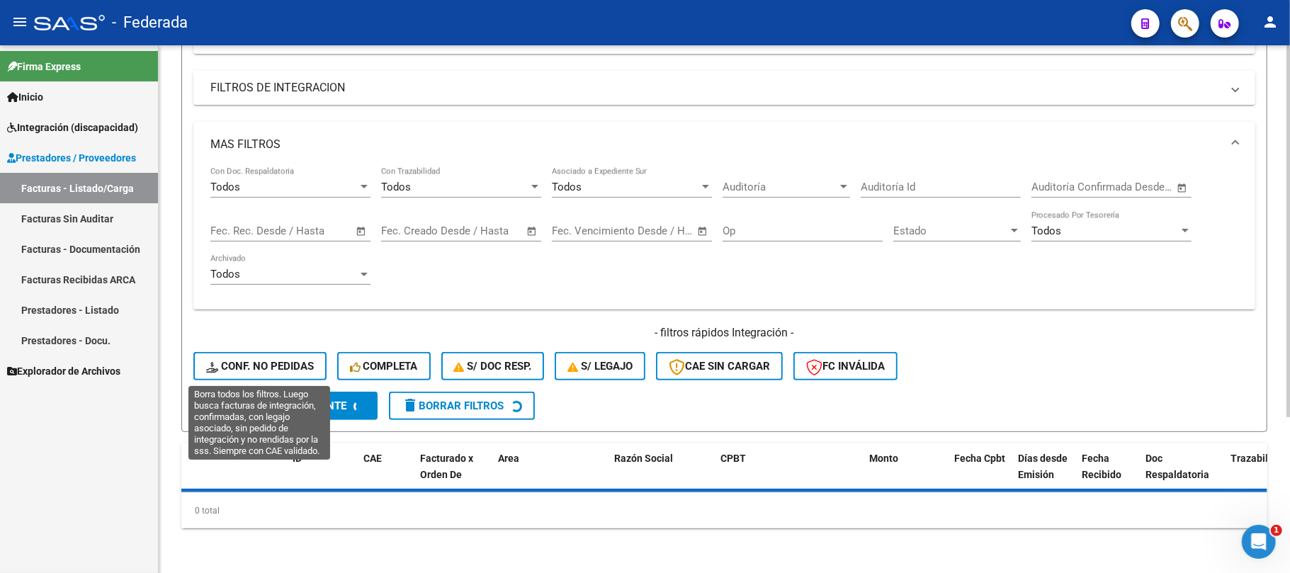
click at [278, 399] on span "search Buscar Comprobante" at bounding box center [276, 405] width 140 height 13
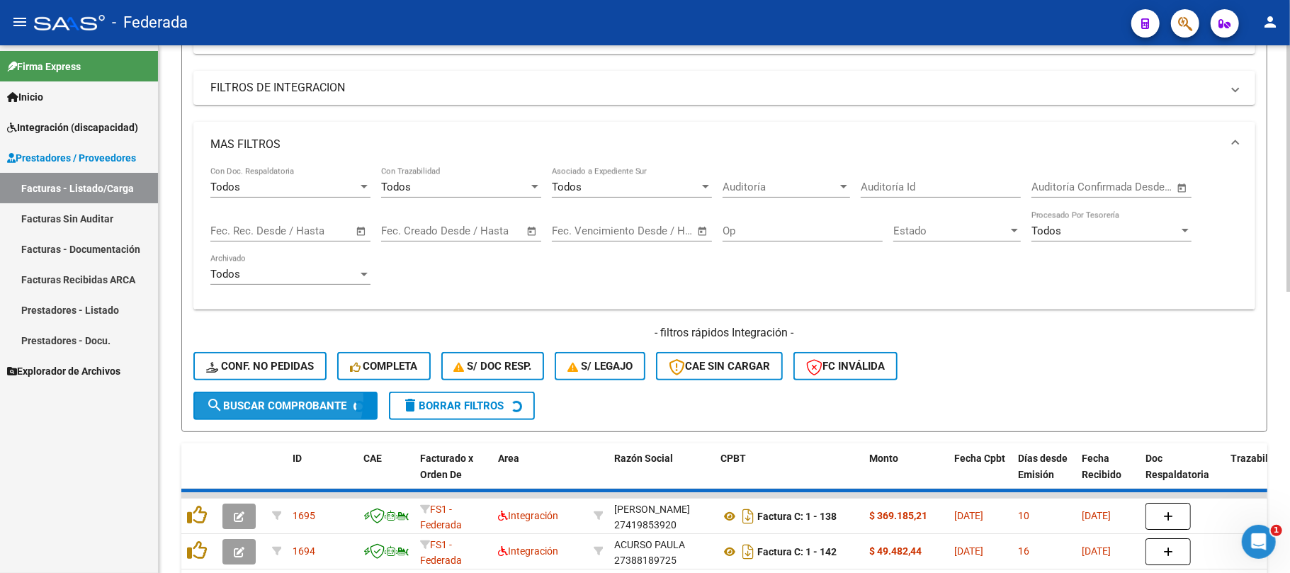
scroll to position [253, 0]
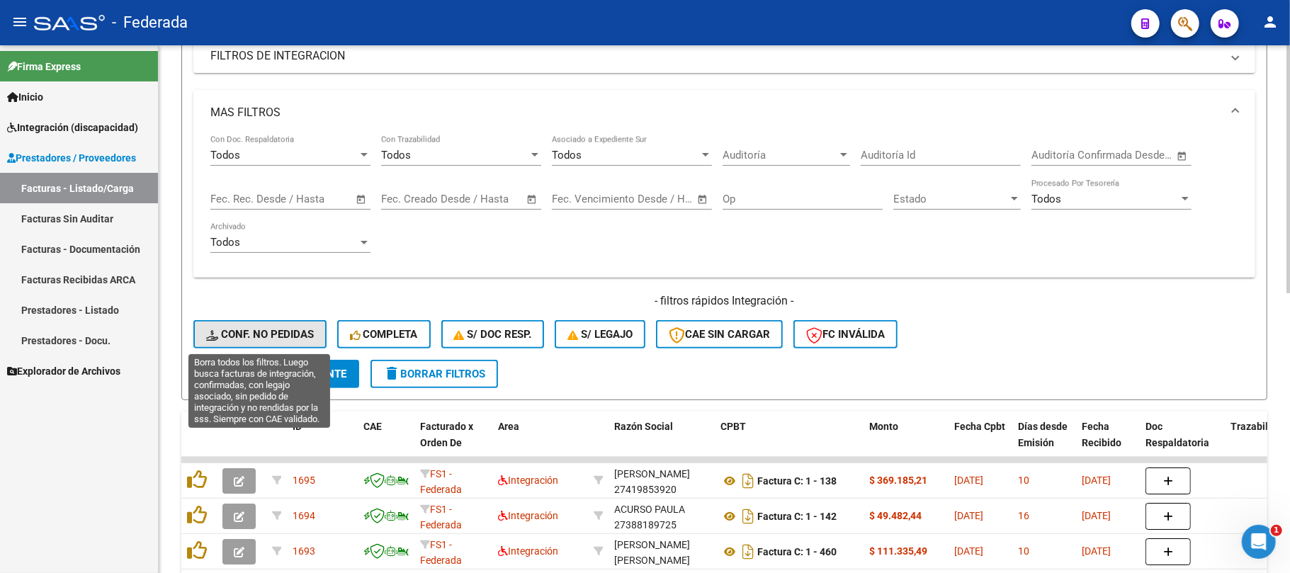
click at [278, 338] on span "Conf. no pedidas" at bounding box center [260, 334] width 108 height 13
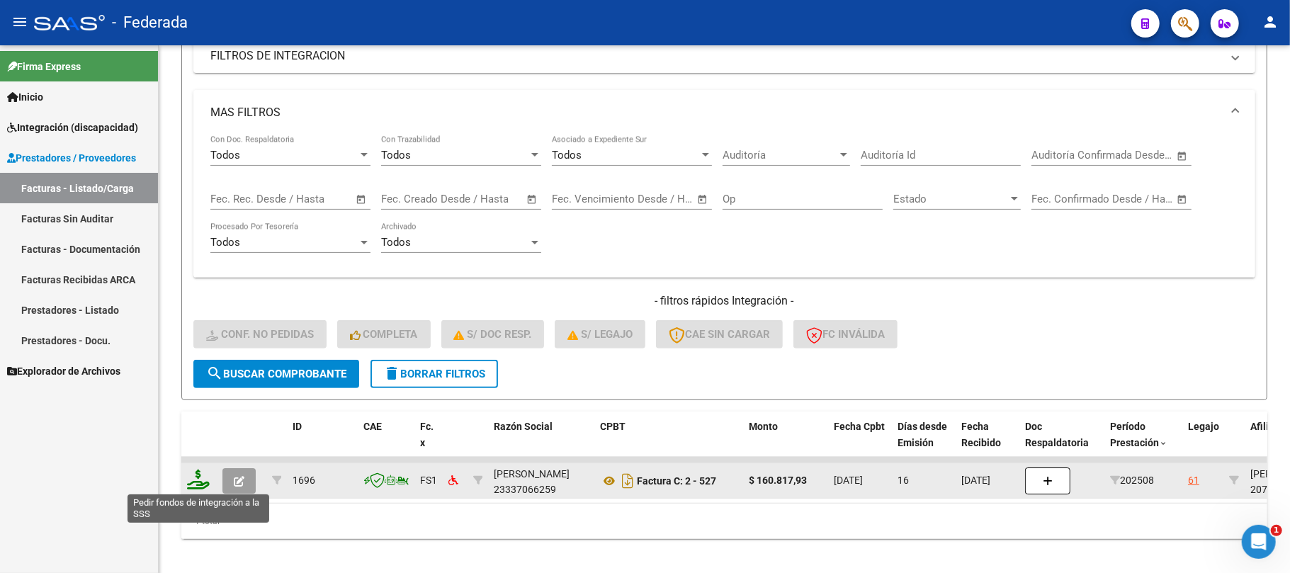
click at [204, 483] on icon at bounding box center [198, 480] width 23 height 20
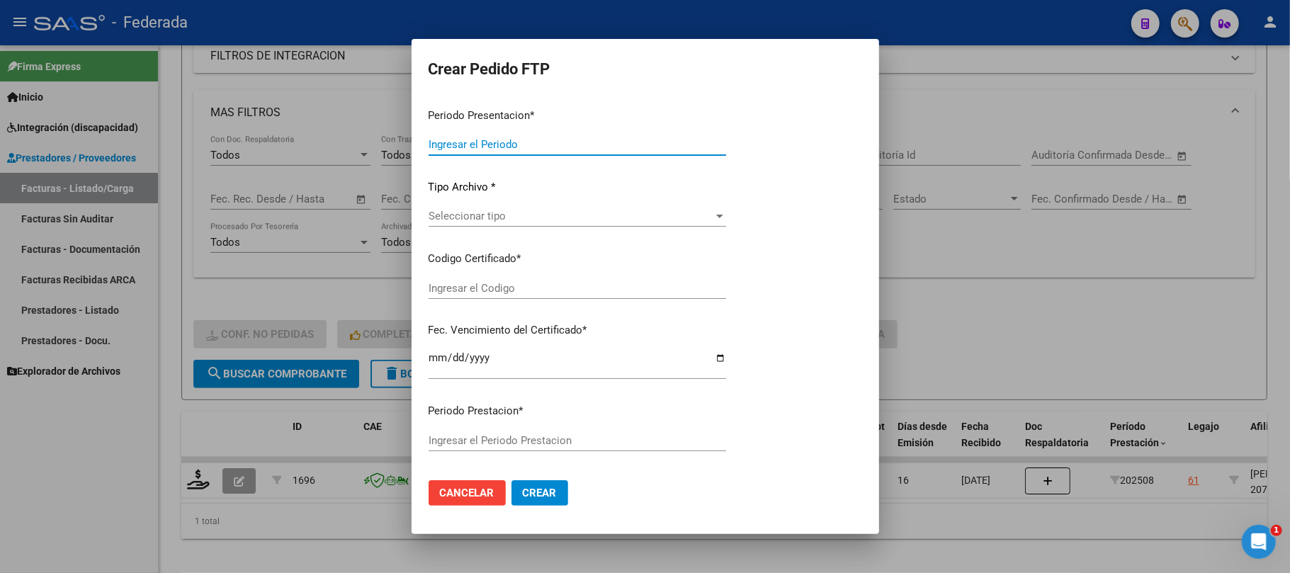
type input "202508"
type input "$ 160.817,93"
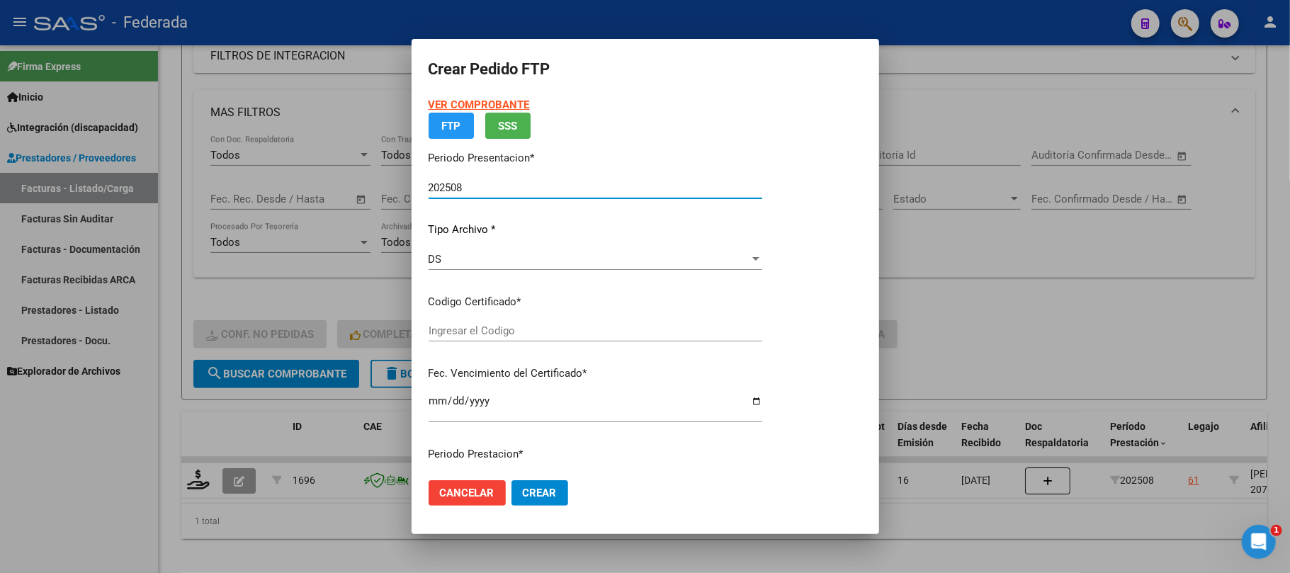
type input "ARG02000700455052024042920290429SAN215"
type input "2029-04-29"
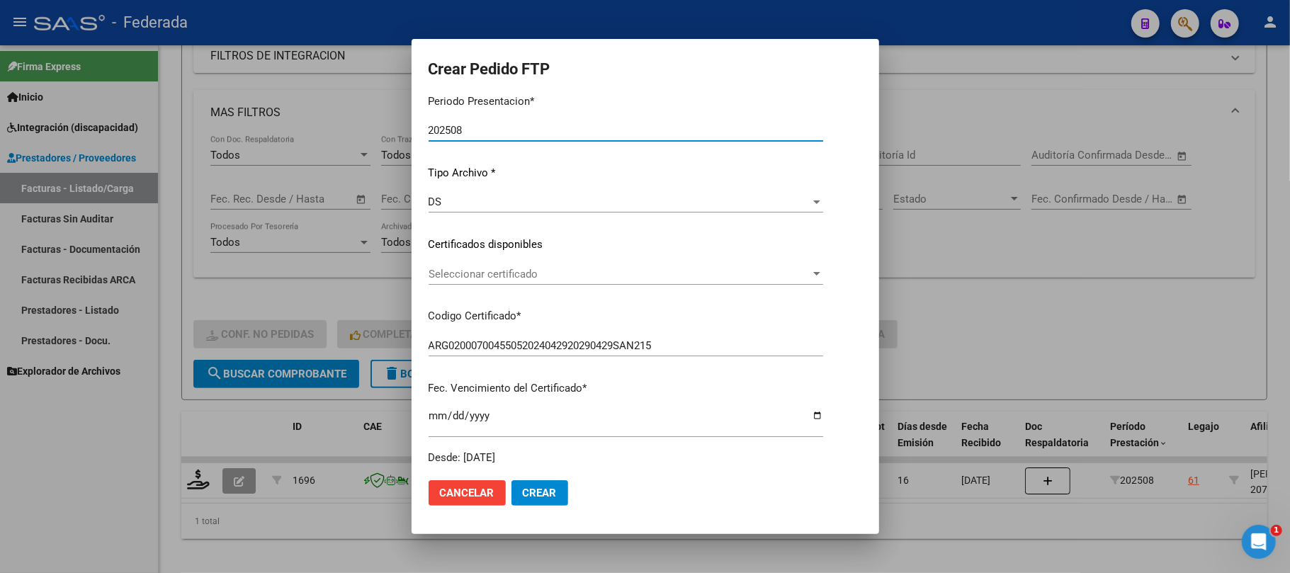
scroll to position [131, 0]
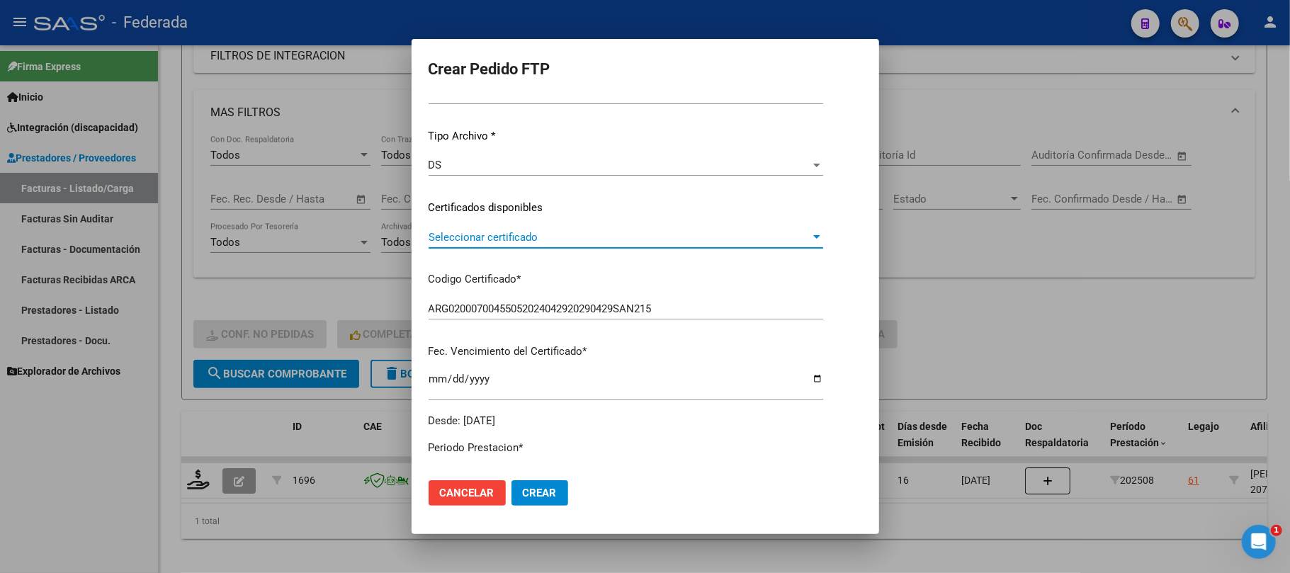
click at [460, 237] on span "Seleccionar certificado" at bounding box center [619, 237] width 382 height 13
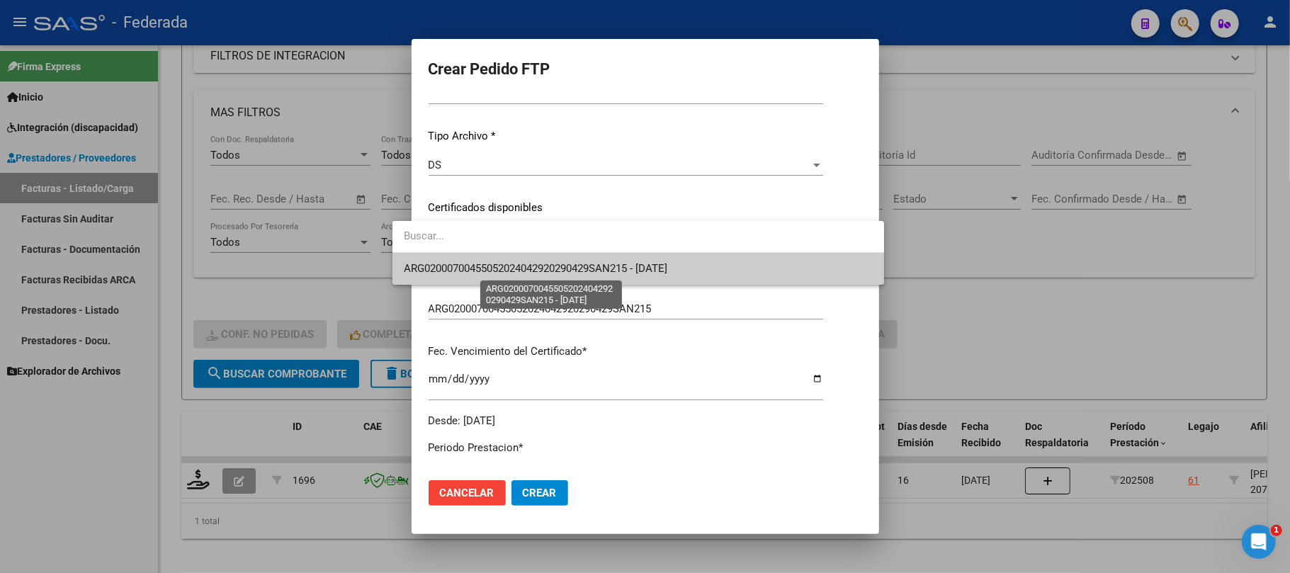
click at [463, 263] on span "ARG02000700455052024042920290429SAN215 - 2029-04-29" at bounding box center [535, 268] width 263 height 13
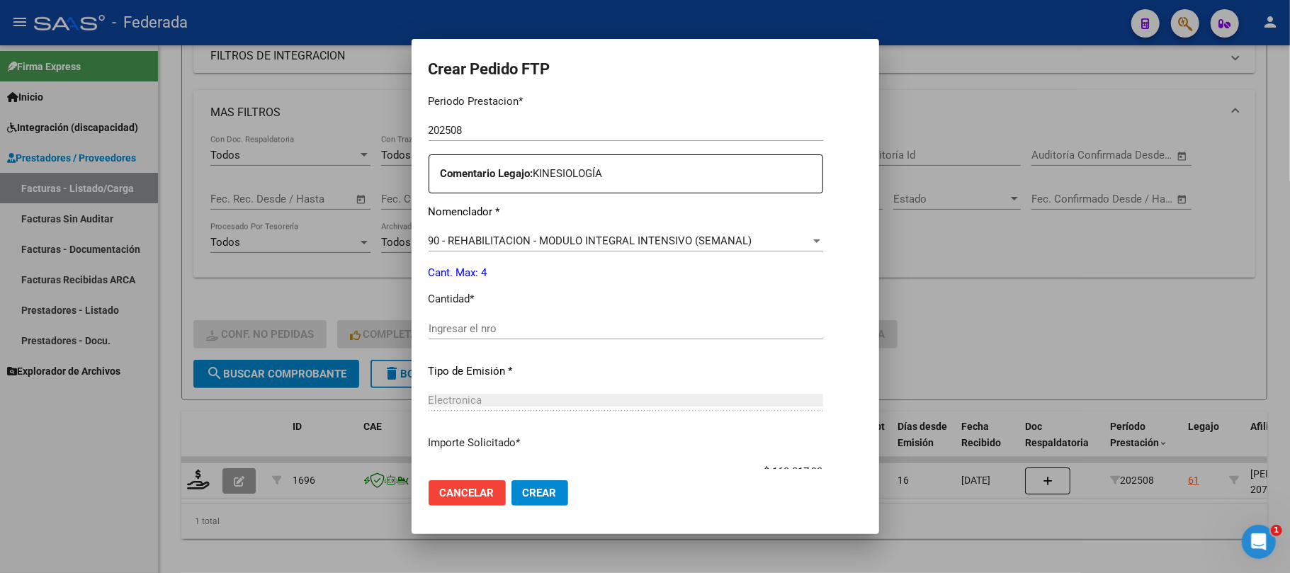
scroll to position [509, 0]
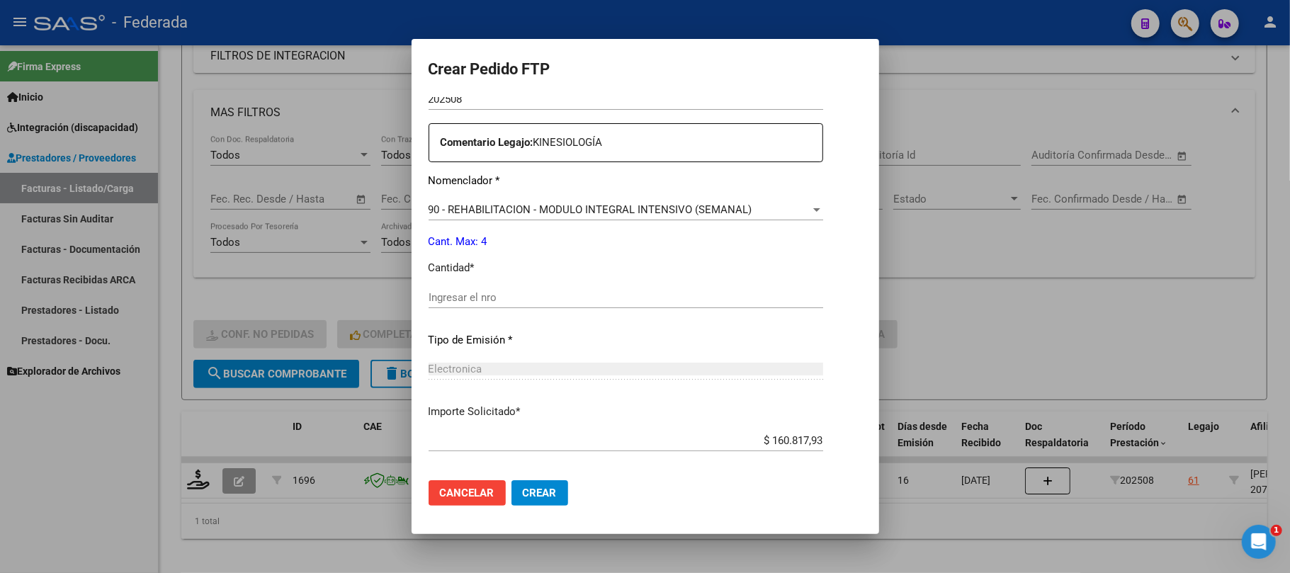
click at [459, 292] on input "Ingresar el nro" at bounding box center [625, 297] width 394 height 13
type input "4"
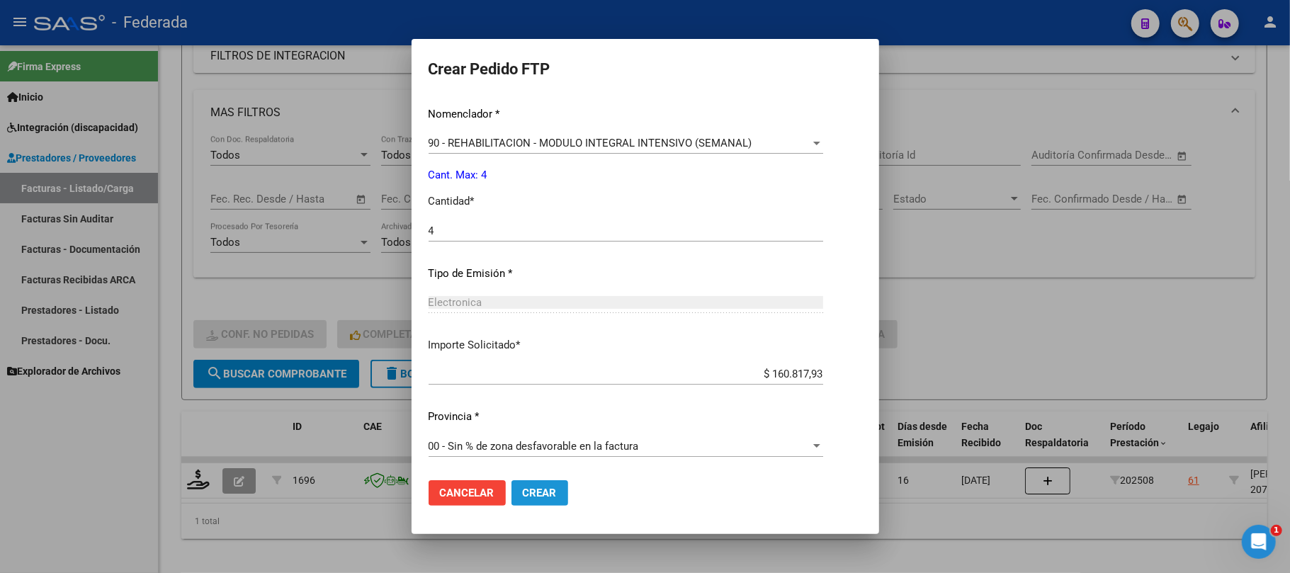
click at [523, 496] on span "Crear" at bounding box center [540, 493] width 34 height 13
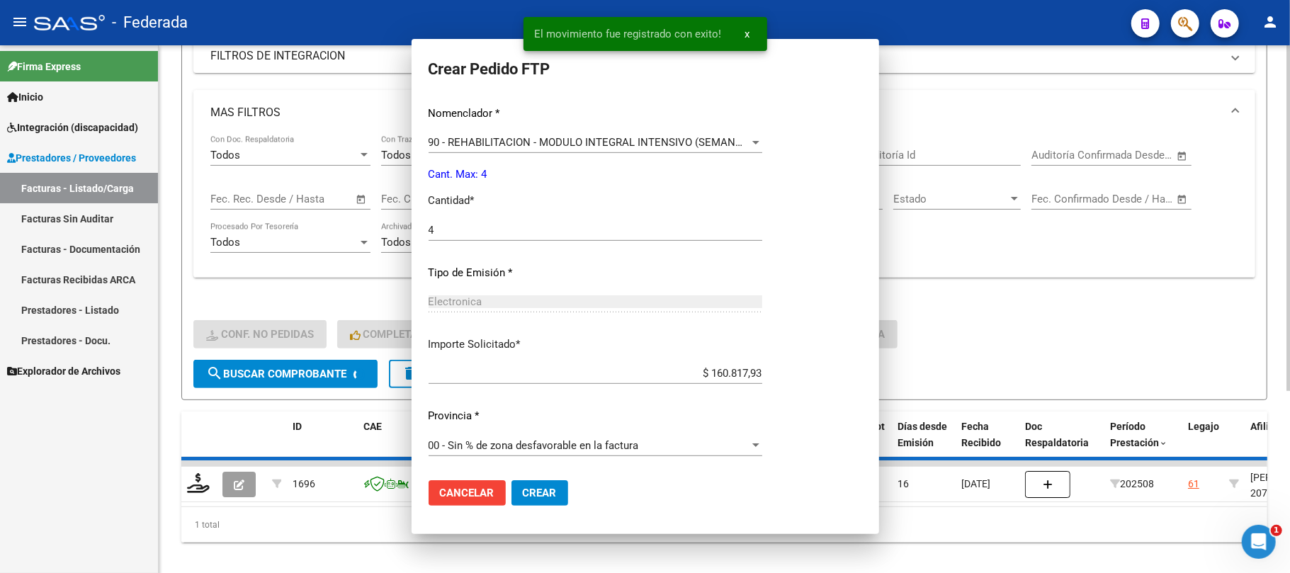
scroll to position [496, 0]
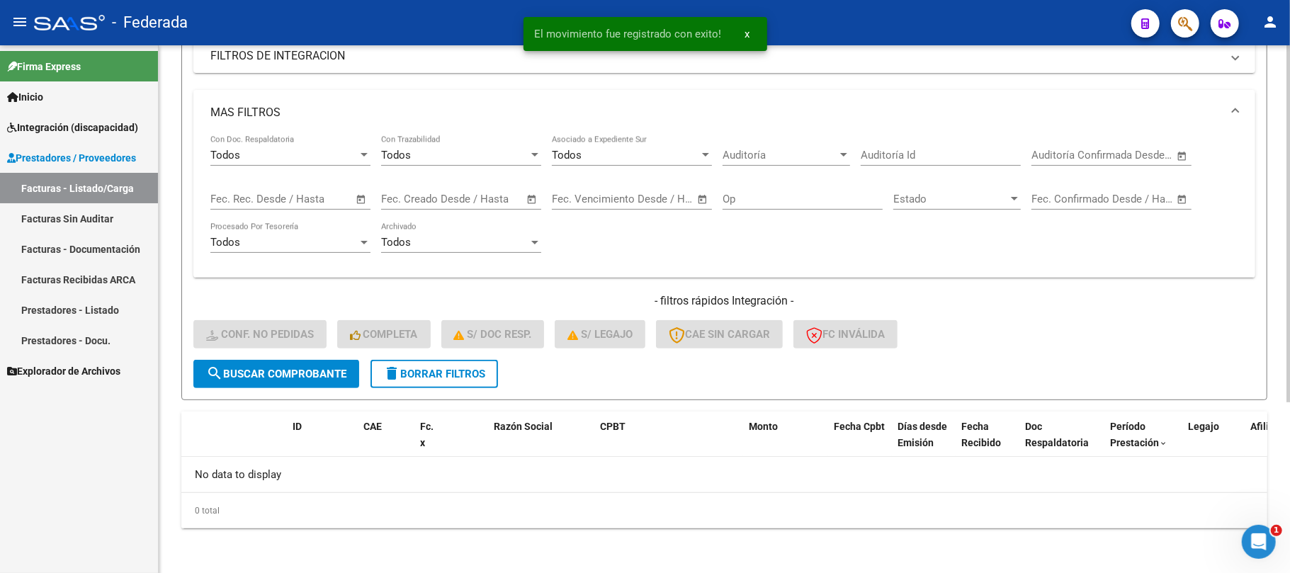
click at [412, 380] on button "delete Borrar Filtros" at bounding box center [433, 374] width 127 height 28
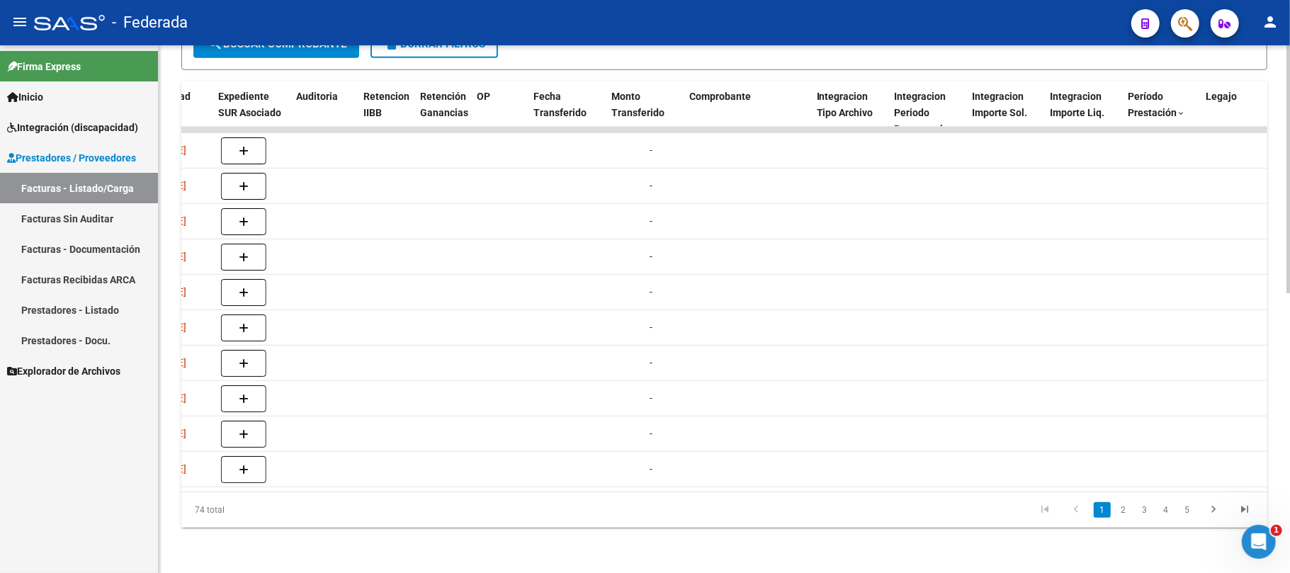
scroll to position [0, 1258]
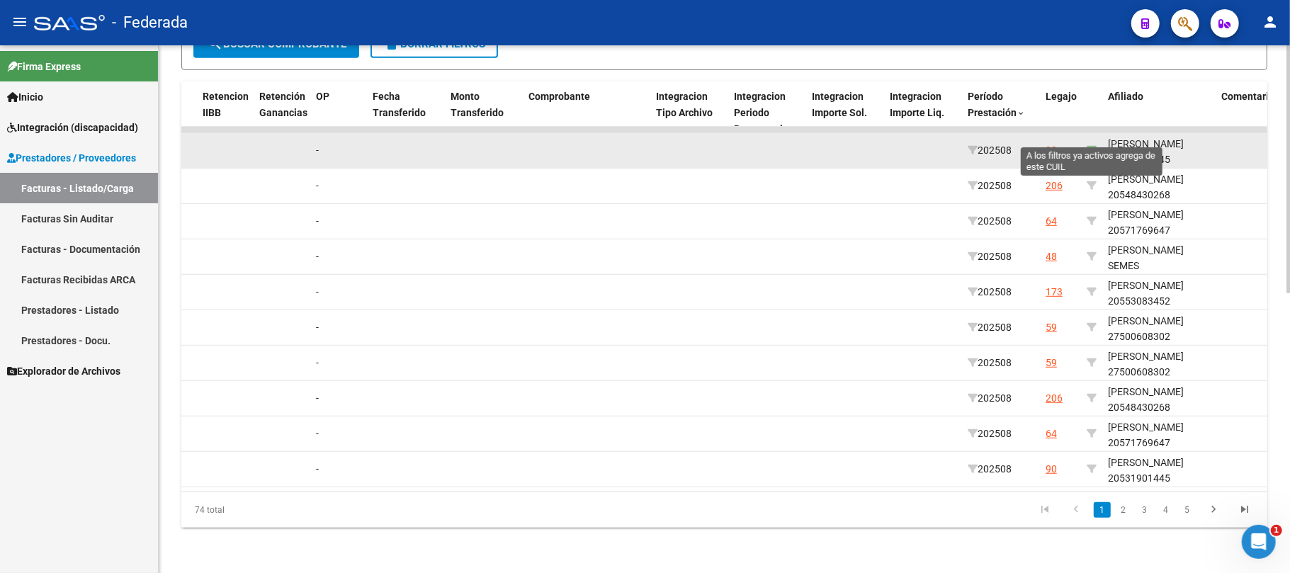
click at [1089, 145] on icon at bounding box center [1091, 150] width 10 height 10
type input "20531901445"
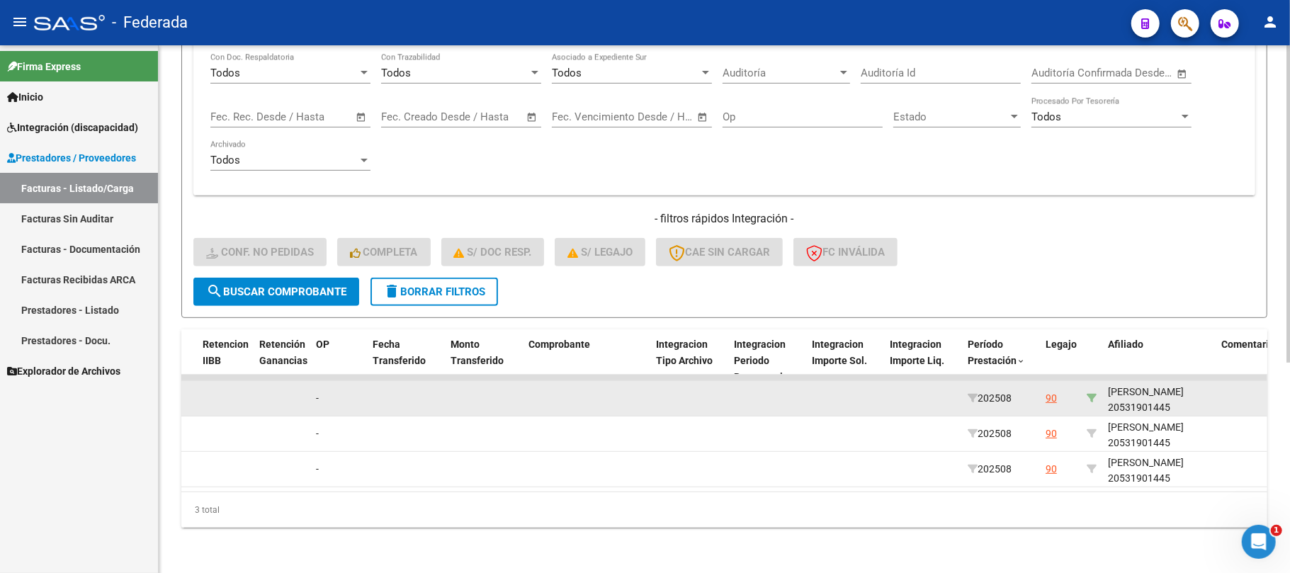
scroll to position [348, 0]
click at [1128, 394] on div "NIETO BENJAMIN 20531901445" at bounding box center [1159, 400] width 102 height 33
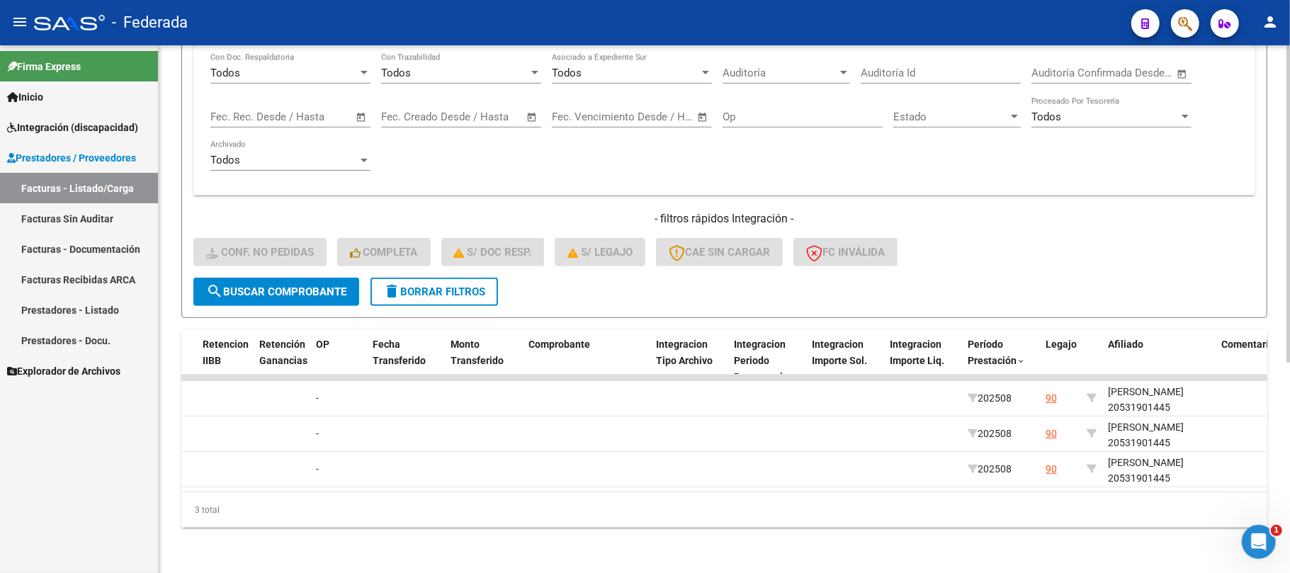
copy div "20531901445"
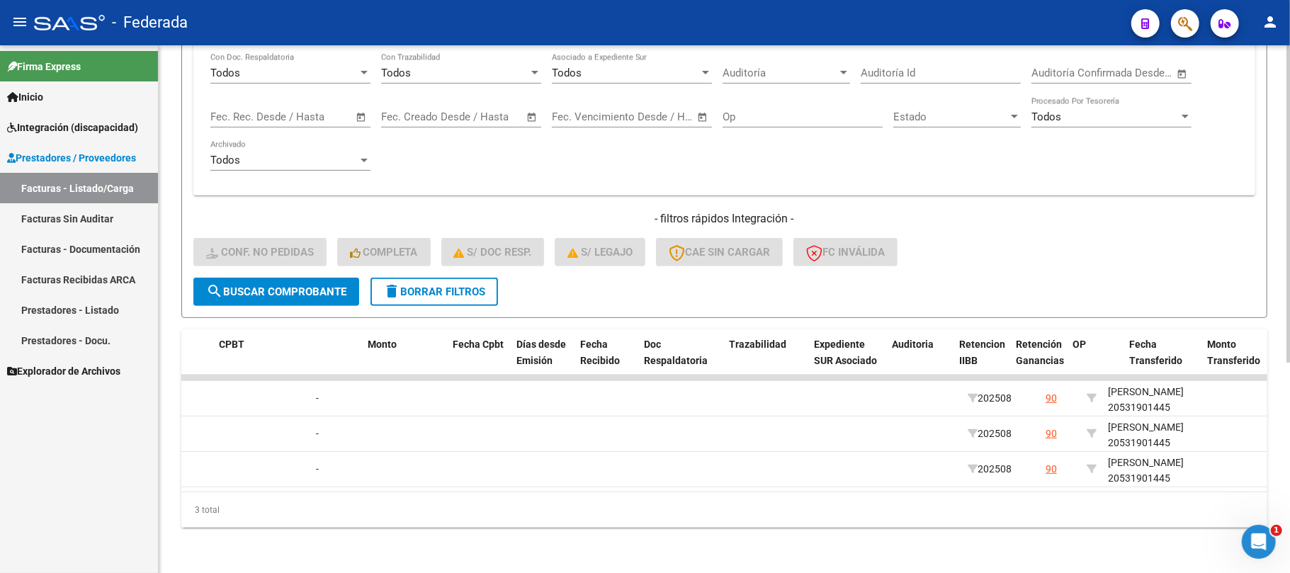
scroll to position [0, 0]
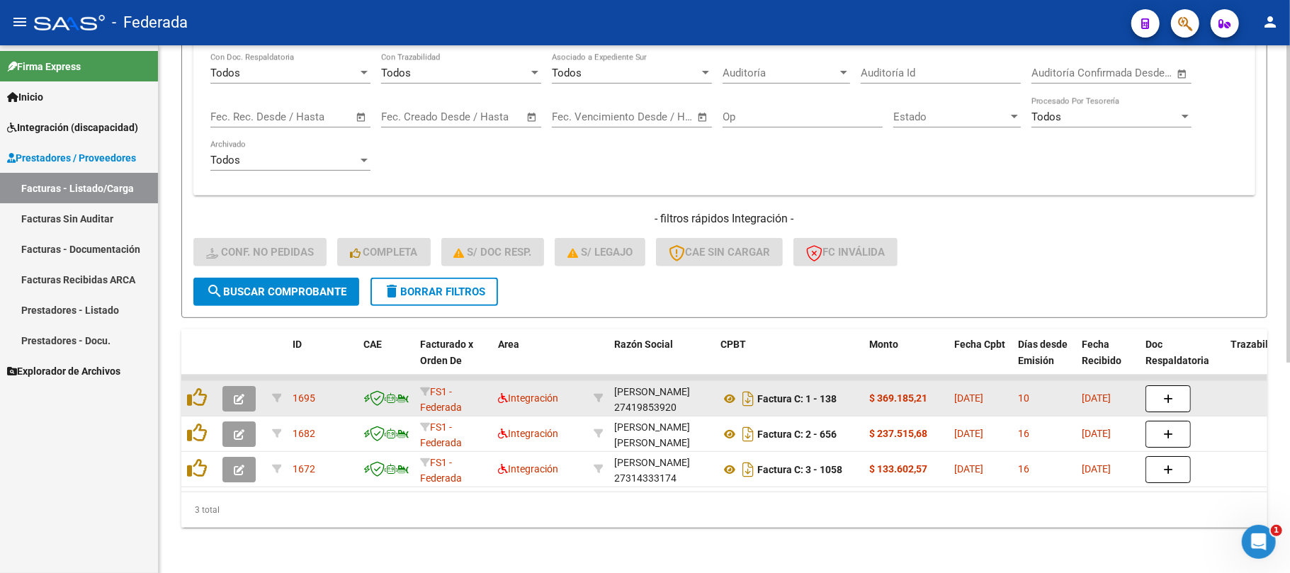
click at [184, 383] on datatable-body-cell at bounding box center [198, 398] width 35 height 35
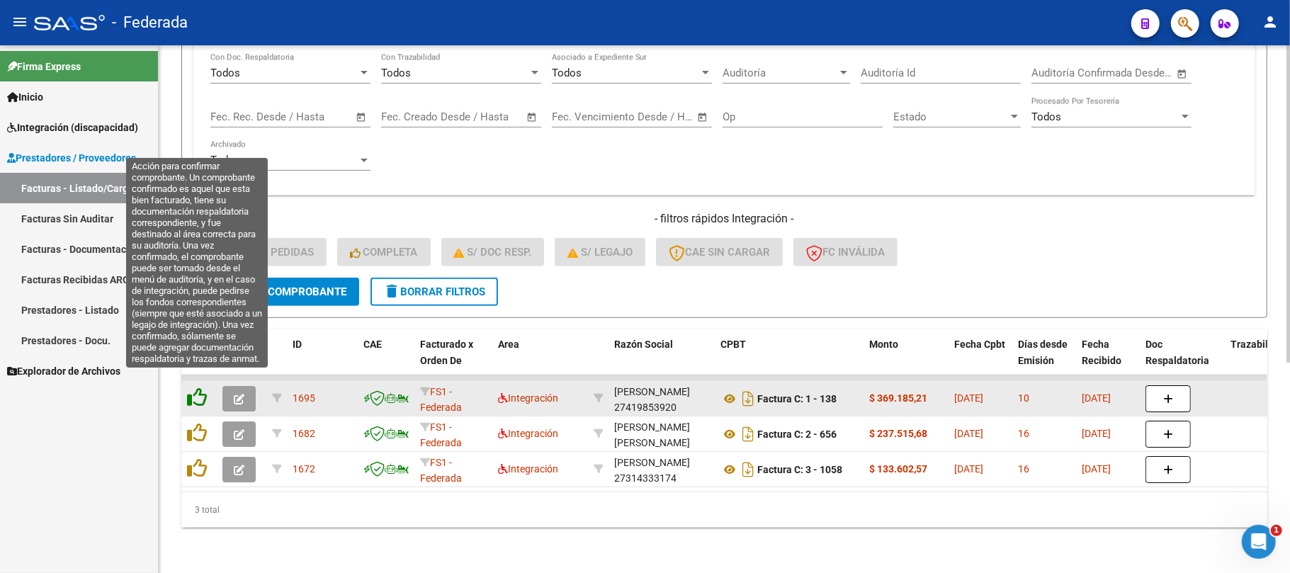
click at [196, 387] on icon at bounding box center [197, 397] width 20 height 20
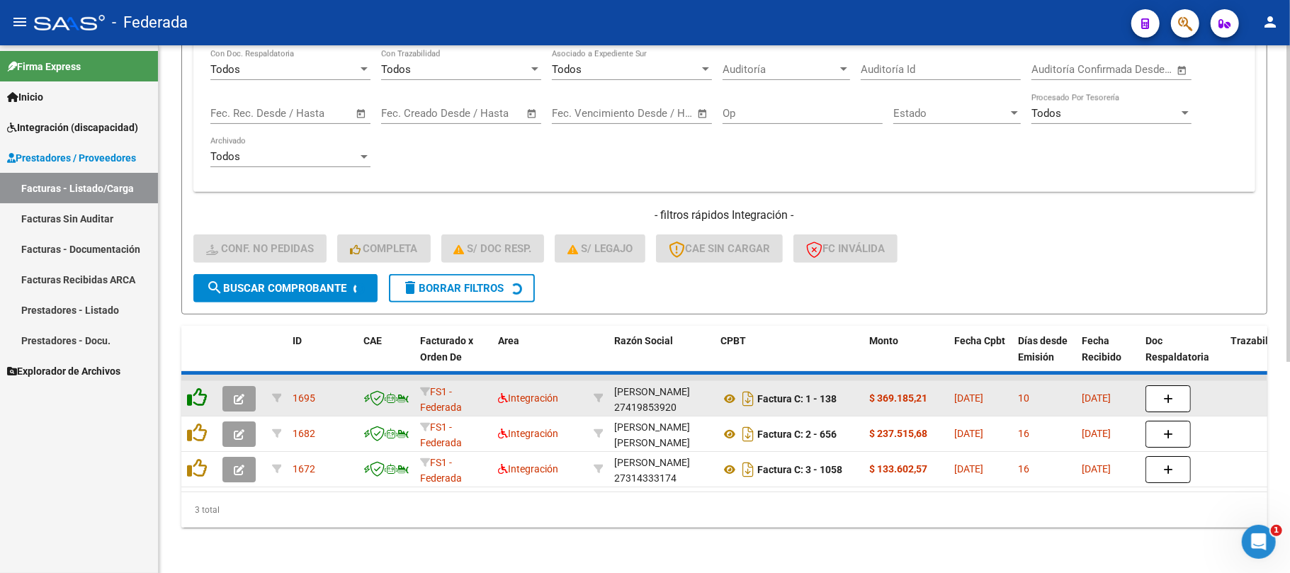
scroll to position [313, 0]
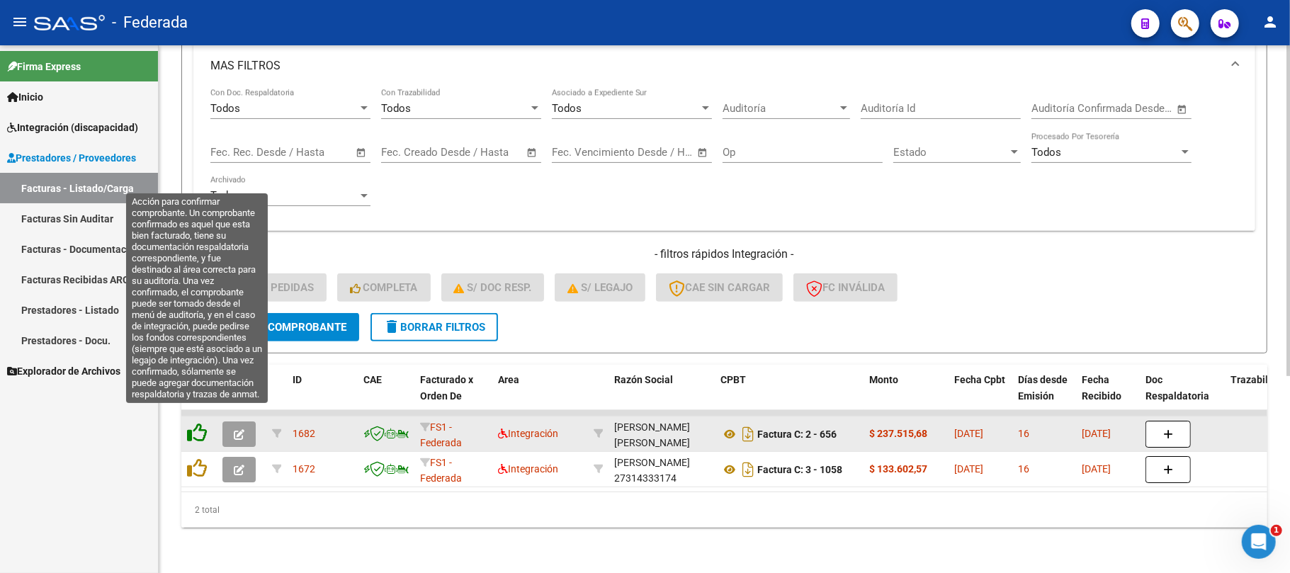
click at [198, 423] on icon at bounding box center [197, 433] width 20 height 20
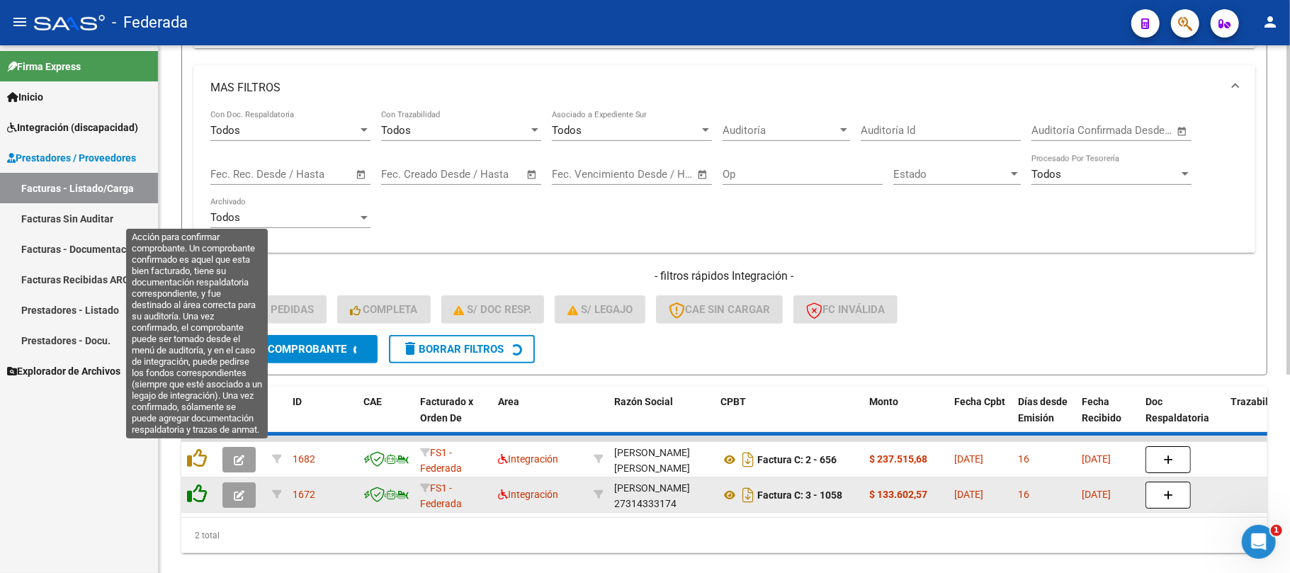
click at [201, 455] on icon at bounding box center [197, 458] width 20 height 20
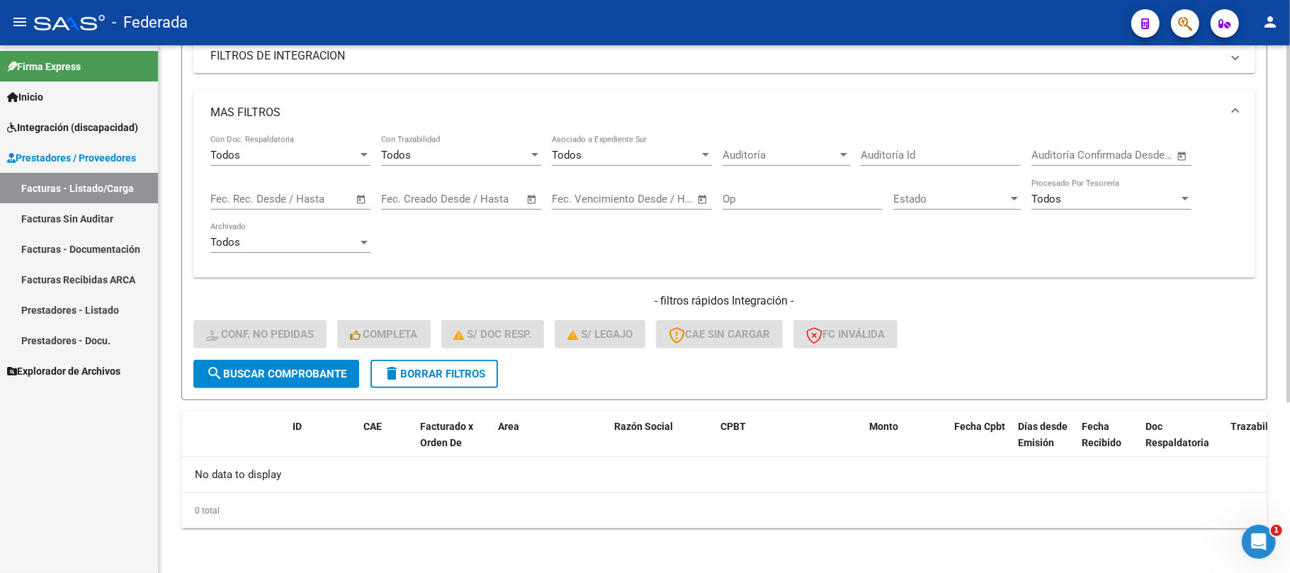
click at [429, 364] on button "delete Borrar Filtros" at bounding box center [433, 374] width 127 height 28
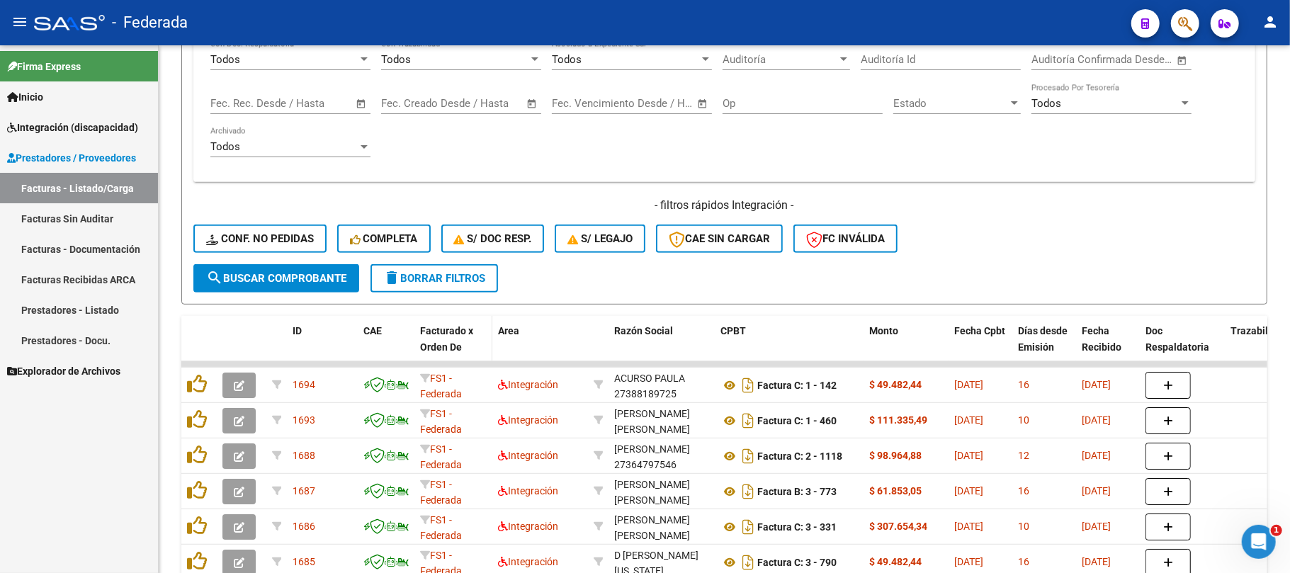
scroll to position [347, 0]
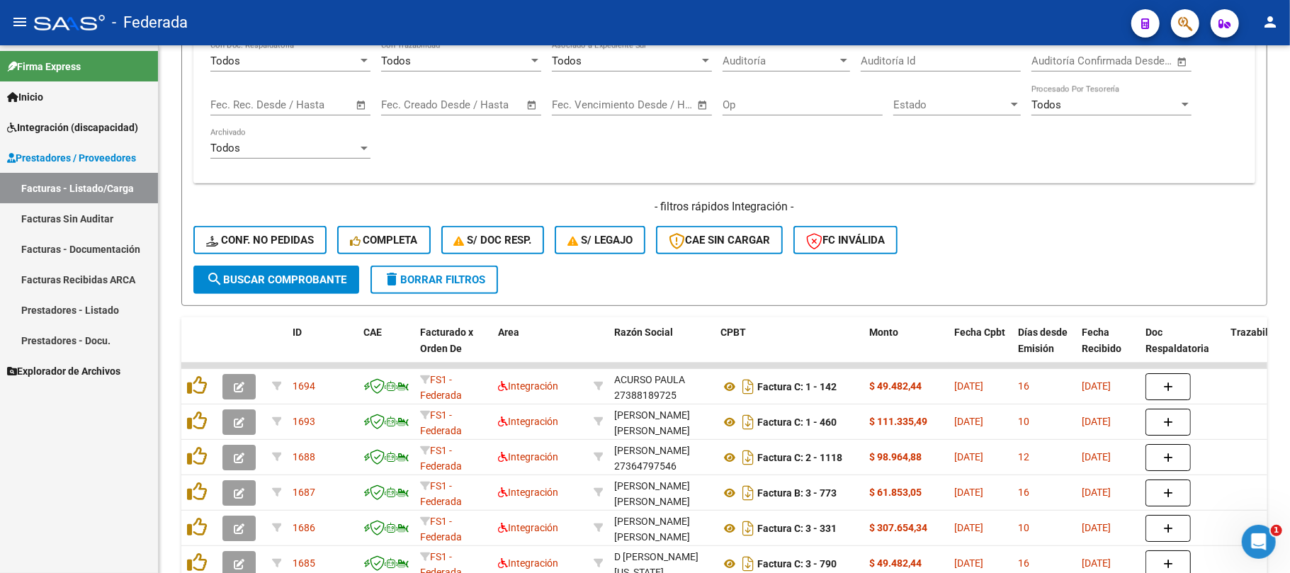
click at [329, 233] on div "- filtros rápidos Integración - Conf. no pedidas Completa S/ Doc Resp. S/ legaj…" at bounding box center [724, 232] width 1062 height 67
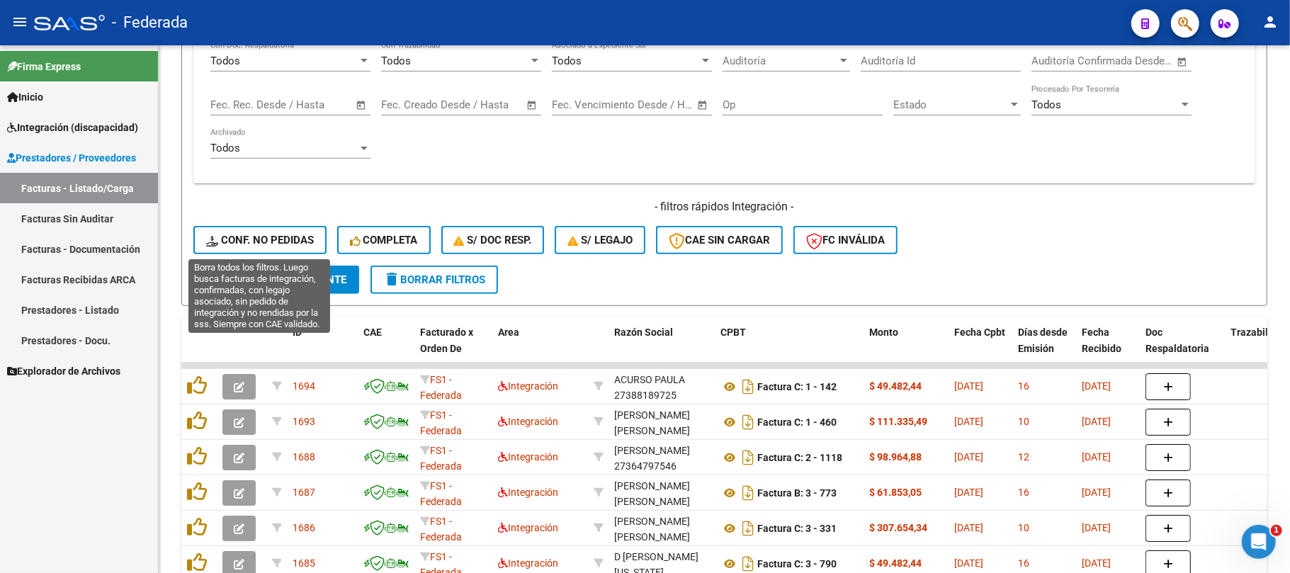
click at [310, 235] on span "Conf. no pedidas" at bounding box center [260, 240] width 108 height 13
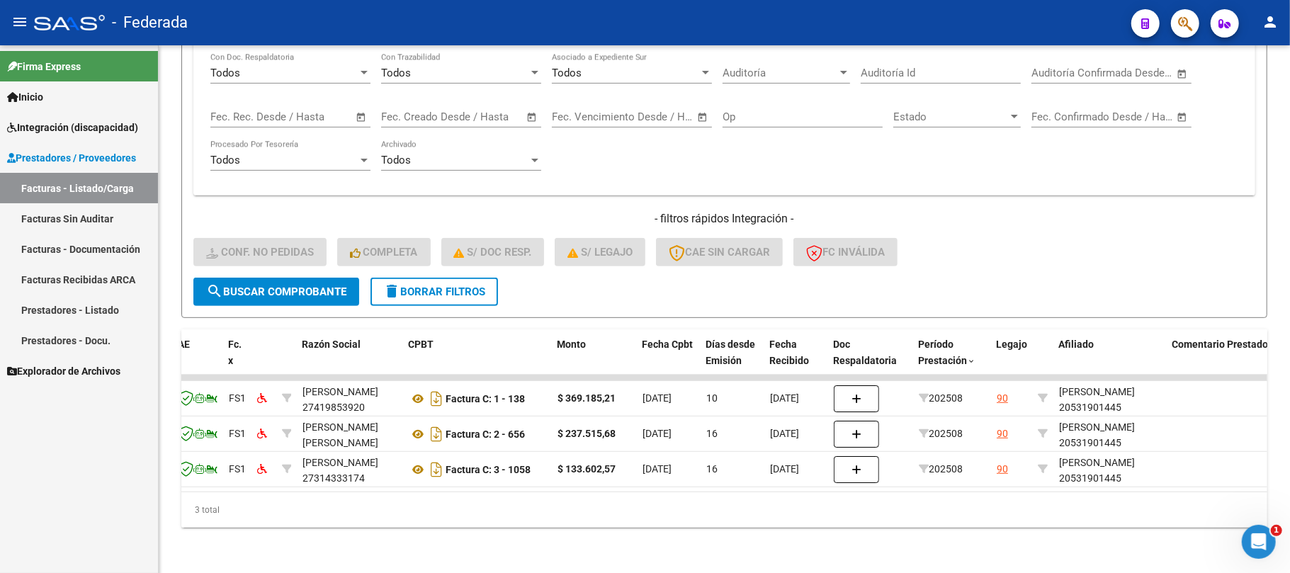
scroll to position [0, 0]
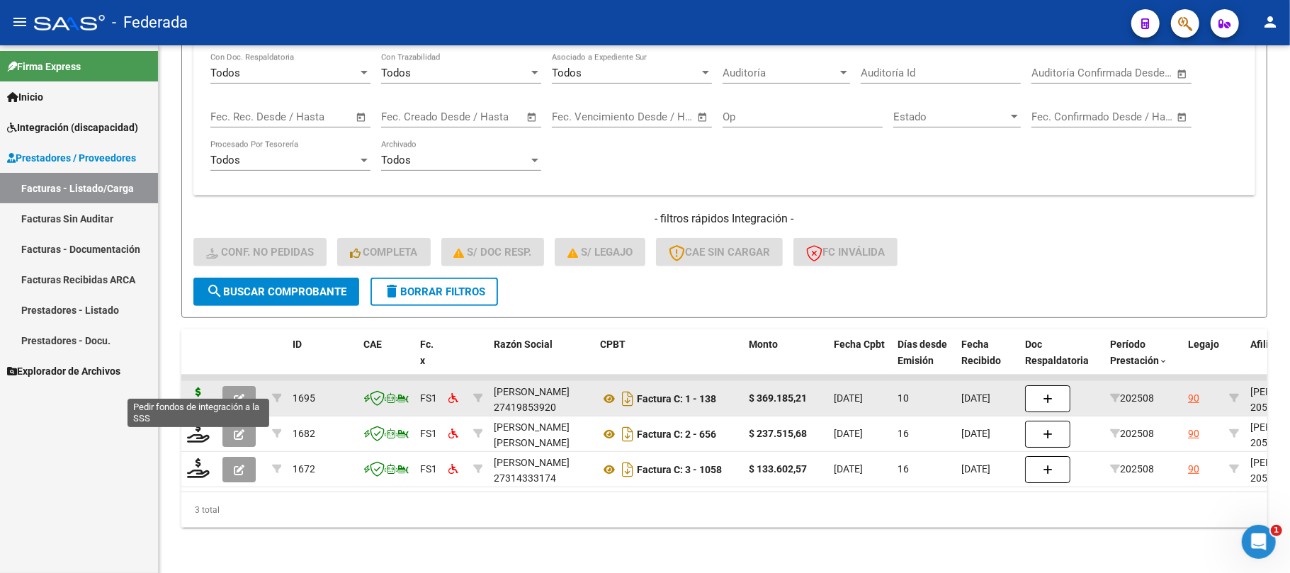
click at [191, 390] on icon at bounding box center [198, 397] width 23 height 20
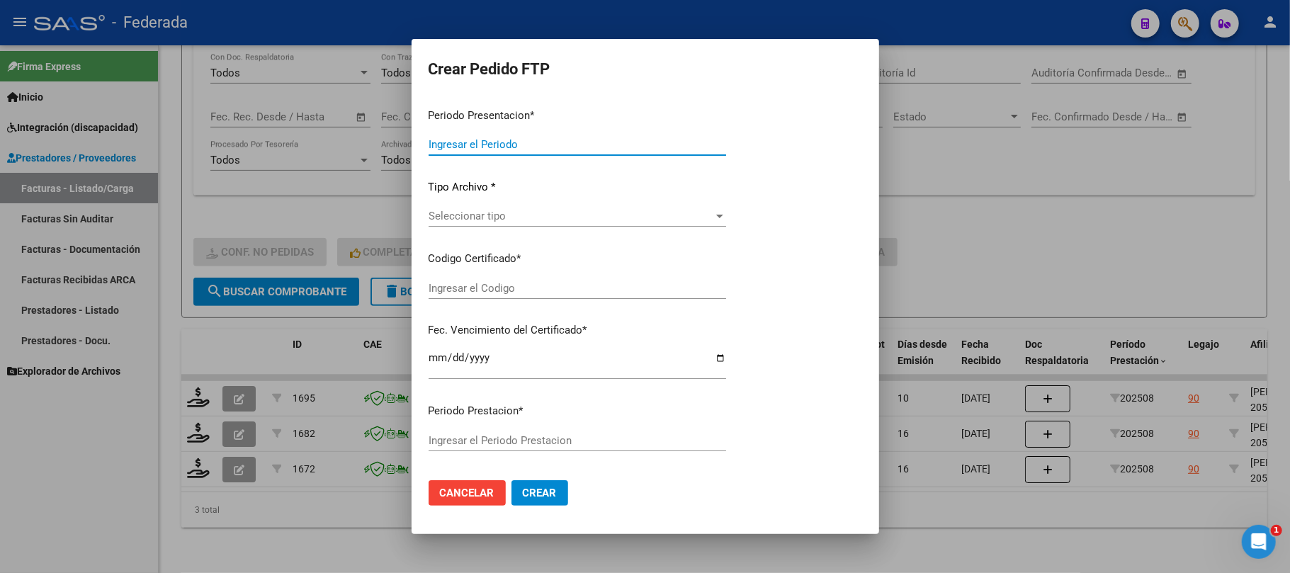
type input "202508"
type input "$ 369.185,21"
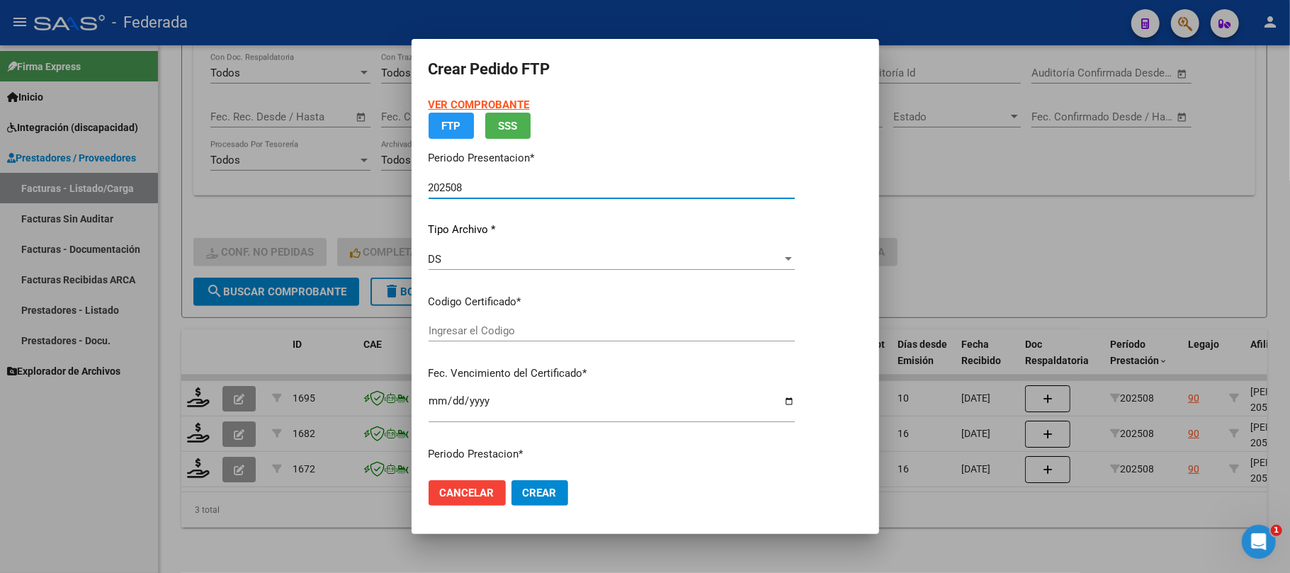
type input "ARG02000531901442019102420251024RIO145"
type input "2025-10-24"
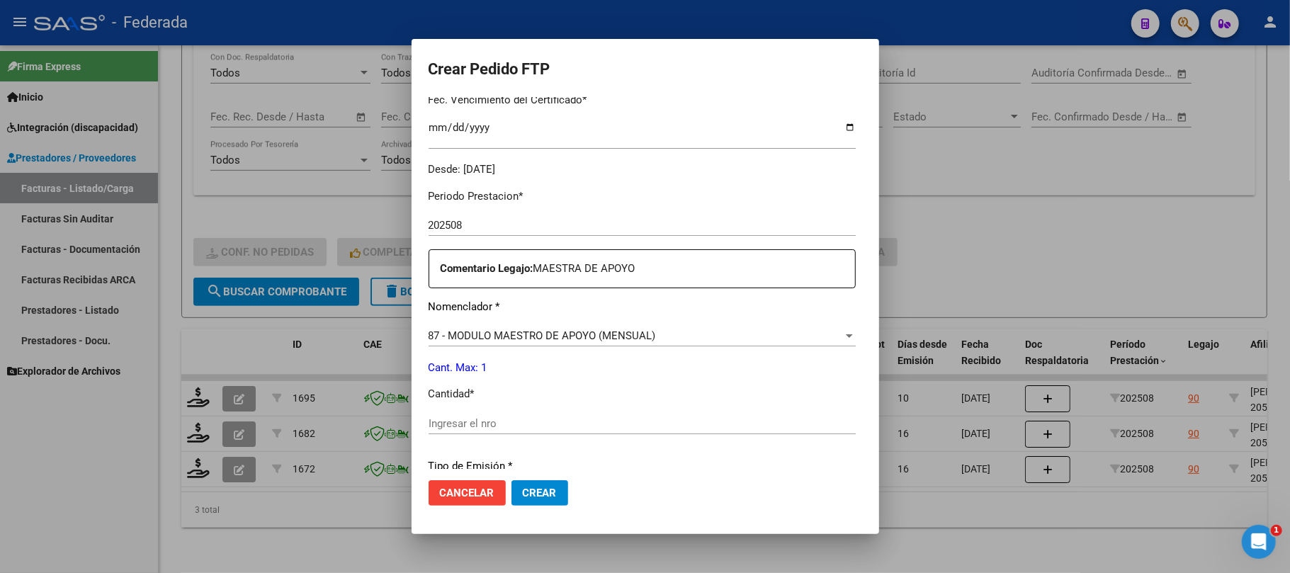
scroll to position [415, 0]
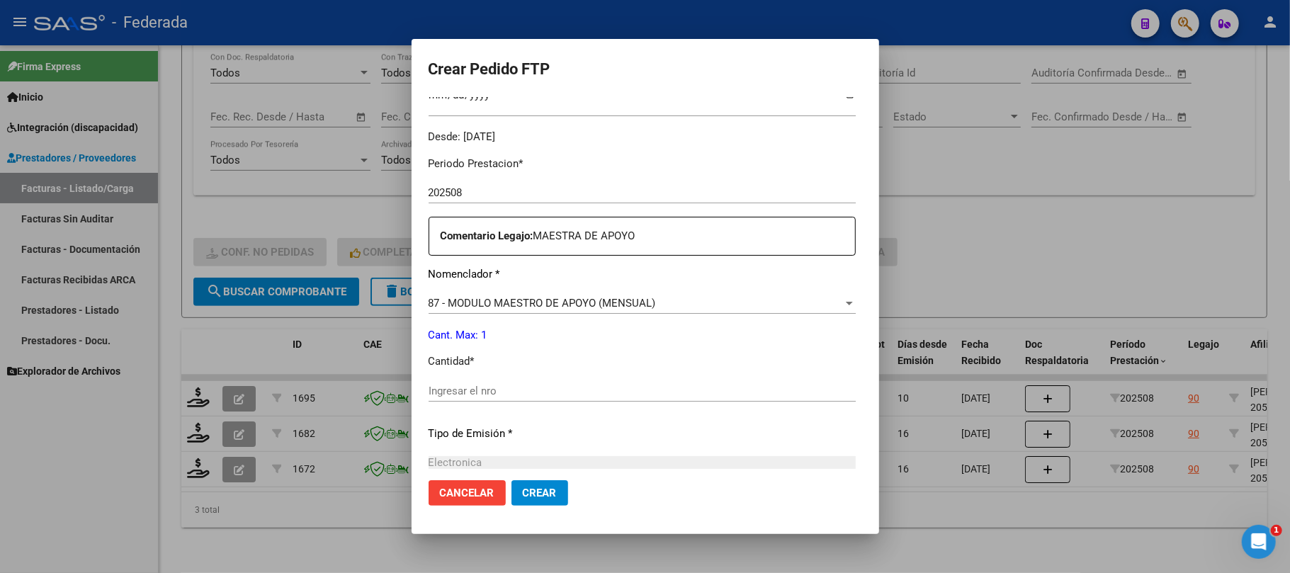
click at [496, 398] on div "Ingresar el nro" at bounding box center [641, 390] width 427 height 21
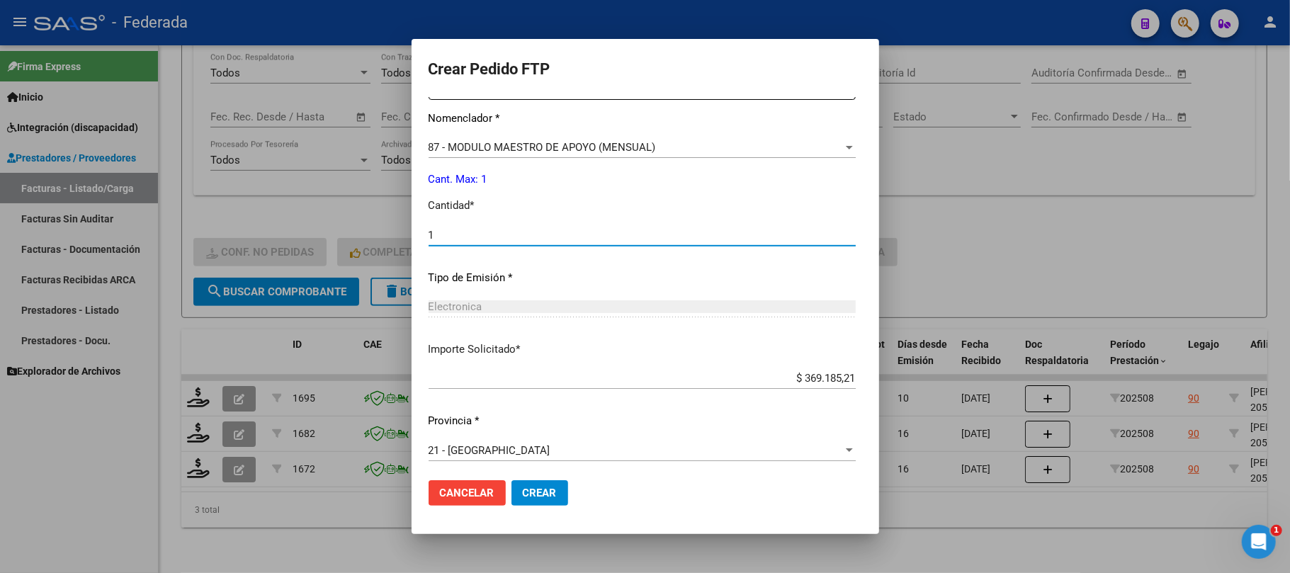
scroll to position [575, 0]
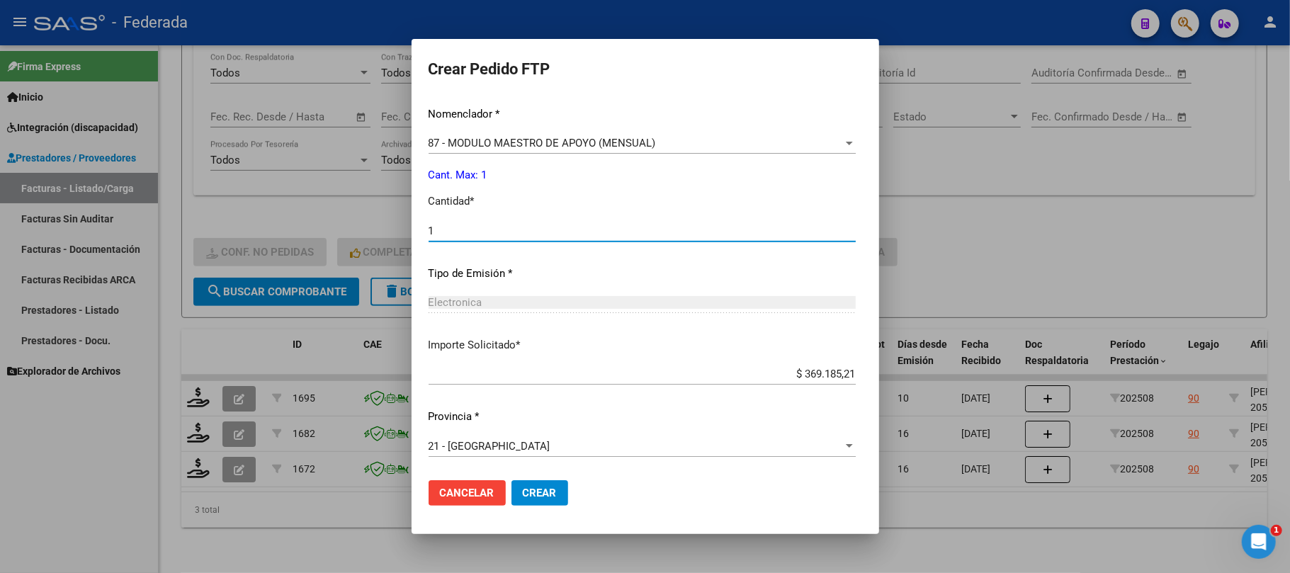
type input "1"
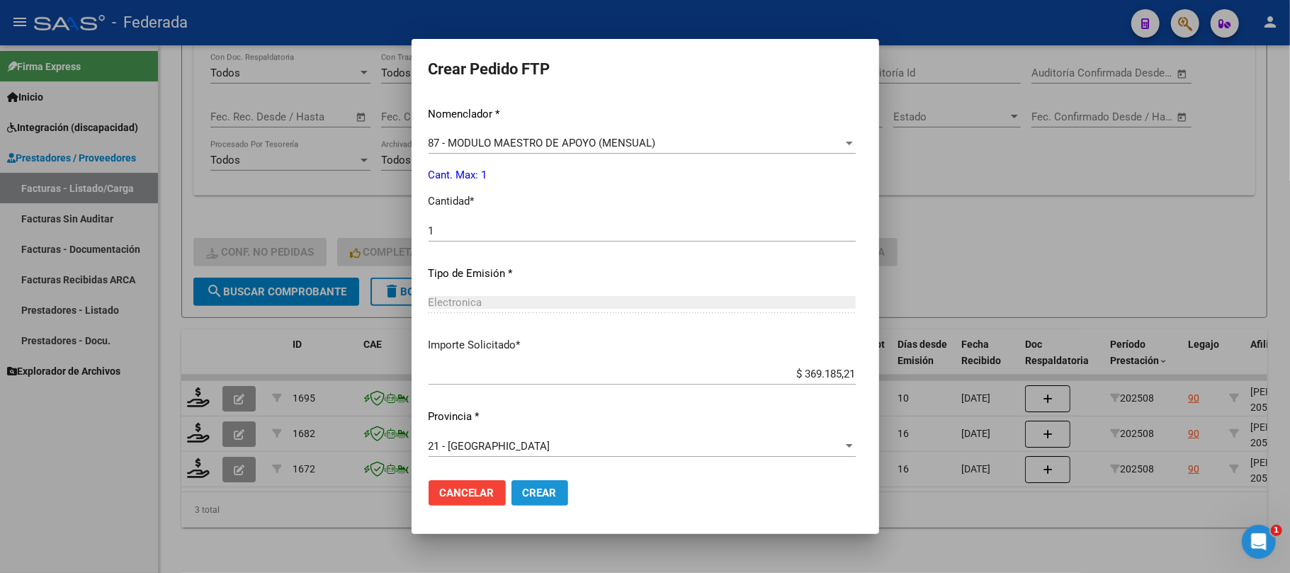
click at [525, 492] on span "Crear" at bounding box center [540, 493] width 34 height 13
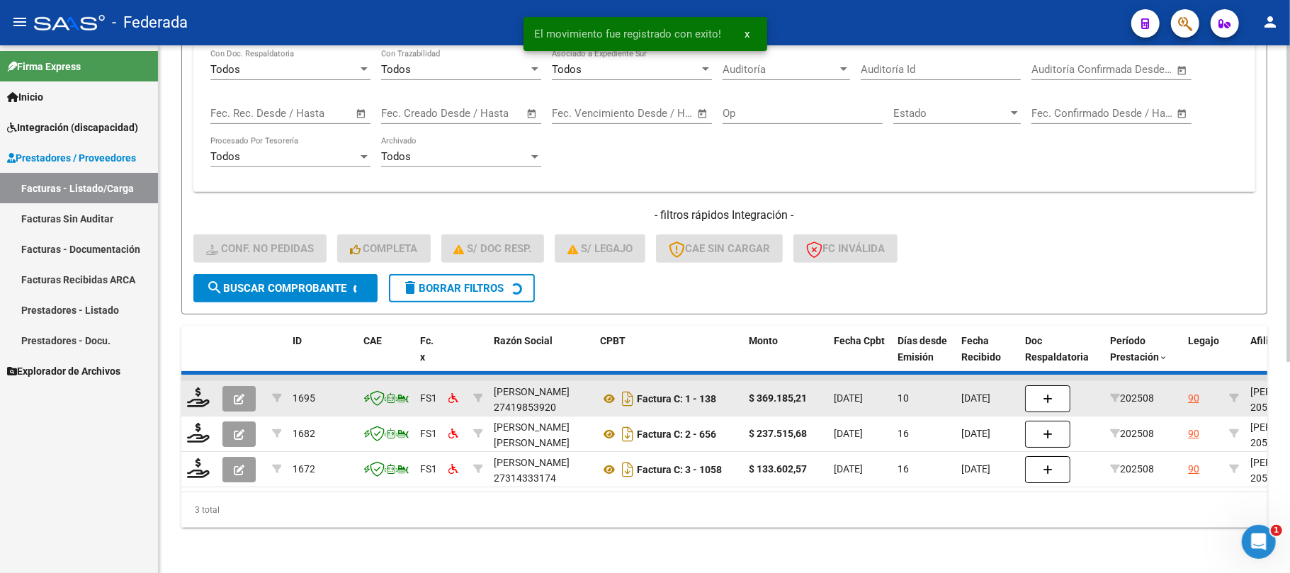
scroll to position [313, 0]
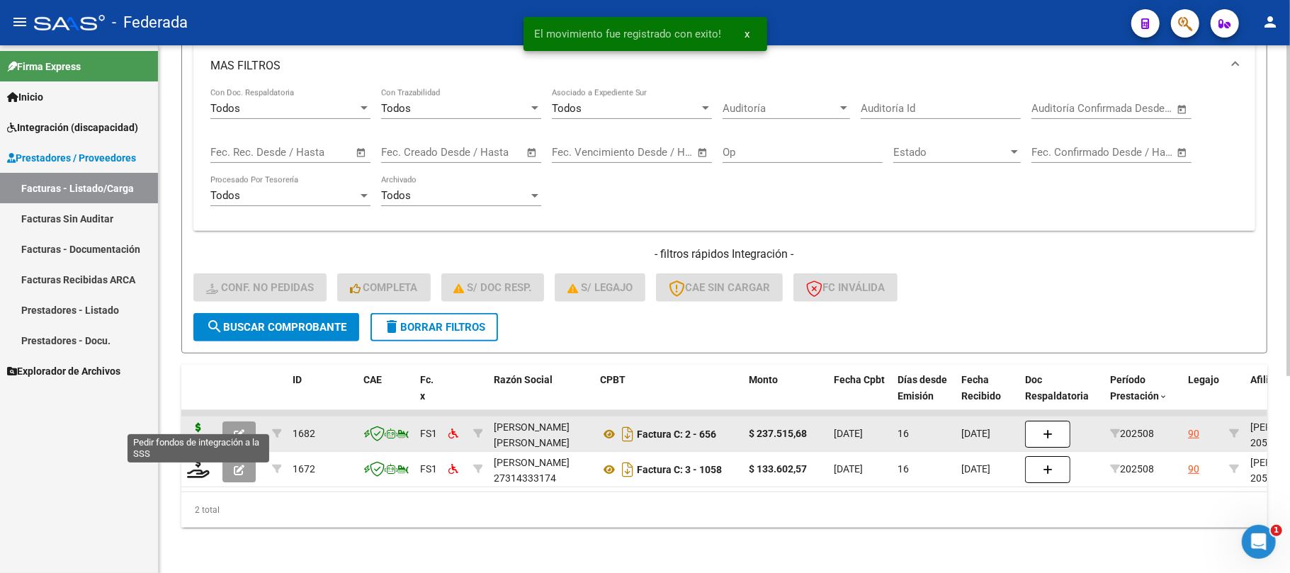
click at [194, 424] on icon at bounding box center [198, 433] width 23 height 20
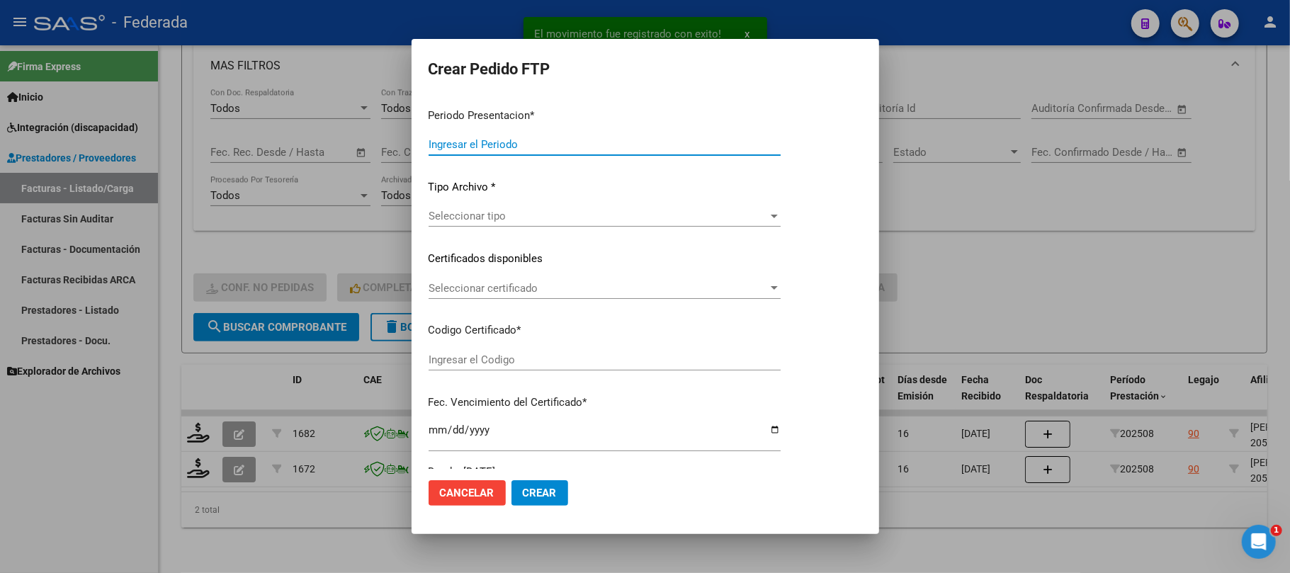
type input "202508"
type input "$ 237.515,68"
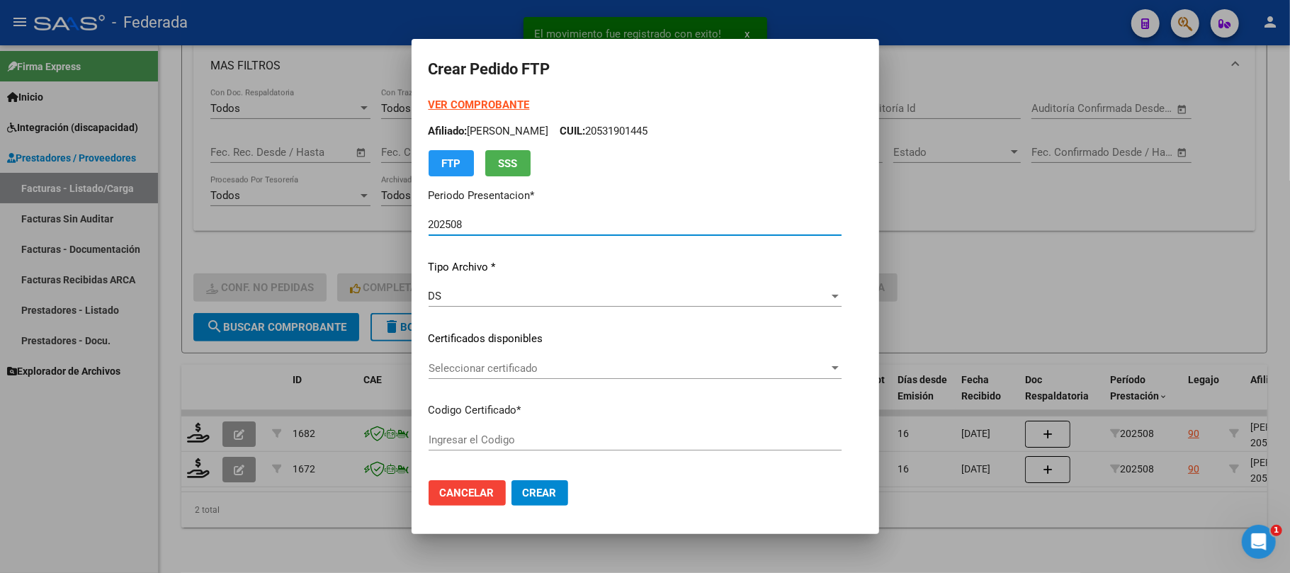
type input "ARG02000531901442019102420251024RIO145"
type input "2025-10-24"
click at [455, 366] on span "Seleccionar certificado" at bounding box center [628, 368] width 400 height 13
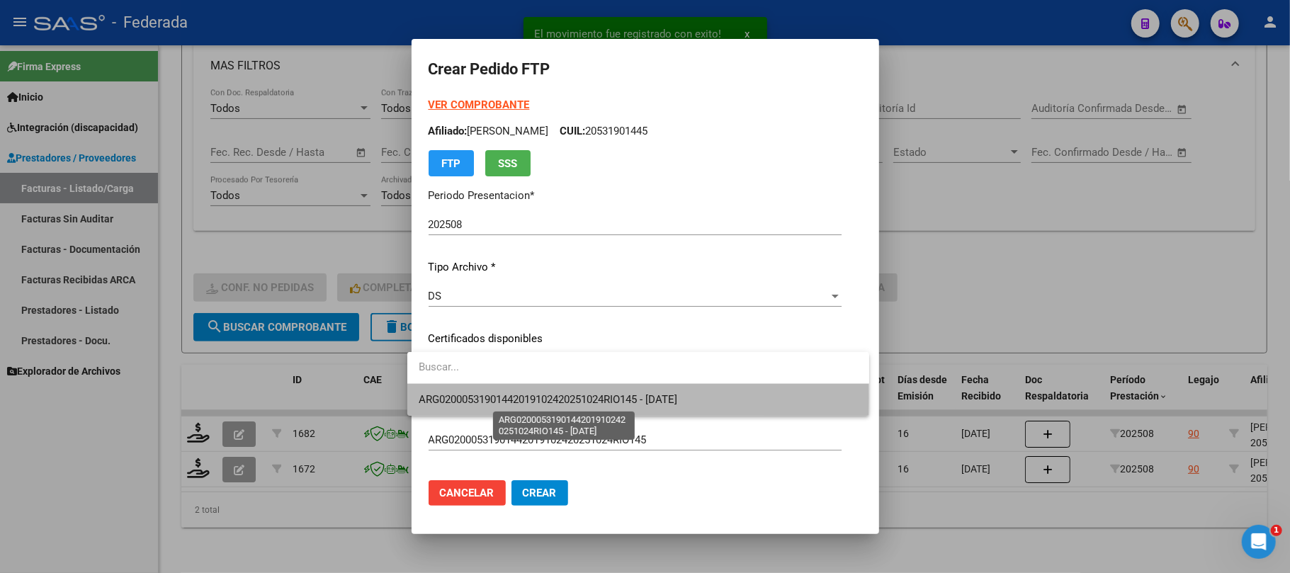
click at [456, 398] on span "ARG02000531901442019102420251024RIO145 - 2025-10-24" at bounding box center [548, 399] width 259 height 13
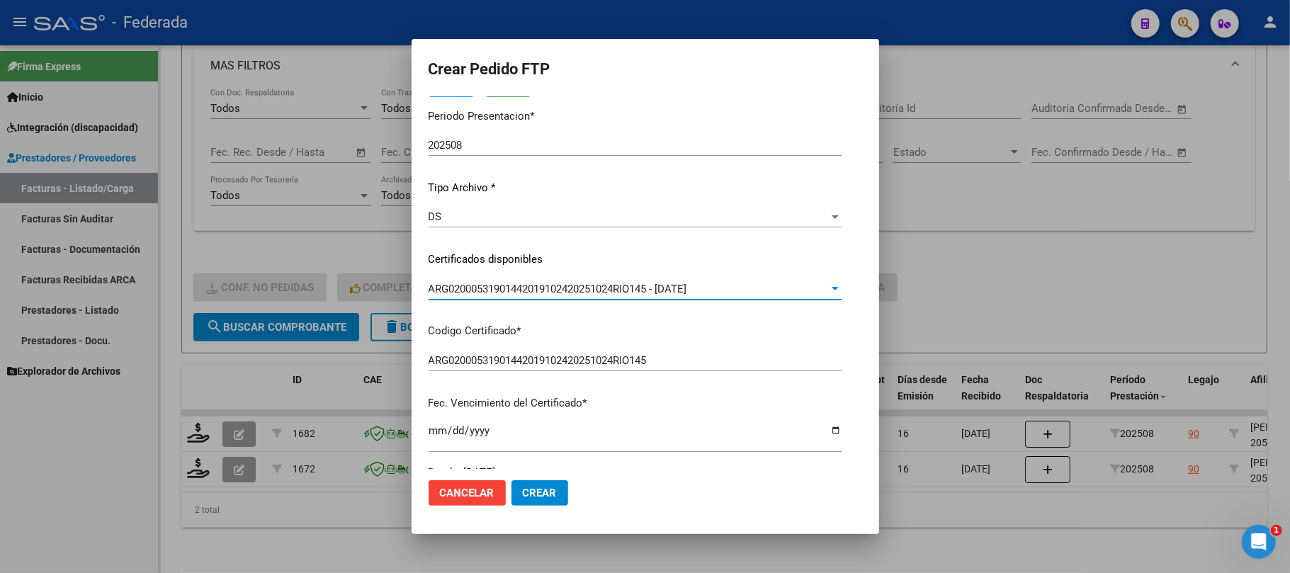
scroll to position [0, 0]
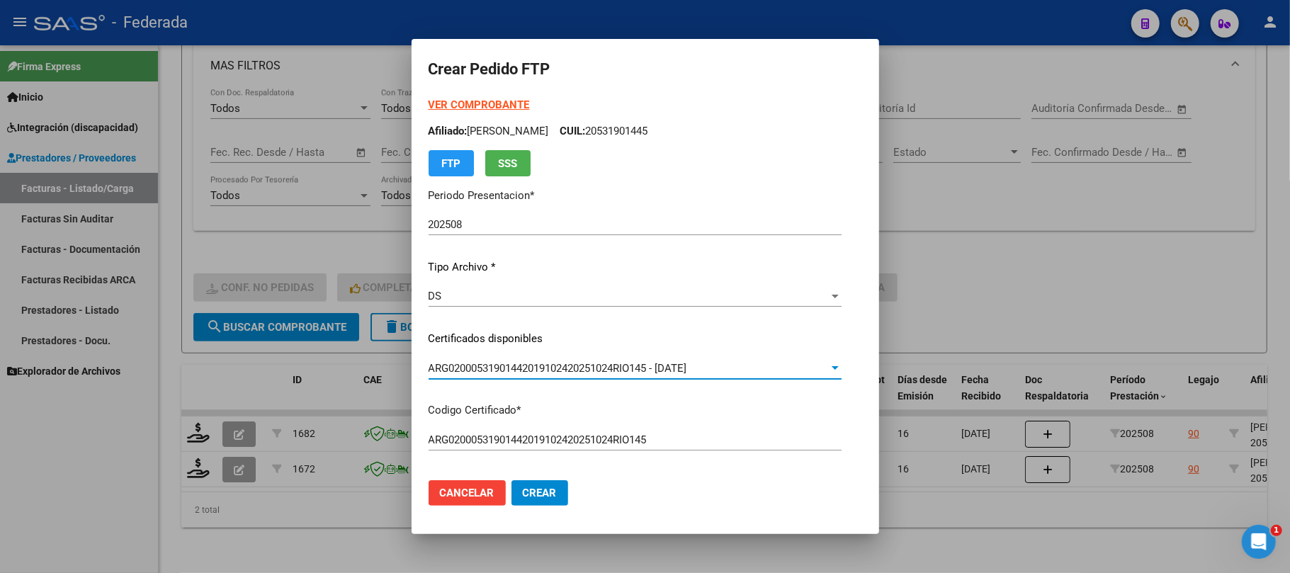
click at [609, 128] on p "Afiliado: NIETO BENJAMIN CUIL: 20531901445" at bounding box center [634, 131] width 413 height 16
copy p "20531901445"
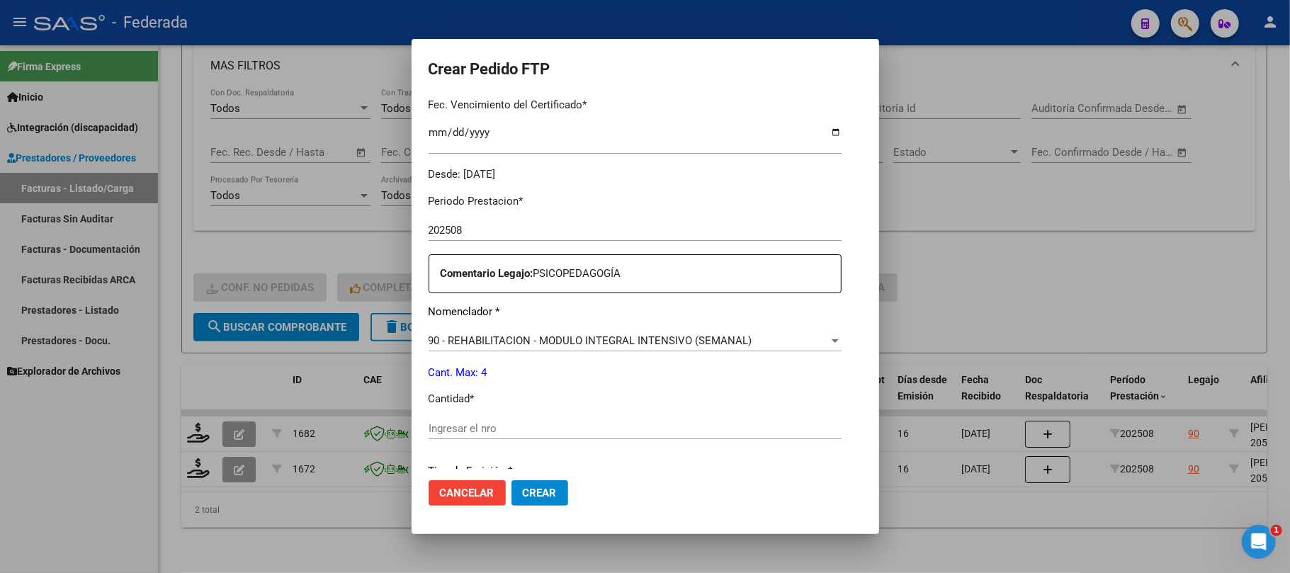
scroll to position [472, 0]
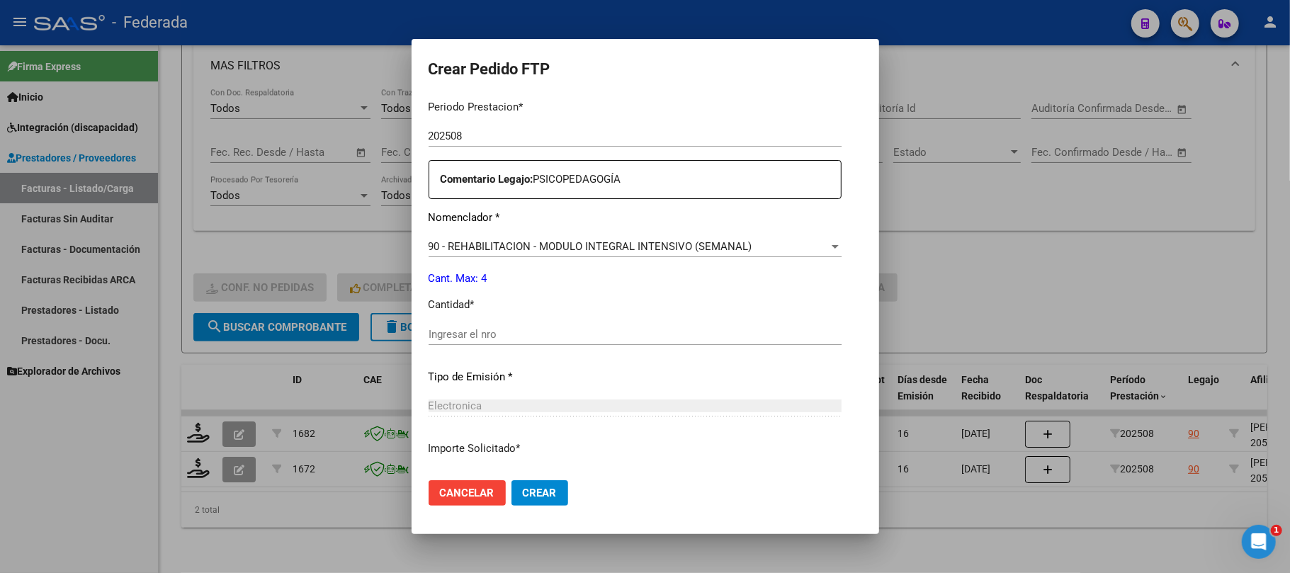
click at [479, 319] on div "Periodo Prestacion * 202508 Ingresar el Periodo Prestacion Comentario Legajo: P…" at bounding box center [634, 331] width 413 height 485
click at [473, 328] on input "Ingresar el nro" at bounding box center [634, 334] width 413 height 13
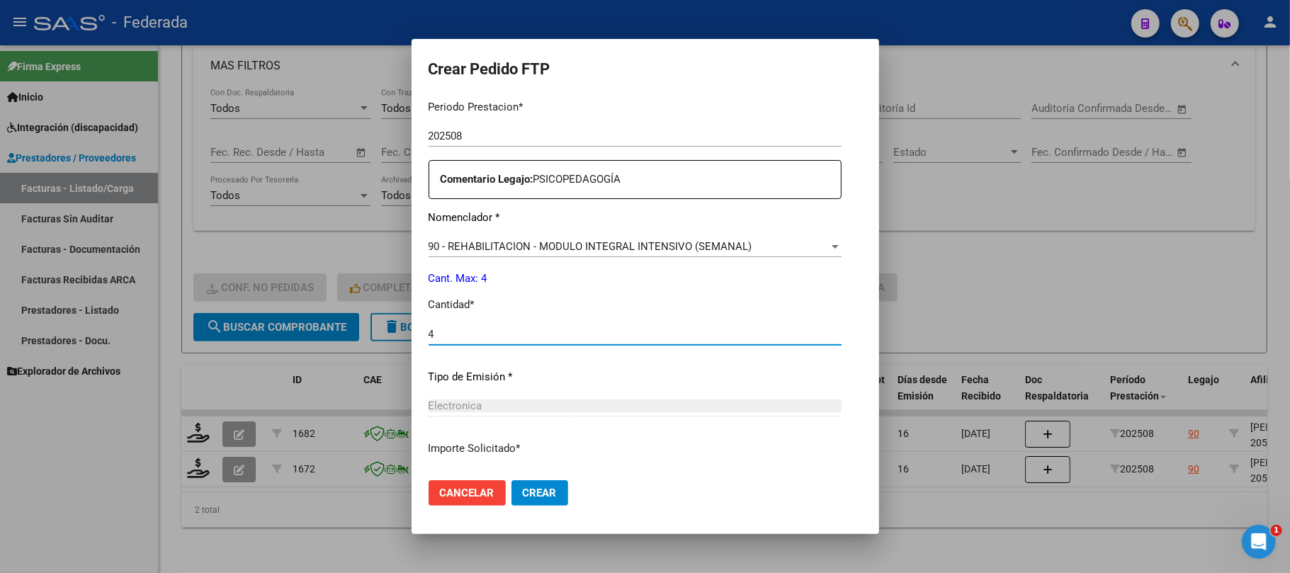
type input "4"
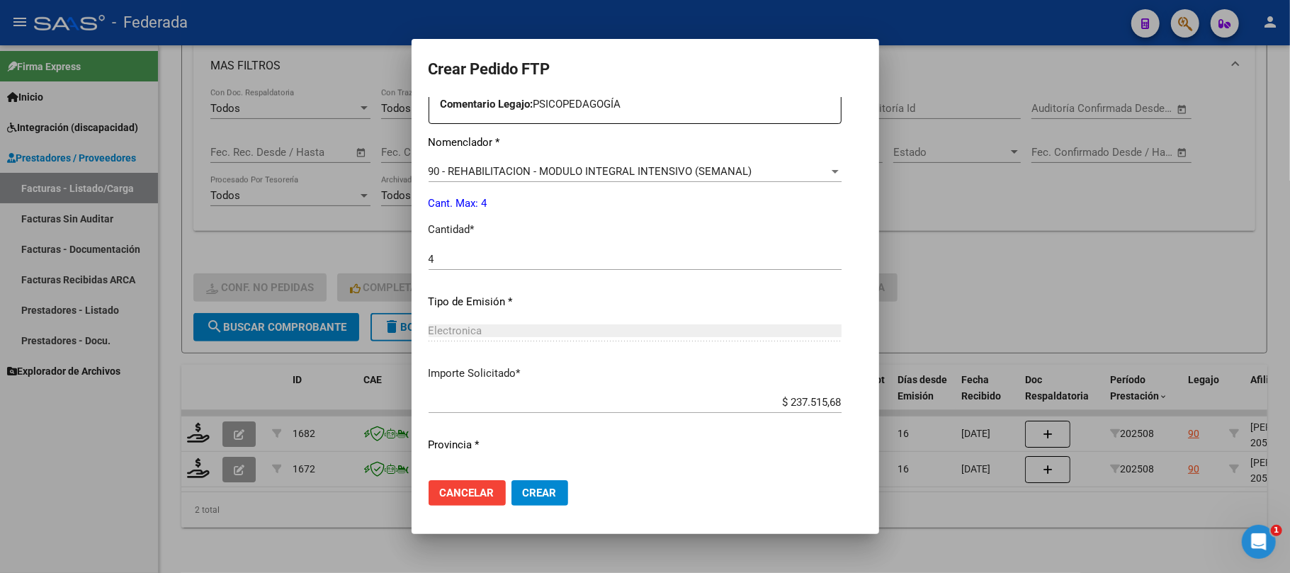
scroll to position [575, 0]
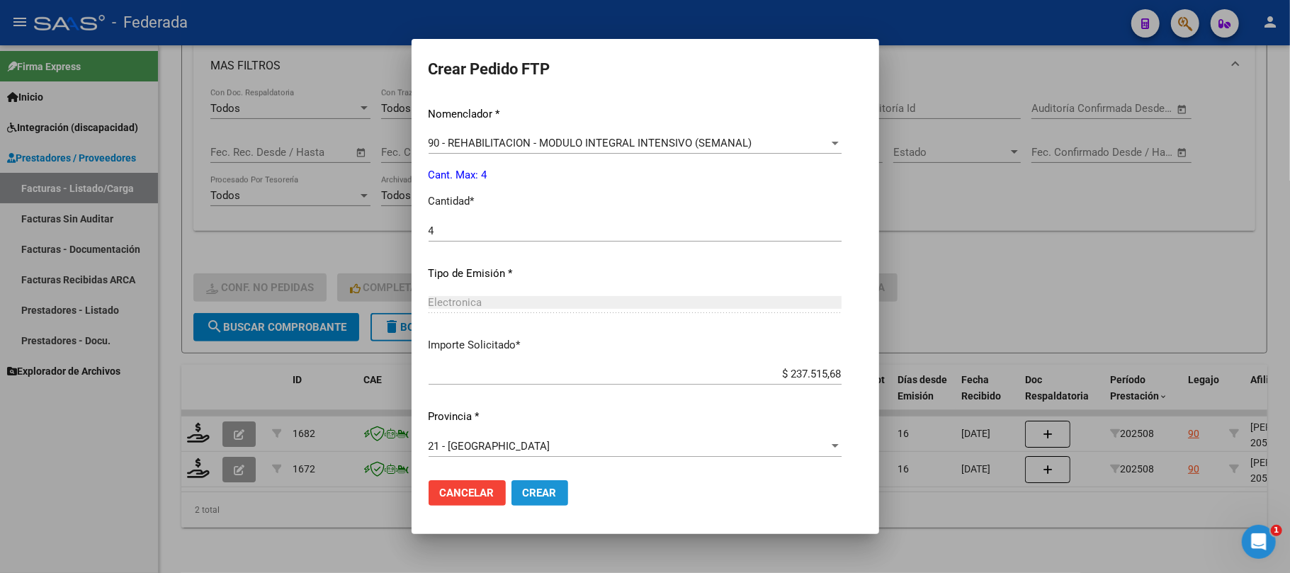
click at [525, 484] on button "Crear" at bounding box center [539, 492] width 57 height 25
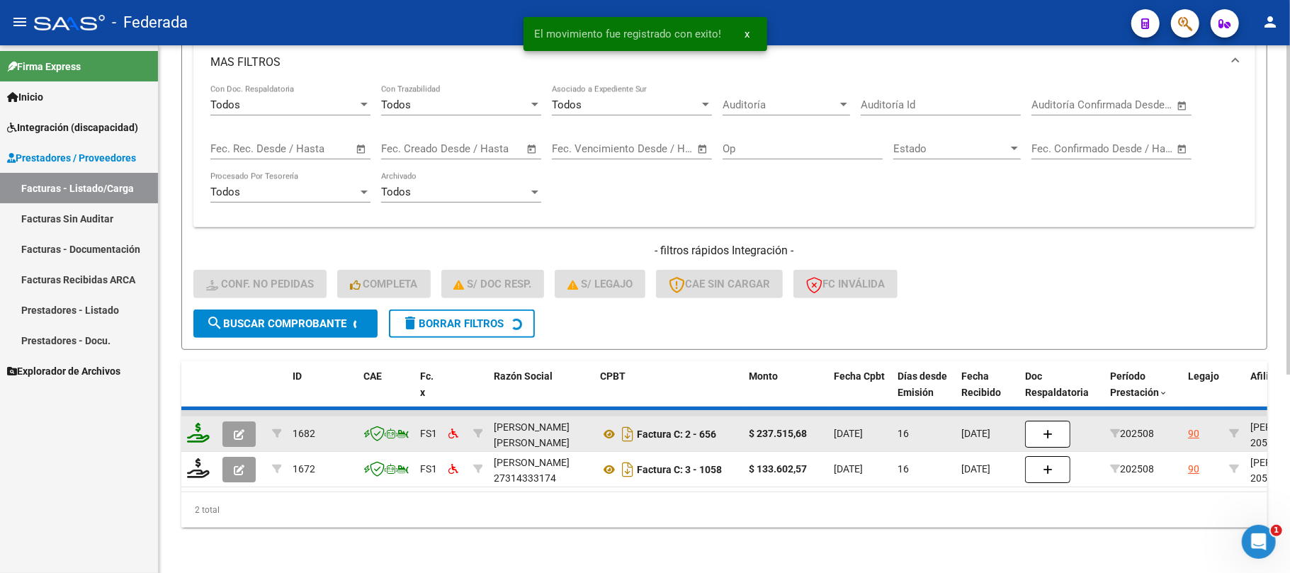
scroll to position [278, 0]
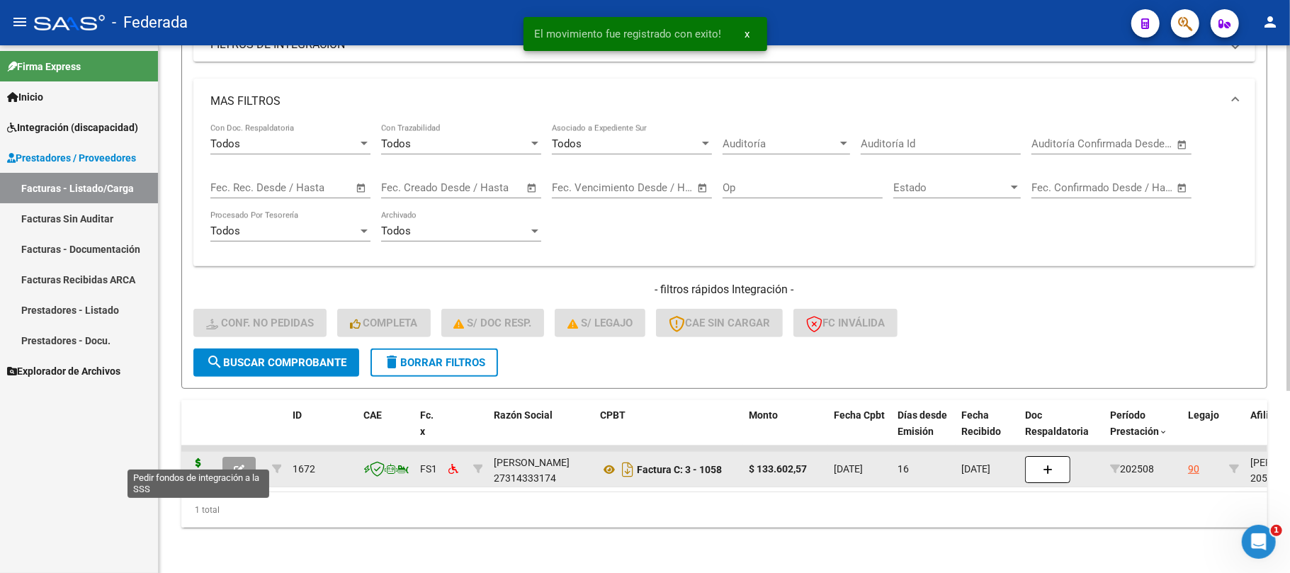
click at [193, 458] on icon at bounding box center [198, 468] width 23 height 20
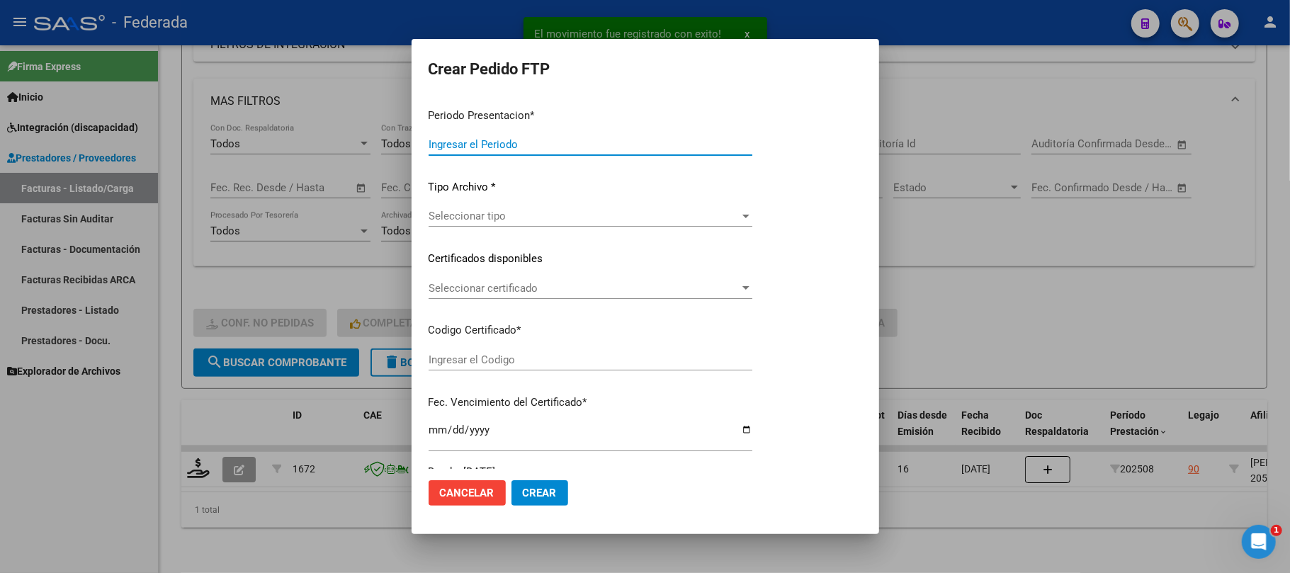
type input "202508"
type input "$ 133.602,57"
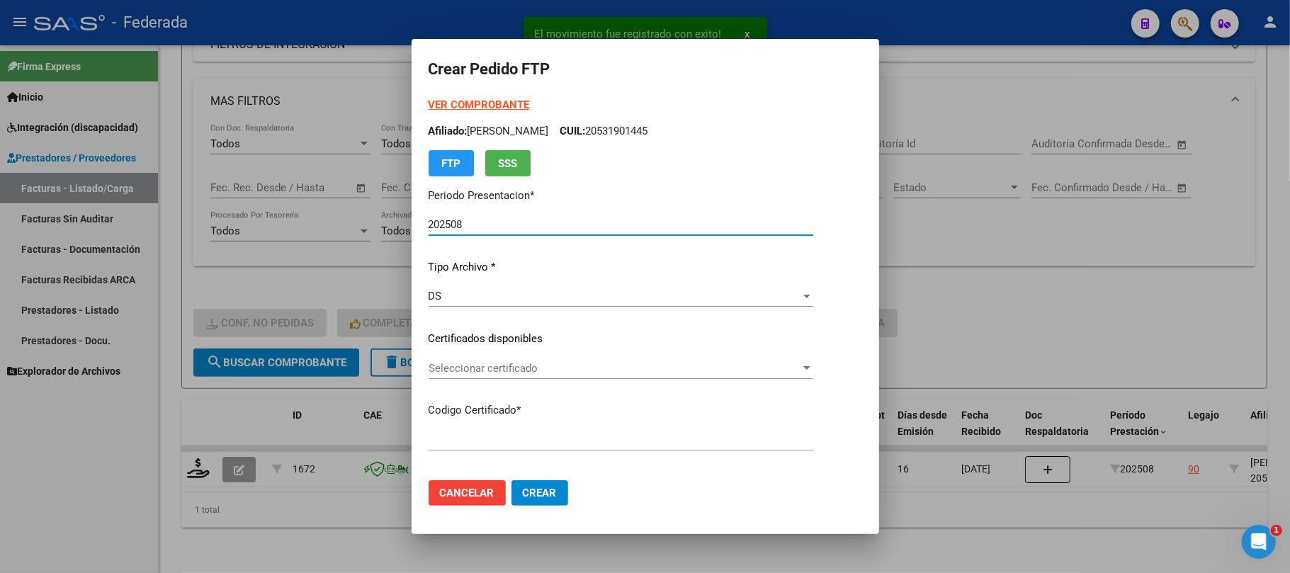
type input "ARG02000531901442019102420251024RIO145"
type input "2025-10-24"
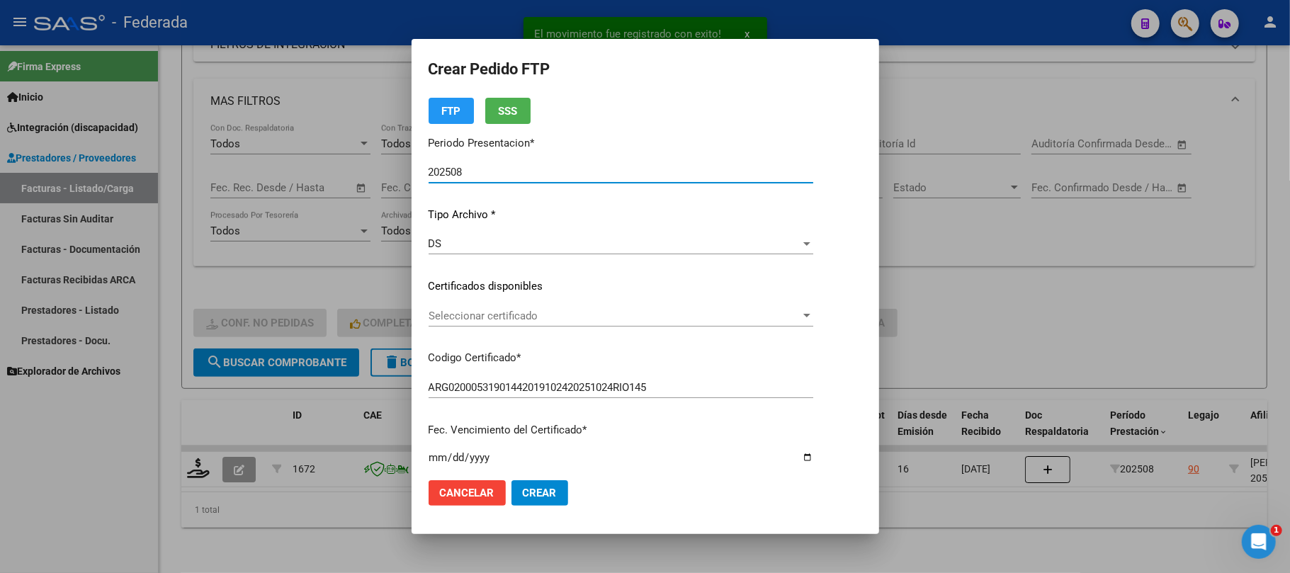
scroll to position [94, 0]
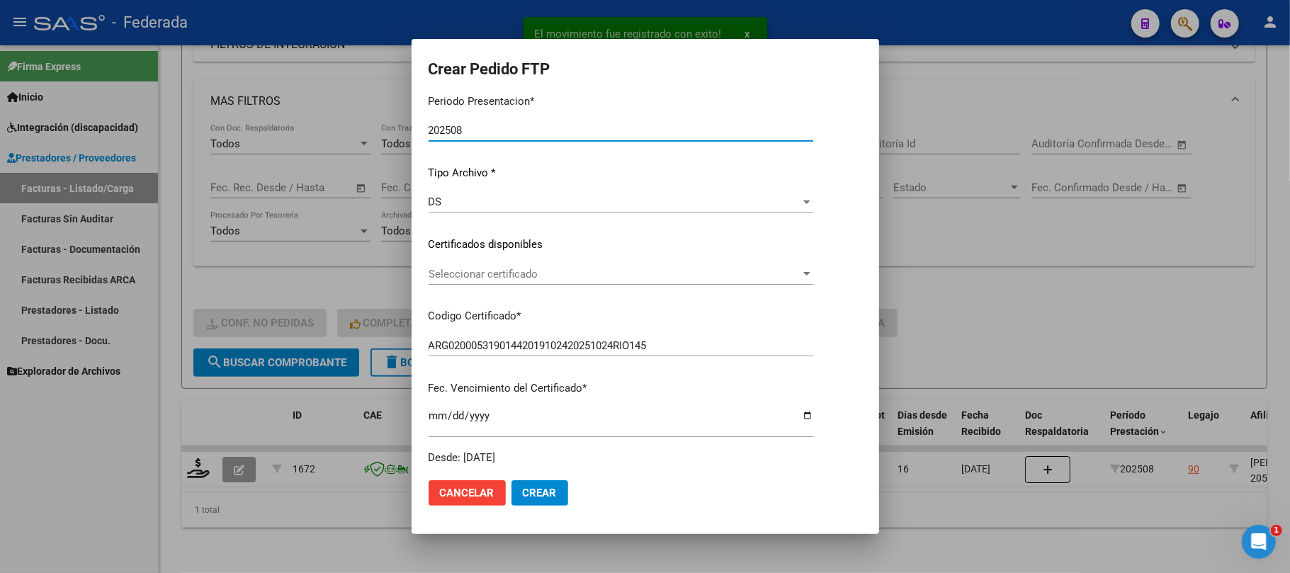
click at [465, 271] on span "Seleccionar certificado" at bounding box center [614, 274] width 372 height 13
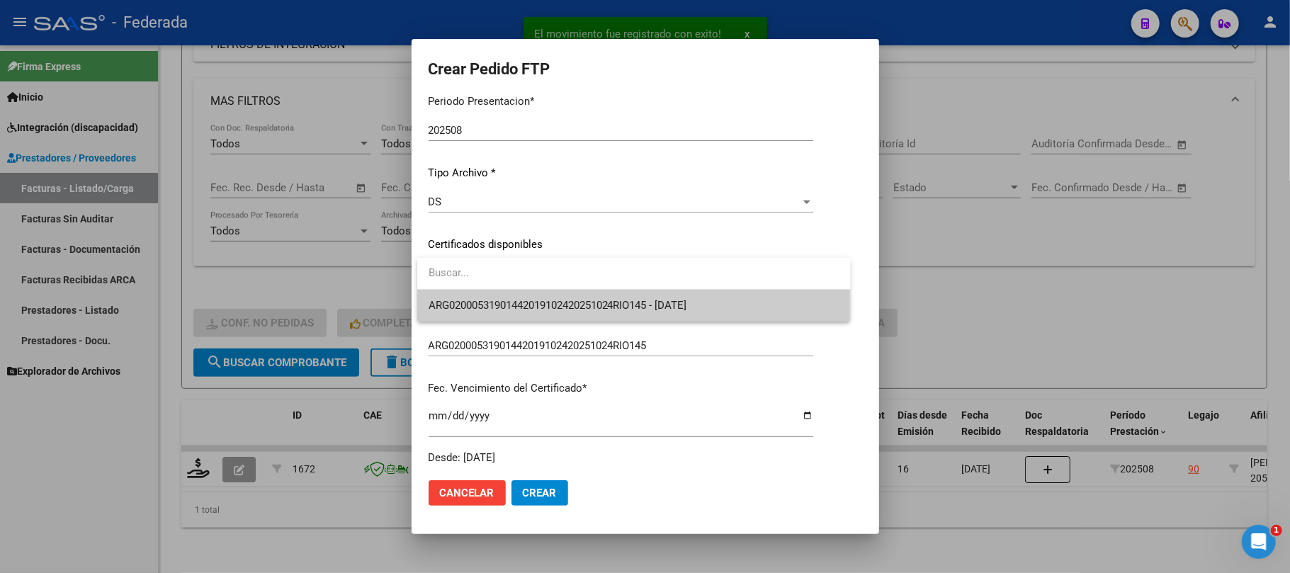
click at [465, 295] on span "ARG02000531901442019102420251024RIO145 - 2025-10-24" at bounding box center [633, 306] width 411 height 32
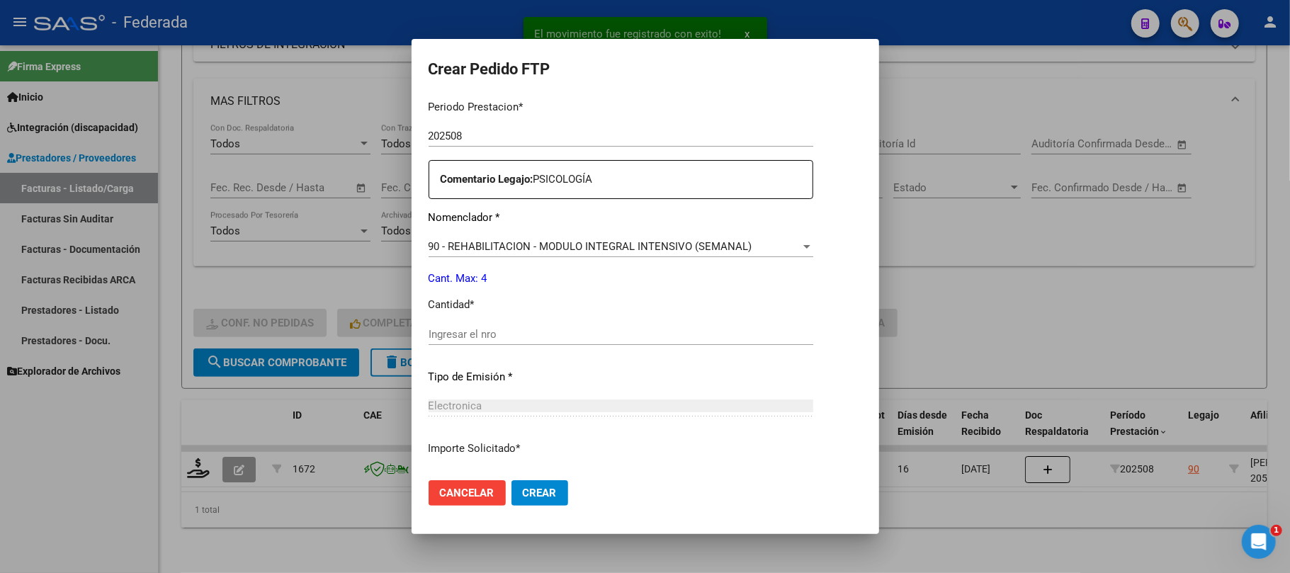
scroll to position [567, 0]
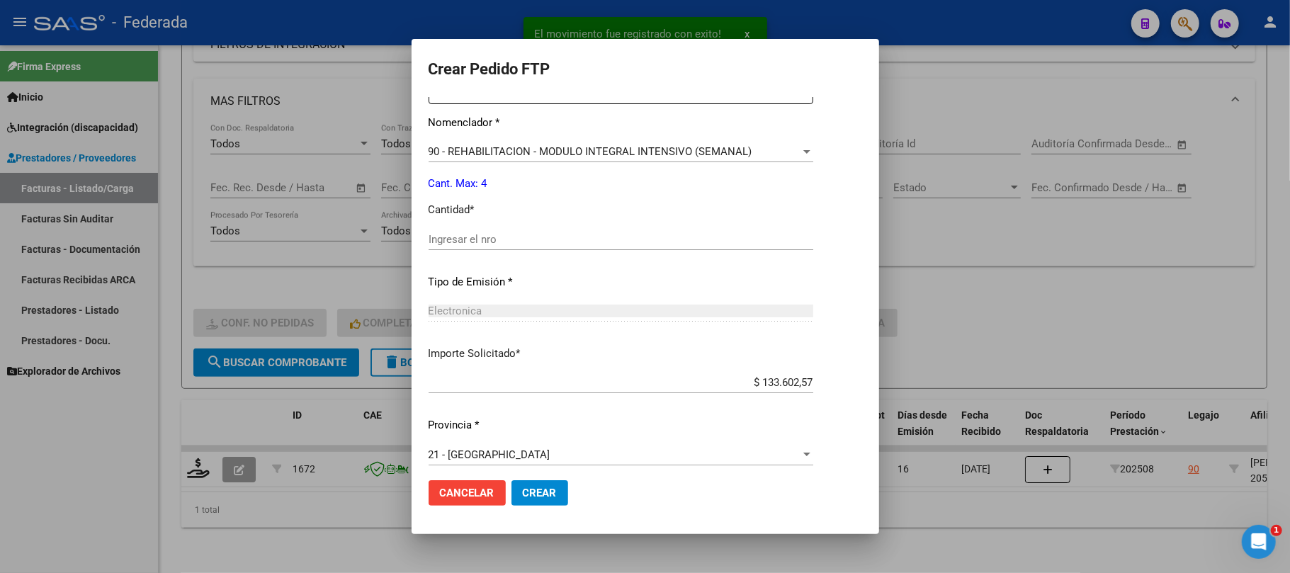
click at [480, 233] on input "Ingresar el nro" at bounding box center [620, 239] width 385 height 13
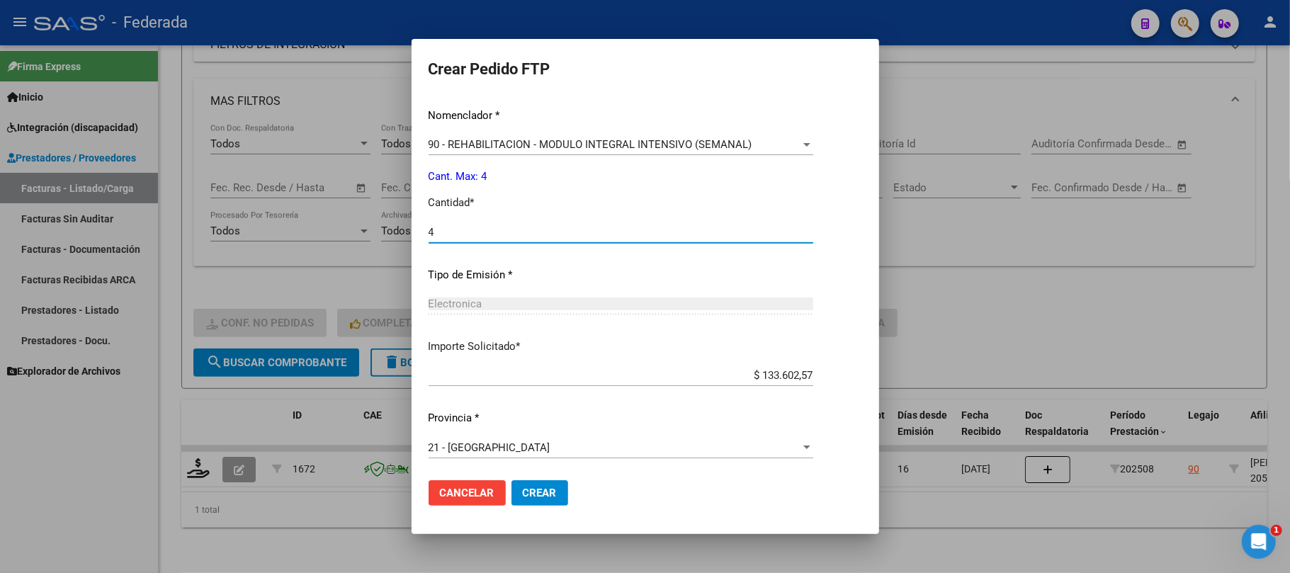
scroll to position [575, 0]
type input "4"
click at [545, 494] on span "Crear" at bounding box center [540, 493] width 34 height 13
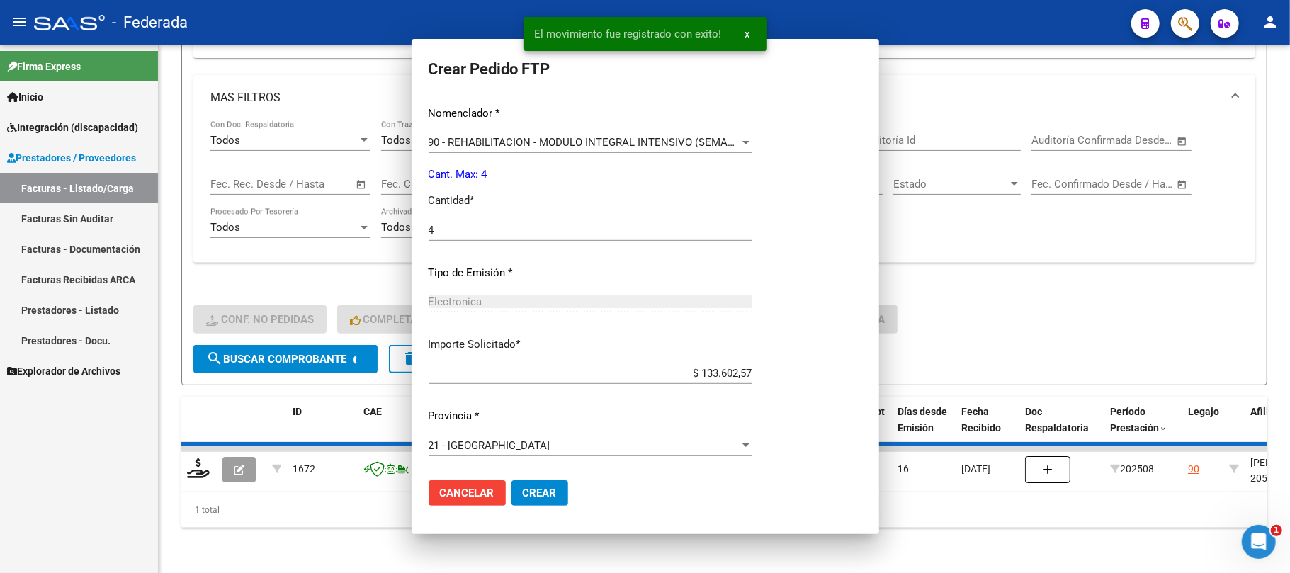
scroll to position [0, 0]
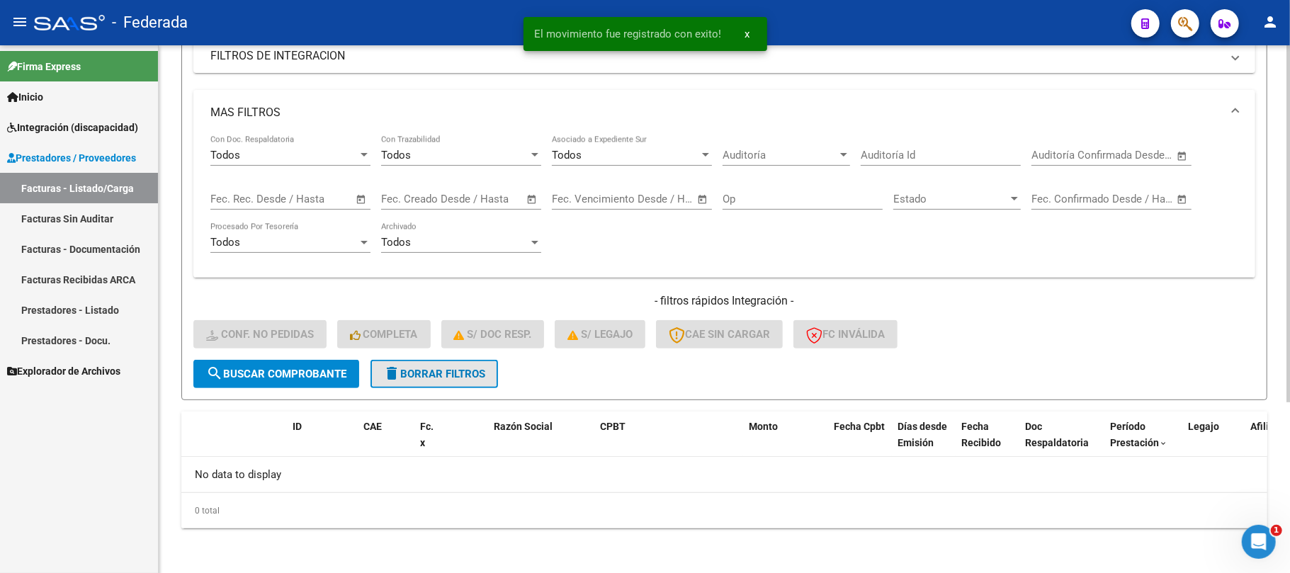
click at [465, 377] on span "delete Borrar Filtros" at bounding box center [434, 374] width 102 height 13
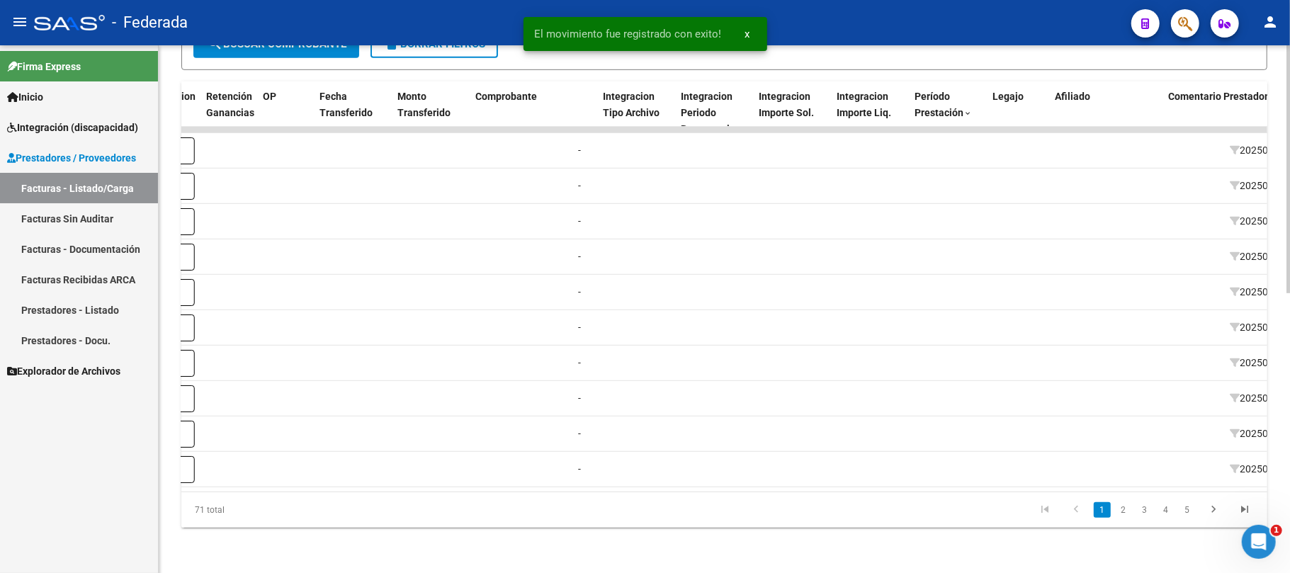
scroll to position [0, 1360]
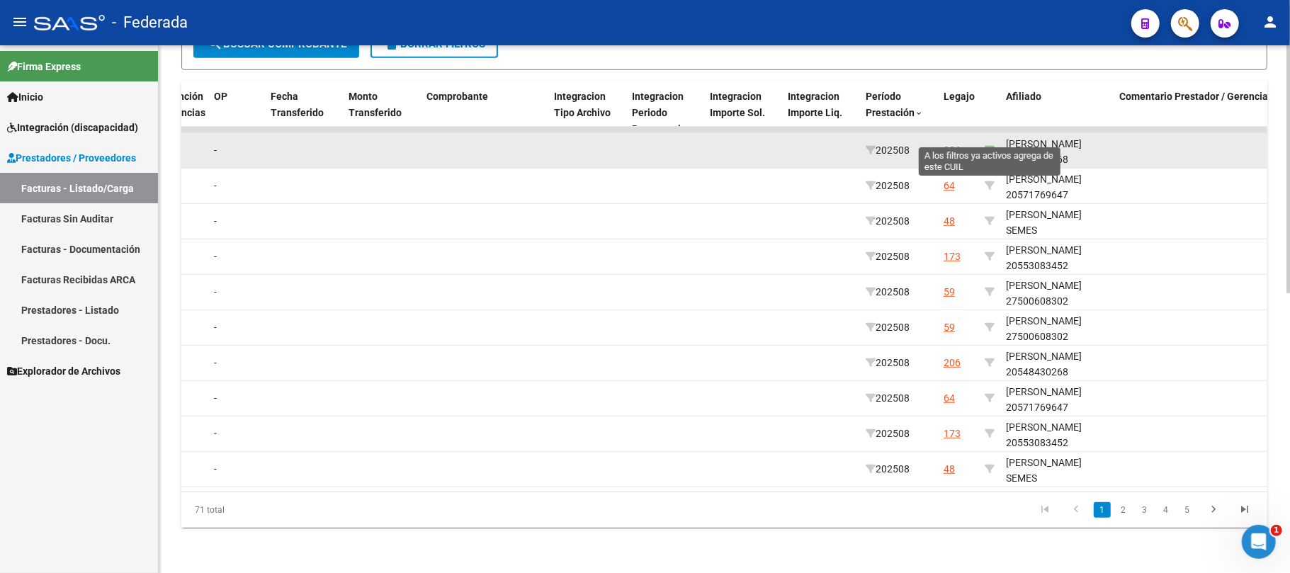
click at [989, 145] on icon at bounding box center [989, 150] width 10 height 10
type input "20548430268"
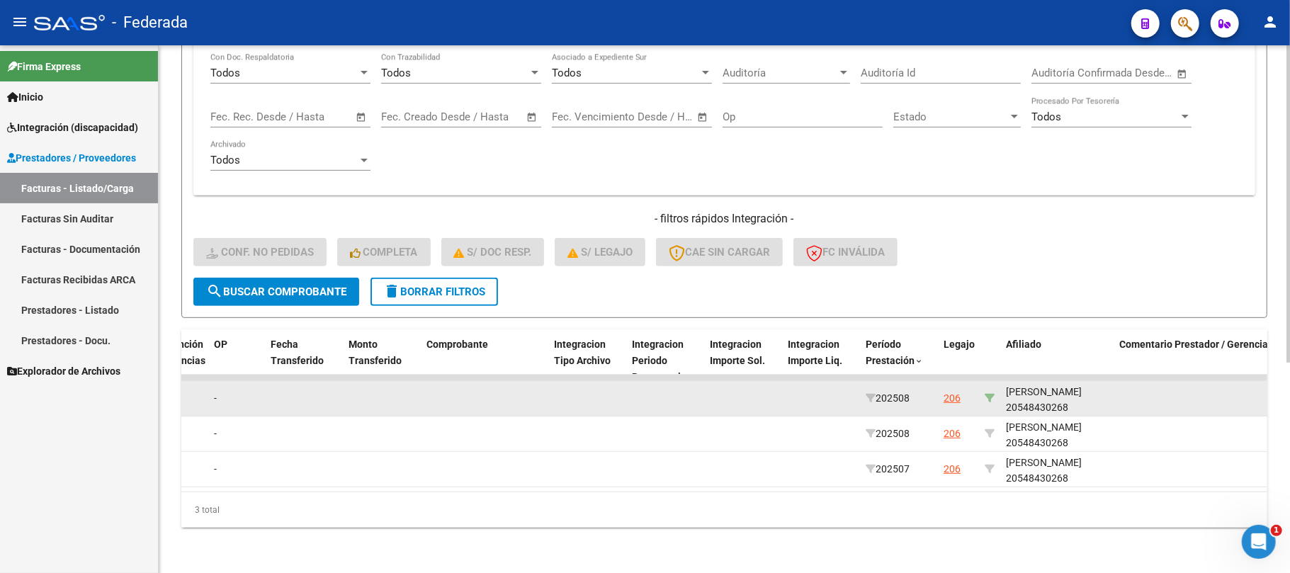
scroll to position [348, 0]
click at [1068, 394] on div "FARIOLI TOMAS NAHUEL 20548430268" at bounding box center [1057, 400] width 102 height 33
copy div "20548430268"
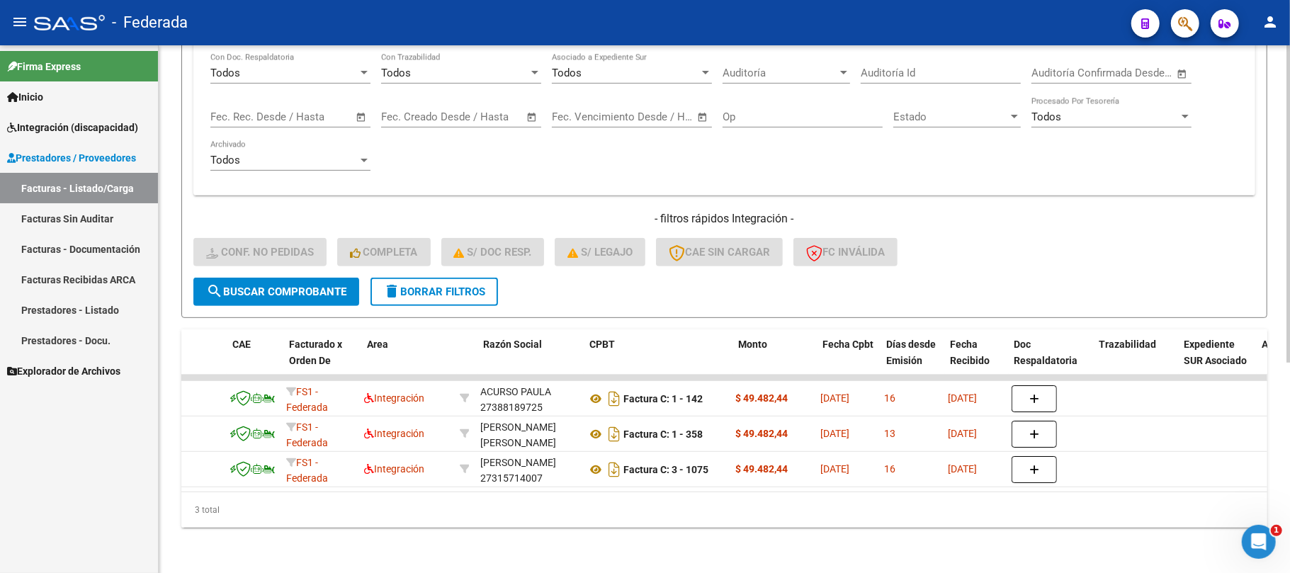
scroll to position [0, 0]
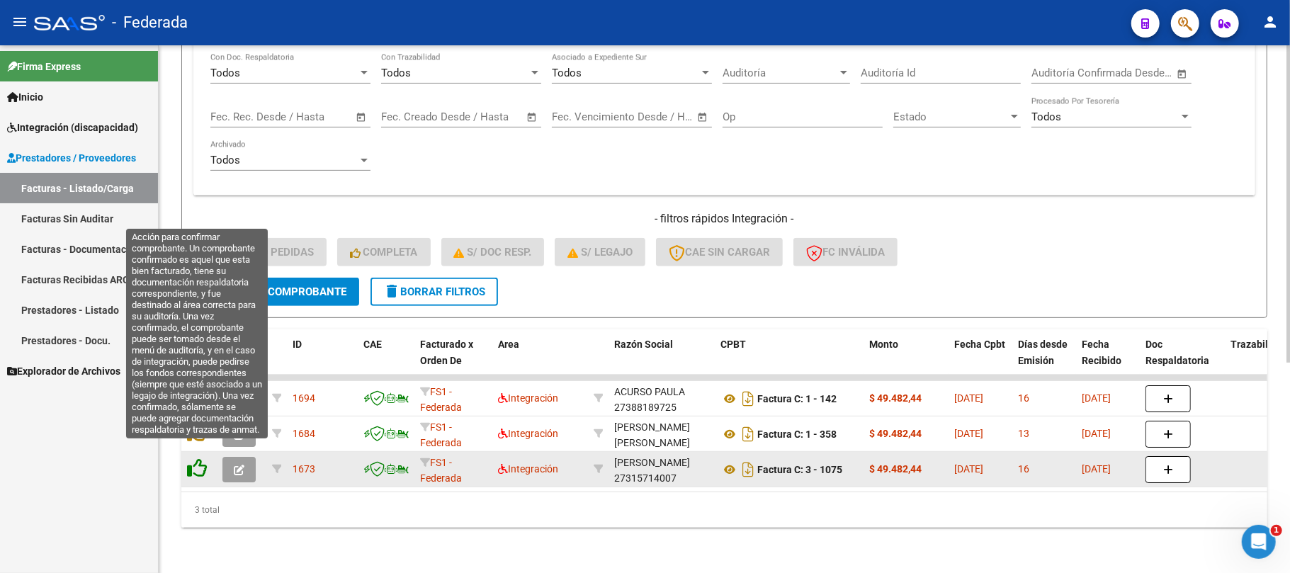
click at [201, 459] on icon at bounding box center [197, 468] width 20 height 20
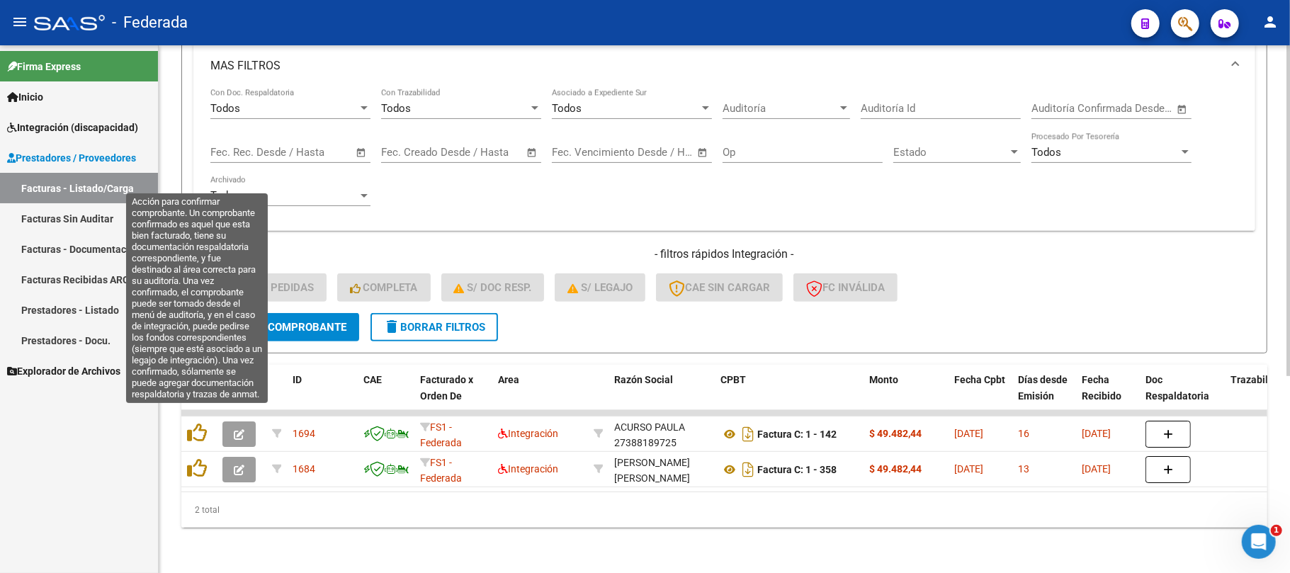
scroll to position [313, 0]
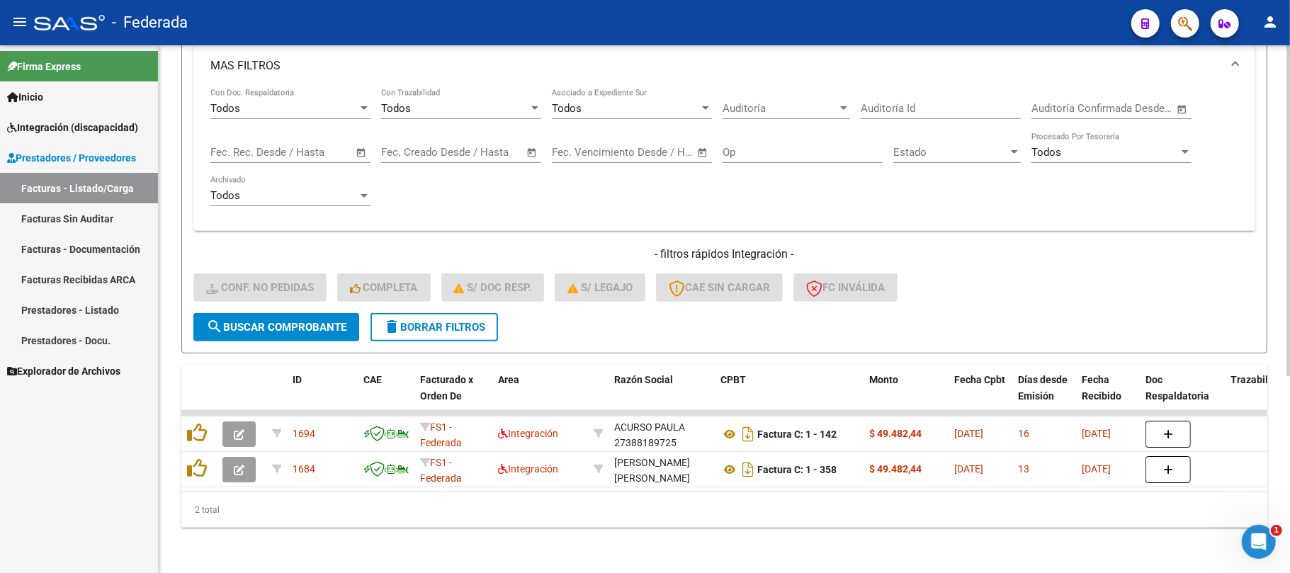
click at [414, 321] on span "delete Borrar Filtros" at bounding box center [434, 327] width 102 height 13
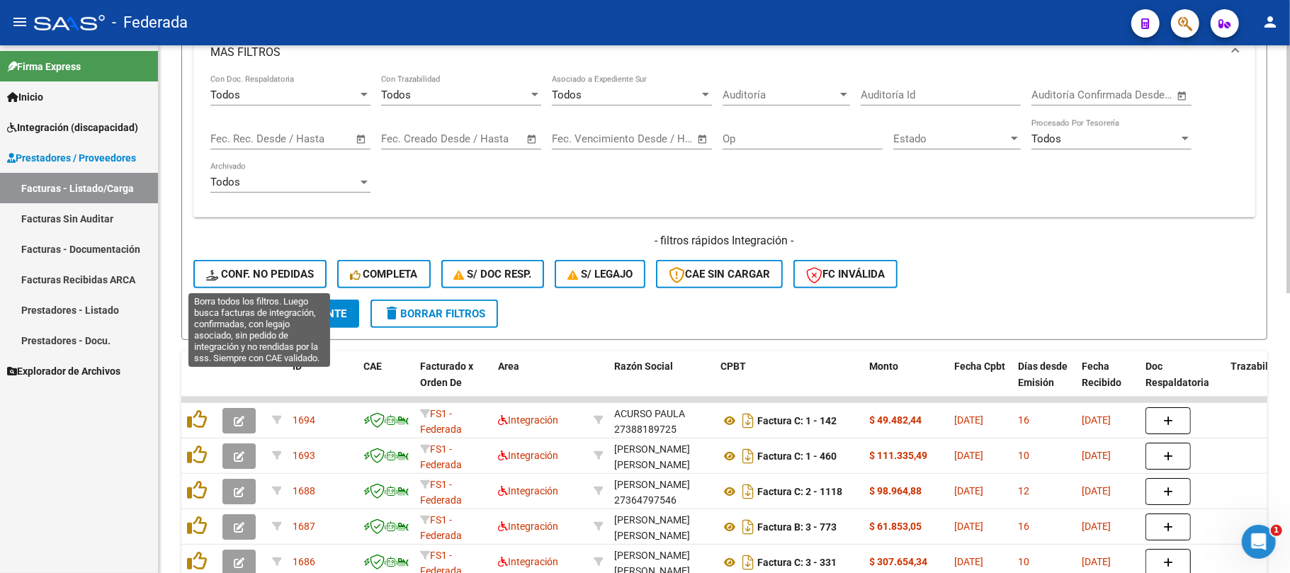
click at [279, 276] on span "Conf. no pedidas" at bounding box center [260, 274] width 108 height 13
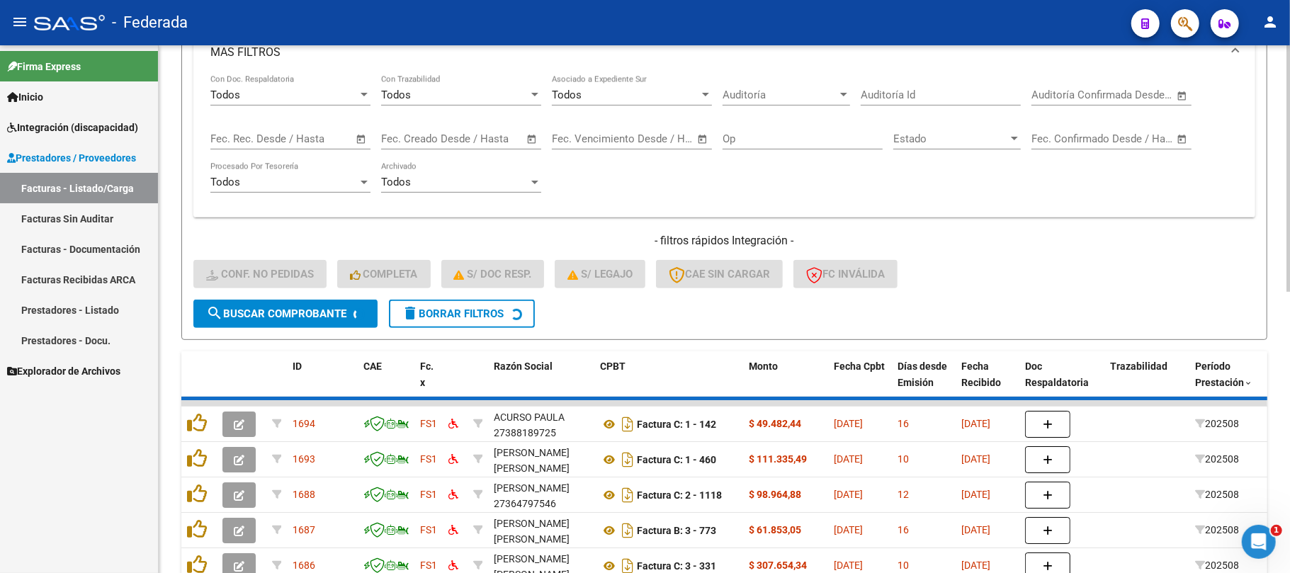
scroll to position [278, 0]
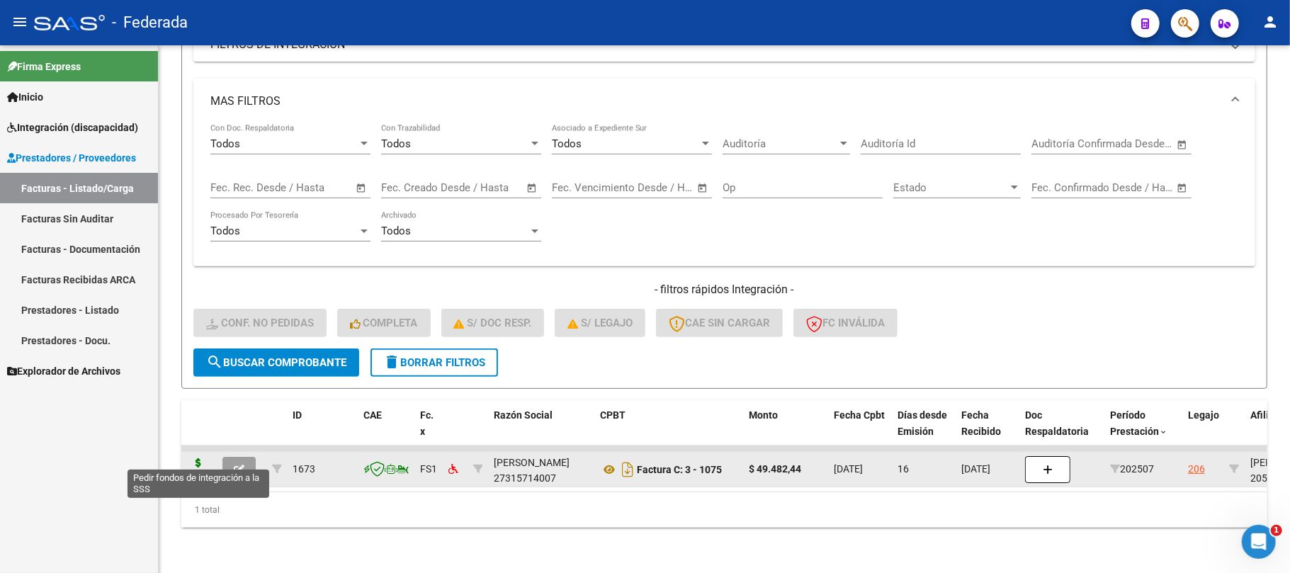
click at [201, 459] on icon at bounding box center [198, 468] width 23 height 20
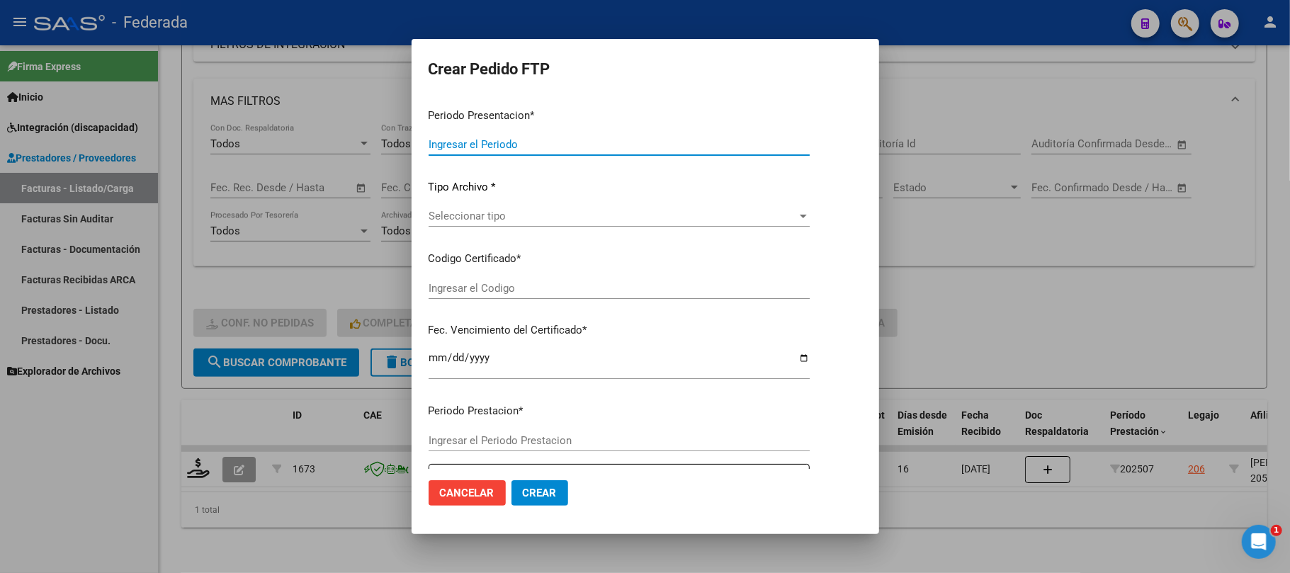
type input "202508"
type input "202507"
type input "$ 49.482,44"
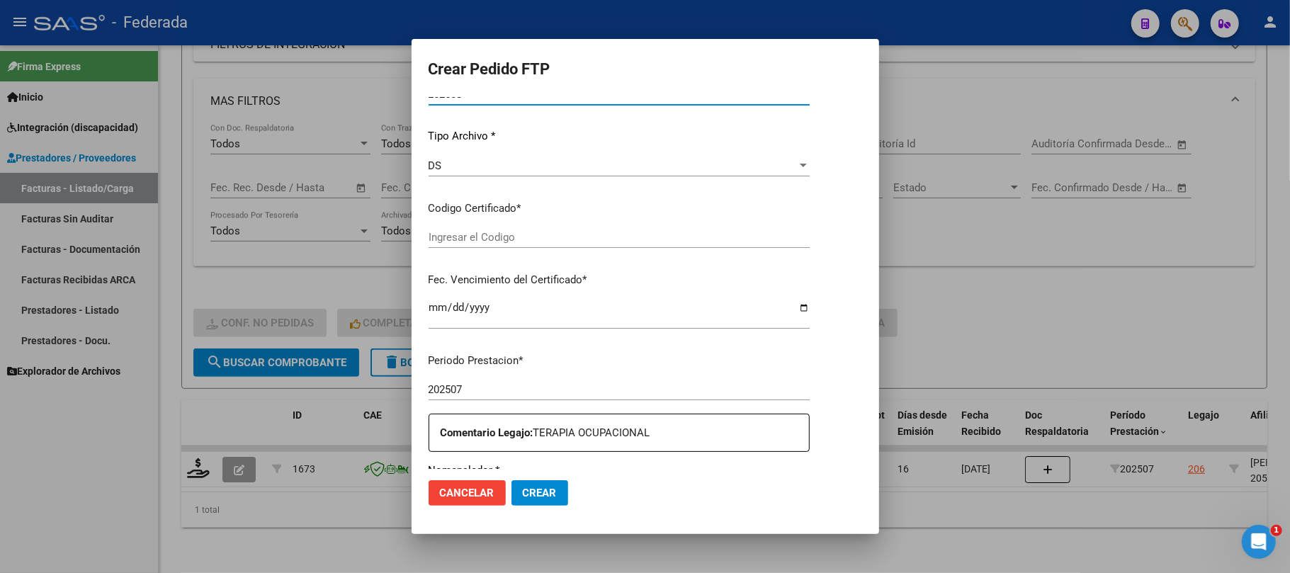
type input "ARG02000548430262022122120321221SFE168"
type input "2032-12-21"
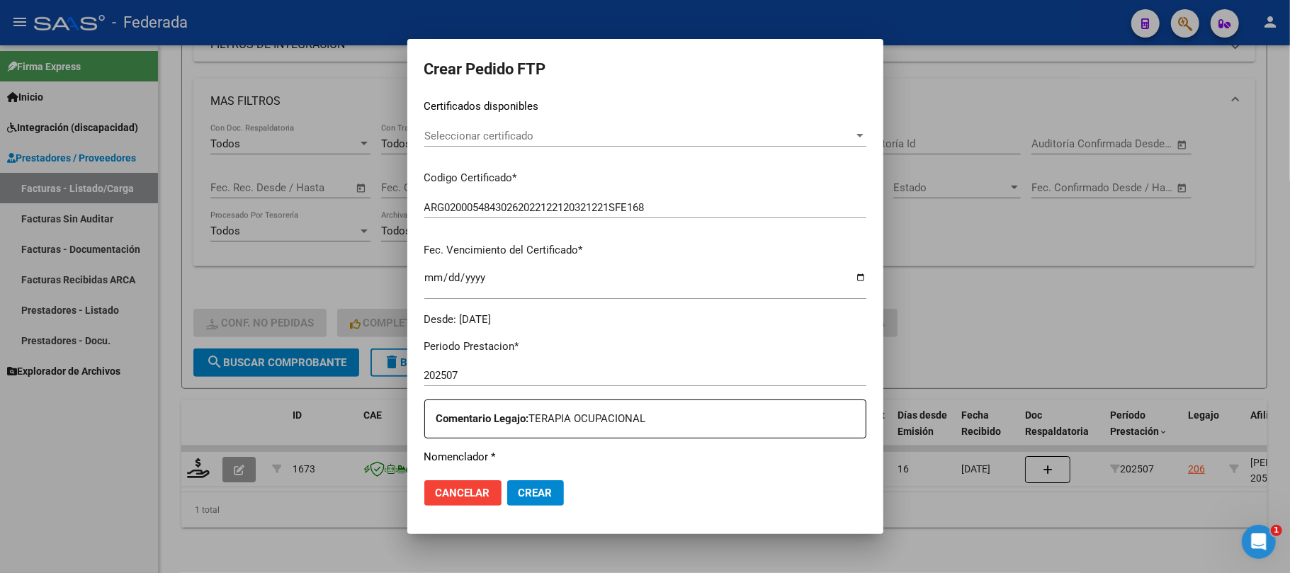
scroll to position [227, 0]
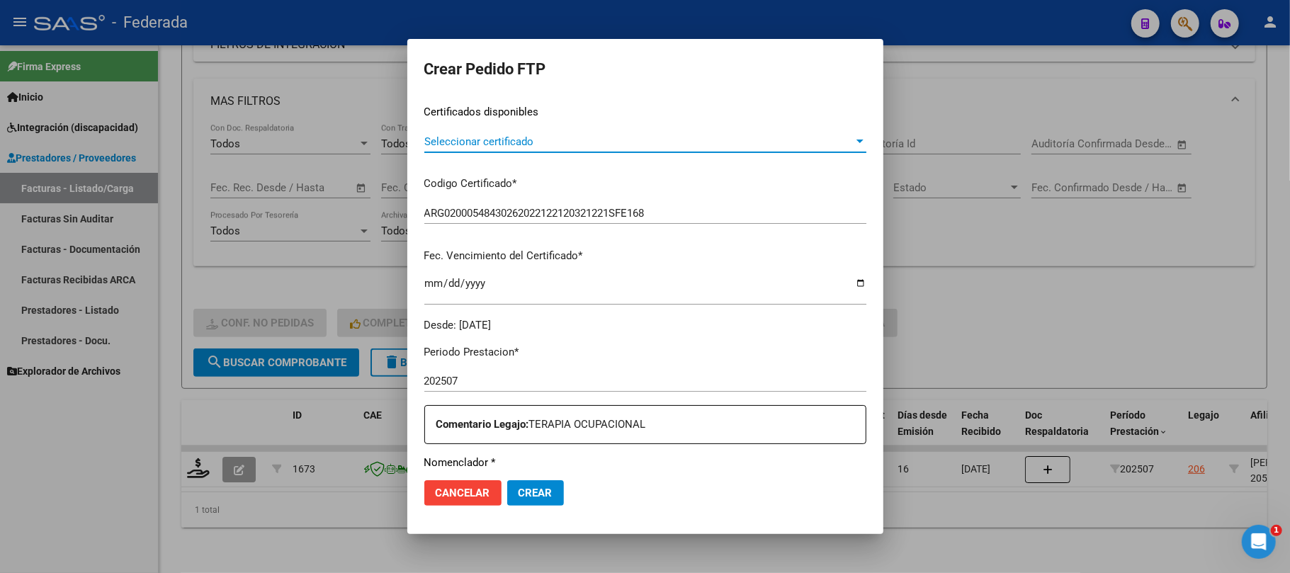
click at [470, 137] on span "Seleccionar certificado" at bounding box center [638, 141] width 429 height 13
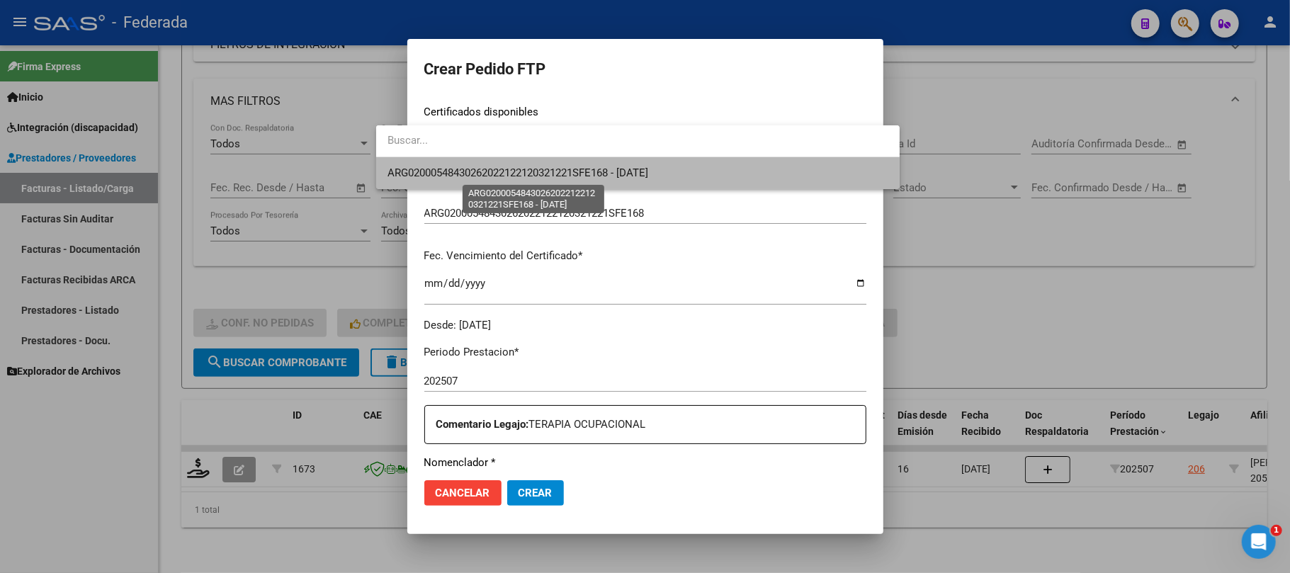
click at [457, 174] on span "ARG02000548430262022122120321221SFE168 - 2032-12-21" at bounding box center [517, 172] width 261 height 13
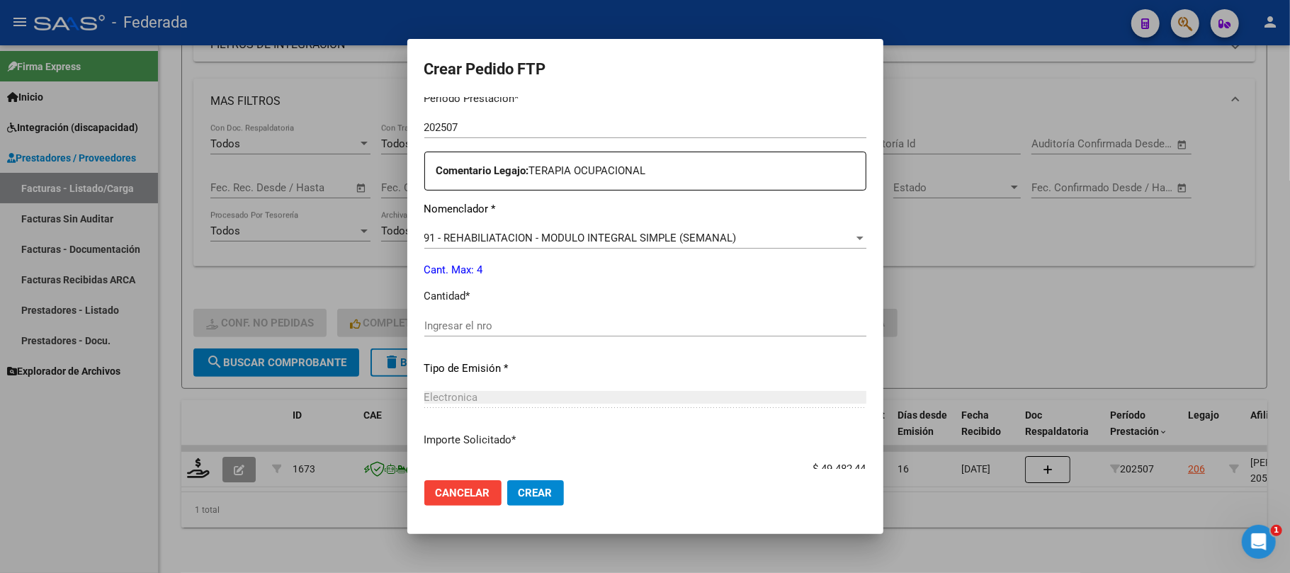
scroll to position [510, 0]
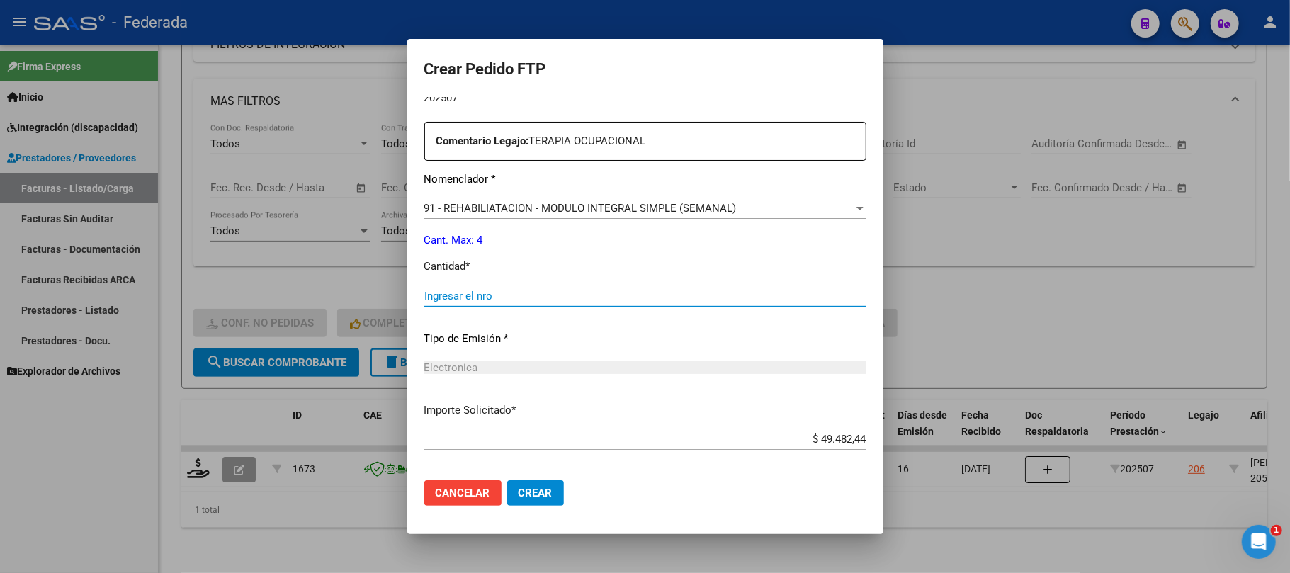
click at [455, 293] on input "Ingresar el nro" at bounding box center [645, 296] width 442 height 13
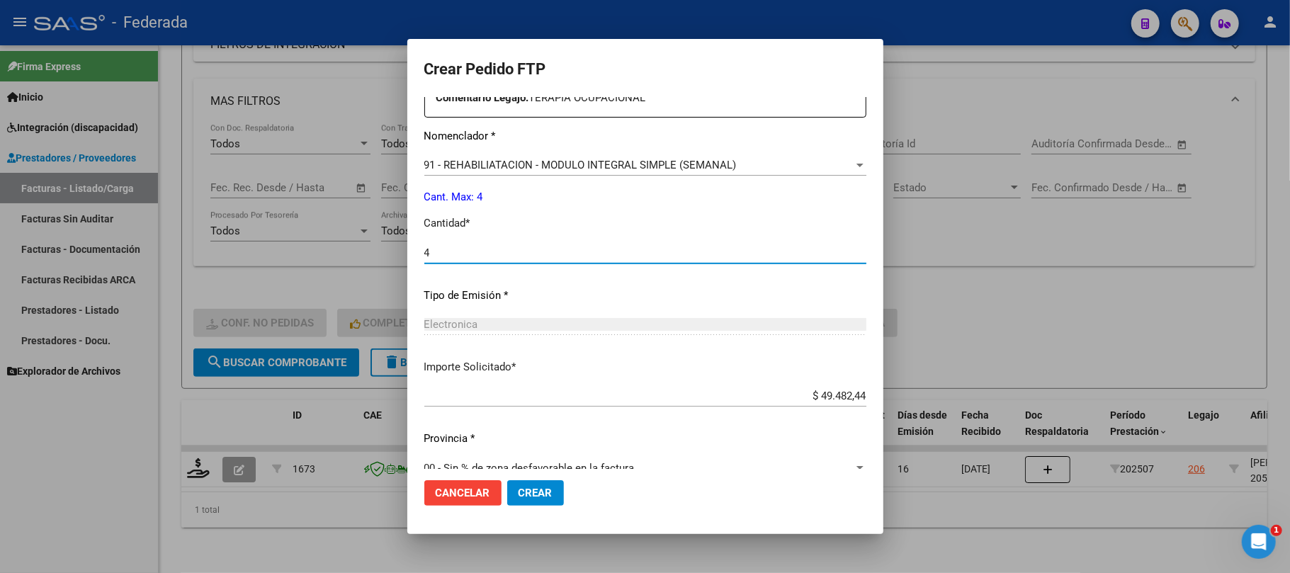
scroll to position [575, 0]
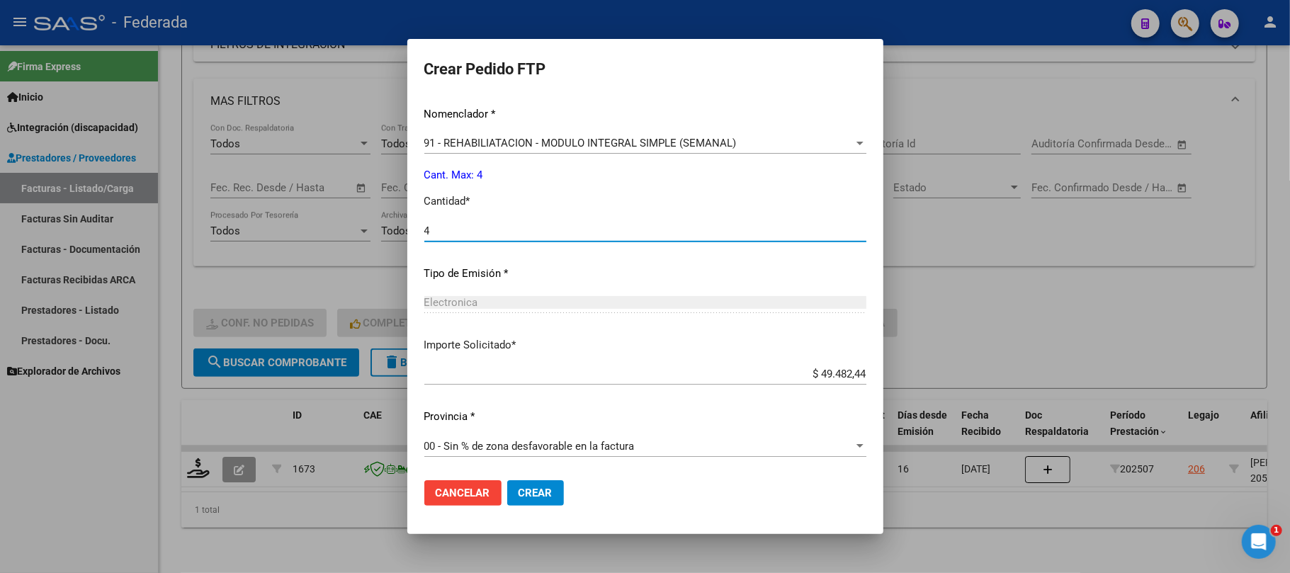
type input "4"
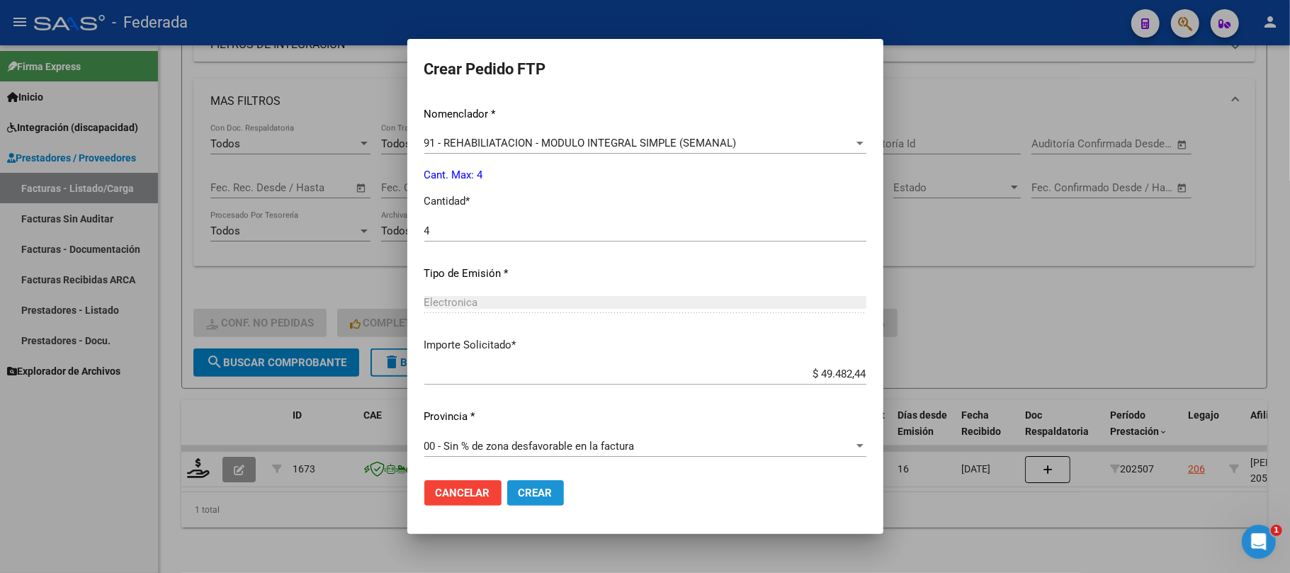
click at [518, 494] on span "Crear" at bounding box center [535, 493] width 34 height 13
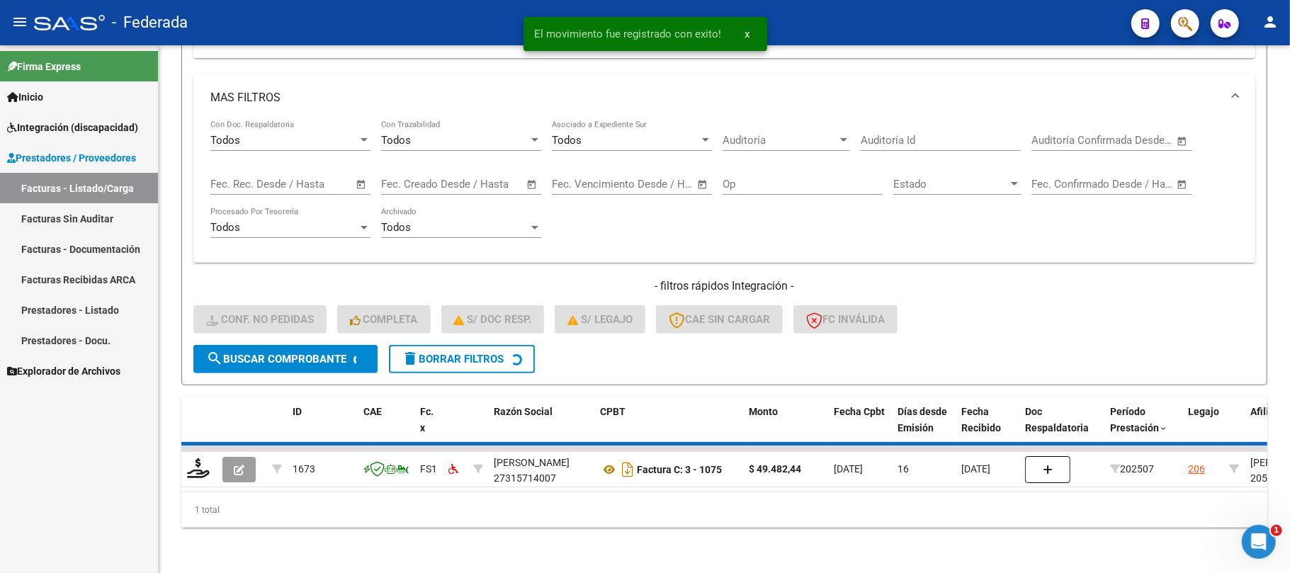
scroll to position [253, 0]
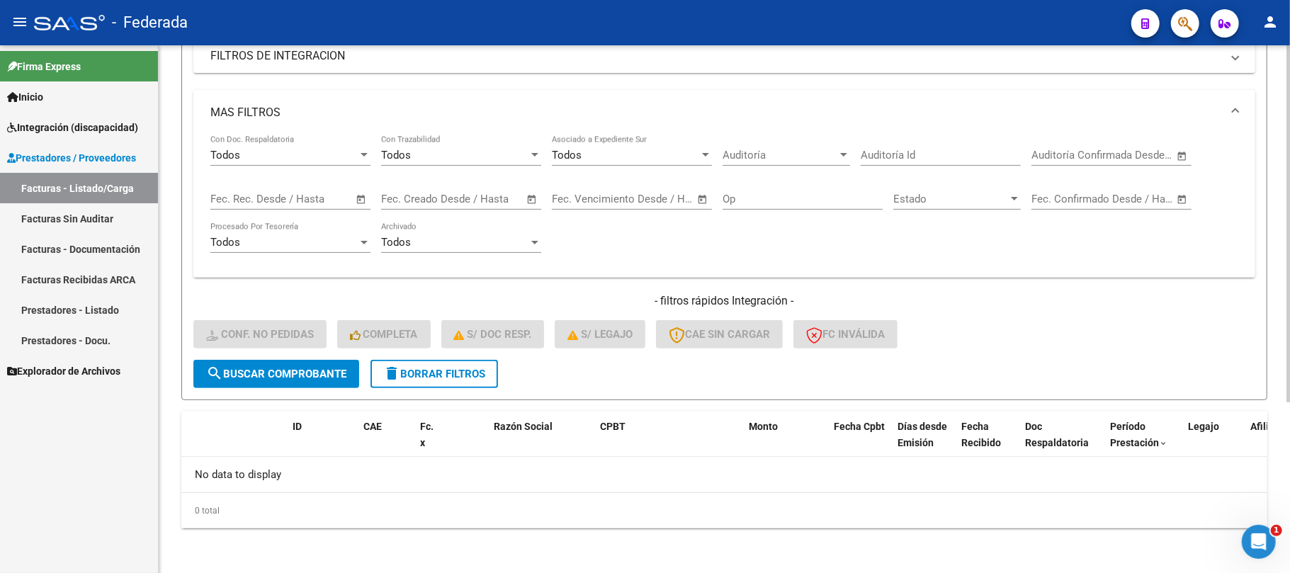
click at [436, 368] on span "delete Borrar Filtros" at bounding box center [434, 374] width 102 height 13
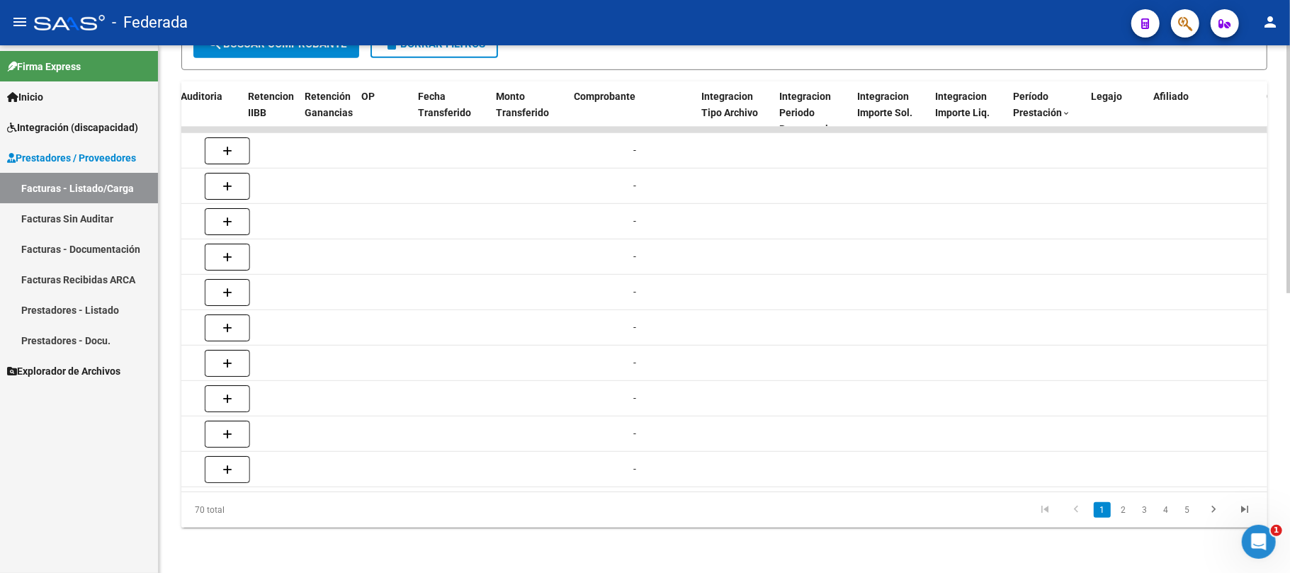
scroll to position [0, 1598]
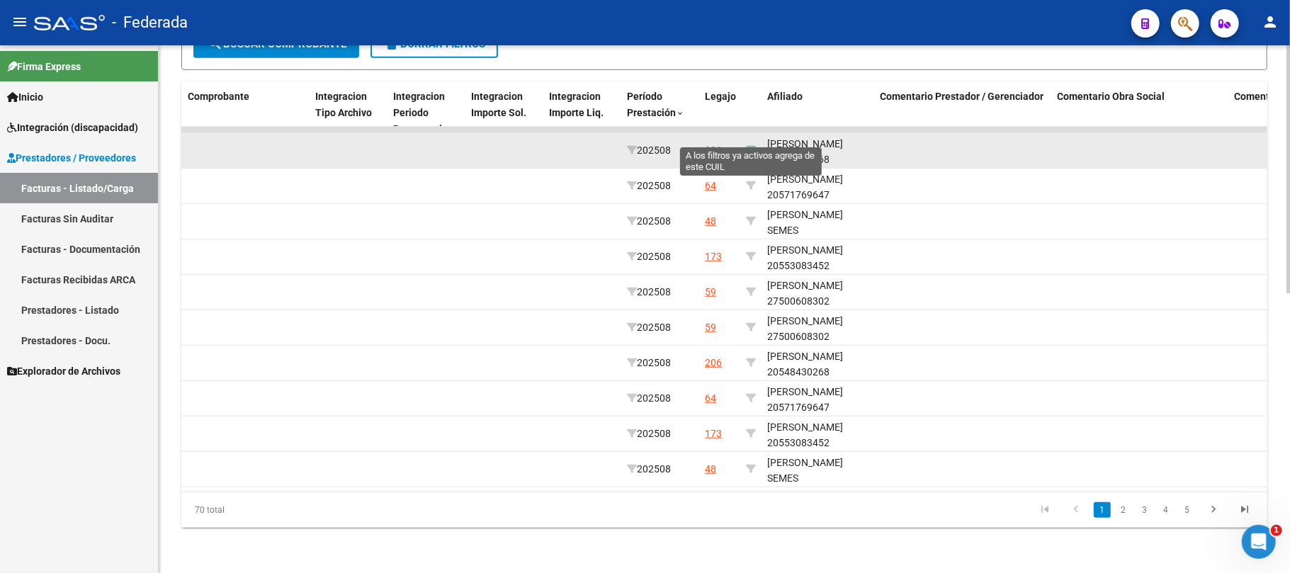
click at [751, 145] on icon at bounding box center [751, 150] width 10 height 10
type input "20548430268"
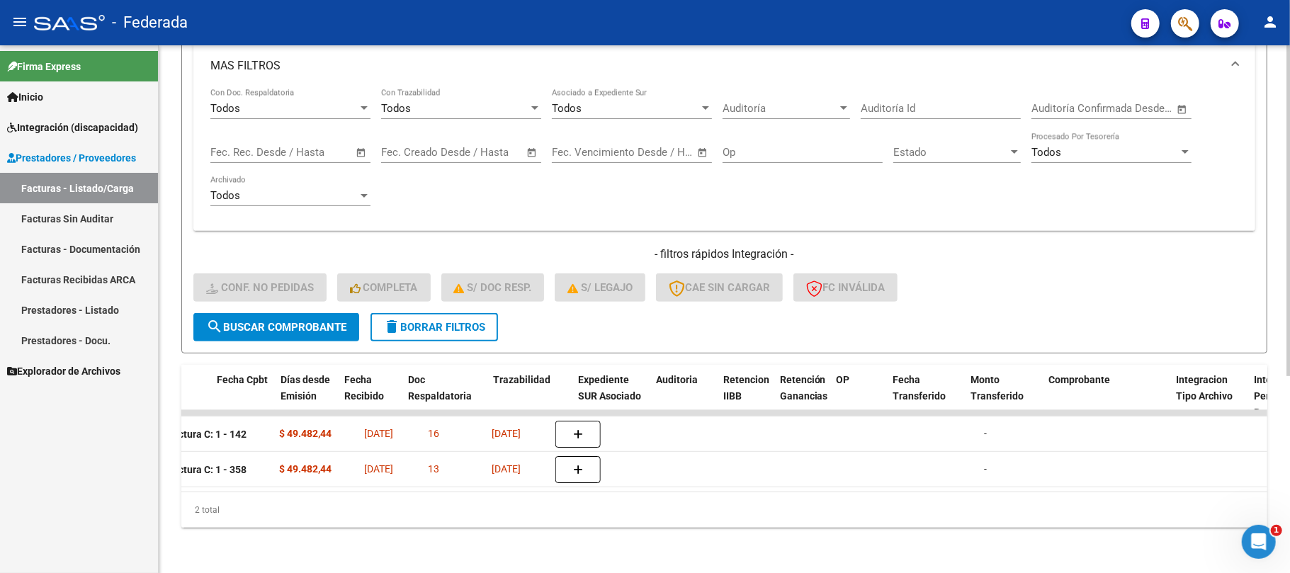
scroll to position [0, 0]
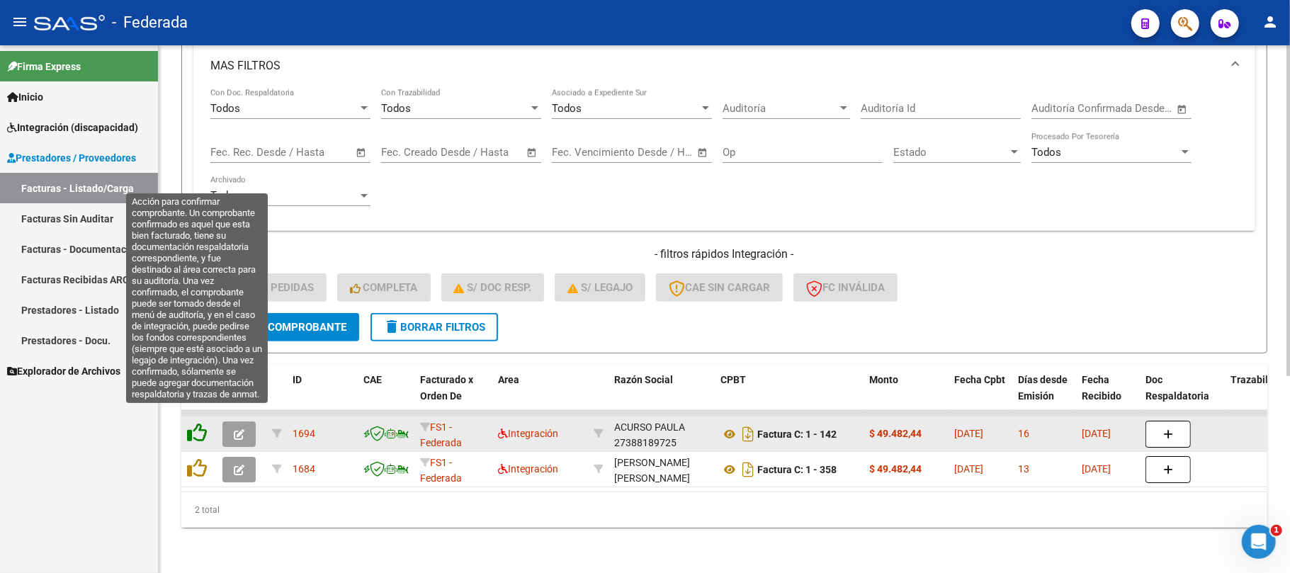
click at [202, 423] on icon at bounding box center [197, 433] width 20 height 20
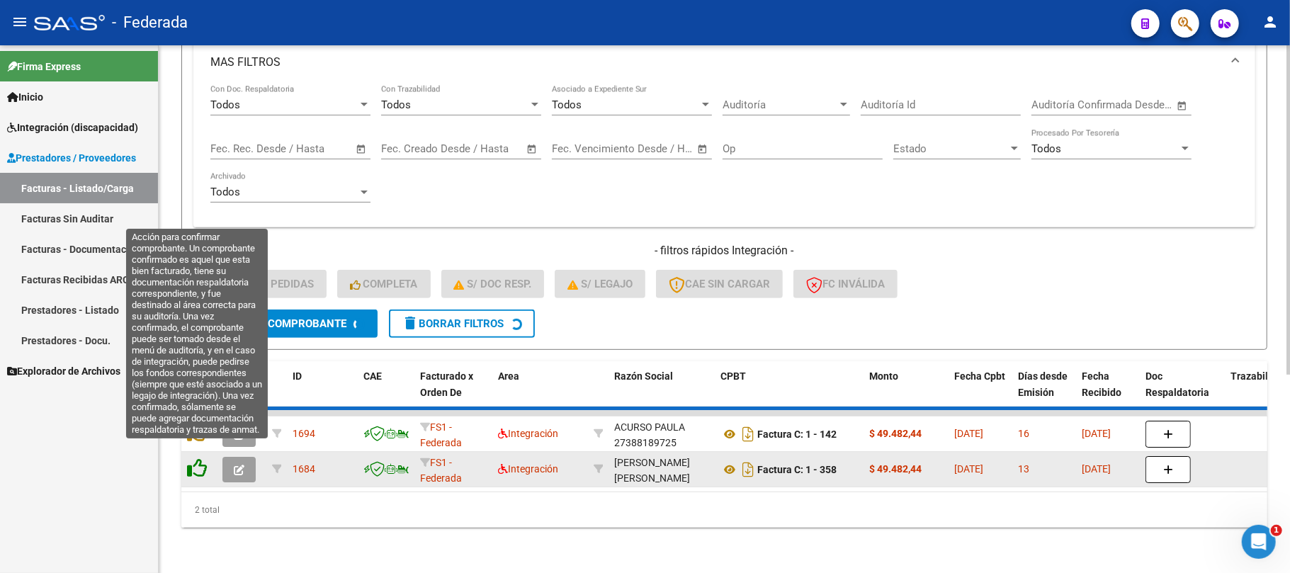
click at [202, 460] on icon at bounding box center [197, 468] width 20 height 20
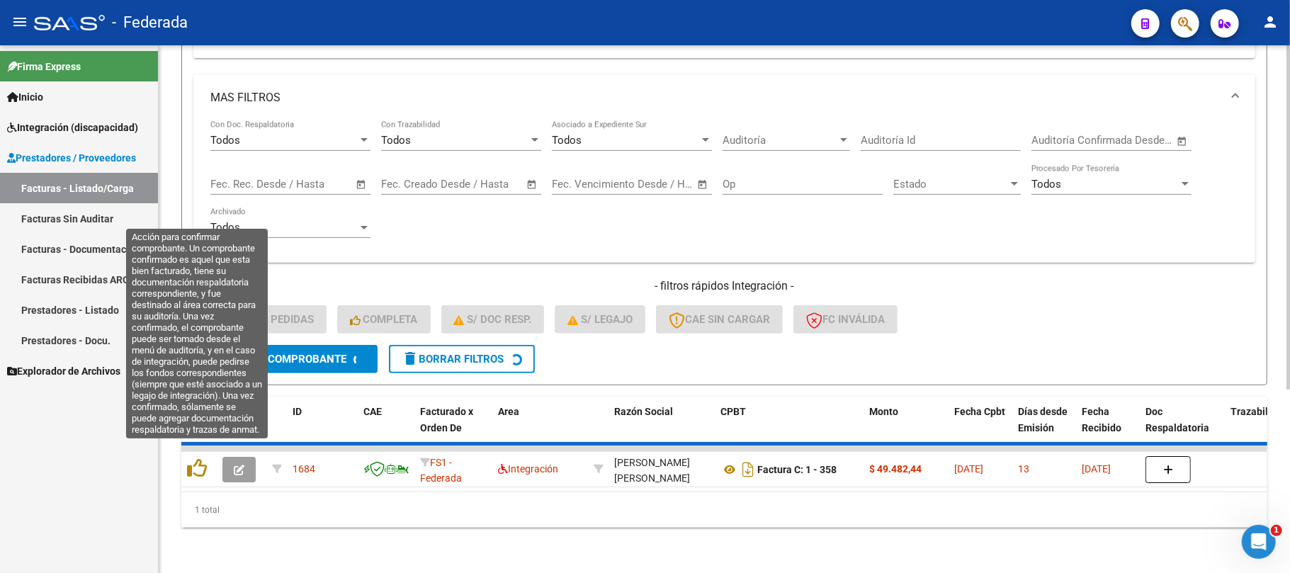
scroll to position [253, 0]
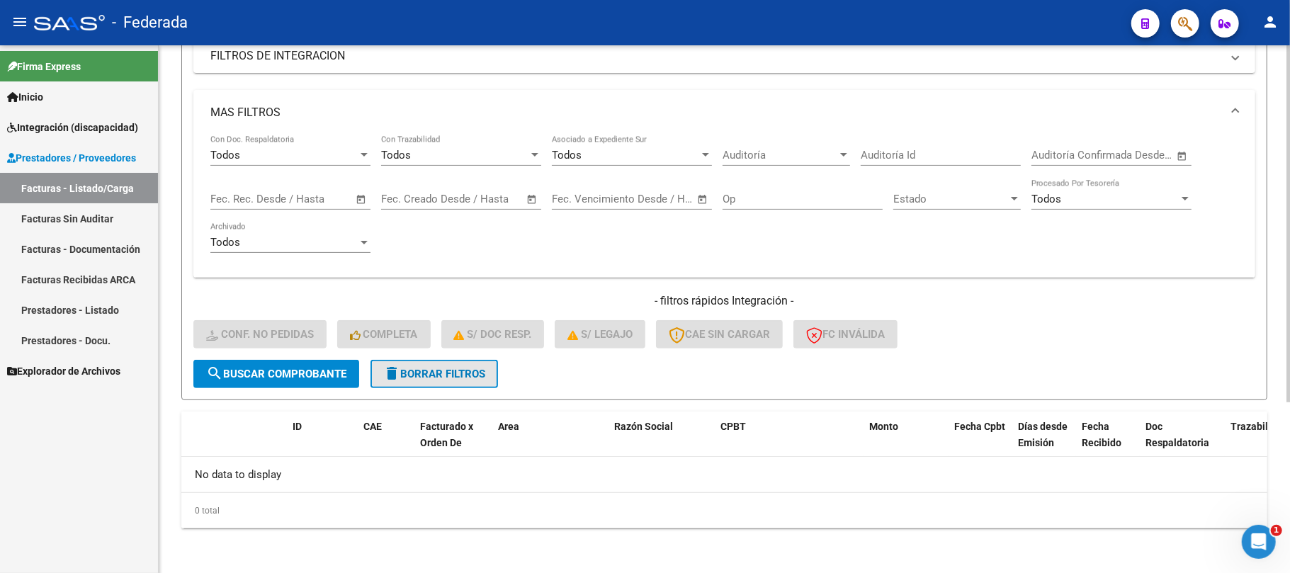
click at [405, 368] on span "delete Borrar Filtros" at bounding box center [434, 374] width 102 height 13
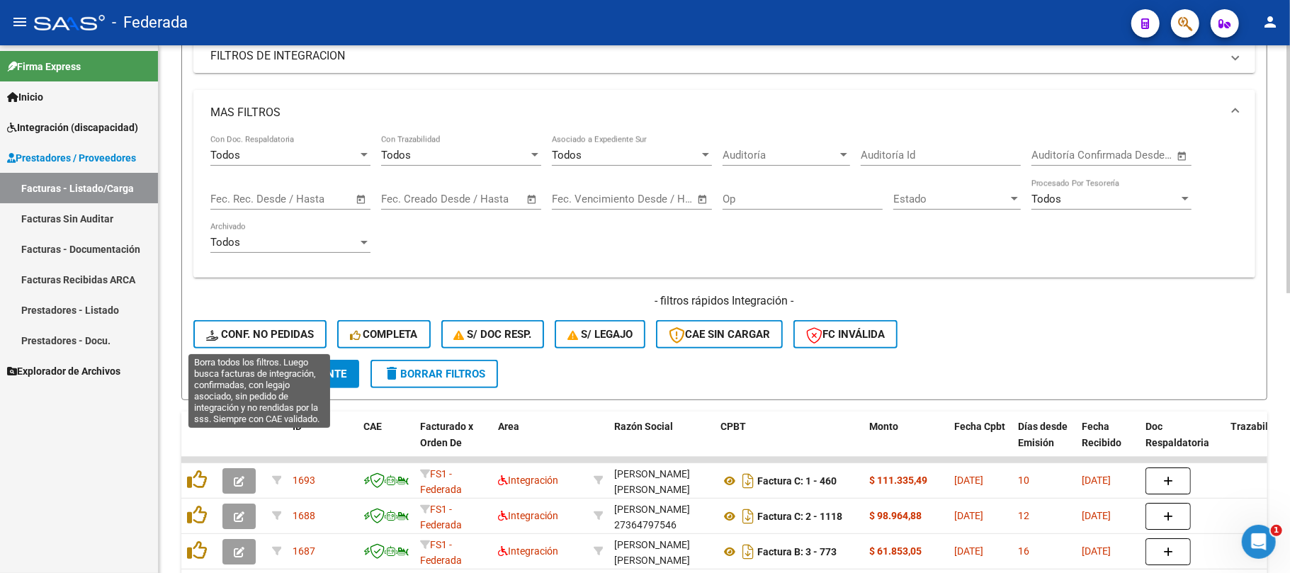
click at [284, 334] on span "Conf. no pedidas" at bounding box center [260, 334] width 108 height 13
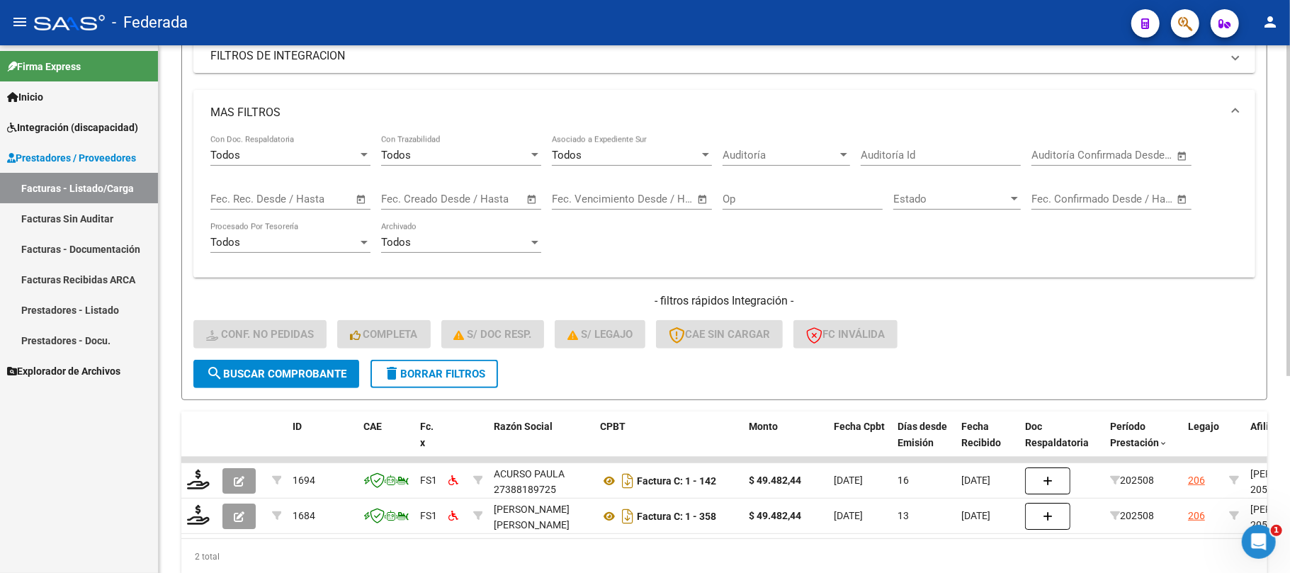
scroll to position [313, 0]
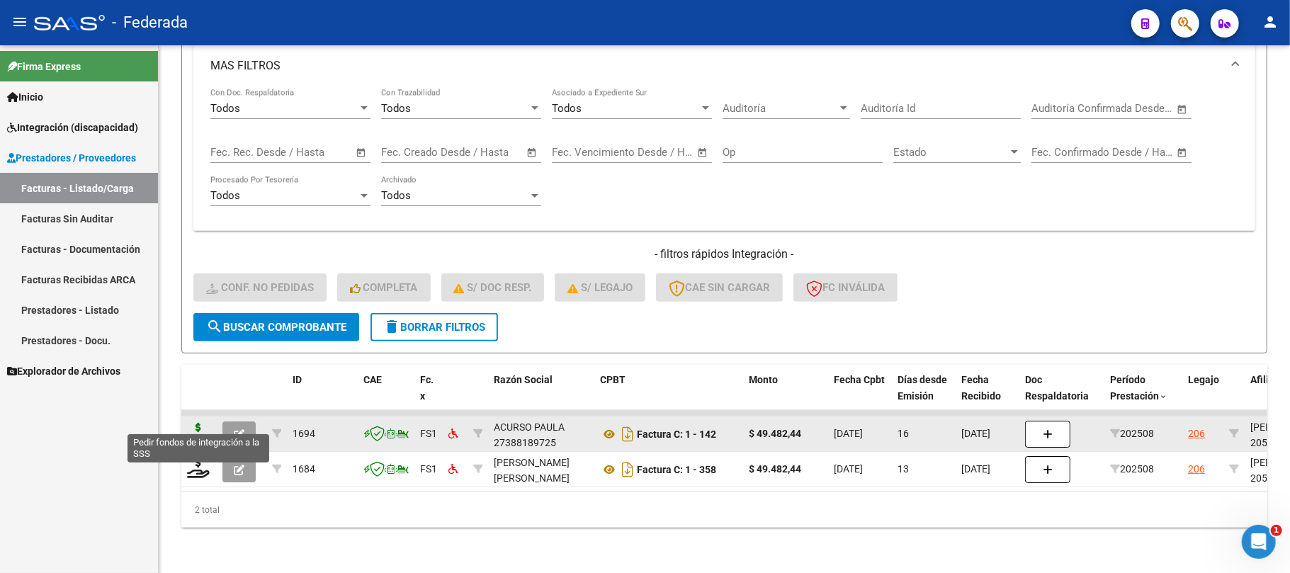
click at [193, 423] on icon at bounding box center [198, 433] width 23 height 20
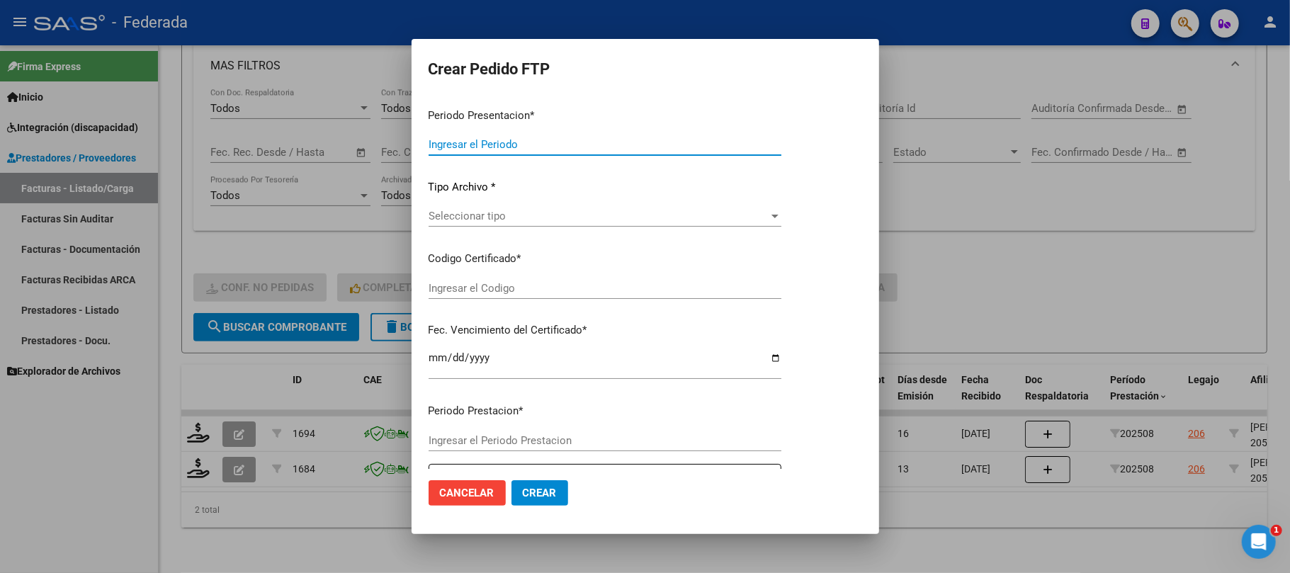
type input "202508"
type input "$ 49.482,44"
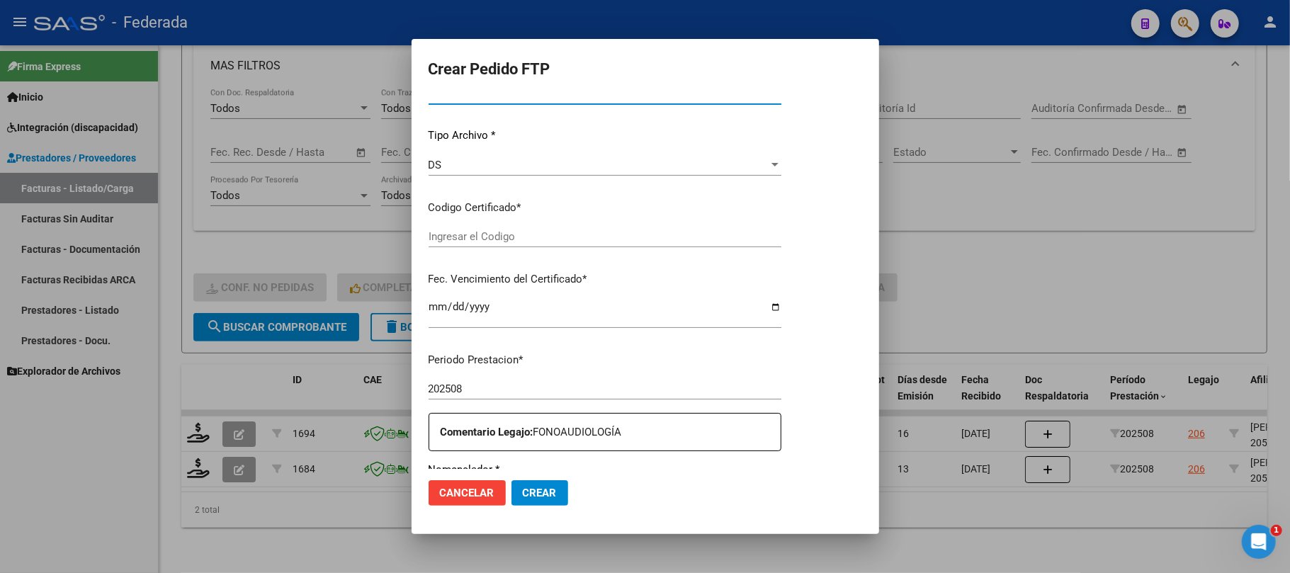
type input "ARG02000548430262022122120321221SFE168"
type input "2032-12-21"
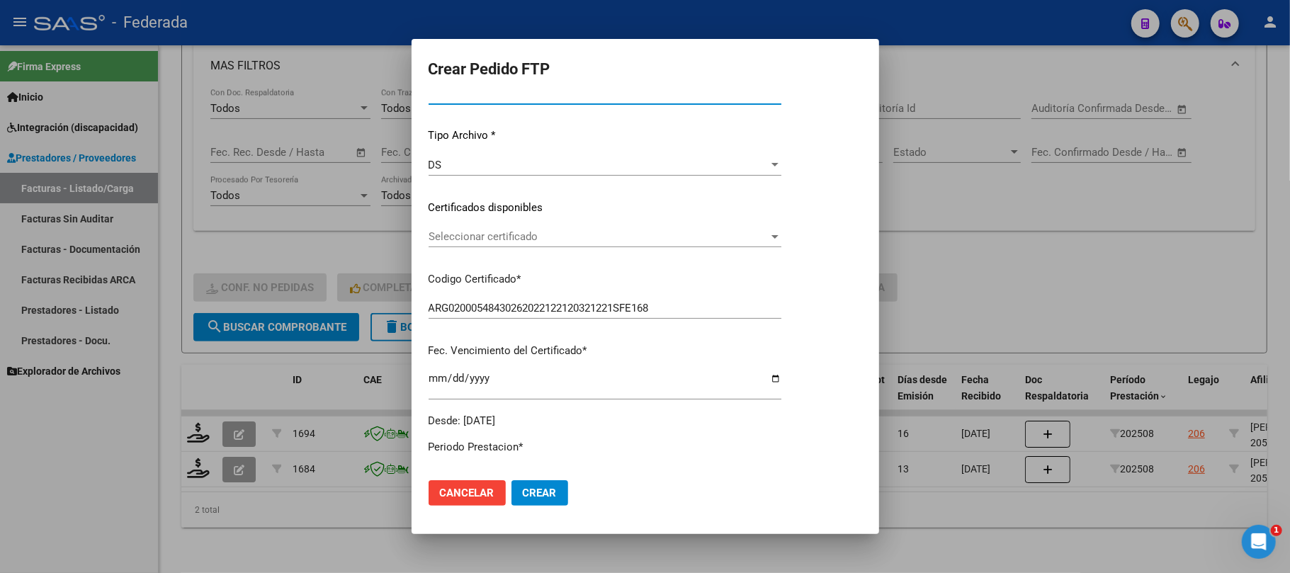
scroll to position [131, 0]
click at [460, 241] on span "Seleccionar certificado" at bounding box center [628, 237] width 401 height 13
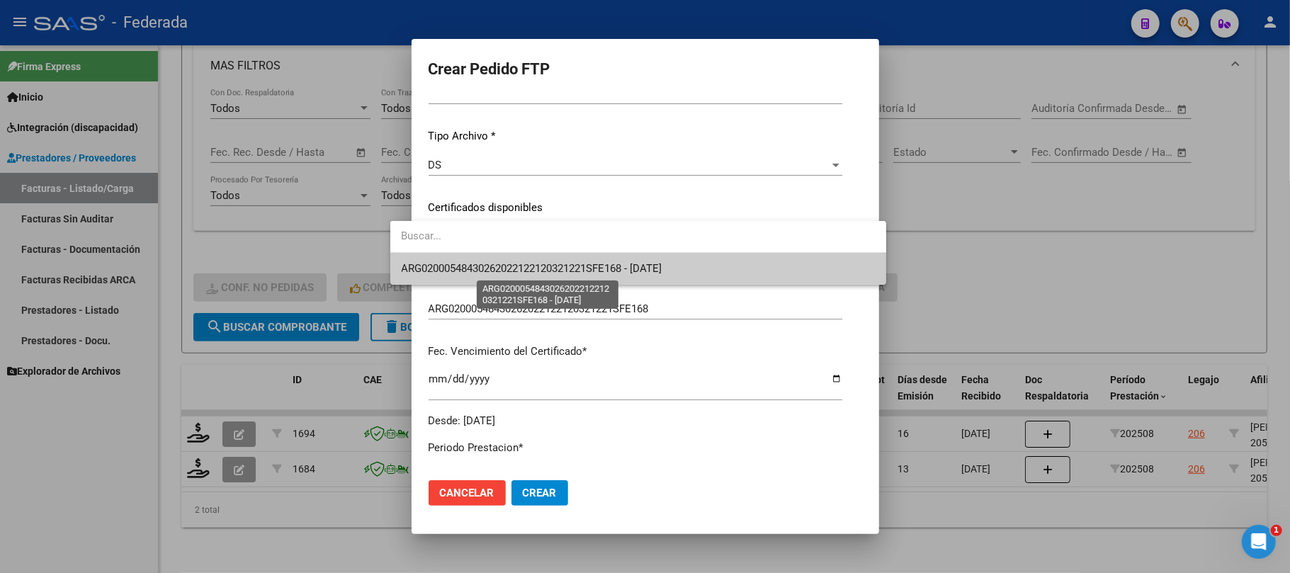
click at [454, 262] on span "ARG02000548430262022122120321221SFE168 - 2032-12-21" at bounding box center [532, 268] width 261 height 13
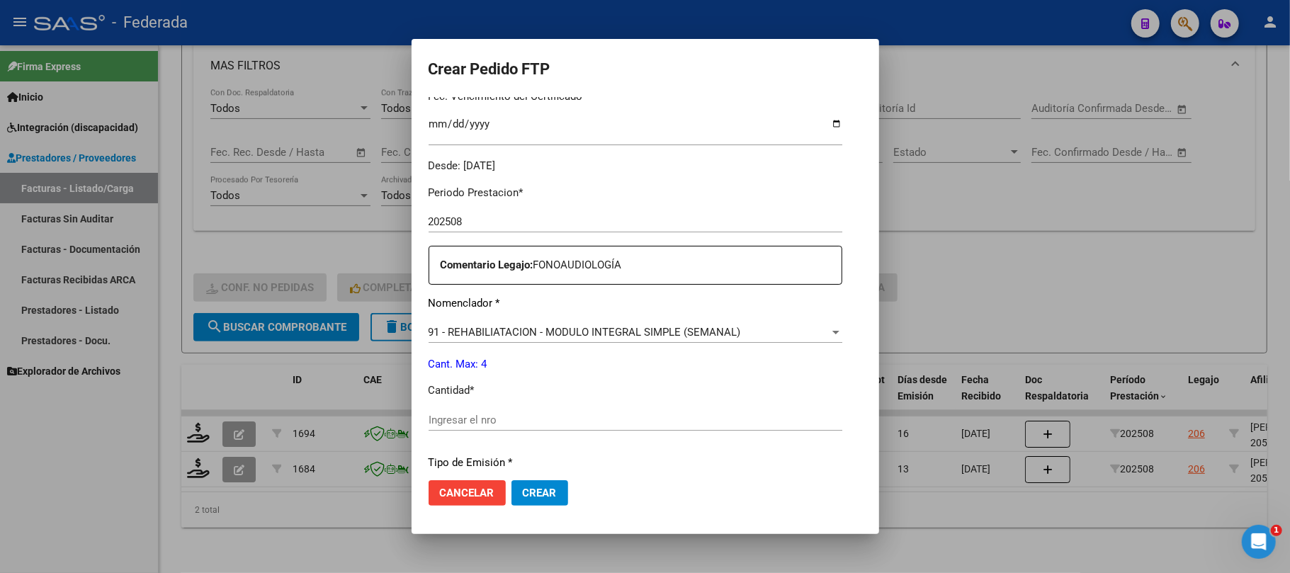
scroll to position [414, 0]
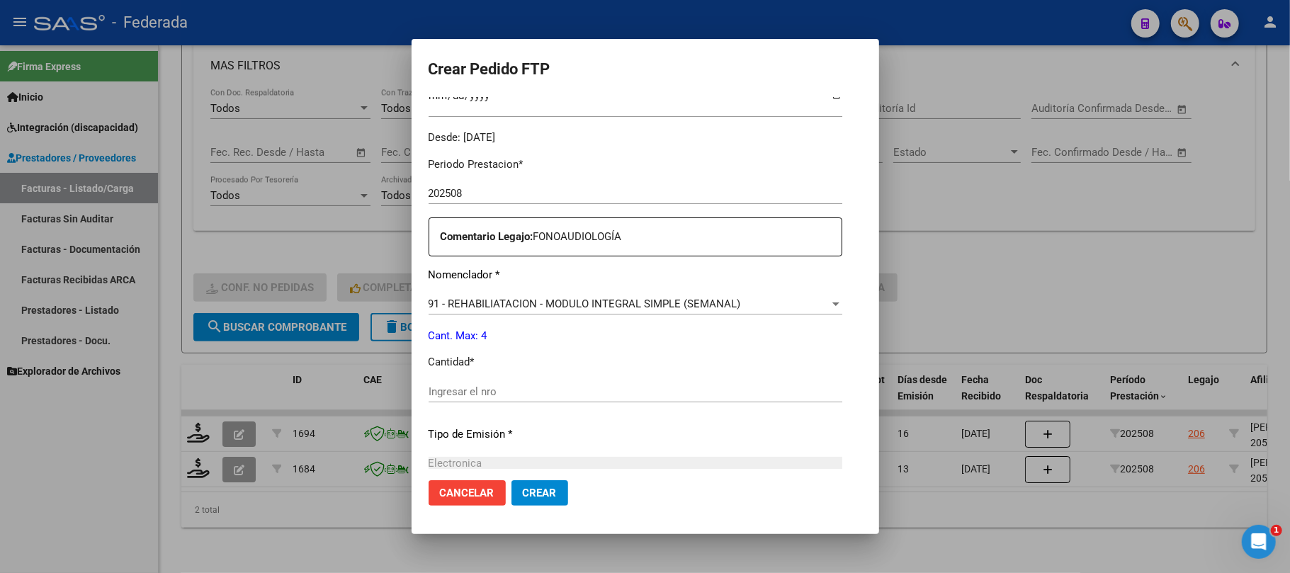
click at [435, 385] on input "Ingresar el nro" at bounding box center [635, 391] width 414 height 13
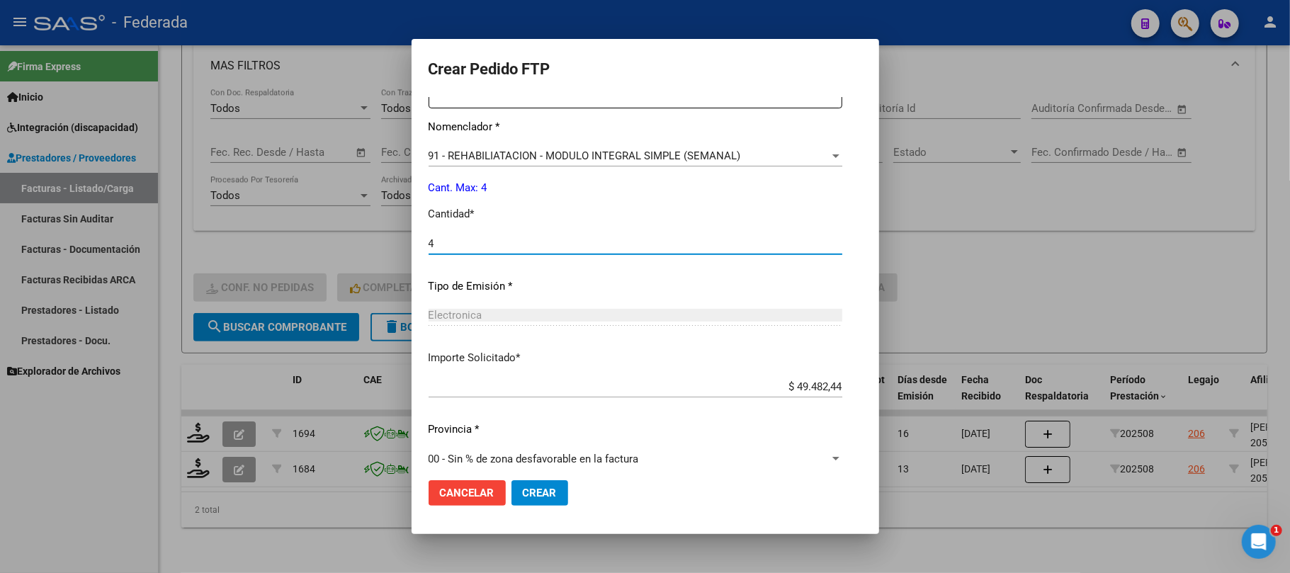
scroll to position [575, 0]
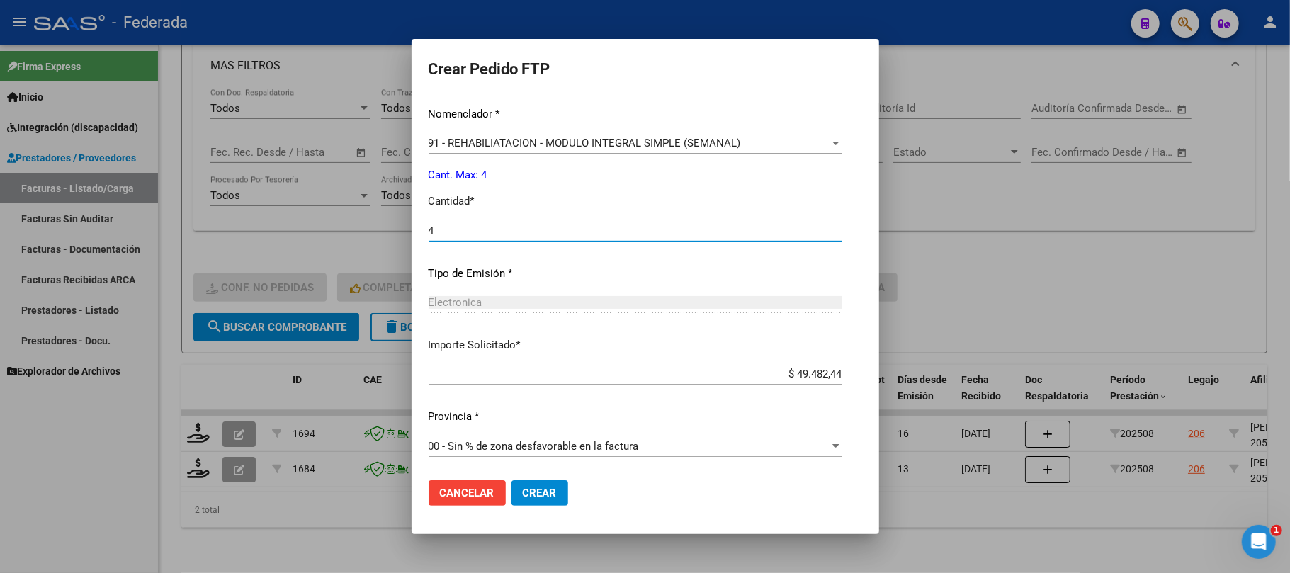
type input "4"
click at [523, 487] on span "Crear" at bounding box center [540, 493] width 34 height 13
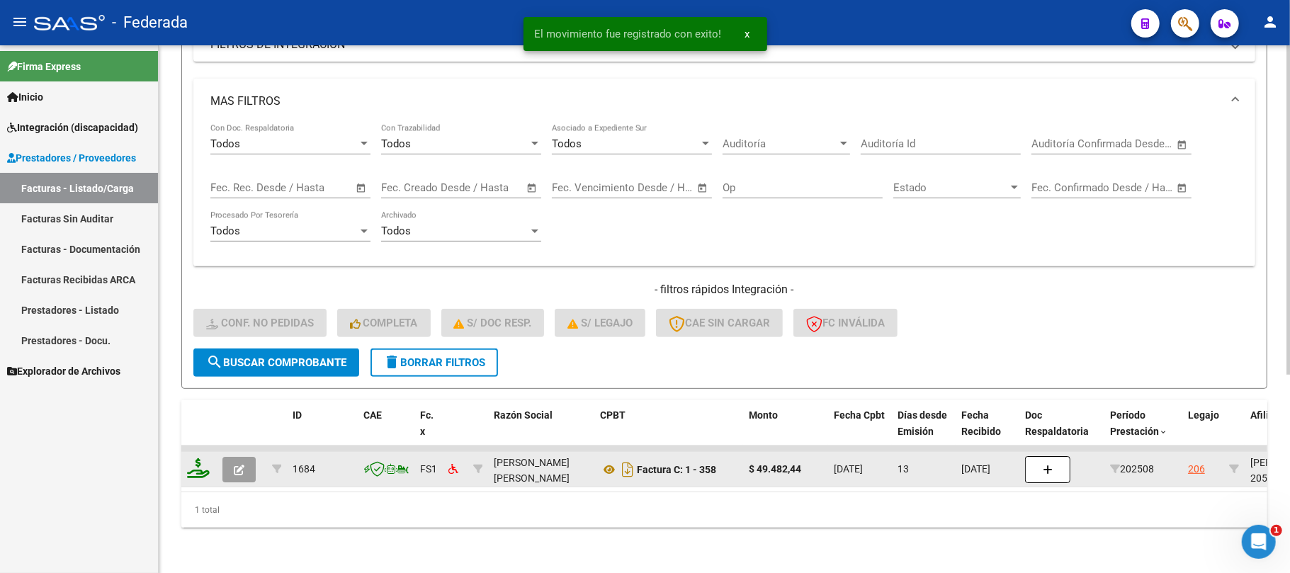
scroll to position [278, 0]
click at [202, 460] on icon at bounding box center [198, 468] width 23 height 20
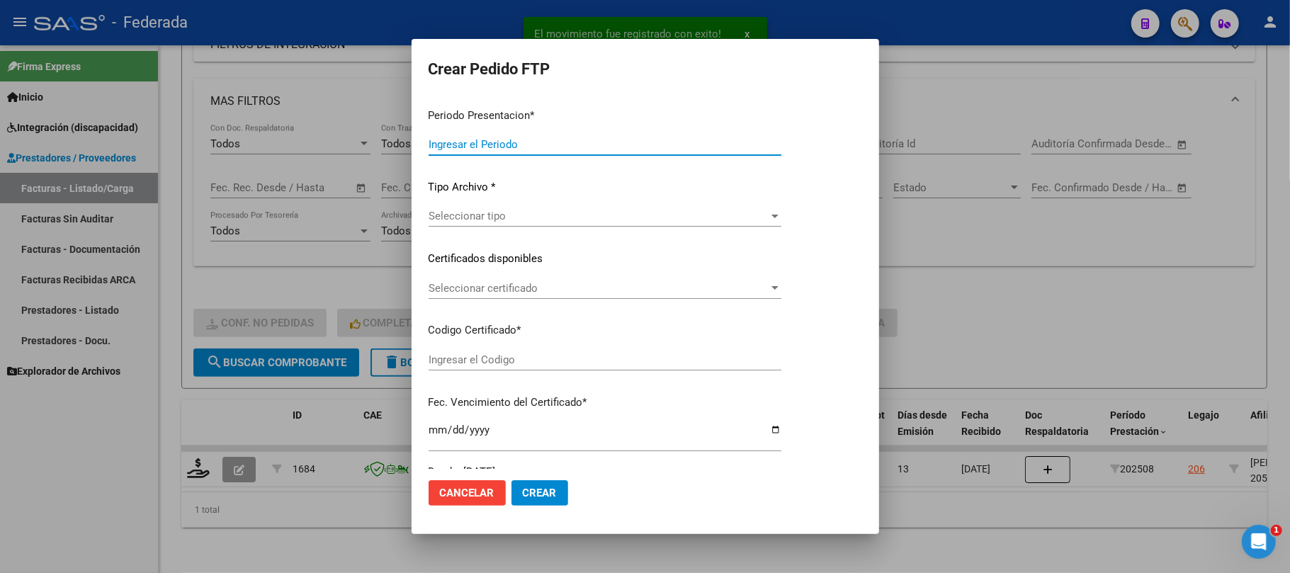
type input "202508"
type input "$ 49.482,44"
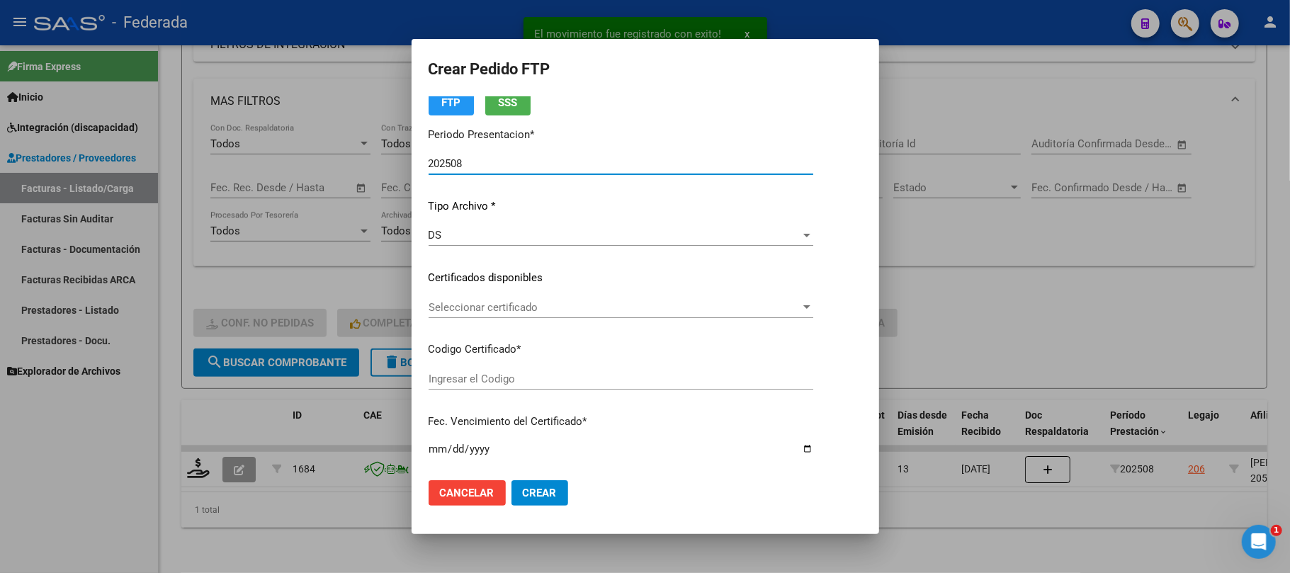
type input "ARG02000548430262022122120321221SFE168"
type input "2032-12-21"
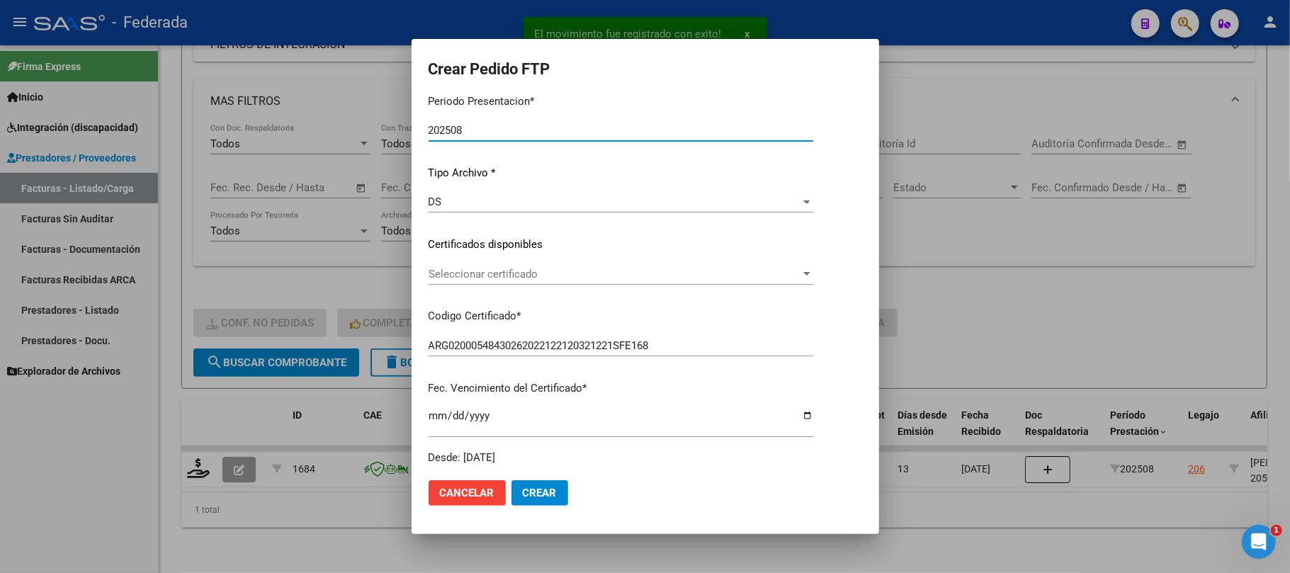
click at [442, 273] on span "Seleccionar certificado" at bounding box center [614, 274] width 372 height 13
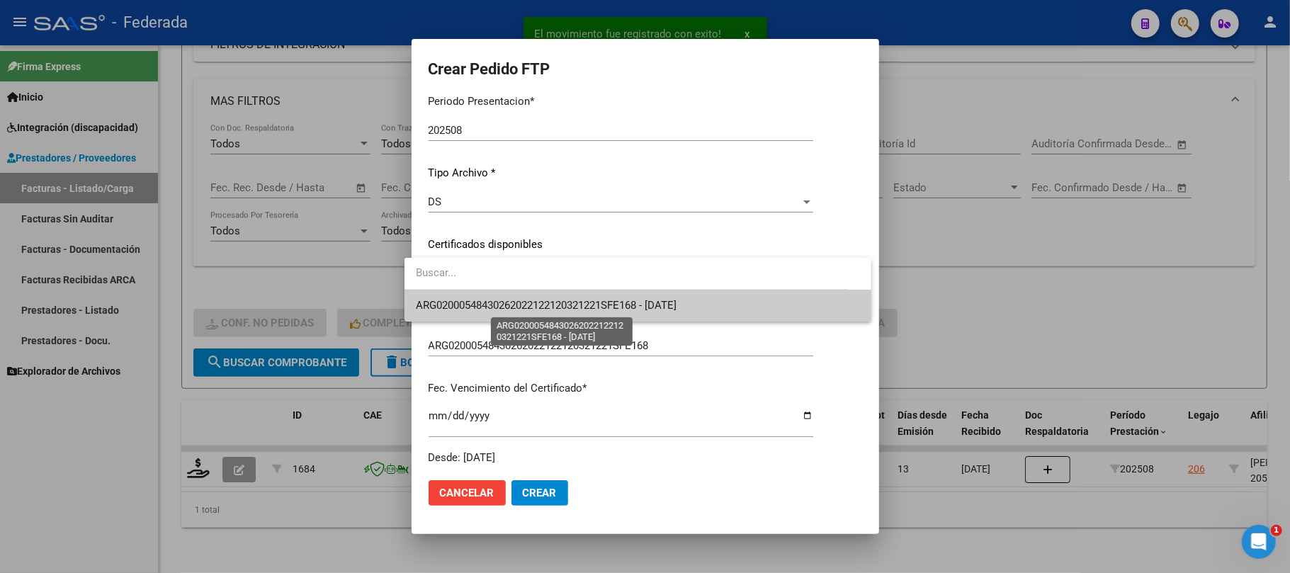
click at [438, 303] on span "ARG02000548430262022122120321221SFE168 - 2032-12-21" at bounding box center [546, 305] width 261 height 13
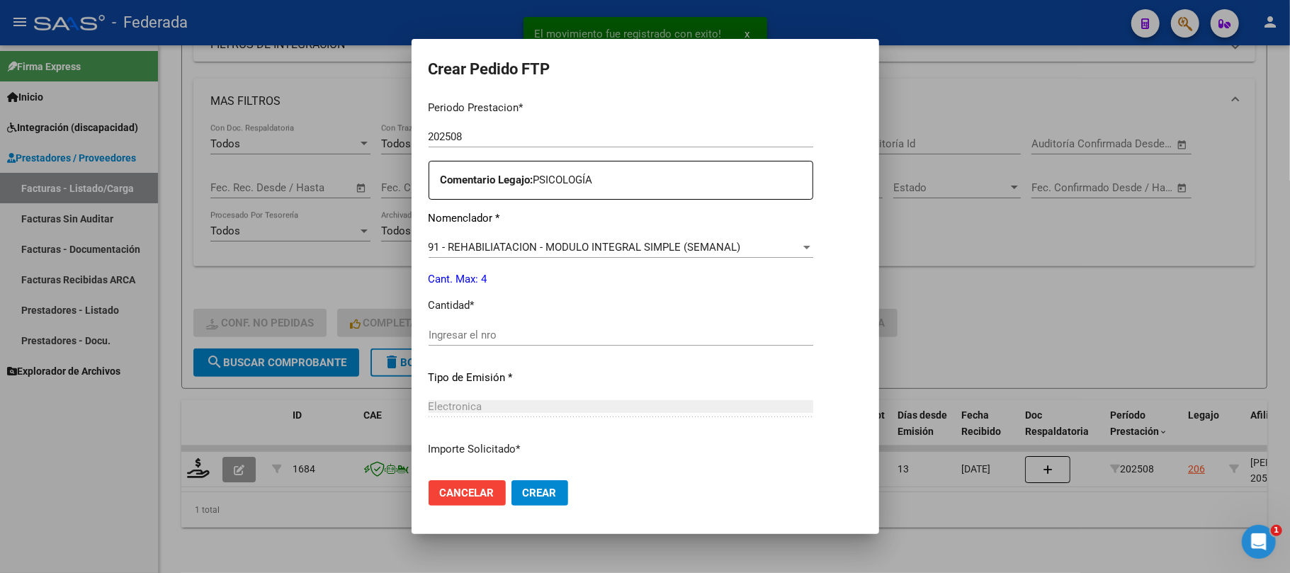
scroll to position [472, 0]
click at [442, 332] on input "Ingresar el nro" at bounding box center [620, 334] width 385 height 13
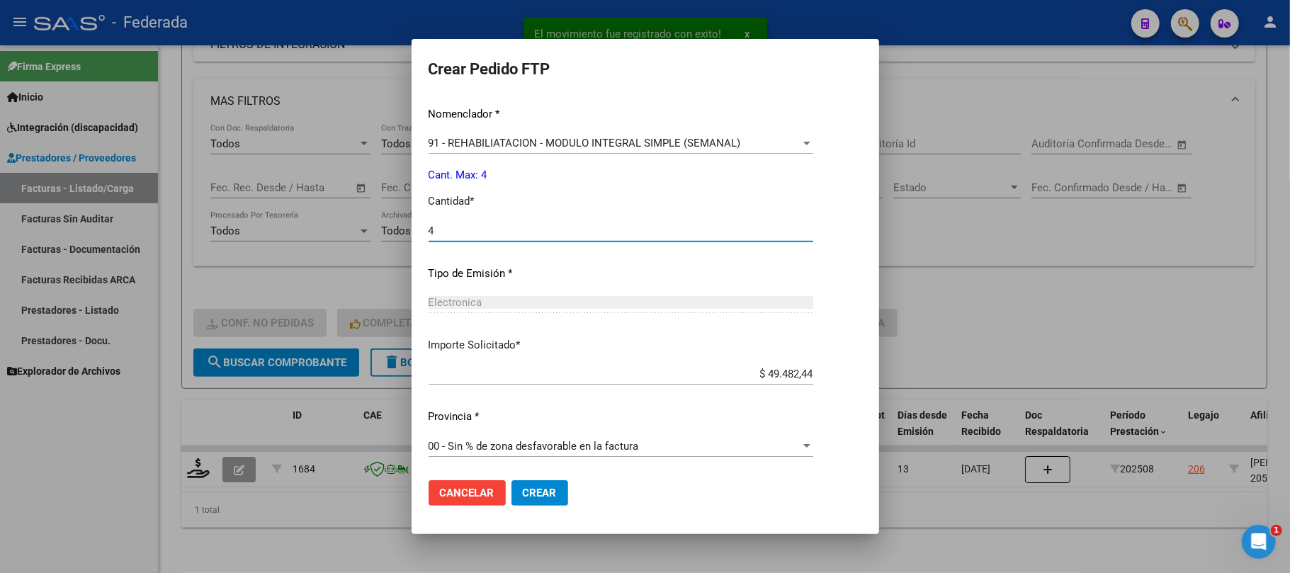
type input "4"
click at [523, 489] on span "Crear" at bounding box center [540, 493] width 34 height 13
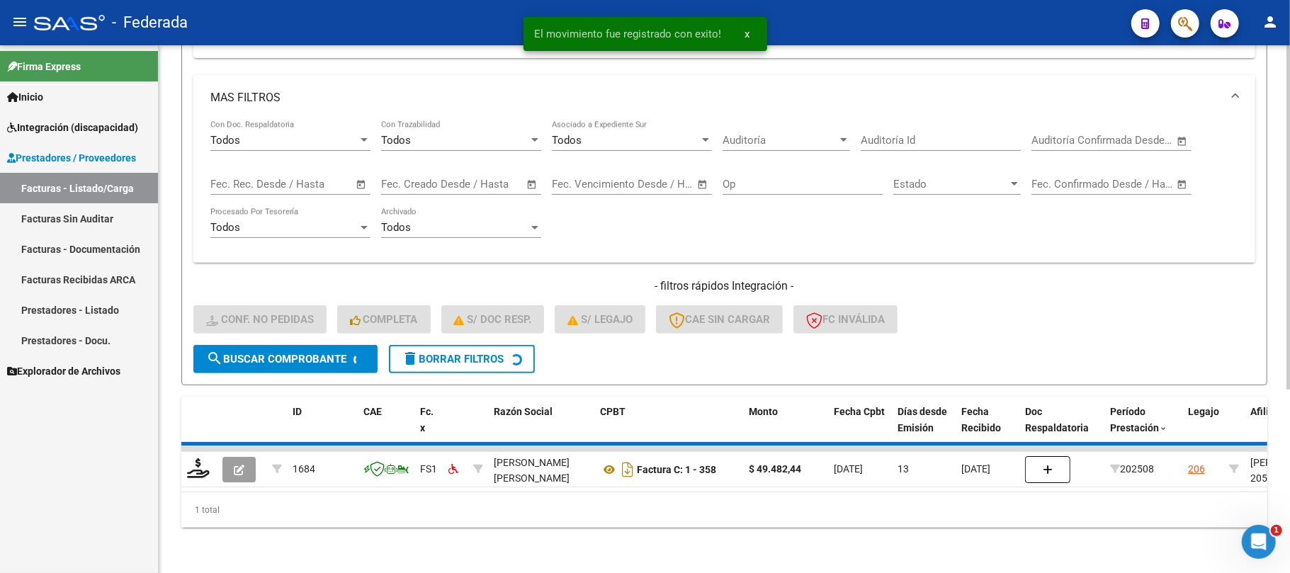
scroll to position [253, 0]
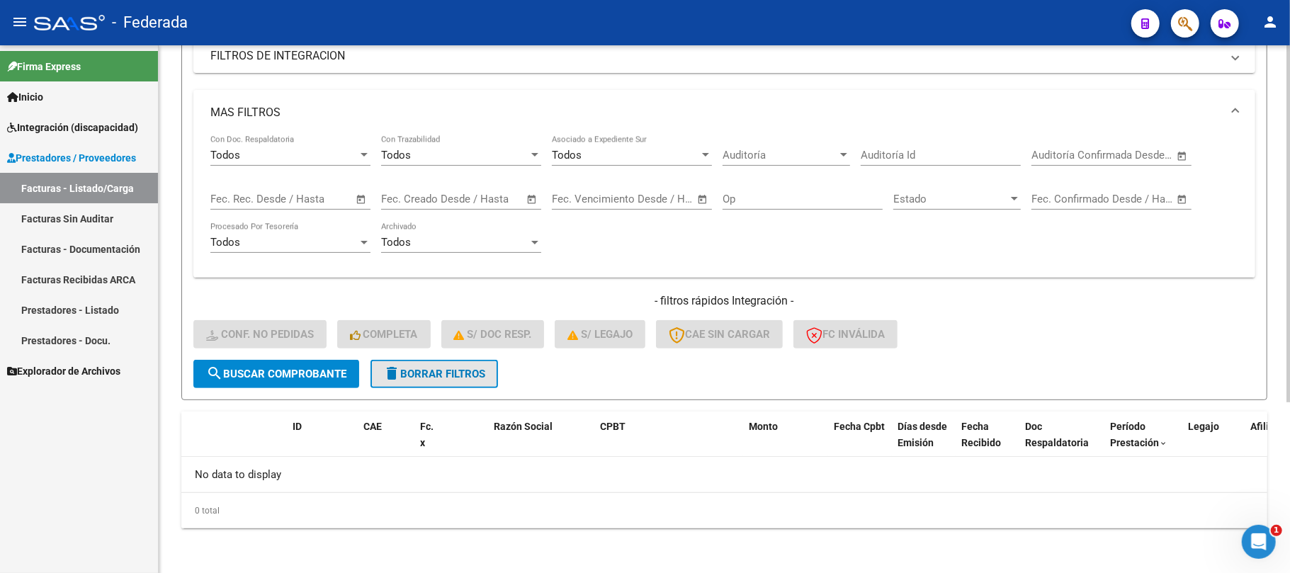
click at [460, 377] on span "delete Borrar Filtros" at bounding box center [434, 374] width 102 height 13
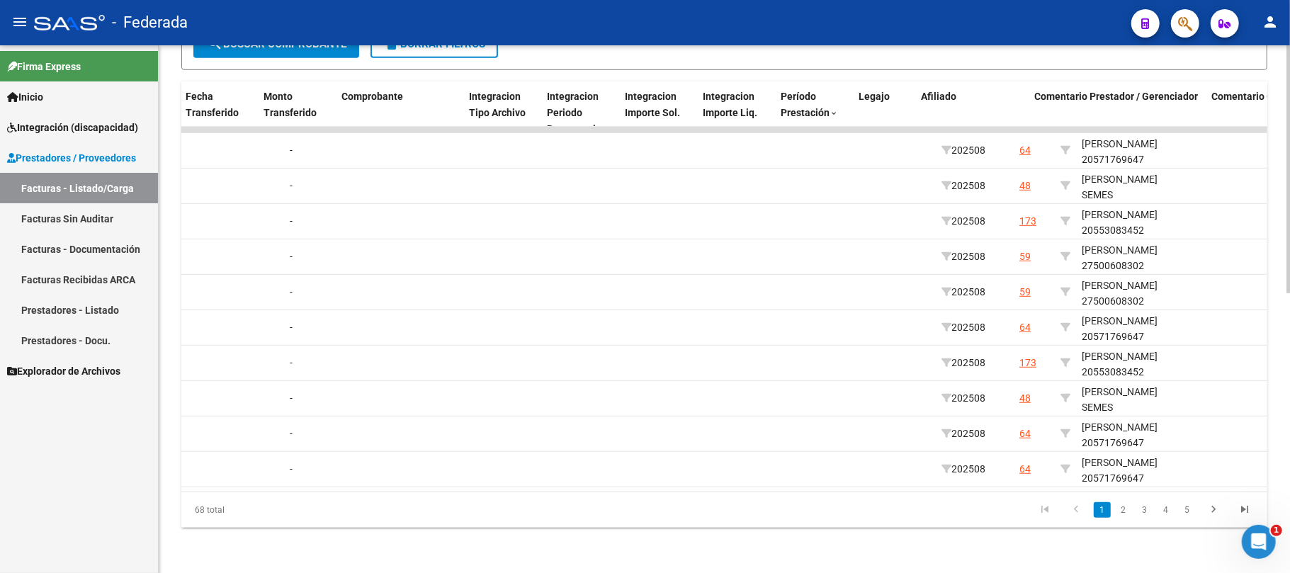
scroll to position [0, 1609]
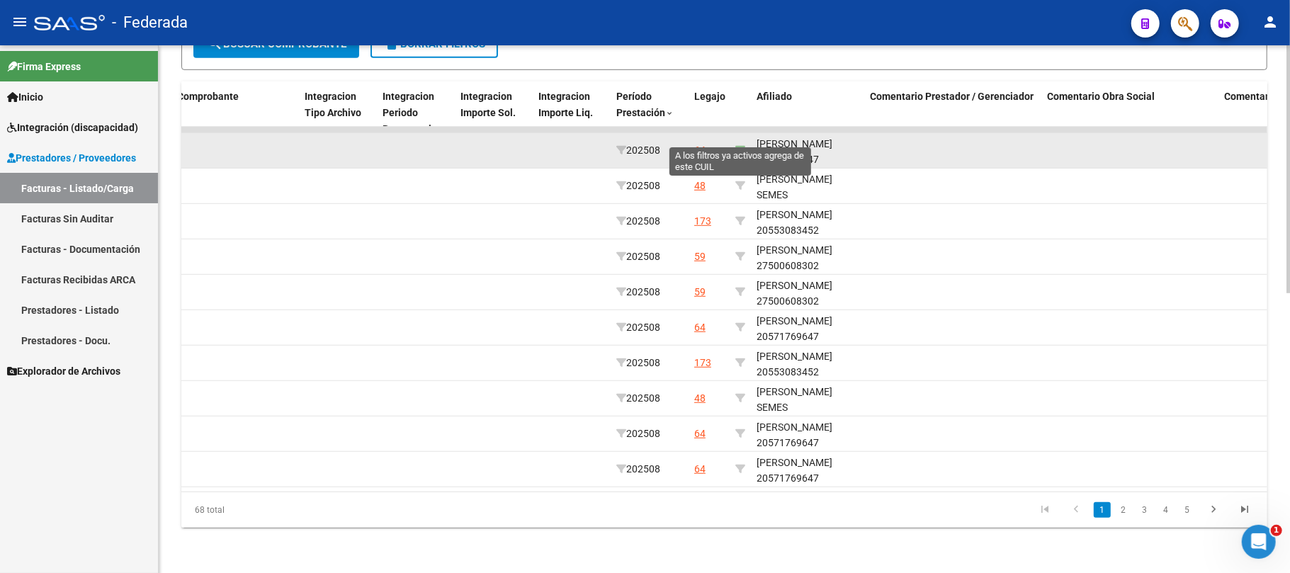
click at [743, 145] on icon at bounding box center [740, 150] width 10 height 10
type input "20571769647"
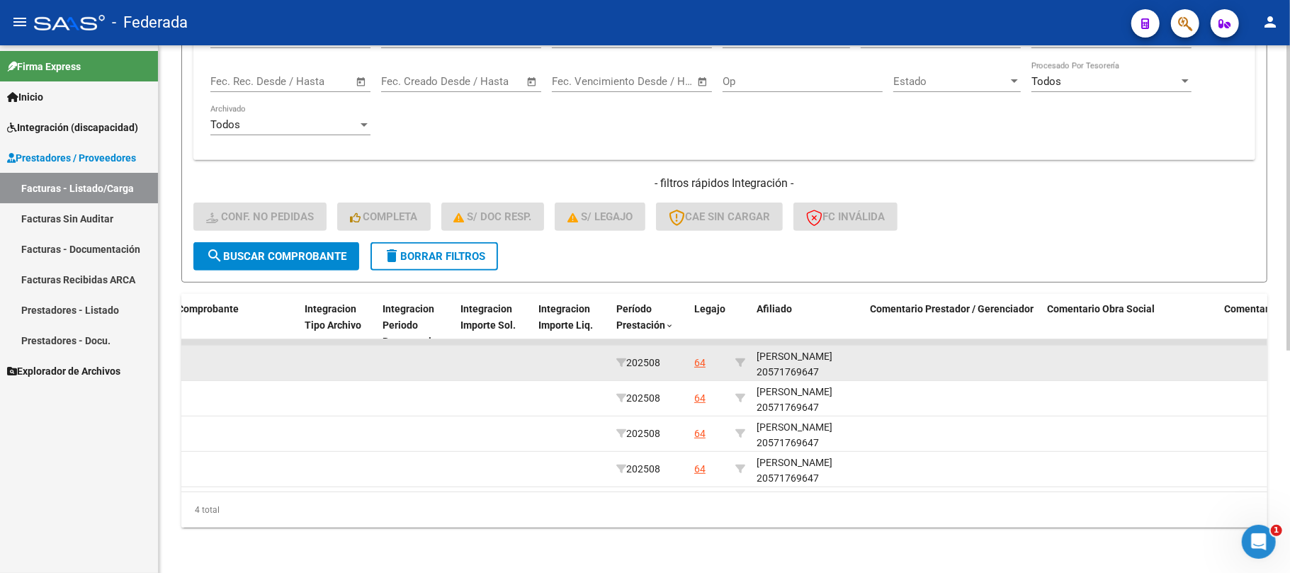
scroll to position [18, 0]
click at [805, 354] on div "GONZALEZ FEDERICO BENJAMIN 20571769647" at bounding box center [807, 362] width 102 height 33
copy div "20571769647"
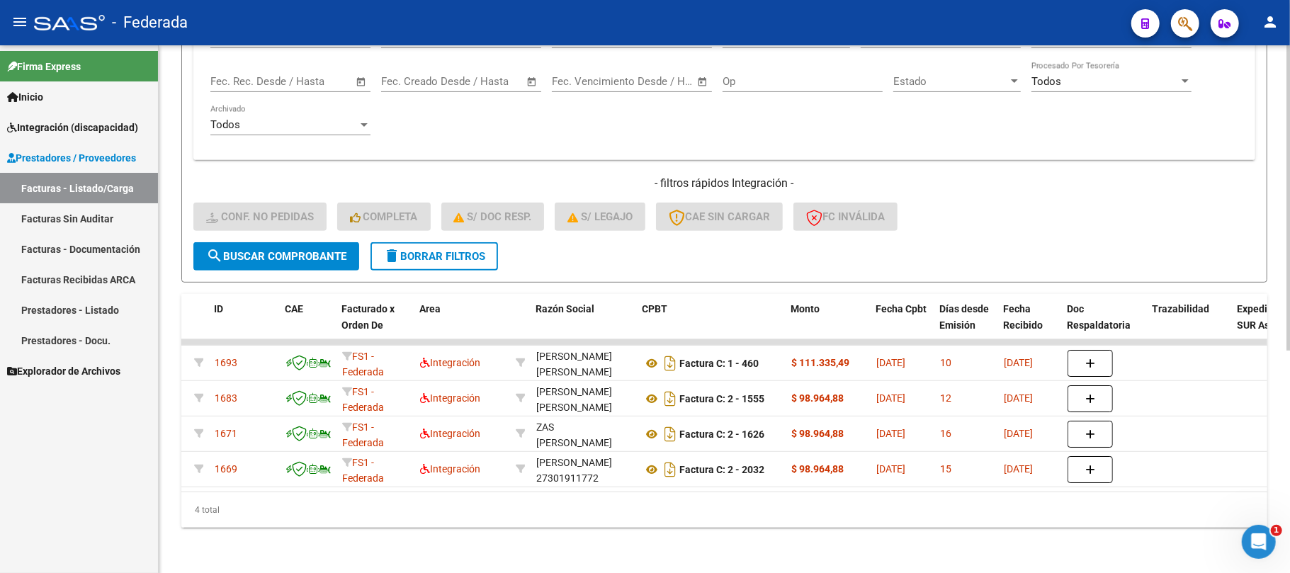
scroll to position [0, 0]
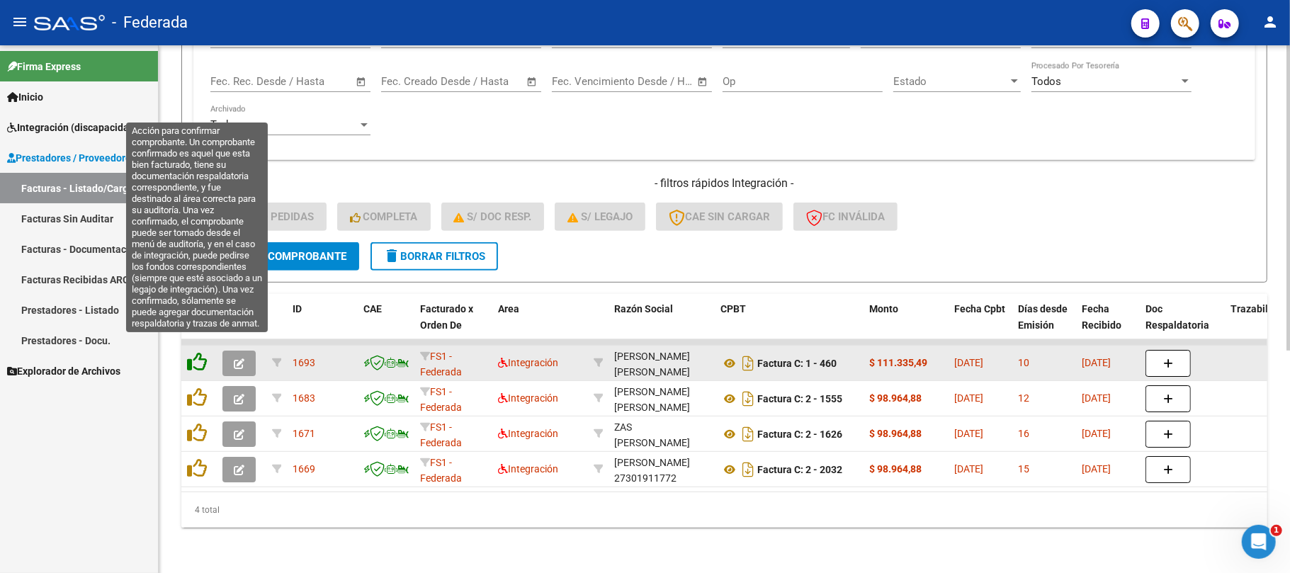
click at [202, 352] on icon at bounding box center [197, 362] width 20 height 20
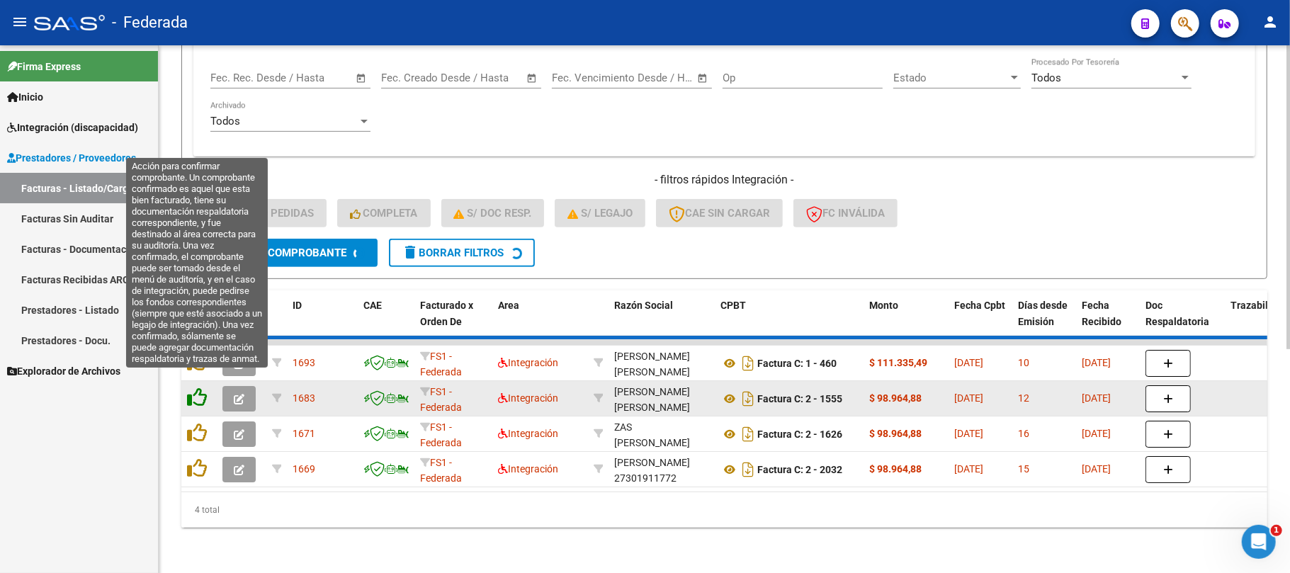
click at [196, 387] on icon at bounding box center [197, 397] width 20 height 20
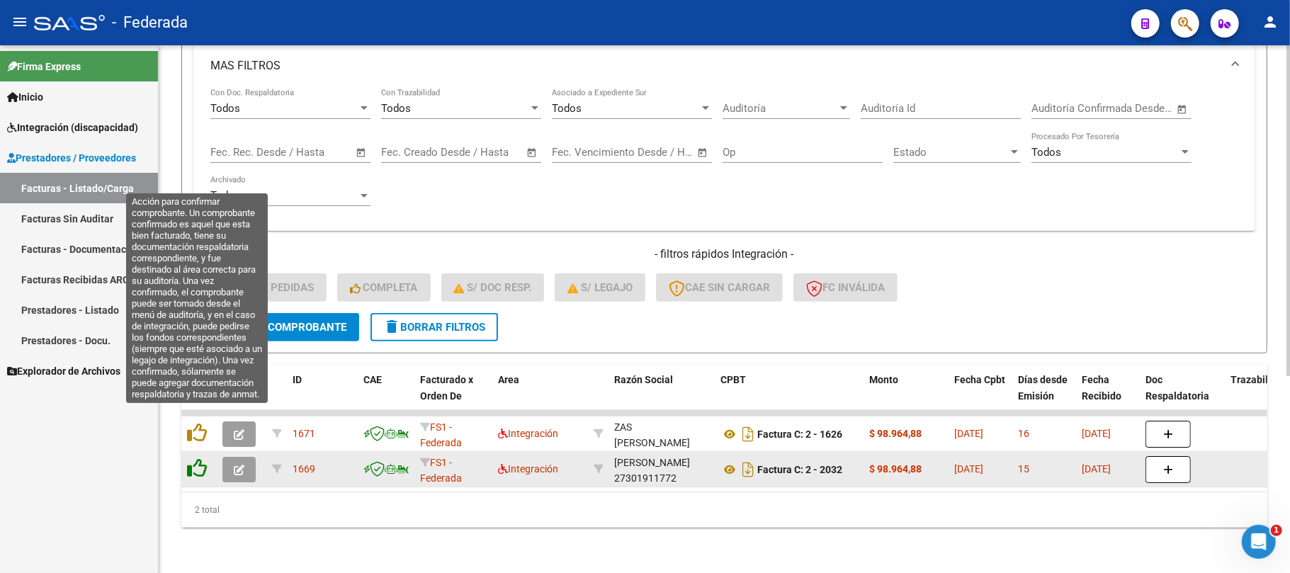
click at [200, 423] on icon at bounding box center [197, 433] width 20 height 20
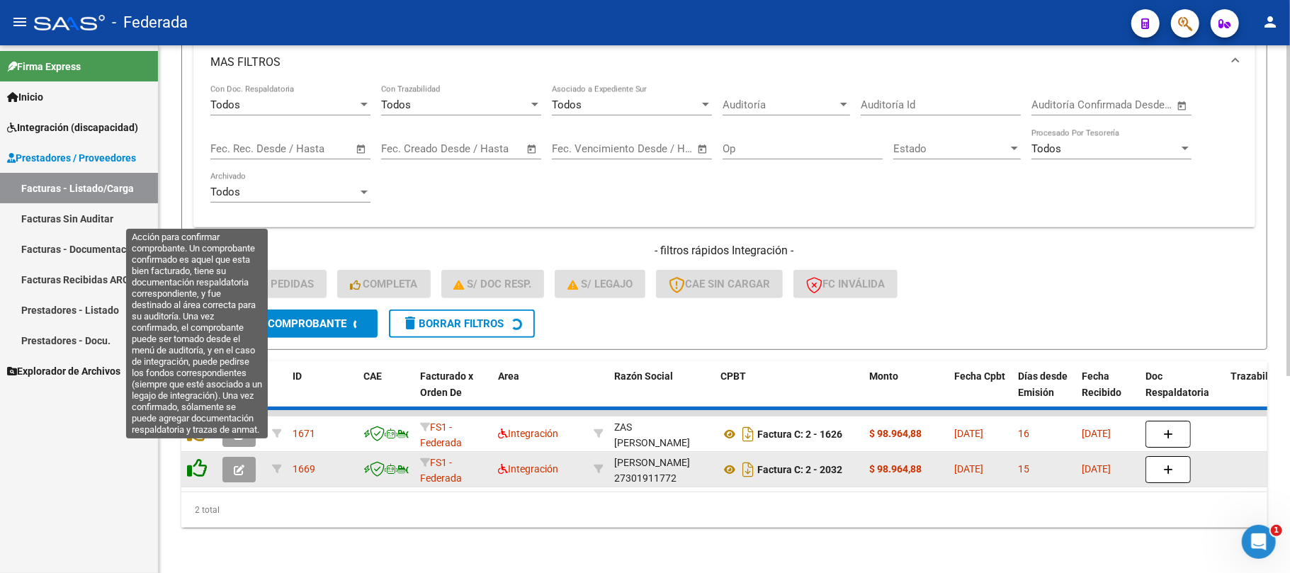
click at [202, 458] on icon at bounding box center [197, 468] width 20 height 20
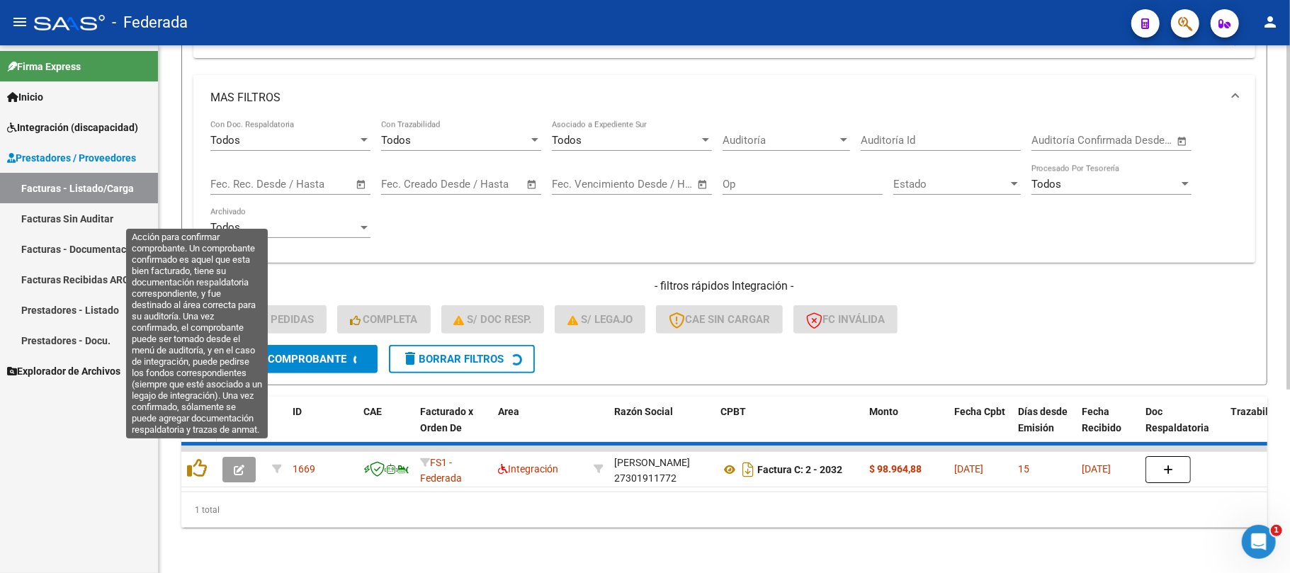
scroll to position [253, 0]
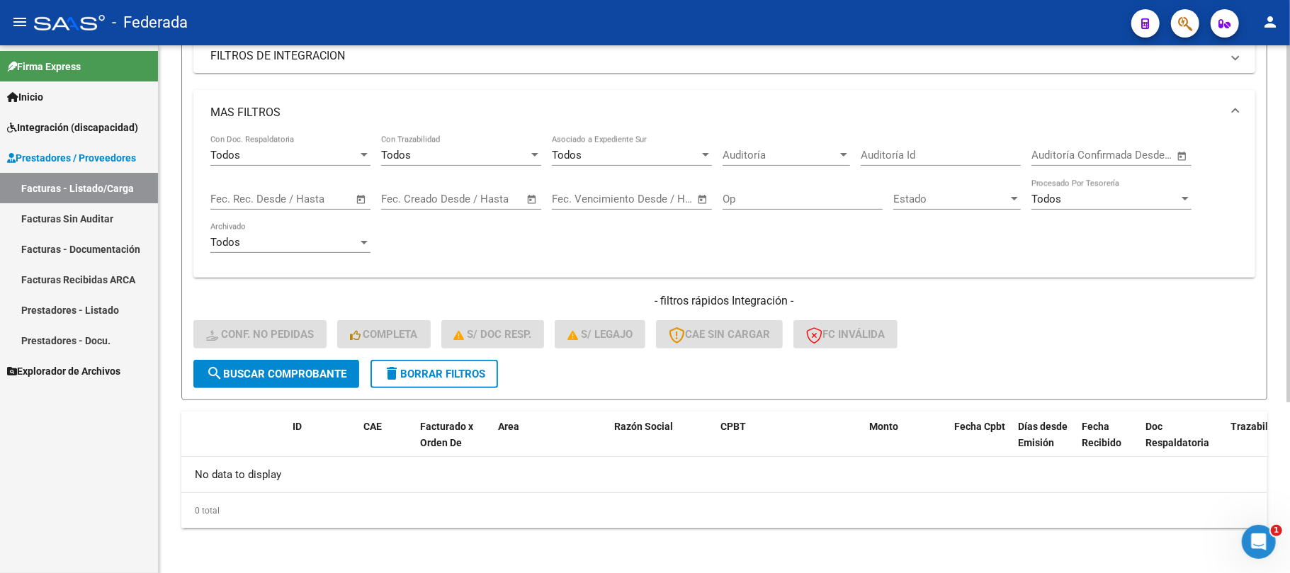
click at [439, 381] on button "delete Borrar Filtros" at bounding box center [433, 374] width 127 height 28
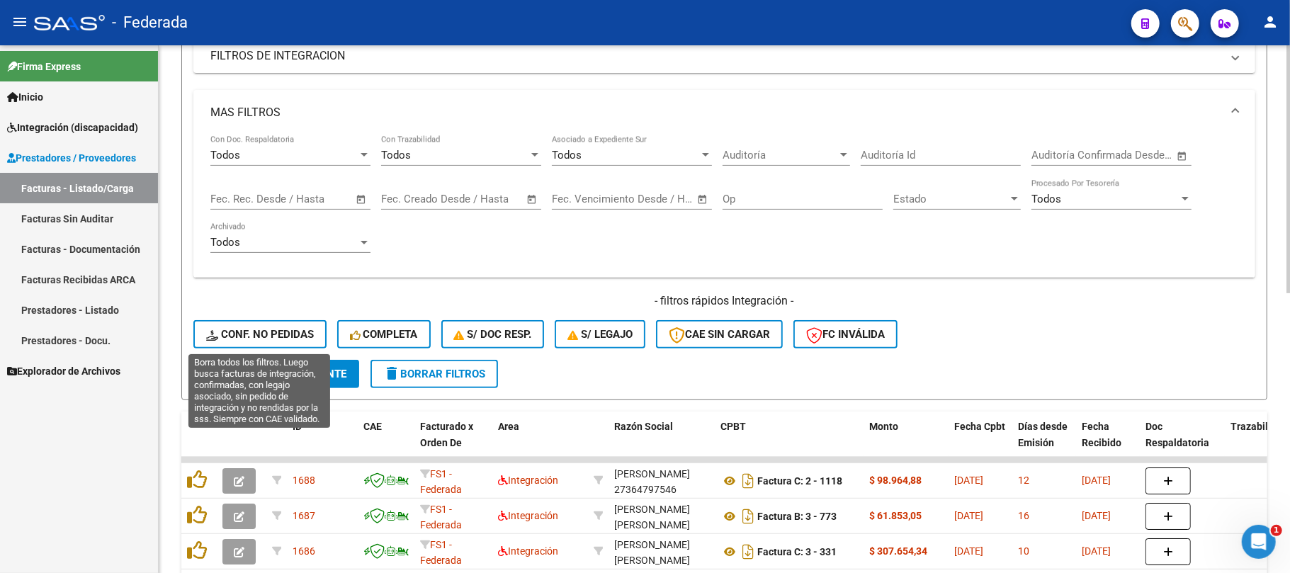
click at [280, 334] on span "Conf. no pedidas" at bounding box center [260, 334] width 108 height 13
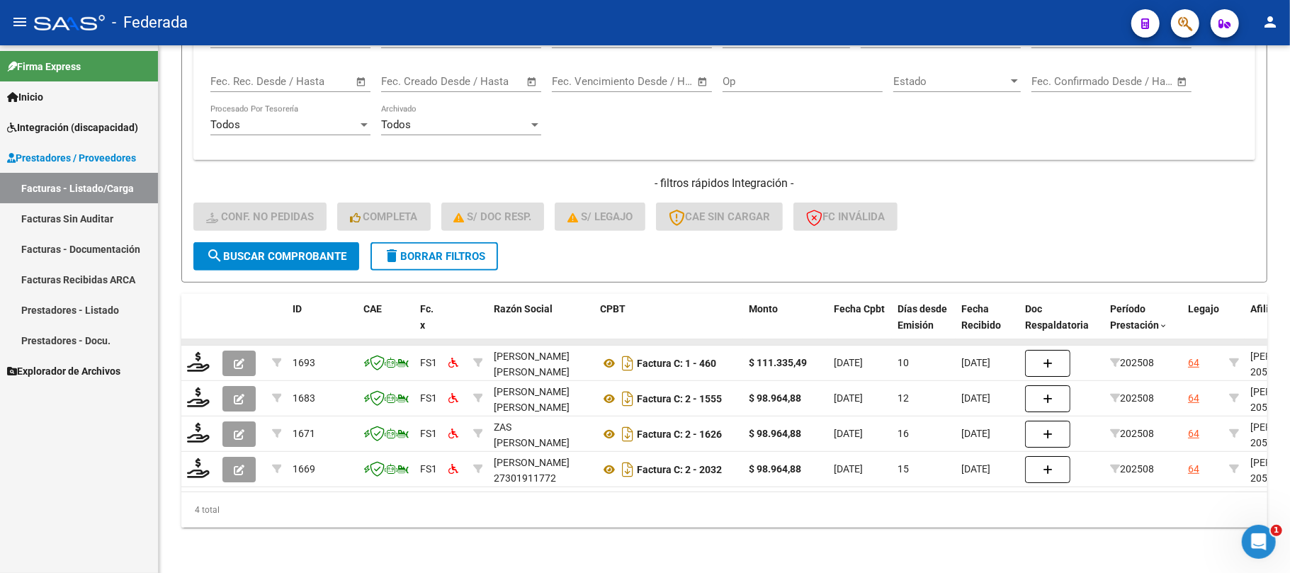
scroll to position [384, 0]
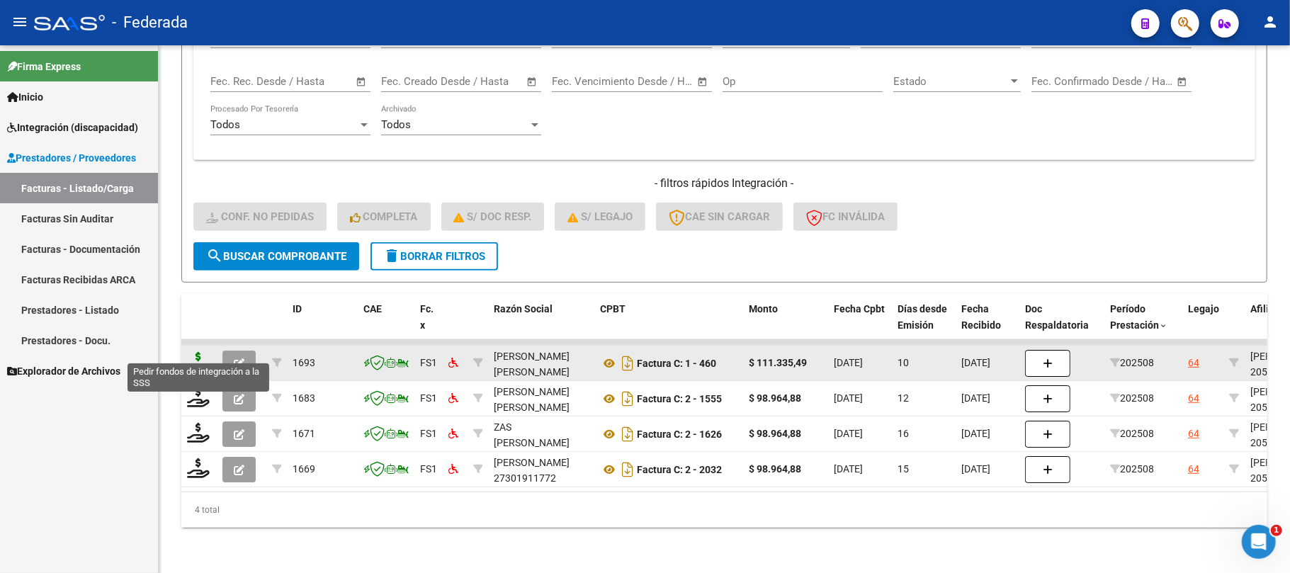
click at [191, 352] on icon at bounding box center [198, 362] width 23 height 20
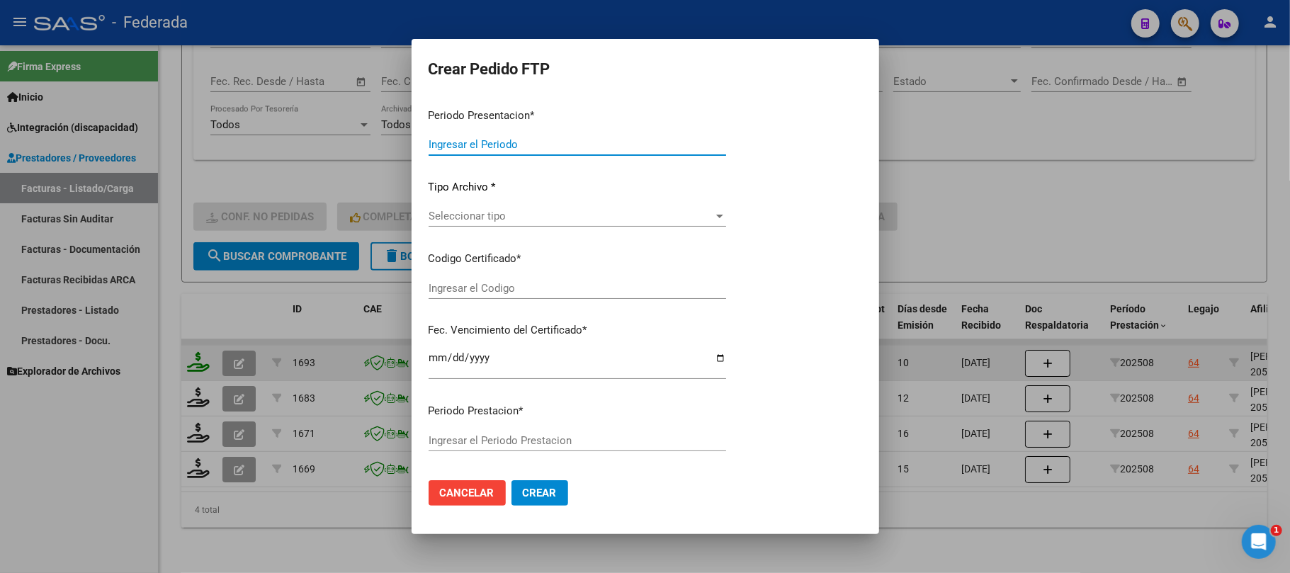
type input "202508"
type input "$ 111.335,49"
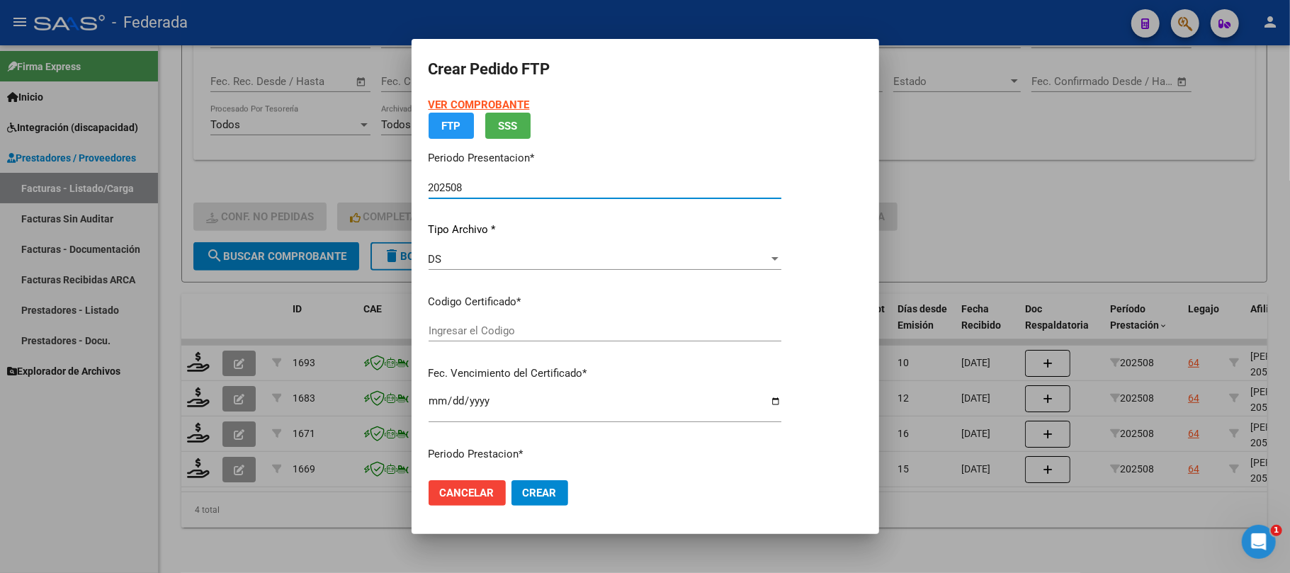
type input "ARG02000571769642023013020280130BS387"
type input "2028-01-30"
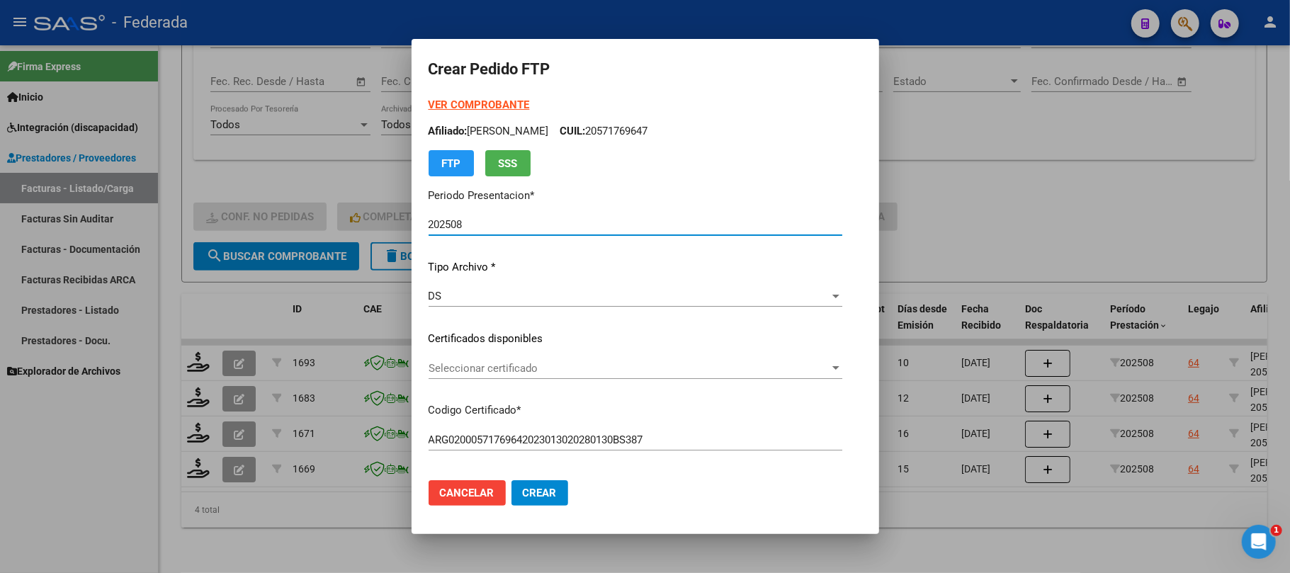
scroll to position [94, 0]
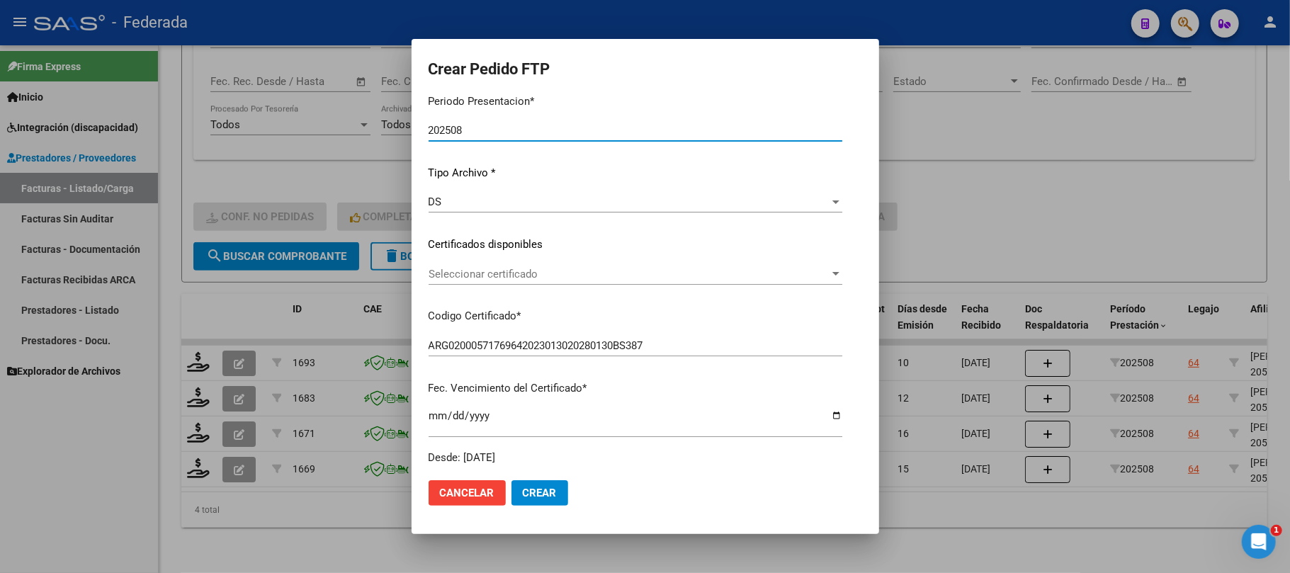
click at [504, 268] on span "Seleccionar certificado" at bounding box center [628, 274] width 401 height 13
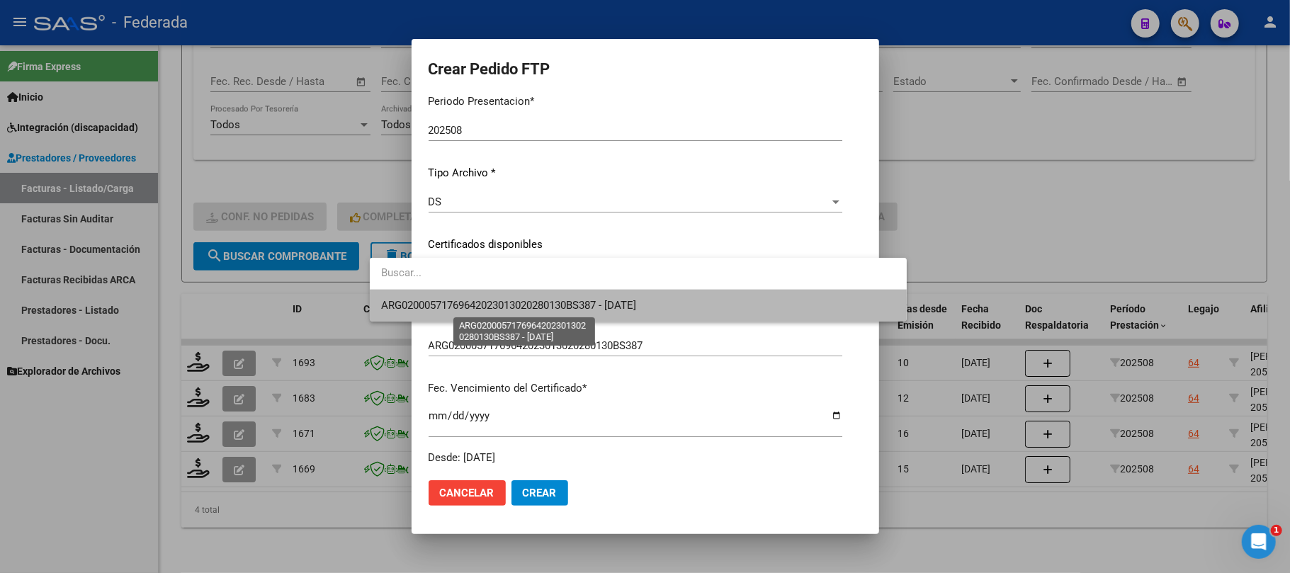
click at [496, 301] on span "ARG02000571769642023013020280130BS387 - 2028-01-30" at bounding box center [508, 305] width 255 height 13
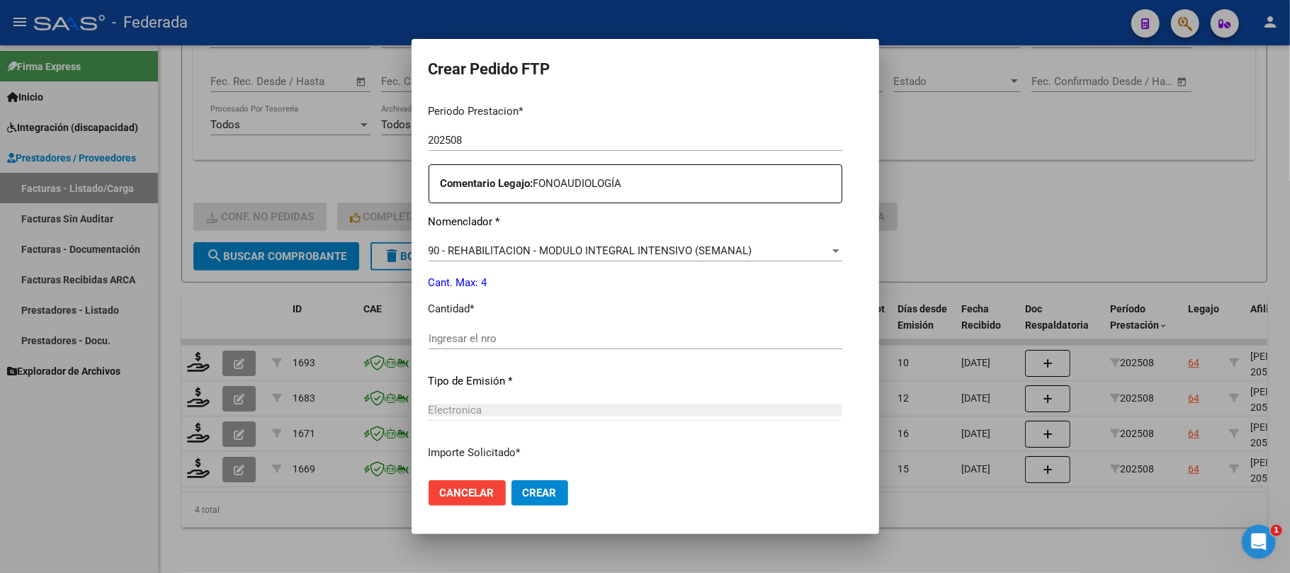
scroll to position [472, 0]
click at [456, 334] on input "Ingresar el nro" at bounding box center [635, 334] width 414 height 13
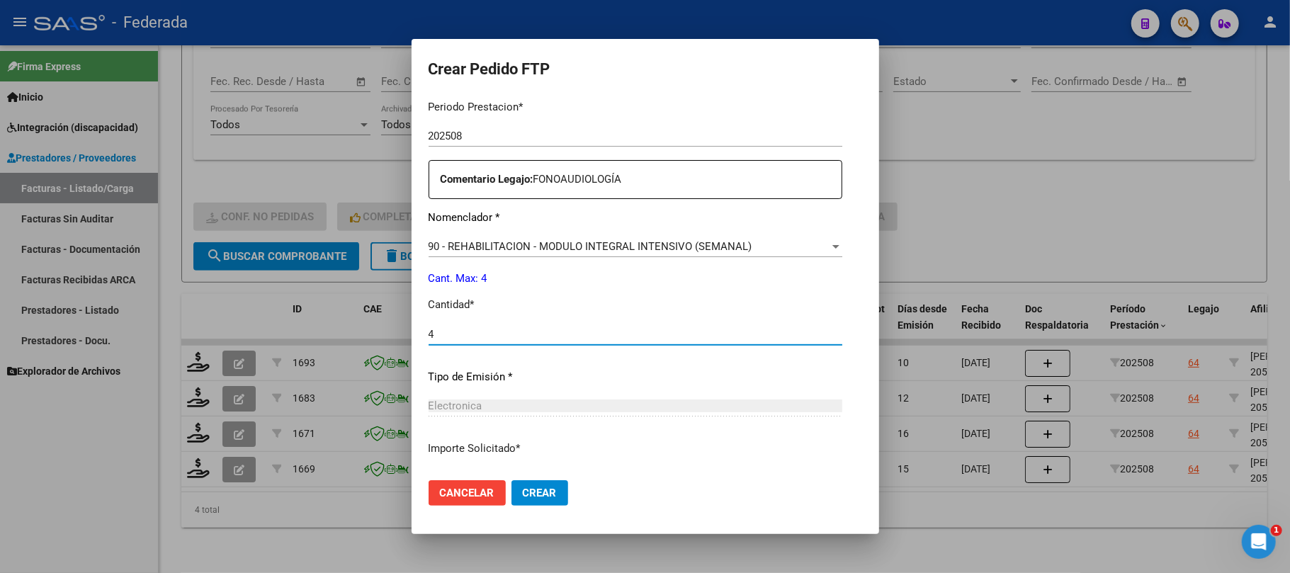
type input "4"
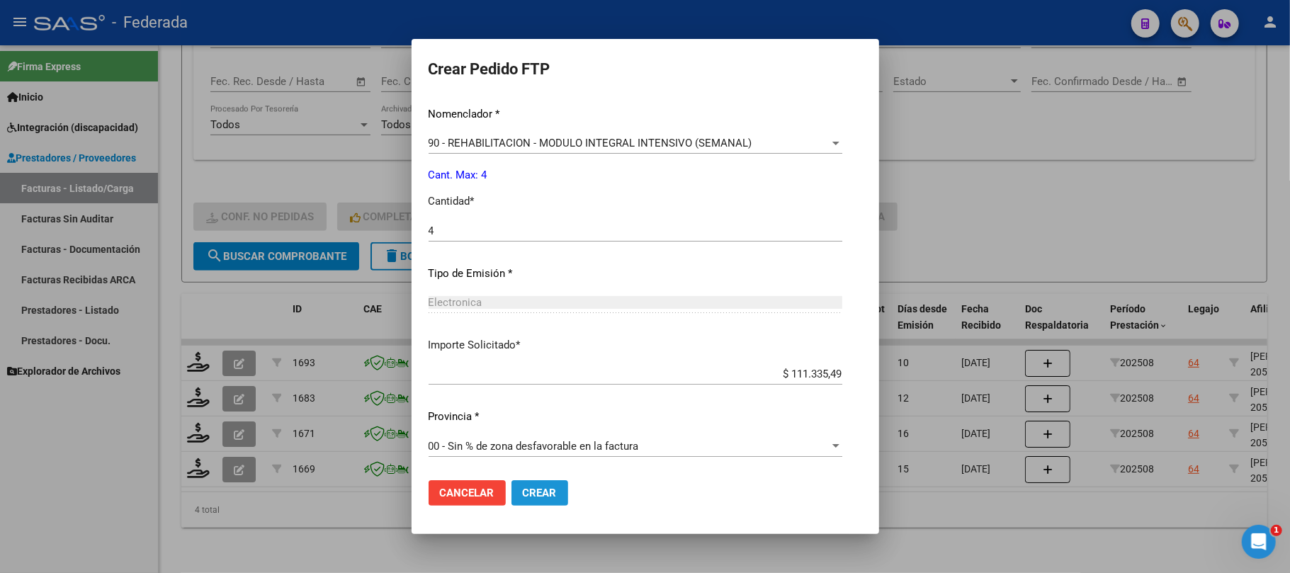
click at [523, 489] on span "Crear" at bounding box center [540, 493] width 34 height 13
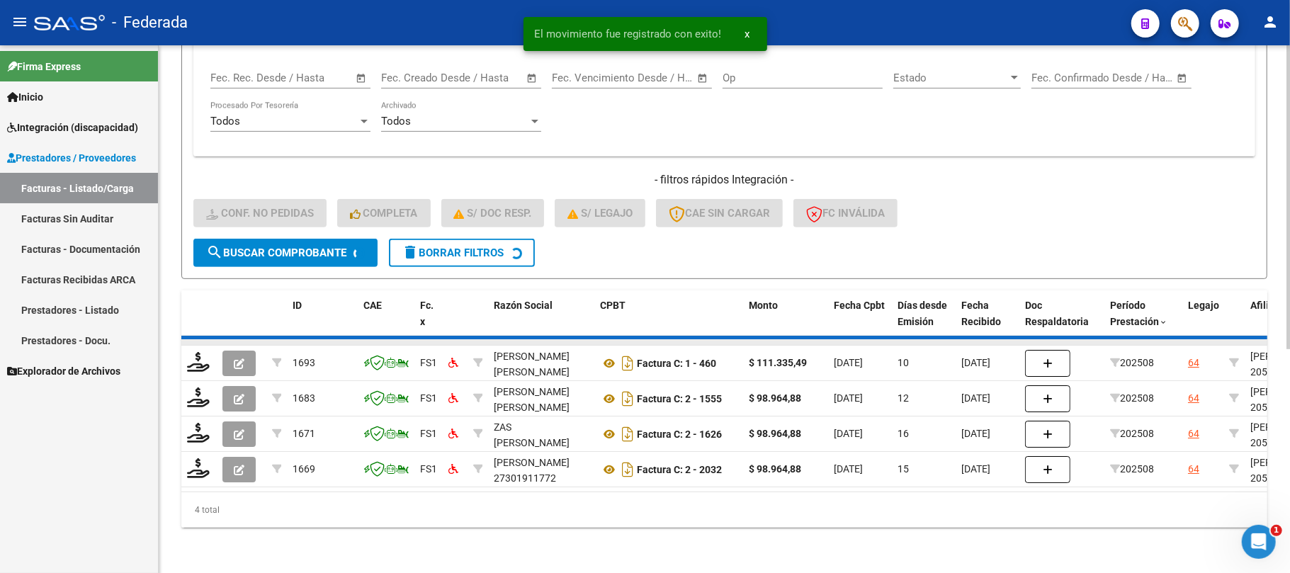
scroll to position [348, 0]
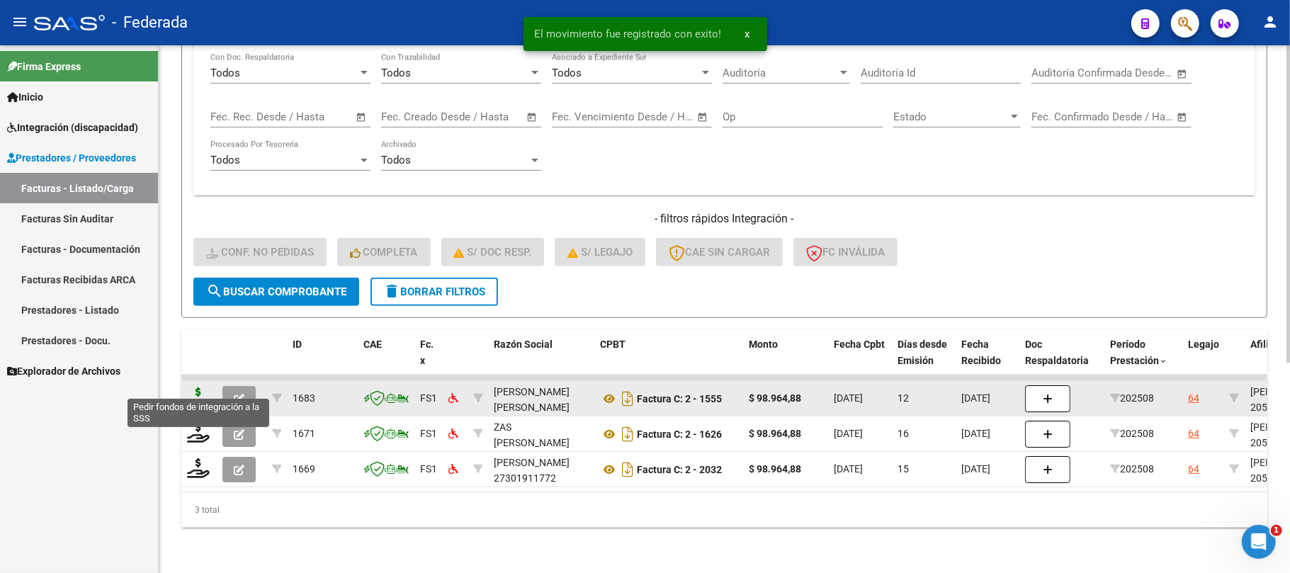
click at [196, 387] on icon at bounding box center [198, 397] width 23 height 20
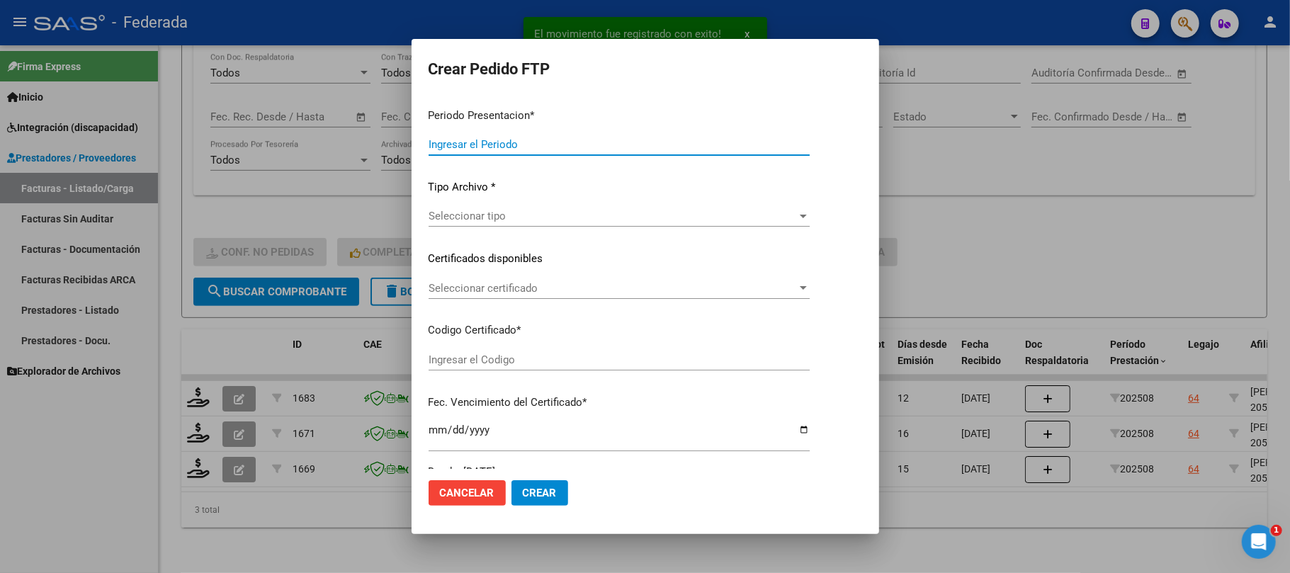
type input "202508"
type input "$ 98.964,88"
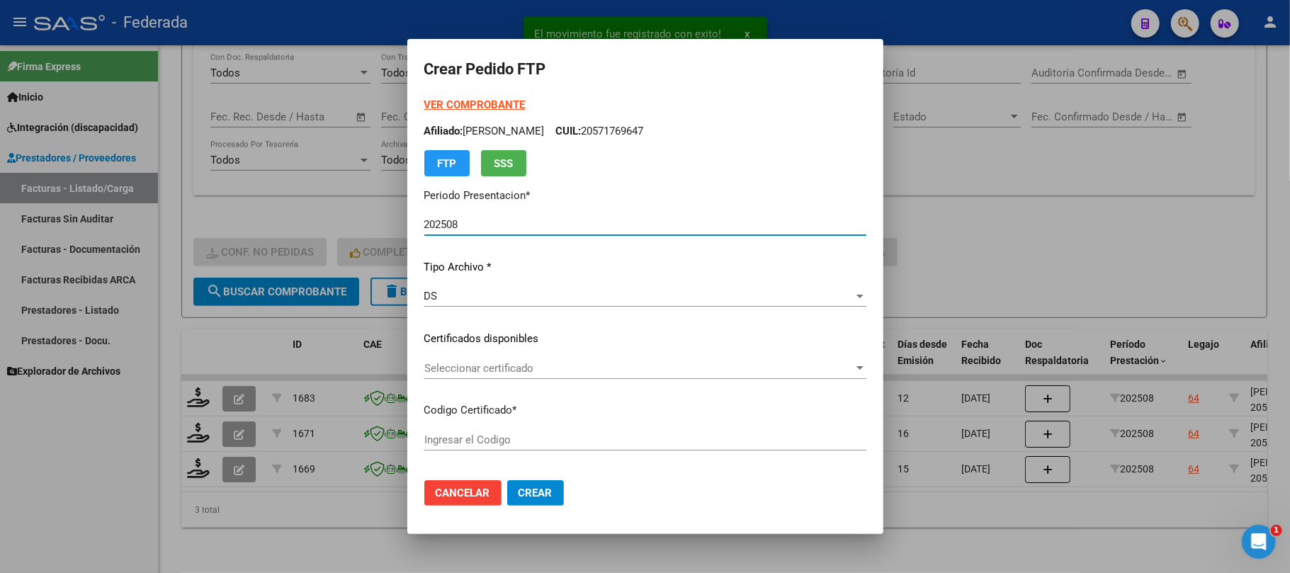
type input "ARG02000571769642023013020280130BS387"
type input "2028-01-30"
click at [443, 362] on span "Seleccionar certificado" at bounding box center [638, 368] width 429 height 13
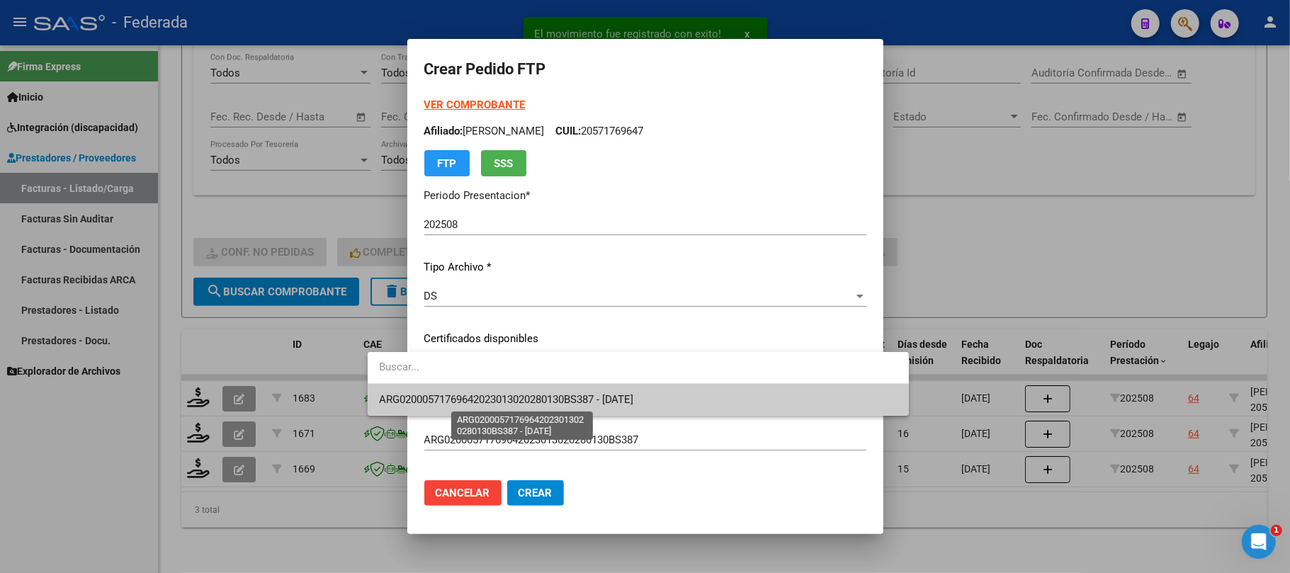
click at [439, 397] on span "ARG02000571769642023013020280130BS387 - 2028-01-30" at bounding box center [506, 399] width 255 height 13
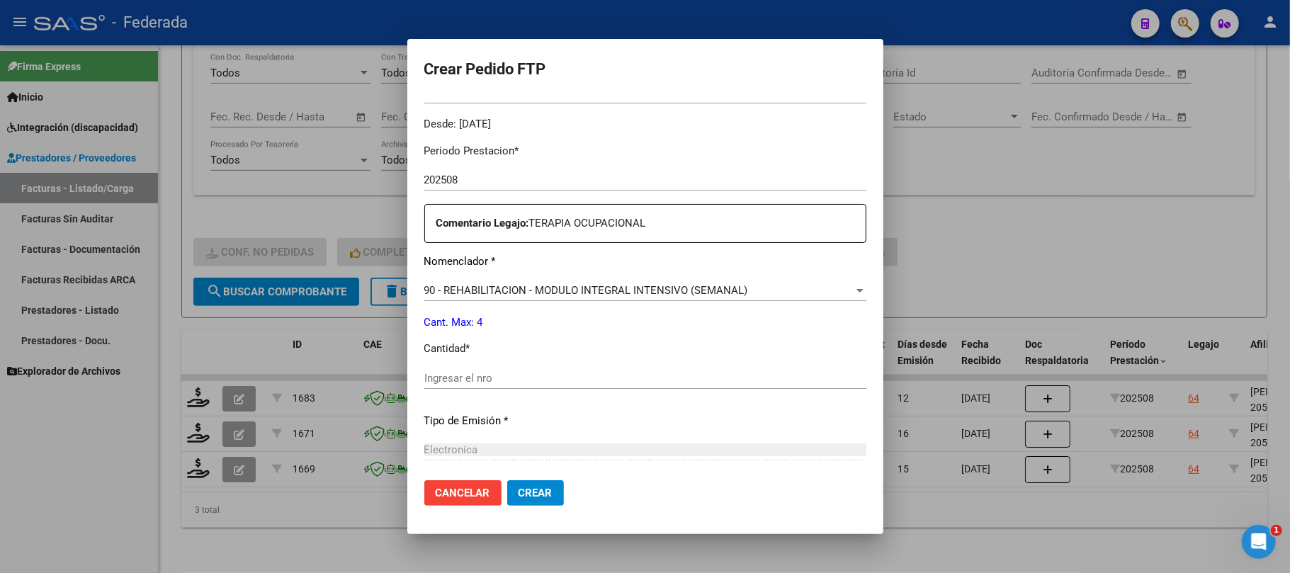
scroll to position [472, 0]
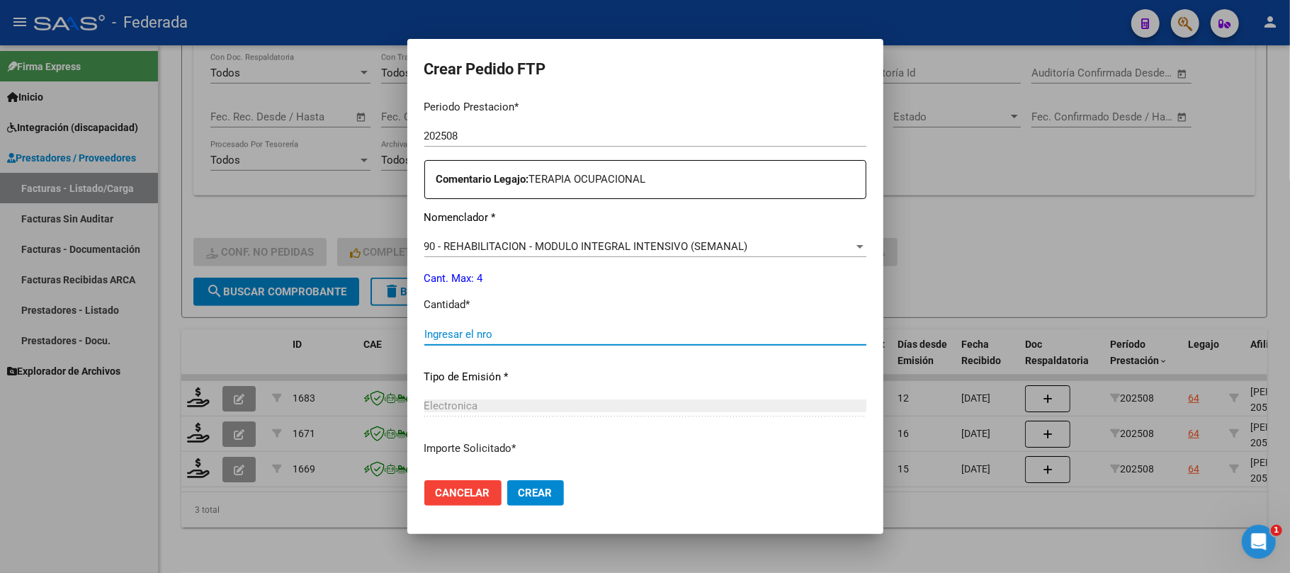
click at [453, 340] on input "Ingresar el nro" at bounding box center [645, 334] width 442 height 13
type input "4"
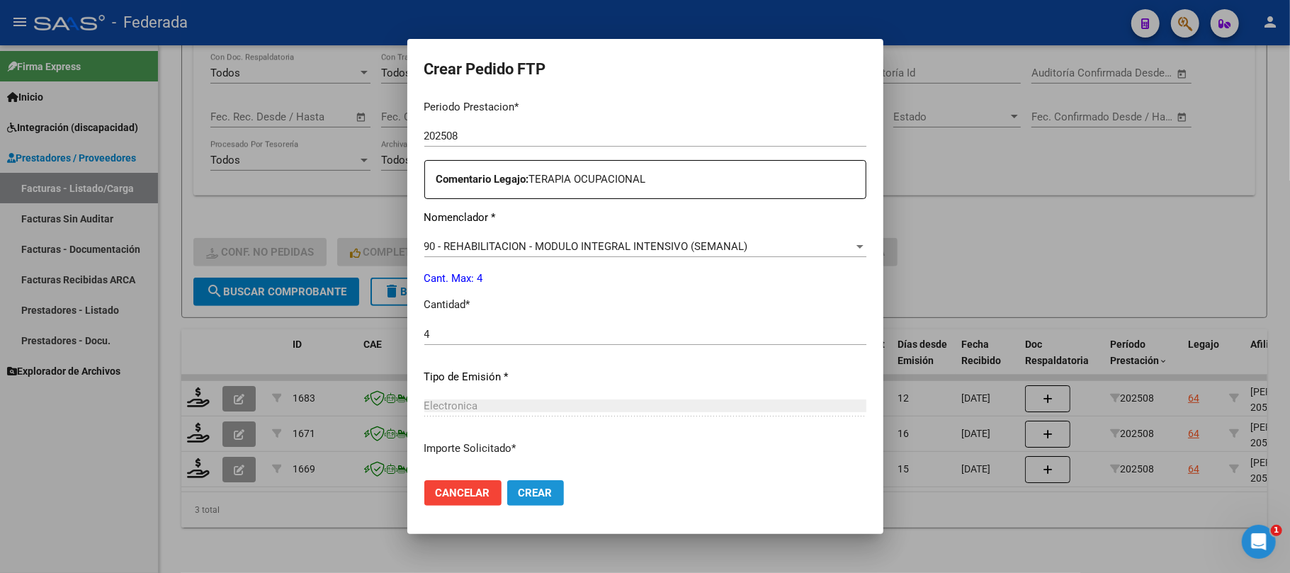
click at [507, 485] on button "Crear" at bounding box center [535, 492] width 57 height 25
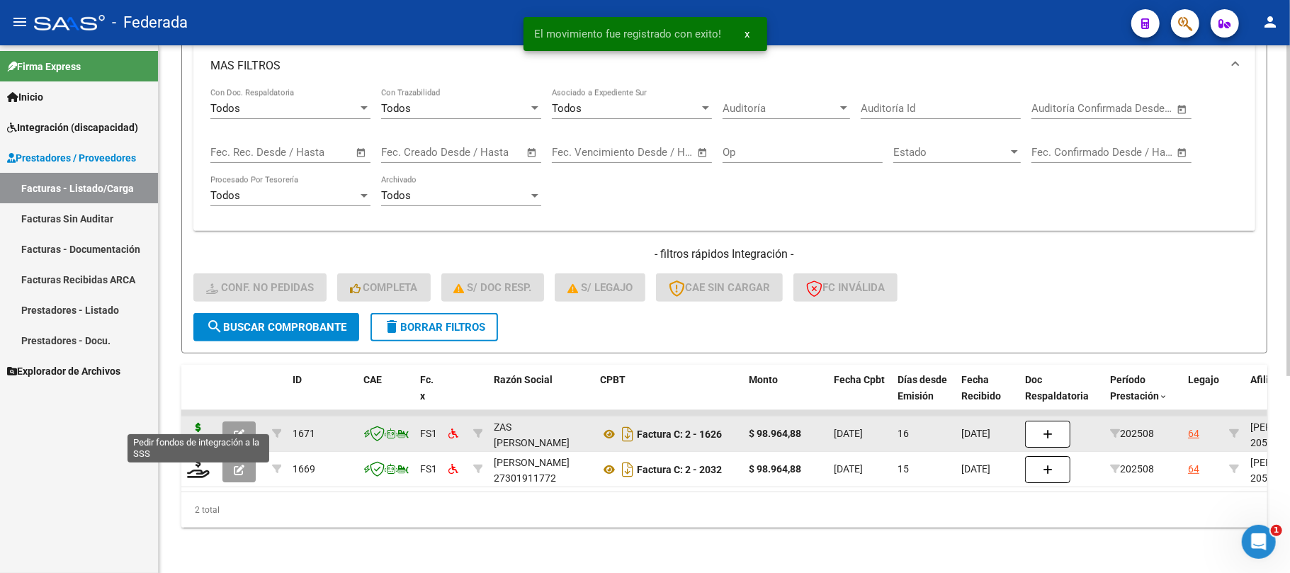
scroll to position [313, 0]
click at [197, 423] on icon at bounding box center [198, 433] width 23 height 20
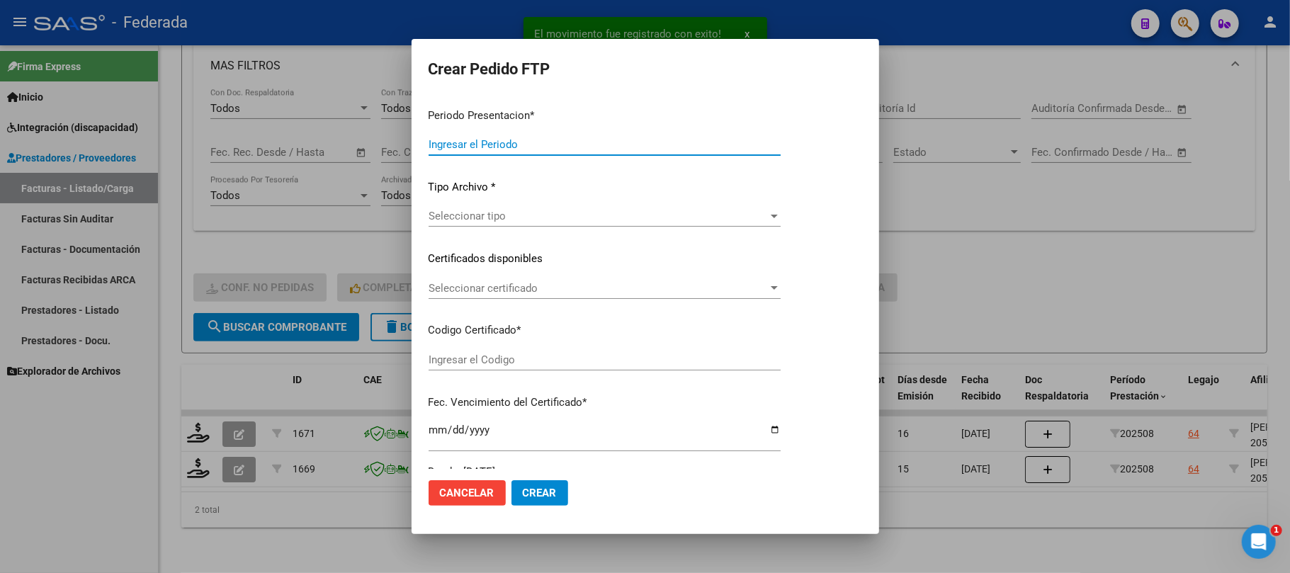
type input "202508"
type input "$ 98.964,88"
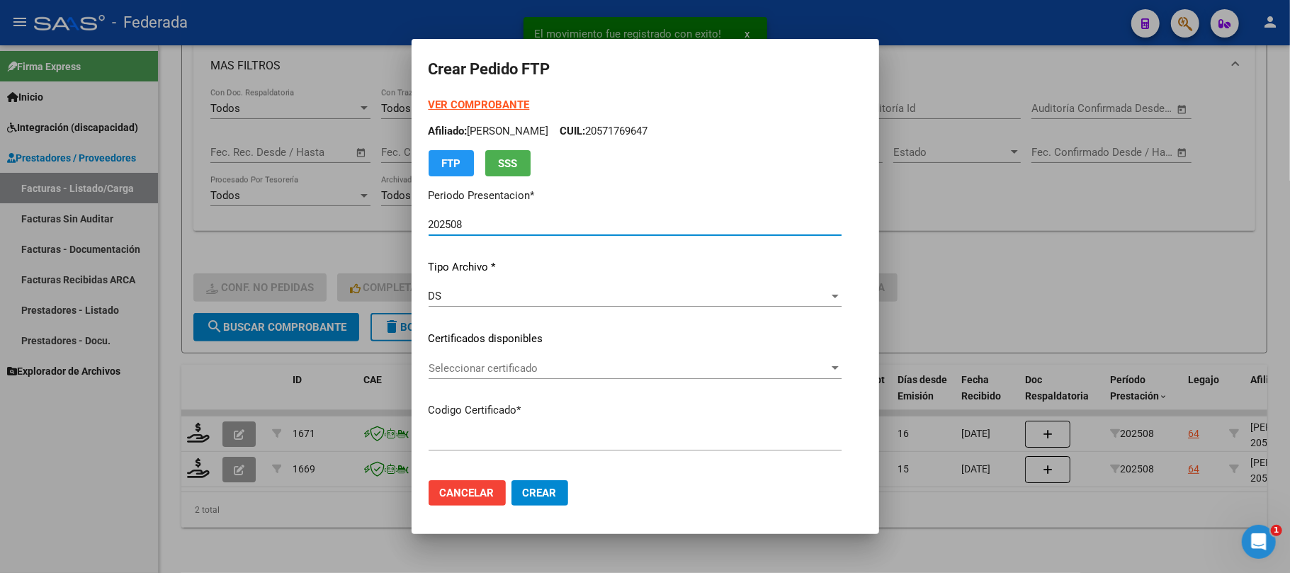
type input "ARG02000571769642023013020280130BS387"
type input "2028-01-30"
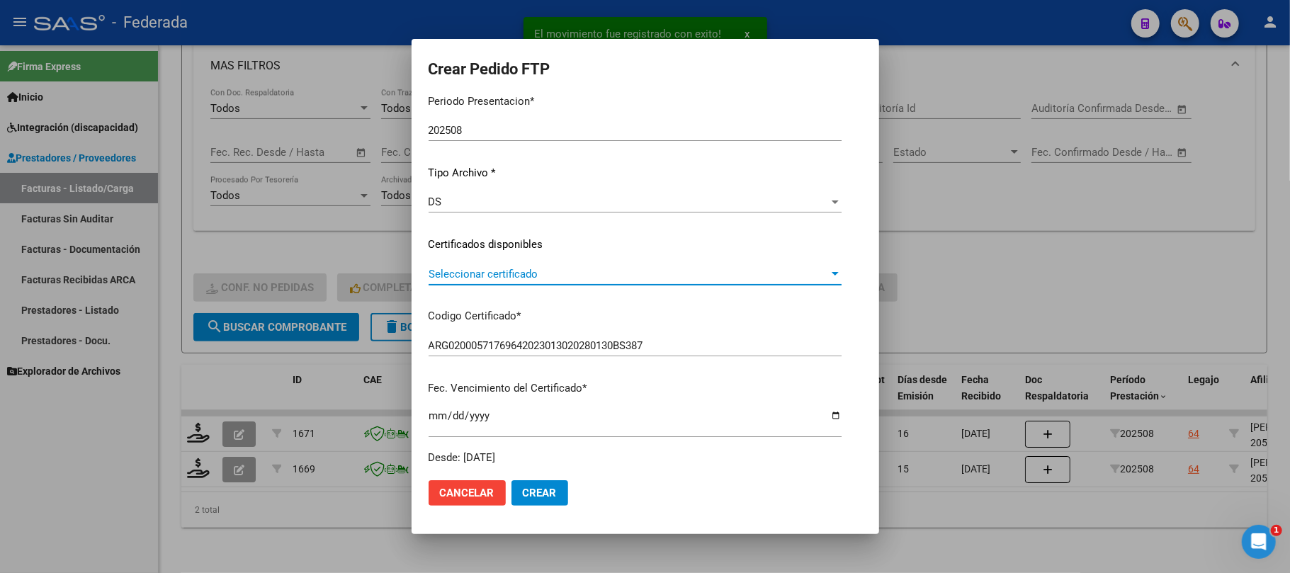
click at [428, 273] on span "Seleccionar certificado" at bounding box center [628, 274] width 400 height 13
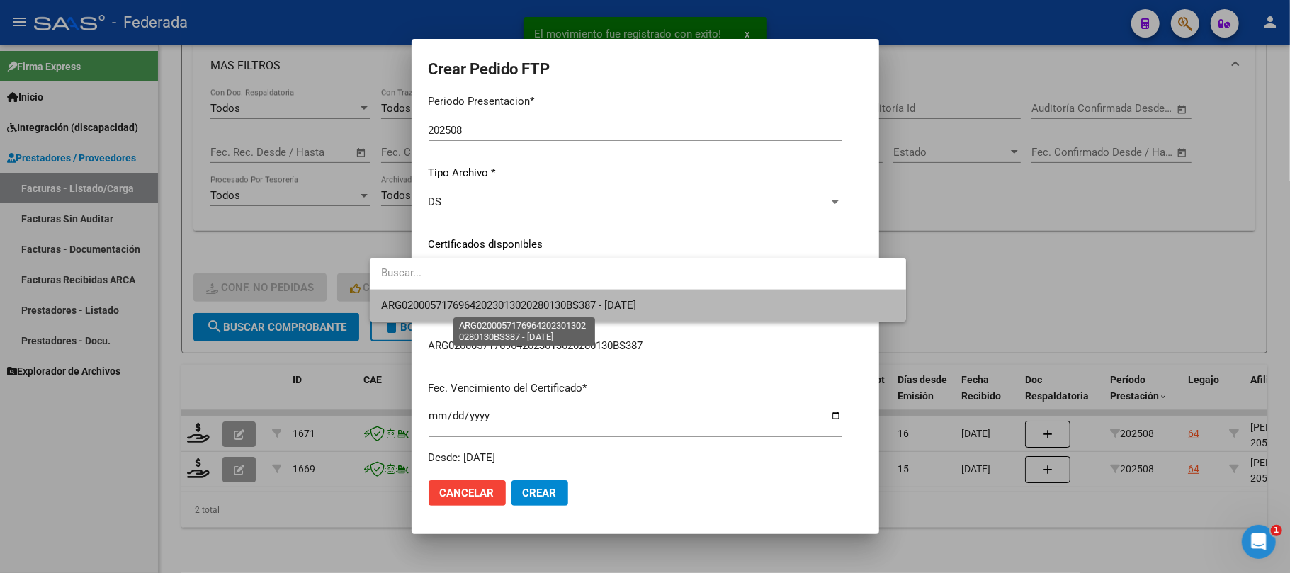
click at [409, 307] on span "ARG02000571769642023013020280130BS387 - 2028-01-30" at bounding box center [508, 305] width 255 height 13
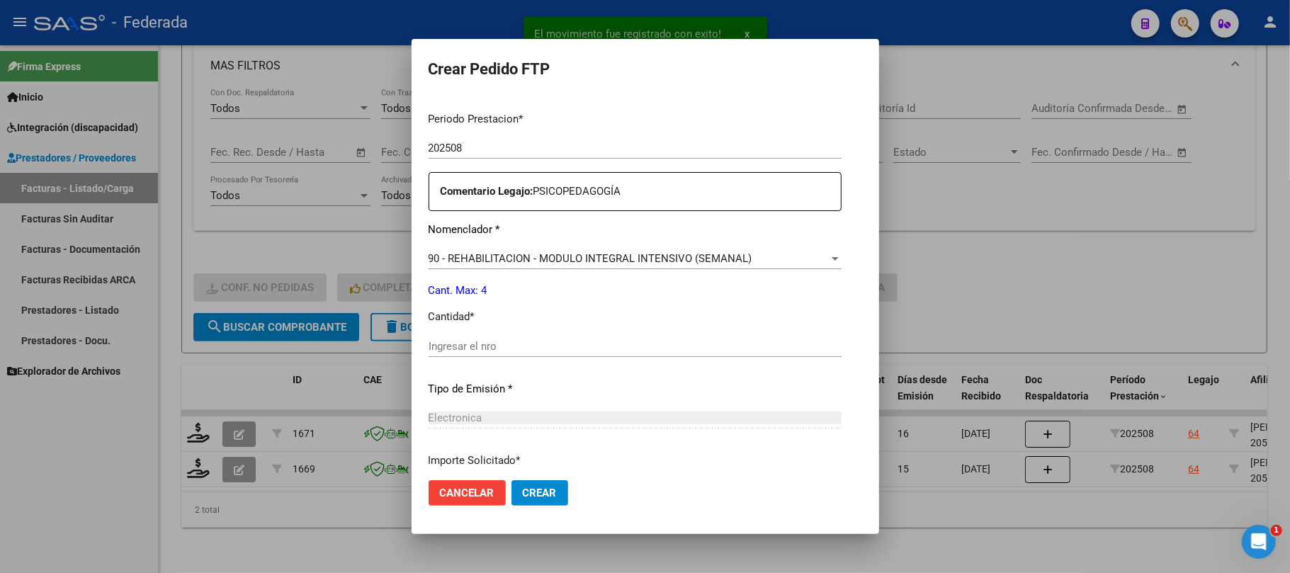
scroll to position [567, 0]
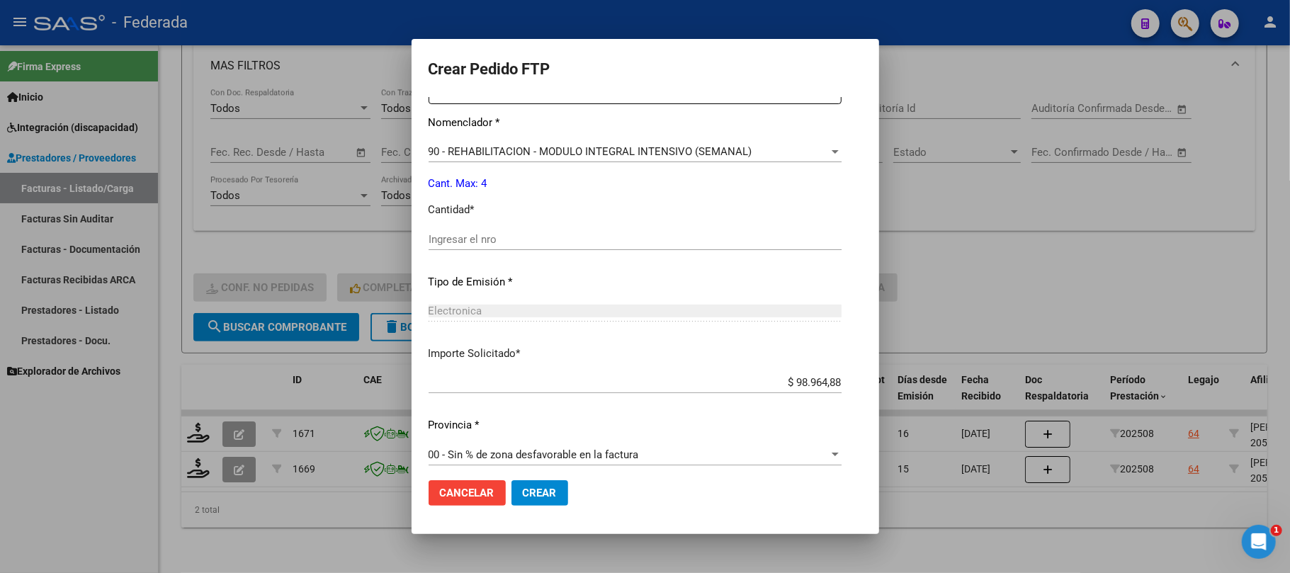
click at [428, 234] on input "Ingresar el nro" at bounding box center [634, 239] width 413 height 13
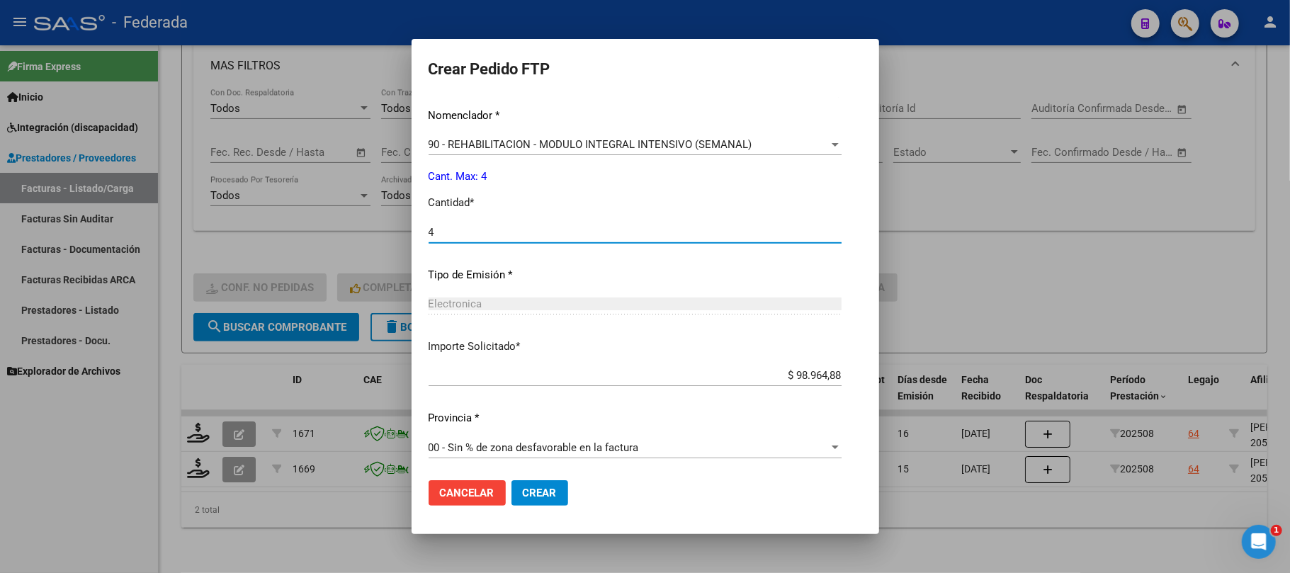
scroll to position [575, 0]
type input "4"
click at [523, 494] on span "Crear" at bounding box center [540, 493] width 34 height 13
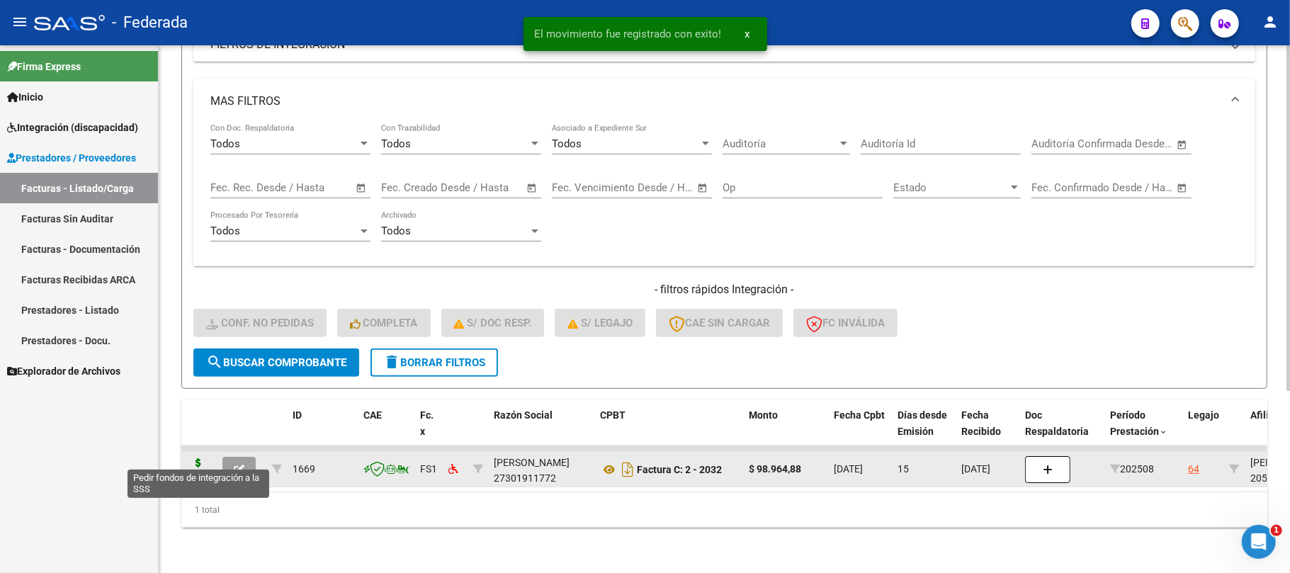
scroll to position [278, 0]
click at [198, 458] on icon at bounding box center [198, 468] width 23 height 20
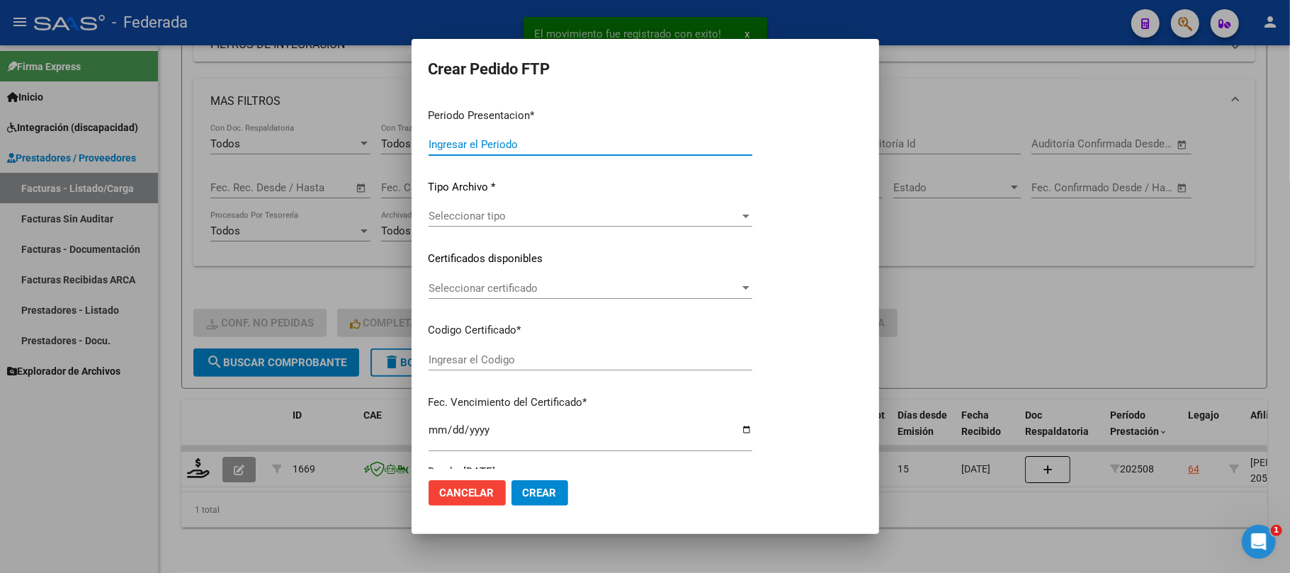
type input "202508"
type input "$ 98.964,88"
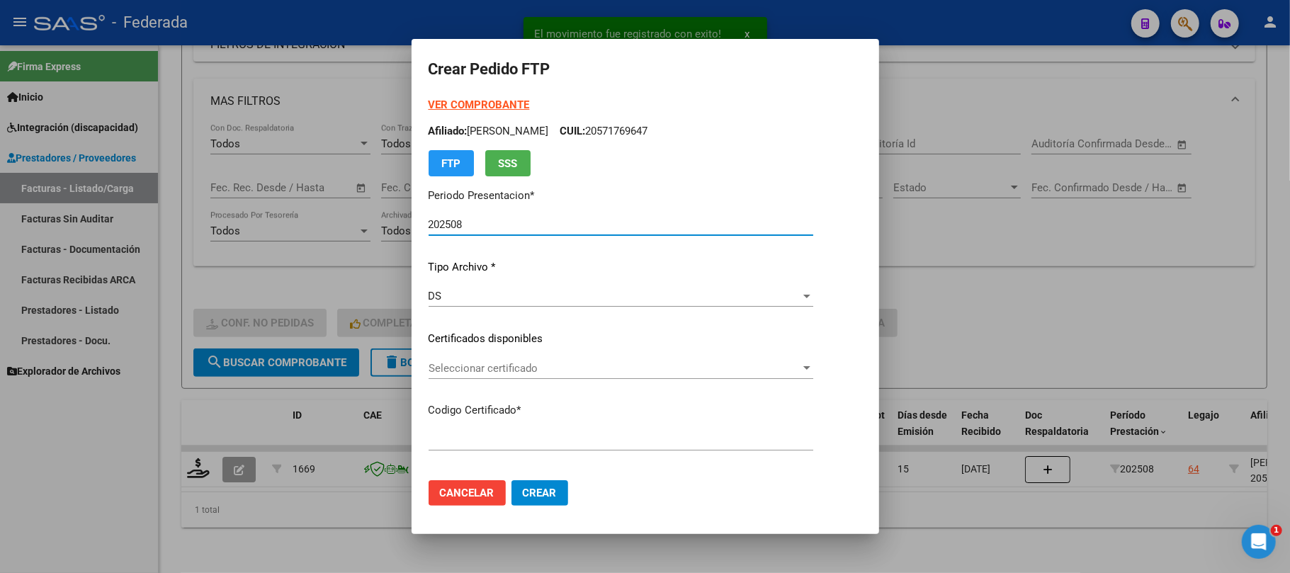
type input "ARG02000571769642023013020280130BS387"
type input "2028-01-30"
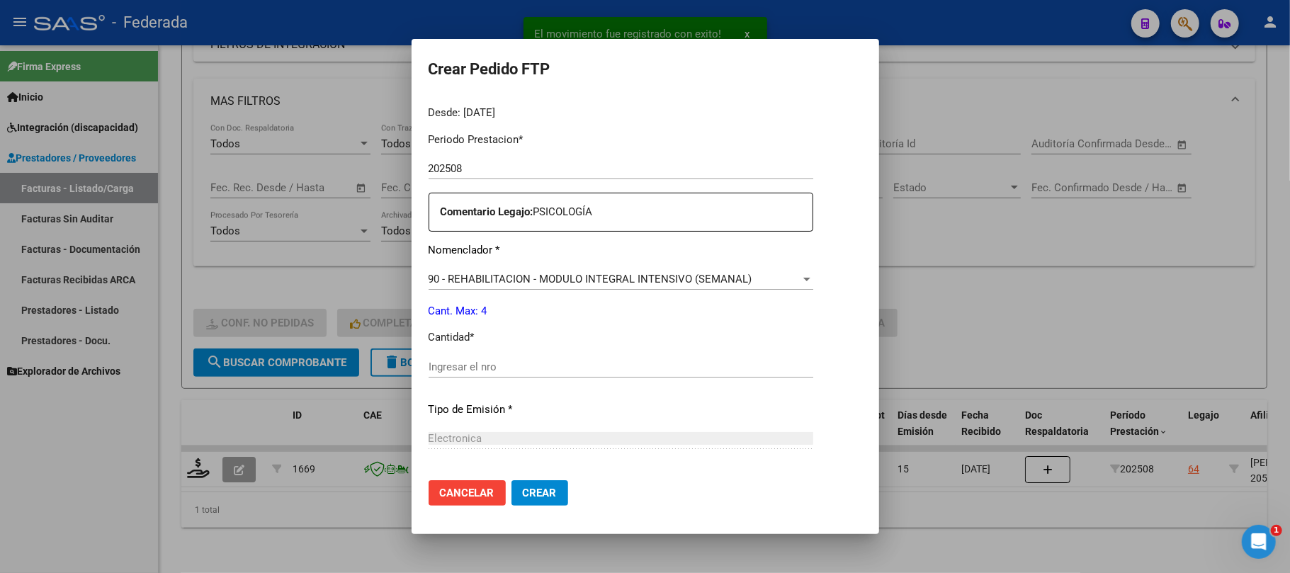
scroll to position [472, 0]
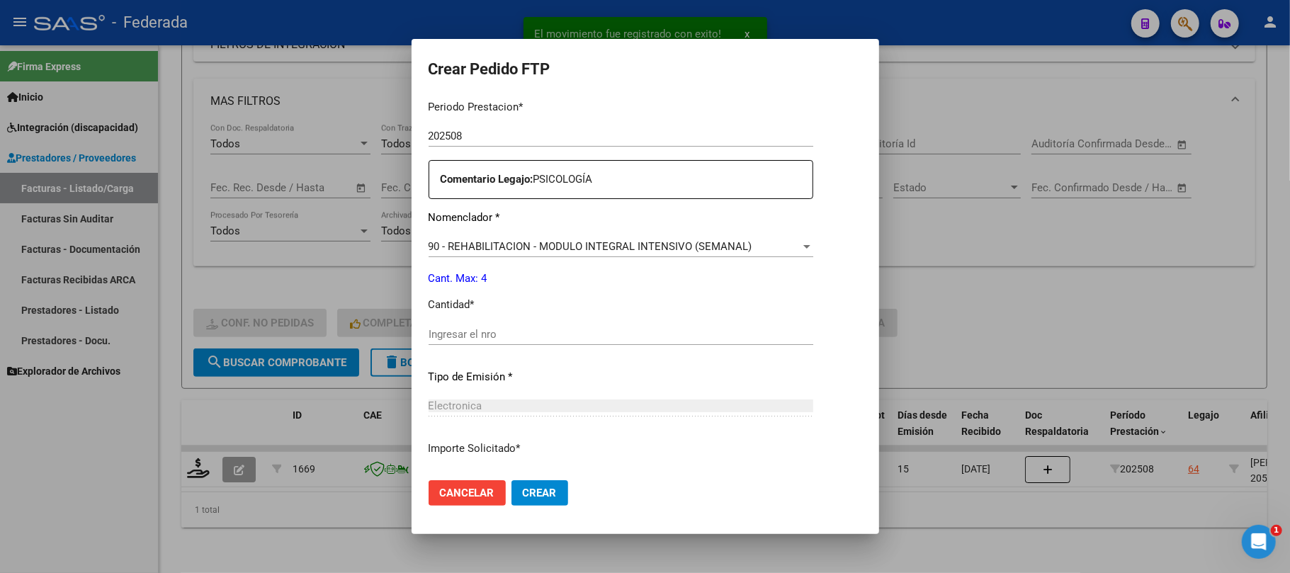
click at [480, 331] on input "Ingresar el nro" at bounding box center [620, 334] width 385 height 13
type input "4"
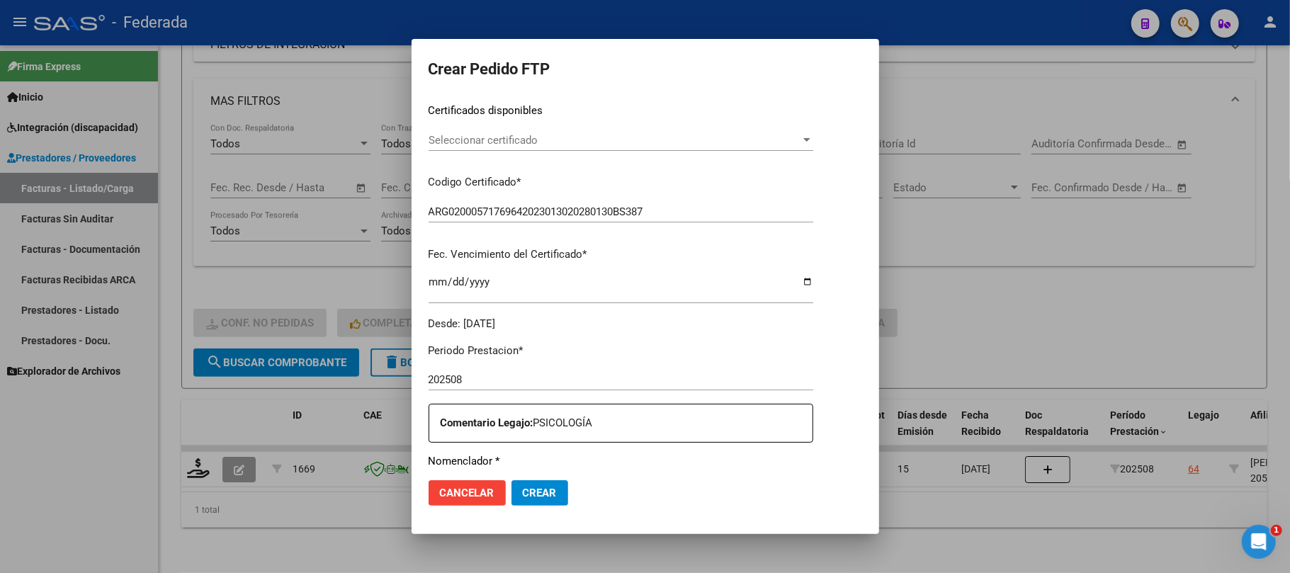
scroll to position [197, 0]
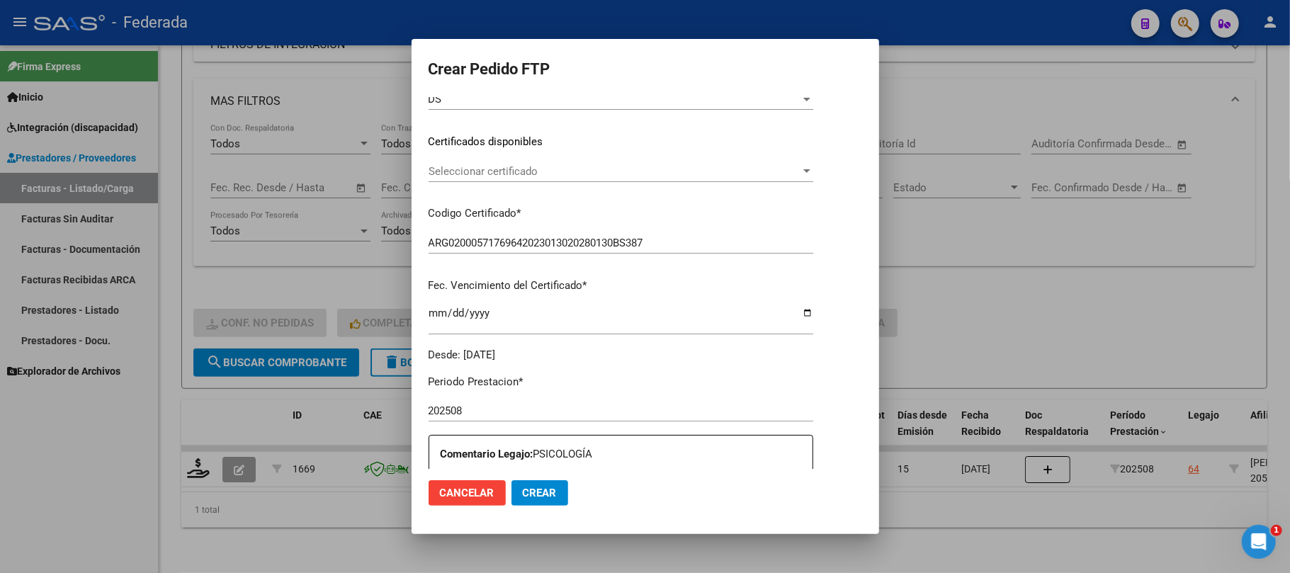
click at [523, 494] on span "Crear" at bounding box center [540, 493] width 34 height 13
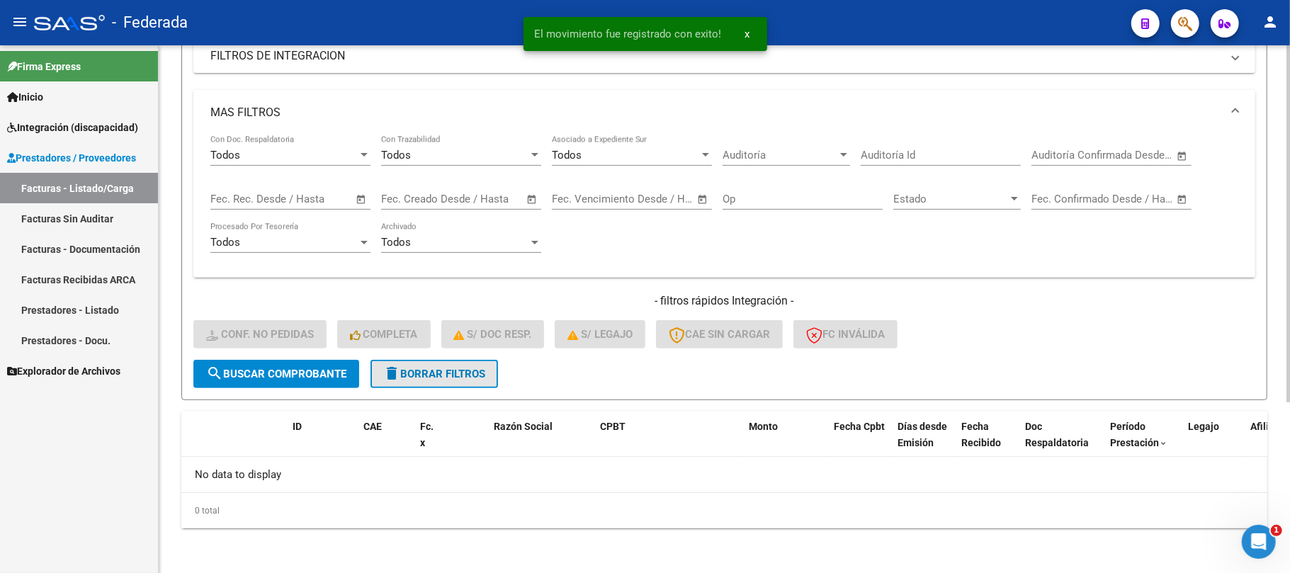
click at [440, 360] on button "delete Borrar Filtros" at bounding box center [433, 374] width 127 height 28
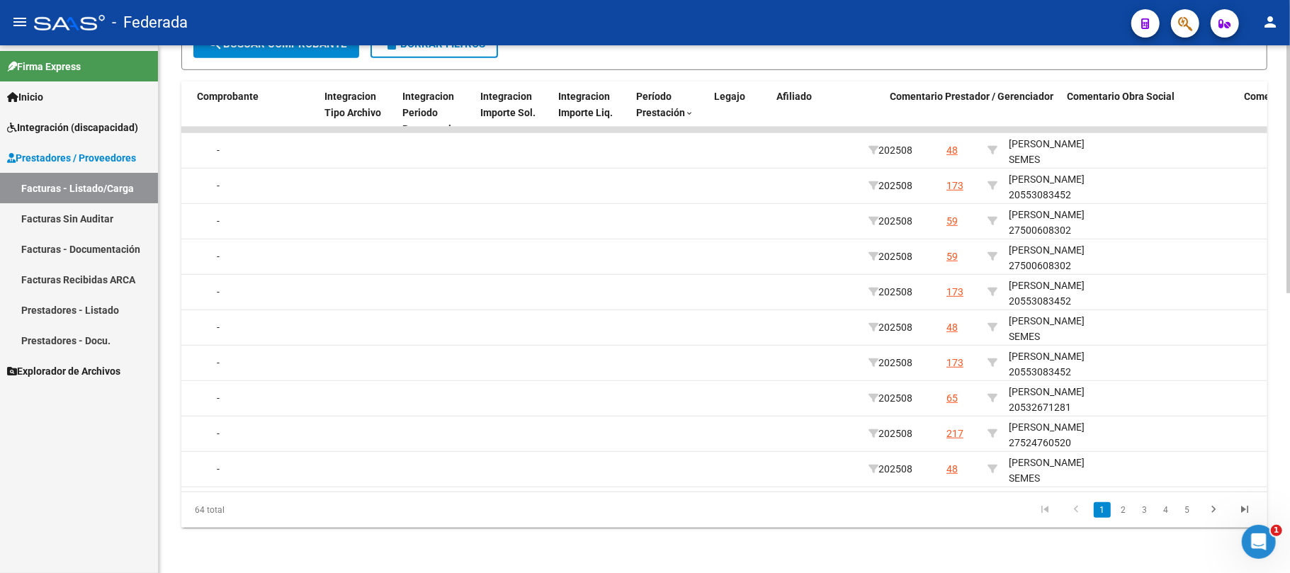
scroll to position [0, 1638]
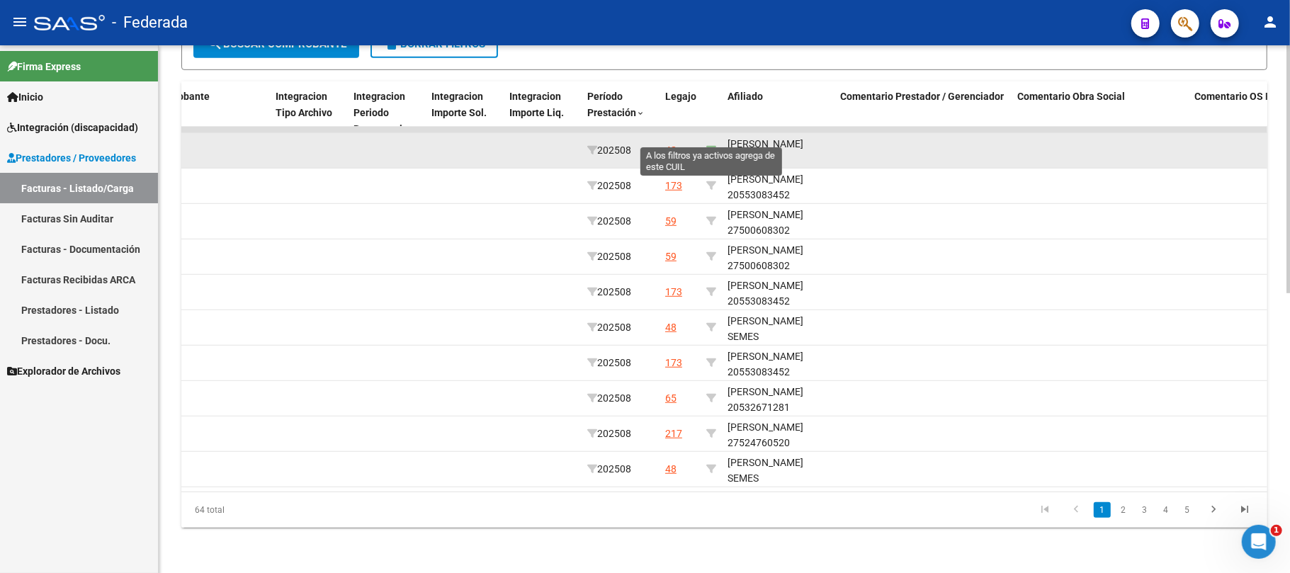
click at [708, 145] on icon at bounding box center [711, 150] width 10 height 10
type input "20554542817"
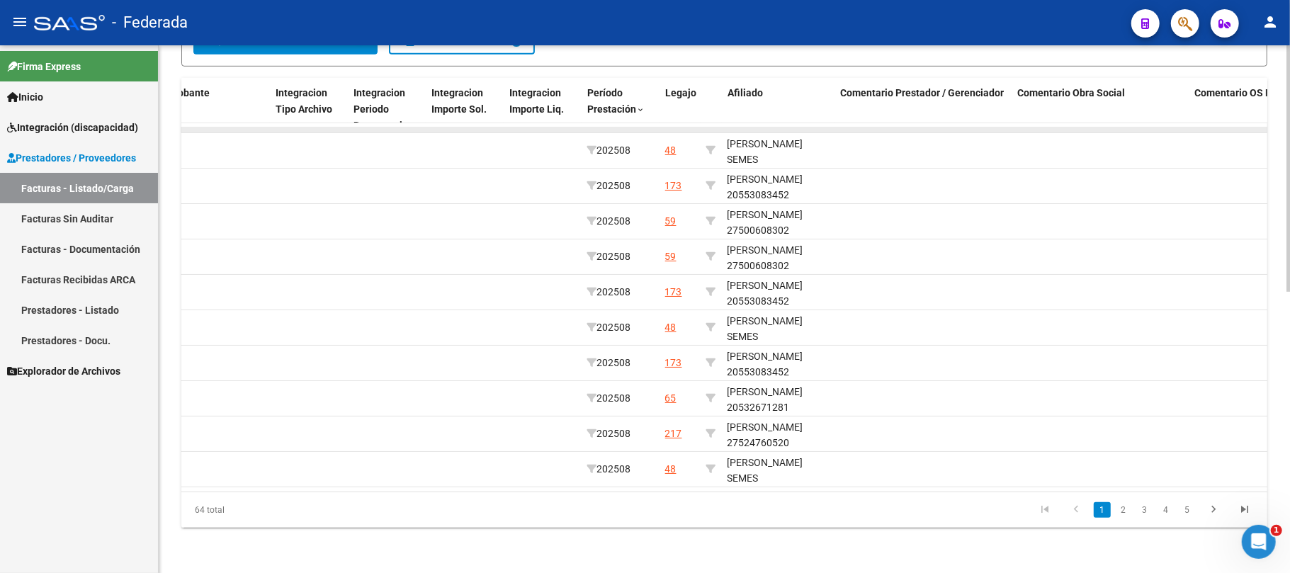
scroll to position [348, 0]
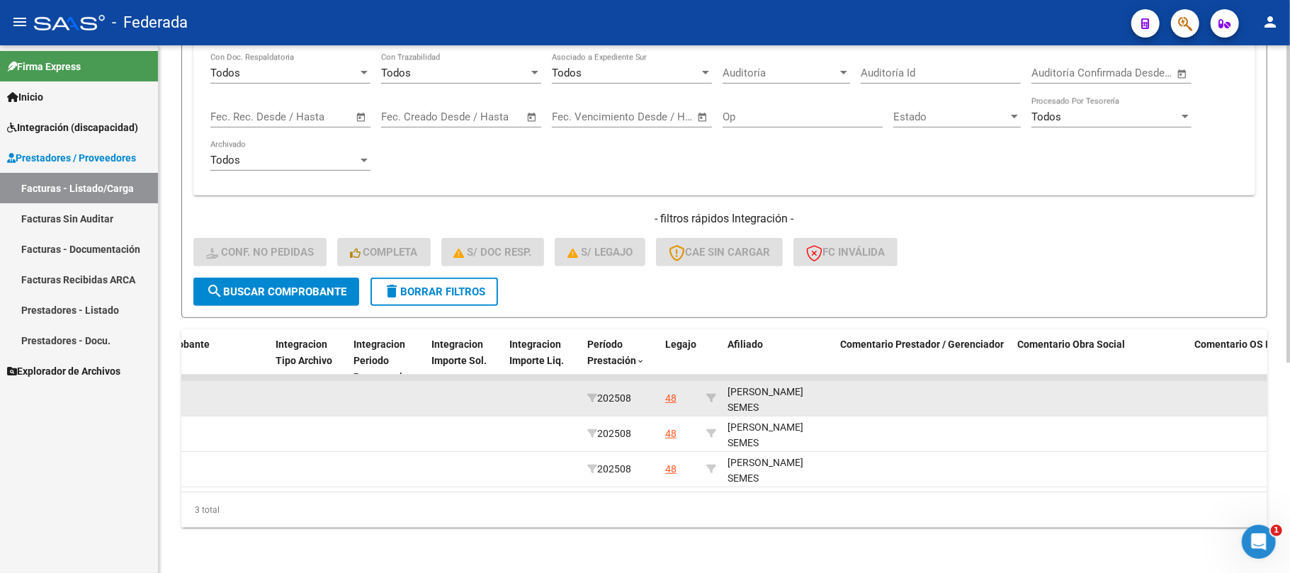
click at [802, 392] on div "FERNANDEZ SEMES MATEO 20554542817" at bounding box center [778, 416] width 102 height 64
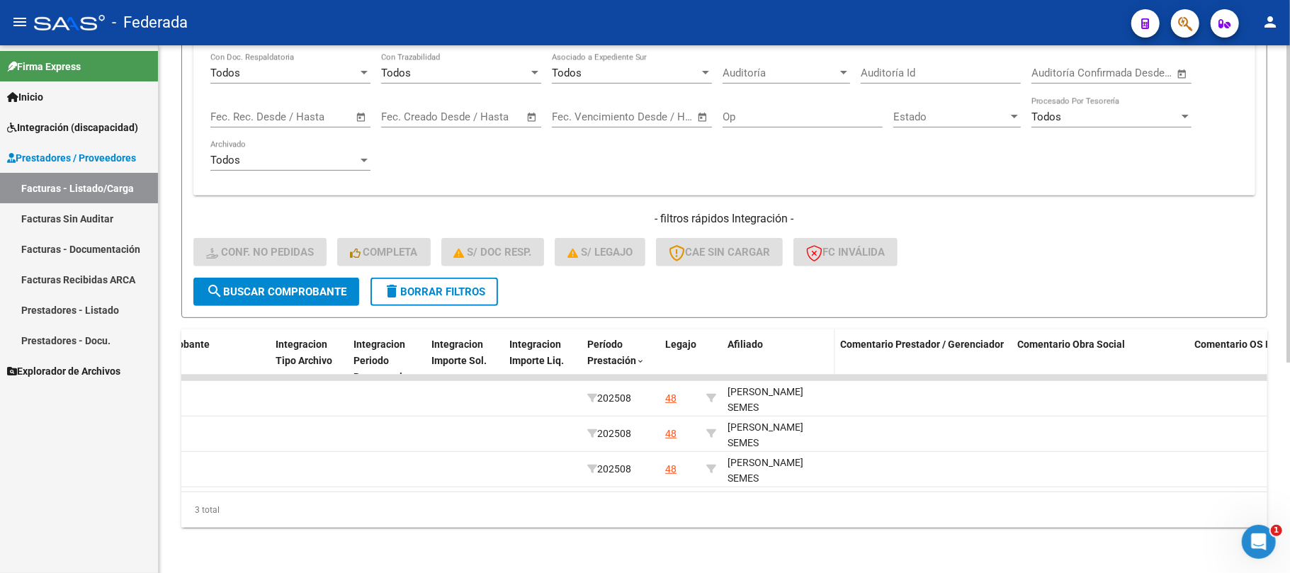
copy div "20554542817"
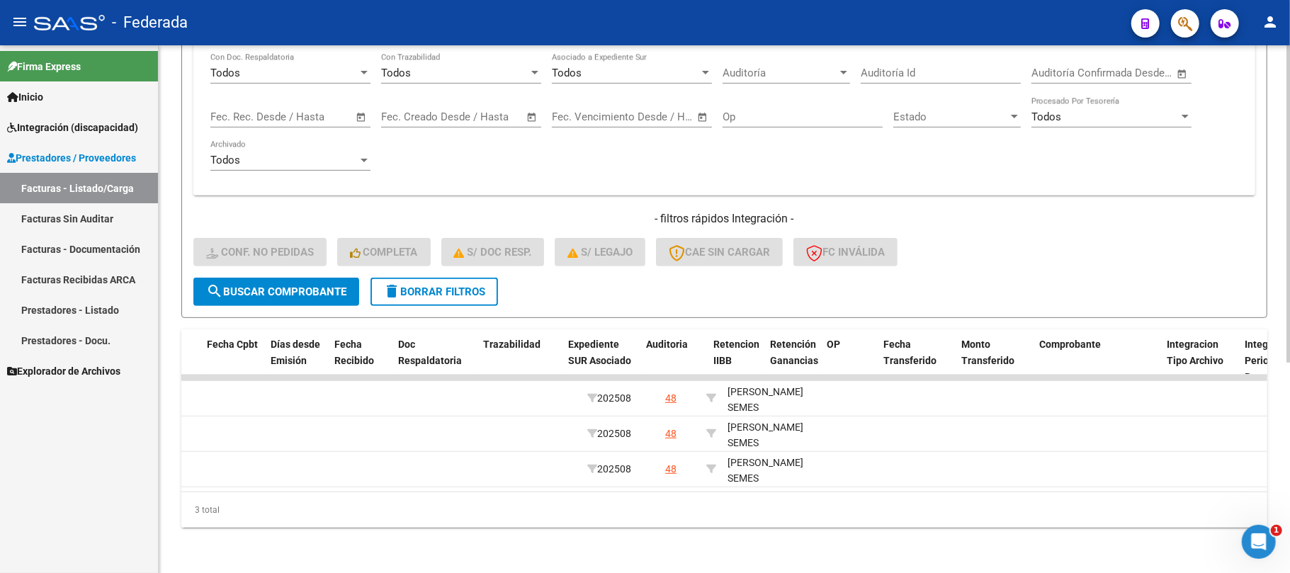
scroll to position [0, 0]
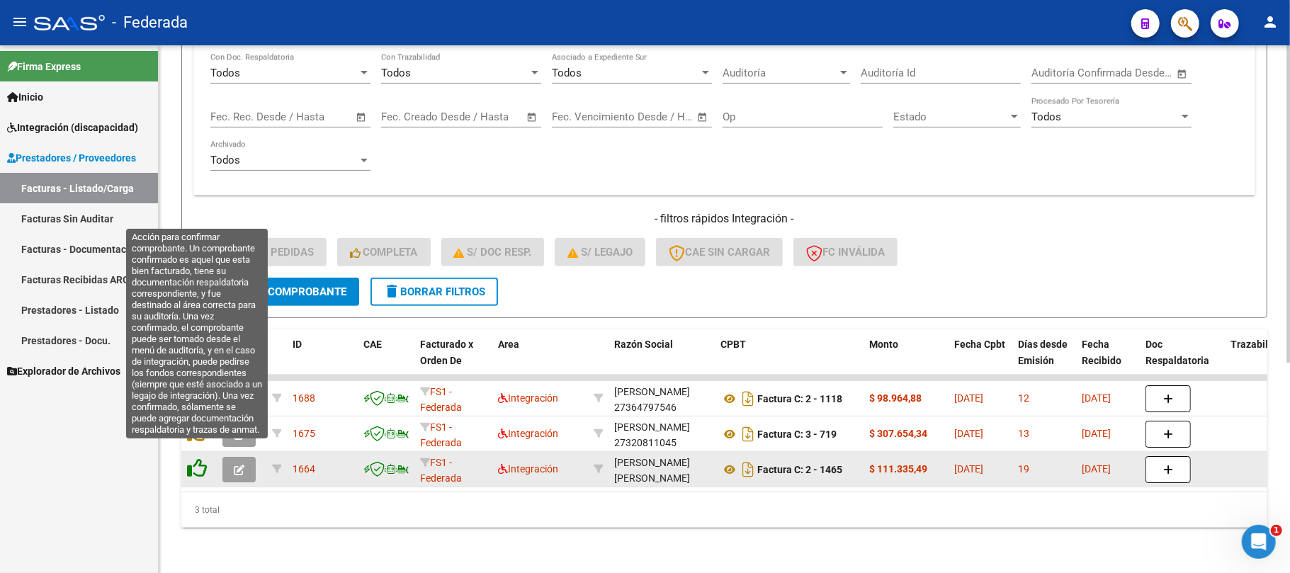
click at [199, 458] on icon at bounding box center [197, 468] width 20 height 20
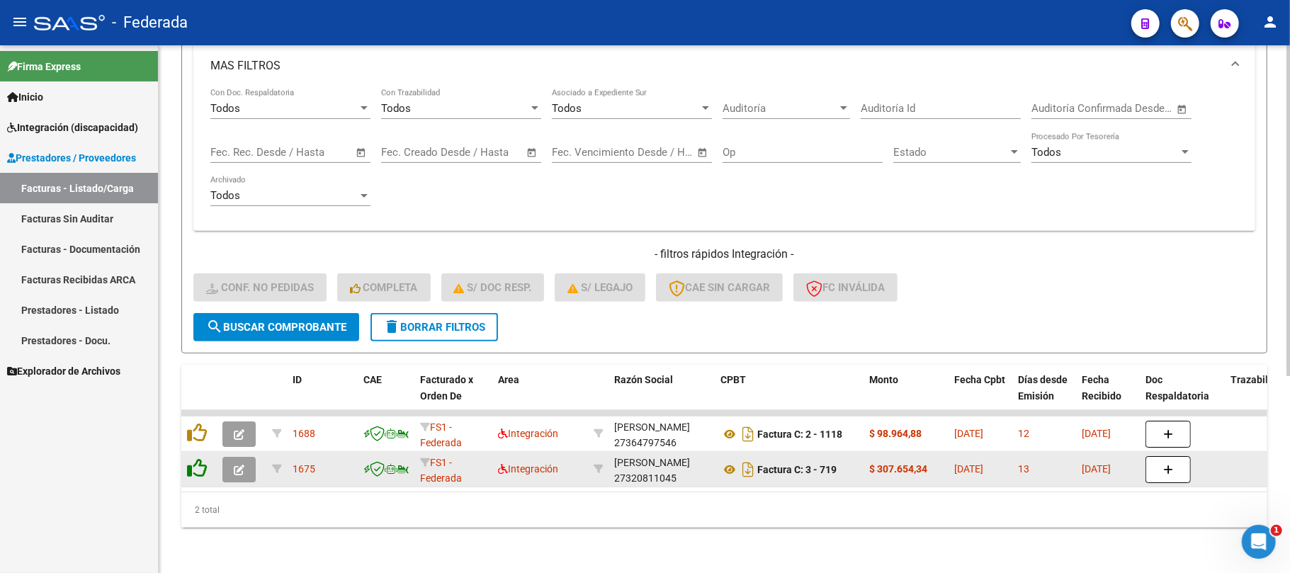
scroll to position [313, 0]
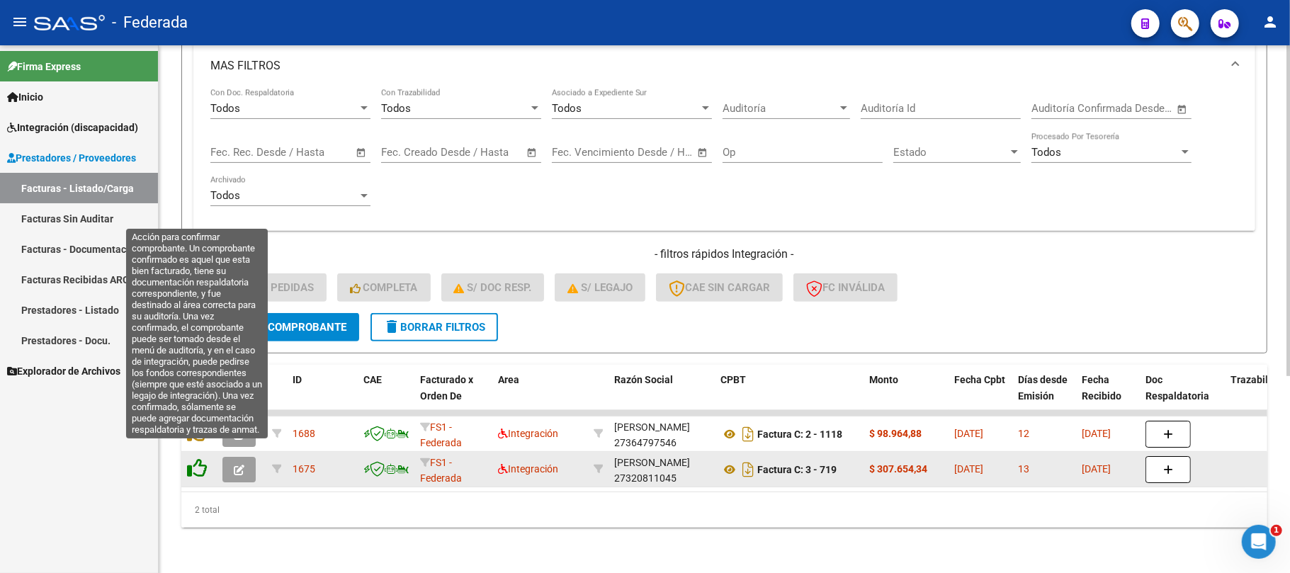
click at [198, 458] on icon at bounding box center [197, 468] width 20 height 20
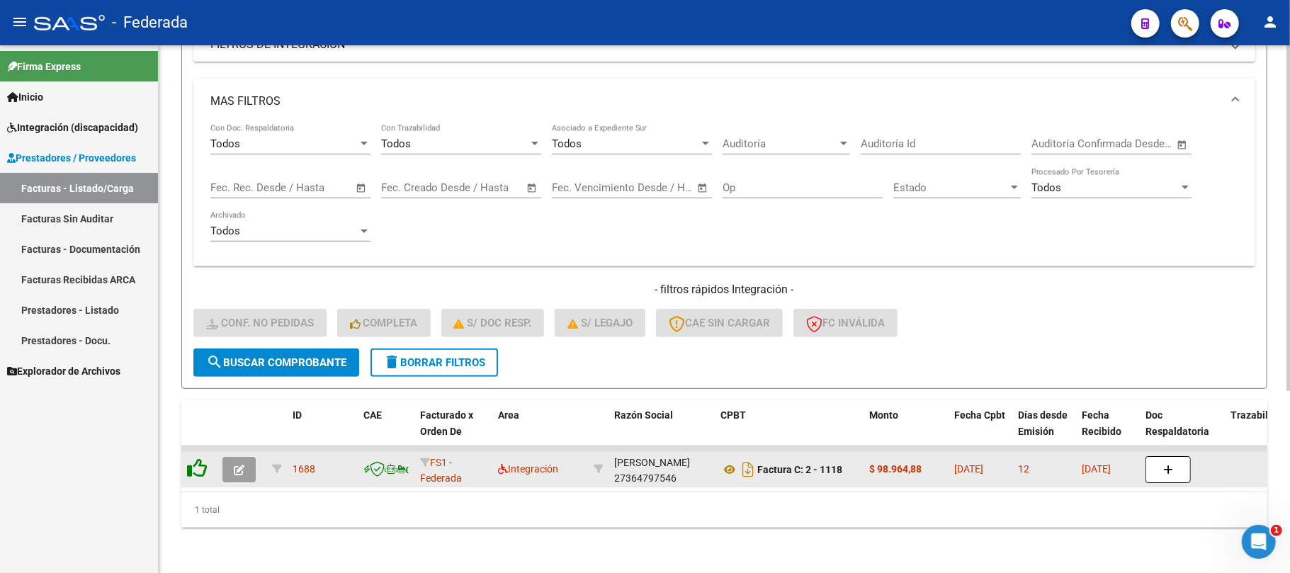
scroll to position [278, 0]
click at [198, 458] on icon at bounding box center [197, 468] width 20 height 20
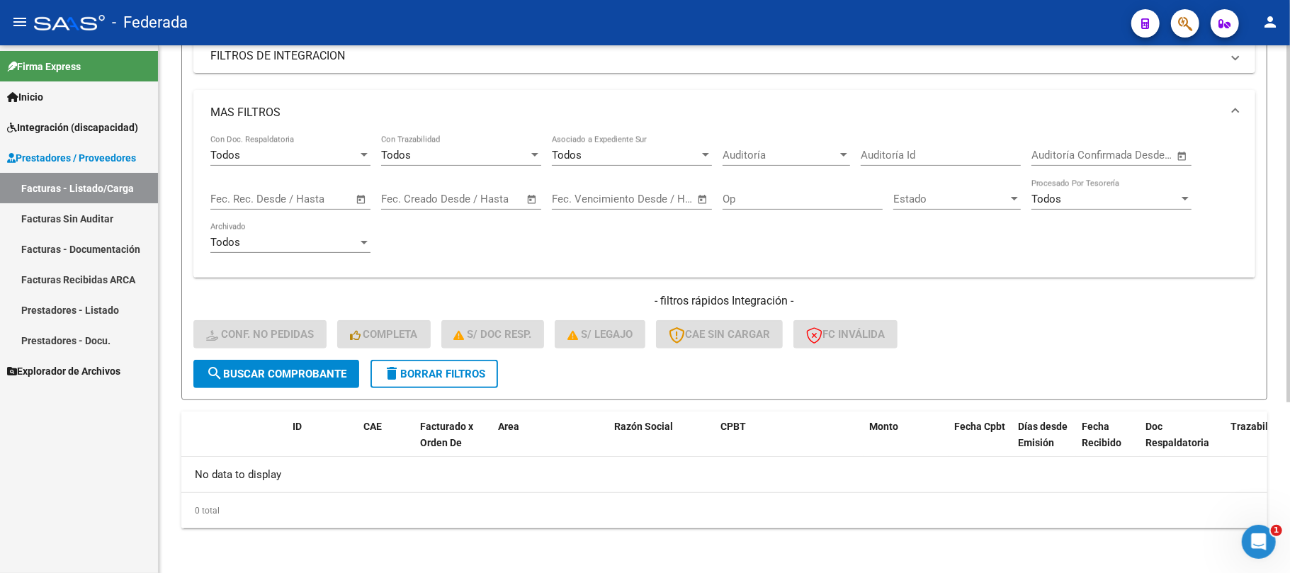
click at [443, 368] on span "delete Borrar Filtros" at bounding box center [434, 374] width 102 height 13
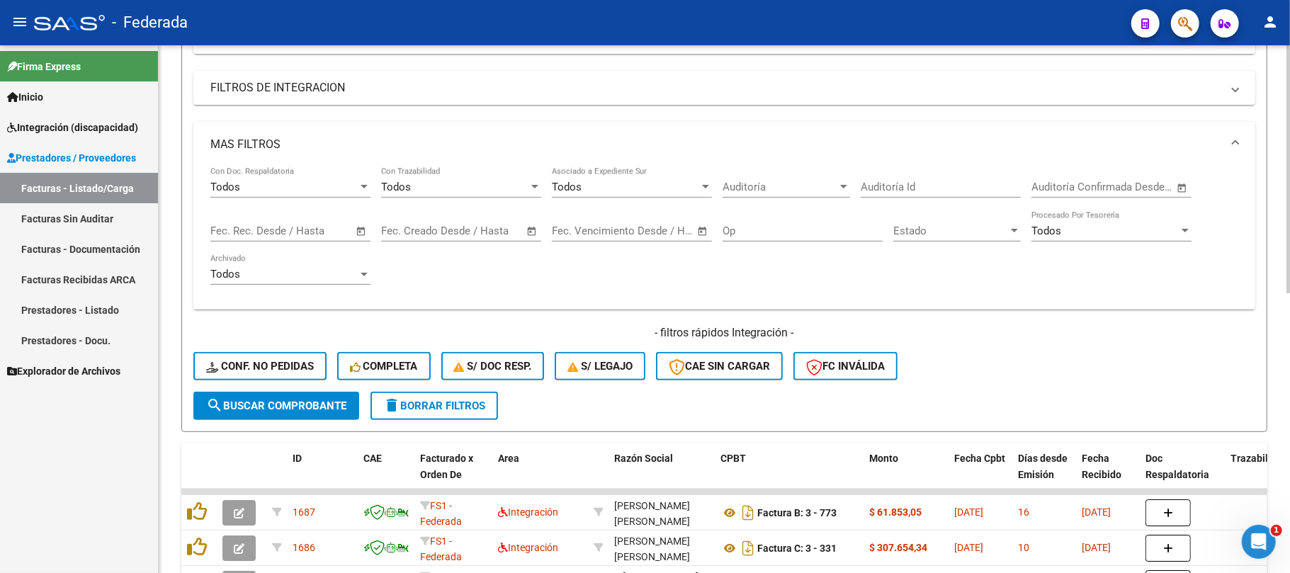
scroll to position [253, 0]
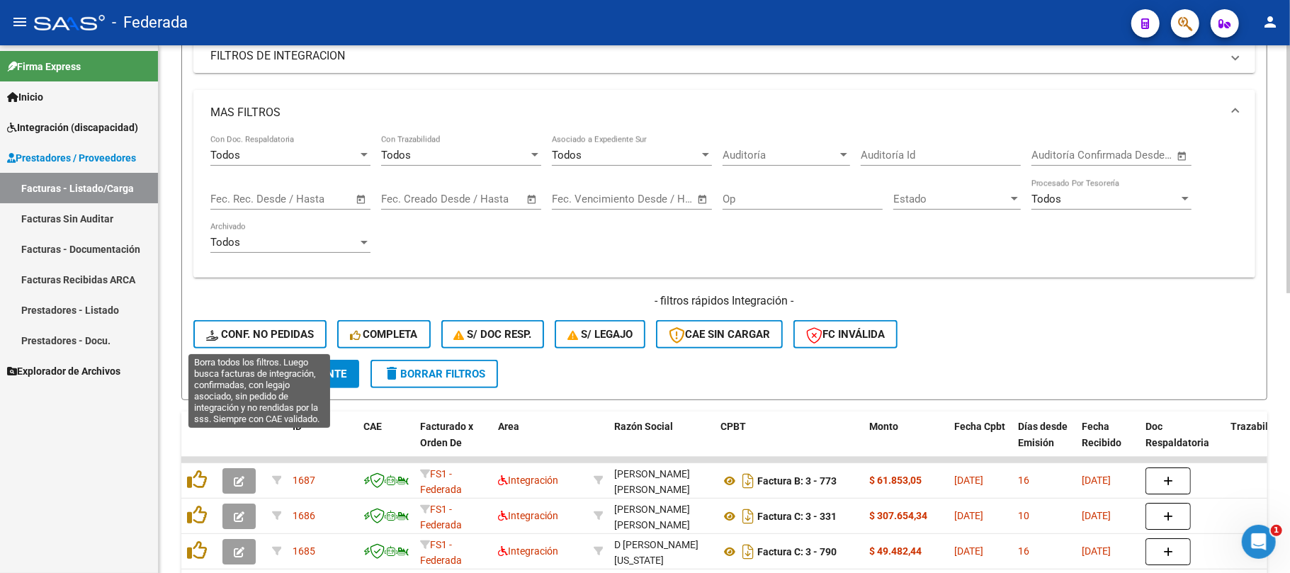
click at [290, 337] on span "Conf. no pedidas" at bounding box center [260, 334] width 108 height 13
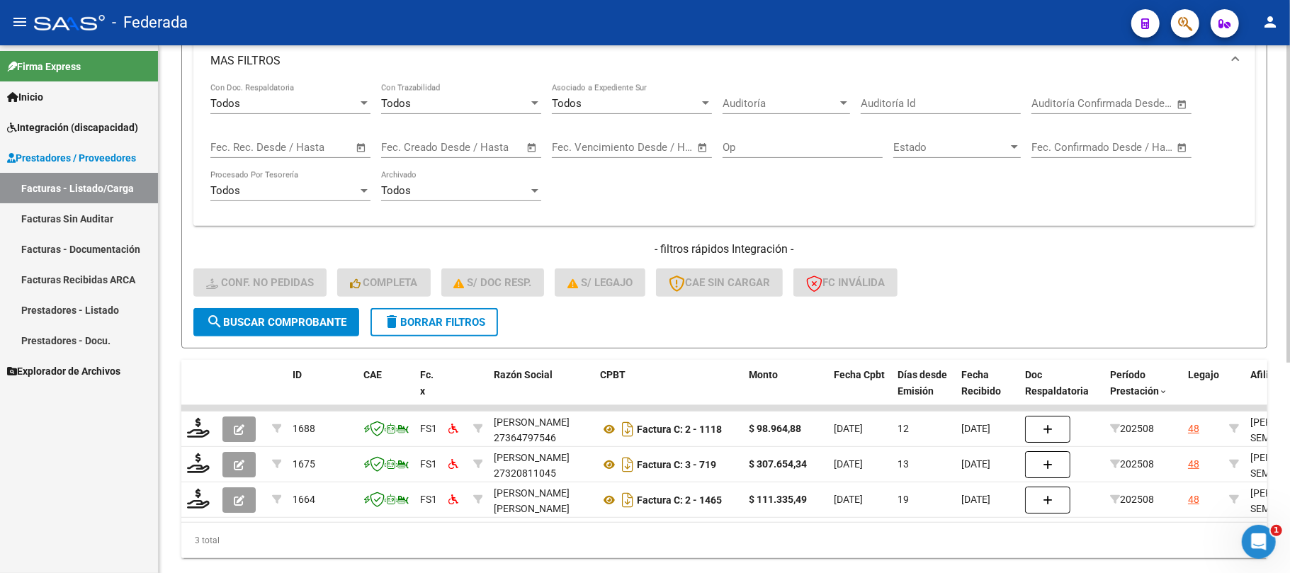
scroll to position [348, 0]
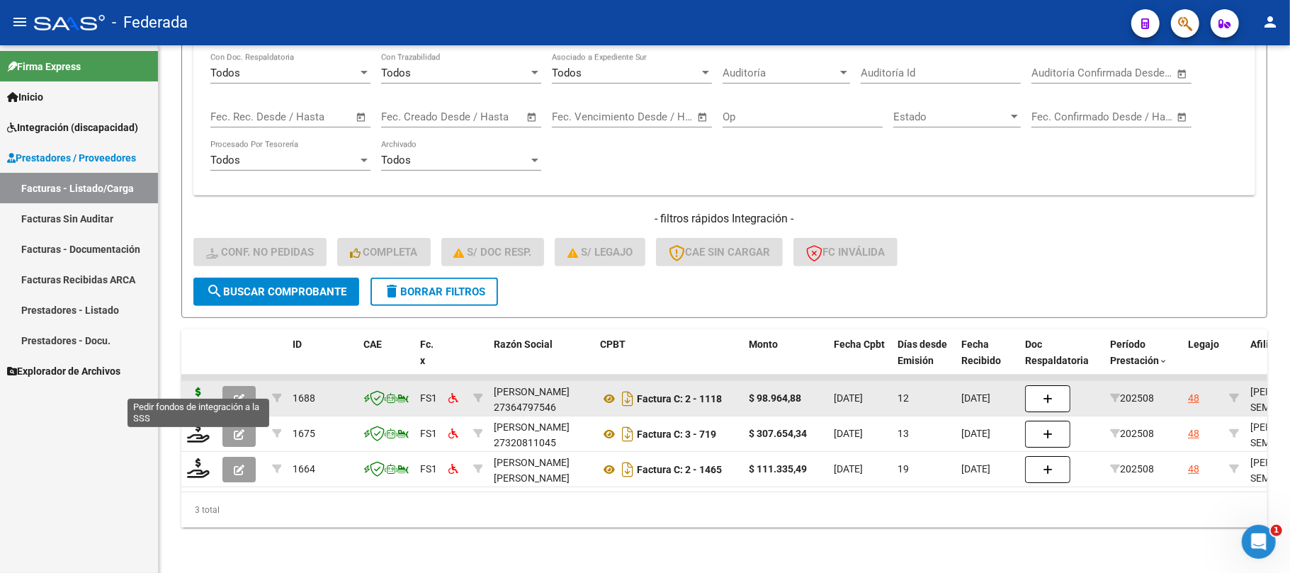
click at [199, 390] on icon at bounding box center [198, 397] width 23 height 20
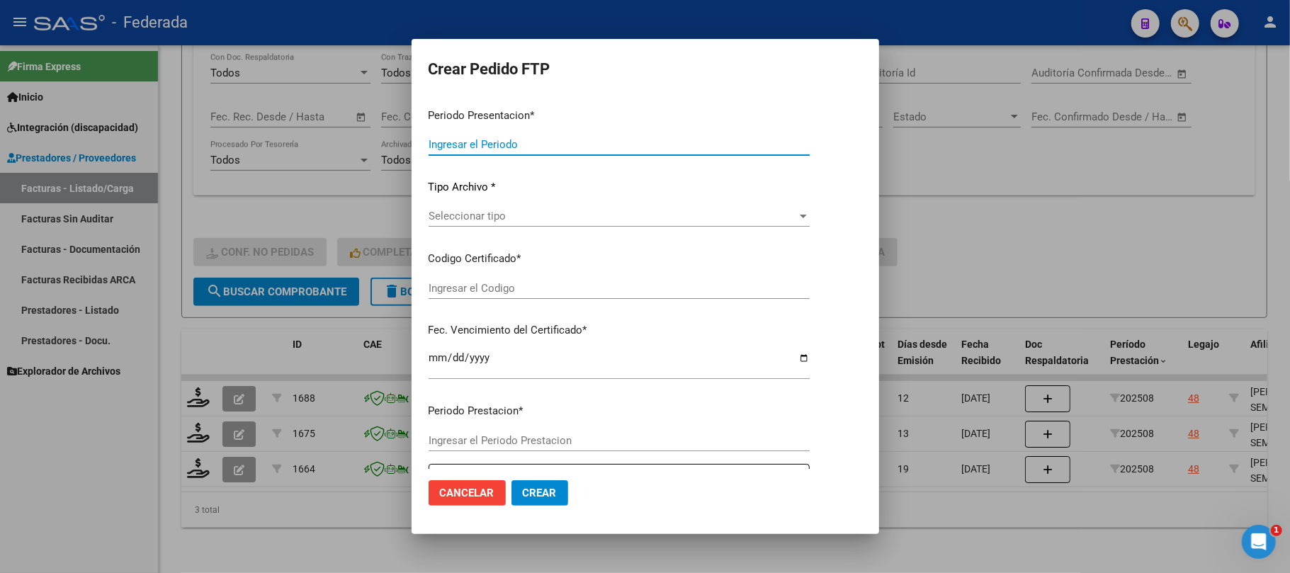
type input "202508"
type input "$ 98.964,88"
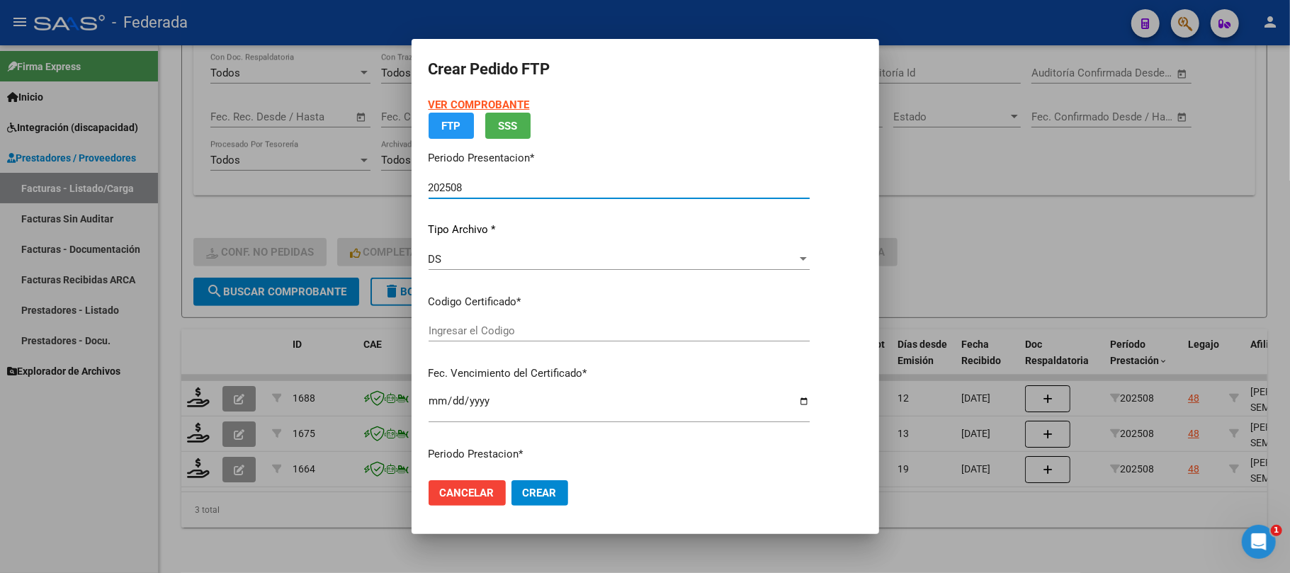
type input "ARG02000554542812019100320251003COR471"
type input "2025-10-03"
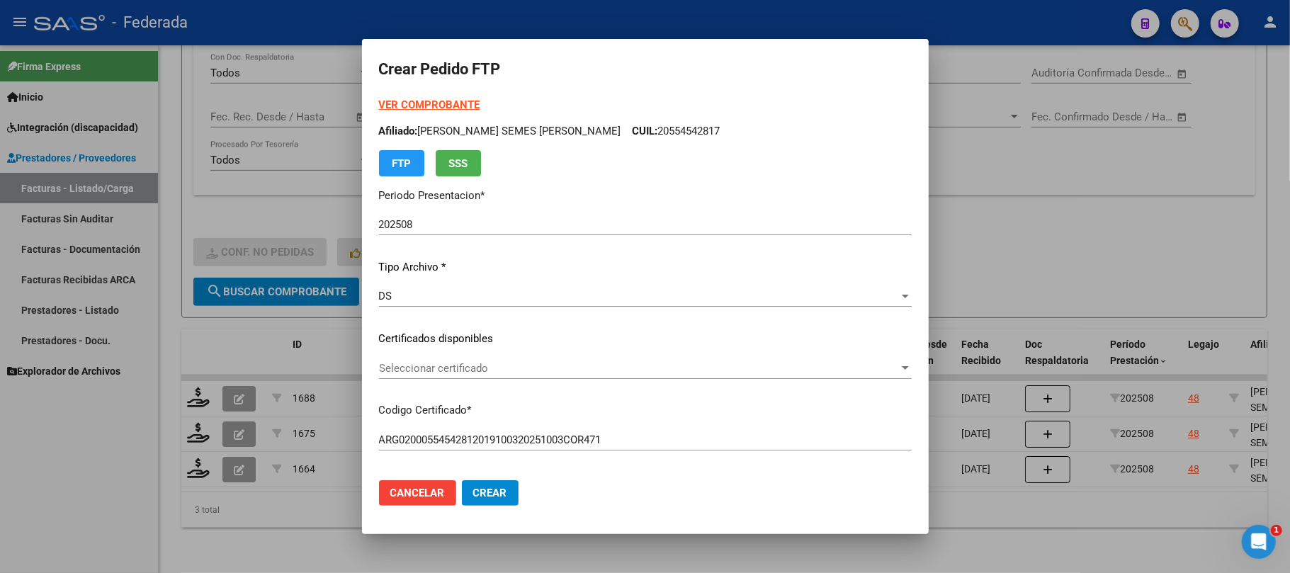
scroll to position [94, 0]
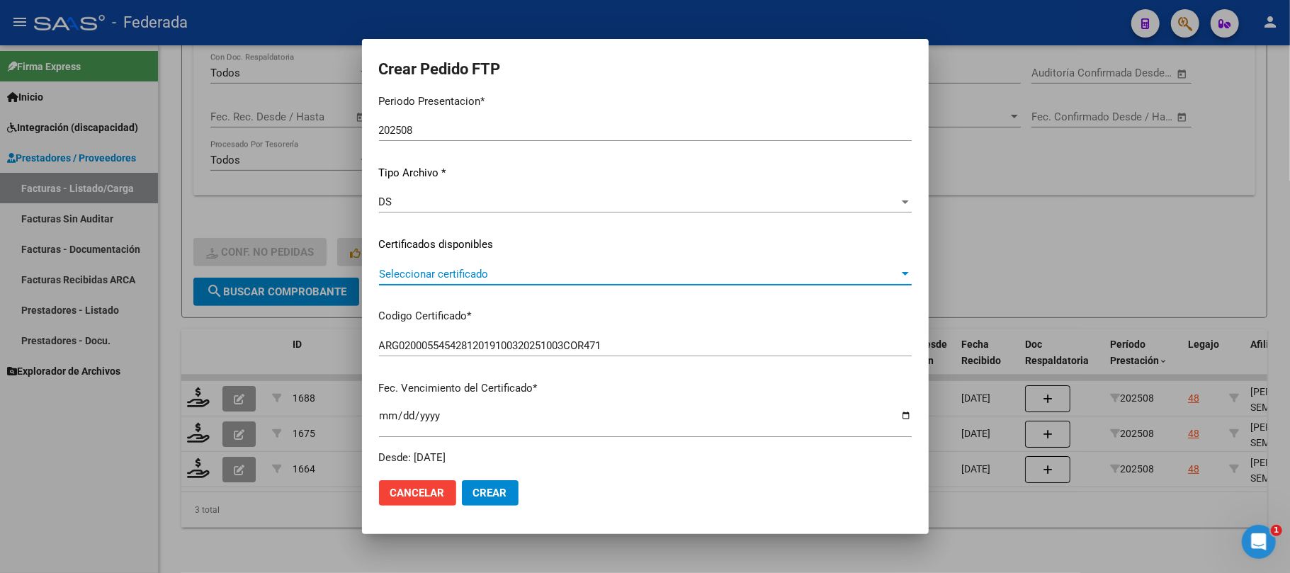
click at [463, 269] on span "Seleccionar certificado" at bounding box center [639, 274] width 520 height 13
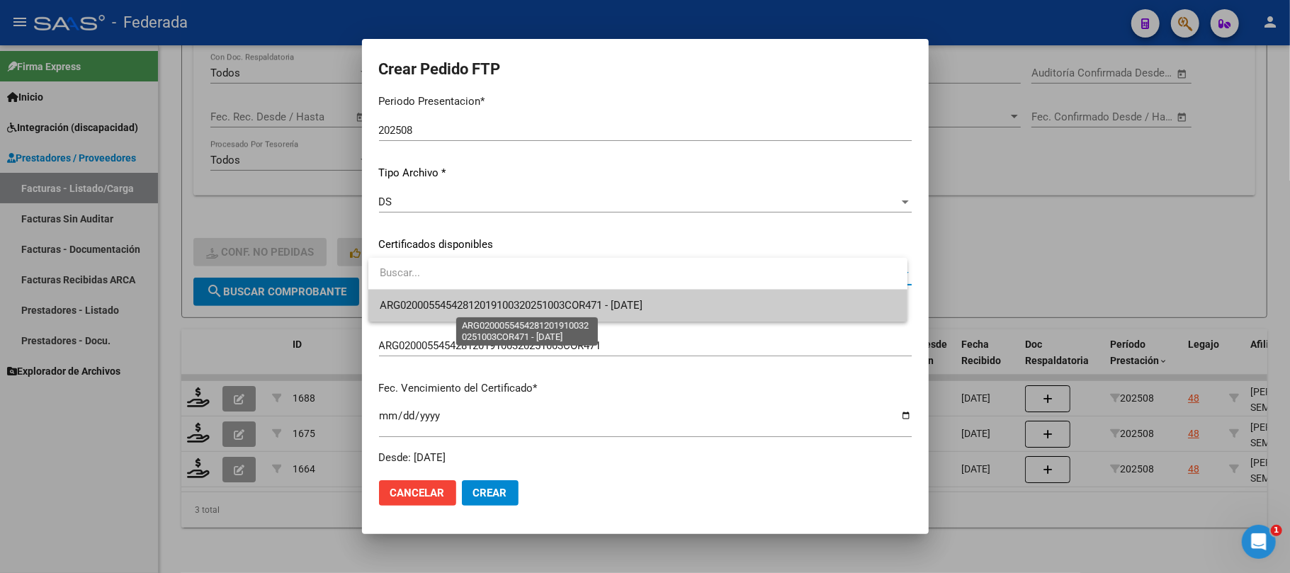
click at [460, 300] on span "ARG02000554542812019100320251003COR471 - 2025-10-03" at bounding box center [511, 305] width 263 height 13
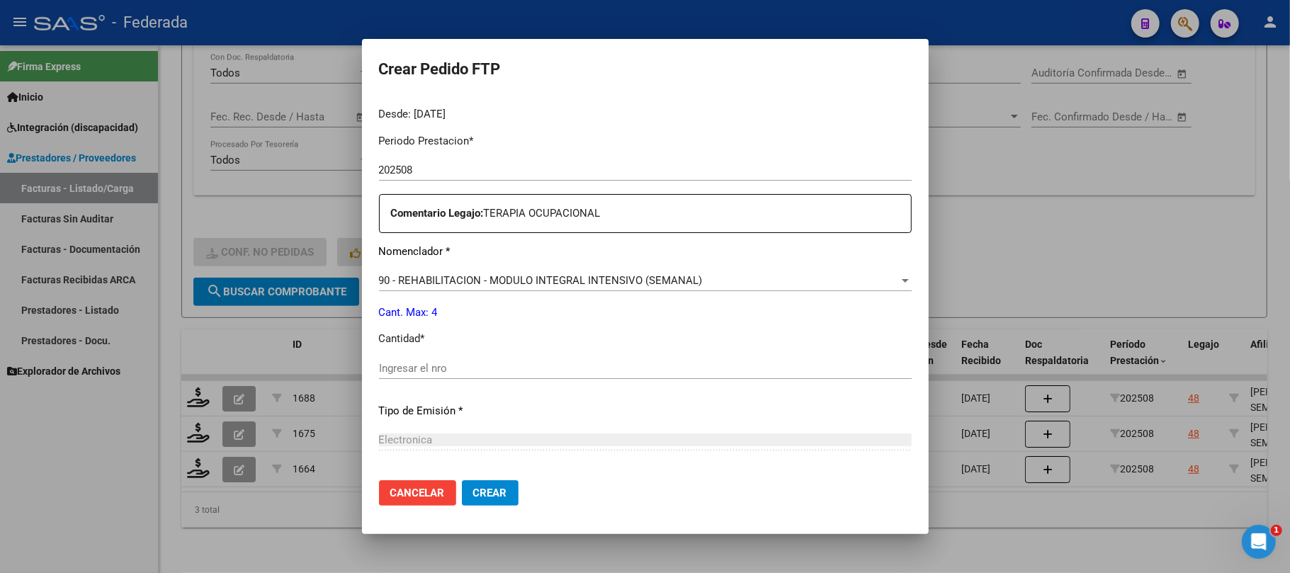
scroll to position [472, 0]
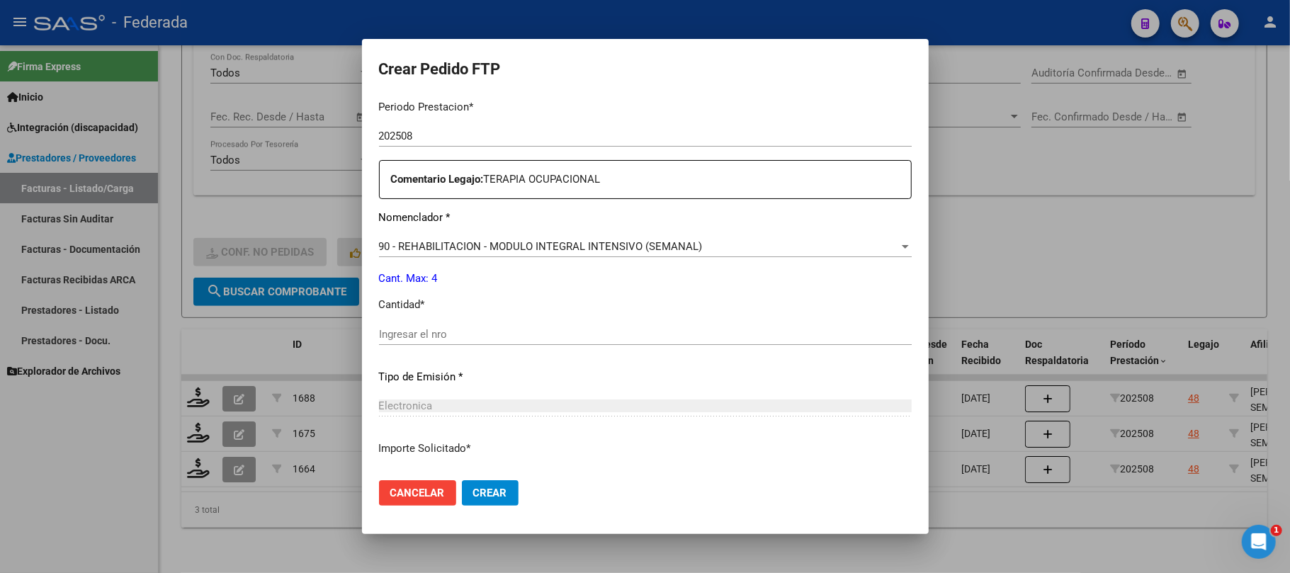
click at [435, 341] on div "Ingresar el nro" at bounding box center [645, 334] width 533 height 21
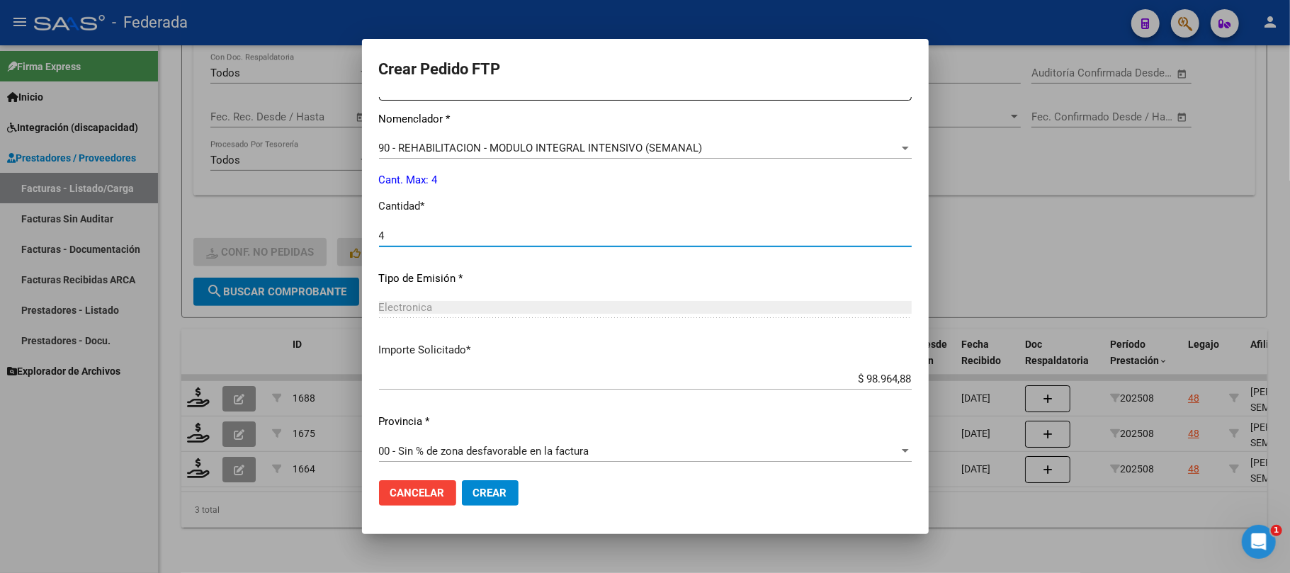
scroll to position [575, 0]
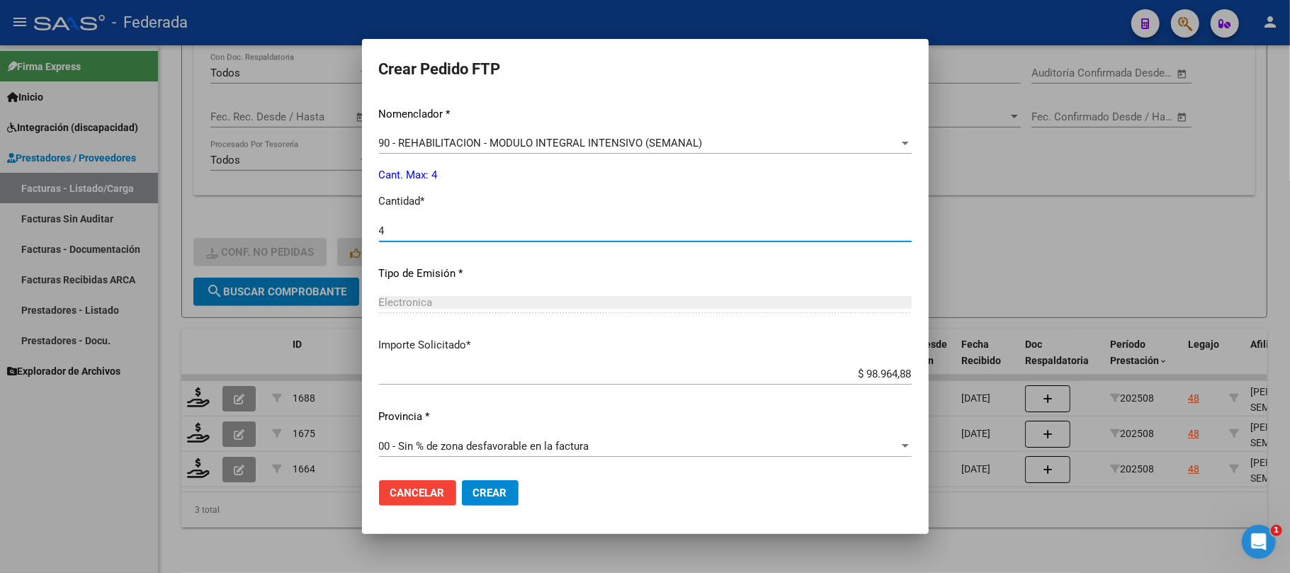
type input "4"
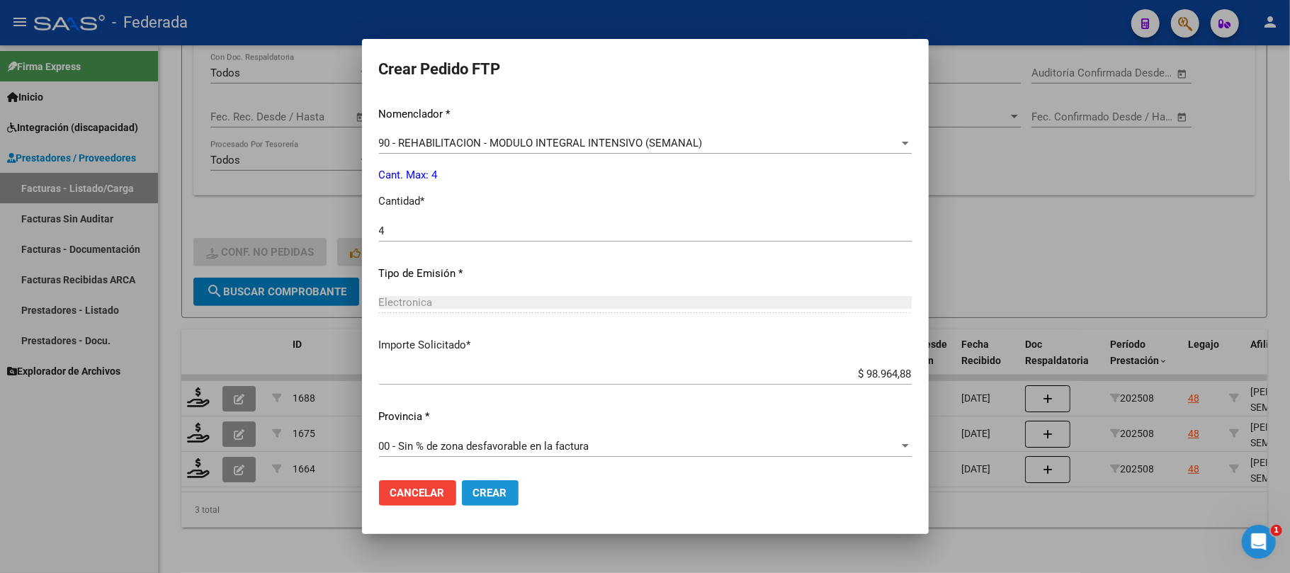
click at [494, 490] on span "Crear" at bounding box center [490, 493] width 34 height 13
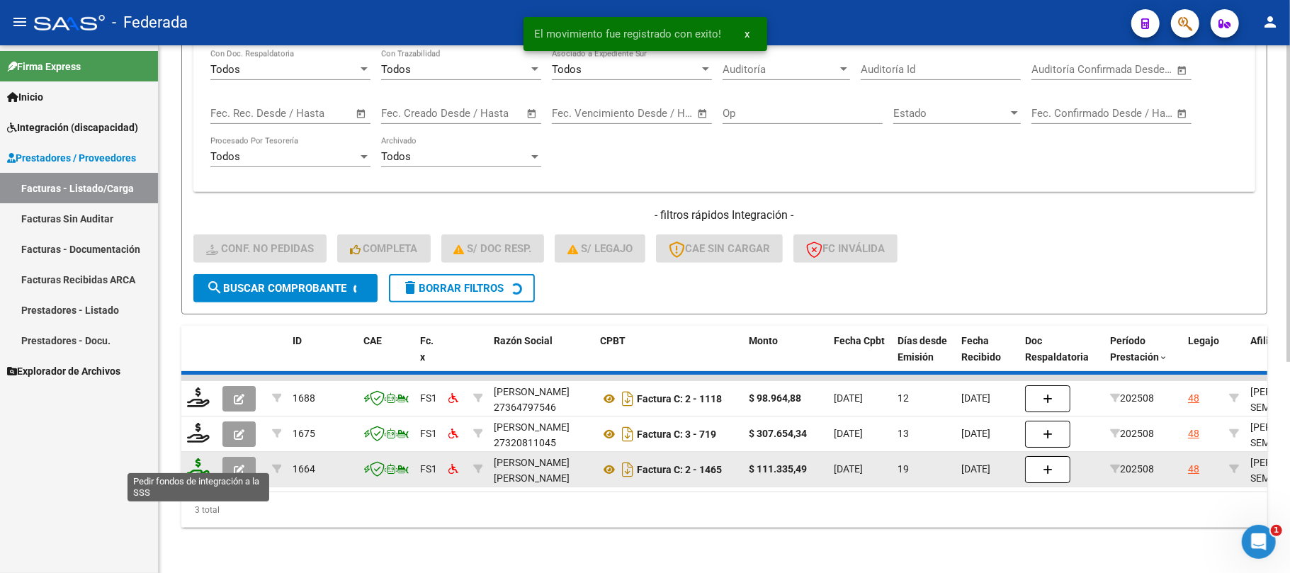
scroll to position [313, 0]
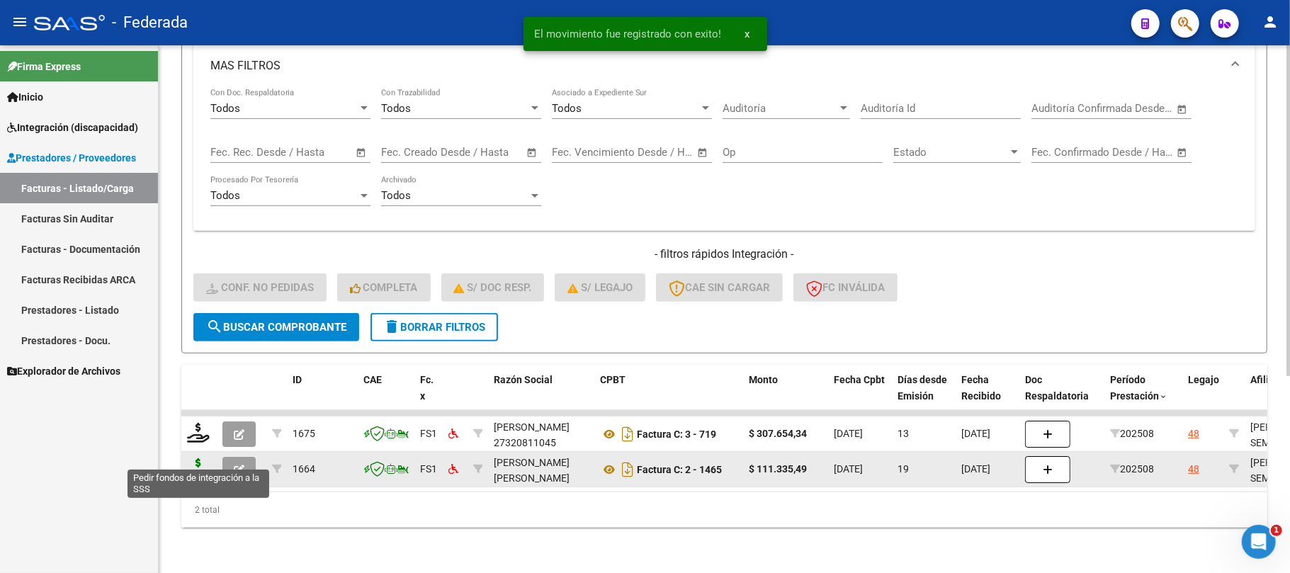
click at [193, 462] on icon at bounding box center [198, 468] width 23 height 20
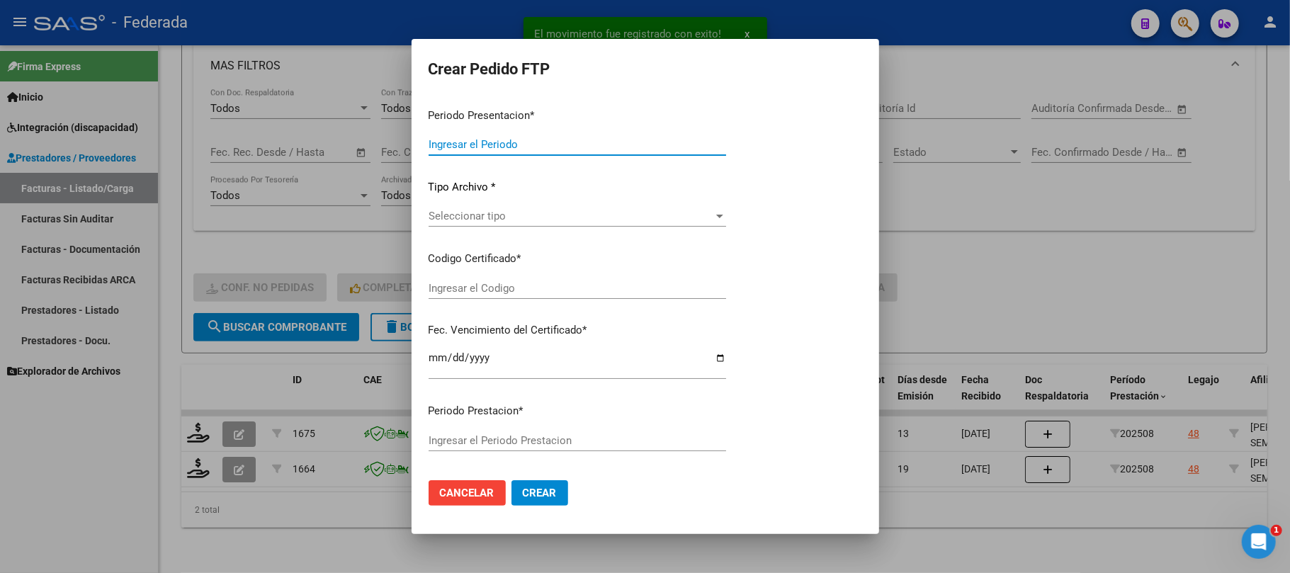
type input "202508"
type input "$ 111.335,49"
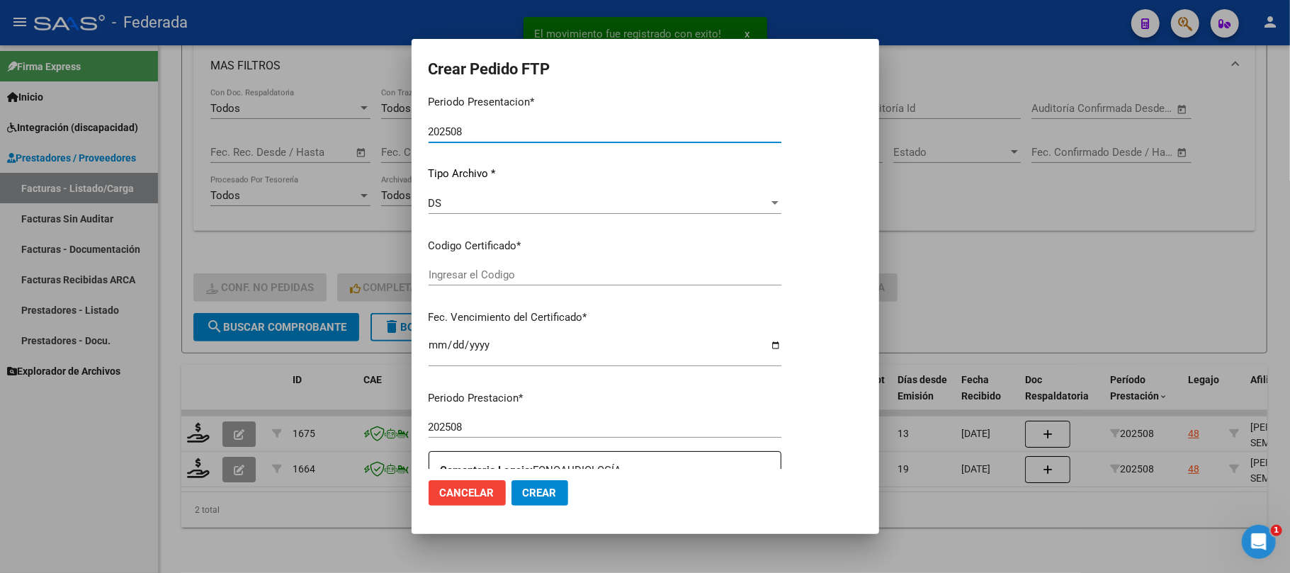
type input "ARG02000554542812019100320251003COR471"
type input "2025-10-03"
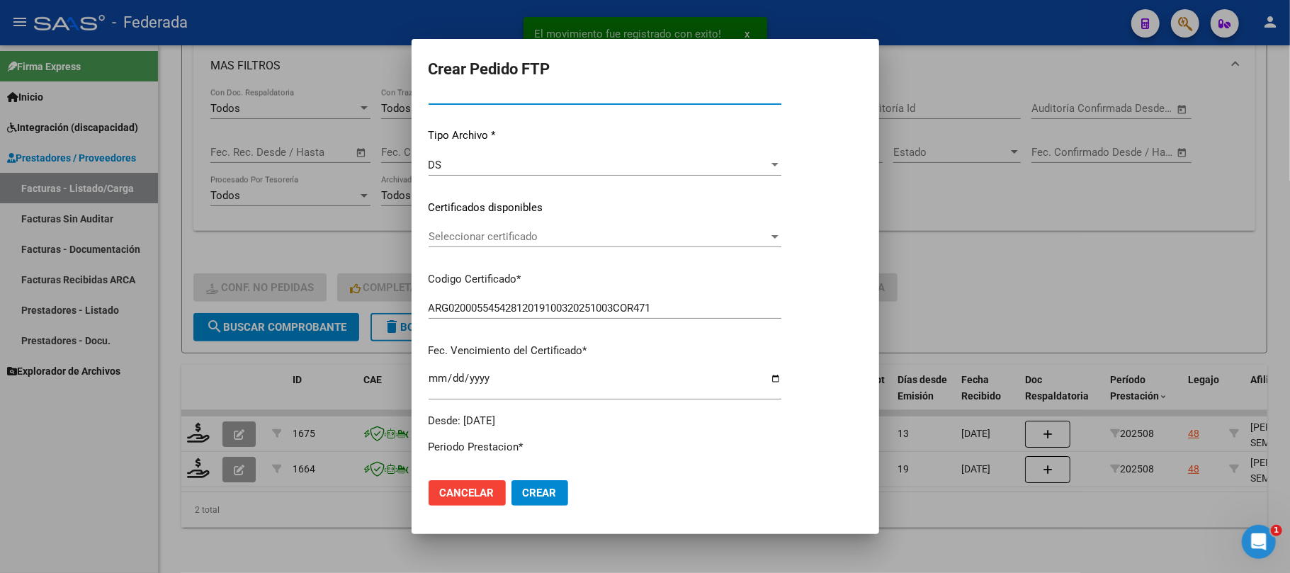
scroll to position [131, 0]
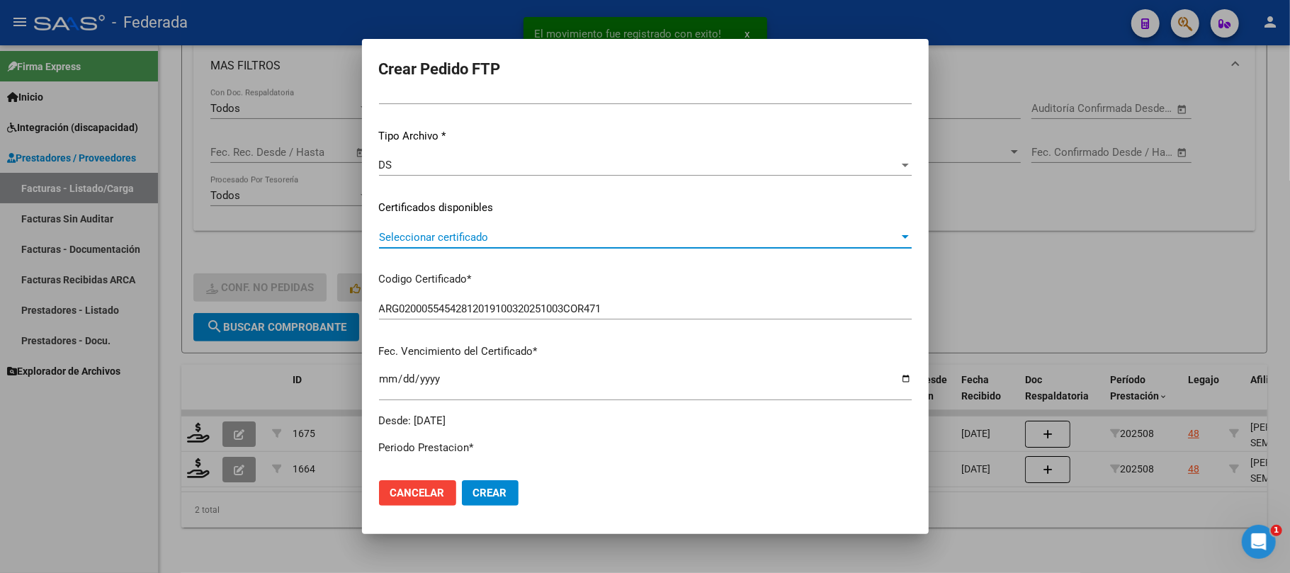
click at [452, 231] on span "Seleccionar certificado" at bounding box center [639, 237] width 520 height 13
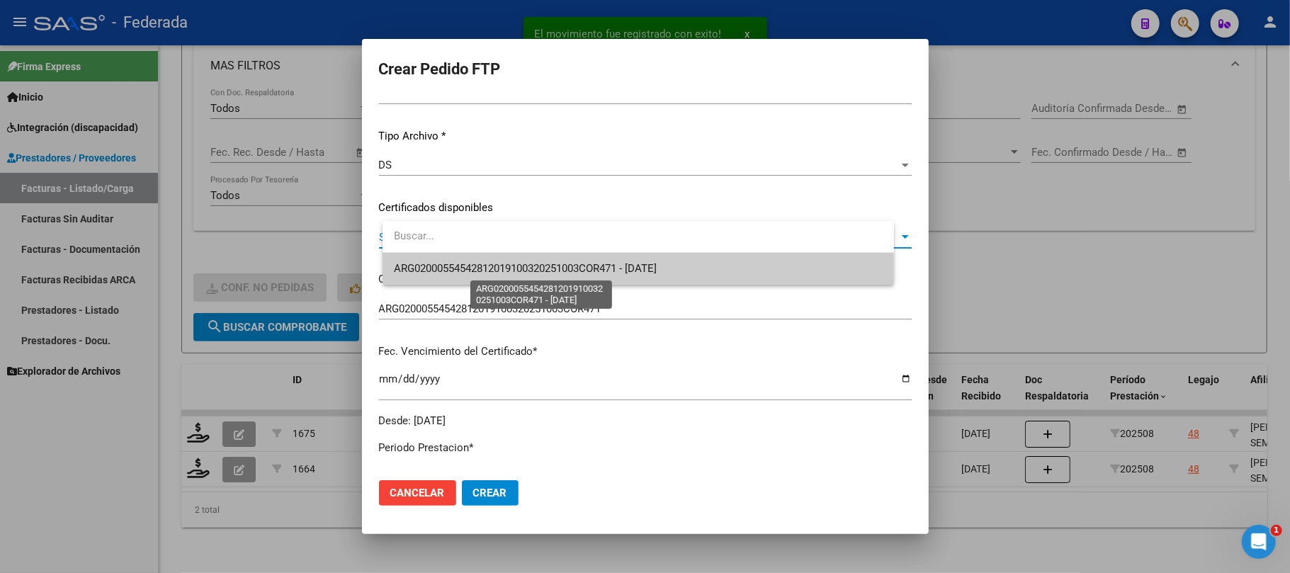
click at [450, 262] on span "ARG02000554542812019100320251003COR471 - 2025-10-03" at bounding box center [525, 268] width 263 height 13
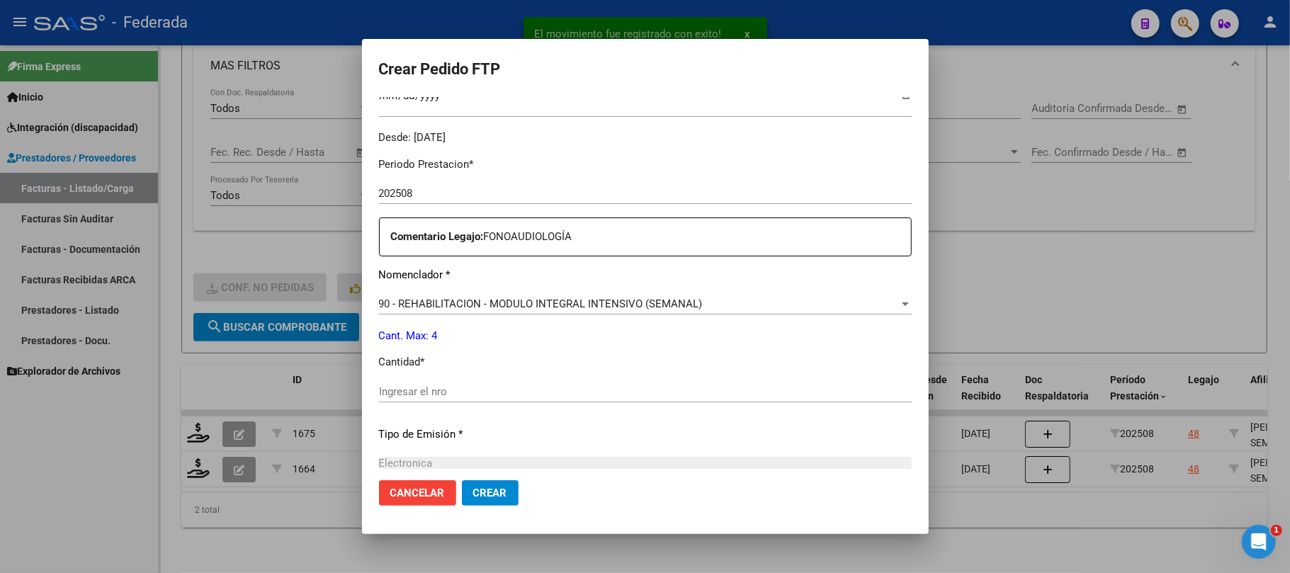
scroll to position [509, 0]
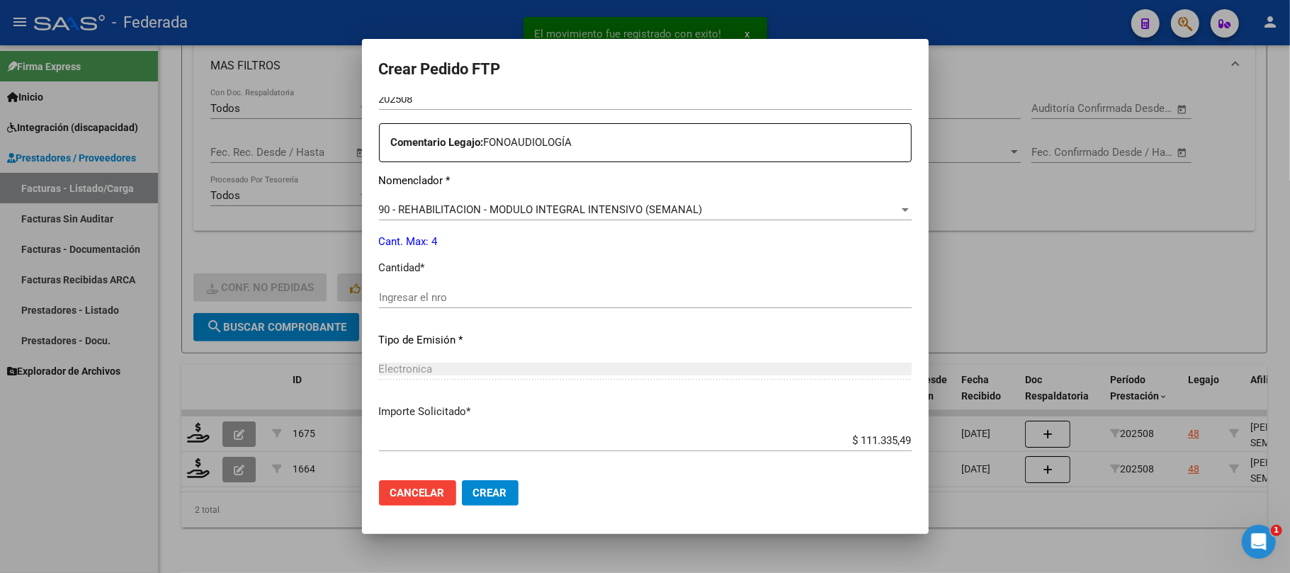
click at [446, 292] on input "Ingresar el nro" at bounding box center [645, 297] width 533 height 13
type input "4"
click at [513, 485] on button "Crear" at bounding box center [490, 492] width 57 height 25
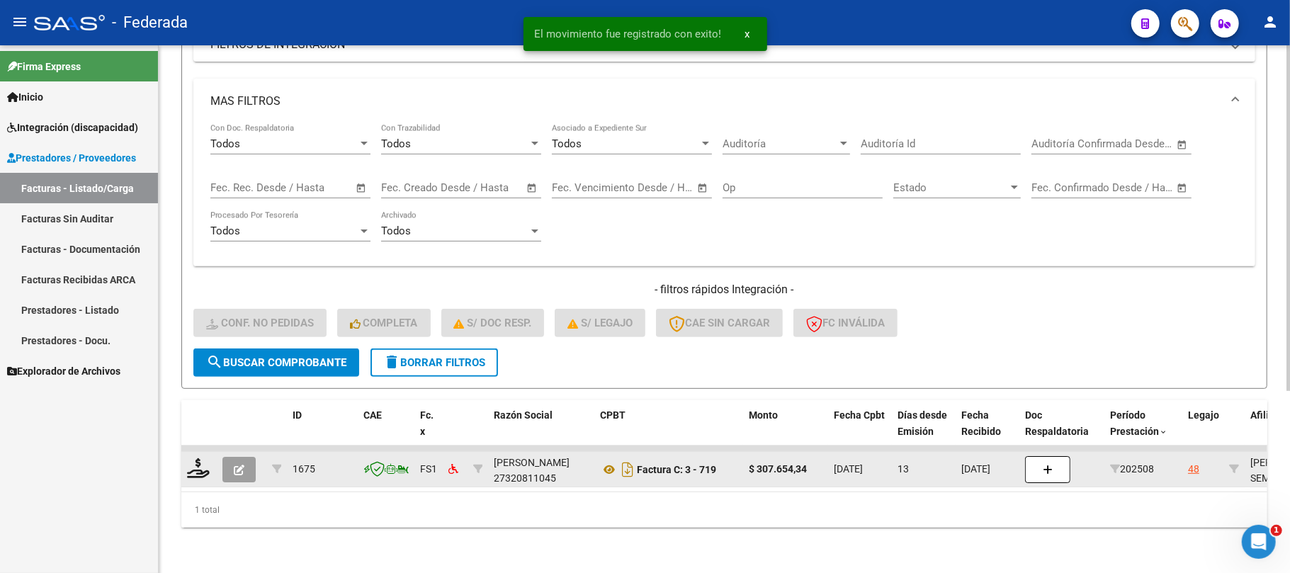
scroll to position [278, 0]
click at [199, 458] on icon at bounding box center [198, 468] width 23 height 20
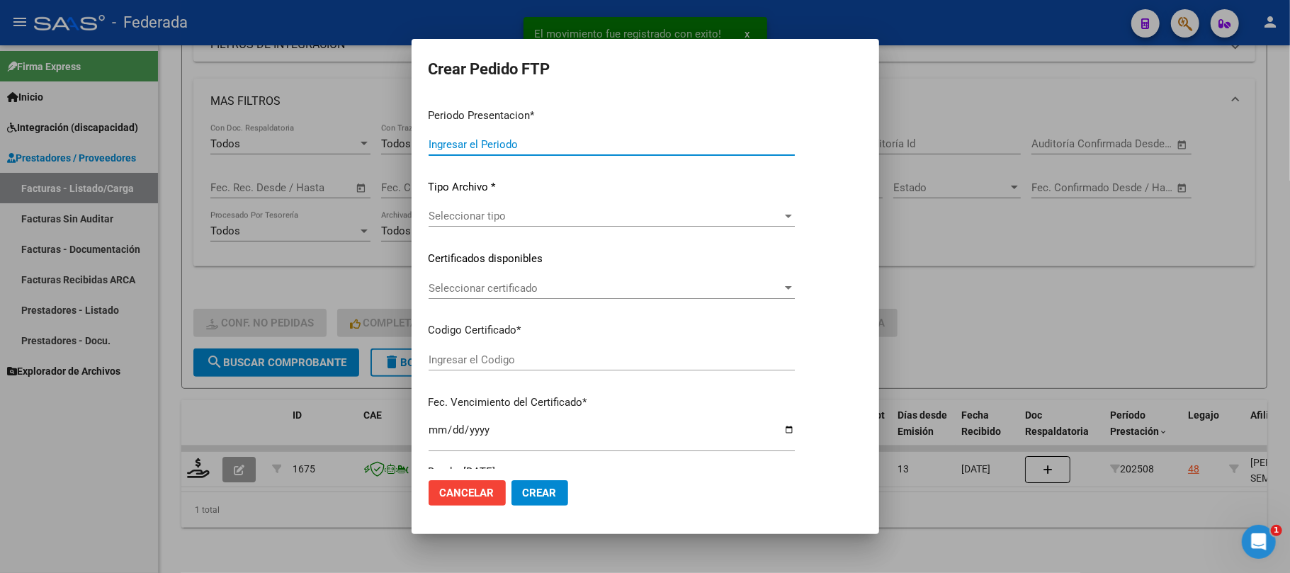
type input "202508"
type input "$ 307.654,34"
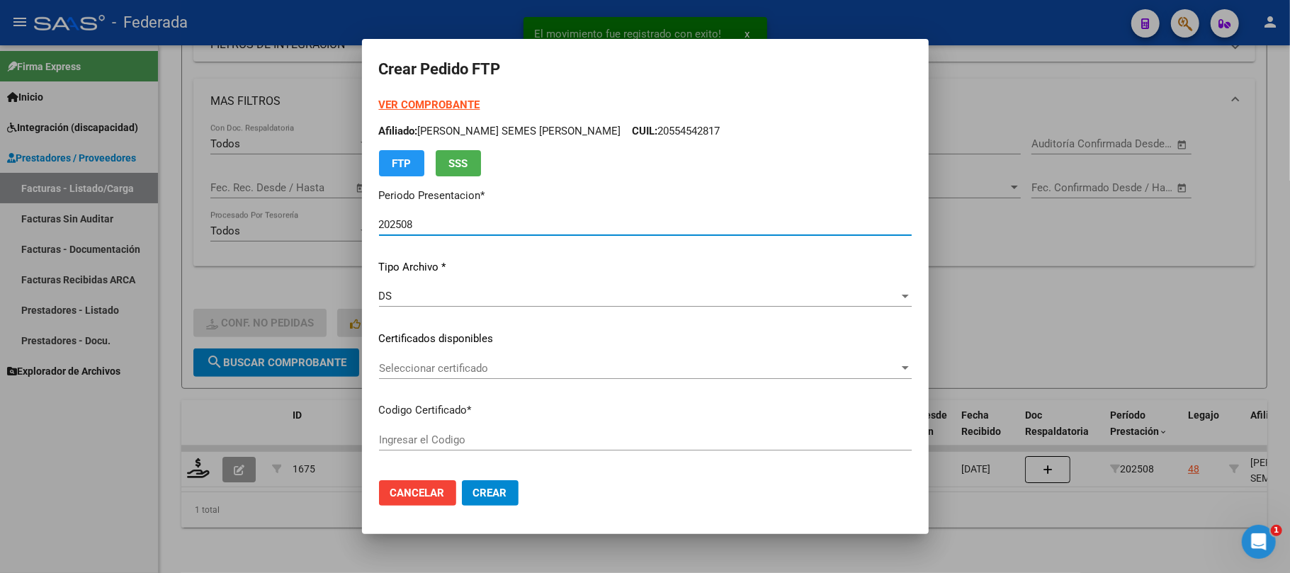
scroll to position [94, 0]
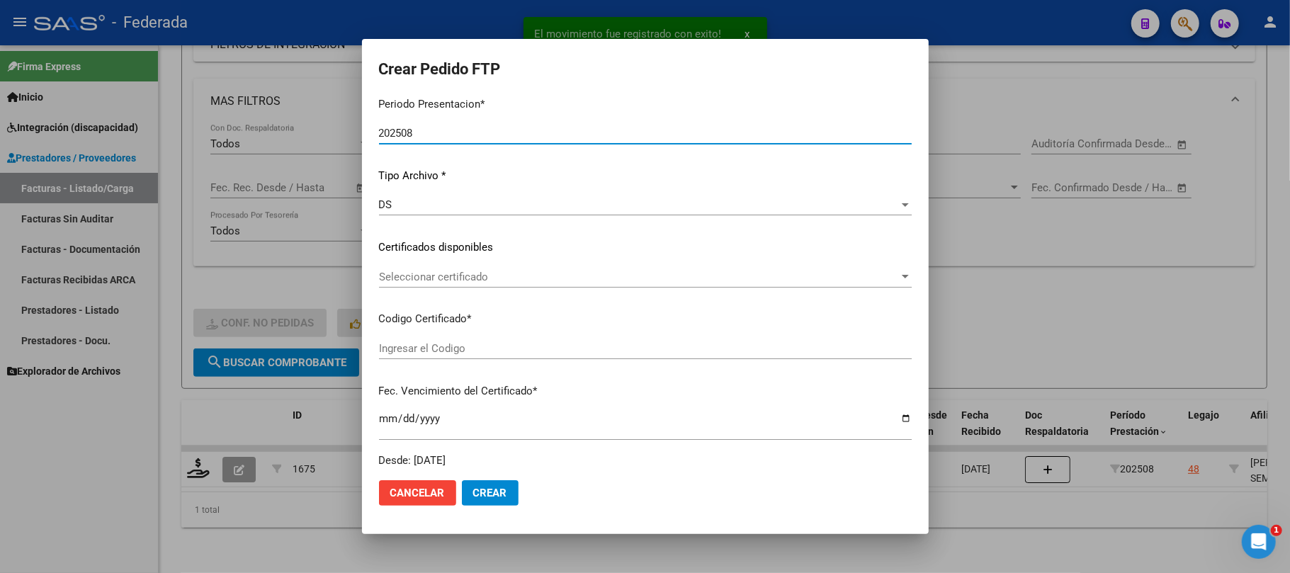
type input "ARG02000554542812019100320251003COR471"
type input "2025-10-03"
click at [446, 275] on span "Seleccionar certificado" at bounding box center [639, 274] width 520 height 13
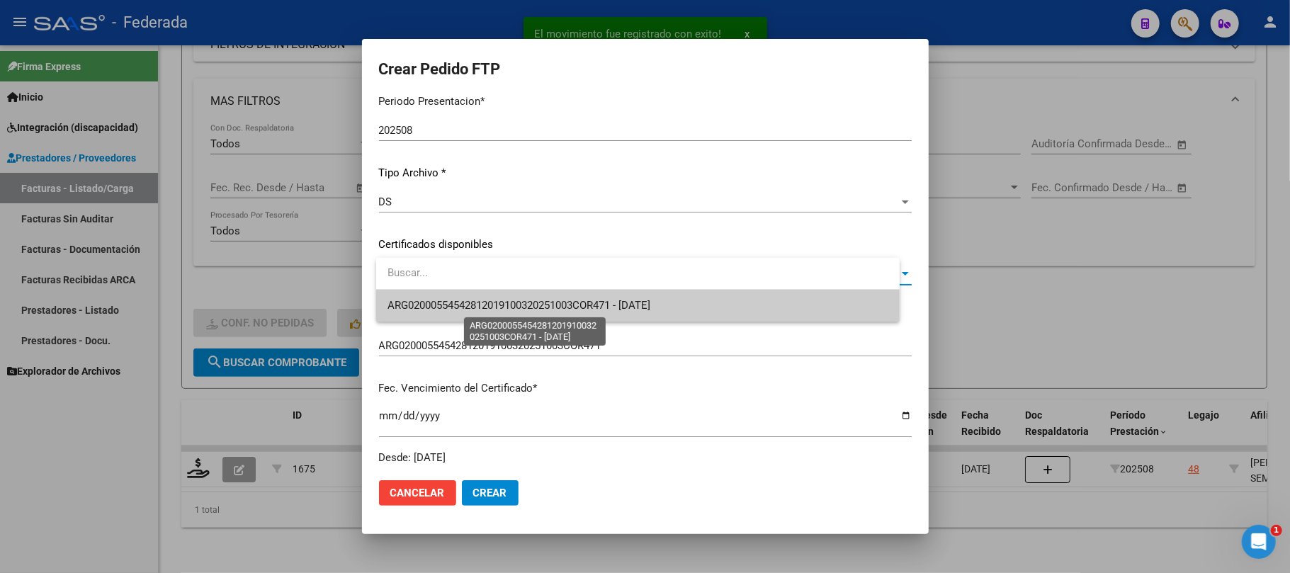
click at [446, 299] on span "ARG02000554542812019100320251003COR471 - 2025-10-03" at bounding box center [518, 305] width 263 height 13
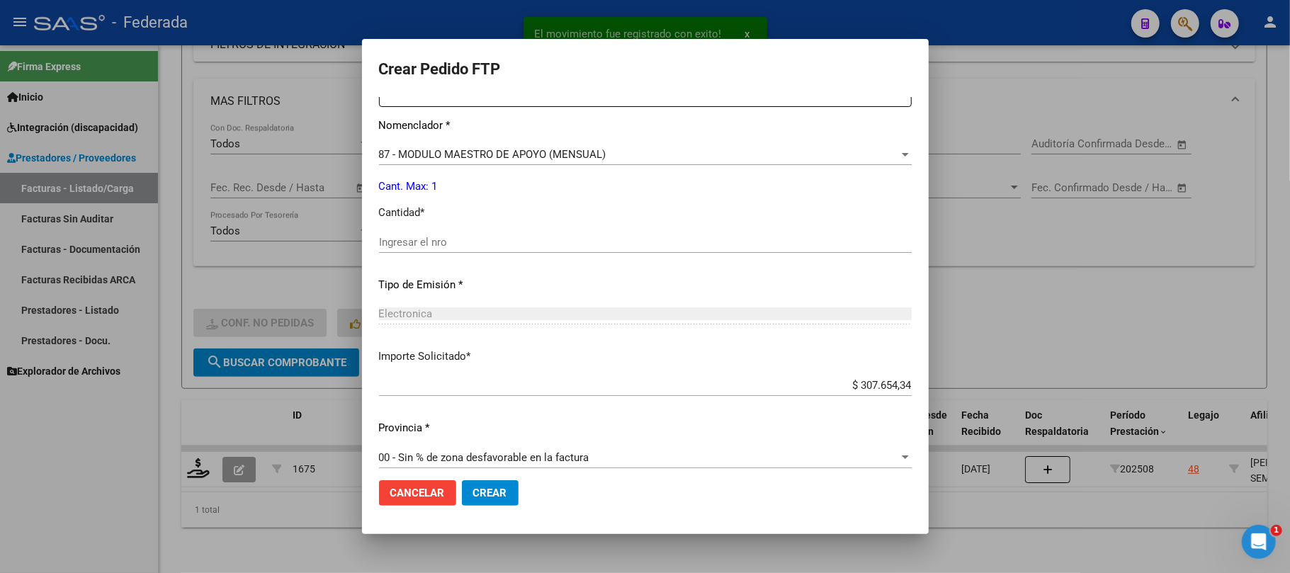
scroll to position [567, 0]
click at [467, 239] on input "Ingresar el nro" at bounding box center [645, 239] width 533 height 13
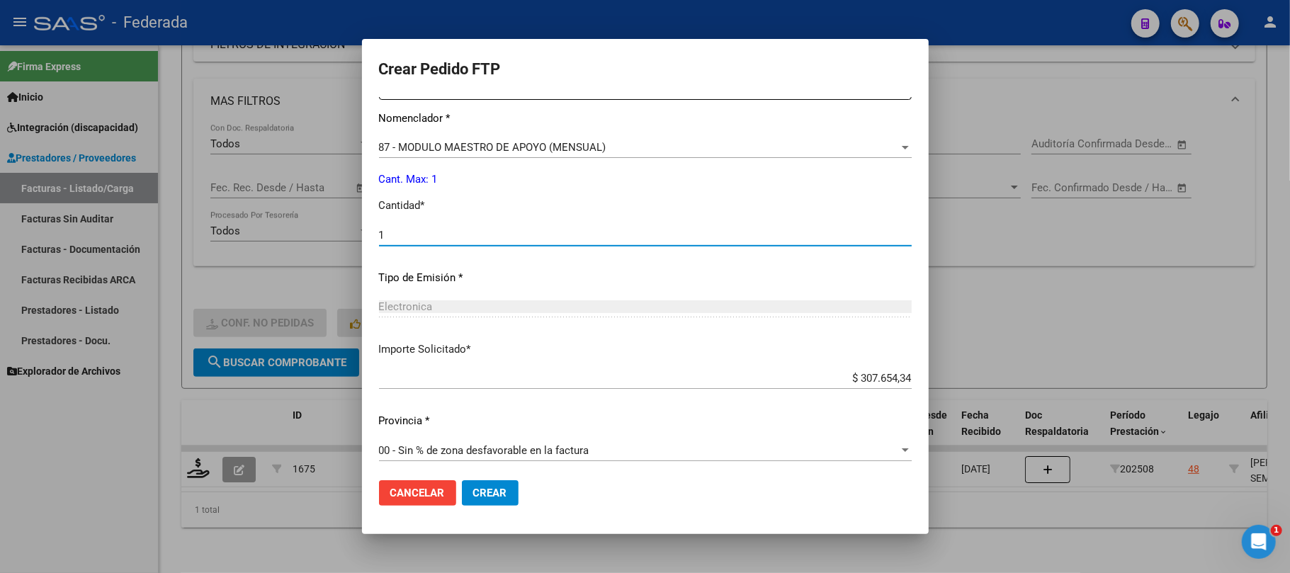
scroll to position [575, 0]
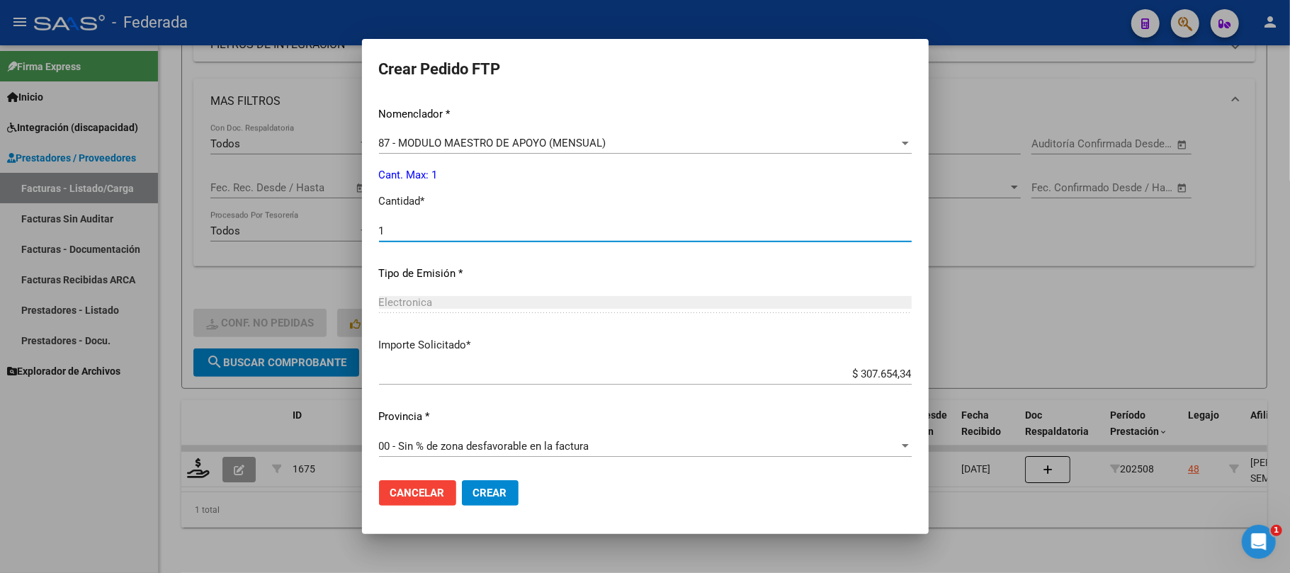
type input "1"
click at [494, 490] on span "Crear" at bounding box center [490, 493] width 34 height 13
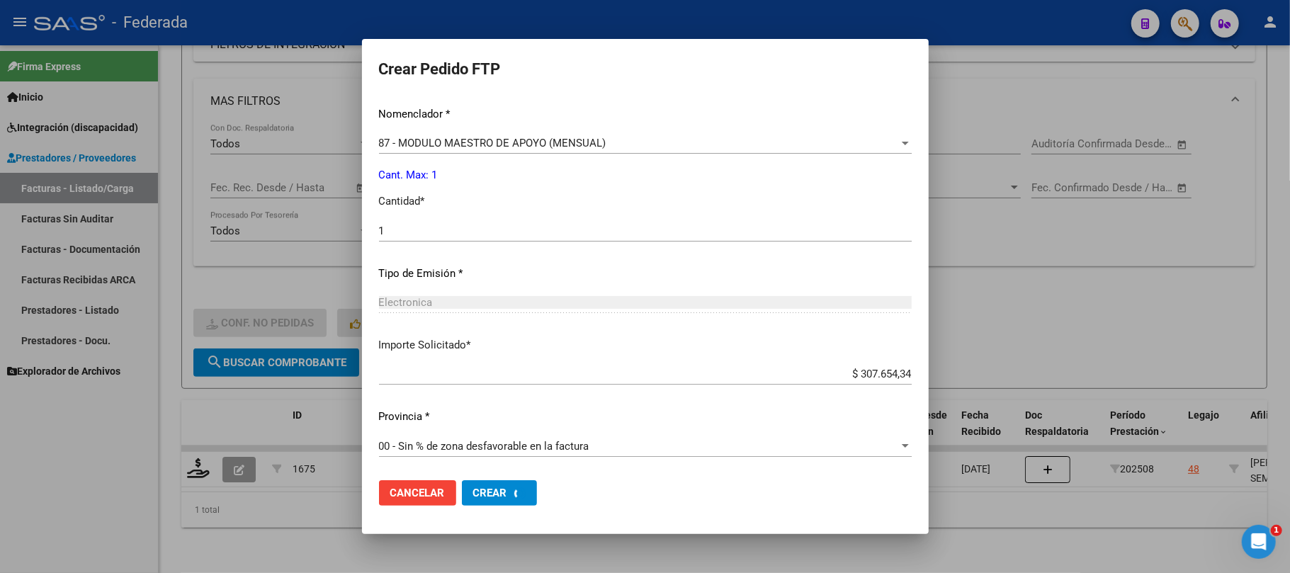
scroll to position [0, 0]
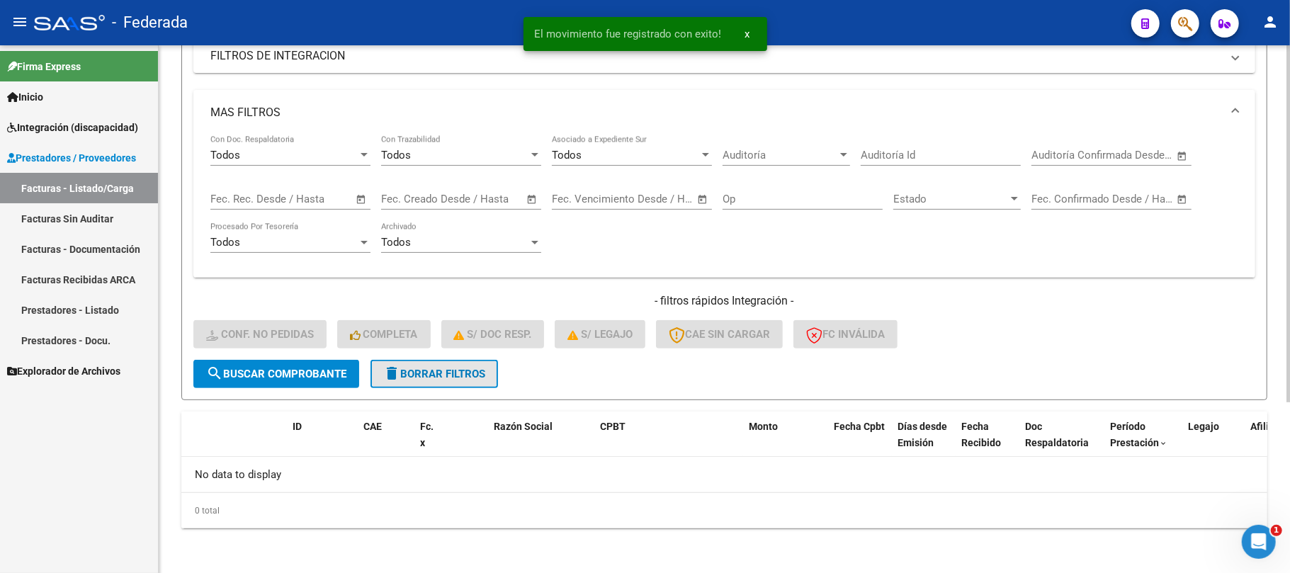
click at [462, 378] on span "delete Borrar Filtros" at bounding box center [434, 374] width 102 height 13
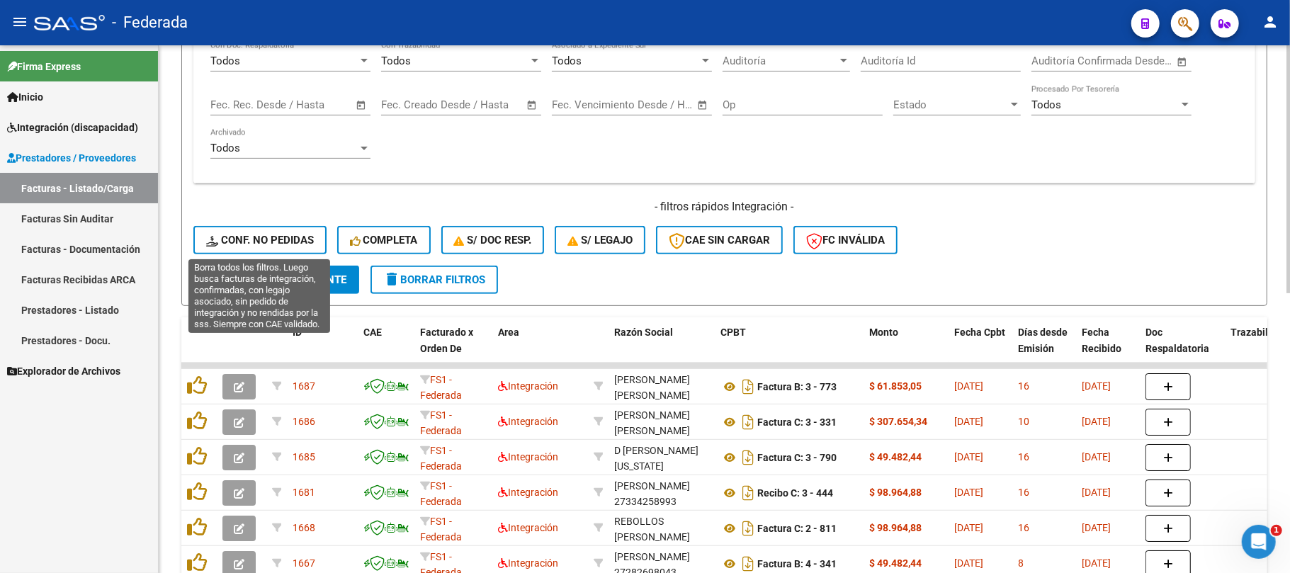
click at [256, 239] on span "Conf. no pedidas" at bounding box center [260, 240] width 108 height 13
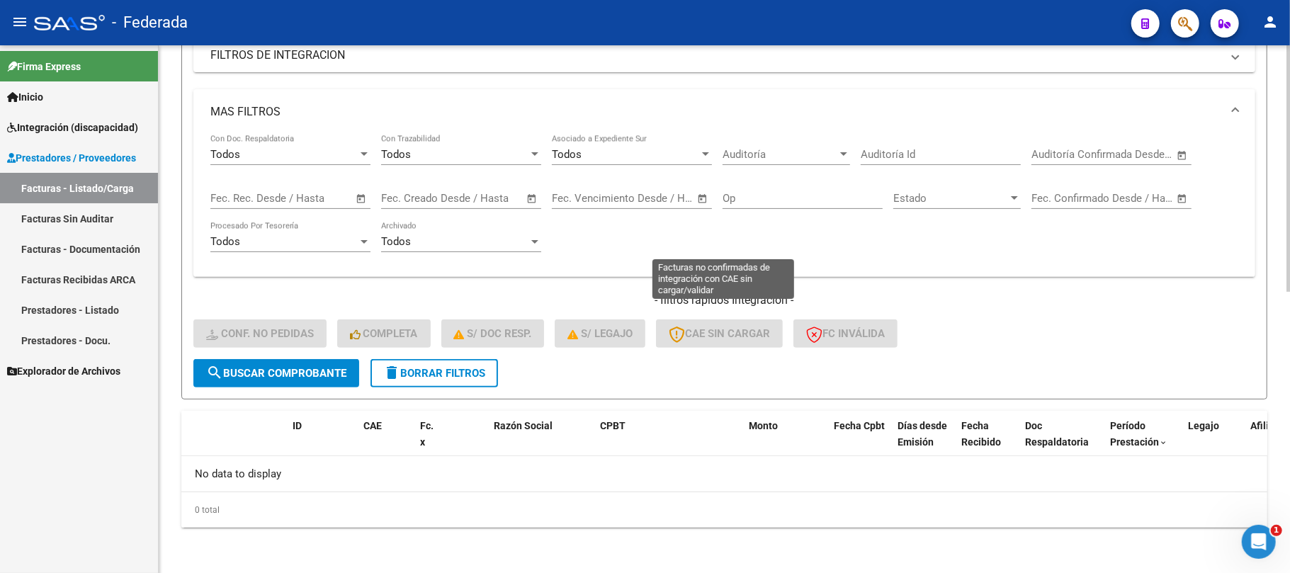
scroll to position [253, 0]
click at [423, 387] on form "Filtros Id Integración Area Seleccionar Gerenciador Seleccionar Gerenciador Si …" at bounding box center [724, 157] width 1086 height 485
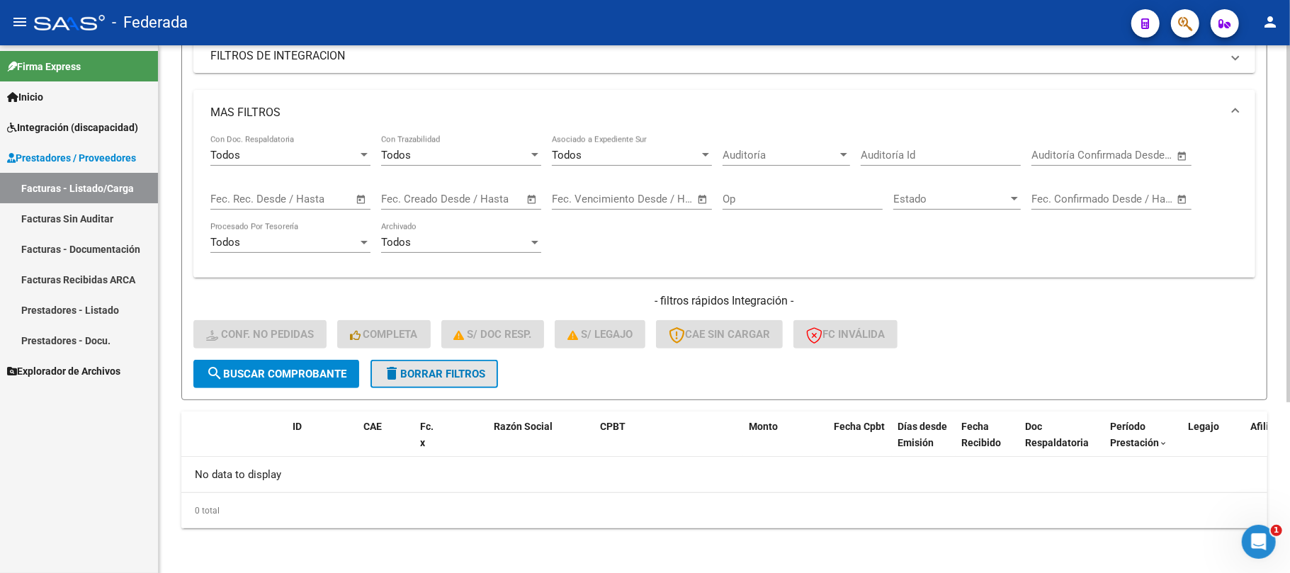
click at [412, 374] on span "delete Borrar Filtros" at bounding box center [434, 374] width 102 height 13
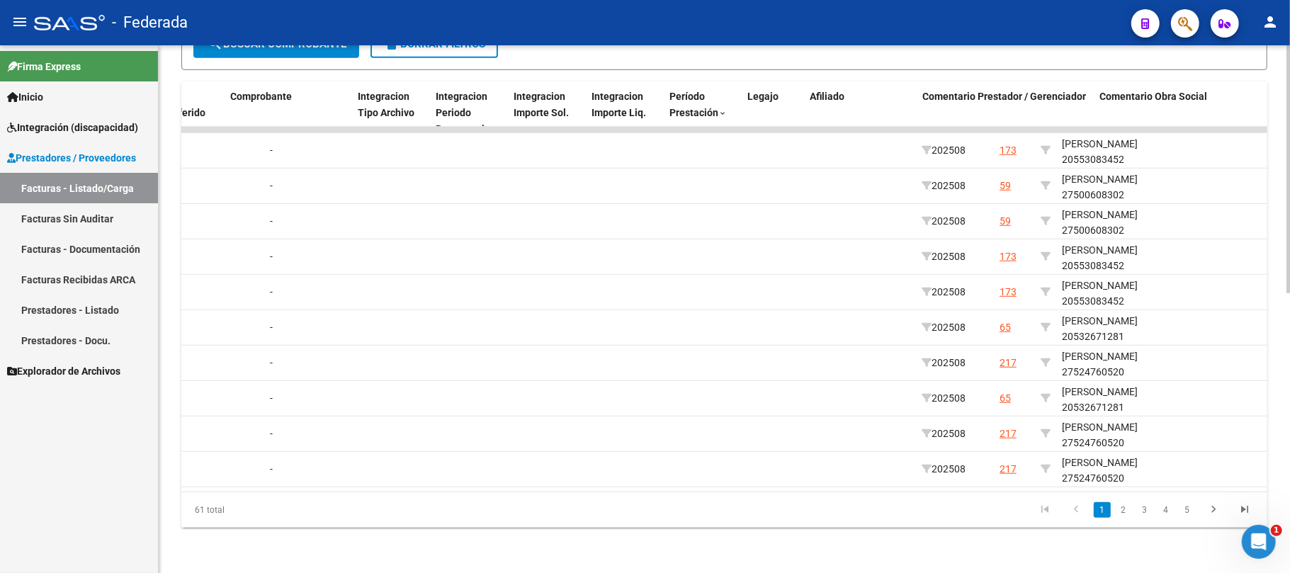
scroll to position [0, 1556]
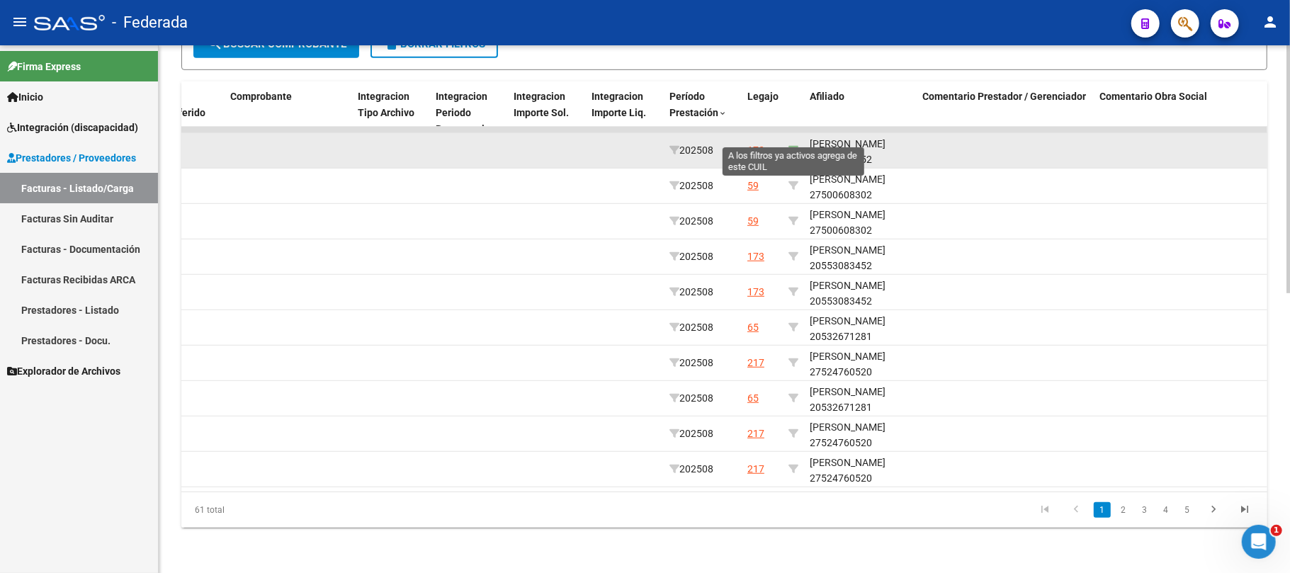
click at [797, 145] on icon at bounding box center [793, 150] width 10 height 10
type input "20553083452"
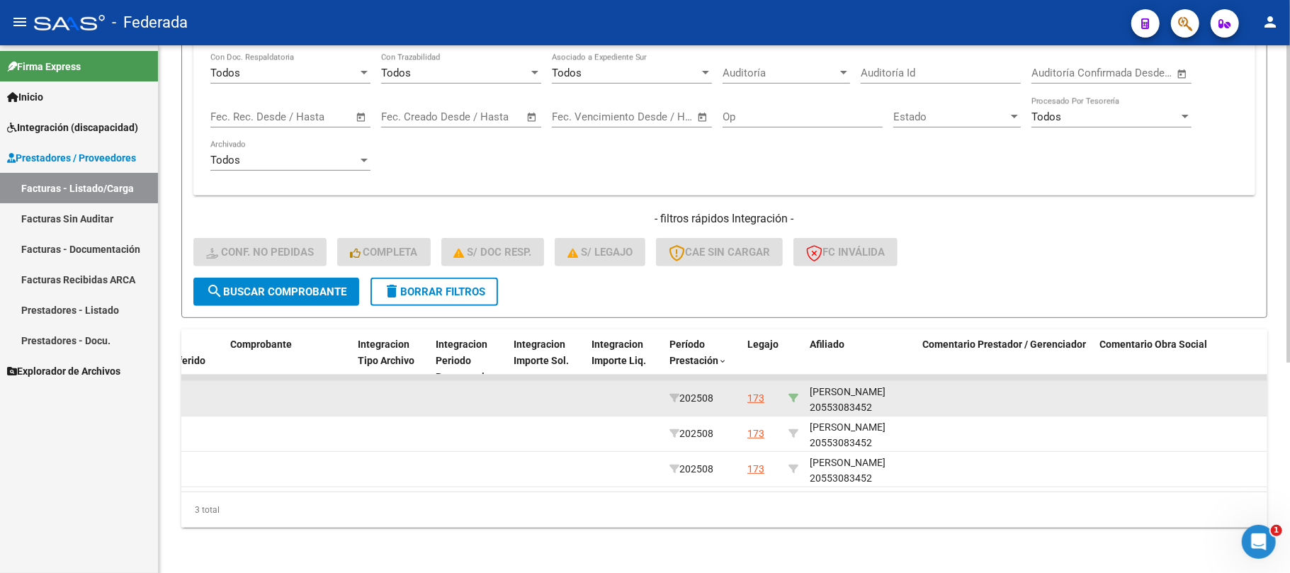
scroll to position [348, 0]
click at [830, 397] on div "JIMENEZ NAZARENO 20553083452" at bounding box center [861, 400] width 102 height 33
click at [830, 397] on div "JIMENEZ NAZARENO 20553083452" at bounding box center [861, 398] width 102 height 33
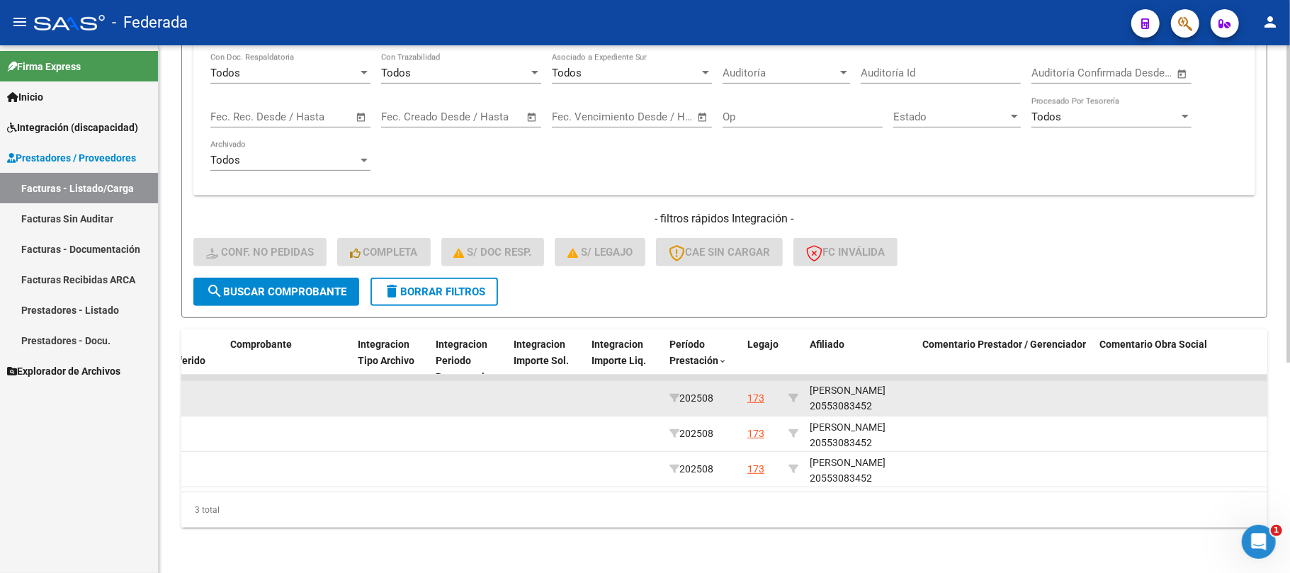
click at [830, 397] on div "JIMENEZ NAZARENO 20553083452" at bounding box center [861, 398] width 102 height 33
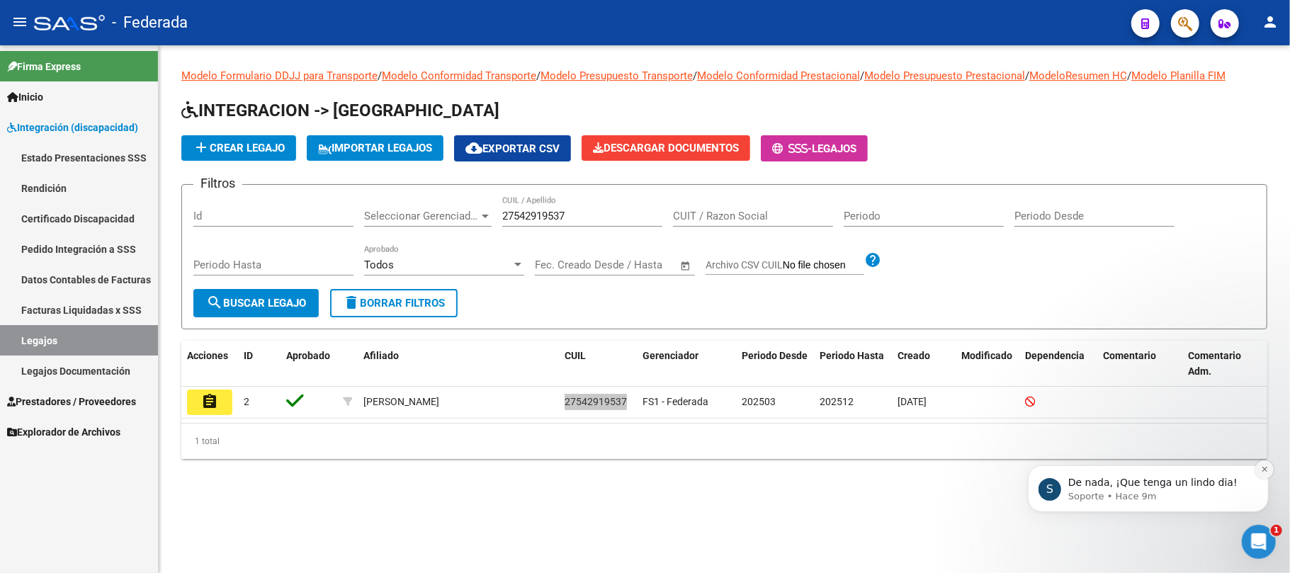
click at [1266, 467] on icon "Dismiss notification" at bounding box center [1264, 469] width 8 height 8
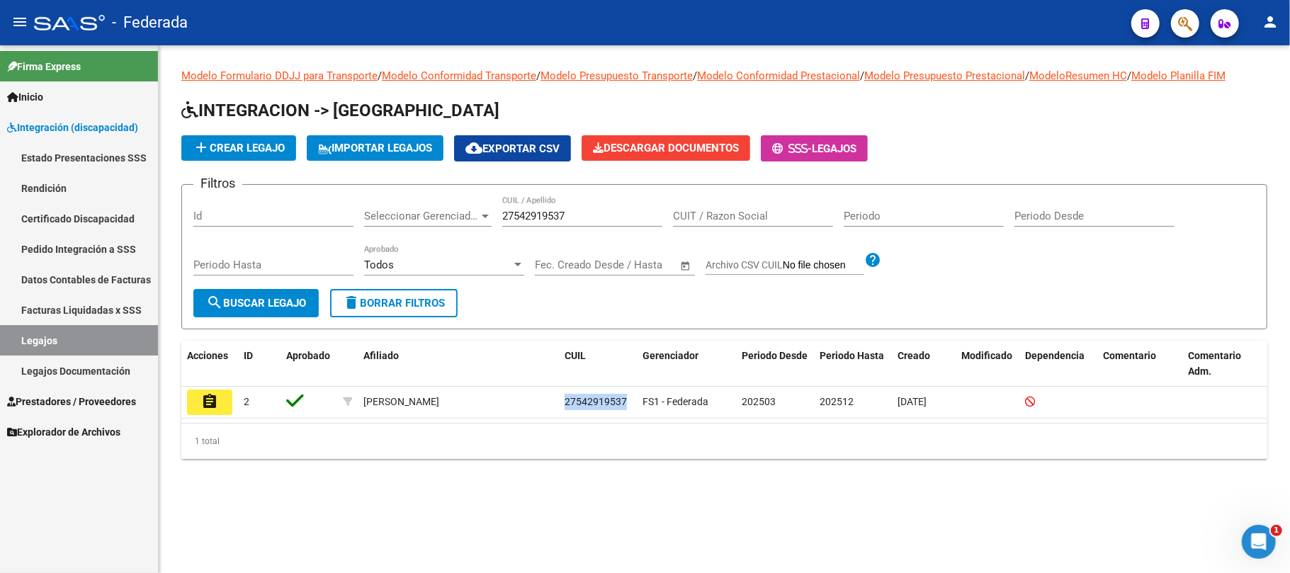
click at [550, 205] on div "27542919537 CUIL / Apellido" at bounding box center [582, 211] width 160 height 30
click at [550, 222] on div "27542919537 CUIL / Apellido" at bounding box center [582, 211] width 160 height 30
click at [550, 215] on input "27542919537" at bounding box center [582, 216] width 160 height 13
paste input "0546161693"
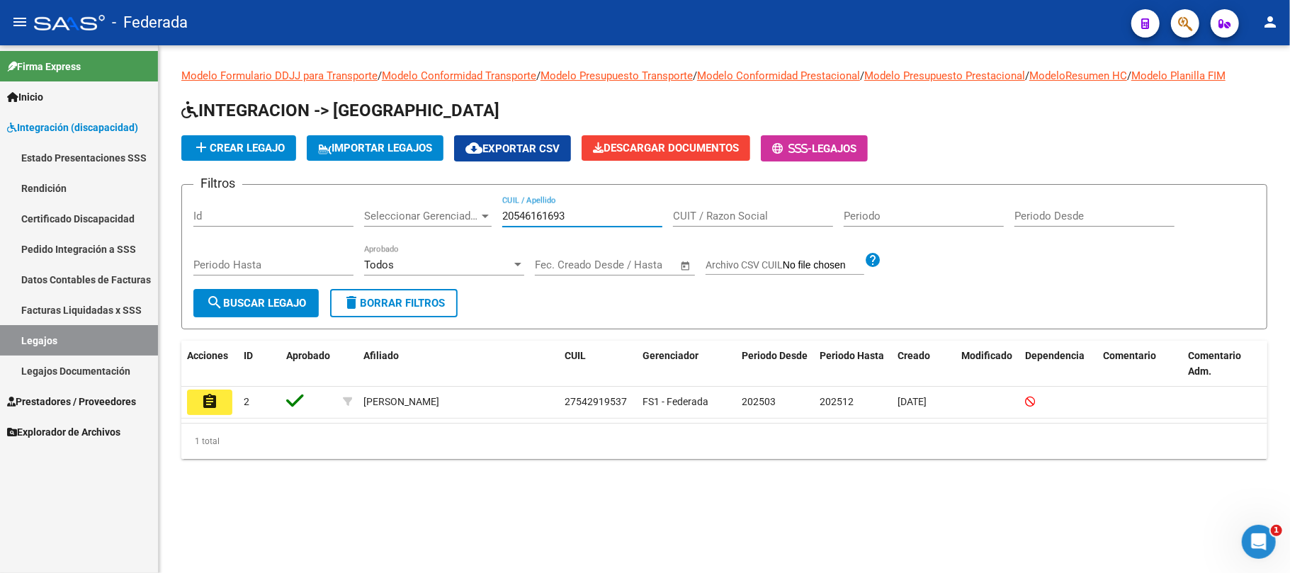
type input "20546161693"
click at [245, 304] on span "search Buscar Legajo" at bounding box center [256, 303] width 100 height 13
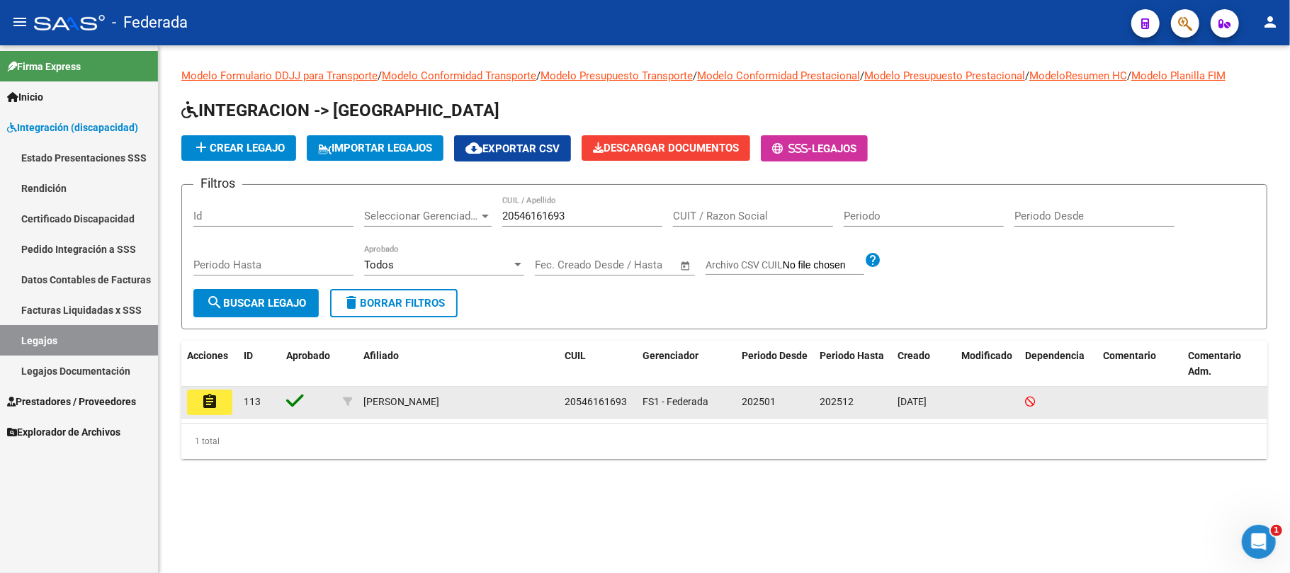
click at [210, 406] on mat-icon "assignment" at bounding box center [209, 401] width 17 height 17
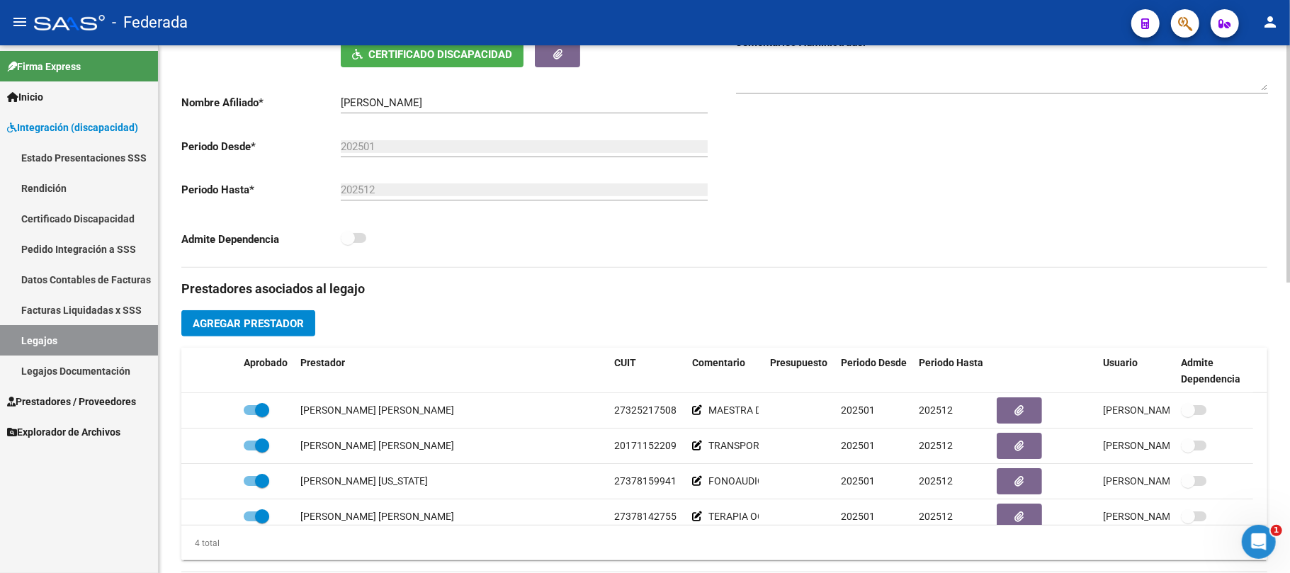
scroll to position [188, 0]
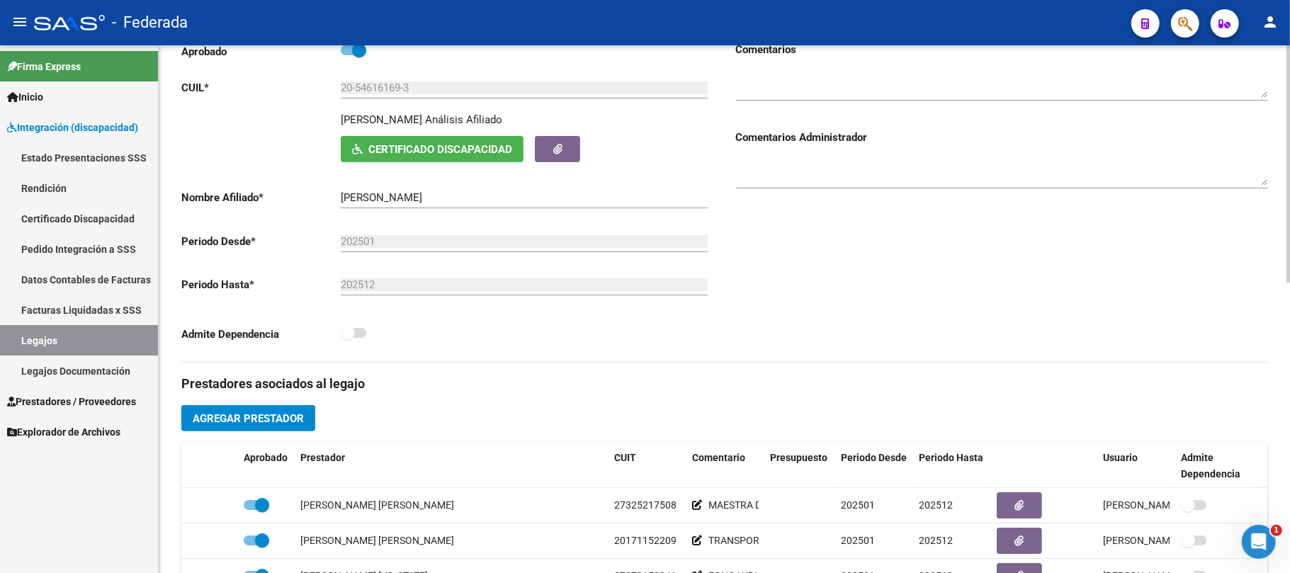
click at [420, 156] on span "Certificado Discapacidad" at bounding box center [440, 149] width 144 height 13
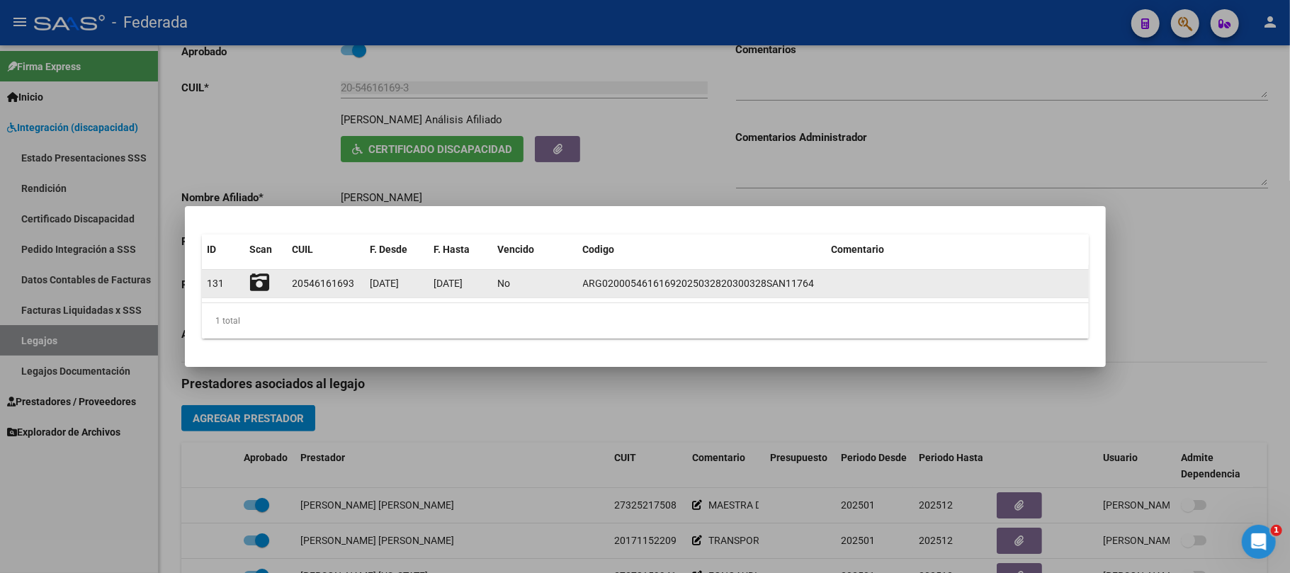
click at [255, 282] on icon at bounding box center [260, 283] width 20 height 20
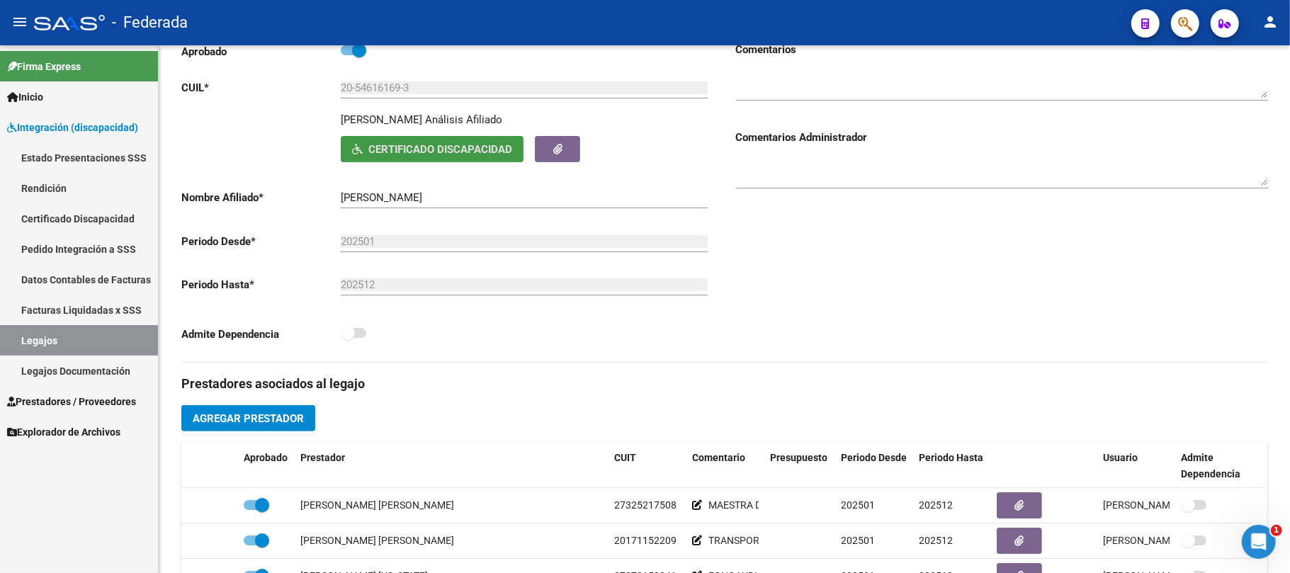
click at [119, 338] on link "Legajos" at bounding box center [79, 340] width 158 height 30
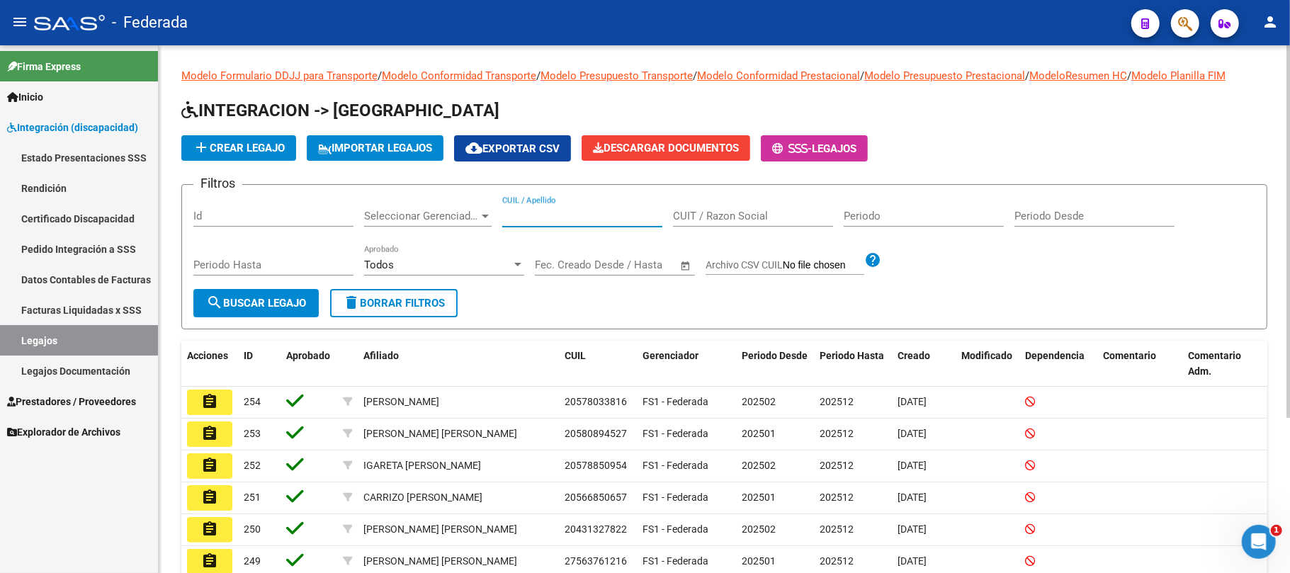
click at [542, 218] on input "CUIL / Apellido" at bounding box center [582, 216] width 160 height 13
paste input "20531901445"
type input "20531901445"
click at [301, 314] on button "search Buscar Legajo" at bounding box center [255, 303] width 125 height 28
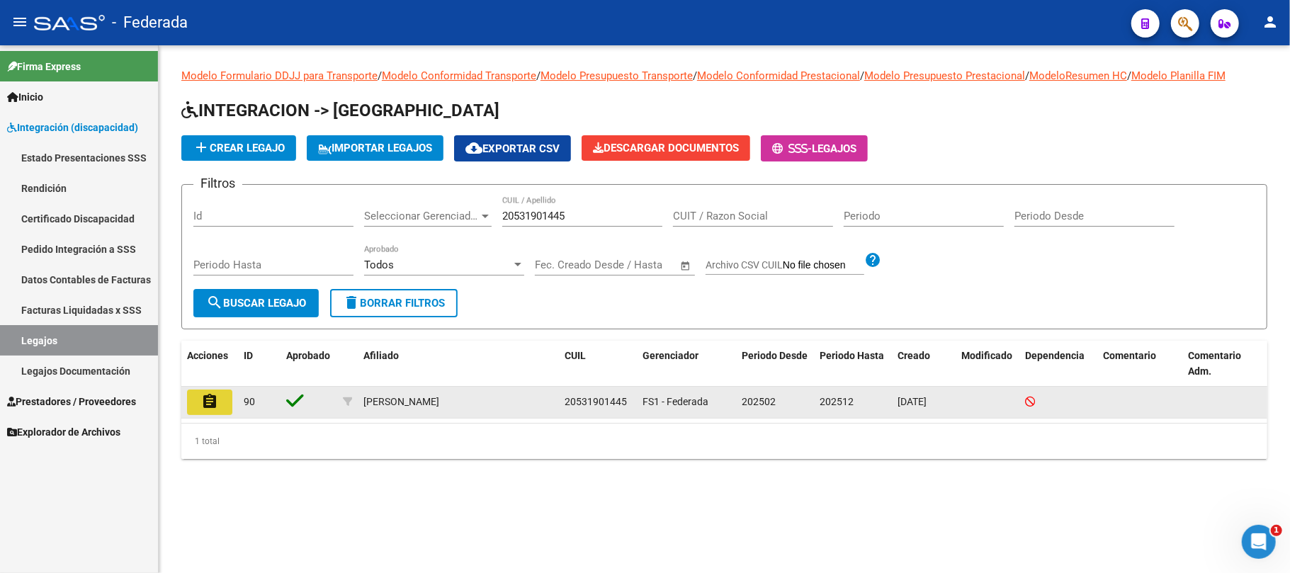
click at [214, 404] on mat-icon "assignment" at bounding box center [209, 401] width 17 height 17
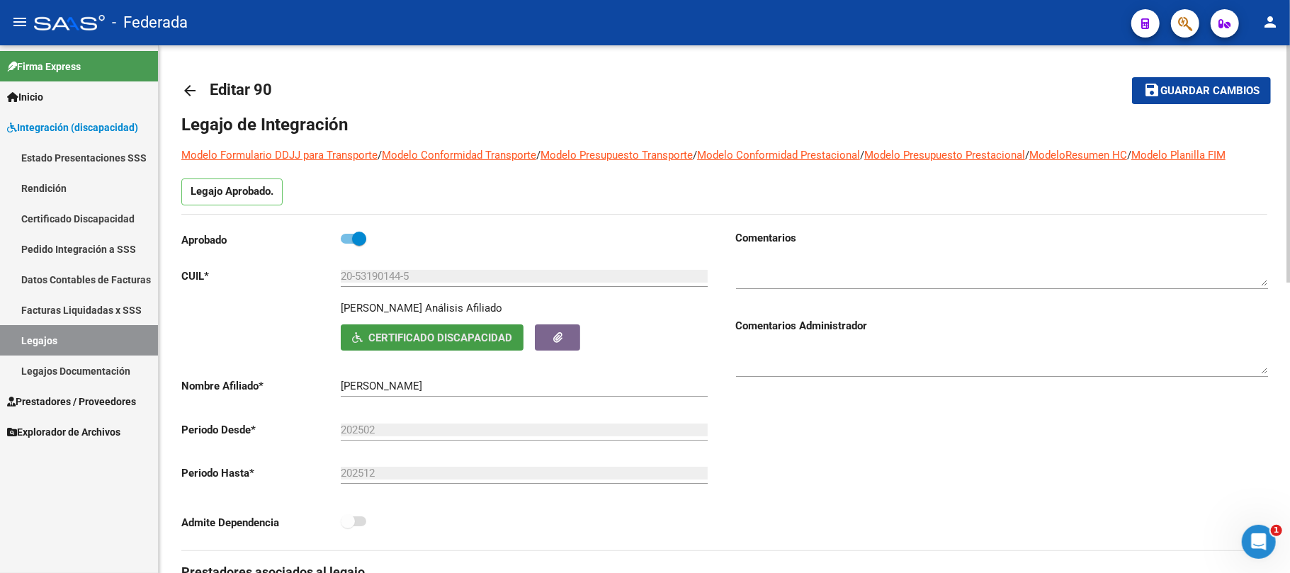
click at [375, 329] on button "Certificado Discapacidad" at bounding box center [432, 337] width 183 height 26
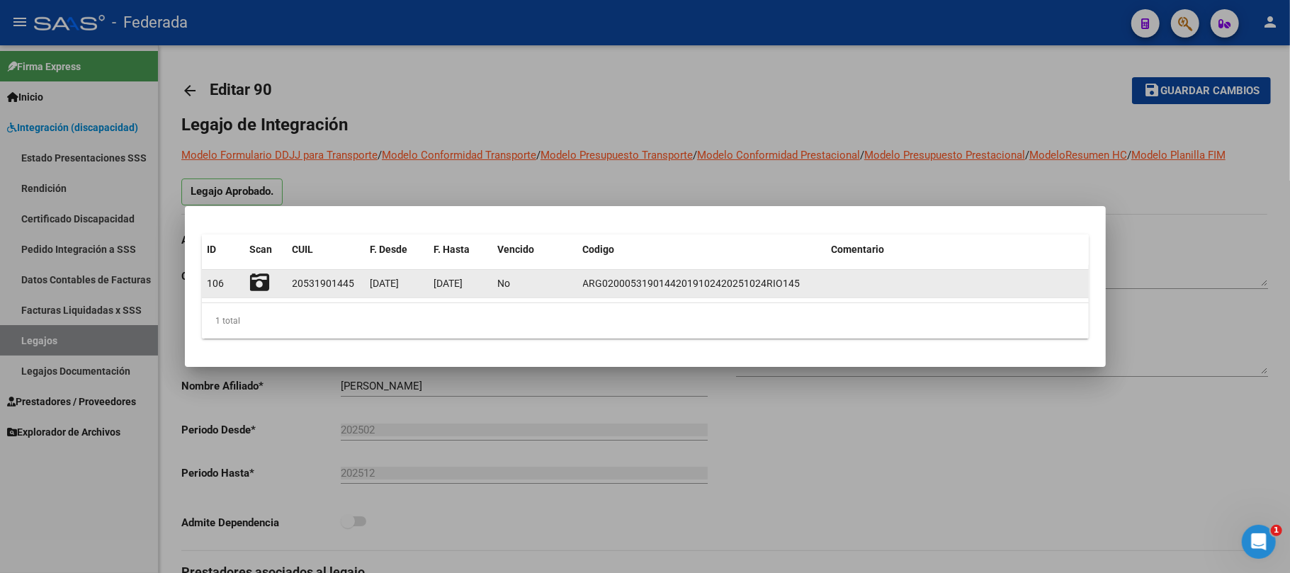
click at [263, 285] on icon at bounding box center [260, 283] width 20 height 20
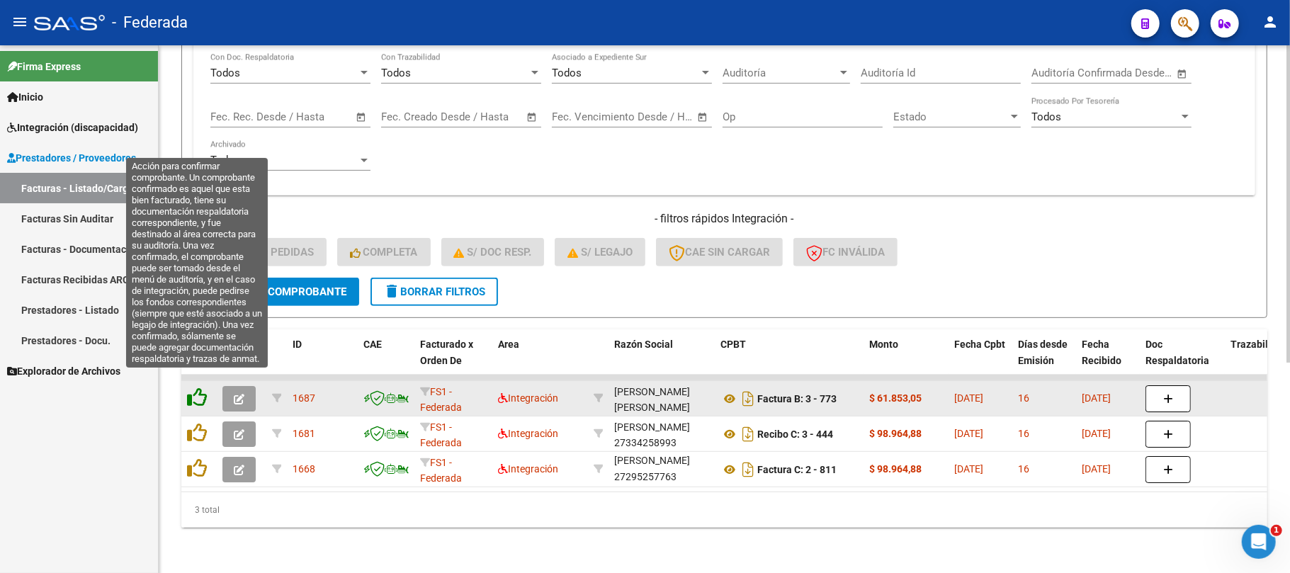
click at [201, 387] on icon at bounding box center [197, 397] width 20 height 20
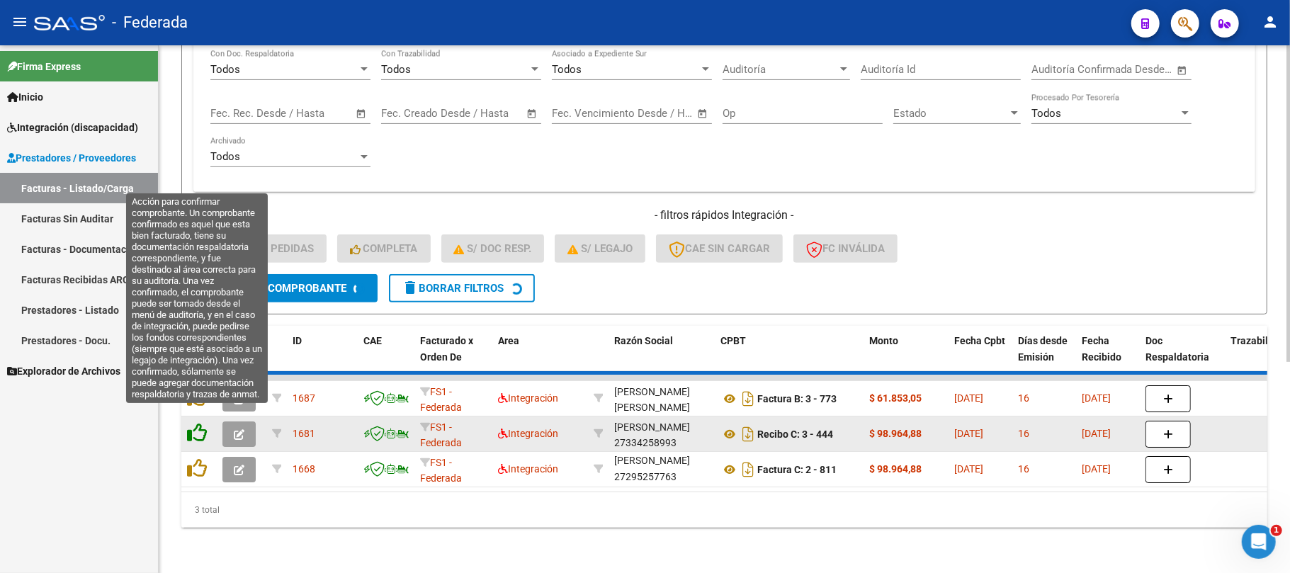
click at [200, 423] on icon at bounding box center [197, 433] width 20 height 20
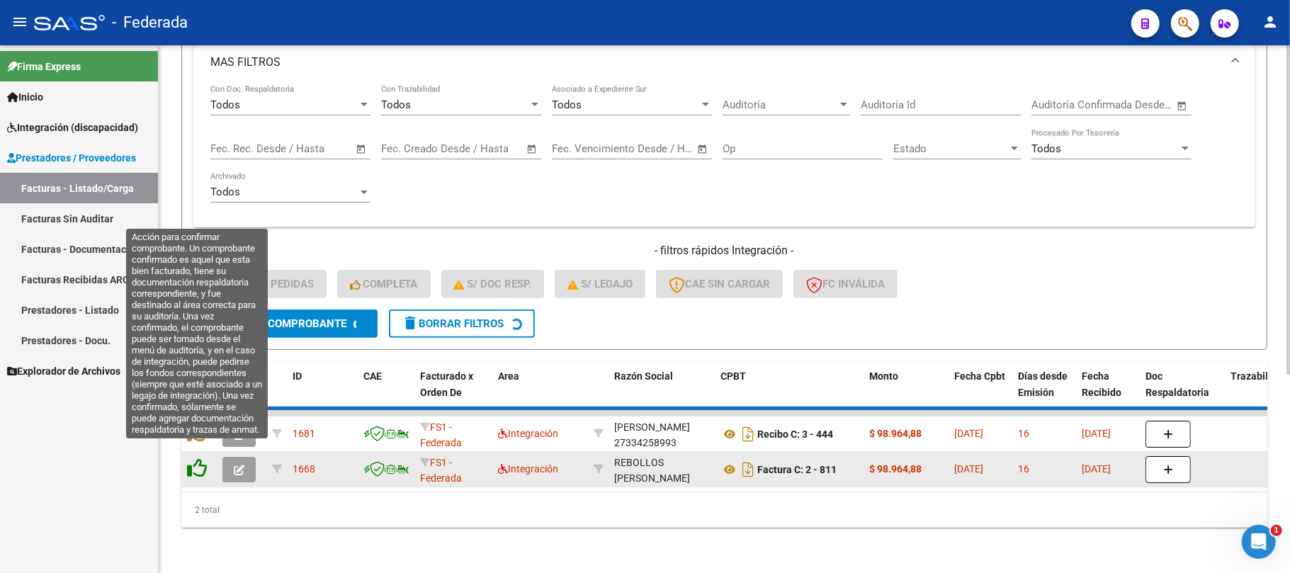
scroll to position [278, 0]
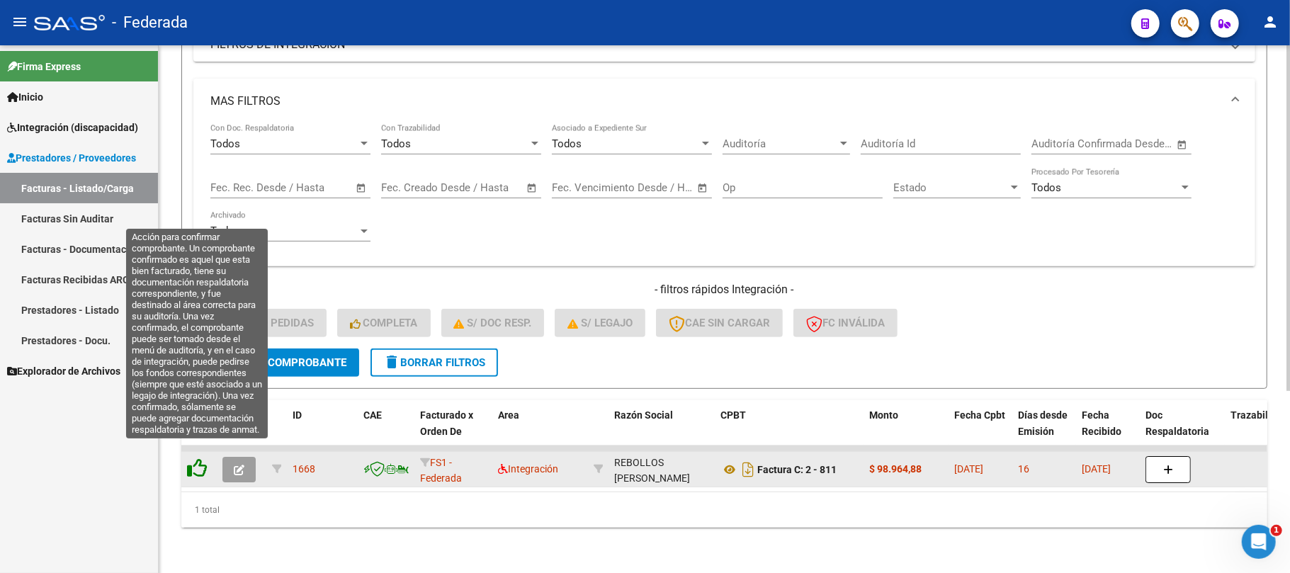
click at [197, 458] on icon at bounding box center [197, 468] width 20 height 20
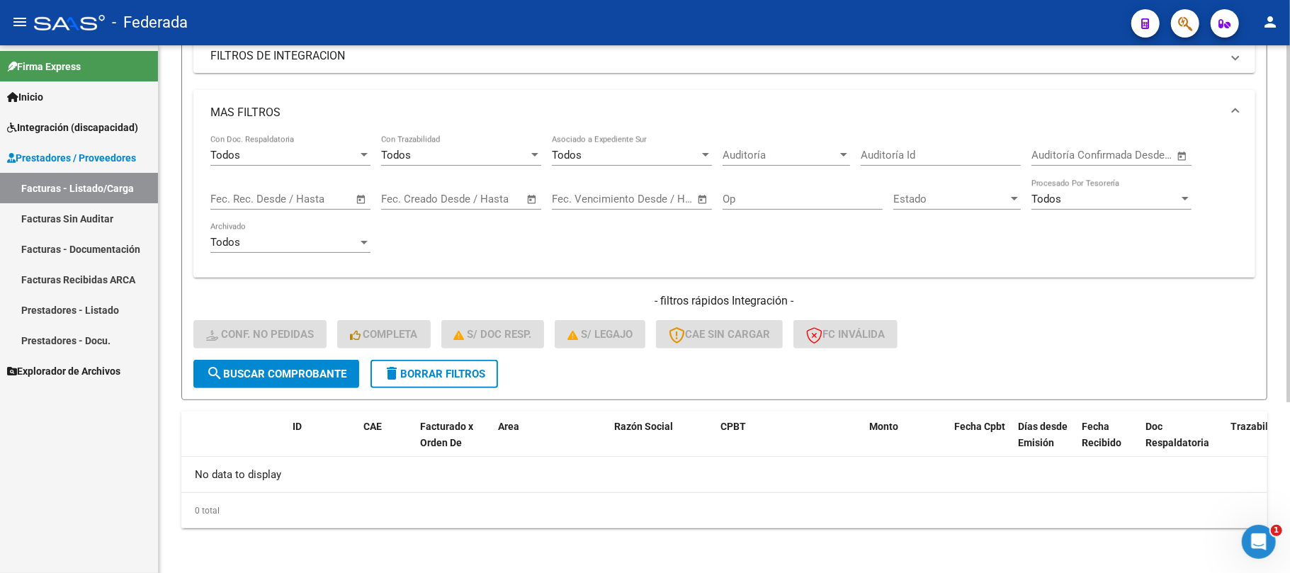
click at [428, 369] on span "delete Borrar Filtros" at bounding box center [434, 374] width 102 height 13
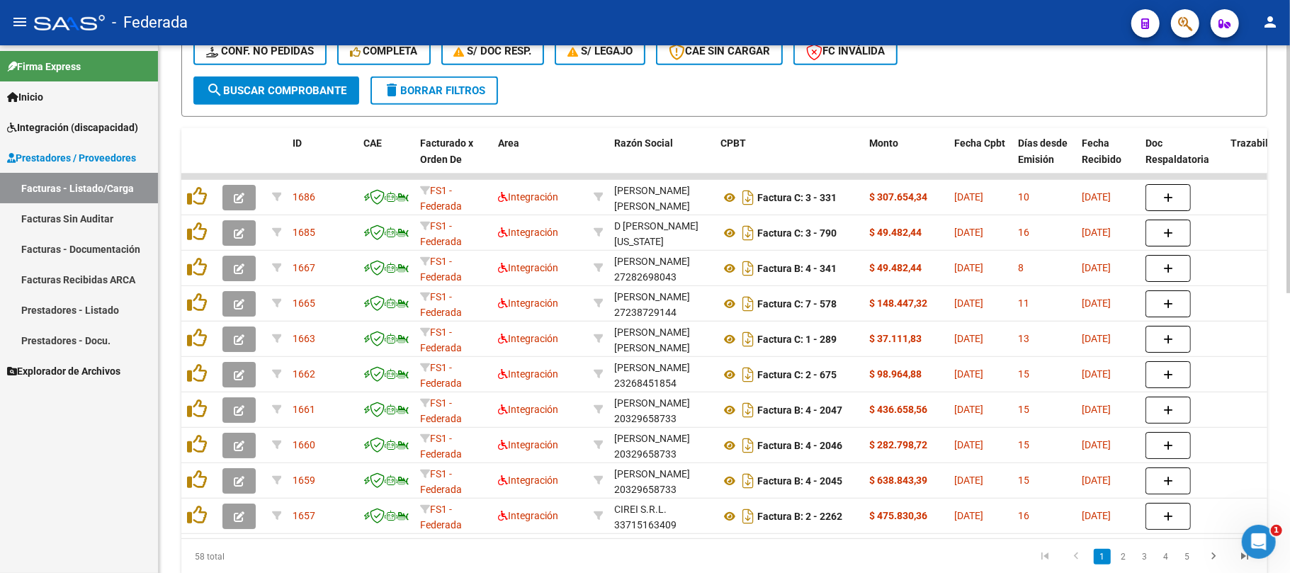
scroll to position [442, 0]
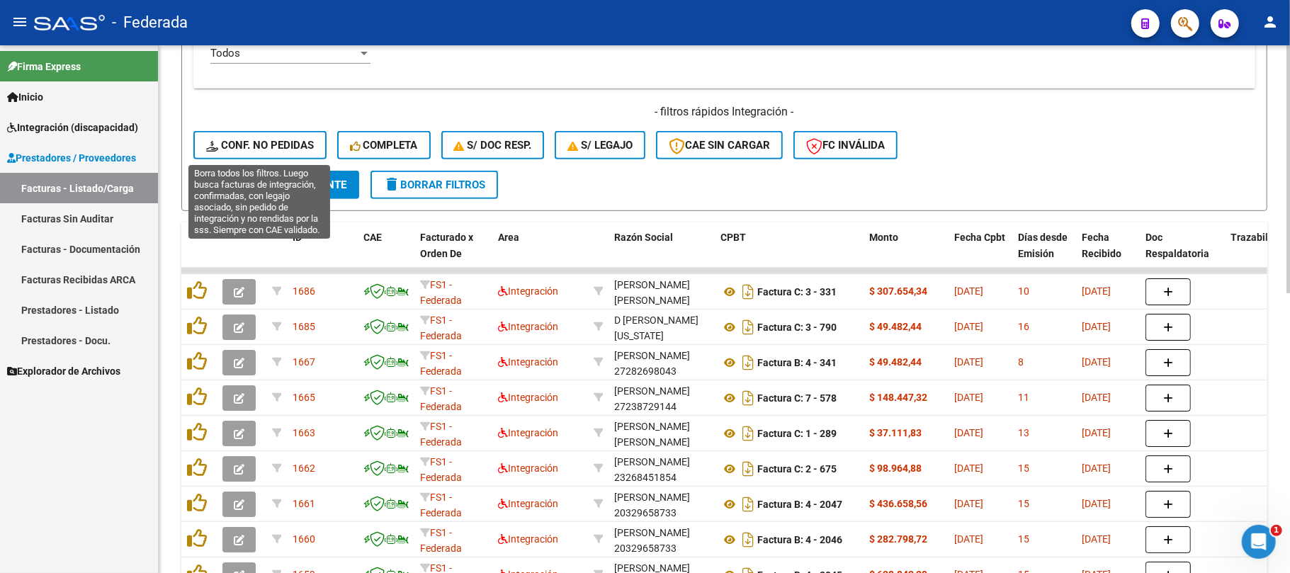
click at [288, 143] on span "Conf. no pedidas" at bounding box center [260, 145] width 108 height 13
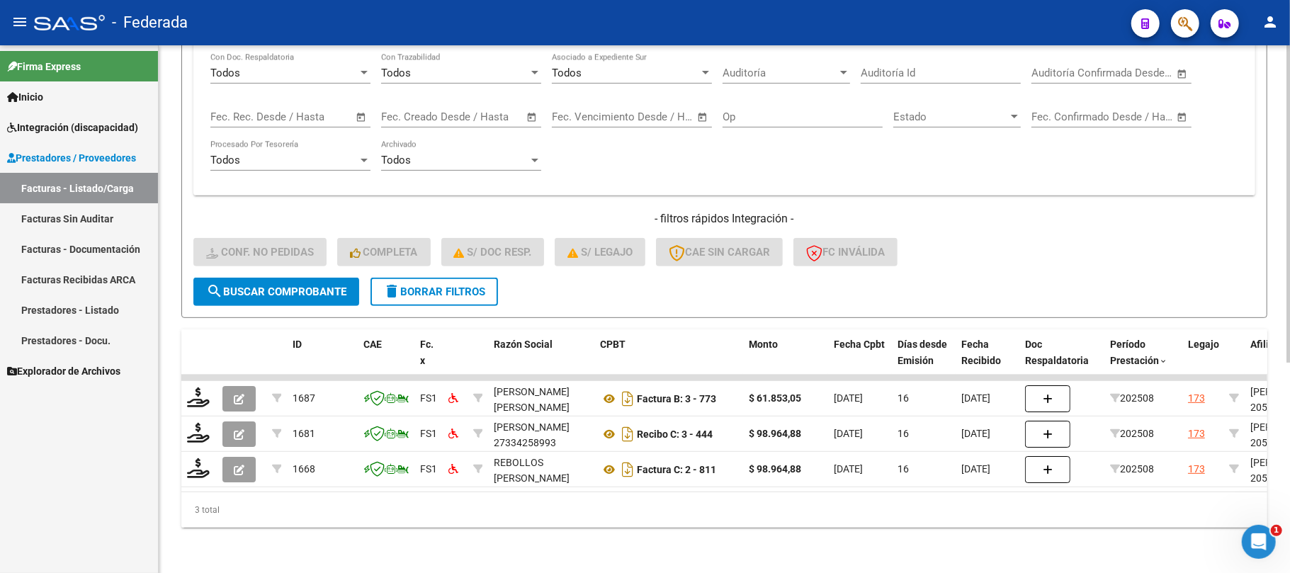
scroll to position [348, 0]
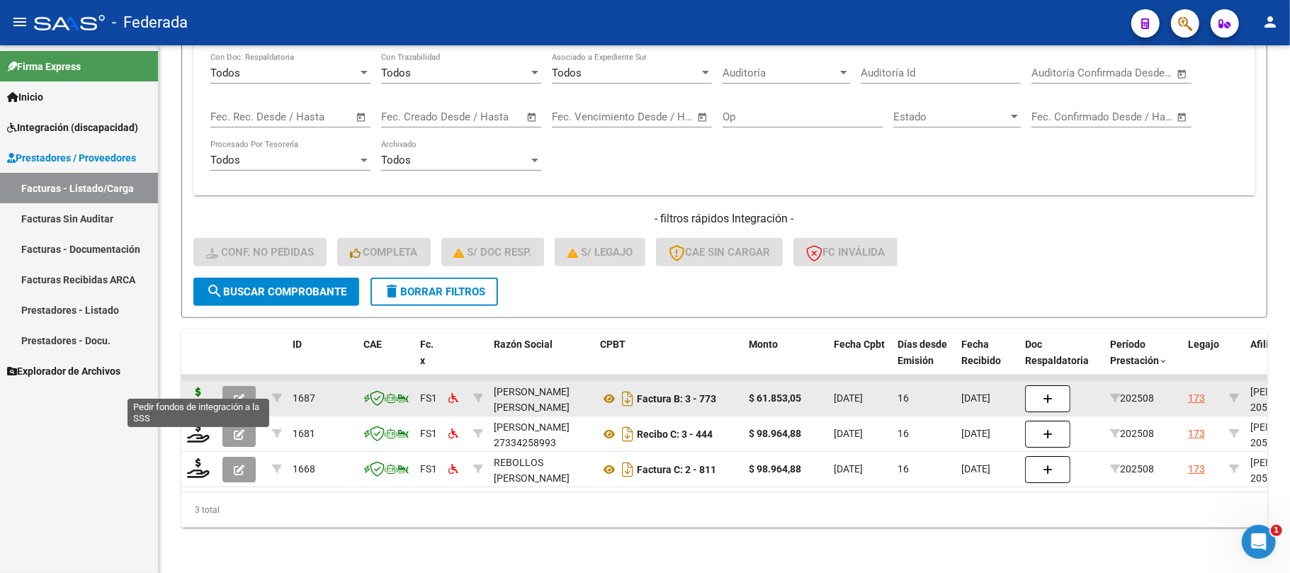
click at [204, 387] on icon at bounding box center [198, 397] width 23 height 20
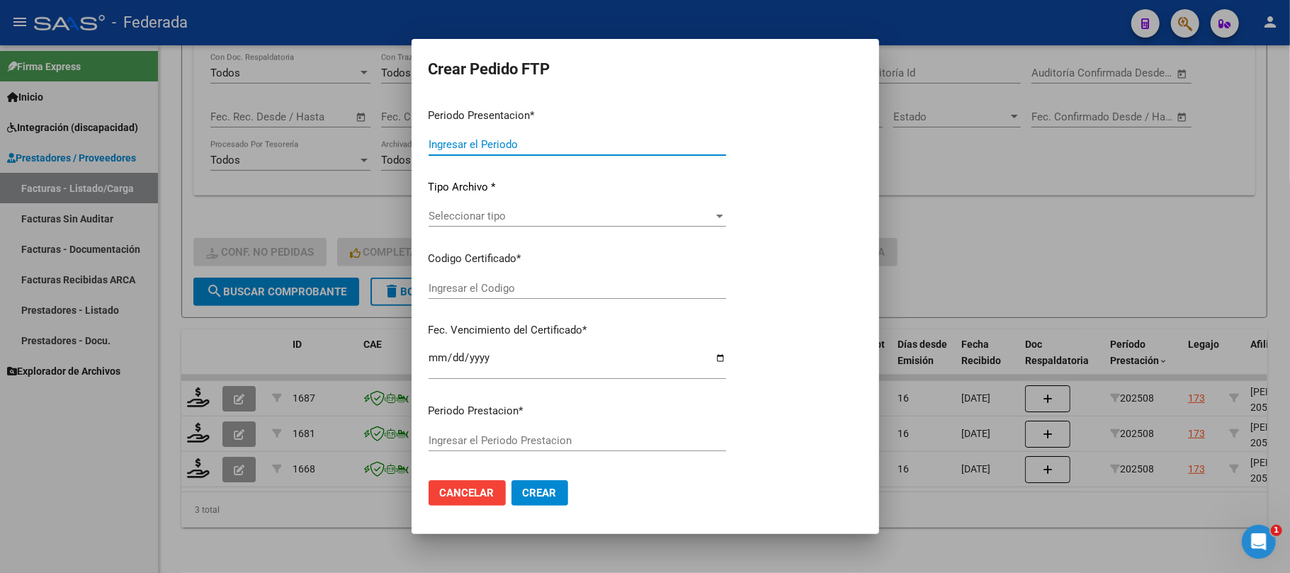
type input "202508"
type input "$ 61.853,05"
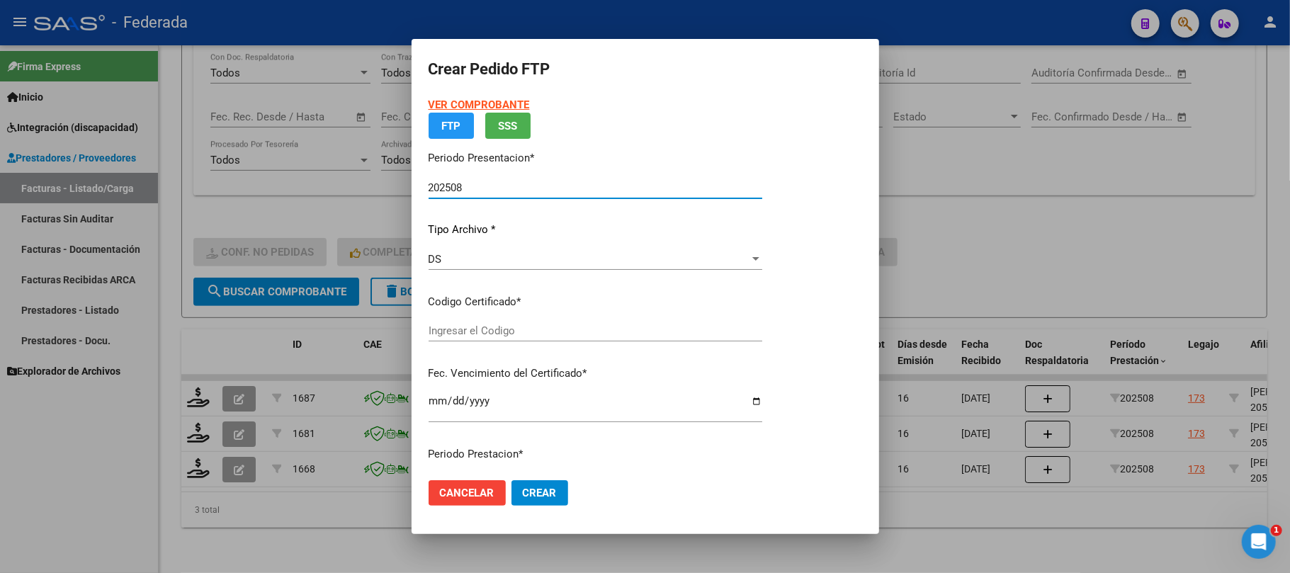
type input "ARG0200553083452022021120270211SFE168"
type input "2027-02-11"
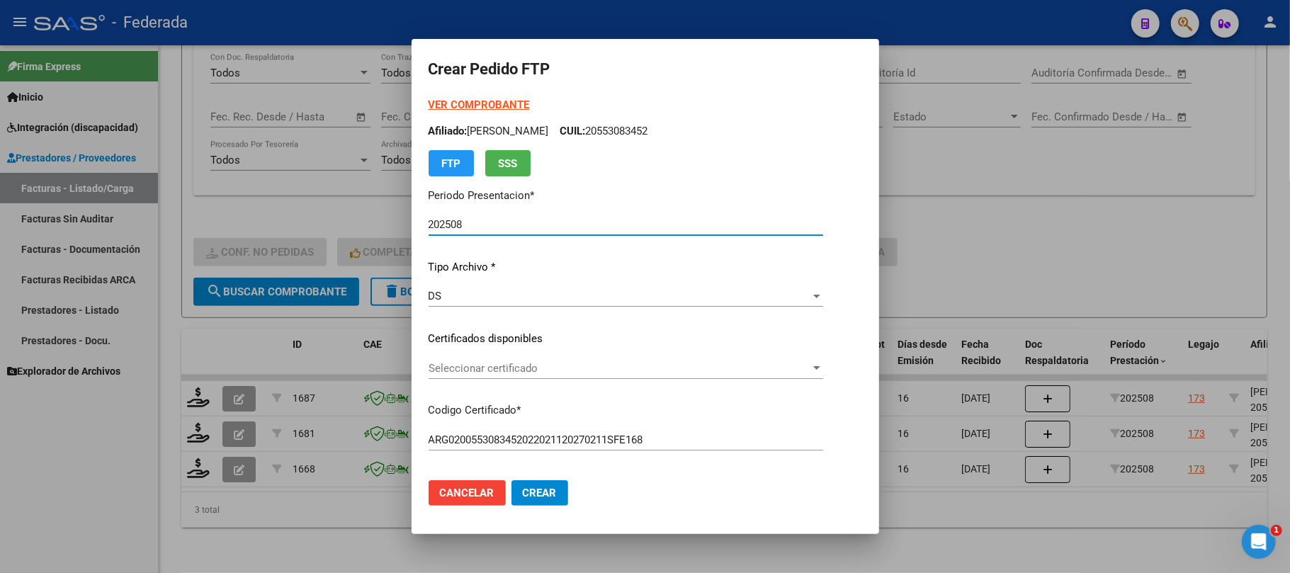
click at [465, 365] on span "Seleccionar certificado" at bounding box center [619, 368] width 382 height 13
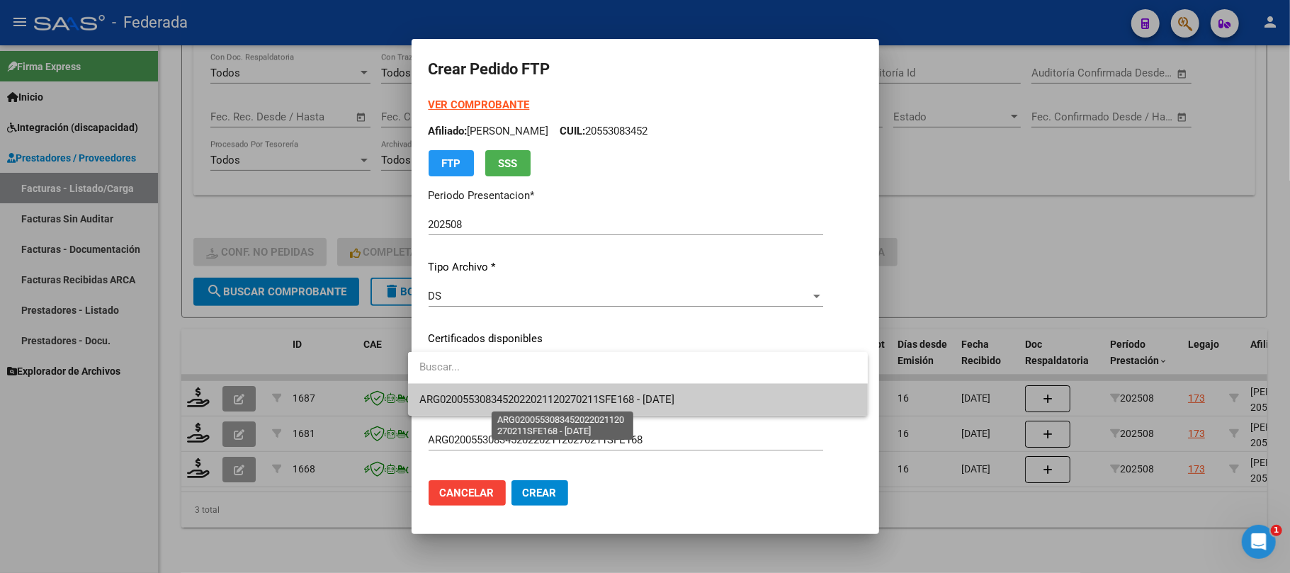
click at [465, 398] on span "ARG0200553083452022021120270211SFE168 - 2027-02-11" at bounding box center [546, 399] width 255 height 13
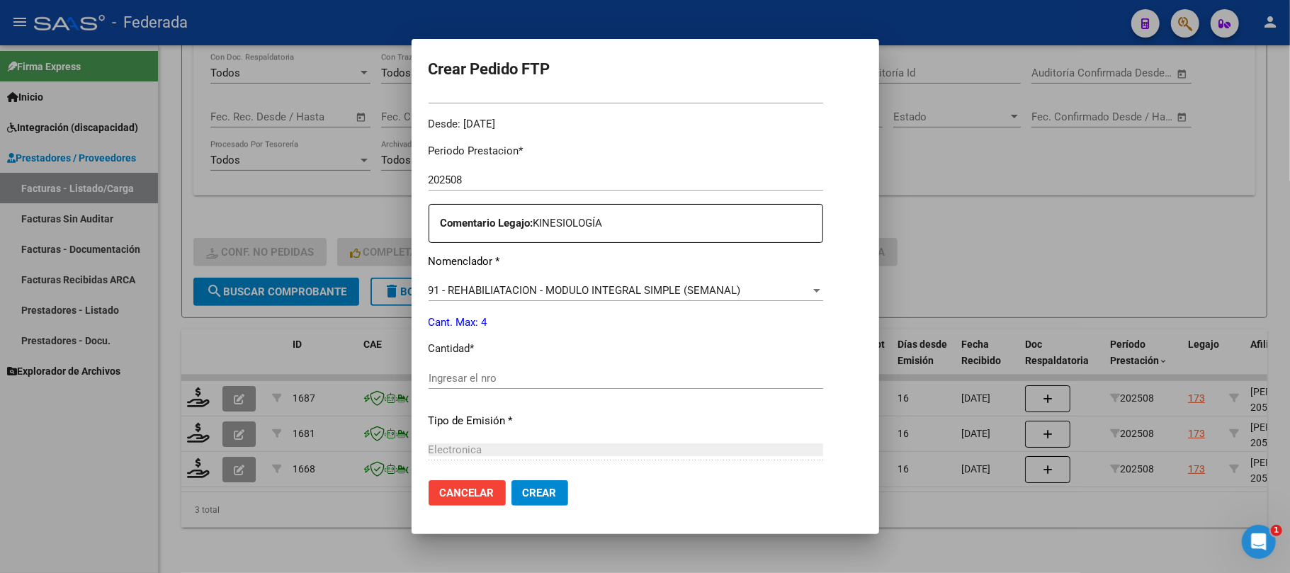
scroll to position [472, 0]
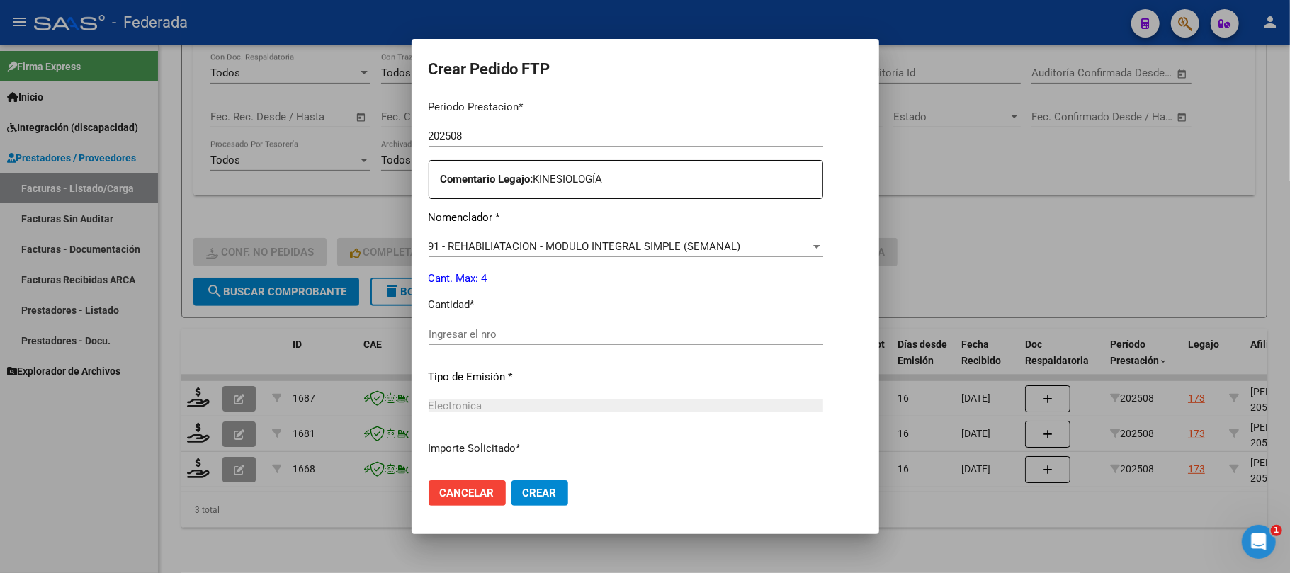
click at [509, 239] on div "91 - REHABILIATACION - MODULO INTEGRAL SIMPLE (SEMANAL) Seleccionar nomenclador" at bounding box center [625, 246] width 394 height 21
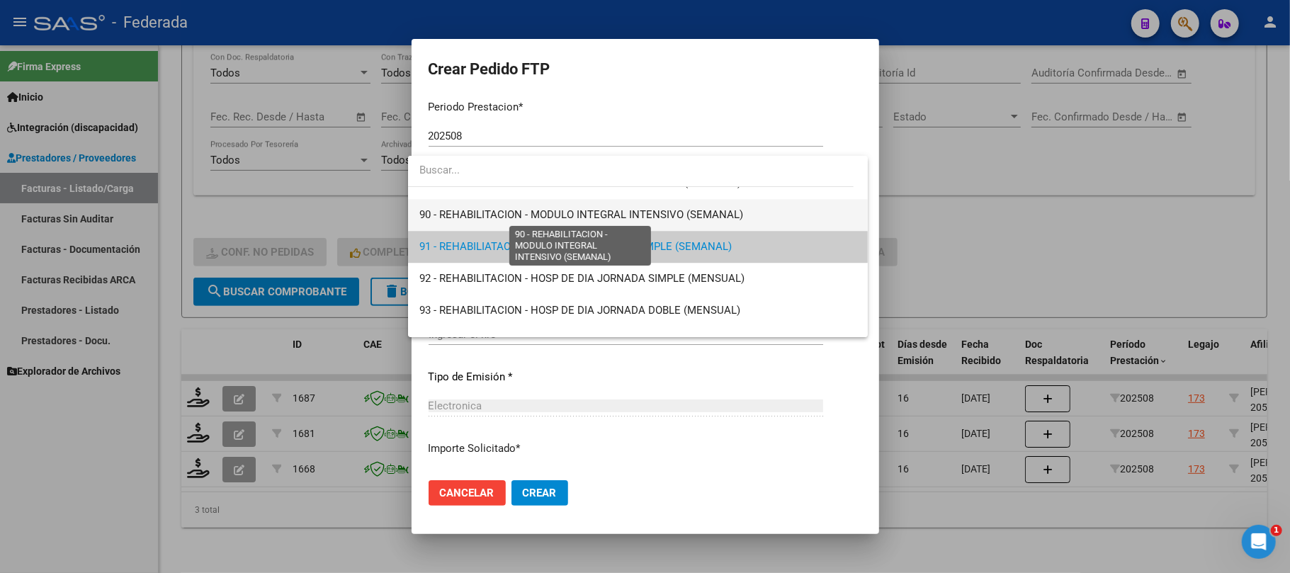
click at [477, 220] on span "90 - REHABILITACION - MODULO INTEGRAL INTENSIVO (SEMANAL)" at bounding box center [581, 214] width 324 height 13
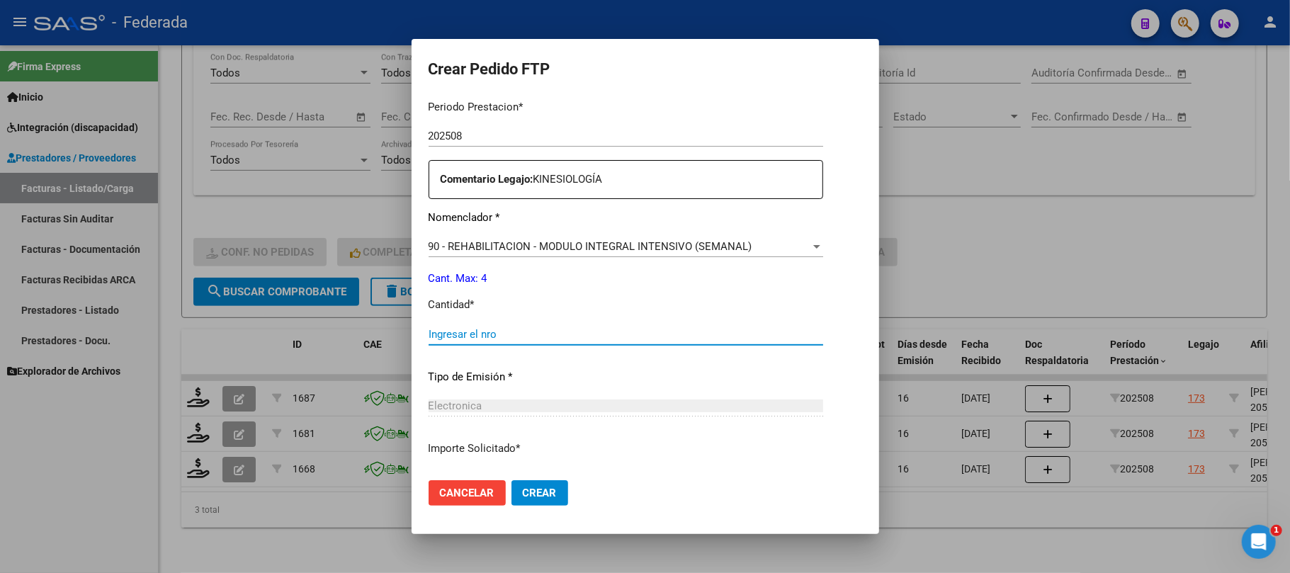
click at [466, 331] on input "Ingresar el nro" at bounding box center [625, 334] width 394 height 13
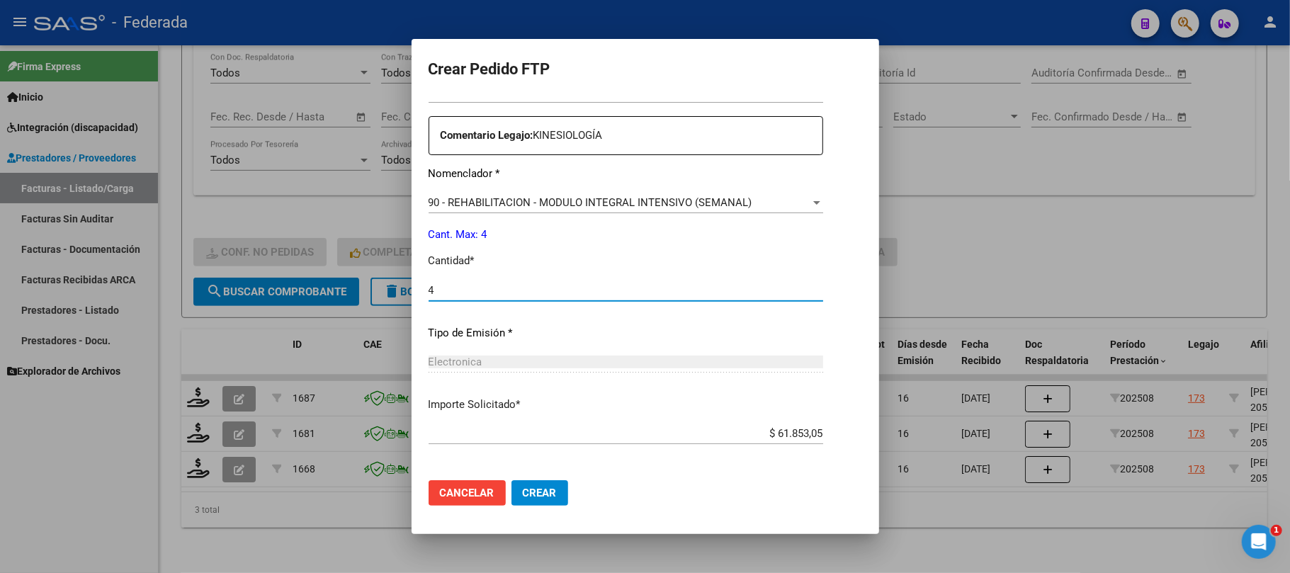
scroll to position [575, 0]
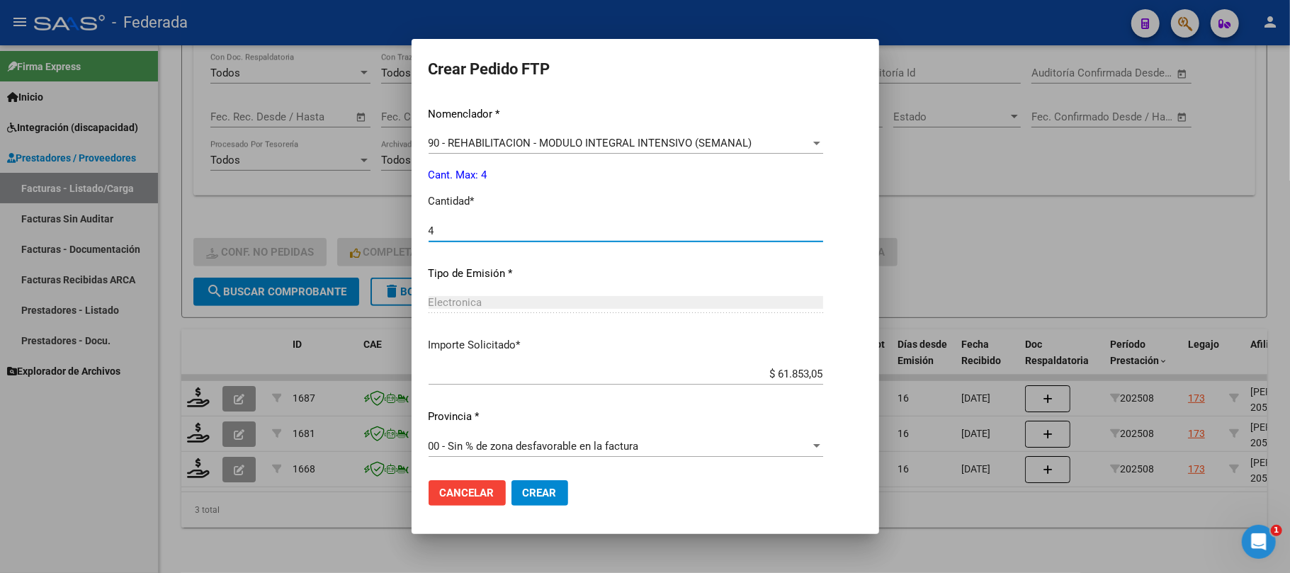
type input "4"
click at [528, 479] on mat-dialog-actions "Cancelar Crear" at bounding box center [644, 493] width 433 height 48
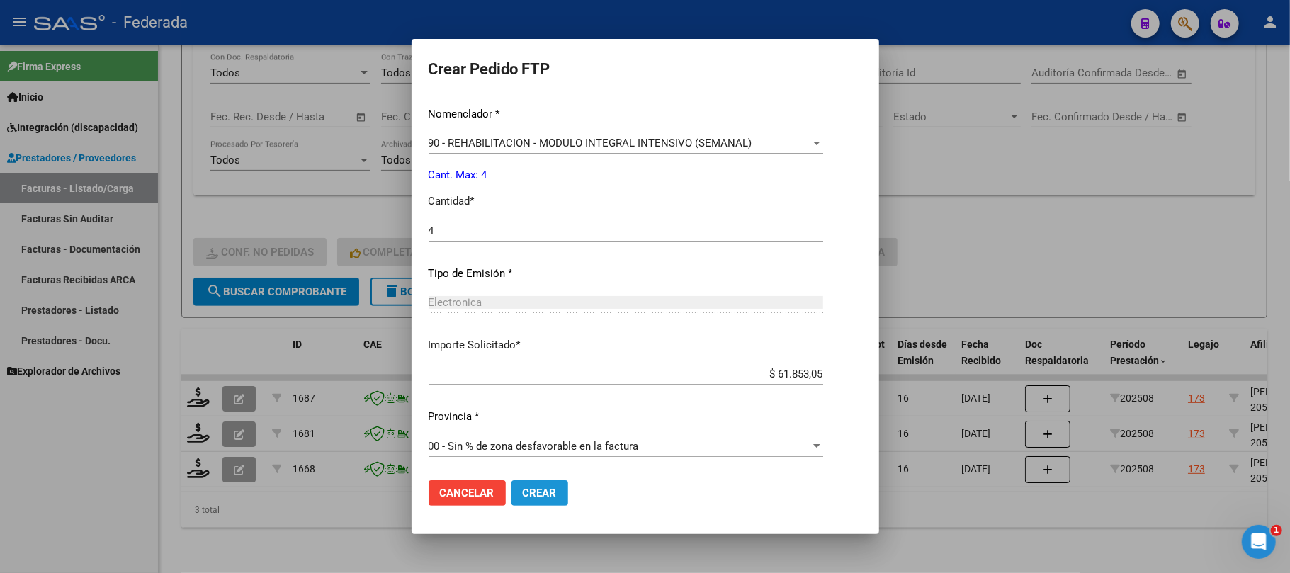
click at [528, 499] on span "Crear" at bounding box center [540, 493] width 34 height 13
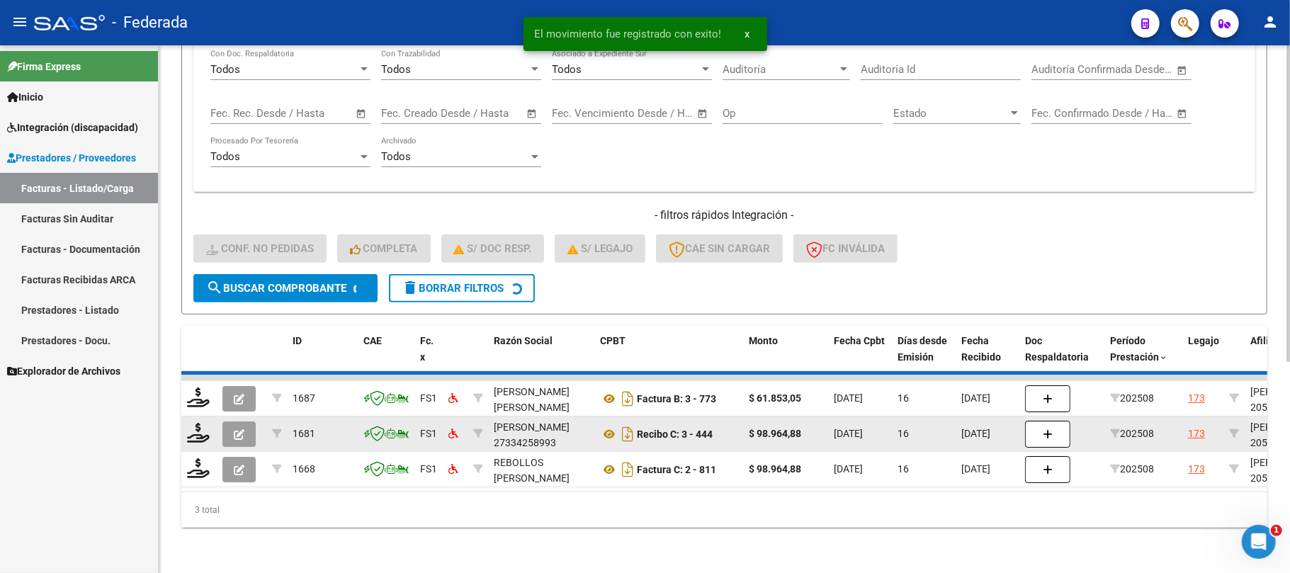
scroll to position [313, 0]
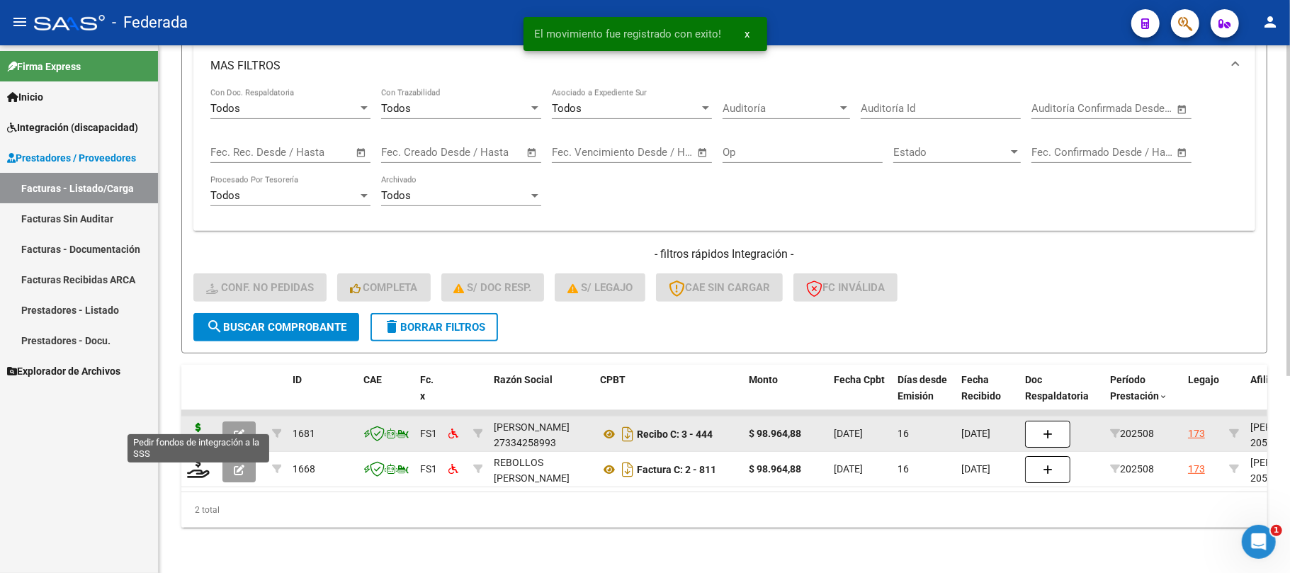
click at [205, 423] on icon at bounding box center [198, 433] width 23 height 20
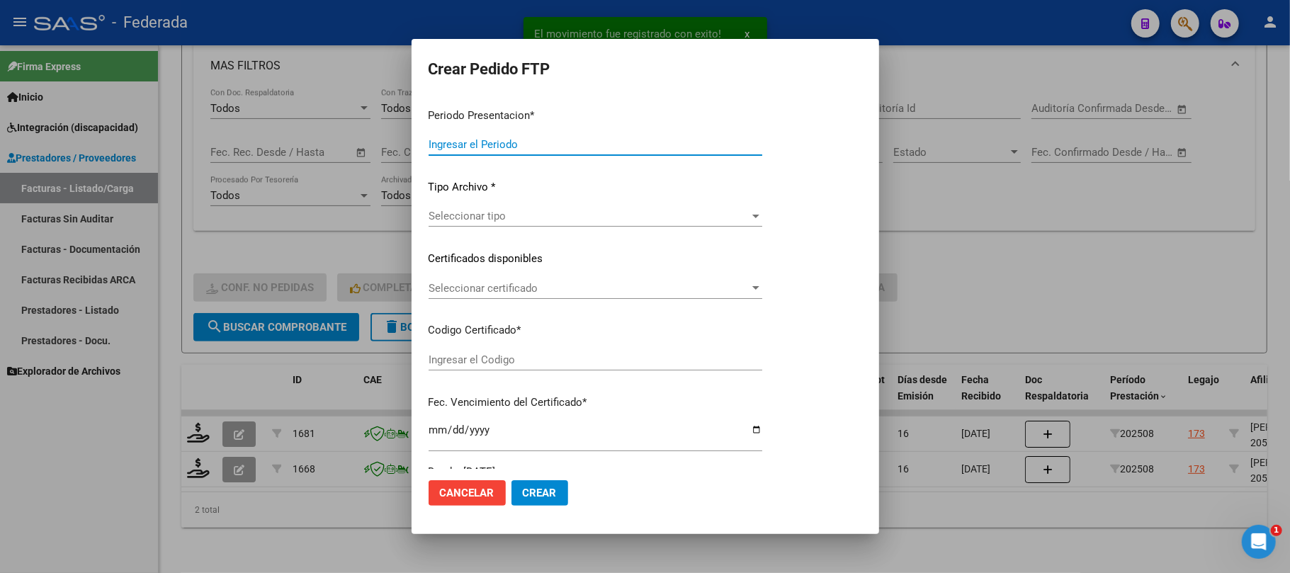
type input "202508"
type input "$ 98.964,88"
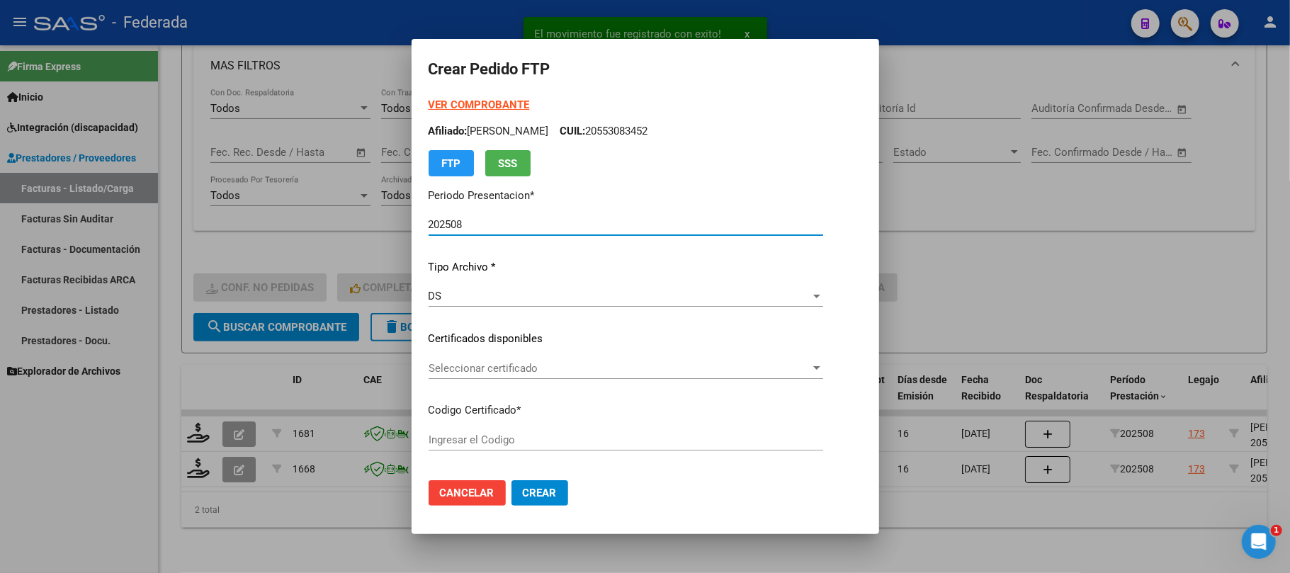
type input "ARG0200553083452022021120270211SFE168"
type input "2027-02-11"
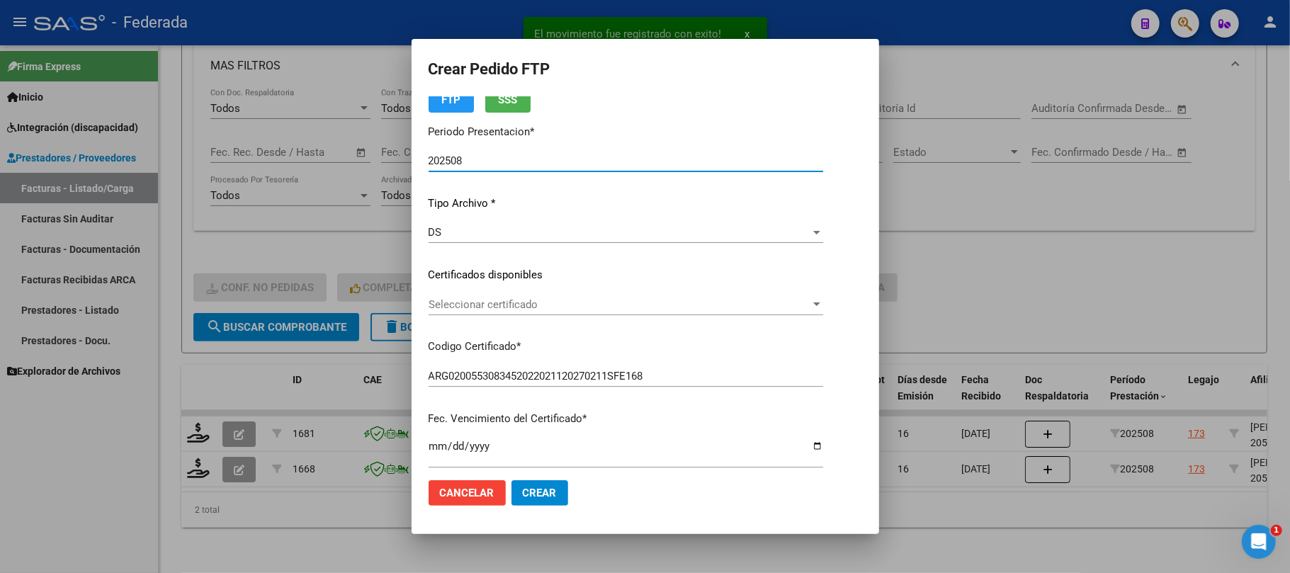
scroll to position [94, 0]
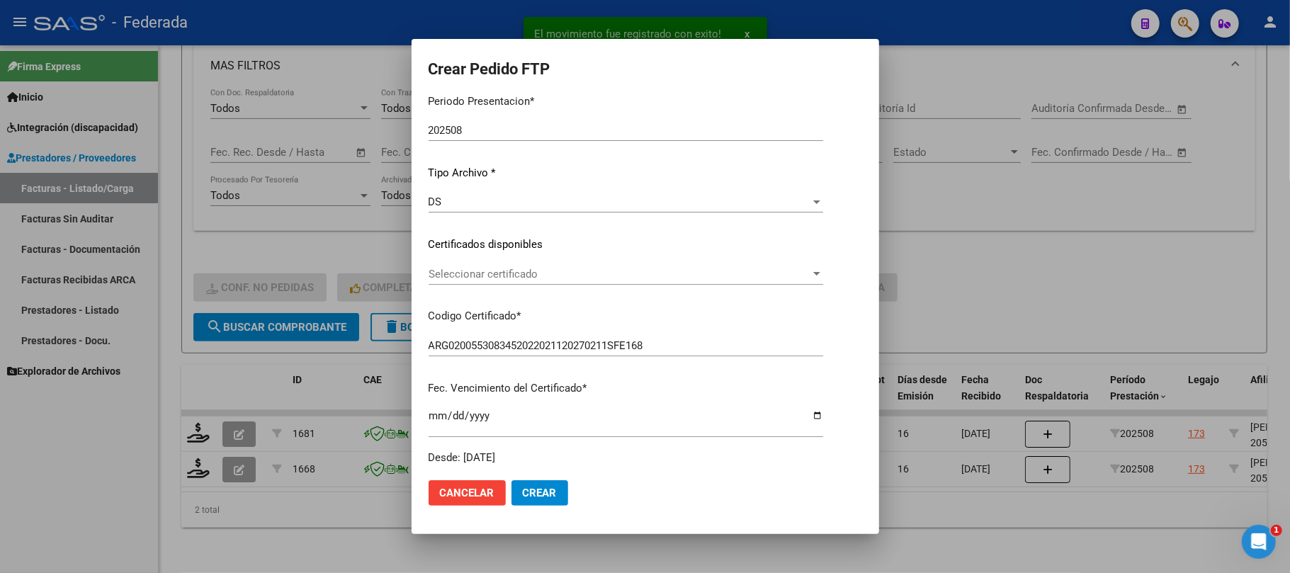
click at [448, 265] on div "Seleccionar certificado Seleccionar certificado" at bounding box center [625, 273] width 394 height 21
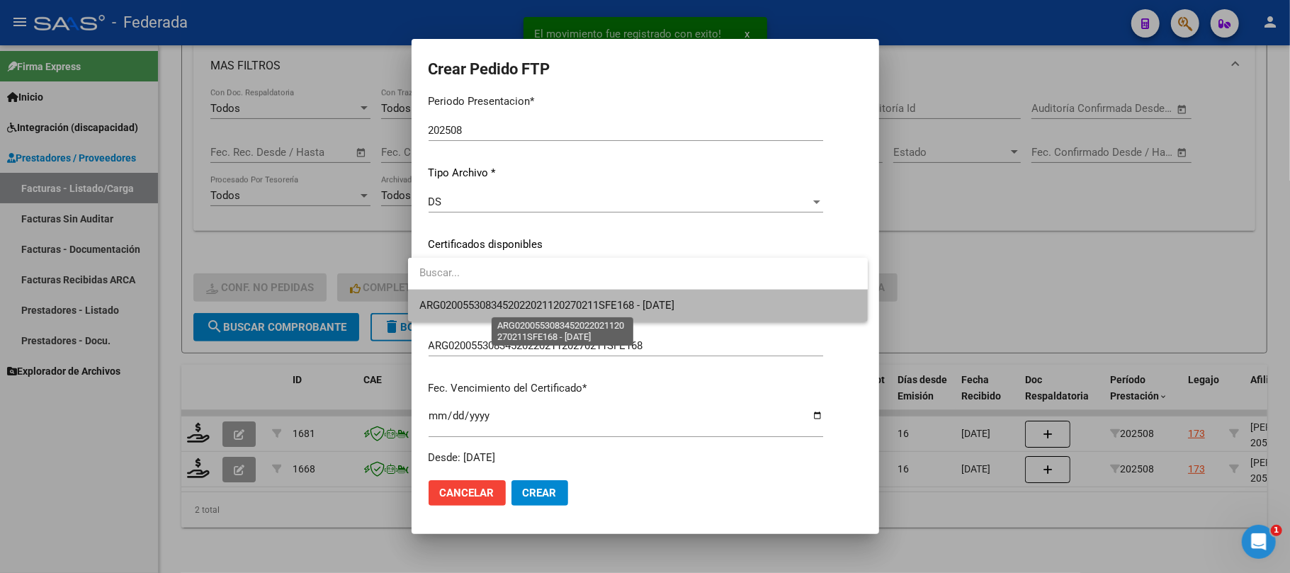
click at [441, 307] on span "ARG0200553083452022021120270211SFE168 - 2027-02-11" at bounding box center [546, 305] width 255 height 13
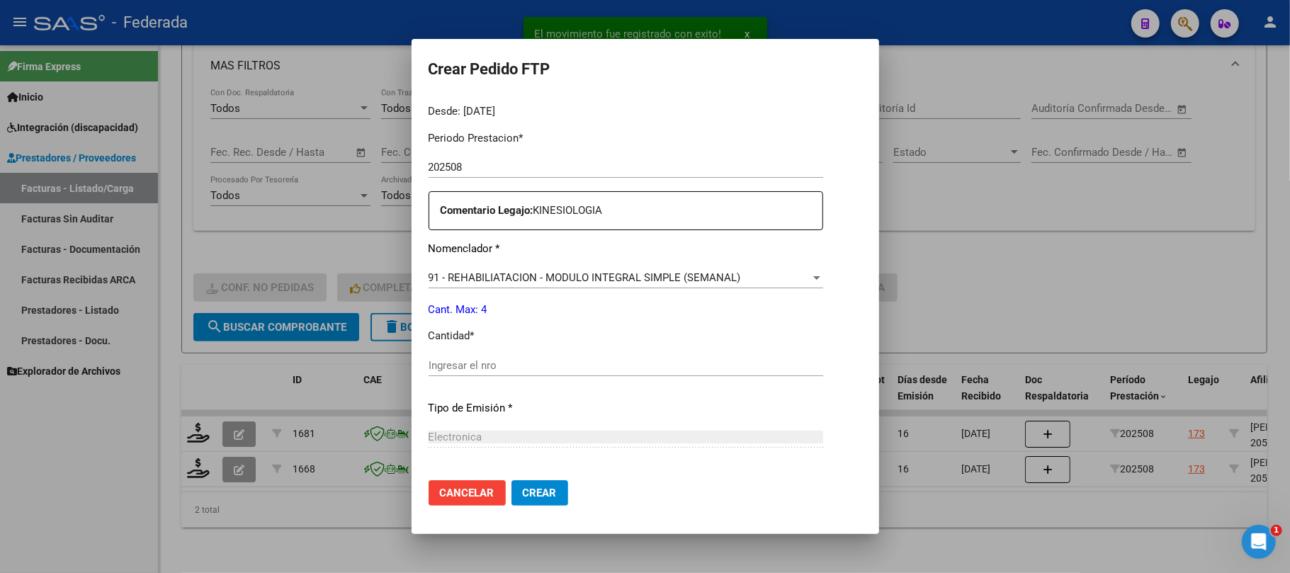
scroll to position [472, 0]
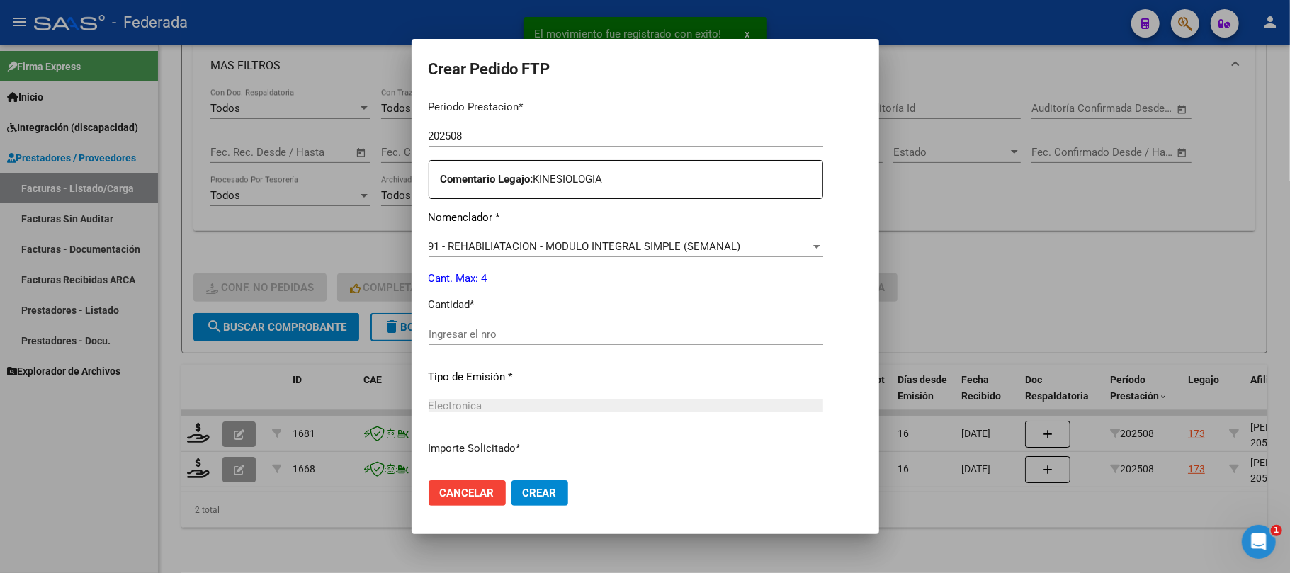
click at [500, 227] on div "Periodo Prestacion * 202508 Ingresar el Periodo Prestacion Comentario Legajo: K…" at bounding box center [625, 331] width 394 height 485
click at [496, 242] on span "91 - REHABILIATACION - MODULO INTEGRAL SIMPLE (SEMANAL)" at bounding box center [584, 246] width 312 height 13
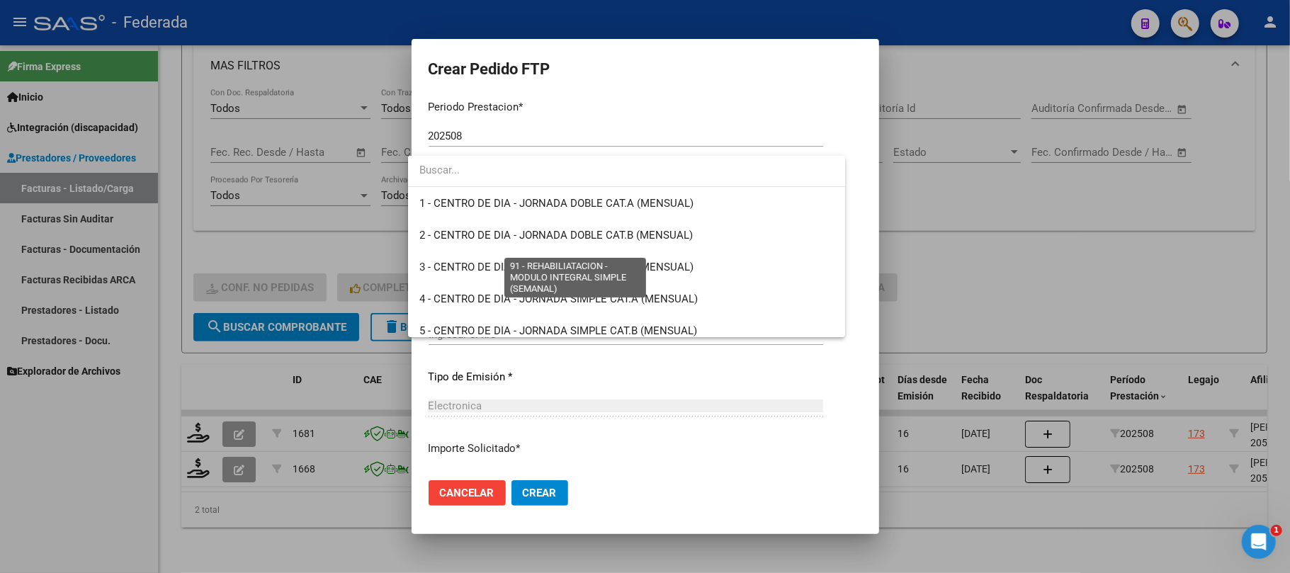
scroll to position [2825, 0]
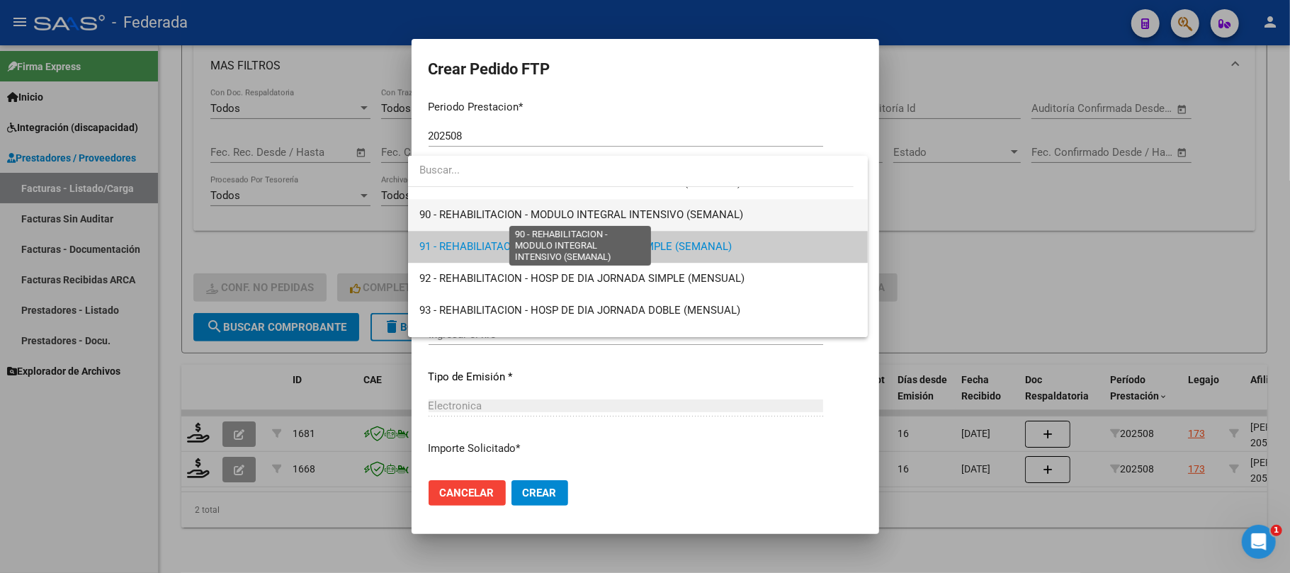
click at [482, 219] on span "90 - REHABILITACION - MODULO INTEGRAL INTENSIVO (SEMANAL)" at bounding box center [581, 214] width 324 height 13
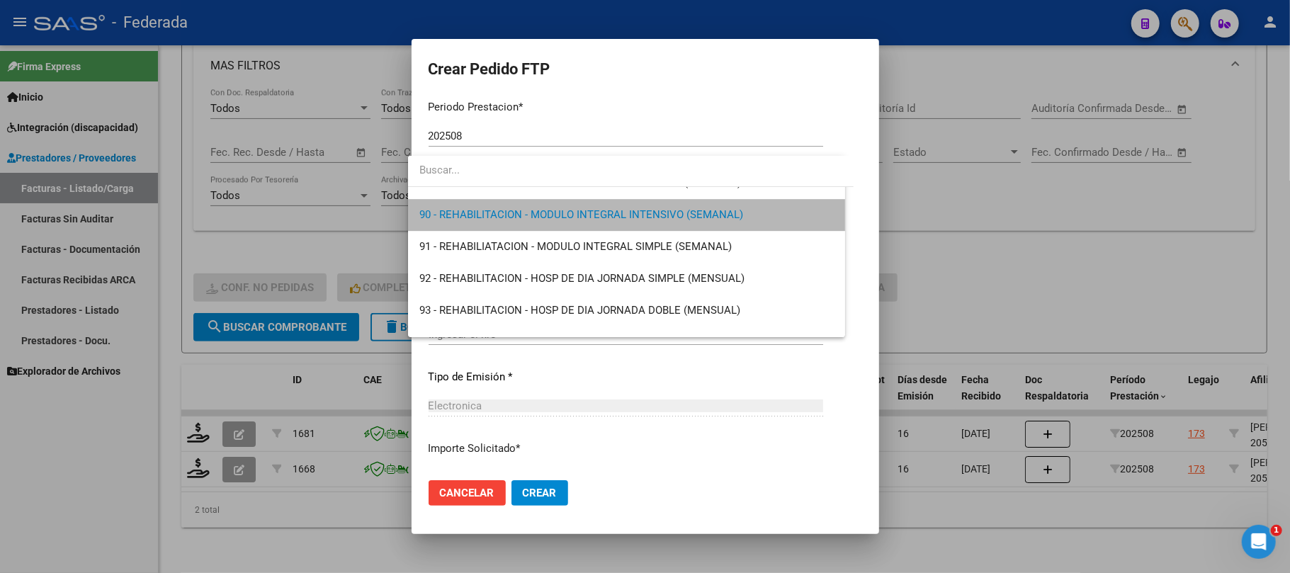
scroll to position [2836, 0]
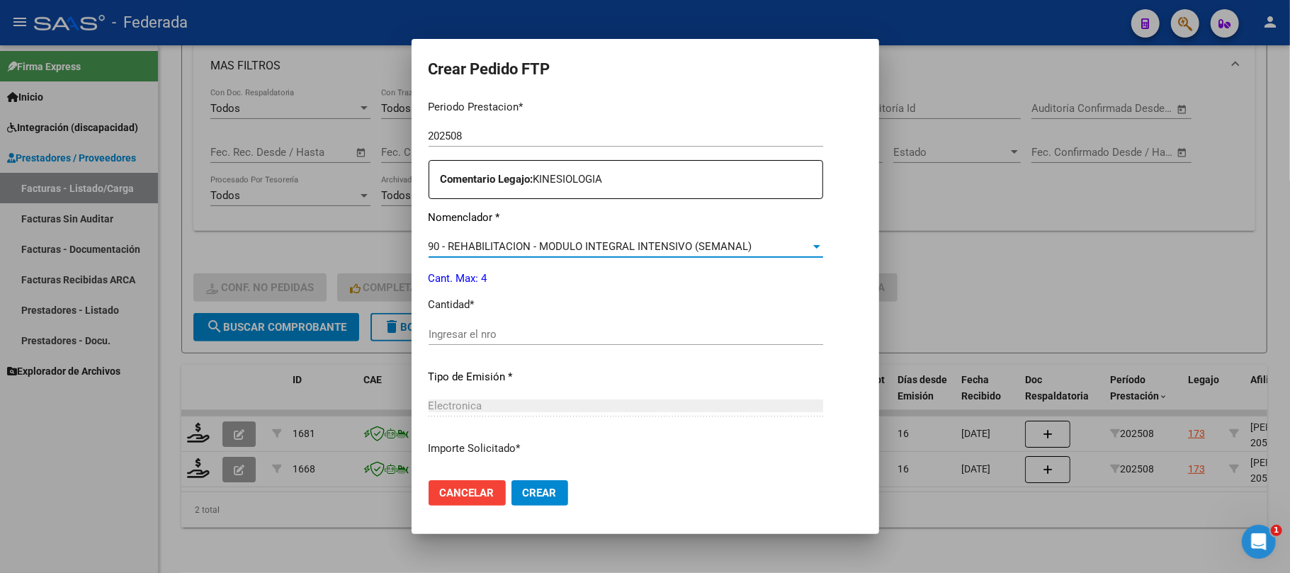
click at [479, 332] on input "Ingresar el nro" at bounding box center [625, 334] width 394 height 13
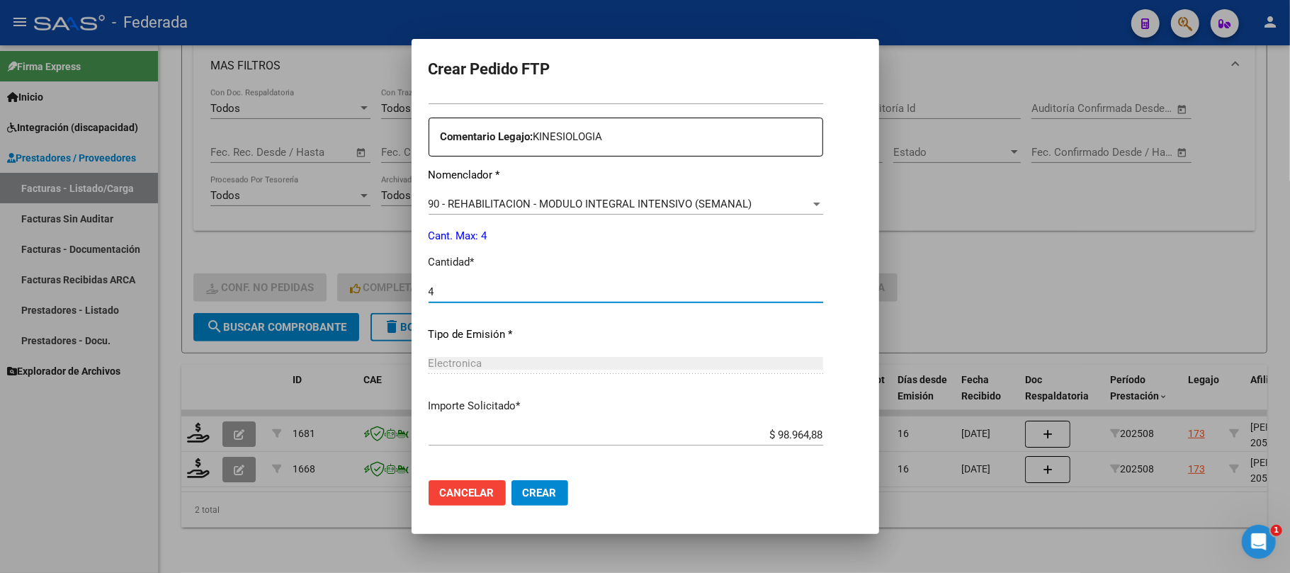
scroll to position [575, 0]
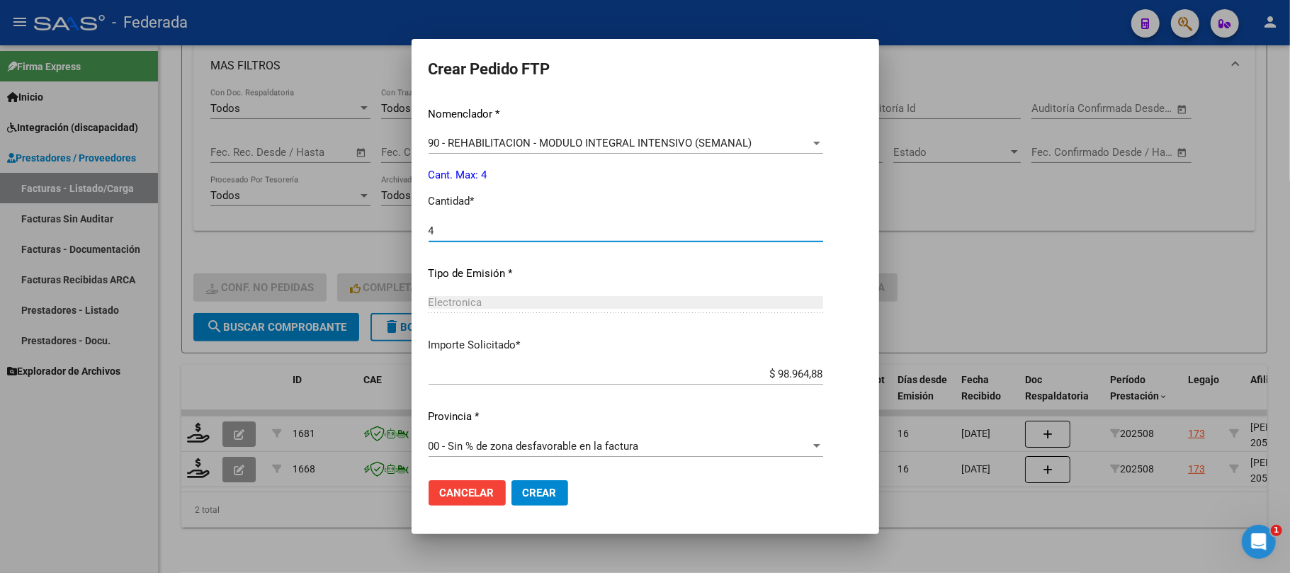
type input "4"
click at [523, 485] on button "Crear" at bounding box center [539, 492] width 57 height 25
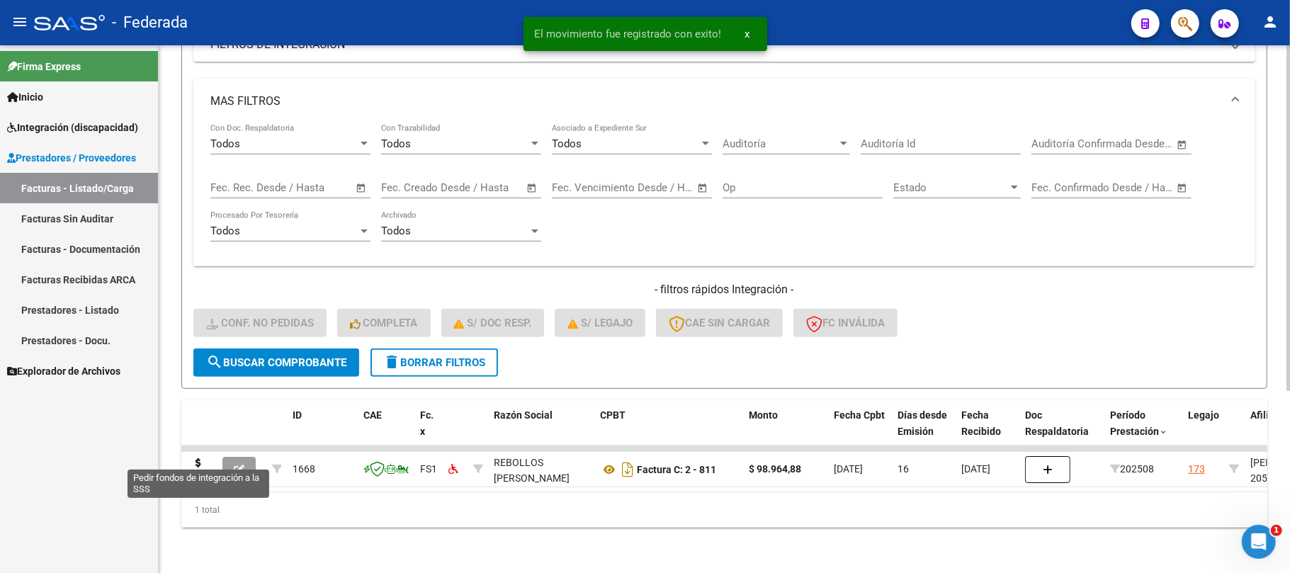
scroll to position [278, 0]
click at [198, 460] on icon at bounding box center [198, 468] width 23 height 20
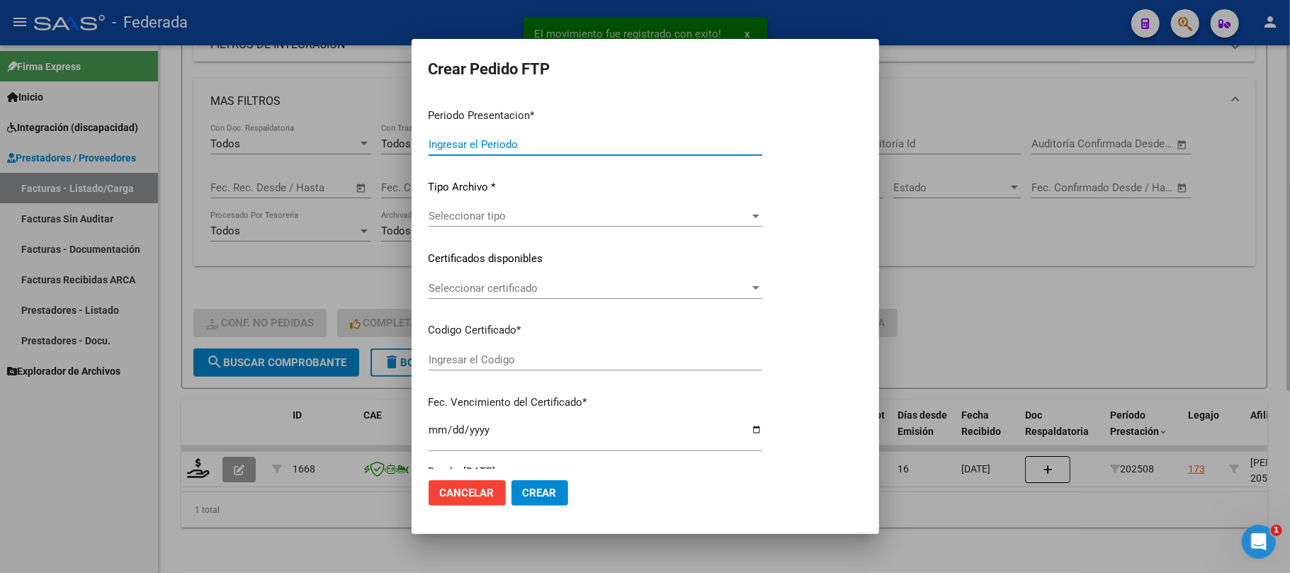
type input "202508"
type input "$ 98.964,88"
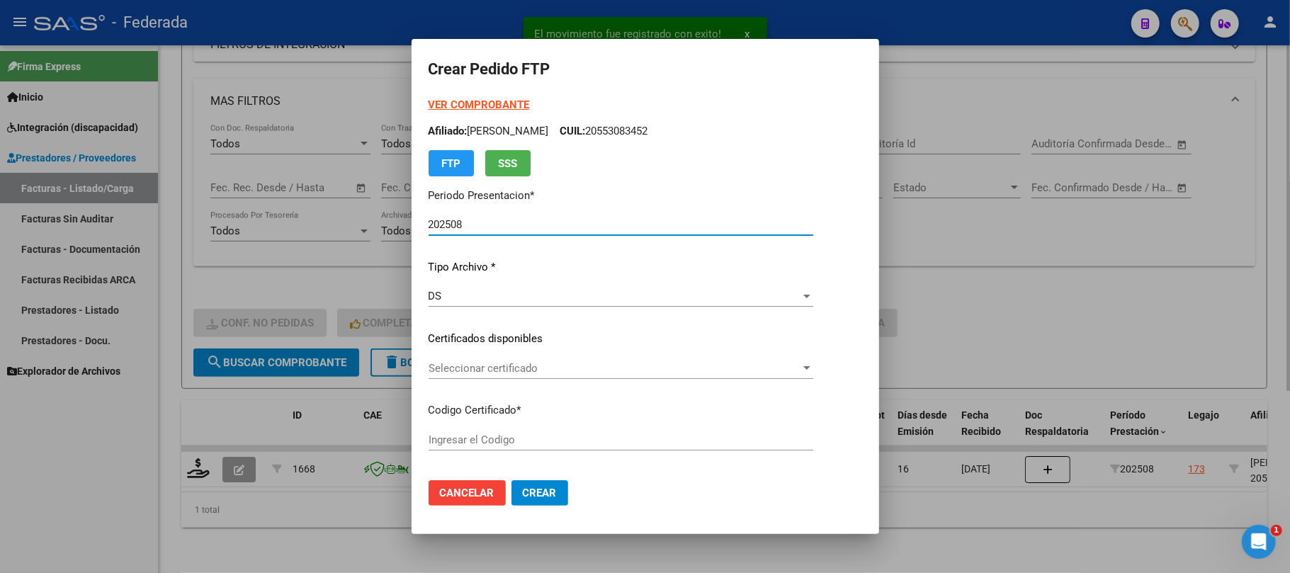
type input "ARG0200553083452022021120270211SFE168"
type input "2027-02-11"
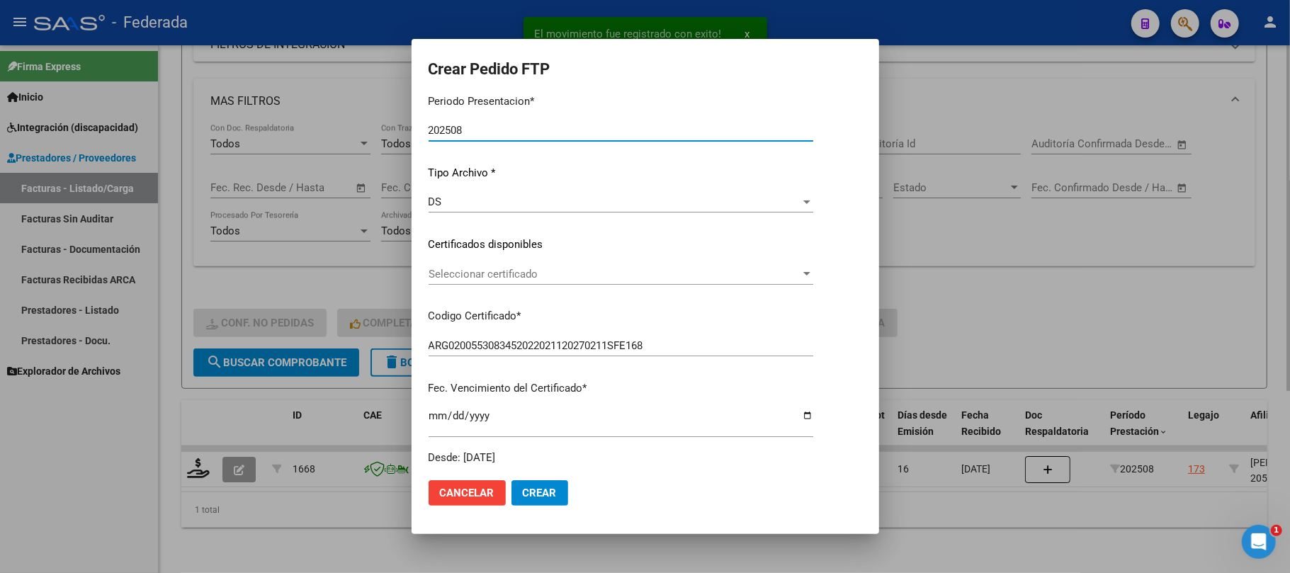
click at [480, 270] on span "Seleccionar certificado" at bounding box center [614, 274] width 372 height 13
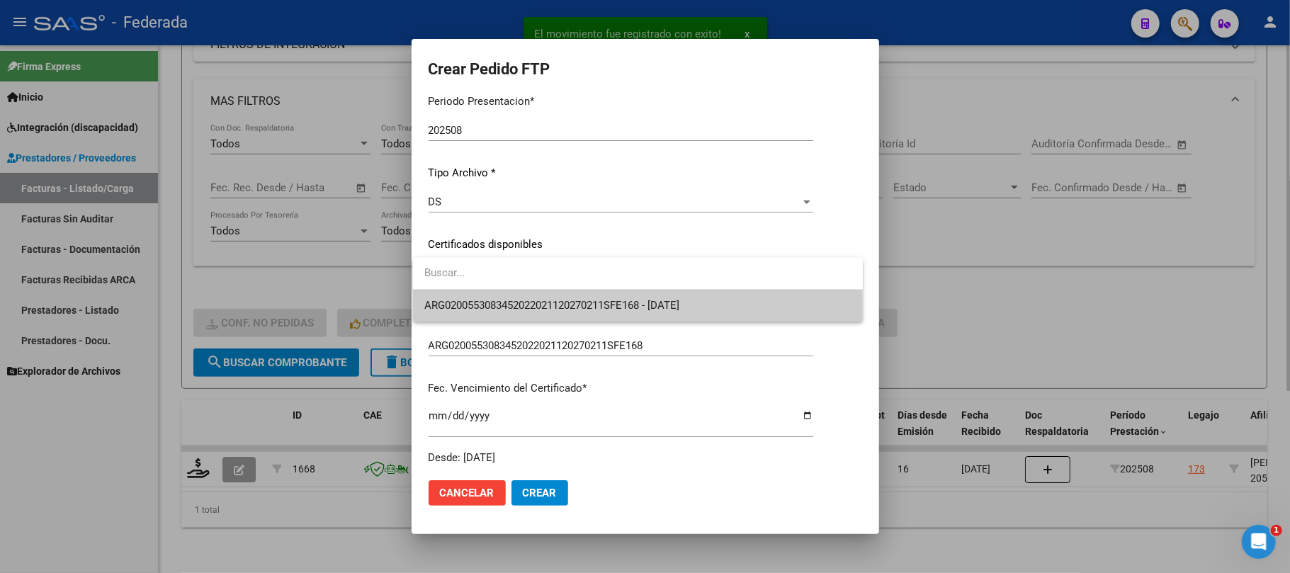
click at [479, 299] on span "ARG0200553083452022021120270211SFE168 - 2027-02-11" at bounding box center [551, 305] width 255 height 13
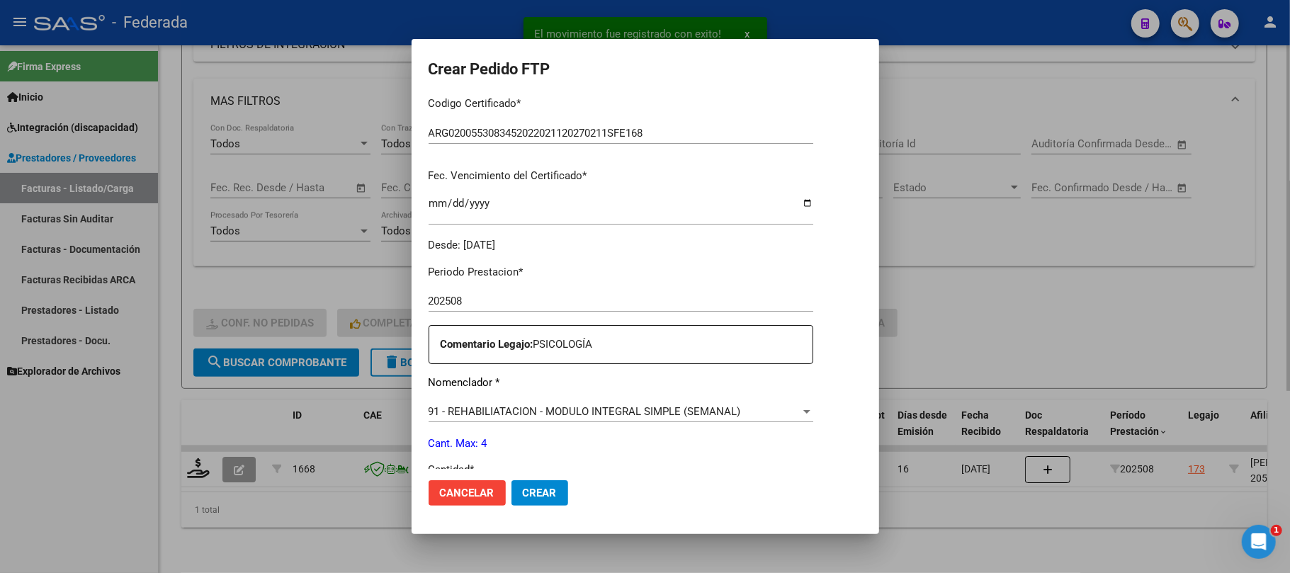
scroll to position [377, 0]
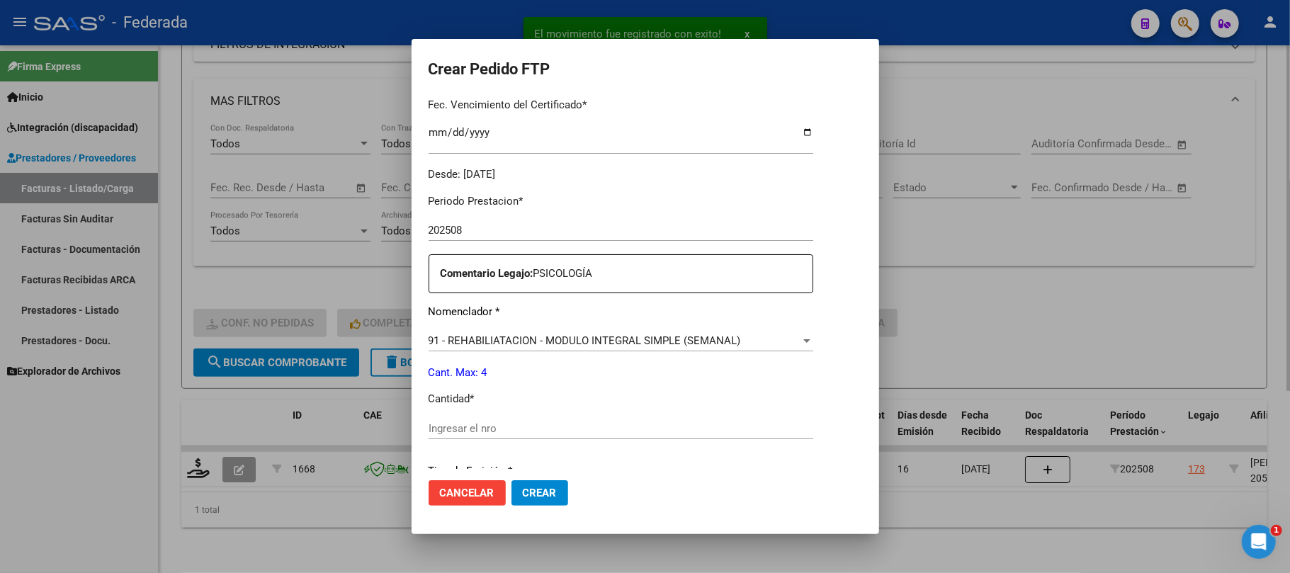
click at [477, 338] on span "91 - REHABILIATACION - MODULO INTEGRAL SIMPLE (SEMANAL)" at bounding box center [584, 340] width 312 height 13
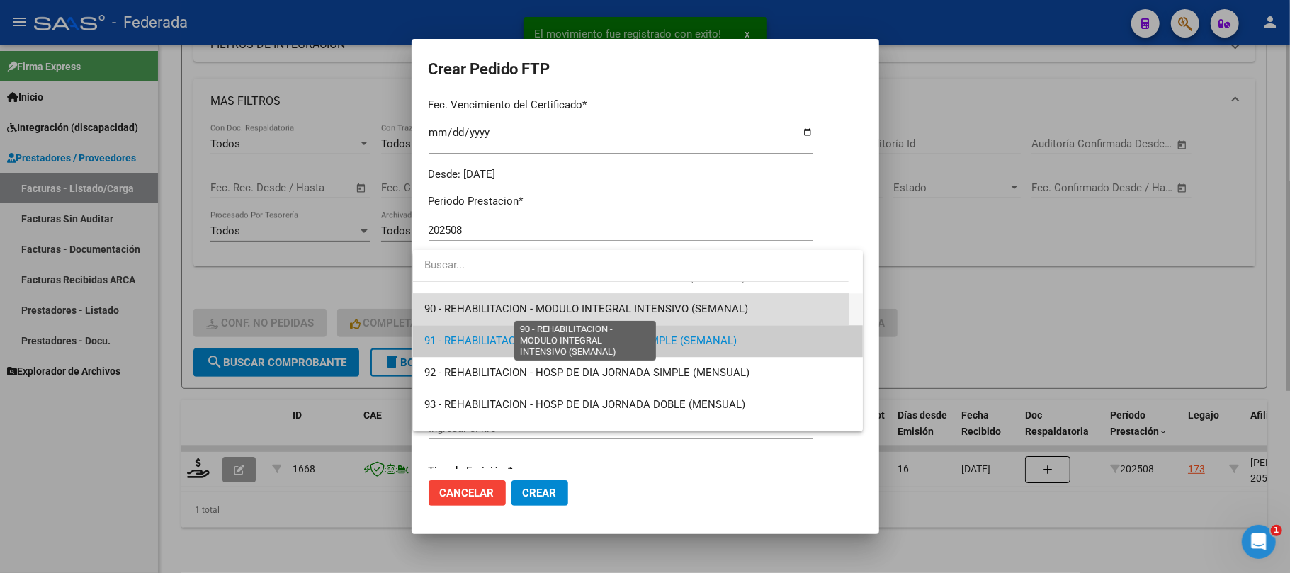
click at [476, 303] on span "90 - REHABILITACION - MODULO INTEGRAL INTENSIVO (SEMANAL)" at bounding box center [586, 308] width 324 height 13
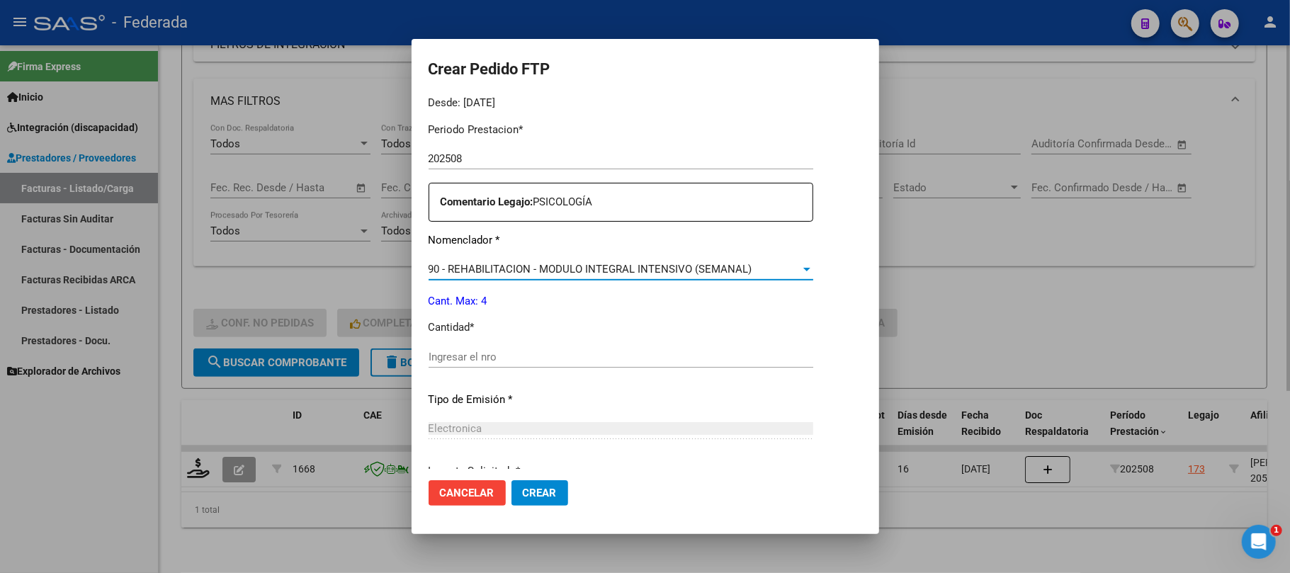
scroll to position [567, 0]
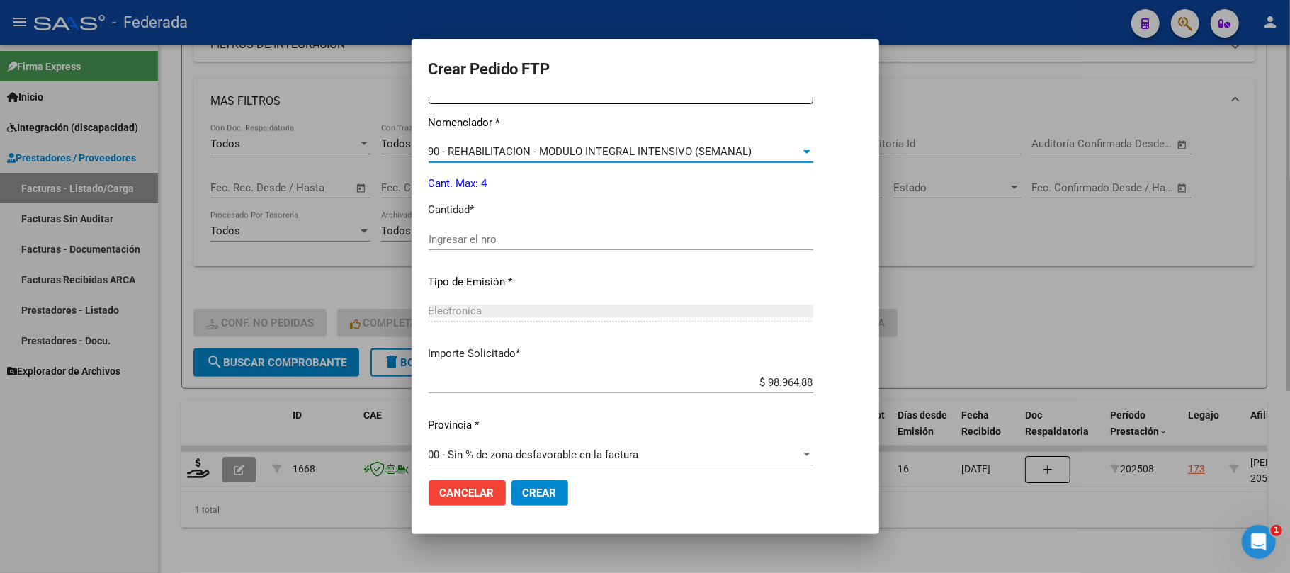
click at [471, 238] on input "Ingresar el nro" at bounding box center [620, 239] width 385 height 13
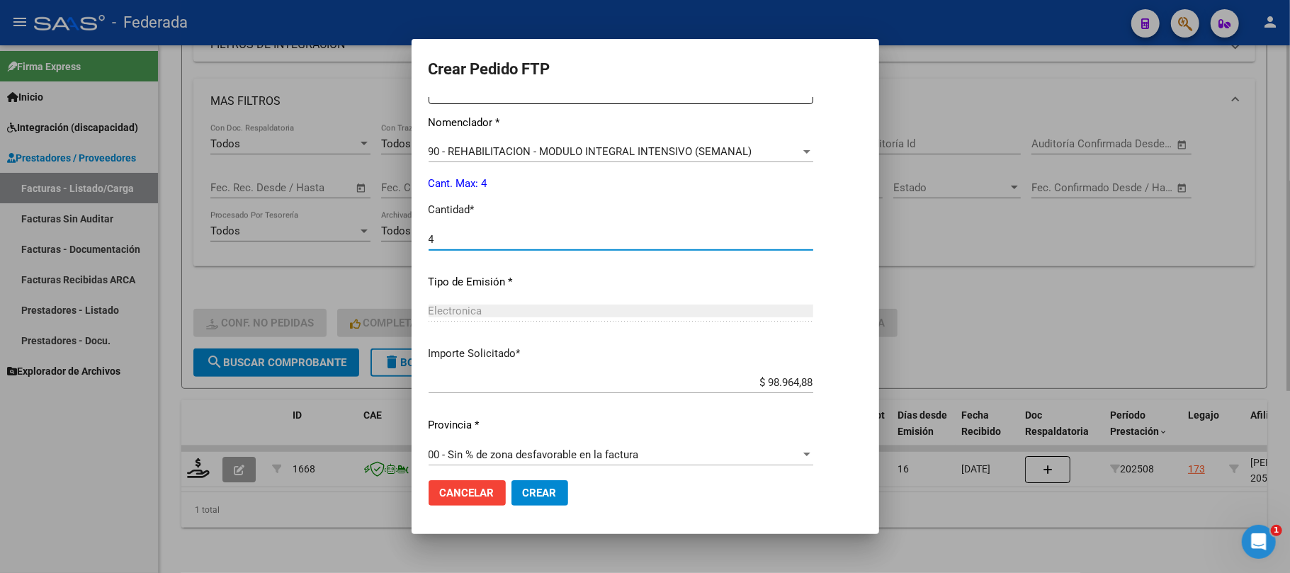
type input "4"
click at [530, 479] on mat-dialog-actions "Cancelar Crear" at bounding box center [644, 493] width 433 height 48
click at [533, 489] on span "Crear" at bounding box center [540, 493] width 34 height 13
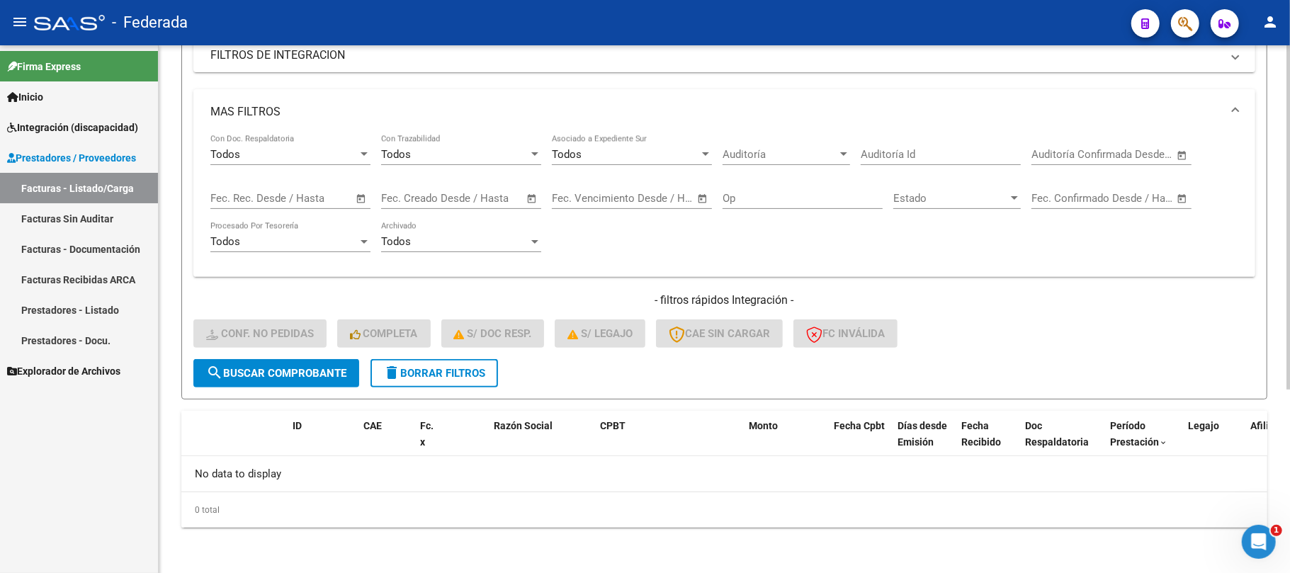
scroll to position [253, 0]
click at [463, 374] on span "delete Borrar Filtros" at bounding box center [434, 374] width 102 height 13
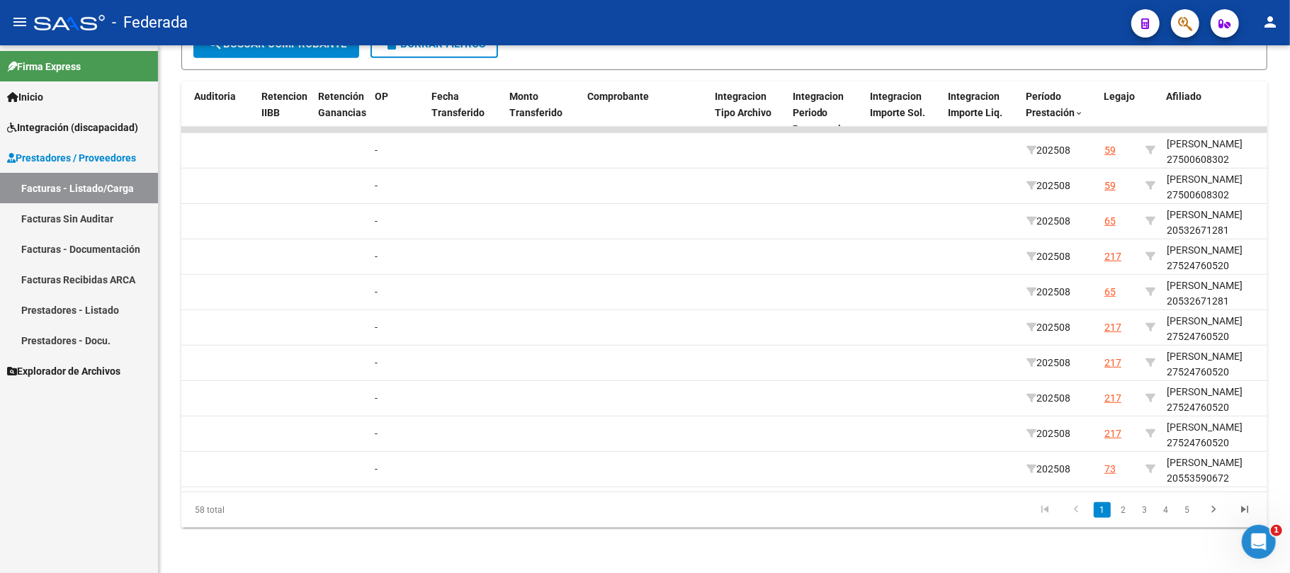
scroll to position [0, 1360]
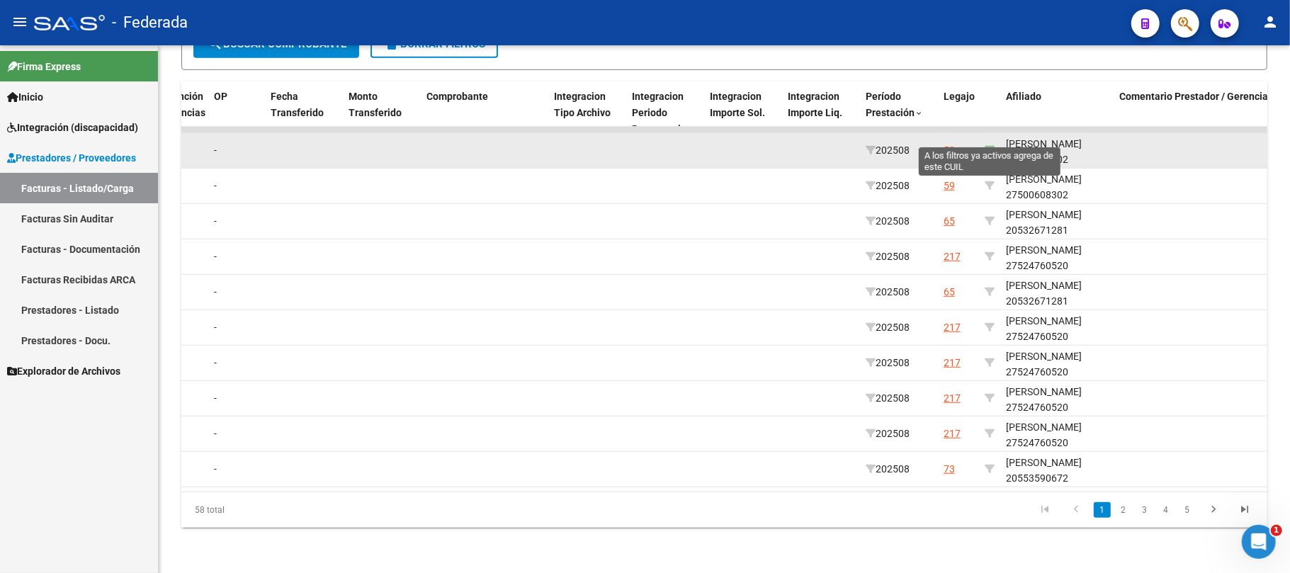
click at [989, 145] on icon at bounding box center [989, 150] width 10 height 10
type input "27500608302"
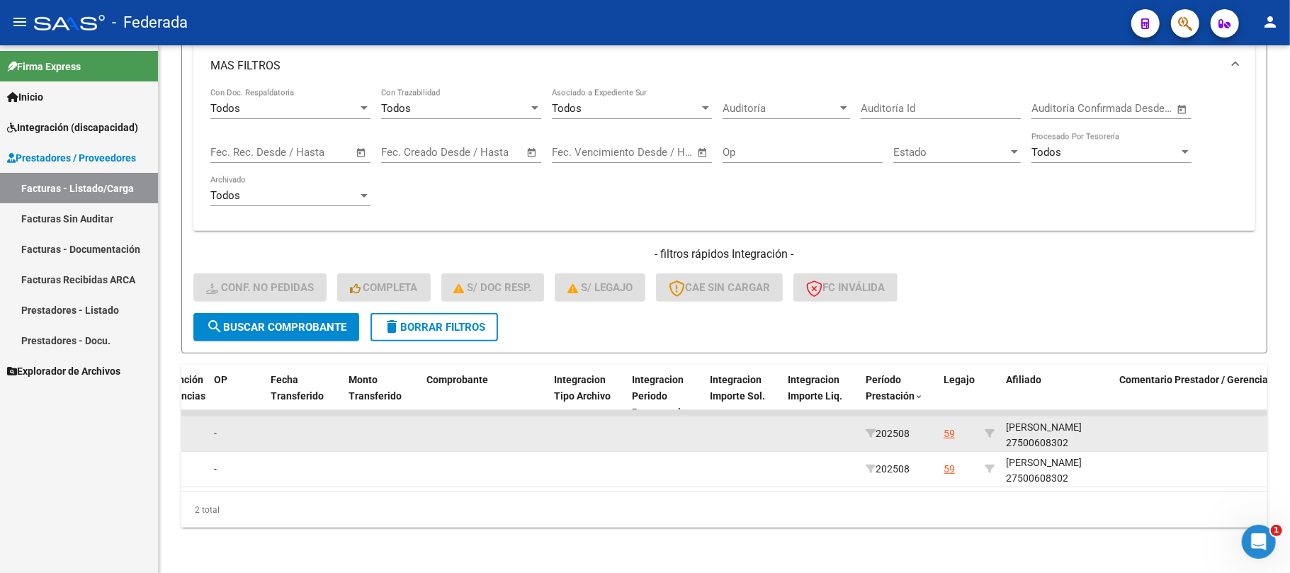
scroll to position [1, 0]
click at [1040, 422] on div "GENSIANO EMMA 27500608302" at bounding box center [1057, 434] width 102 height 33
copy div "27500608302"
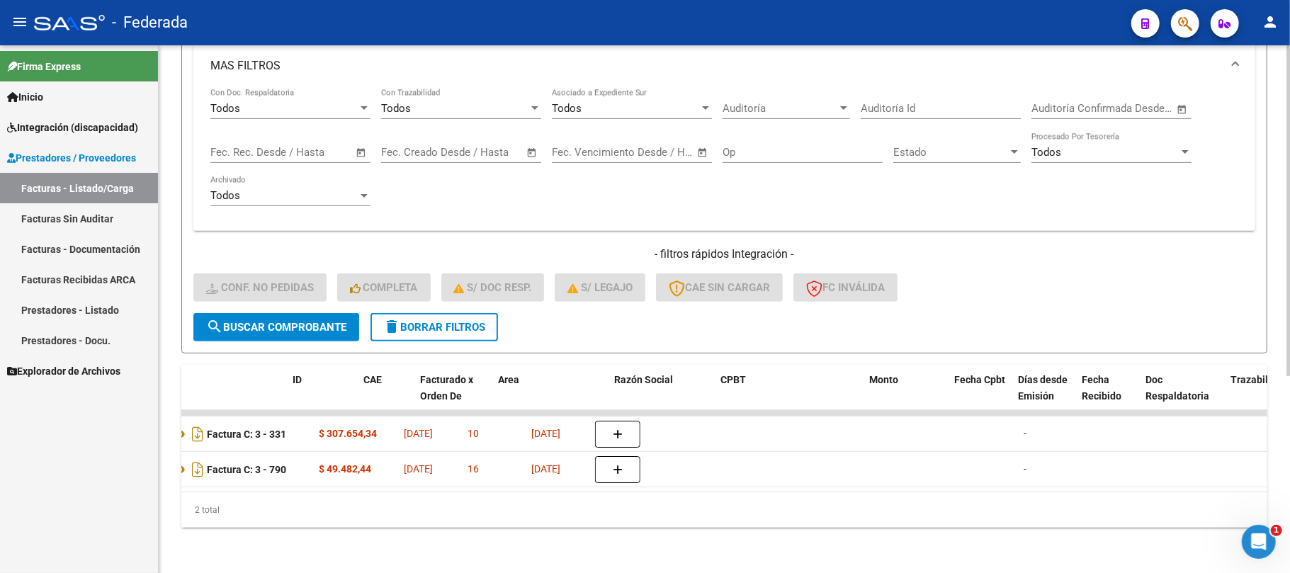
scroll to position [0, 0]
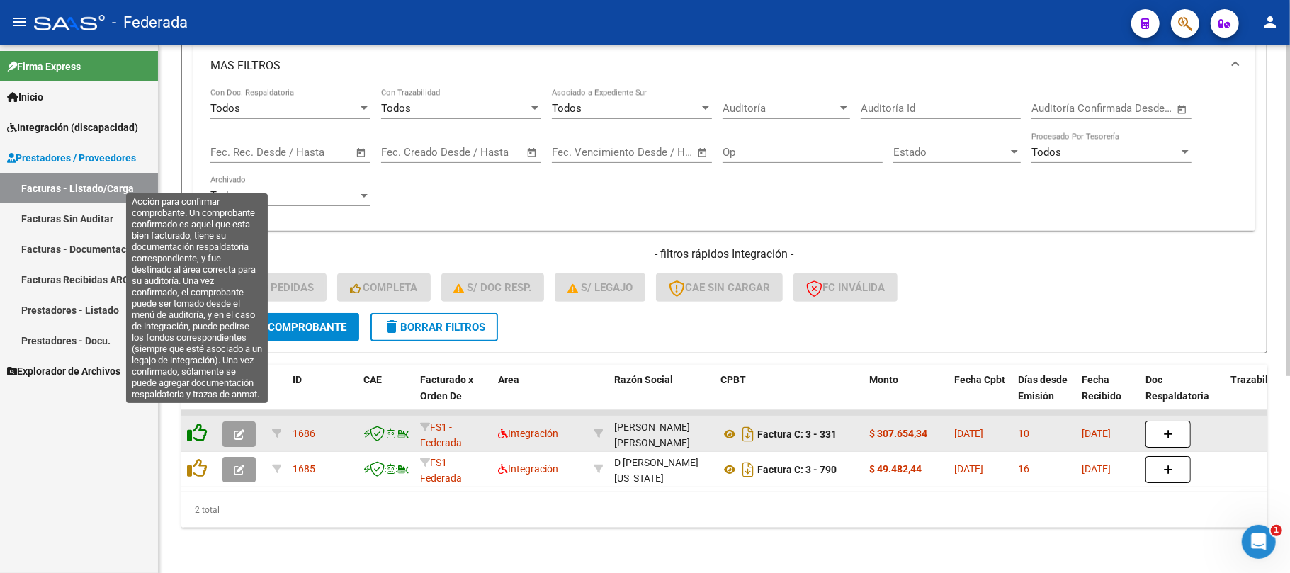
click at [198, 423] on icon at bounding box center [197, 433] width 20 height 20
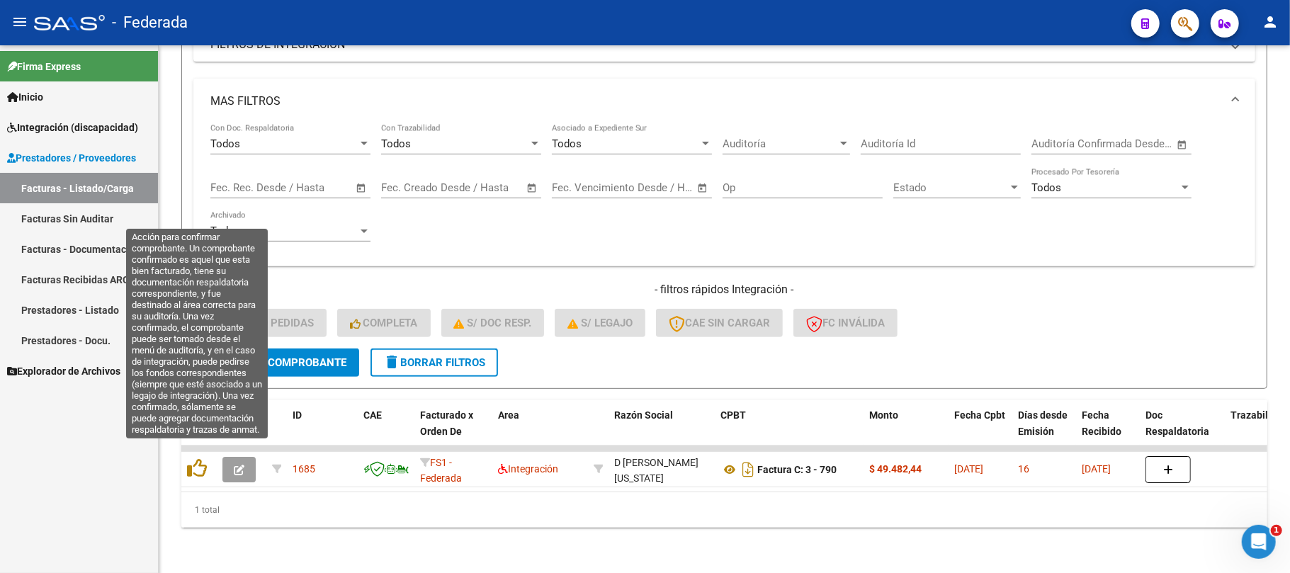
click at [196, 458] on icon at bounding box center [197, 468] width 20 height 20
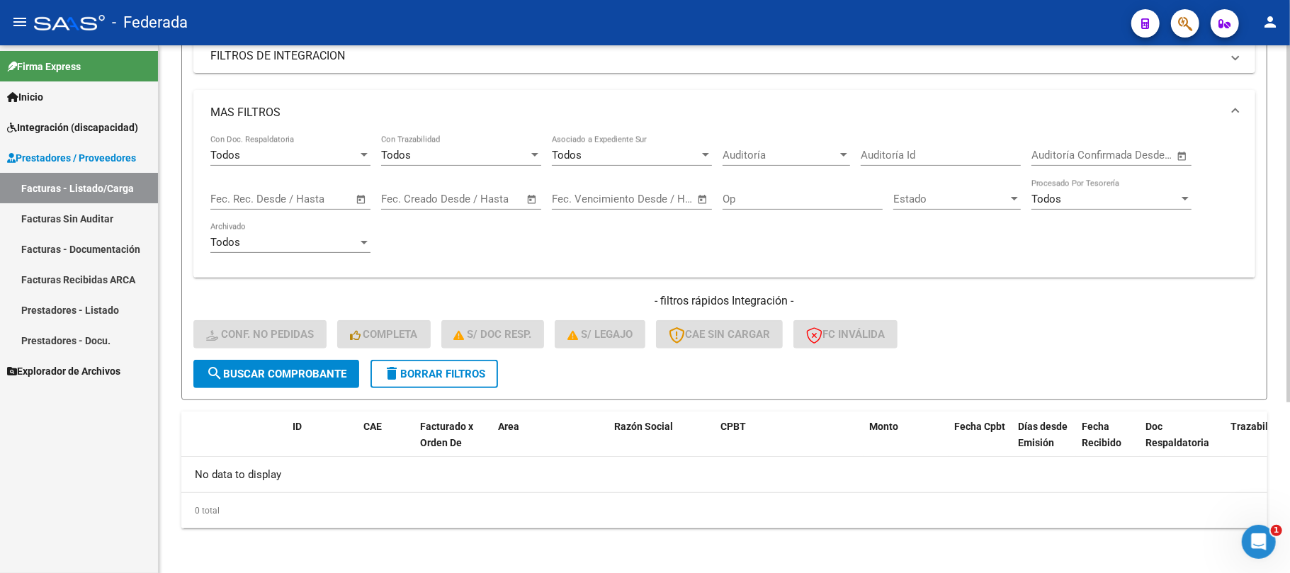
click at [431, 377] on span "delete Borrar Filtros" at bounding box center [434, 374] width 102 height 13
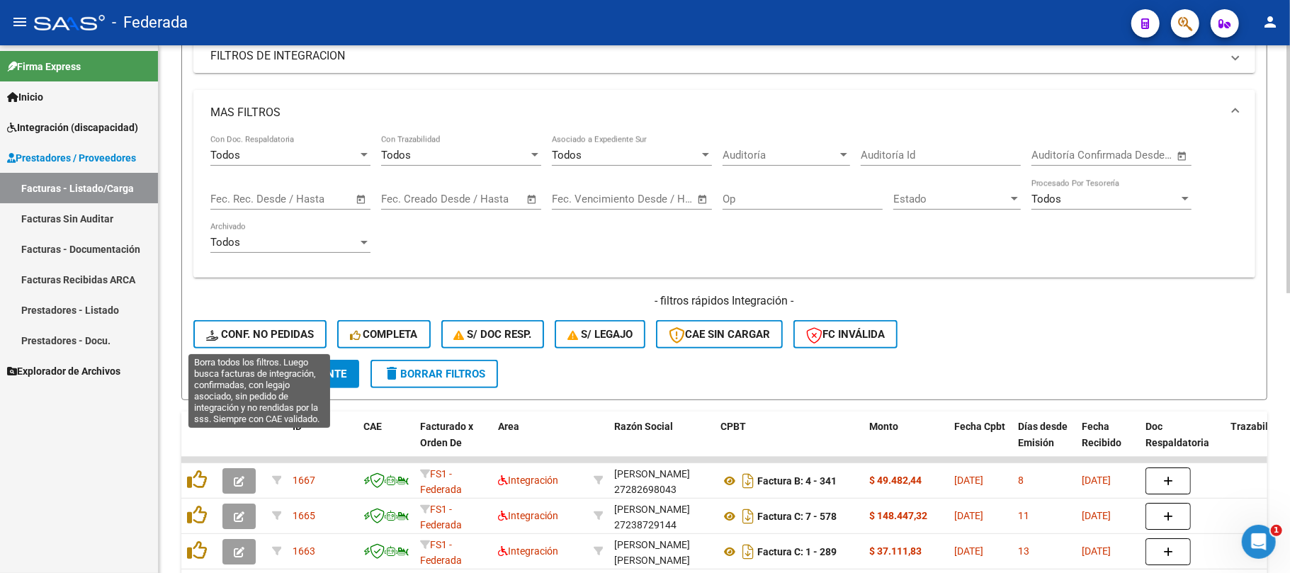
click at [266, 335] on span "Conf. no pedidas" at bounding box center [260, 334] width 108 height 13
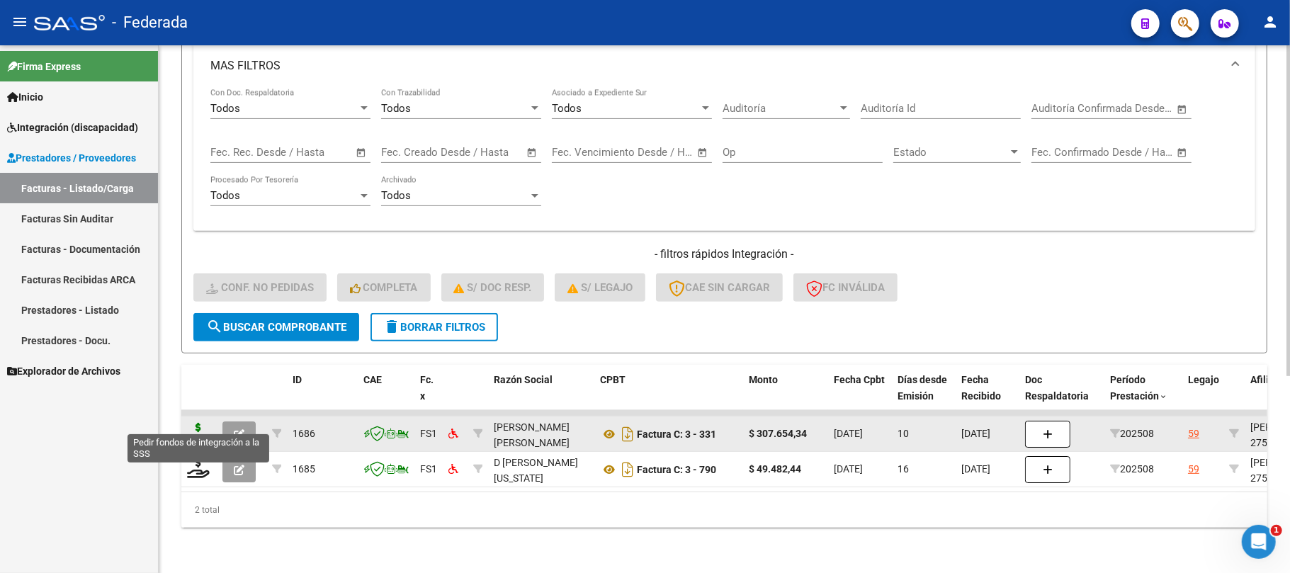
click at [196, 424] on icon at bounding box center [198, 433] width 23 height 20
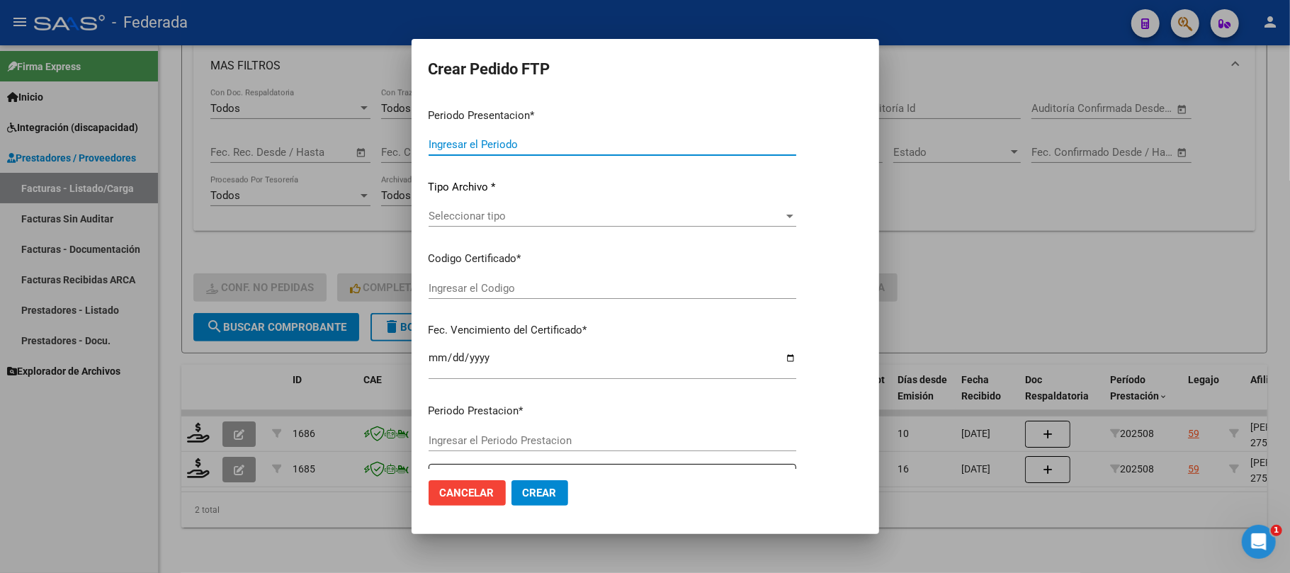
type input "202508"
type input "$ 307.654,34"
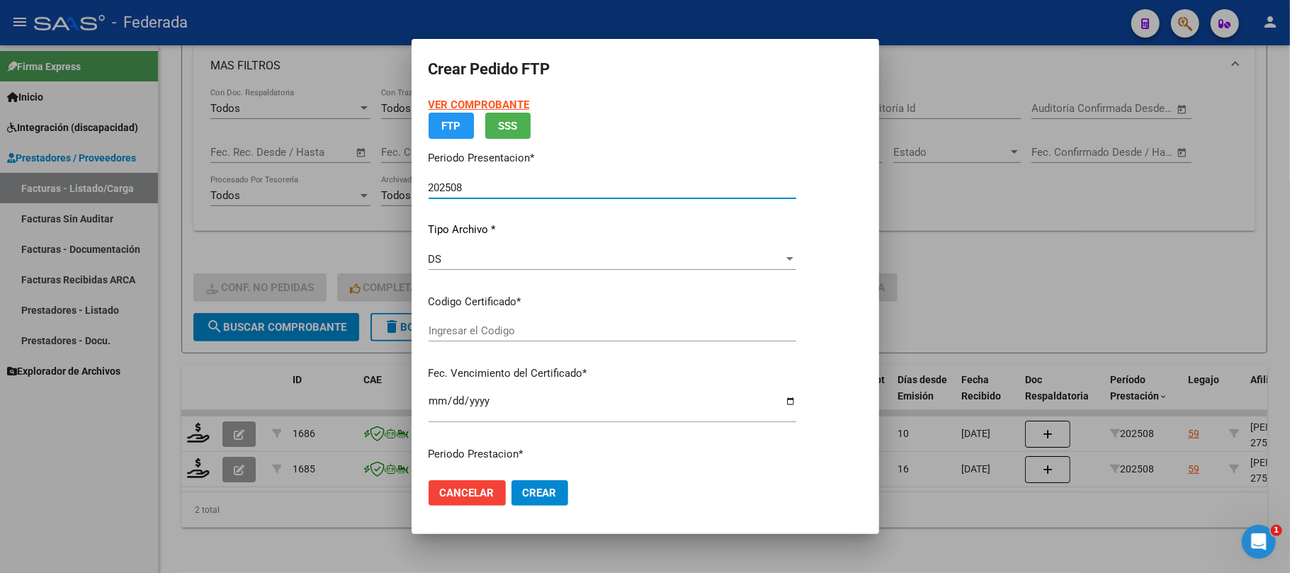
type input "ARG01000500608302022072220250722SFE168"
type input "2025-07-22"
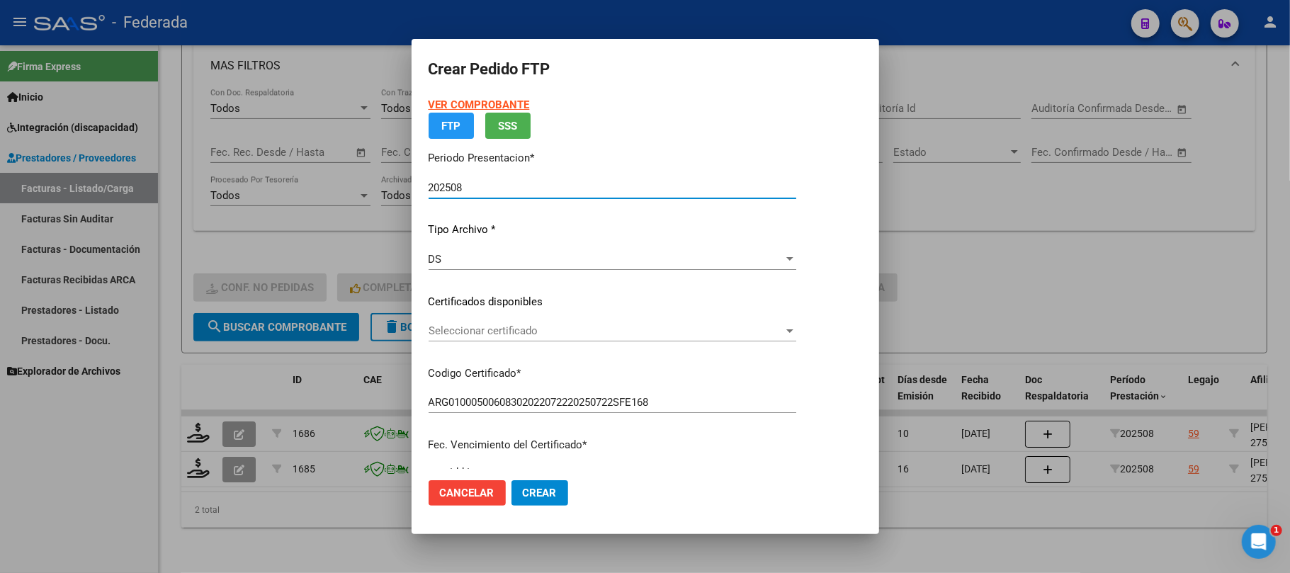
scroll to position [131, 0]
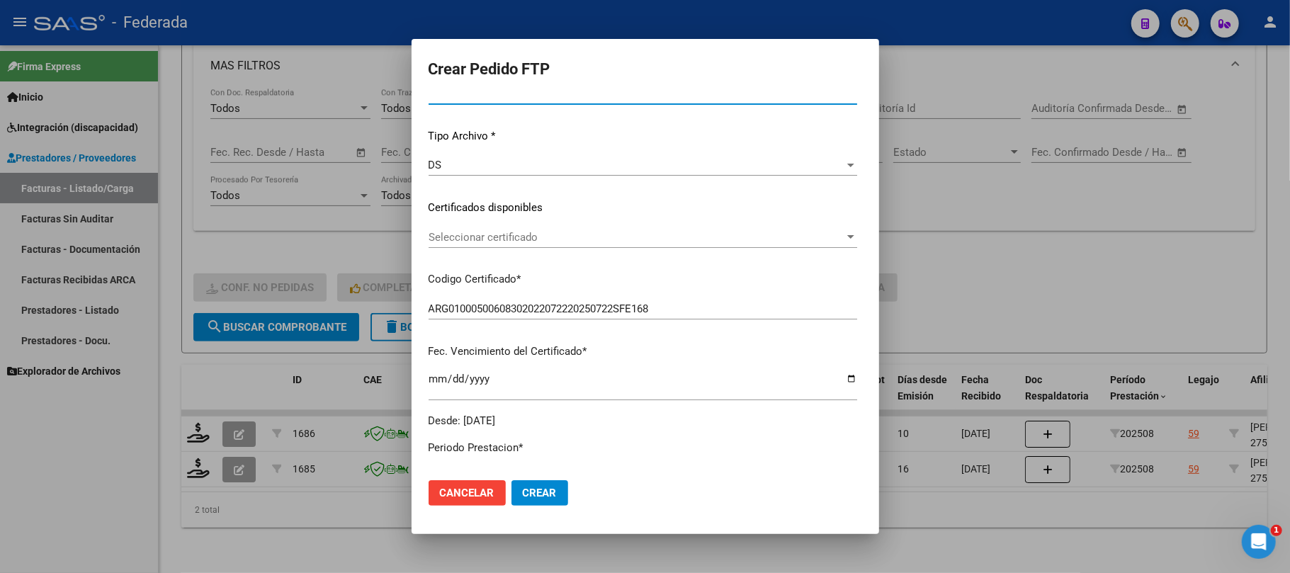
click at [470, 235] on span "Seleccionar certificado" at bounding box center [636, 237] width 416 height 13
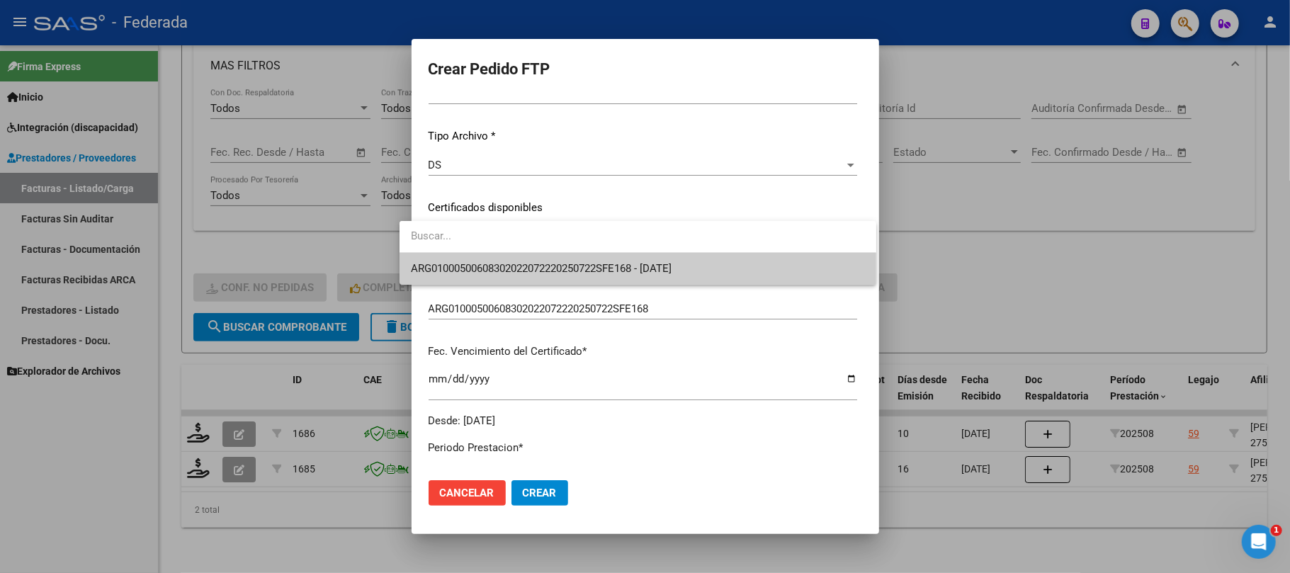
click at [462, 276] on span "ARG01000500608302022072220250722SFE168 - 2025-07-22" at bounding box center [638, 269] width 454 height 32
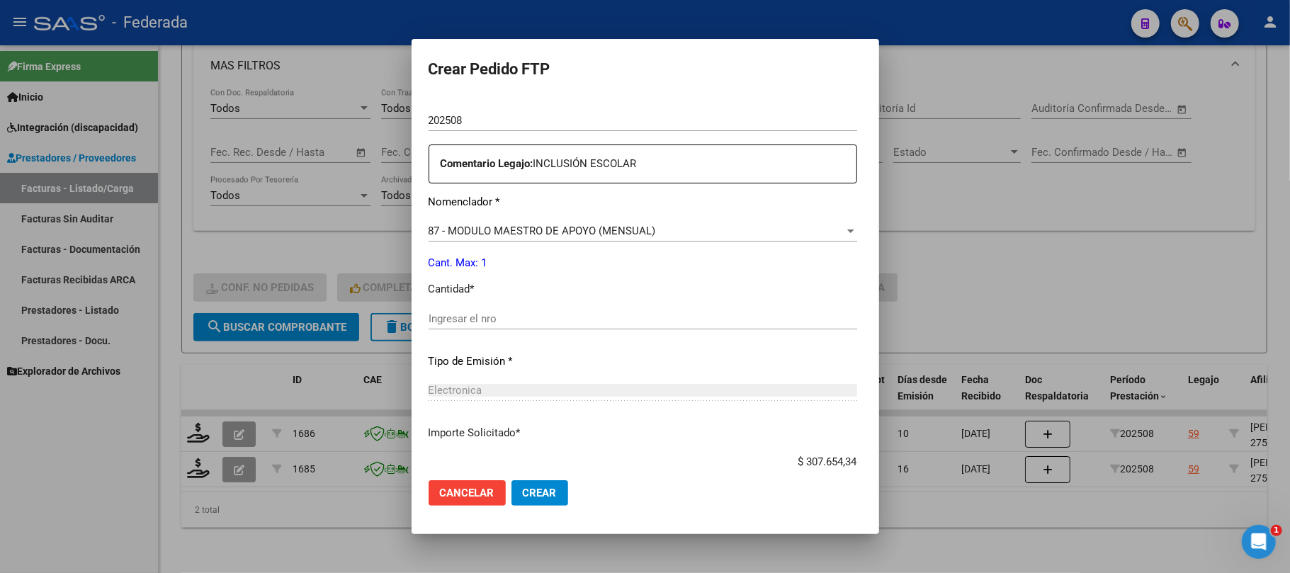
scroll to position [509, 0]
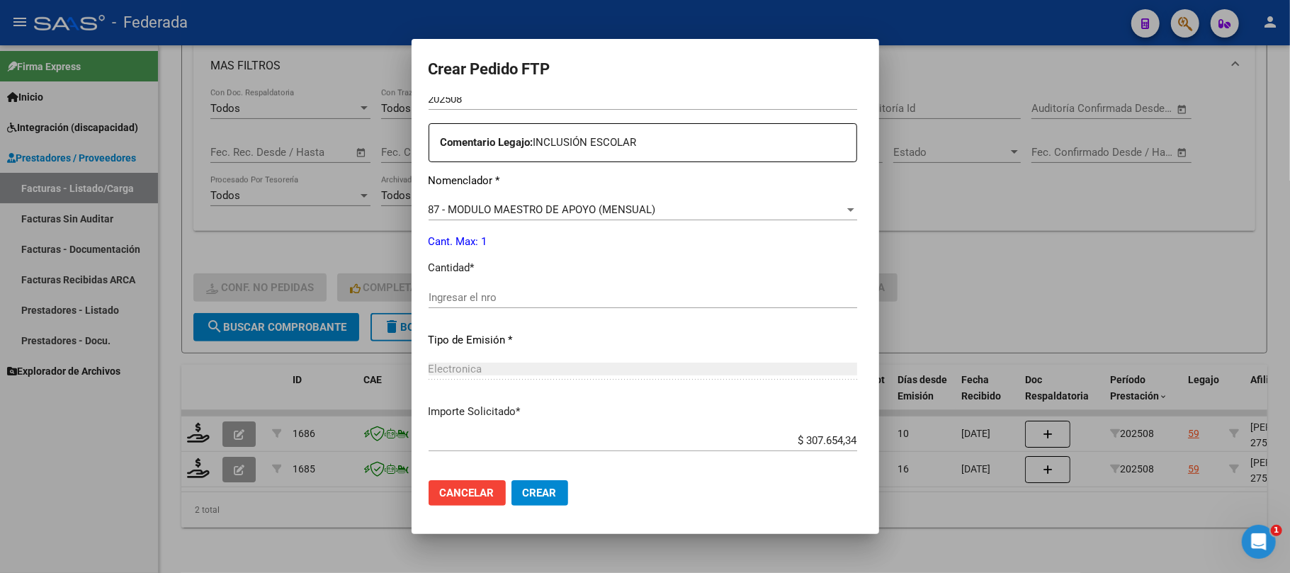
click at [490, 297] on input "Ingresar el nro" at bounding box center [642, 297] width 428 height 13
type input "1"
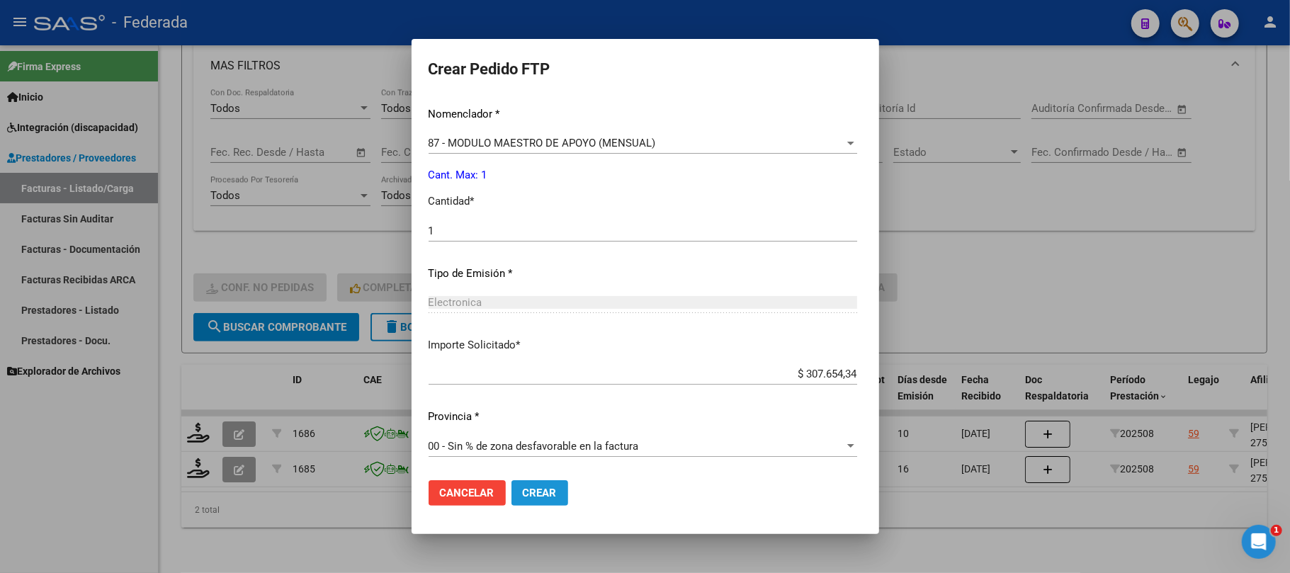
click at [523, 492] on span "Crear" at bounding box center [540, 493] width 34 height 13
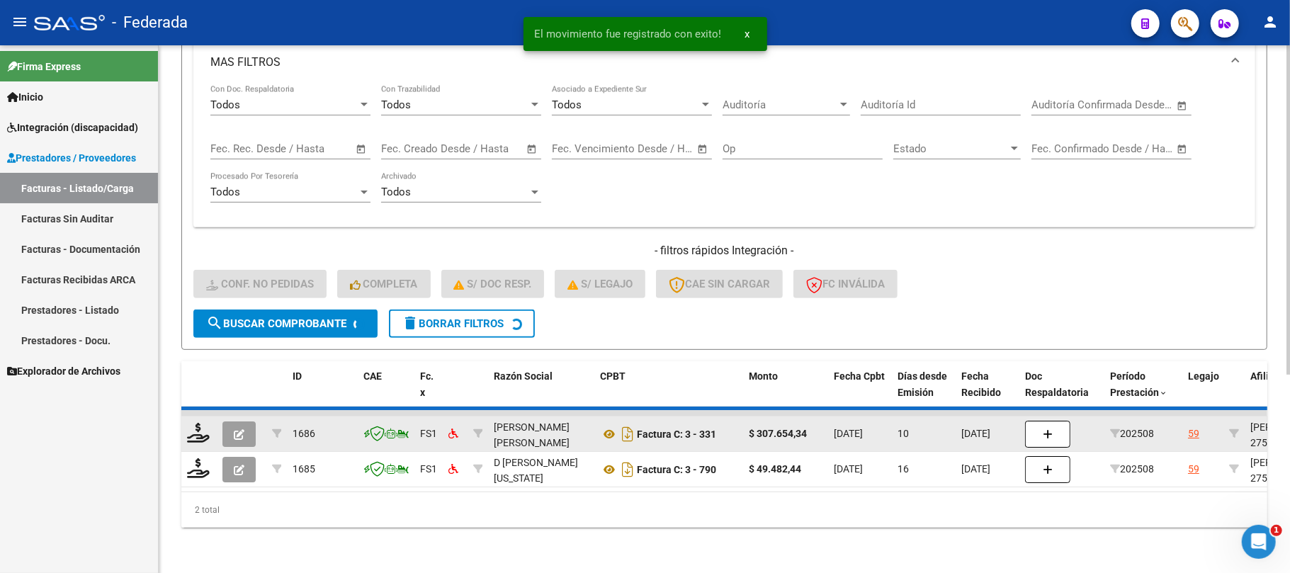
scroll to position [278, 0]
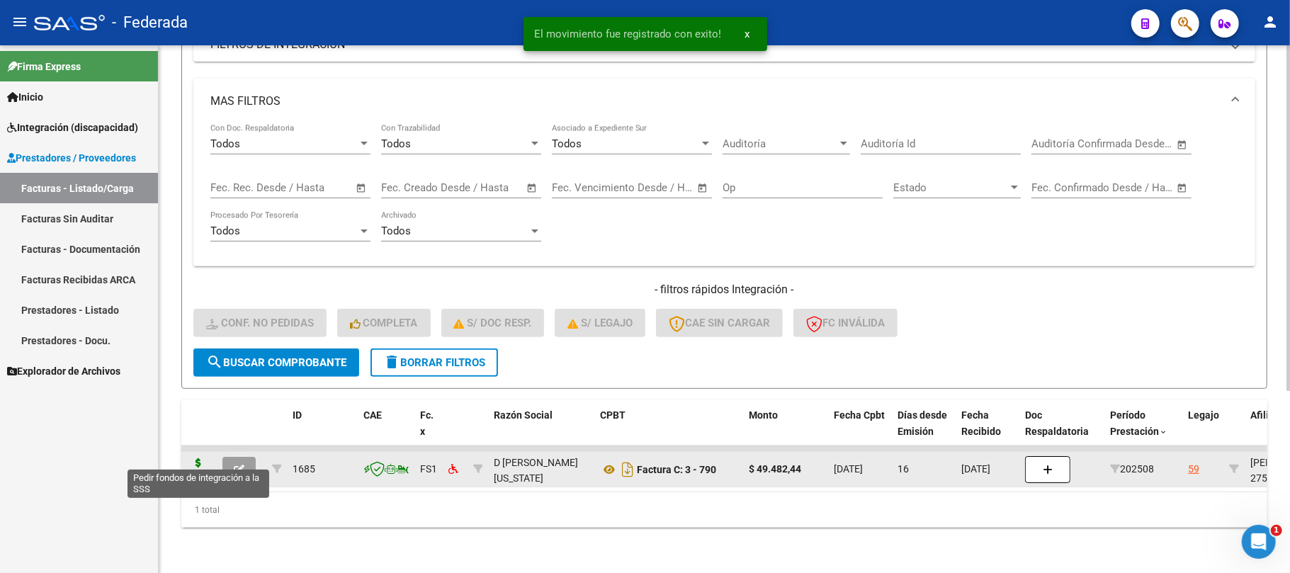
click at [200, 460] on icon at bounding box center [198, 468] width 23 height 20
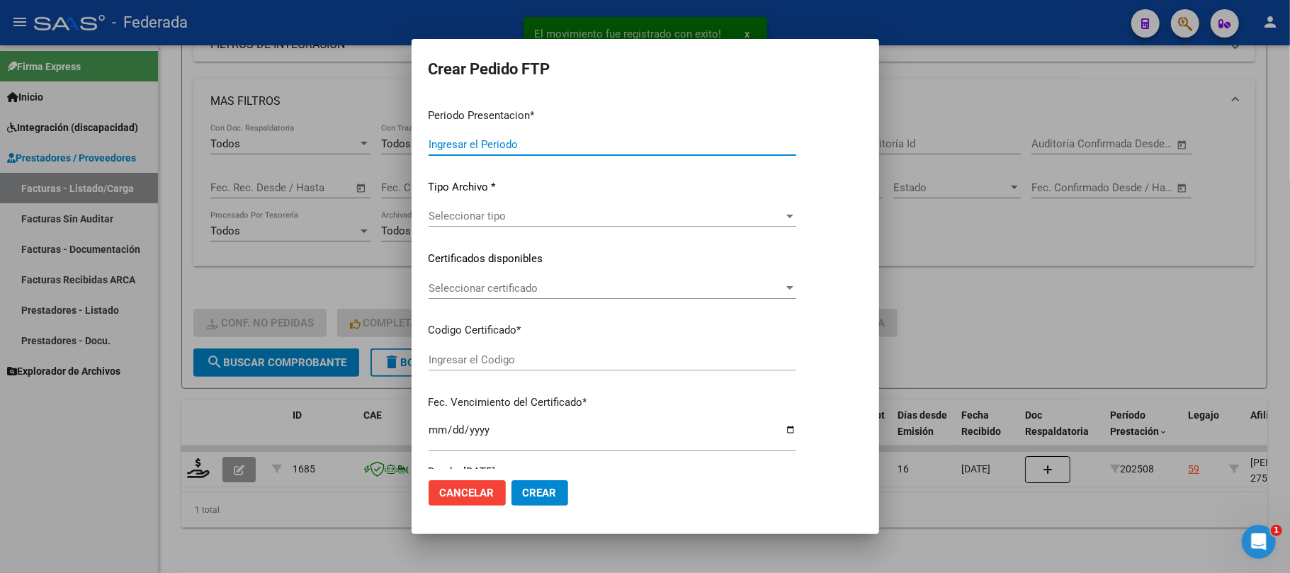
type input "202508"
type input "$ 49.482,44"
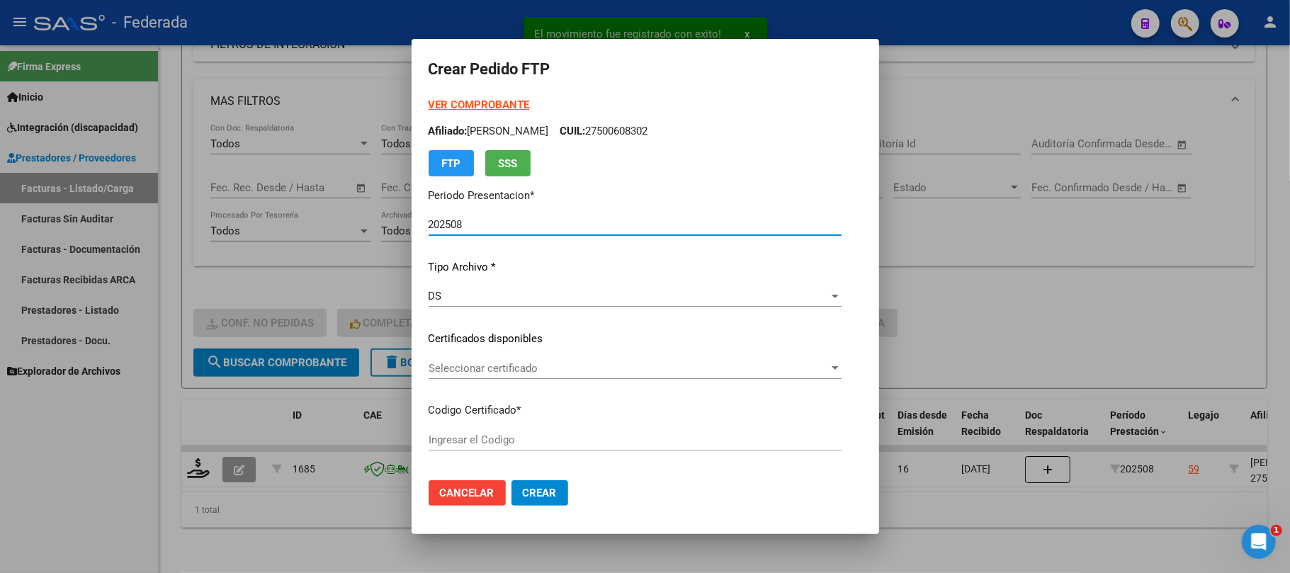
type input "ARG01000500608302022072220250722SFE168"
type input "2025-07-22"
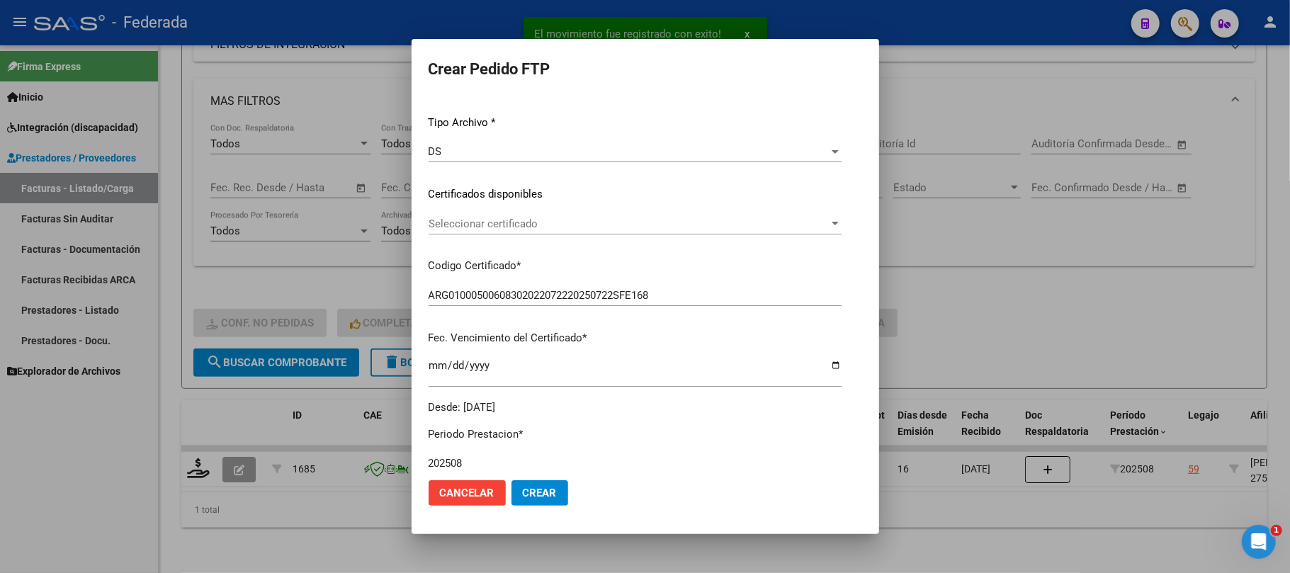
scroll to position [188, 0]
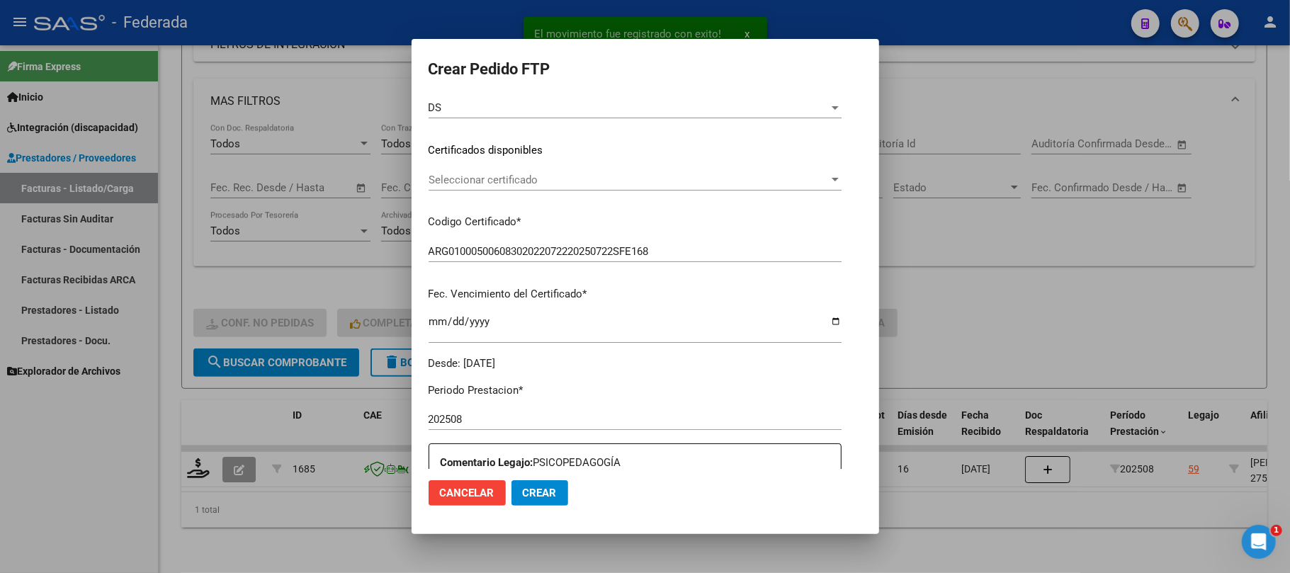
click at [462, 179] on span "Seleccionar certificado" at bounding box center [628, 180] width 400 height 13
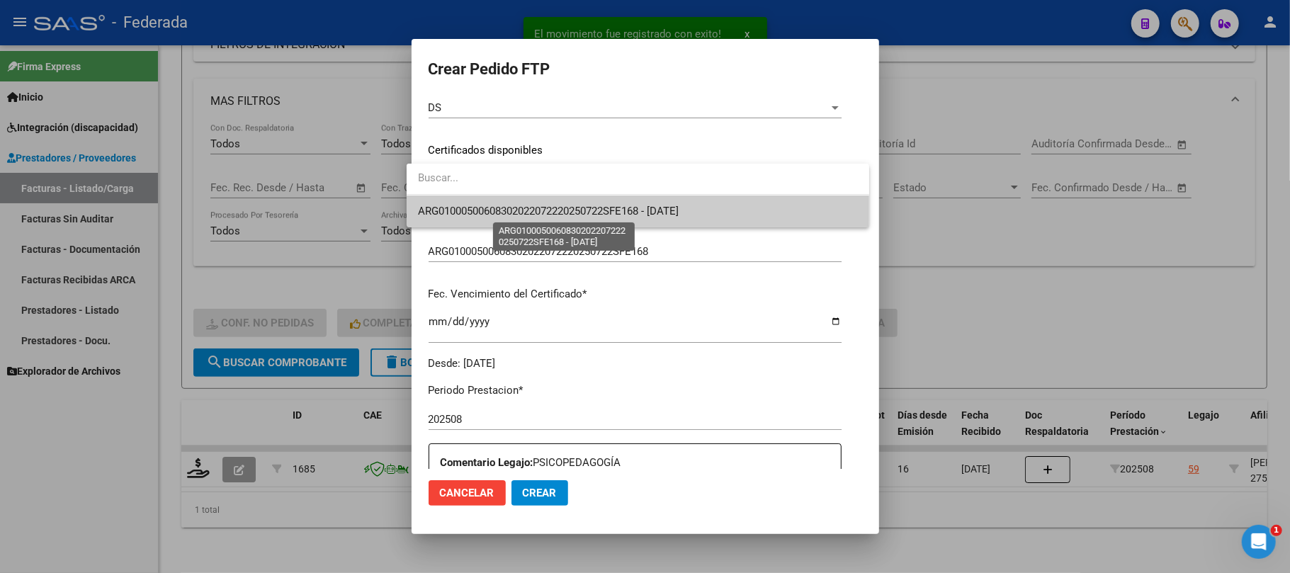
click at [462, 214] on span "ARG01000500608302022072220250722SFE168 - 2025-07-22" at bounding box center [548, 211] width 261 height 13
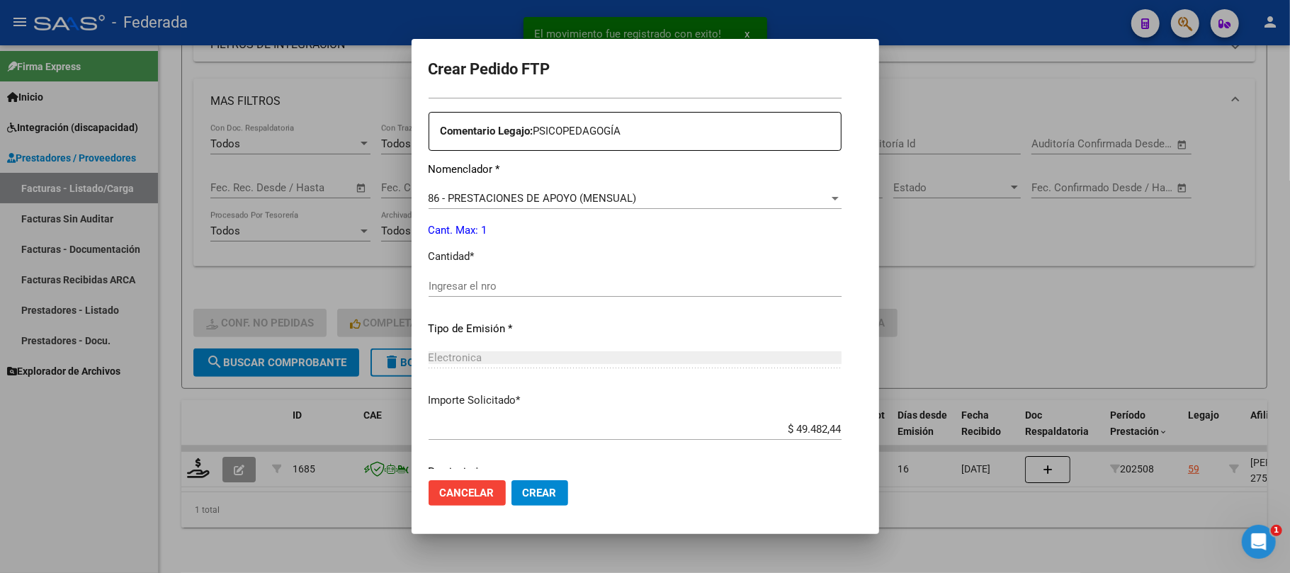
scroll to position [567, 0]
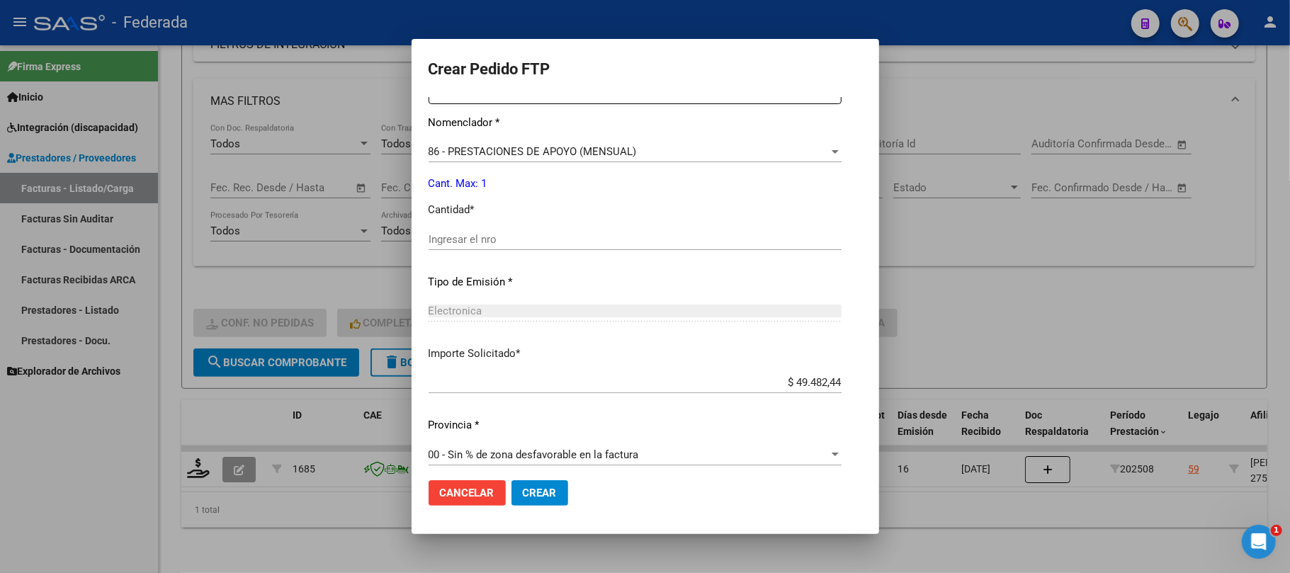
click at [465, 247] on div "Ingresar el nro" at bounding box center [634, 239] width 413 height 21
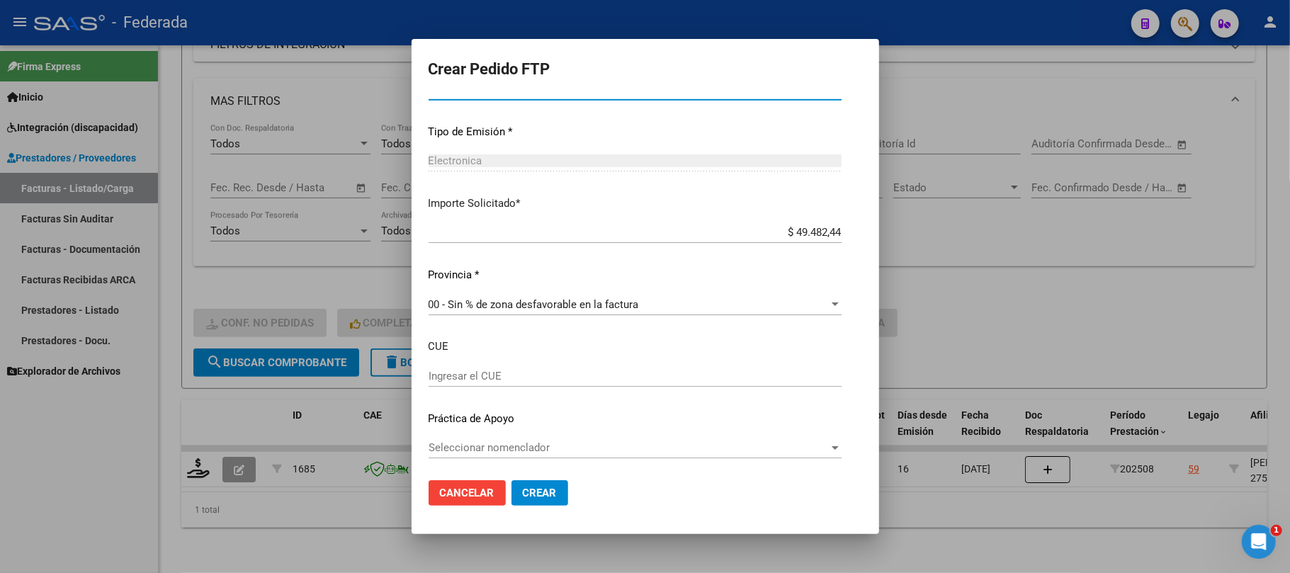
scroll to position [718, 0]
type input "1"
click at [523, 488] on span "Crear" at bounding box center [540, 493] width 34 height 13
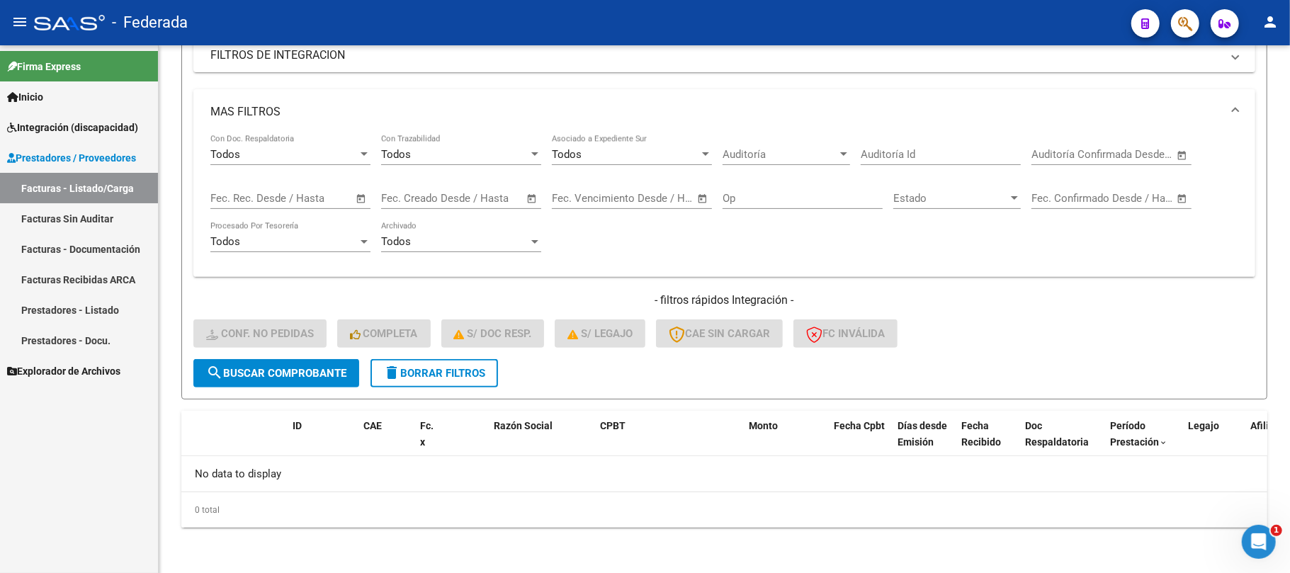
scroll to position [253, 0]
click at [463, 368] on span "delete Borrar Filtros" at bounding box center [434, 374] width 102 height 13
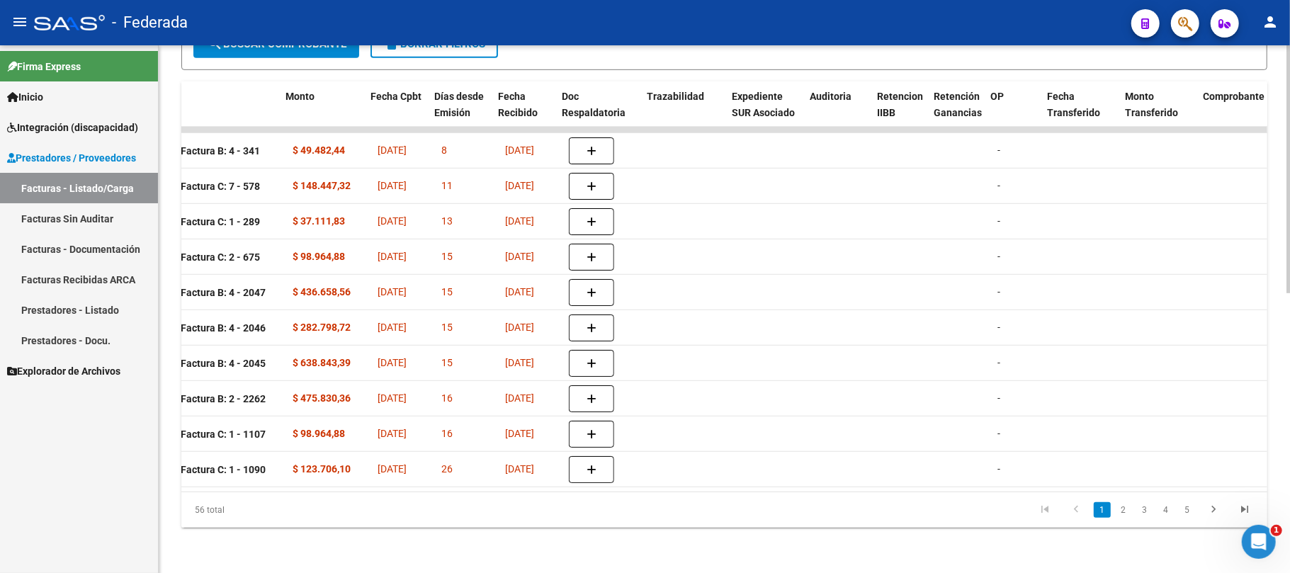
scroll to position [0, 1438]
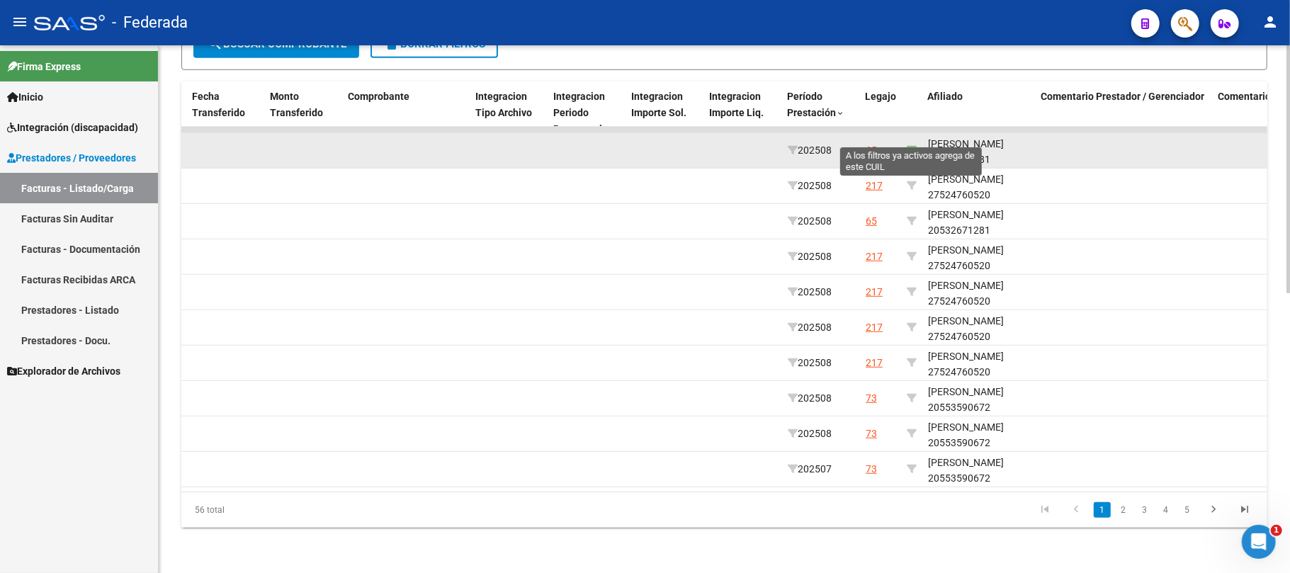
click at [914, 145] on icon at bounding box center [912, 150] width 10 height 10
type input "20532671281"
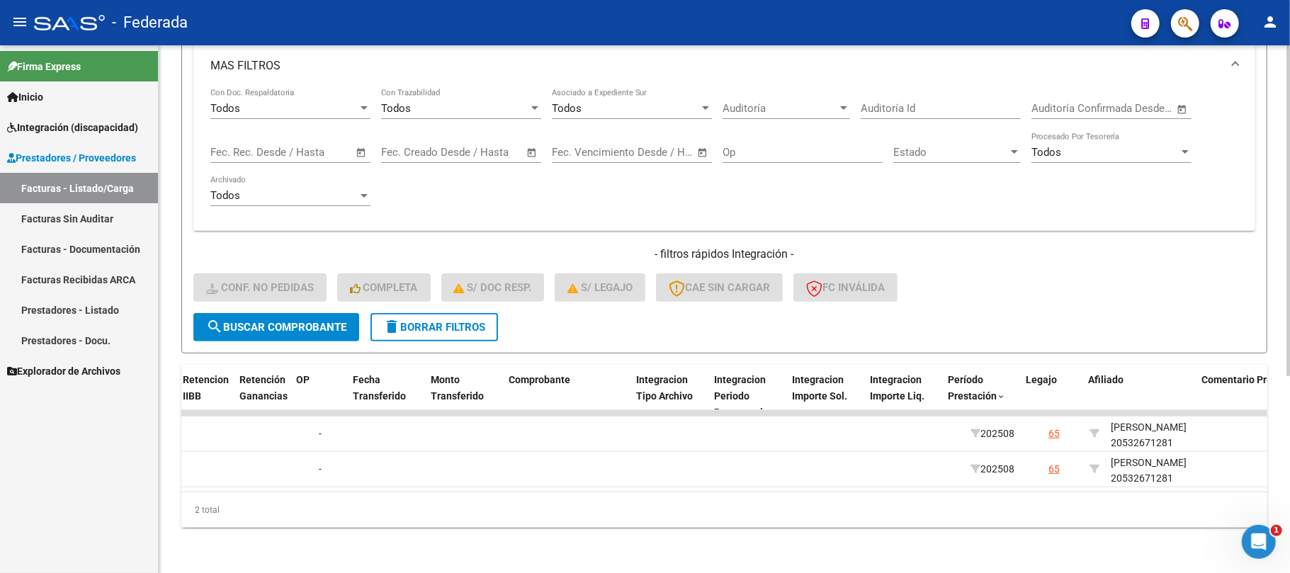
scroll to position [0, 1609]
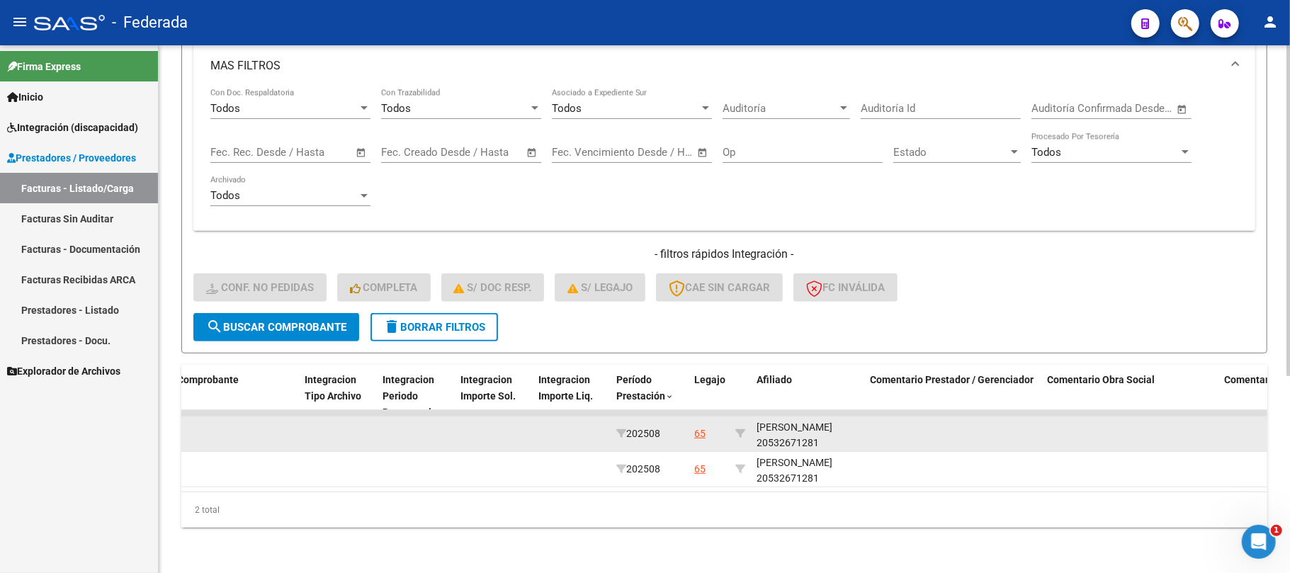
click at [839, 426] on div "GONZALEZ LAUTARO MARTIN 20532671281" at bounding box center [807, 435] width 102 height 33
copy div "20532671281"
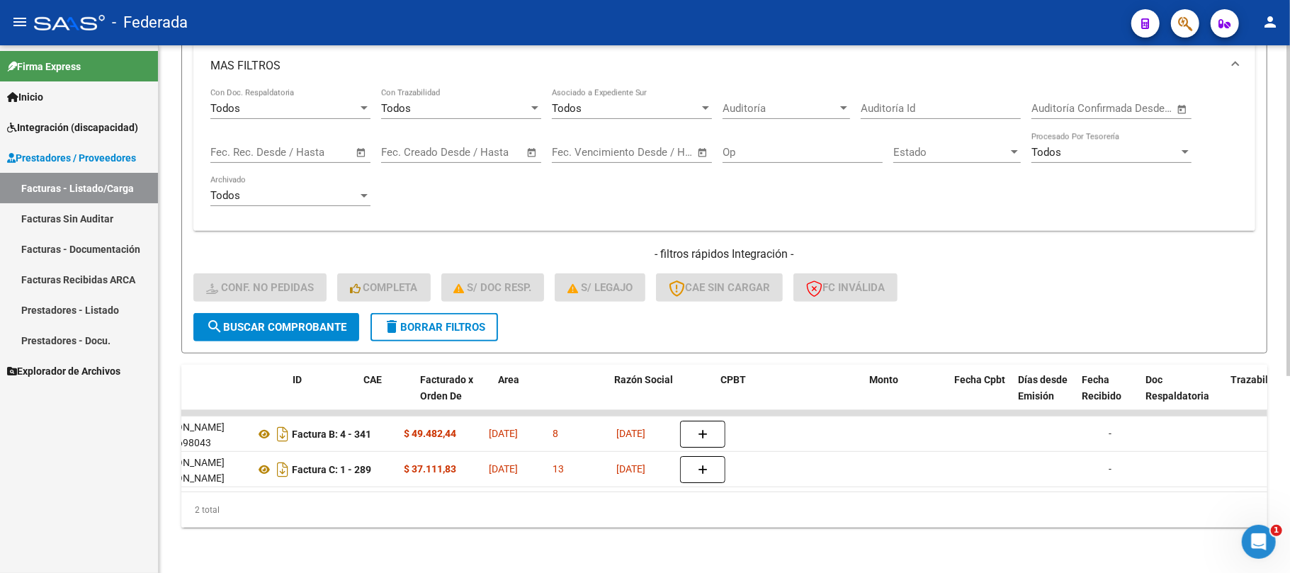
scroll to position [0, 0]
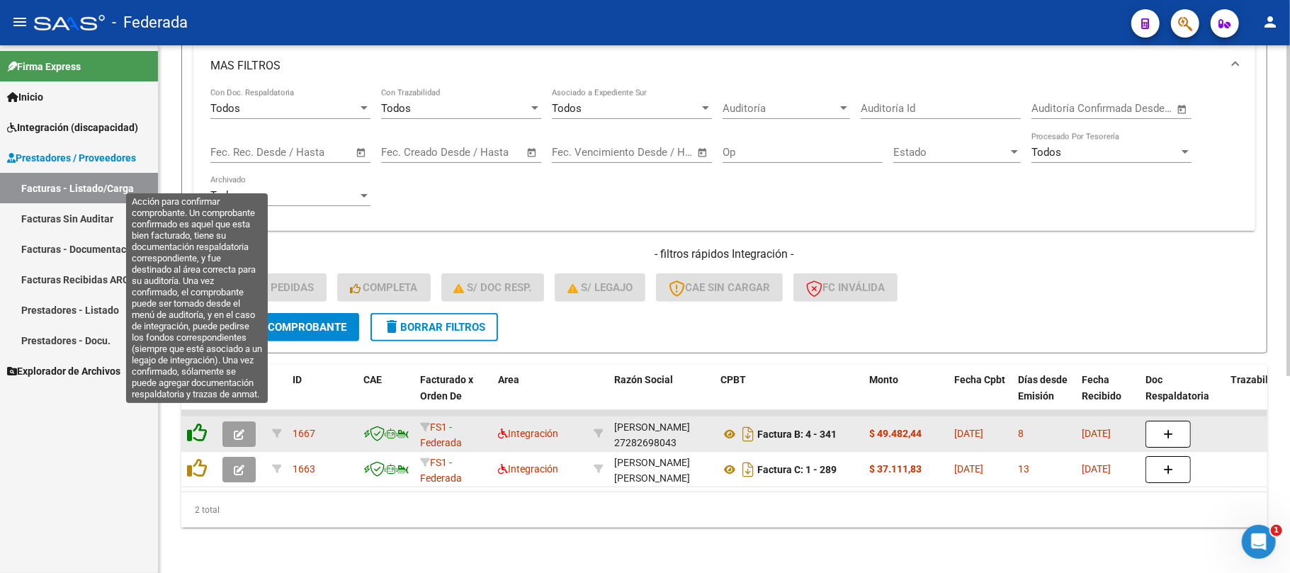
click at [199, 423] on icon at bounding box center [197, 433] width 20 height 20
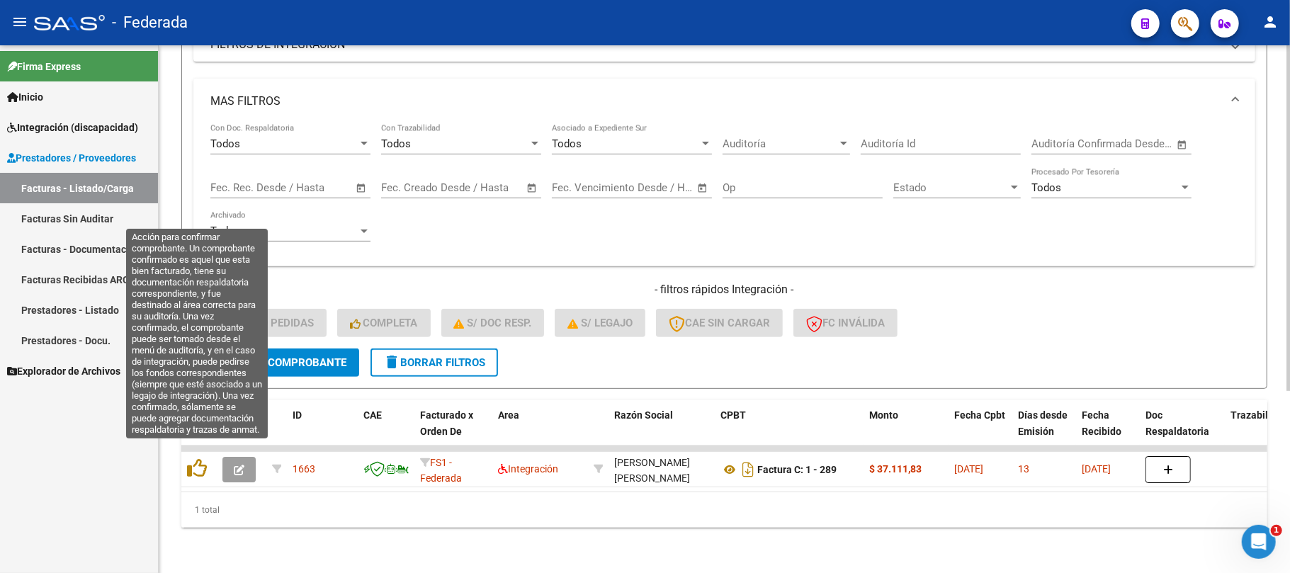
scroll to position [278, 0]
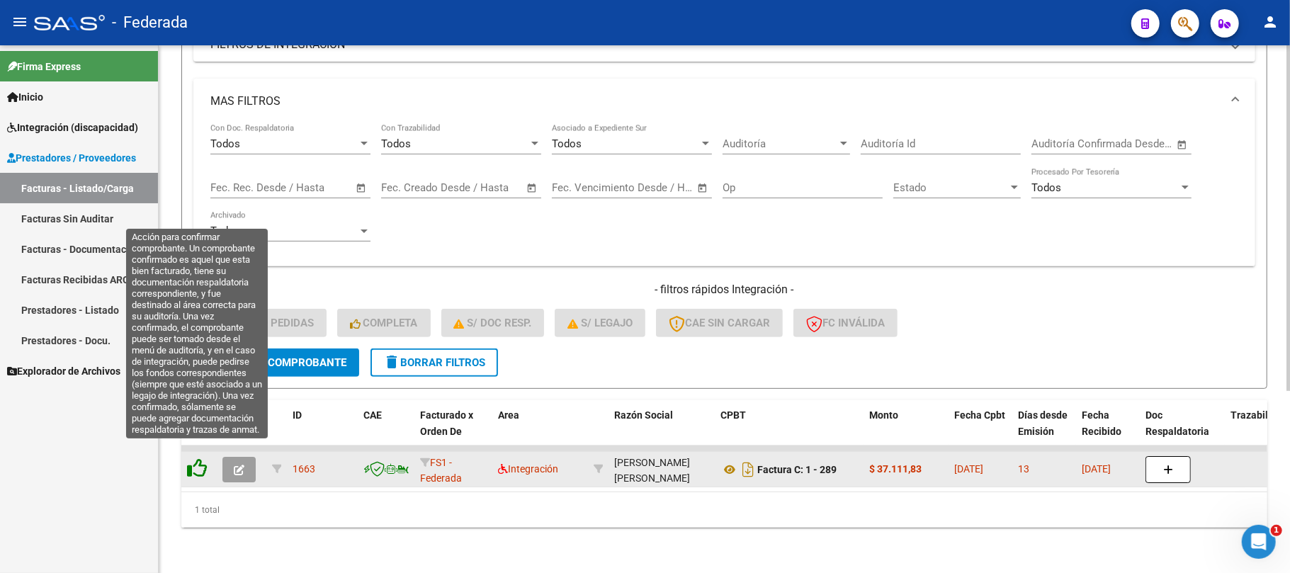
click at [205, 458] on icon at bounding box center [197, 468] width 20 height 20
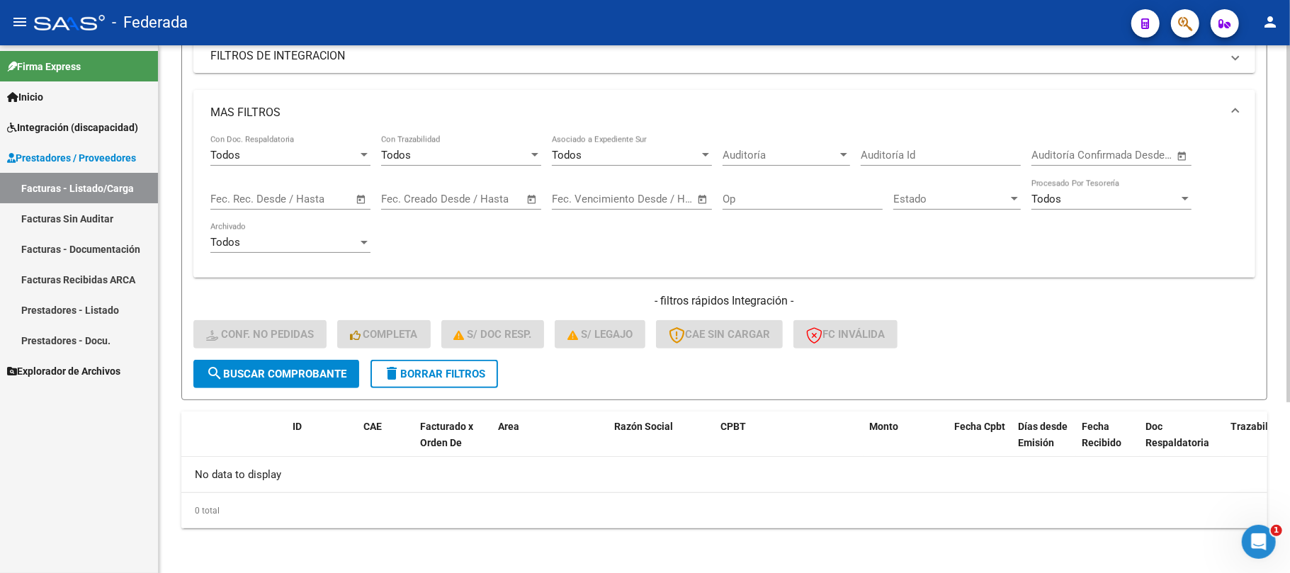
click at [433, 368] on span "delete Borrar Filtros" at bounding box center [434, 374] width 102 height 13
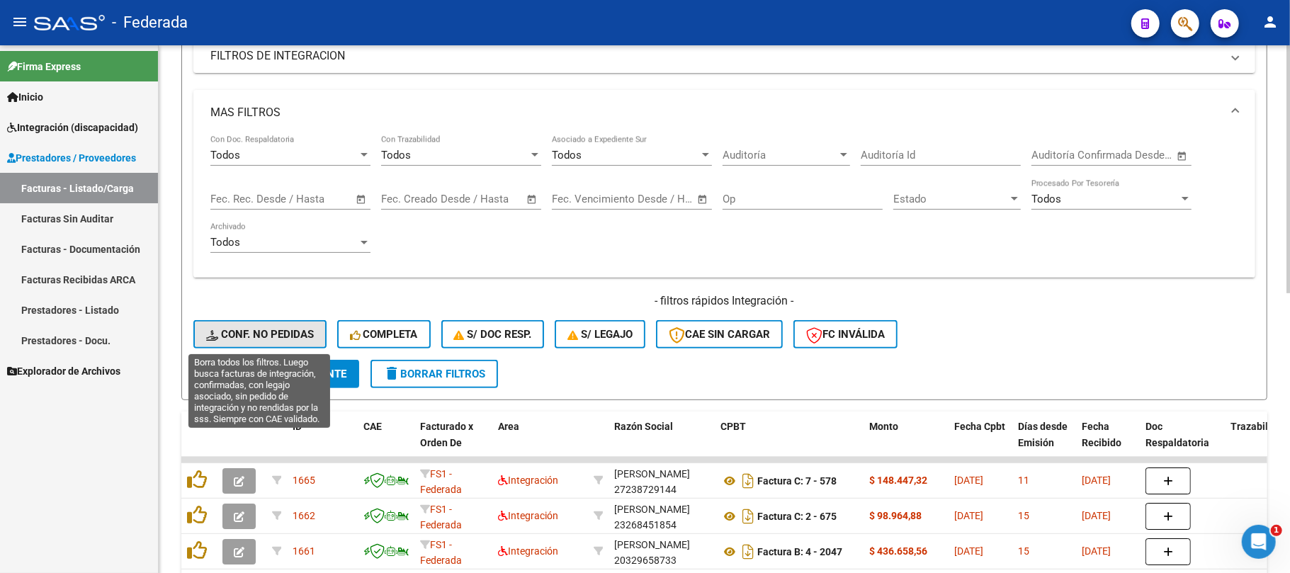
click at [290, 328] on span "Conf. no pedidas" at bounding box center [260, 334] width 108 height 13
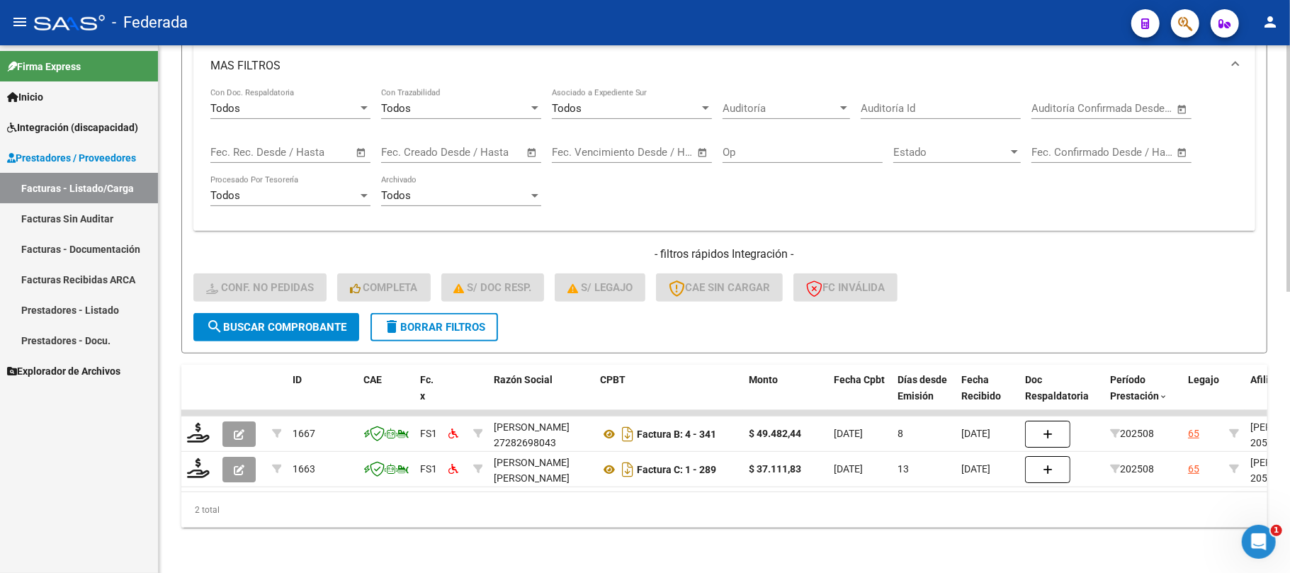
scroll to position [261, 0]
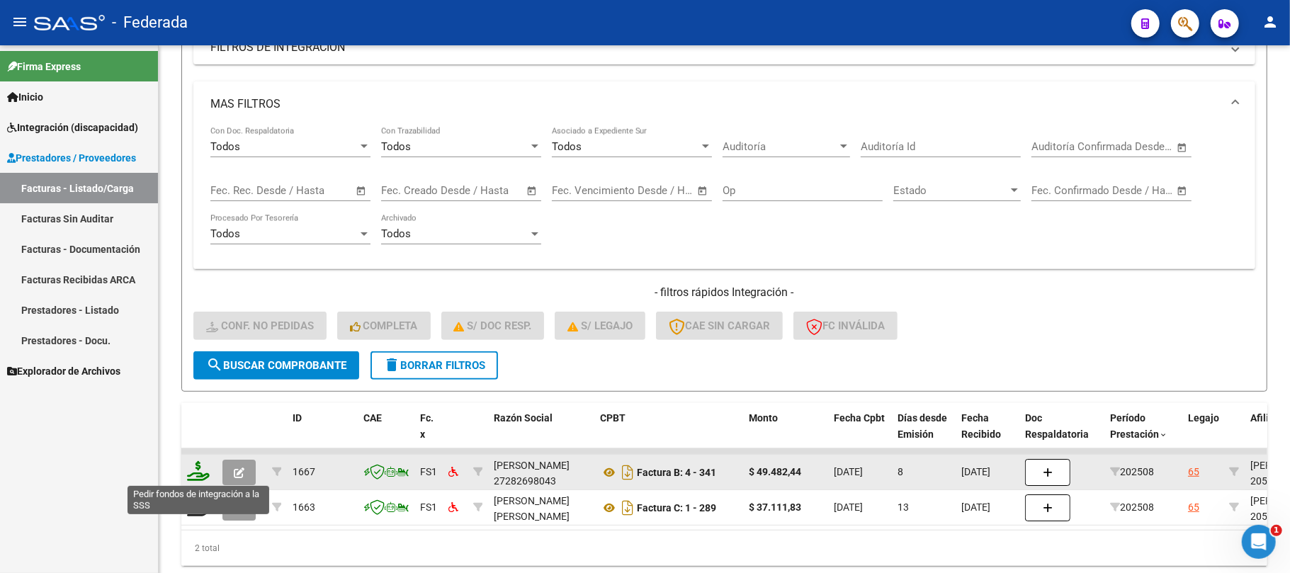
click at [204, 477] on icon at bounding box center [198, 471] width 23 height 20
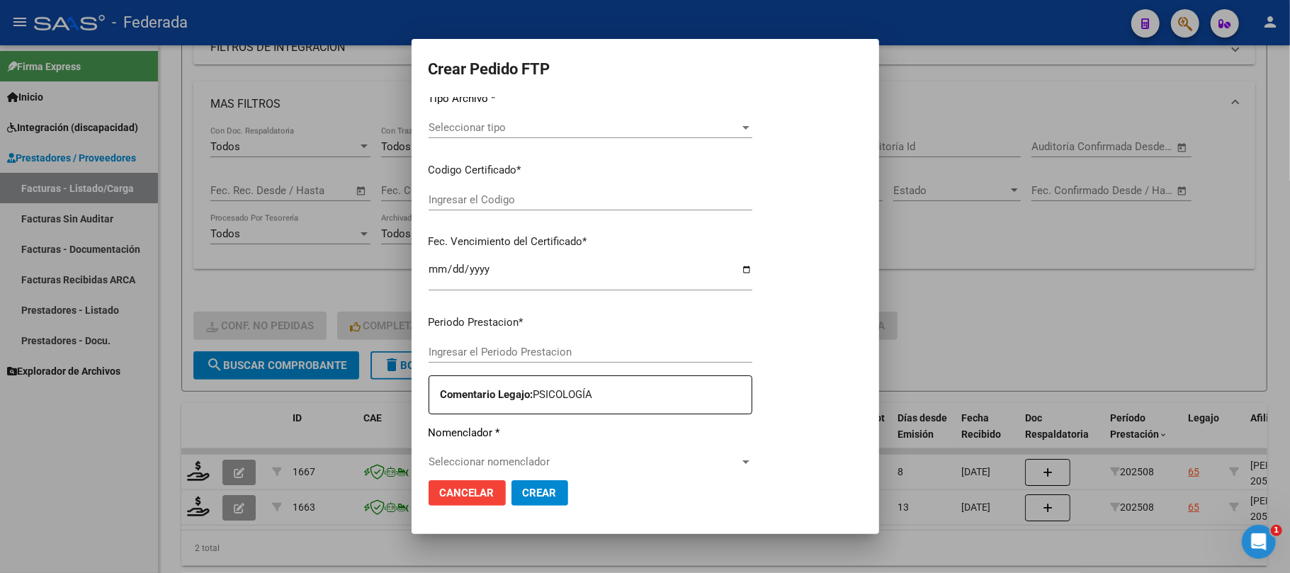
type input "202508"
type input "$ 49.482,44"
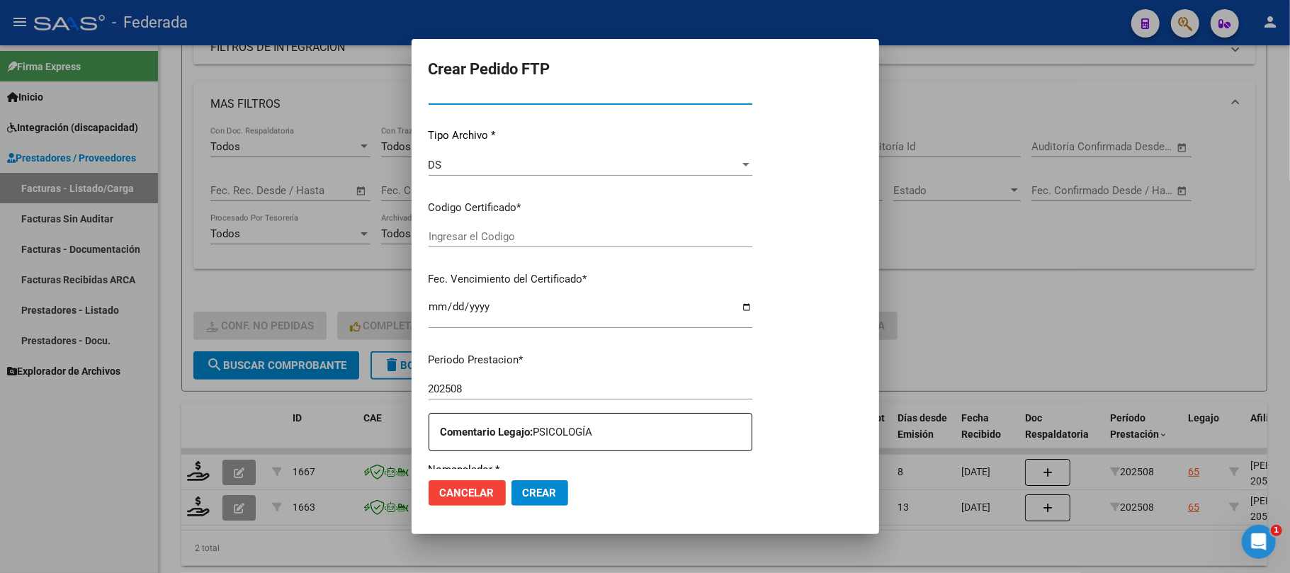
type input "ARG02000532671282023112120281121COR522"
type input "2028-11-22"
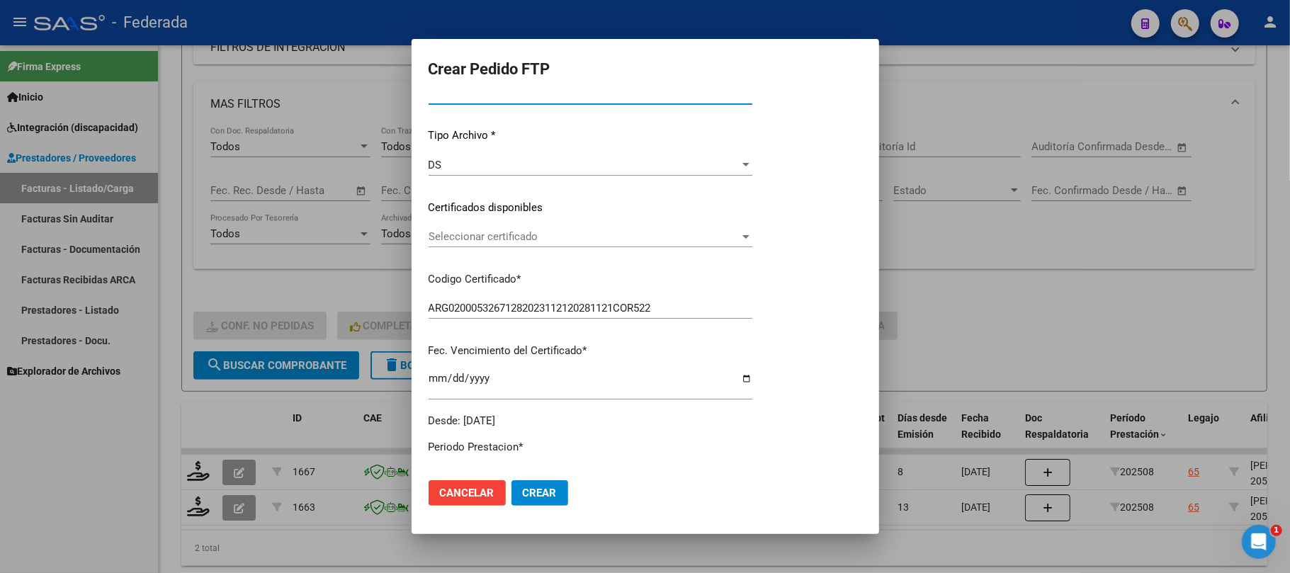
scroll to position [131, 0]
click at [479, 231] on span "Seleccionar certificado" at bounding box center [614, 237] width 372 height 13
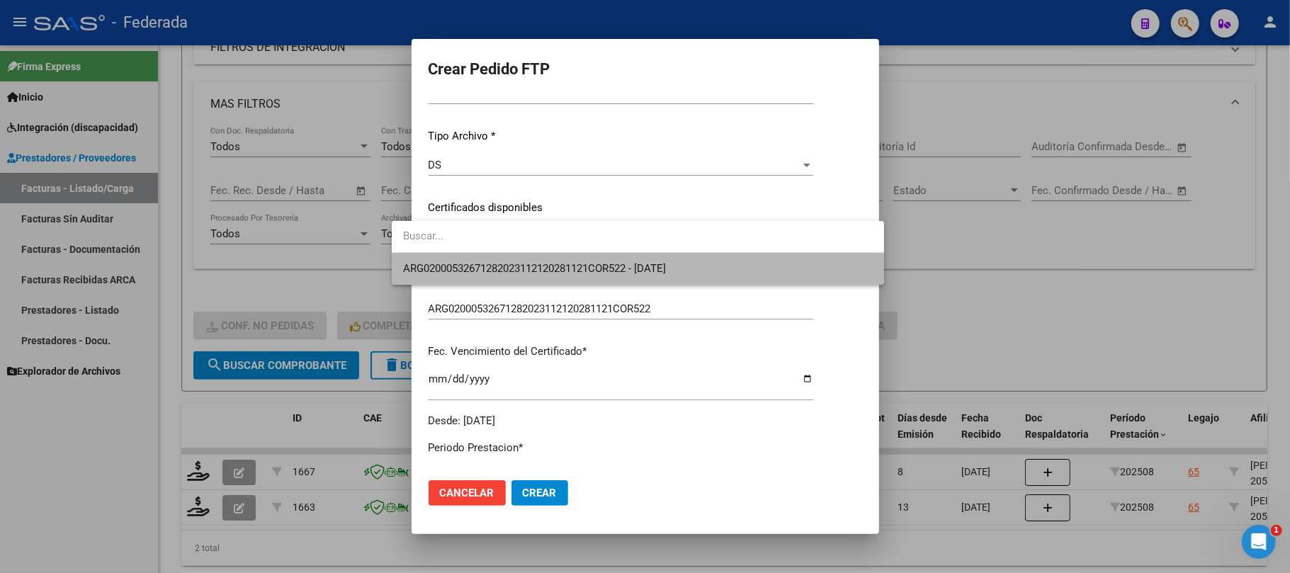
click at [494, 275] on span "ARG02000532671282023112120281121COR522 - 2028-11-22" at bounding box center [638, 269] width 470 height 32
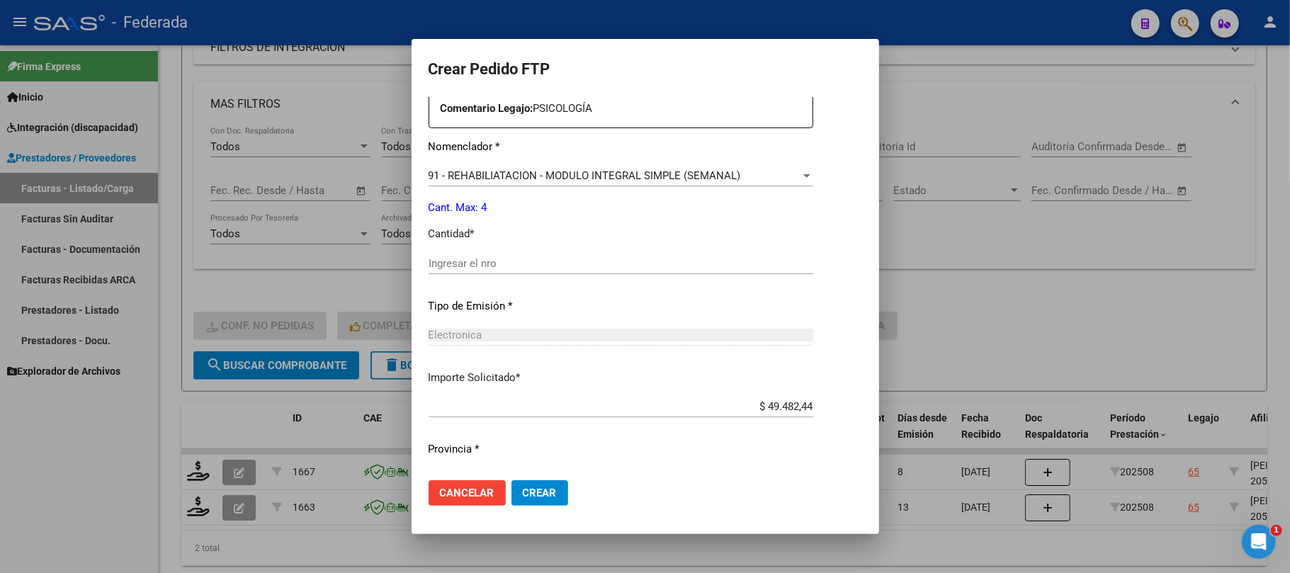
scroll to position [575, 0]
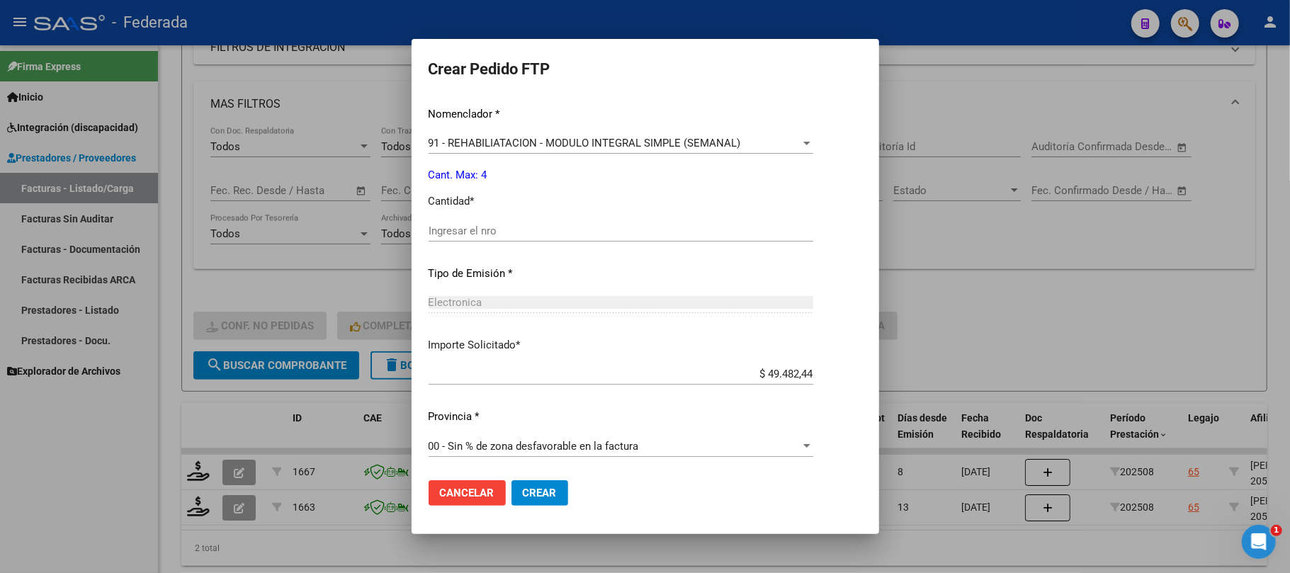
click at [494, 233] on input "Ingresar el nro" at bounding box center [620, 231] width 385 height 13
type input "4"
click at [523, 494] on span "Crear" at bounding box center [540, 493] width 34 height 13
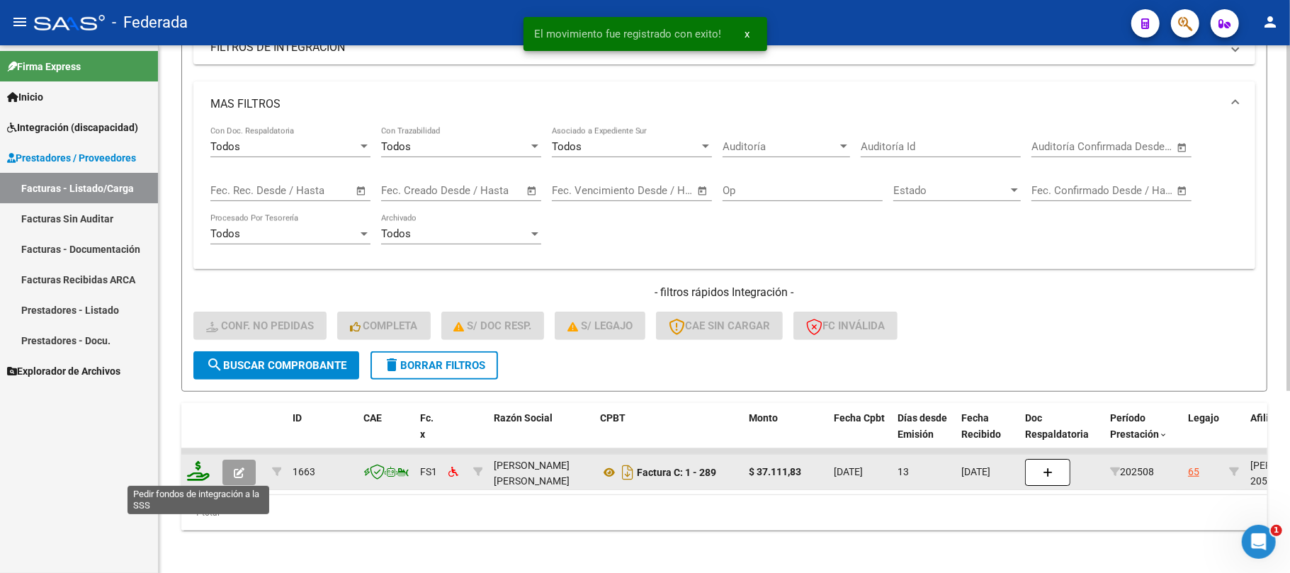
click at [196, 473] on icon at bounding box center [198, 471] width 23 height 20
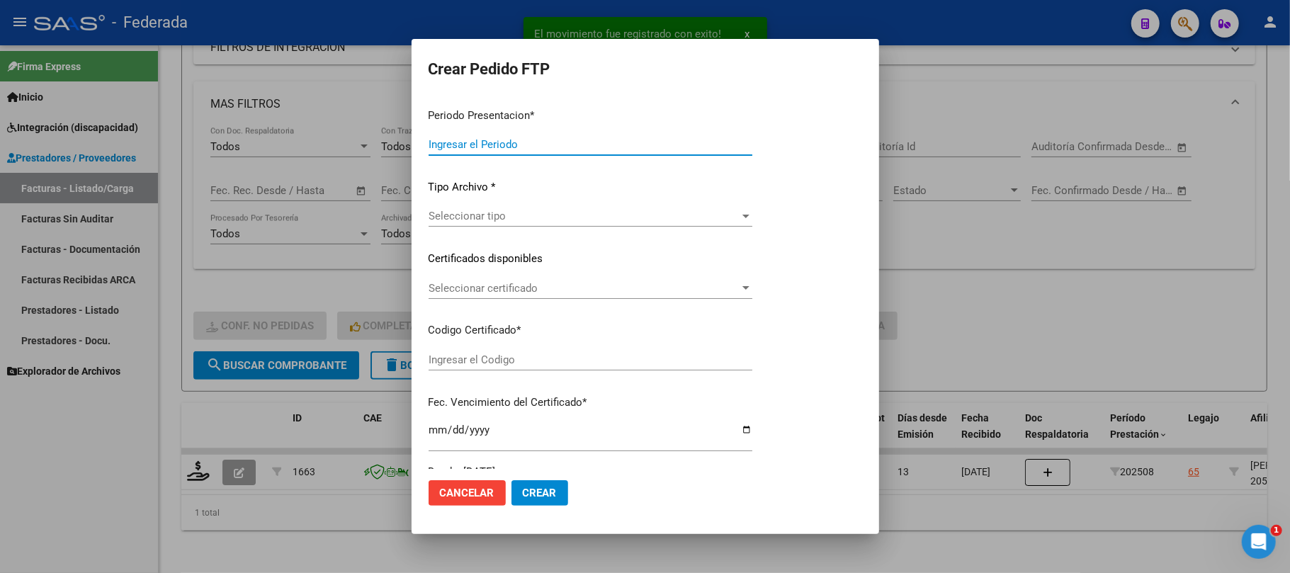
type input "202508"
type input "$ 37.111,83"
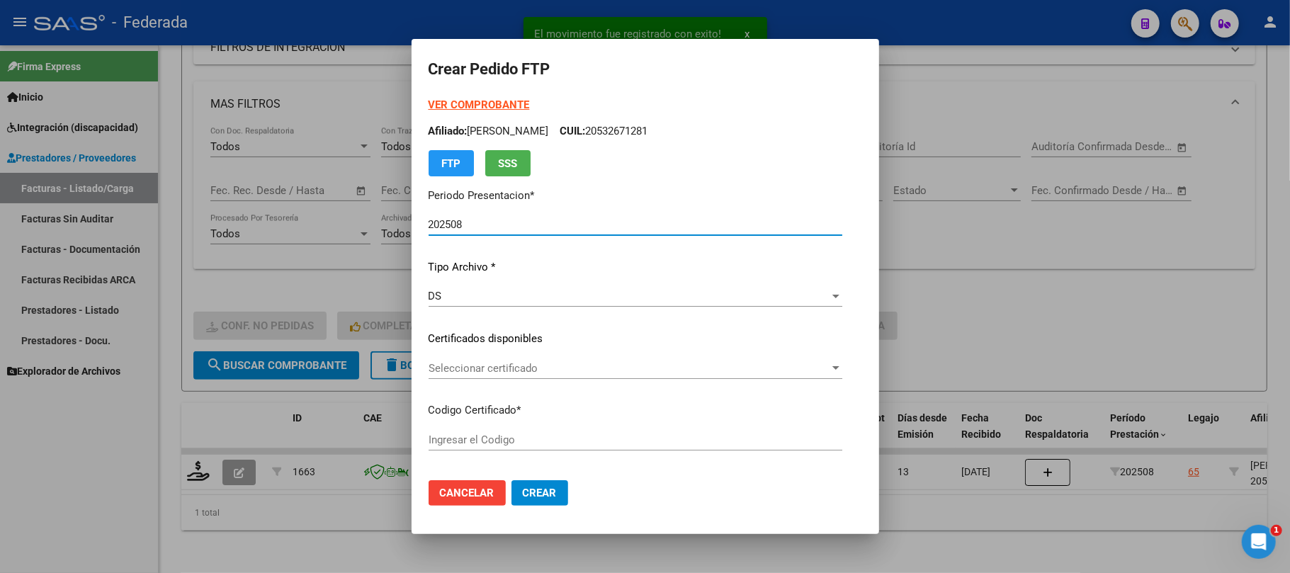
type input "ARG02000532671282023112120281121COR522"
type input "2028-11-22"
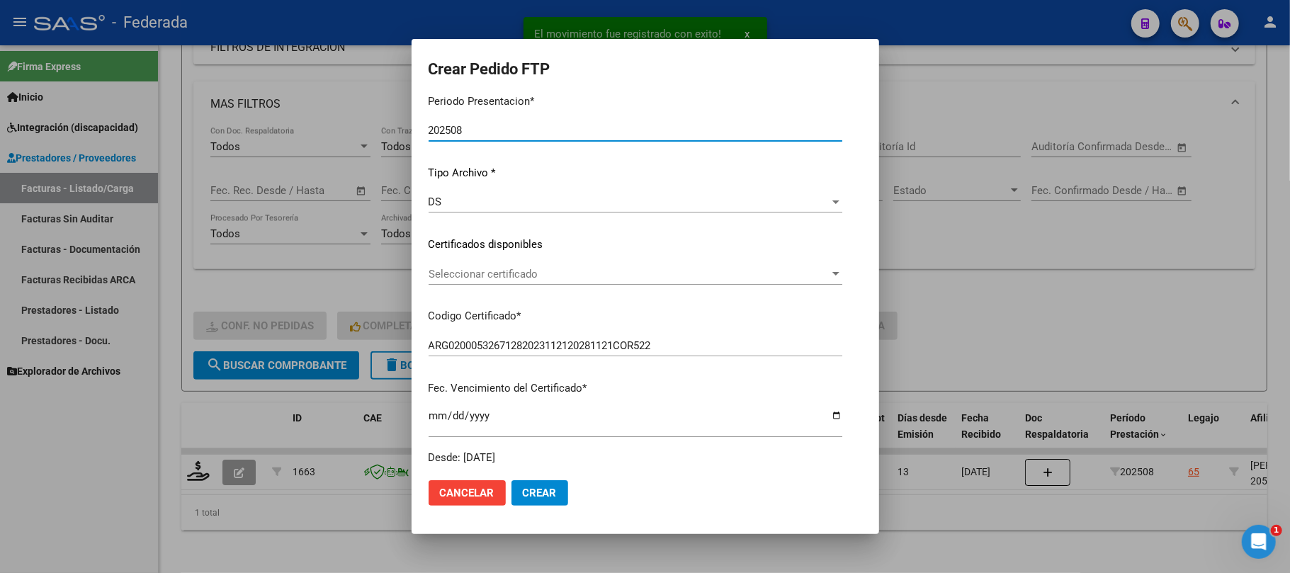
click at [455, 275] on span "Seleccionar certificado" at bounding box center [628, 274] width 401 height 13
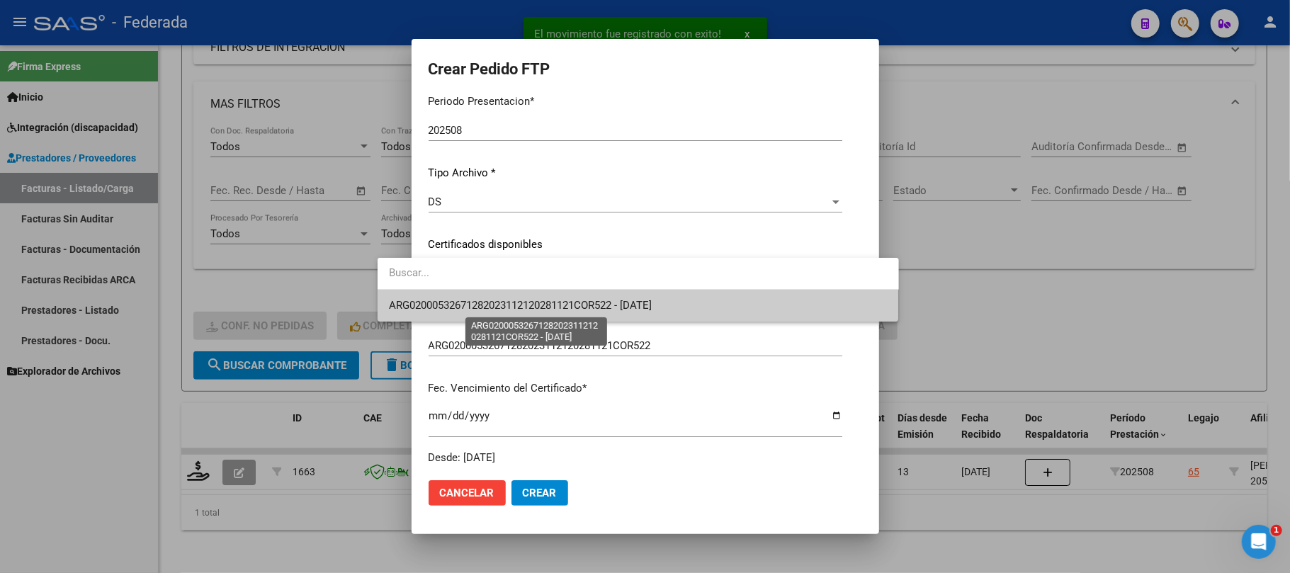
click at [450, 305] on span "ARG02000532671282023112120281121COR522 - 2028-11-22" at bounding box center [520, 305] width 263 height 13
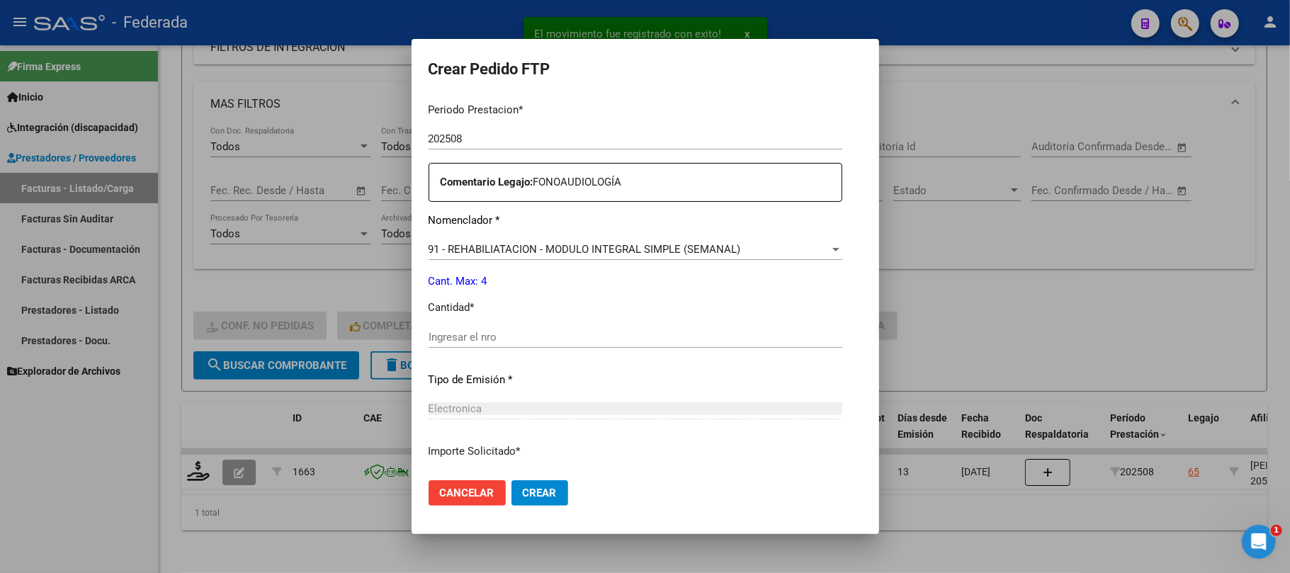
scroll to position [472, 0]
click at [468, 331] on input "Ingresar el nro" at bounding box center [635, 334] width 414 height 13
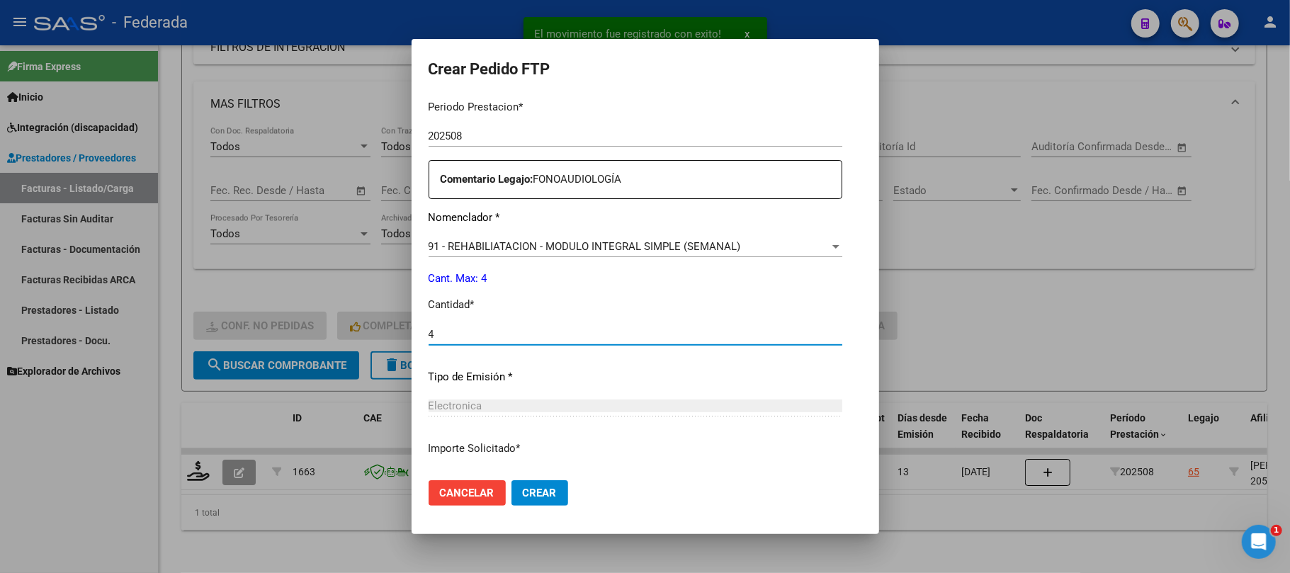
type input "4"
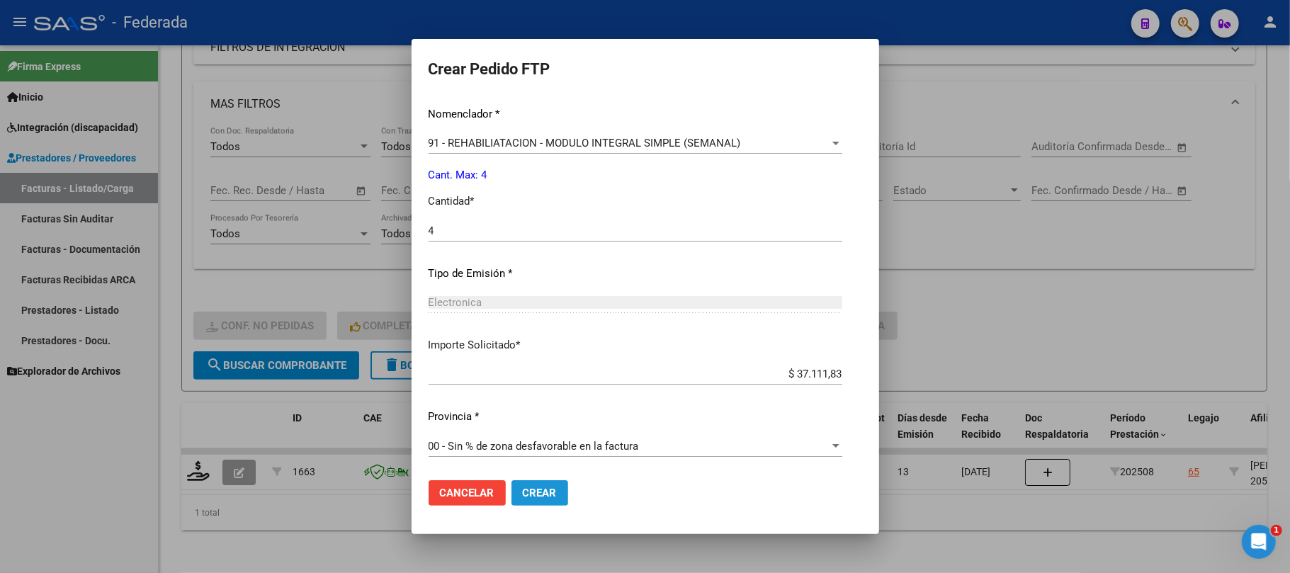
click at [523, 491] on span "Crear" at bounding box center [540, 493] width 34 height 13
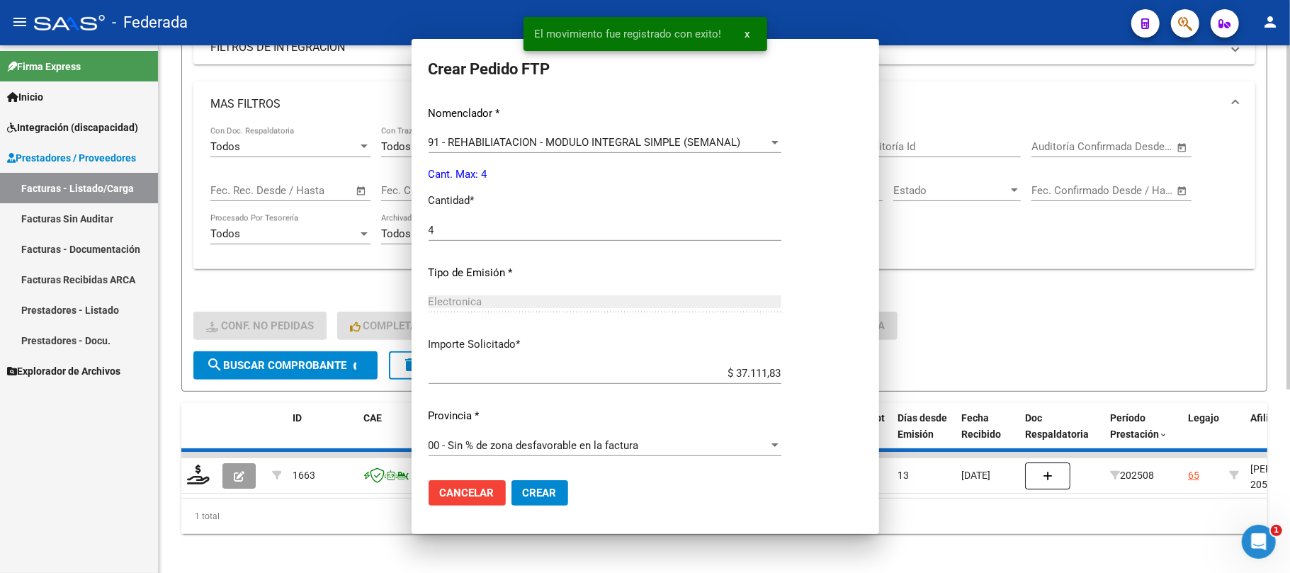
scroll to position [0, 0]
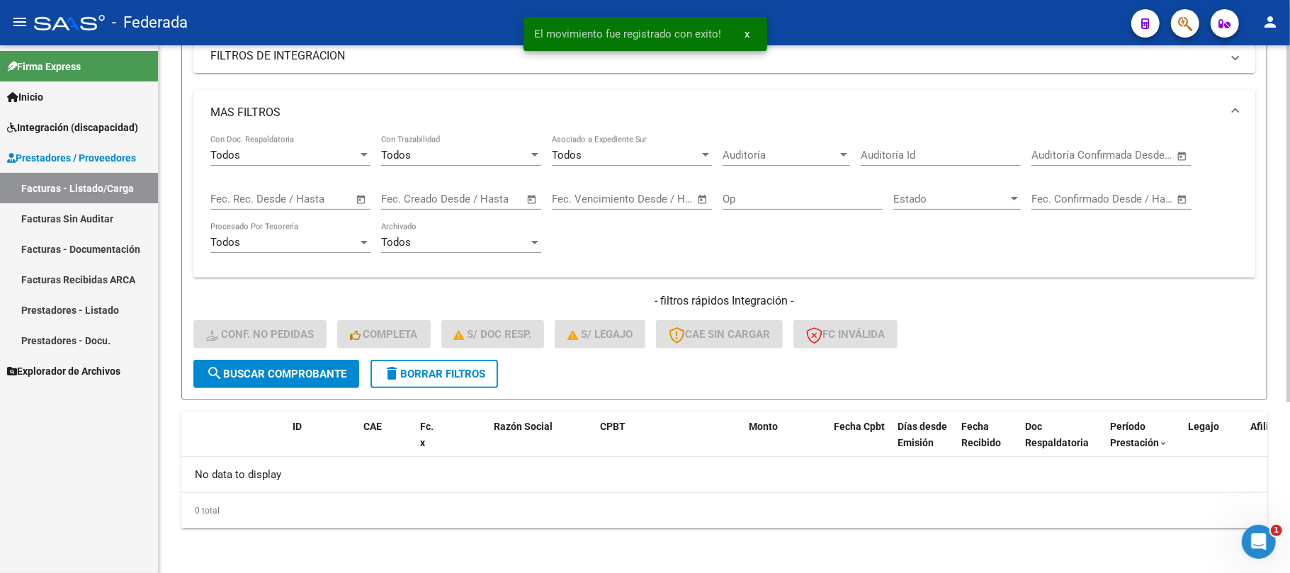
click at [448, 363] on button "delete Borrar Filtros" at bounding box center [433, 374] width 127 height 28
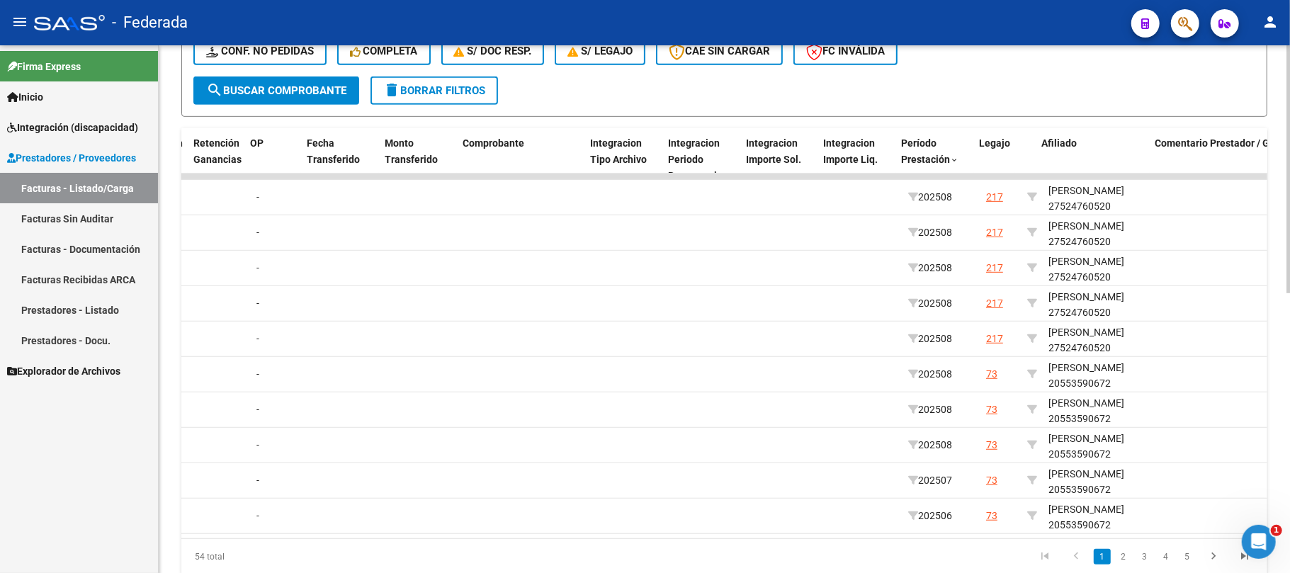
scroll to position [0, 1324]
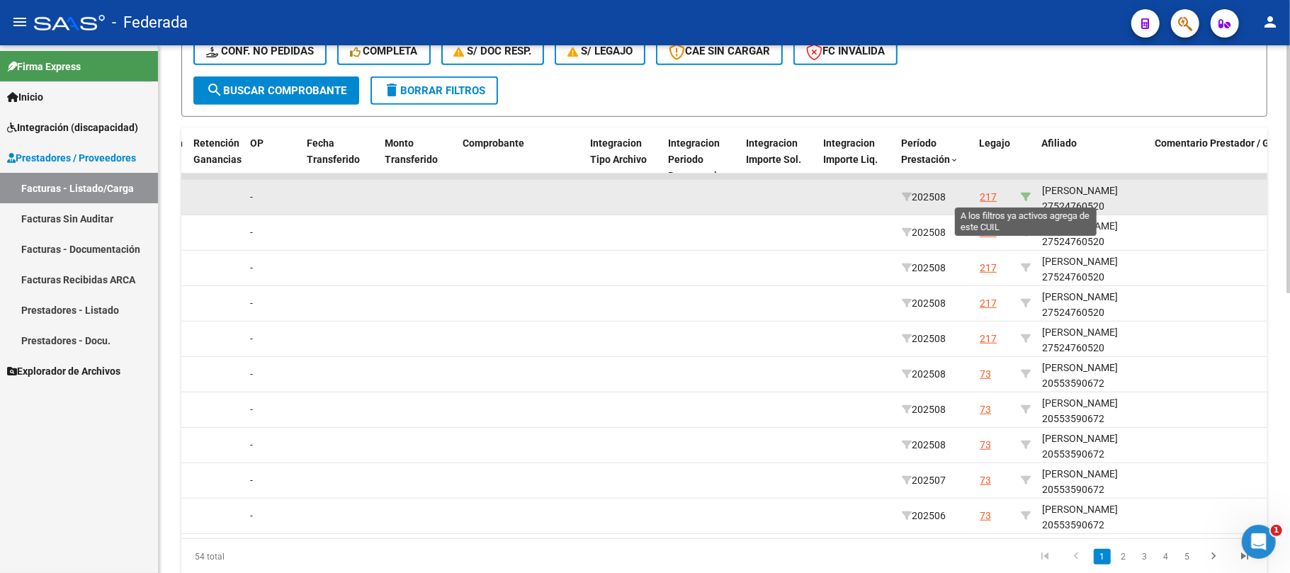
click at [1023, 199] on icon at bounding box center [1026, 197] width 10 height 10
type input "27524760520"
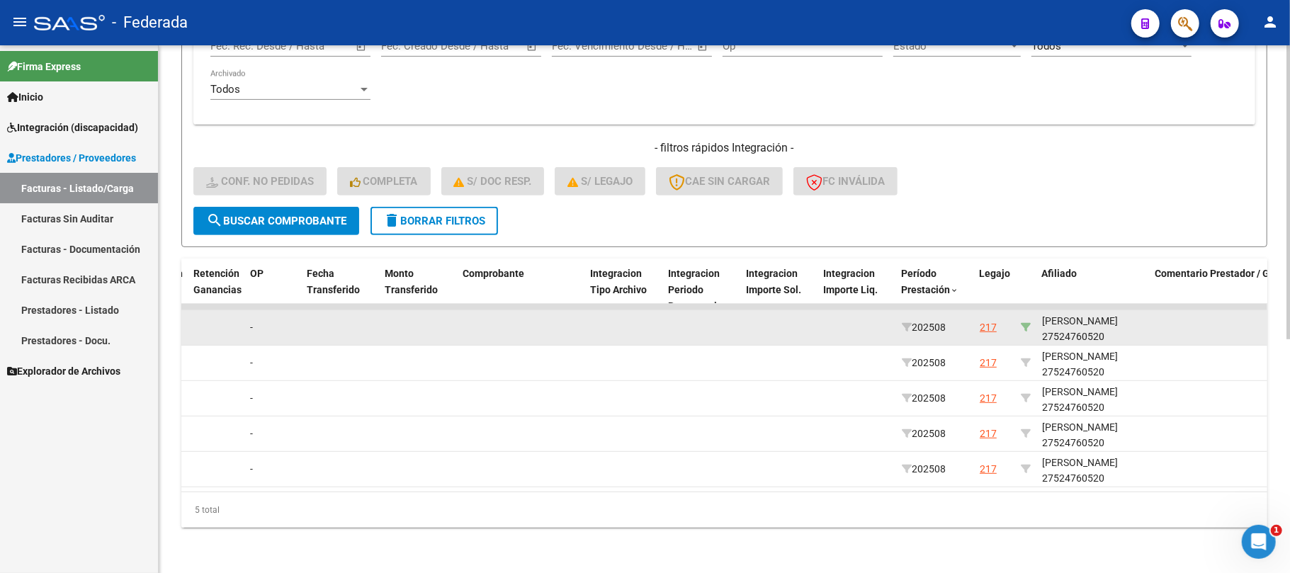
scroll to position [419, 0]
click at [1085, 322] on div "ARGUELLO PETROCHI INARA 27524760520" at bounding box center [1093, 329] width 102 height 33
copy div "27524760520"
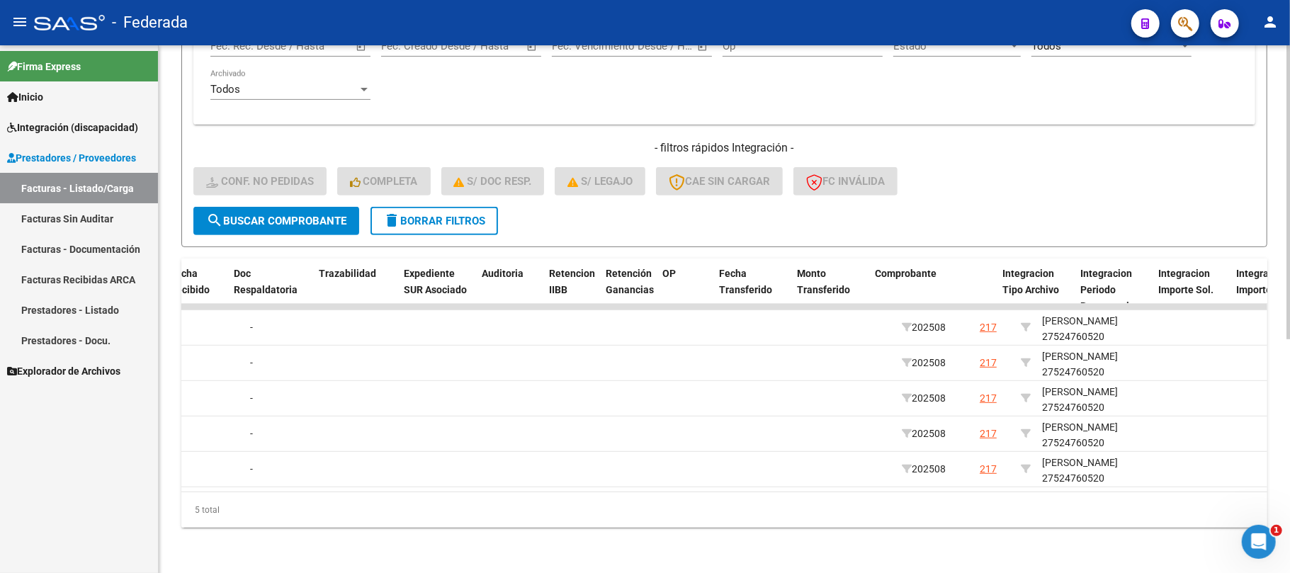
scroll to position [0, 0]
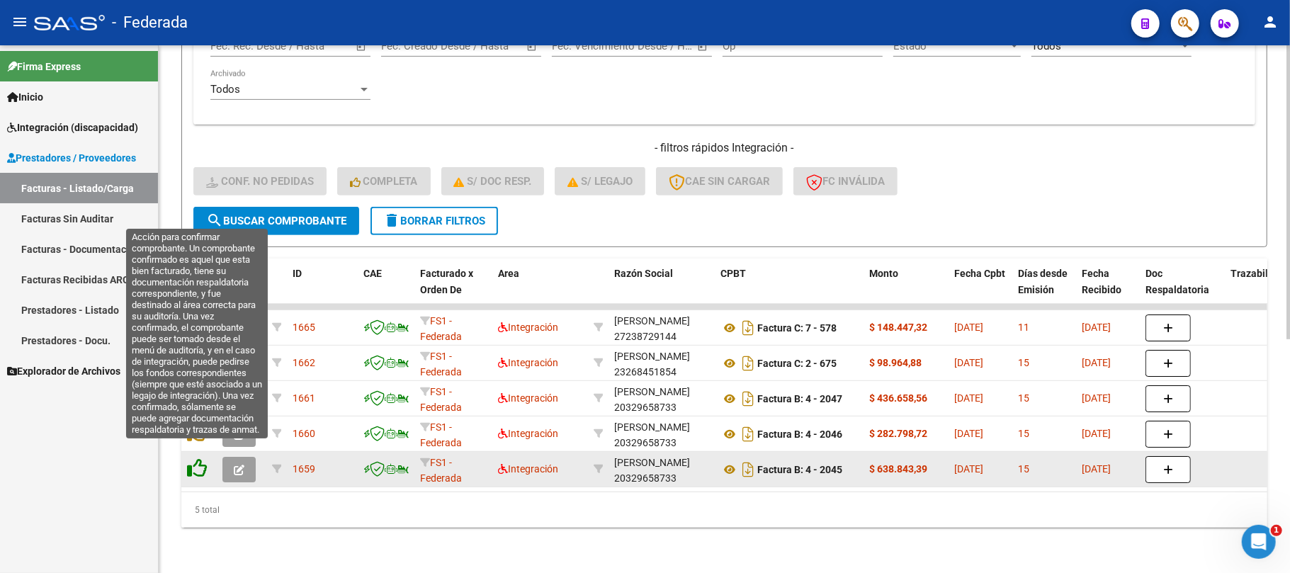
click at [200, 458] on icon at bounding box center [197, 468] width 20 height 20
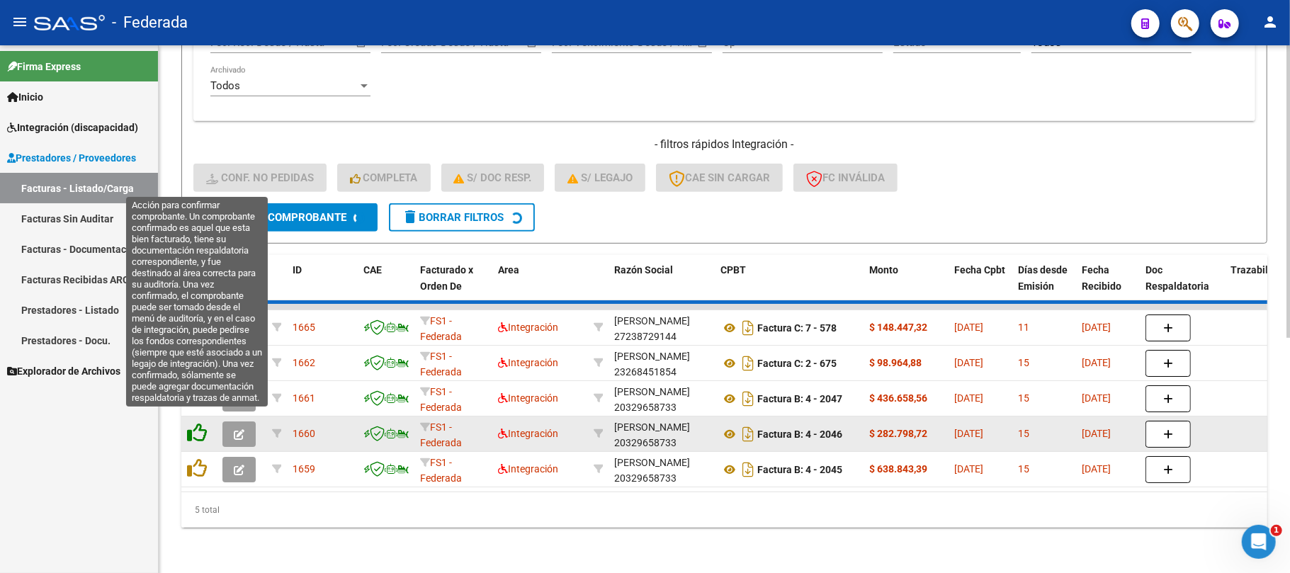
click at [198, 428] on datatable-scroller "1665 FS1 - Federada Integración MOYANO ROMINA EMILIANA 27238729144 Factura C: 7…" at bounding box center [724, 395] width 1086 height 183
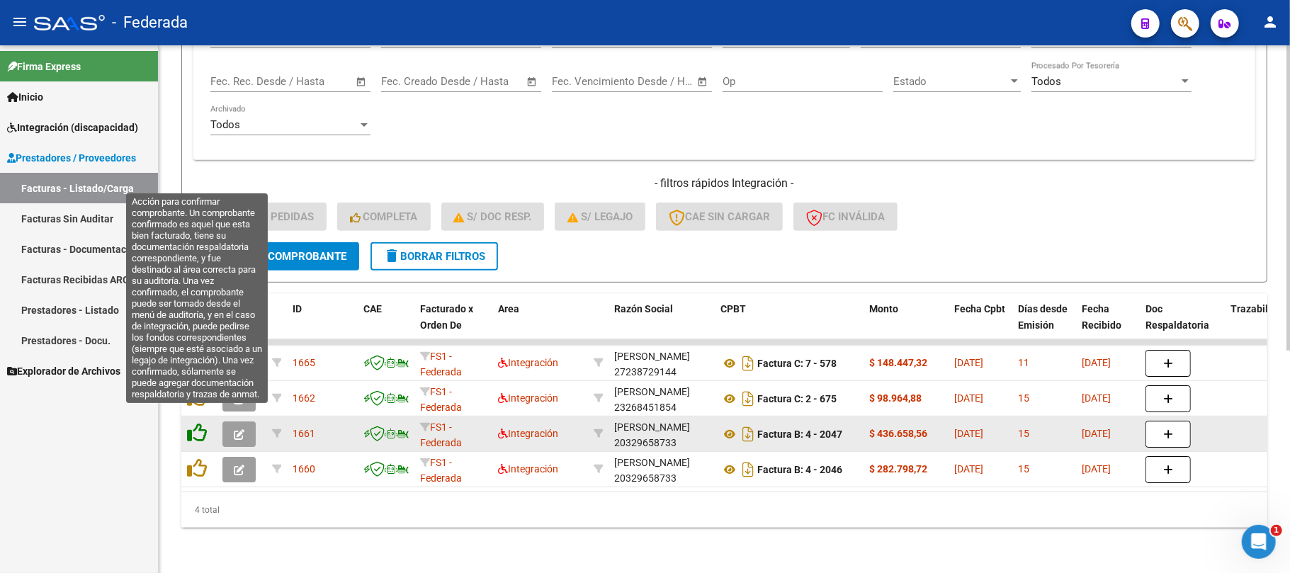
click at [196, 423] on icon at bounding box center [197, 433] width 20 height 20
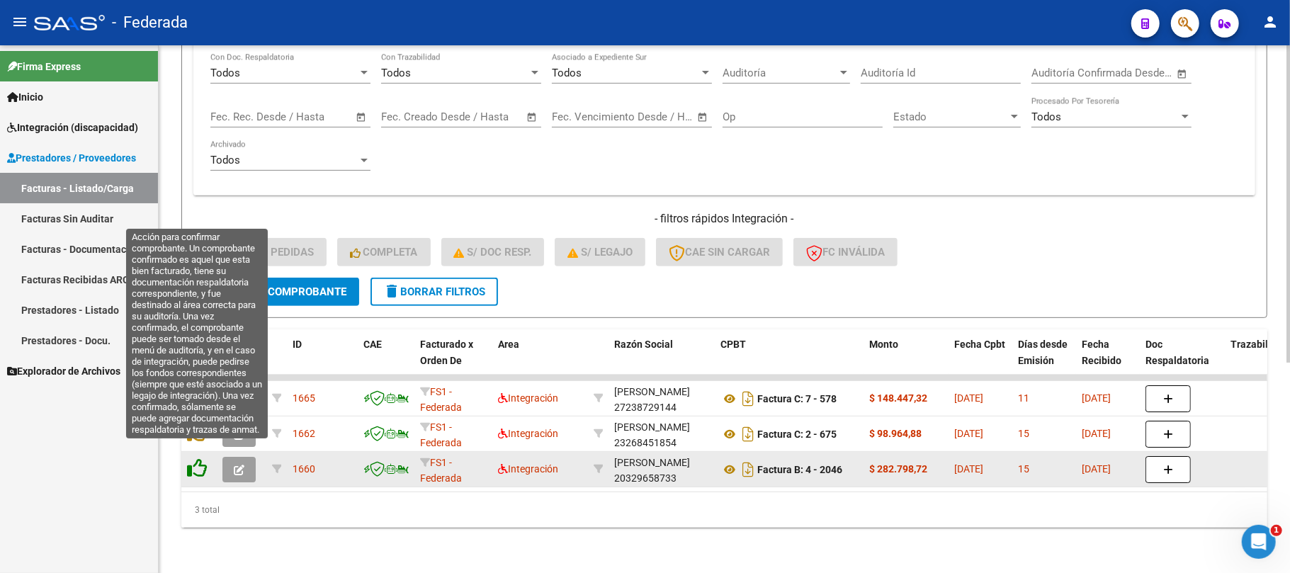
click at [201, 460] on icon at bounding box center [197, 468] width 20 height 20
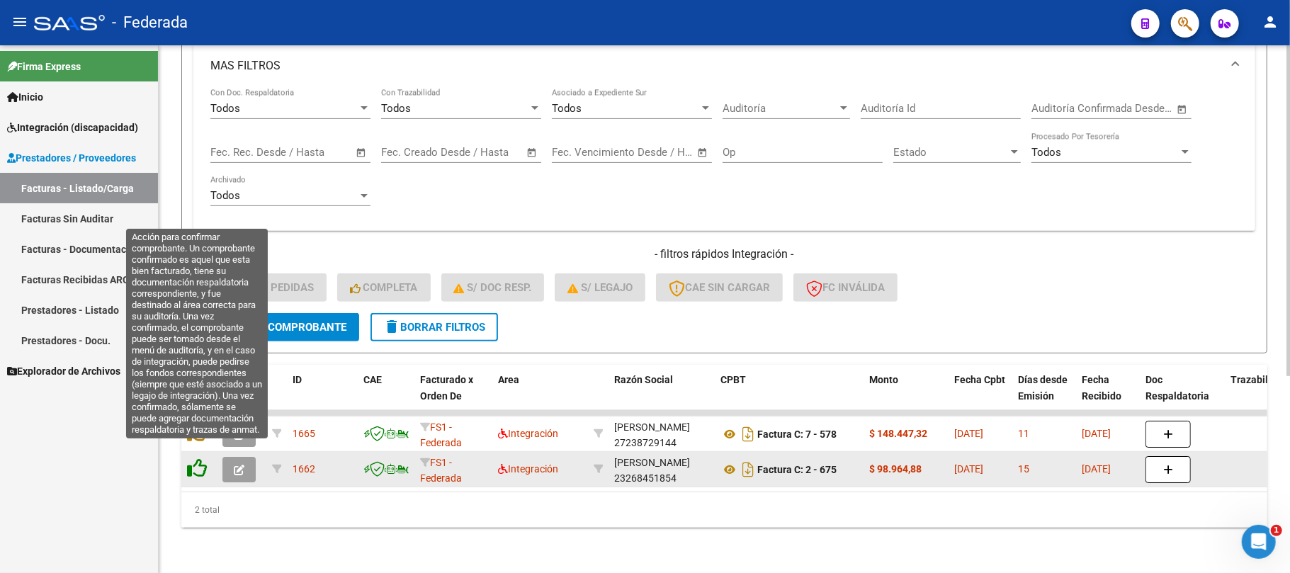
scroll to position [313, 0]
click at [199, 458] on icon at bounding box center [197, 468] width 20 height 20
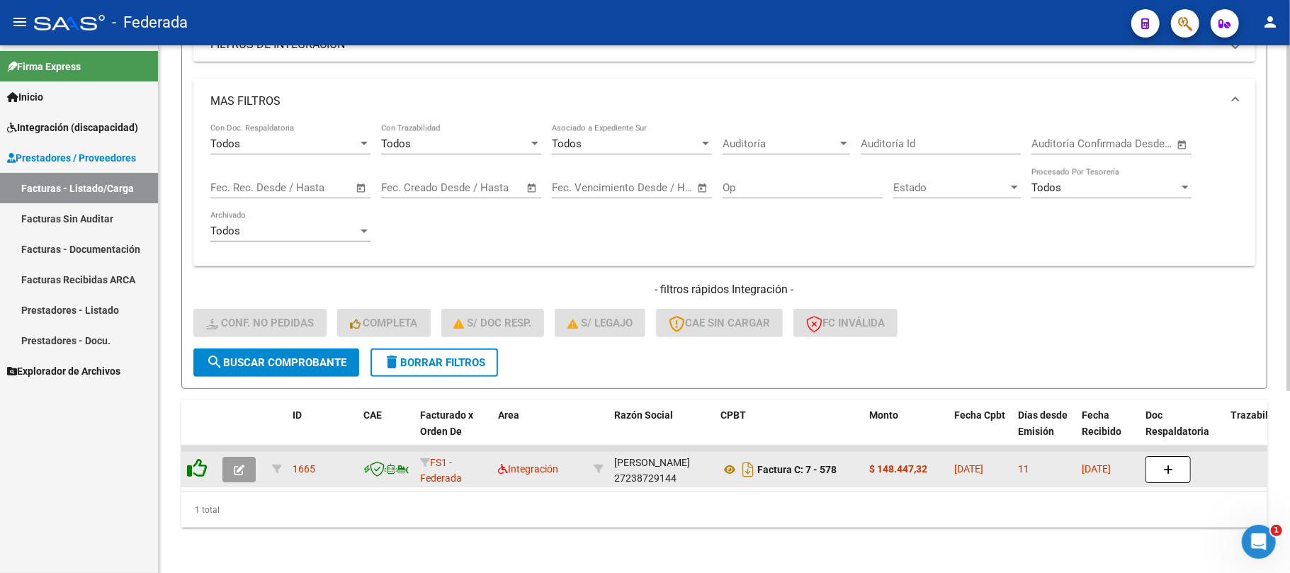
scroll to position [278, 0]
click at [201, 428] on datatable-header-cell at bounding box center [198, 431] width 35 height 62
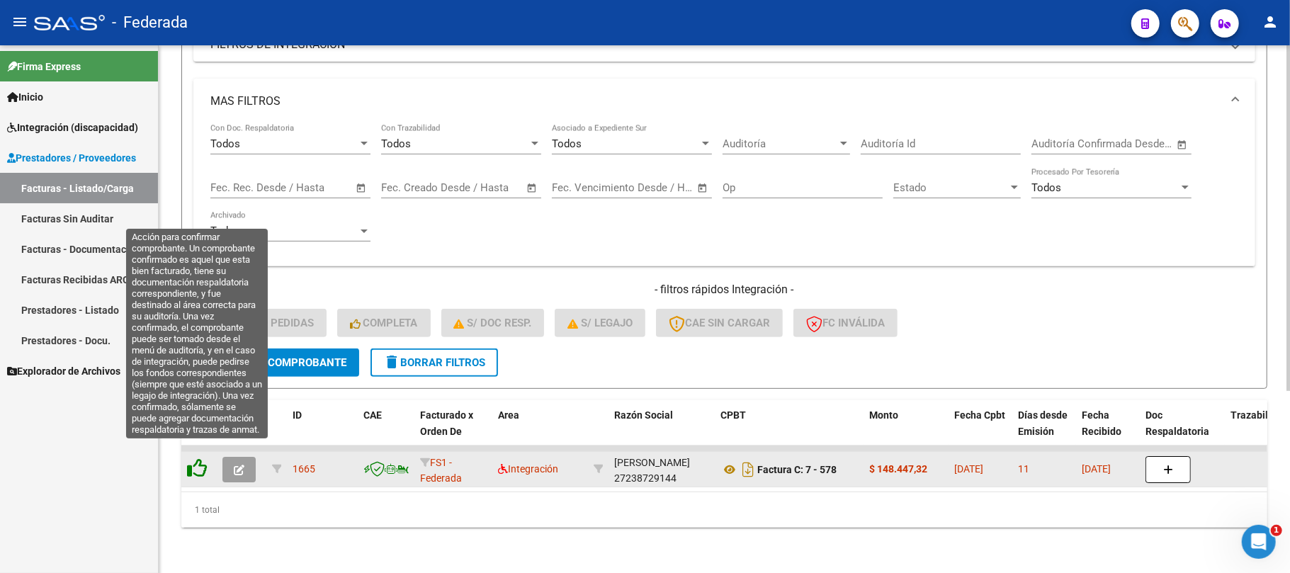
click at [200, 458] on icon at bounding box center [197, 468] width 20 height 20
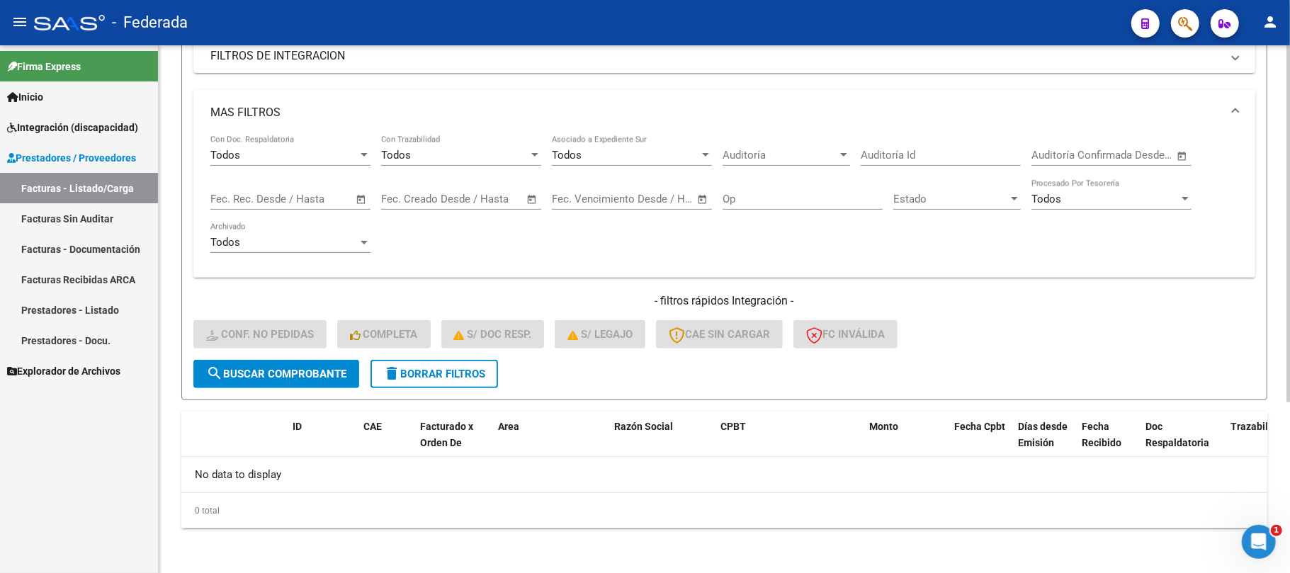
click at [431, 368] on span "delete Borrar Filtros" at bounding box center [434, 374] width 102 height 13
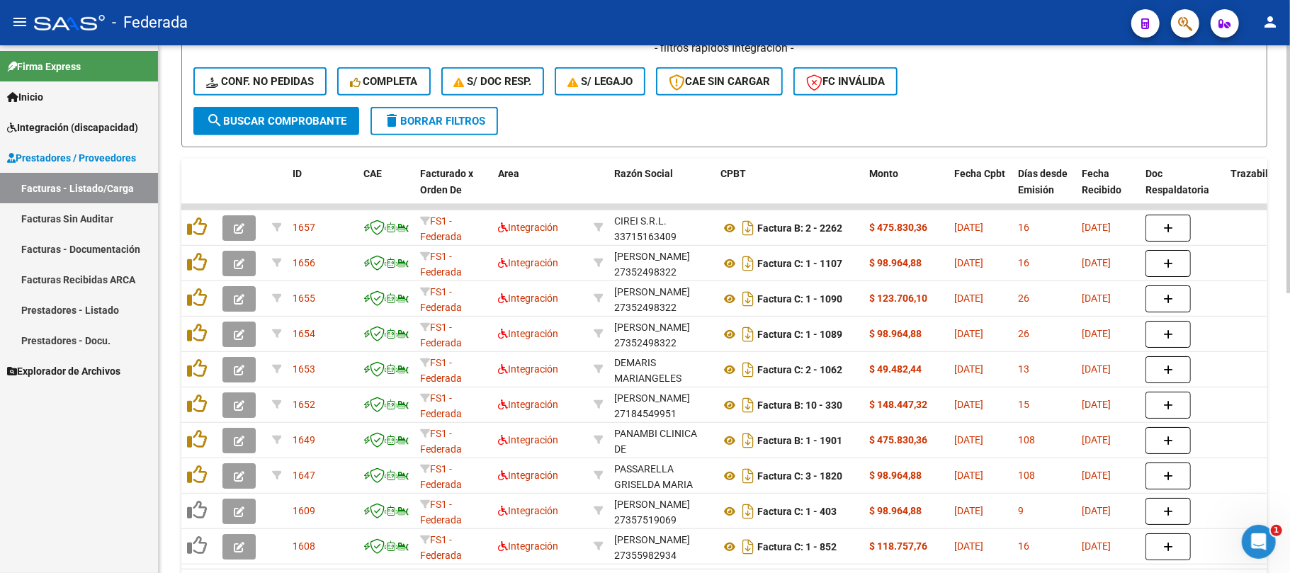
scroll to position [536, 0]
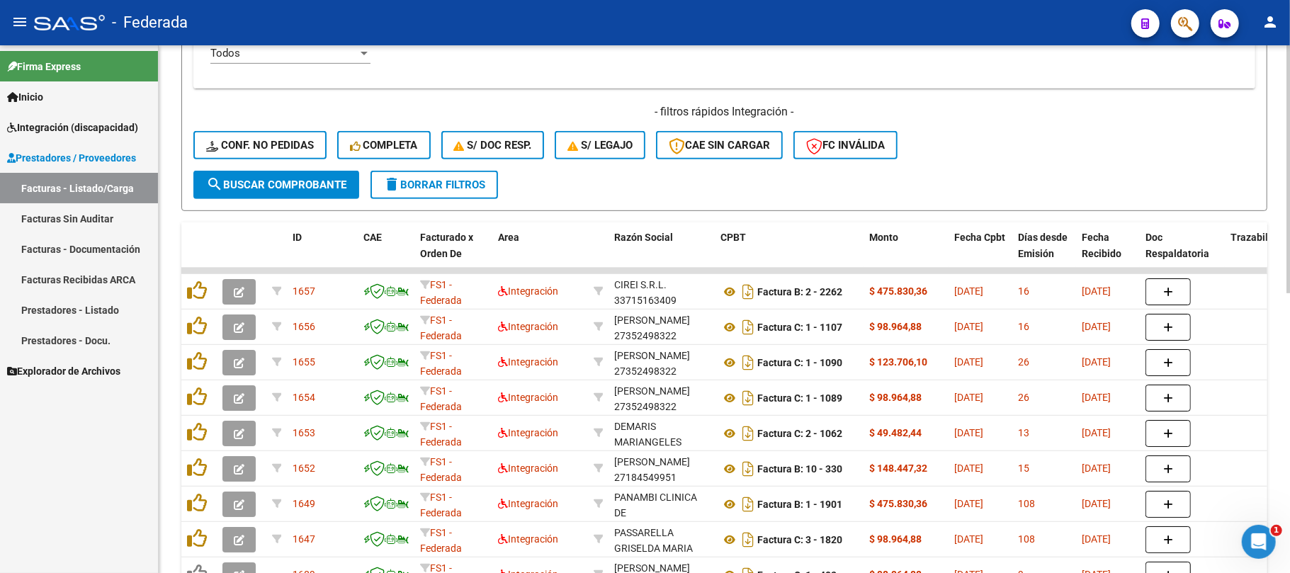
click at [475, 191] on button "delete Borrar Filtros" at bounding box center [433, 185] width 127 height 28
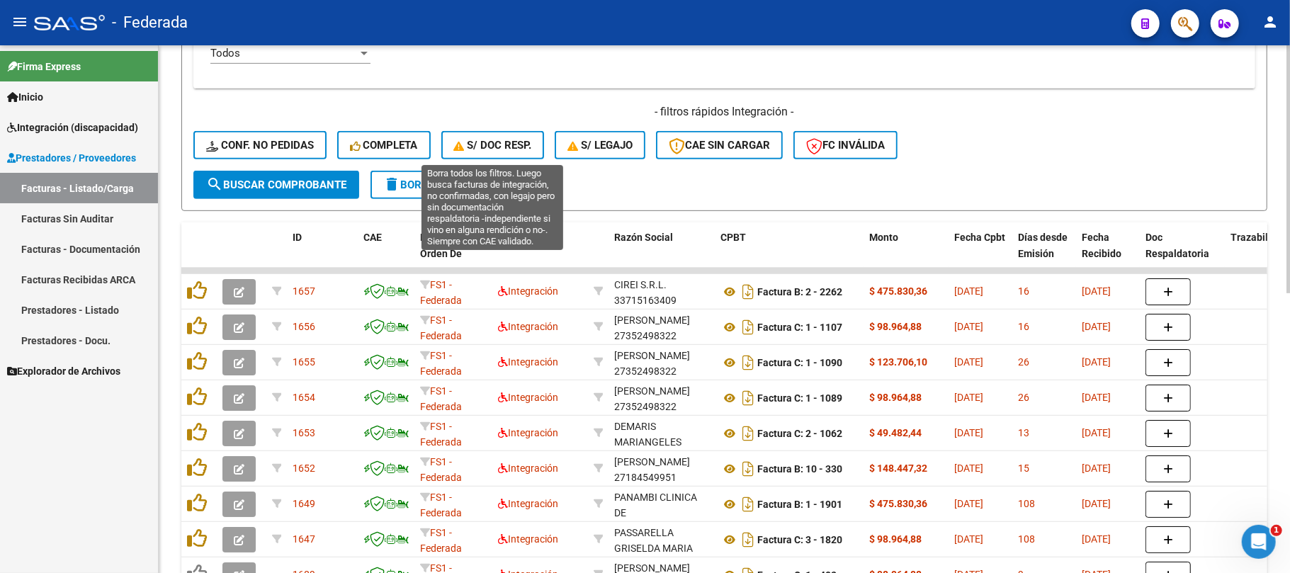
scroll to position [347, 0]
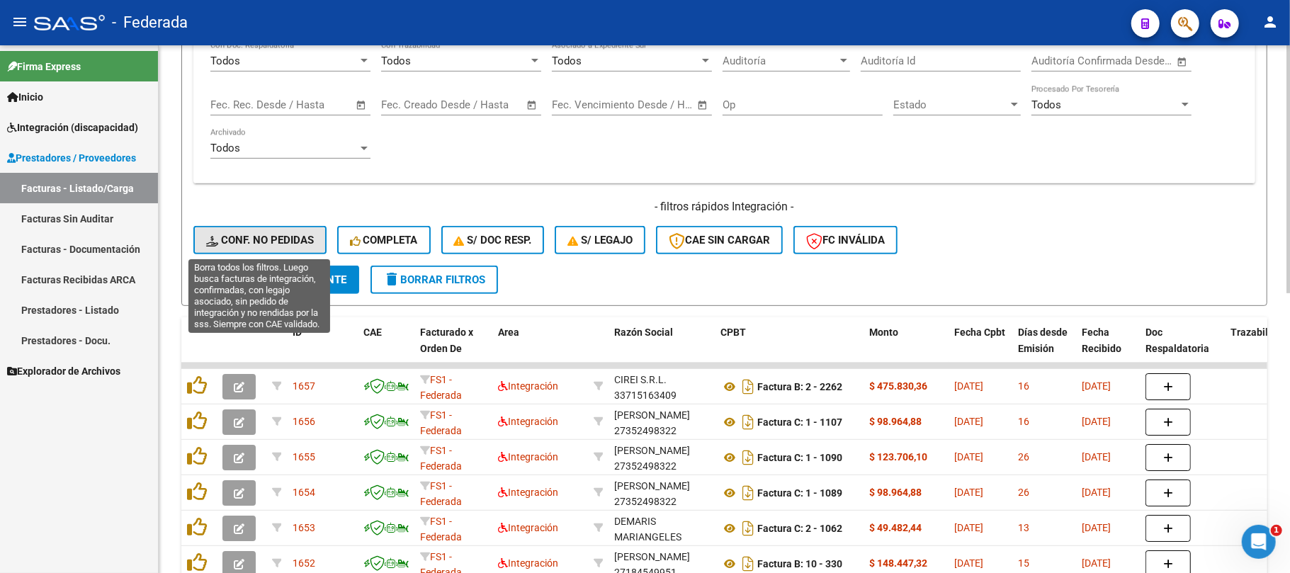
click at [305, 238] on span "Conf. no pedidas" at bounding box center [260, 240] width 108 height 13
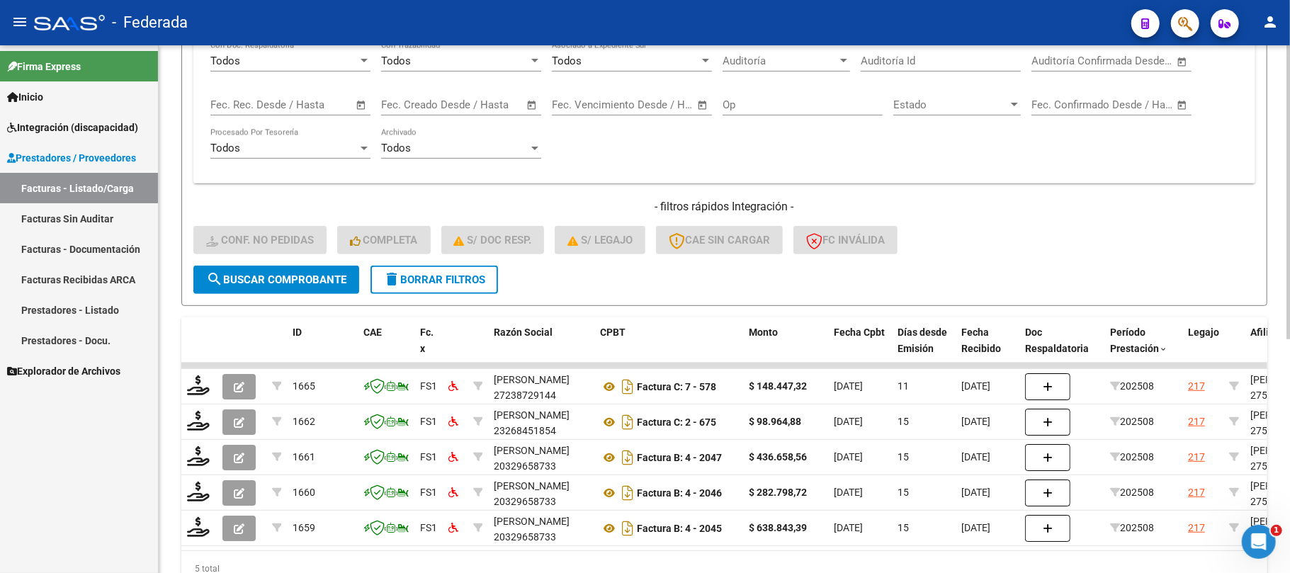
scroll to position [419, 0]
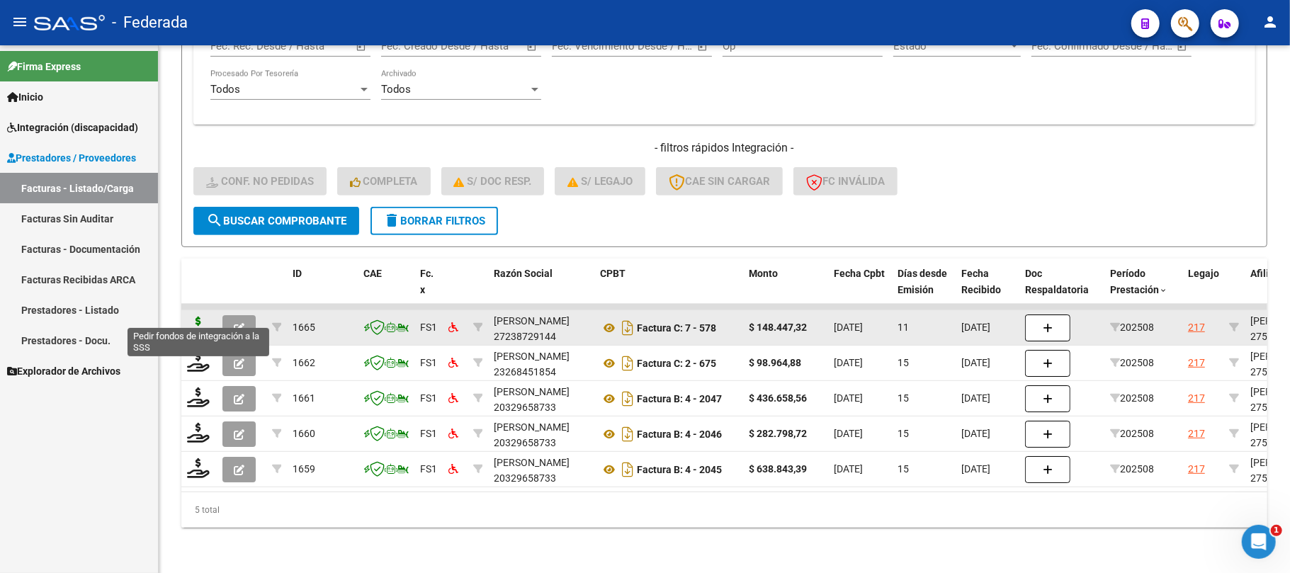
click at [202, 317] on icon at bounding box center [198, 327] width 23 height 20
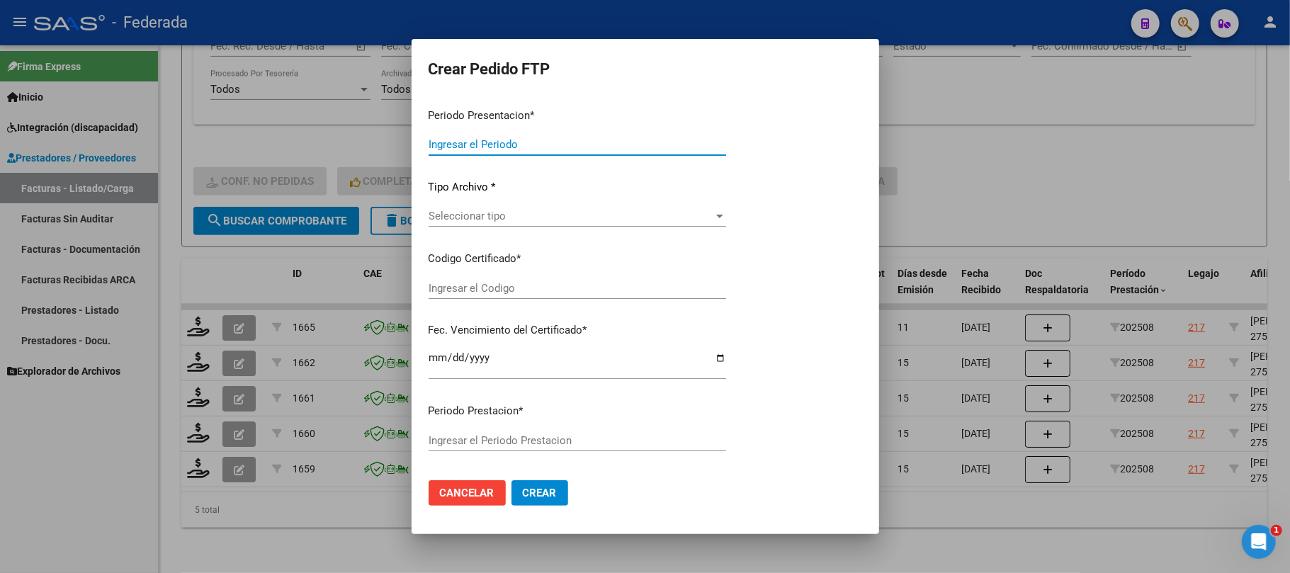
type input "202508"
type input "$ 148.447,32"
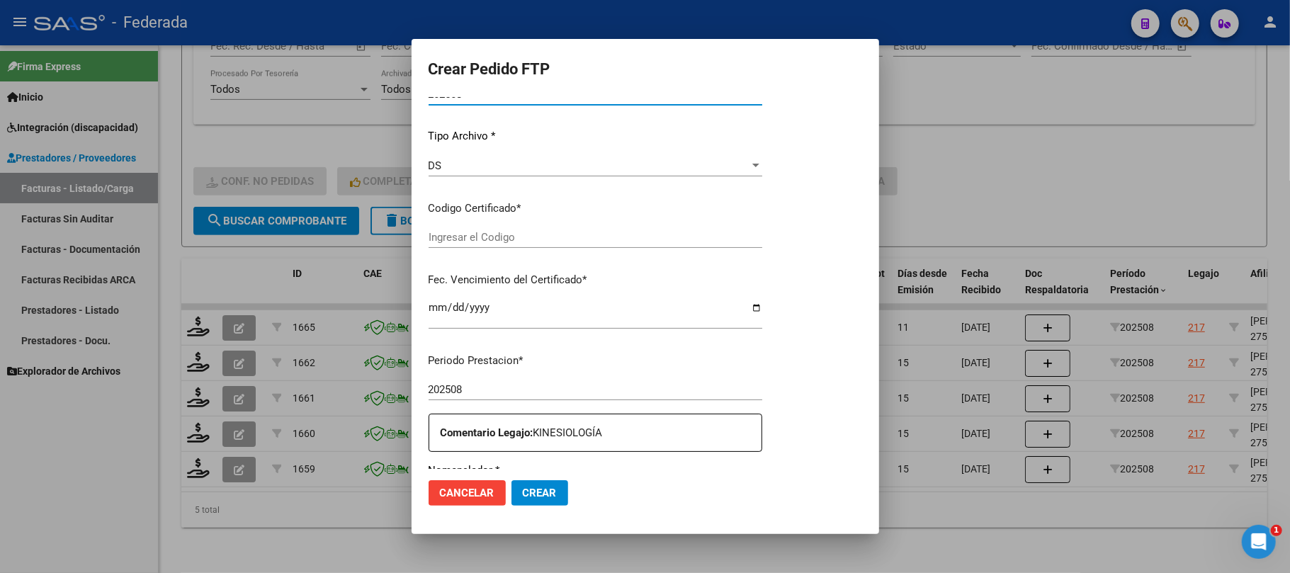
type input "ARG01000524760522018100420261004COR234"
type input "2026-10-04"
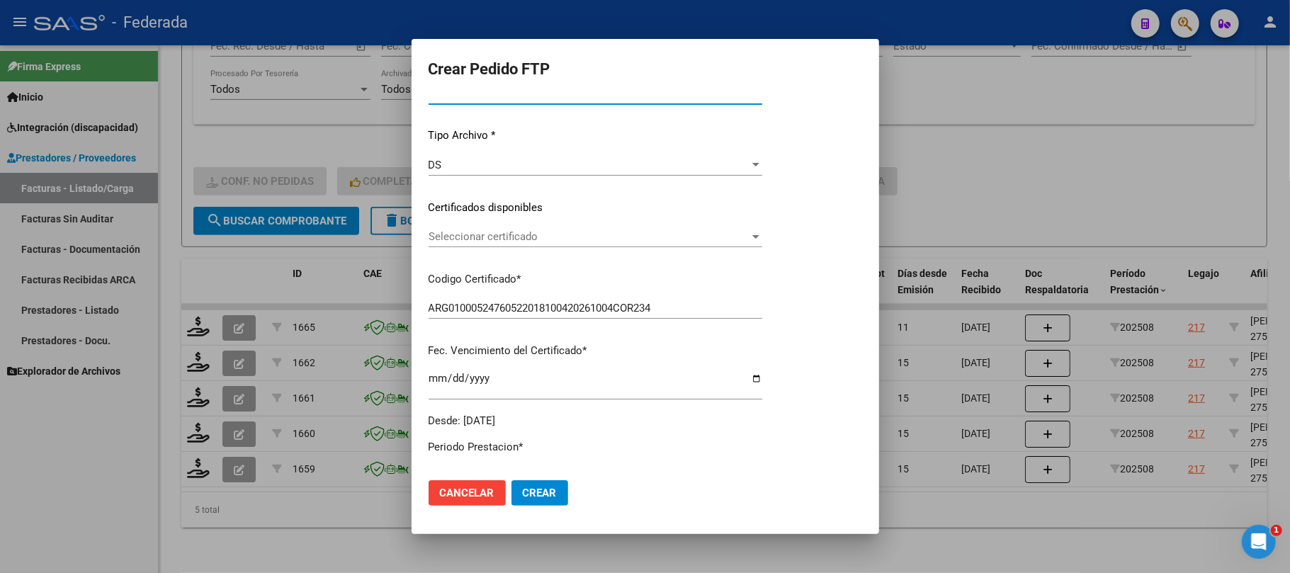
scroll to position [131, 0]
click at [468, 232] on span "Seleccionar certificado" at bounding box center [619, 237] width 382 height 13
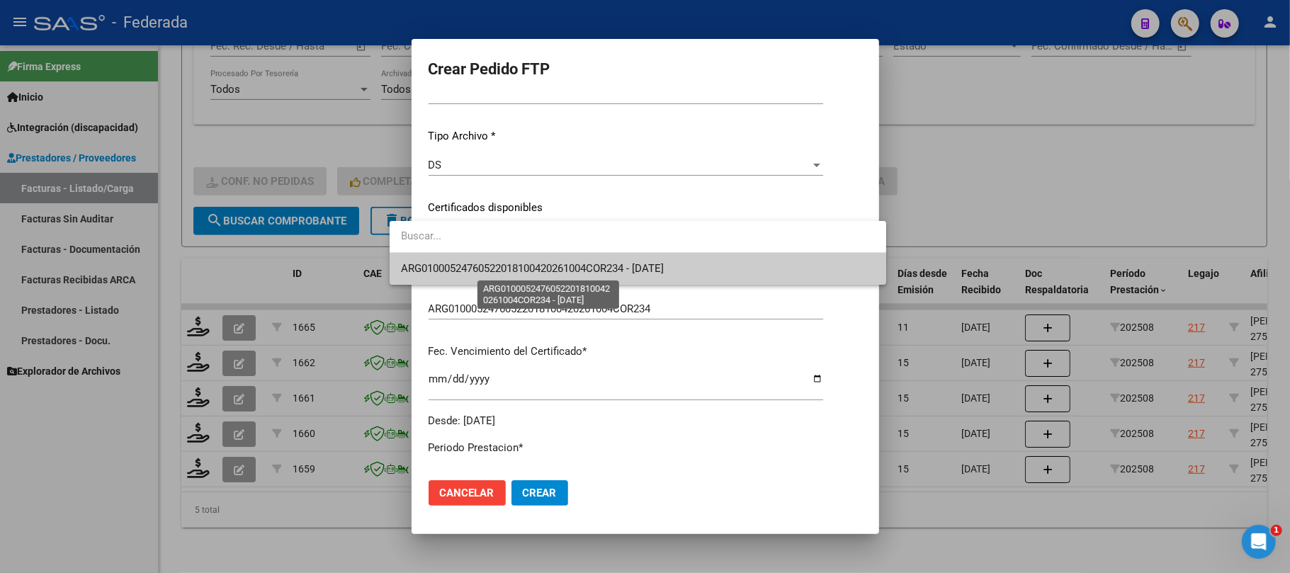
click at [463, 272] on span "ARG01000524760522018100420261004COR234 - 2026-10-04" at bounding box center [532, 268] width 263 height 13
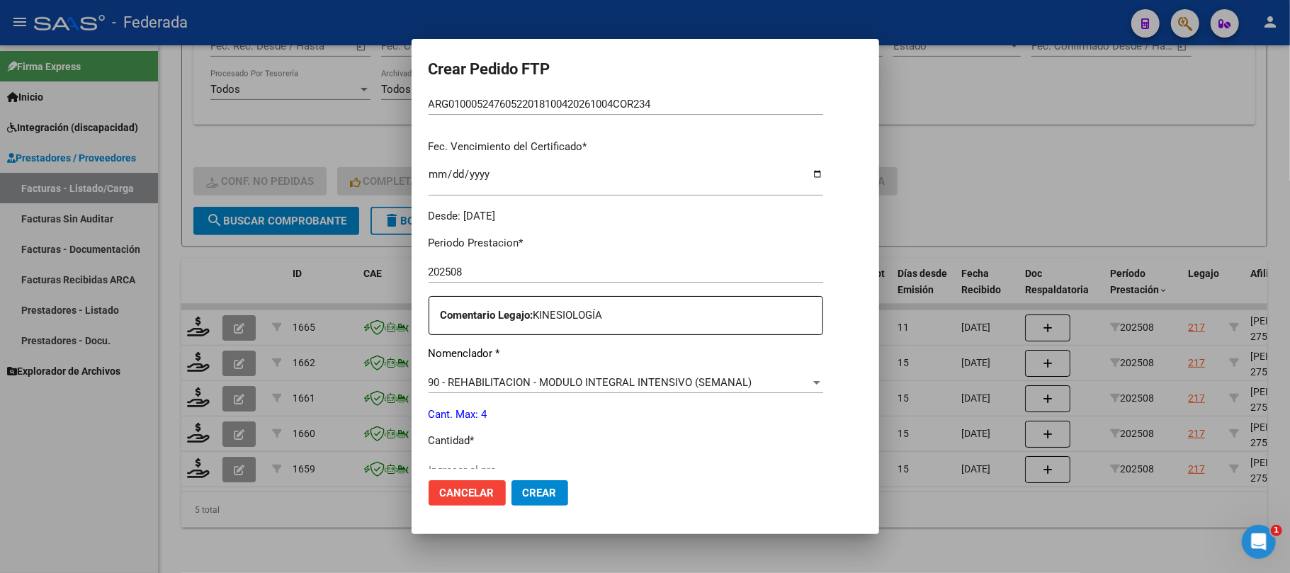
scroll to position [509, 0]
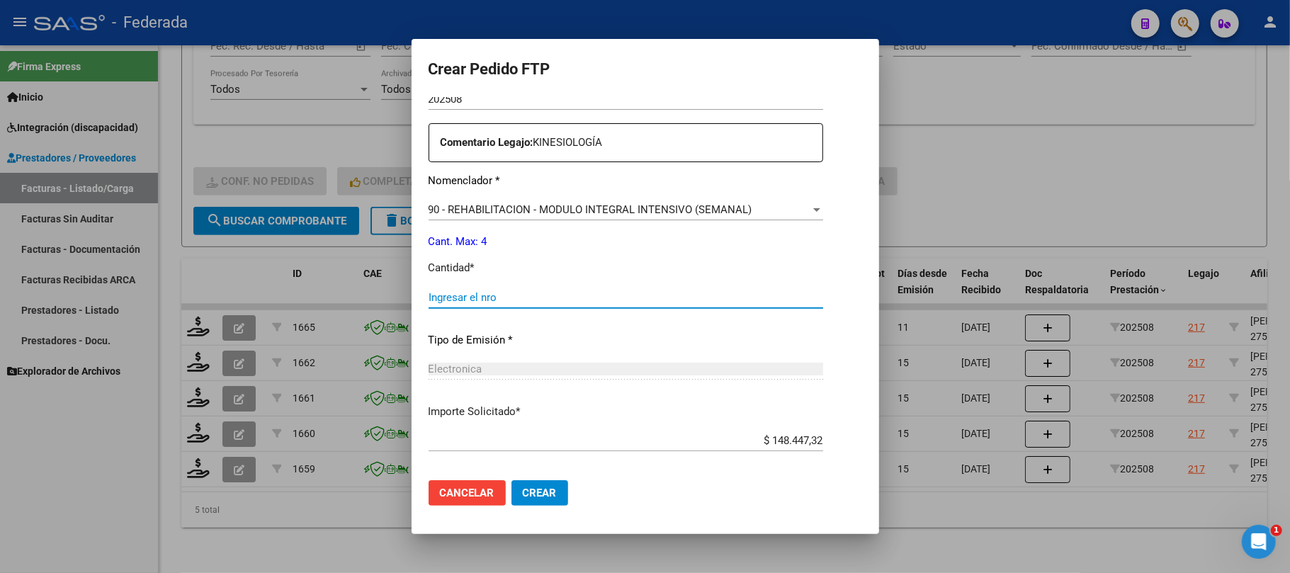
click at [473, 293] on input "Ingresar el nro" at bounding box center [625, 297] width 394 height 13
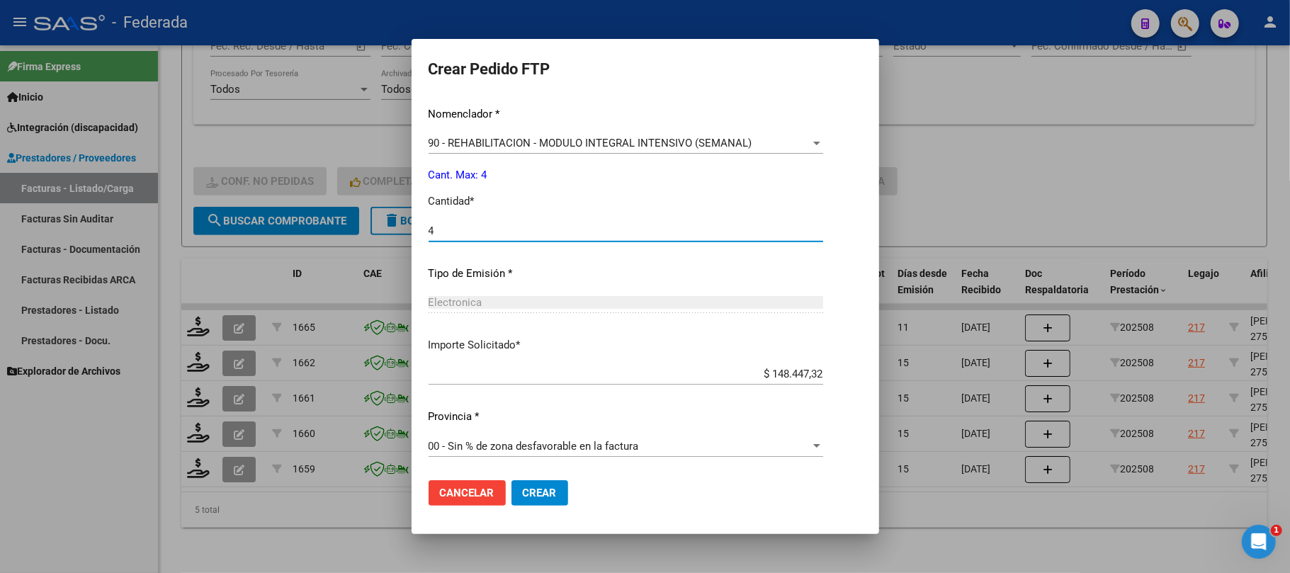
type input "4"
click at [523, 494] on span "Crear" at bounding box center [540, 493] width 34 height 13
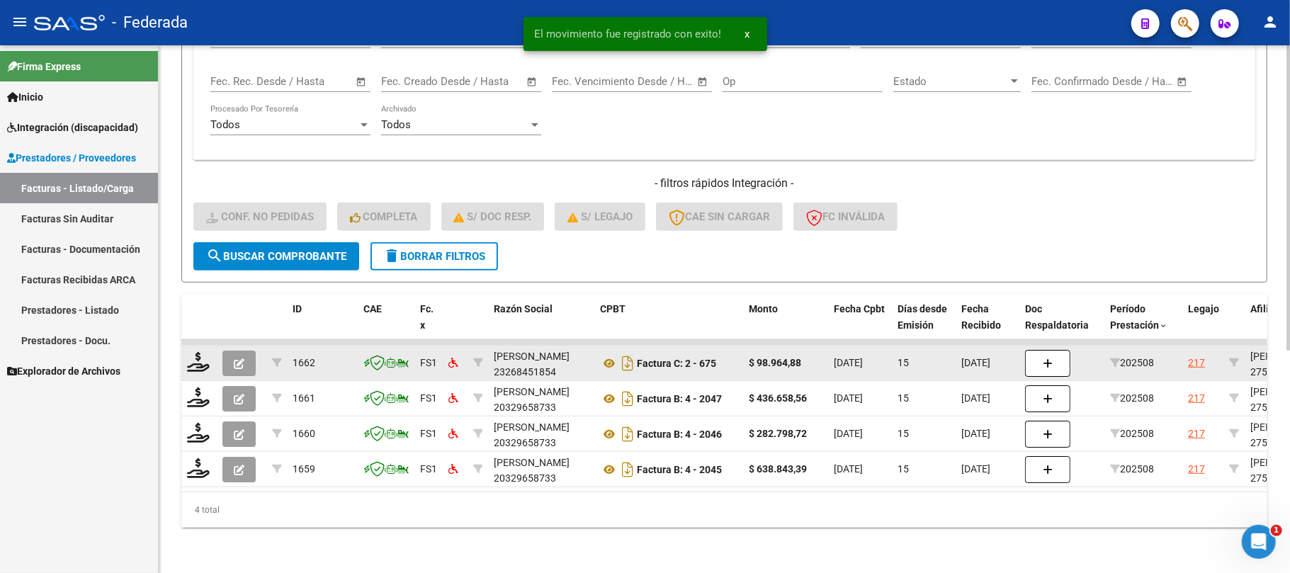
scroll to position [384, 0]
click at [198, 352] on icon at bounding box center [198, 362] width 23 height 20
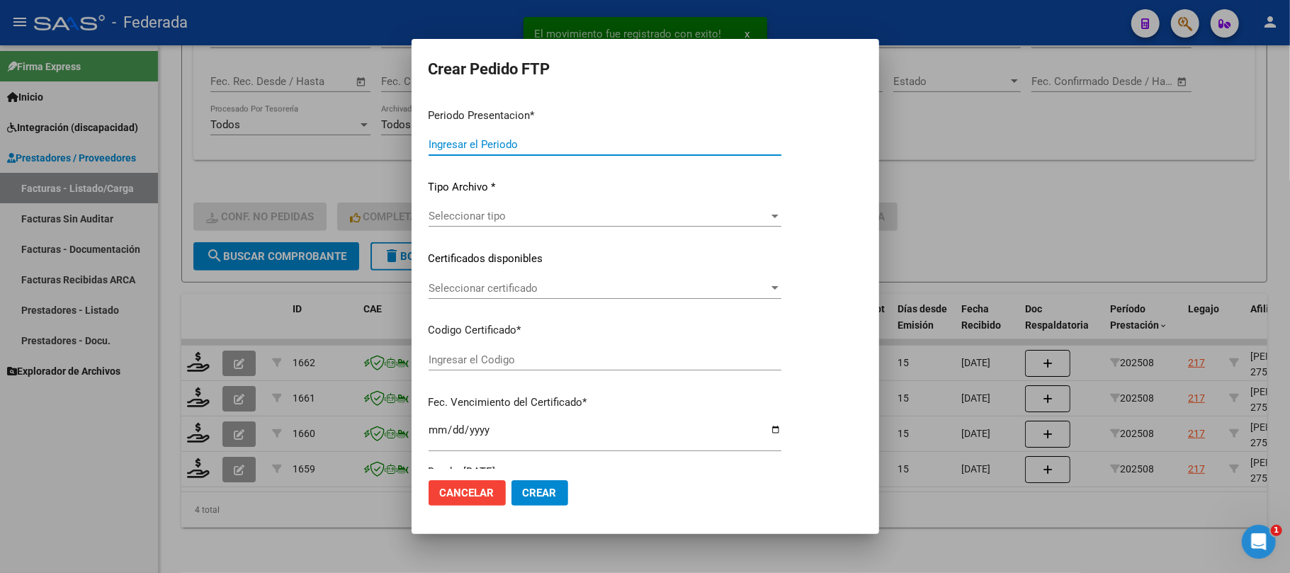
type input "202508"
type input "$ 98.964,88"
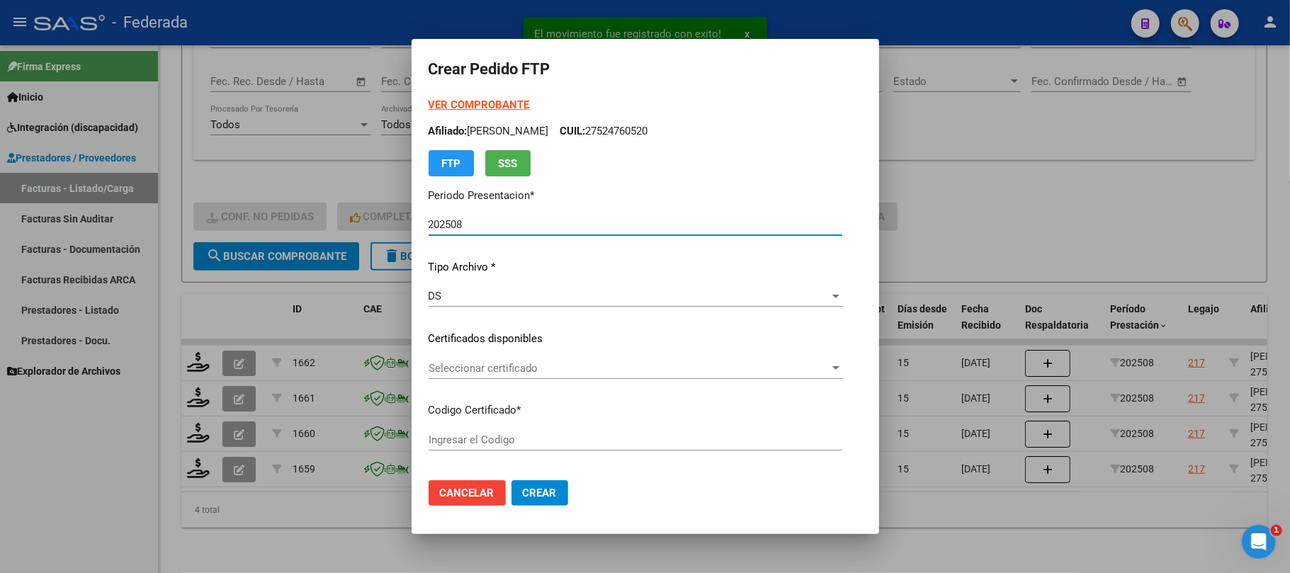
type input "ARG01000524760522018100420261004COR234"
type input "2026-10-04"
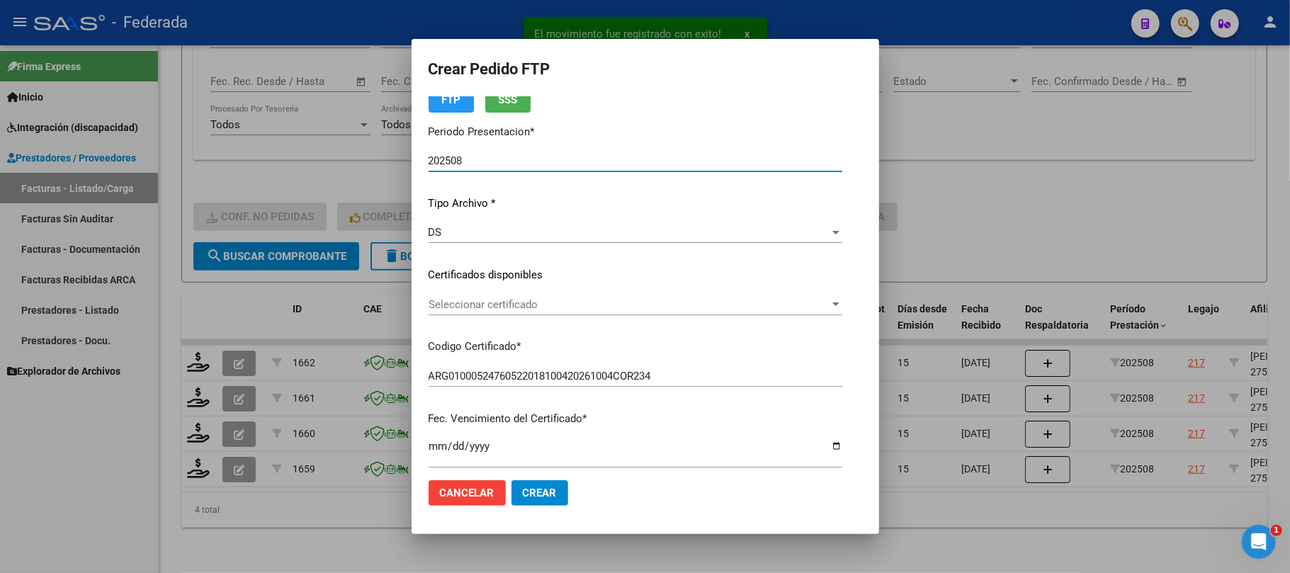
scroll to position [94, 0]
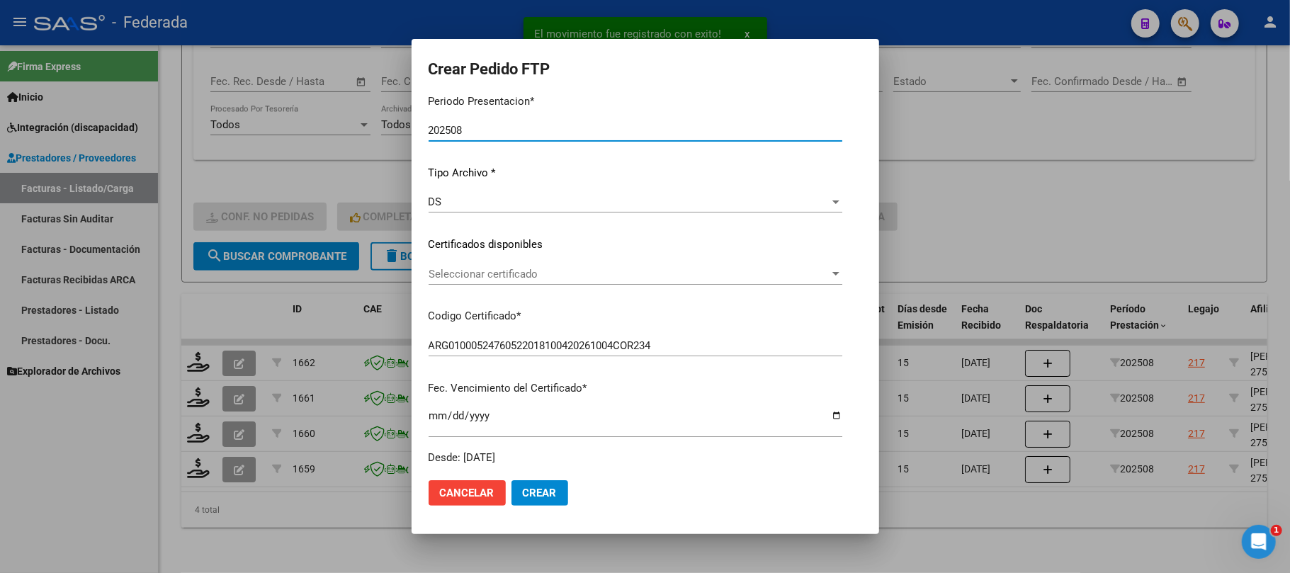
click at [428, 276] on span "Seleccionar certificado" at bounding box center [628, 274] width 401 height 13
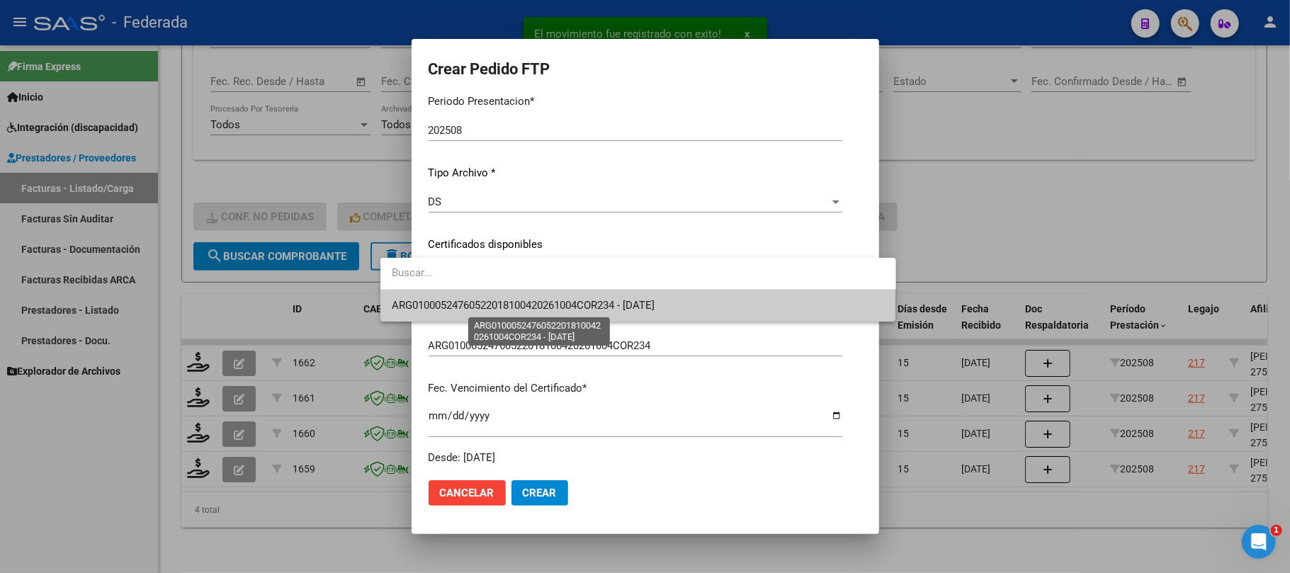
click at [418, 307] on span "ARG01000524760522018100420261004COR234 - 2026-10-04" at bounding box center [523, 305] width 263 height 13
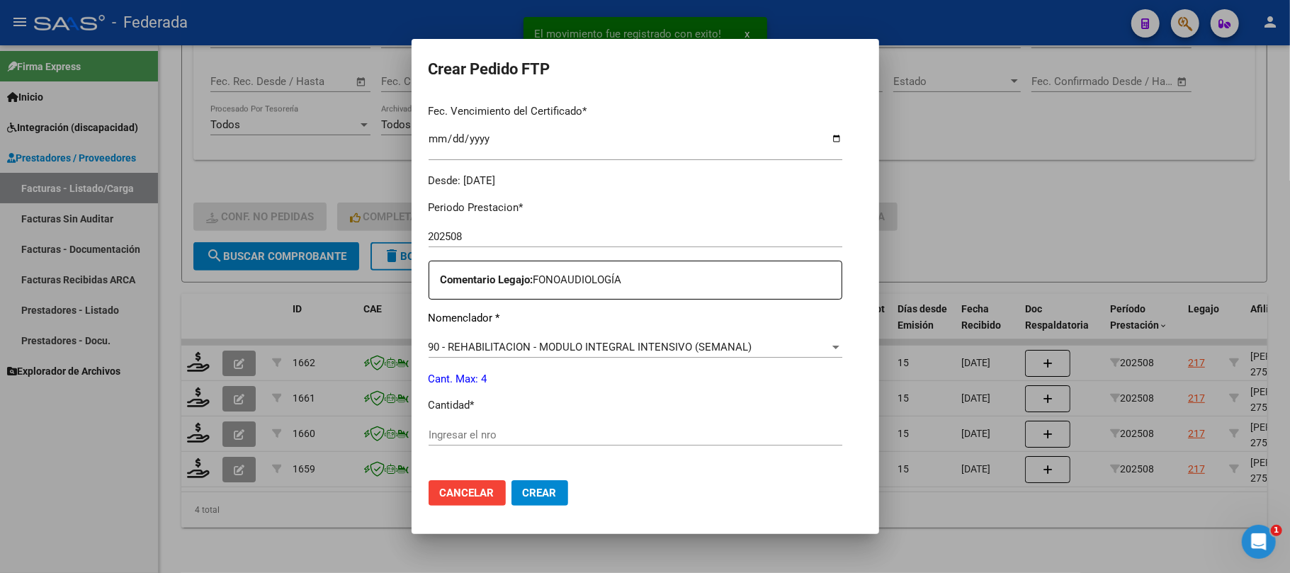
scroll to position [472, 0]
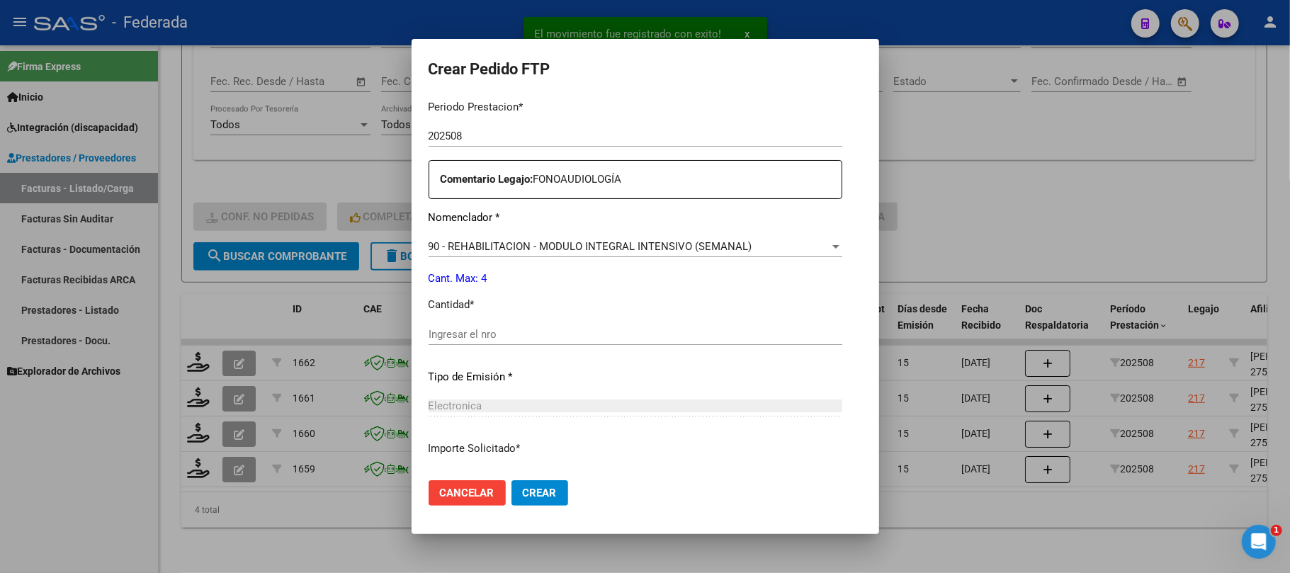
click at [428, 329] on input "Ingresar el nro" at bounding box center [635, 334] width 414 height 13
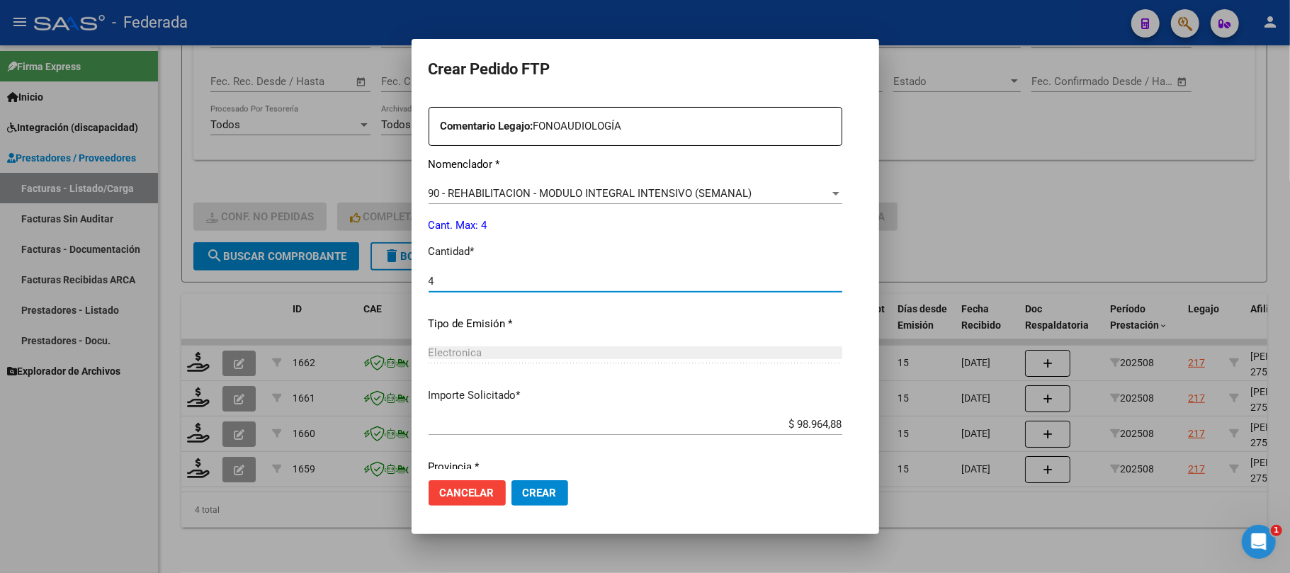
scroll to position [575, 0]
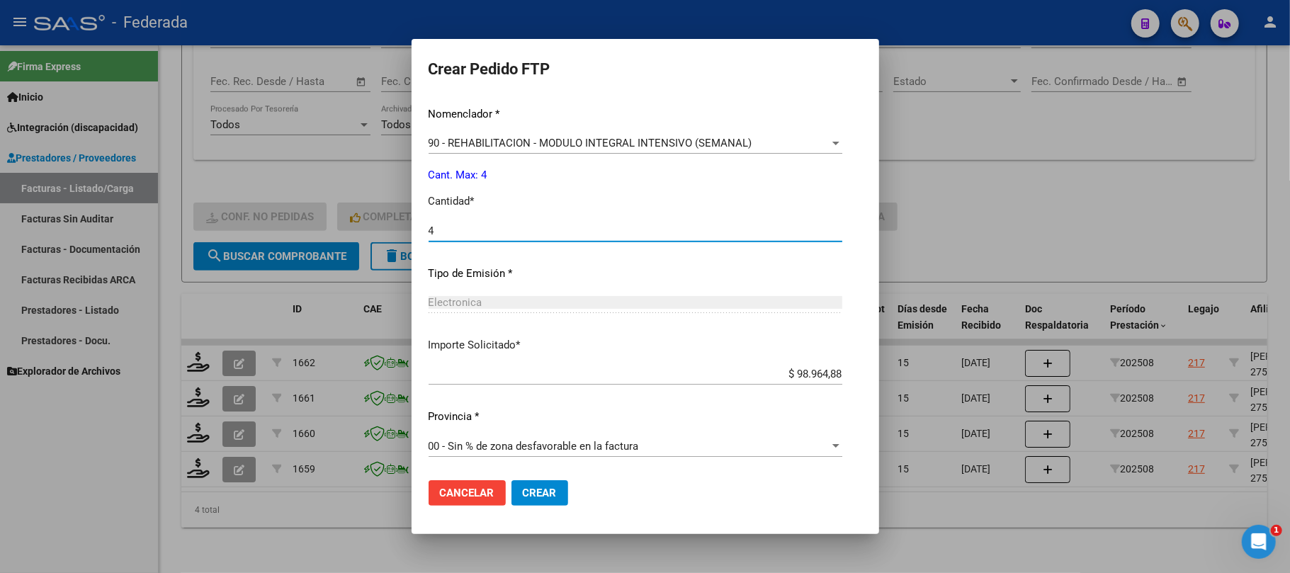
type input "4"
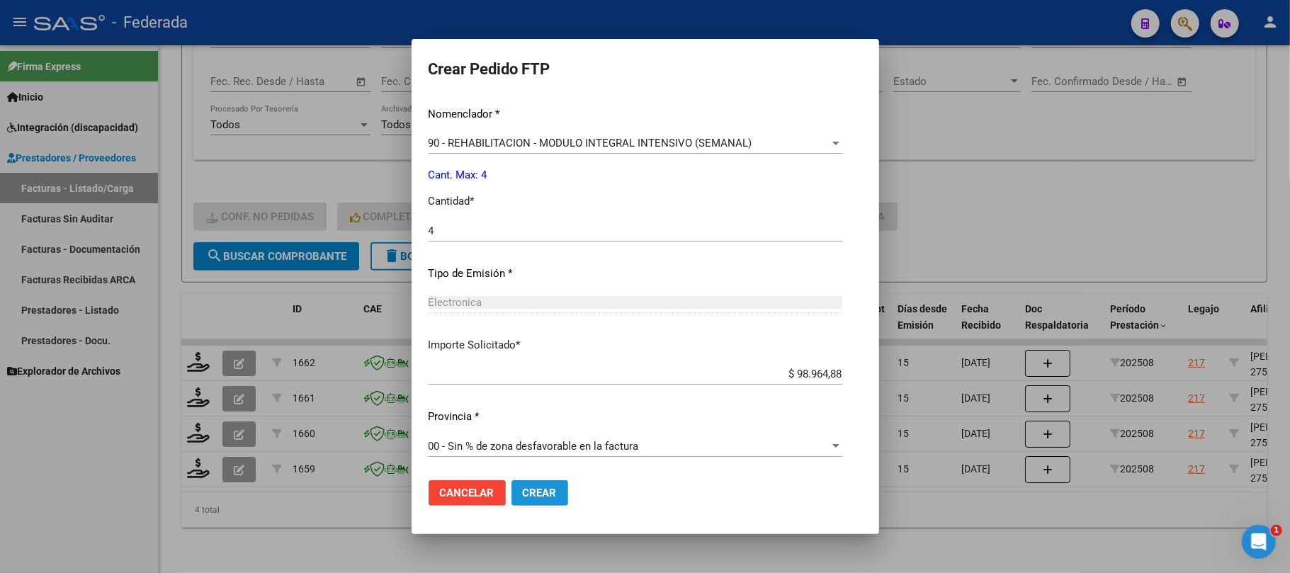
click at [523, 489] on span "Crear" at bounding box center [540, 493] width 34 height 13
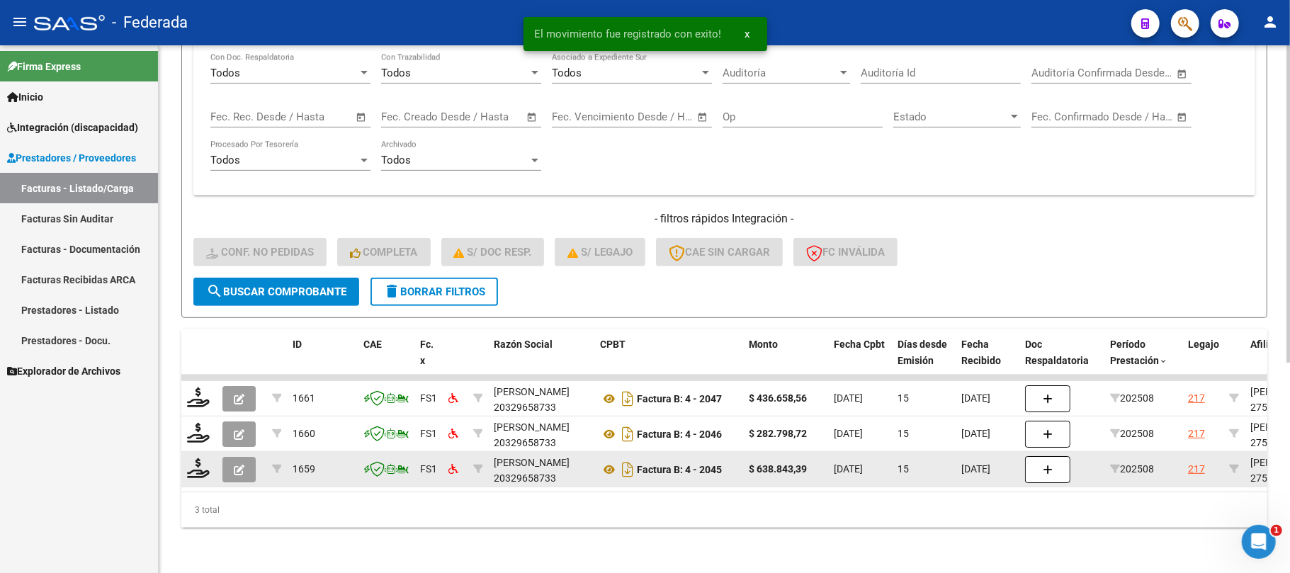
scroll to position [348, 0]
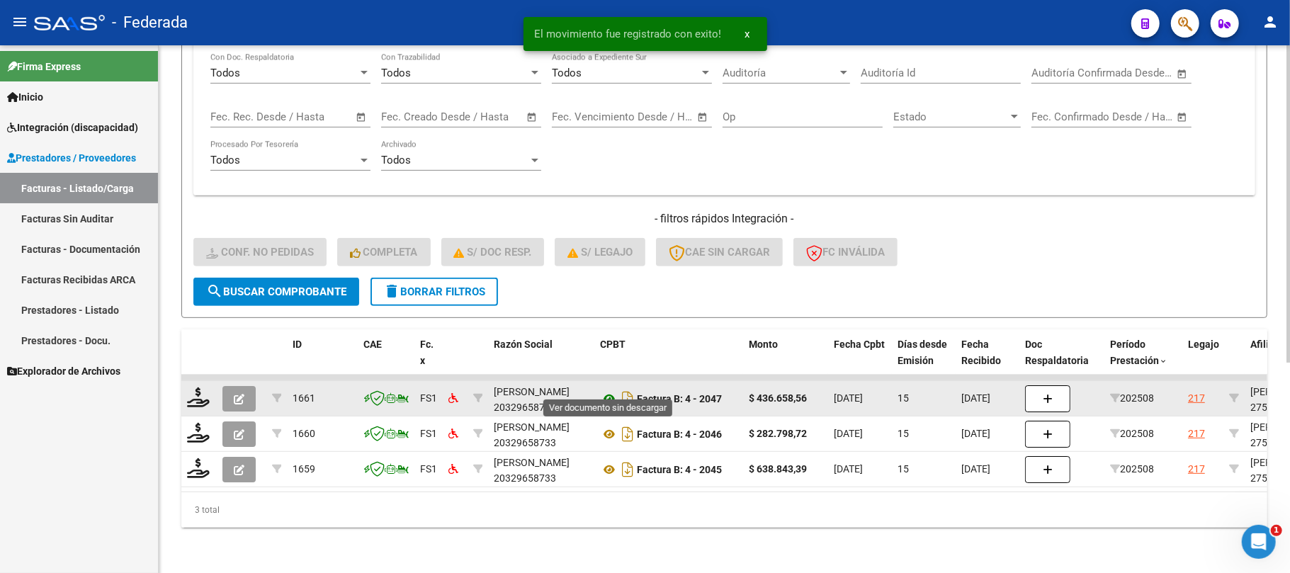
click at [608, 390] on icon at bounding box center [609, 398] width 18 height 17
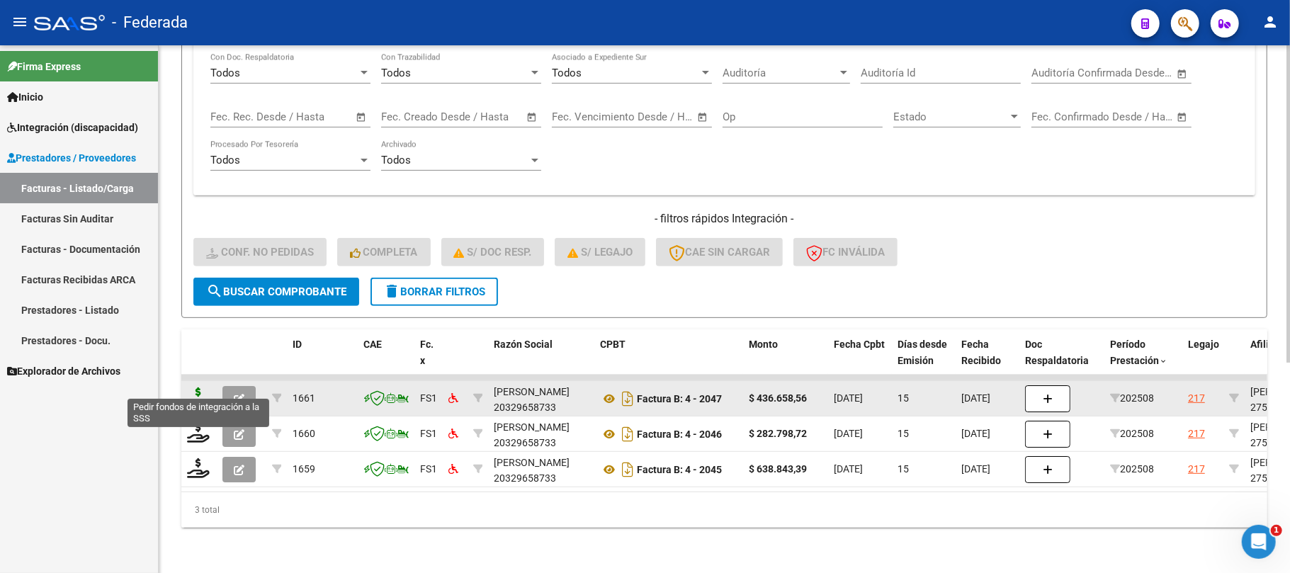
click at [203, 387] on icon at bounding box center [198, 397] width 23 height 20
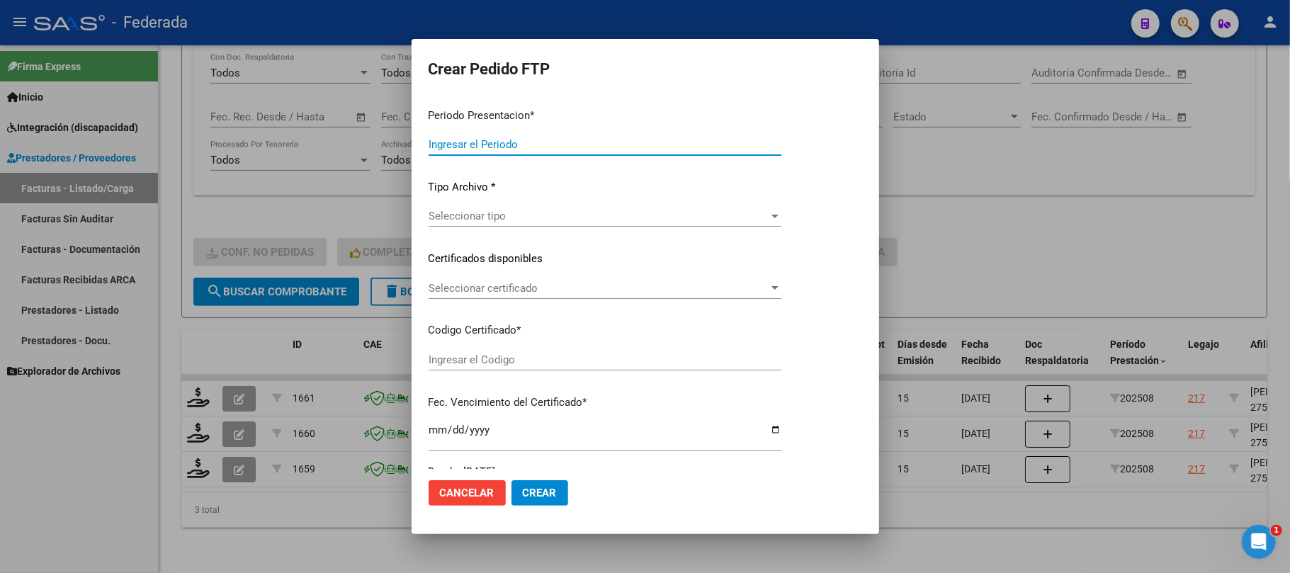
type input "202508"
type input "$ 436.658,56"
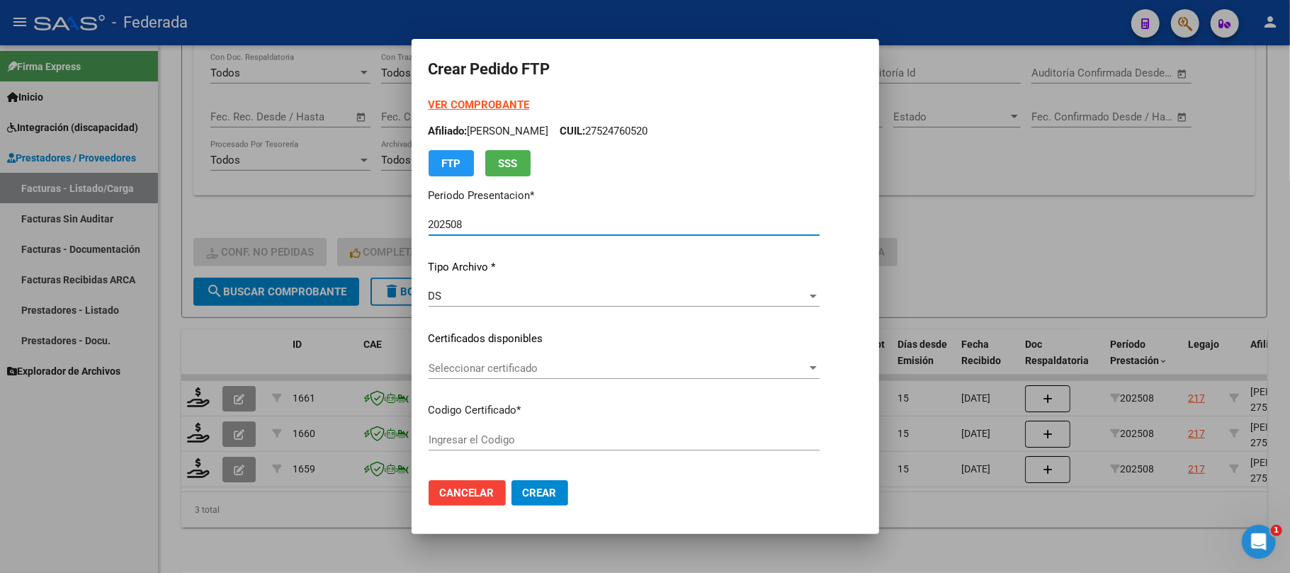
type input "ARG01000524760522018100420261004COR234"
type input "2026-10-04"
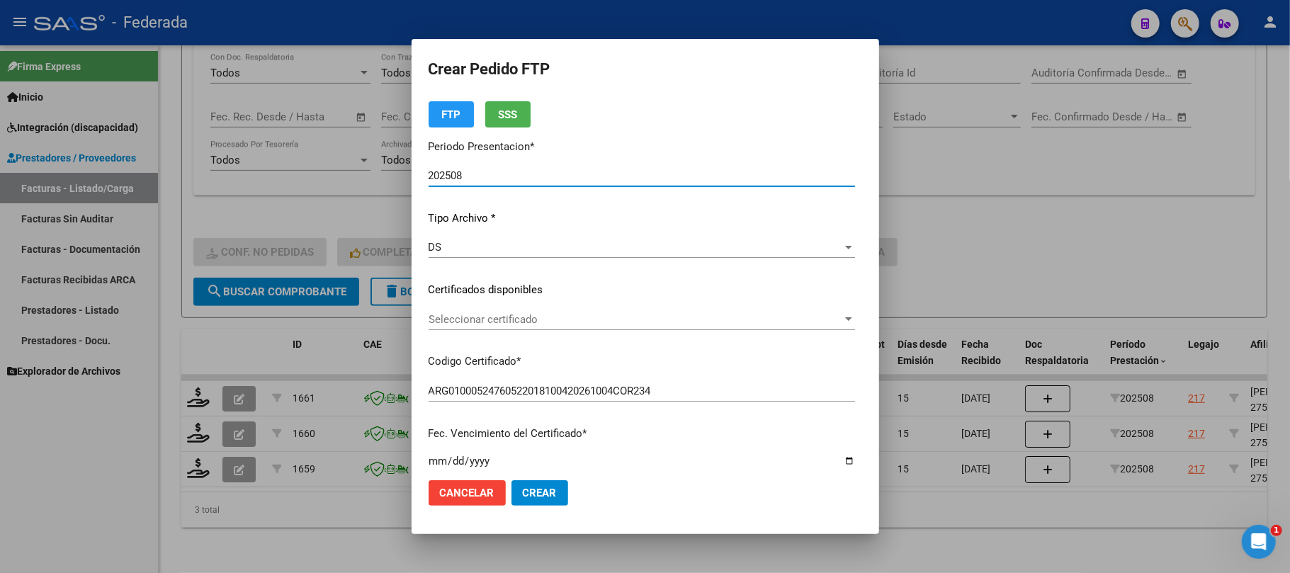
scroll to position [94, 0]
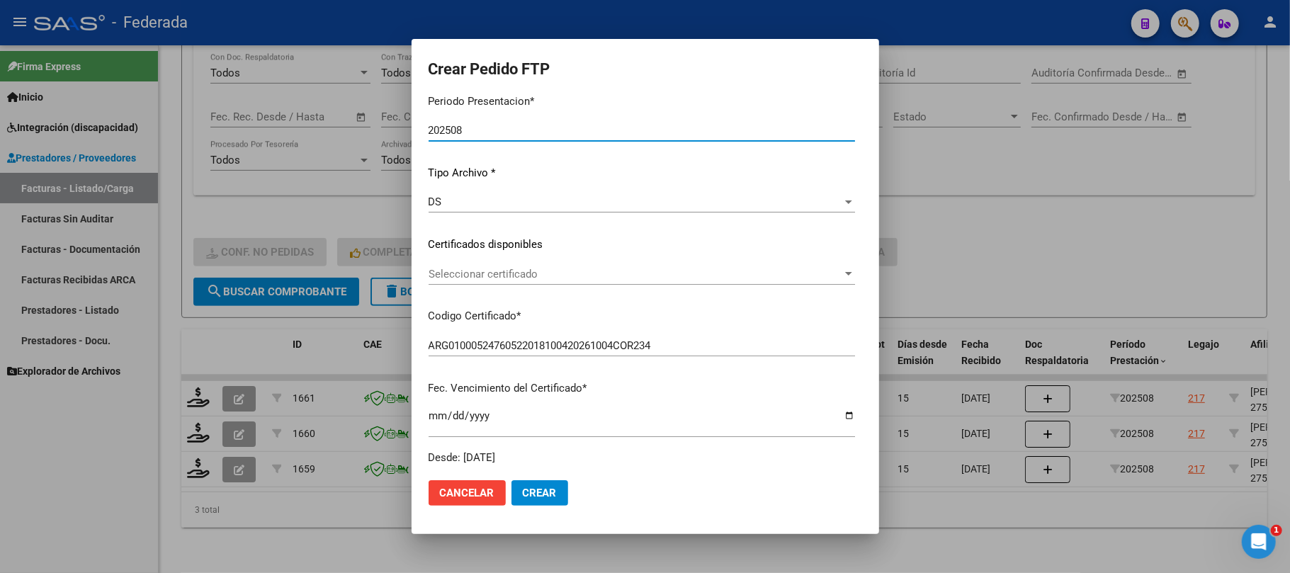
click at [450, 278] on span "Seleccionar certificado" at bounding box center [635, 274] width 414 height 13
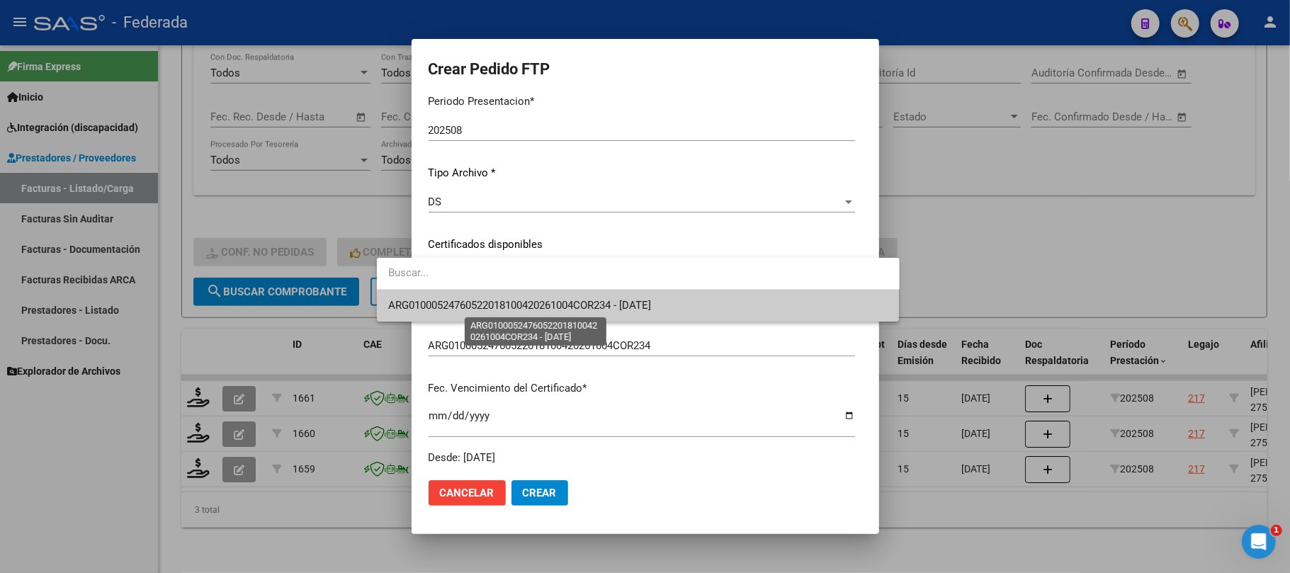
click at [449, 309] on span "ARG01000524760522018100420261004COR234 - 2026-10-04" at bounding box center [519, 305] width 263 height 13
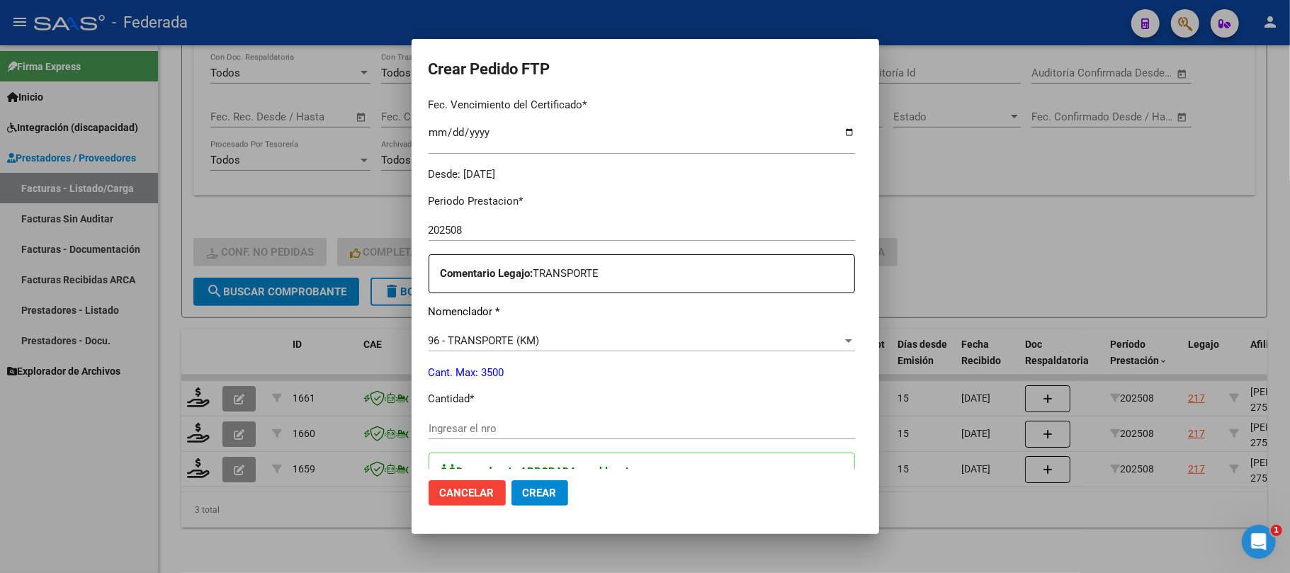
scroll to position [472, 0]
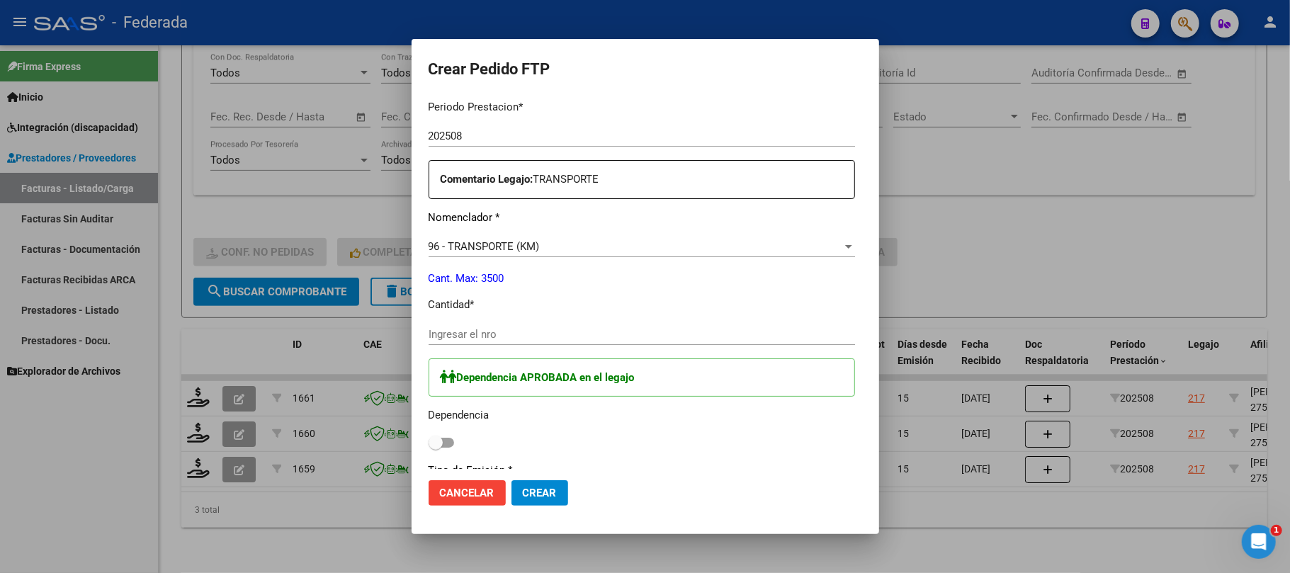
click at [451, 333] on input "Ingresar el nro" at bounding box center [641, 334] width 426 height 13
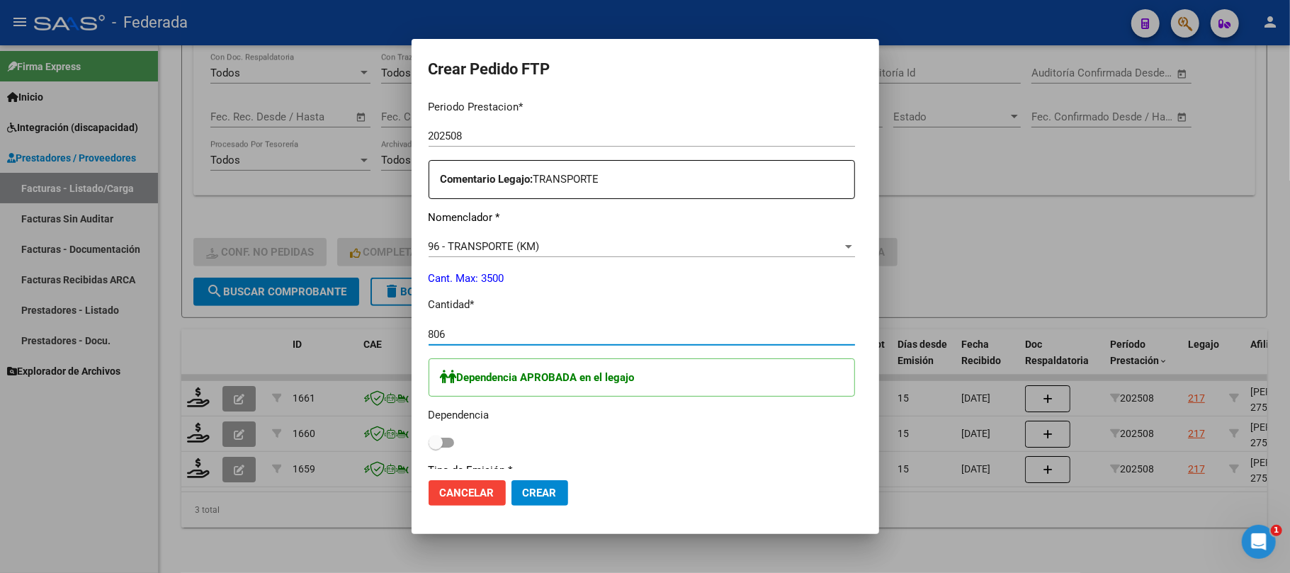
type input "806"
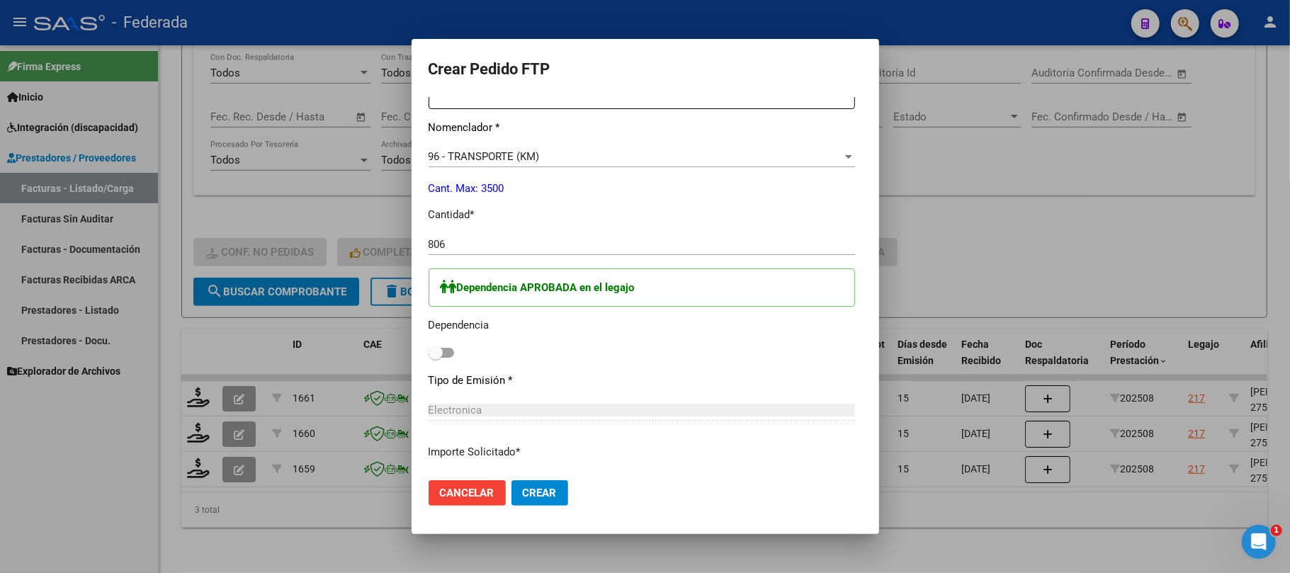
scroll to position [567, 0]
click at [428, 349] on span at bounding box center [435, 348] width 14 height 14
click at [435, 353] on input "checkbox" at bounding box center [435, 353] width 1 height 1
checkbox input "true"
click at [523, 494] on span "Crear" at bounding box center [540, 493] width 34 height 13
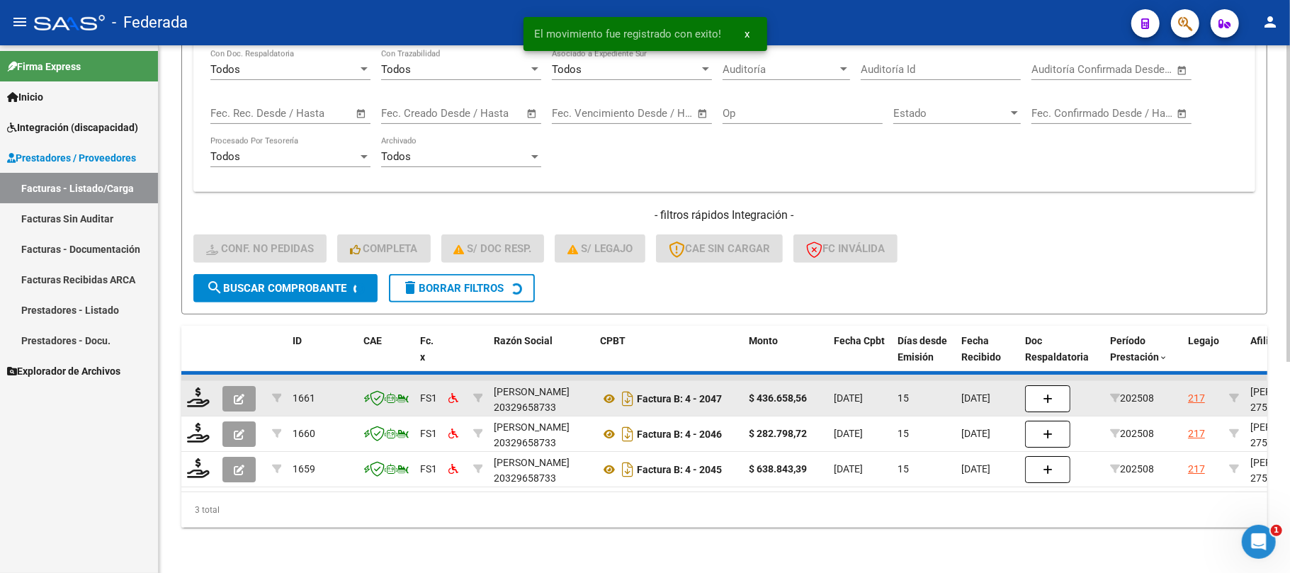
scroll to position [313, 0]
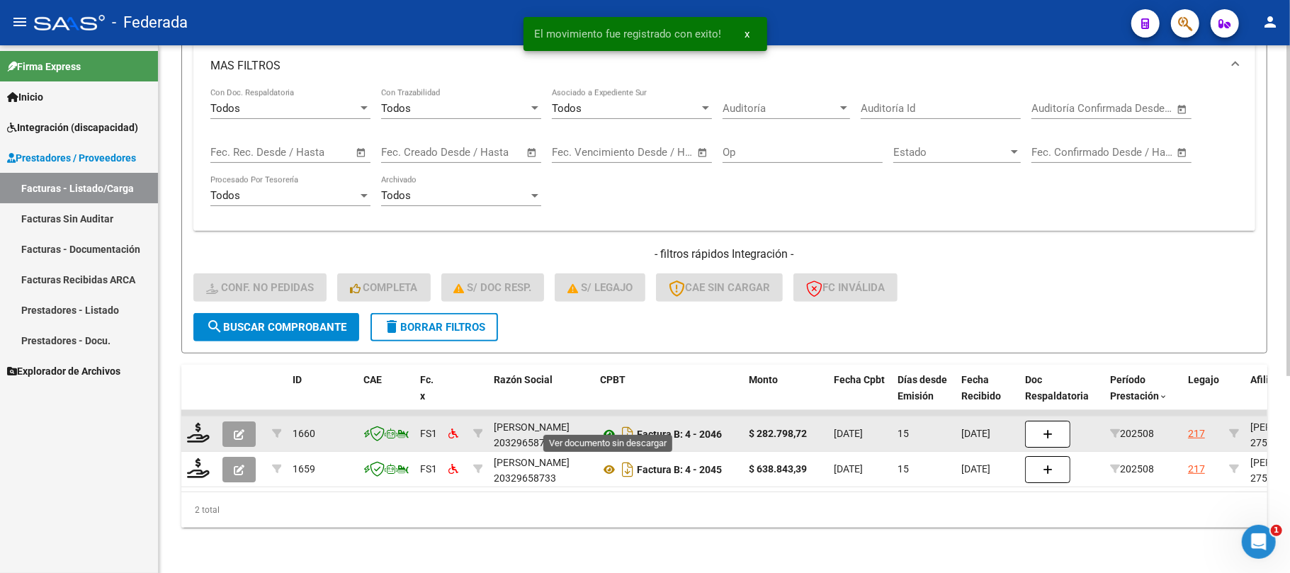
click at [607, 426] on icon at bounding box center [609, 434] width 18 height 17
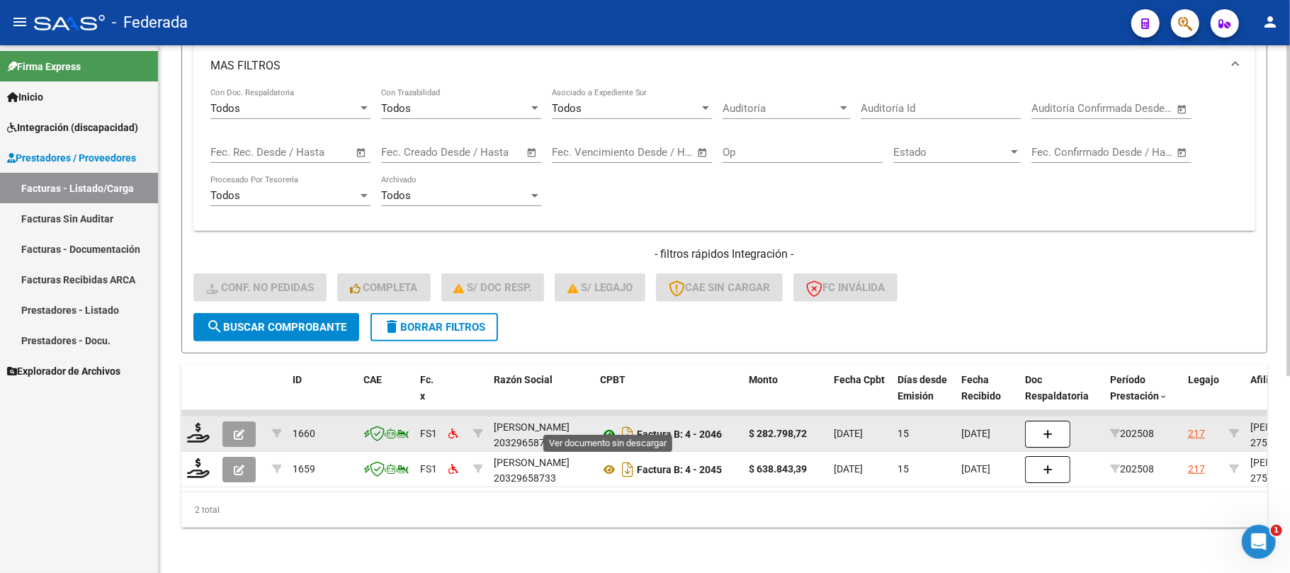
click at [610, 426] on icon at bounding box center [609, 434] width 18 height 17
click at [207, 423] on icon at bounding box center [198, 433] width 23 height 20
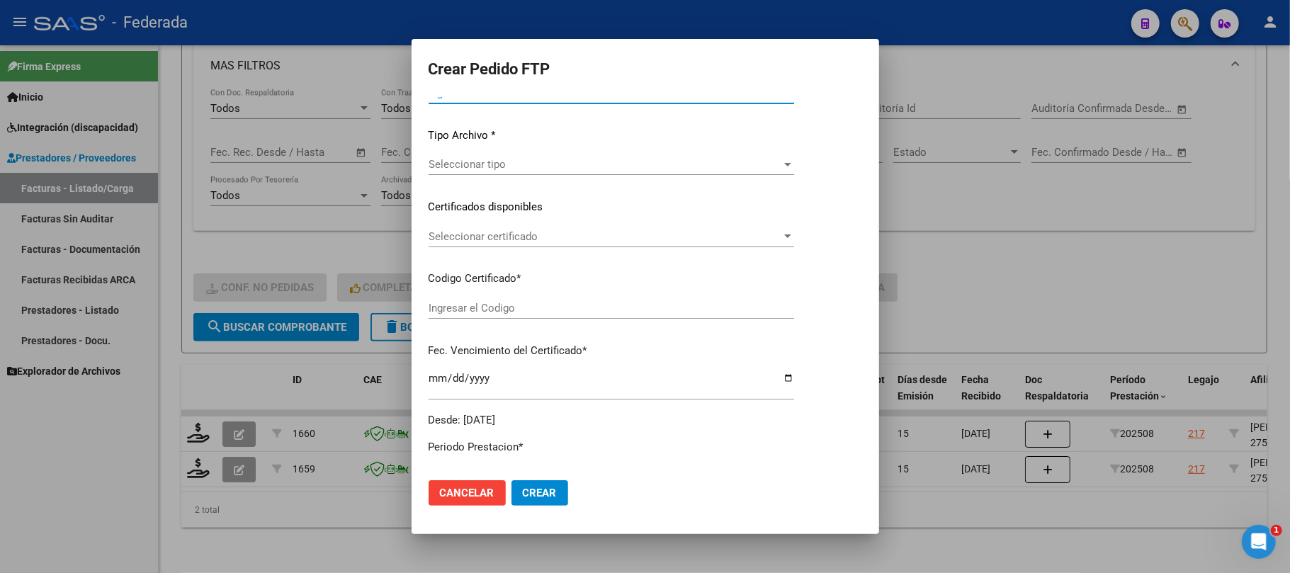
type input "202508"
type input "$ 282.798,72"
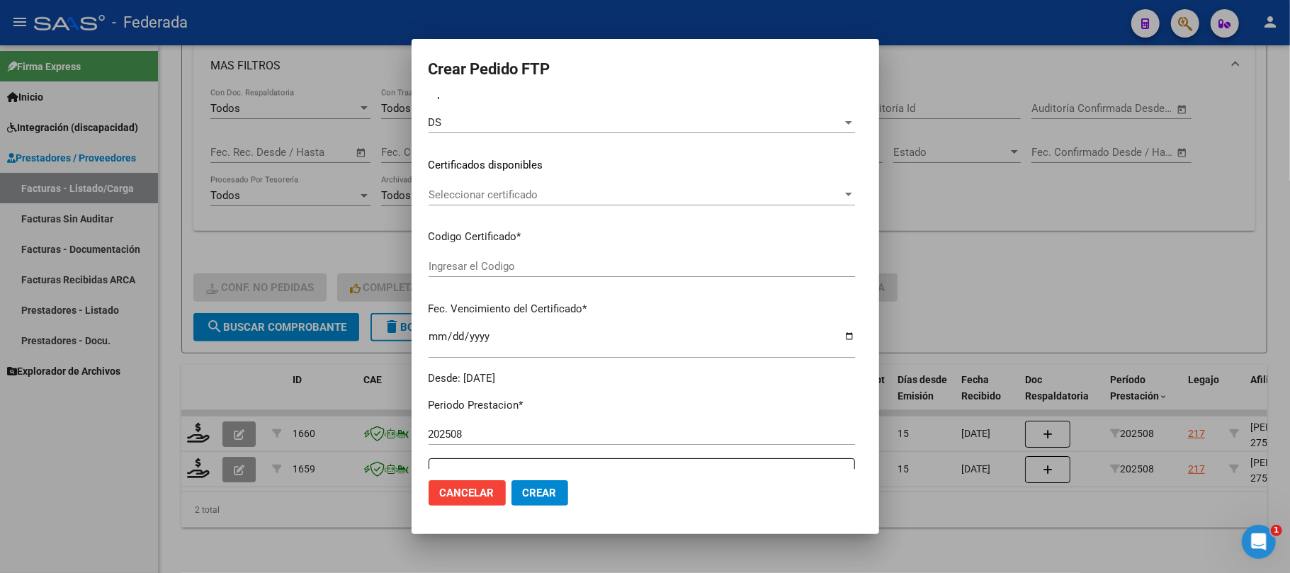
type input "ARG01000524760522018100420261004COR234"
type input "2026-10-04"
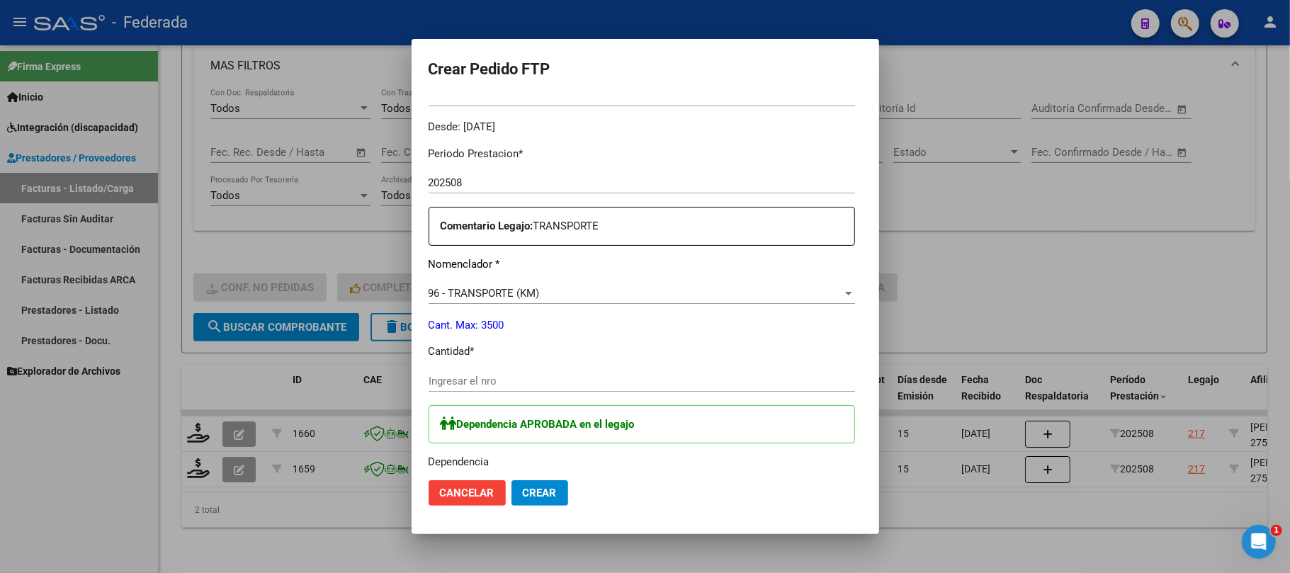
scroll to position [457, 0]
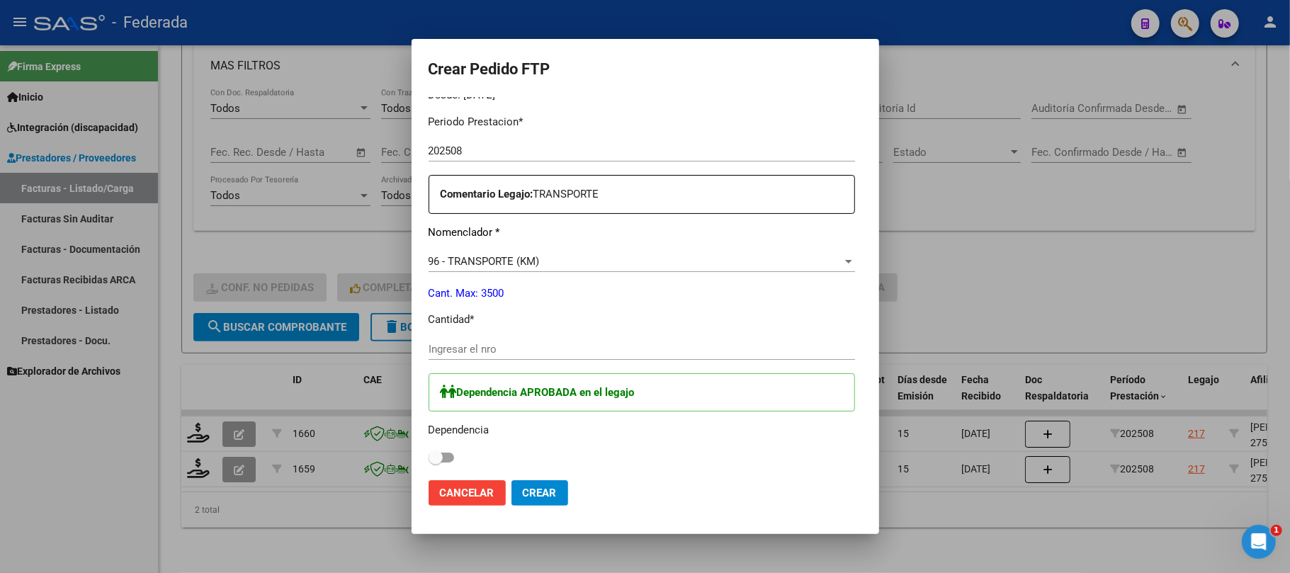
click at [441, 348] on input "Ingresar el nro" at bounding box center [641, 349] width 426 height 13
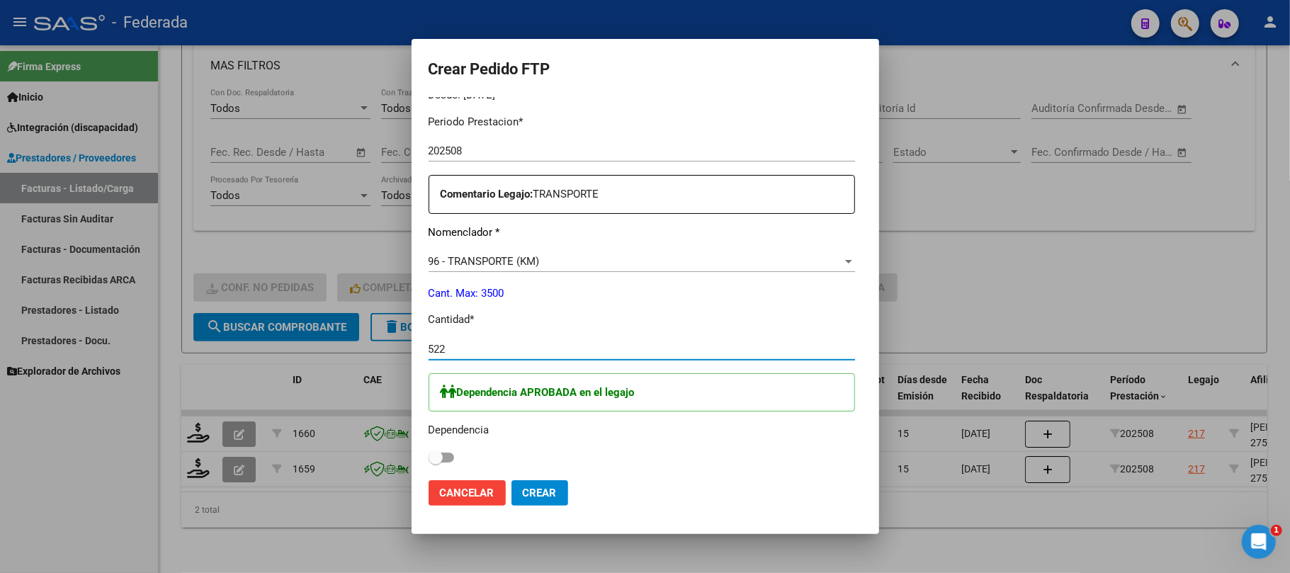
type input "522"
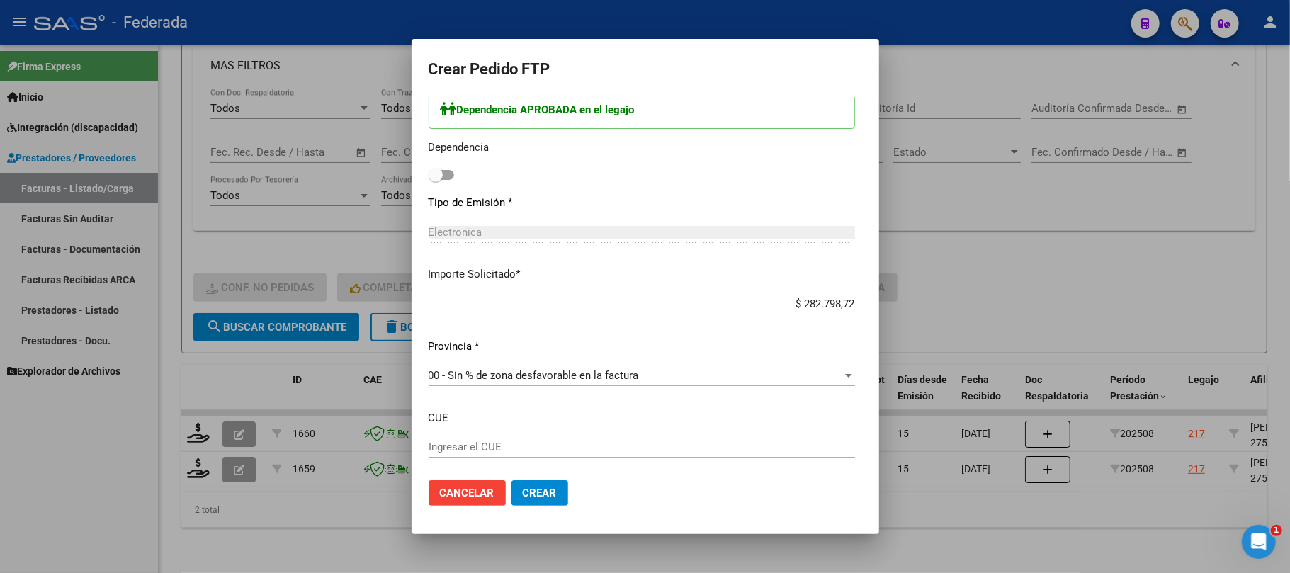
scroll to position [740, 0]
click at [428, 176] on div "Dependencia APROBADA en el legajo Dependencia" at bounding box center [641, 137] width 426 height 94
click at [428, 174] on span at bounding box center [435, 174] width 14 height 14
click at [435, 179] on input "checkbox" at bounding box center [435, 179] width 1 height 1
checkbox input "true"
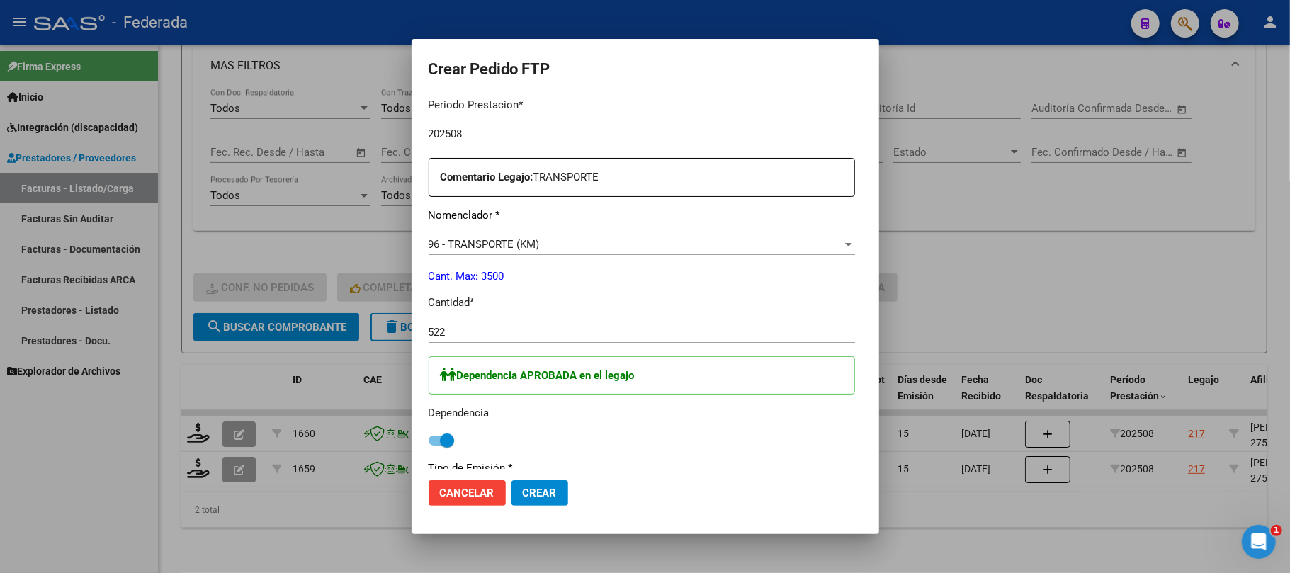
scroll to position [457, 0]
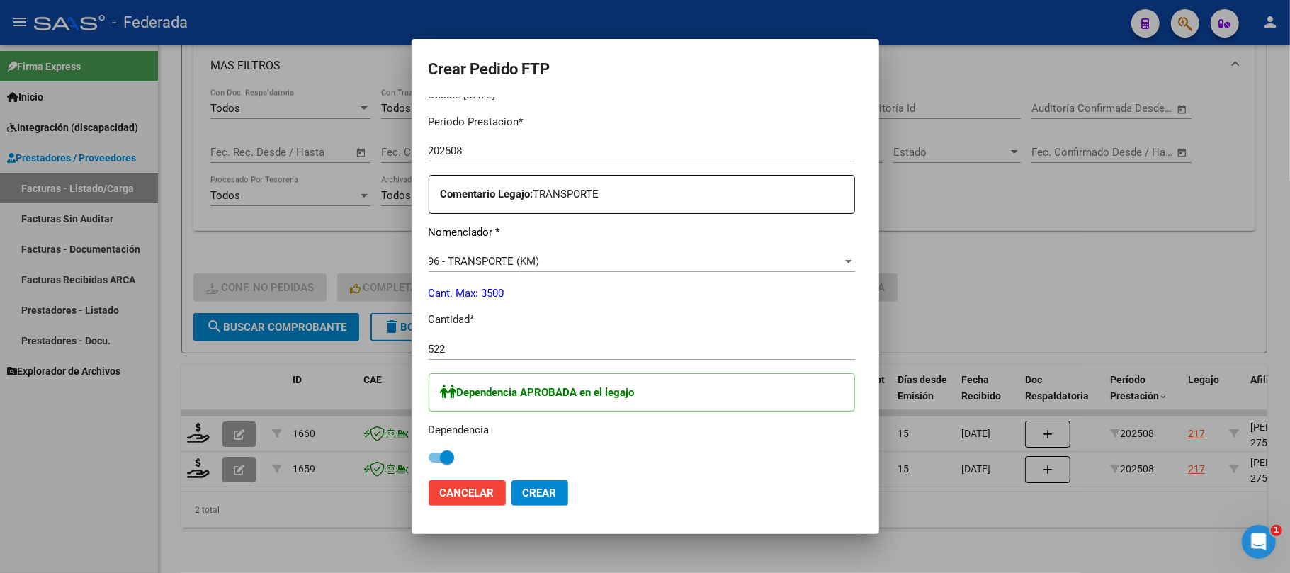
click at [523, 497] on span "Crear" at bounding box center [540, 493] width 34 height 13
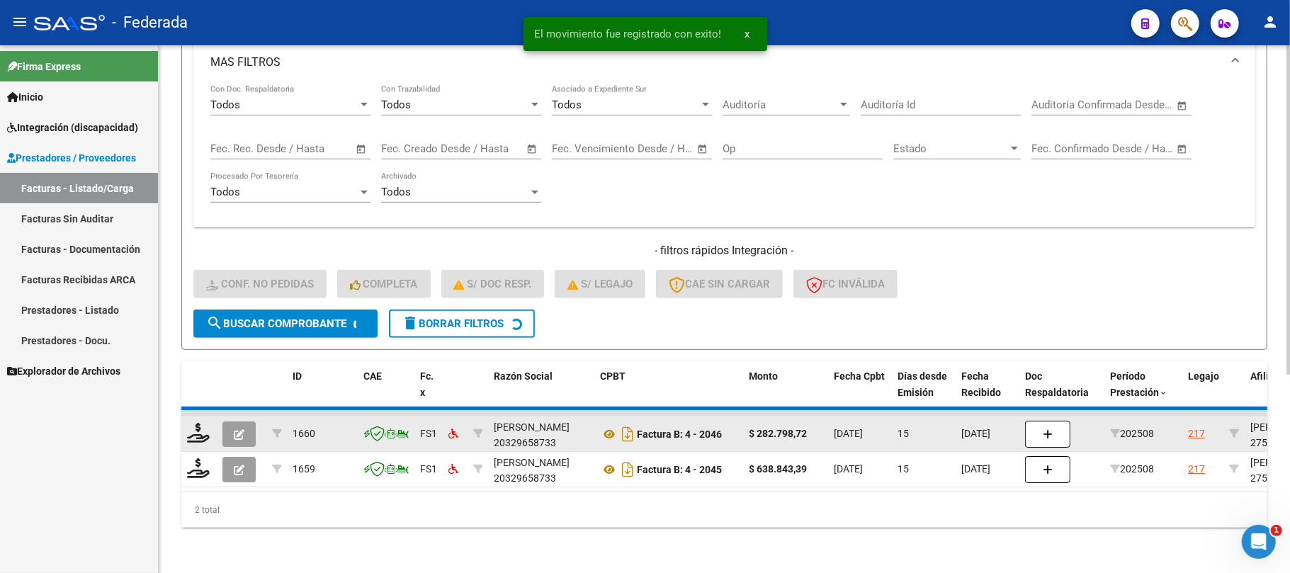
scroll to position [278, 0]
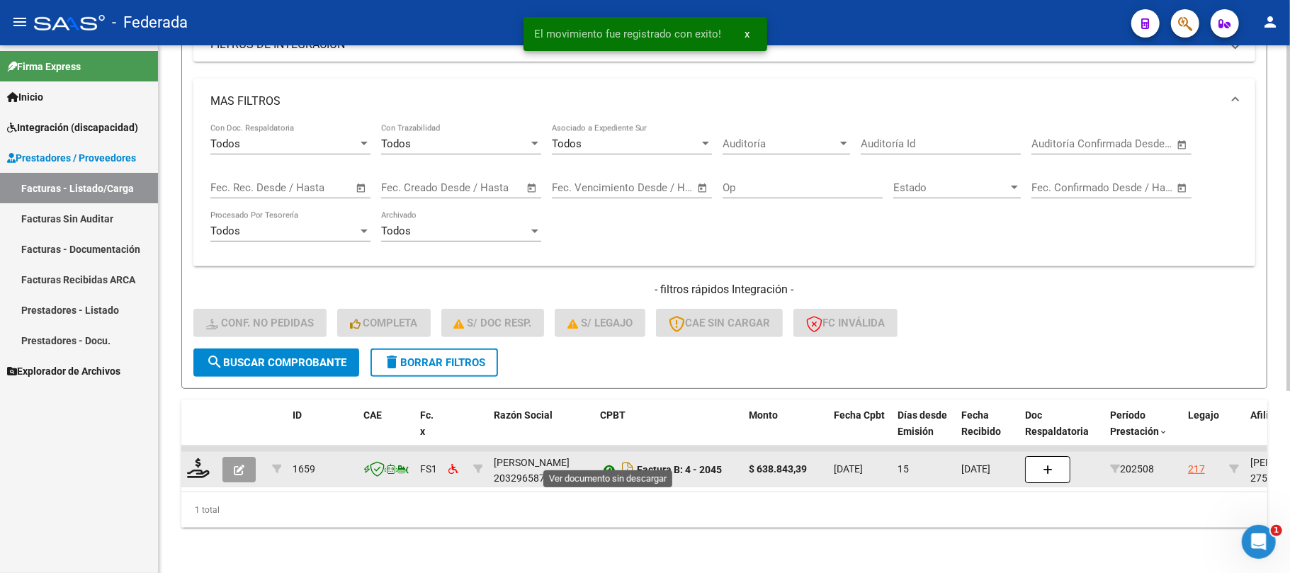
click at [604, 461] on icon at bounding box center [609, 469] width 18 height 17
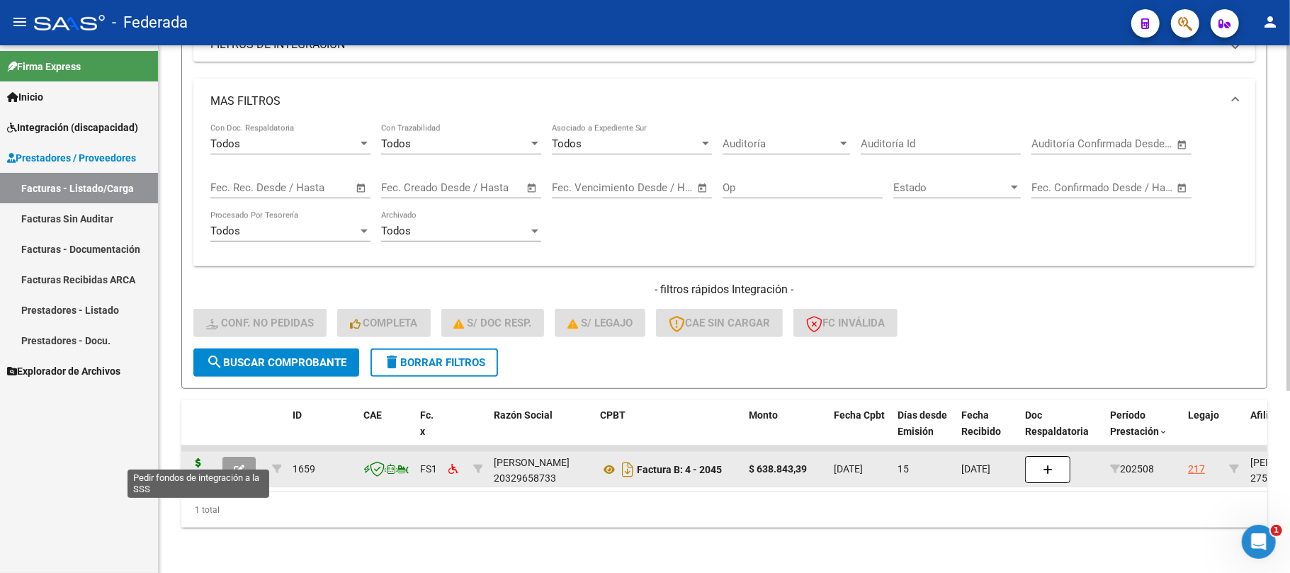
click at [203, 458] on icon at bounding box center [198, 468] width 23 height 20
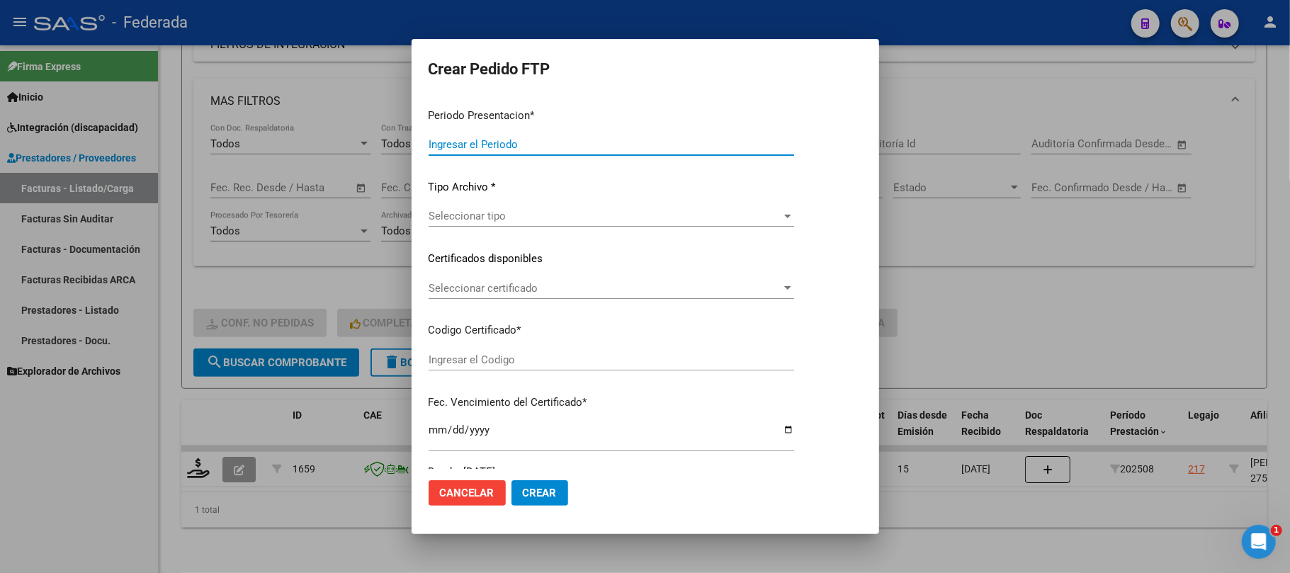
type input "202508"
type input "$ 638.843,39"
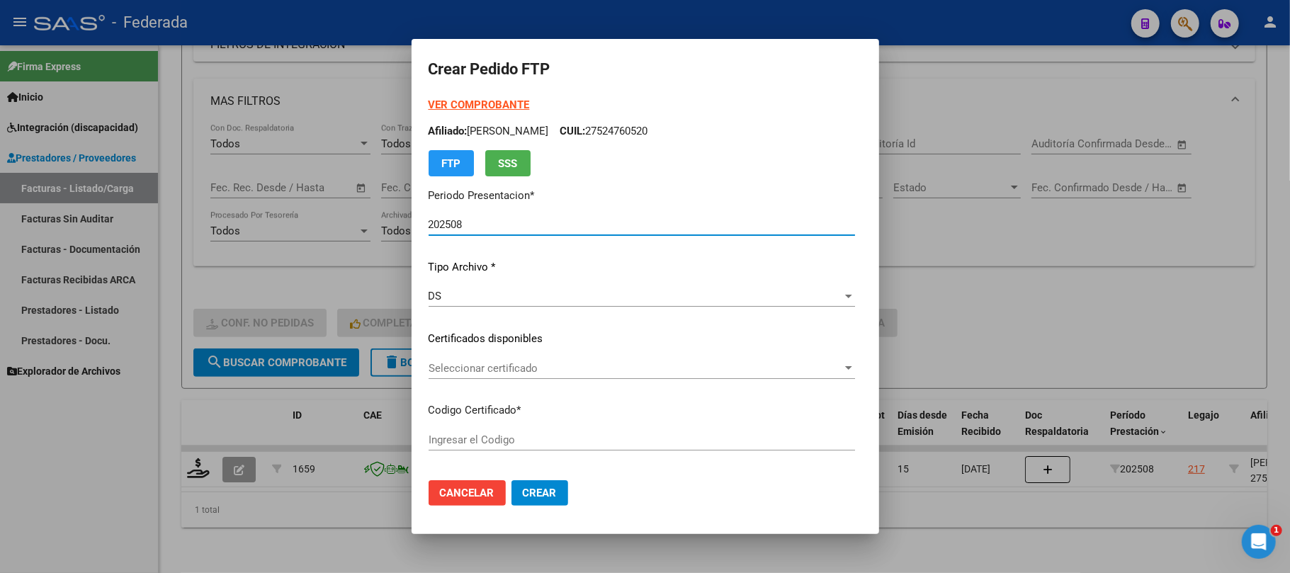
type input "ARG01000524760522018100420261004COR234"
type input "2026-10-04"
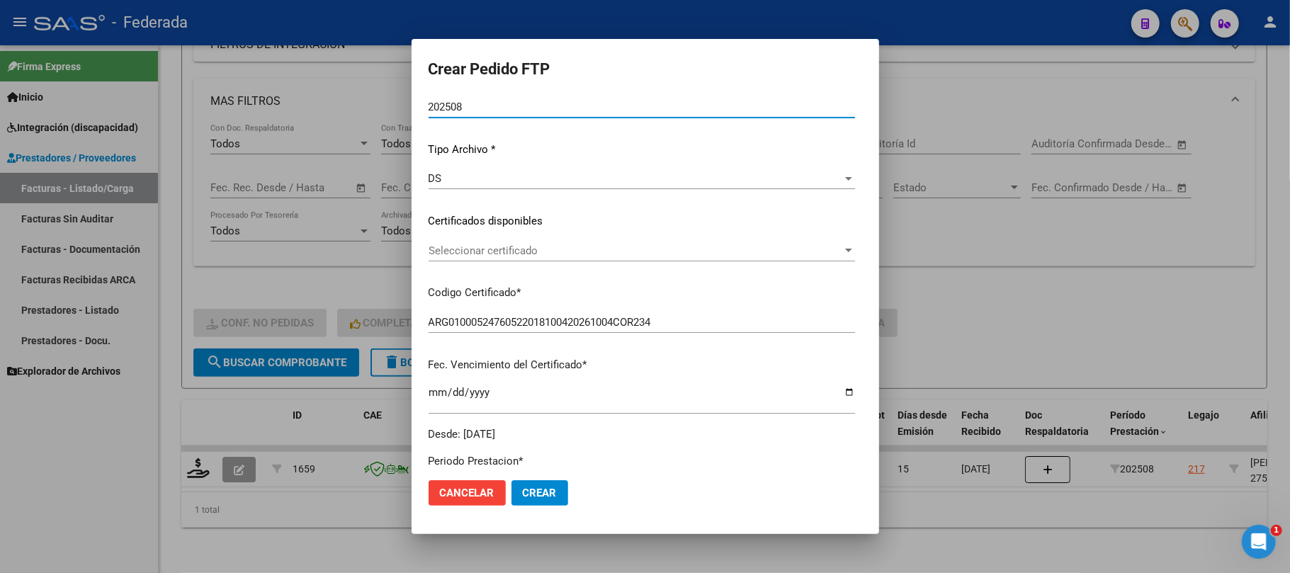
scroll to position [188, 0]
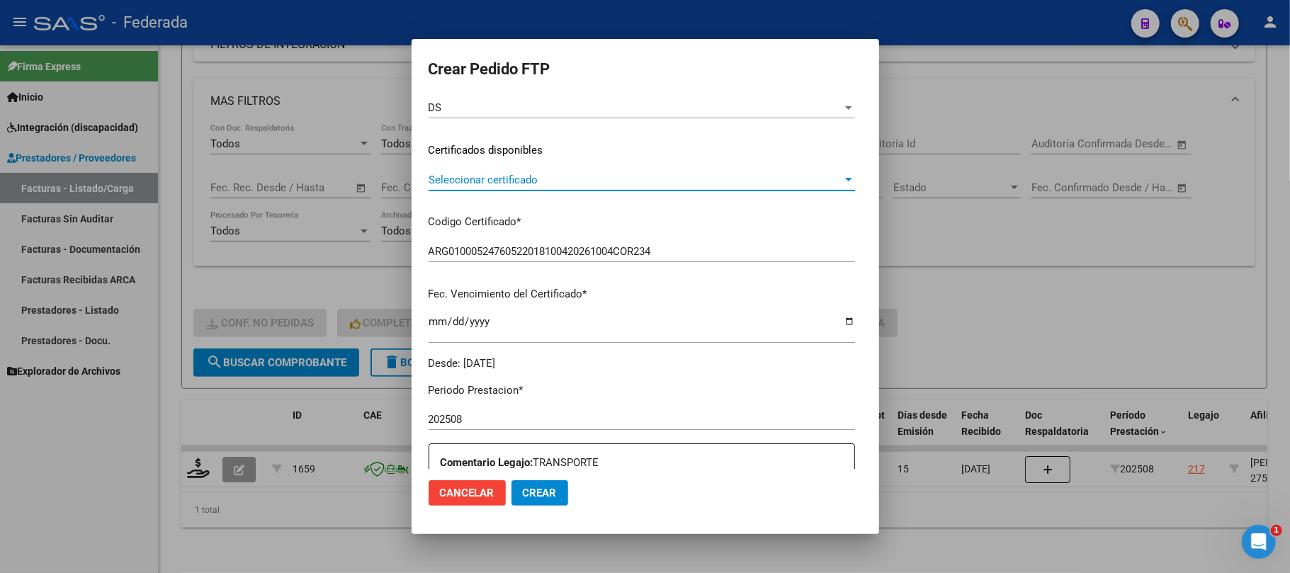
click at [457, 176] on span "Seleccionar certificado" at bounding box center [635, 180] width 414 height 13
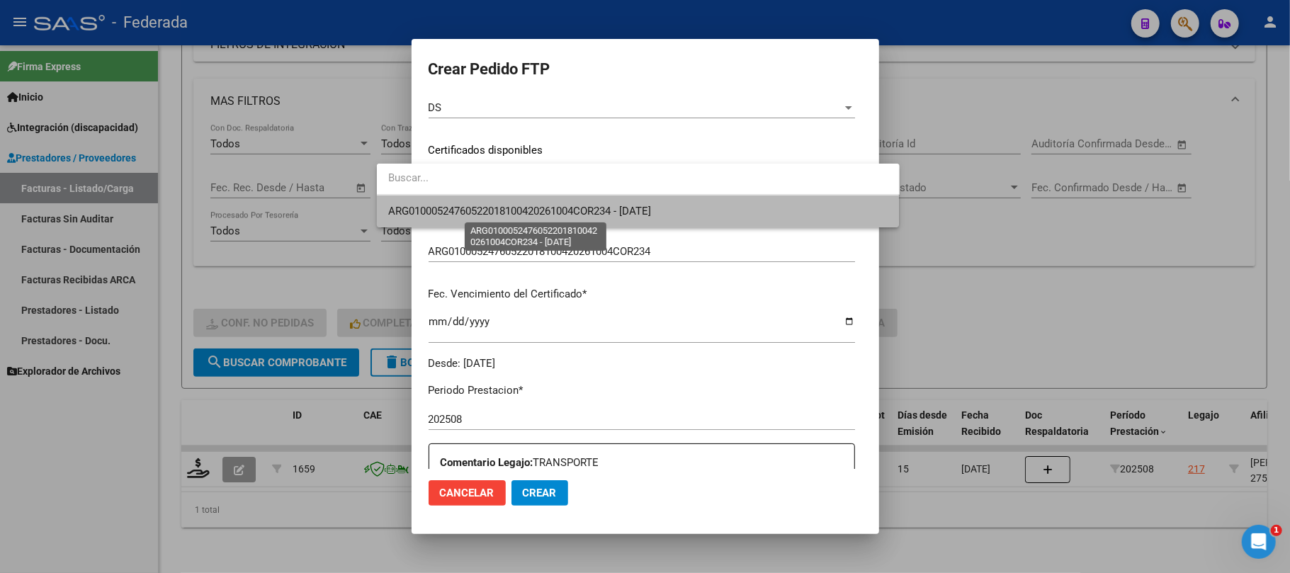
click at [453, 213] on span "ARG01000524760522018100420261004COR234 - 2026-10-04" at bounding box center [519, 211] width 263 height 13
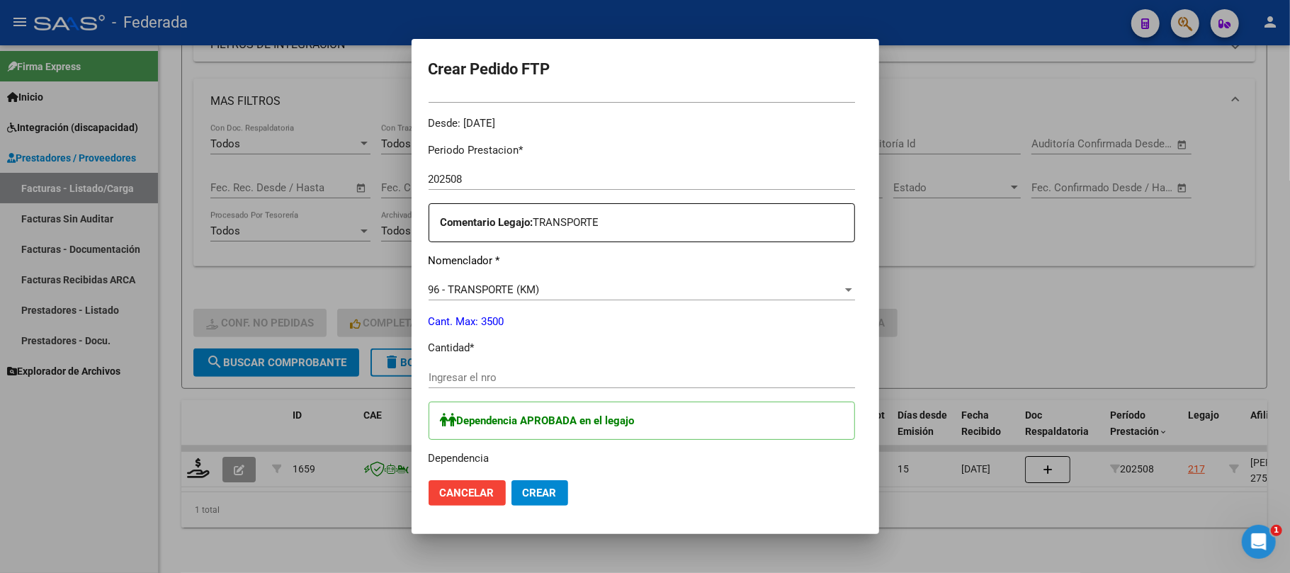
scroll to position [472, 0]
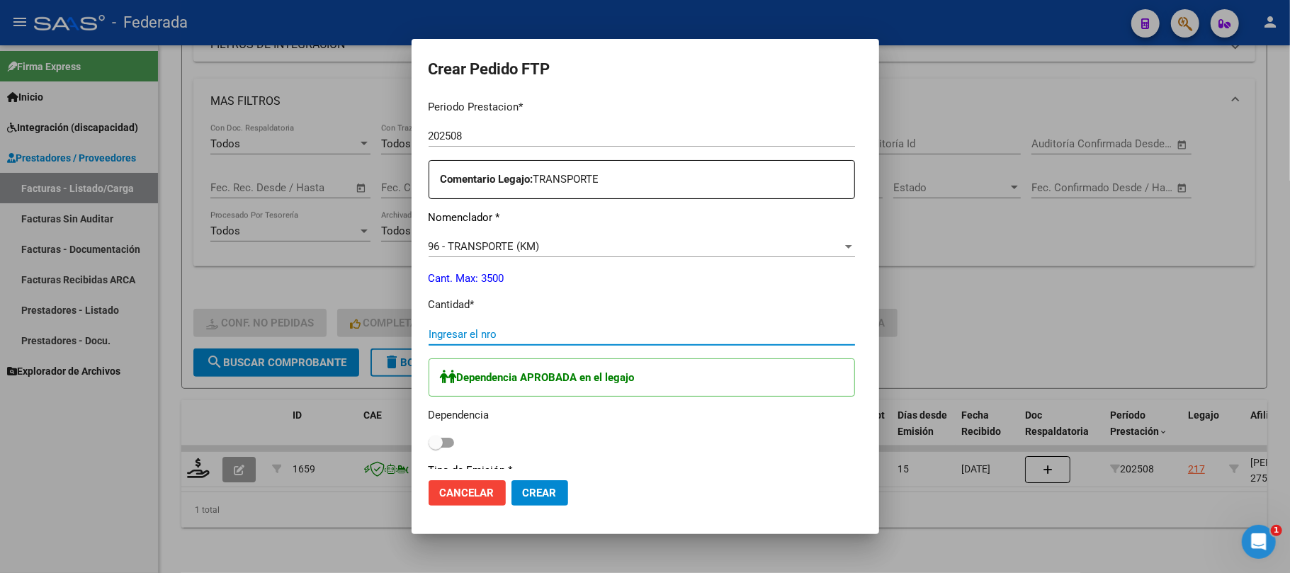
click at [428, 334] on input "Ingresar el nro" at bounding box center [641, 334] width 426 height 13
type input "1179"
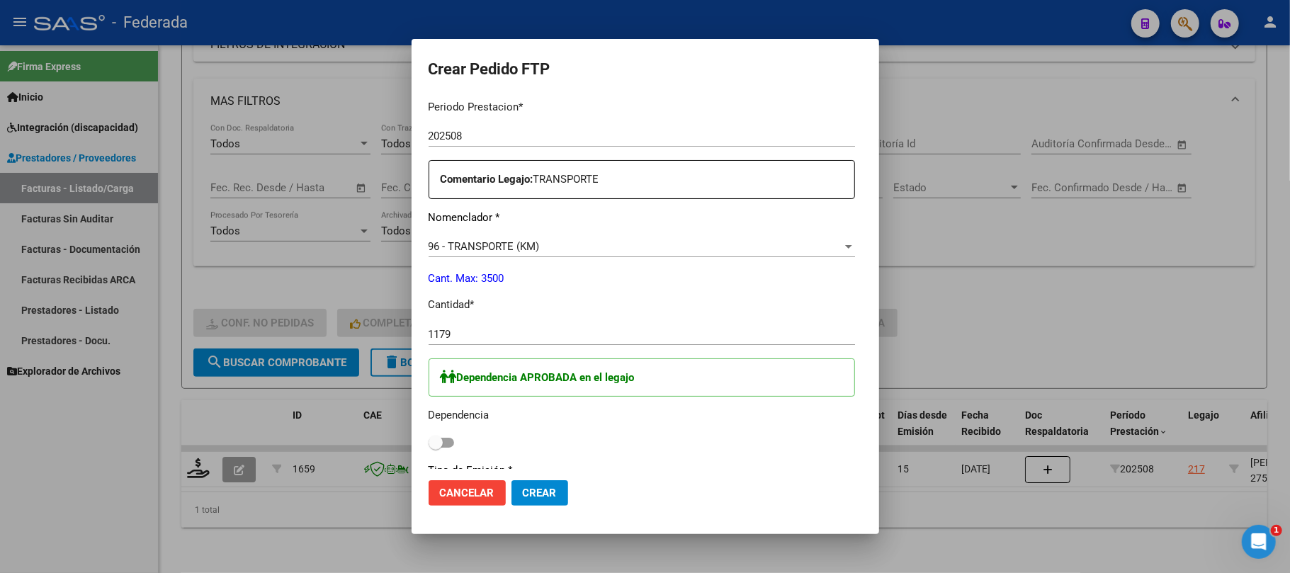
scroll to position [567, 0]
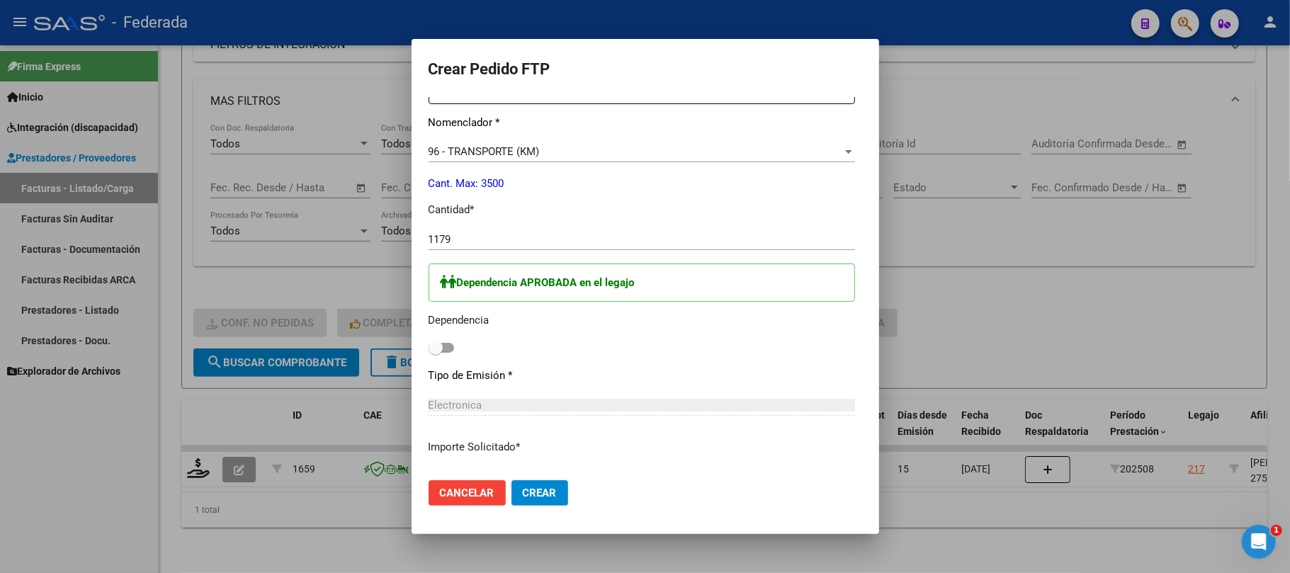
click at [428, 352] on span at bounding box center [440, 348] width 25 height 10
click at [435, 353] on input "checkbox" at bounding box center [435, 353] width 1 height 1
checkbox input "true"
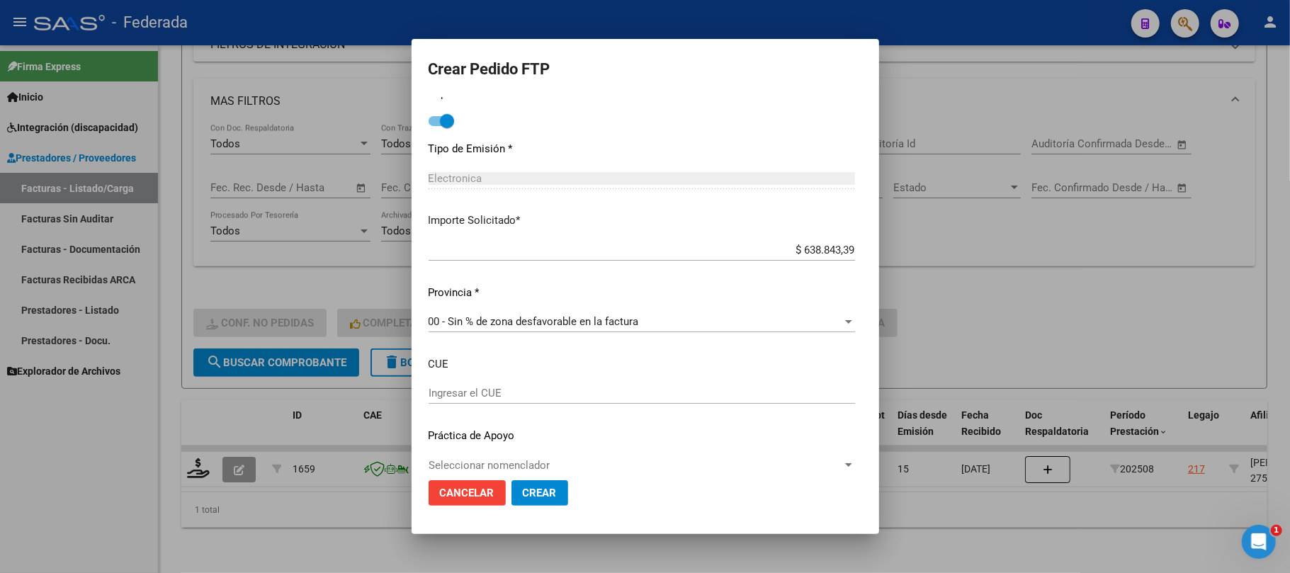
scroll to position [813, 0]
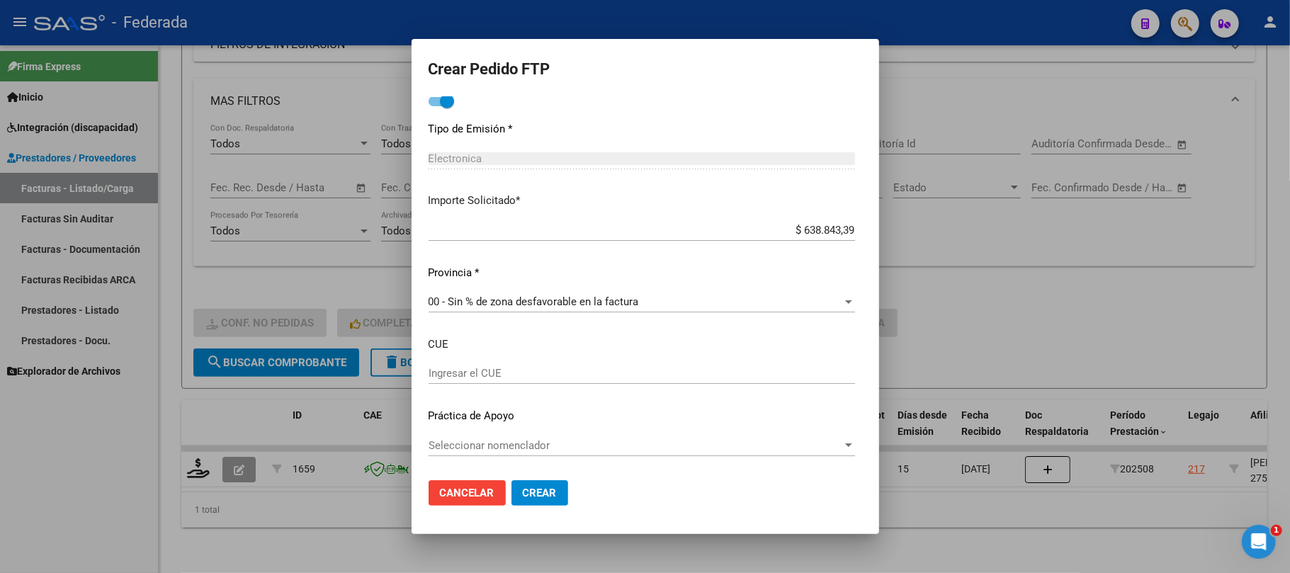
click at [523, 494] on span "Crear" at bounding box center [540, 493] width 34 height 13
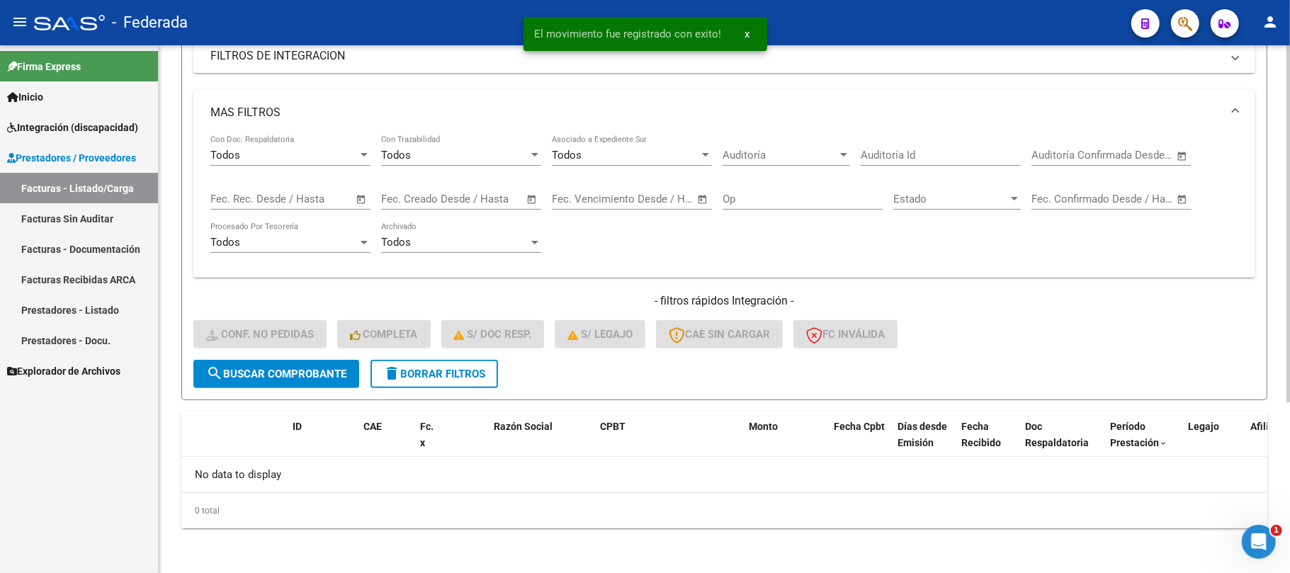
click at [446, 380] on button "delete Borrar Filtros" at bounding box center [433, 374] width 127 height 28
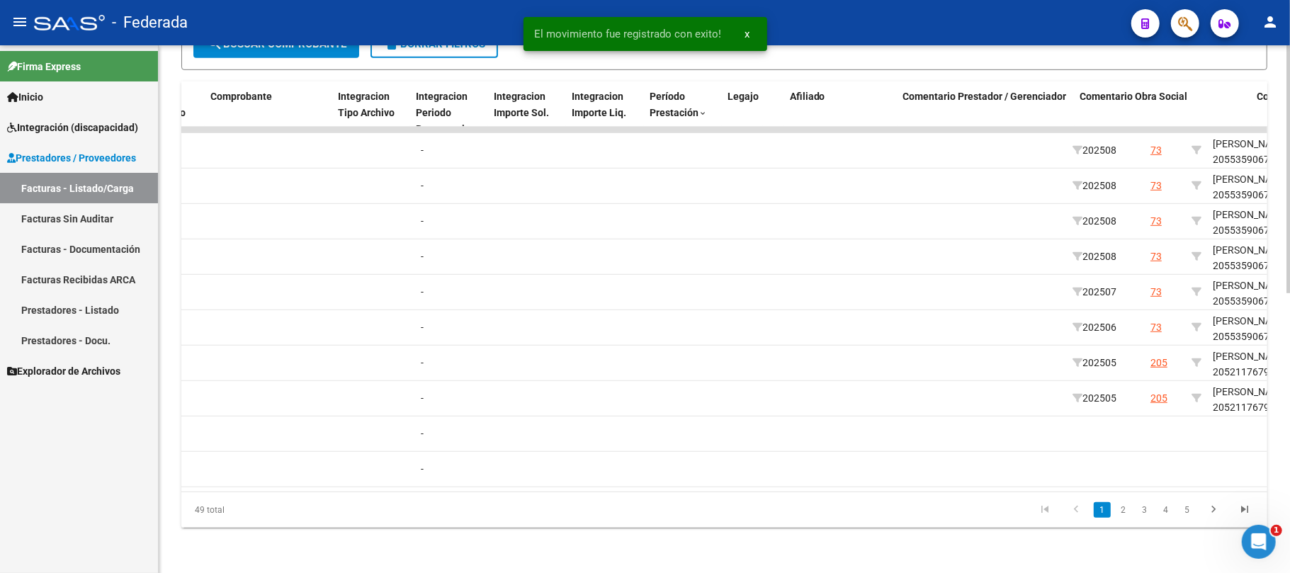
scroll to position [0, 1671]
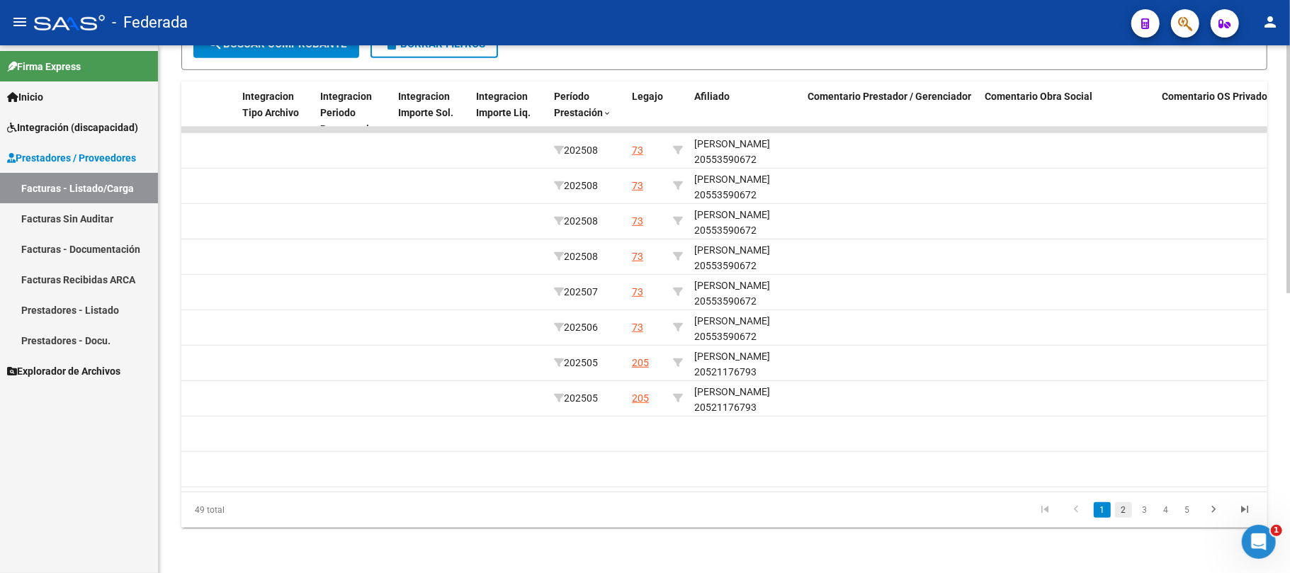
click at [1127, 510] on link "2" at bounding box center [1123, 510] width 17 height 16
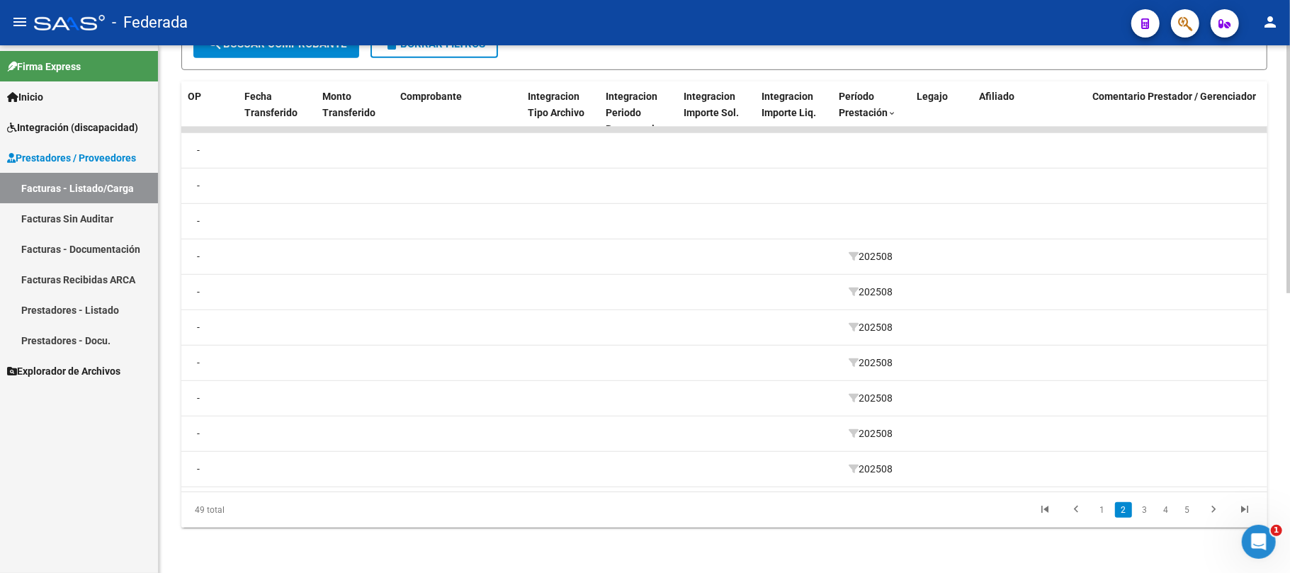
scroll to position [0, 1386]
click at [1144, 513] on link "3" at bounding box center [1144, 510] width 17 height 16
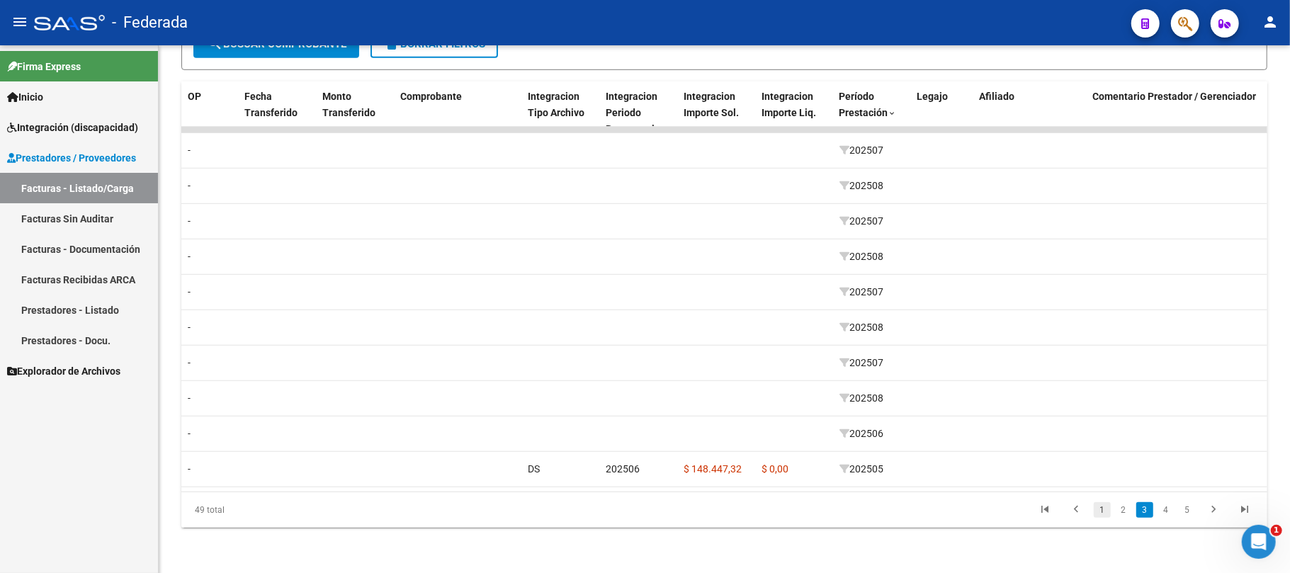
click at [1103, 508] on link "1" at bounding box center [1102, 510] width 17 height 16
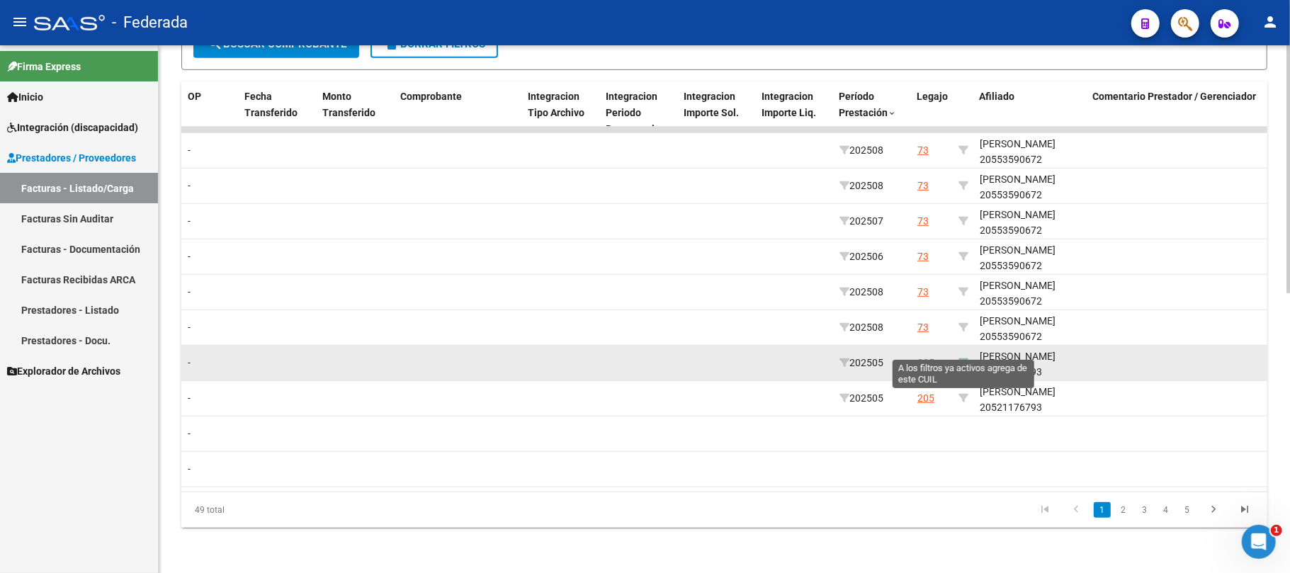
click at [964, 358] on icon at bounding box center [963, 363] width 10 height 10
type input "20521176793"
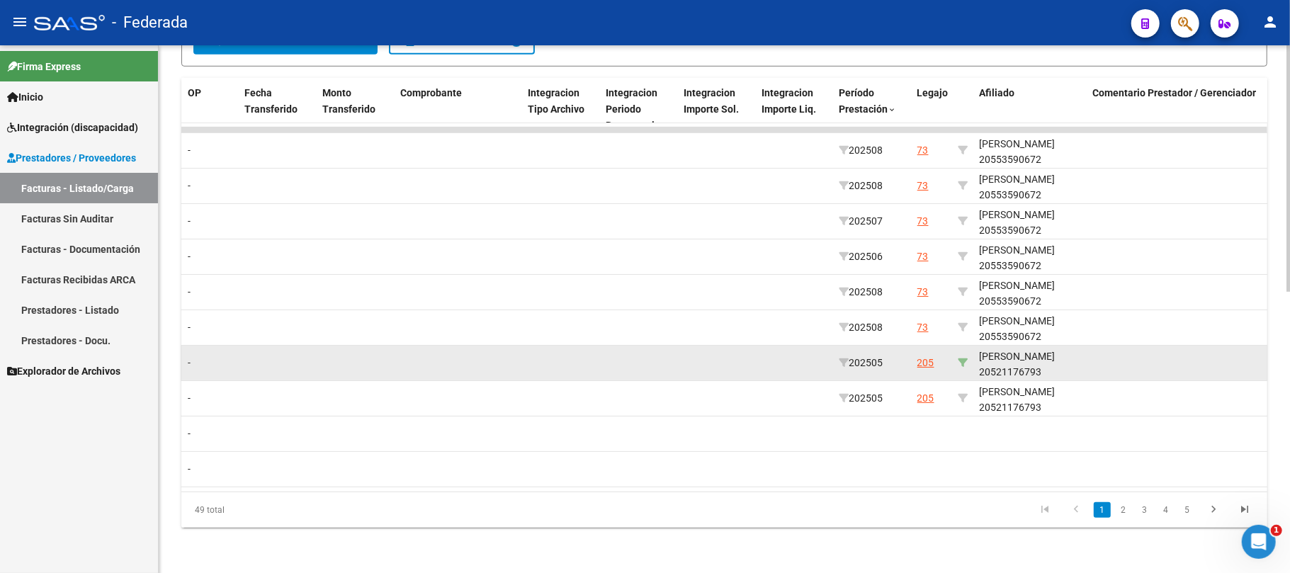
scroll to position [313, 0]
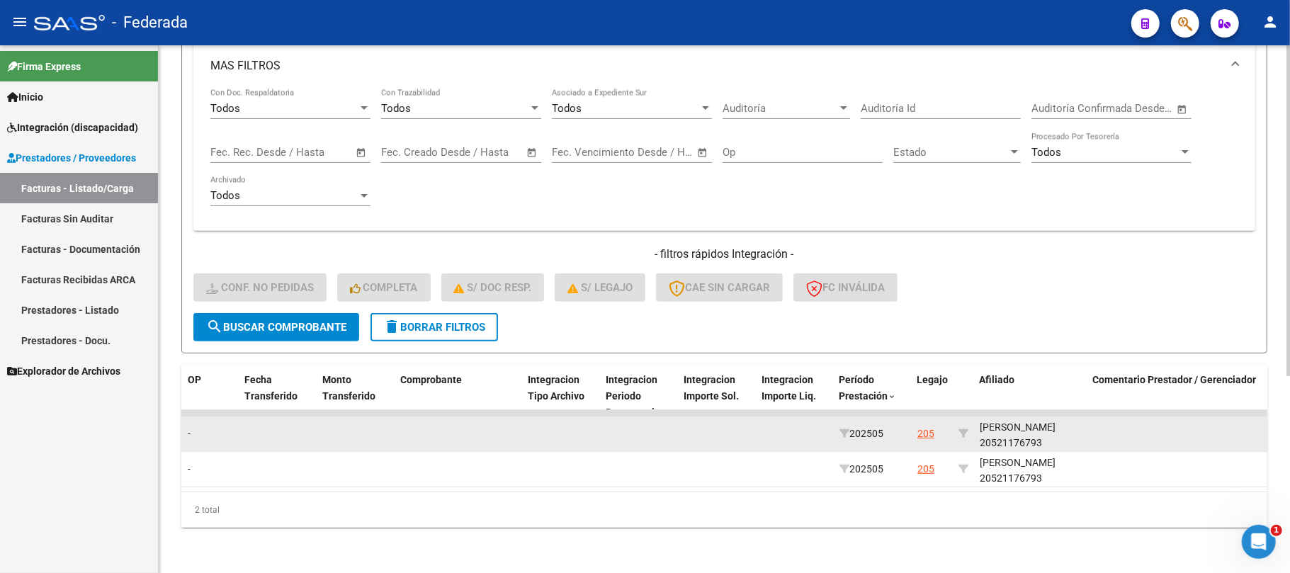
click at [1015, 432] on div "DOMINGUEZ BLAS 20521176793" at bounding box center [1030, 435] width 102 height 33
click at [1014, 432] on div "DOMINGUEZ BLAS 20521176793" at bounding box center [1030, 435] width 102 height 33
copy div "20521176793"
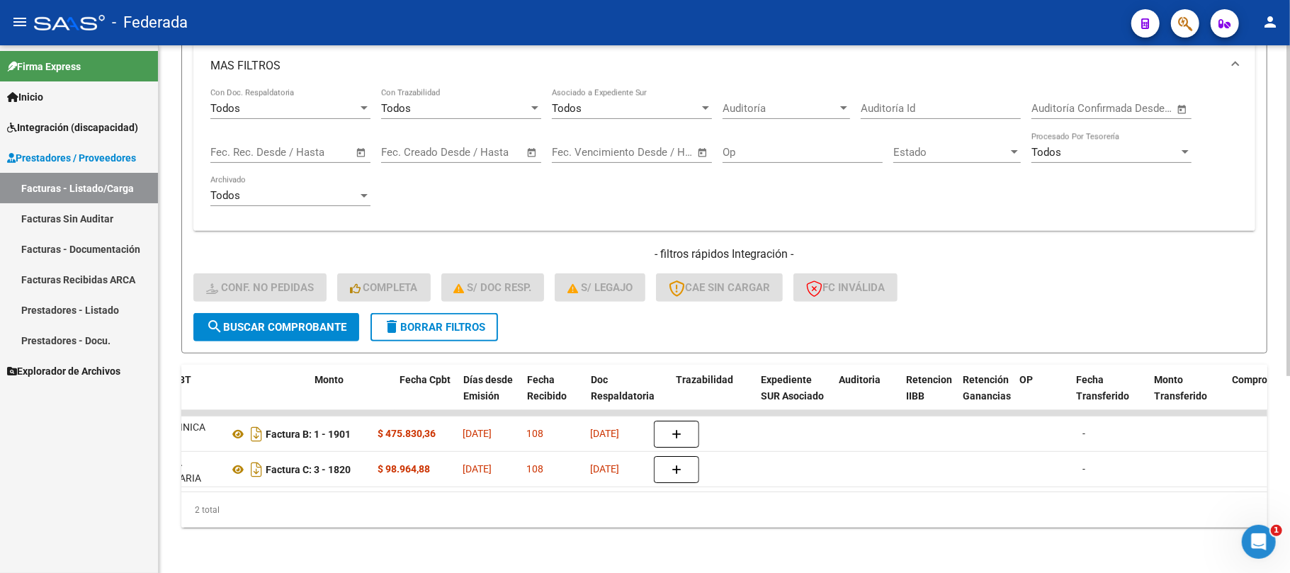
scroll to position [0, 0]
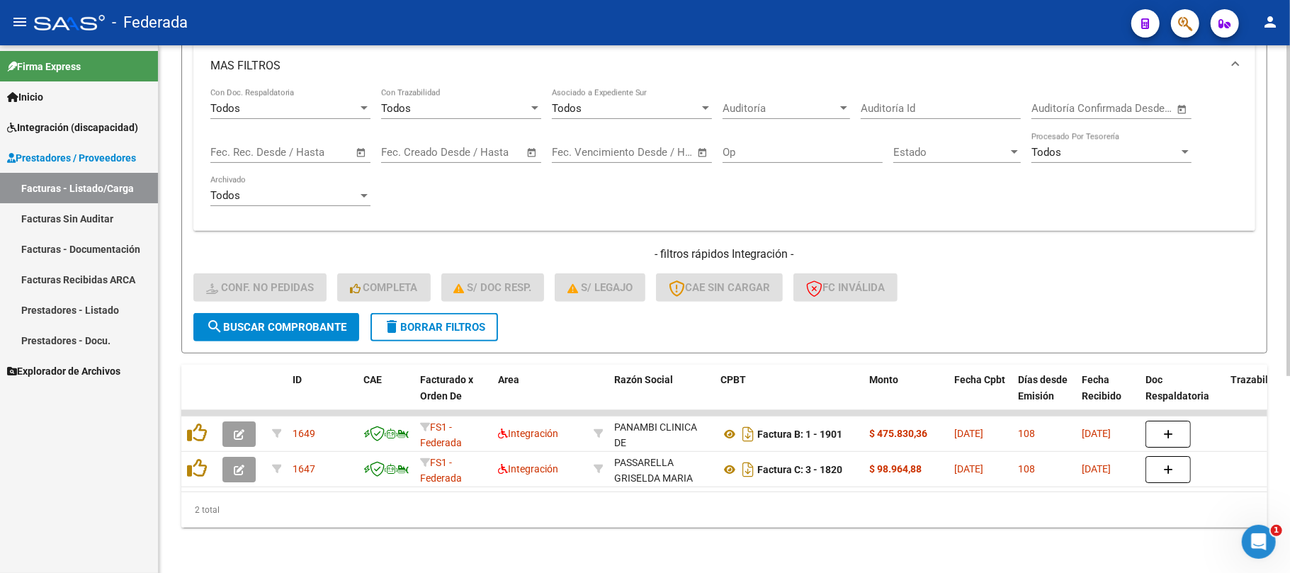
click at [460, 321] on span "delete Borrar Filtros" at bounding box center [434, 327] width 102 height 13
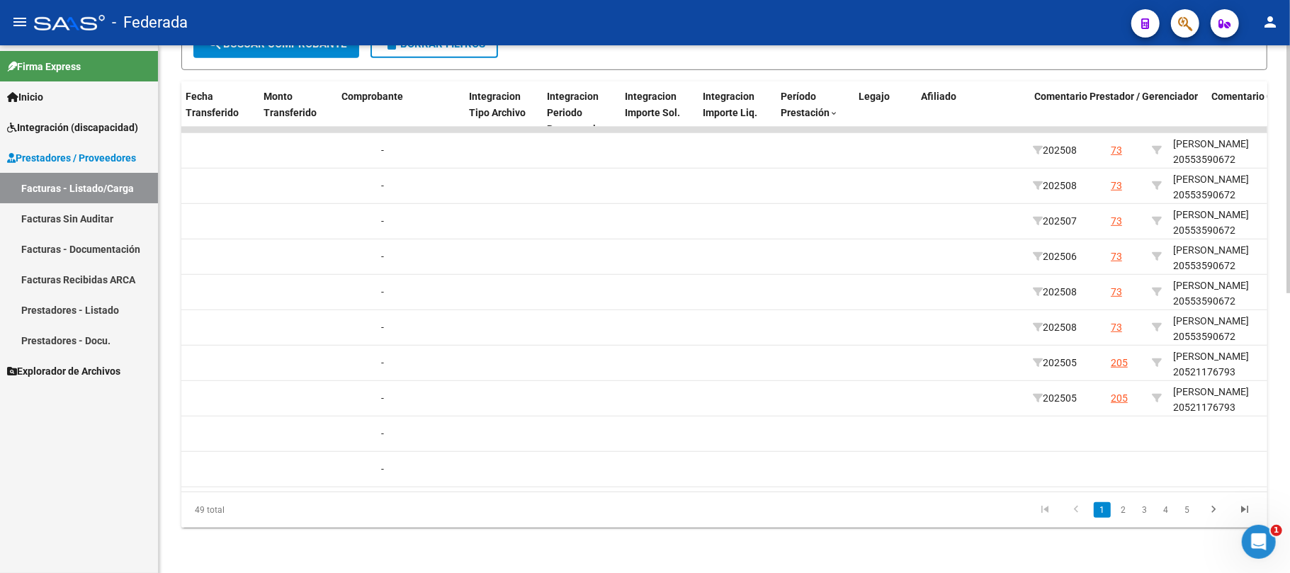
scroll to position [0, 1530]
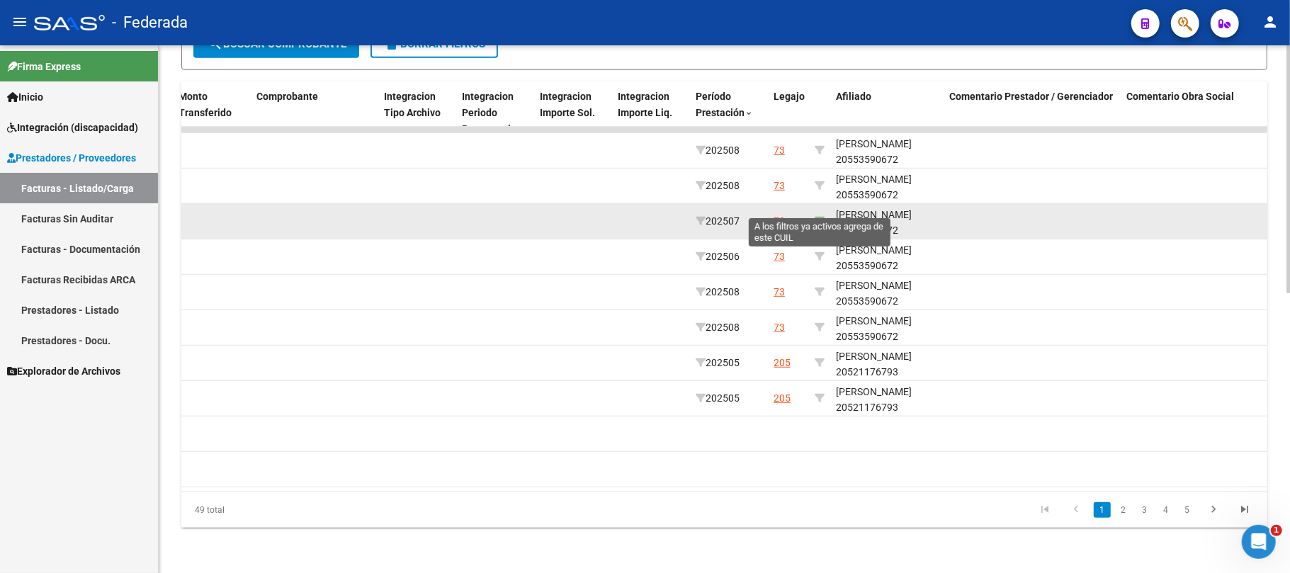
click at [820, 216] on icon at bounding box center [819, 221] width 10 height 10
type input "20553590672"
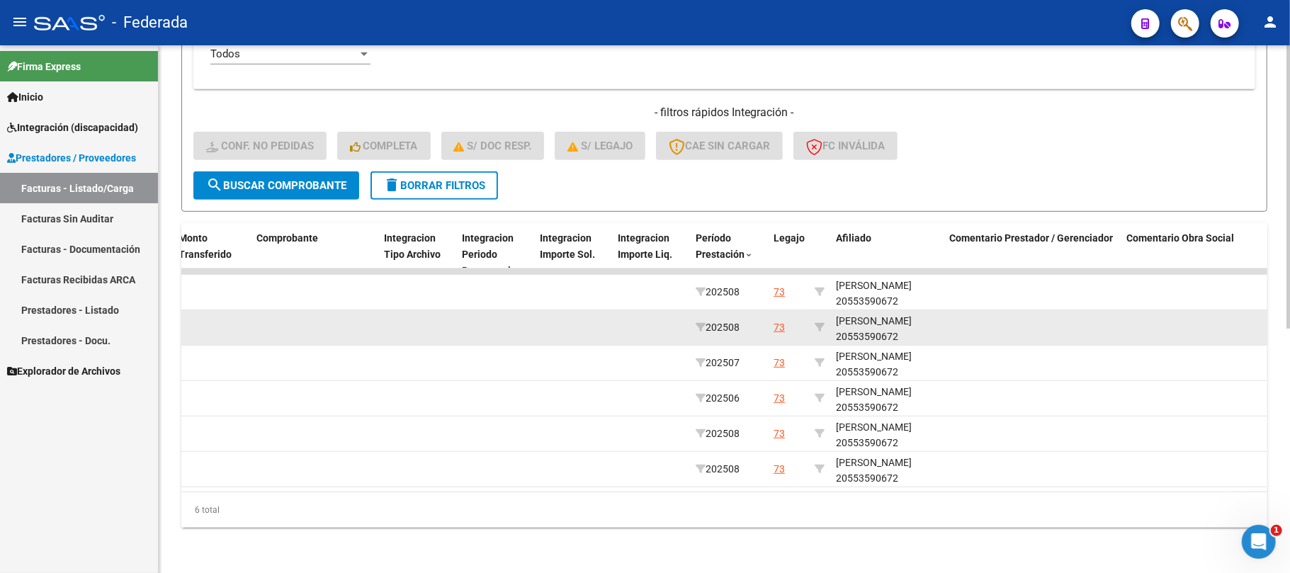
scroll to position [18, 0]
click at [867, 318] on div "IVANCICH FELIPE JOAQUIN 20553590672" at bounding box center [887, 326] width 102 height 33
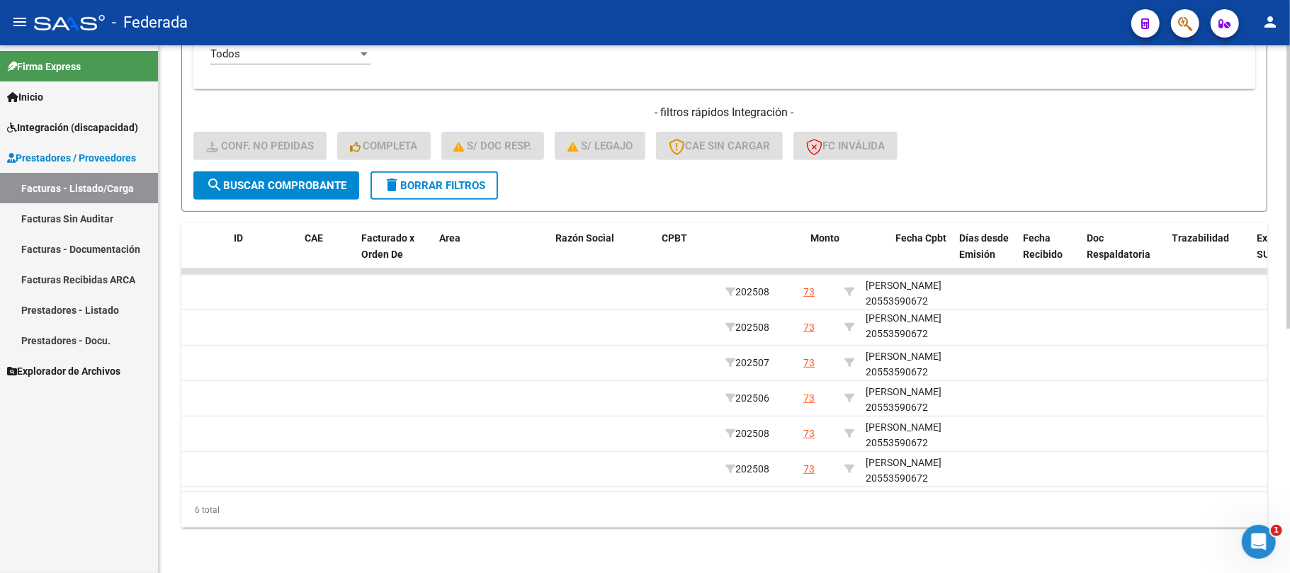
scroll to position [0, 0]
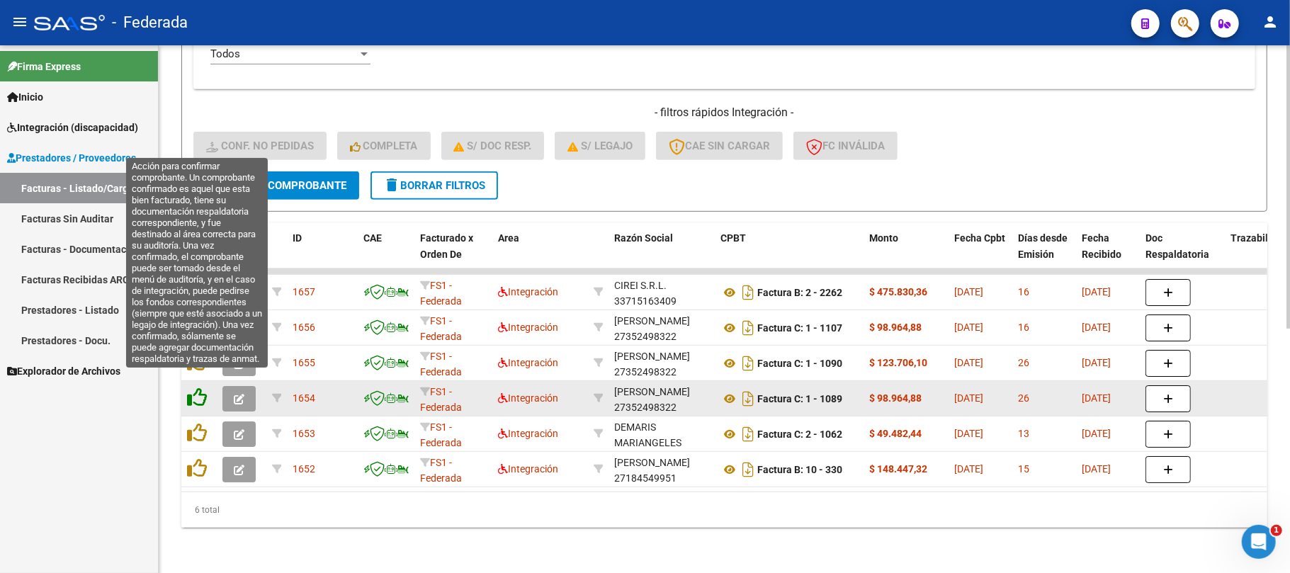
click at [205, 387] on icon at bounding box center [197, 397] width 20 height 20
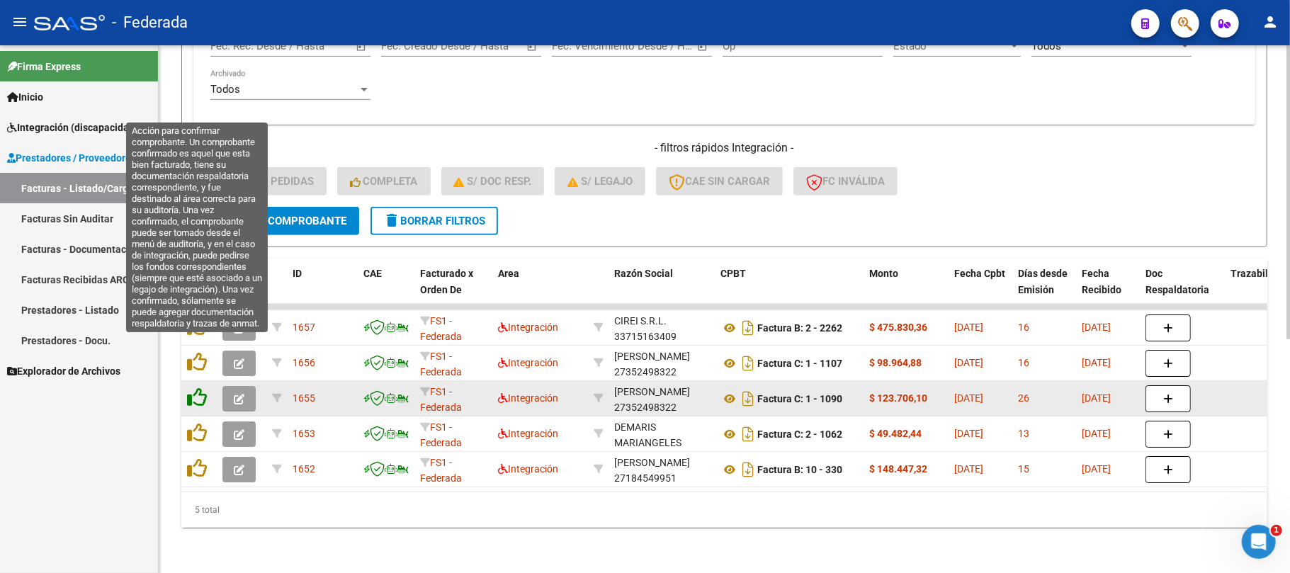
scroll to position [419, 0]
click at [198, 352] on icon at bounding box center [197, 362] width 20 height 20
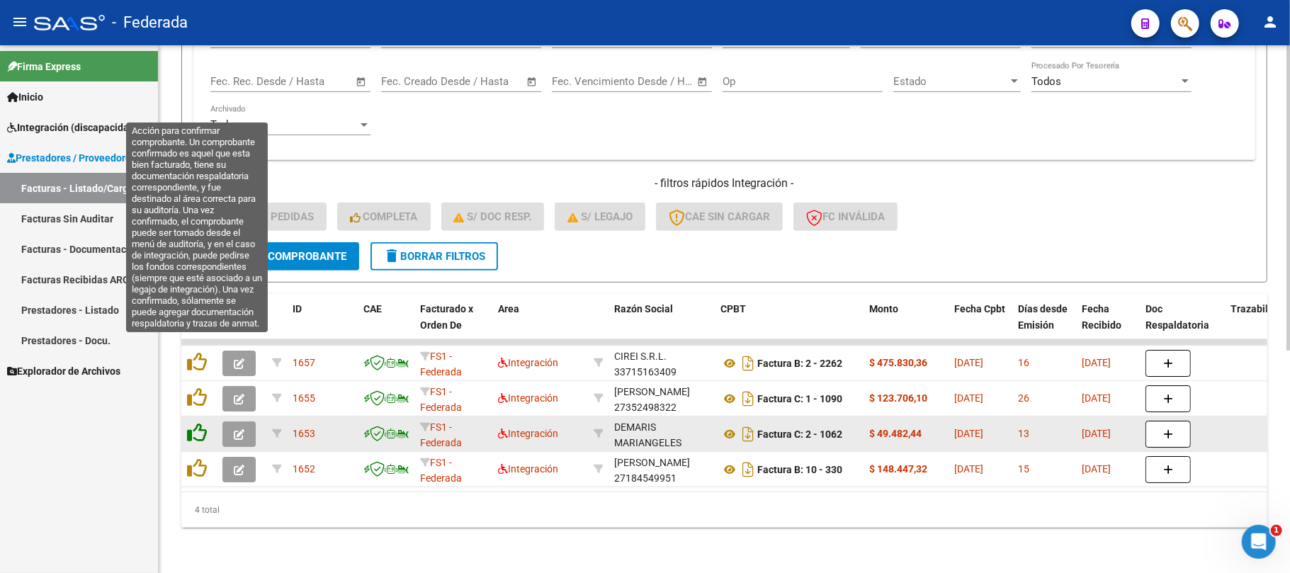
scroll to position [384, 0]
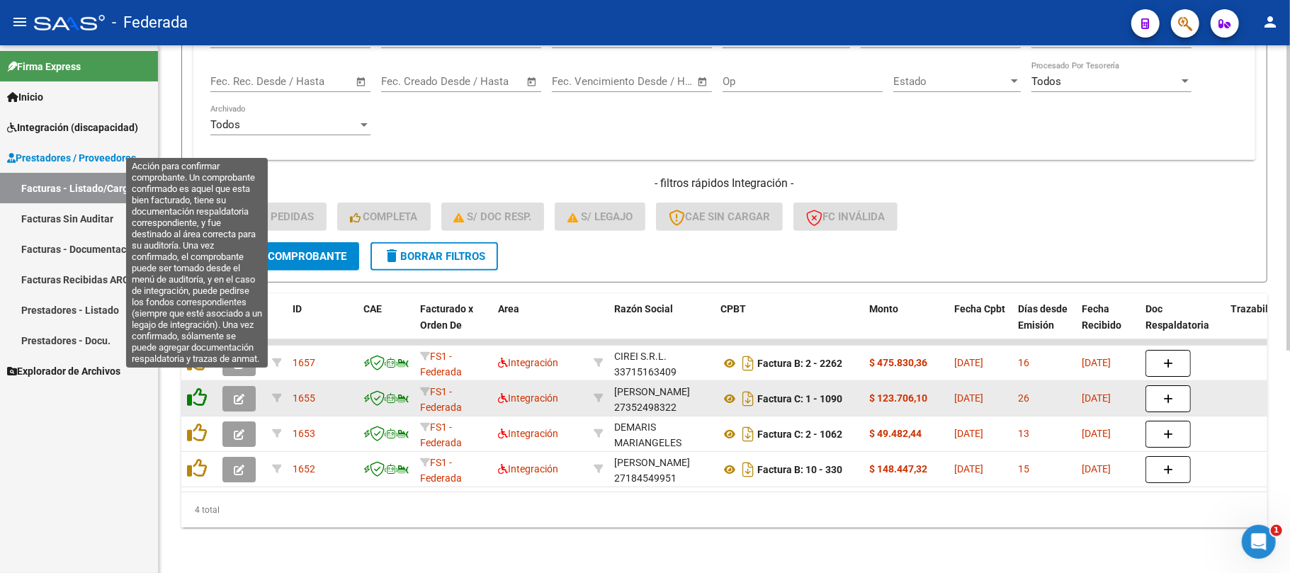
click at [200, 387] on icon at bounding box center [197, 397] width 20 height 20
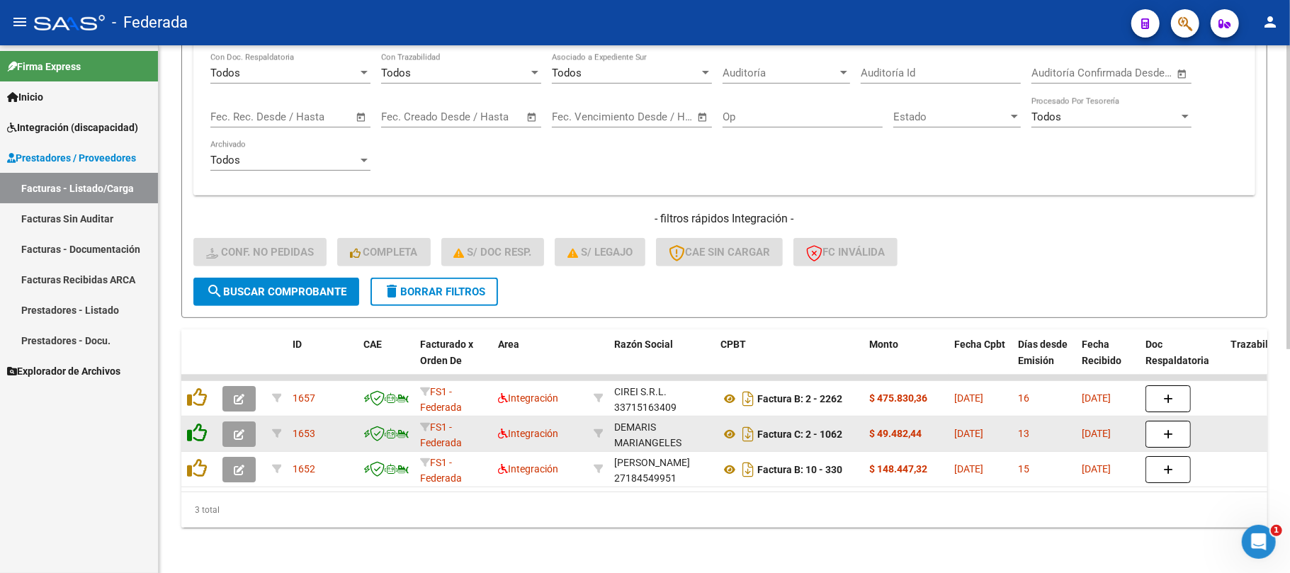
scroll to position [348, 0]
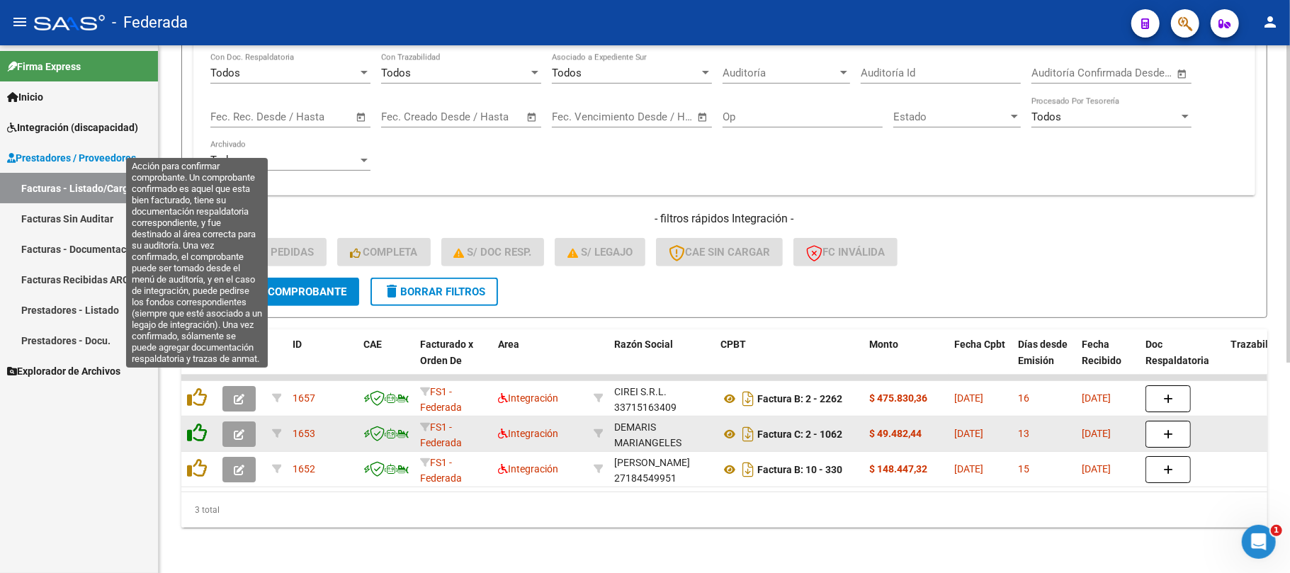
click at [205, 387] on icon at bounding box center [197, 397] width 20 height 20
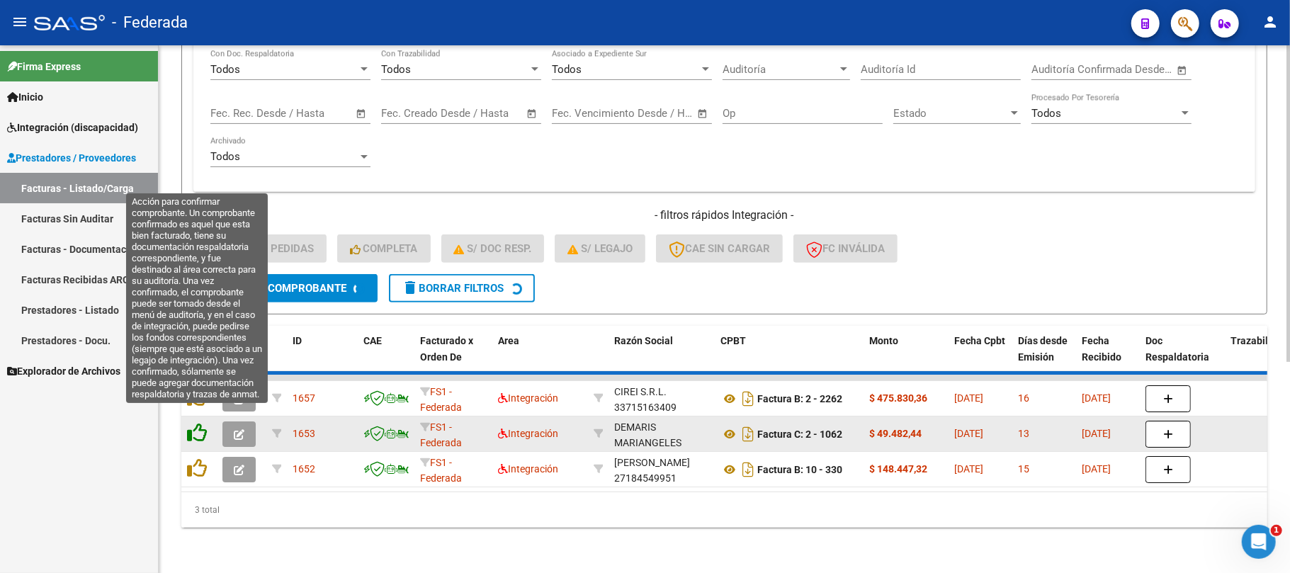
click at [204, 419] on datatable-scroller "1657 FS1 - Federada Integración CIREI S.R.L. 33715163409 Factura B: 2 - 2262 $ …" at bounding box center [724, 431] width 1086 height 113
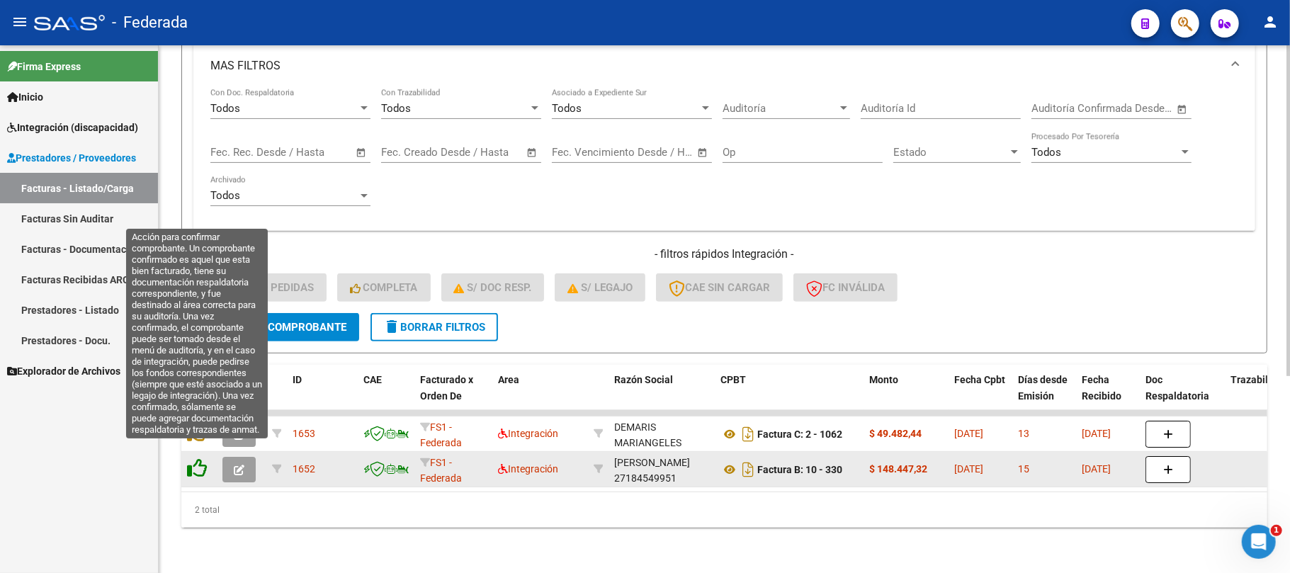
click at [202, 459] on icon at bounding box center [197, 468] width 20 height 20
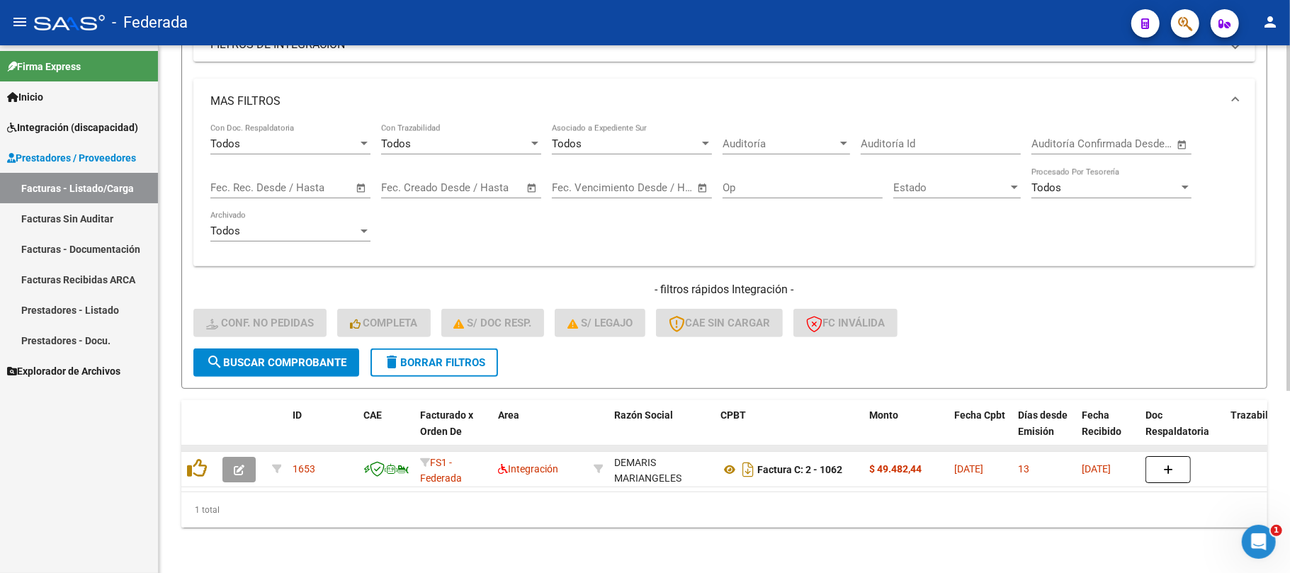
scroll to position [278, 0]
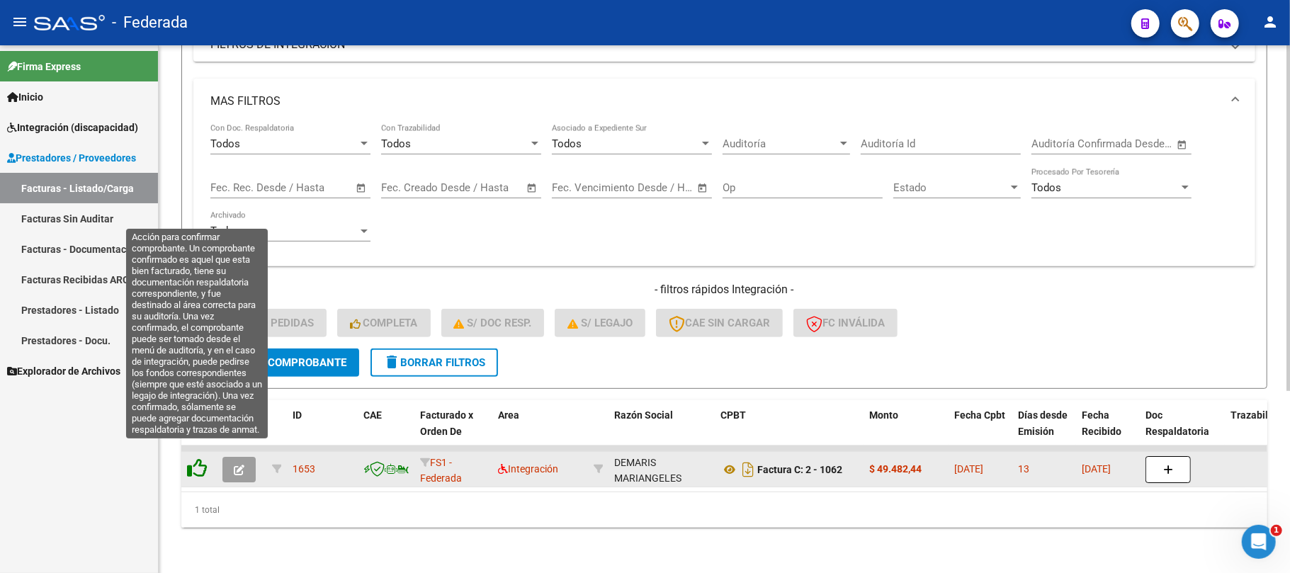
click at [202, 458] on icon at bounding box center [197, 468] width 20 height 20
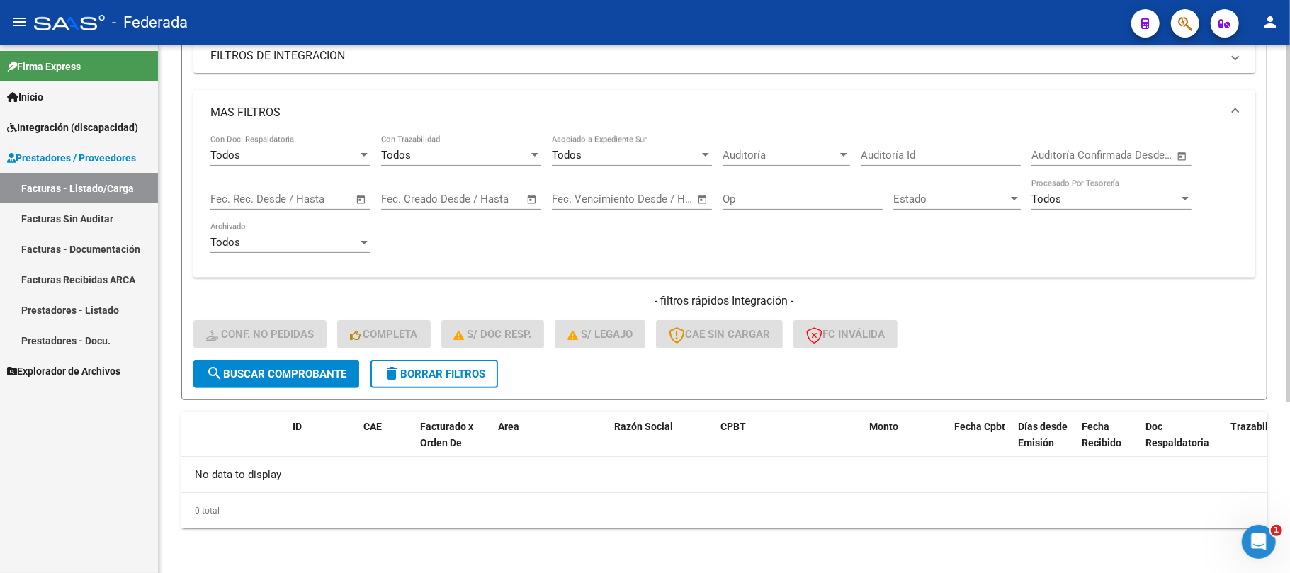
click at [425, 368] on span "delete Borrar Filtros" at bounding box center [434, 374] width 102 height 13
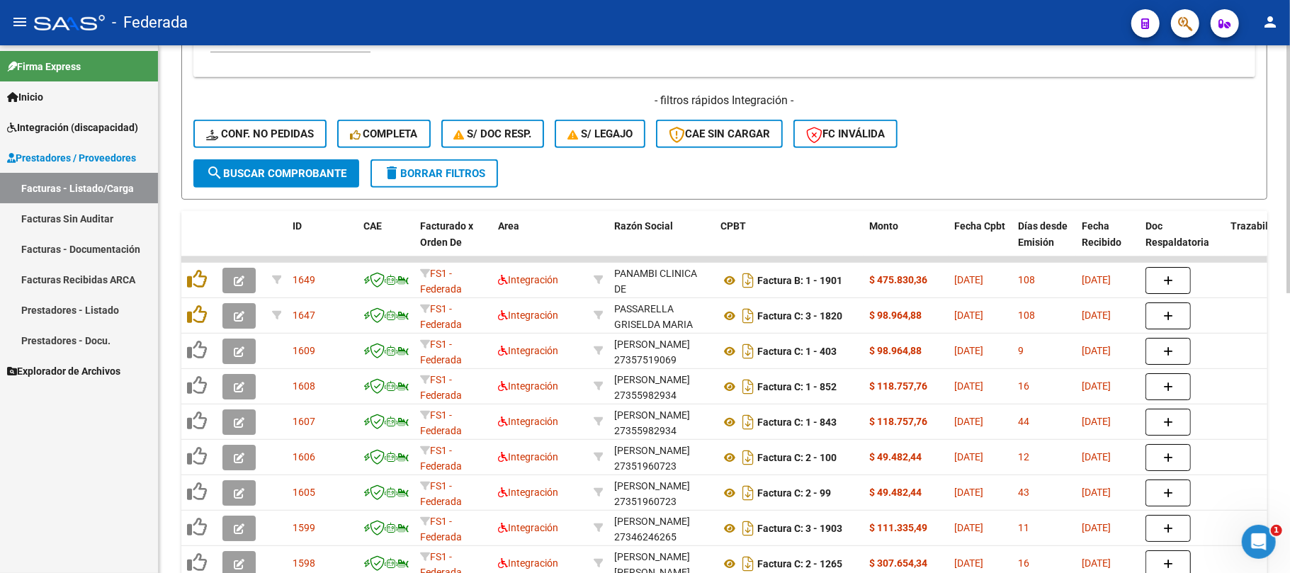
scroll to position [408, 0]
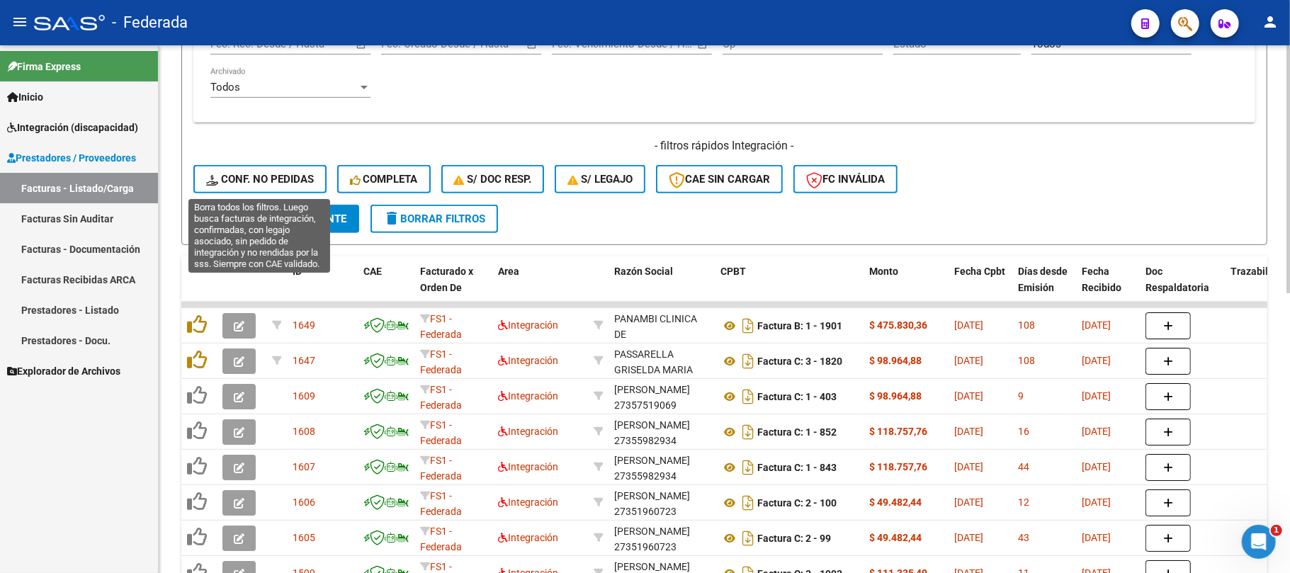
drag, startPoint x: 312, startPoint y: 178, endPoint x: 567, endPoint y: 184, distance: 255.7
click at [310, 178] on span "Conf. no pedidas" at bounding box center [260, 179] width 108 height 13
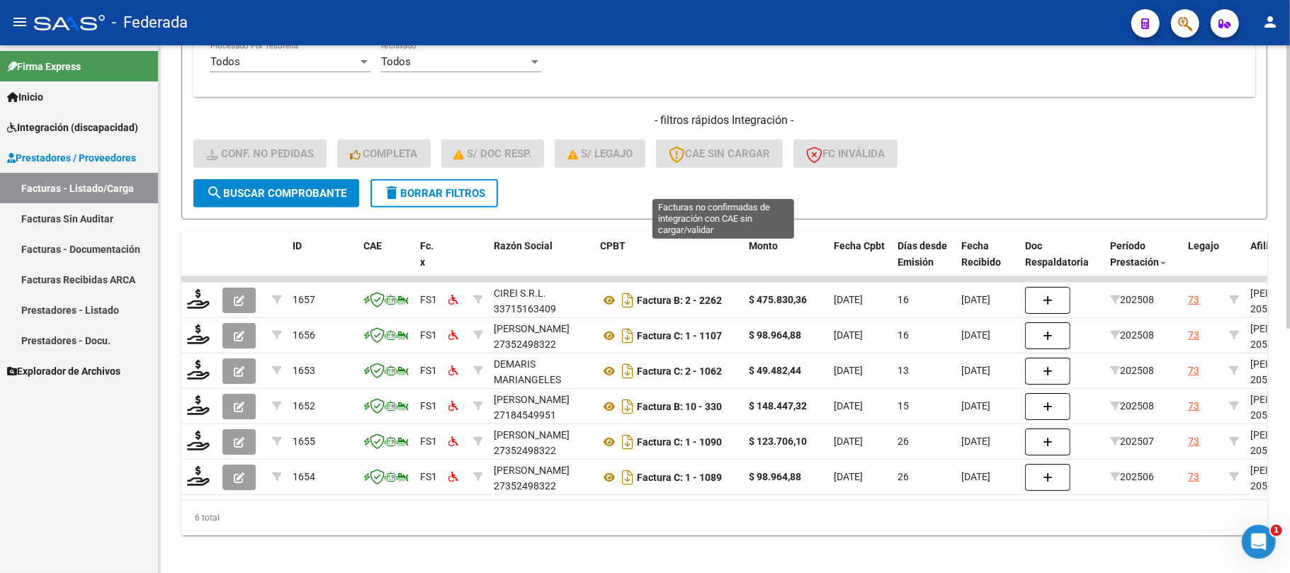
scroll to position [455, 0]
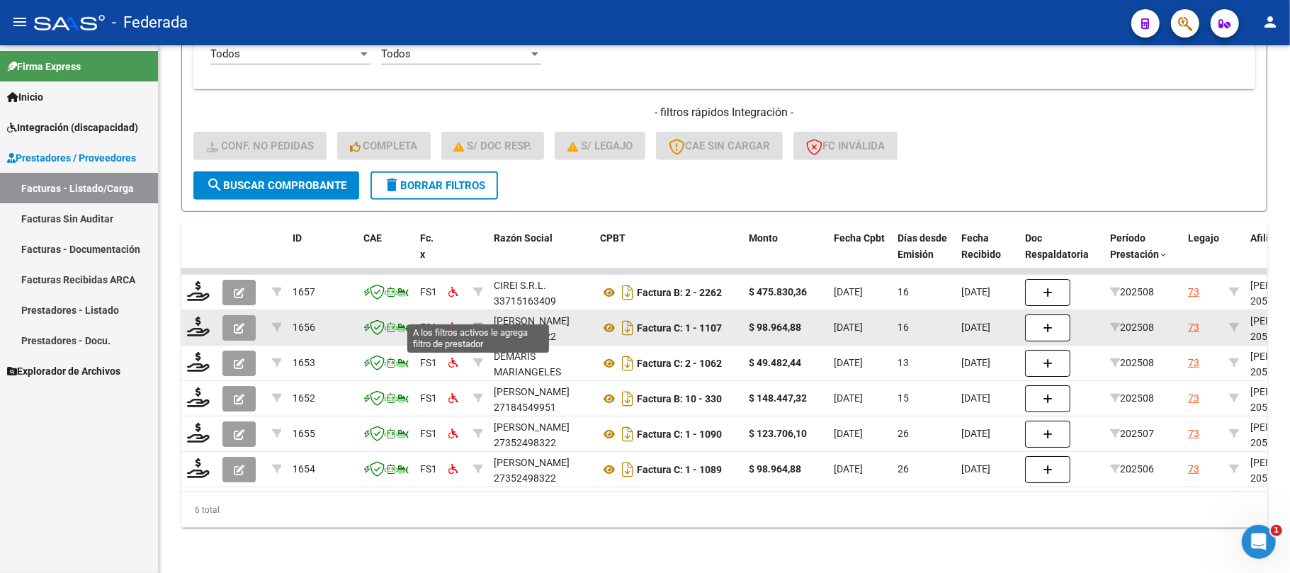
click at [477, 322] on icon at bounding box center [478, 327] width 10 height 10
type input "27352498322"
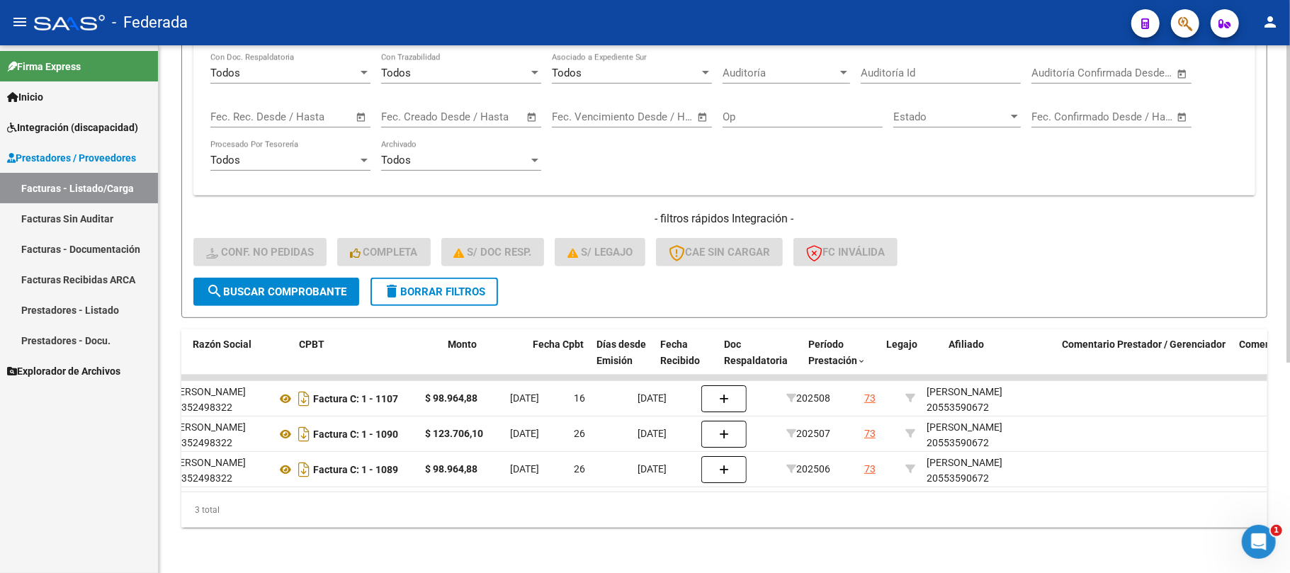
scroll to position [0, 0]
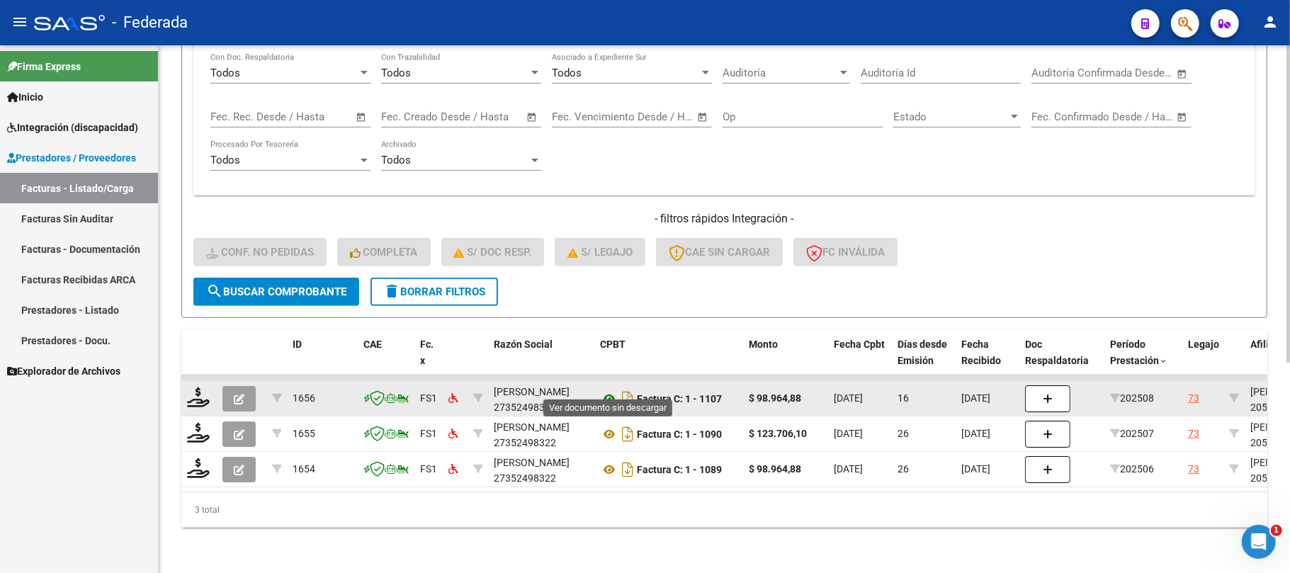
click at [607, 390] on icon at bounding box center [609, 398] width 18 height 17
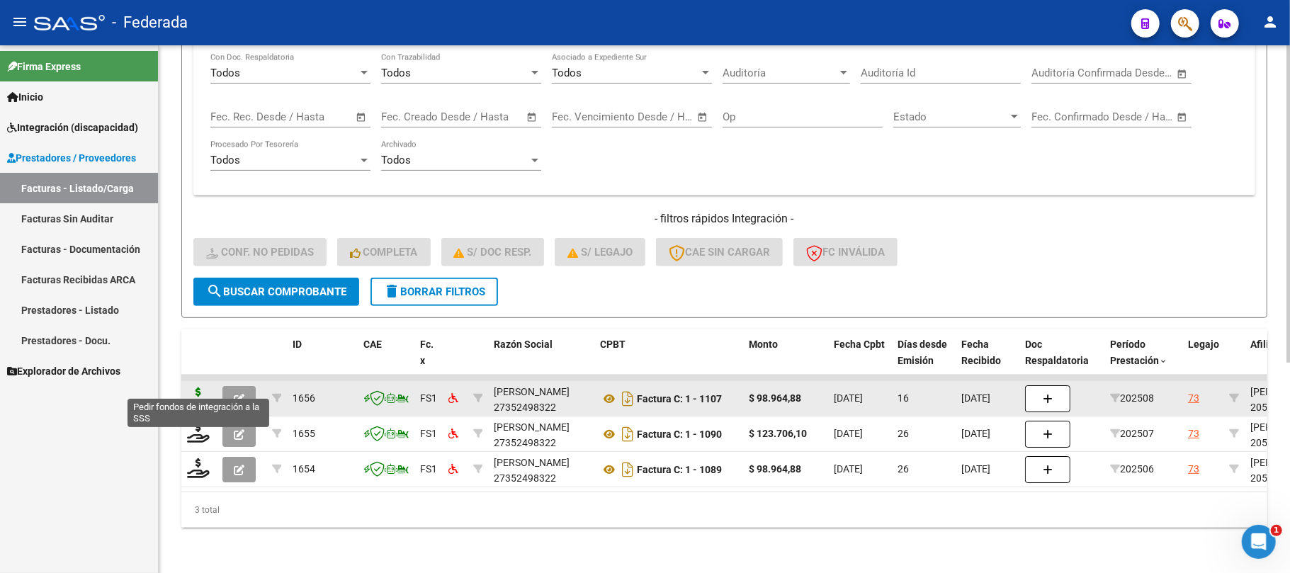
click at [191, 387] on icon at bounding box center [198, 397] width 23 height 20
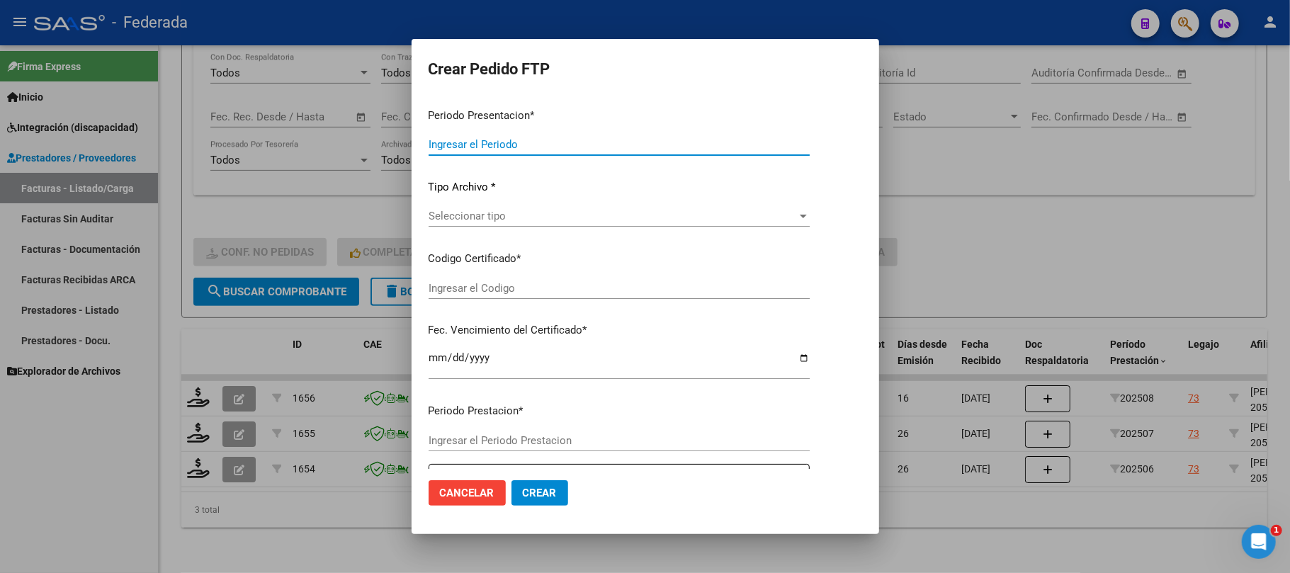
type input "202508"
type input "$ 98.964,88"
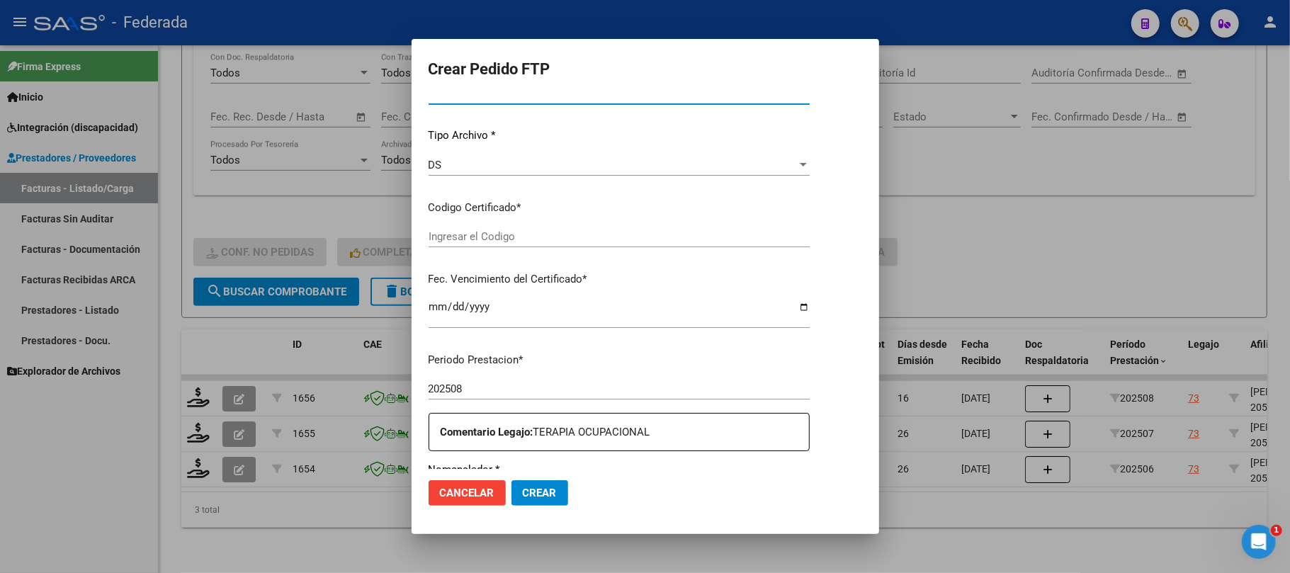
type input "ARG02000553590672022031120260311SFE168"
type input "2026-03-11"
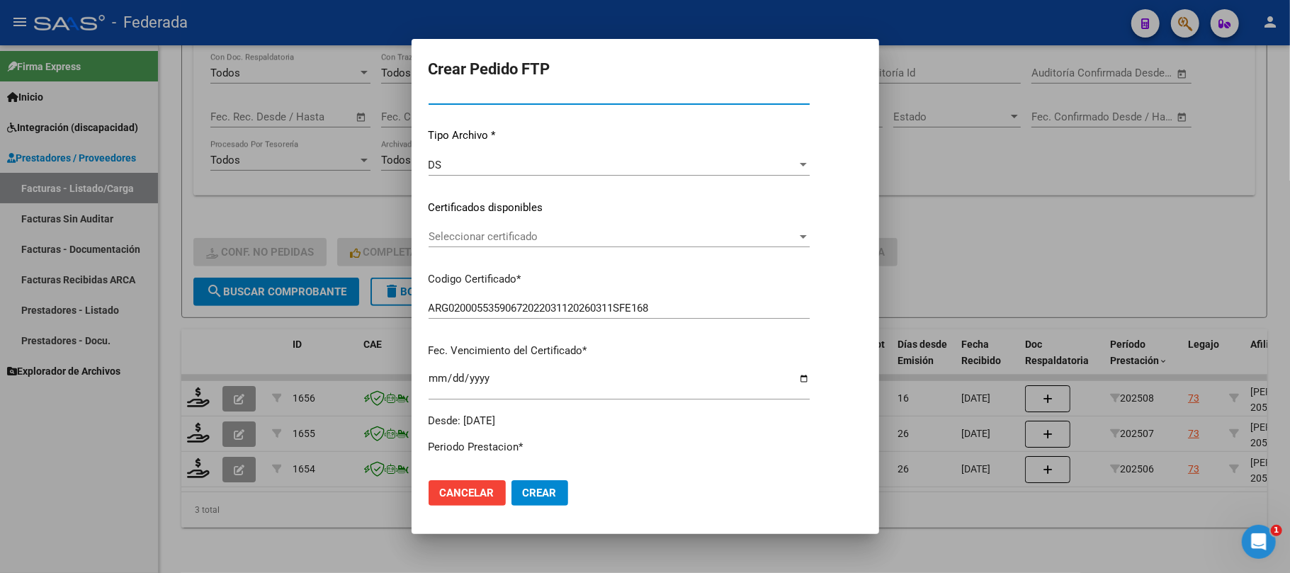
scroll to position [131, 0]
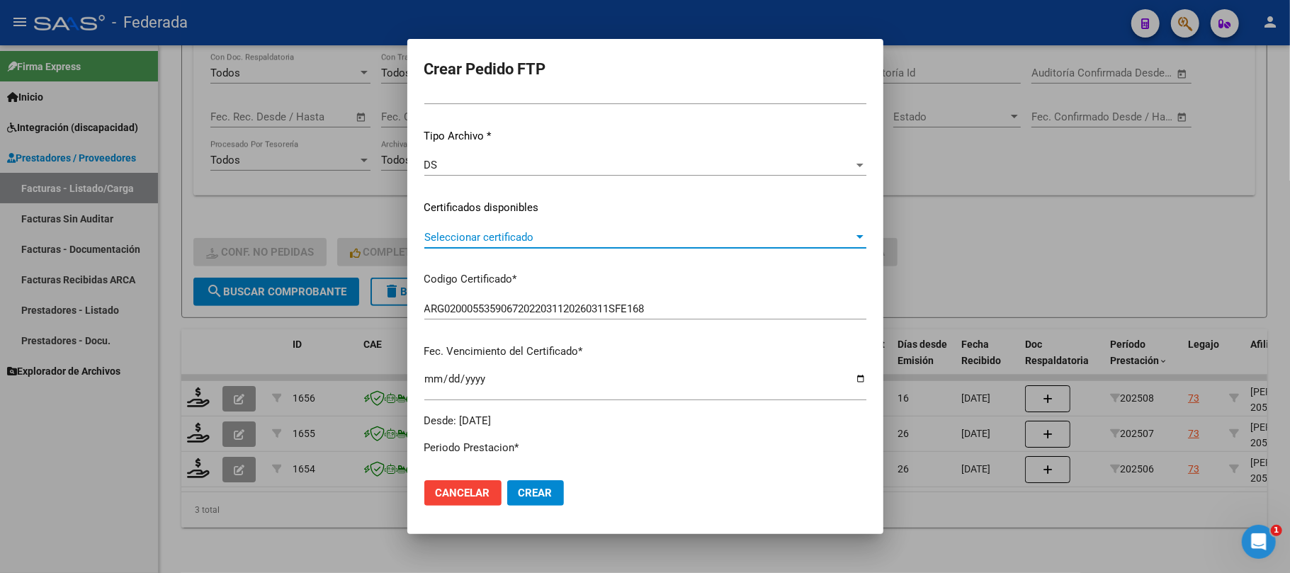
click at [494, 235] on span "Seleccionar certificado" at bounding box center [638, 237] width 429 height 13
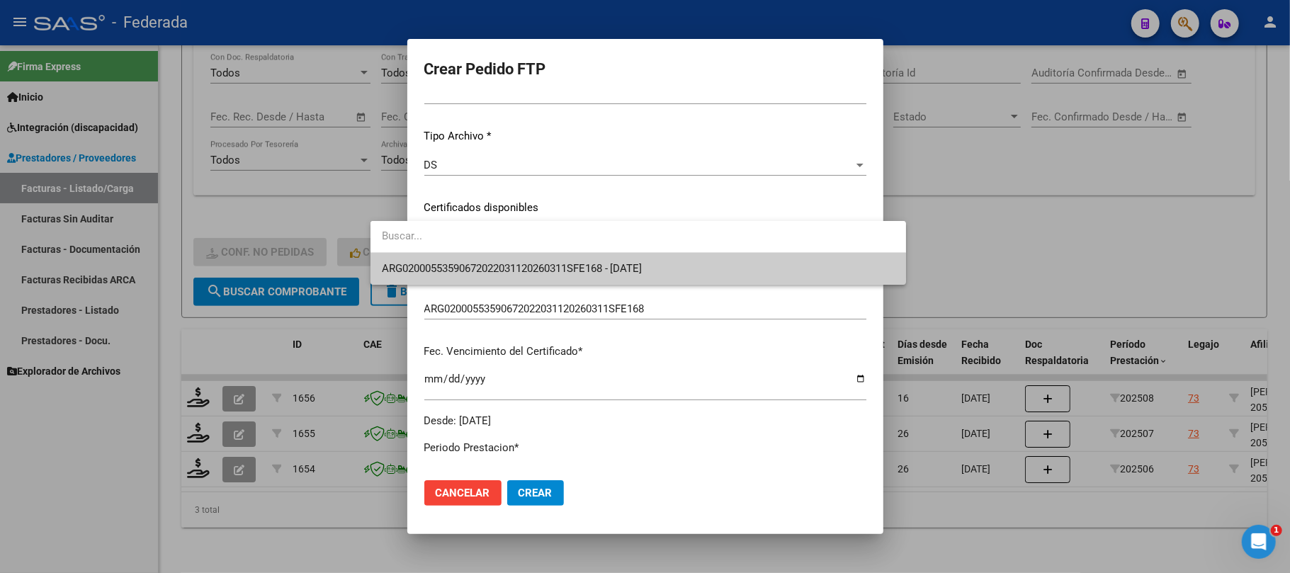
click at [484, 255] on span "ARG02000553590672022031120260311SFE168 - 2026-03-11" at bounding box center [638, 269] width 513 height 32
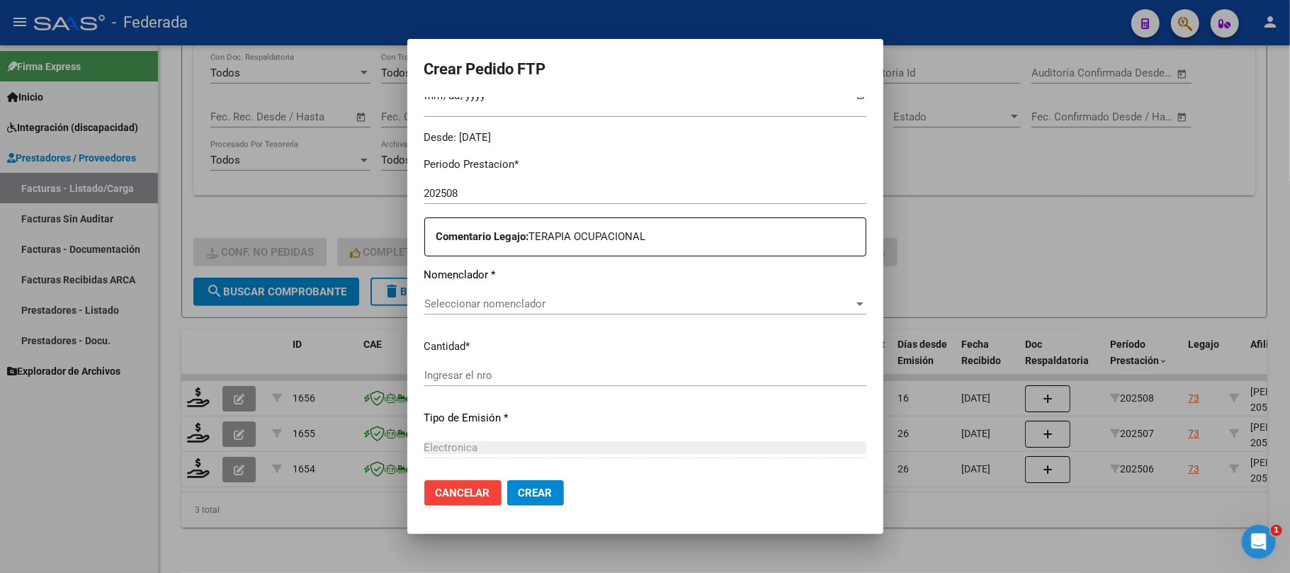
scroll to position [509, 0]
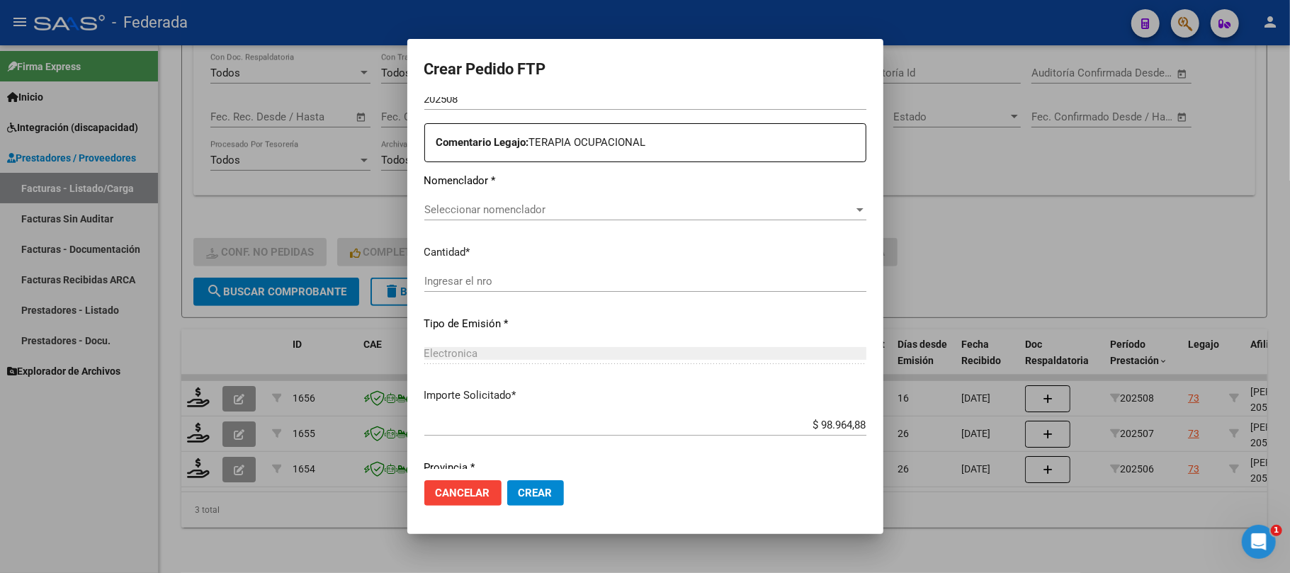
click at [489, 211] on span "Seleccionar nomenclador" at bounding box center [638, 209] width 429 height 13
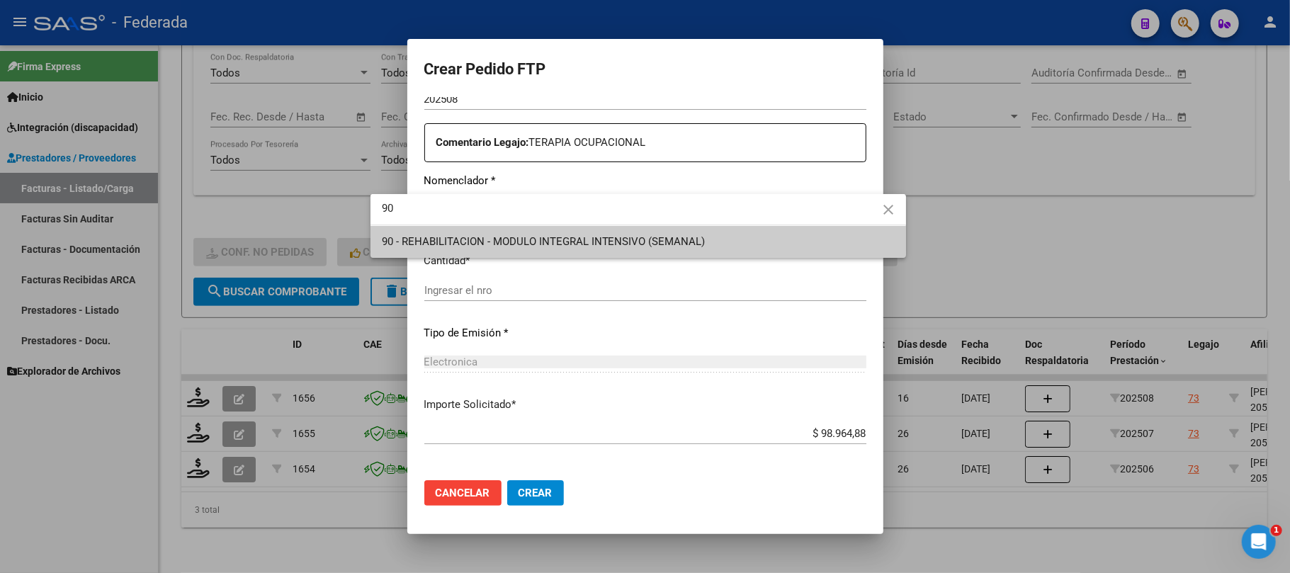
type input "90"
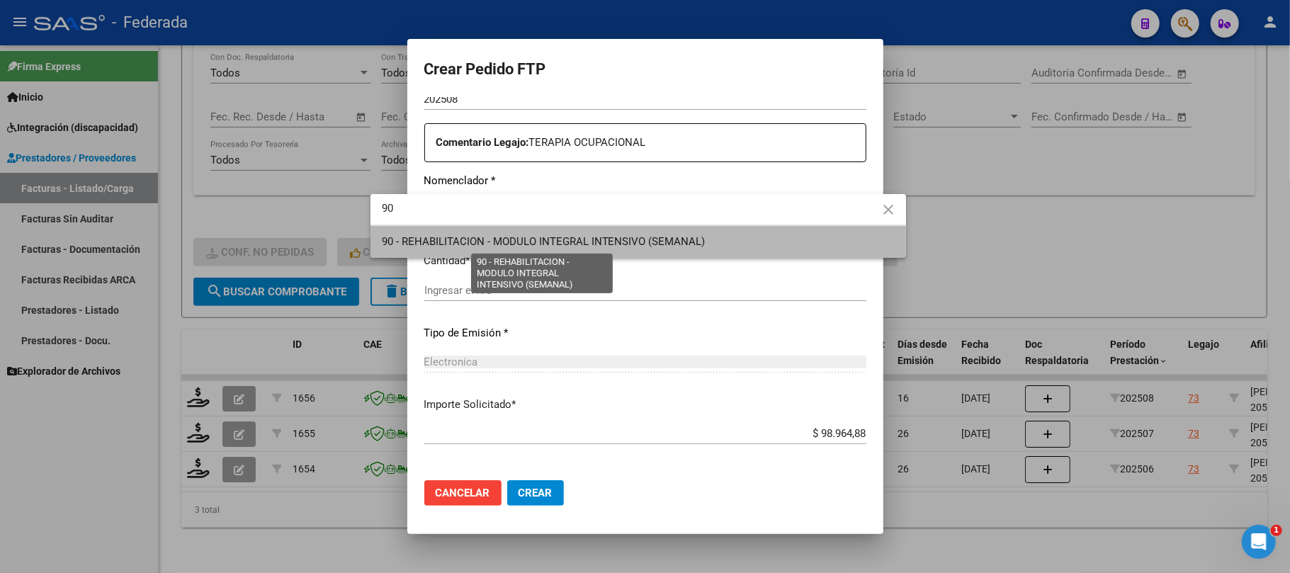
click at [507, 242] on span "90 - REHABILITACION - MODULO INTEGRAL INTENSIVO (SEMANAL)" at bounding box center [544, 241] width 324 height 13
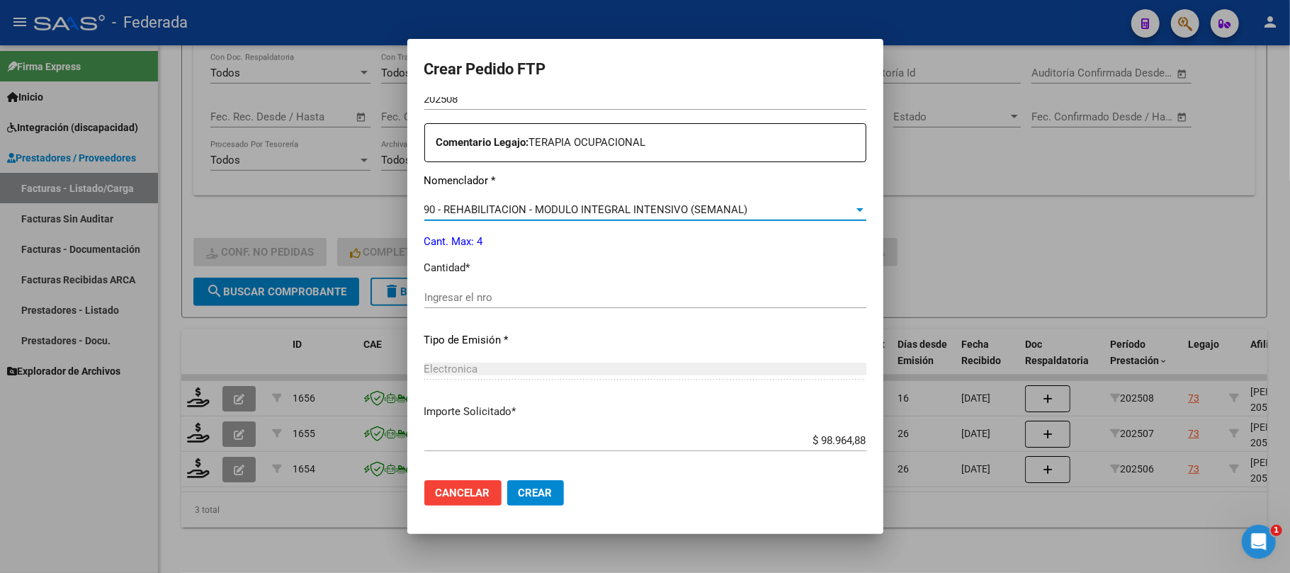
click at [479, 297] on input "Ingresar el nro" at bounding box center [645, 297] width 442 height 13
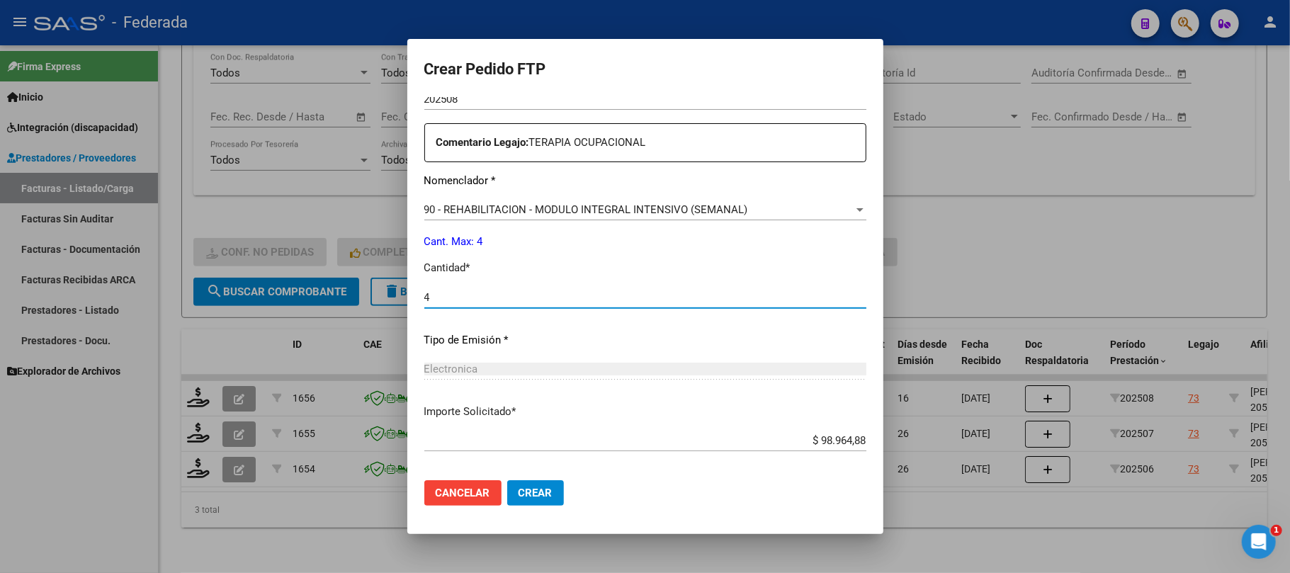
type input "4"
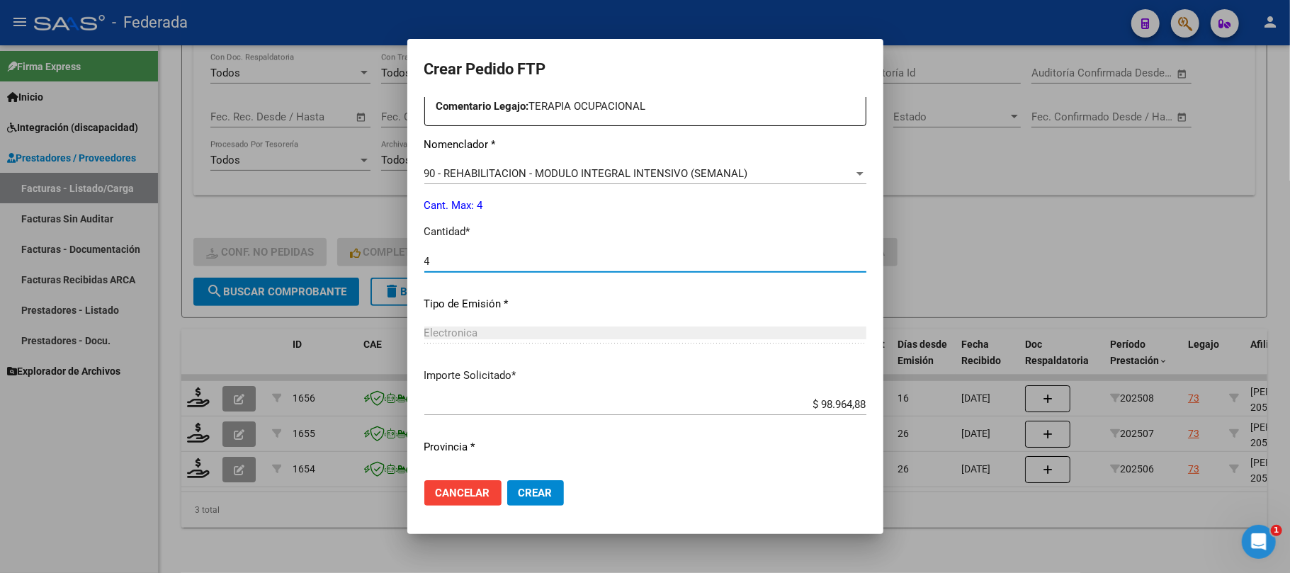
scroll to position [575, 0]
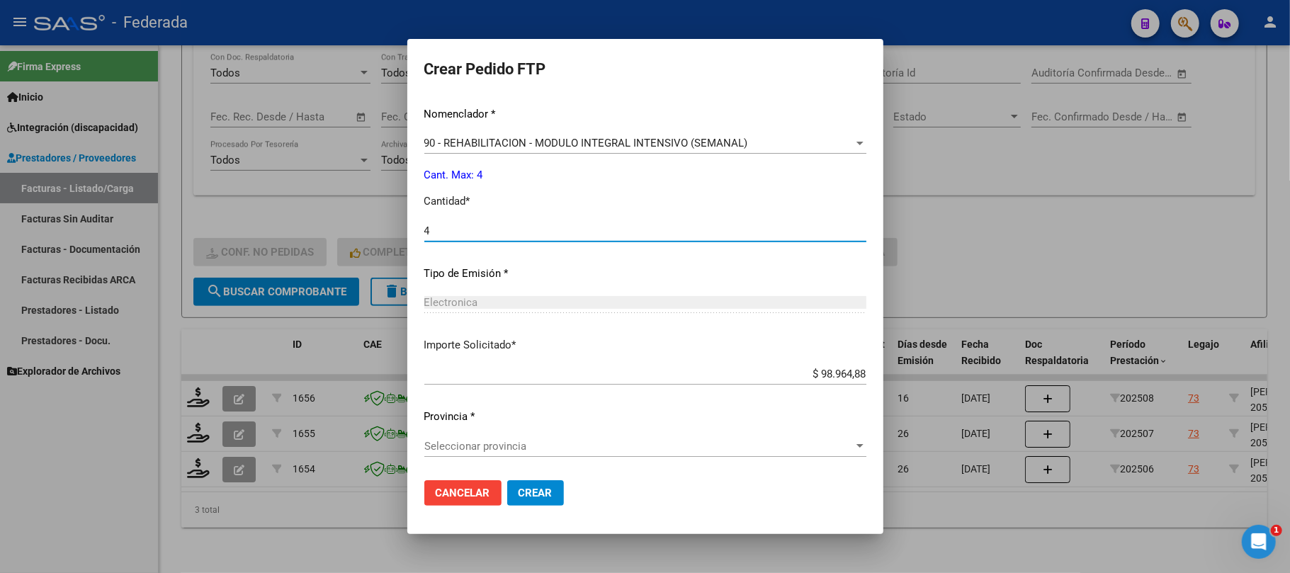
click at [484, 460] on div "Seleccionar provincia Seleccionar provincia" at bounding box center [645, 453] width 442 height 35
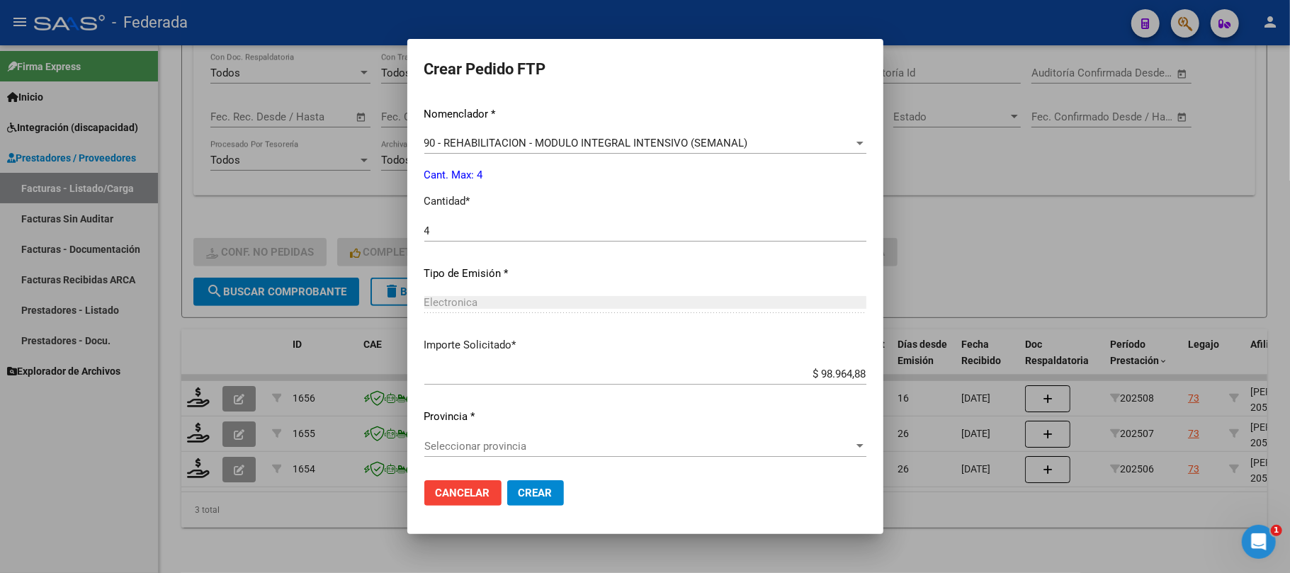
click at [484, 443] on span "Seleccionar provincia" at bounding box center [638, 446] width 429 height 13
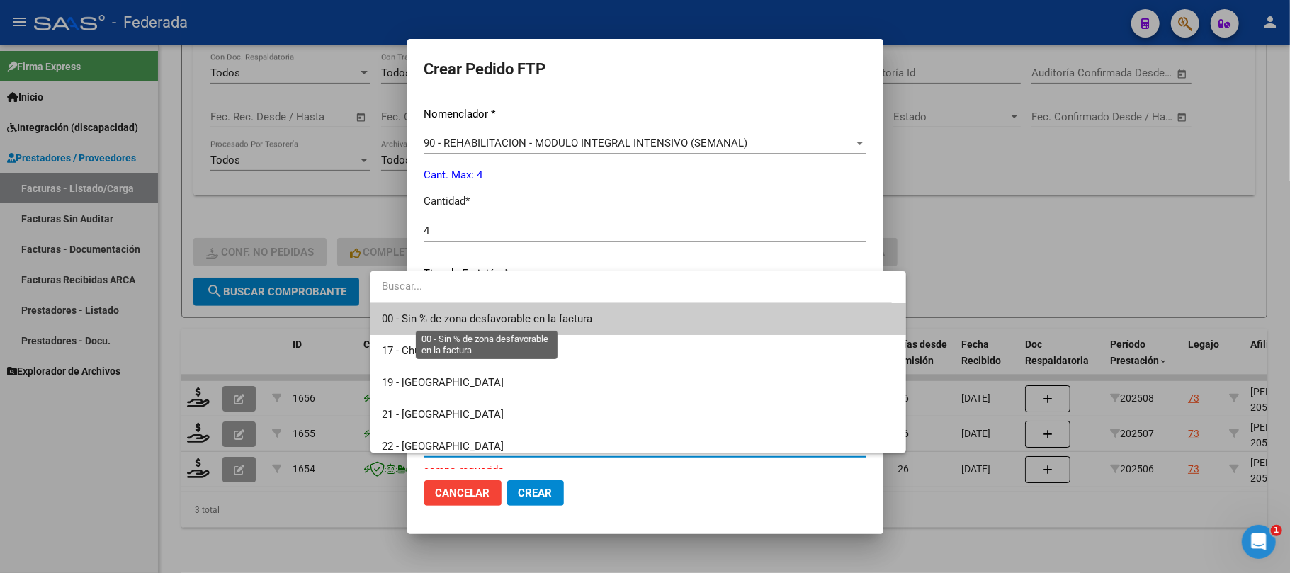
click at [460, 317] on span "00 - Sin % de zona desfavorable en la factura" at bounding box center [487, 318] width 210 height 13
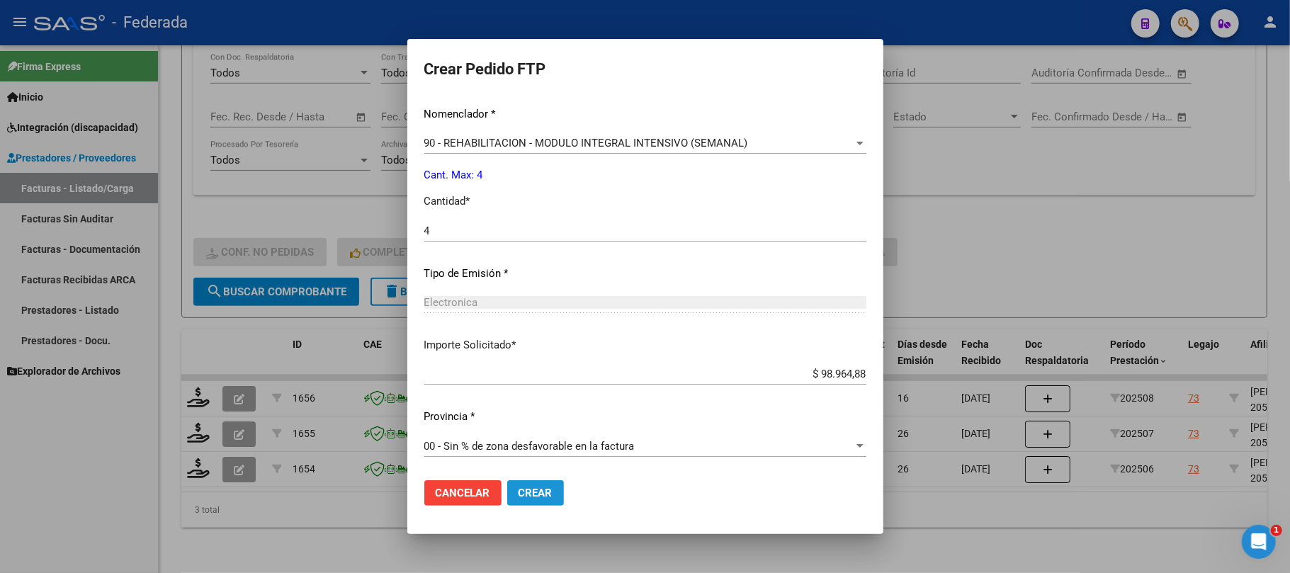
click at [518, 493] on span "Crear" at bounding box center [535, 493] width 34 height 13
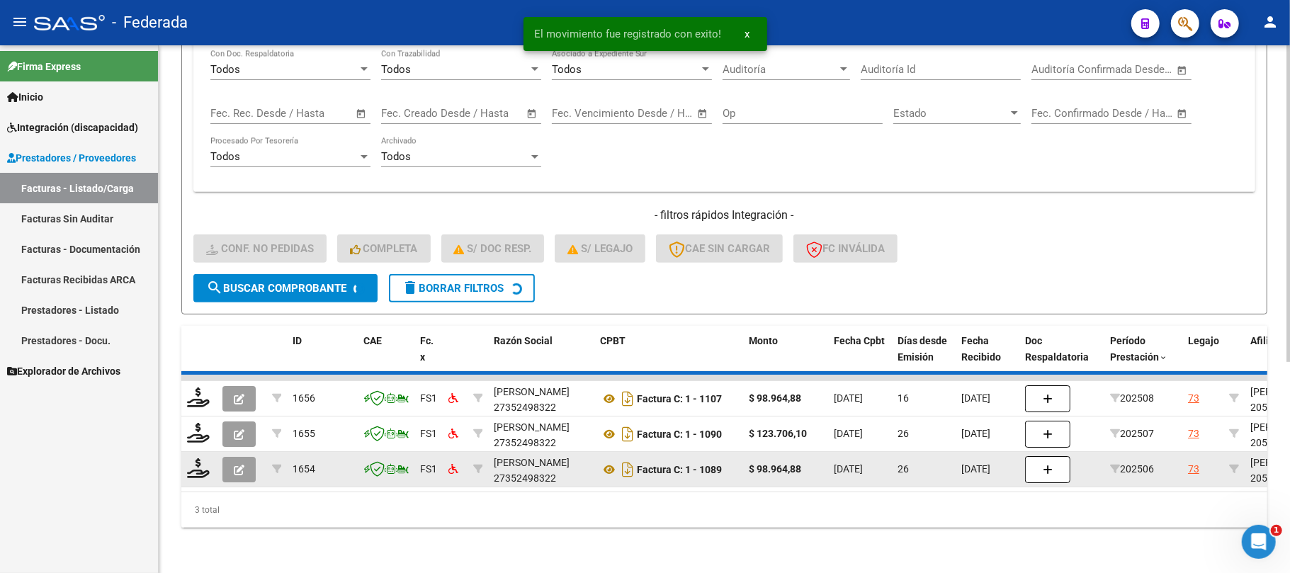
scroll to position [313, 0]
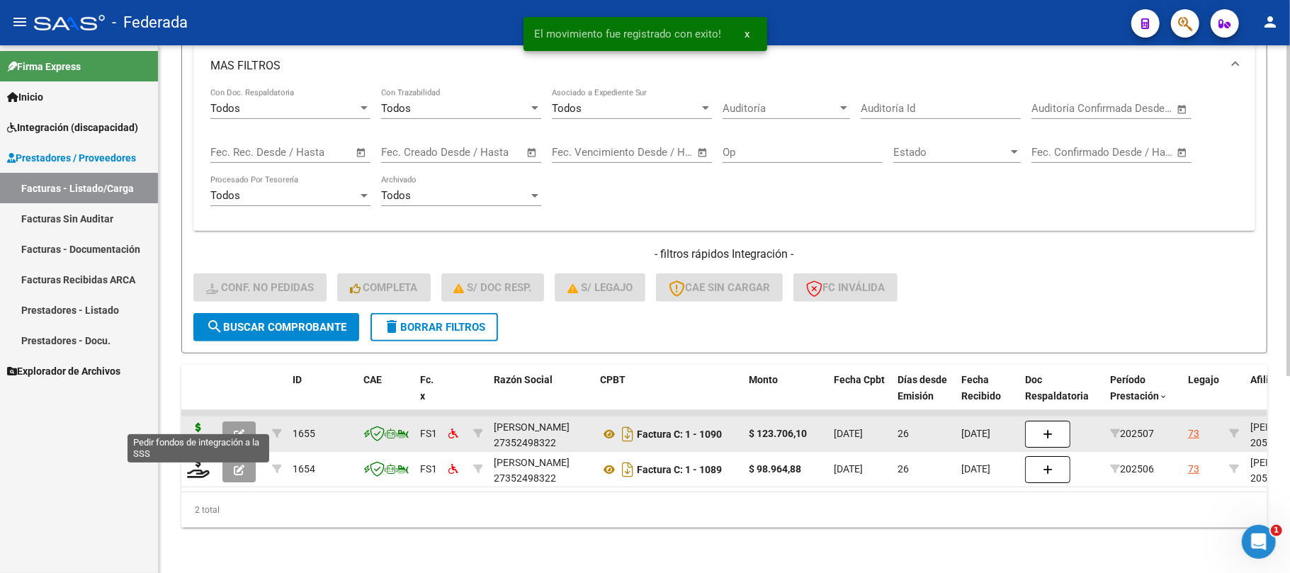
click at [202, 423] on icon at bounding box center [198, 433] width 23 height 20
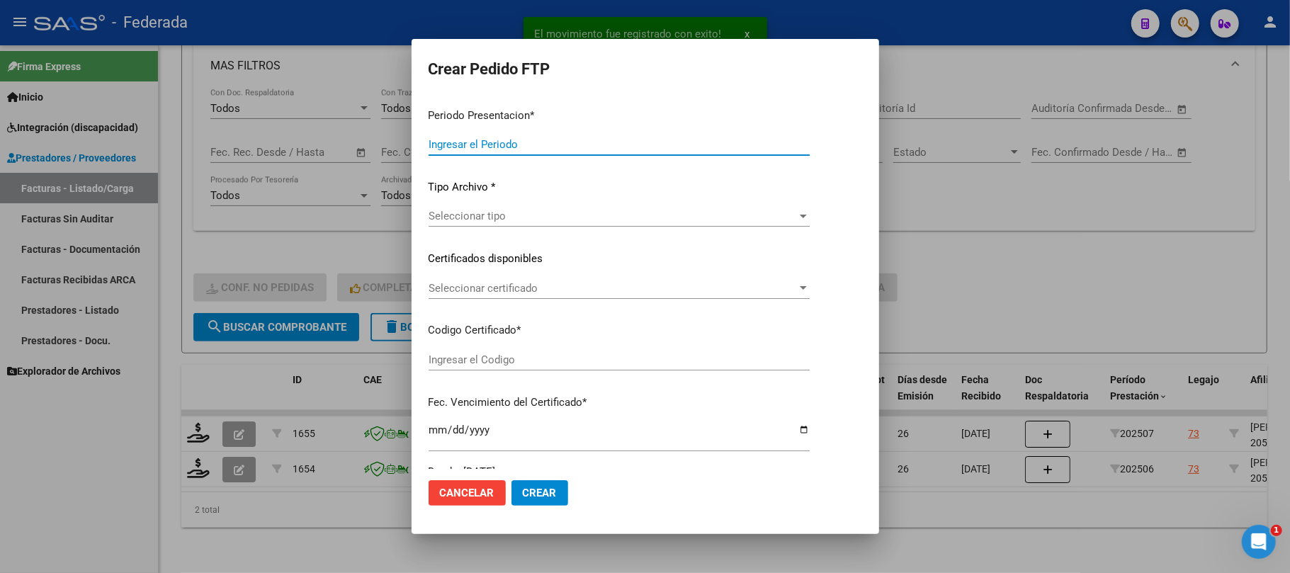
type input "202508"
type input "202507"
type input "$ 123.706,10"
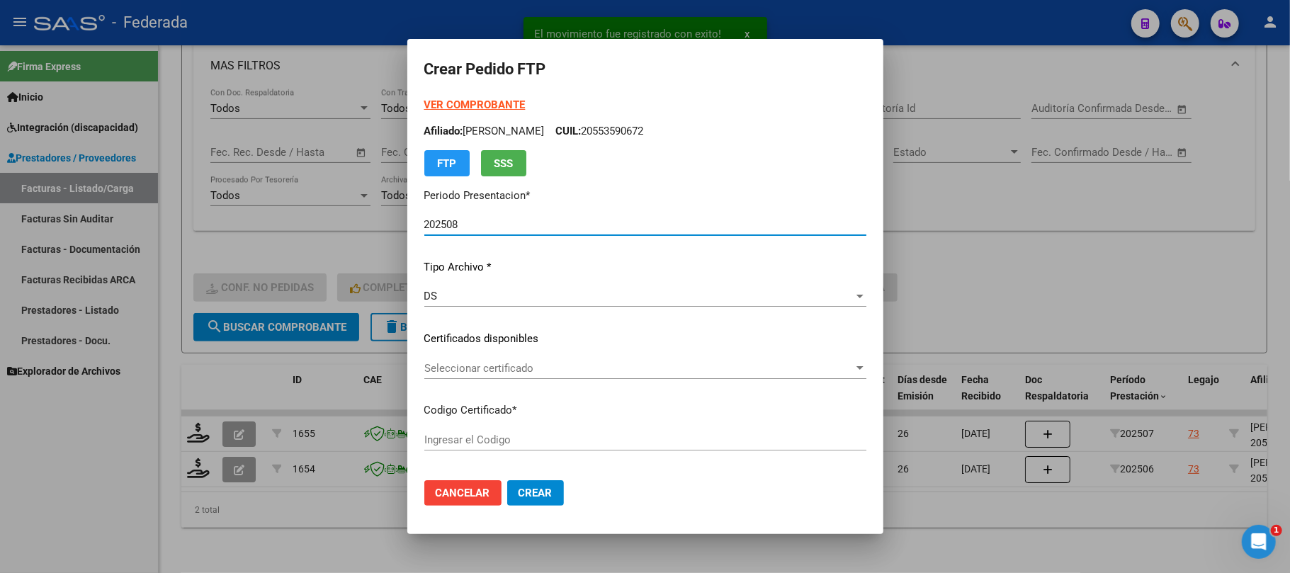
type input "ARG02000553590672022031120260311SFE168"
type input "2026-03-11"
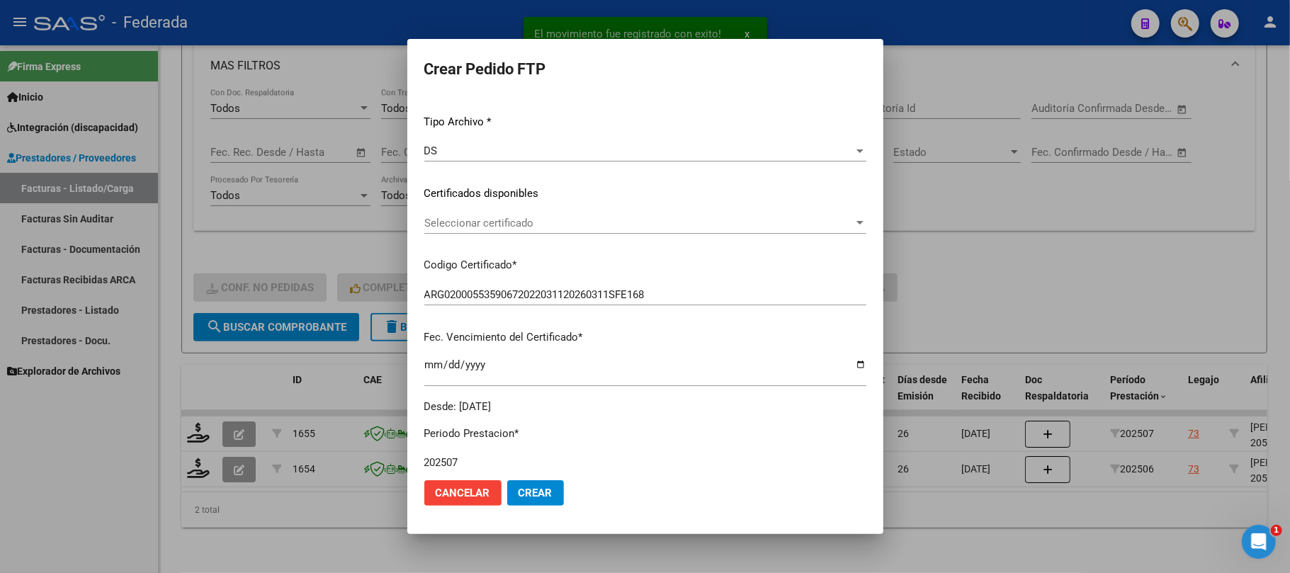
scroll to position [188, 0]
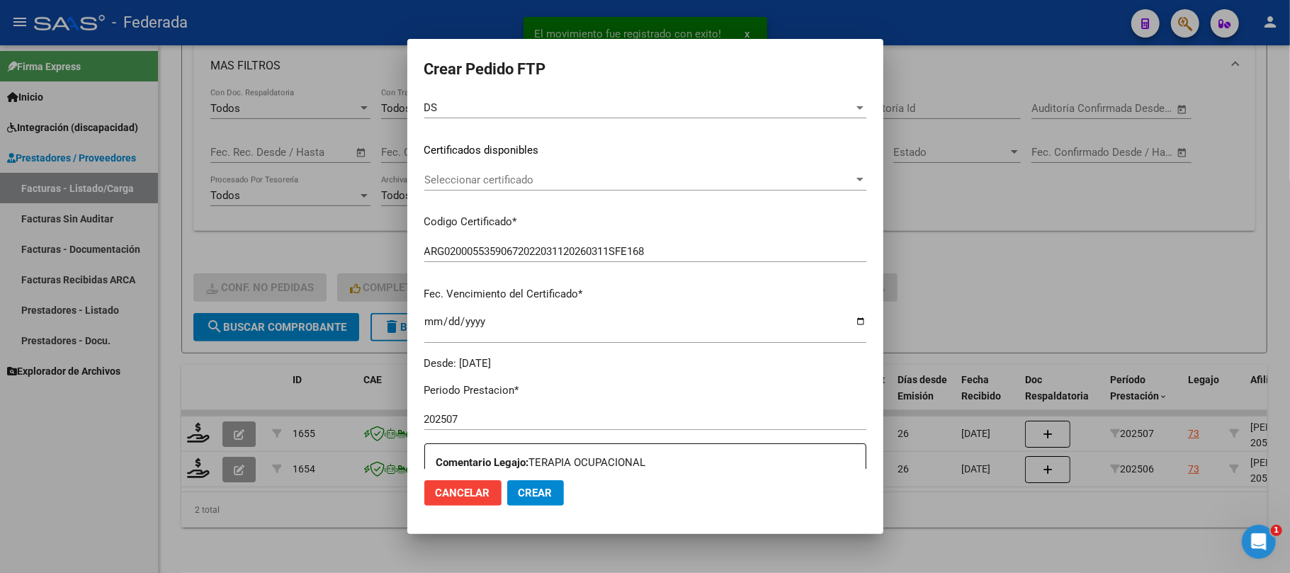
click at [494, 186] on div "Seleccionar certificado Seleccionar certificado" at bounding box center [645, 179] width 442 height 21
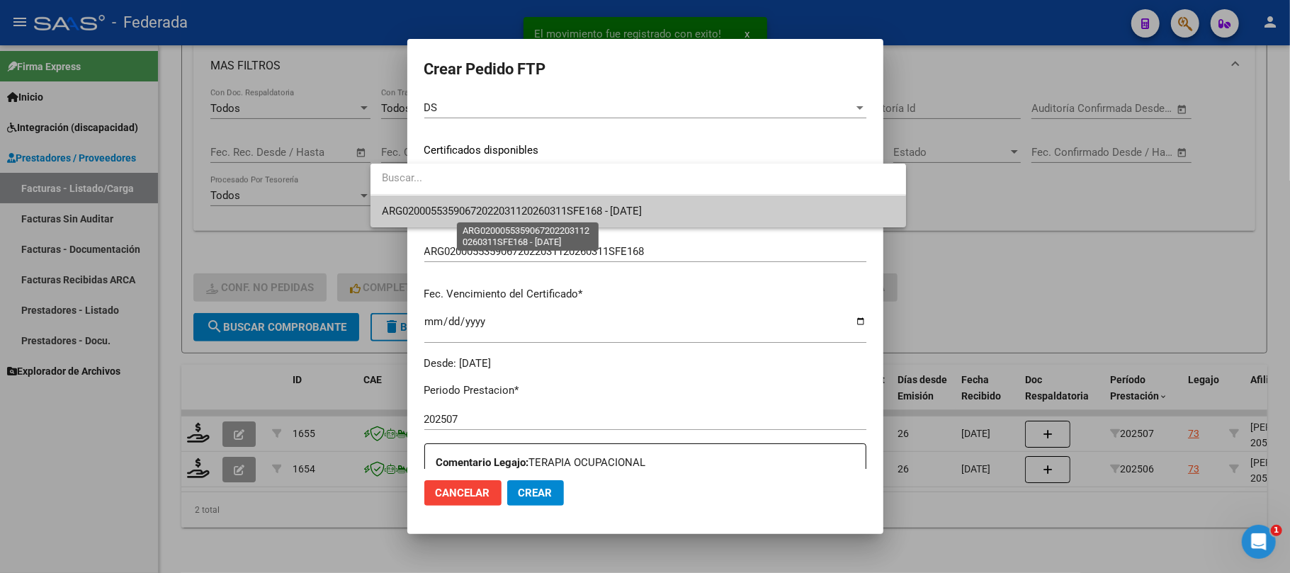
click at [490, 210] on span "ARG02000553590672022031120260311SFE168 - 2026-03-11" at bounding box center [512, 211] width 261 height 13
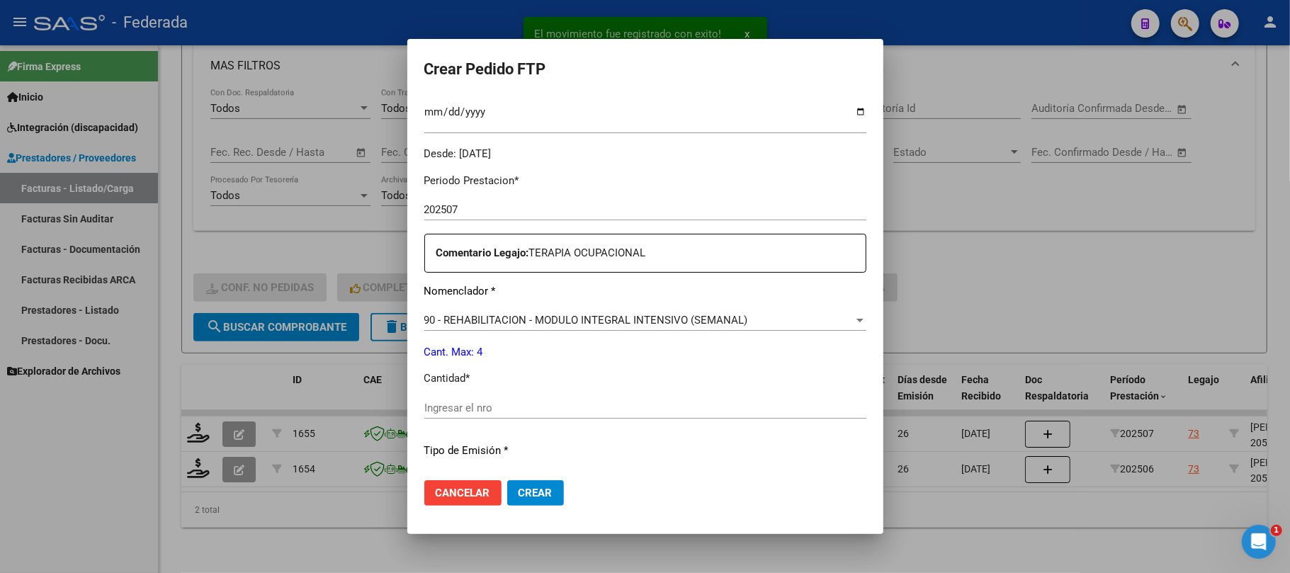
scroll to position [472, 0]
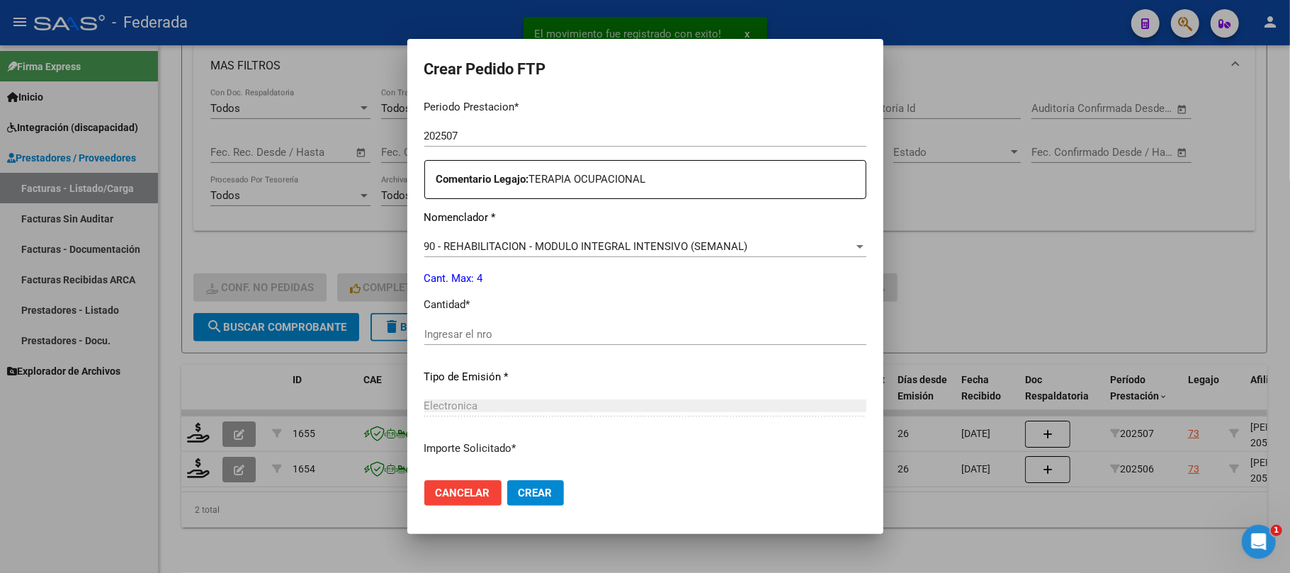
click at [472, 329] on input "Ingresar el nro" at bounding box center [645, 334] width 442 height 13
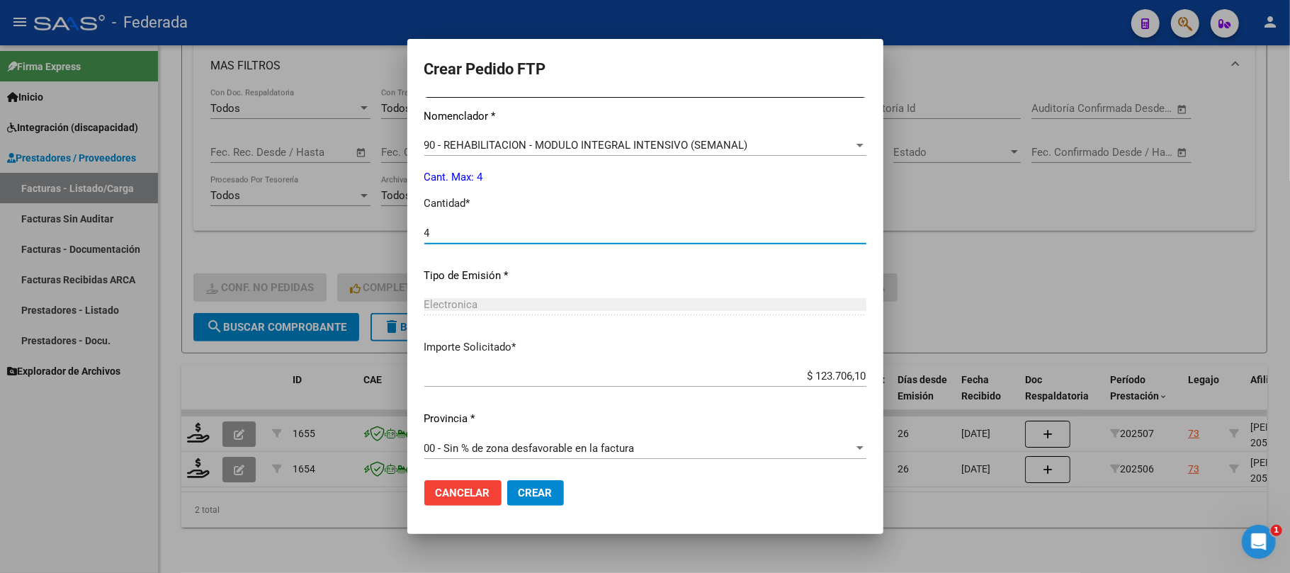
scroll to position [575, 0]
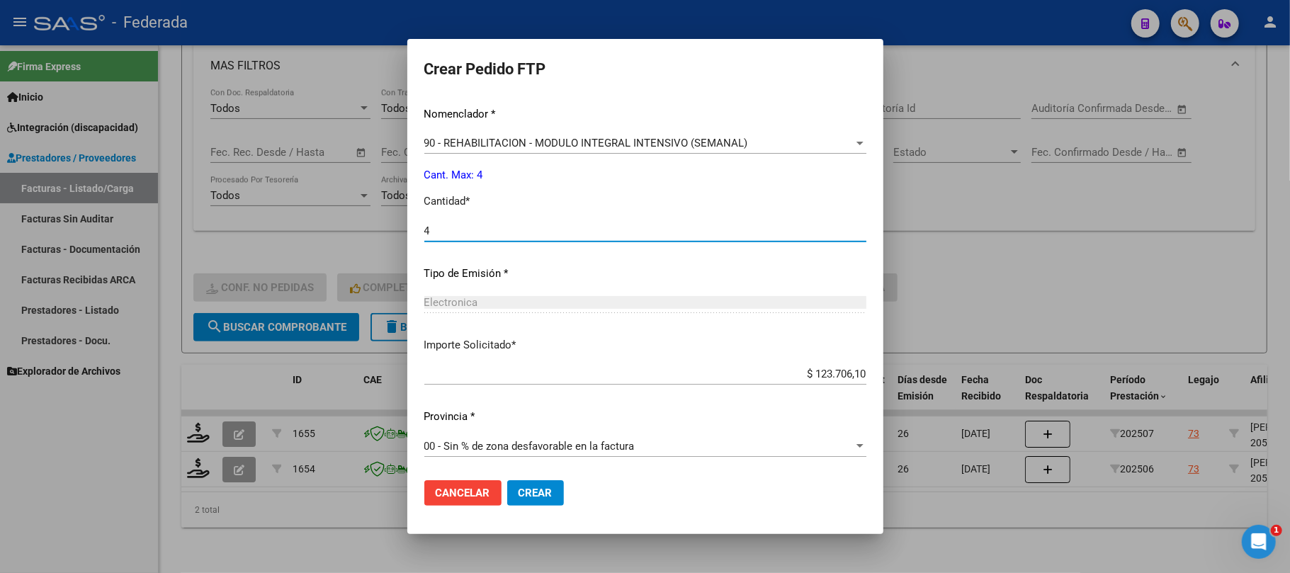
type input "4"
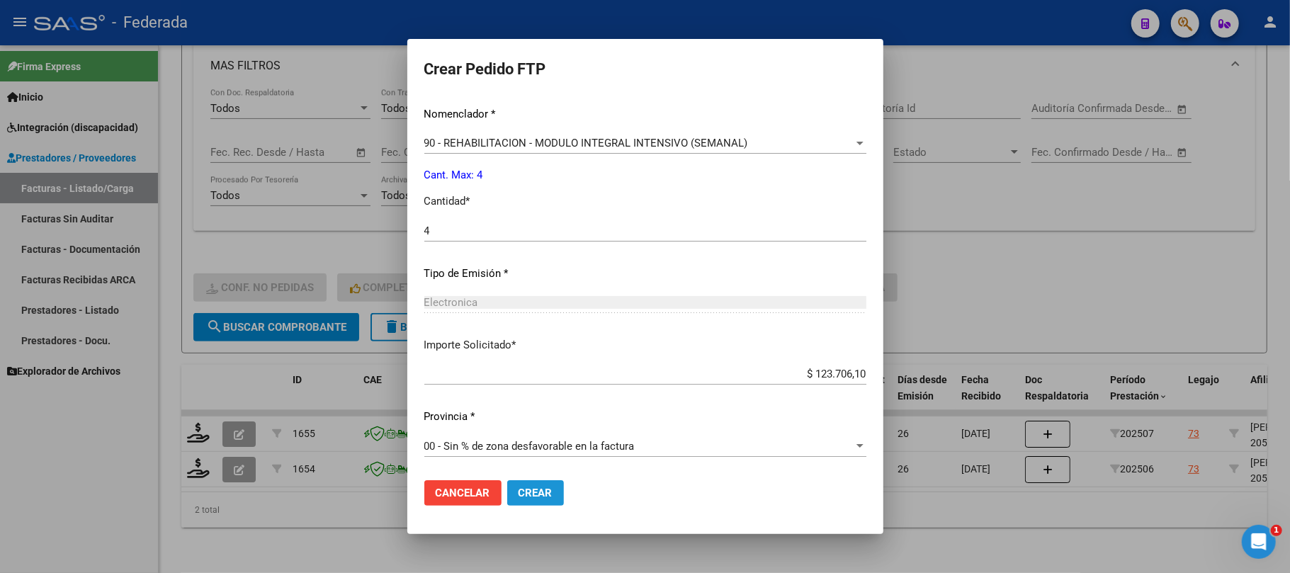
click at [507, 484] on button "Crear" at bounding box center [535, 492] width 57 height 25
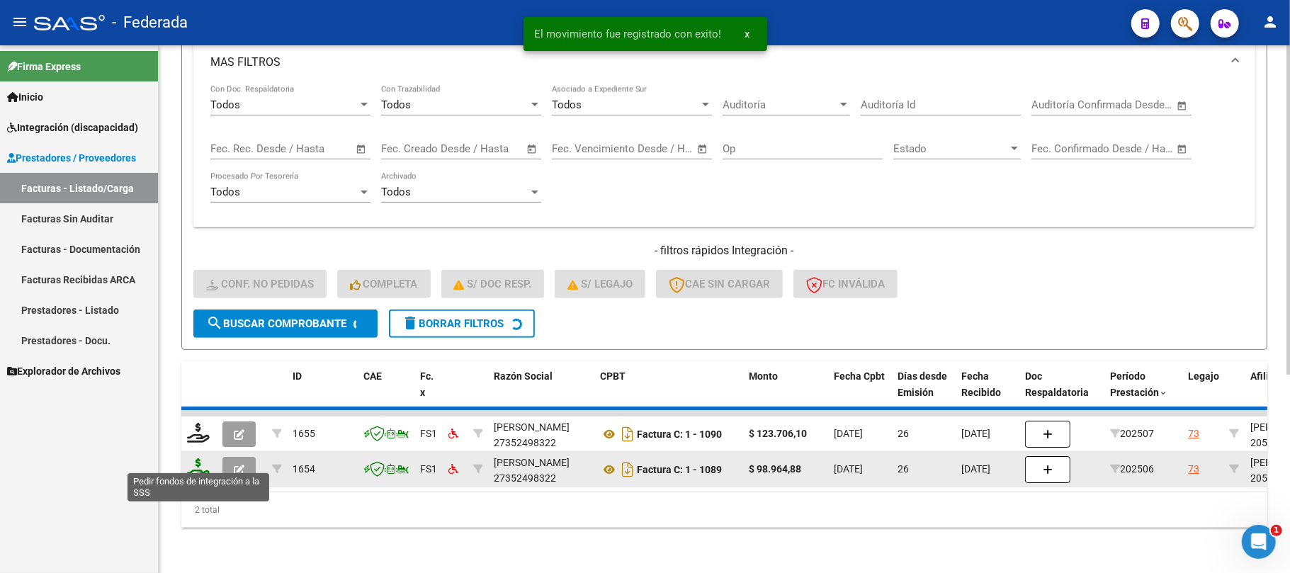
scroll to position [278, 0]
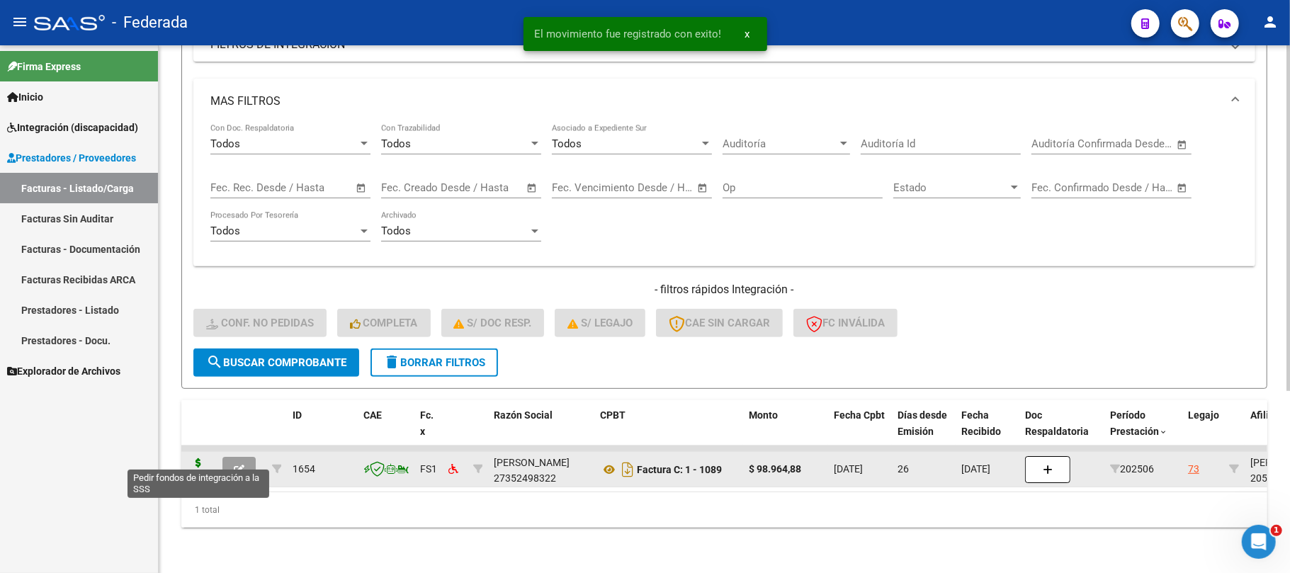
click at [194, 458] on icon at bounding box center [198, 468] width 23 height 20
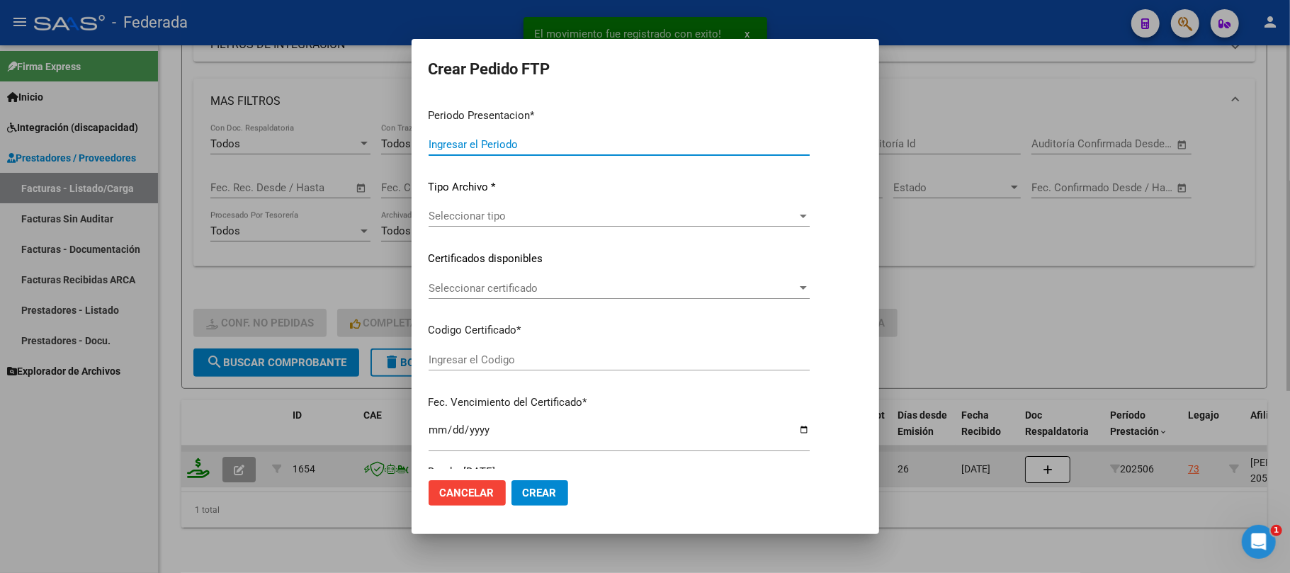
type input "202508"
type input "202506"
type input "$ 98.964,88"
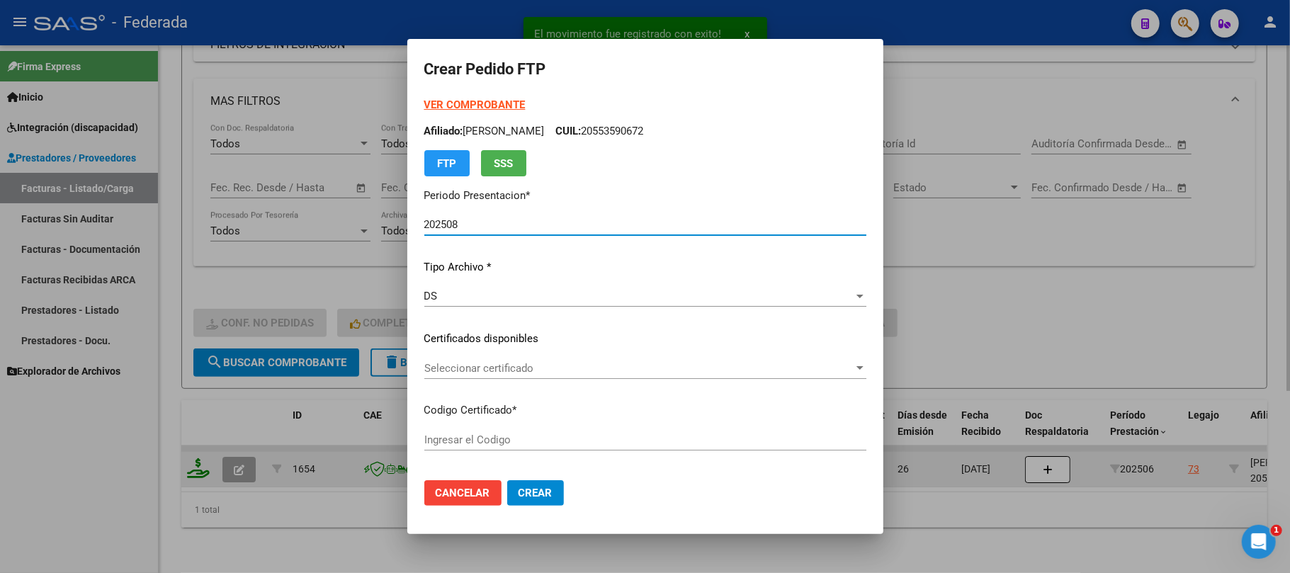
type input "ARG02000553590672022031120260311SFE168"
type input "2026-03-11"
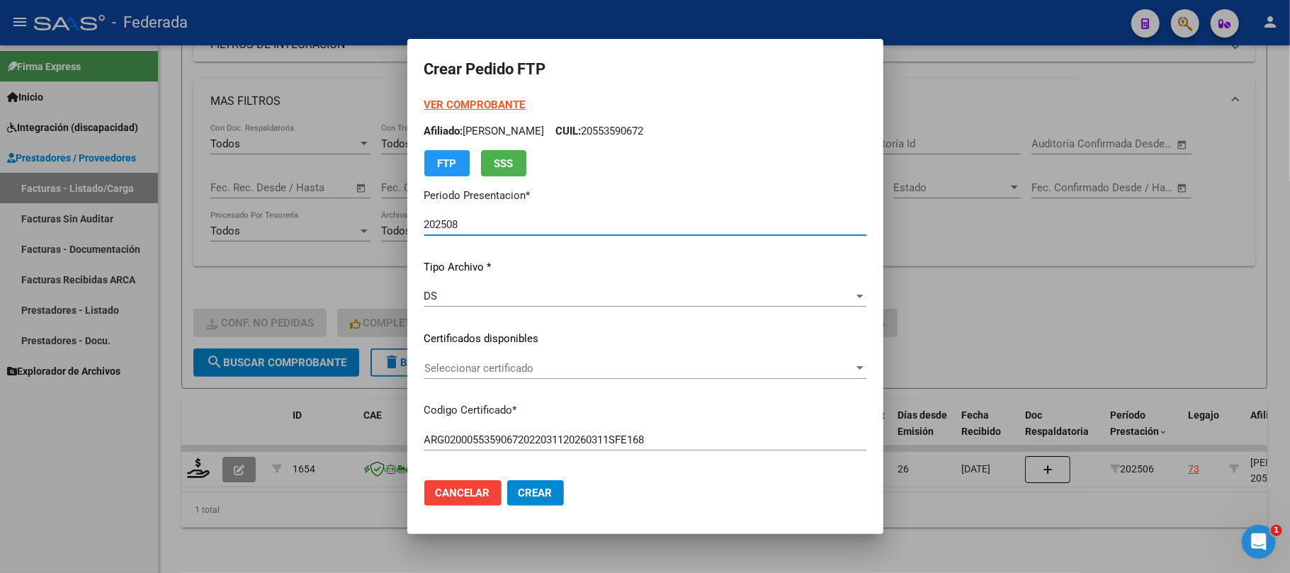
click at [424, 363] on span "Seleccionar certificado" at bounding box center [638, 368] width 429 height 13
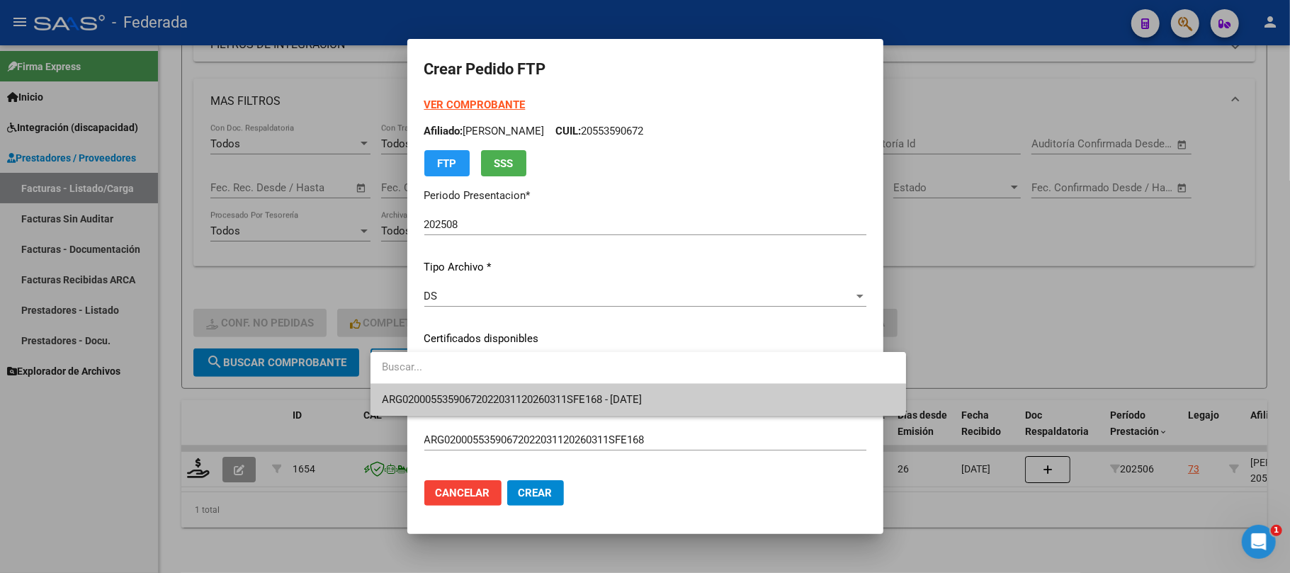
click at [409, 395] on span "ARG02000553590672022031120260311SFE168 - 2026-03-11" at bounding box center [512, 399] width 261 height 13
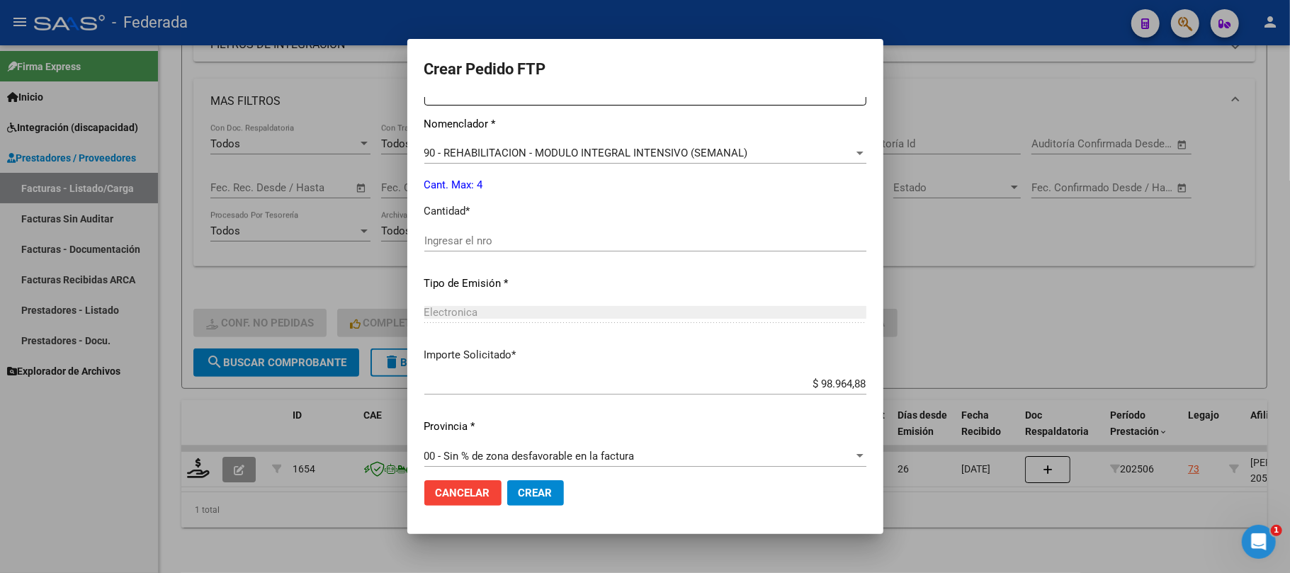
scroll to position [567, 0]
click at [433, 244] on input "Ingresar el nro" at bounding box center [645, 239] width 442 height 13
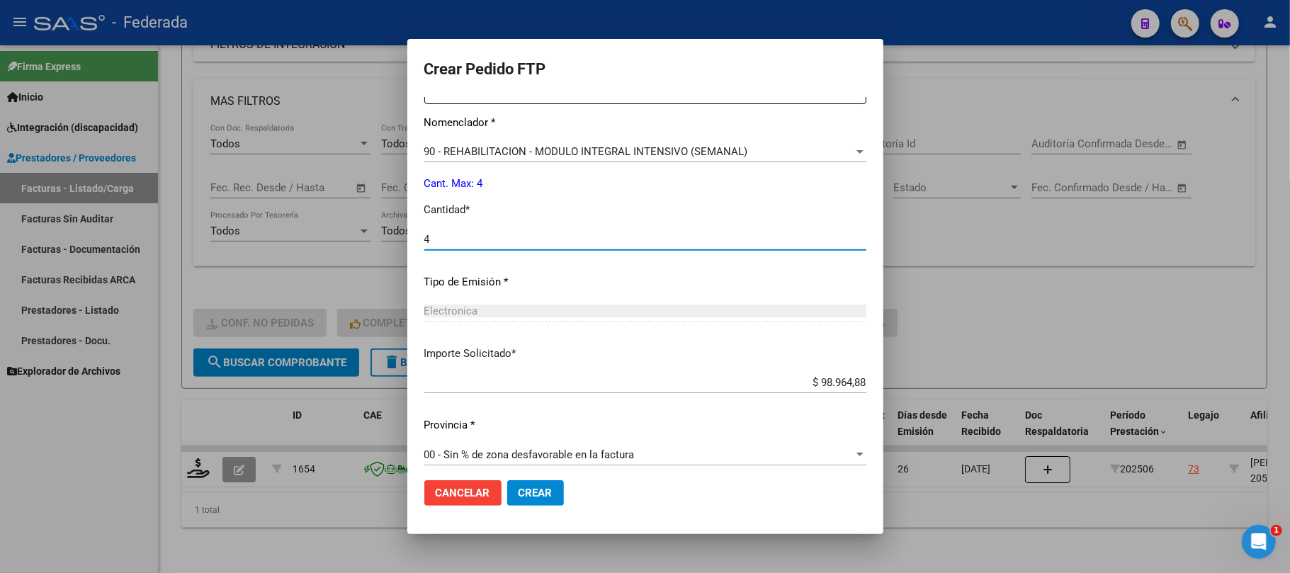
type input "4"
click at [518, 493] on span "Crear" at bounding box center [535, 493] width 34 height 13
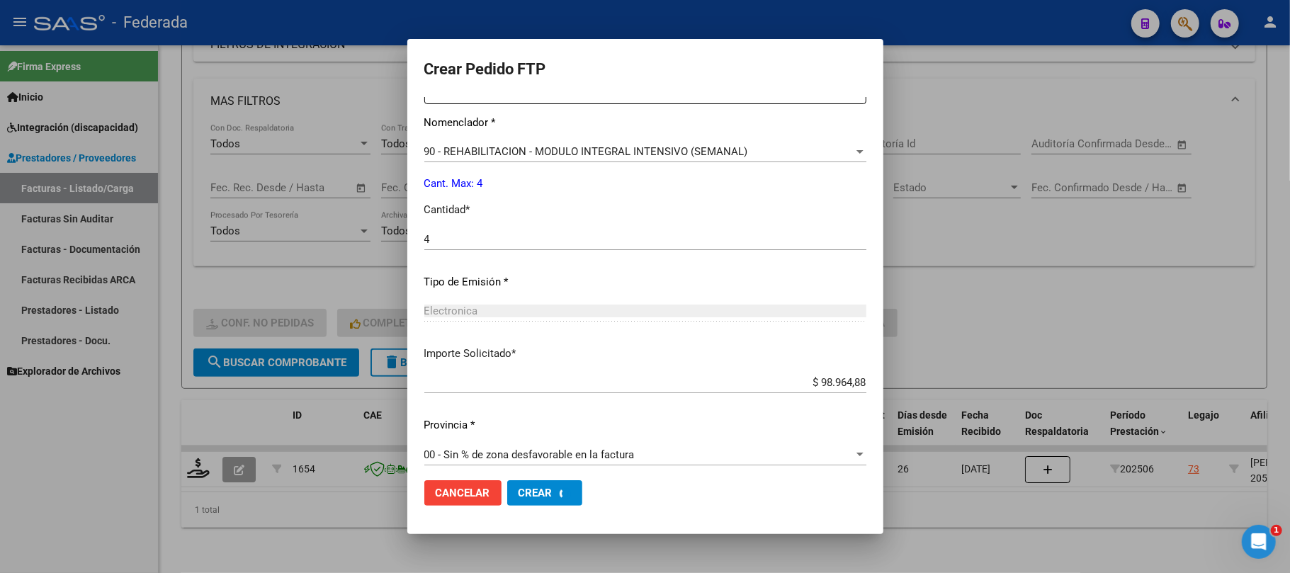
scroll to position [0, 0]
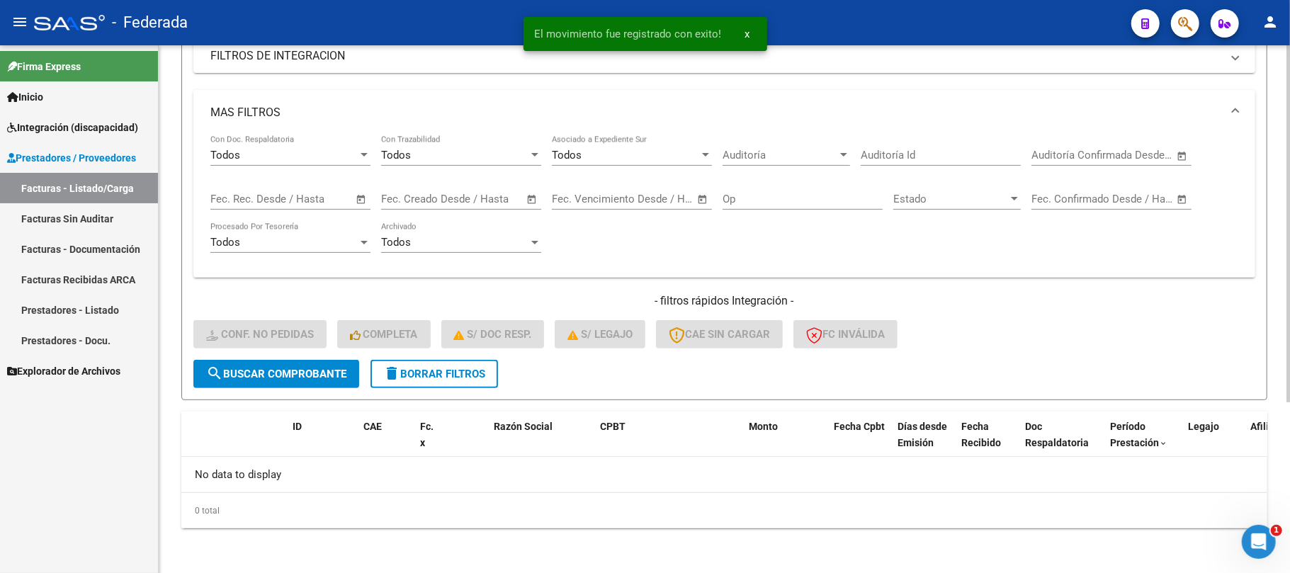
click at [406, 377] on span "delete Borrar Filtros" at bounding box center [434, 374] width 102 height 13
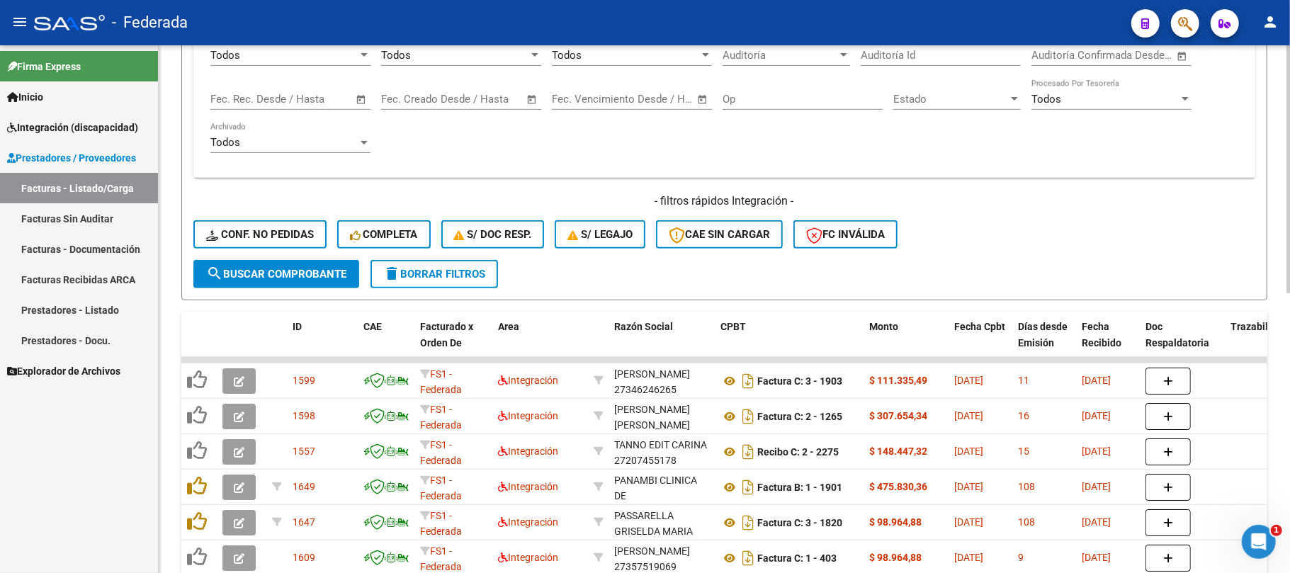
scroll to position [442, 0]
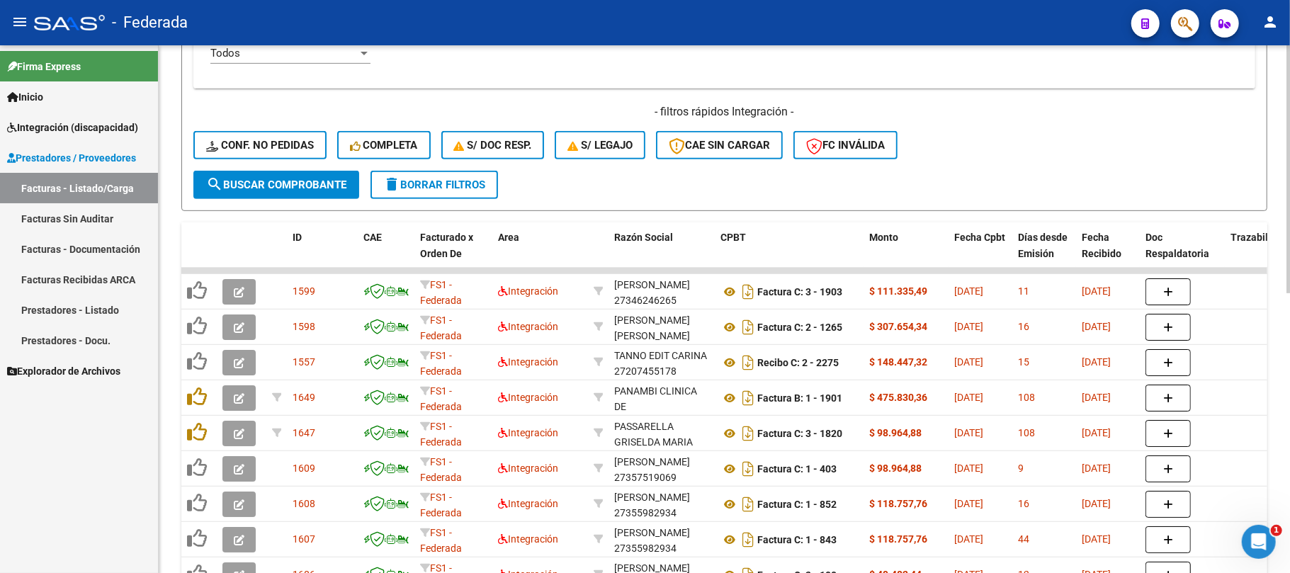
click at [443, 193] on button "delete Borrar Filtros" at bounding box center [433, 185] width 127 height 28
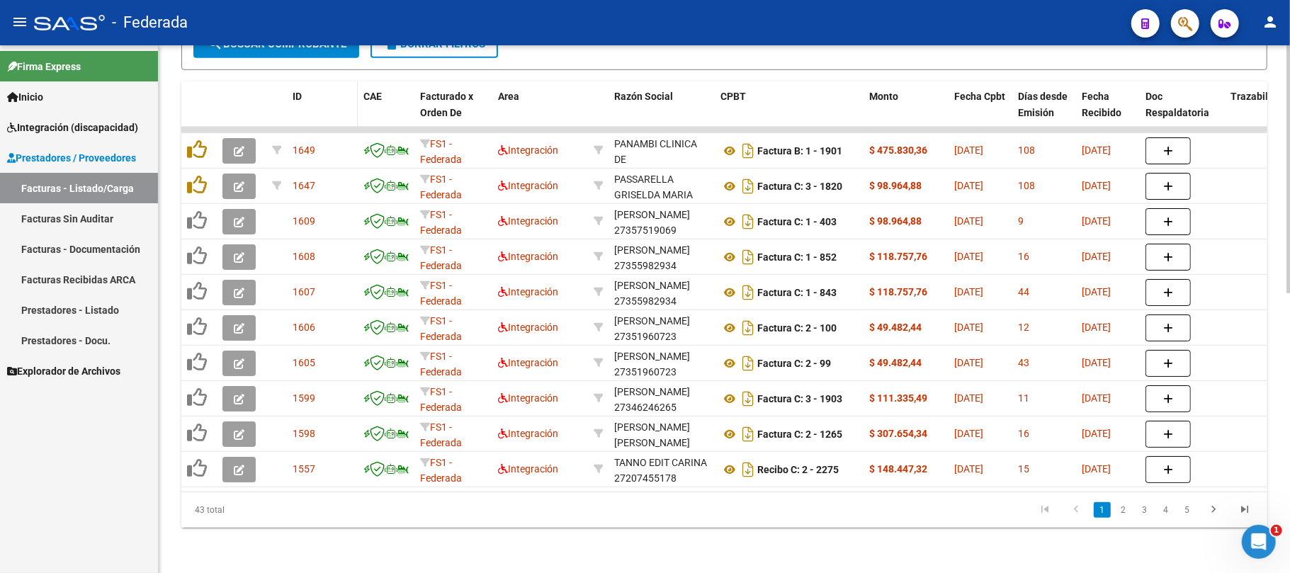
scroll to position [408, 0]
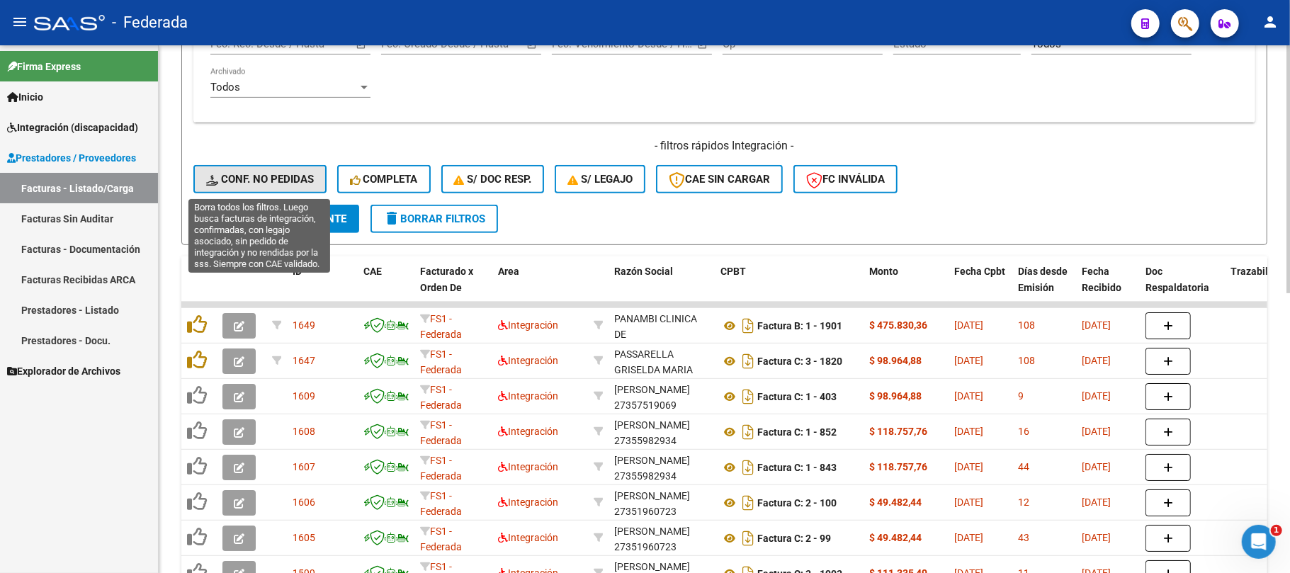
click at [295, 191] on button "Conf. no pedidas" at bounding box center [259, 179] width 133 height 28
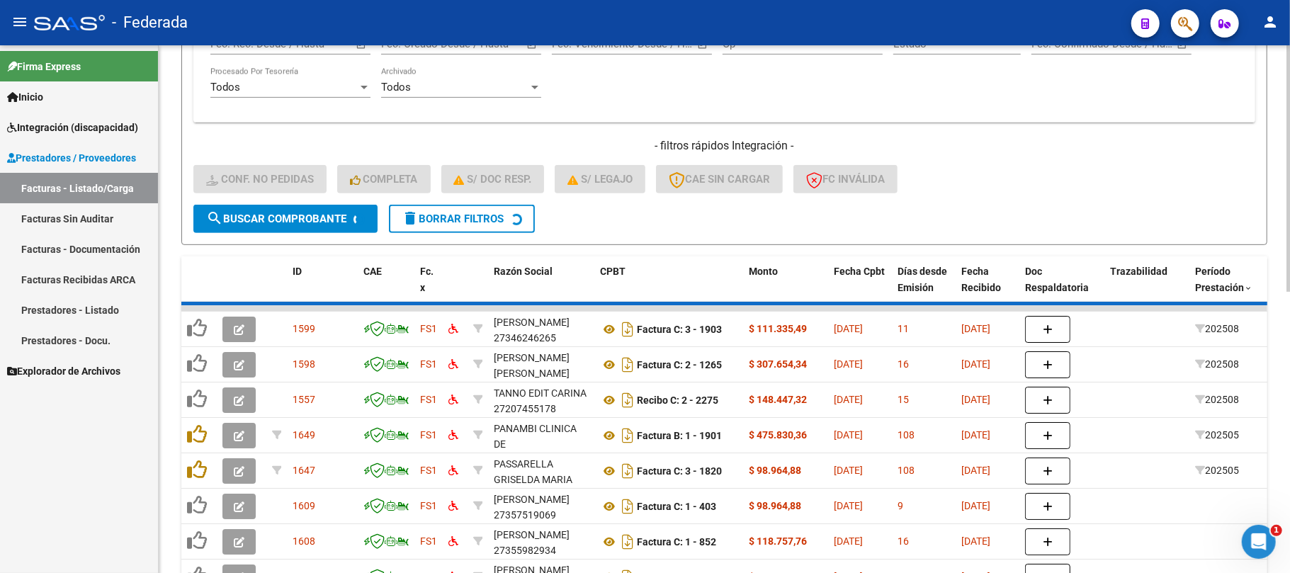
scroll to position [348, 0]
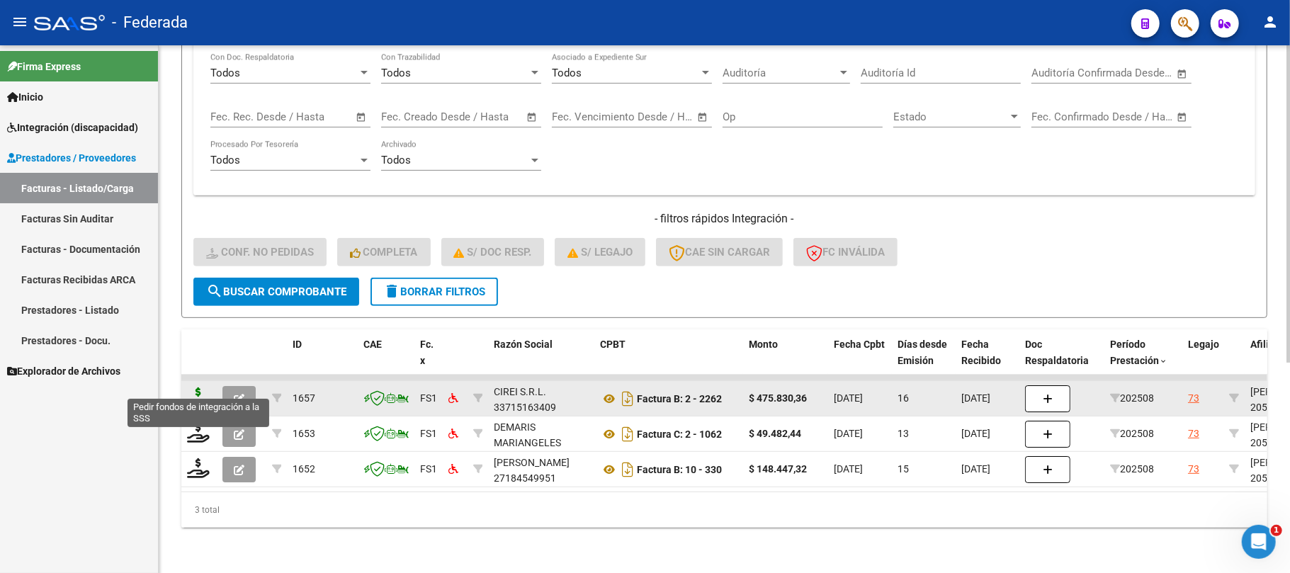
click at [196, 387] on icon at bounding box center [198, 397] width 23 height 20
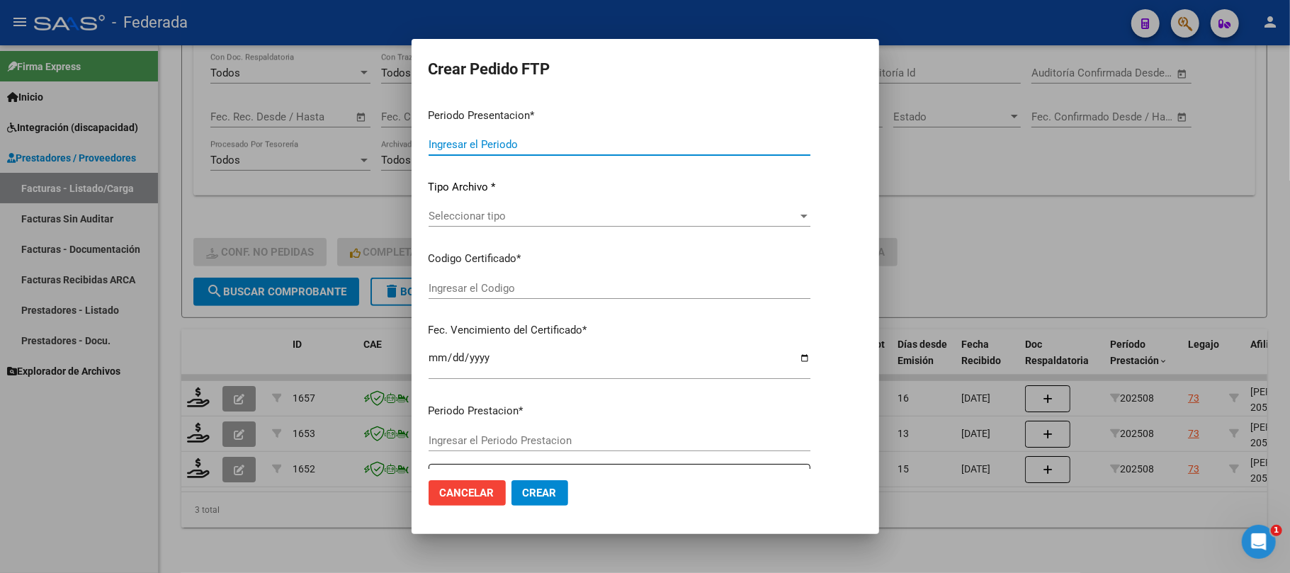
type input "202508"
type input "$ 475.830,36"
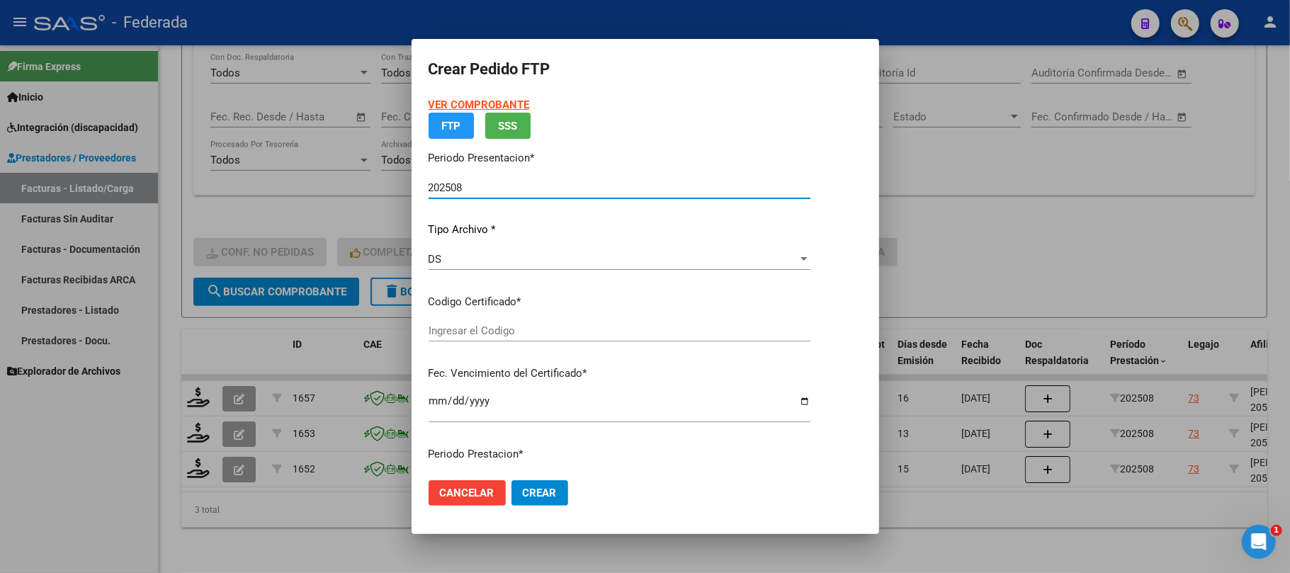
type input "ARG02000553590672022031120260311SFE168"
type input "2026-03-11"
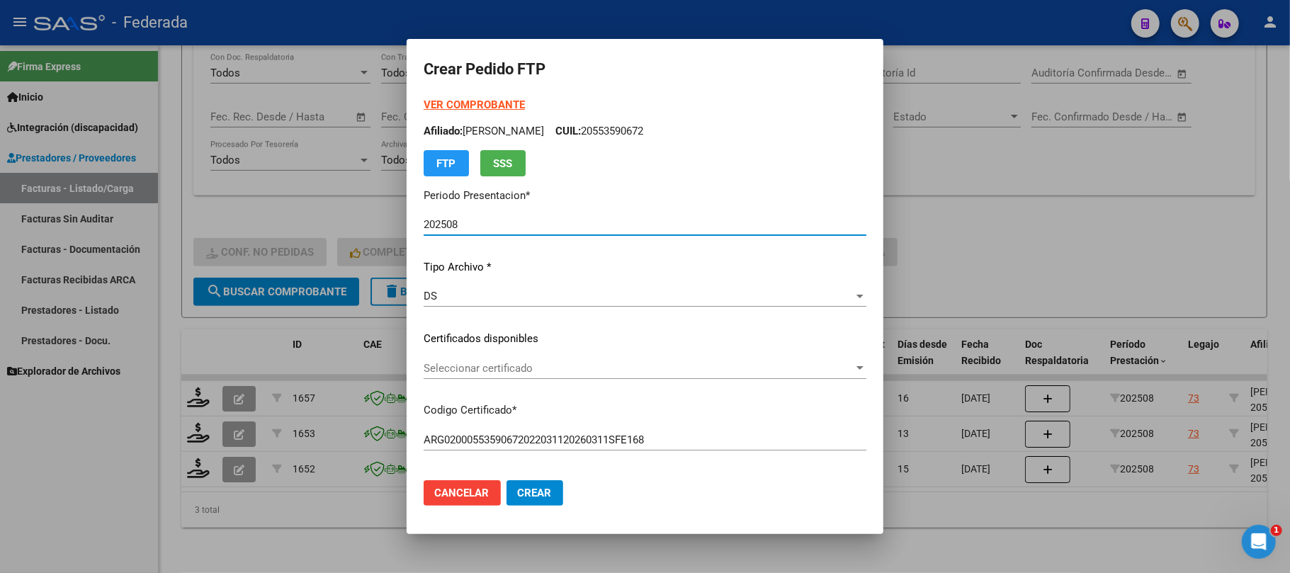
click at [428, 370] on span "Seleccionar certificado" at bounding box center [639, 368] width 430 height 13
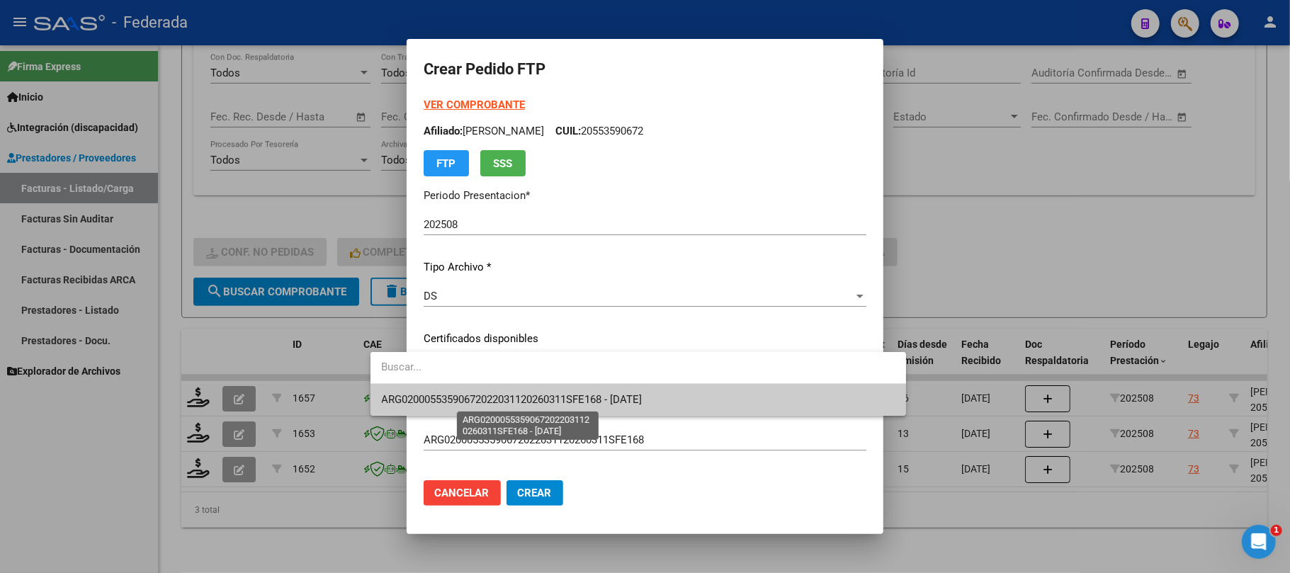
click at [428, 402] on span "ARG02000553590672022031120260311SFE168 - 2026-03-11" at bounding box center [512, 399] width 261 height 13
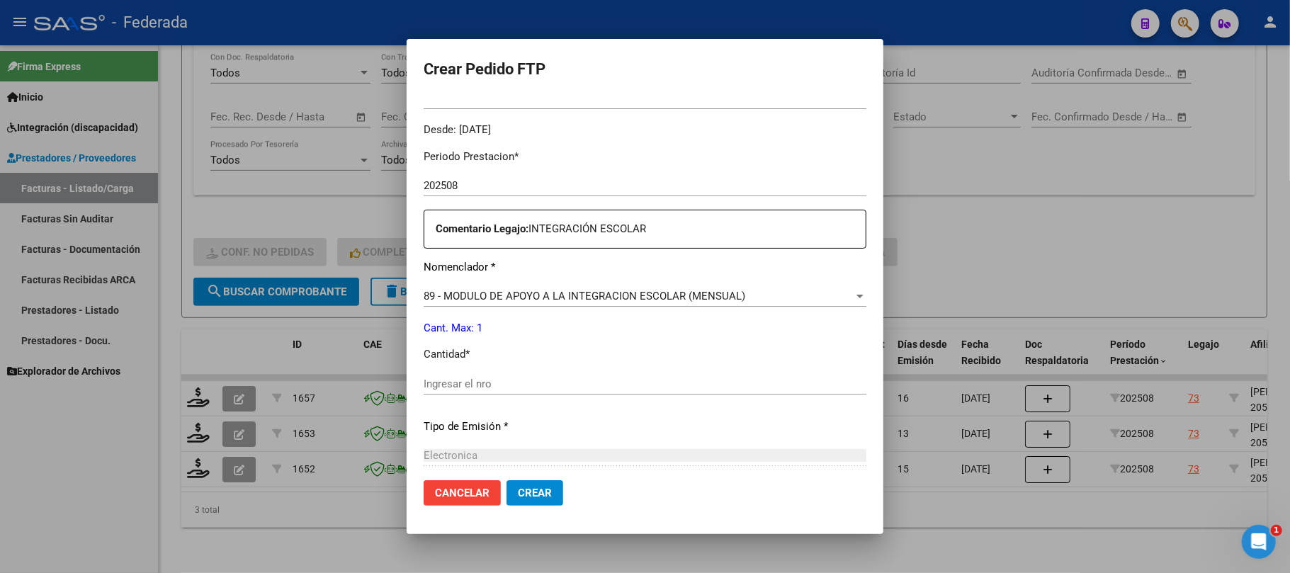
scroll to position [472, 0]
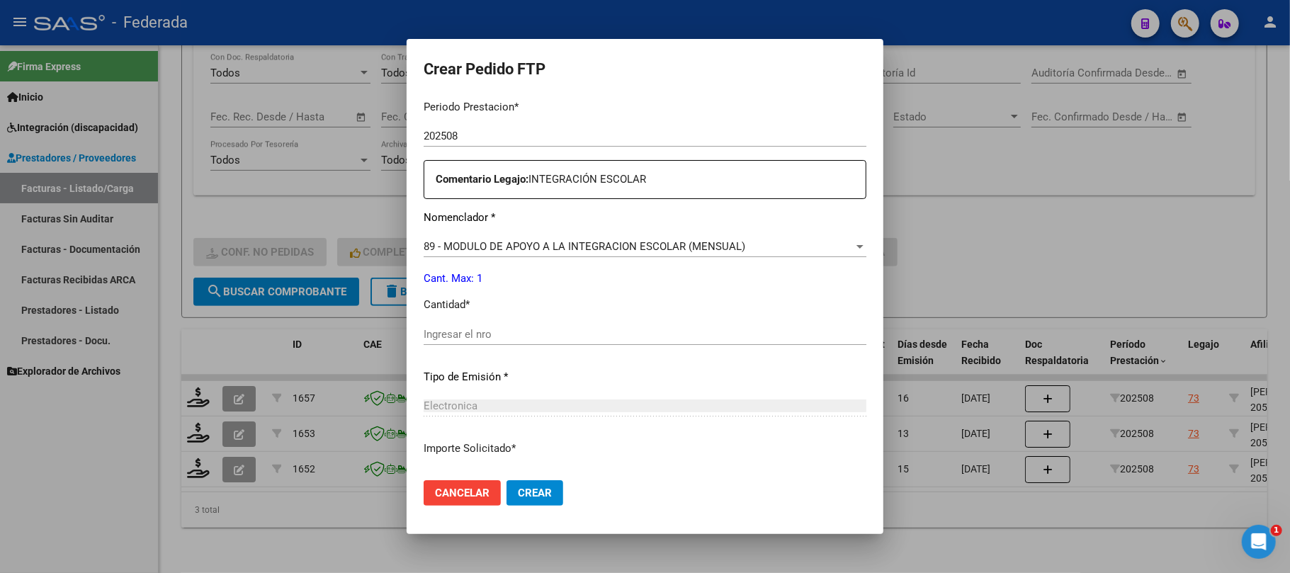
click at [453, 315] on div "Periodo Prestacion * 202508 Ingresar el Periodo Prestacion Comentario Legajo: I…" at bounding box center [645, 331] width 443 height 485
click at [453, 324] on div "Ingresar el nro" at bounding box center [645, 334] width 443 height 21
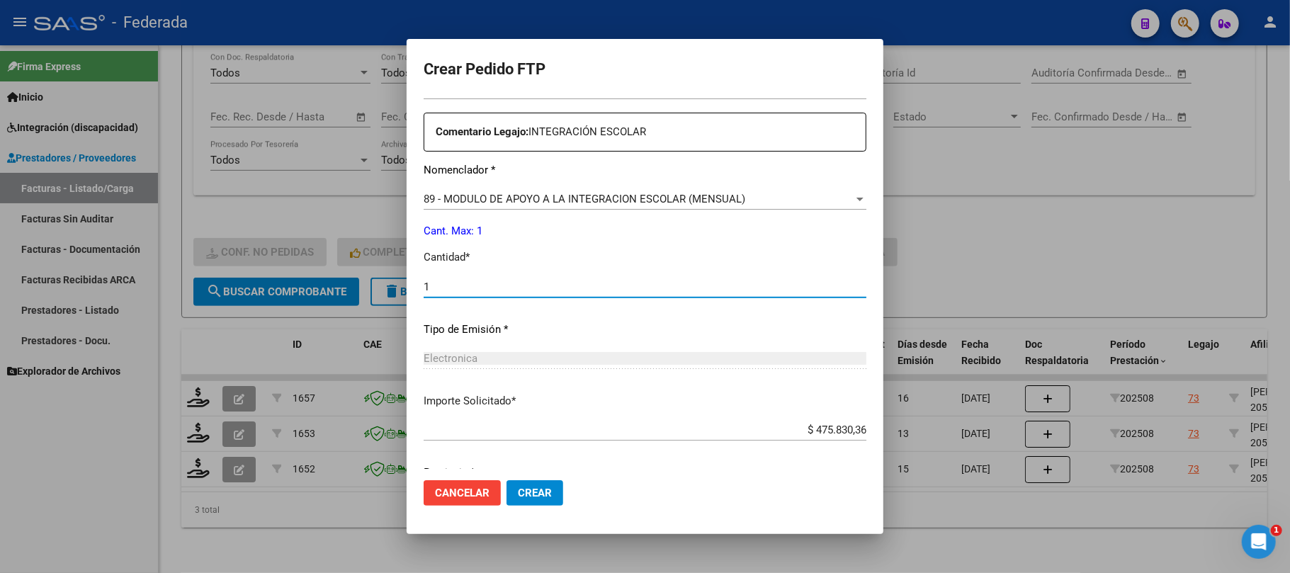
scroll to position [575, 0]
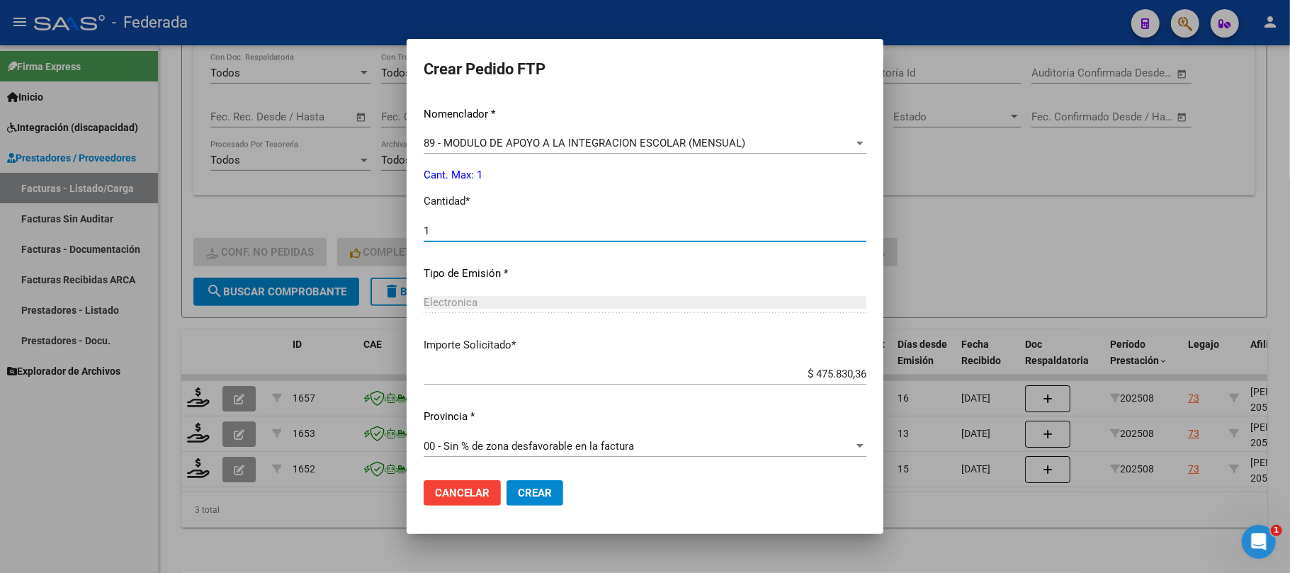
type input "1"
click at [518, 499] on span "Crear" at bounding box center [535, 493] width 34 height 13
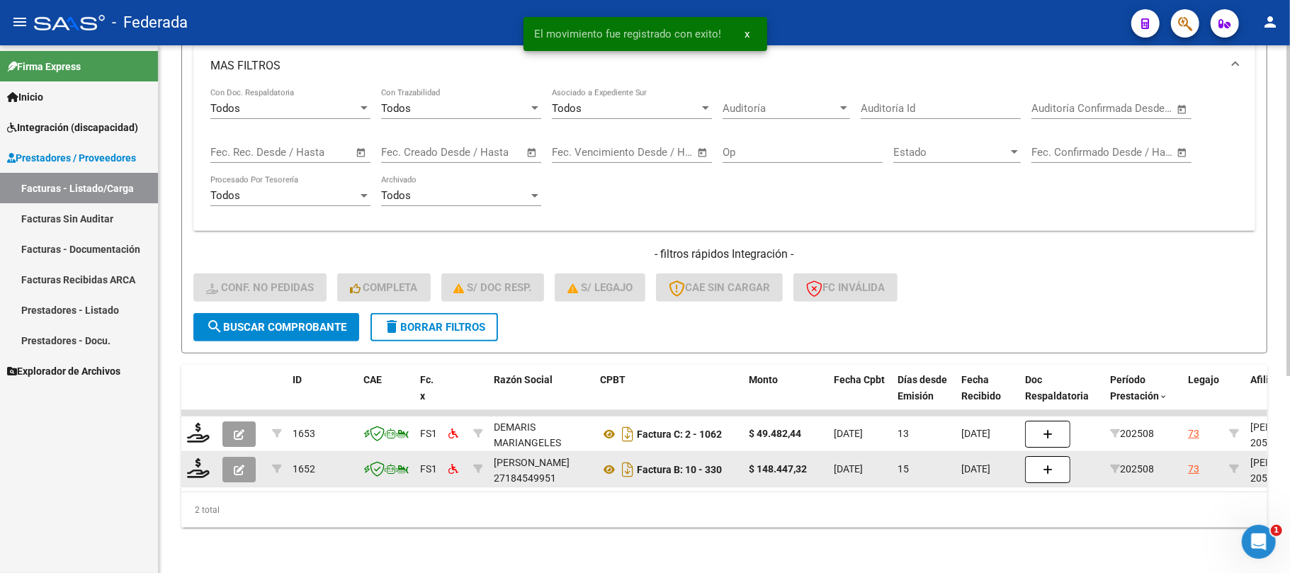
scroll to position [313, 0]
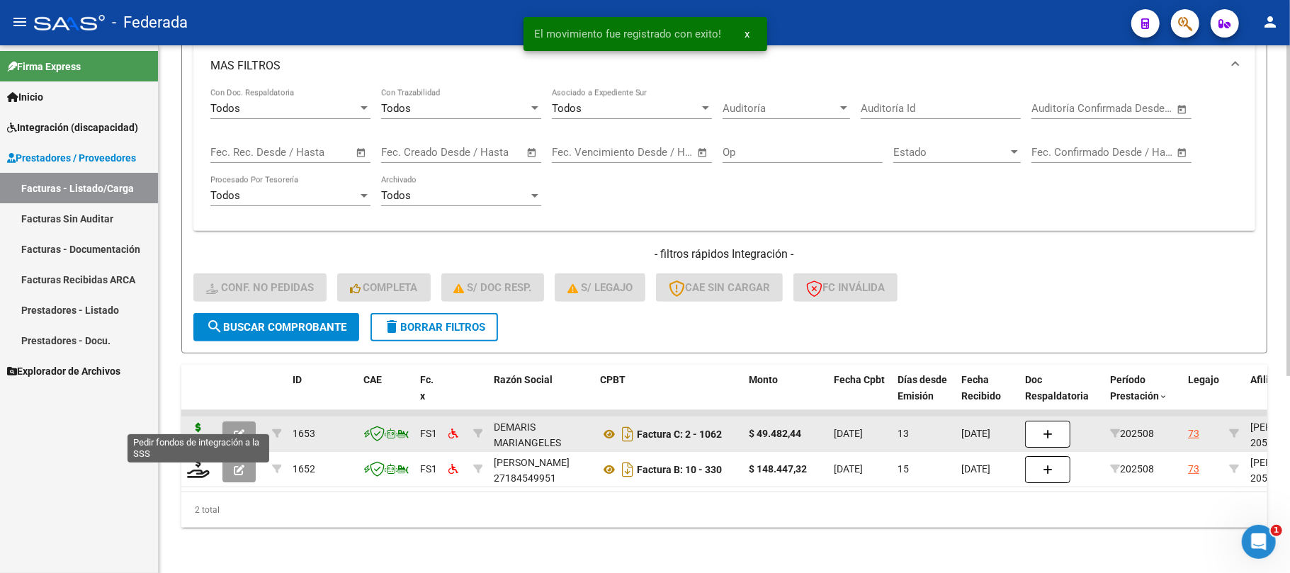
click at [201, 423] on icon at bounding box center [198, 433] width 23 height 20
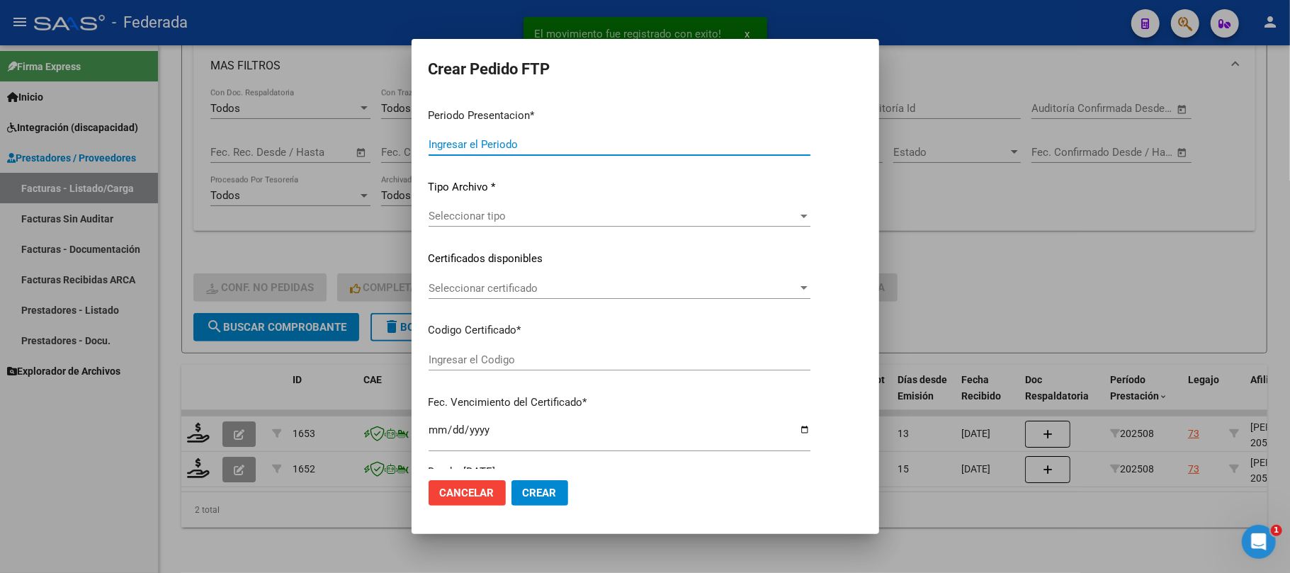
type input "202508"
type input "$ 49.482,44"
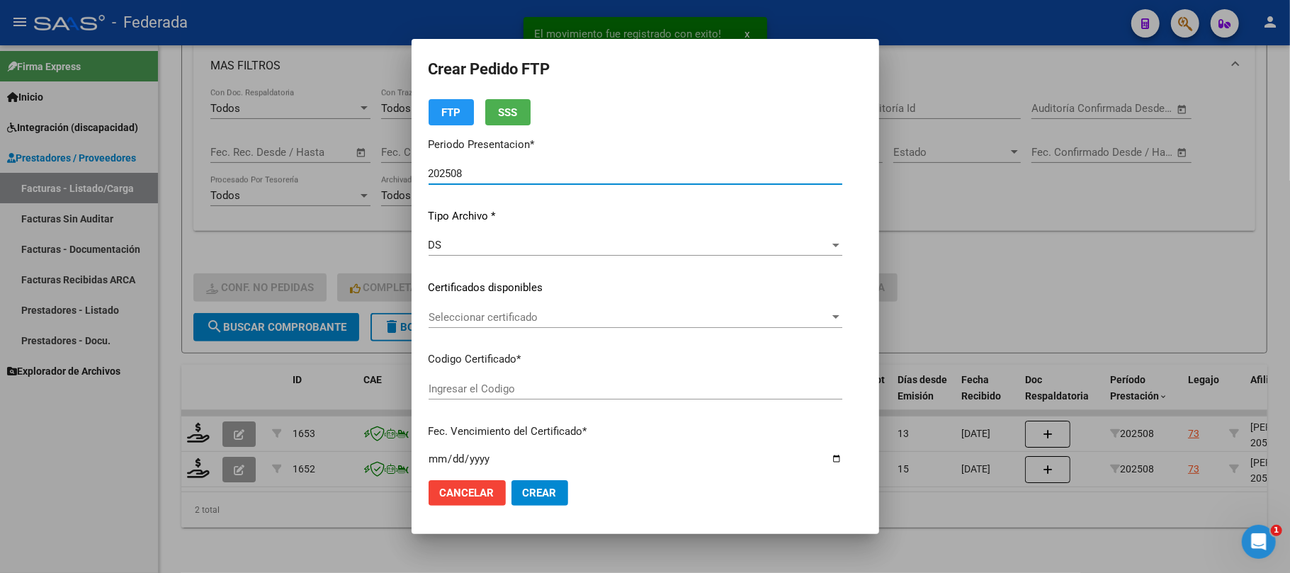
type input "ARG02000553590672022031120260311SFE168"
type input "2026-03-11"
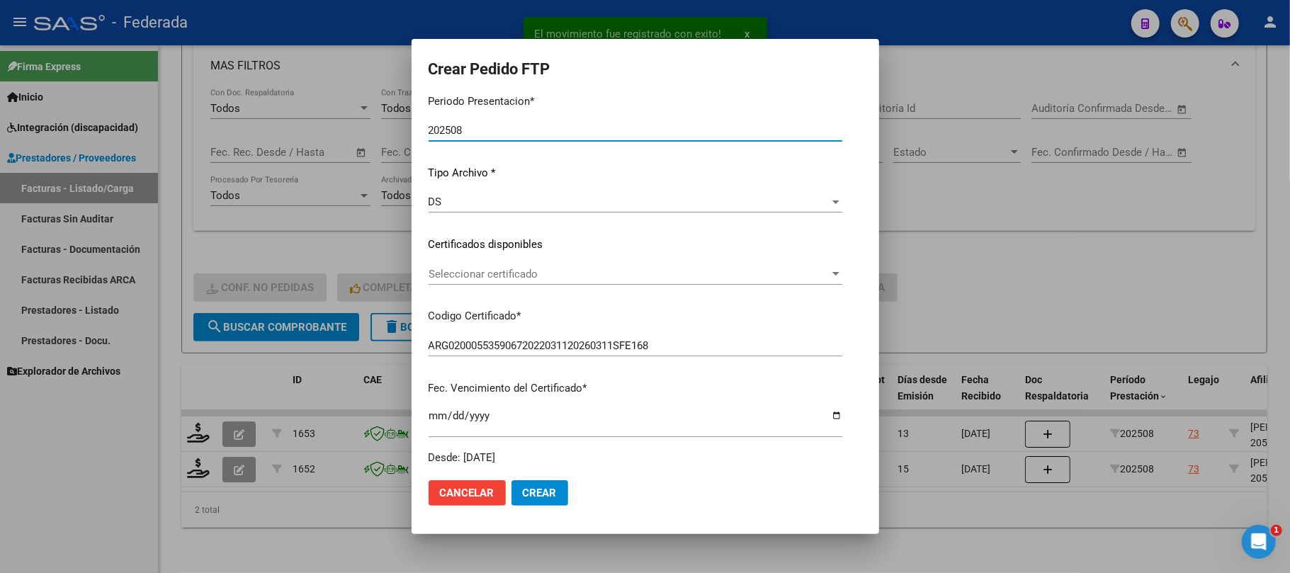
click at [448, 279] on span "Seleccionar certificado" at bounding box center [628, 274] width 401 height 13
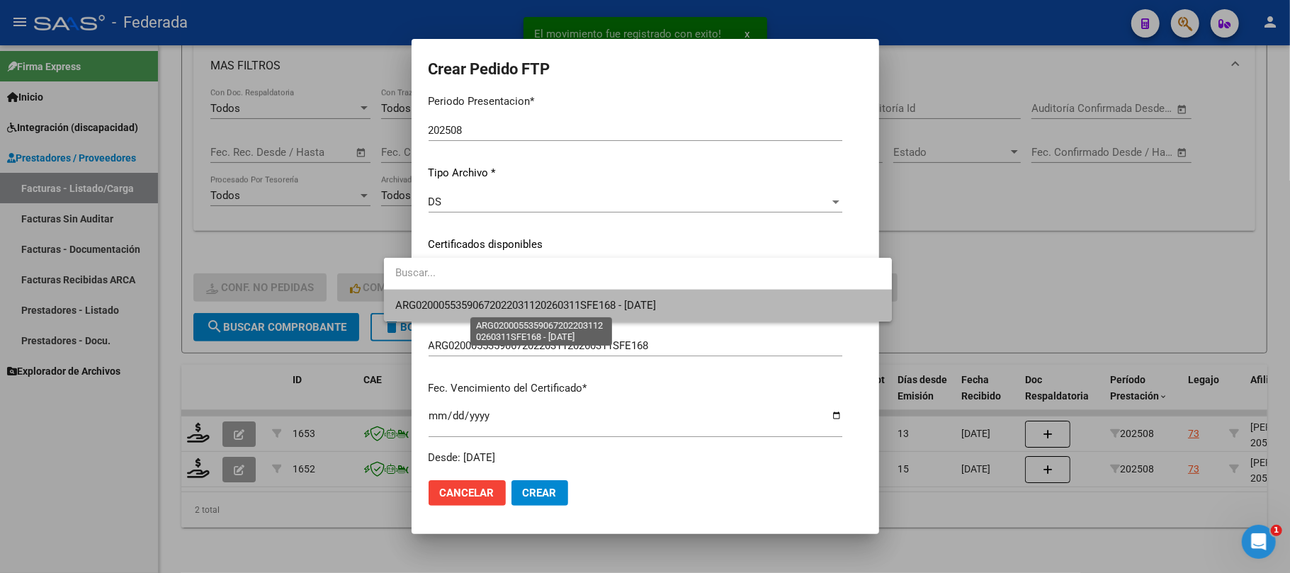
click at [450, 307] on span "ARG02000553590672022031120260311SFE168 - 2026-03-11" at bounding box center [525, 305] width 261 height 13
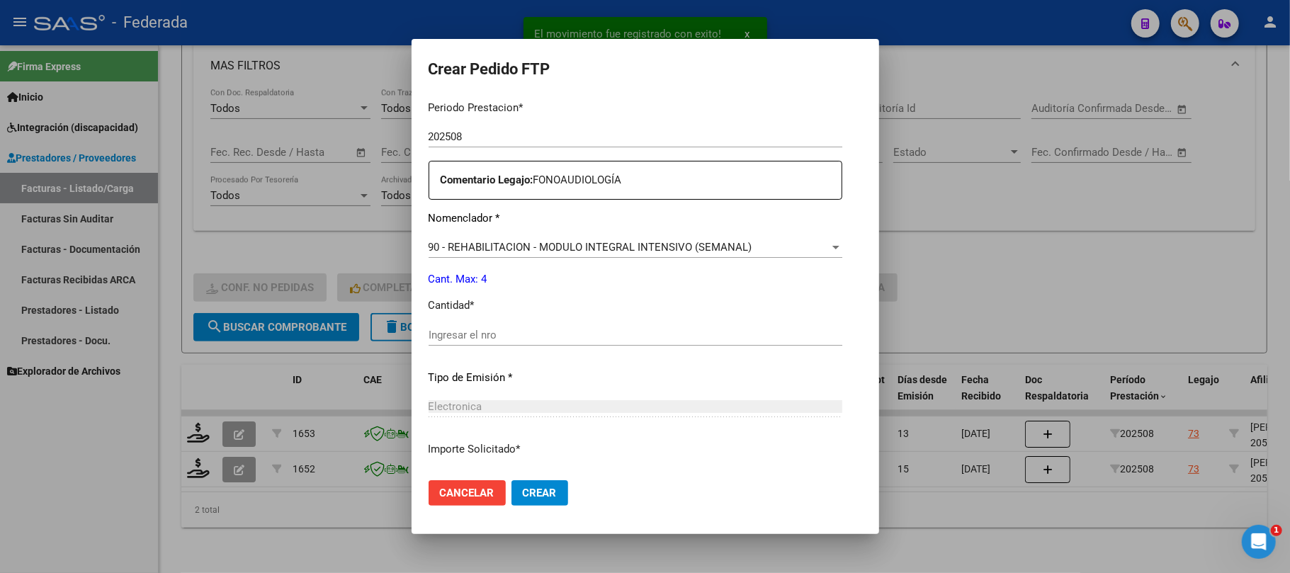
scroll to position [472, 0]
click at [462, 335] on input "Ingresar el nro" at bounding box center [635, 334] width 414 height 13
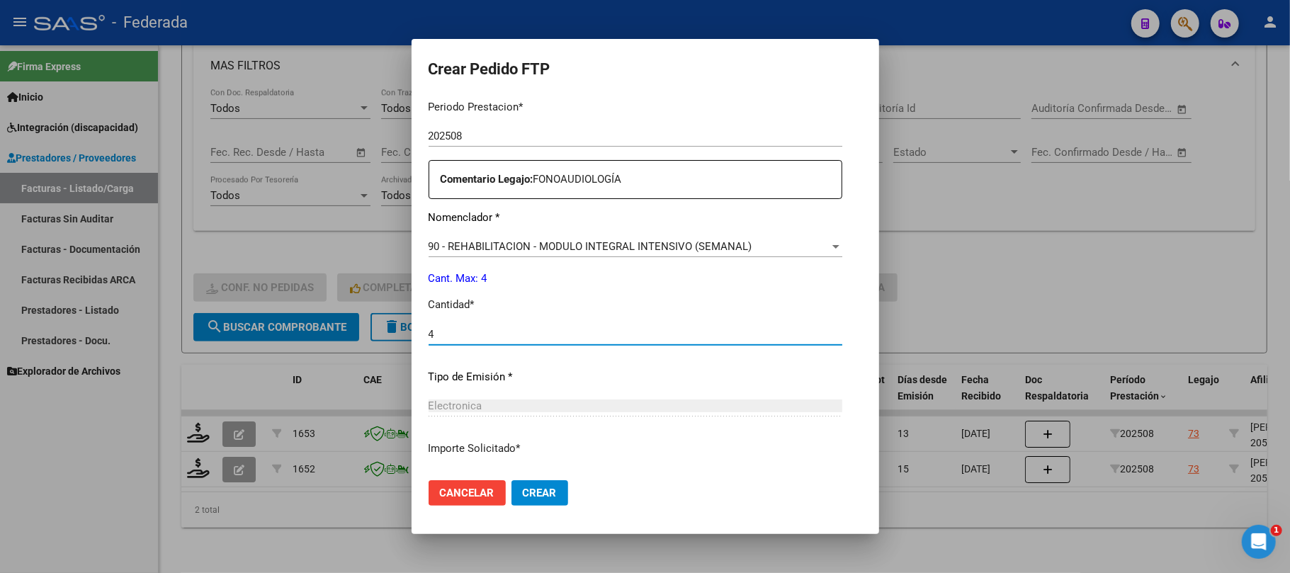
type input "4"
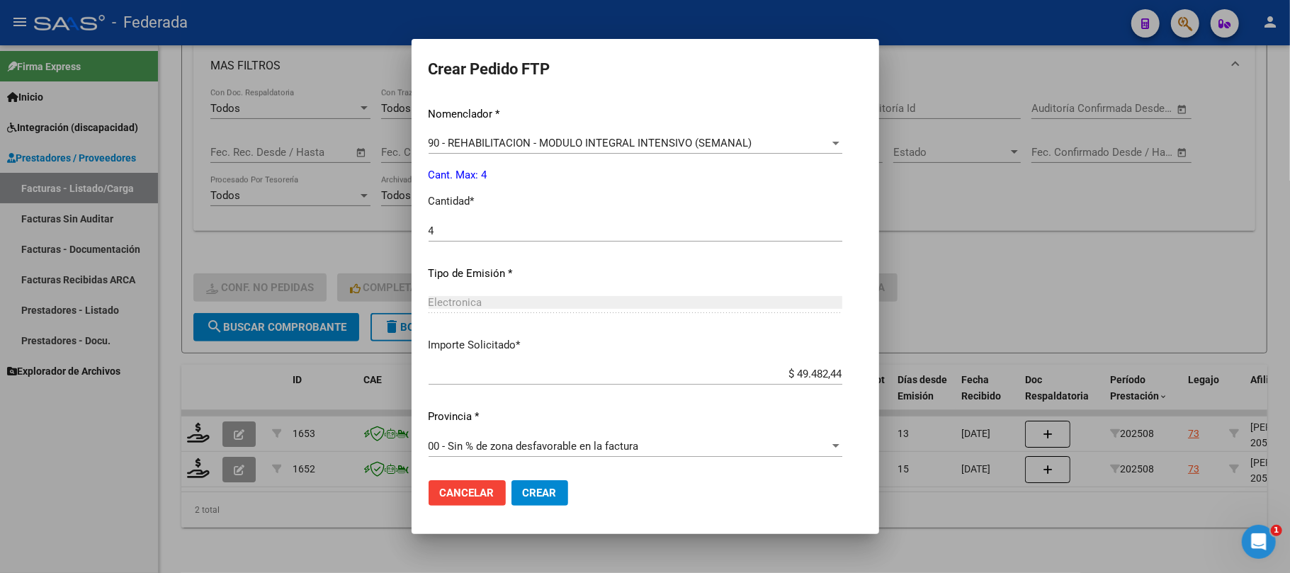
click at [523, 493] on span "Crear" at bounding box center [540, 493] width 34 height 13
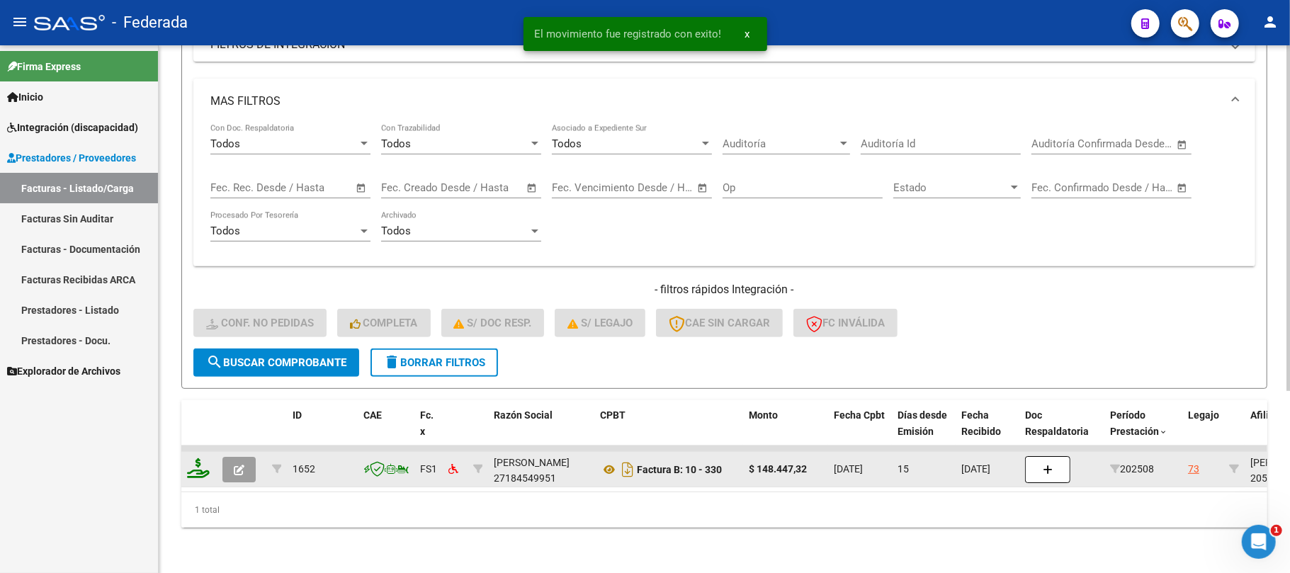
scroll to position [278, 0]
click at [200, 458] on icon at bounding box center [198, 468] width 23 height 20
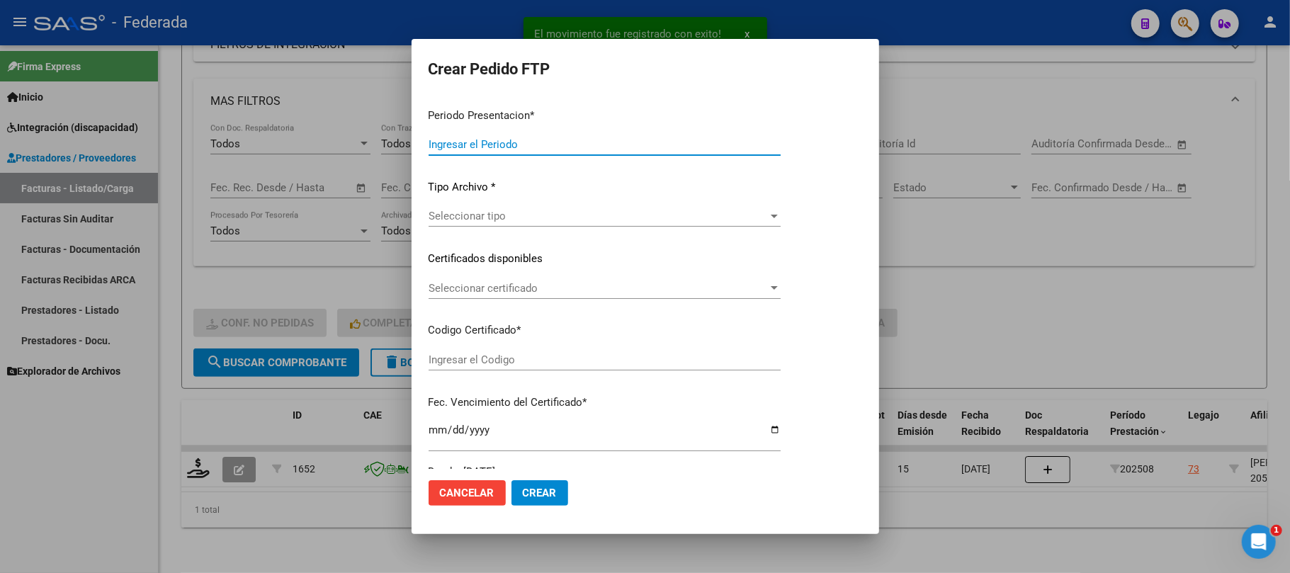
type input "202508"
type input "$ 148.447,32"
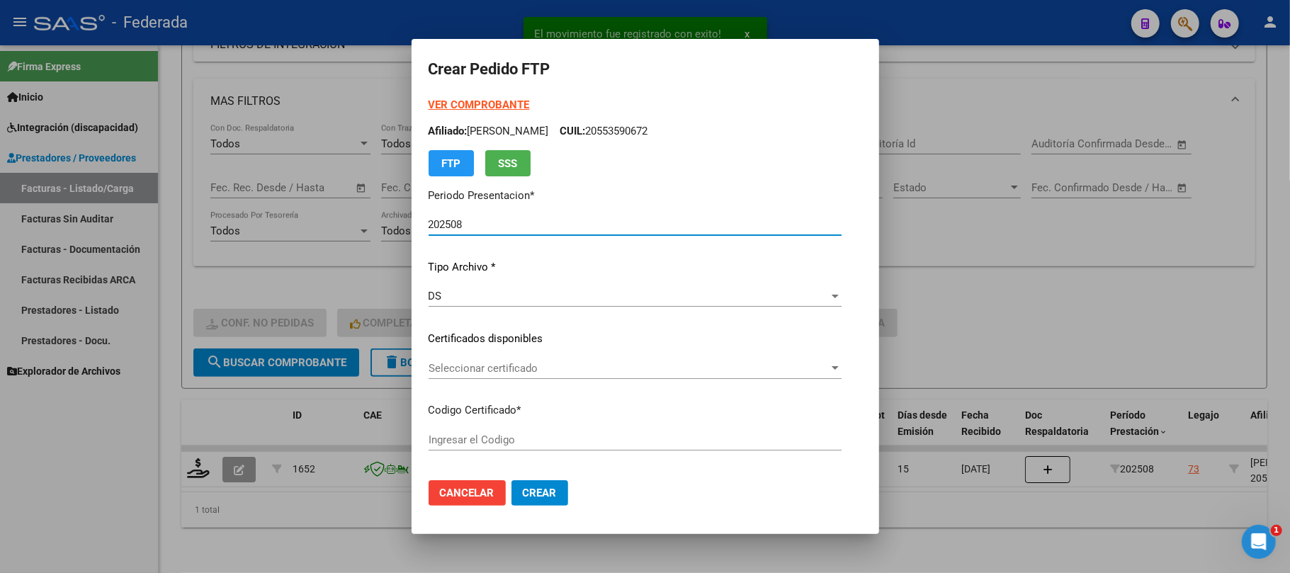
type input "ARG02000553590672022031120260311SFE168"
type input "2026-03-11"
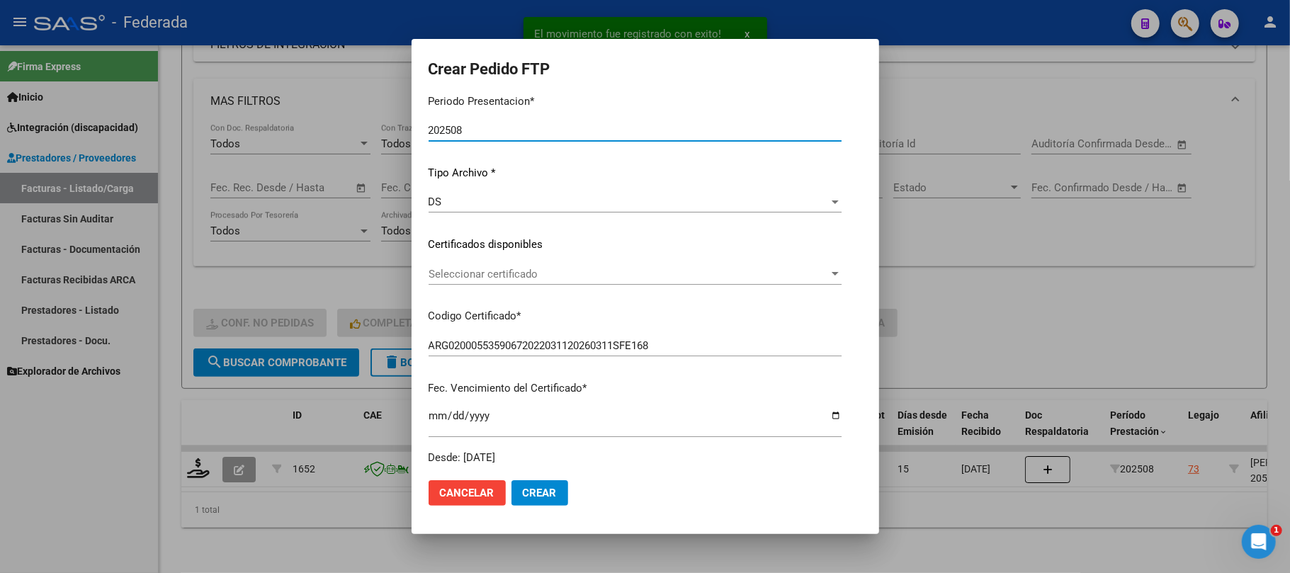
click at [452, 276] on span "Seleccionar certificado" at bounding box center [628, 274] width 400 height 13
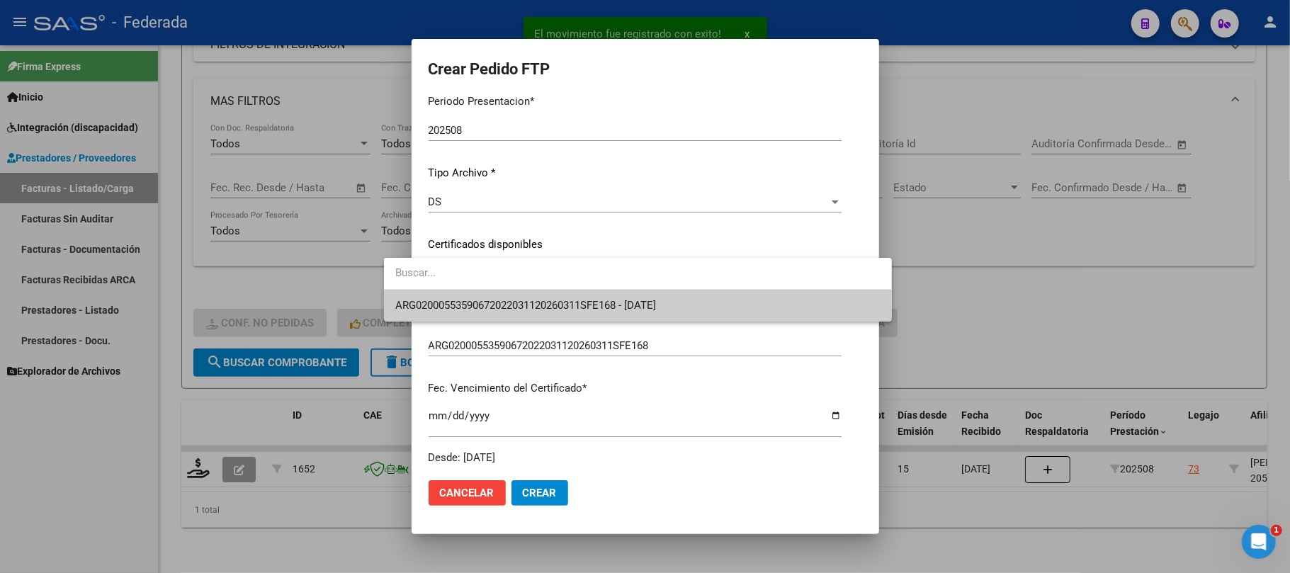
click at [453, 305] on span "ARG02000553590672022031120260311SFE168 - 2026-03-11" at bounding box center [525, 305] width 261 height 13
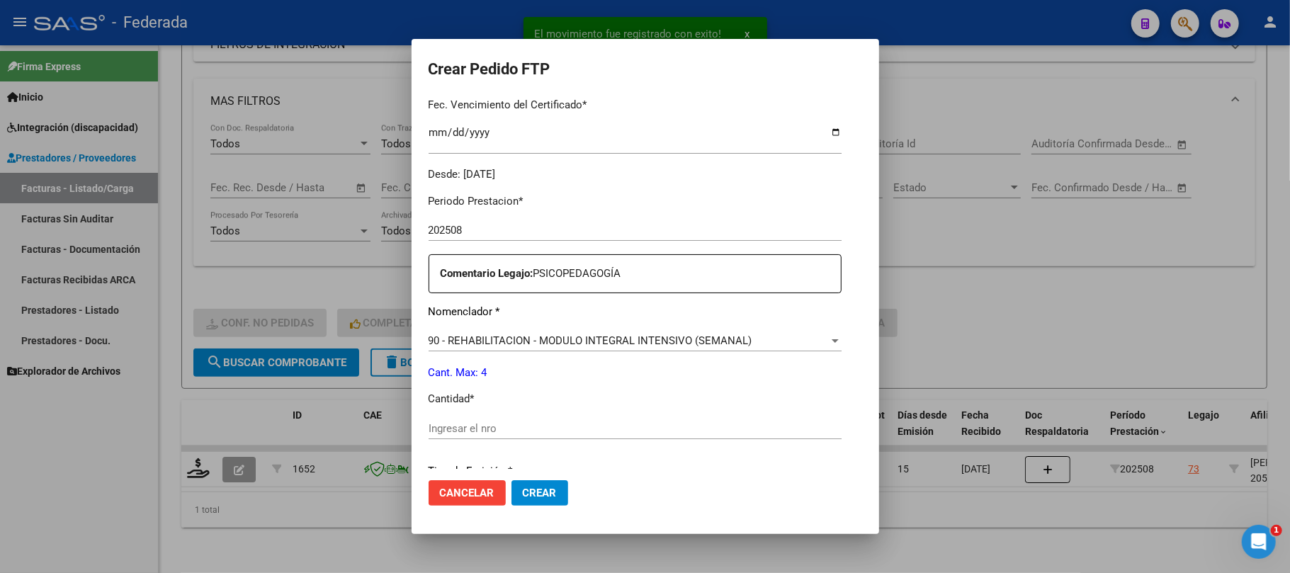
scroll to position [472, 0]
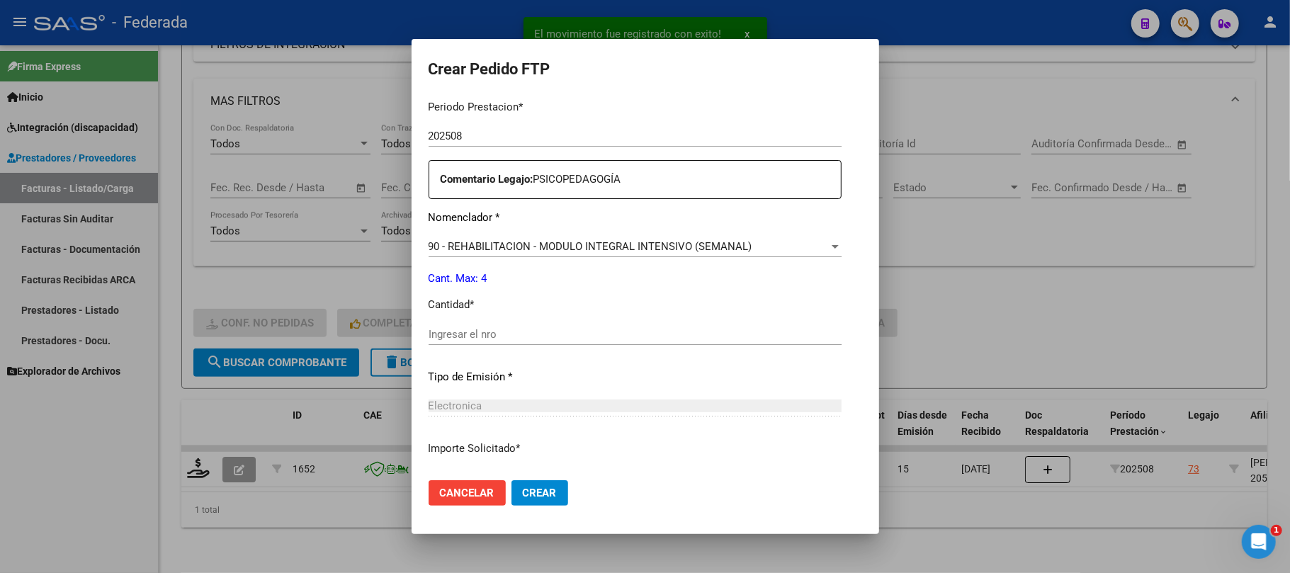
click at [445, 328] on input "Ingresar el nro" at bounding box center [634, 334] width 413 height 13
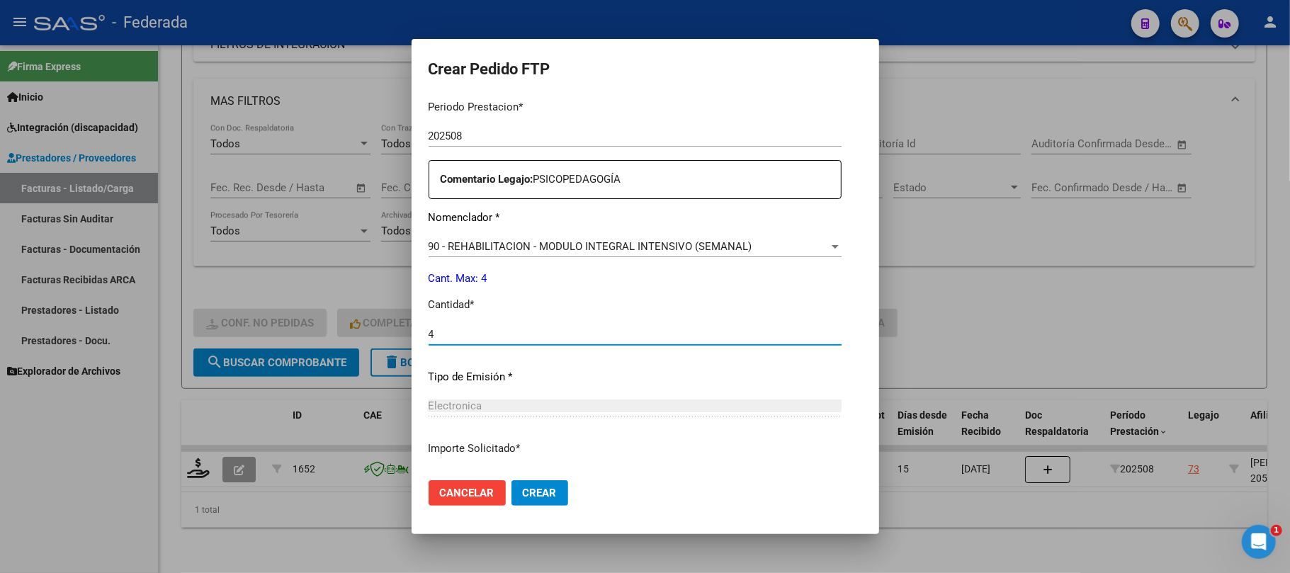
type input "4"
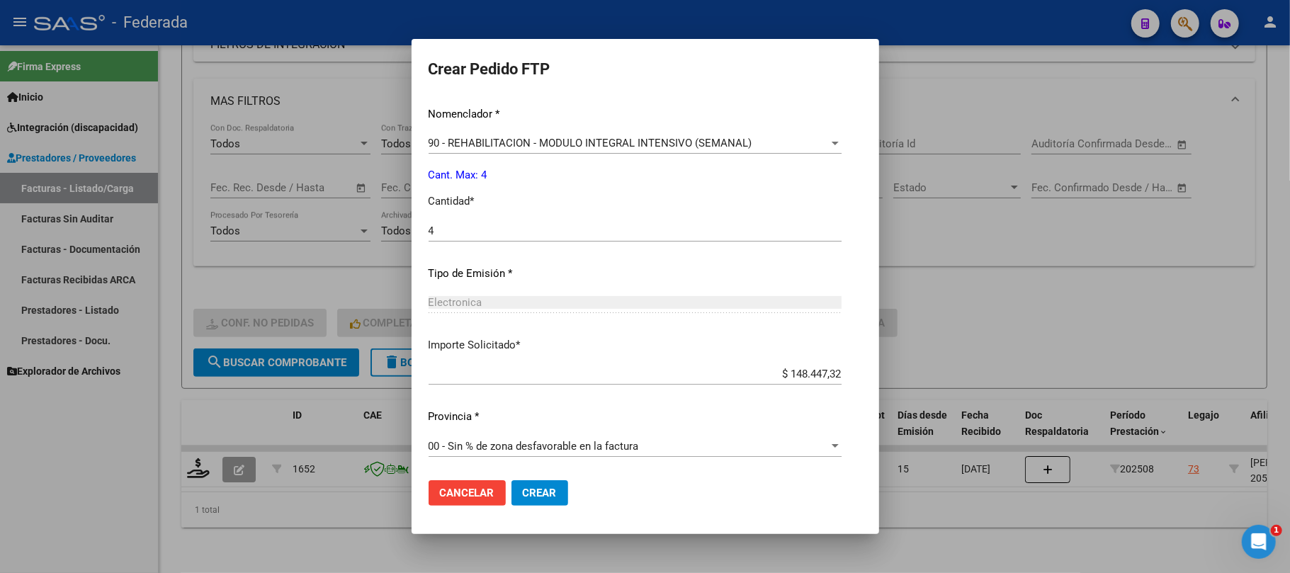
click at [511, 488] on button "Crear" at bounding box center [539, 492] width 57 height 25
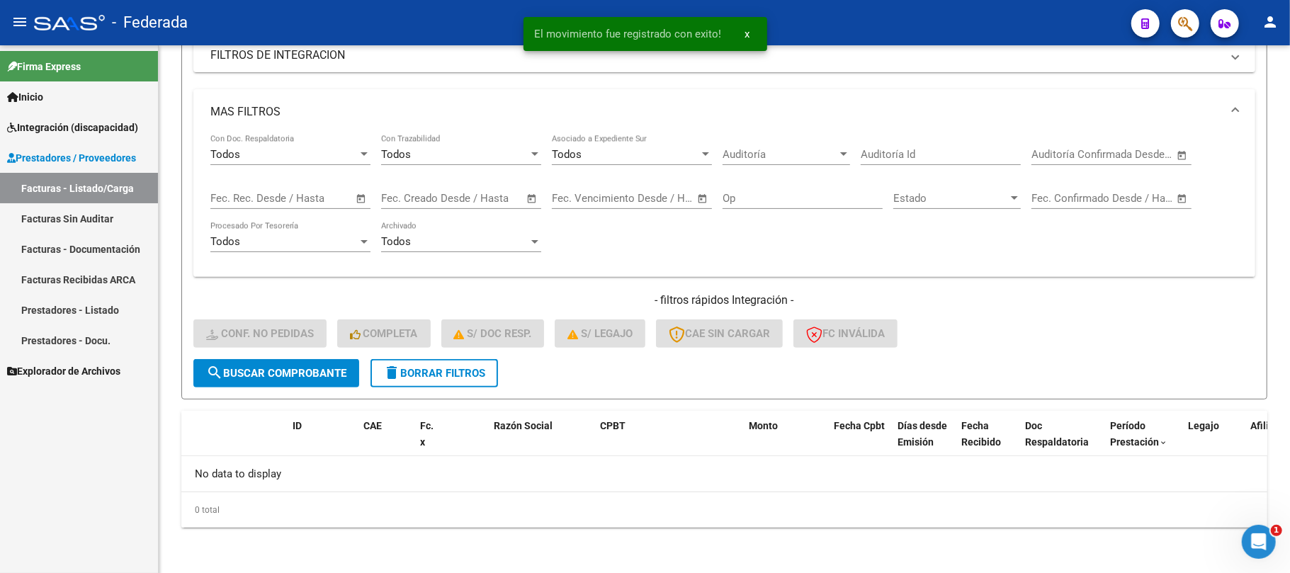
scroll to position [253, 0]
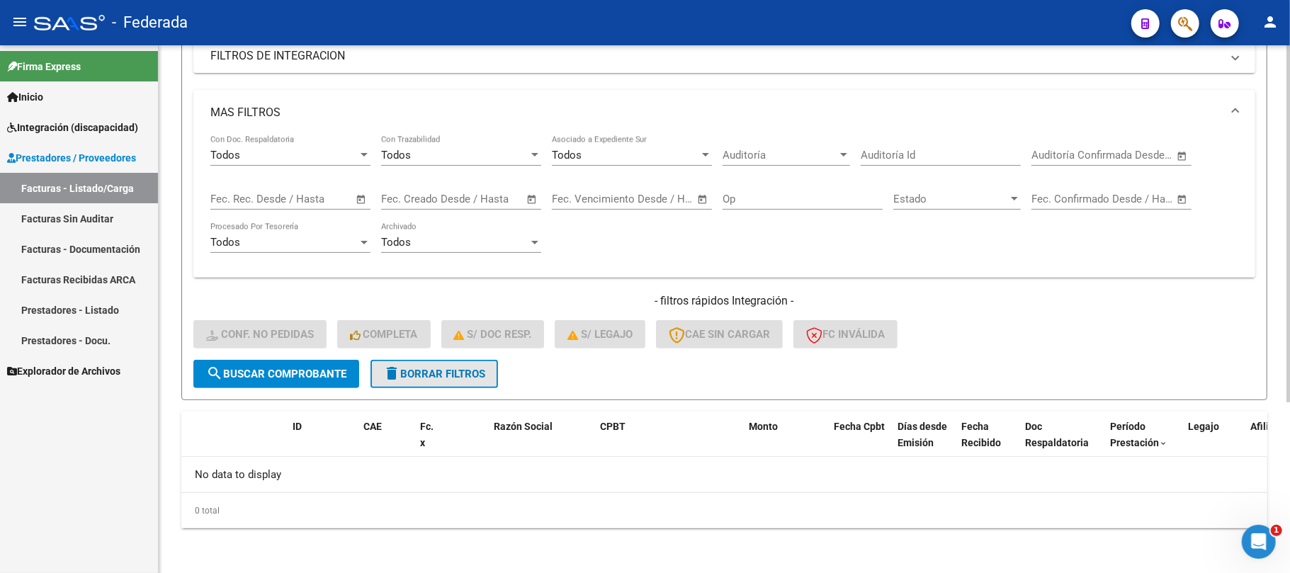
click at [435, 368] on span "delete Borrar Filtros" at bounding box center [434, 374] width 102 height 13
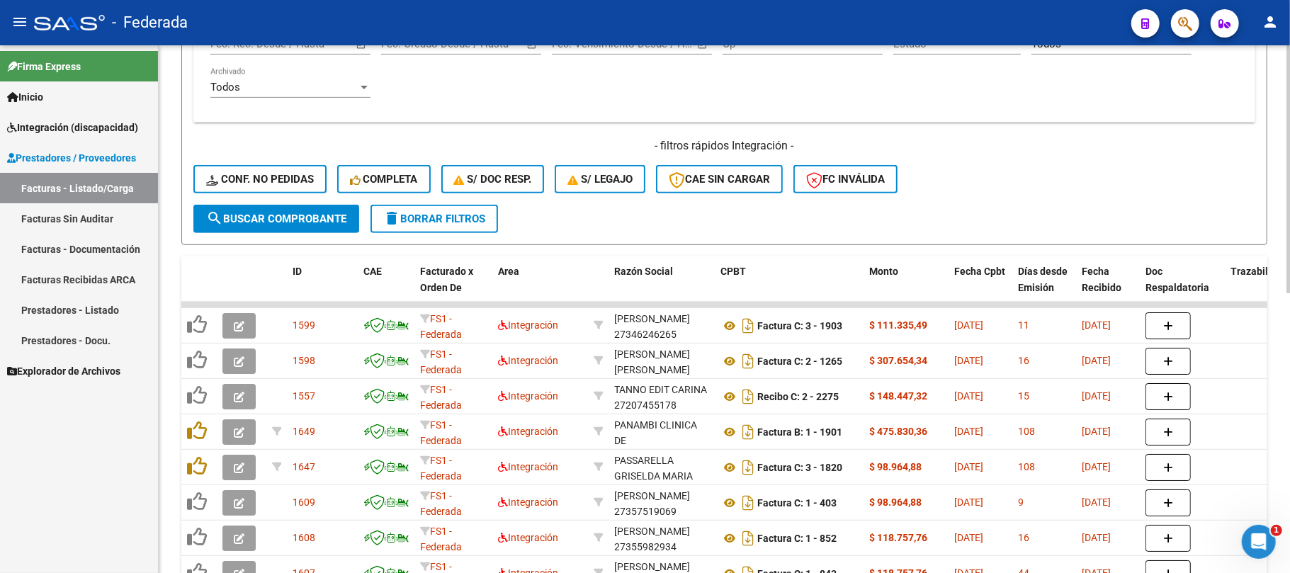
scroll to position [30, 0]
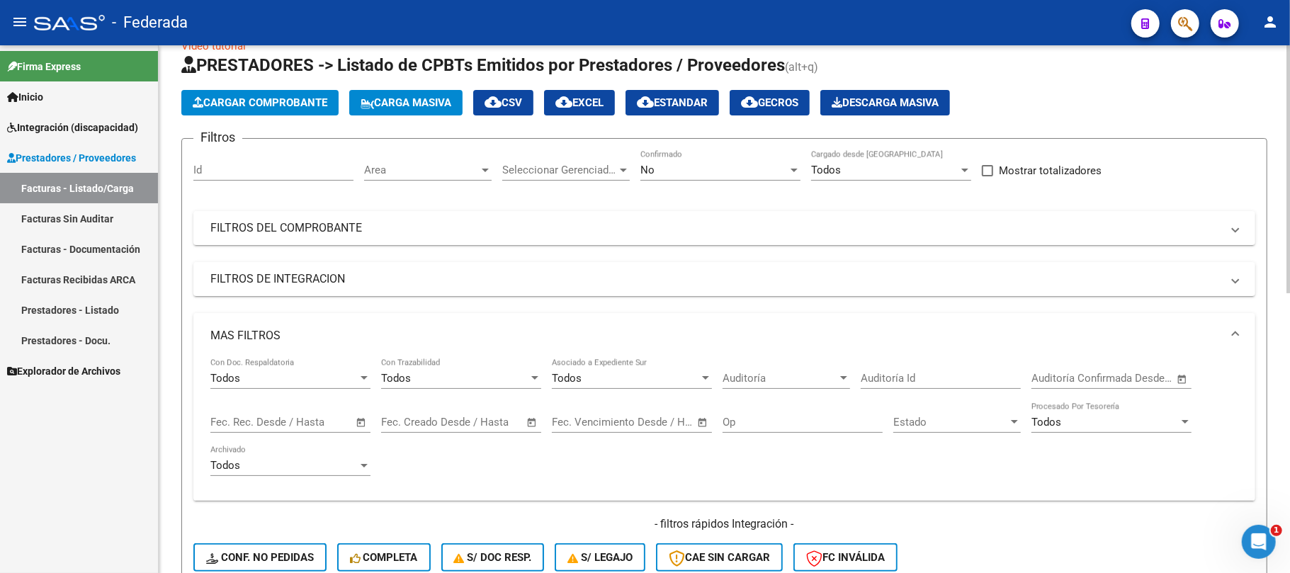
click at [370, 98] on icon at bounding box center [366, 103] width 13 height 11
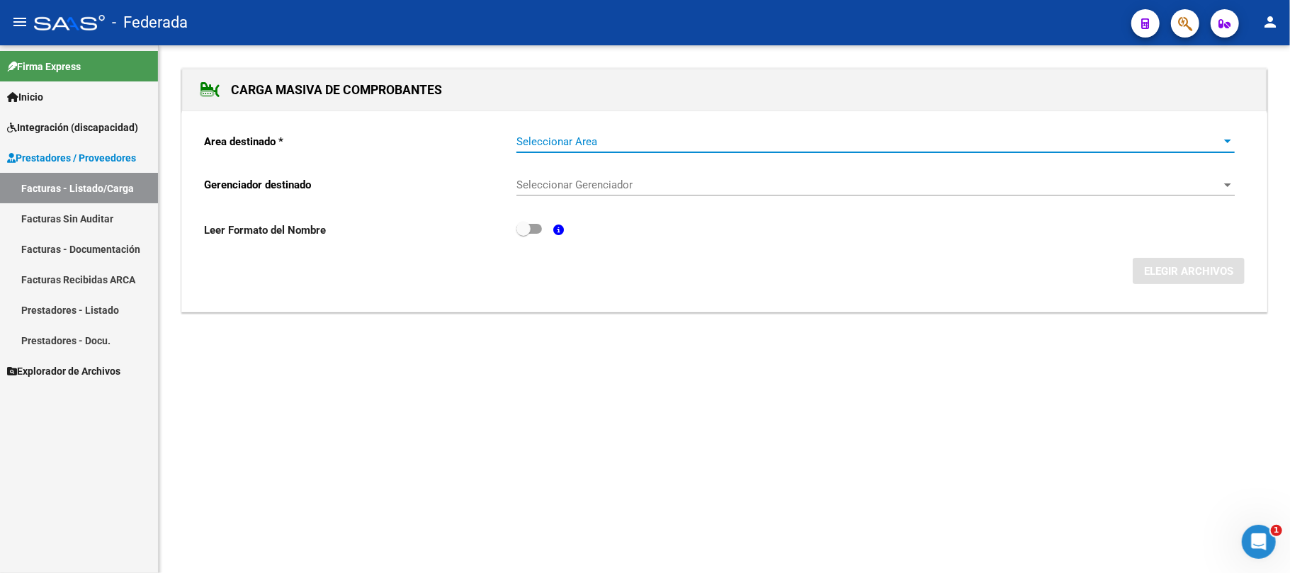
click at [633, 142] on span "Seleccionar Area" at bounding box center [868, 141] width 705 height 13
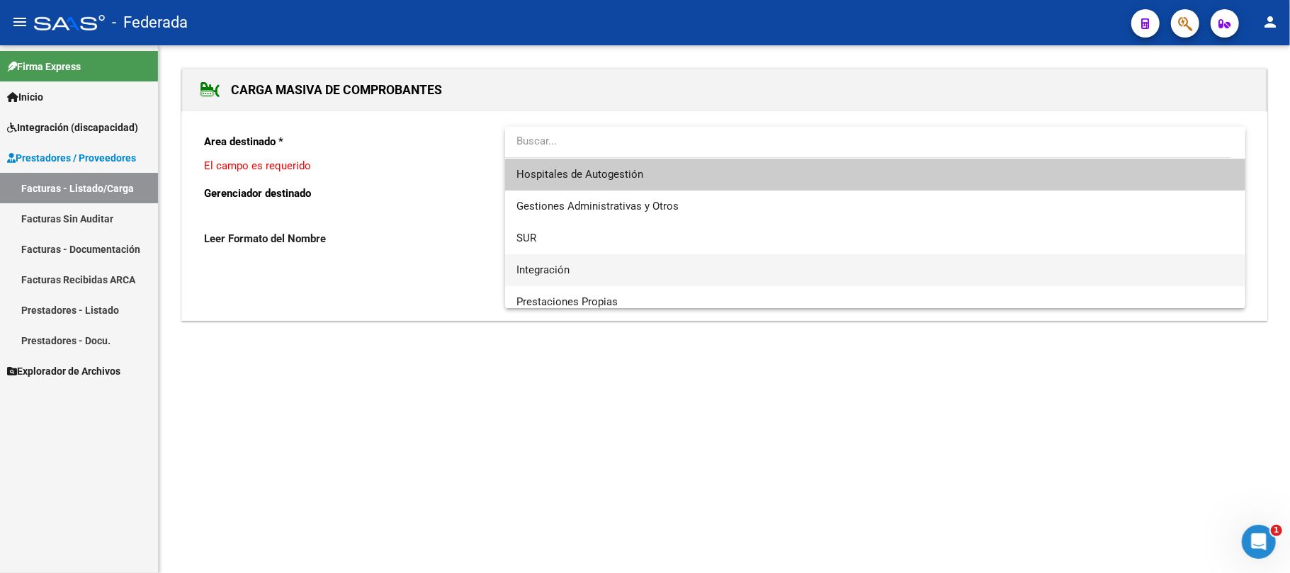
click at [589, 267] on span "Integración" at bounding box center [874, 270] width 717 height 32
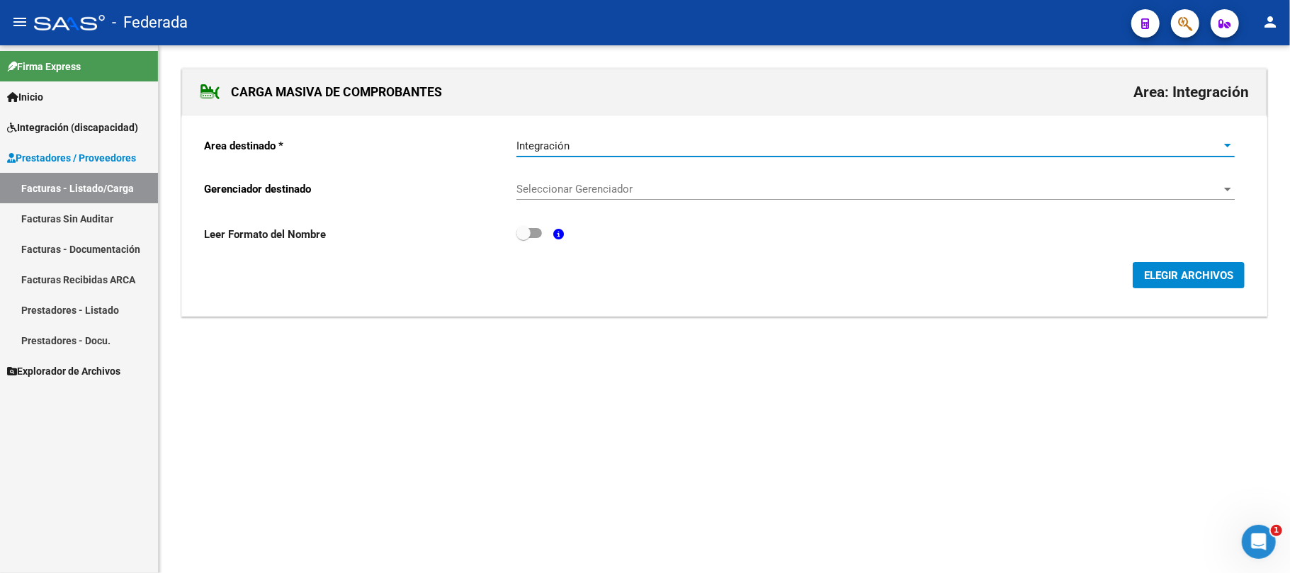
click at [596, 195] on span "Seleccionar Gerenciador" at bounding box center [868, 189] width 705 height 13
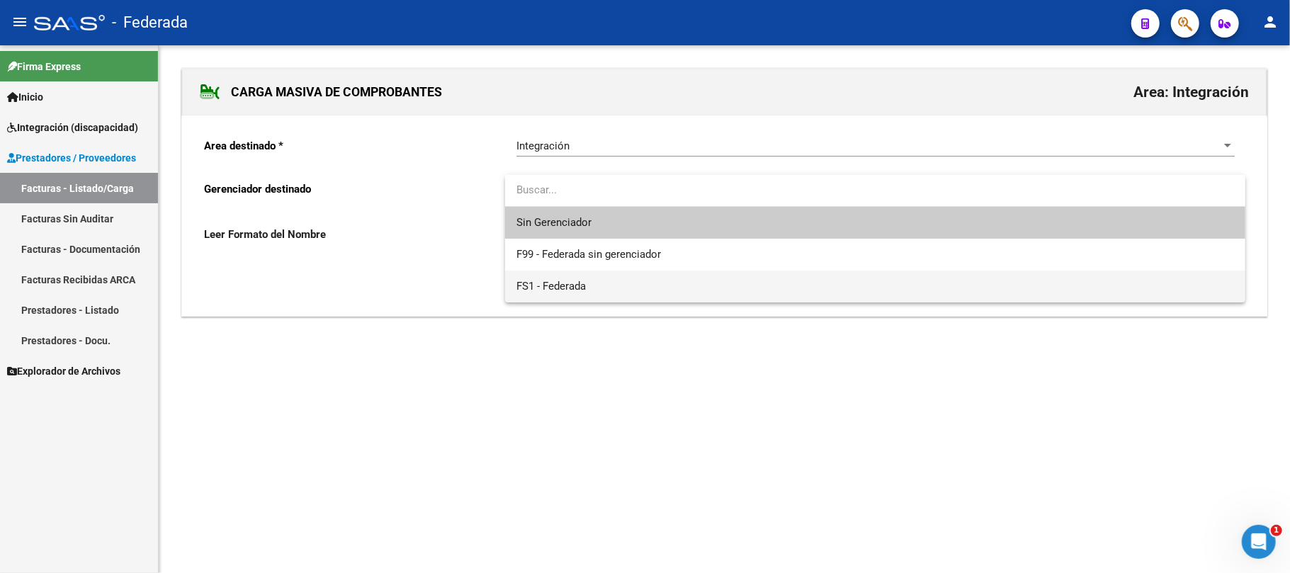
click at [589, 284] on span "FS1 - Federada" at bounding box center [874, 287] width 717 height 32
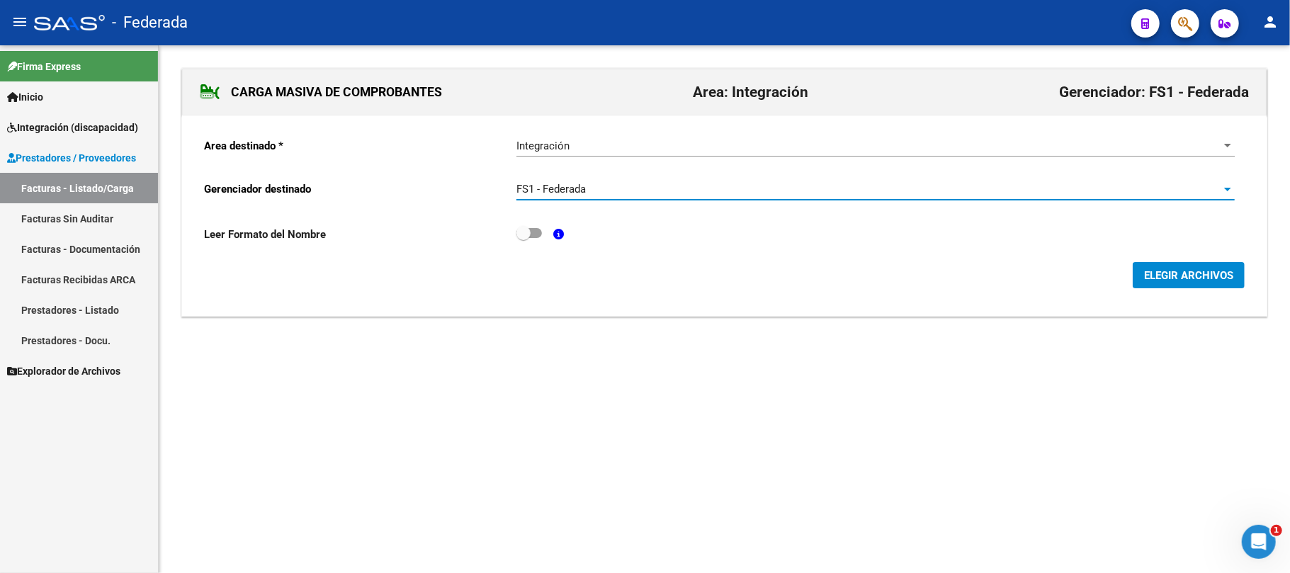
click at [1177, 273] on span "ELEGIR ARCHIVOS" at bounding box center [1188, 275] width 89 height 13
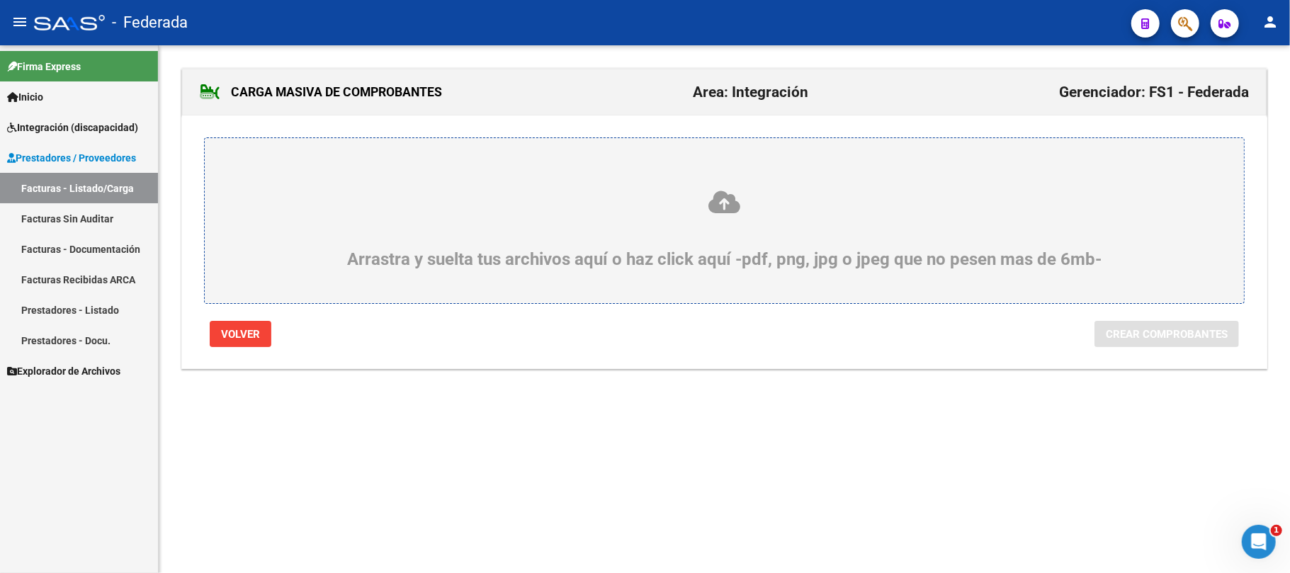
click at [720, 210] on icon at bounding box center [724, 202] width 971 height 26
click at [0, 0] on input "Arrastra y suelta tus archivos aquí o haz click aquí -pdf, png, jpg o jpeg que …" at bounding box center [0, 0] width 0 height 0
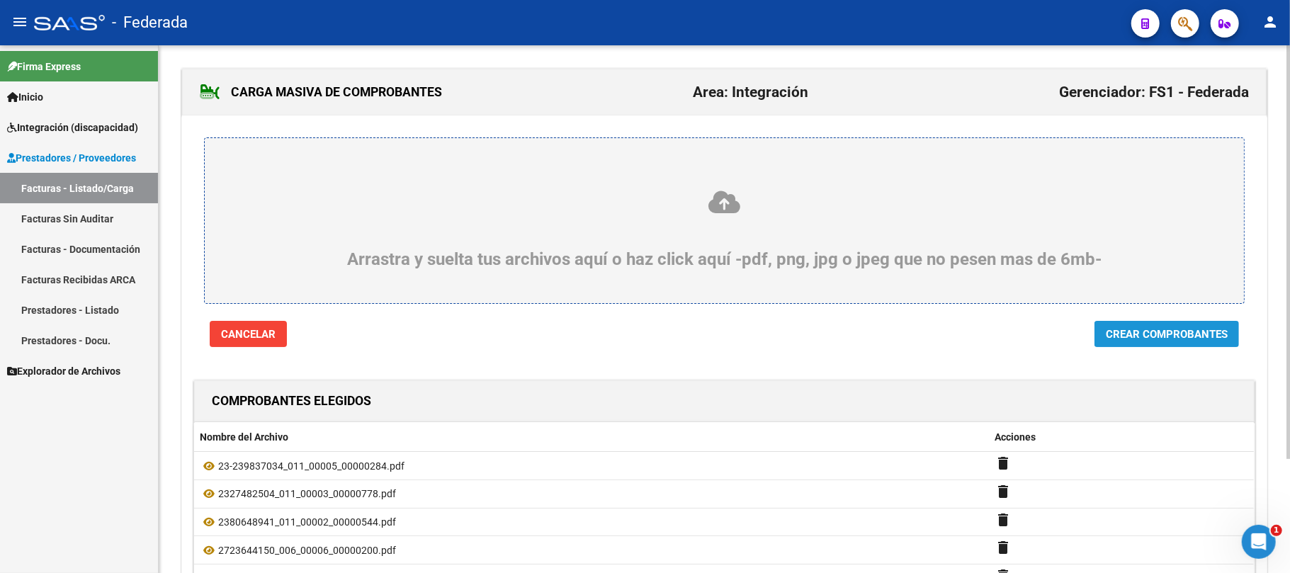
click at [1136, 326] on button "Crear Comprobantes" at bounding box center [1166, 334] width 144 height 26
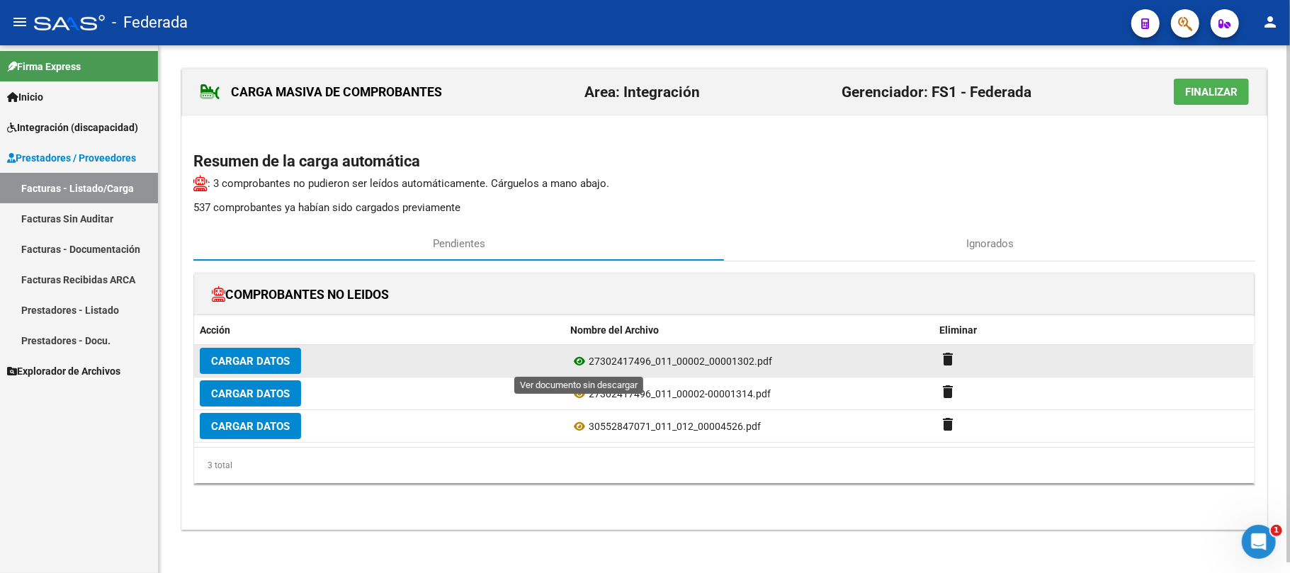
click at [581, 363] on icon at bounding box center [579, 361] width 18 height 17
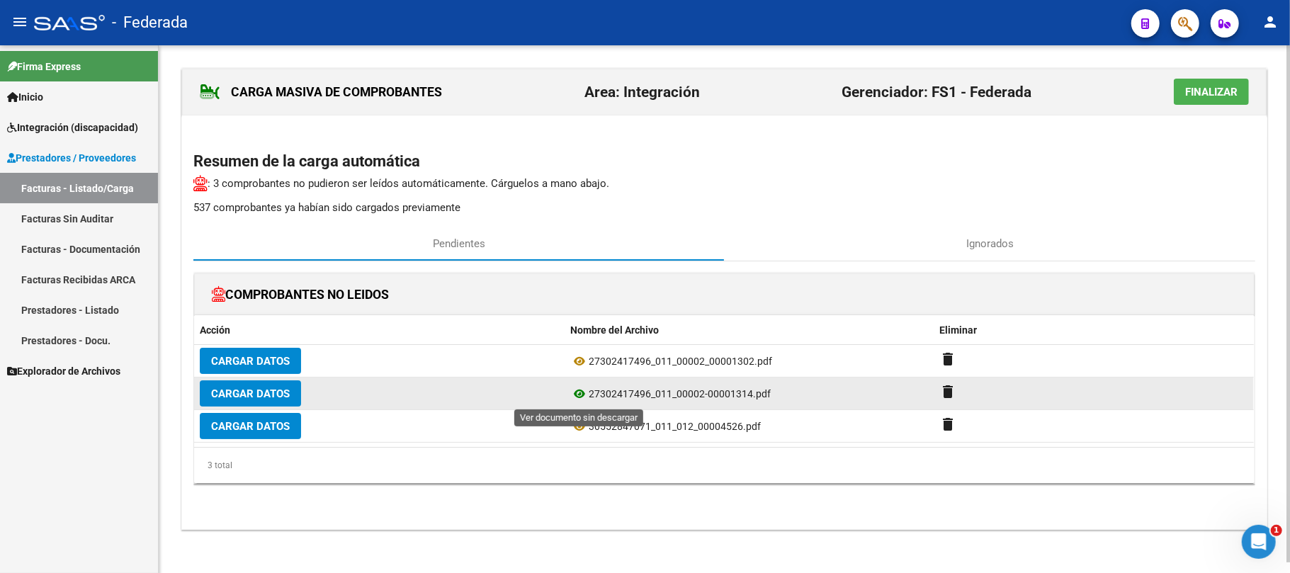
click at [581, 397] on icon at bounding box center [579, 393] width 18 height 17
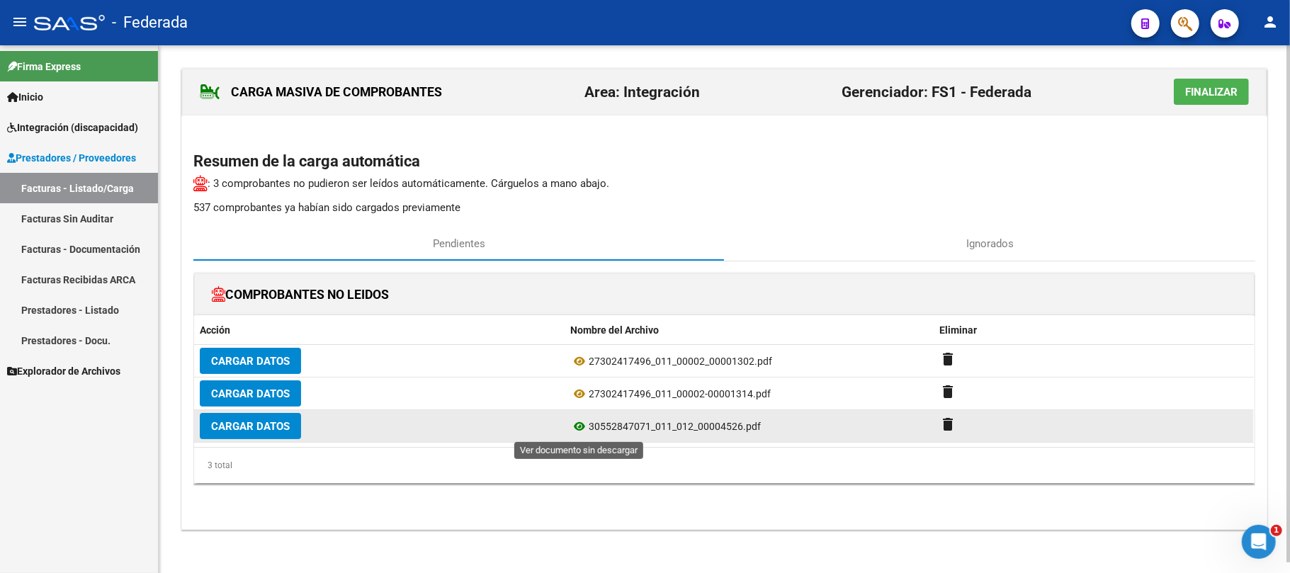
click at [581, 426] on icon at bounding box center [579, 426] width 18 height 17
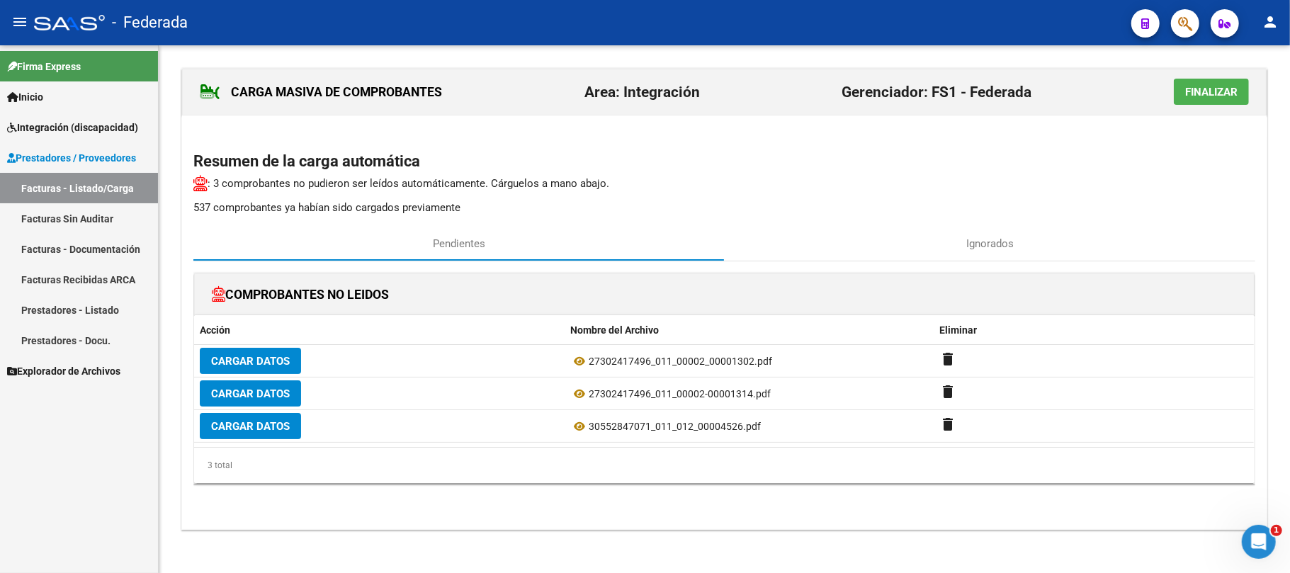
click at [1148, 92] on div "CARGA MASIVA DE COMPROBANTES Area: Integración Gerenciador: FS1 - Federada Fina…" at bounding box center [724, 92] width 1084 height 47
click at [1174, 100] on button "Finalizar" at bounding box center [1211, 92] width 75 height 26
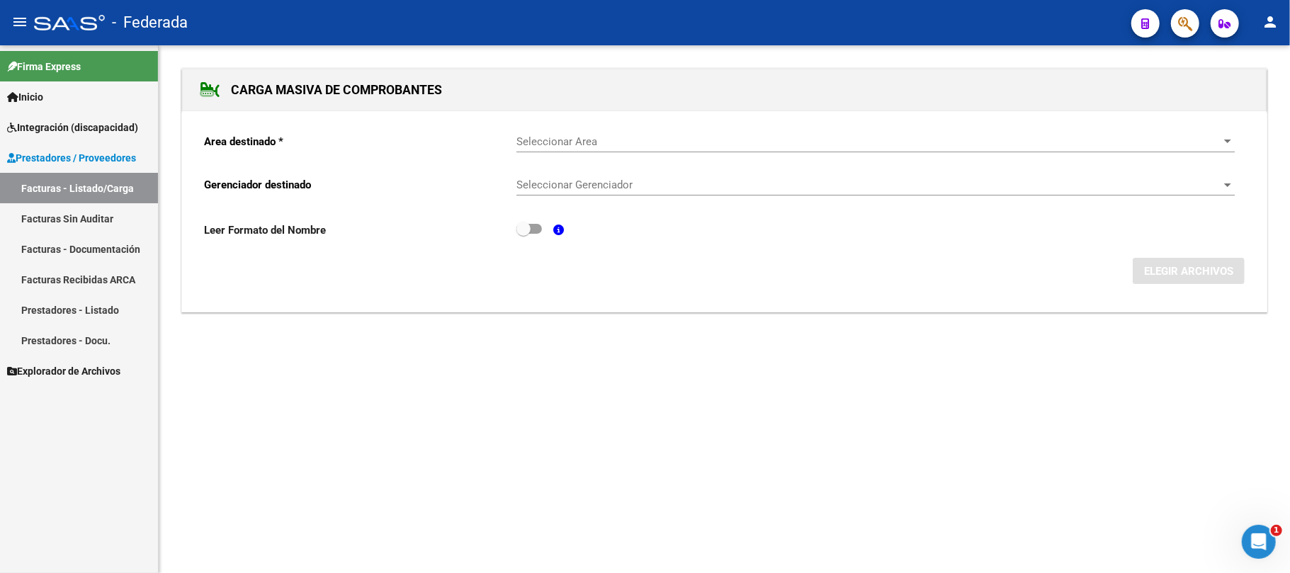
click at [78, 134] on span "Integración (discapacidad)" at bounding box center [72, 128] width 131 height 16
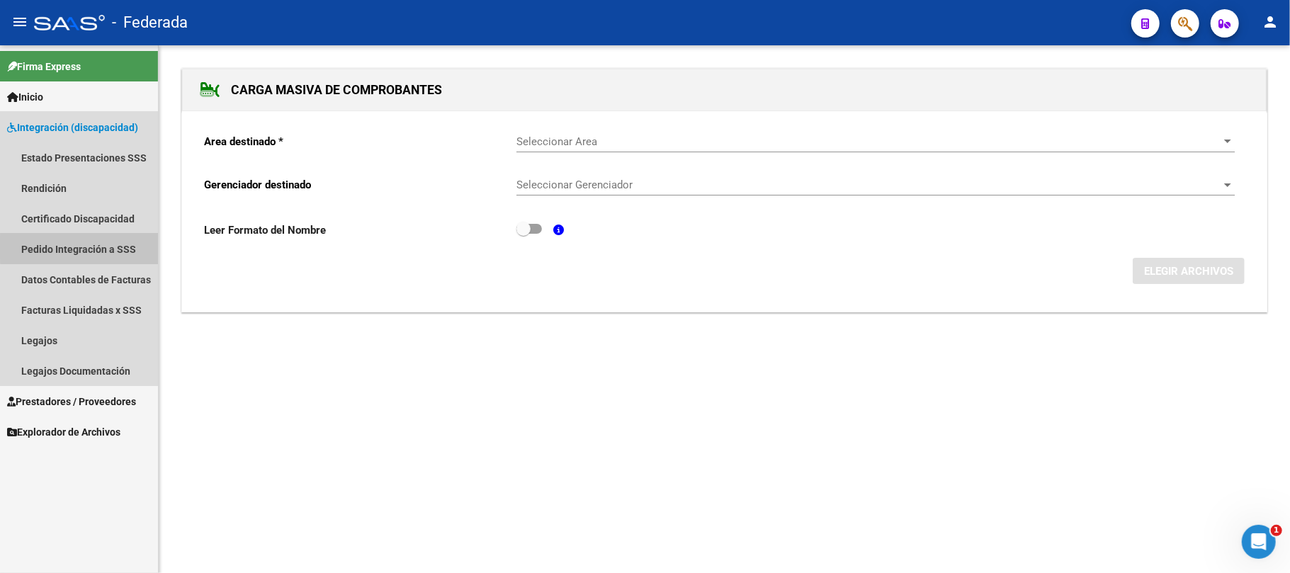
click at [96, 247] on link "Pedido Integración a SSS" at bounding box center [79, 249] width 158 height 30
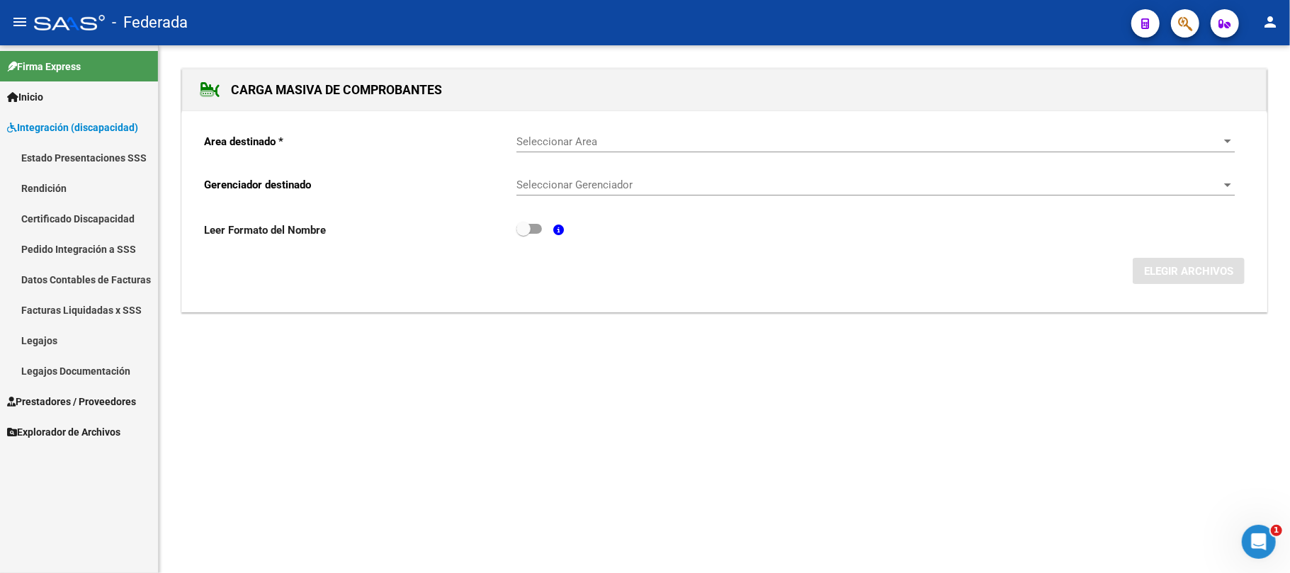
click at [81, 251] on link "Pedido Integración a SSS" at bounding box center [79, 249] width 158 height 30
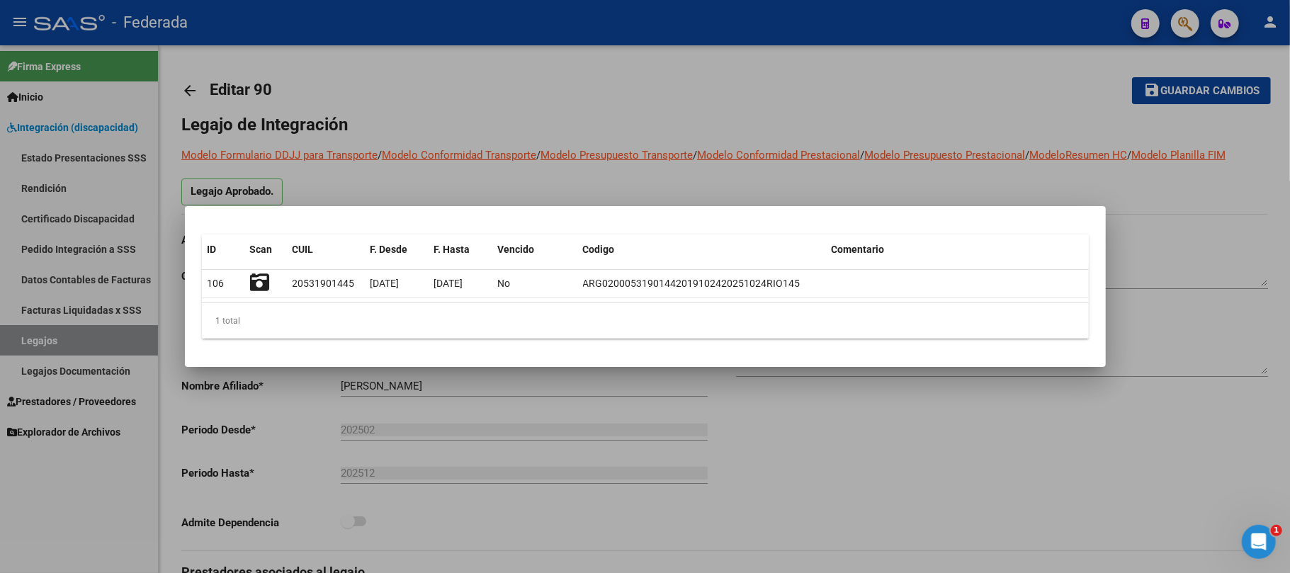
click at [89, 346] on div at bounding box center [645, 286] width 1290 height 573
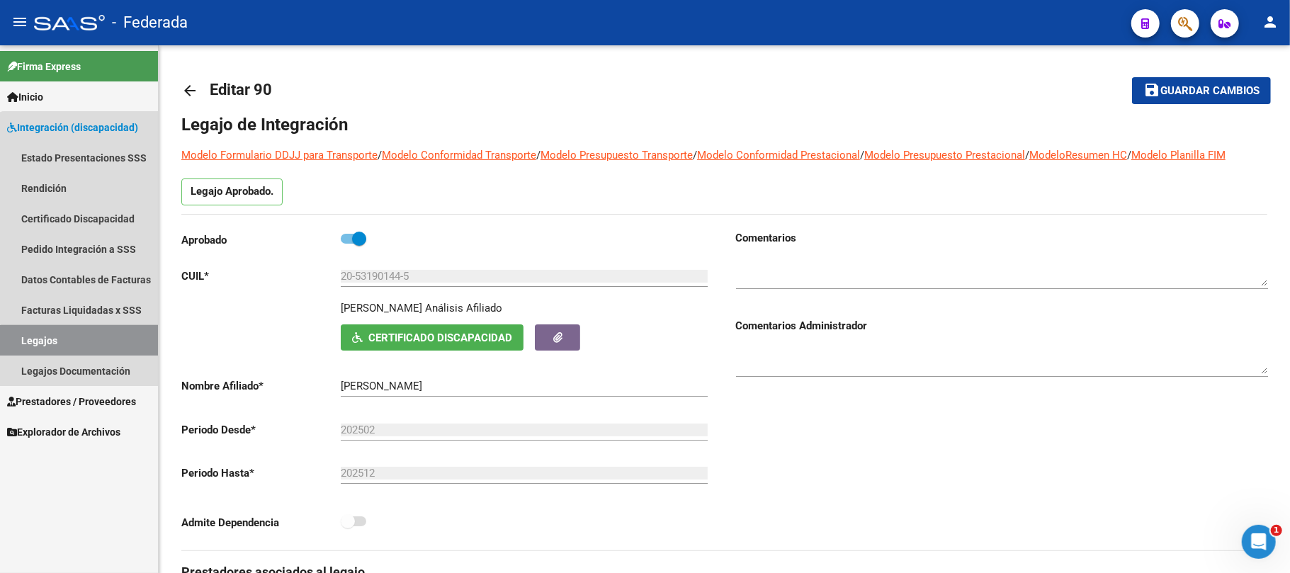
click at [89, 346] on link "Legajos" at bounding box center [79, 340] width 158 height 30
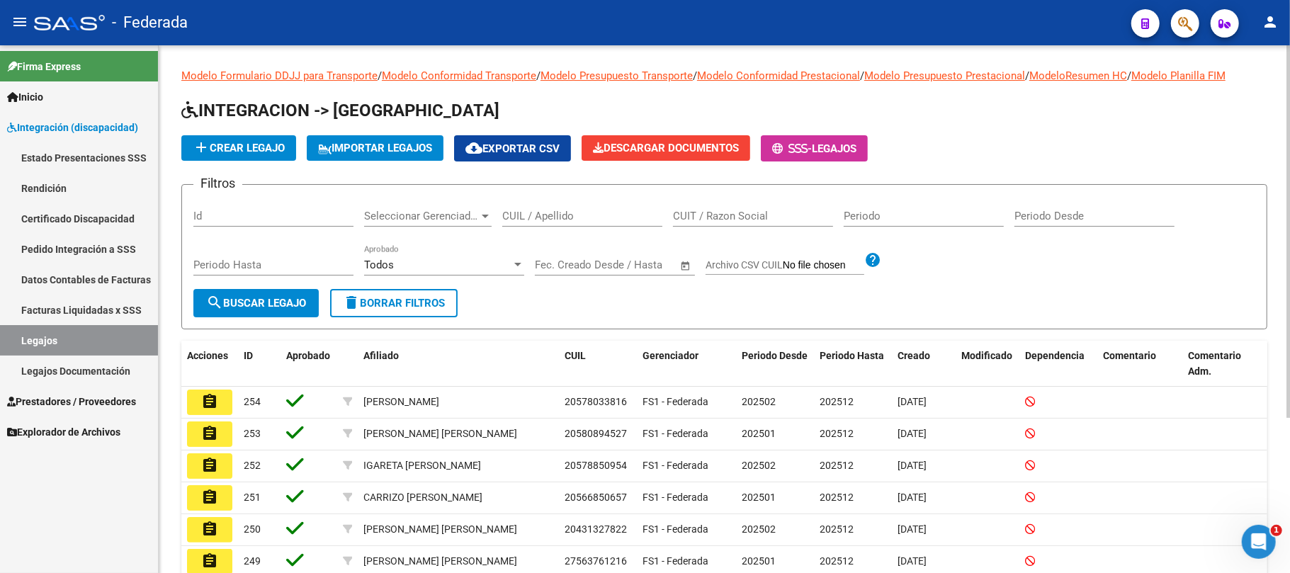
click at [542, 218] on input "CUIL / Apellido" at bounding box center [582, 216] width 160 height 13
paste input "[PERSON_NAME]"
type input "[PERSON_NAME]"
click at [304, 312] on button "search Buscar Legajo" at bounding box center [255, 303] width 125 height 28
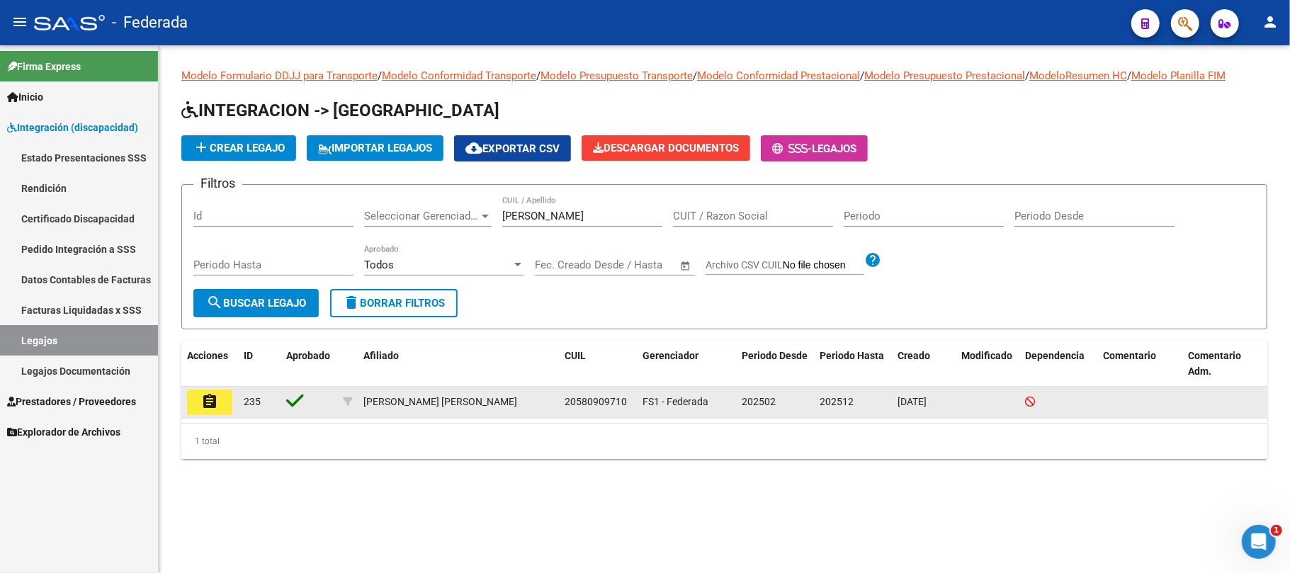
click at [588, 397] on span "20580909710" at bounding box center [595, 401] width 62 height 11
copy span "20580909710"
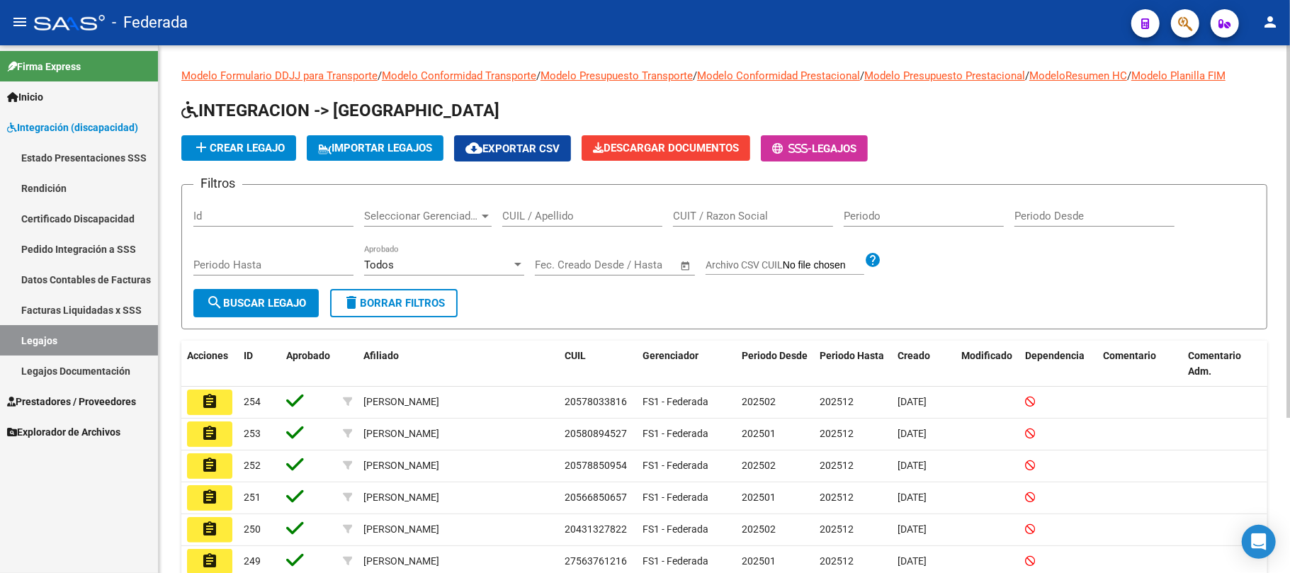
click at [517, 221] on input "CUIL / Apellido" at bounding box center [582, 216] width 160 height 13
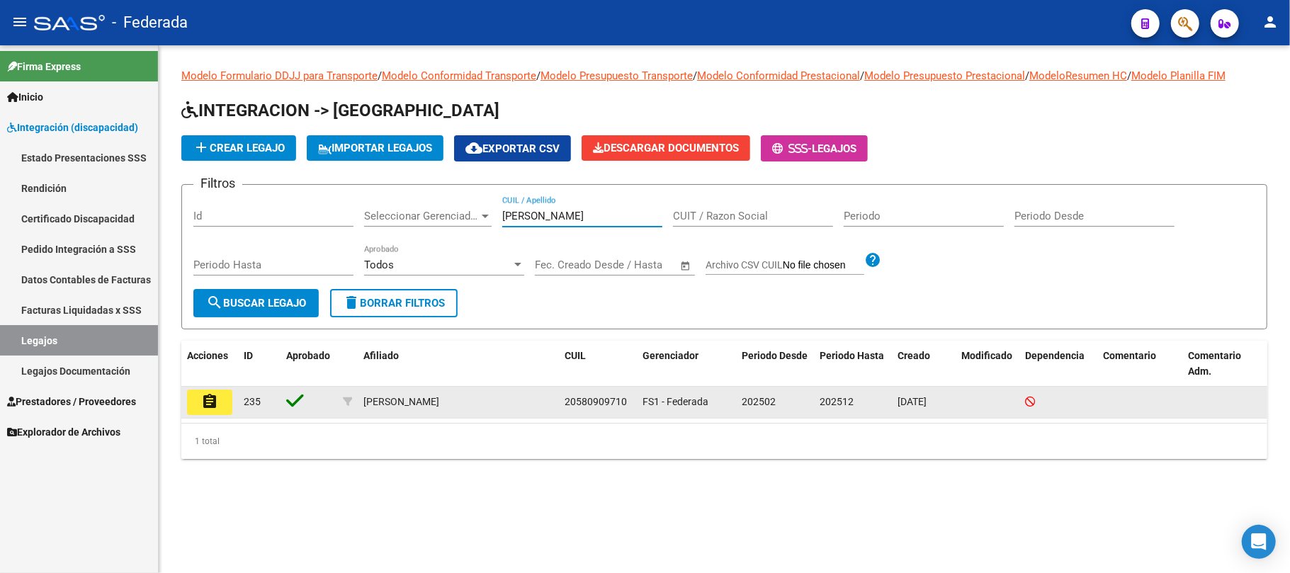
type input "[PERSON_NAME]"
click at [584, 406] on span "20580909710" at bounding box center [595, 401] width 62 height 11
copy span "20580909710"
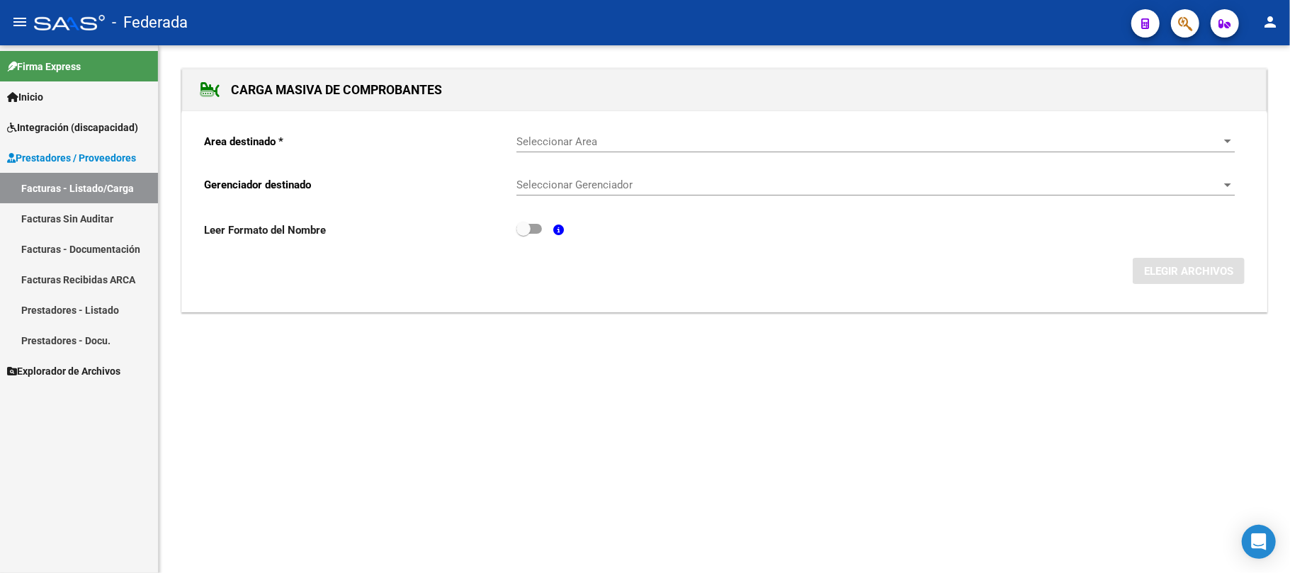
click at [71, 129] on span "Integración (discapacidad)" at bounding box center [72, 128] width 131 height 16
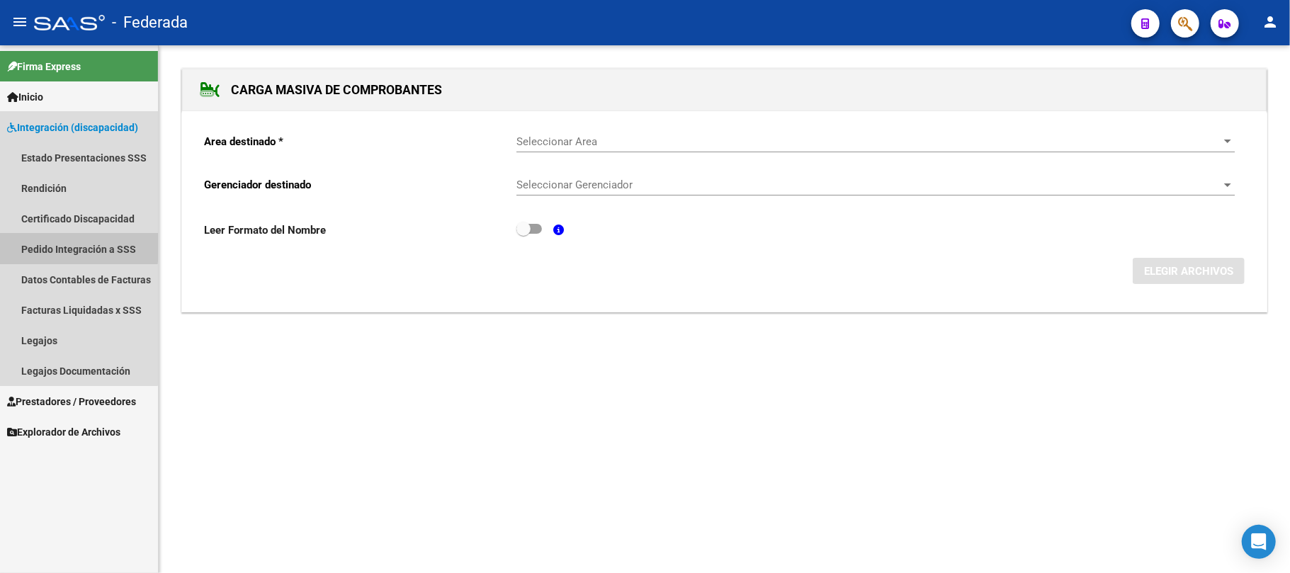
click at [71, 246] on link "Pedido Integración a SSS" at bounding box center [79, 249] width 158 height 30
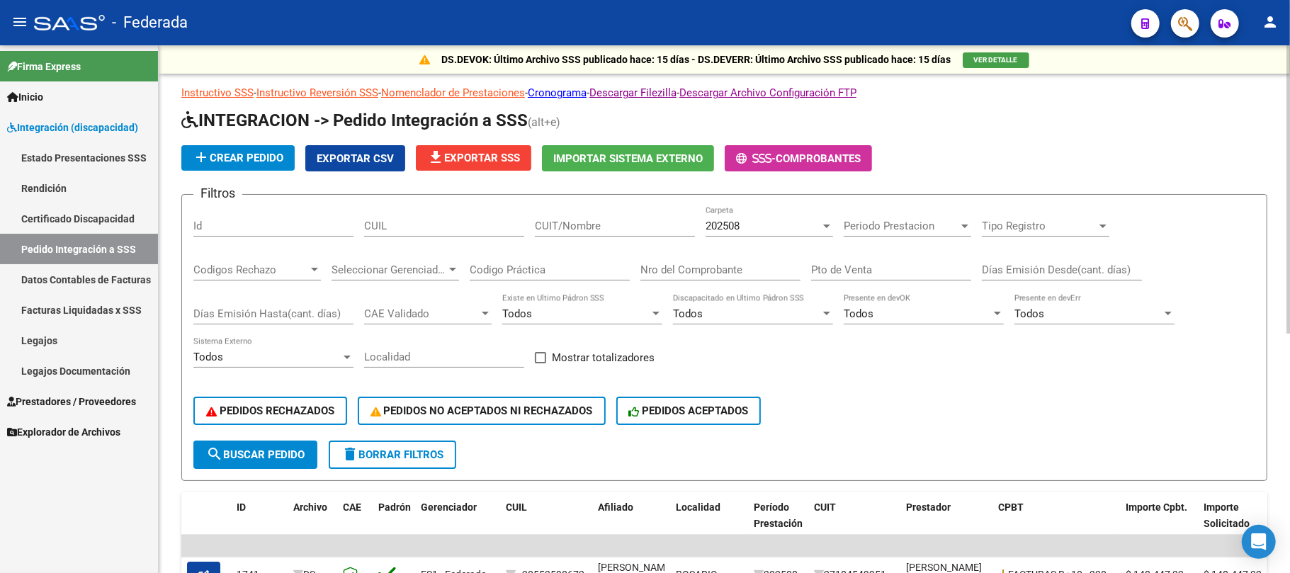
click at [392, 222] on input "CUIL" at bounding box center [444, 226] width 160 height 13
paste input "23571263939"
type input "23571263939"
click at [287, 446] on button "search Buscar Pedido" at bounding box center [255, 455] width 124 height 28
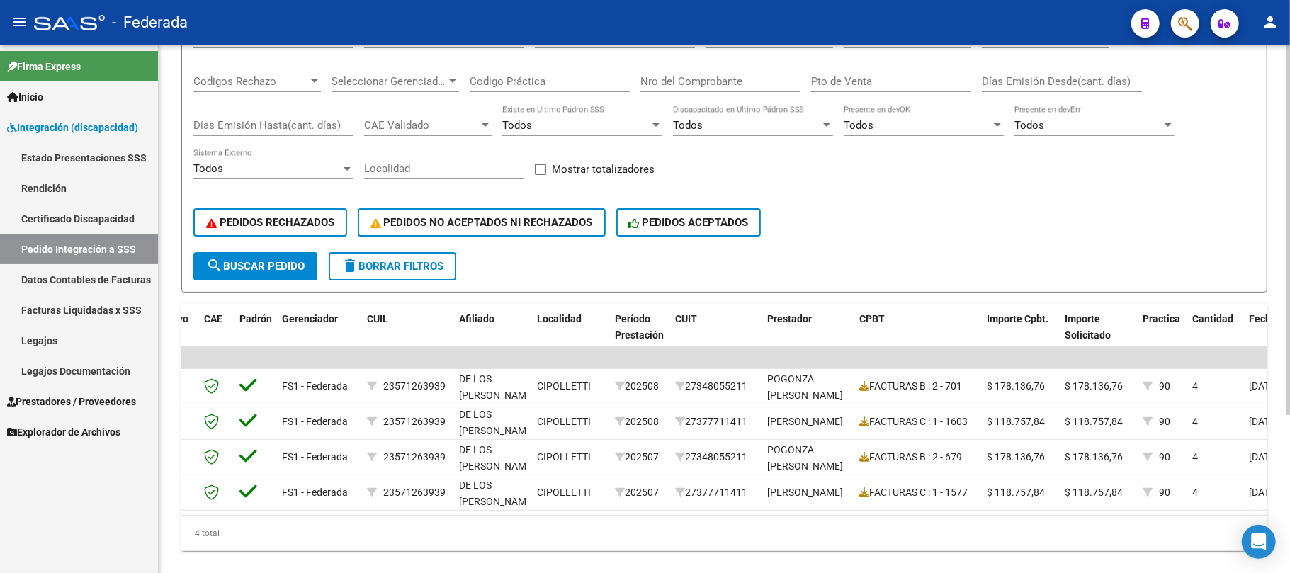
scroll to position [0, 140]
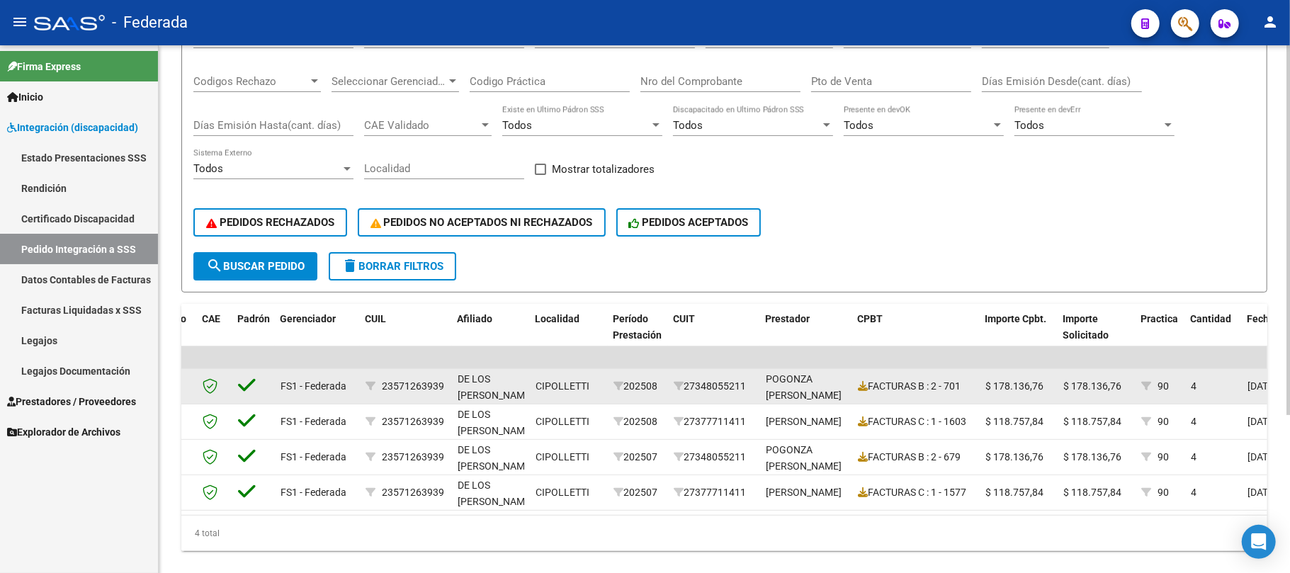
click at [720, 384] on div "27348055211" at bounding box center [714, 386] width 81 height 16
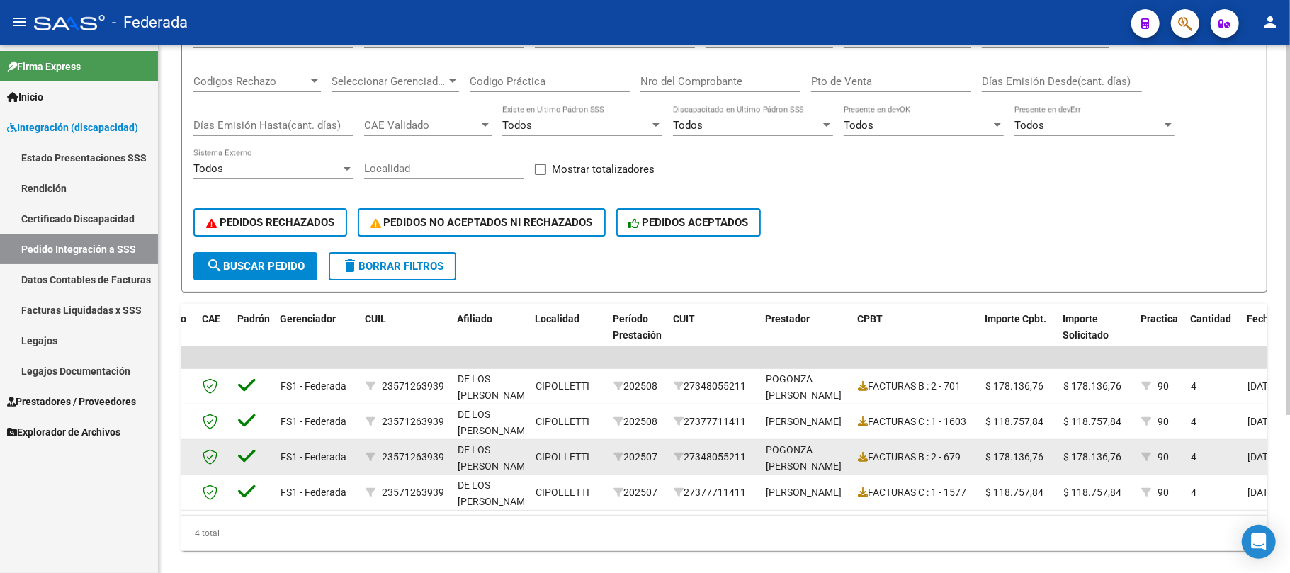
copy div "27348055211"
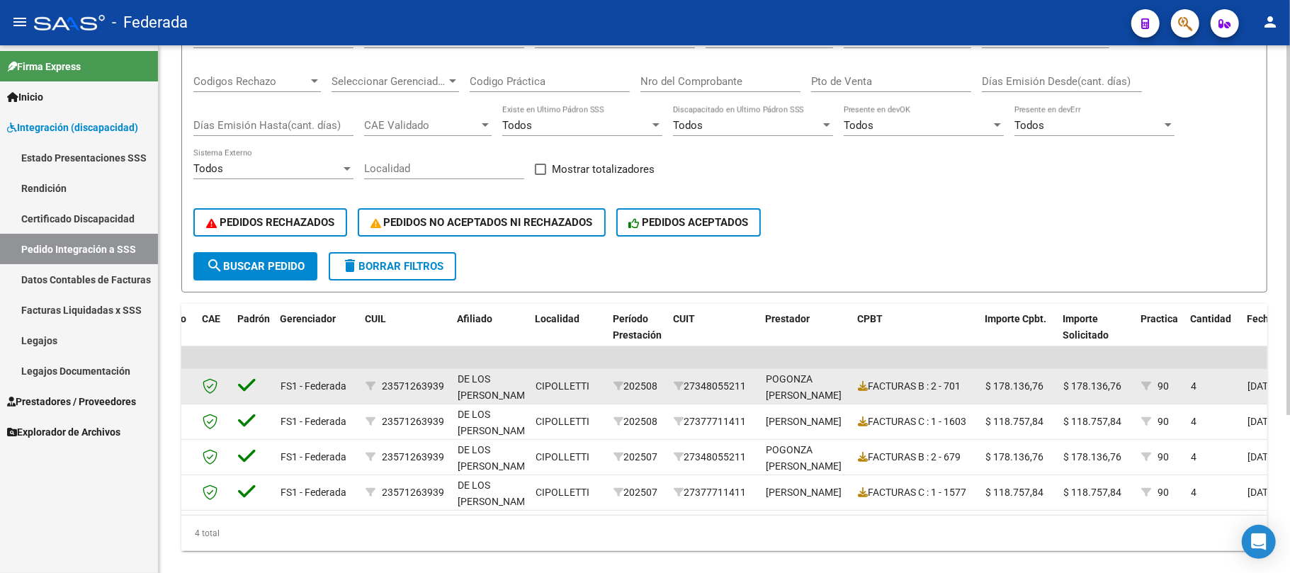
click at [718, 381] on div "27348055211" at bounding box center [714, 386] width 81 height 16
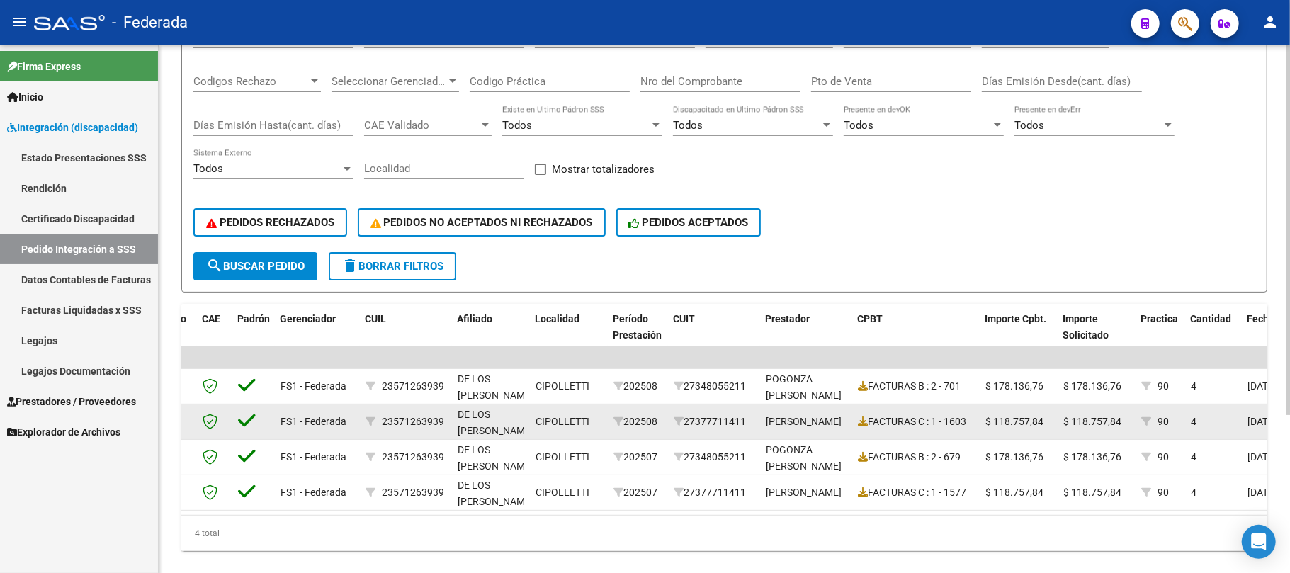
click at [735, 419] on div "27377711411" at bounding box center [714, 422] width 81 height 16
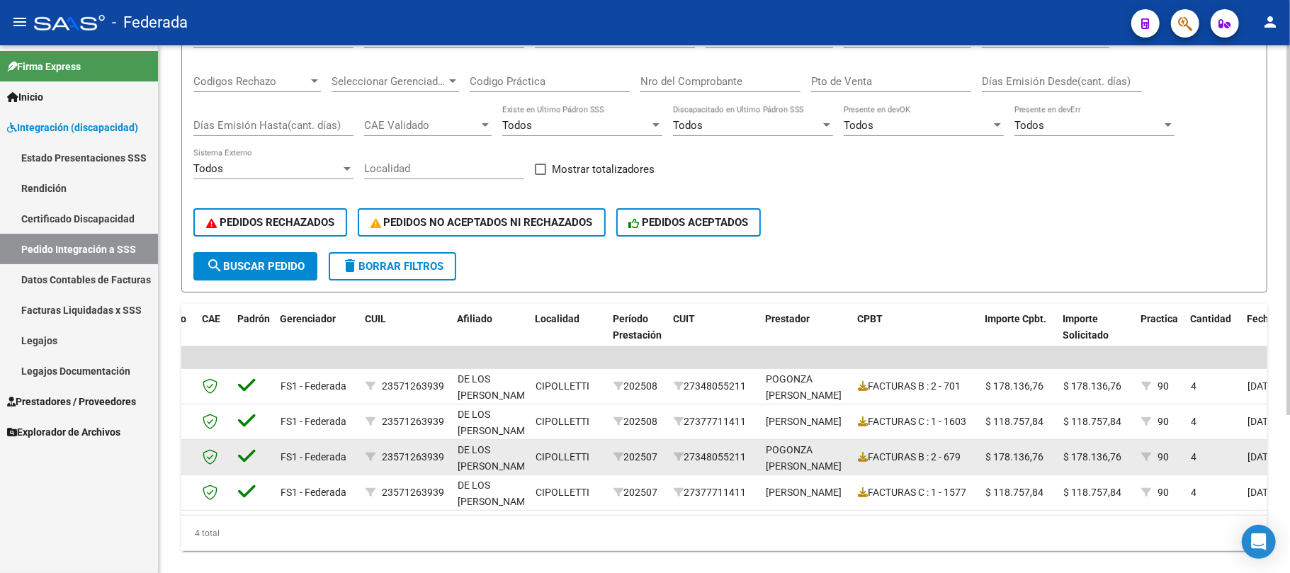
click at [729, 460] on div "27348055211" at bounding box center [714, 457] width 81 height 16
copy div "27348055211"
click at [726, 450] on div "27348055211" at bounding box center [714, 457] width 81 height 16
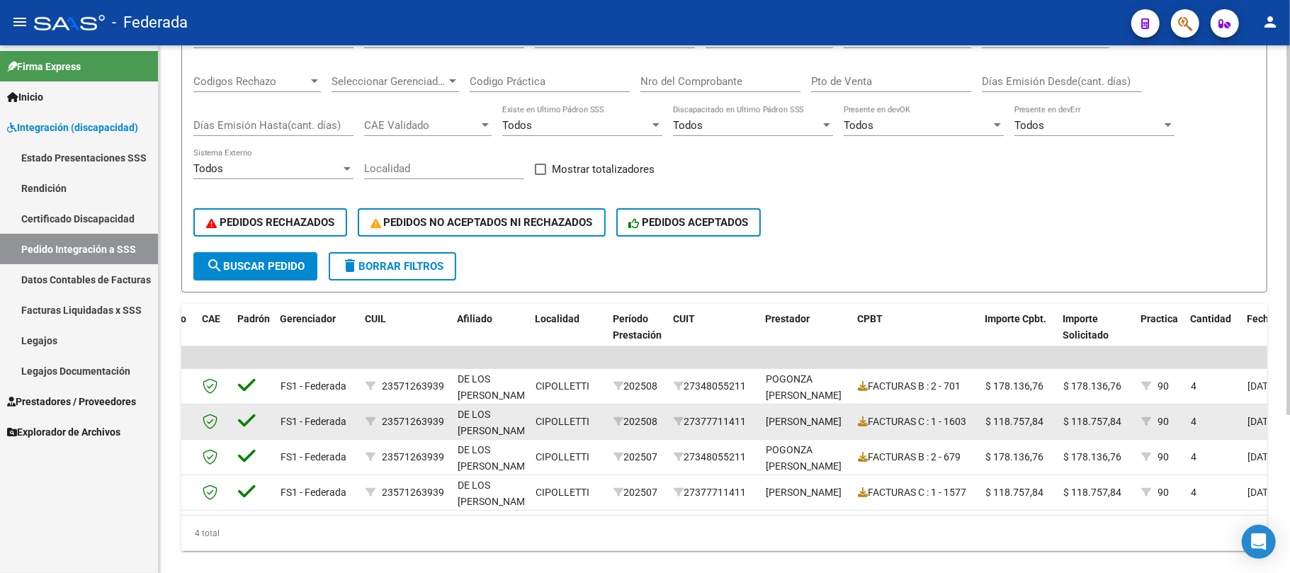
click at [709, 414] on div "27377711411" at bounding box center [714, 422] width 81 height 16
copy div "27377711411"
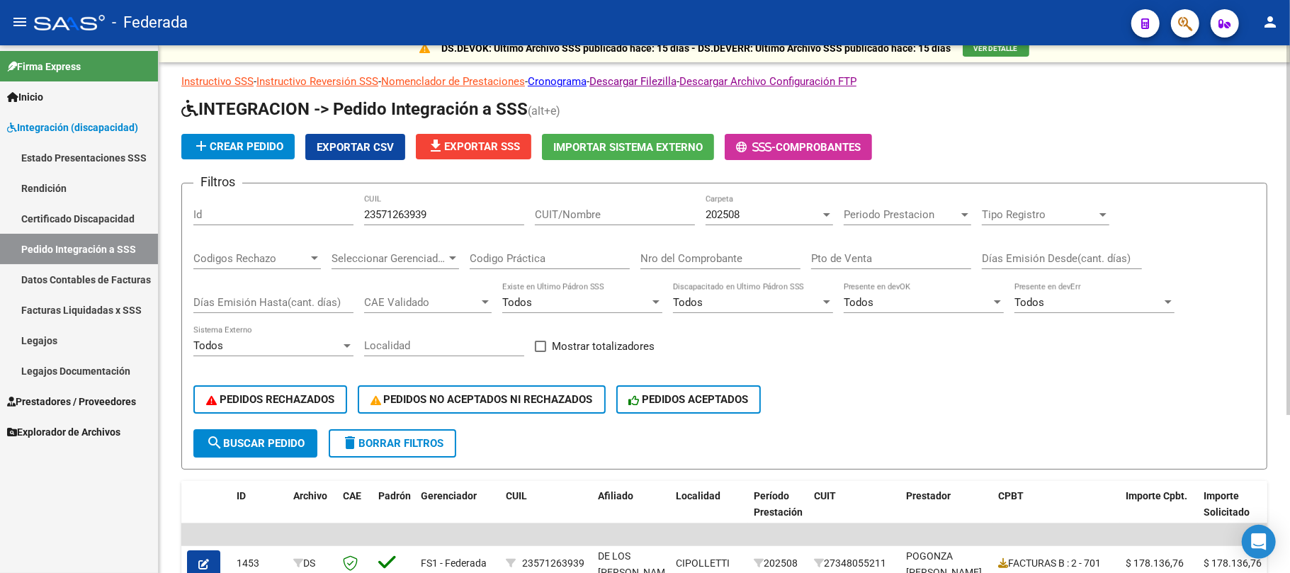
scroll to position [0, 0]
